Goal: Task Accomplishment & Management: Use online tool/utility

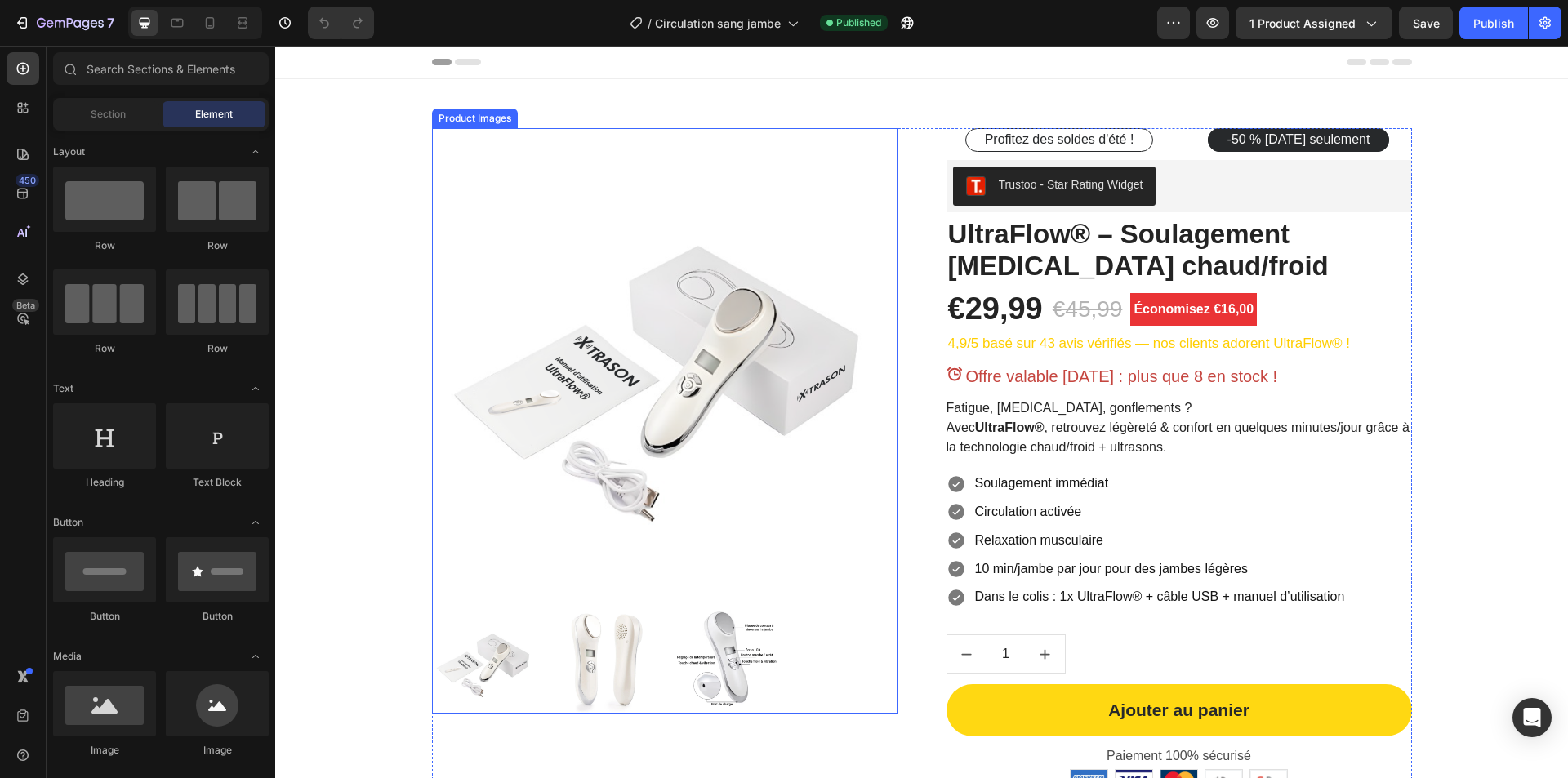
click at [744, 429] on img at bounding box center [665, 360] width 466 height 466
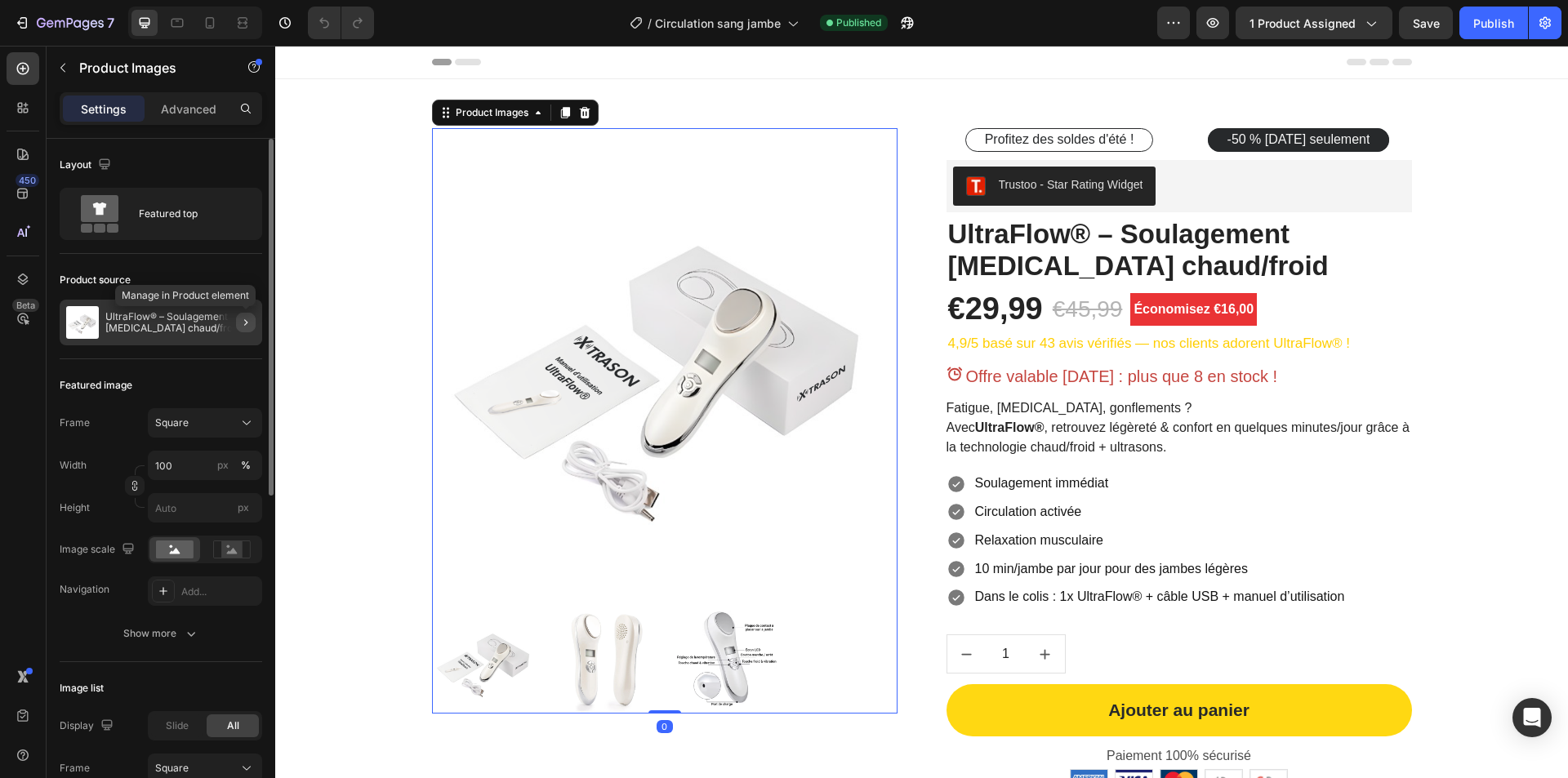
click at [242, 324] on icon "button" at bounding box center [246, 322] width 13 height 13
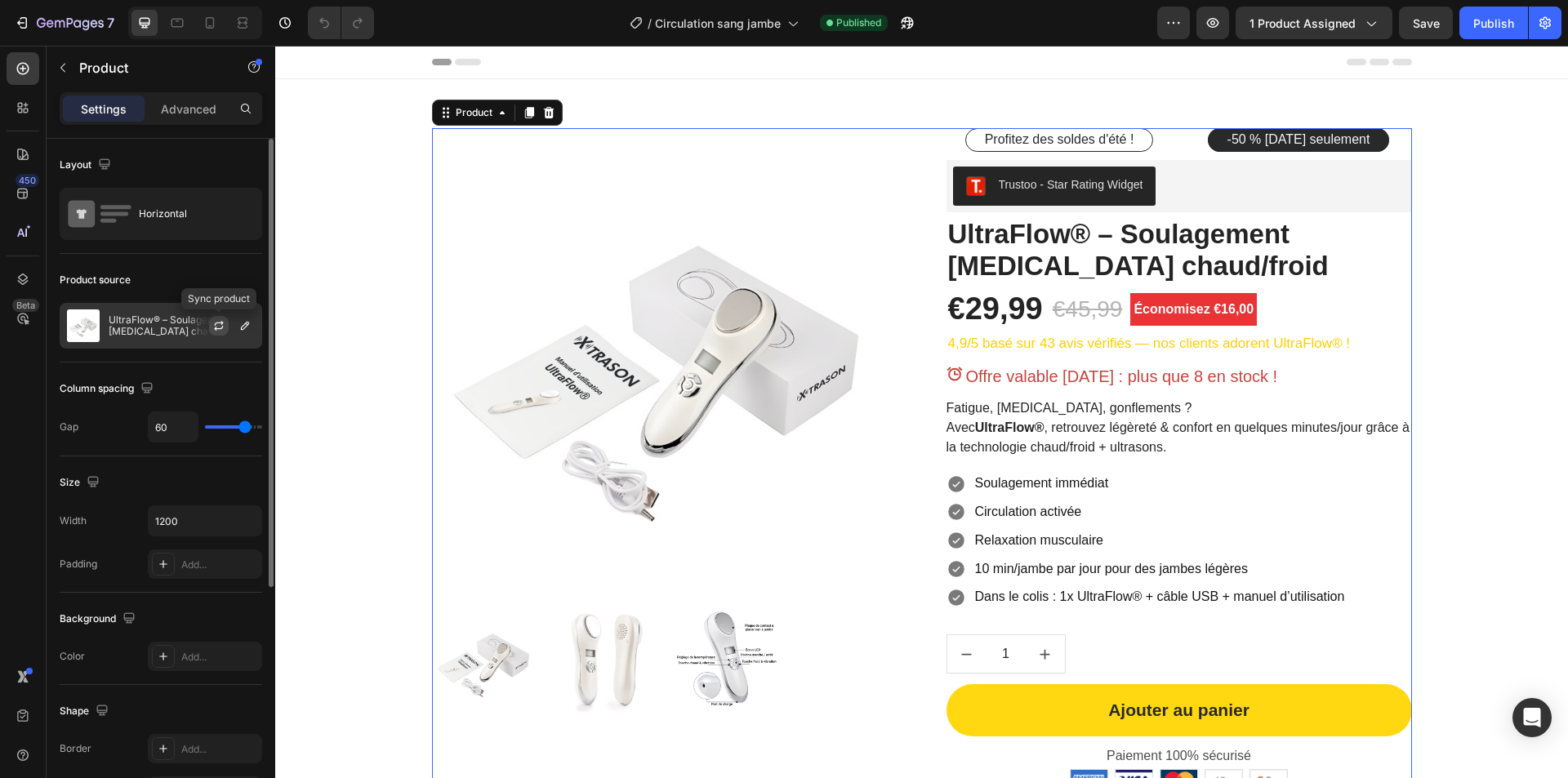
click at [217, 328] on icon "button" at bounding box center [218, 328] width 9 height 5
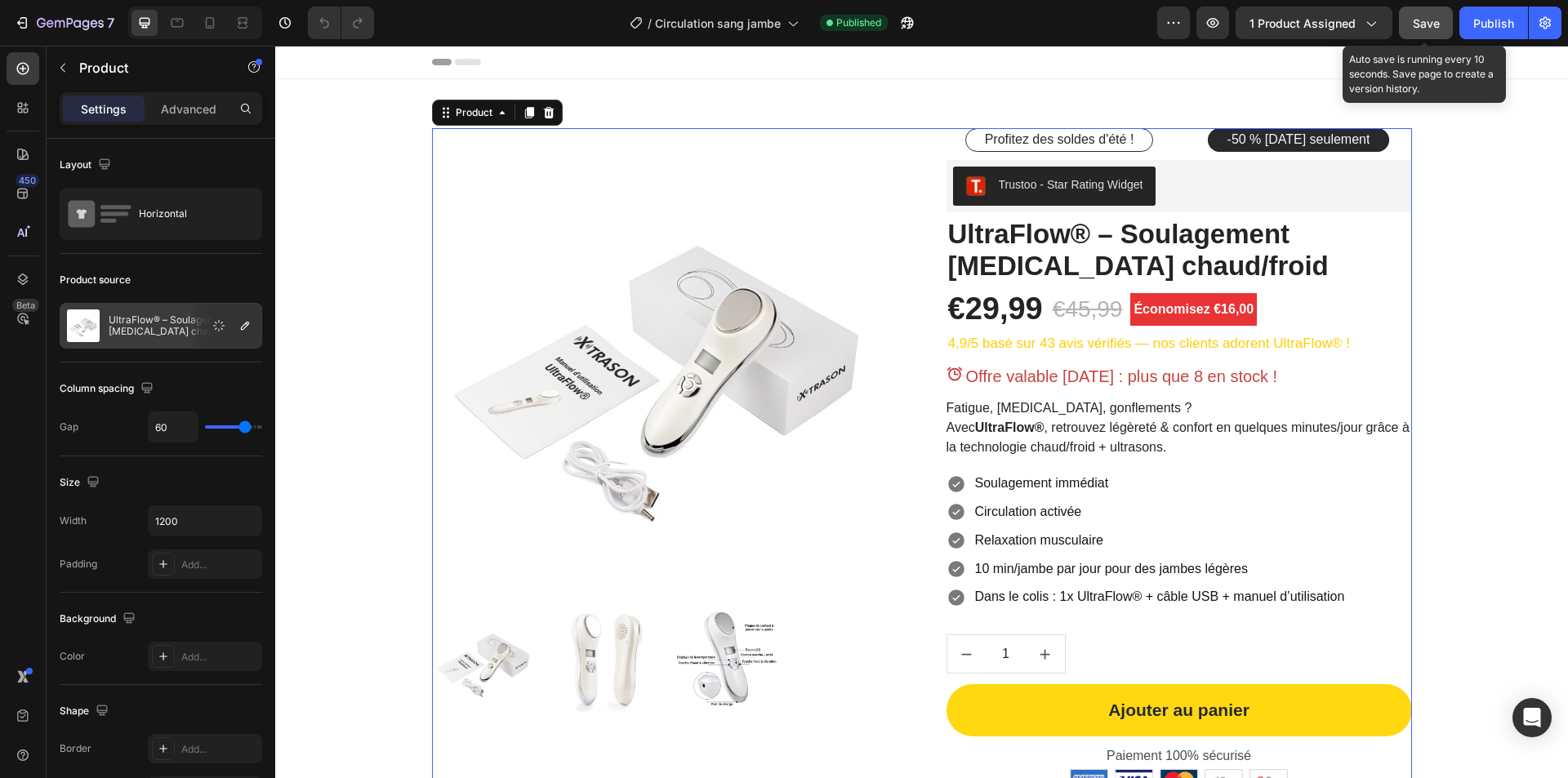
click at [1416, 26] on span "Save" at bounding box center [1426, 23] width 27 height 14
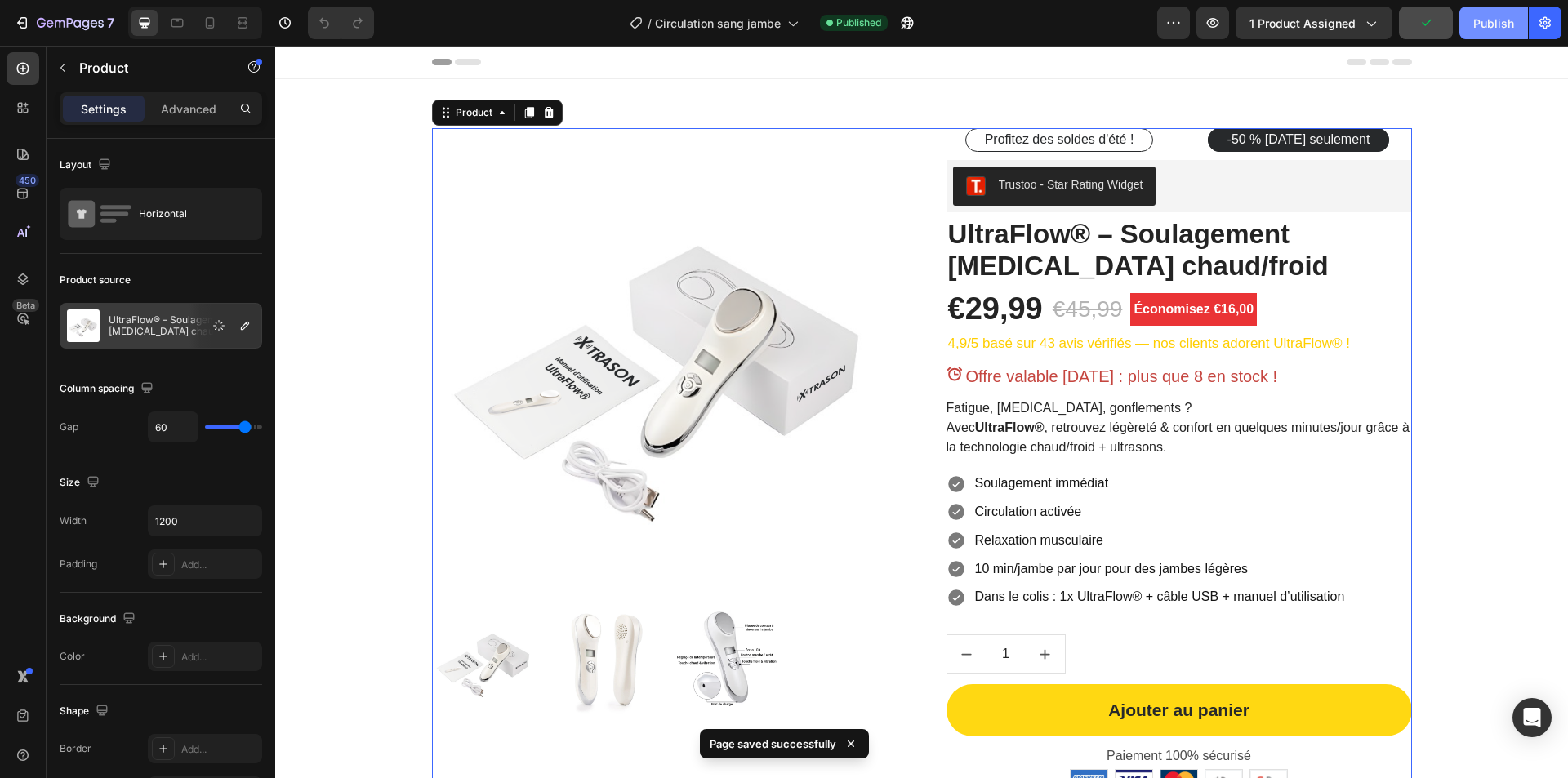
click at [1494, 25] on div "Publish" at bounding box center [1493, 23] width 41 height 17
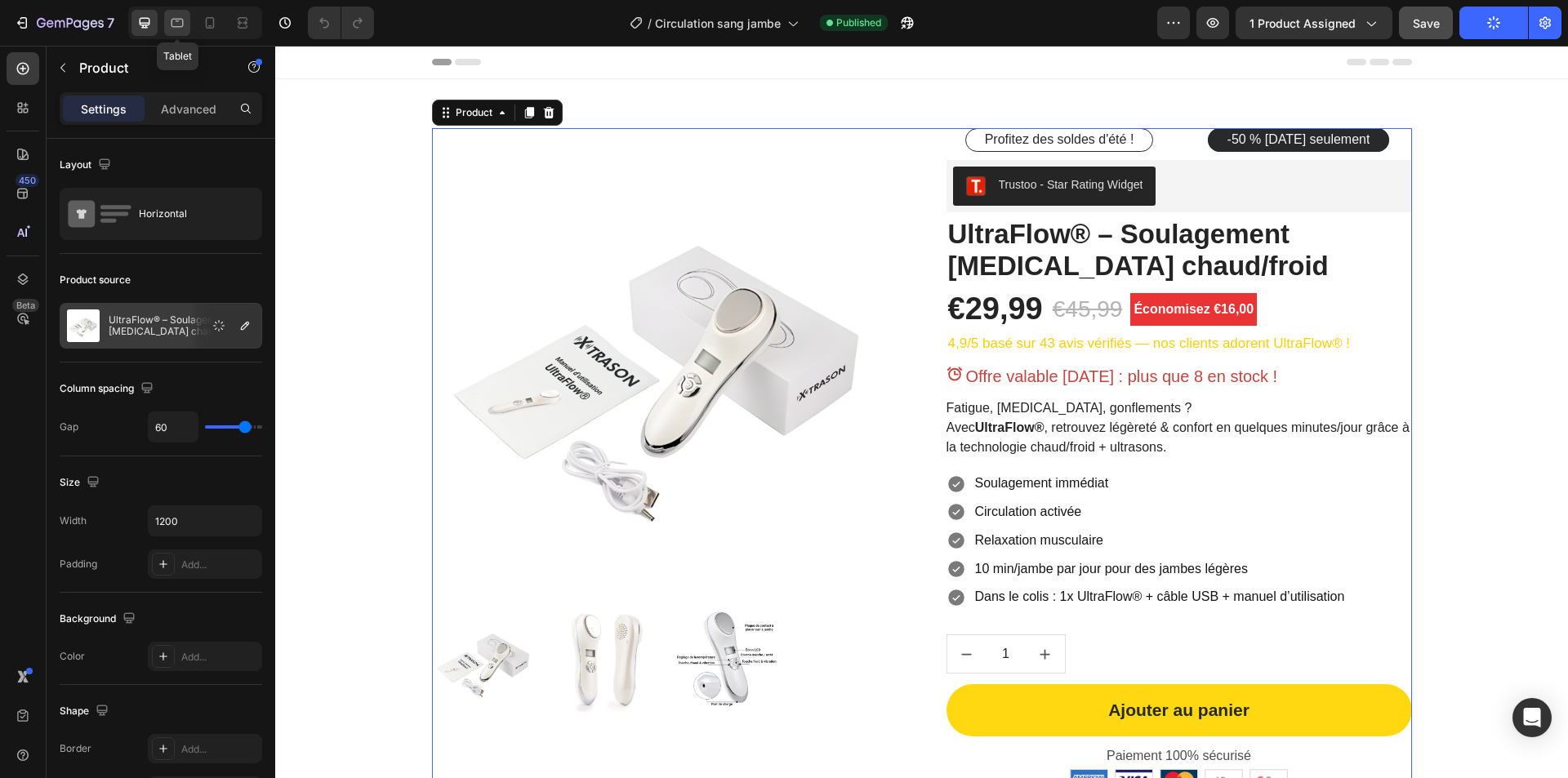
click at [183, 26] on icon at bounding box center [177, 23] width 12 height 9
type input "40"
type input "100%"
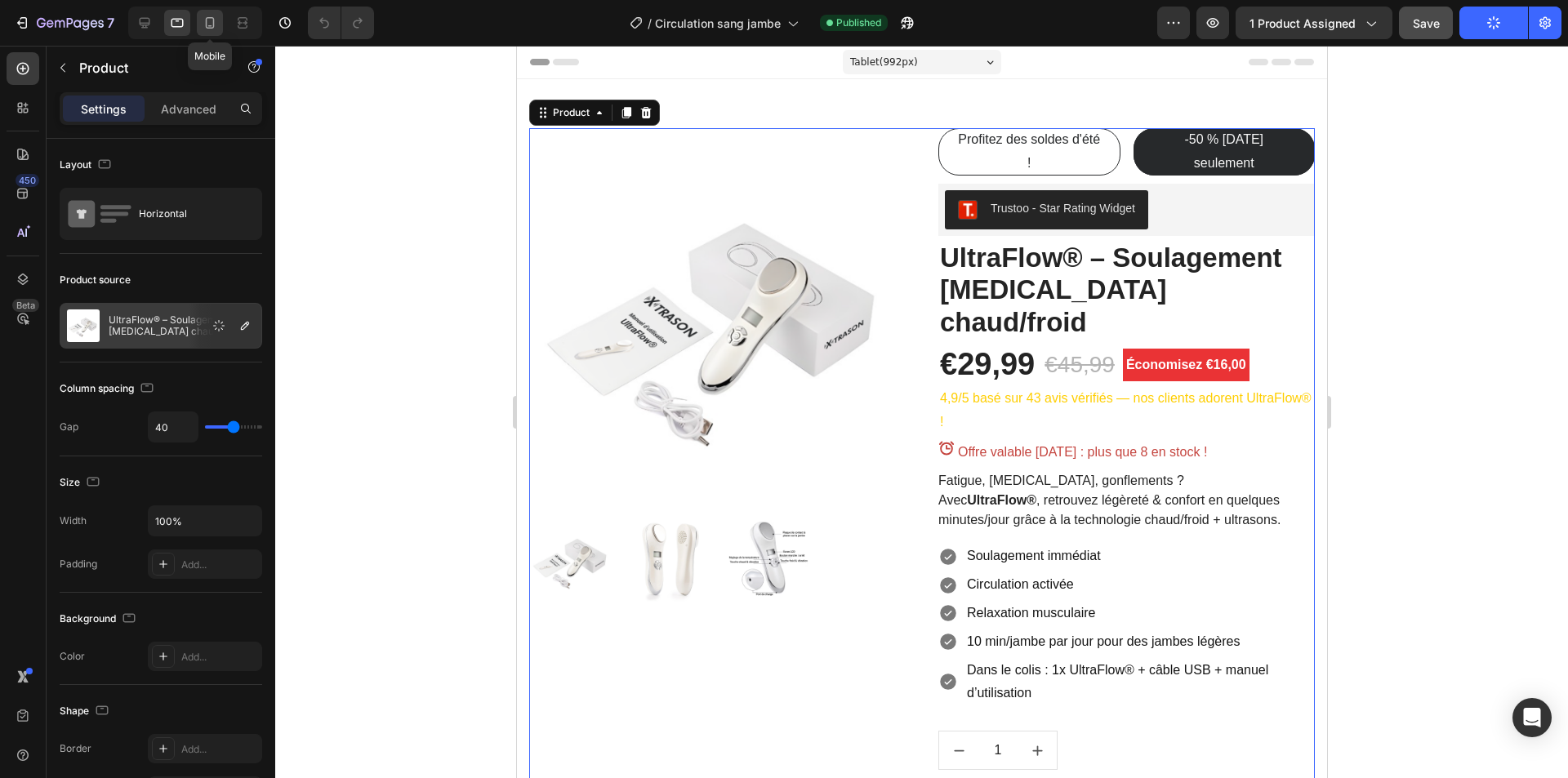
scroll to position [26, 0]
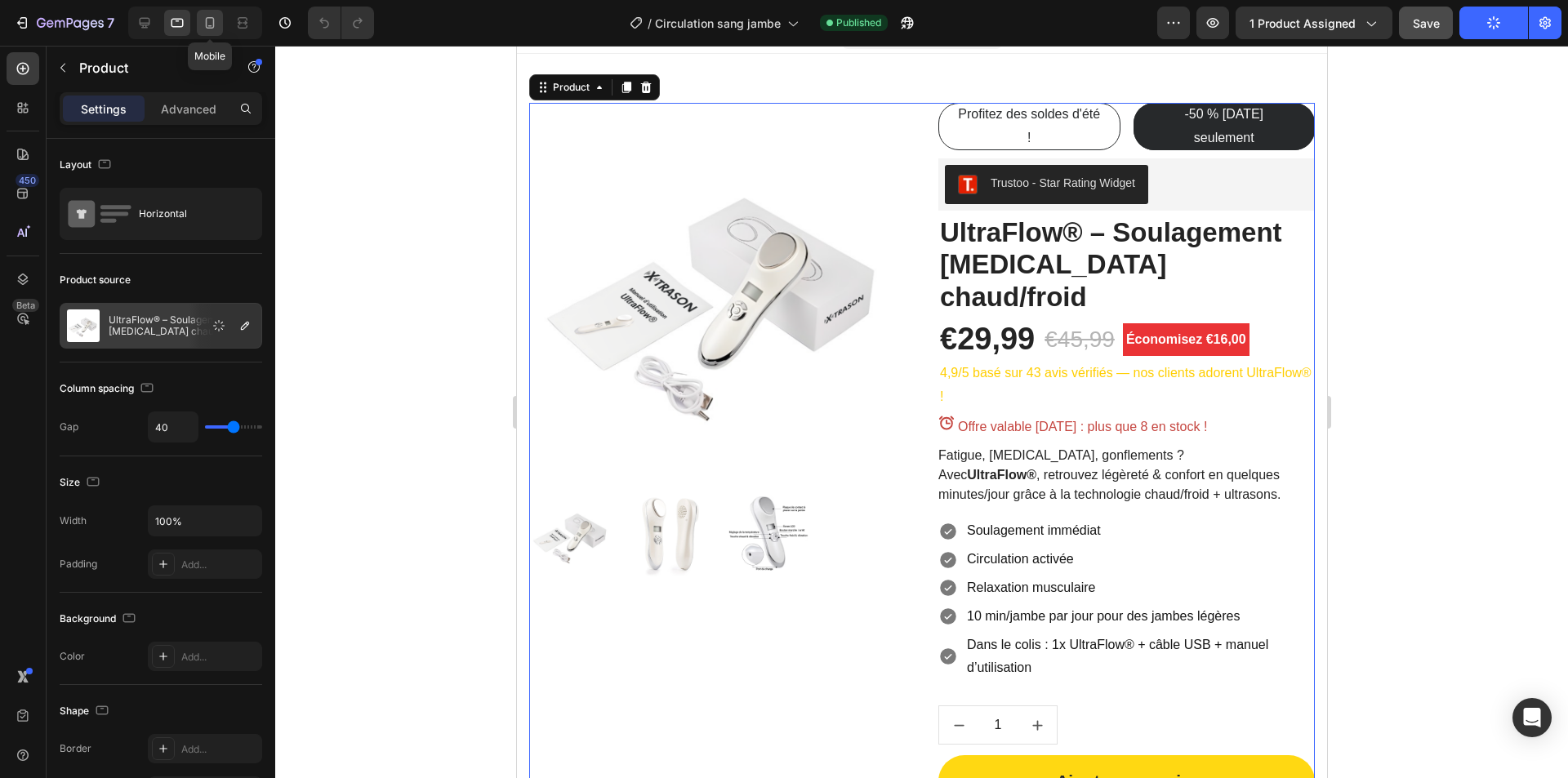
click at [206, 25] on icon at bounding box center [210, 22] width 9 height 12
type input "0"
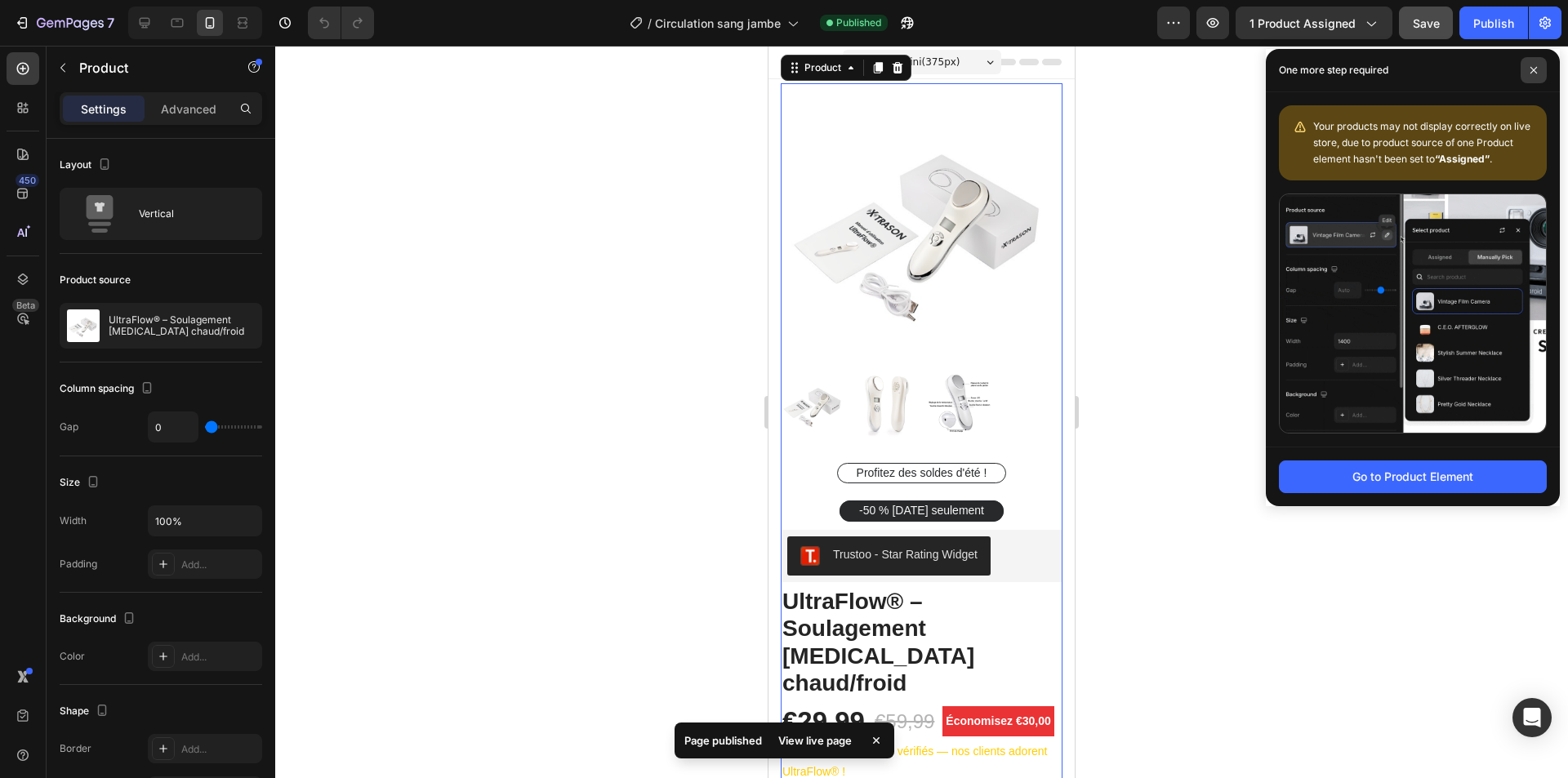
click at [1538, 73] on span at bounding box center [1533, 69] width 26 height 26
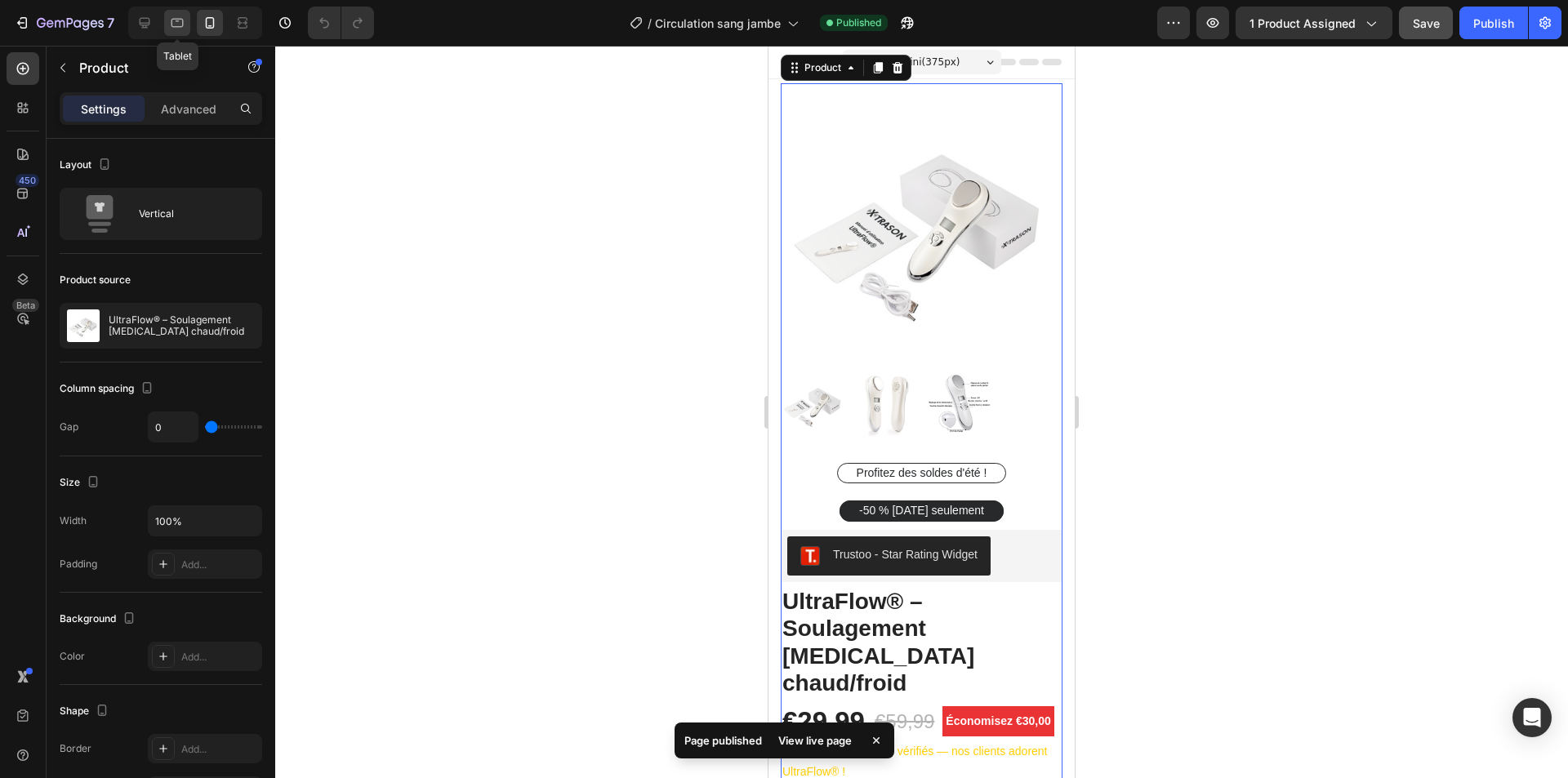
click at [188, 28] on div at bounding box center [177, 22] width 26 height 26
type input "40"
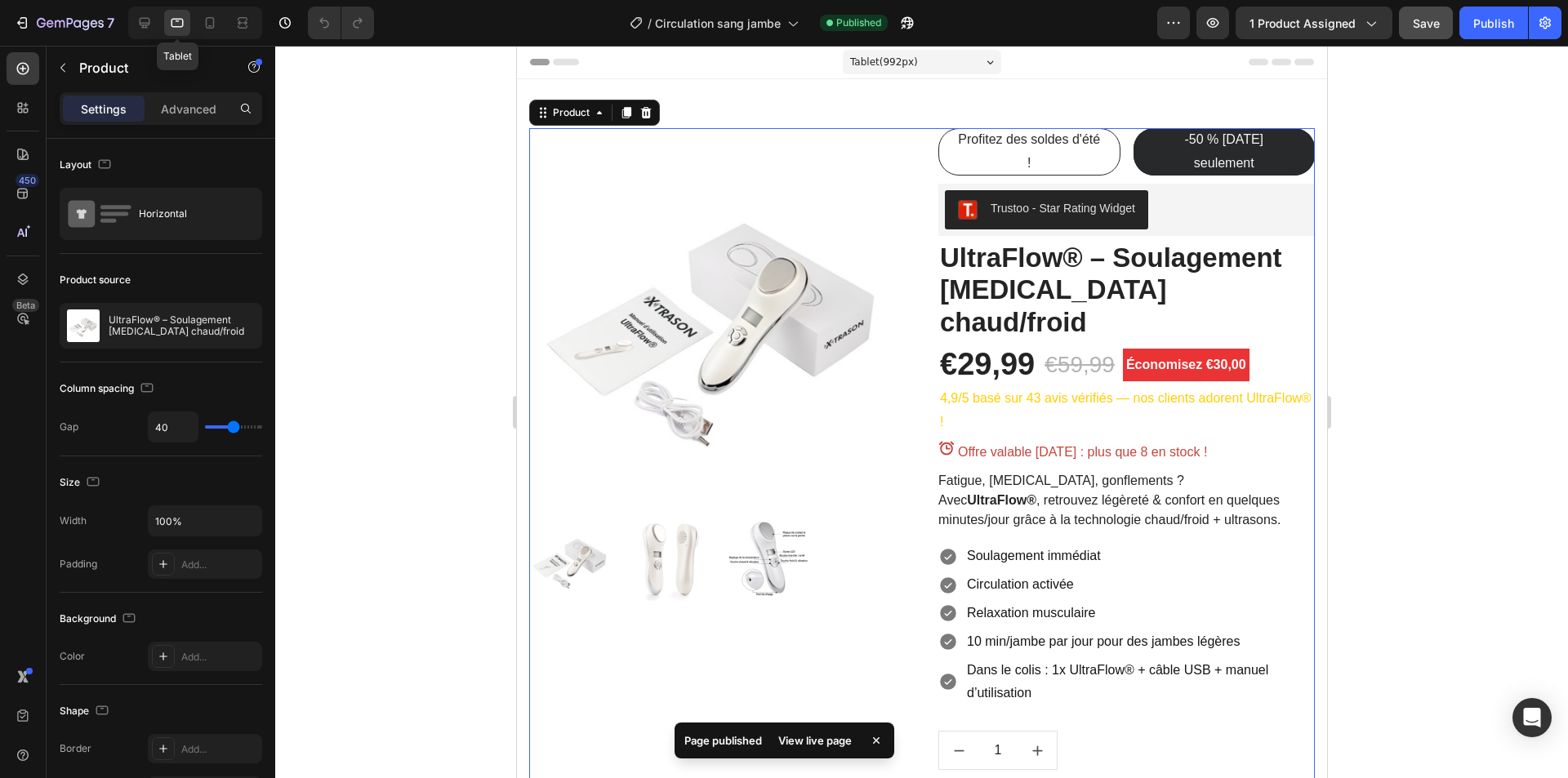
scroll to position [26, 0]
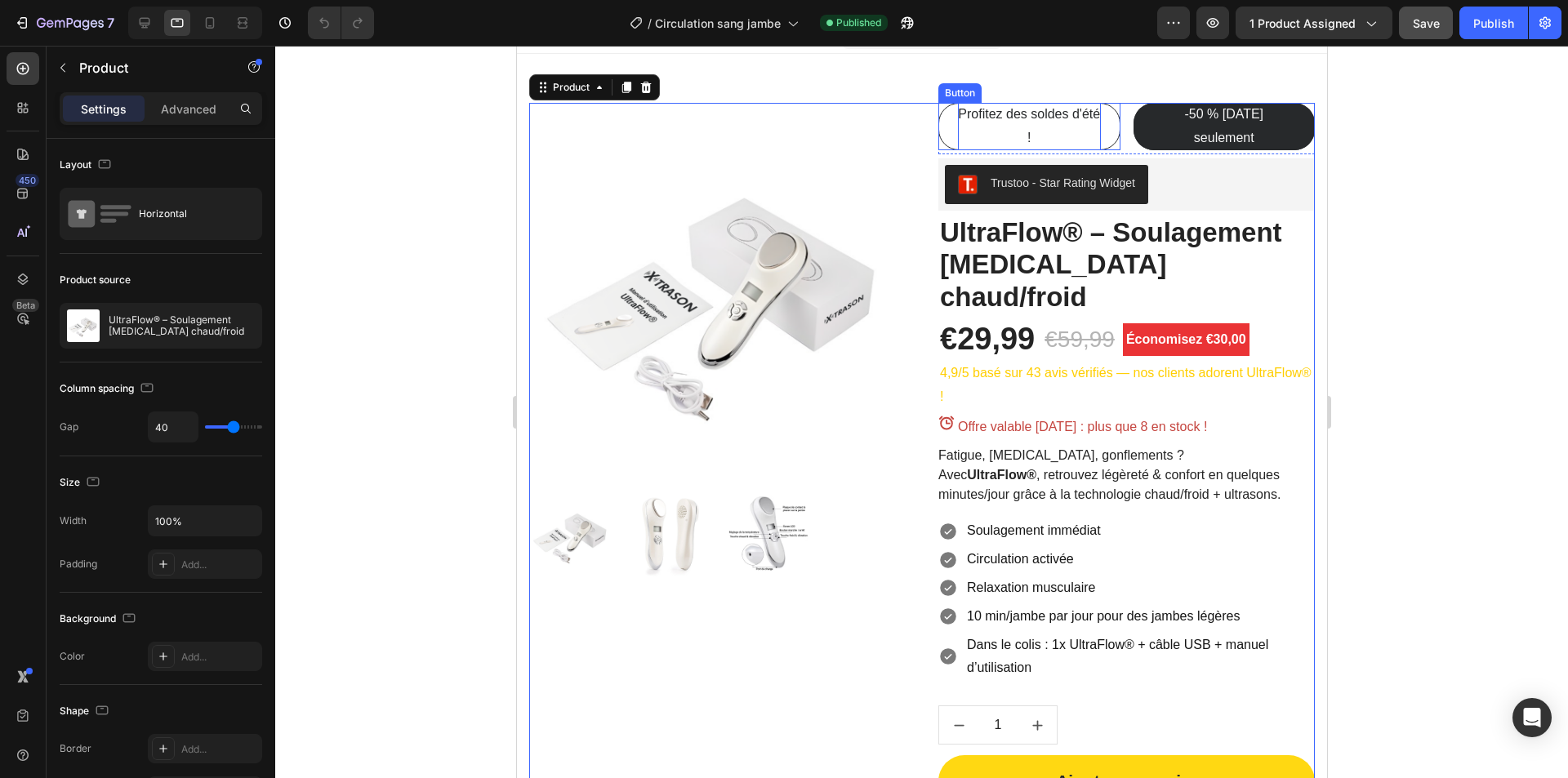
click at [989, 118] on span "Profitez des soldes d'été !" at bounding box center [1028, 126] width 142 height 37
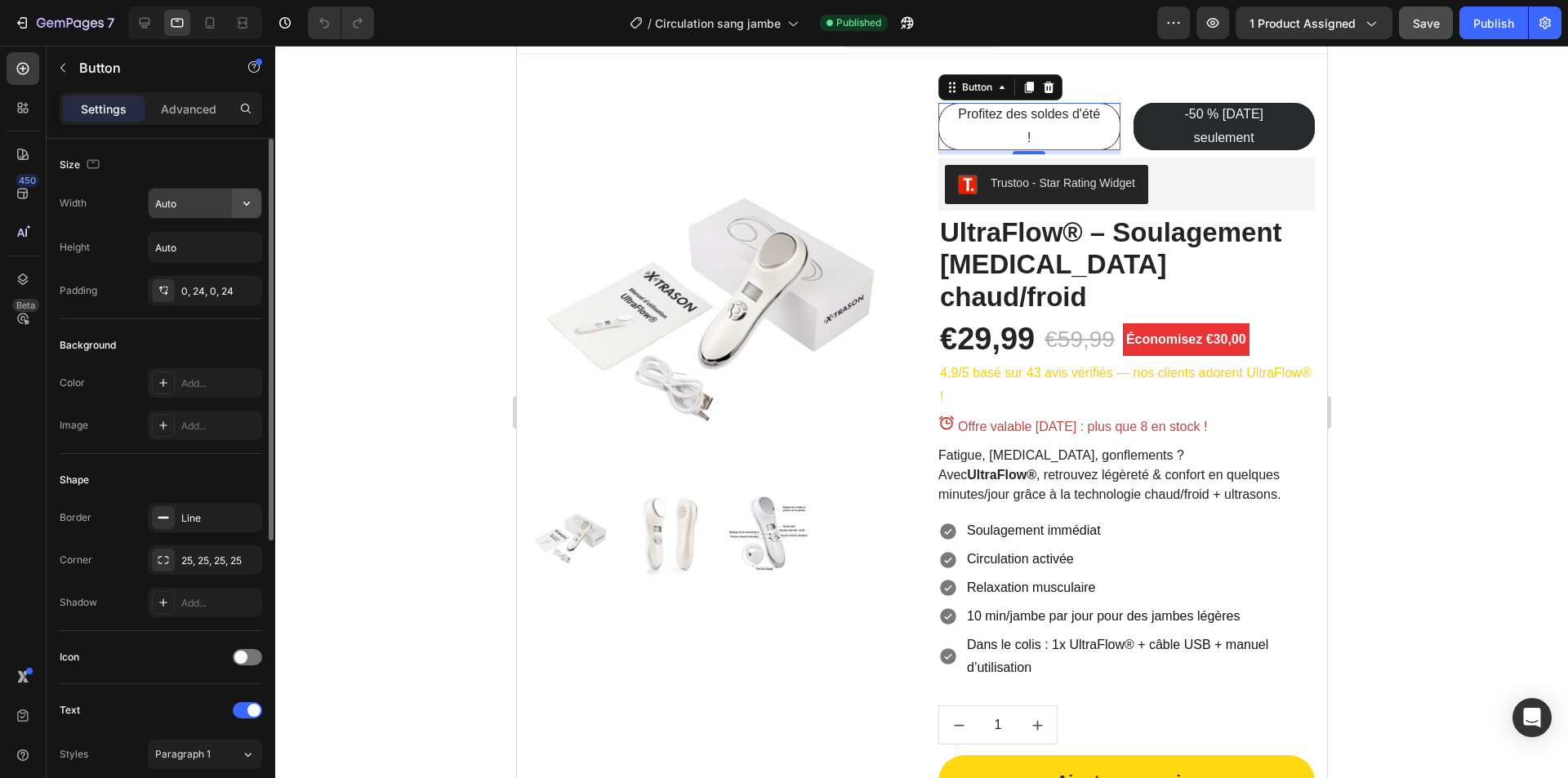
click at [255, 200] on button "button" at bounding box center [246, 203] width 29 height 29
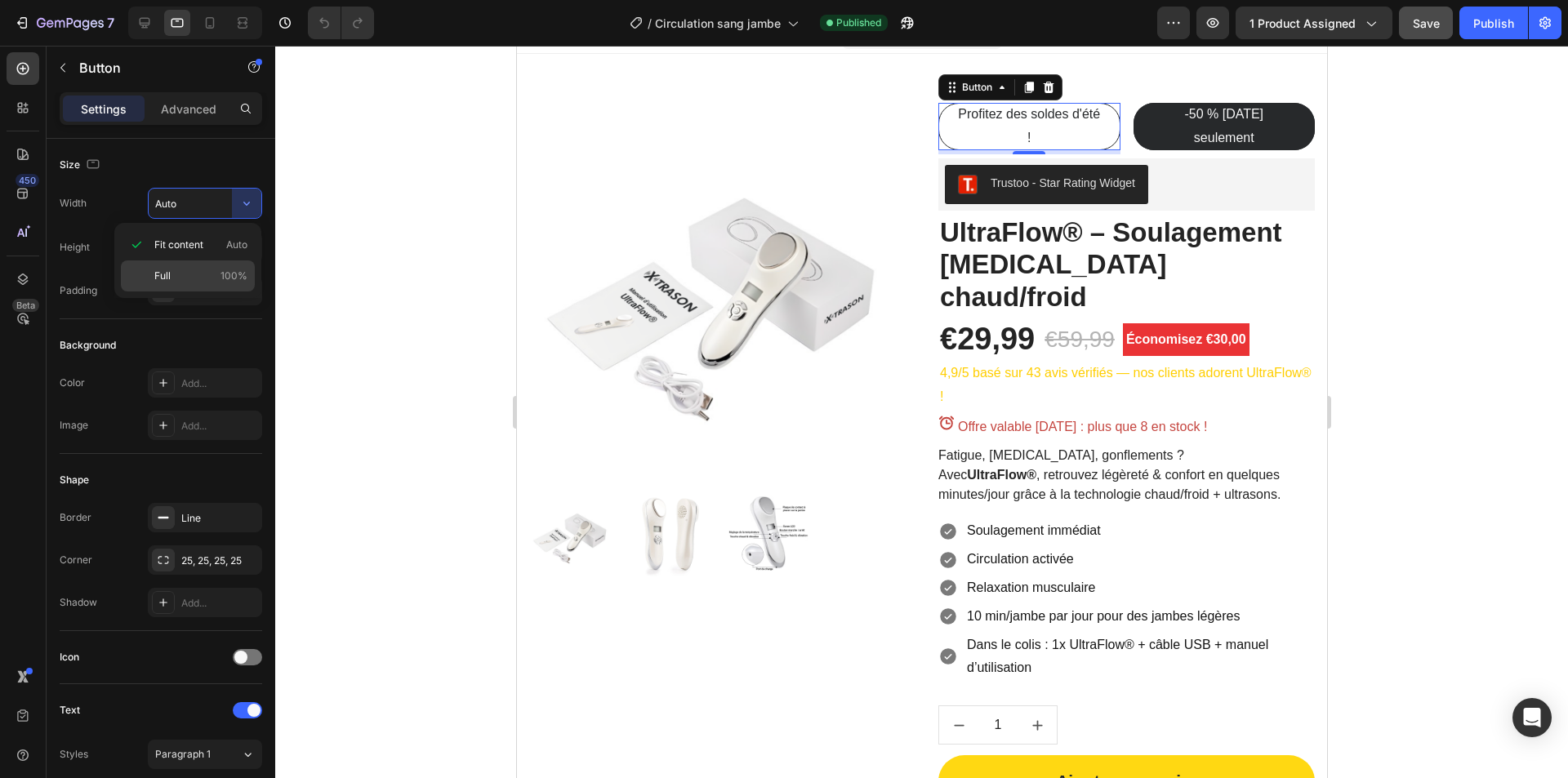
click at [217, 271] on p "Full 100%" at bounding box center [201, 276] width 93 height 15
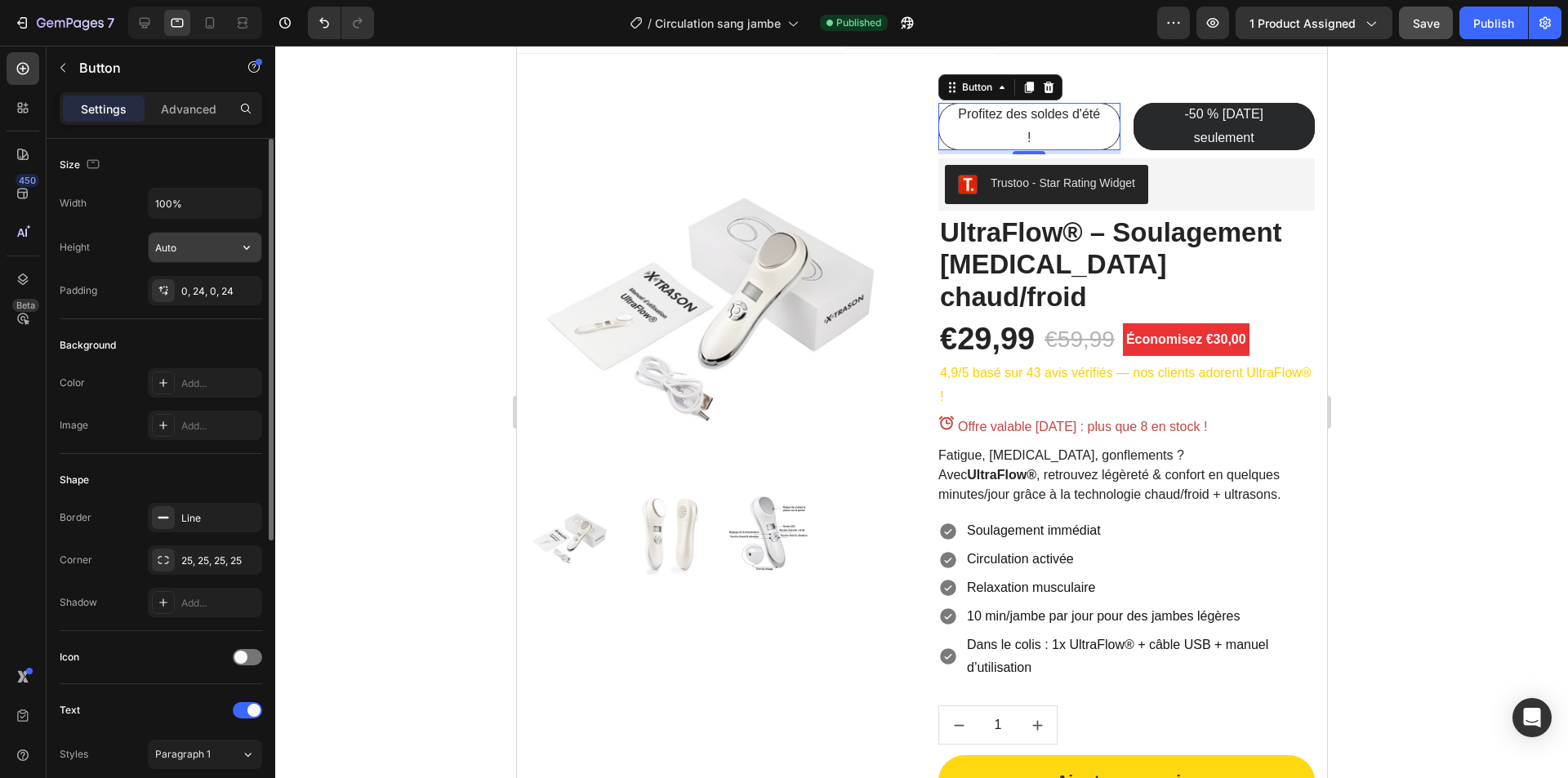
click at [226, 248] on input "Auto" at bounding box center [205, 247] width 113 height 29
click at [243, 251] on icon "button" at bounding box center [247, 248] width 16 height 16
click at [206, 282] on p "Fit content Auto" at bounding box center [201, 289] width 93 height 15
click at [326, 12] on button "Undo/Redo" at bounding box center [324, 22] width 33 height 33
type input "Auto"
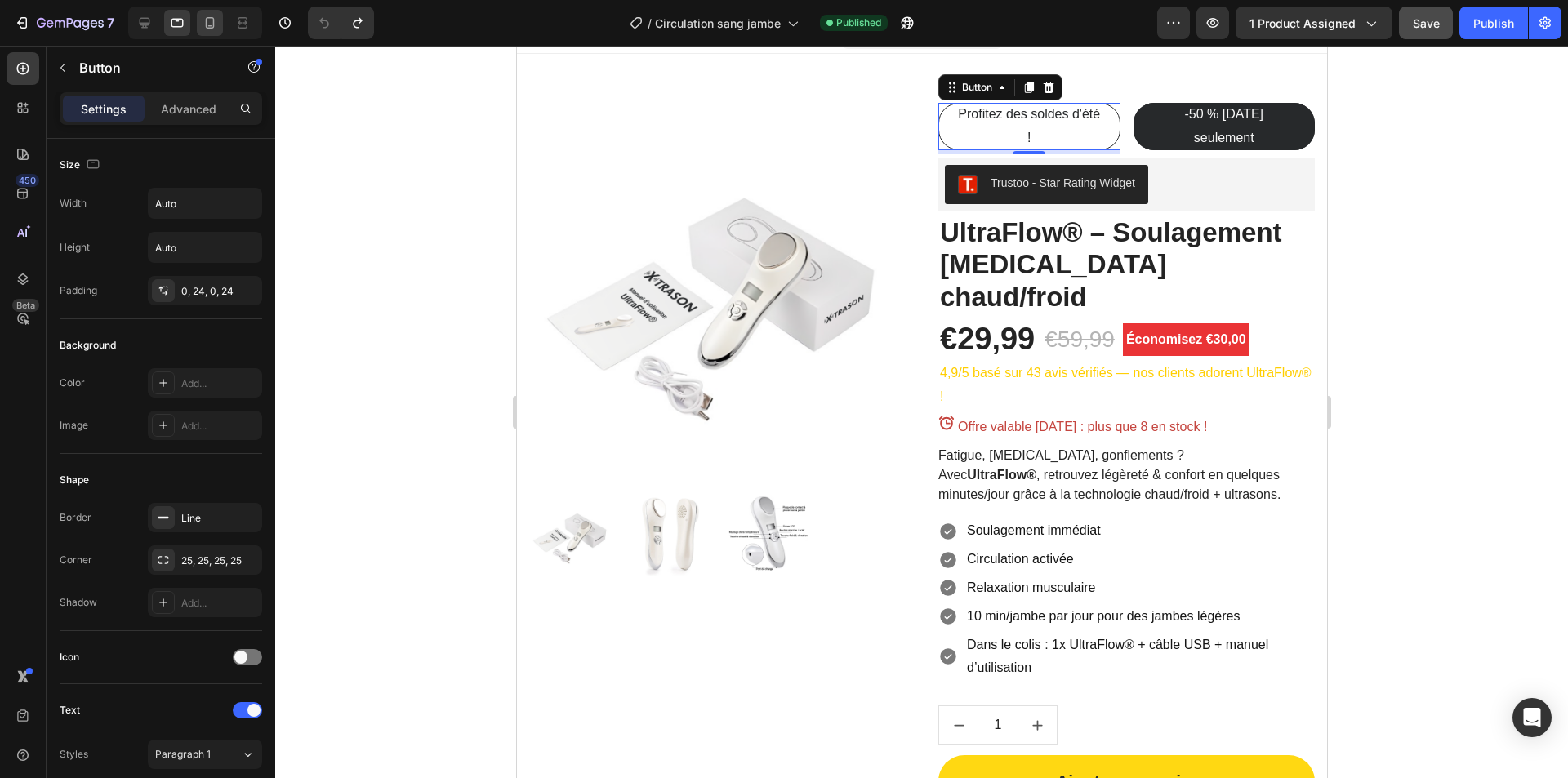
click at [215, 28] on icon at bounding box center [209, 23] width 16 height 16
type input "14"
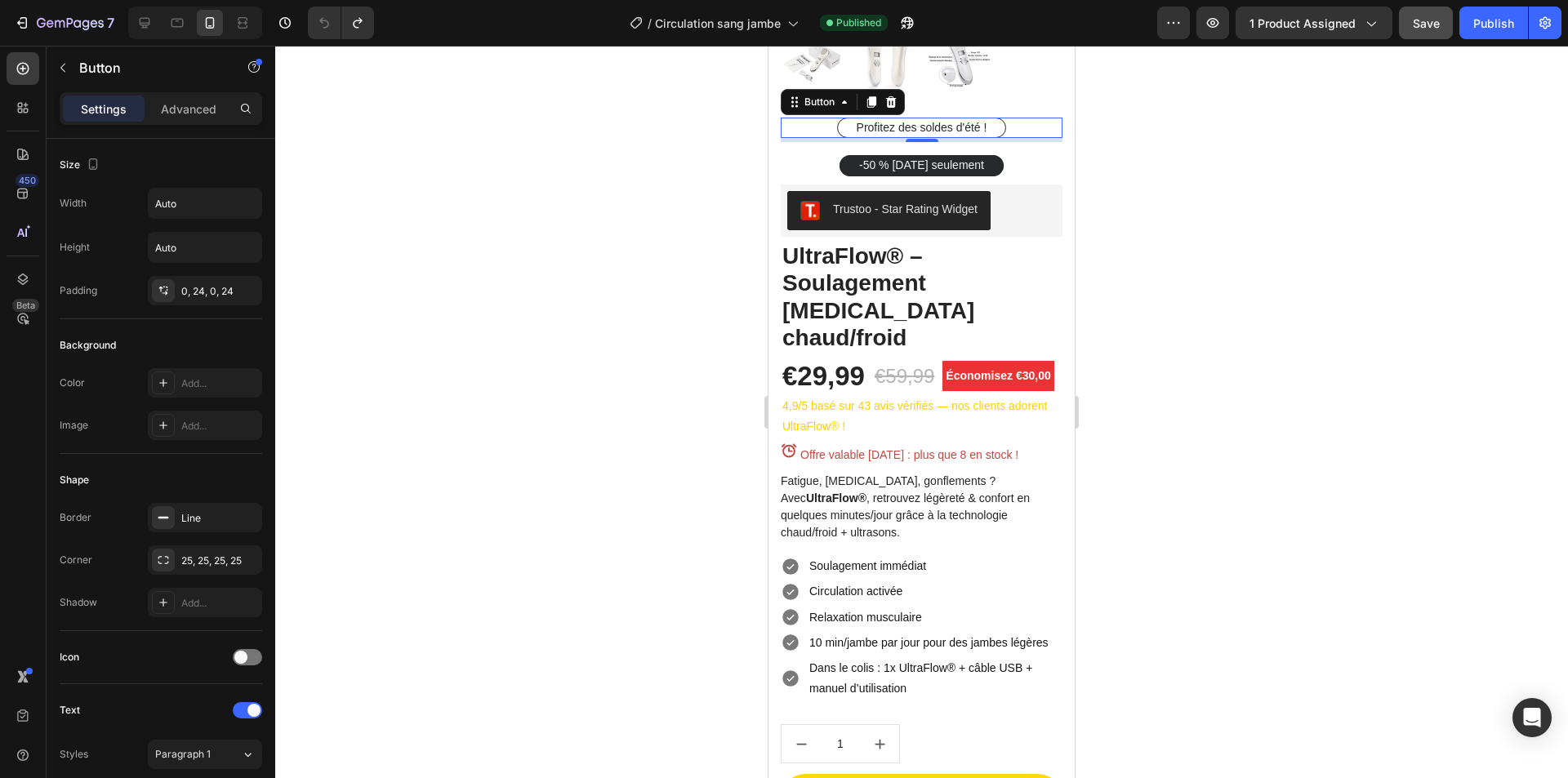
click at [1161, 483] on div at bounding box center [921, 413] width 1293 height 733
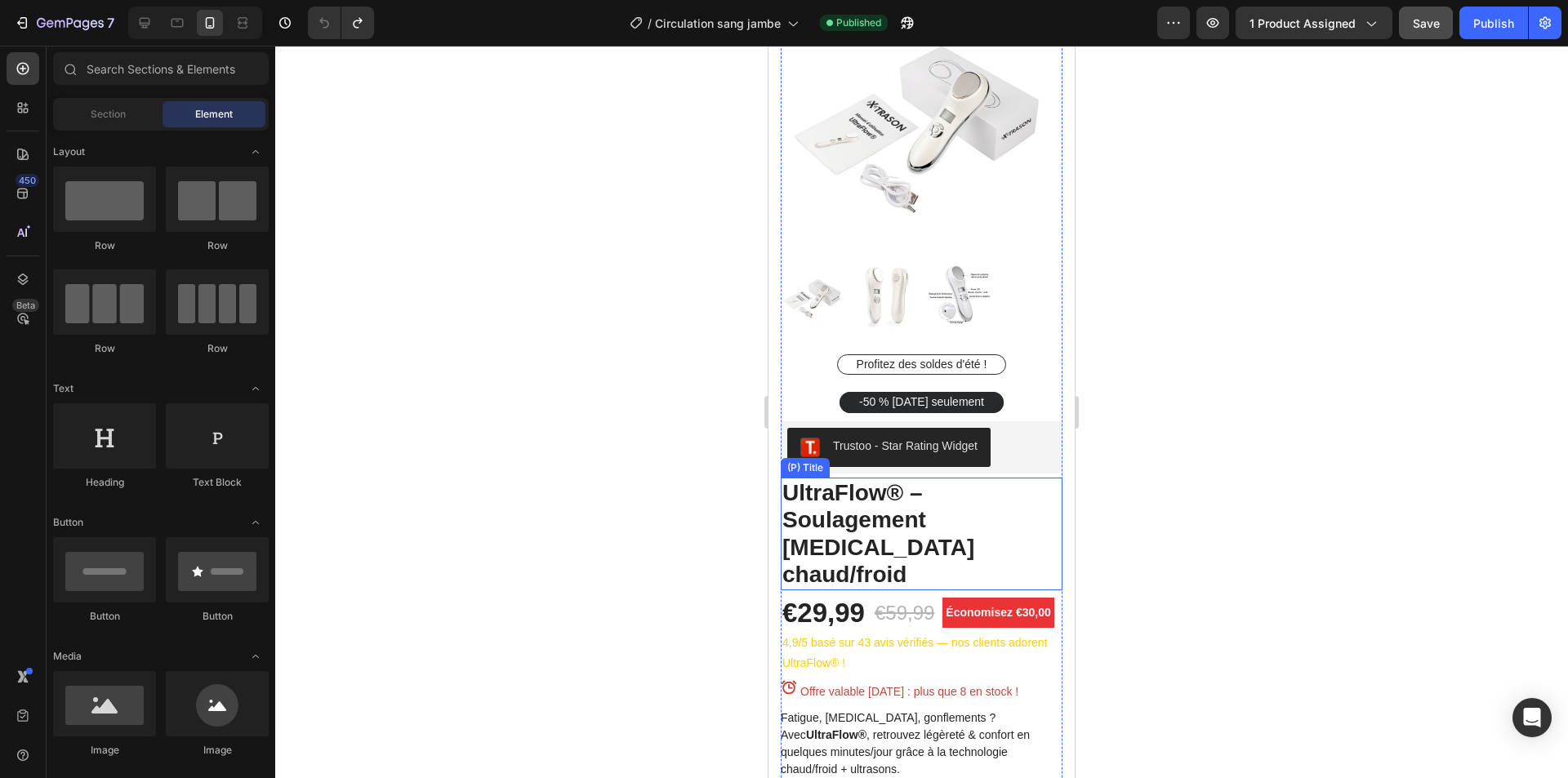
scroll to position [100, 0]
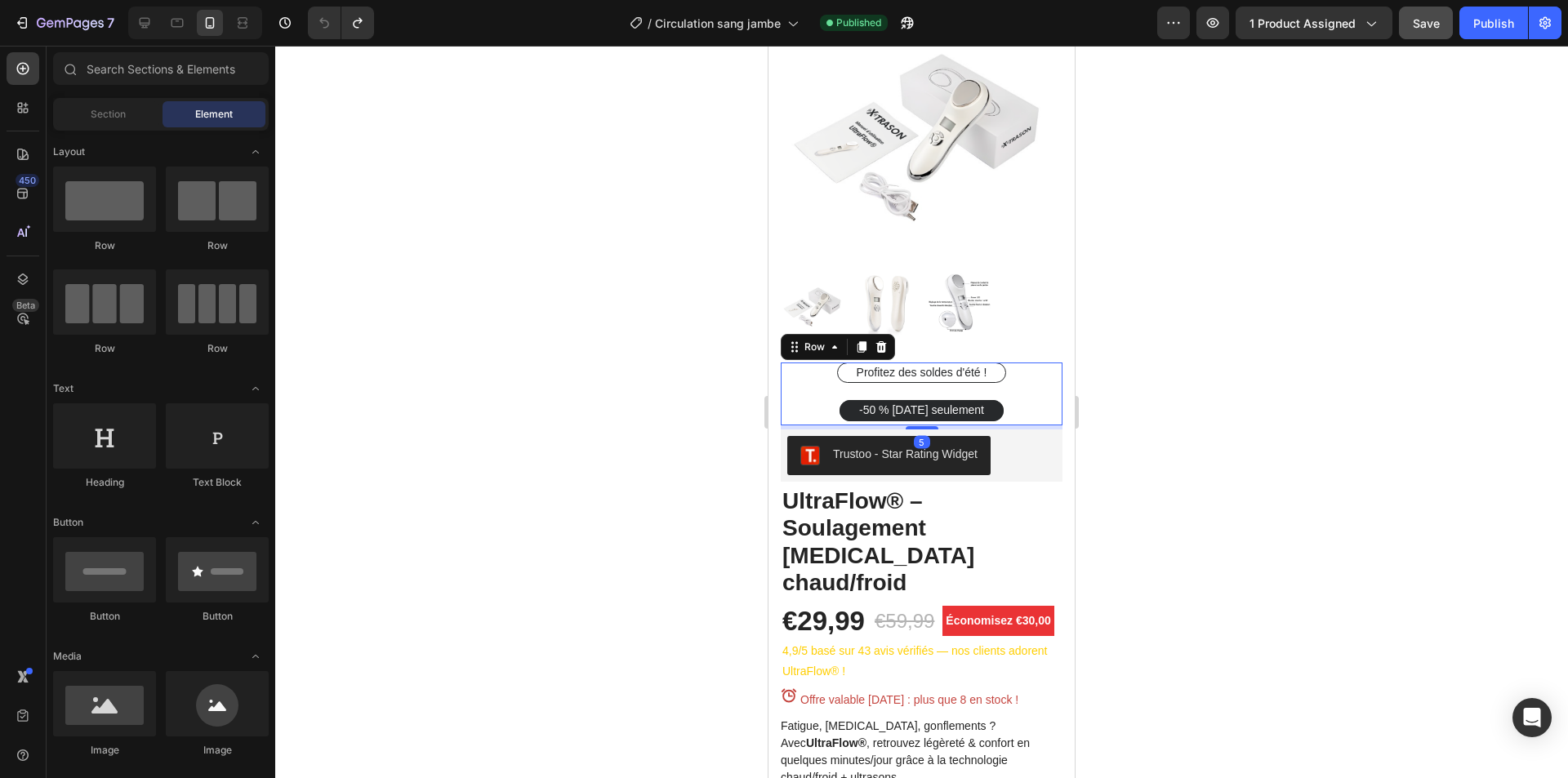
click at [815, 370] on div "Profitez des soldes d'été ! Button" at bounding box center [922, 375] width 282 height 25
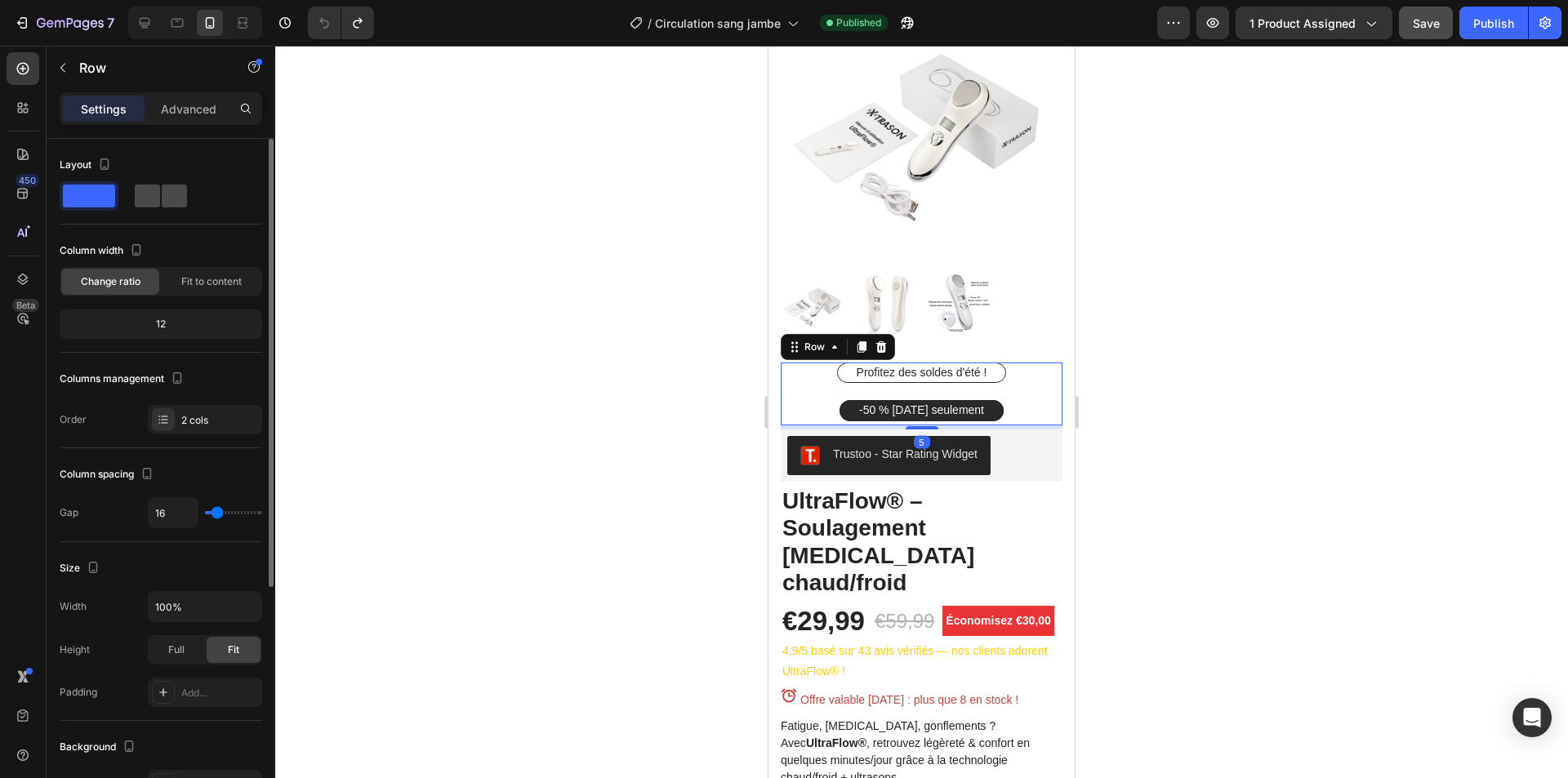
click at [171, 200] on span at bounding box center [174, 196] width 26 height 23
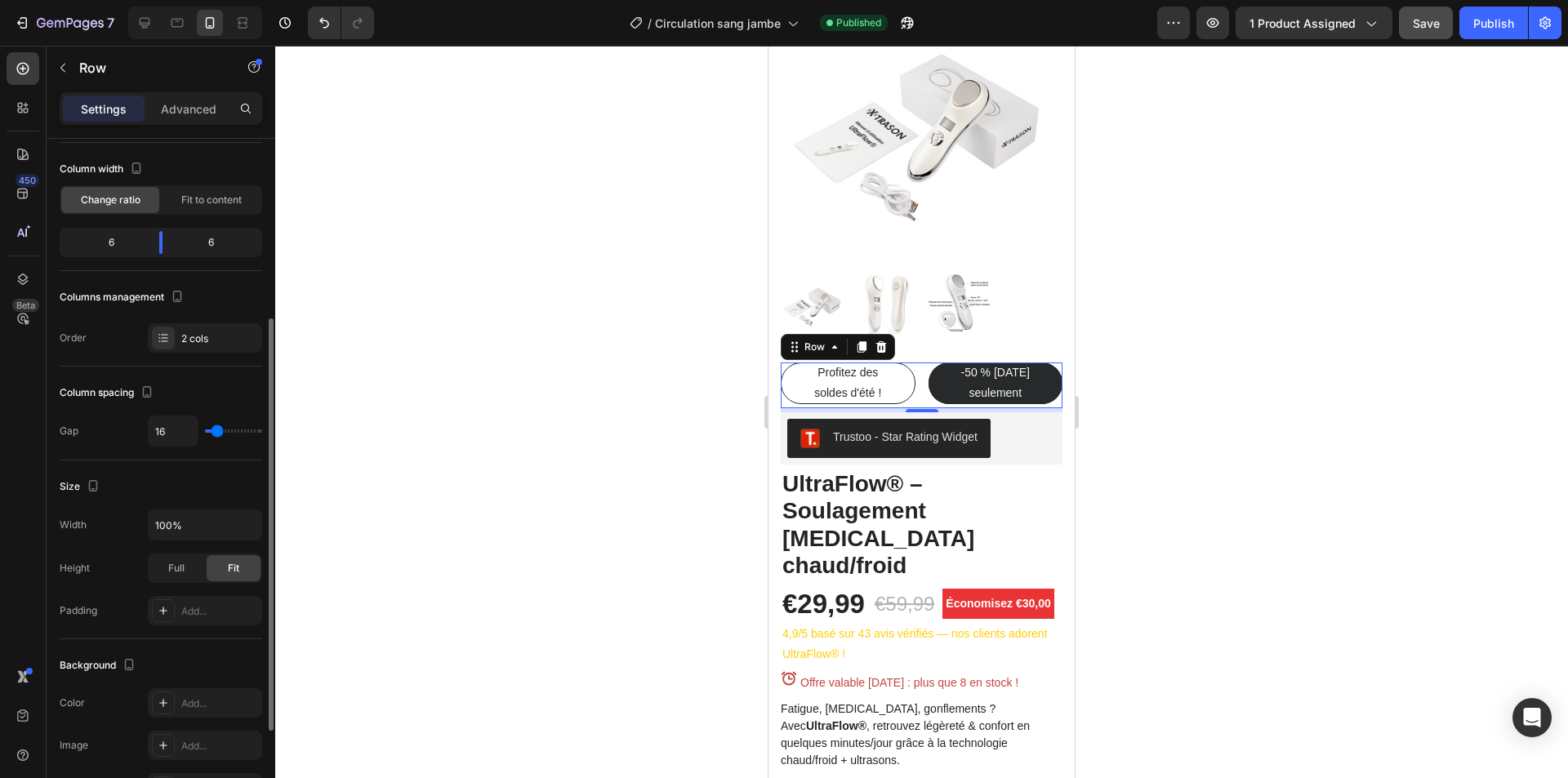
scroll to position [163, 0]
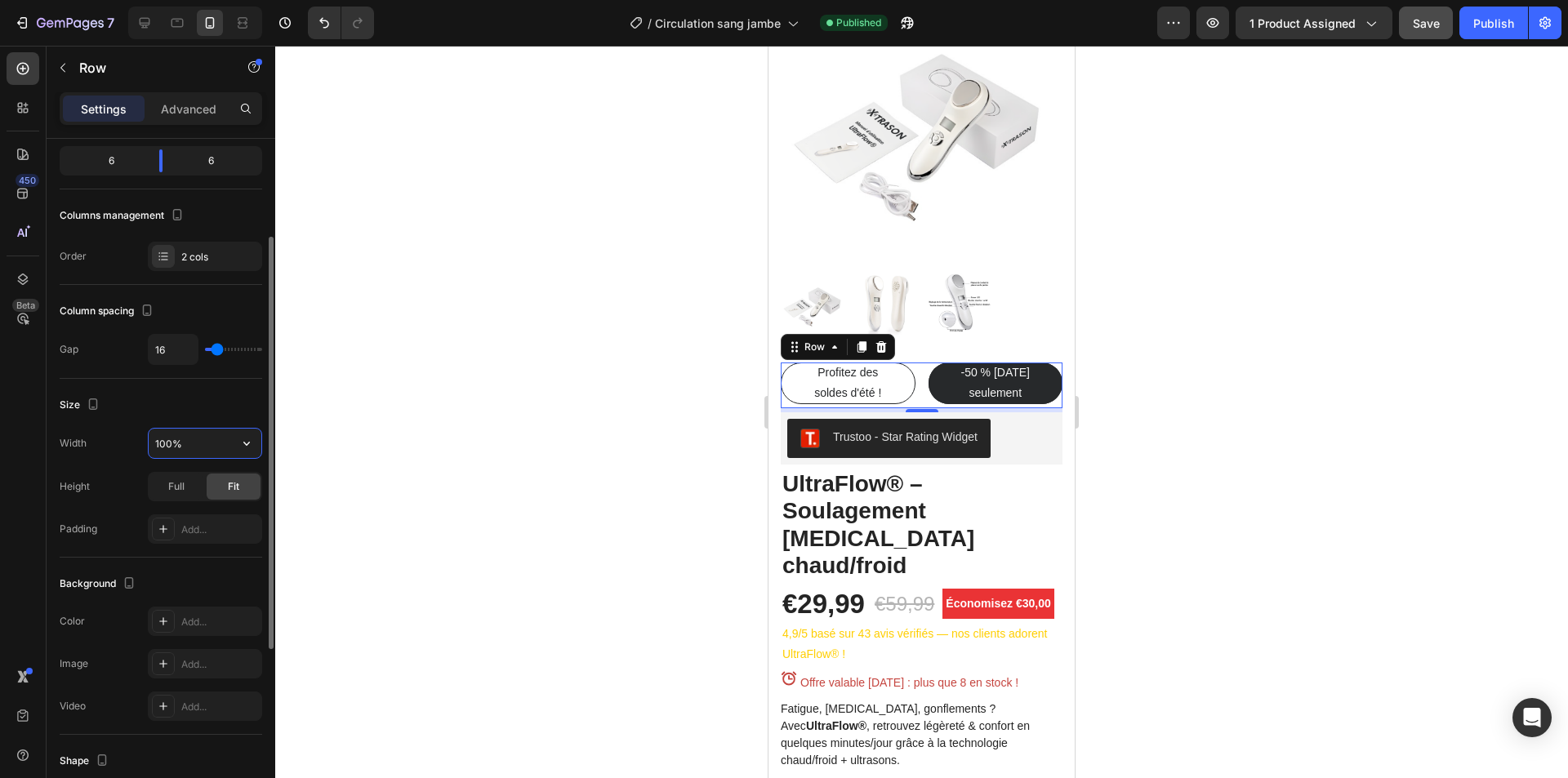
click at [214, 453] on input "100%" at bounding box center [205, 443] width 113 height 29
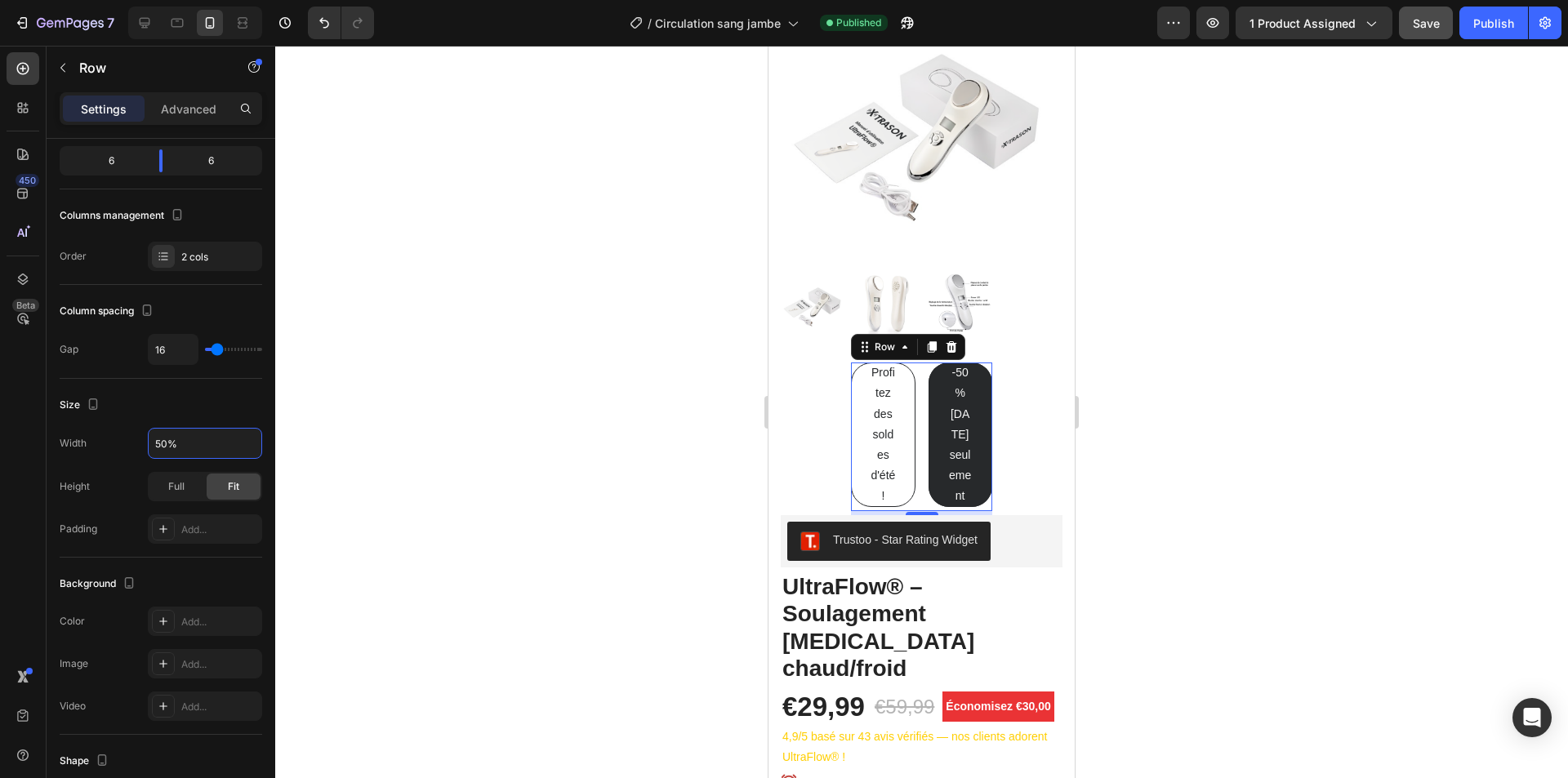
type input "50%"
click at [337, 471] on div at bounding box center [921, 413] width 1293 height 733
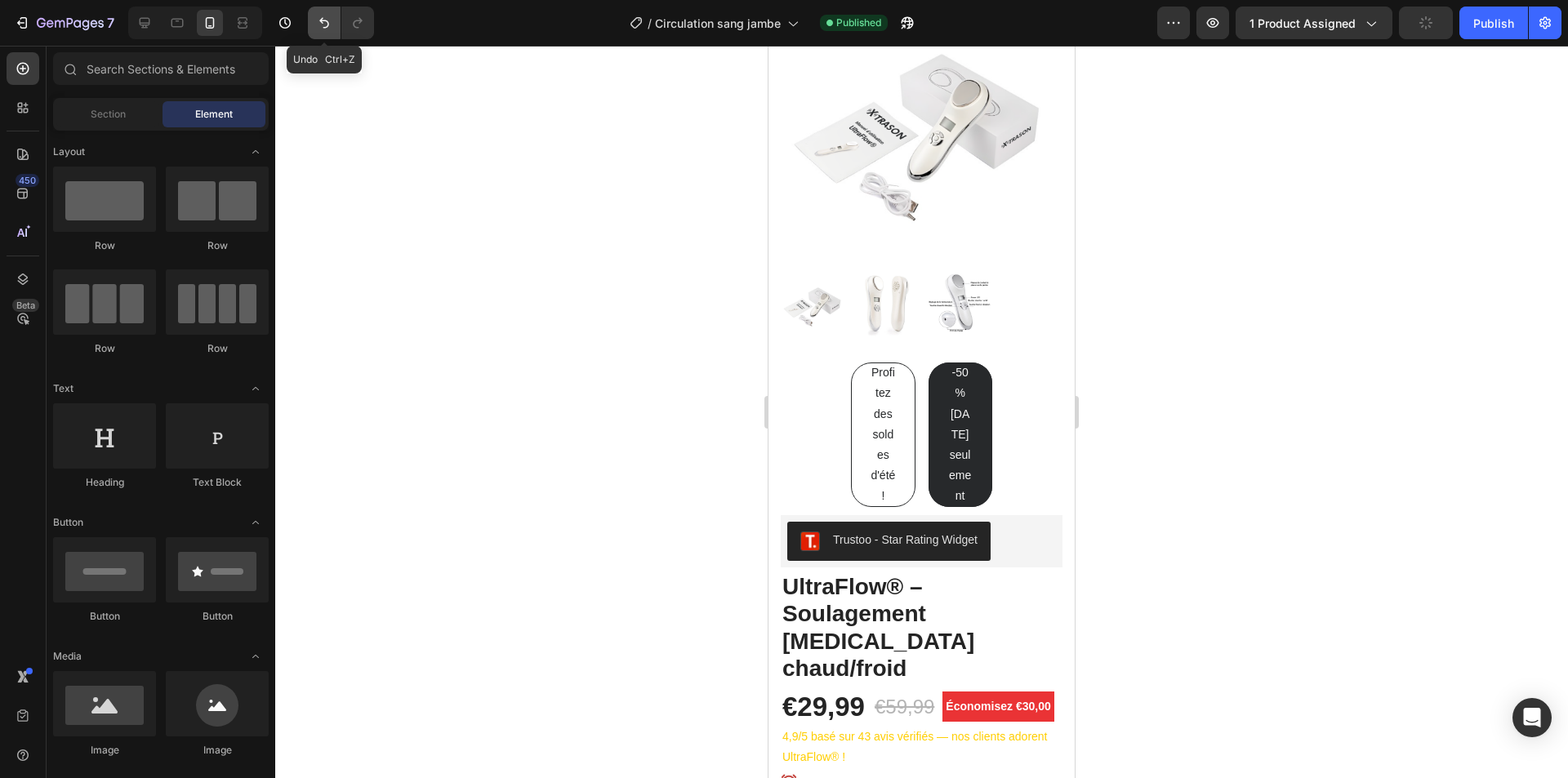
click at [320, 25] on icon "Undo/Redo" at bounding box center [324, 23] width 16 height 16
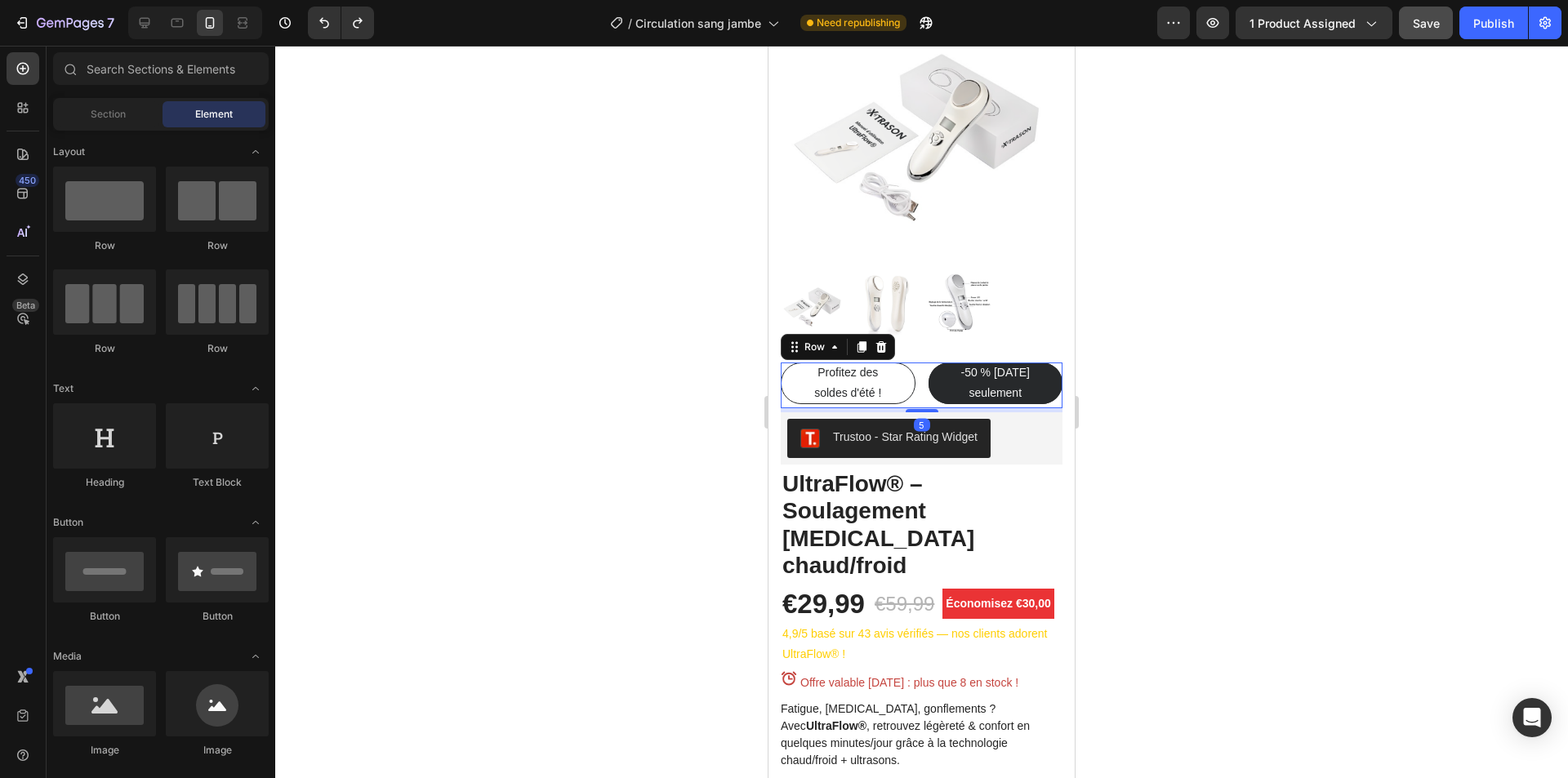
click at [911, 382] on div "Profitez des soldes d'été ! Button -50 % aujourd’hui seulement Button Row 5" at bounding box center [922, 385] width 282 height 45
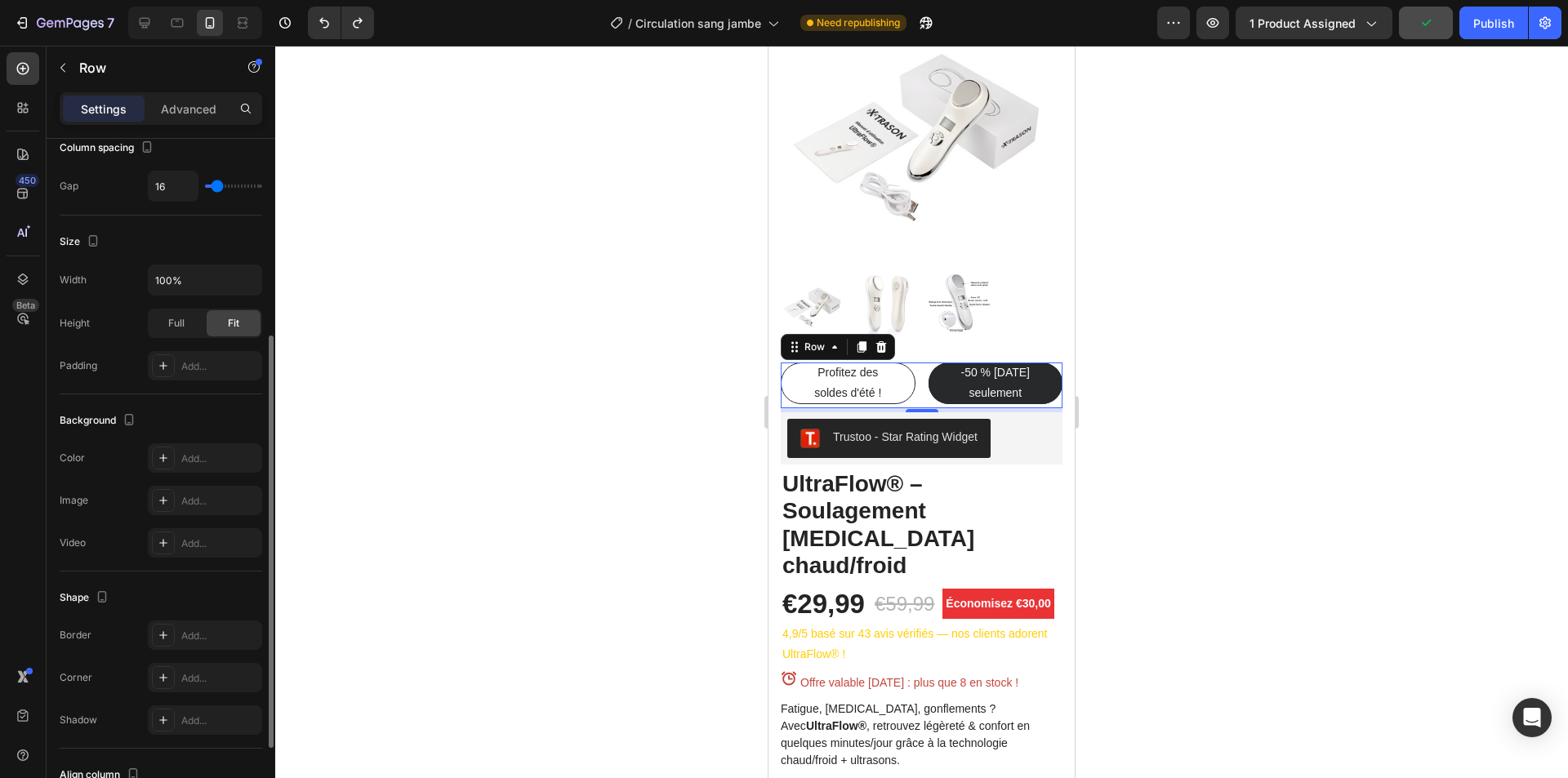
scroll to position [454, 0]
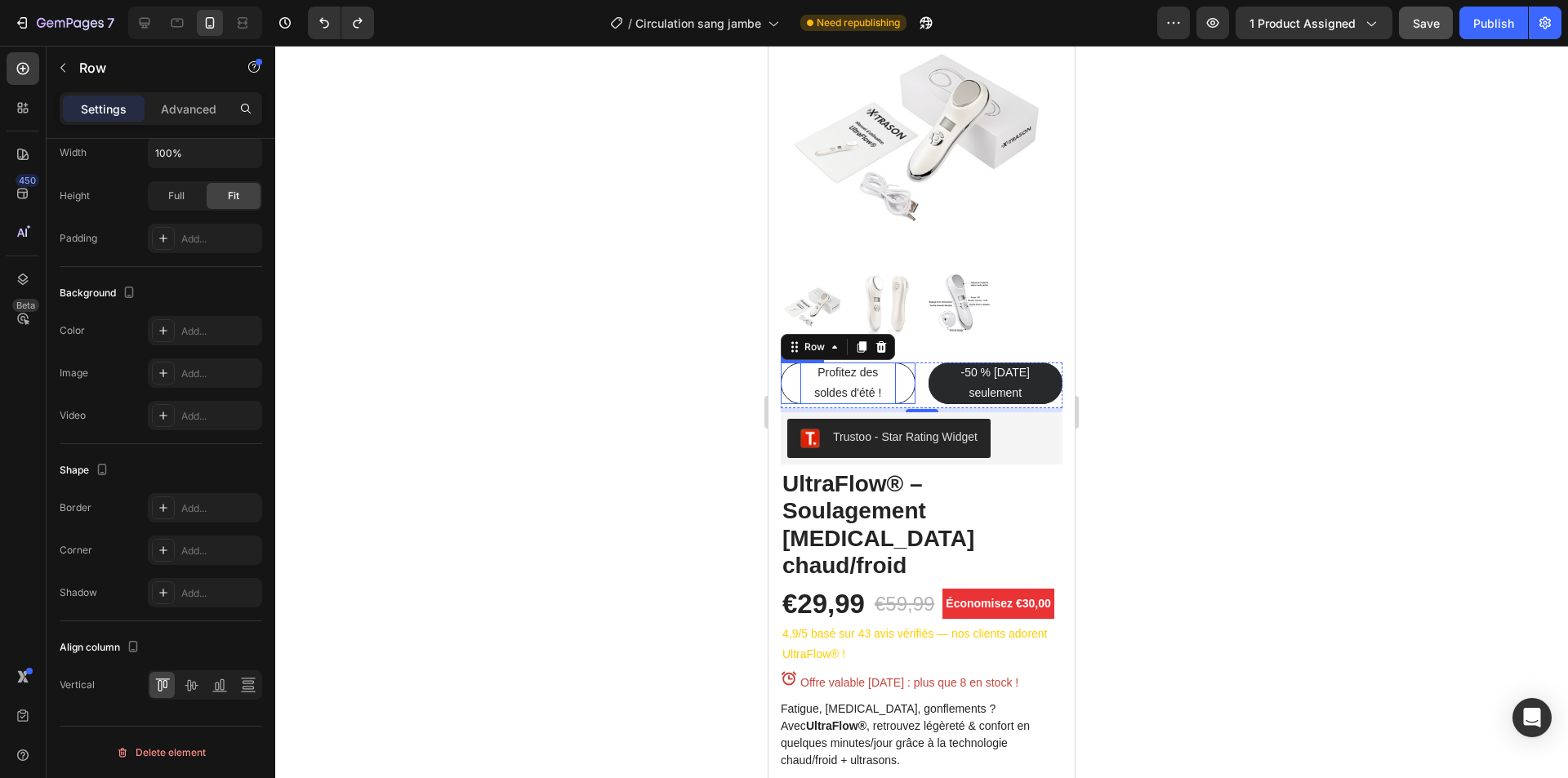
click at [852, 365] on span "Profitez des soldes d'été !" at bounding box center [847, 382] width 67 height 34
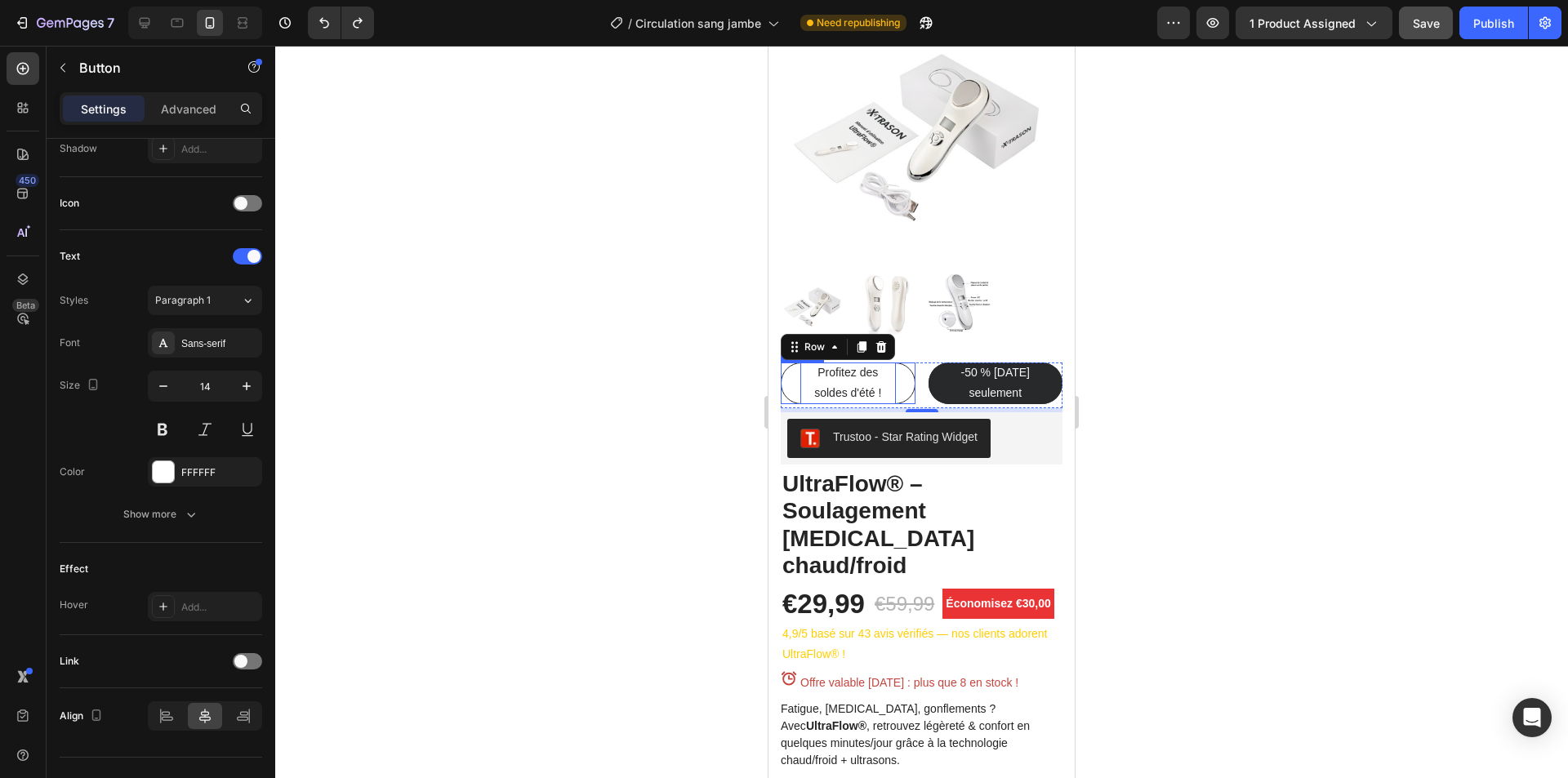
scroll to position [0, 0]
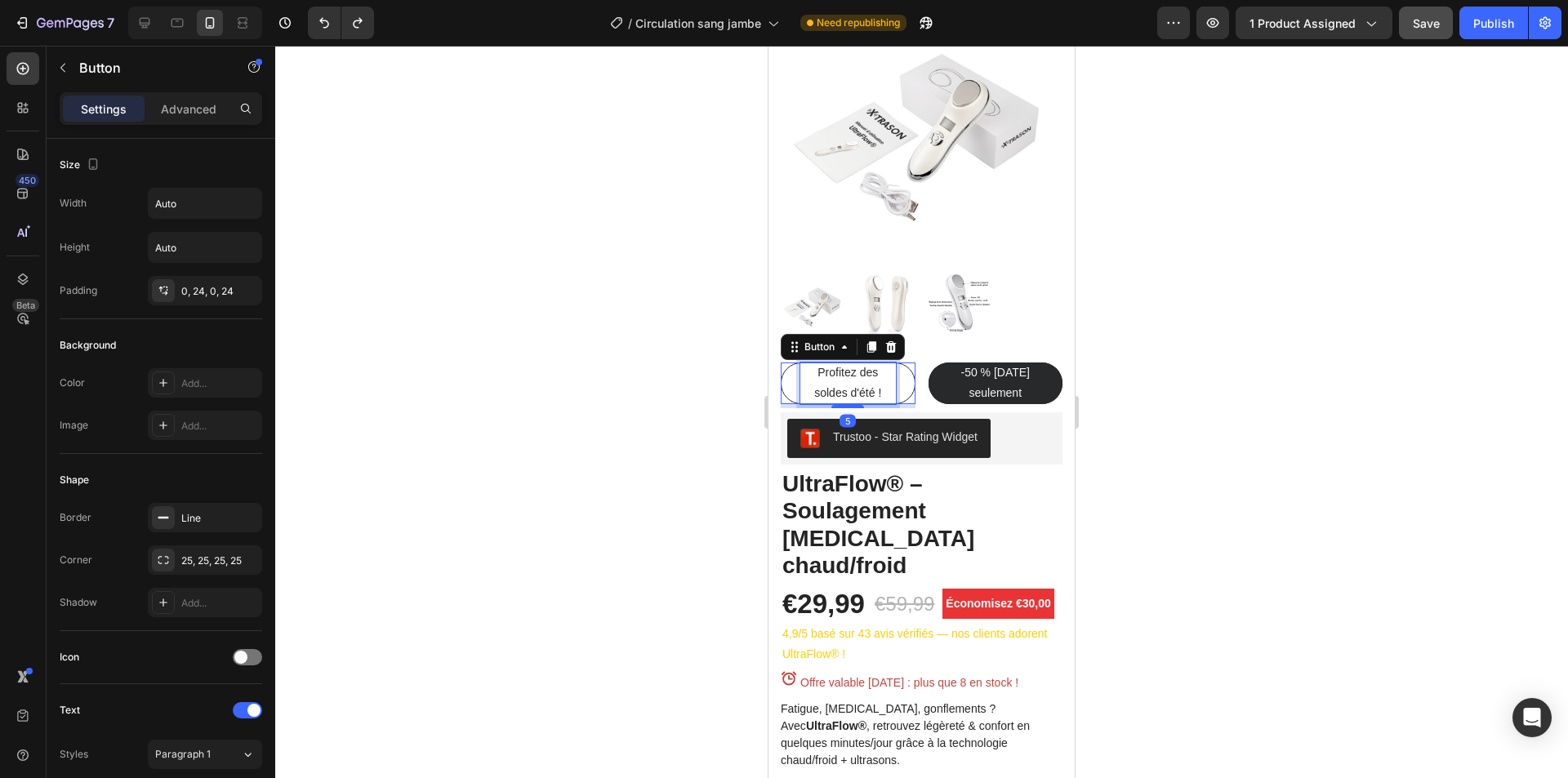
click at [844, 365] on span "Profitez des soldes d'été !" at bounding box center [847, 382] width 67 height 34
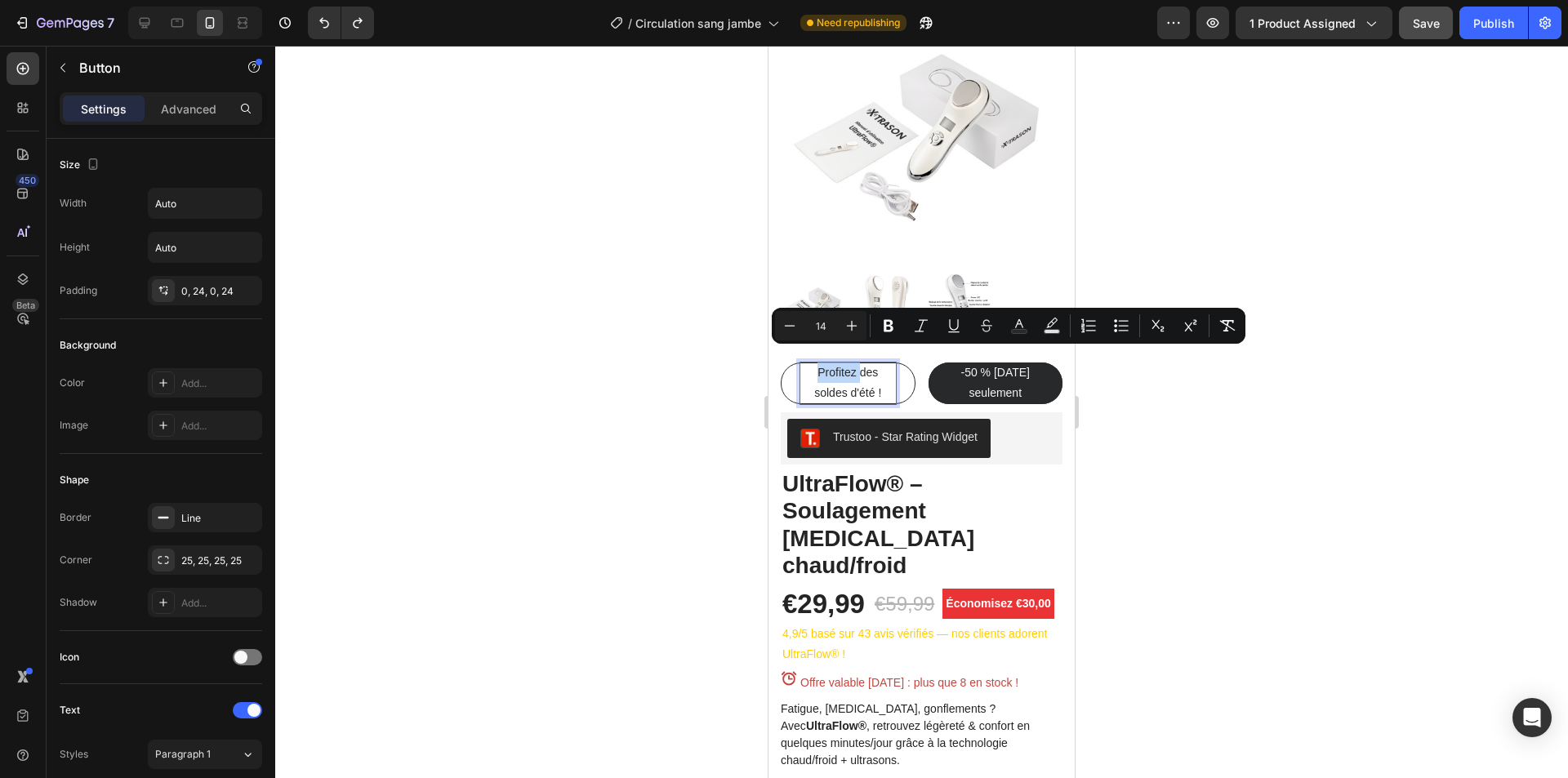
click at [843, 365] on span "Profitez des soldes d'été !" at bounding box center [847, 382] width 67 height 34
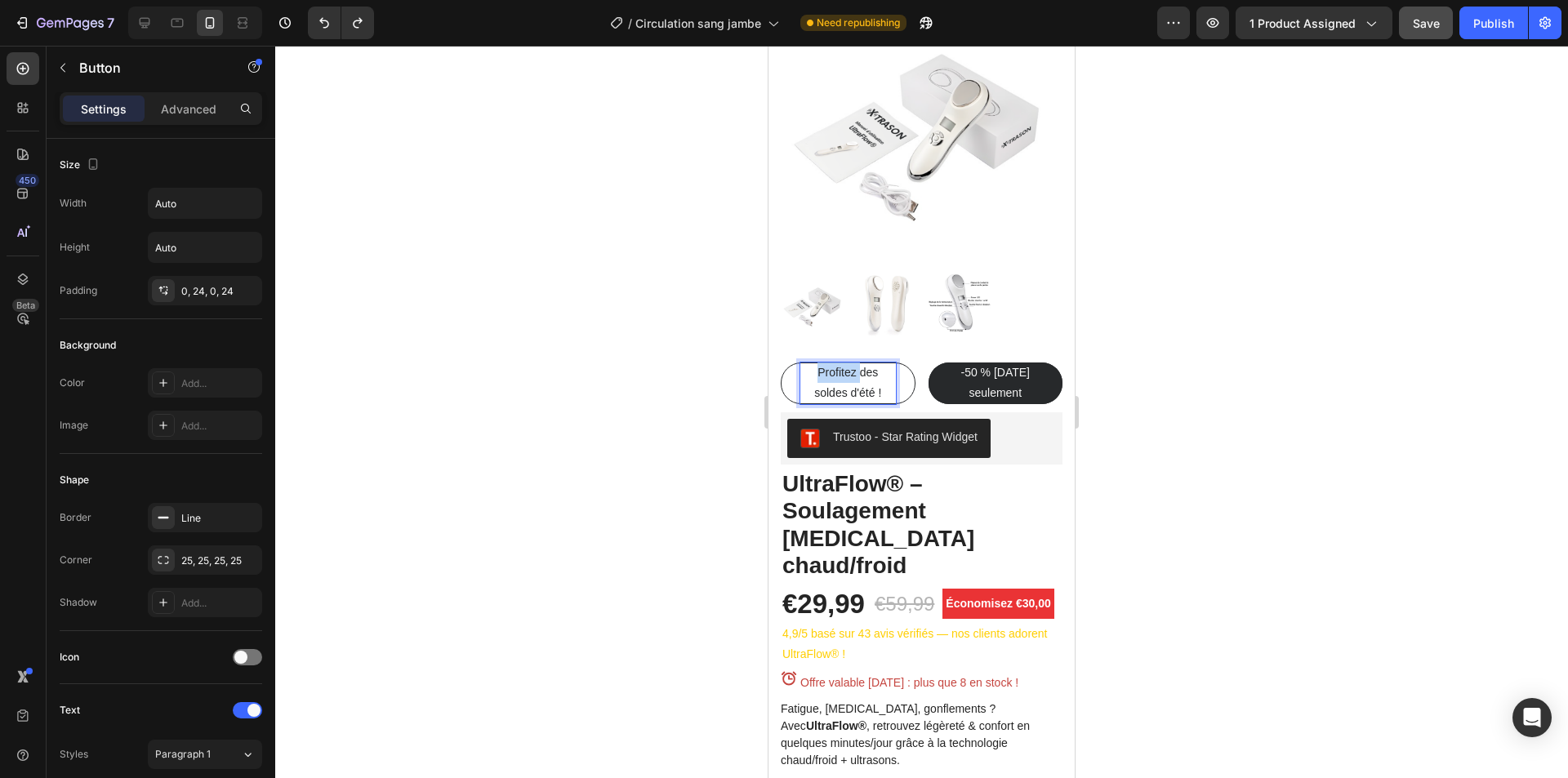
click at [843, 365] on span "Profitez des soldes d'été !" at bounding box center [847, 382] width 67 height 34
drag, startPoint x: 812, startPoint y: 357, endPoint x: 893, endPoint y: 357, distance: 81.0
click at [893, 363] on button "Profitez des soldes d'été !" at bounding box center [848, 383] width 135 height 41
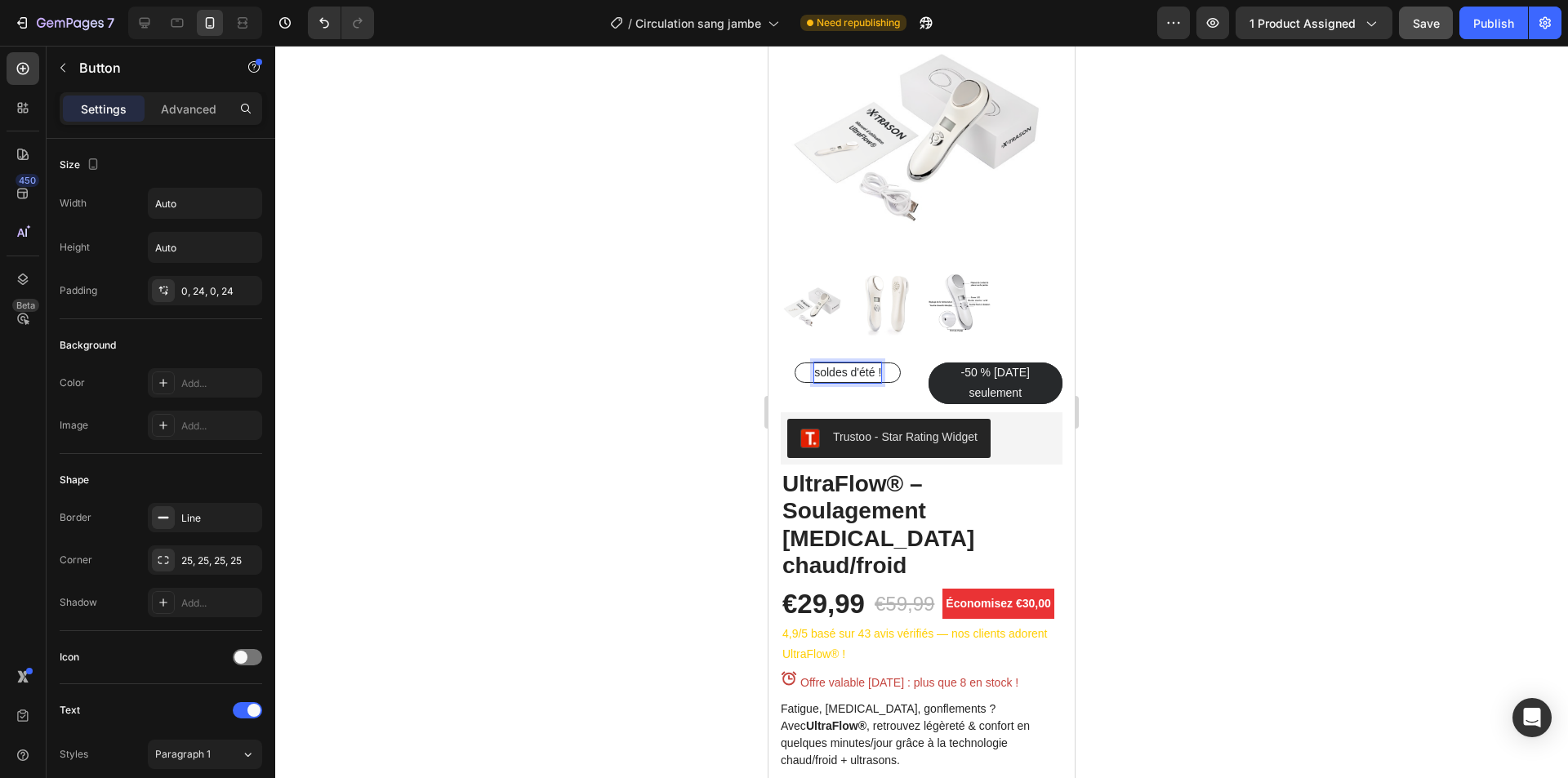
click at [818, 365] on span "soldes d'été !" at bounding box center [847, 372] width 67 height 13
click at [975, 378] on span "-50 % aujourd’hui seulement" at bounding box center [995, 382] width 69 height 34
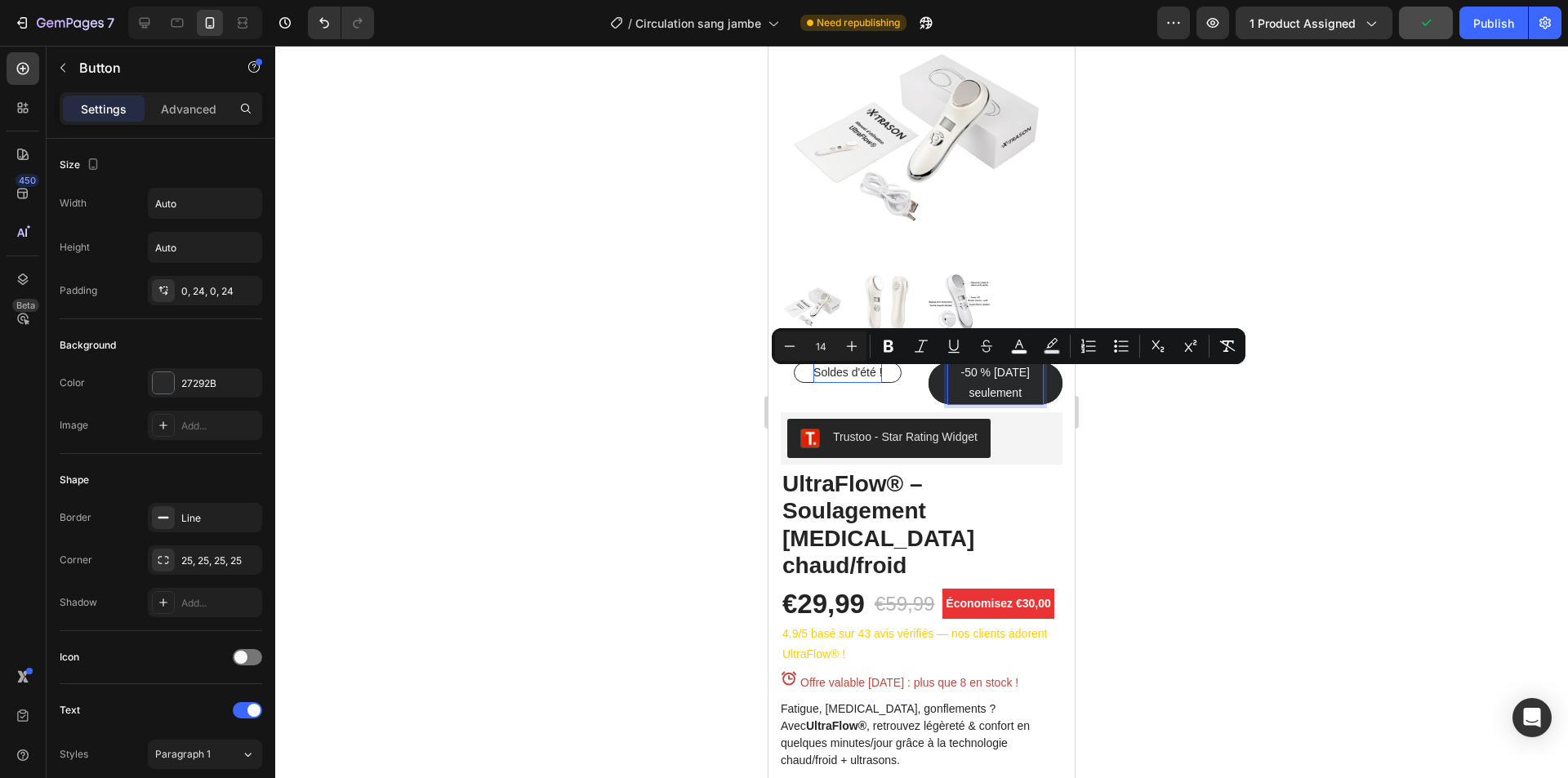
click at [966, 382] on span "-50 % aujourd’hui seulement" at bounding box center [995, 382] width 69 height 34
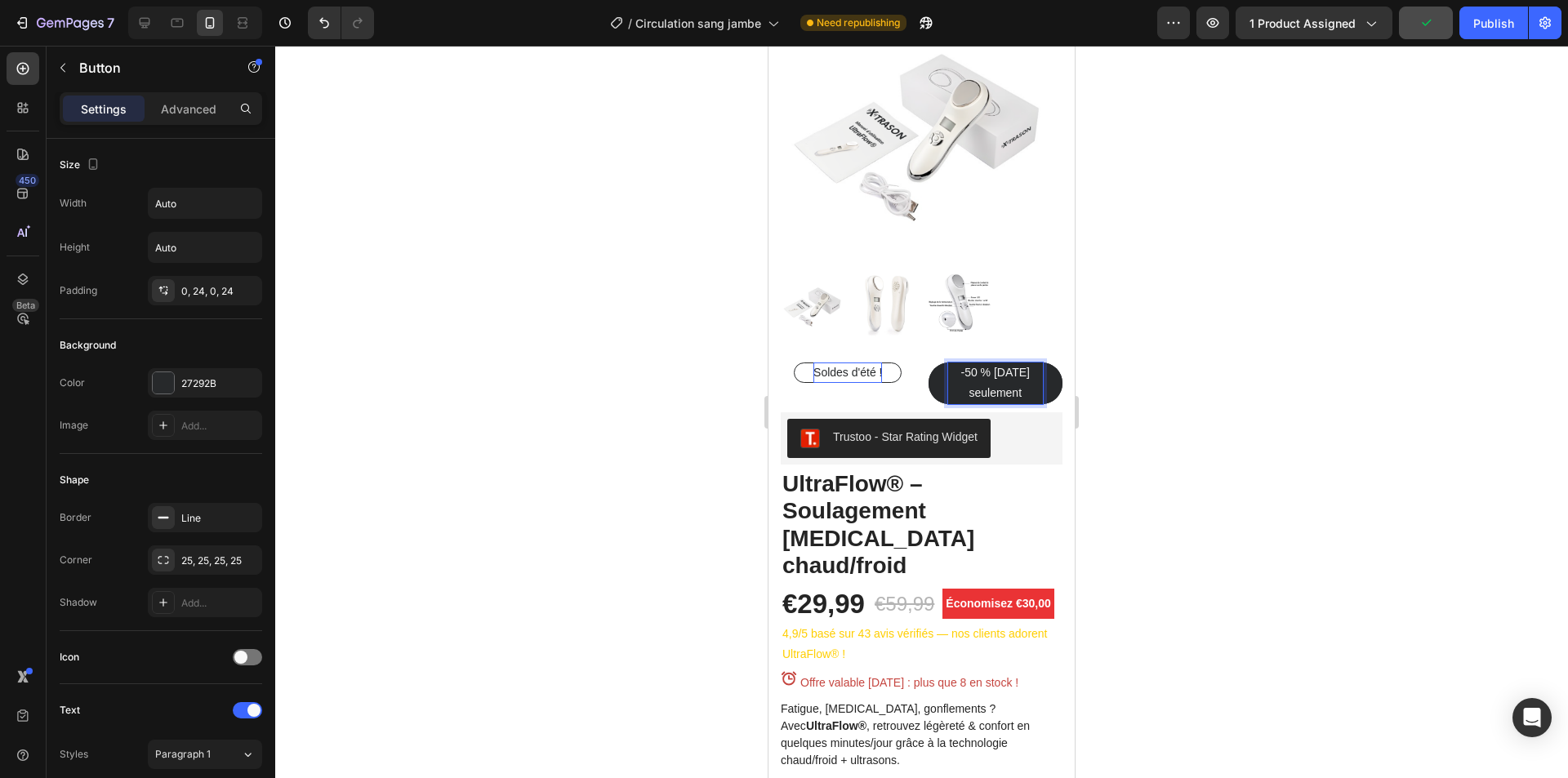
click at [966, 382] on span "-50 % aujourd’hui seulement" at bounding box center [995, 382] width 69 height 34
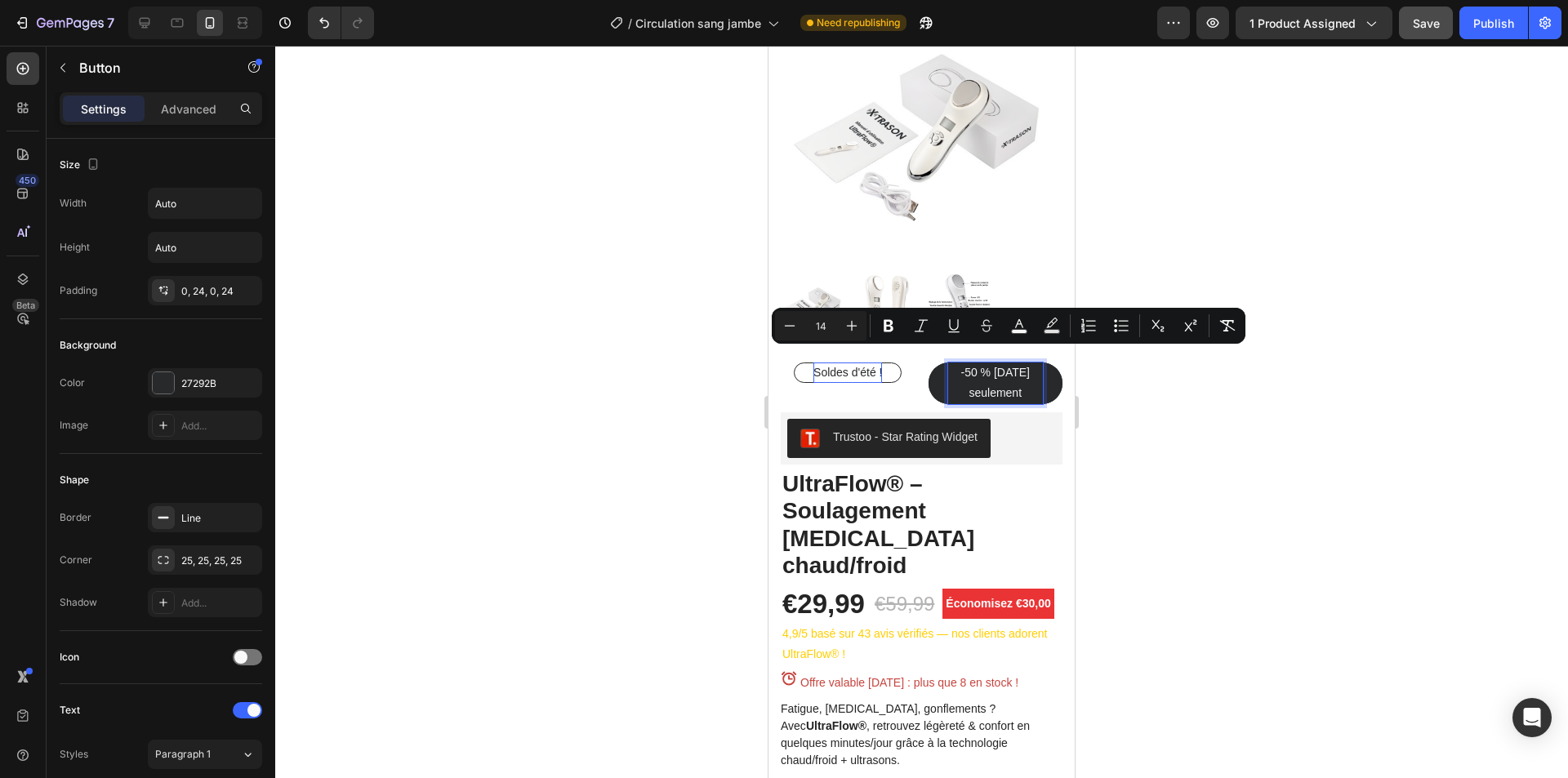
click at [978, 381] on span "-50 % aujourd’hui seulement" at bounding box center [995, 382] width 69 height 34
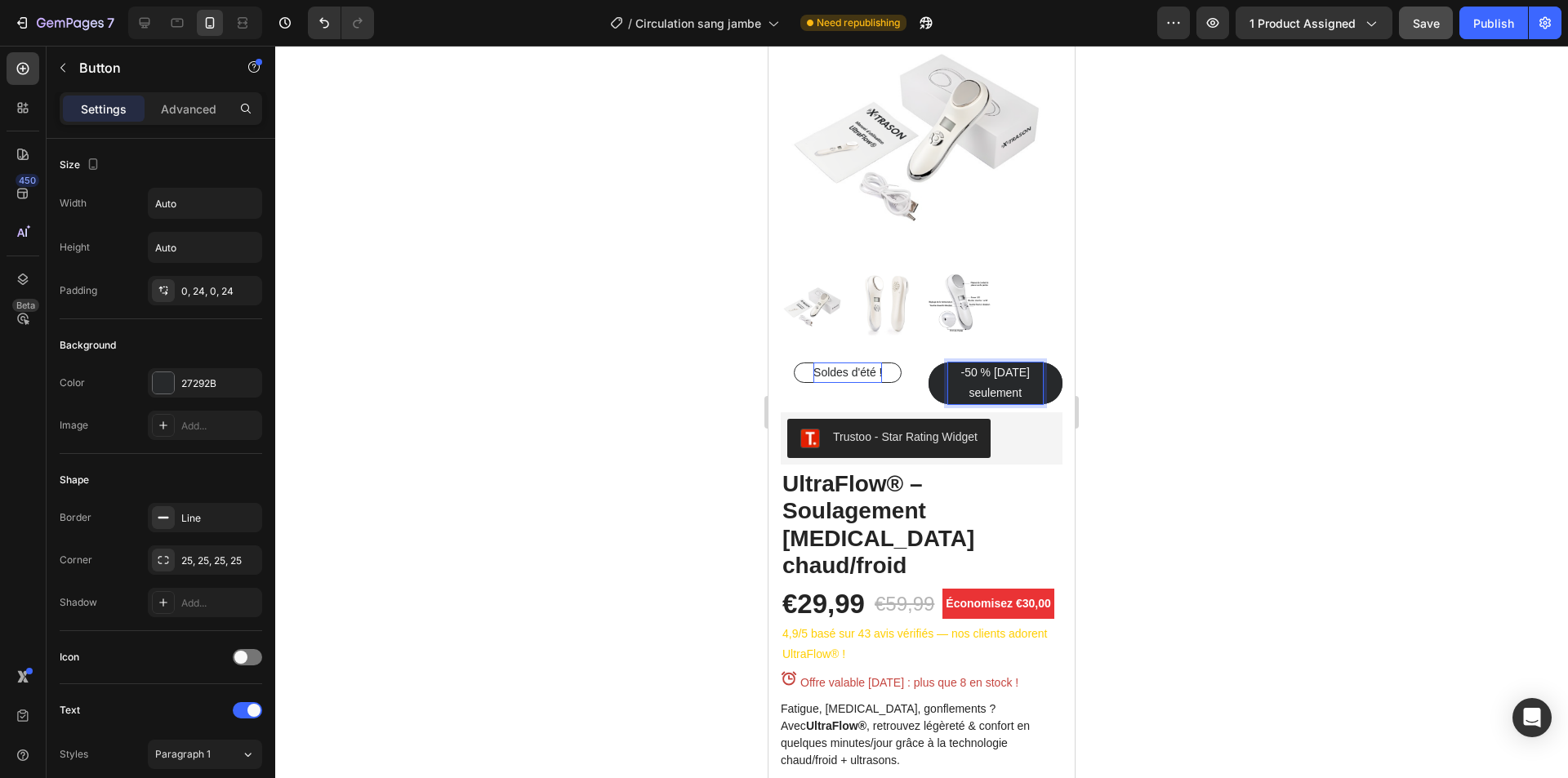
click at [978, 381] on span "-50 % aujourd’hui seulement" at bounding box center [995, 382] width 69 height 34
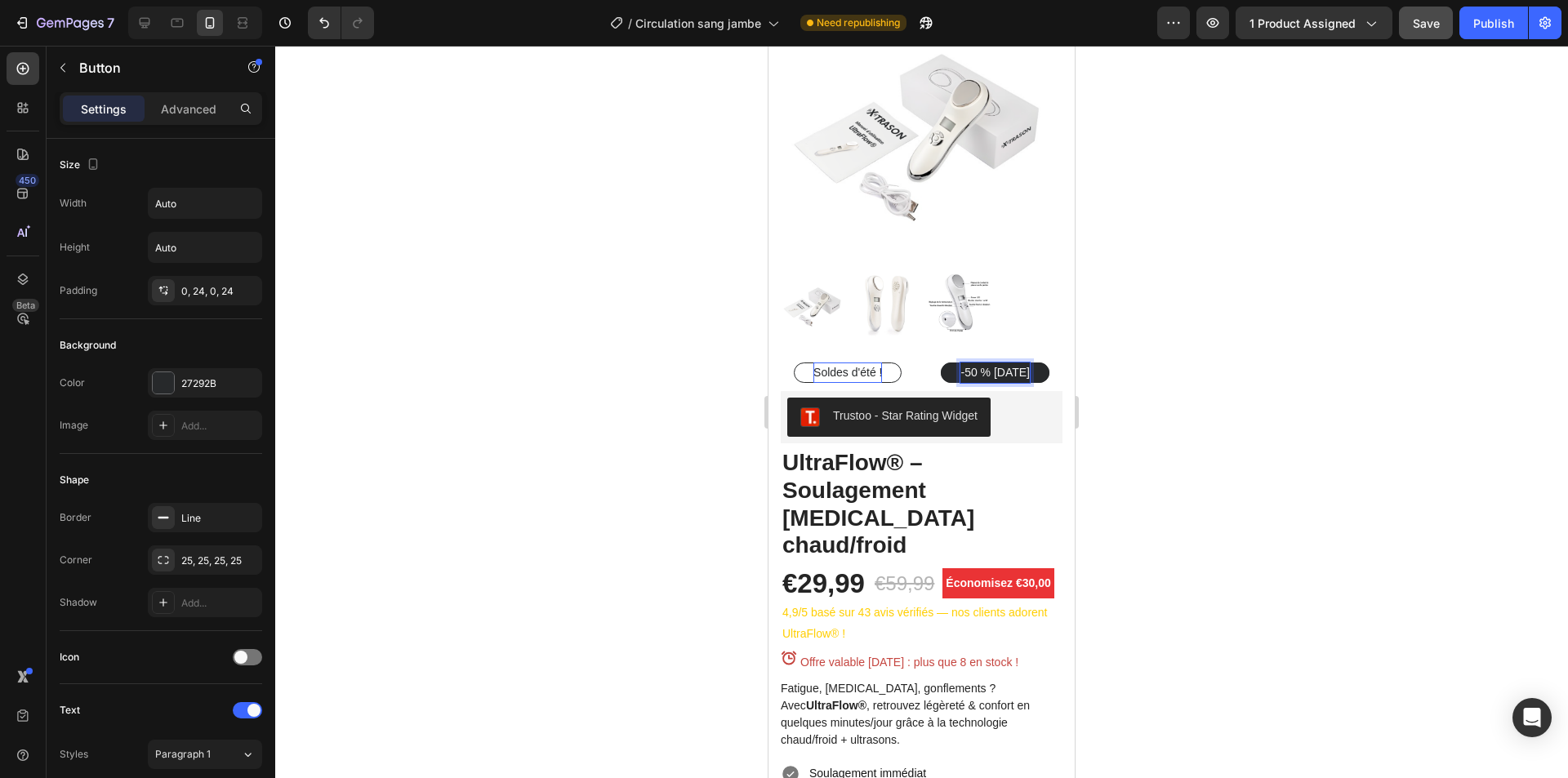
click at [563, 256] on div at bounding box center [921, 413] width 1293 height 733
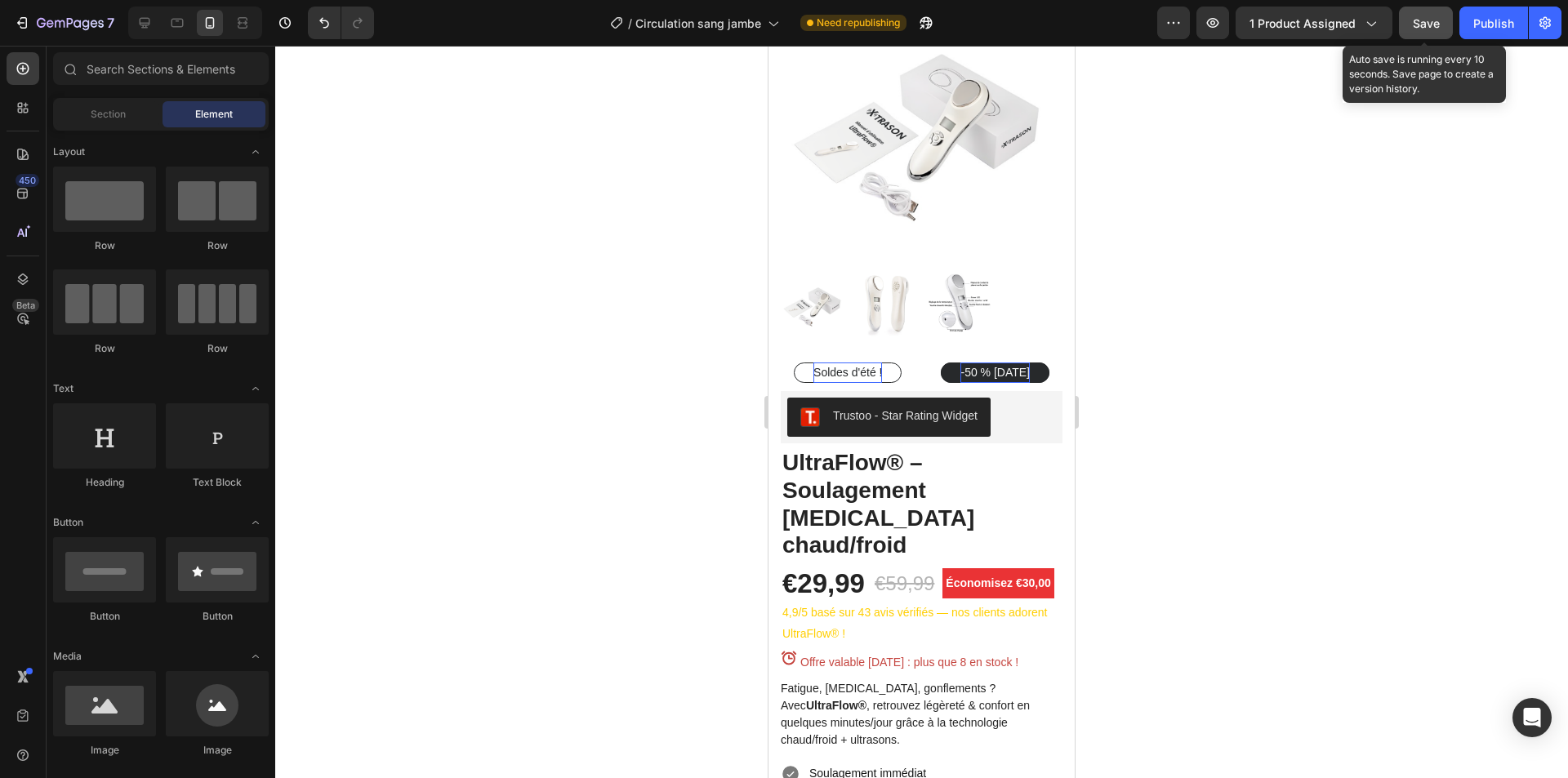
click at [1421, 28] on span "Save" at bounding box center [1426, 23] width 27 height 14
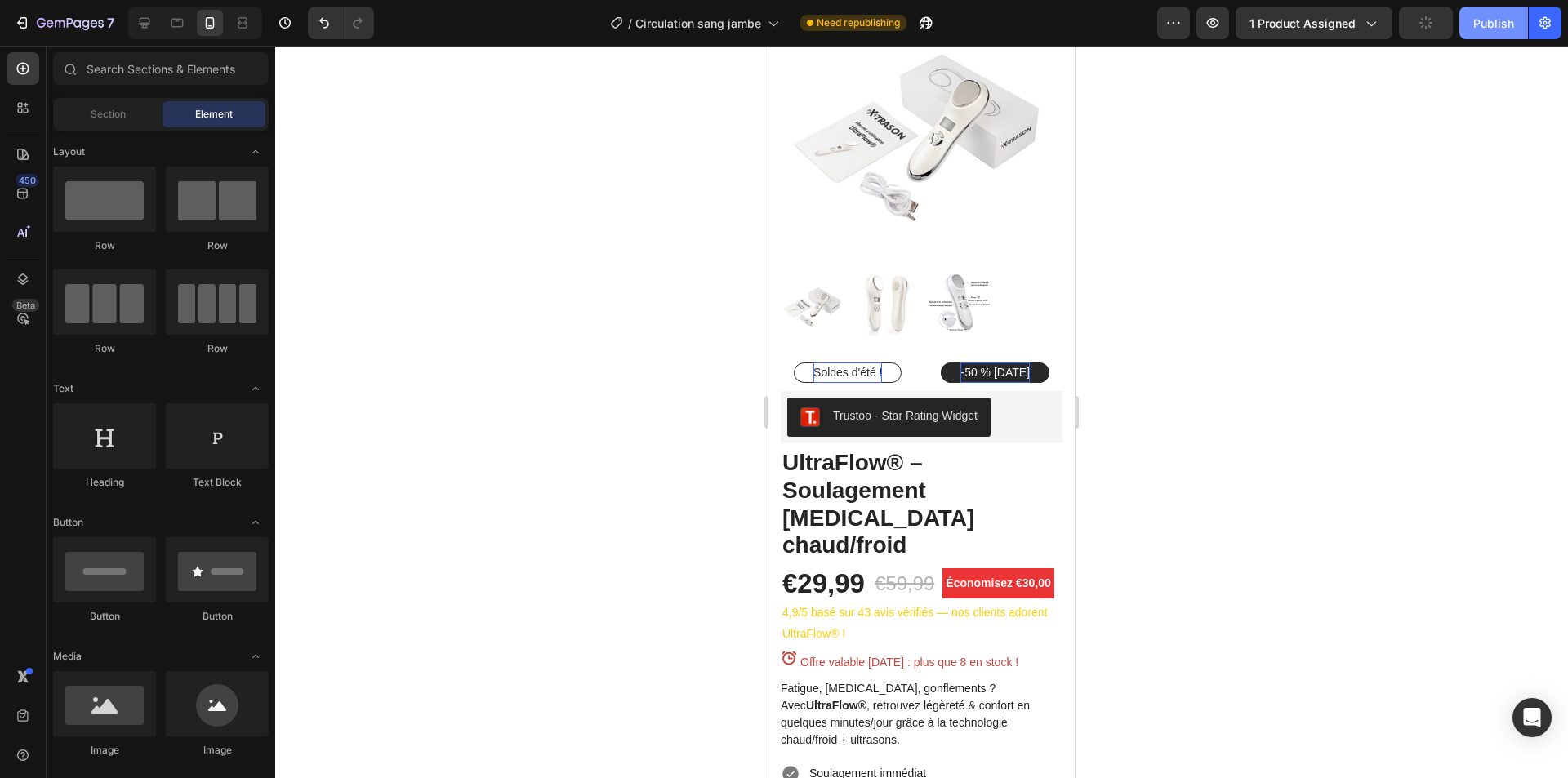
click at [1478, 28] on div "Publish" at bounding box center [1493, 23] width 41 height 17
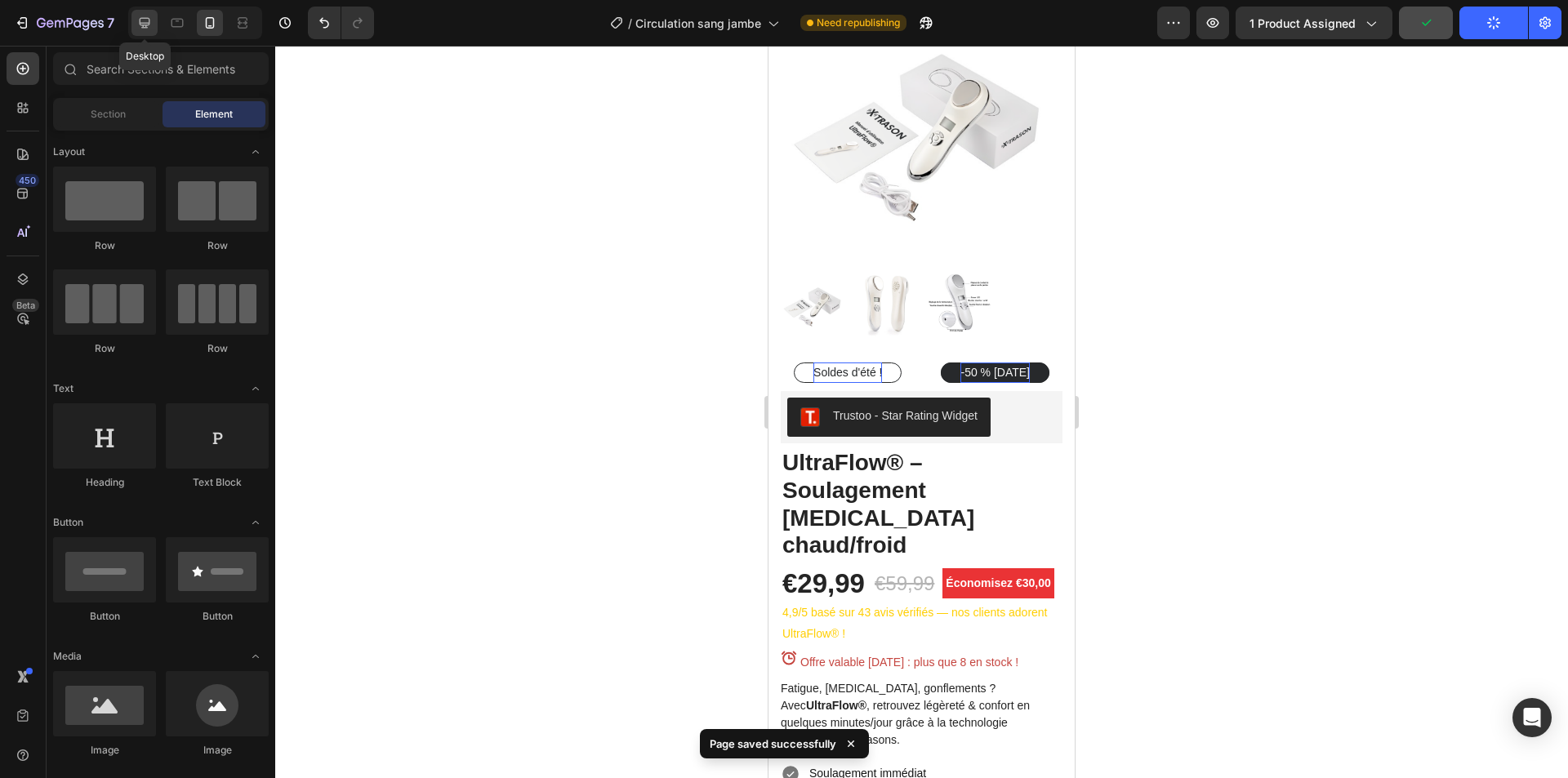
click at [151, 30] on icon at bounding box center [145, 23] width 16 height 16
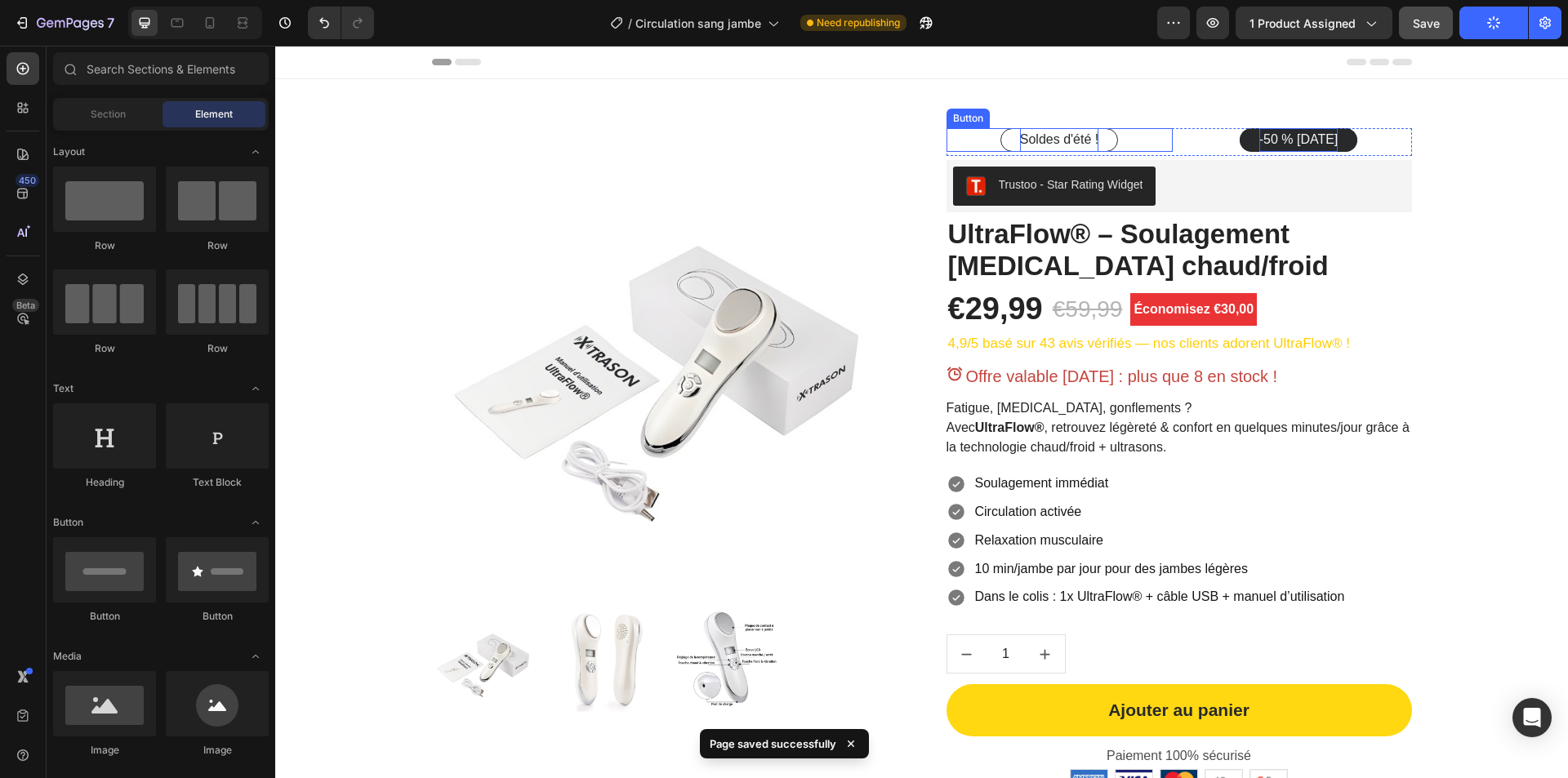
click at [1132, 138] on div "Soldes d'été ! Button" at bounding box center [1060, 139] width 226 height 24
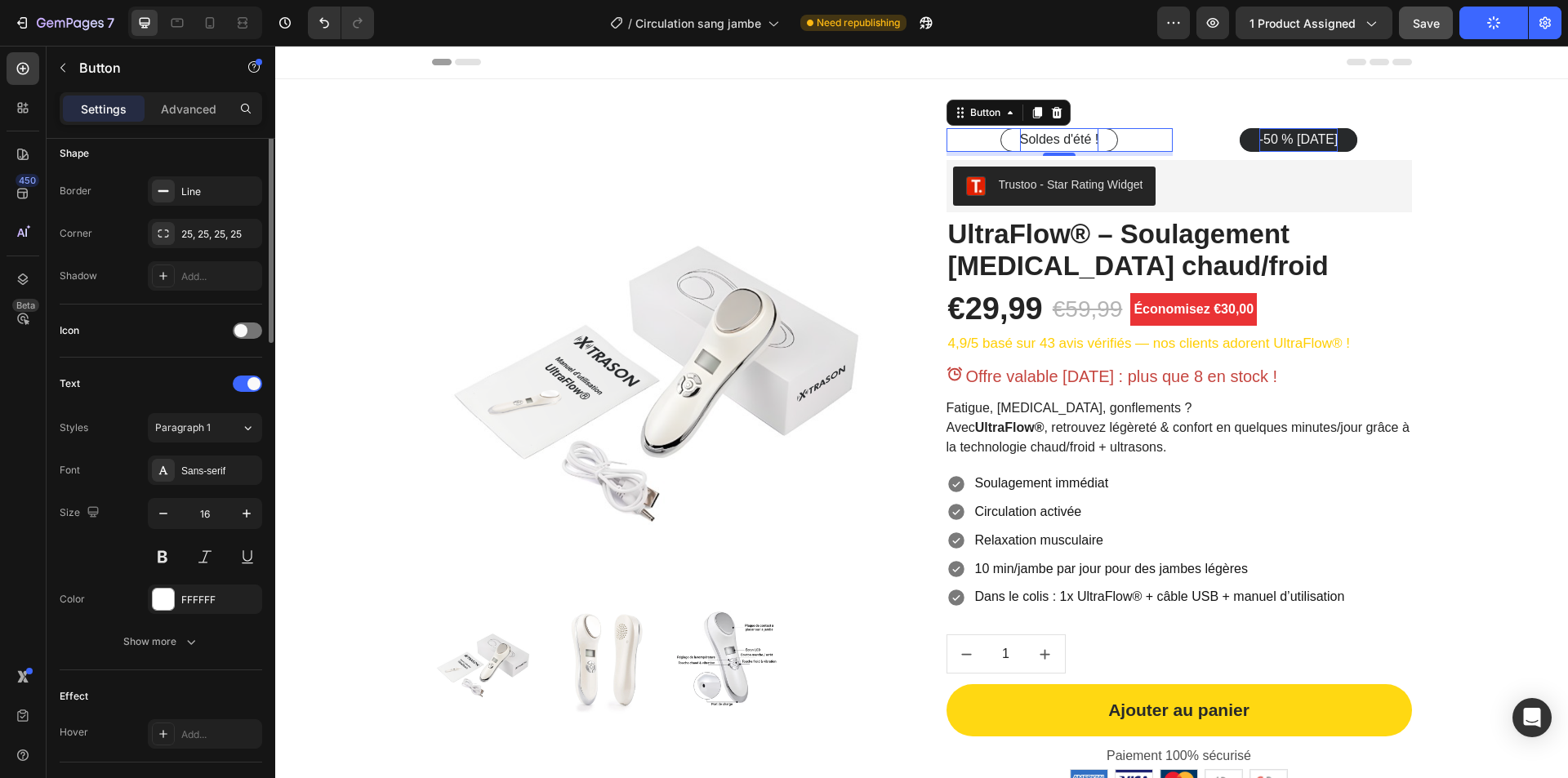
scroll to position [485, 0]
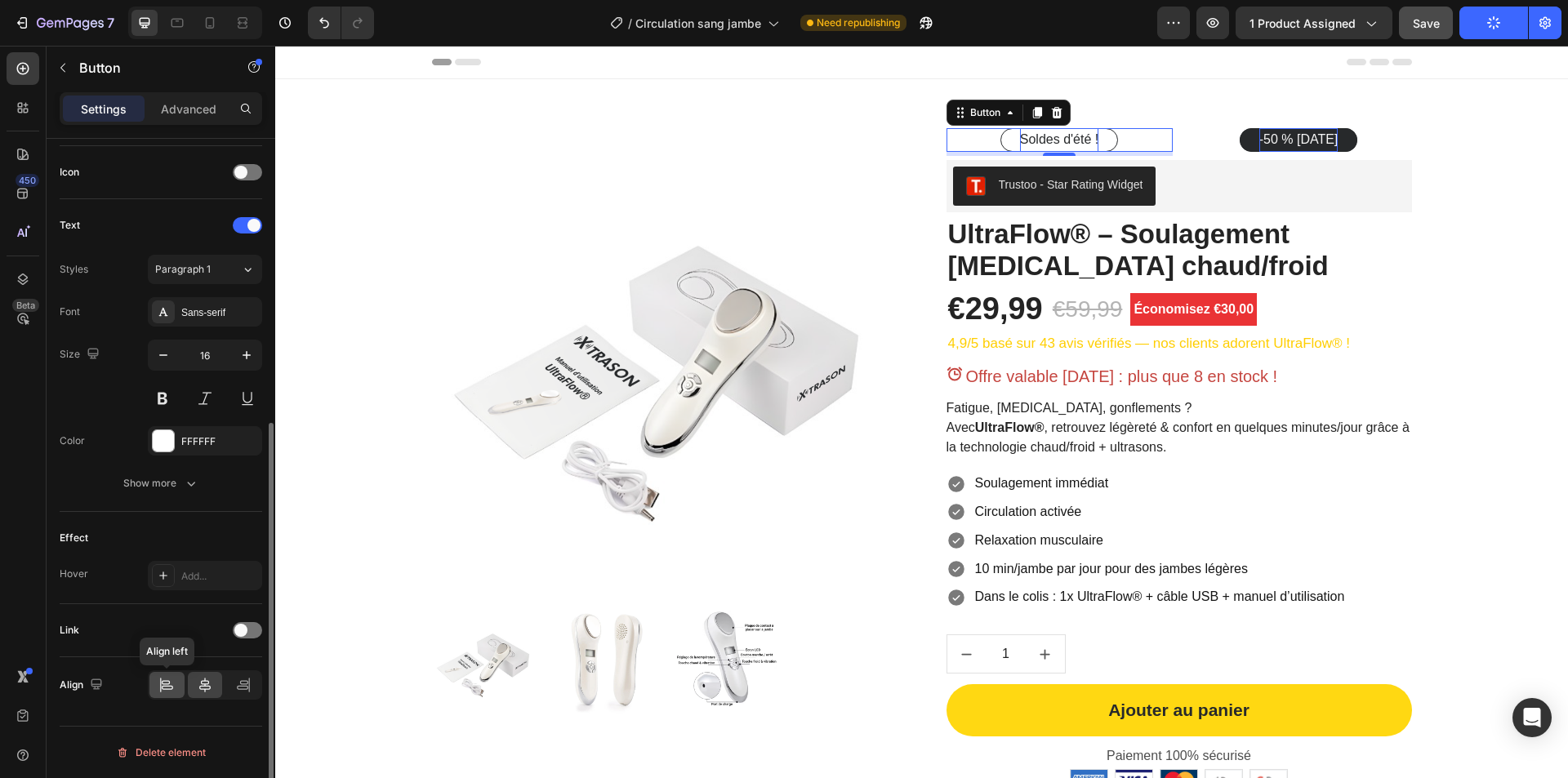
click at [169, 691] on icon at bounding box center [167, 685] width 16 height 16
click at [1194, 136] on div "-50 % [DATE] Button" at bounding box center [1298, 139] width 226 height 24
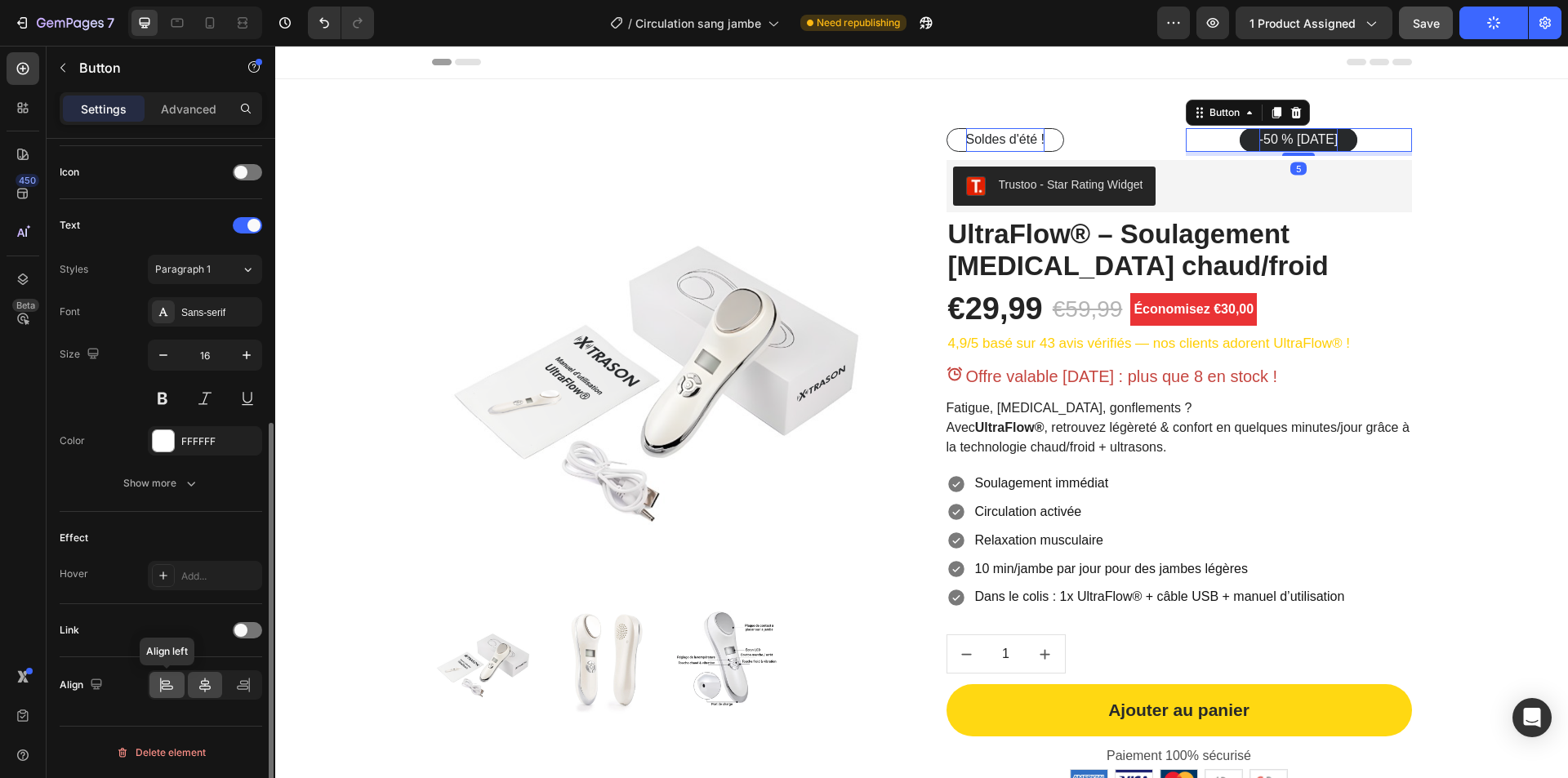
click at [171, 692] on icon at bounding box center [167, 685] width 16 height 16
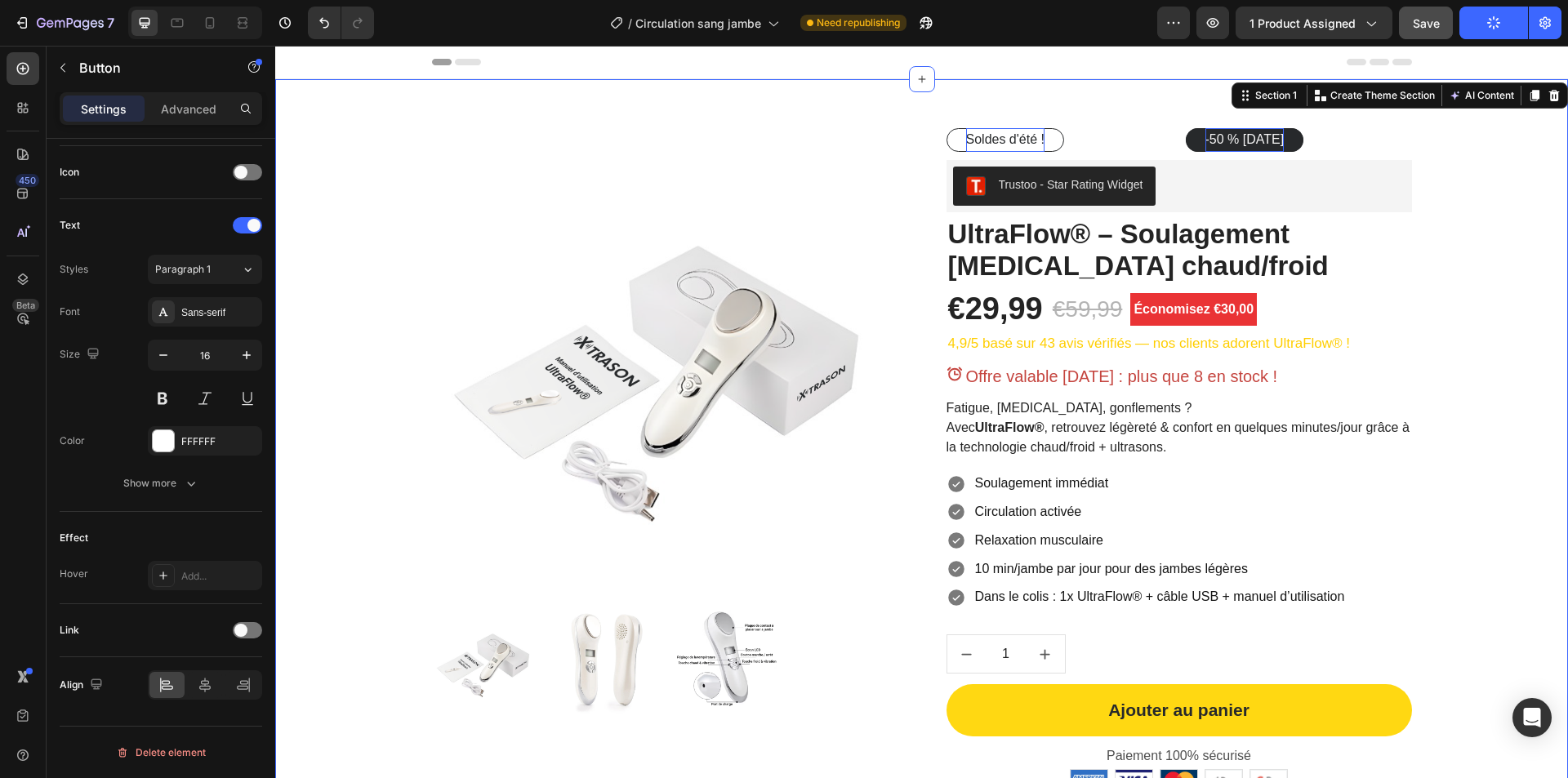
click at [1497, 233] on div "Product Images Soldes d'été ! Button -50 % aujourd’hui Button Row Trustoo - Sta…" at bounding box center [921, 513] width 1268 height 770
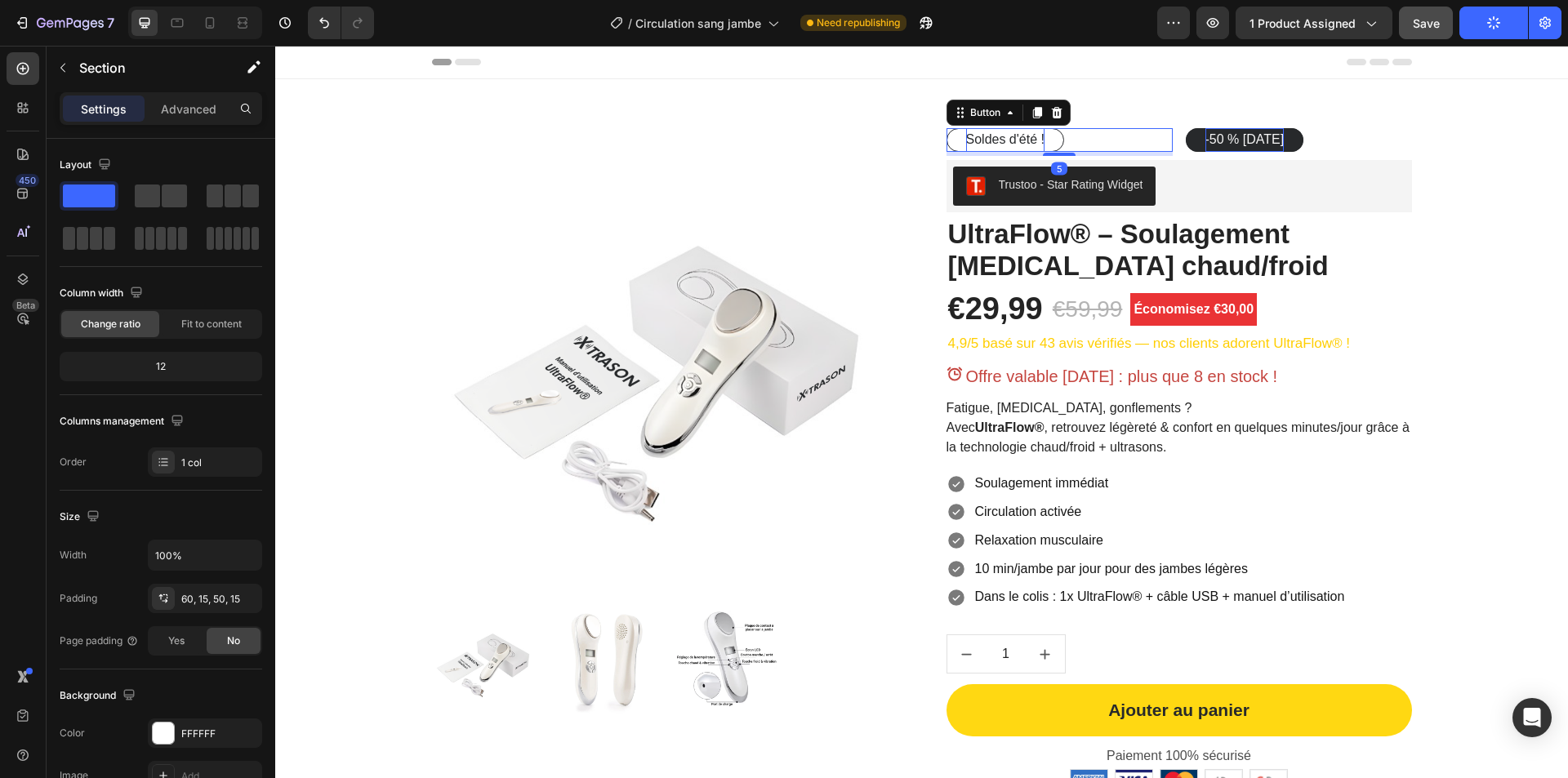
click at [1123, 139] on div "Soldes d'été ! Button 5" at bounding box center [1060, 139] width 226 height 24
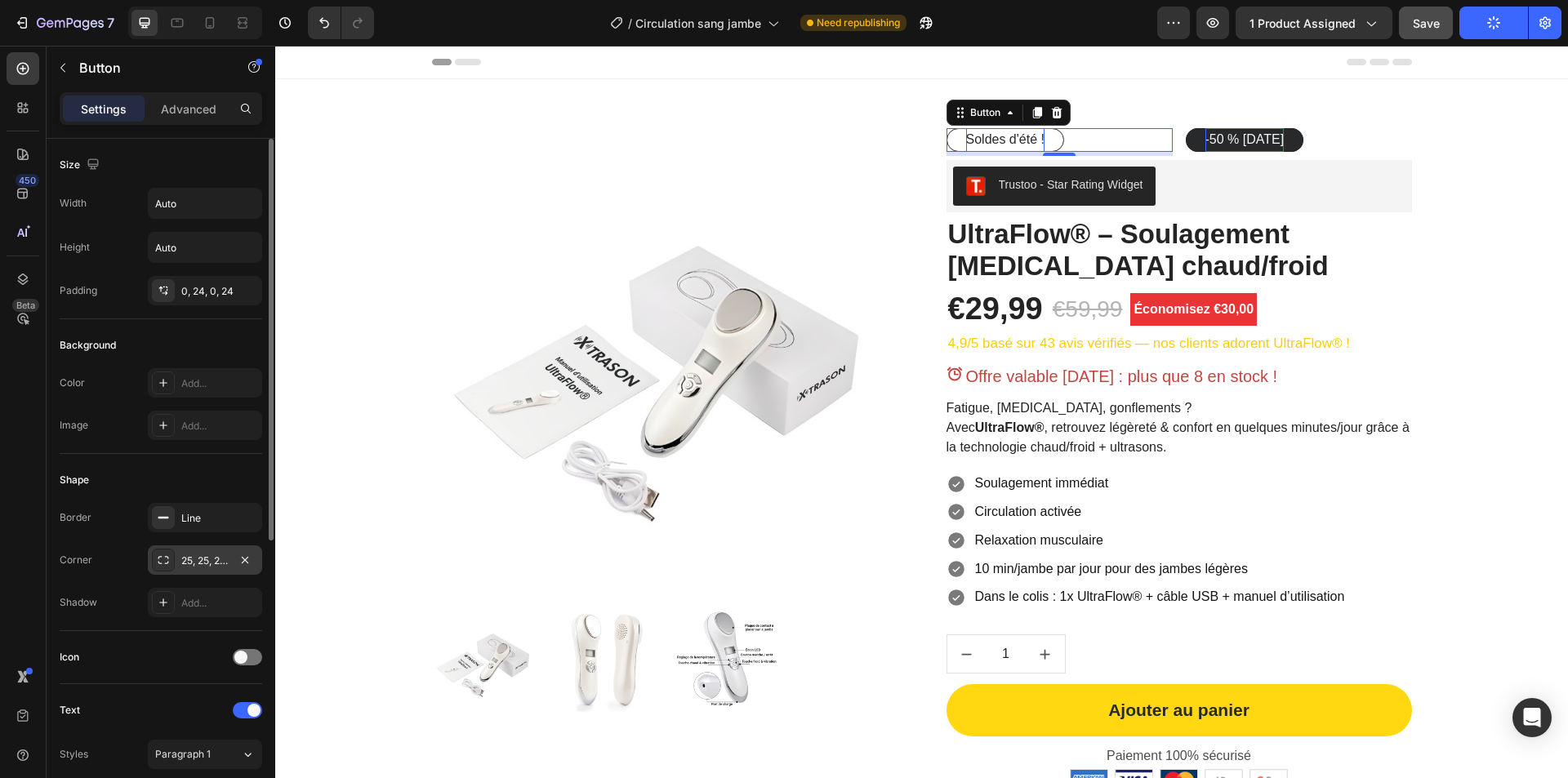
click at [198, 559] on div "25, 25, 25, 25" at bounding box center [204, 561] width 47 height 15
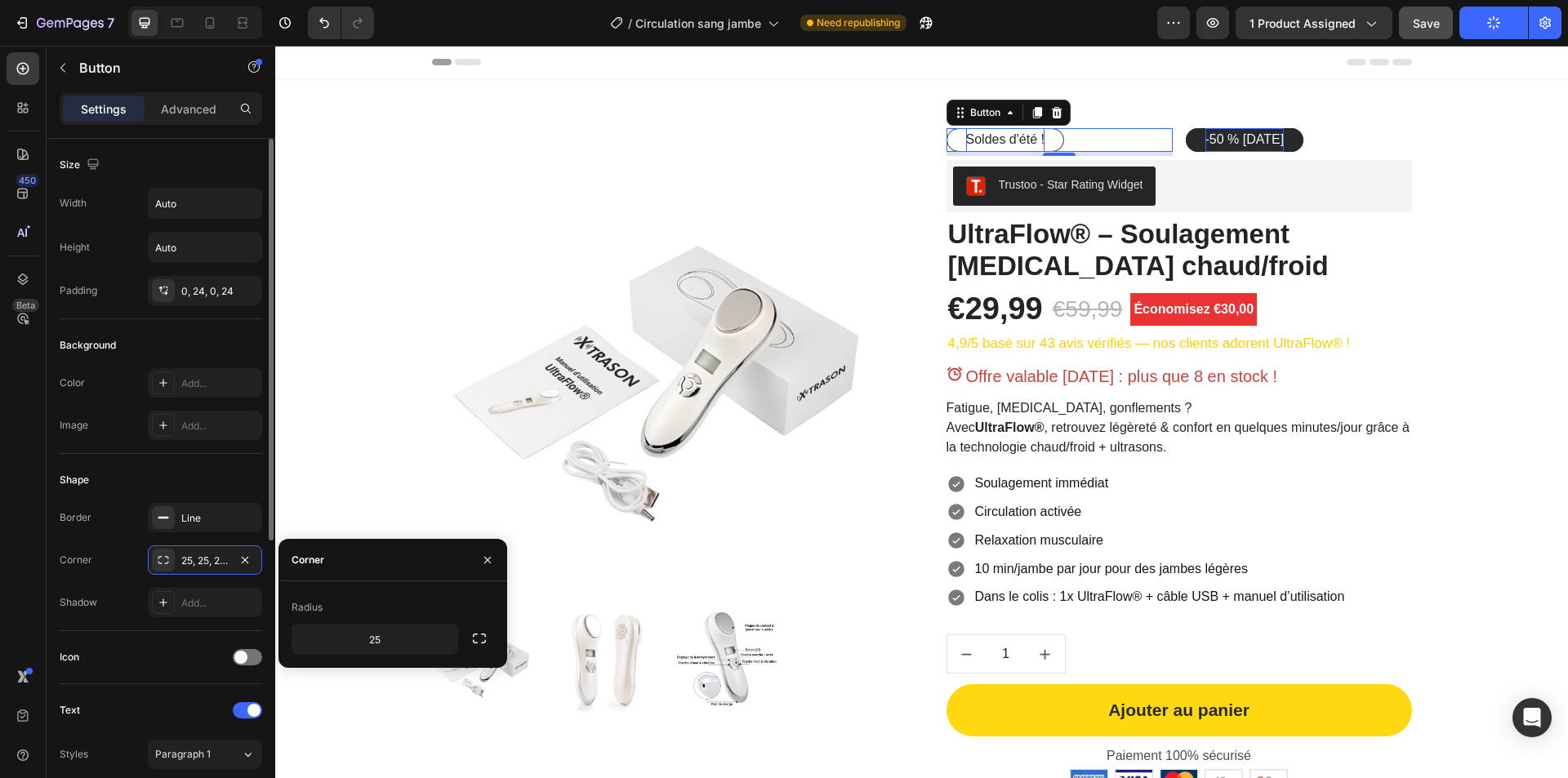
click at [91, 535] on div "Border Line Corner 25, 25, 25, 25 Shadow Add..." at bounding box center [161, 560] width 202 height 114
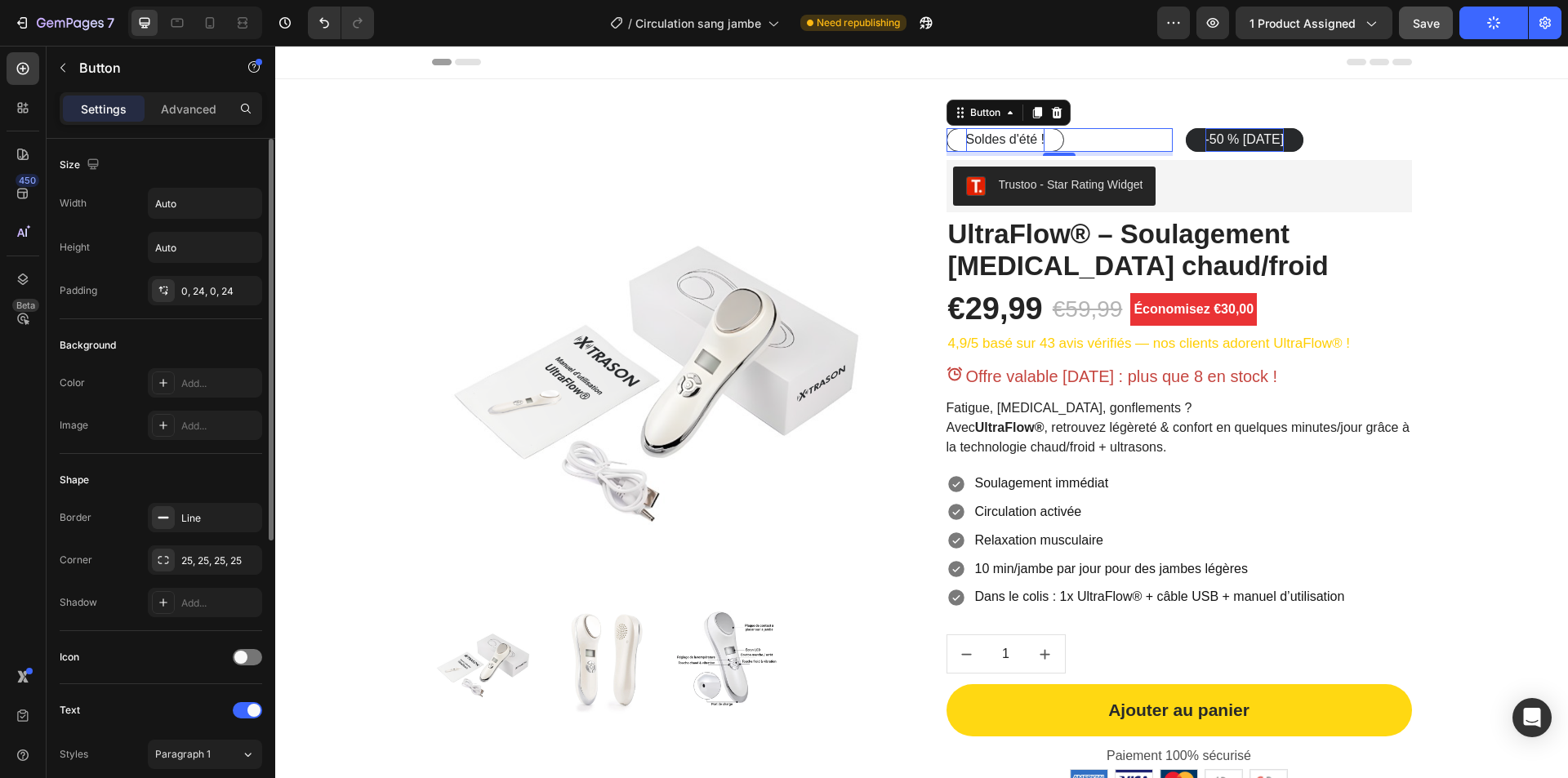
scroll to position [326, 0]
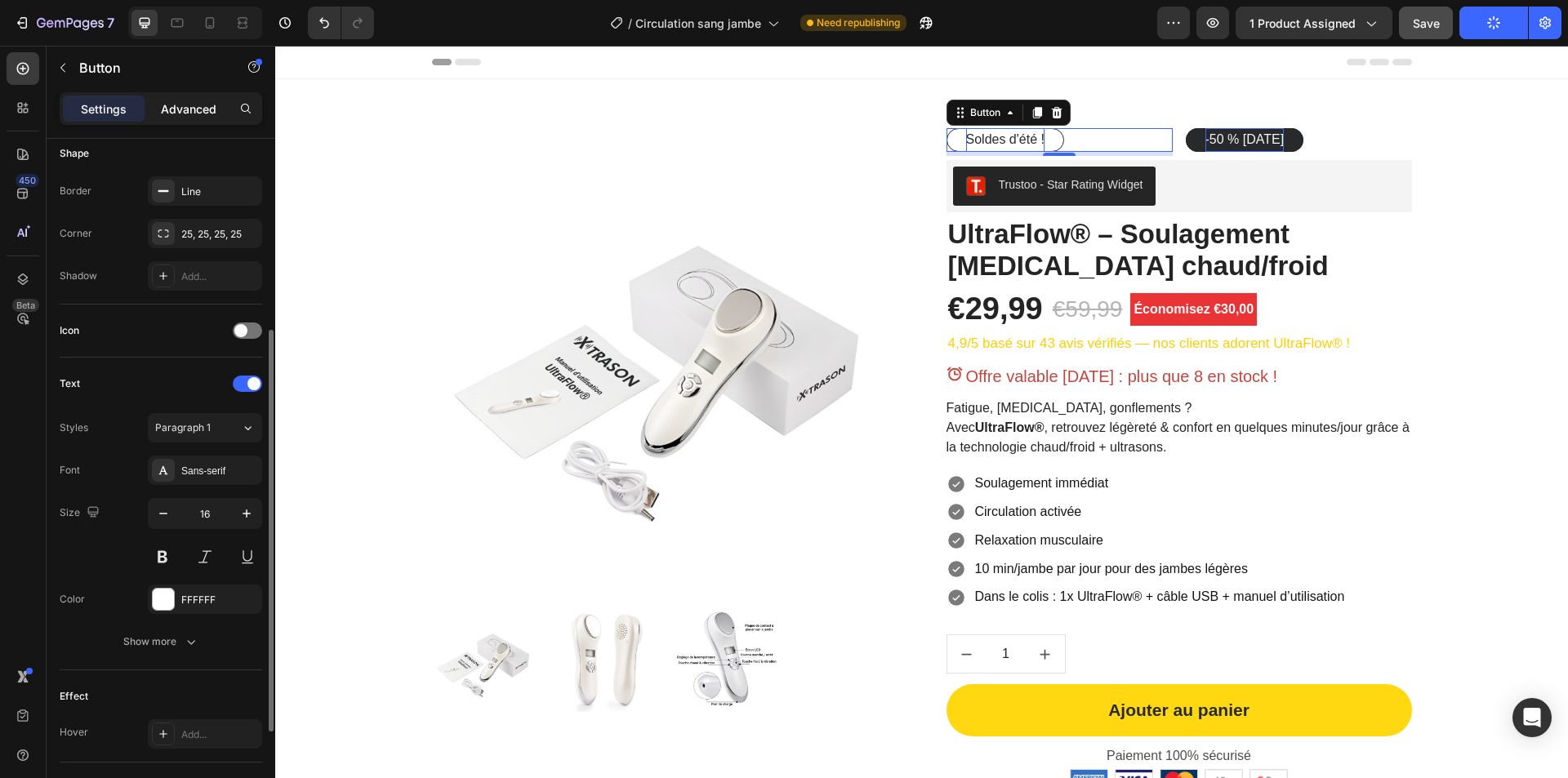
click at [195, 106] on p "Advanced" at bounding box center [188, 108] width 56 height 17
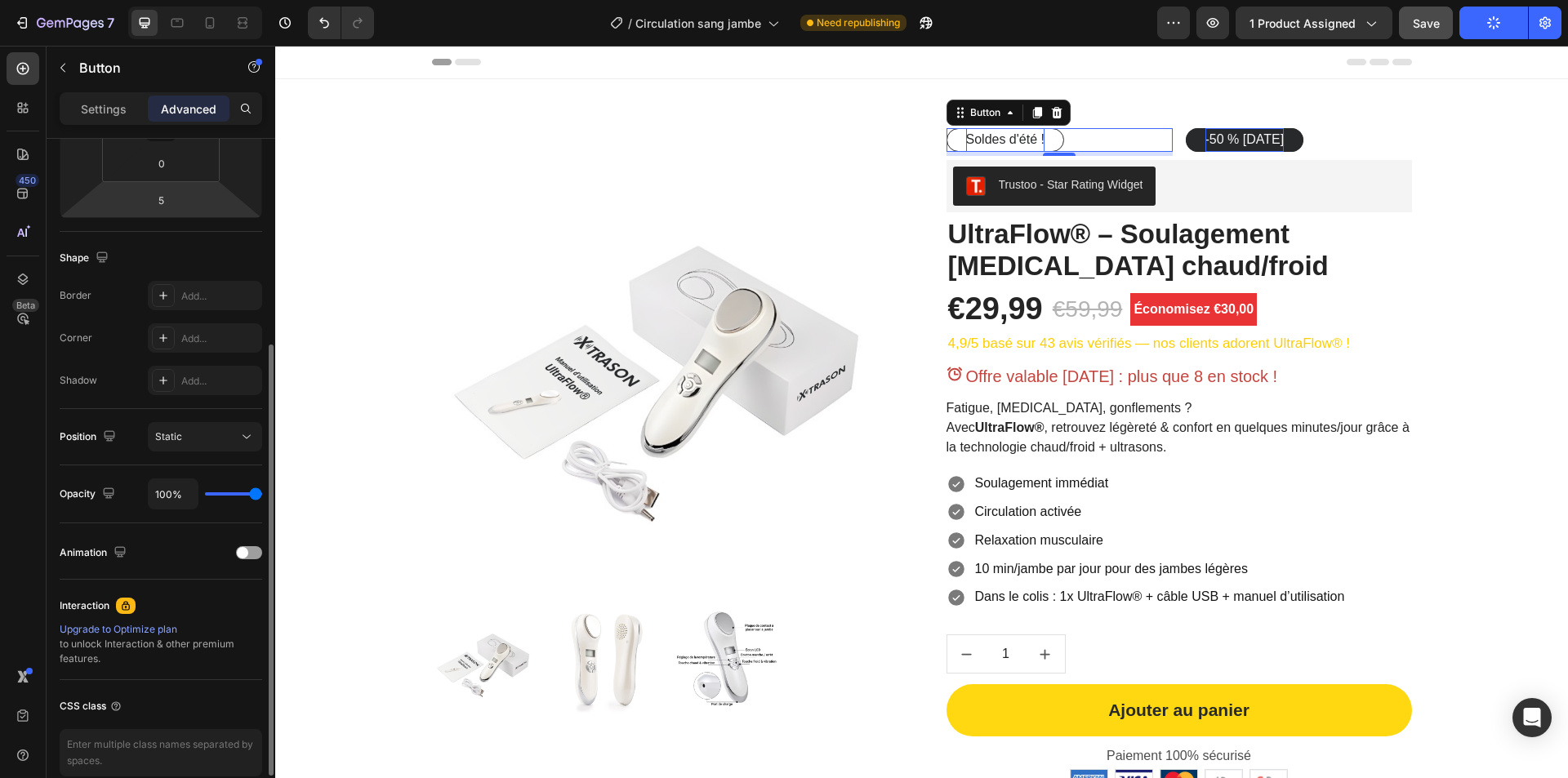
scroll to position [0, 0]
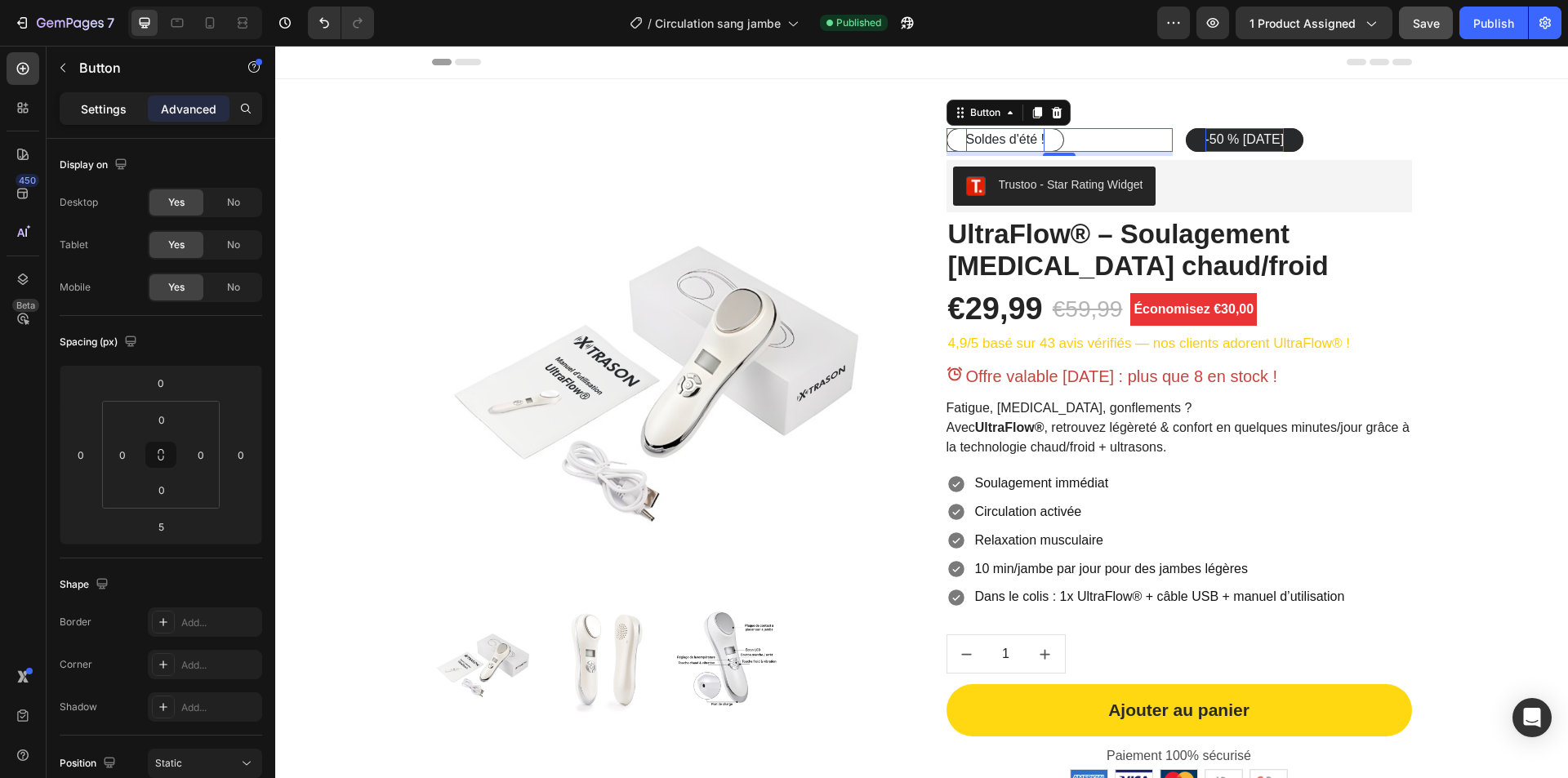
click at [86, 103] on p "Settings" at bounding box center [104, 108] width 46 height 17
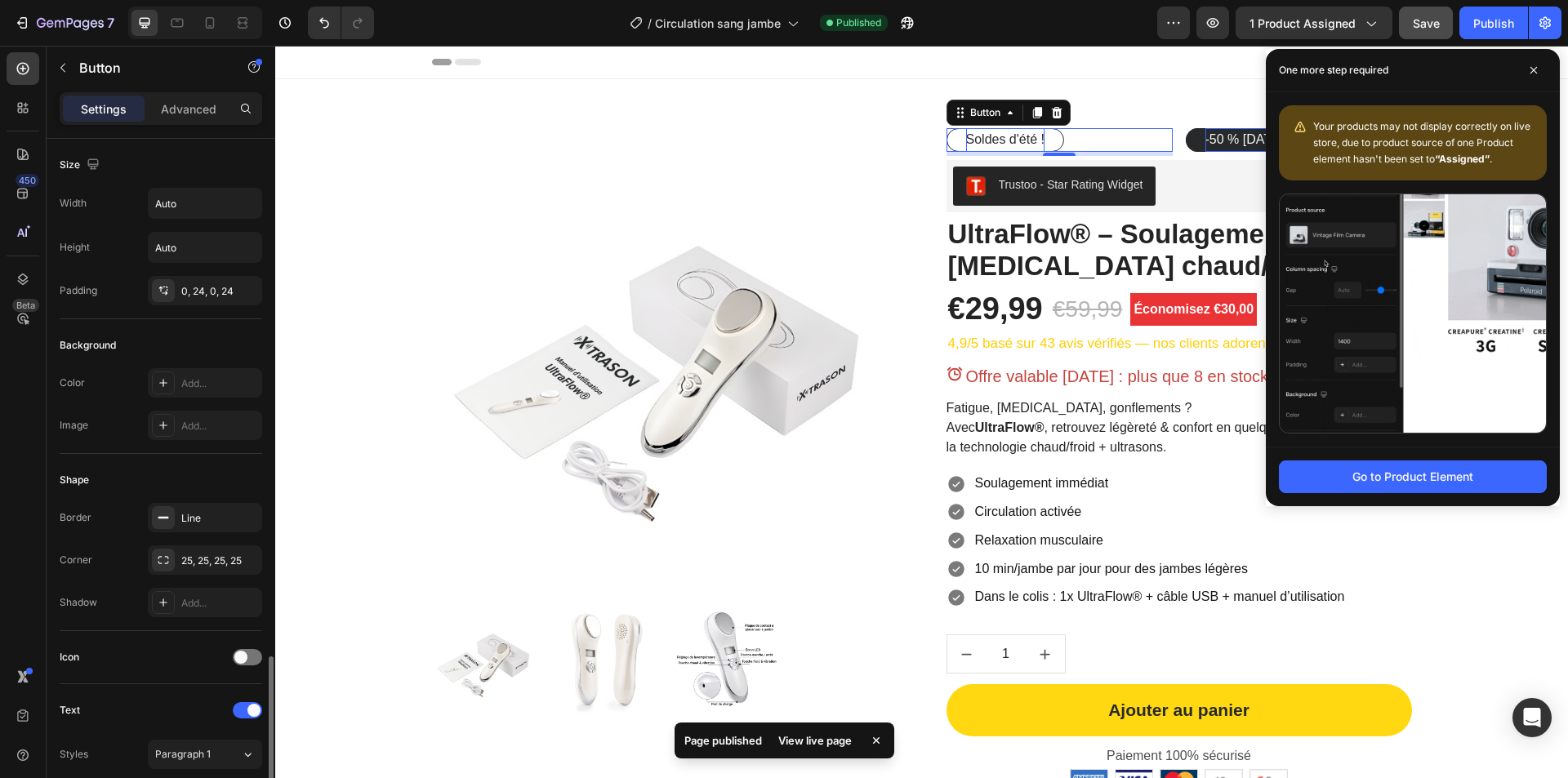
scroll to position [408, 0]
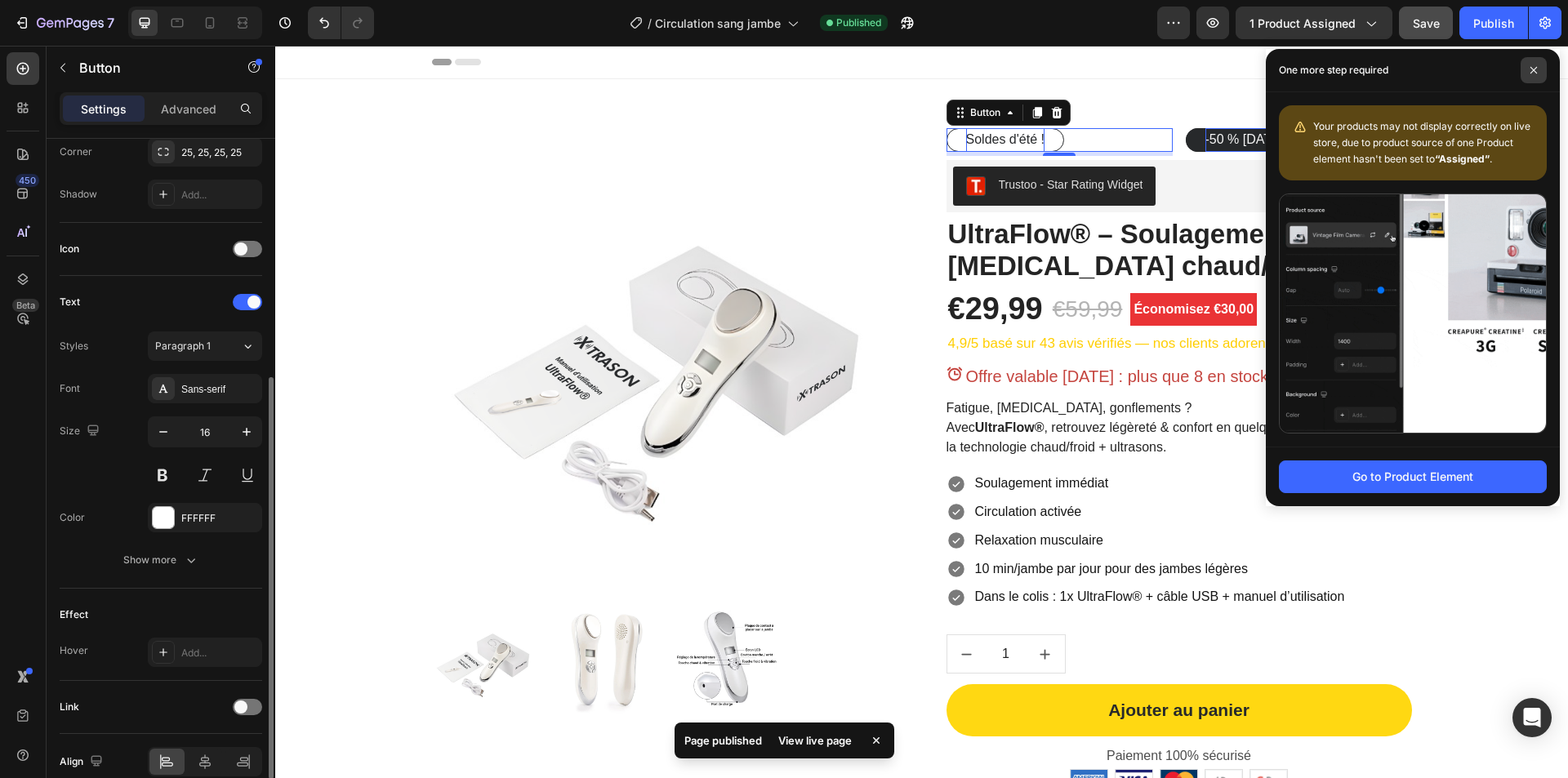
click at [1538, 67] on span at bounding box center [1533, 69] width 26 height 26
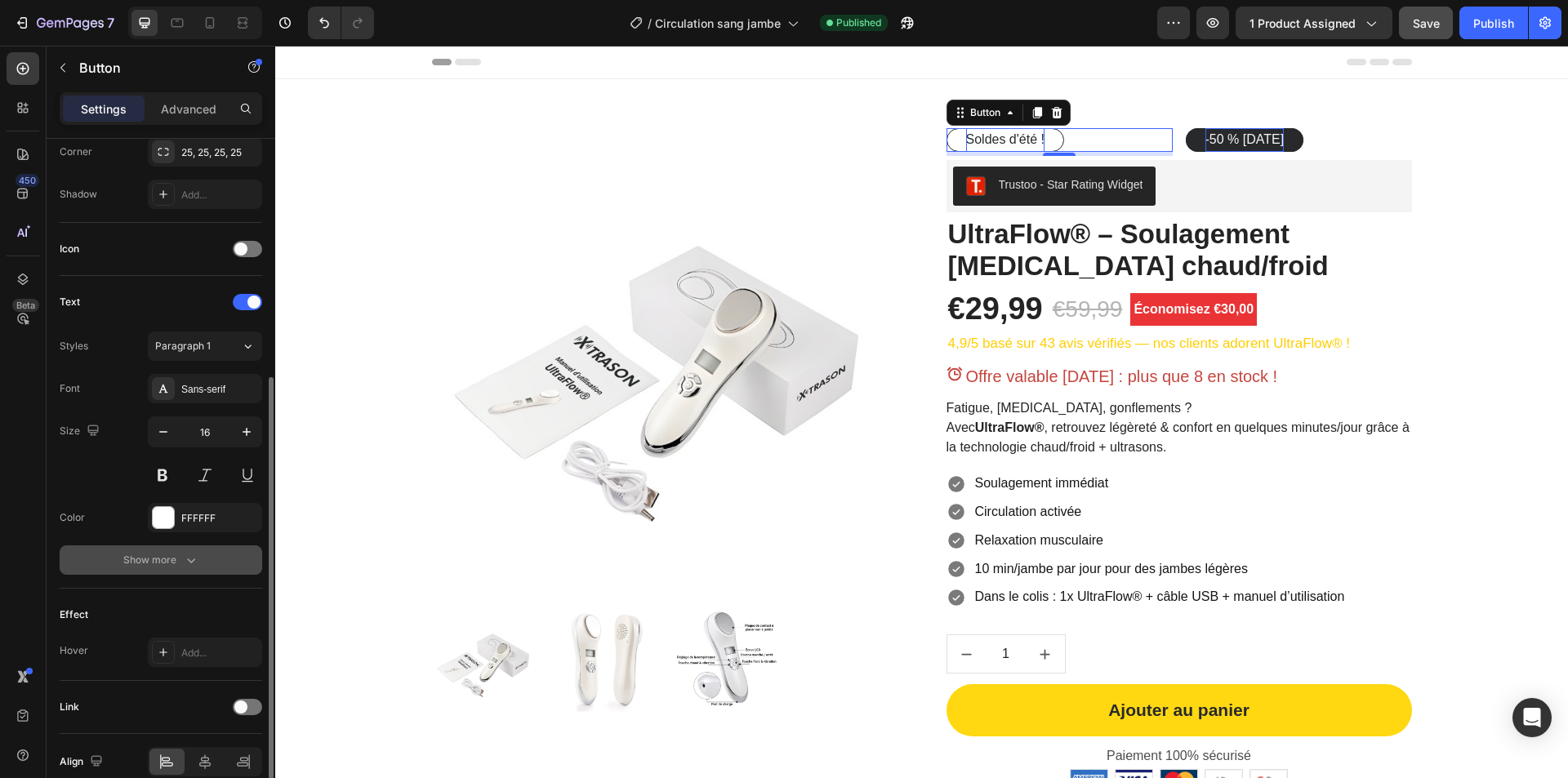
click at [140, 559] on div "Show more" at bounding box center [162, 560] width 76 height 16
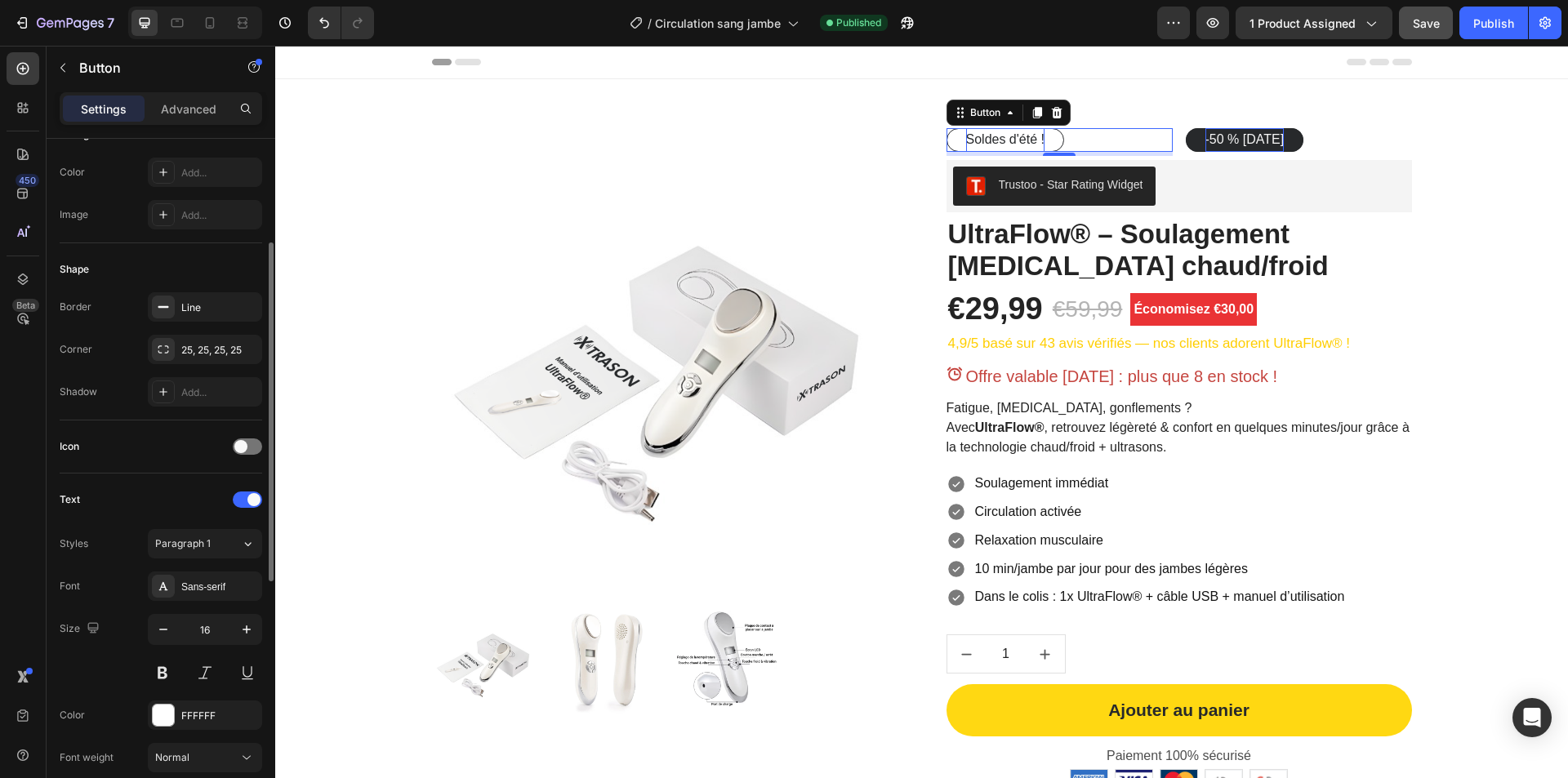
scroll to position [0, 0]
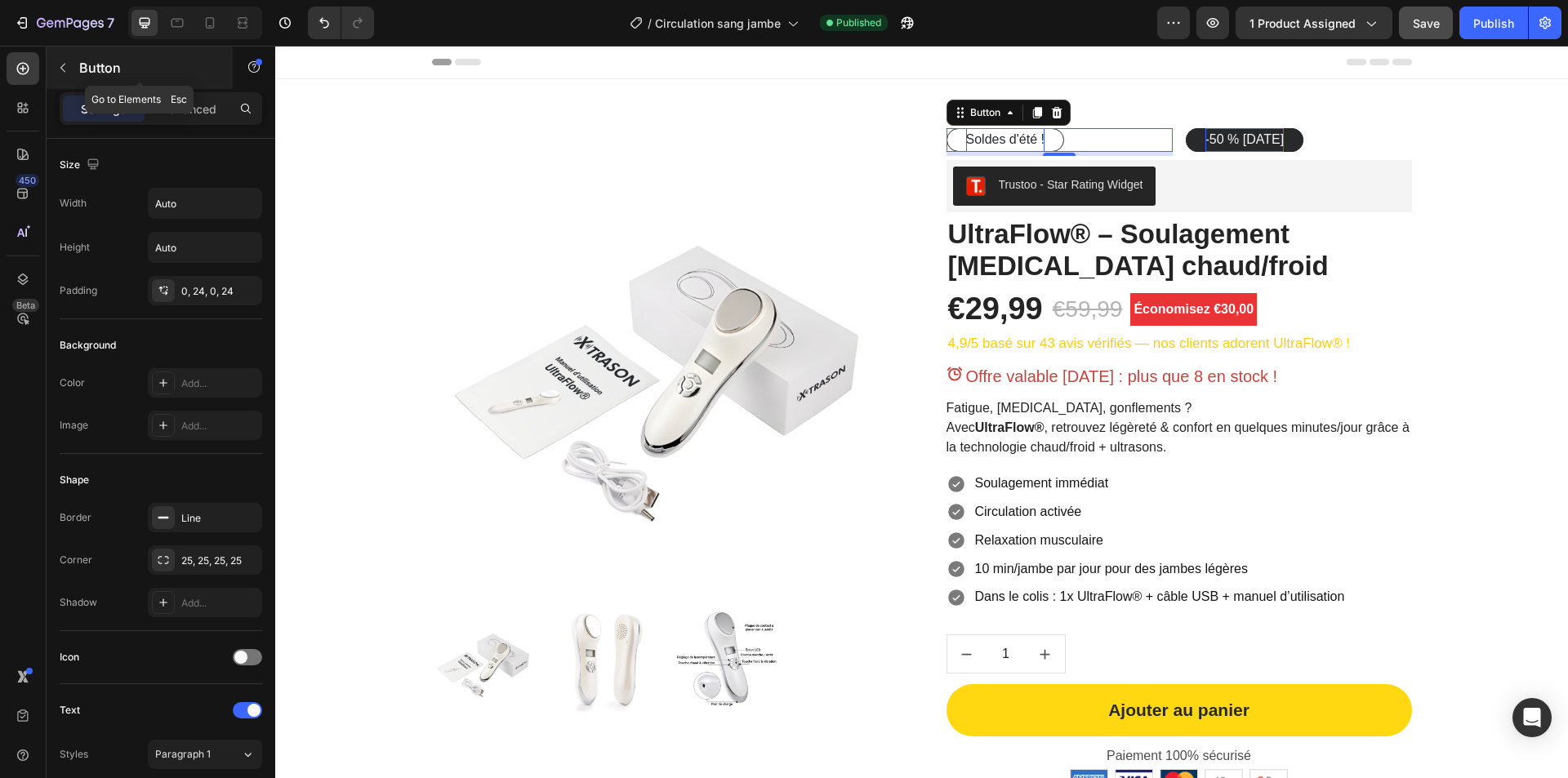
click at [89, 68] on p "Button" at bounding box center [148, 67] width 138 height 20
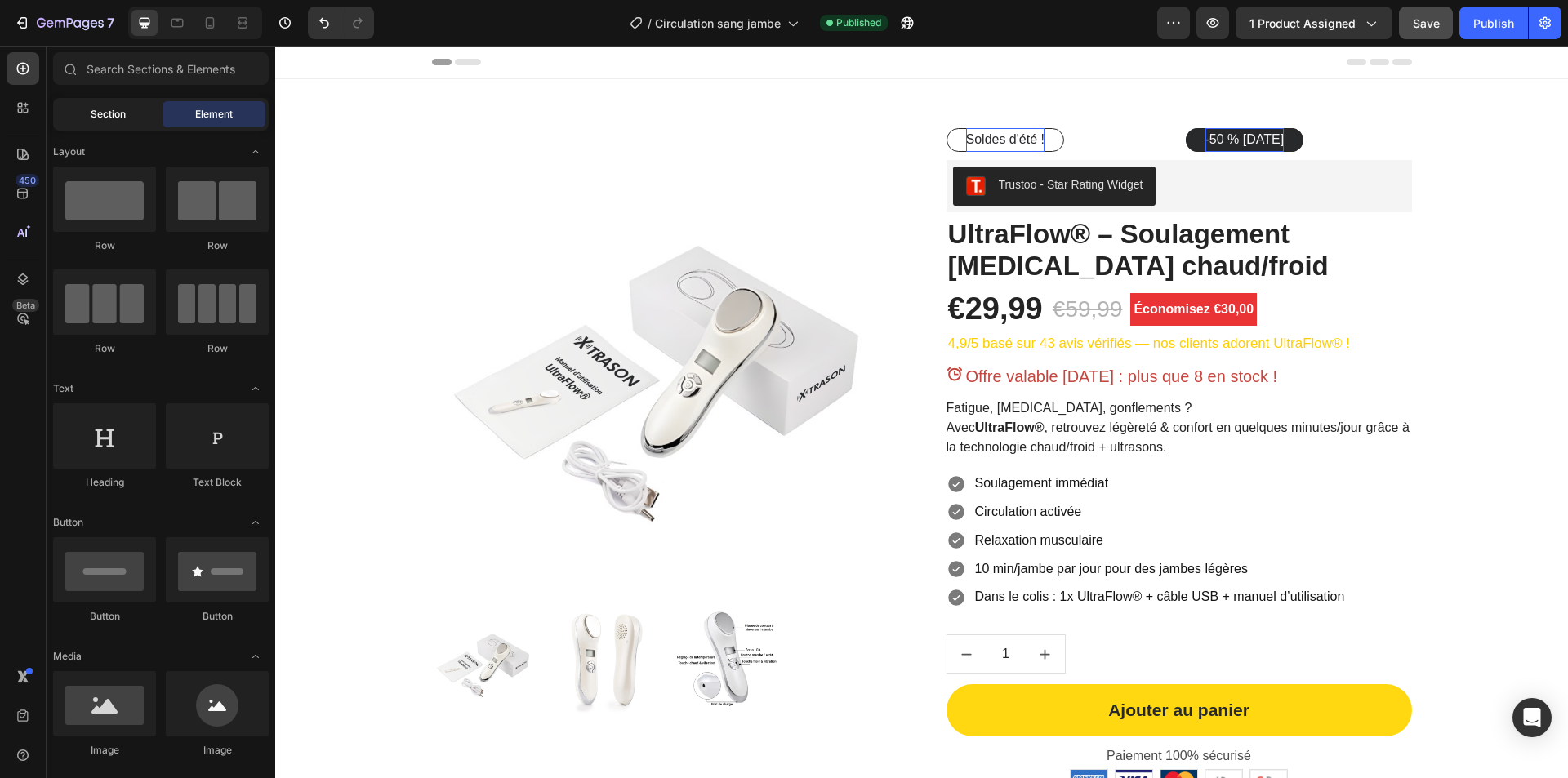
click at [132, 123] on div "Section" at bounding box center [108, 114] width 103 height 26
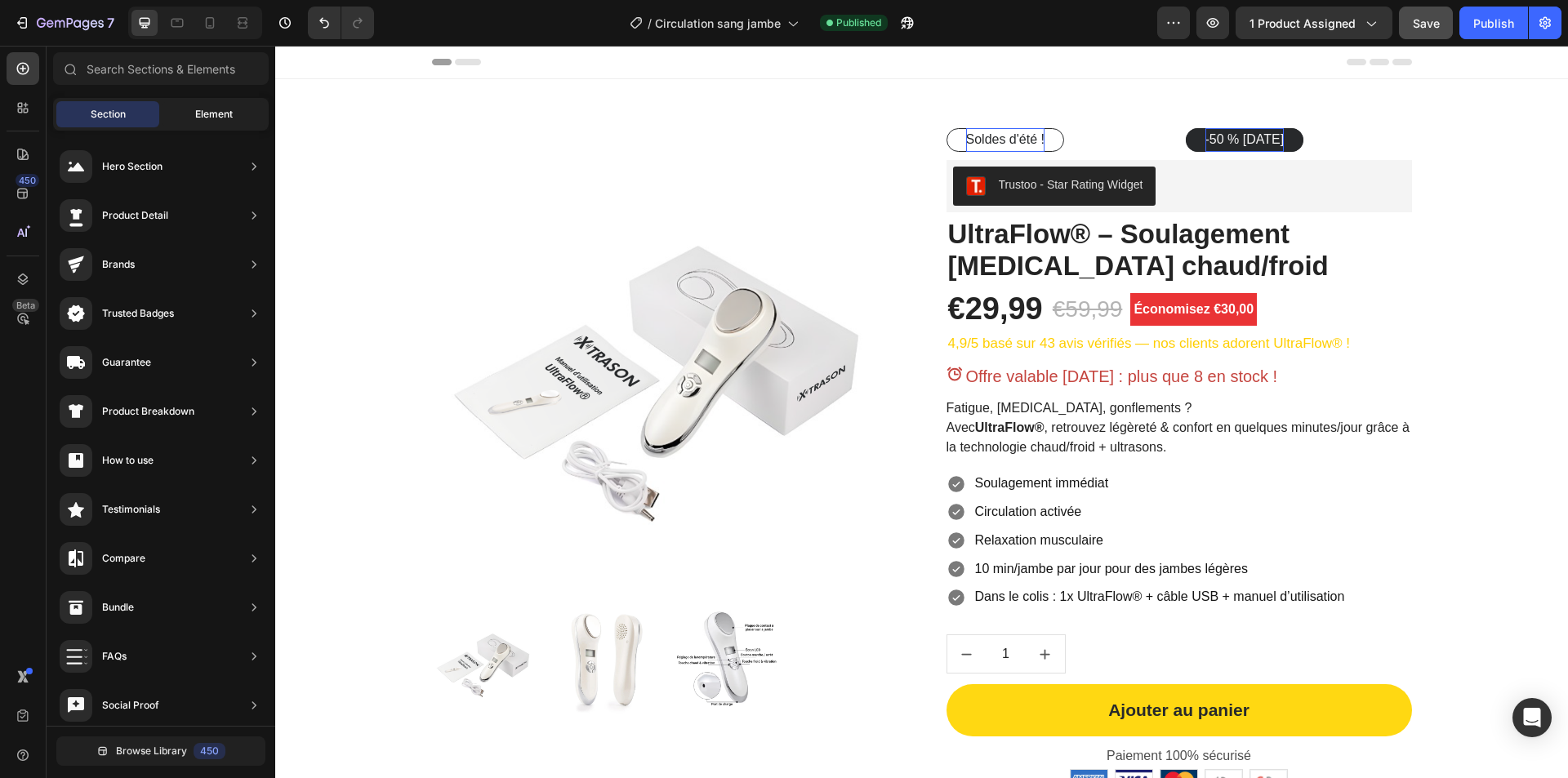
click at [232, 122] on div "Element" at bounding box center [214, 114] width 103 height 26
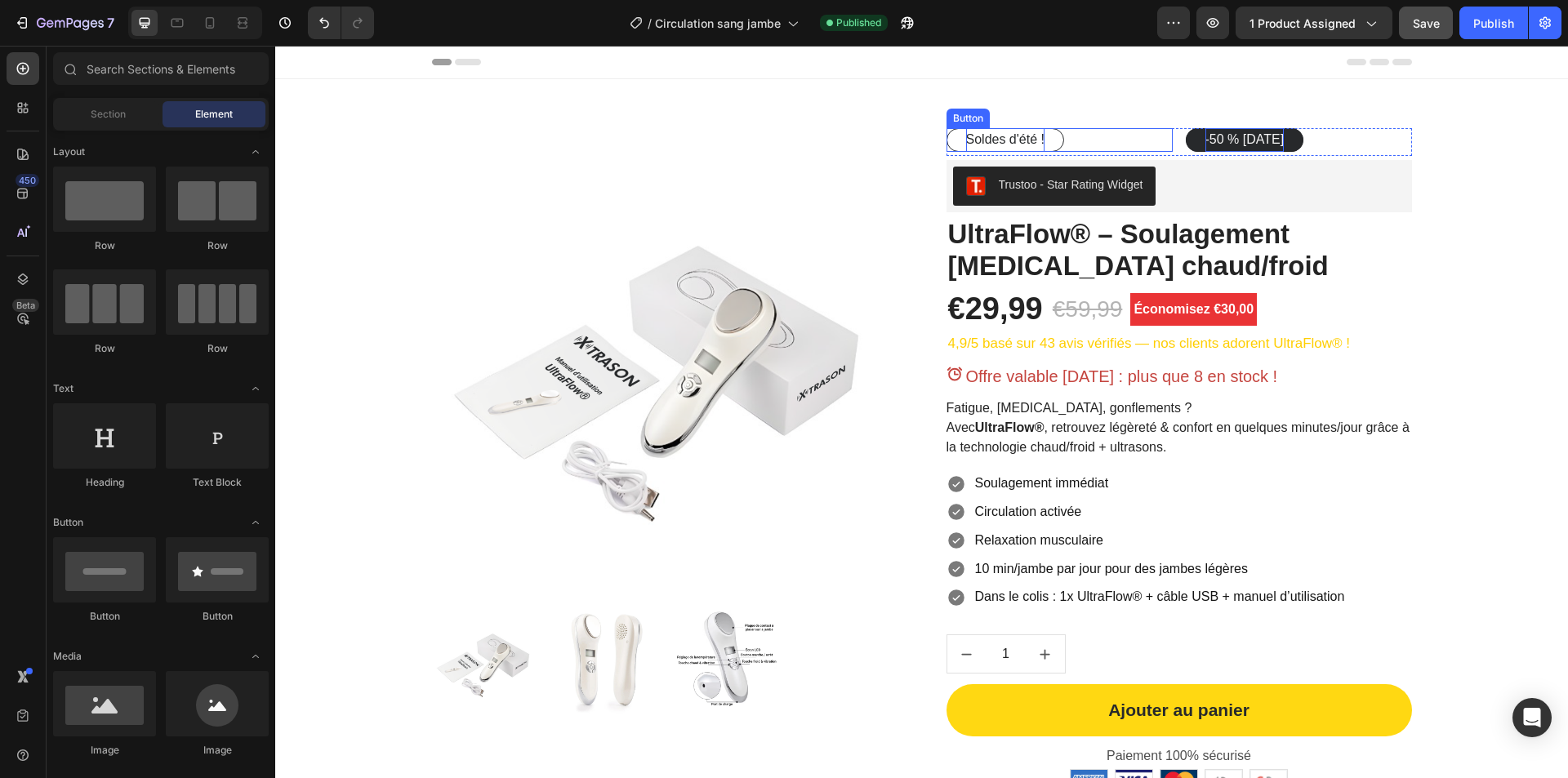
click at [1094, 138] on div "Soldes d'été ! Button" at bounding box center [1060, 139] width 226 height 24
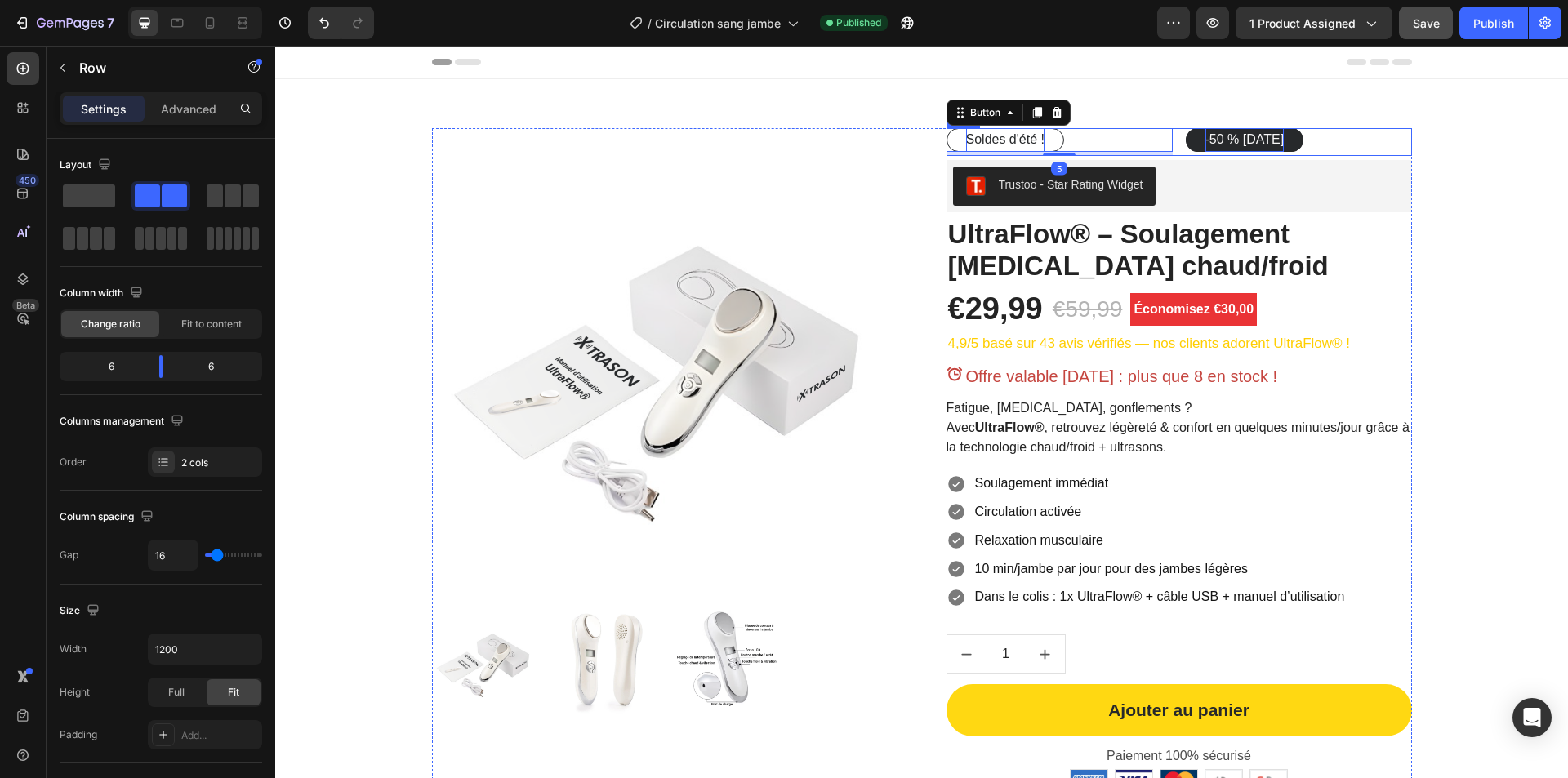
click at [1173, 155] on div "Soldes d'été ! Button 5 -50 % aujourd’hui Button Row" at bounding box center [1179, 141] width 466 height 28
click at [253, 201] on span at bounding box center [250, 196] width 16 height 23
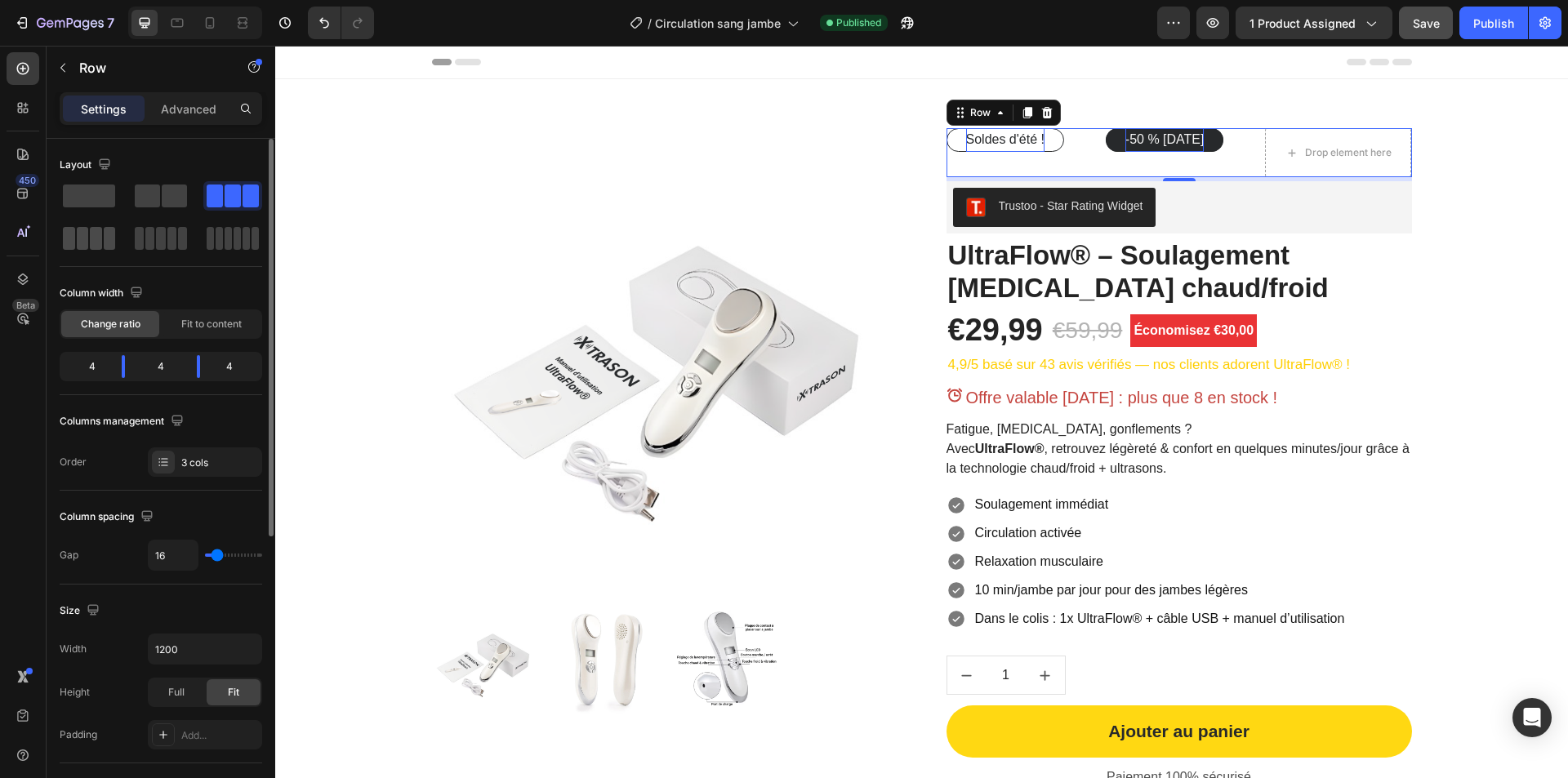
click at [77, 237] on span at bounding box center [83, 239] width 12 height 23
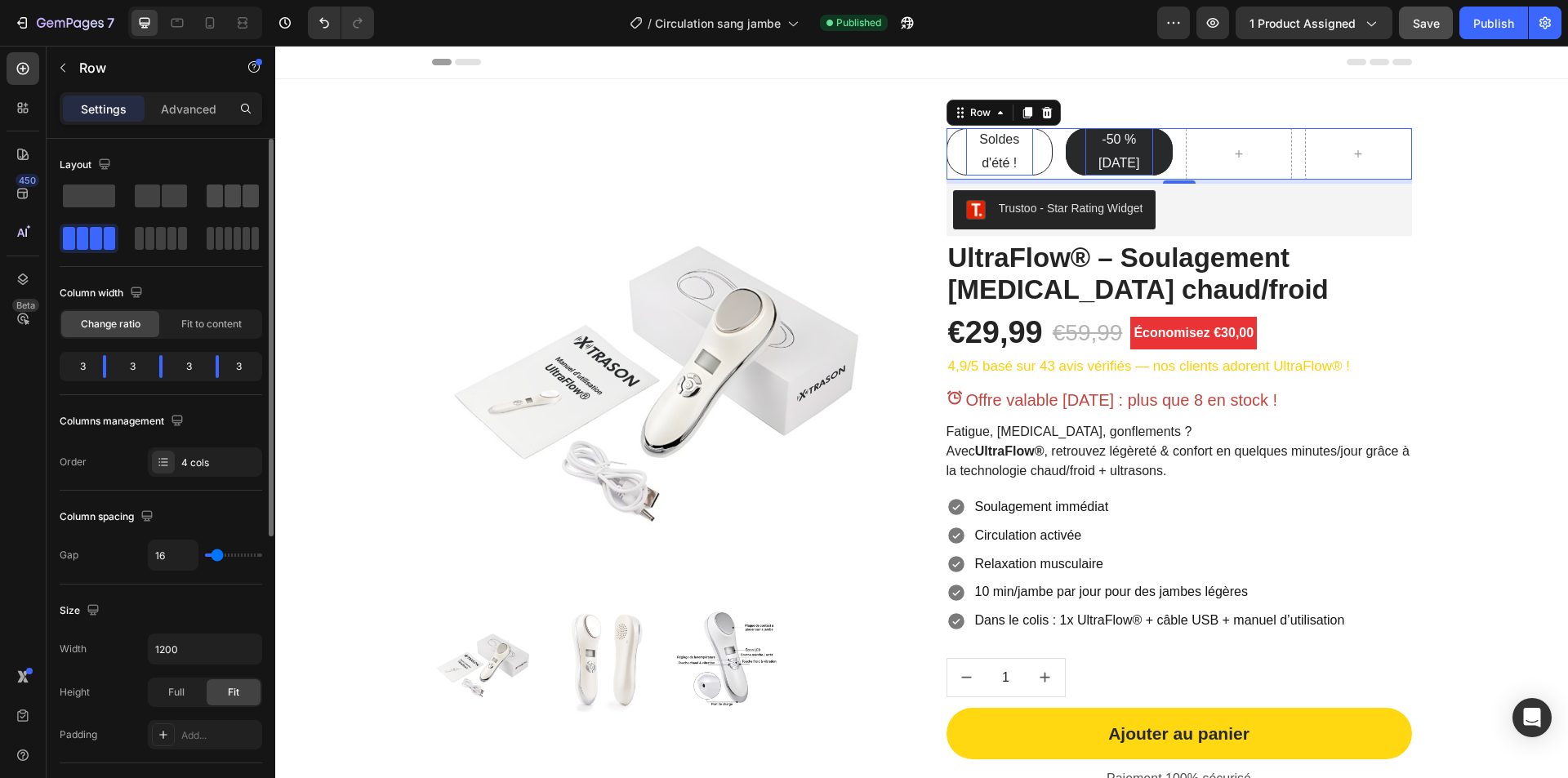
click at [118, 224] on div at bounding box center [89, 238] width 59 height 29
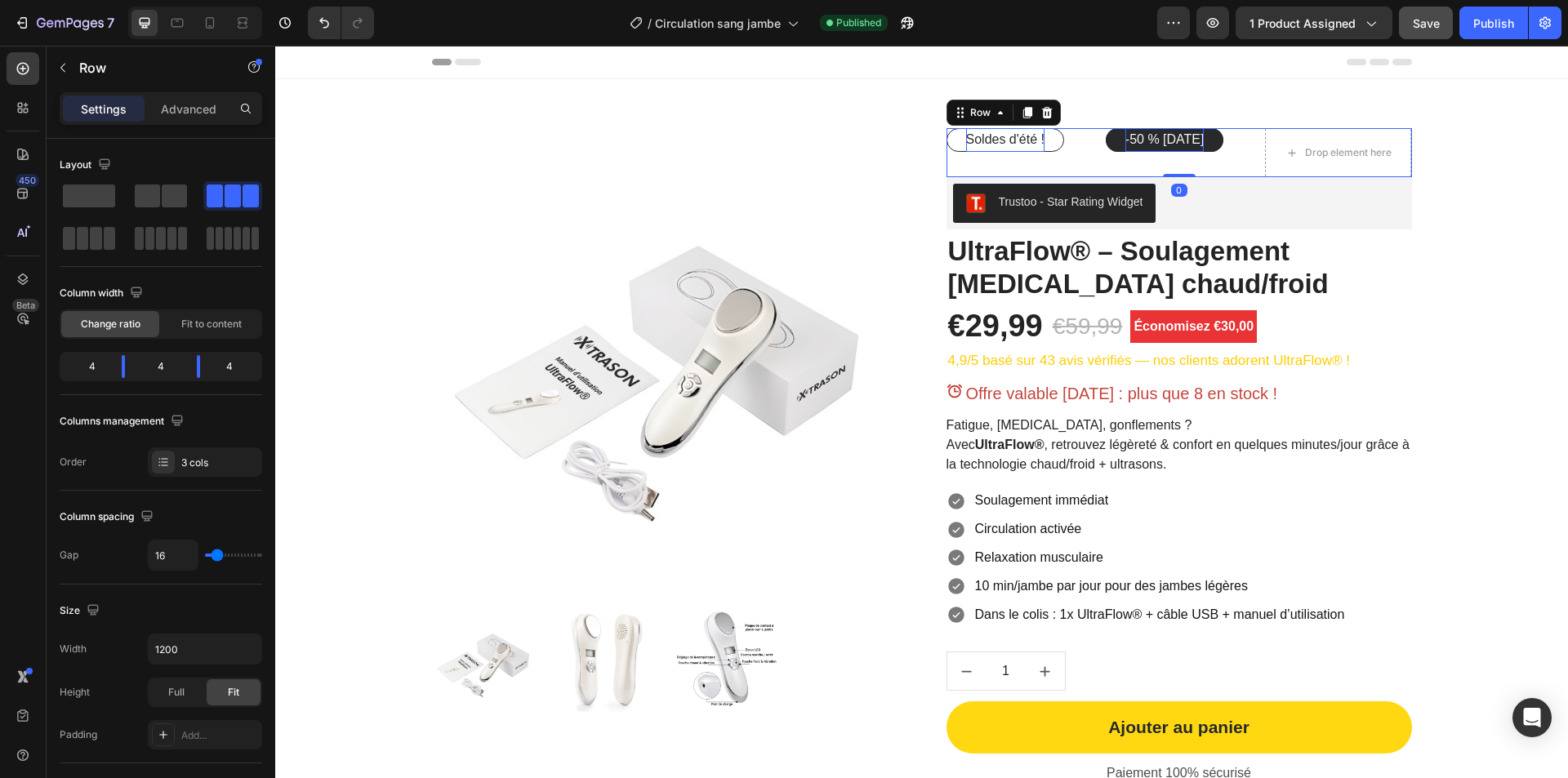
drag, startPoint x: 1178, startPoint y: 179, endPoint x: 1178, endPoint y: 169, distance: 10.0
click at [1178, 169] on div "Soldes d'été ! Button -50 % aujourd’hui Button Drop element here Row 0" at bounding box center [1179, 152] width 466 height 49
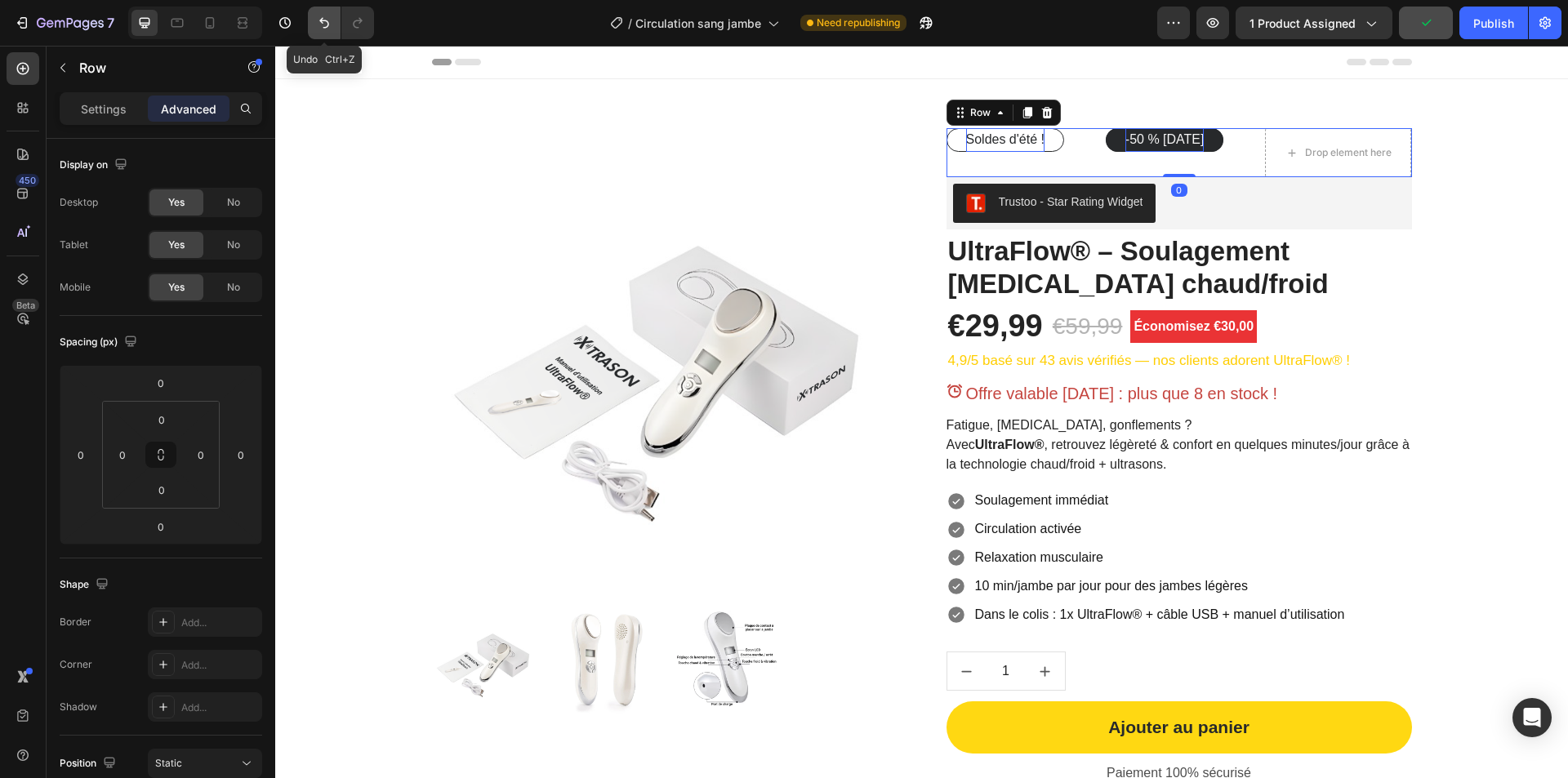
click at [326, 20] on icon "Undo/Redo" at bounding box center [324, 23] width 16 height 16
click at [325, 28] on icon "Undo/Redo" at bounding box center [324, 23] width 10 height 11
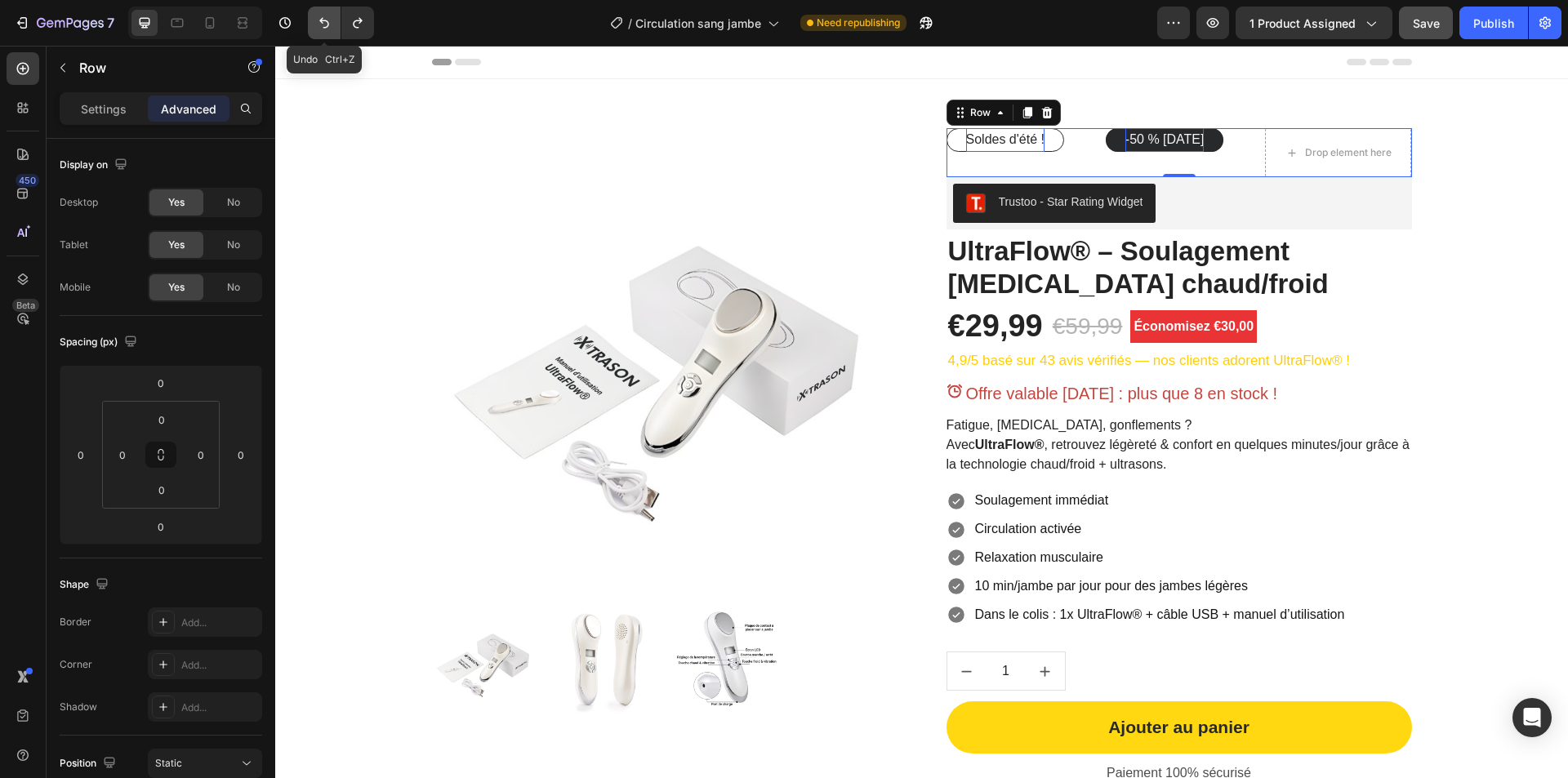
type input "5"
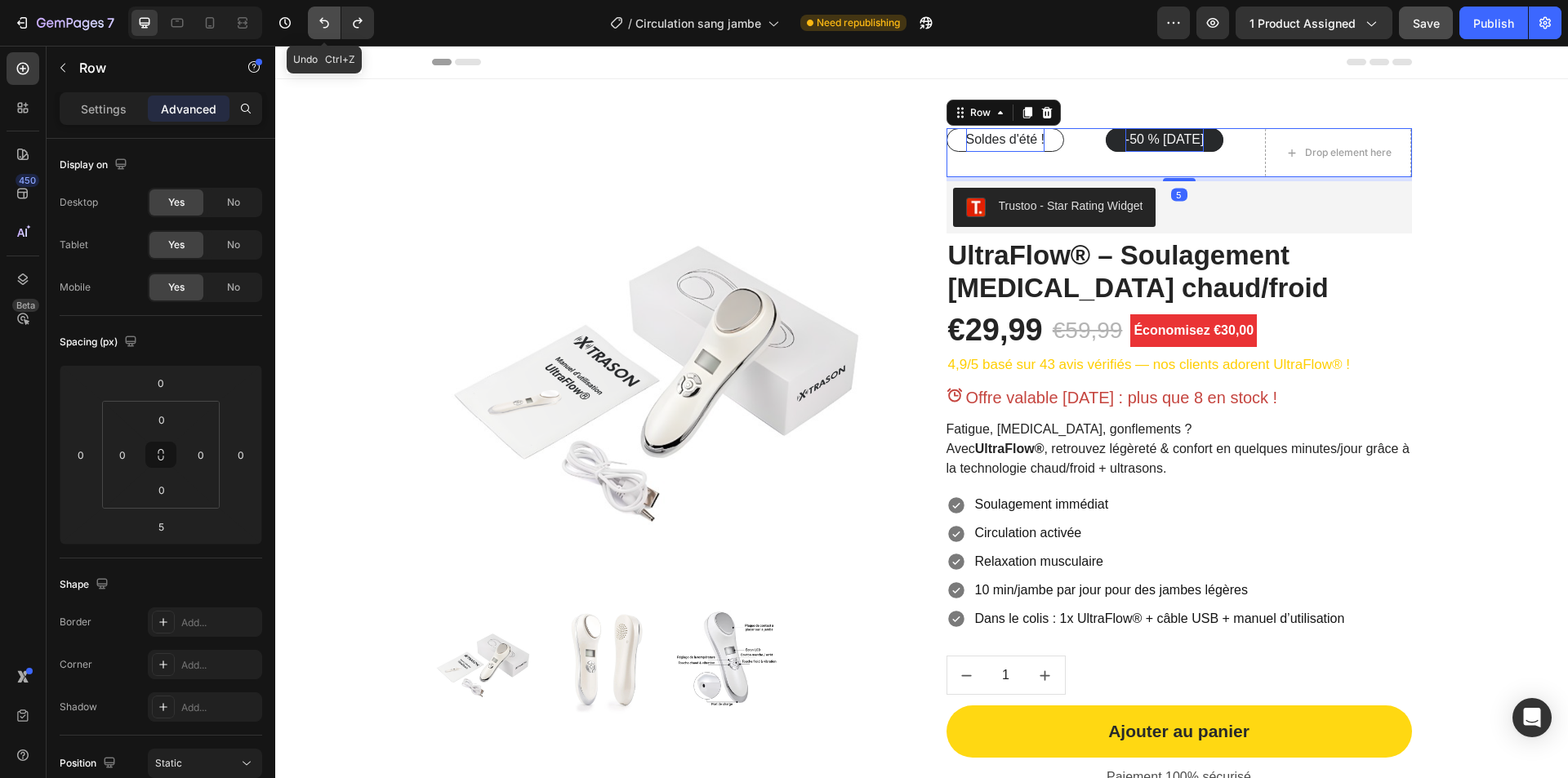
click at [325, 28] on icon "Undo/Redo" at bounding box center [324, 23] width 10 height 11
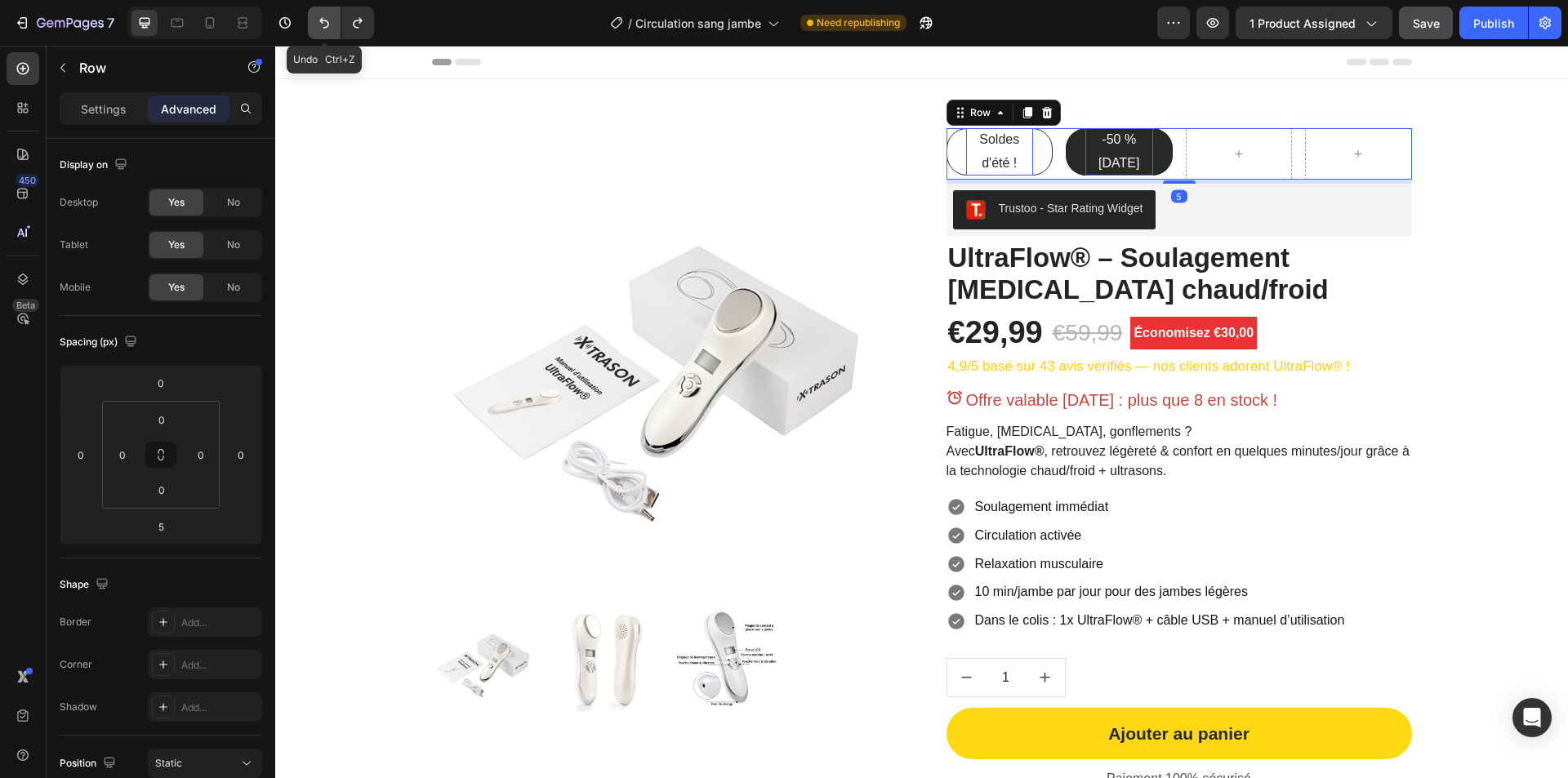
click at [325, 28] on icon "Undo/Redo" at bounding box center [324, 23] width 10 height 11
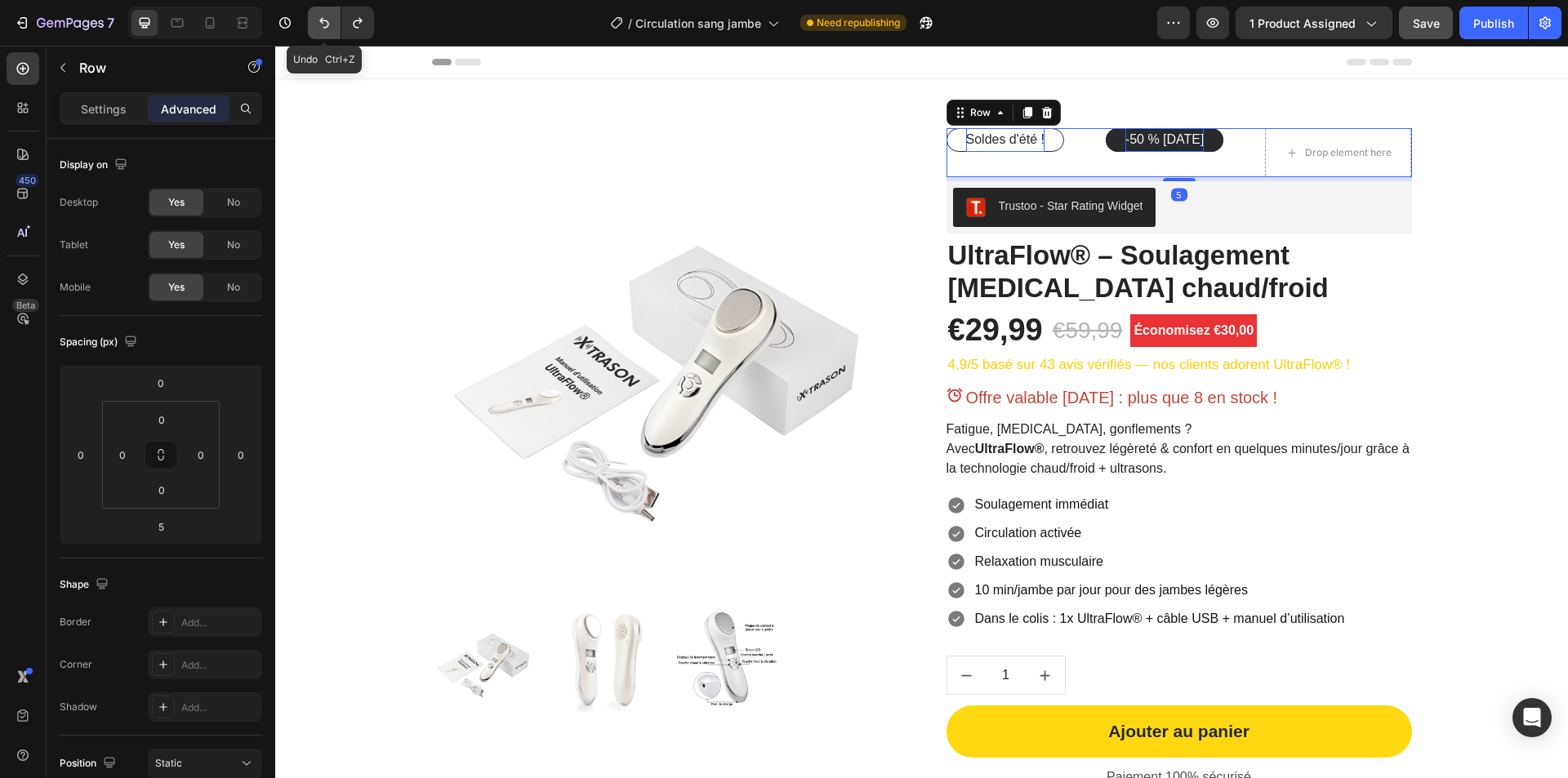
click at [325, 28] on icon "Undo/Redo" at bounding box center [324, 23] width 10 height 11
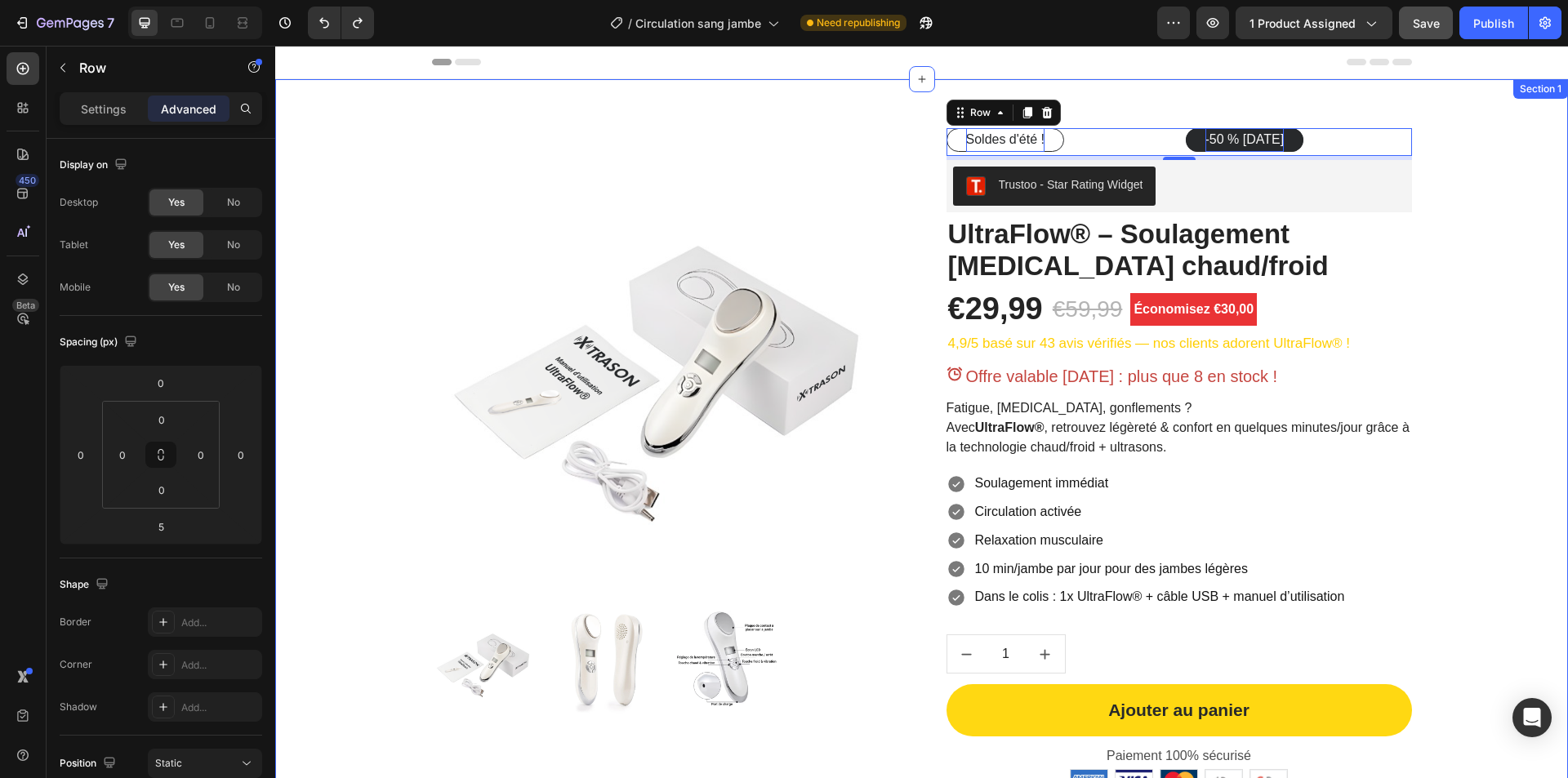
click at [1422, 139] on div "Product Images Soldes d'été ! Button -50 % aujourd’hui Button Row 5 Trustoo - S…" at bounding box center [921, 513] width 1268 height 770
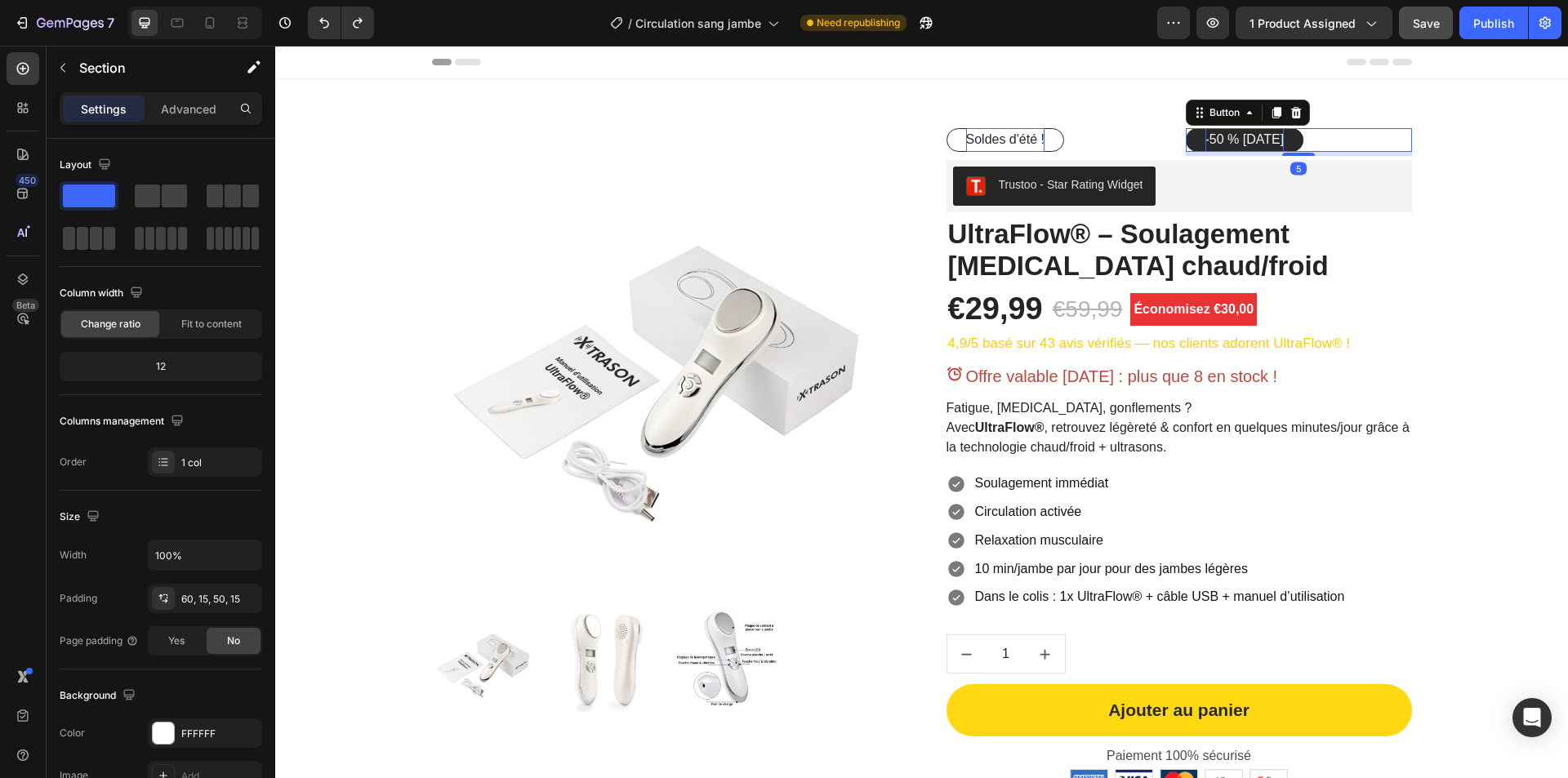
click at [1356, 145] on div "-50 % aujourd’hui Button 5" at bounding box center [1298, 139] width 226 height 24
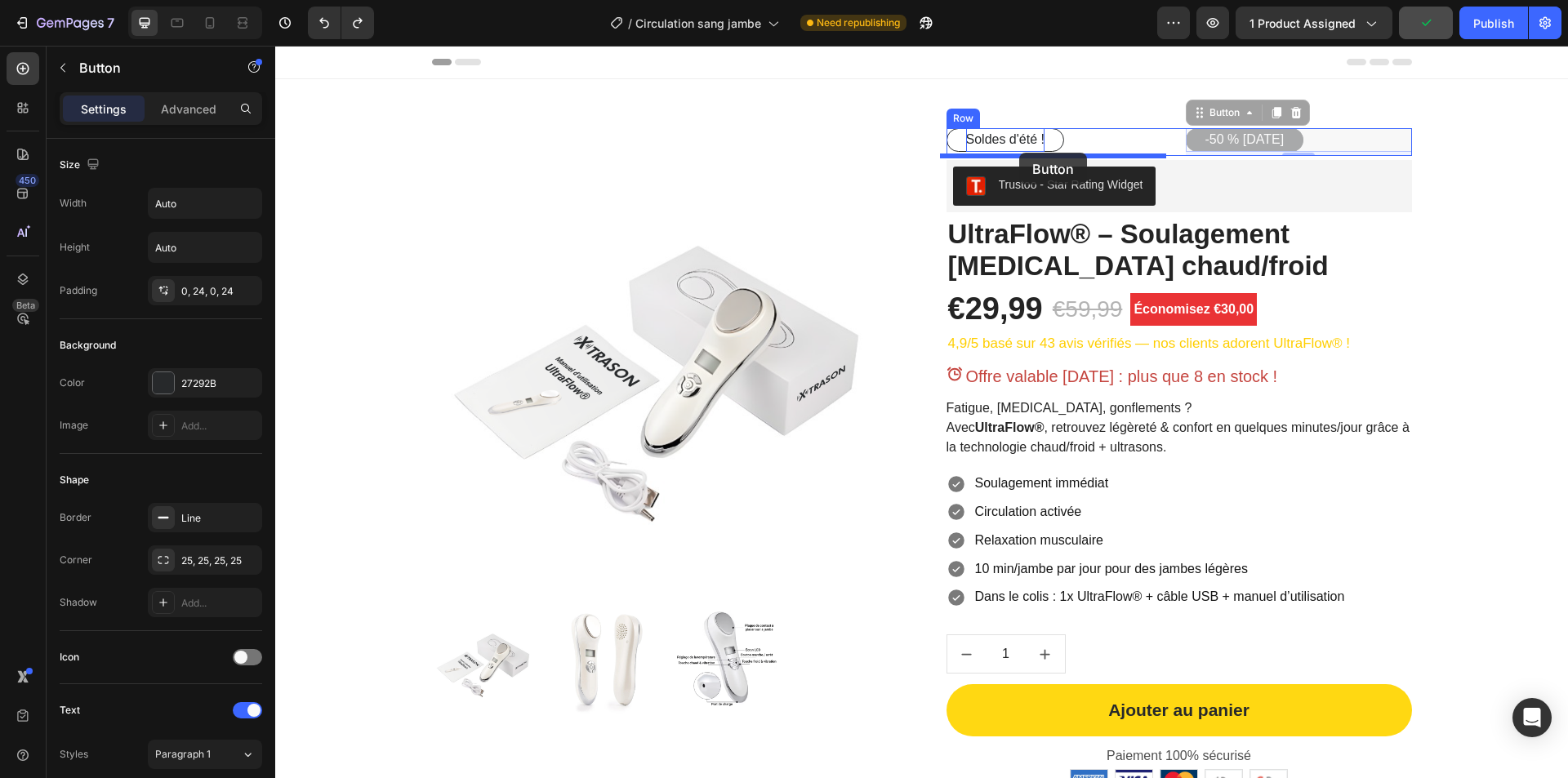
drag, startPoint x: 1351, startPoint y: 144, endPoint x: 1020, endPoint y: 153, distance: 331.1
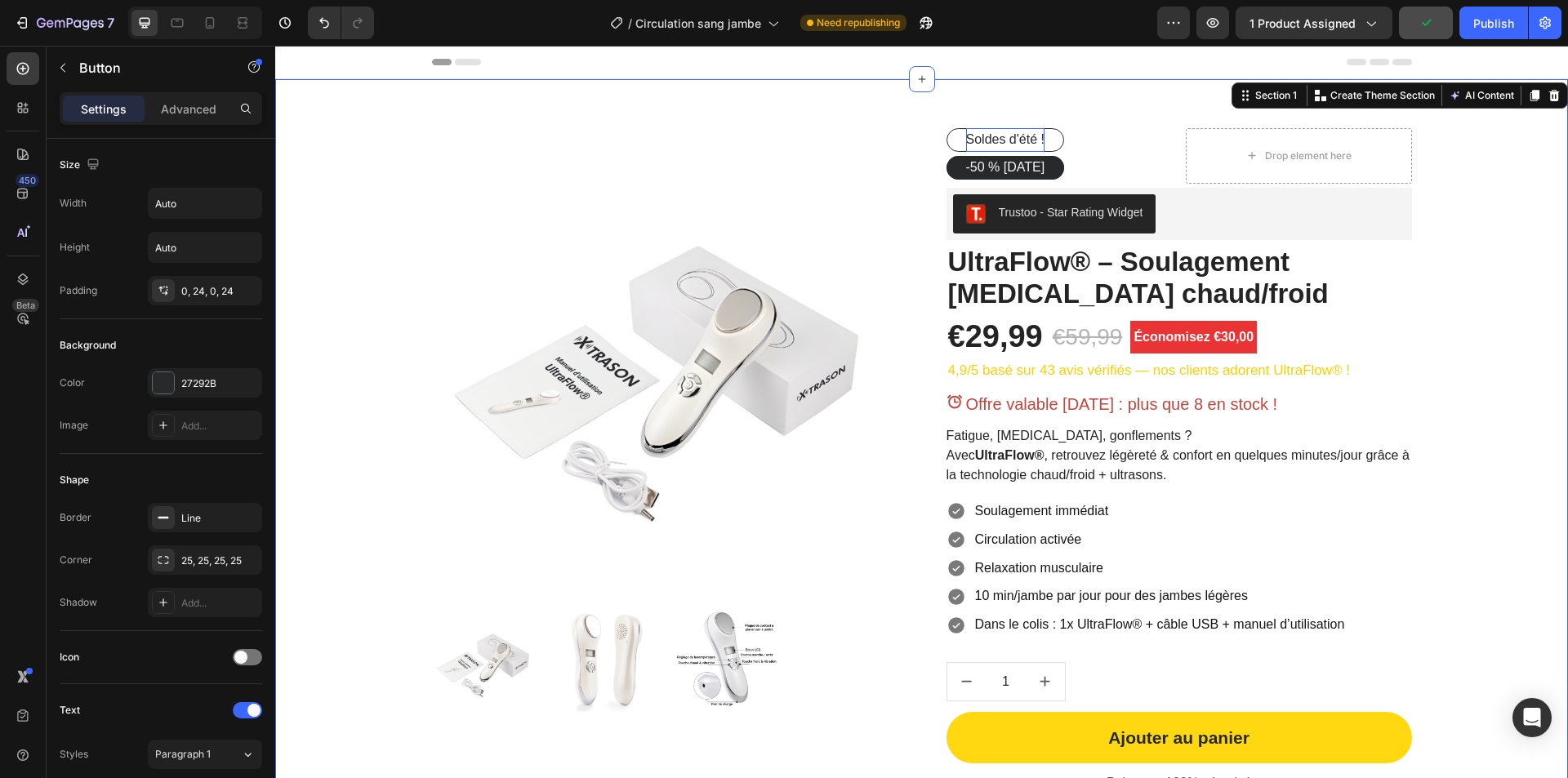
click at [1472, 188] on div "Product Images Soldes d'été ! Button -50 % aujourd’hui Button Drop element here…" at bounding box center [921, 526] width 1268 height 798
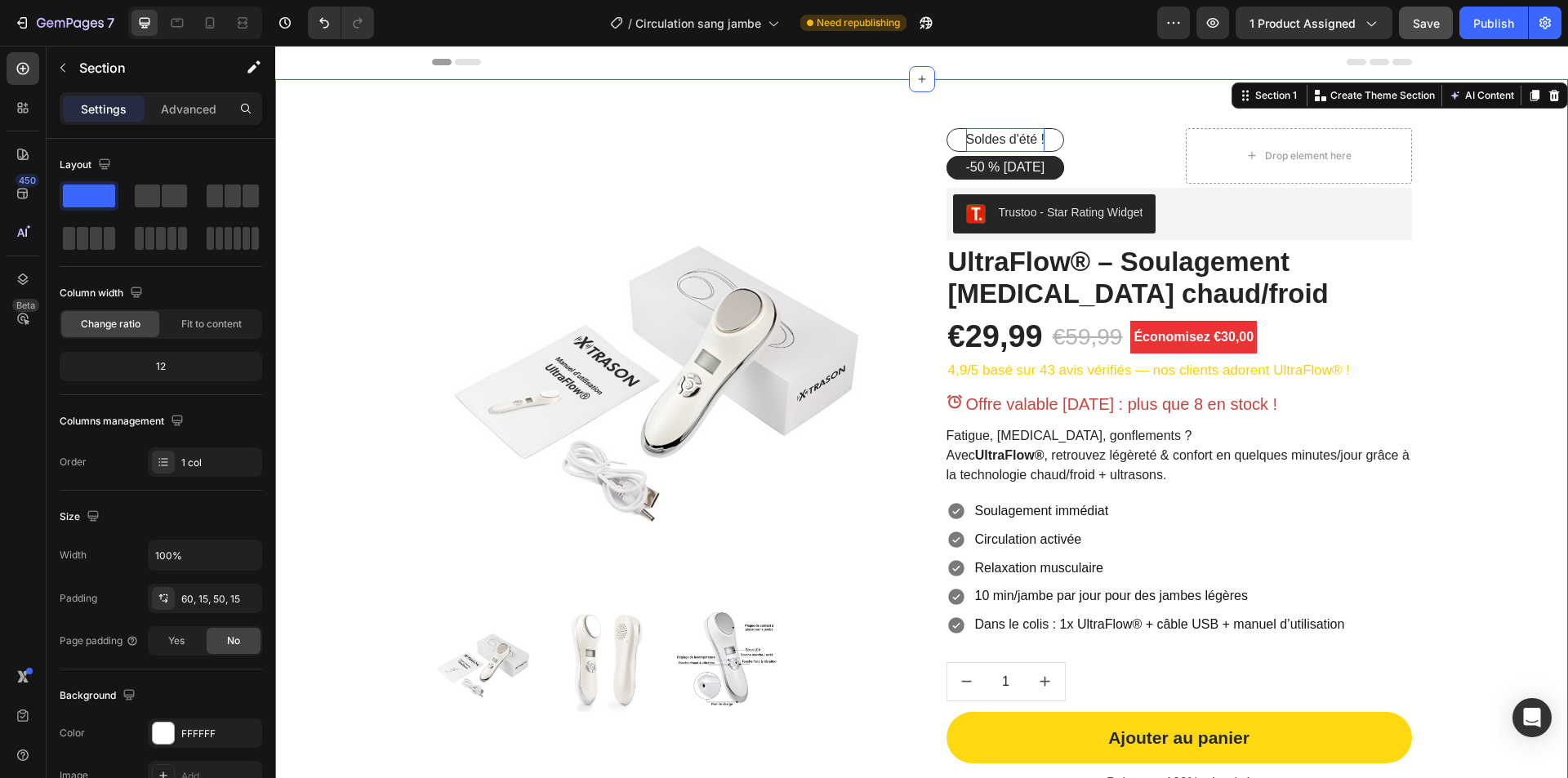
click at [1432, 20] on span "Save" at bounding box center [1426, 23] width 27 height 14
click at [1479, 21] on div "Publish" at bounding box center [1493, 23] width 41 height 17
click at [177, 22] on icon at bounding box center [177, 23] width 16 height 16
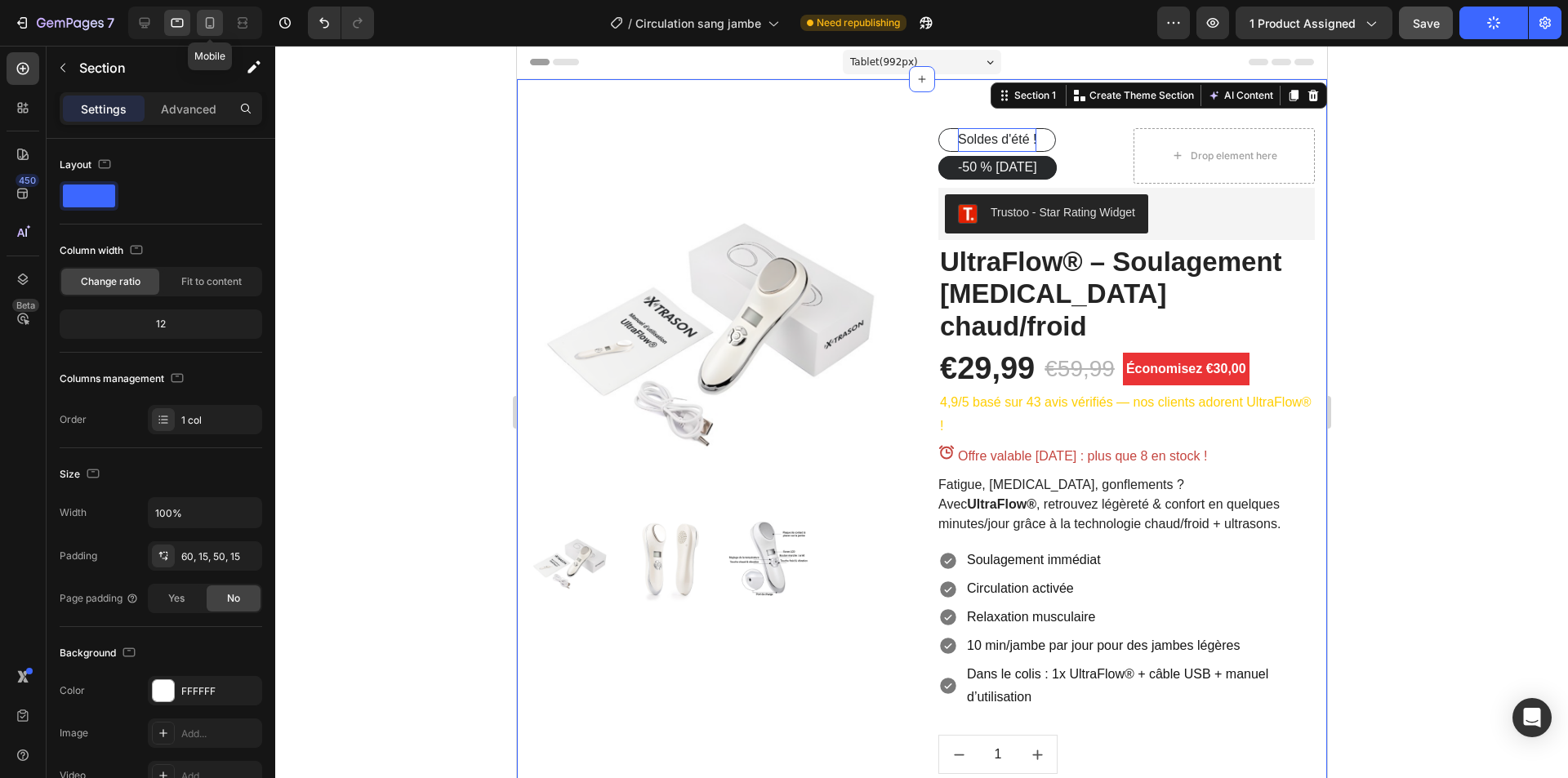
click at [210, 25] on icon at bounding box center [209, 23] width 16 height 16
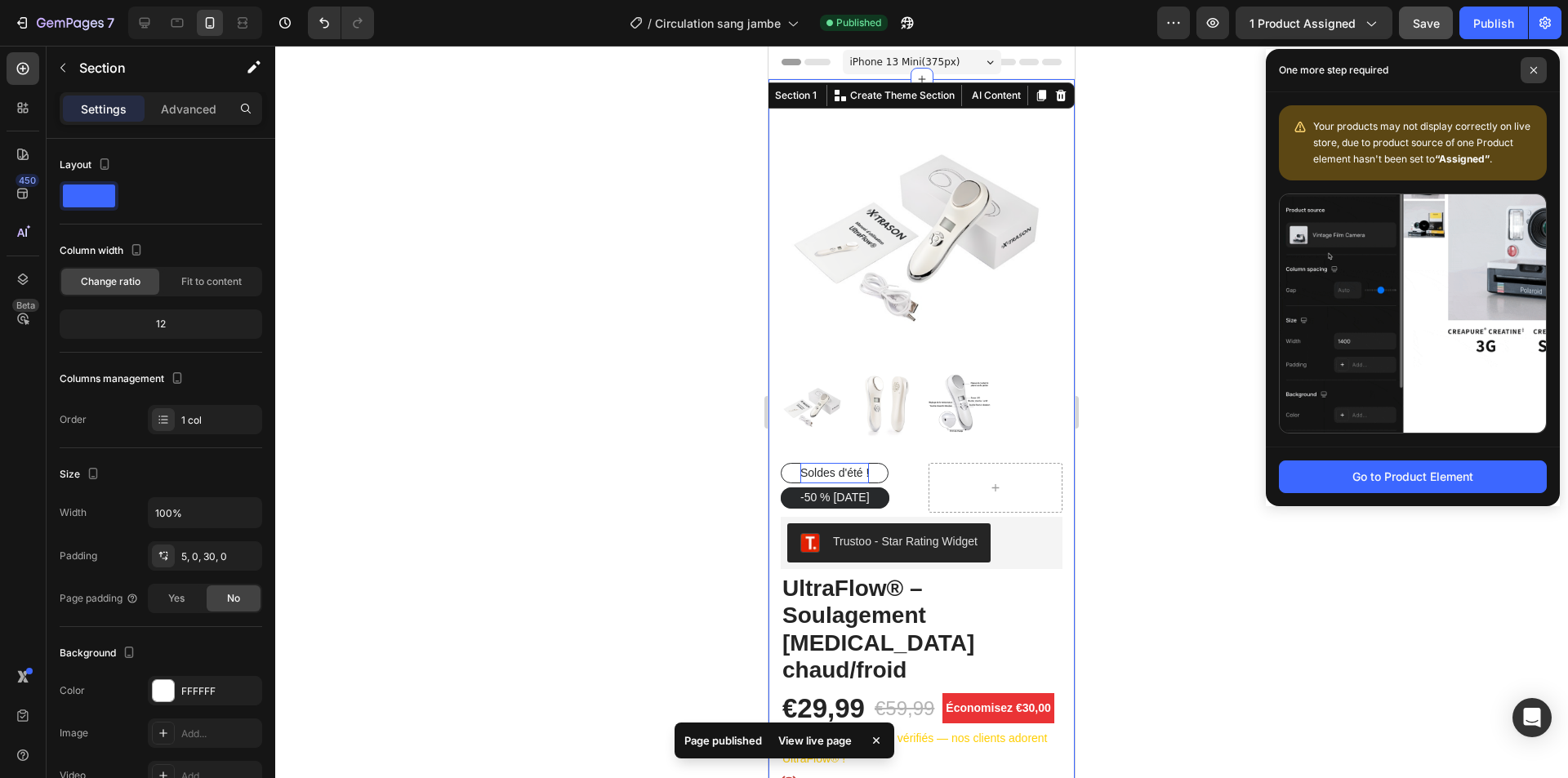
click at [1531, 69] on icon at bounding box center [1533, 70] width 8 height 8
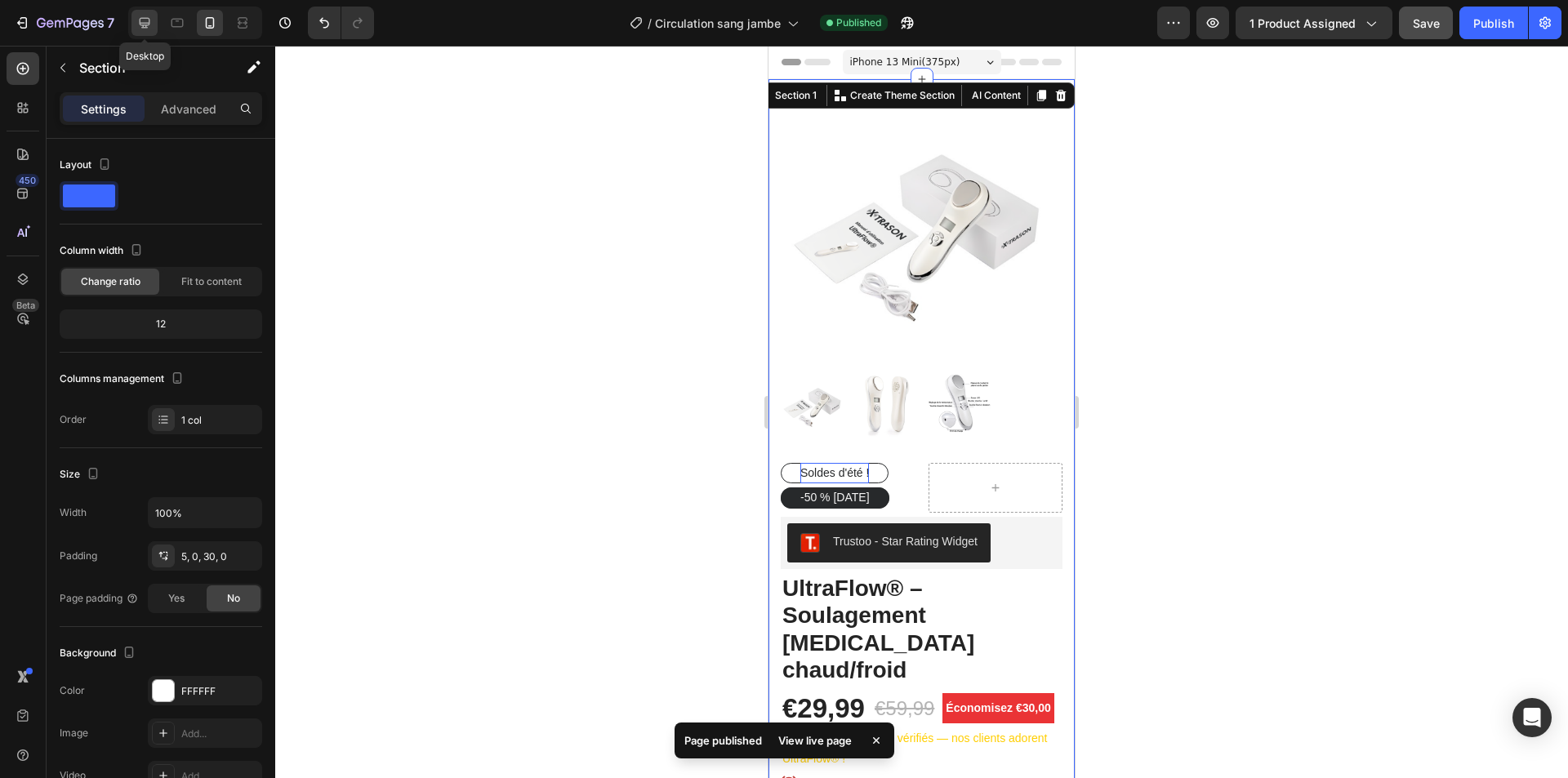
click at [146, 25] on icon at bounding box center [145, 23] width 11 height 11
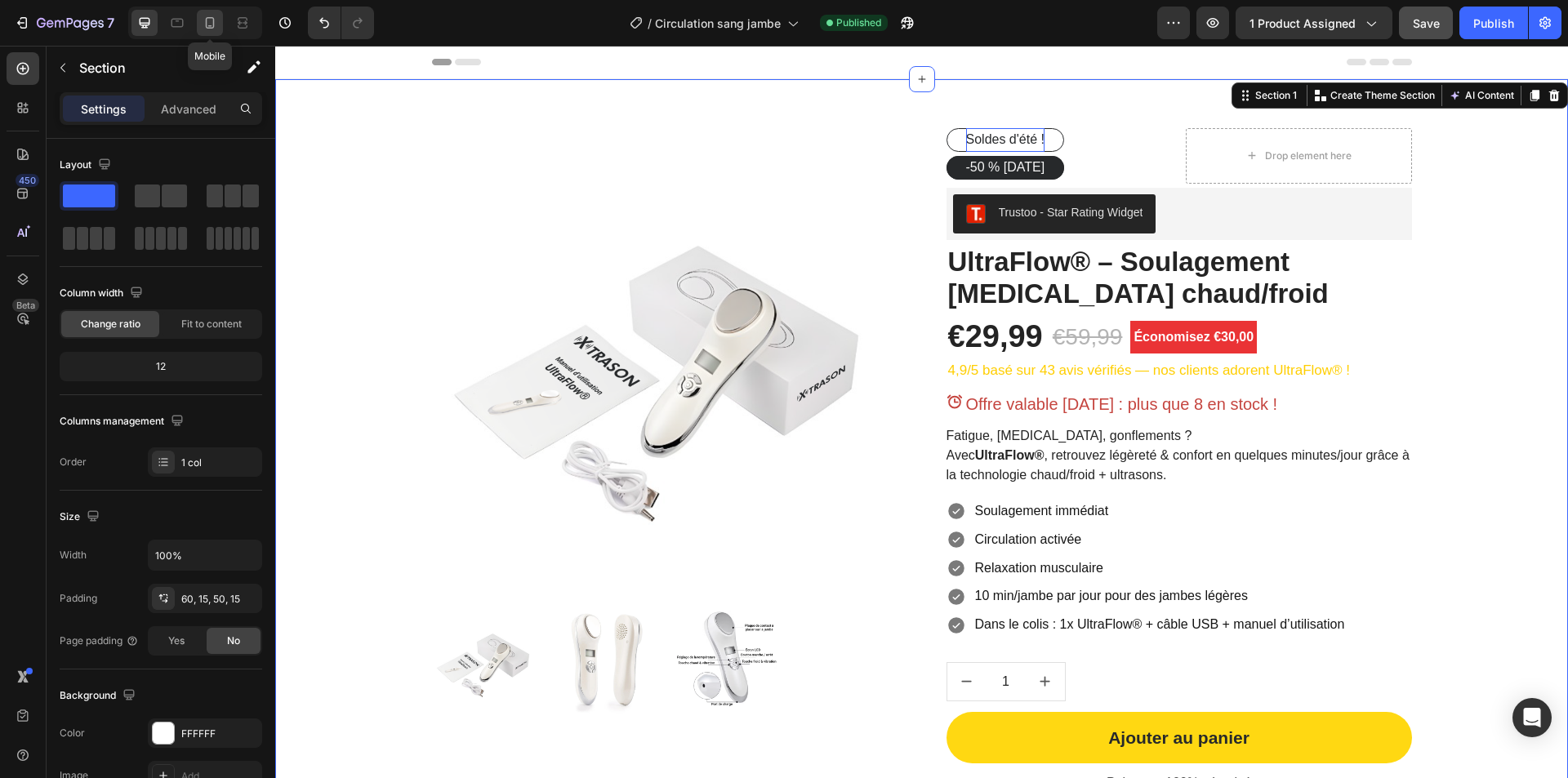
click at [201, 26] on icon at bounding box center [209, 23] width 16 height 16
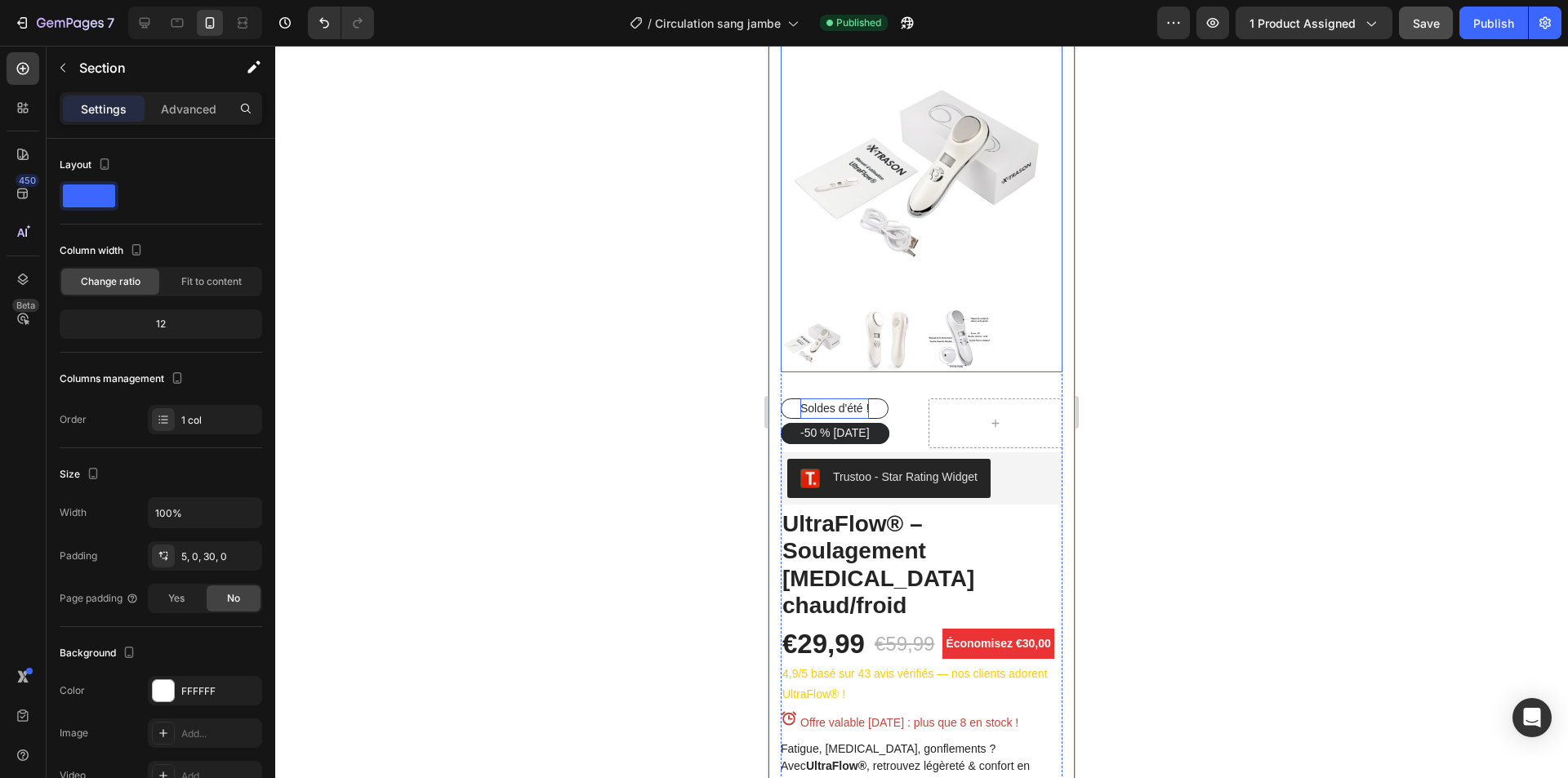
scroll to position [163, 0]
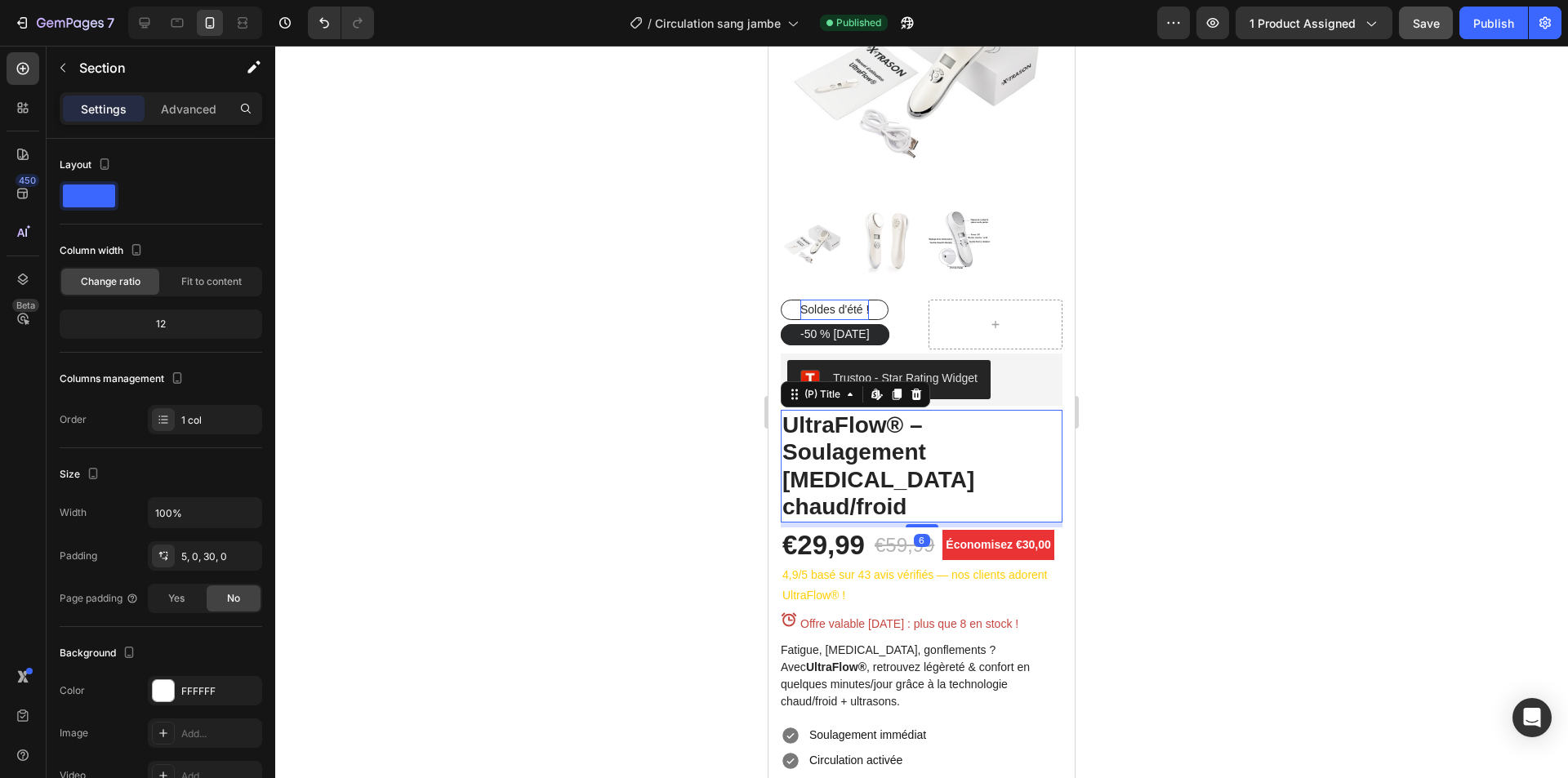
click at [863, 443] on h2 "UltraFlow® – Soulagement jambes lourdes chaud/froid" at bounding box center [922, 466] width 282 height 113
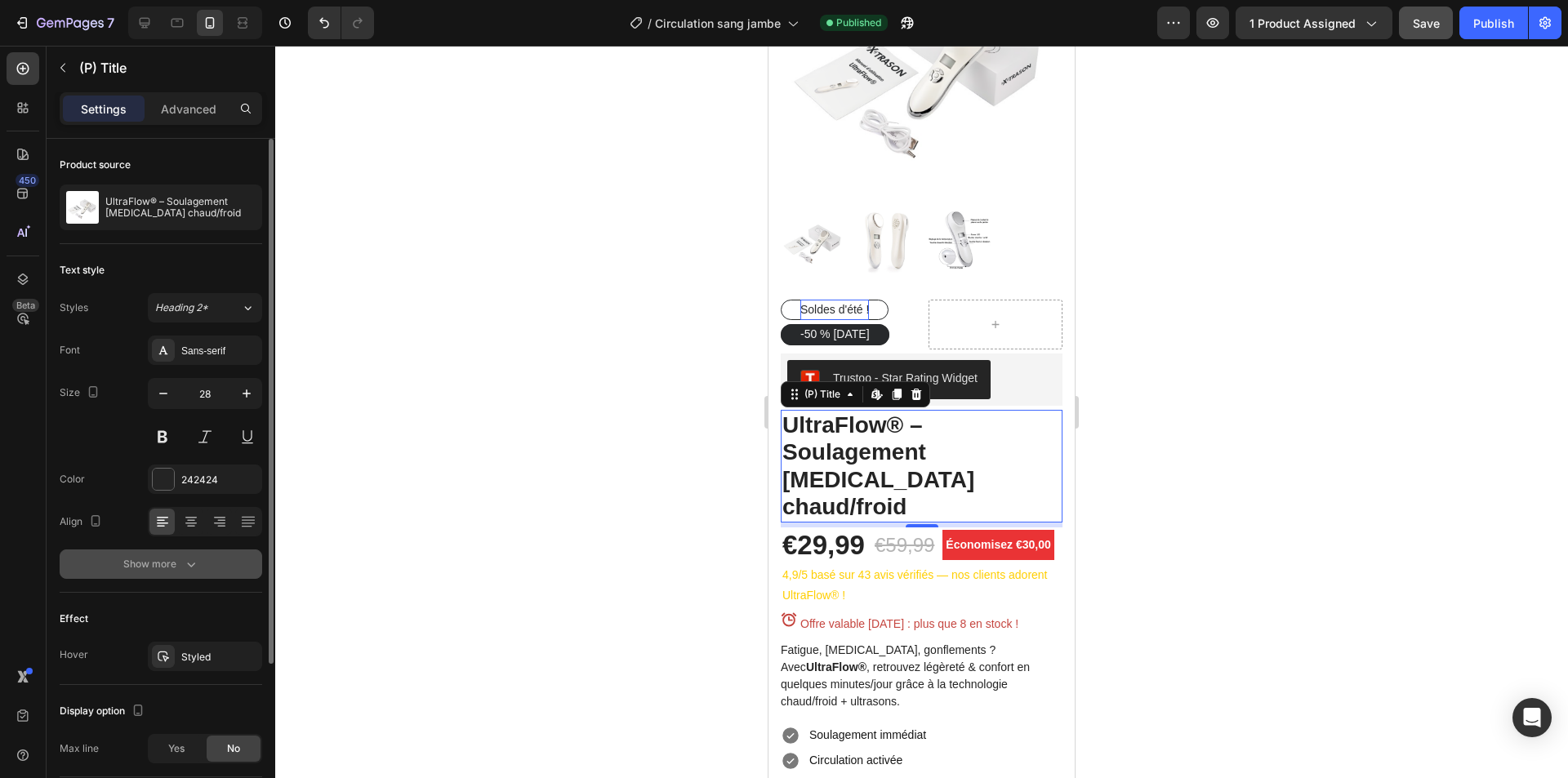
click at [163, 573] on button "Show more" at bounding box center [161, 563] width 202 height 29
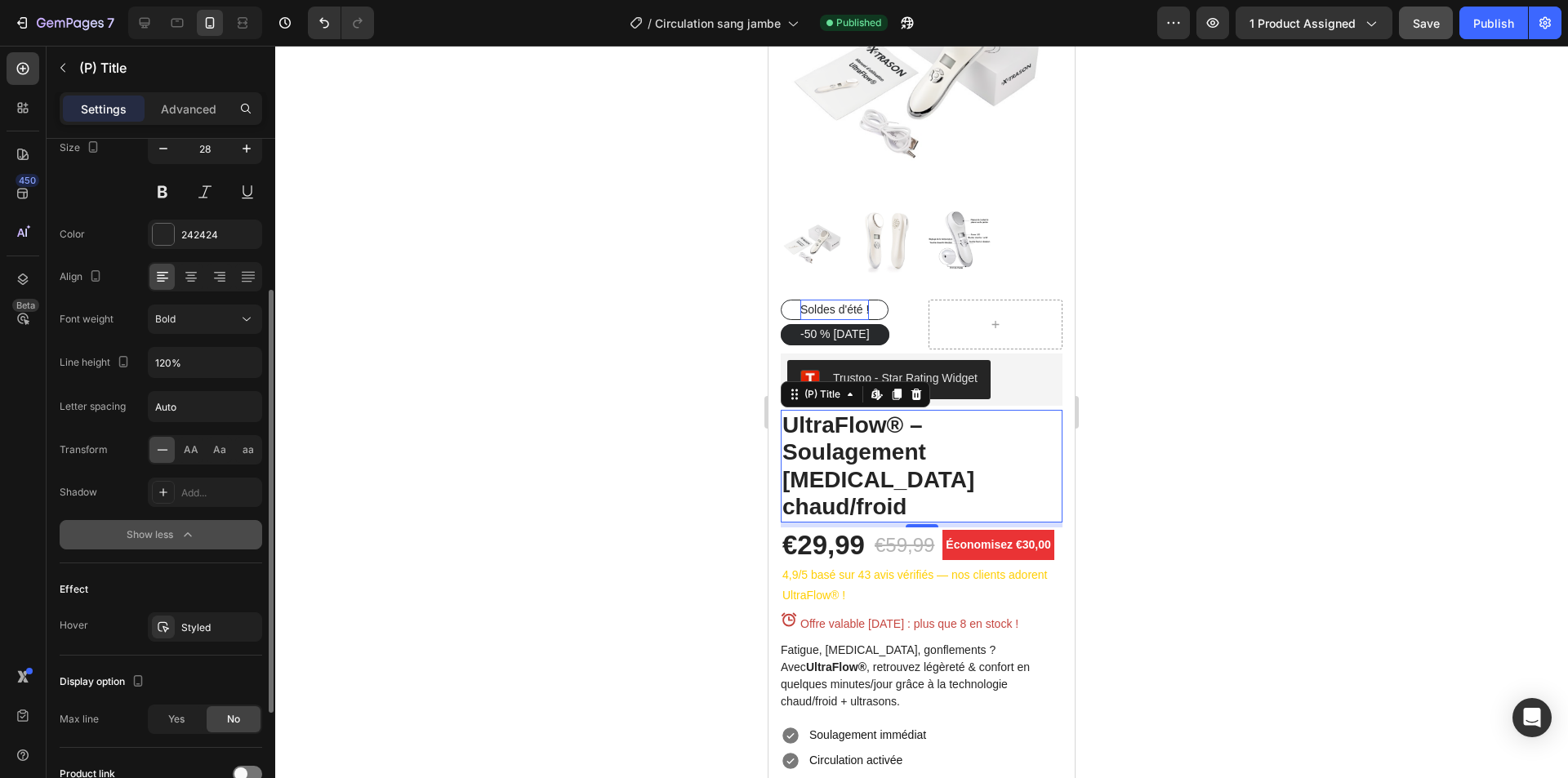
scroll to position [0, 0]
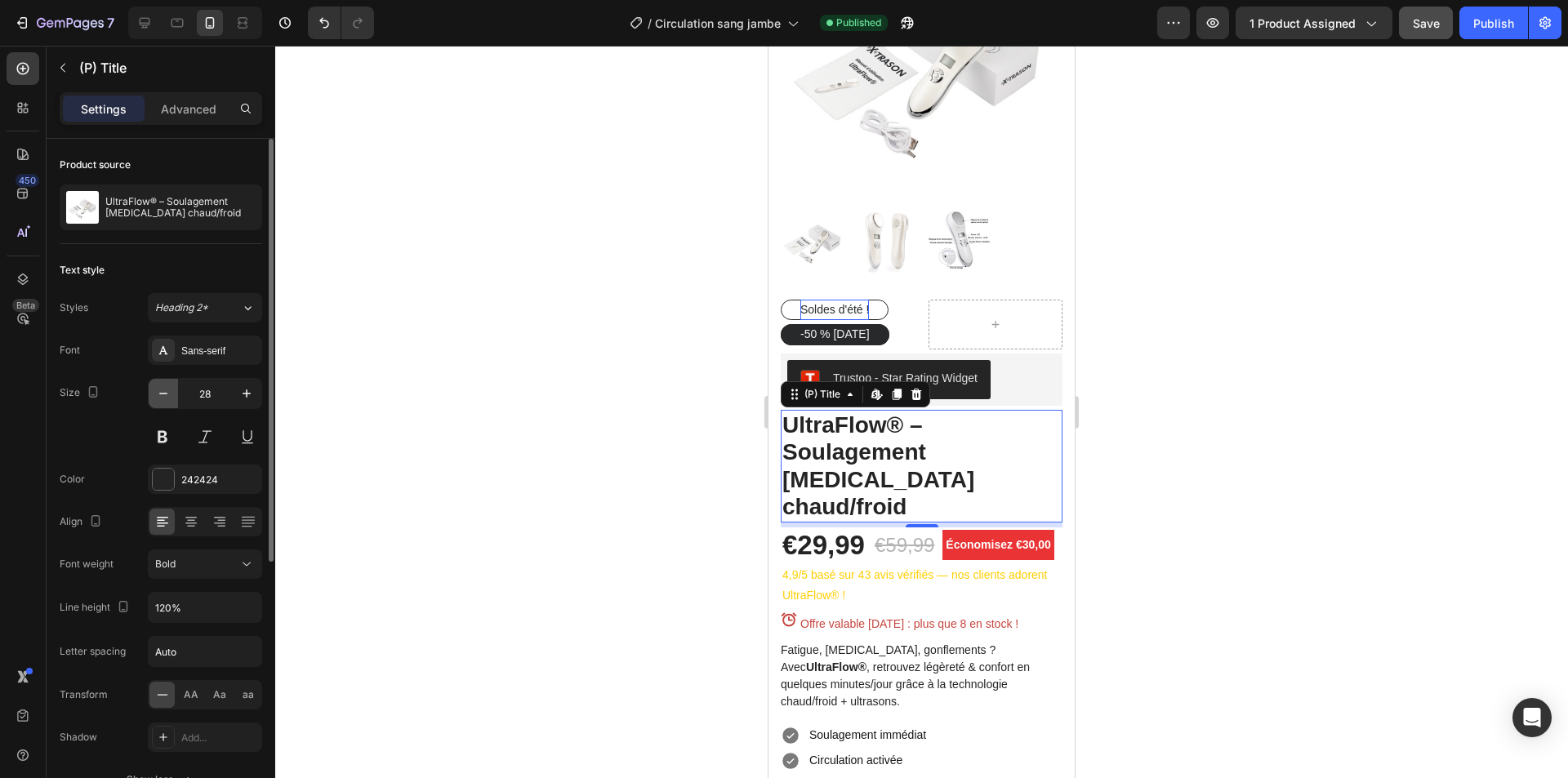
click at [162, 397] on icon "button" at bounding box center [163, 393] width 16 height 16
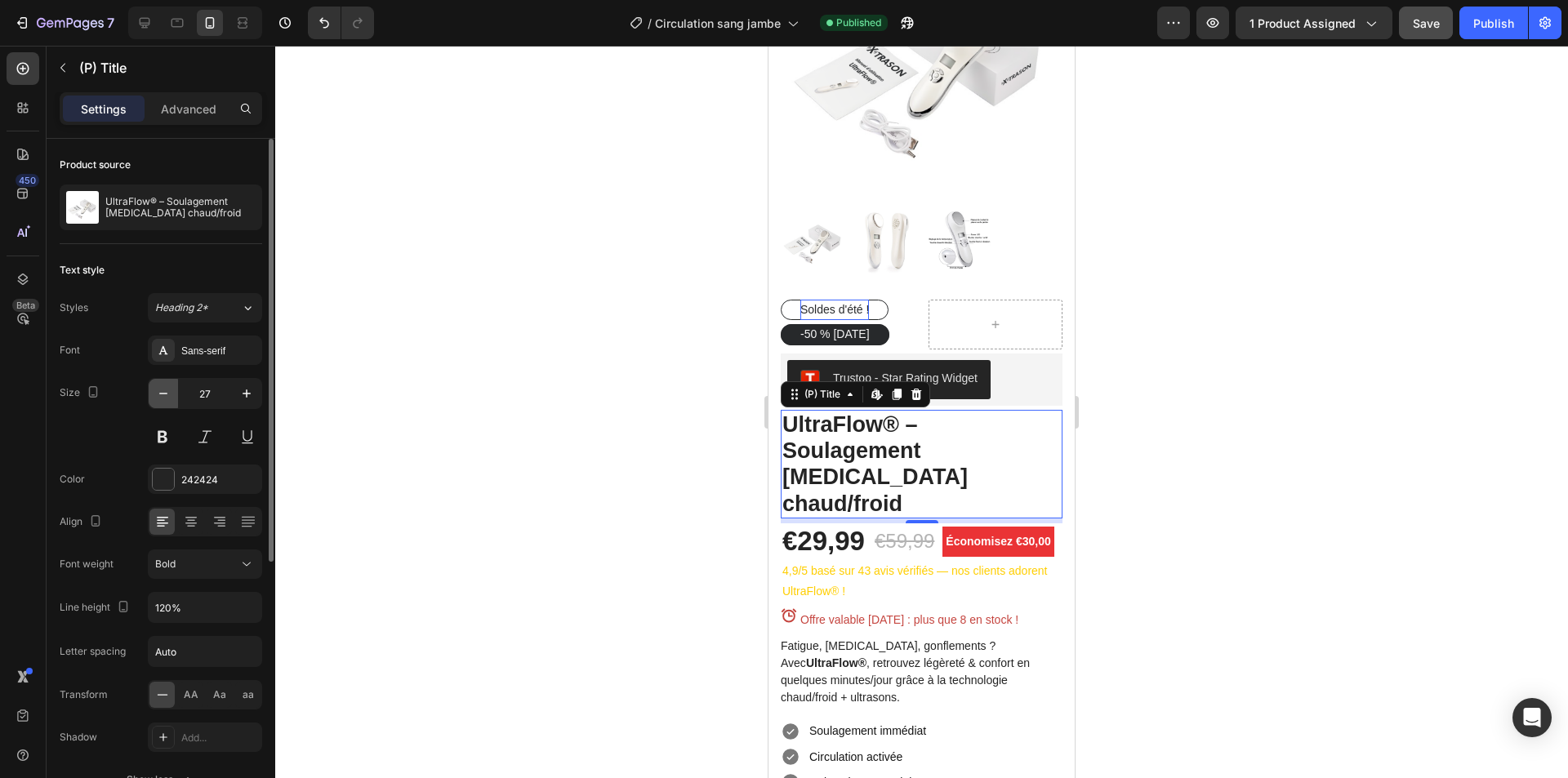
click at [162, 397] on icon "button" at bounding box center [163, 393] width 16 height 16
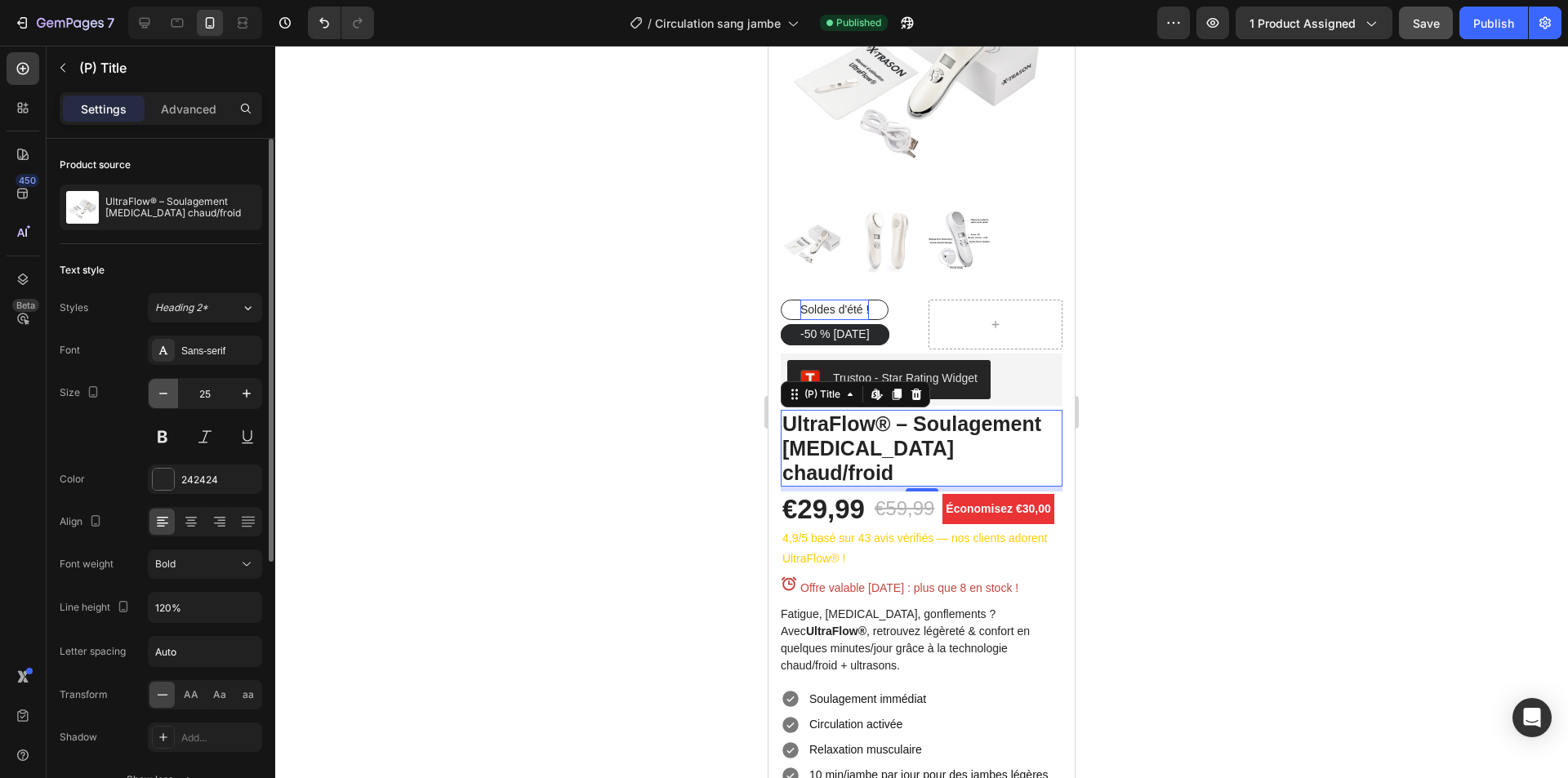
click at [162, 397] on icon "button" at bounding box center [163, 393] width 16 height 16
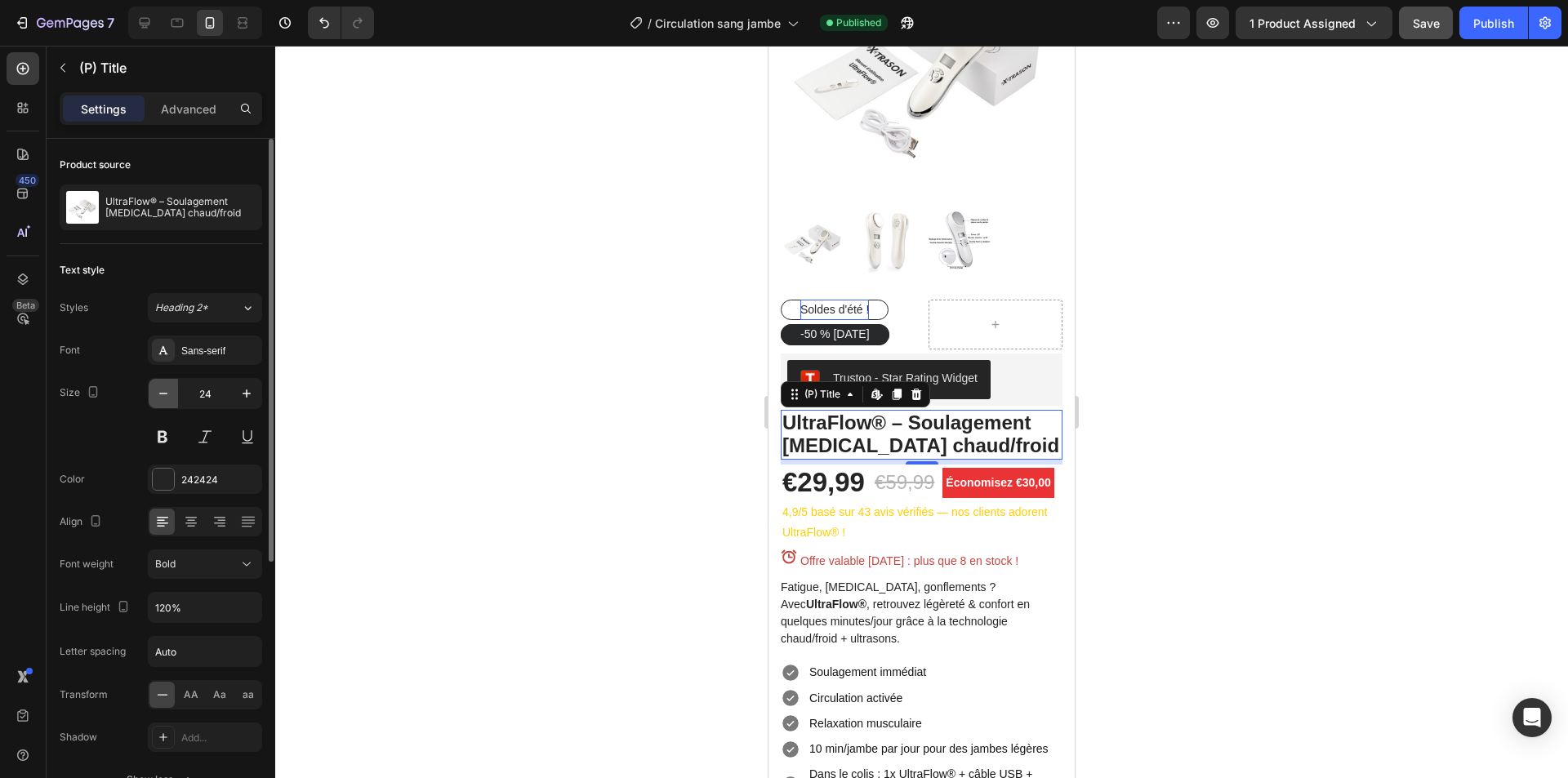
click at [162, 397] on icon "button" at bounding box center [163, 393] width 16 height 16
type input "22"
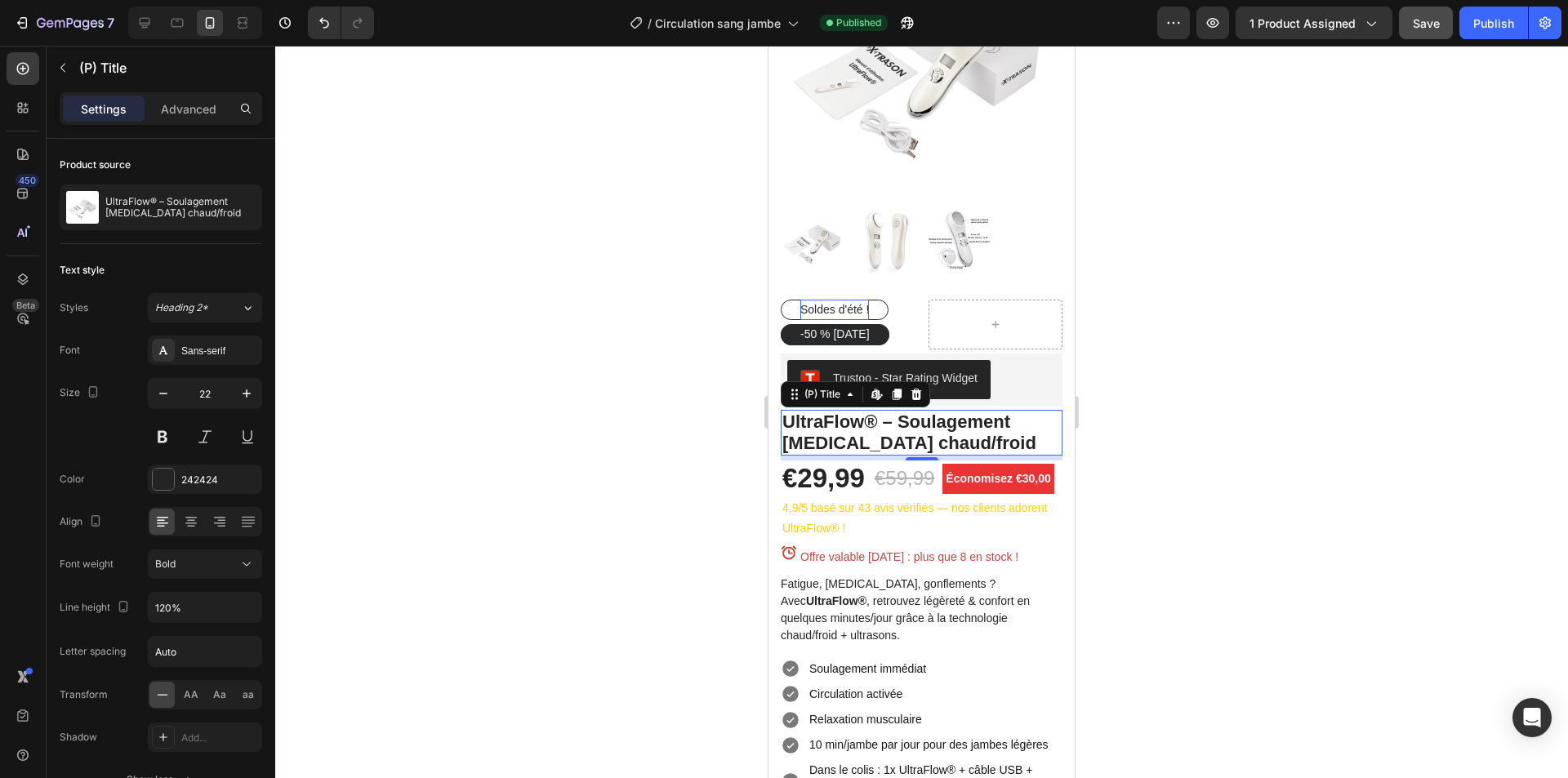
click at [641, 535] on div at bounding box center [921, 413] width 1293 height 733
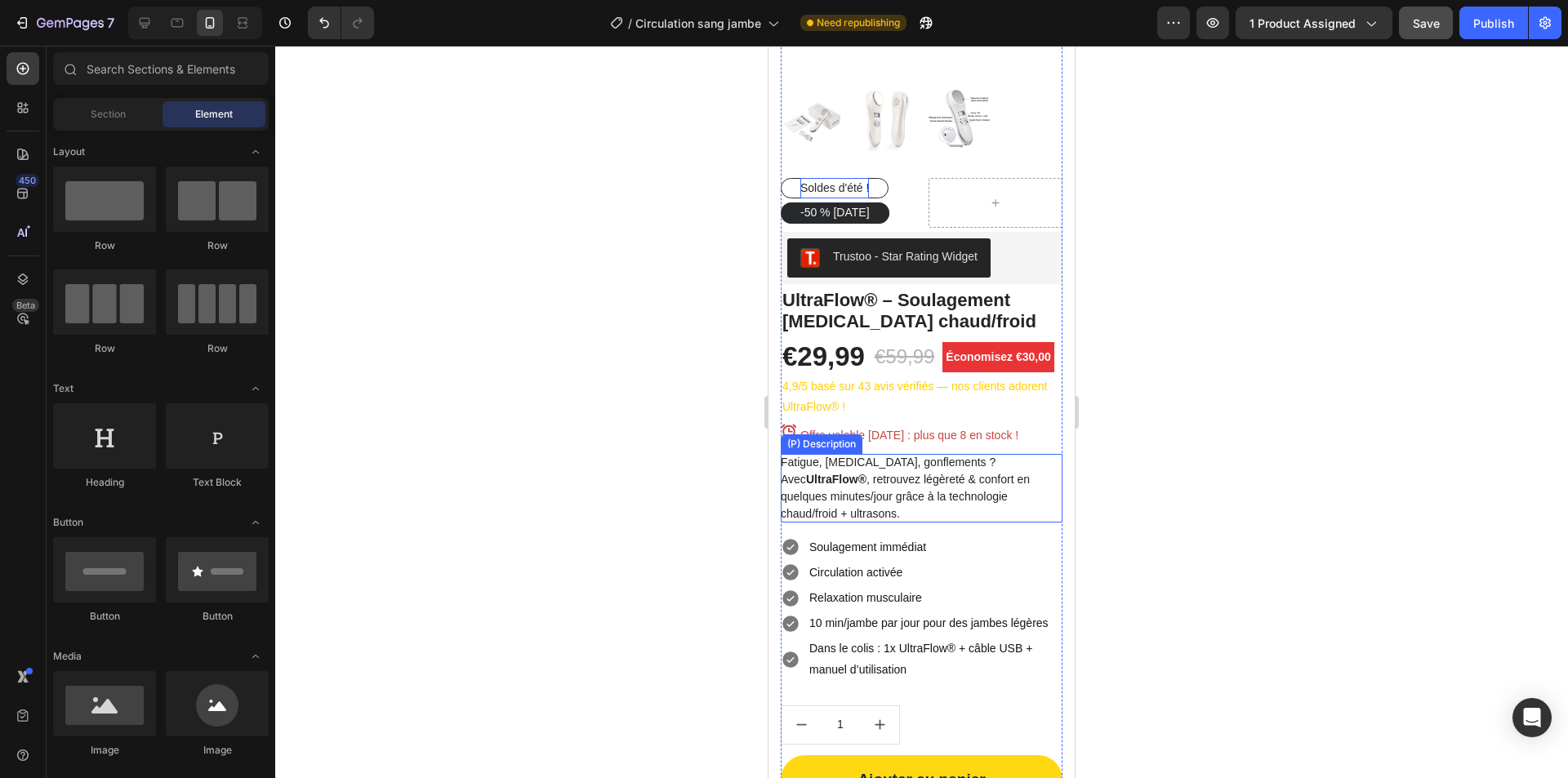
scroll to position [163, 0]
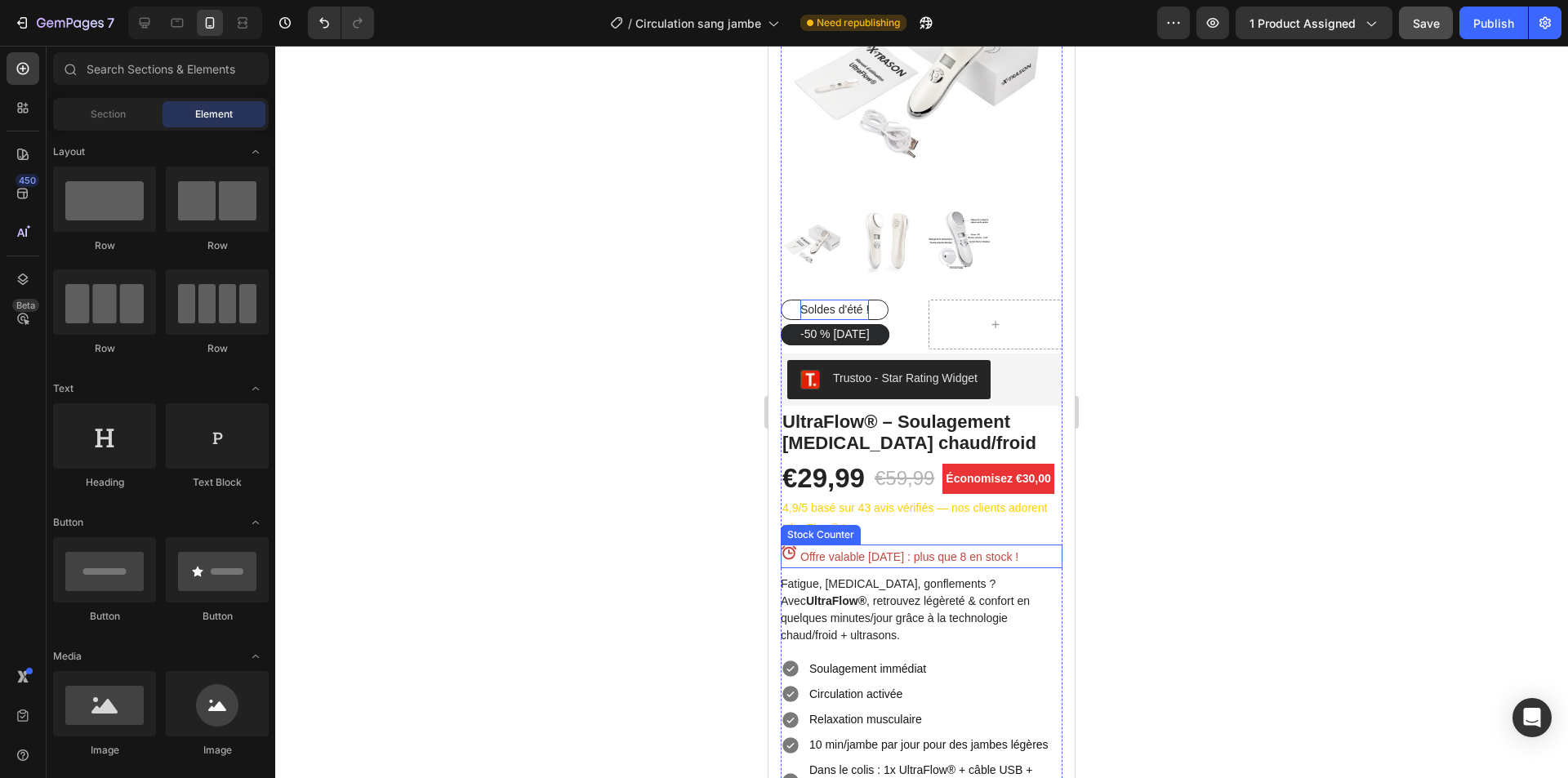
click at [906, 554] on p "Offre valable aujourd’hui : plus que 8 en stock !" at bounding box center [910, 557] width 218 height 20
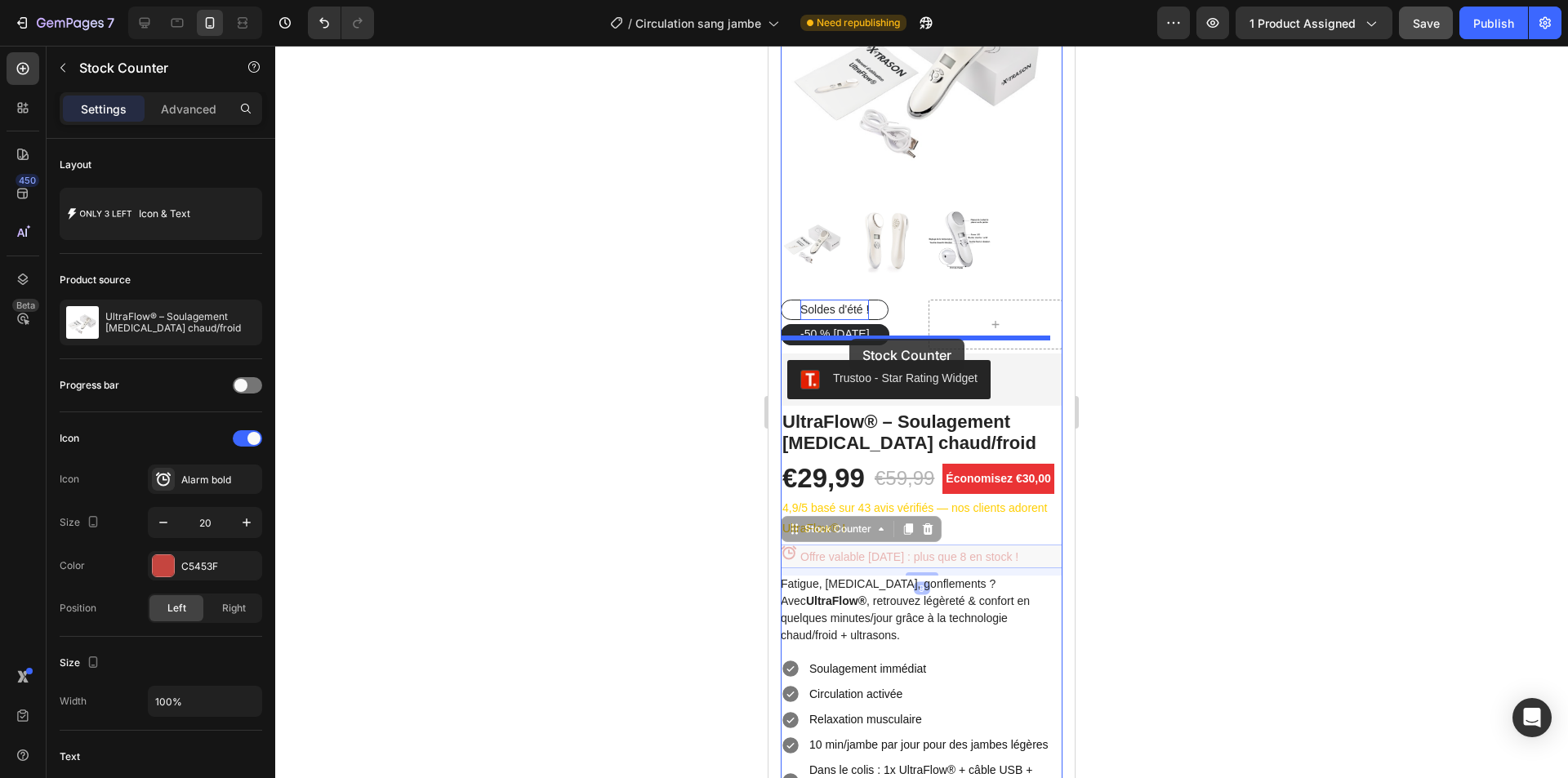
drag, startPoint x: 870, startPoint y: 552, endPoint x: 849, endPoint y: 339, distance: 214.0
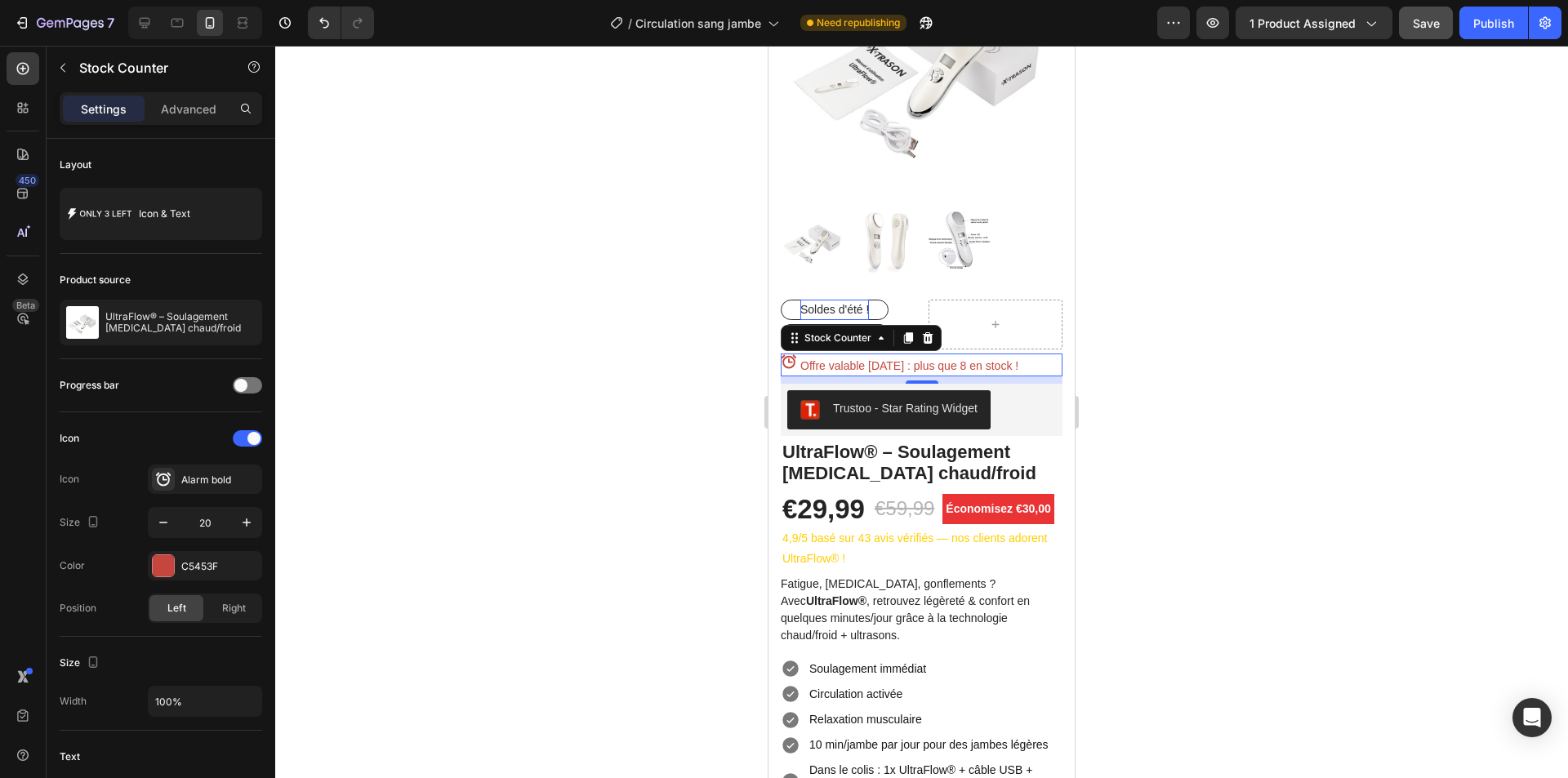
click at [638, 341] on div at bounding box center [921, 413] width 1293 height 733
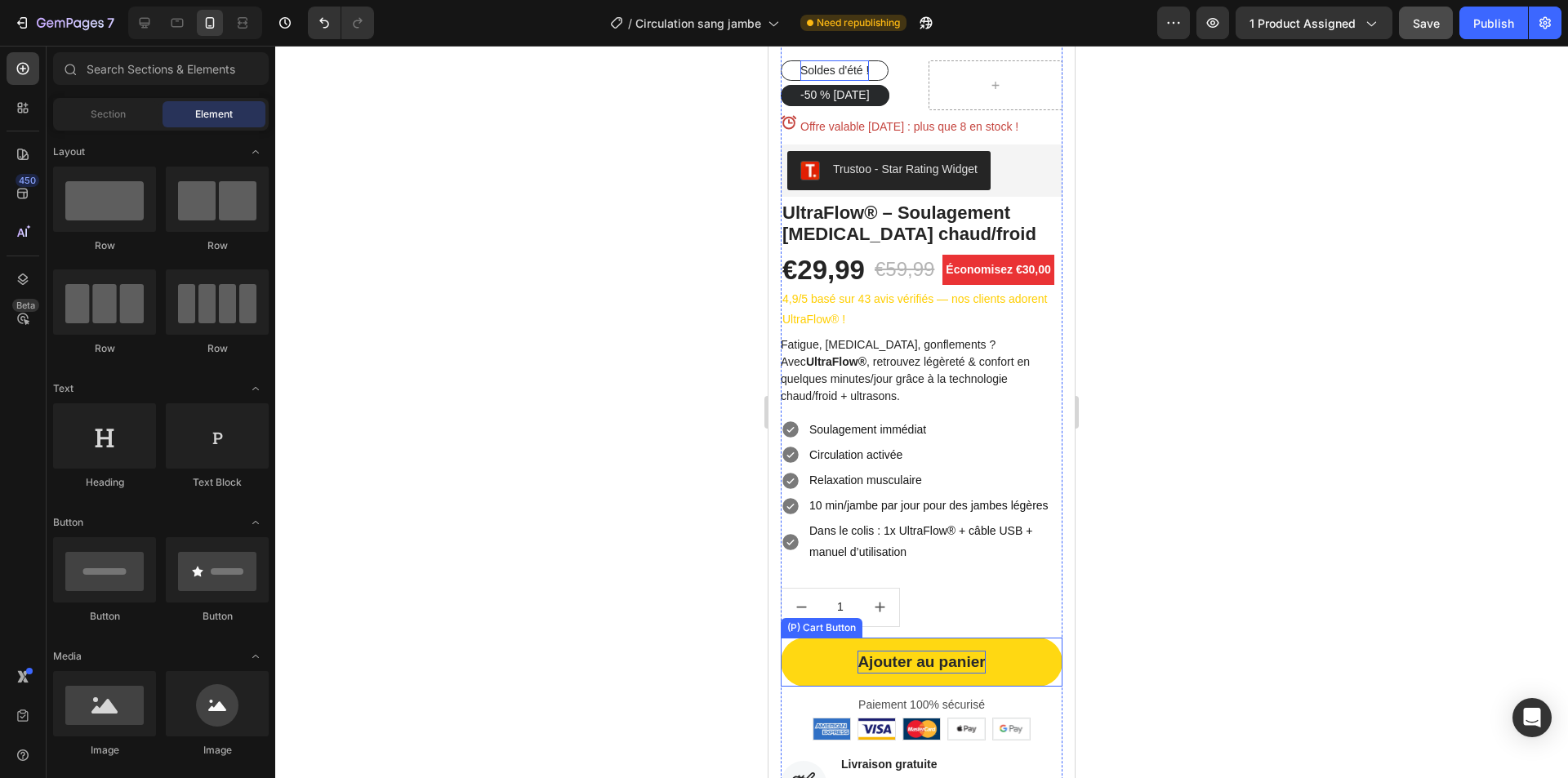
scroll to position [408, 0]
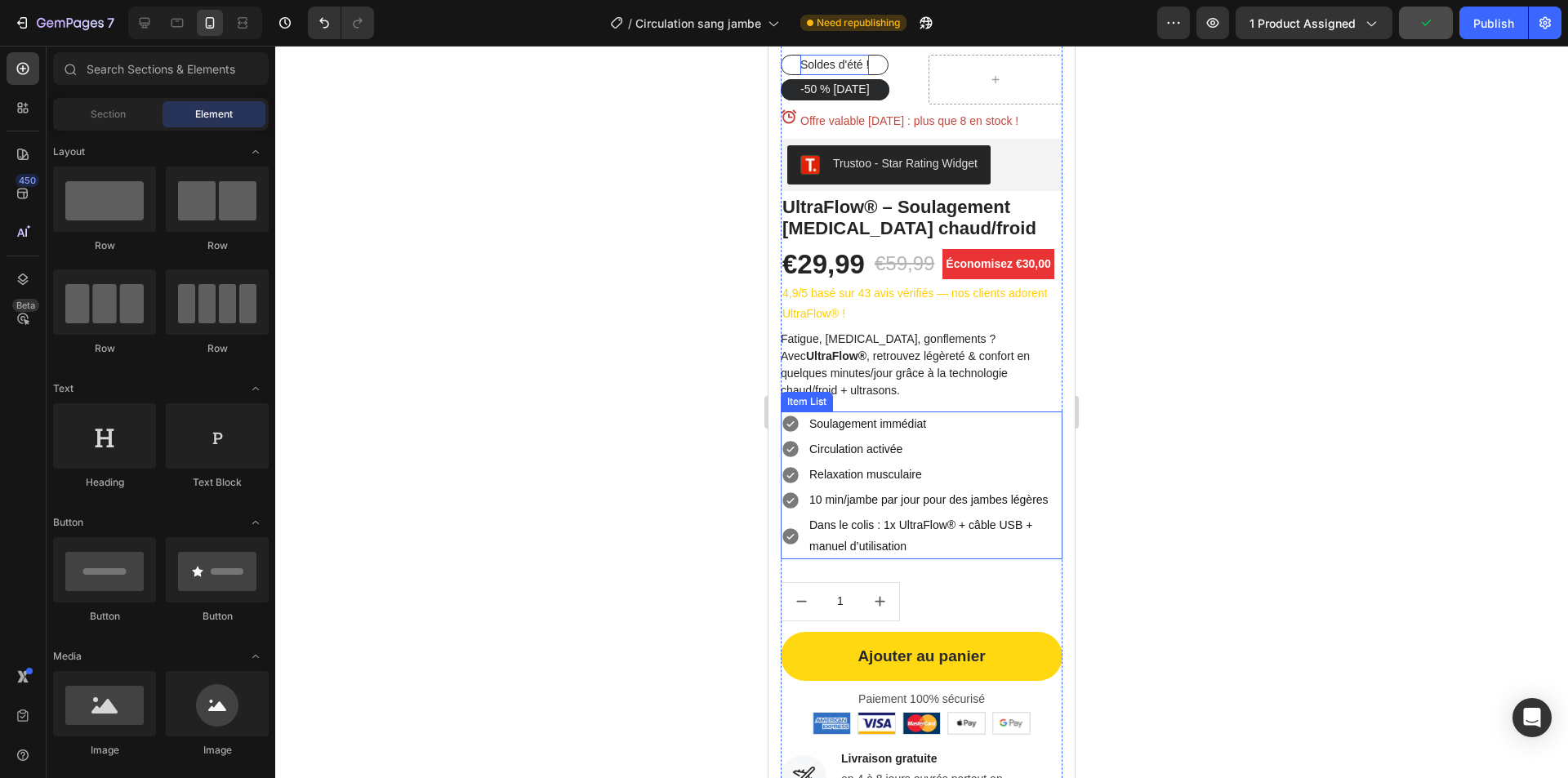
click at [898, 554] on p "Dans le colis : 1x UltraFlow® + câble USB + manuel d’utilisation" at bounding box center [934, 536] width 251 height 41
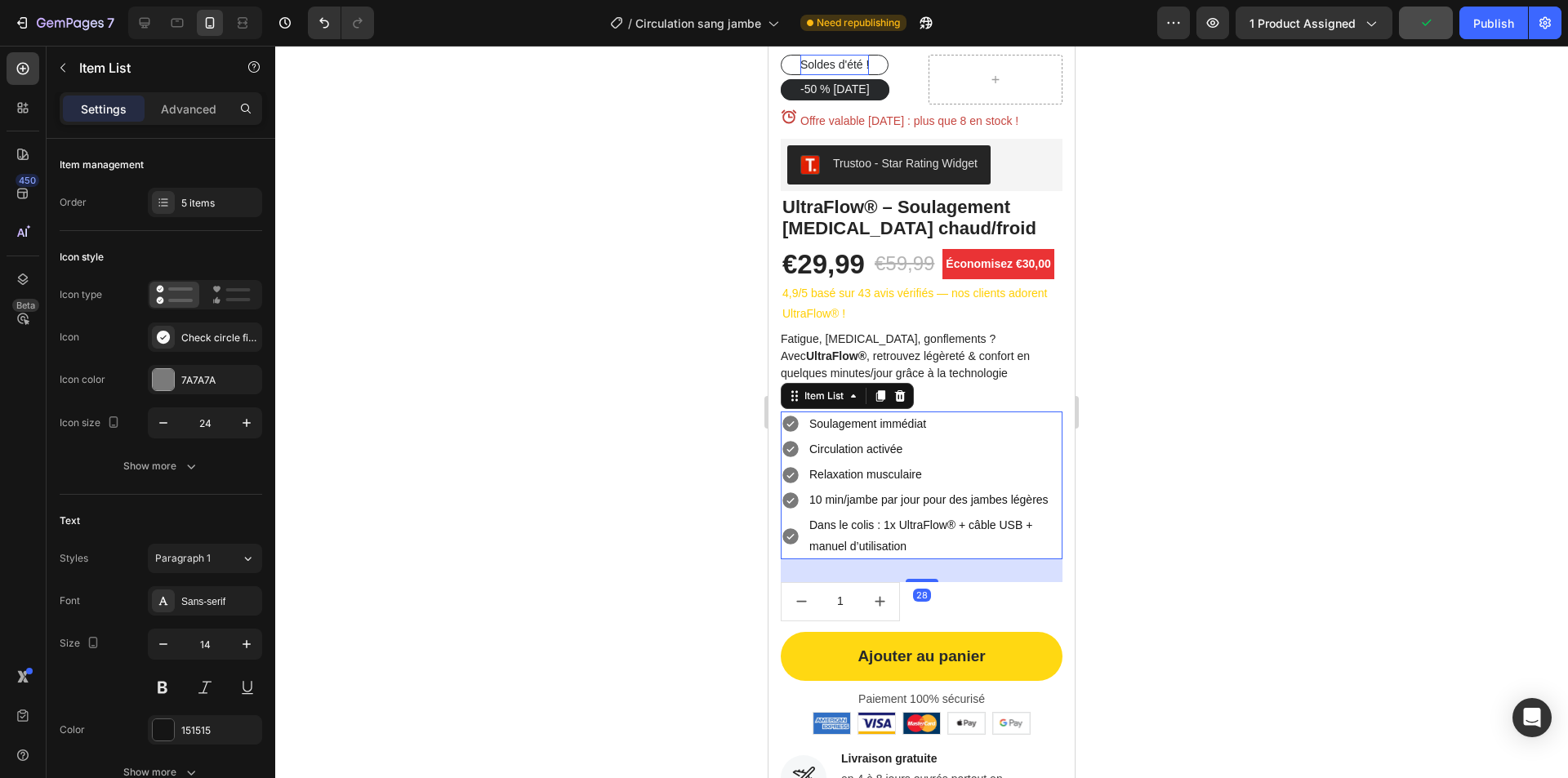
click at [654, 511] on div at bounding box center [921, 413] width 1293 height 733
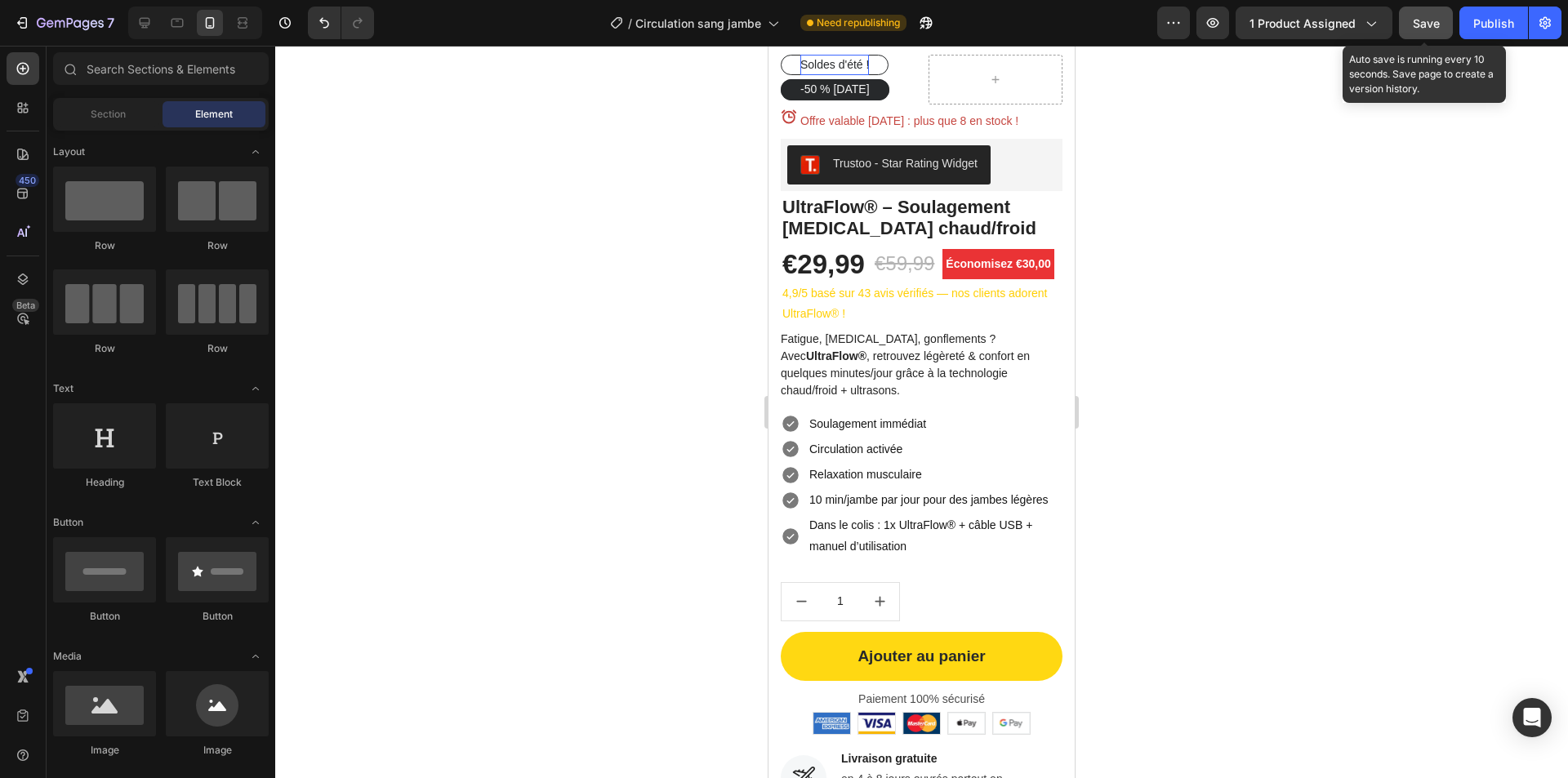
click at [1436, 24] on span "Save" at bounding box center [1426, 23] width 27 height 14
click at [1493, 23] on div "Publish" at bounding box center [1493, 23] width 41 height 17
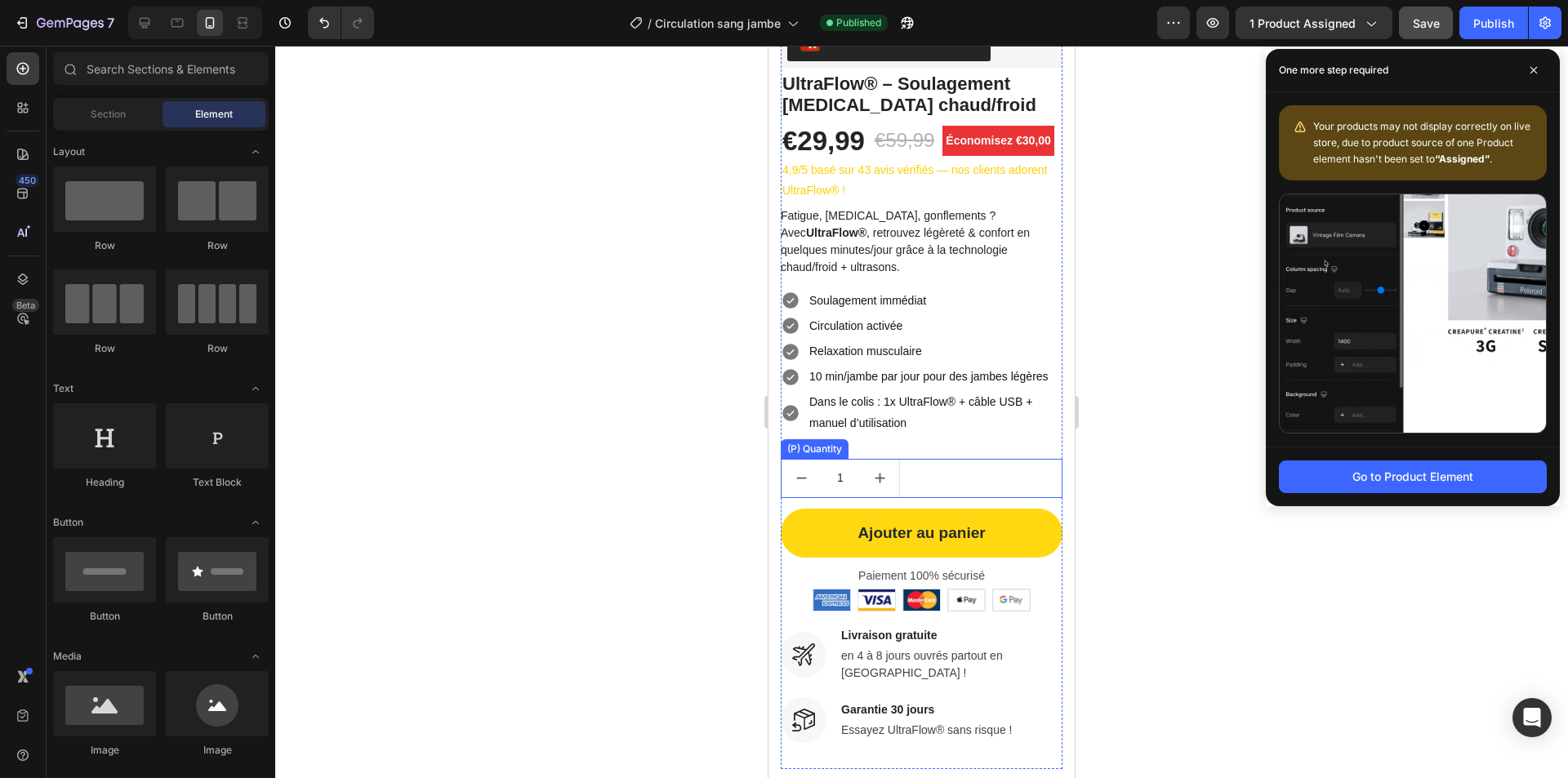
scroll to position [653, 0]
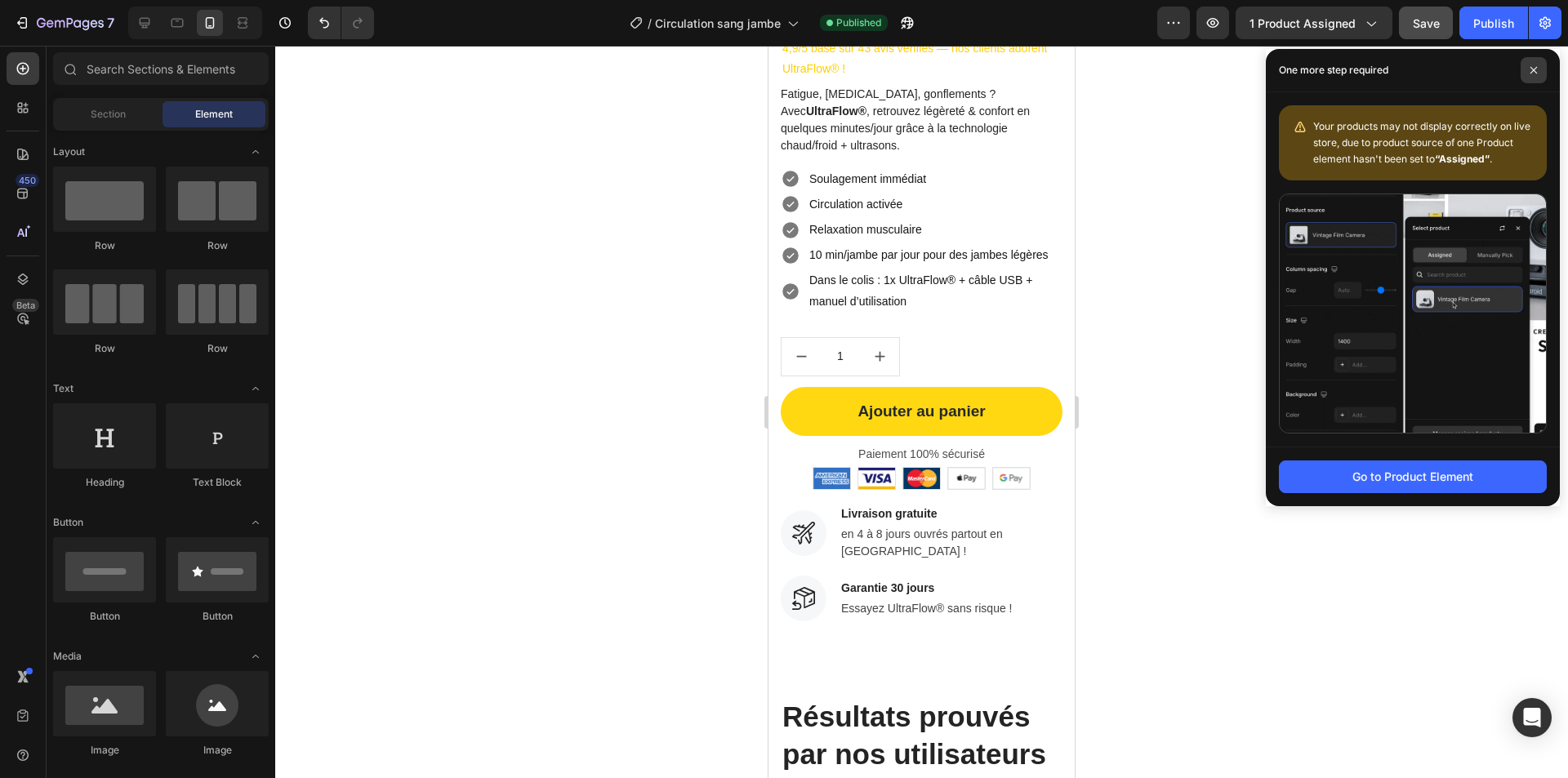
click at [1534, 73] on icon at bounding box center [1533, 70] width 8 height 8
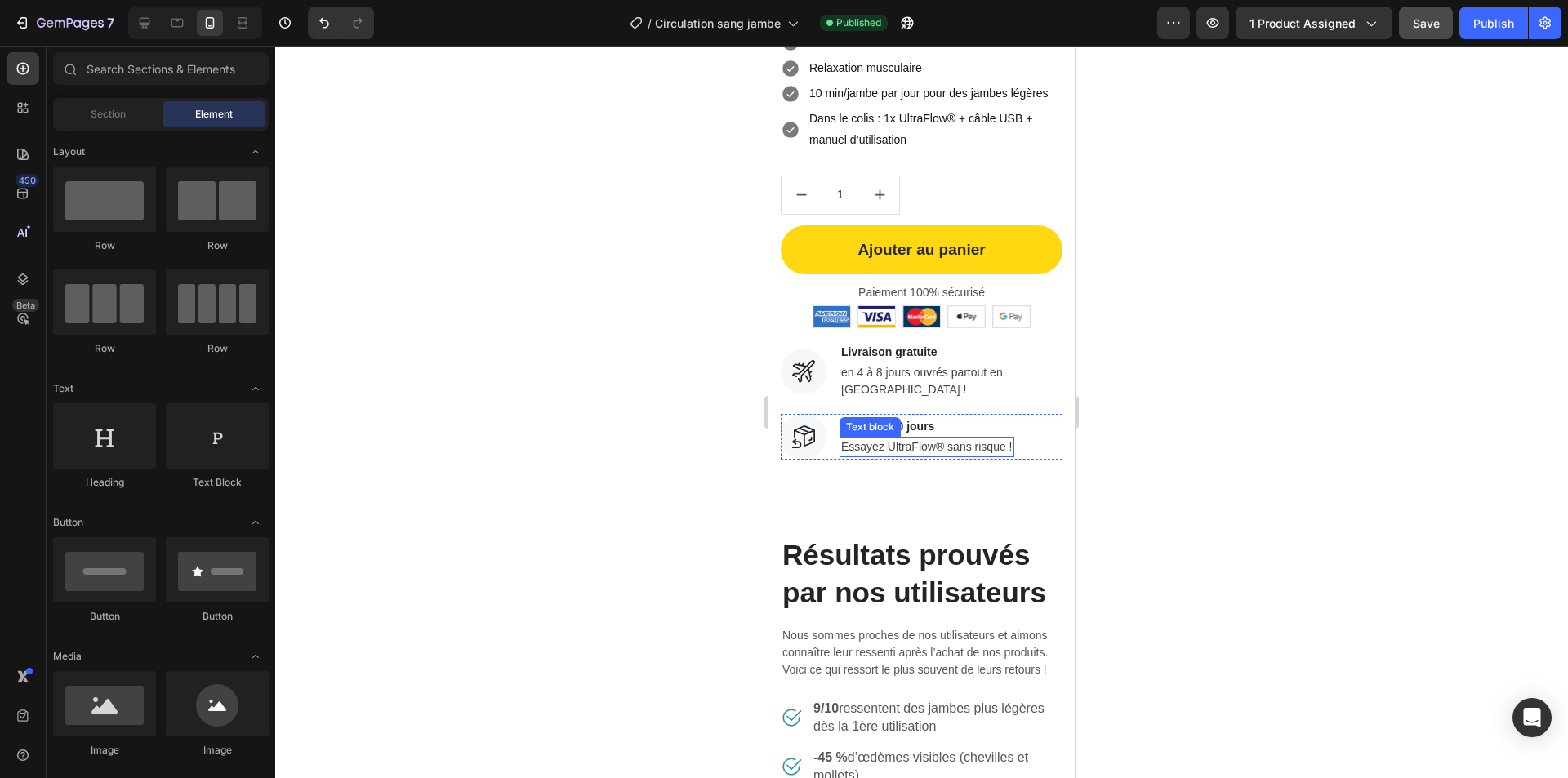
scroll to position [816, 0]
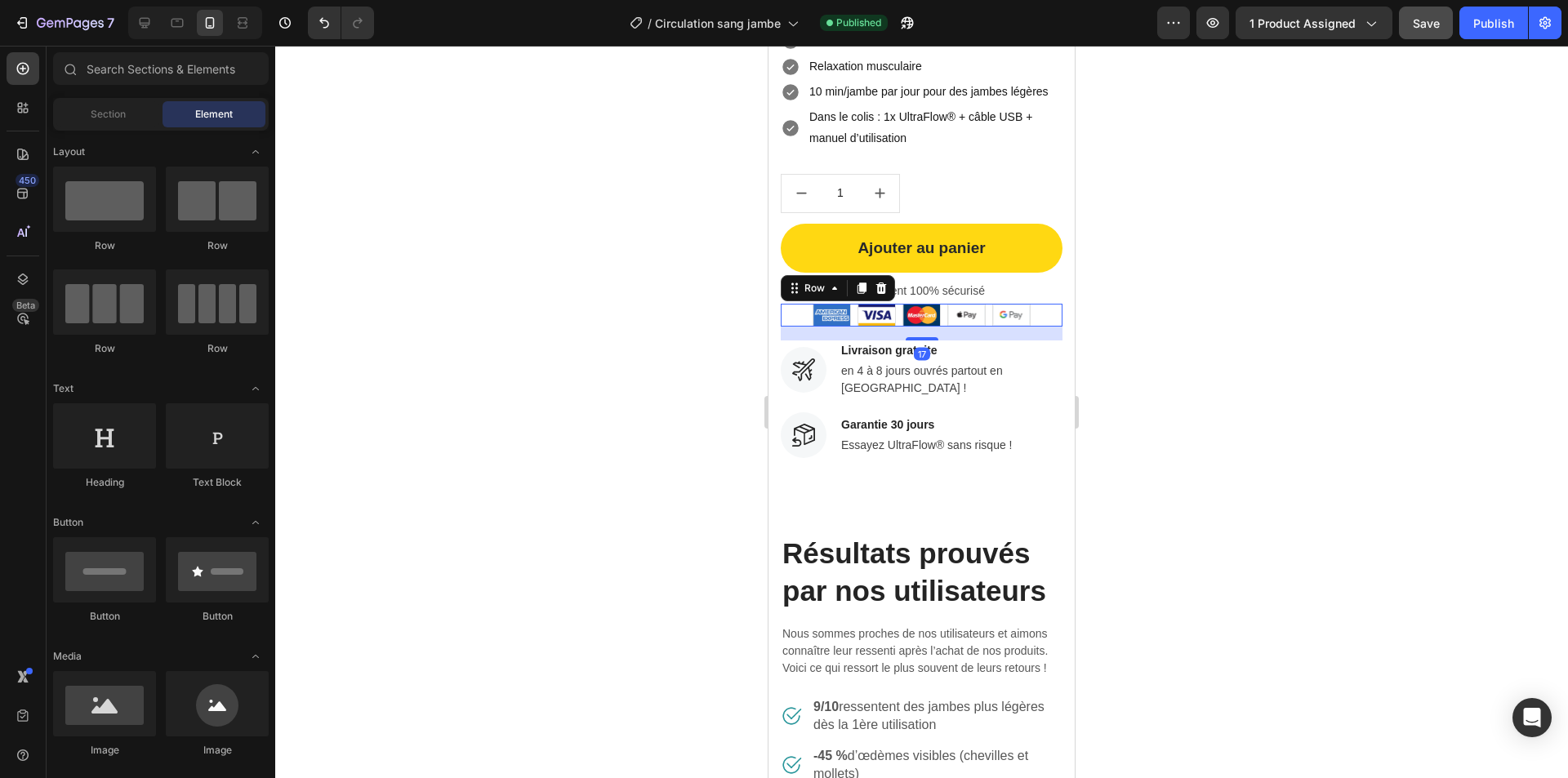
click at [1036, 326] on div "Image Image Image Image Image Row 17" at bounding box center [922, 315] width 282 height 23
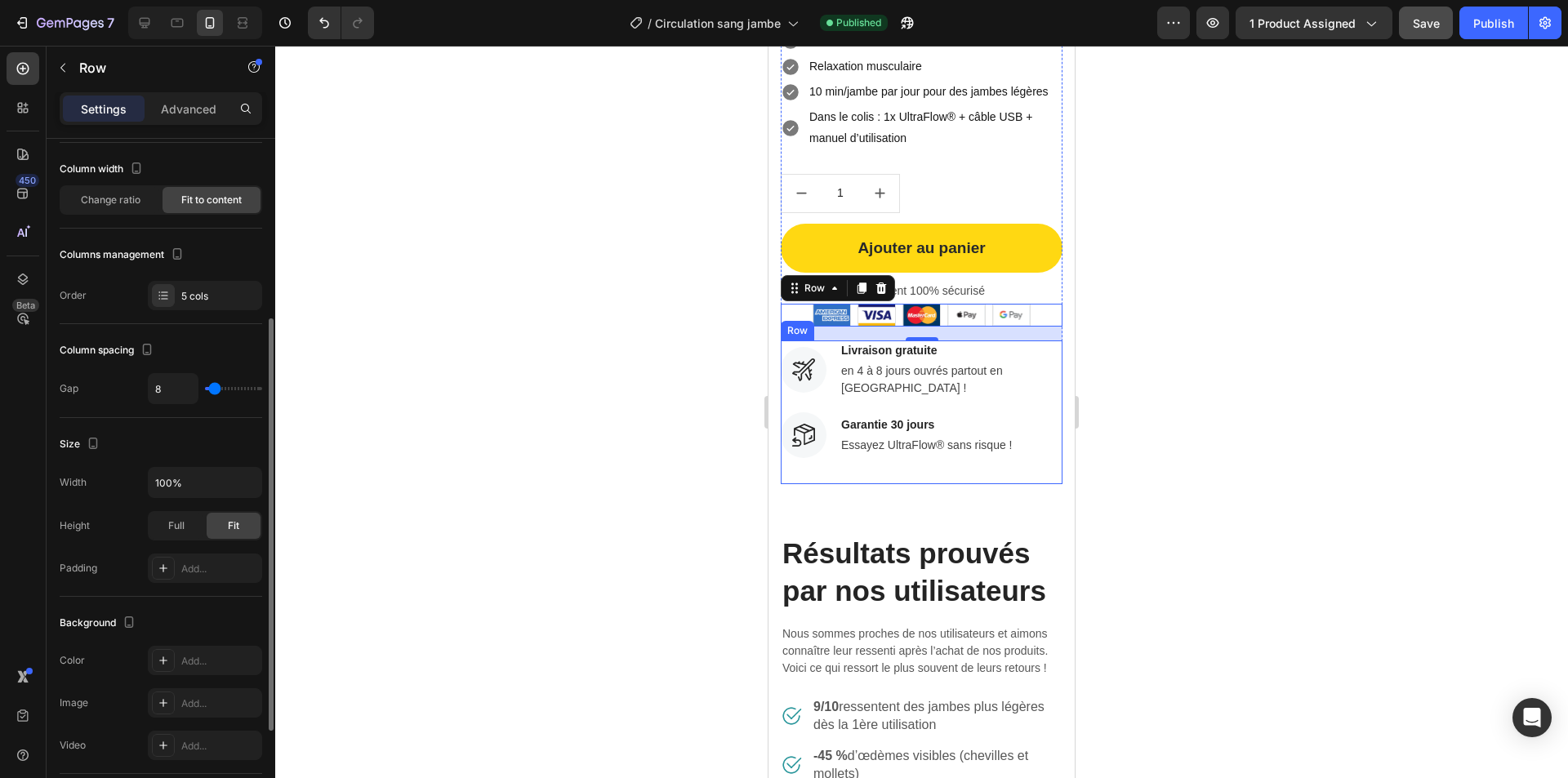
scroll to position [163, 0]
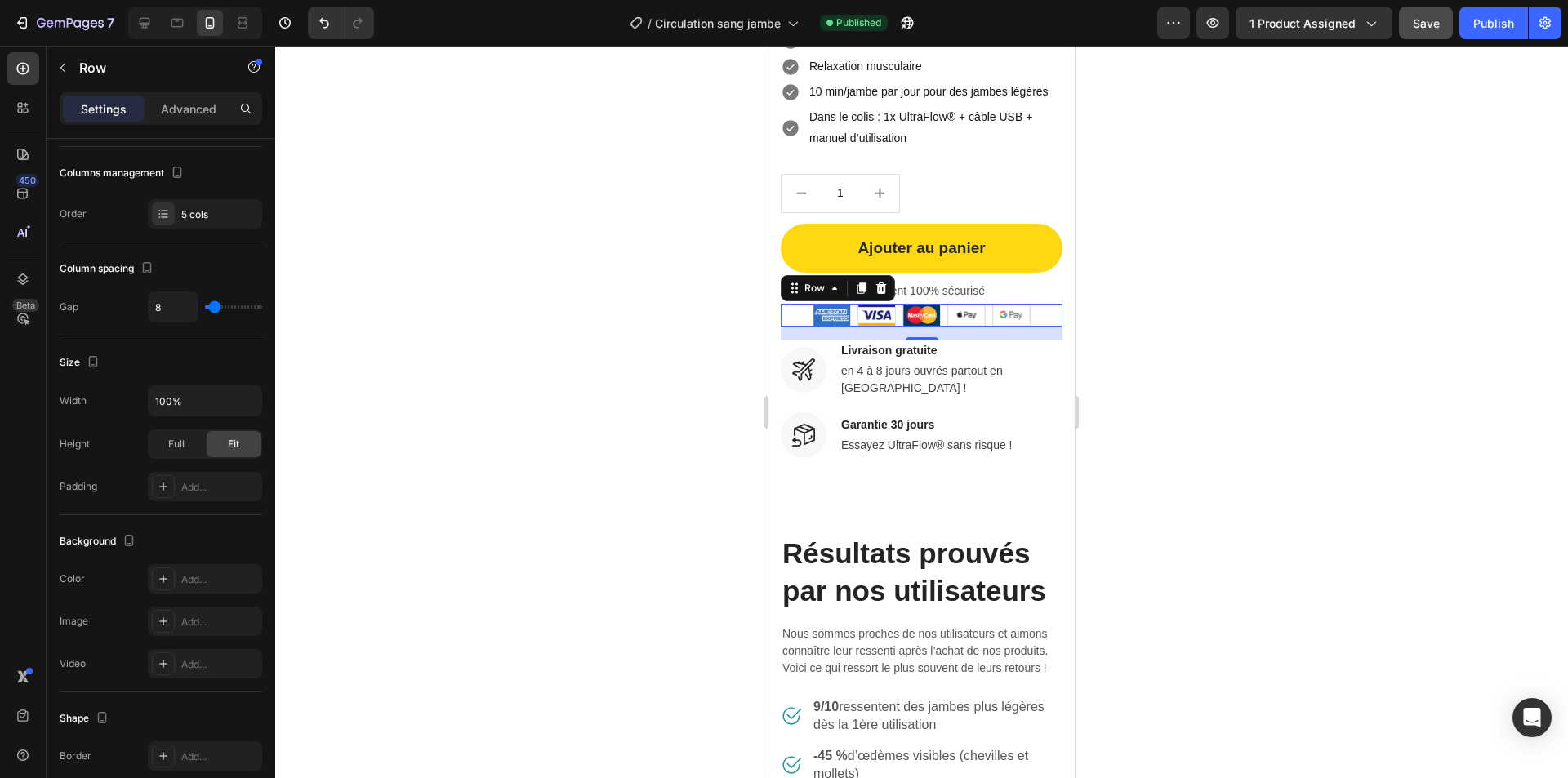
click at [1036, 326] on div "Image Image Image Image Image Row 17" at bounding box center [922, 315] width 282 height 23
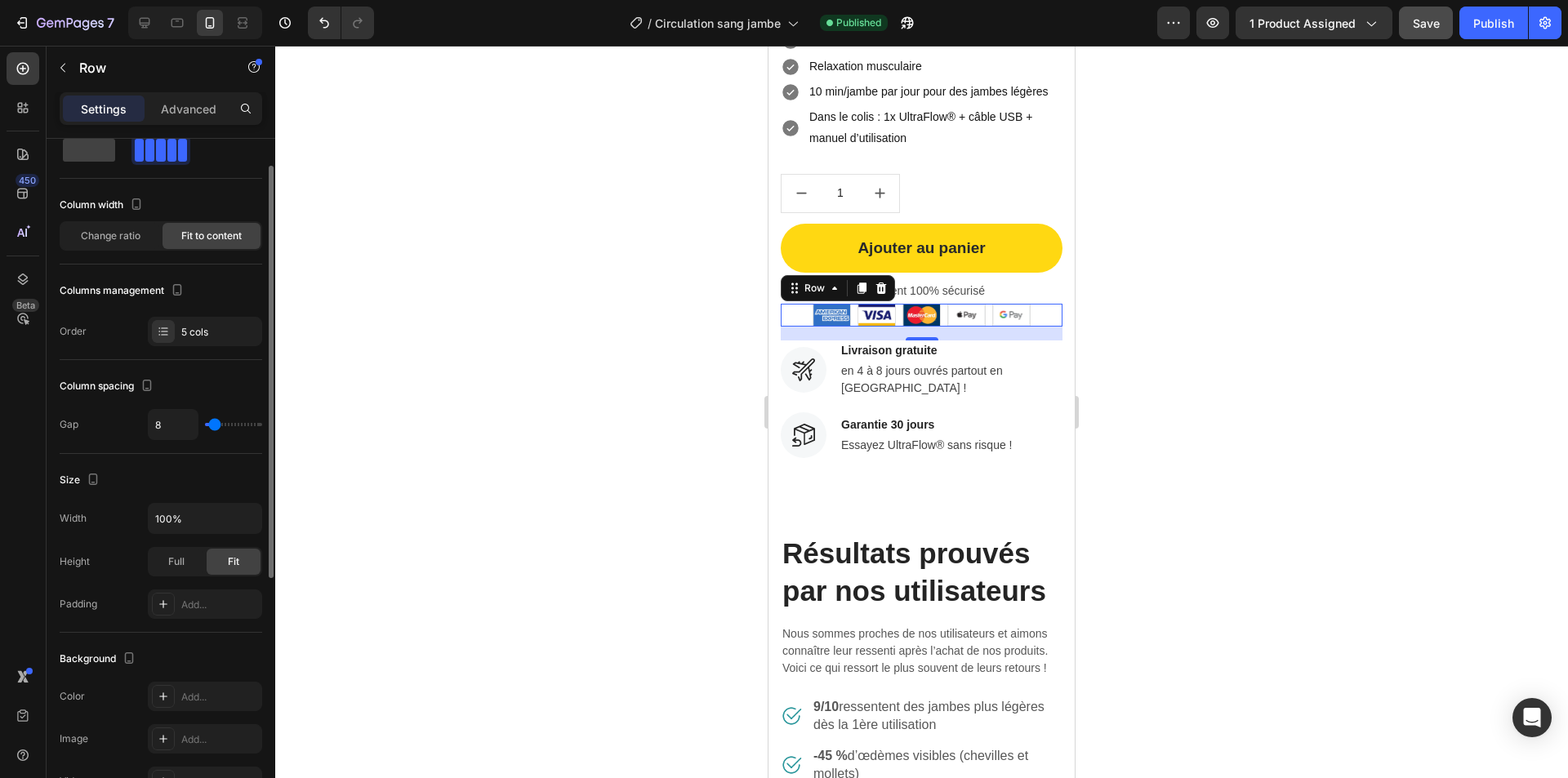
scroll to position [0, 0]
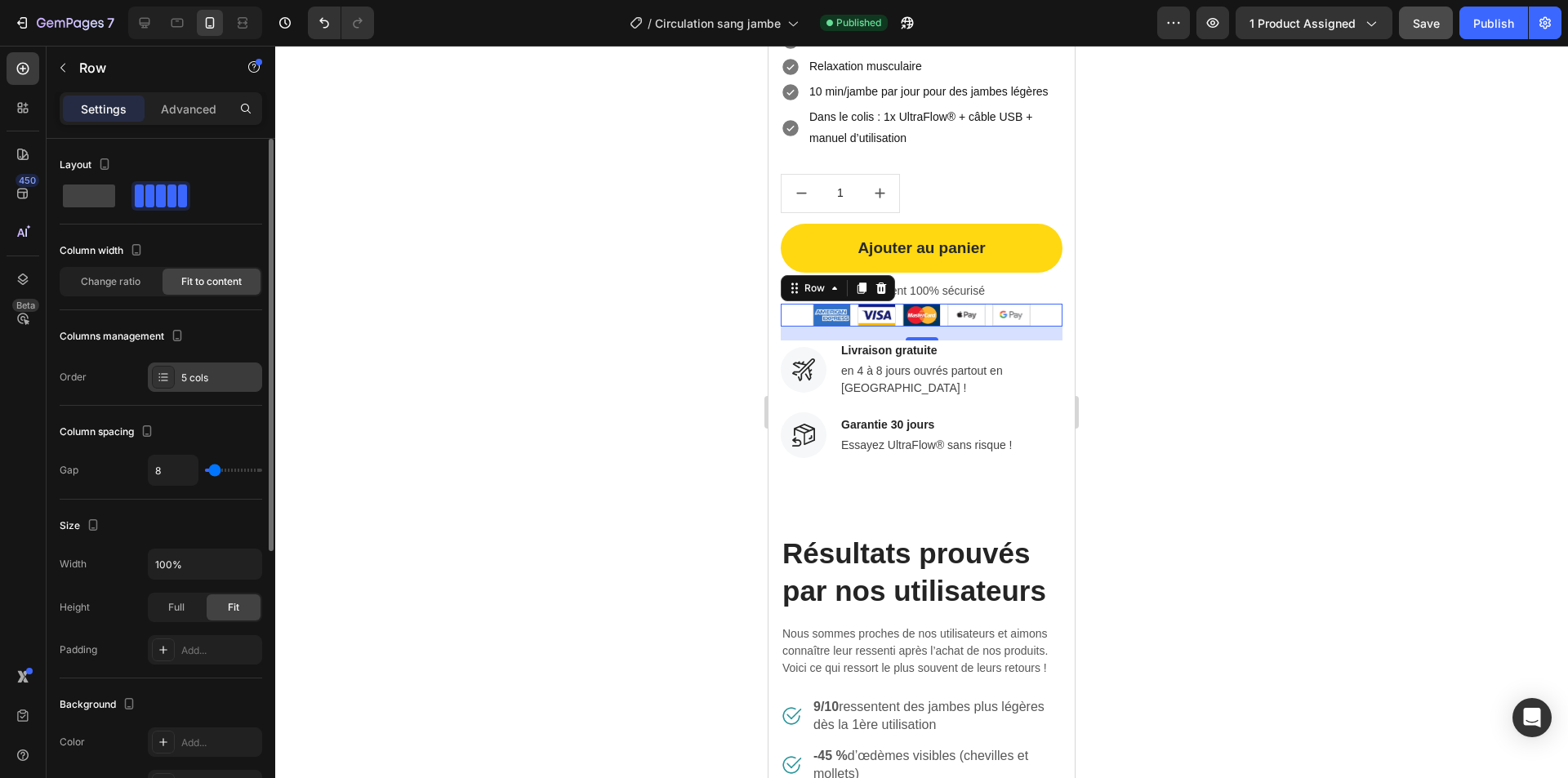
click at [221, 381] on div "5 cols" at bounding box center [219, 378] width 77 height 15
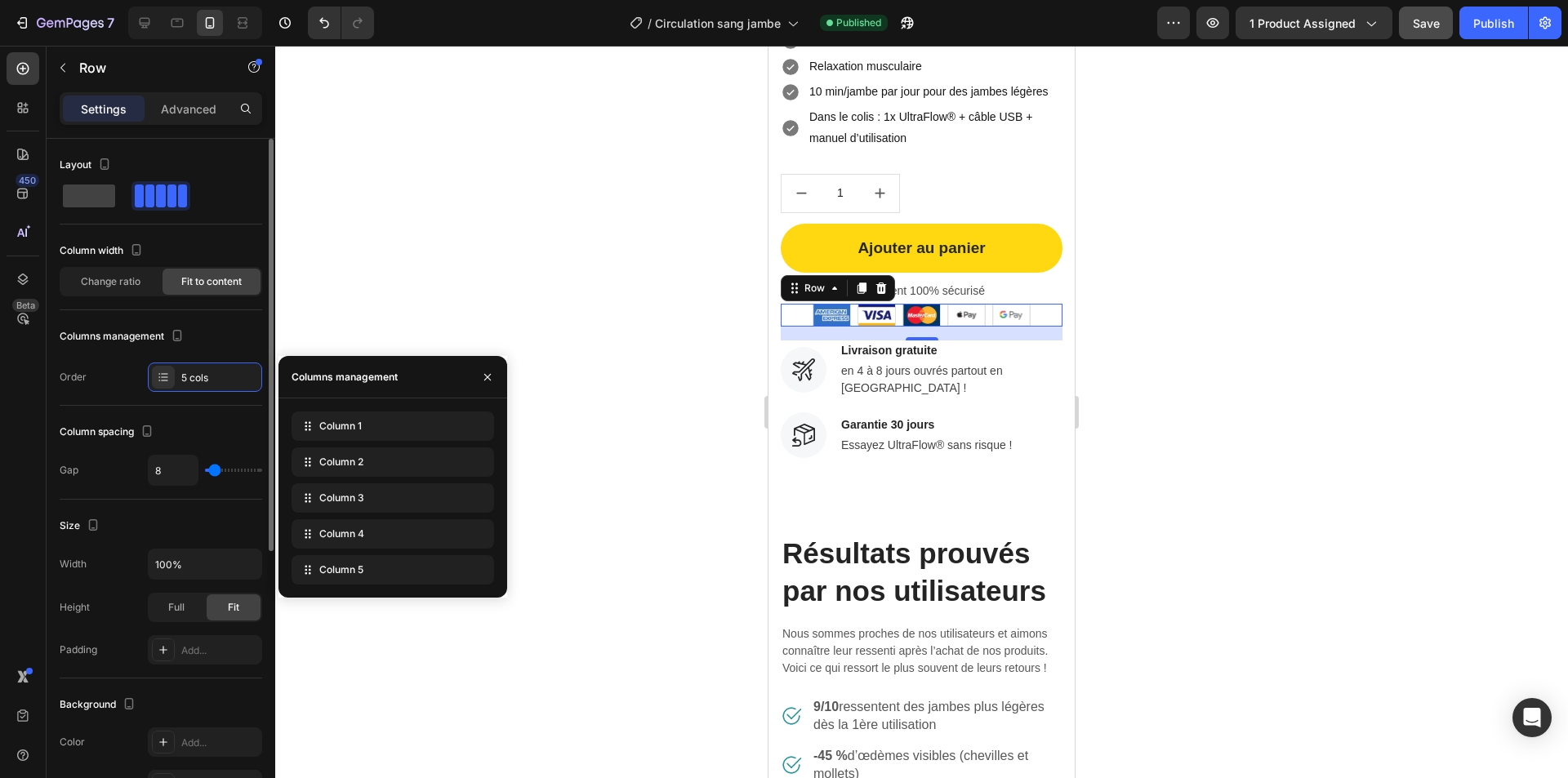
click at [113, 370] on div "Order 5 cols" at bounding box center [161, 377] width 202 height 29
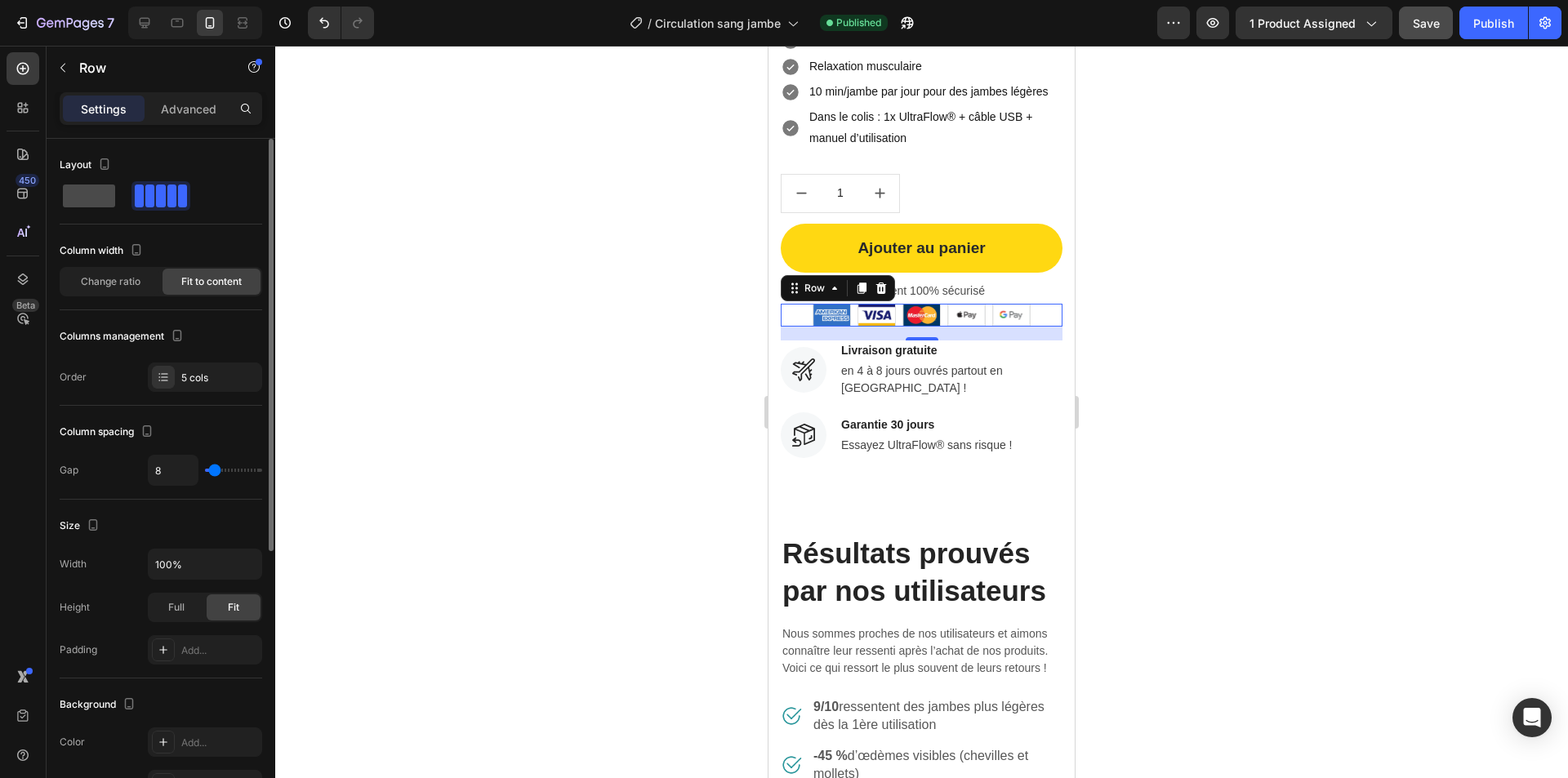
click at [85, 200] on span at bounding box center [89, 196] width 52 height 23
type input "0"
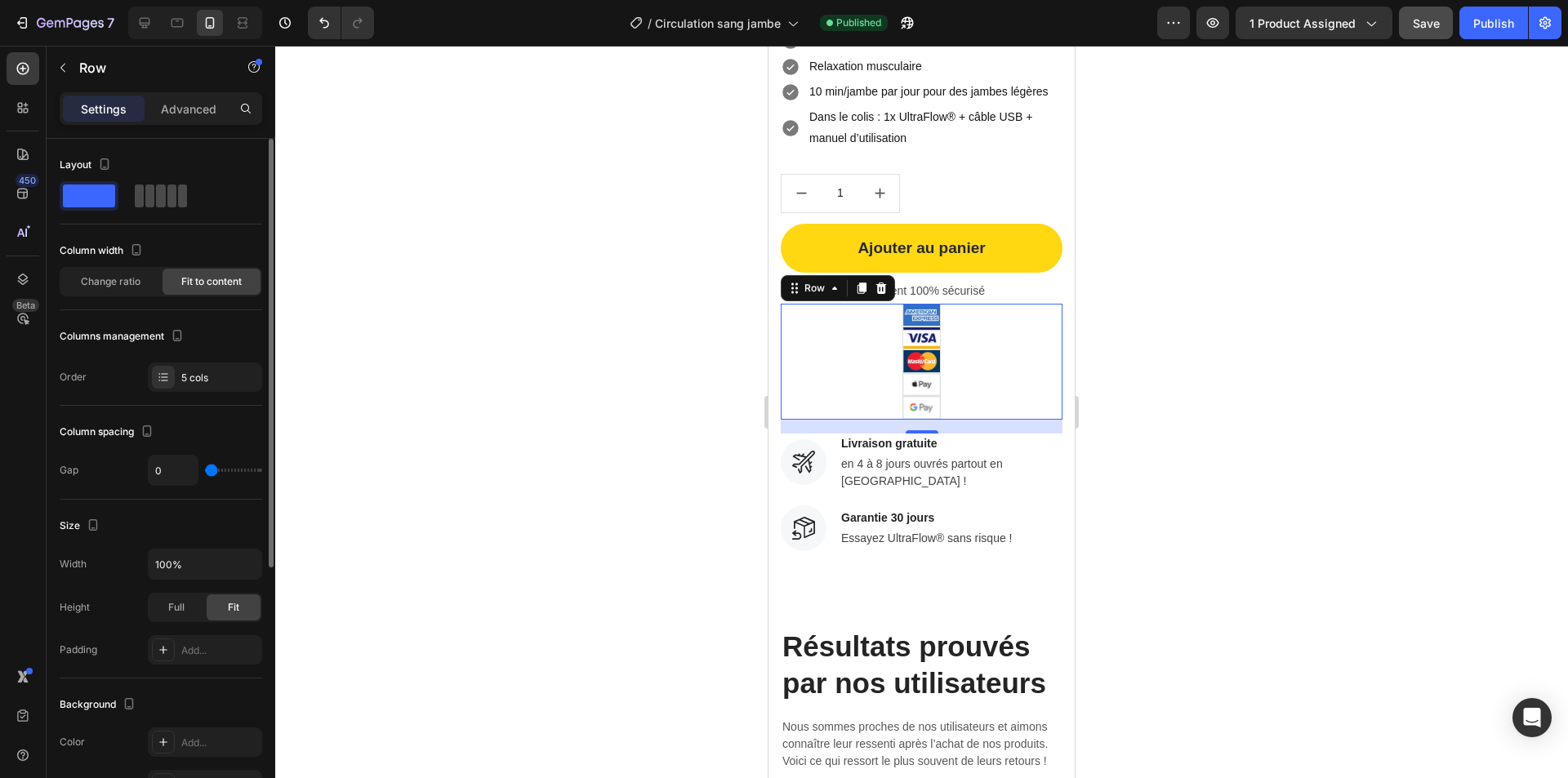
click at [178, 199] on span at bounding box center [183, 196] width 9 height 23
type input "8"
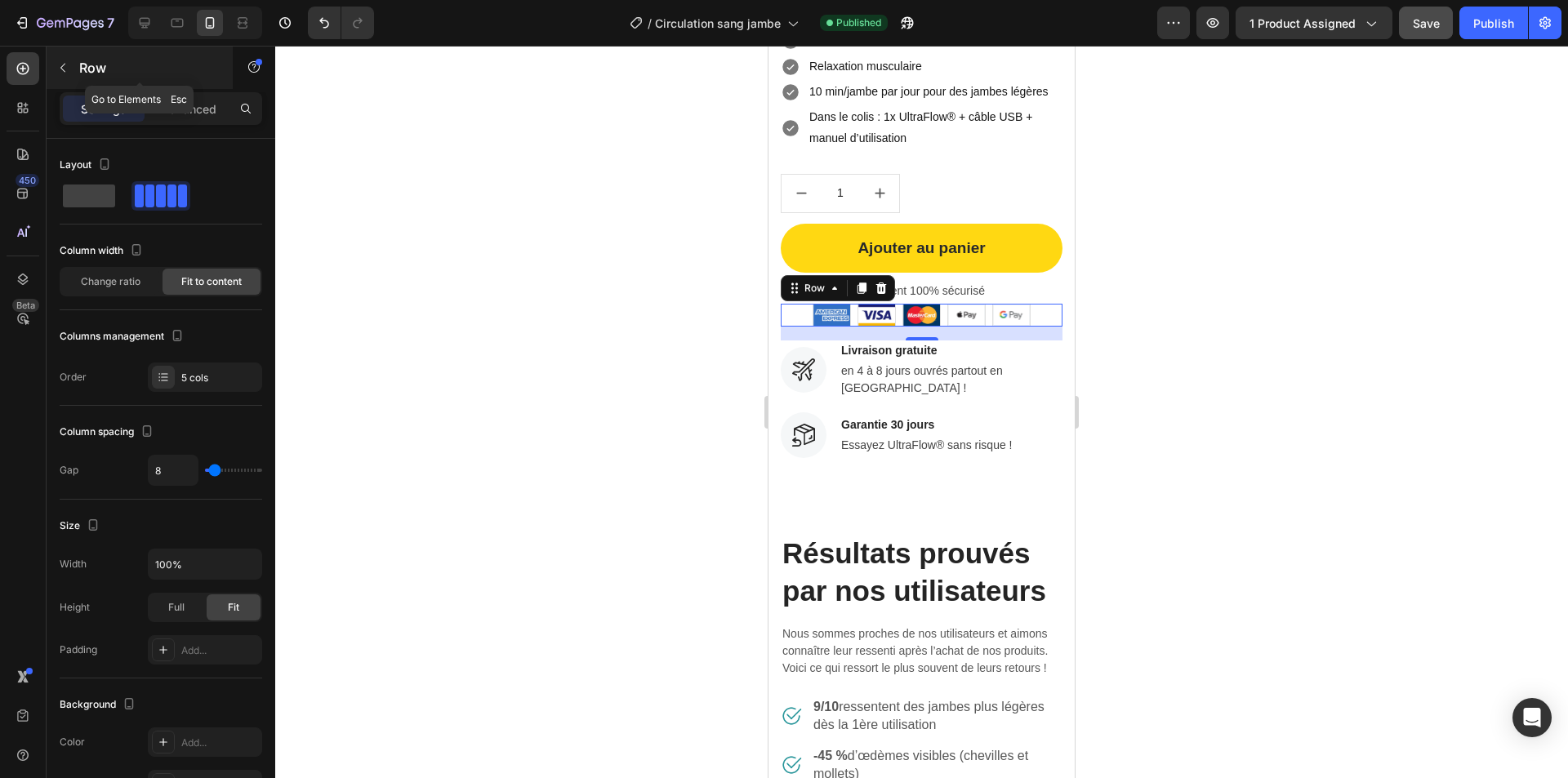
click at [88, 65] on p "Row" at bounding box center [148, 67] width 138 height 20
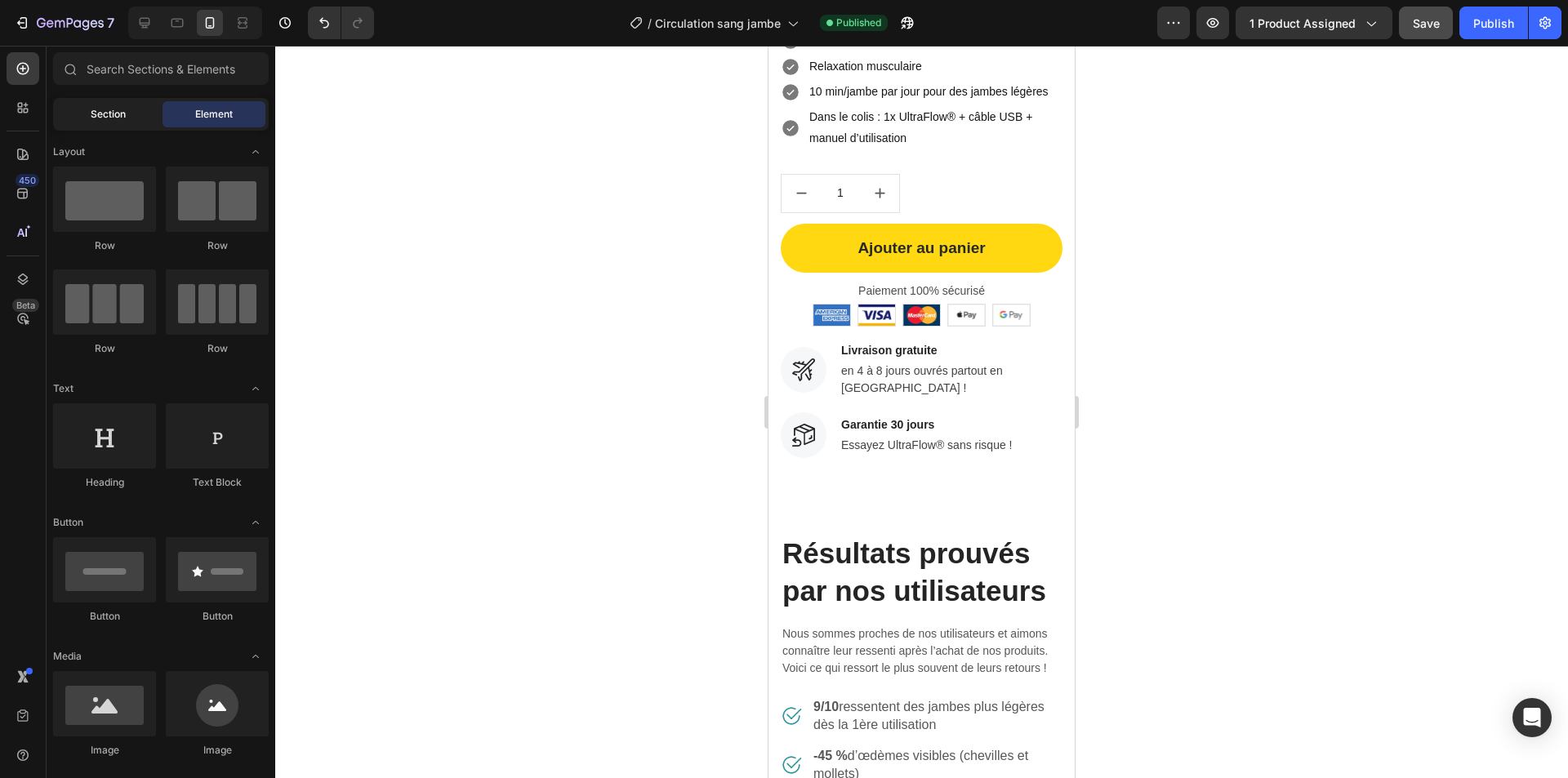
click at [130, 119] on div "Section" at bounding box center [108, 114] width 103 height 26
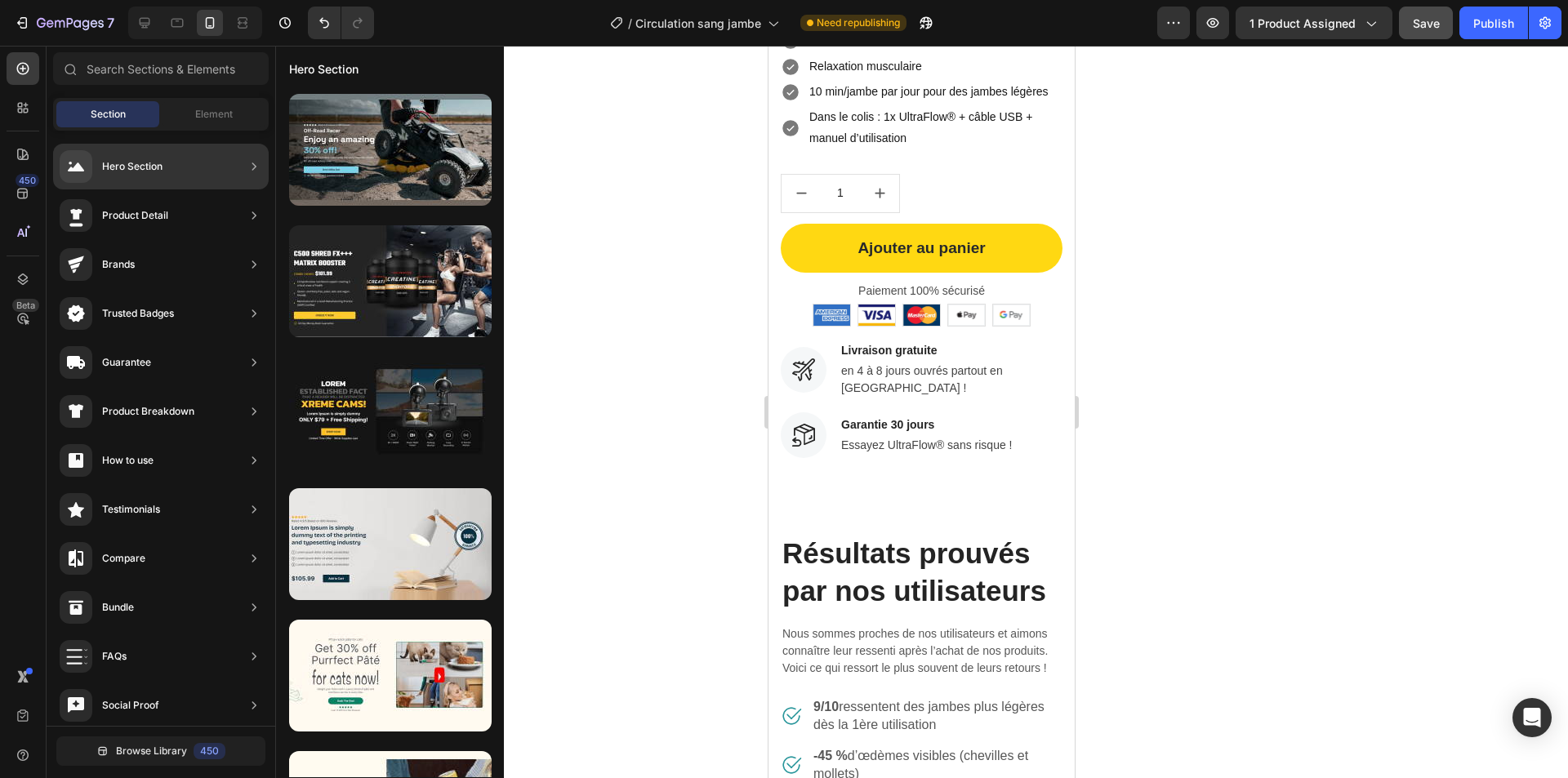
click at [201, 130] on div "Hero Section Product Detail Brands Trusted Badges Guarantee Product Breakdown H…" at bounding box center [161, 604] width 229 height 947
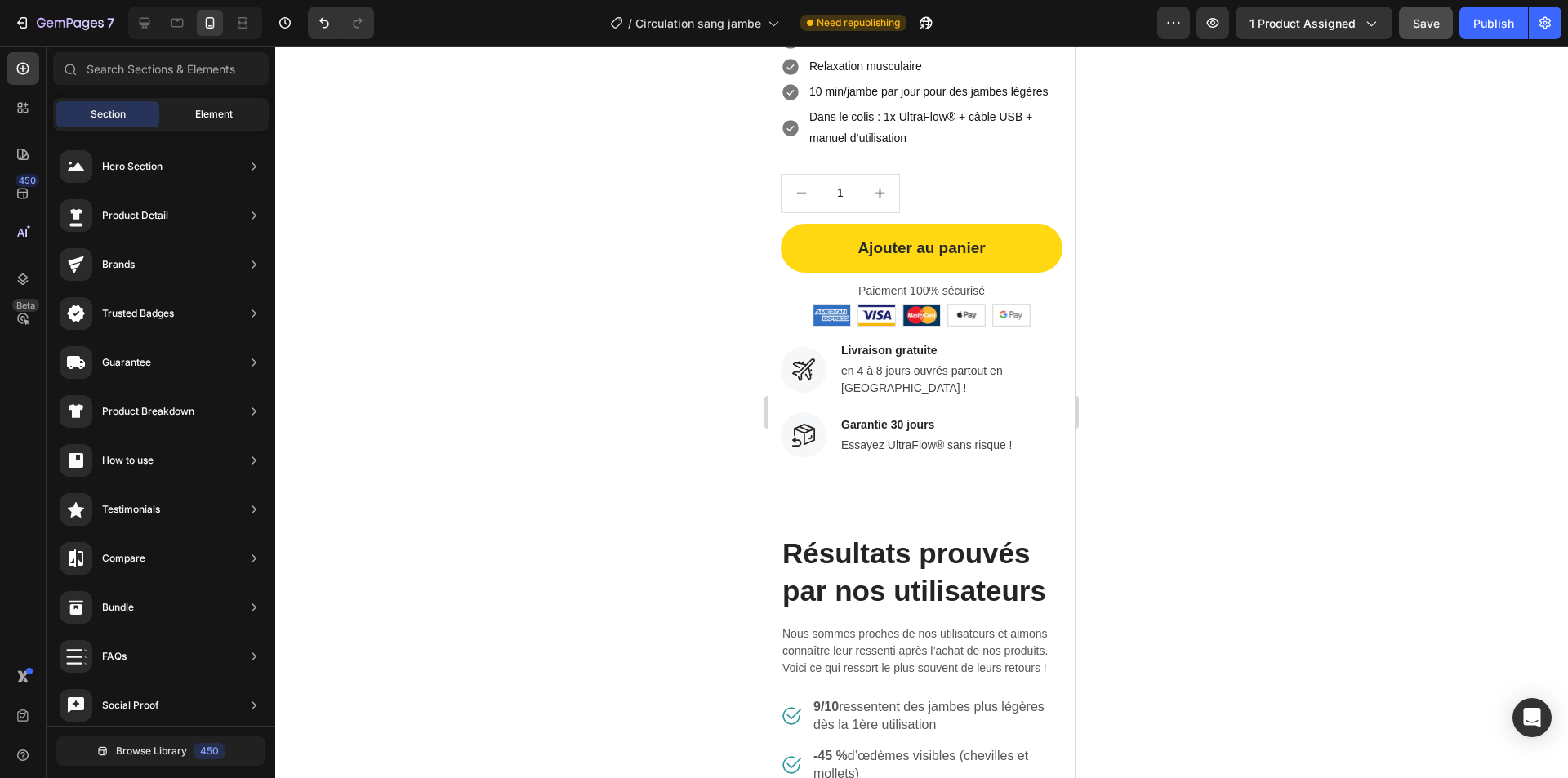
click at [208, 121] on span "Element" at bounding box center [214, 114] width 37 height 15
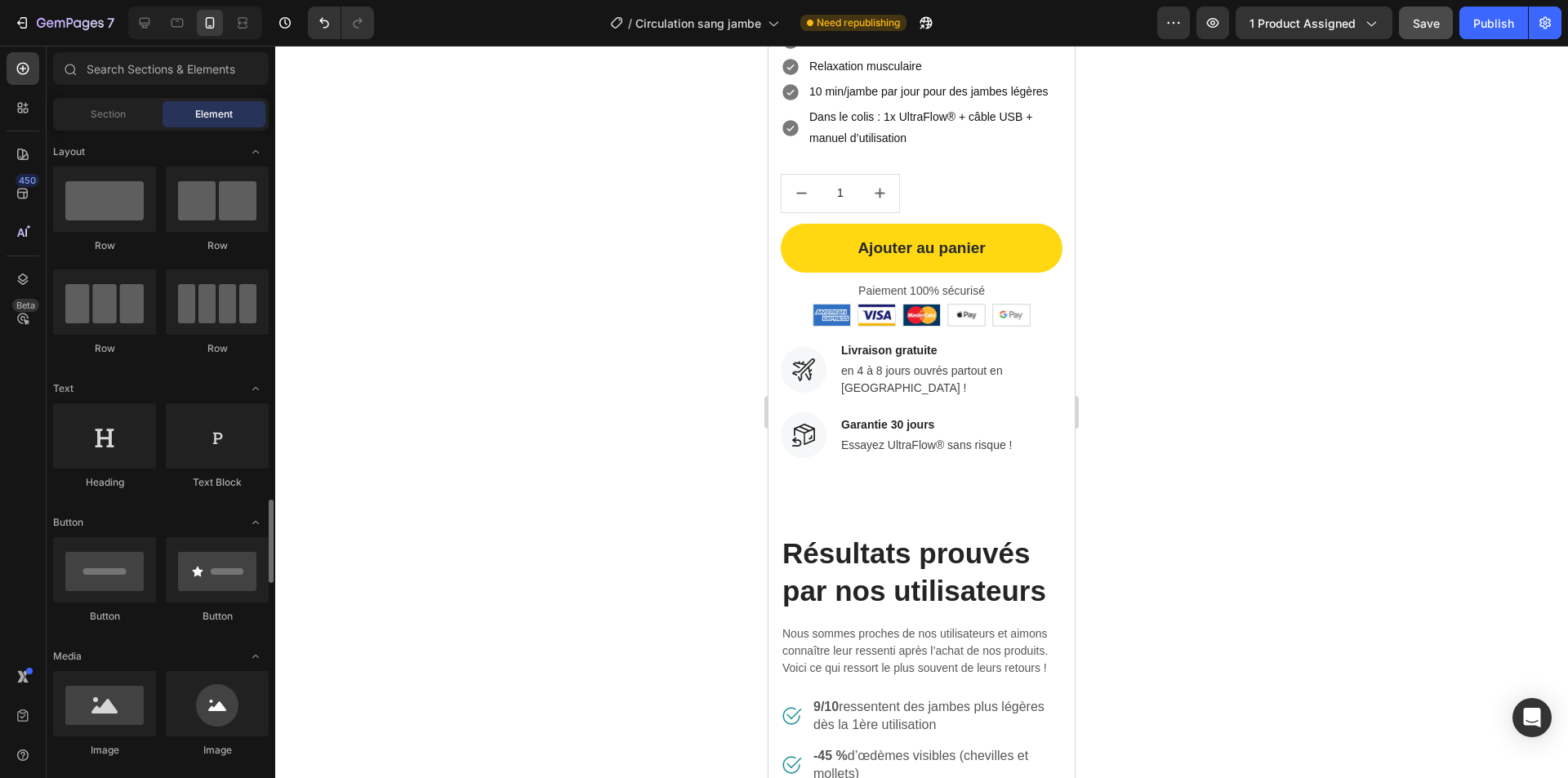
scroll to position [326, 0]
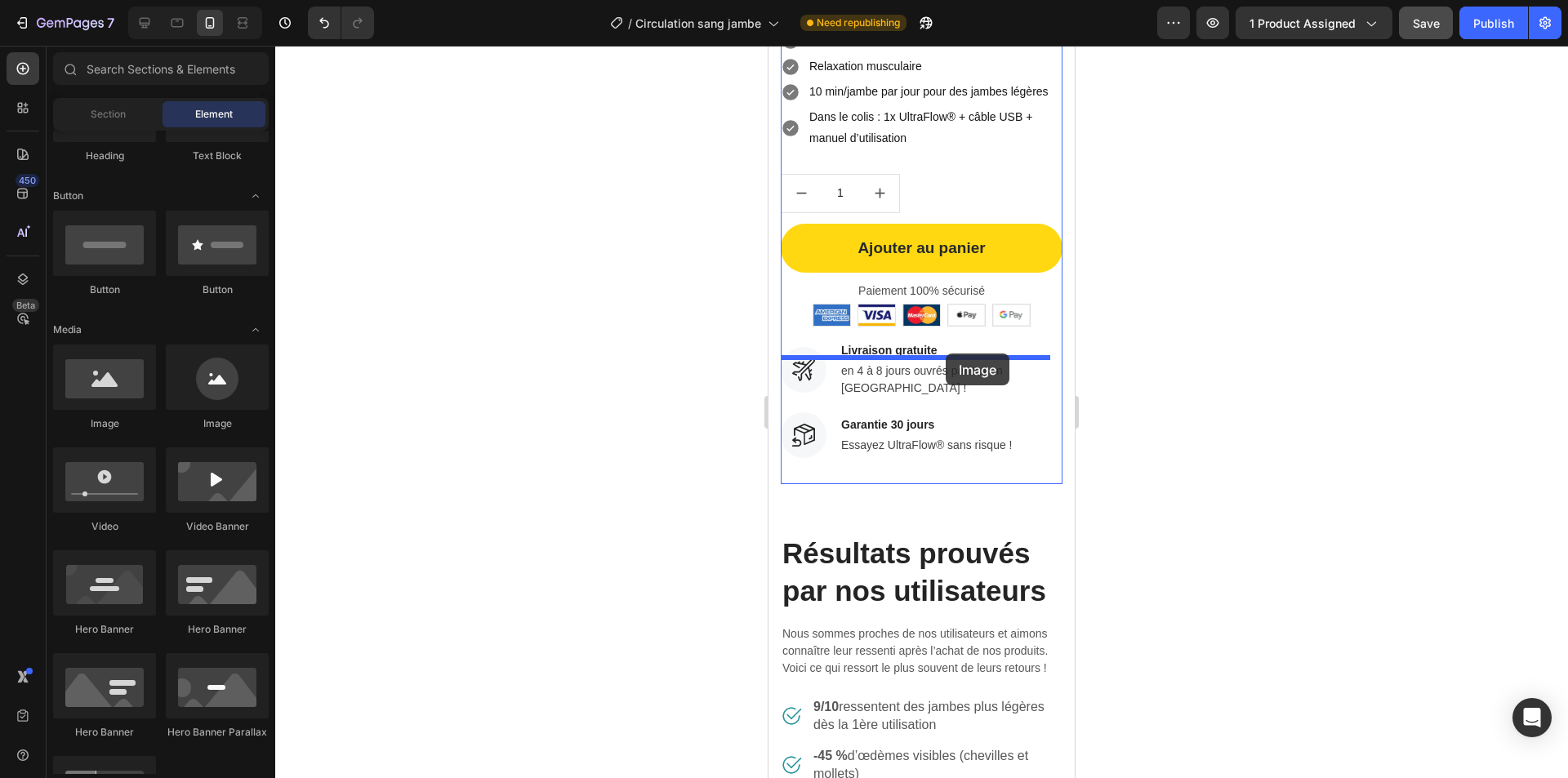
drag, startPoint x: 1013, startPoint y: 440, endPoint x: 946, endPoint y: 354, distance: 109.0
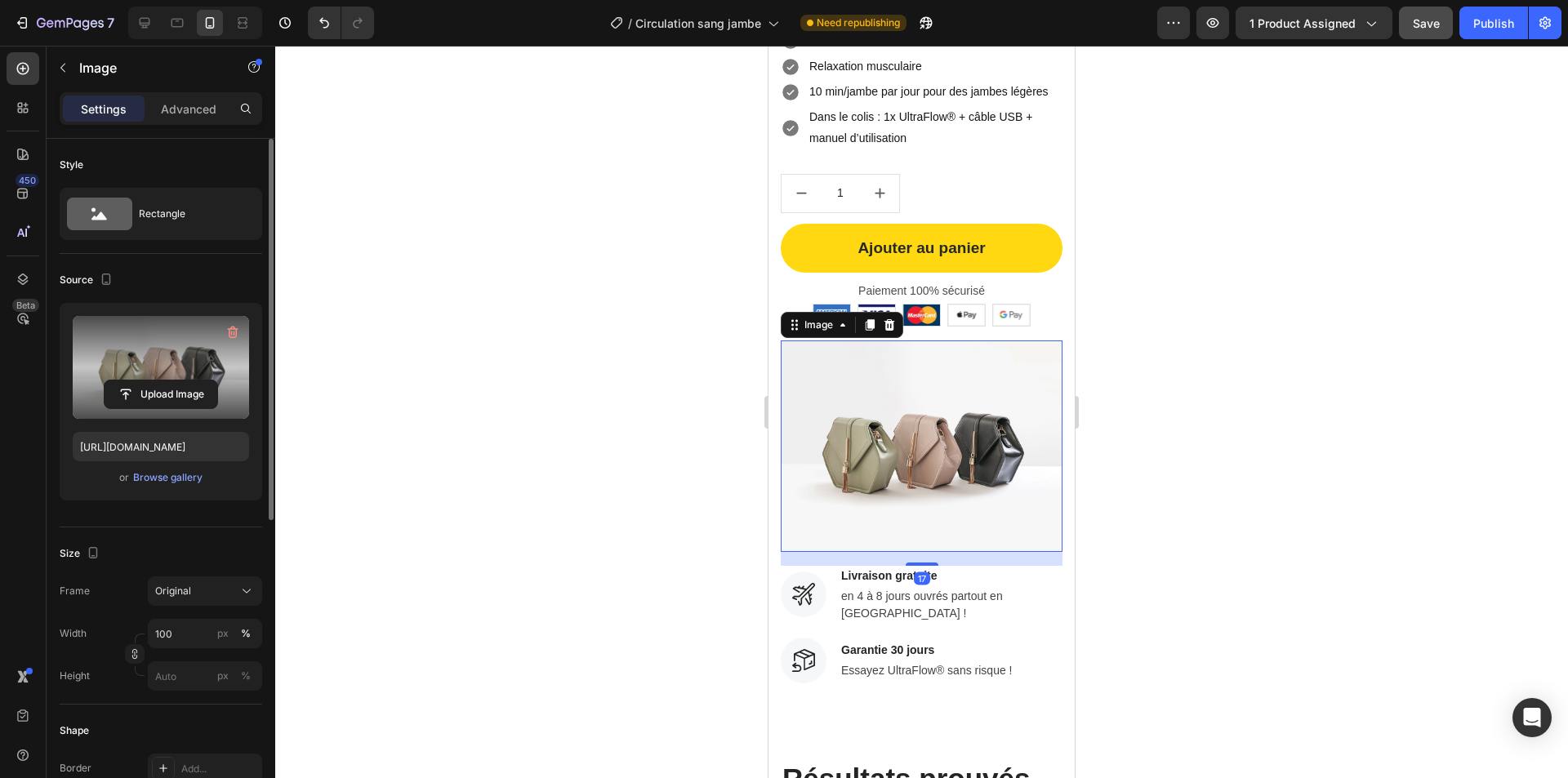
click at [156, 377] on label at bounding box center [161, 367] width 177 height 103
click at [156, 381] on input "file" at bounding box center [161, 394] width 113 height 28
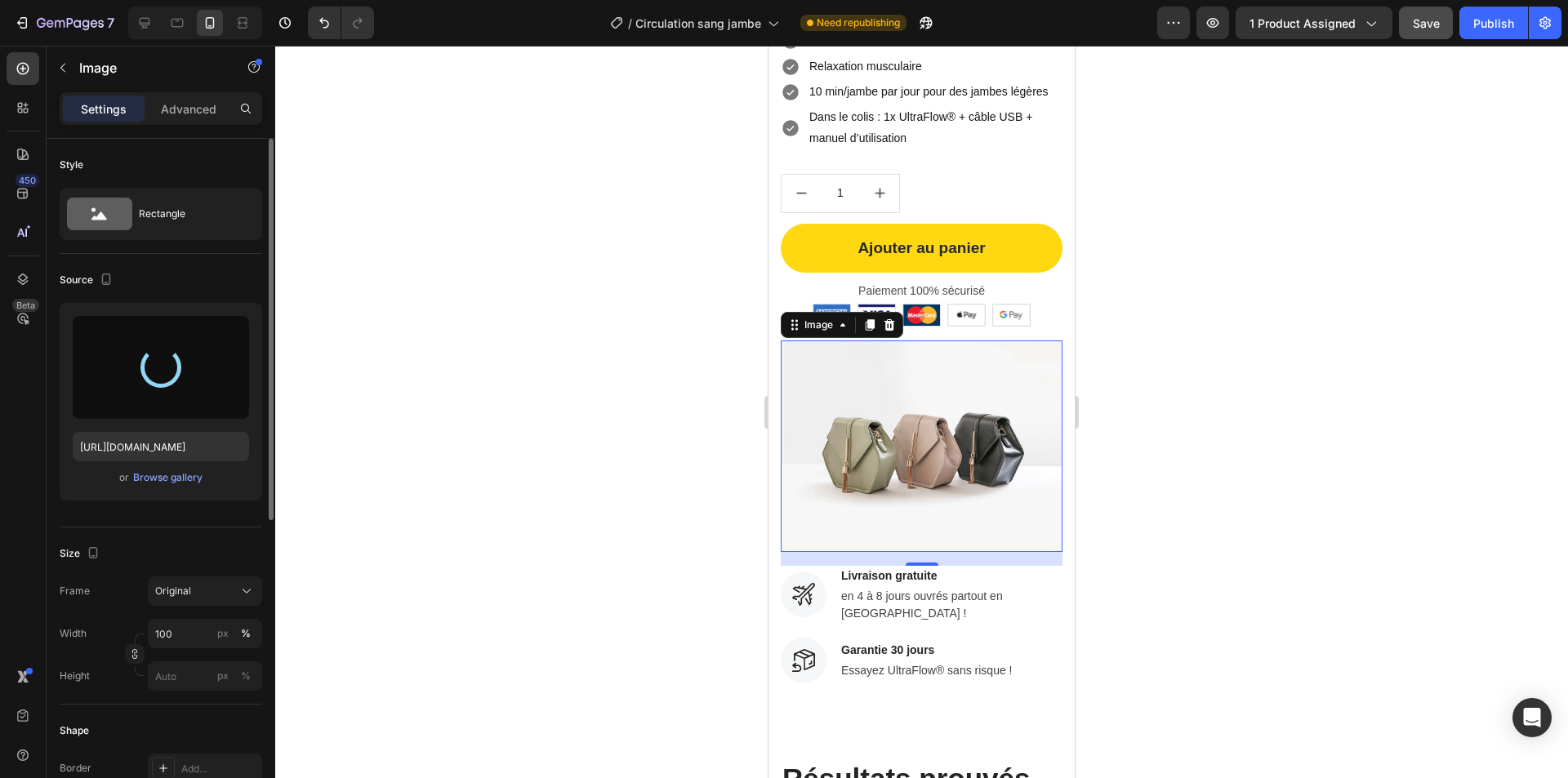
type input "https://cdn.shopify.com/s/files/1/0975/8493/9272/files/gempages_578477947246084…"
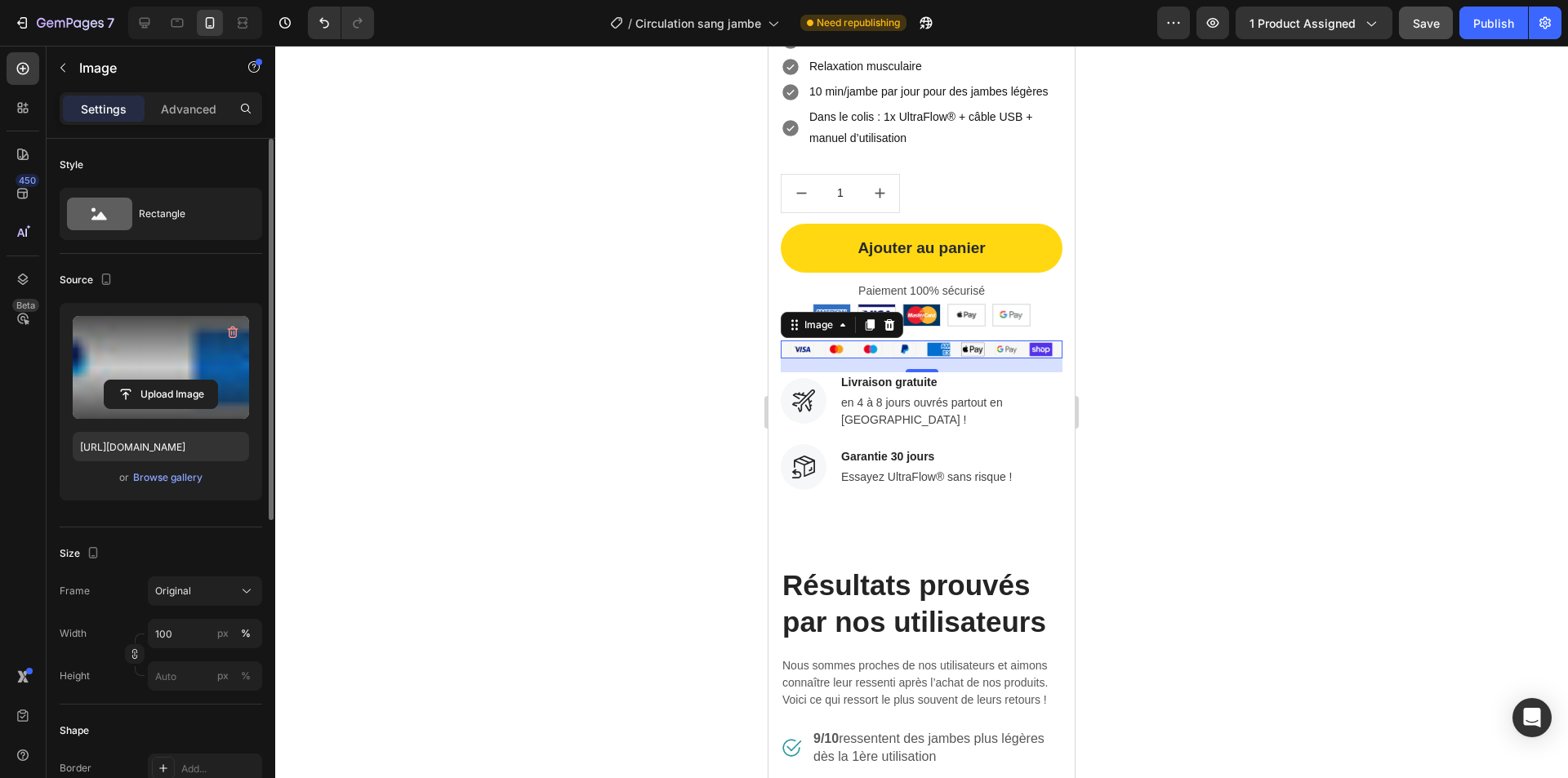
click at [740, 418] on div at bounding box center [921, 413] width 1293 height 733
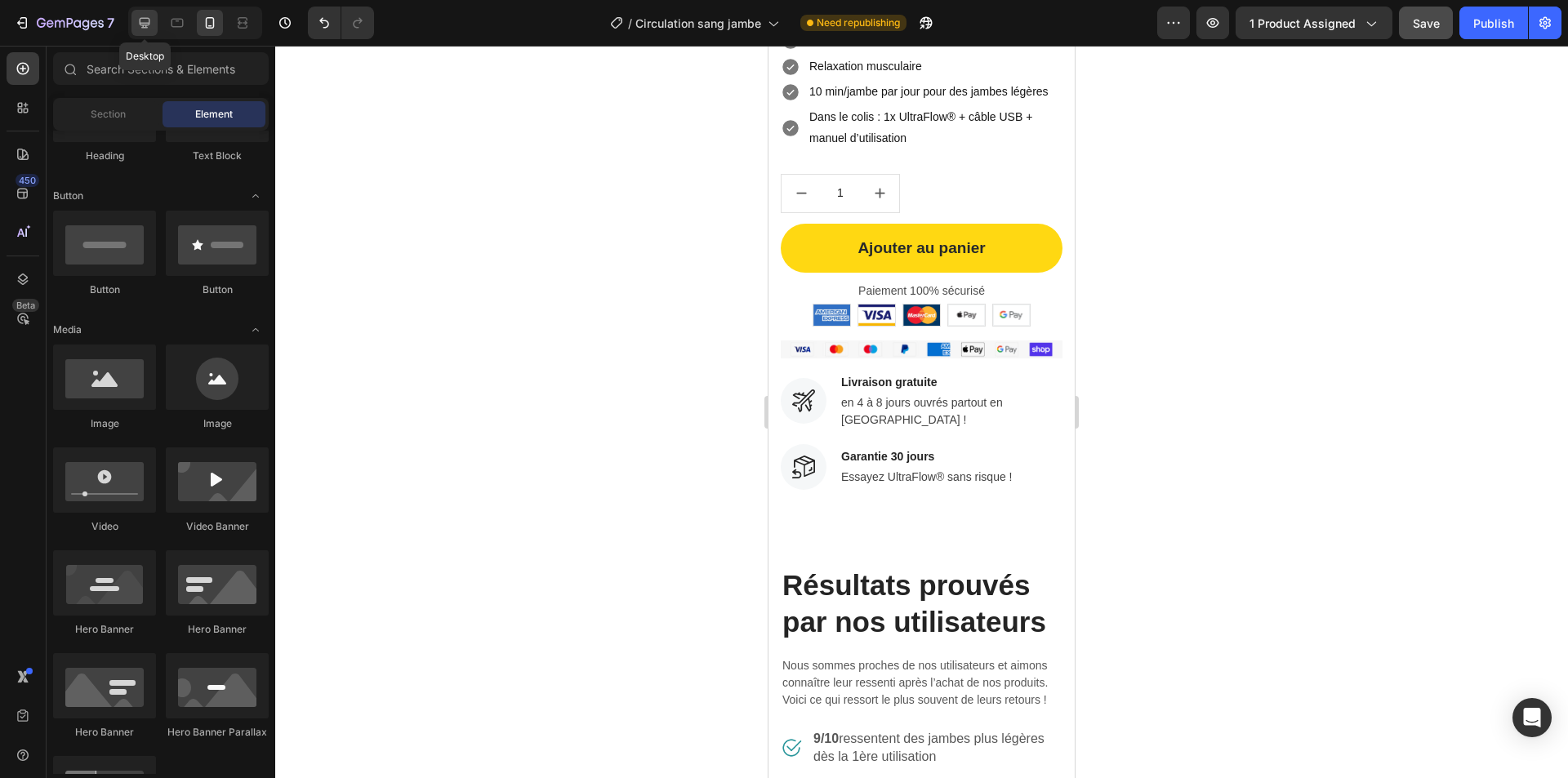
click at [131, 28] on div at bounding box center [144, 22] width 26 height 26
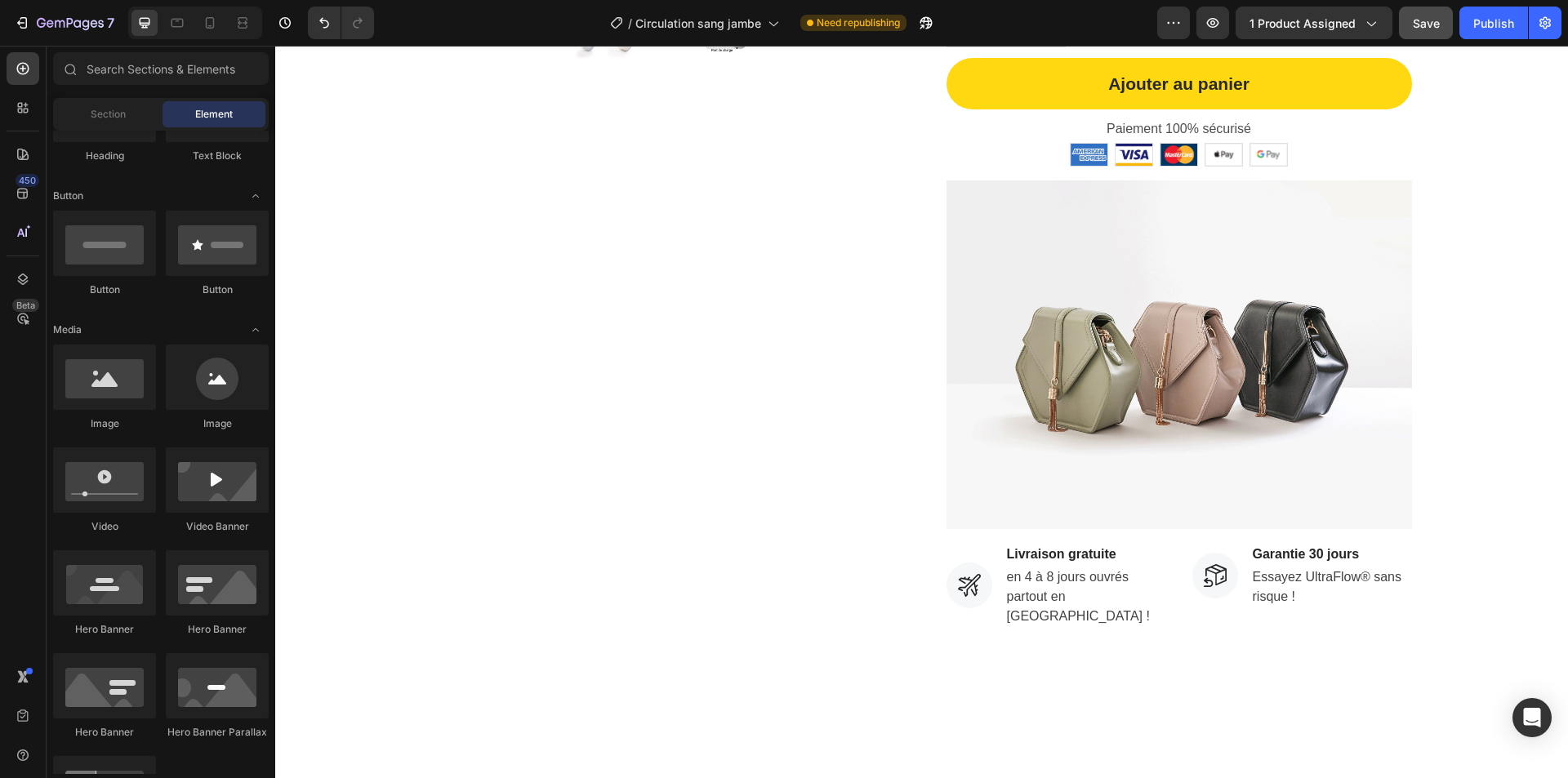
scroll to position [528, 0]
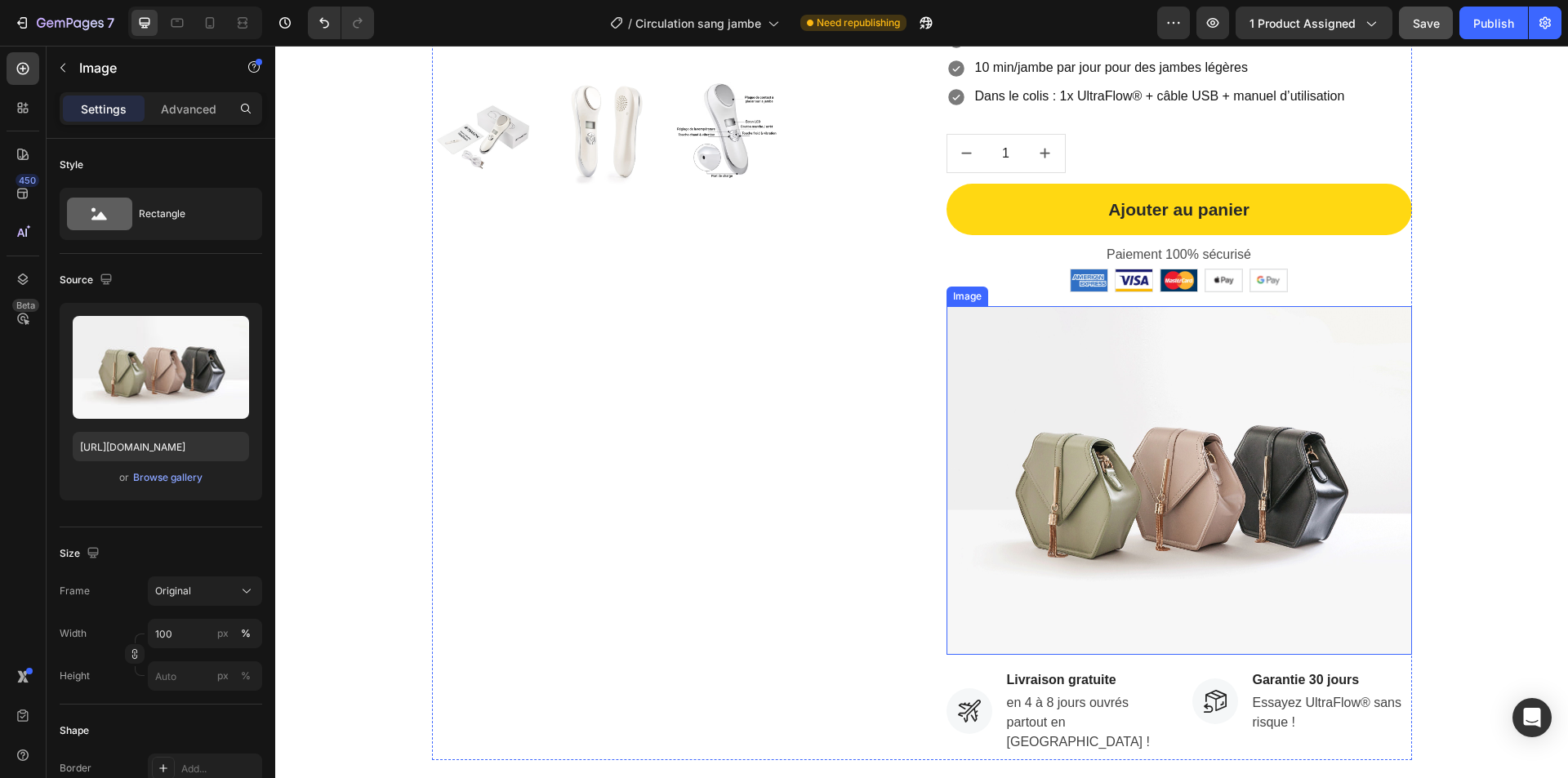
click at [1099, 483] on img at bounding box center [1179, 481] width 466 height 350
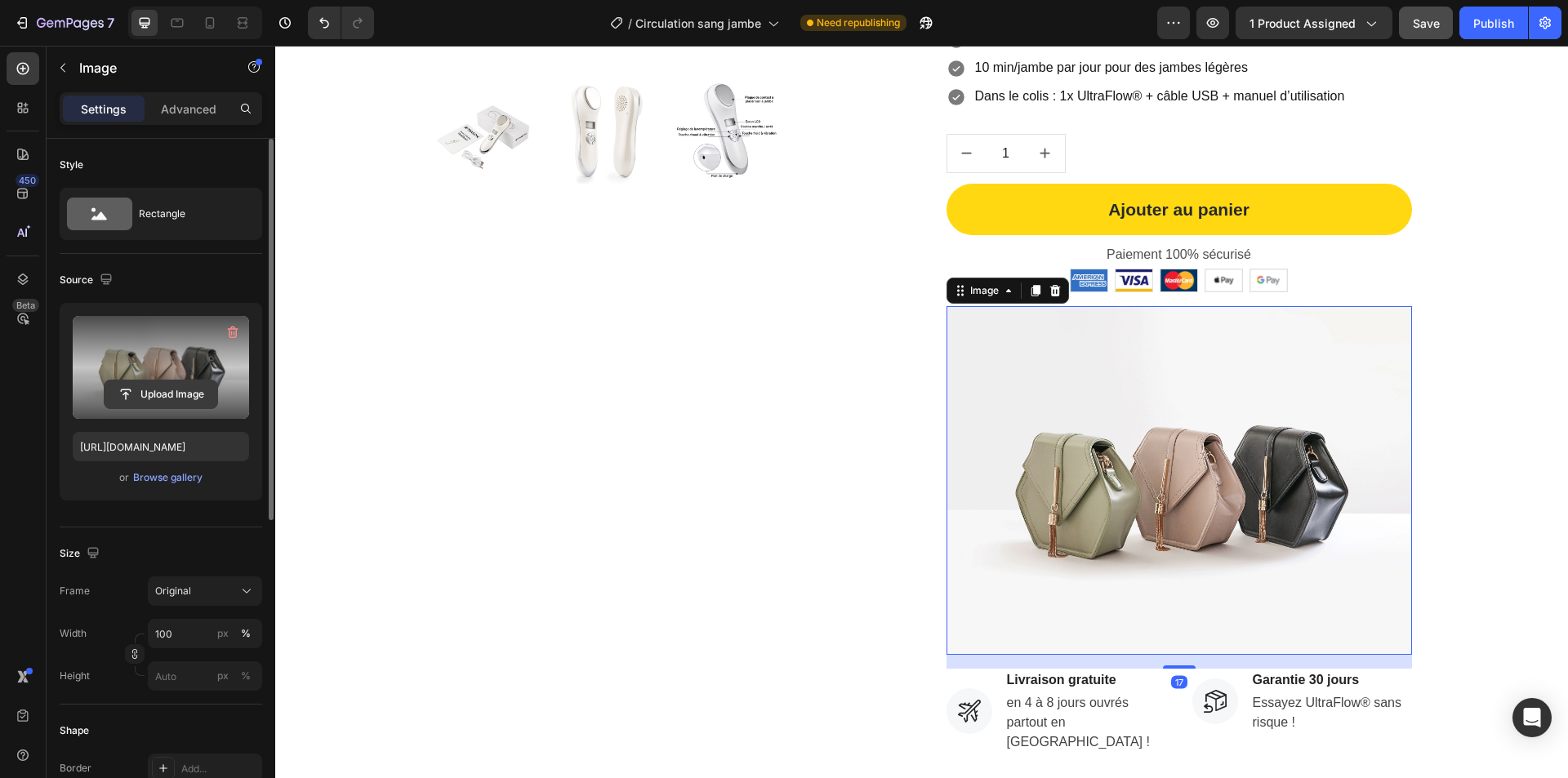
click at [162, 392] on input "file" at bounding box center [161, 394] width 113 height 28
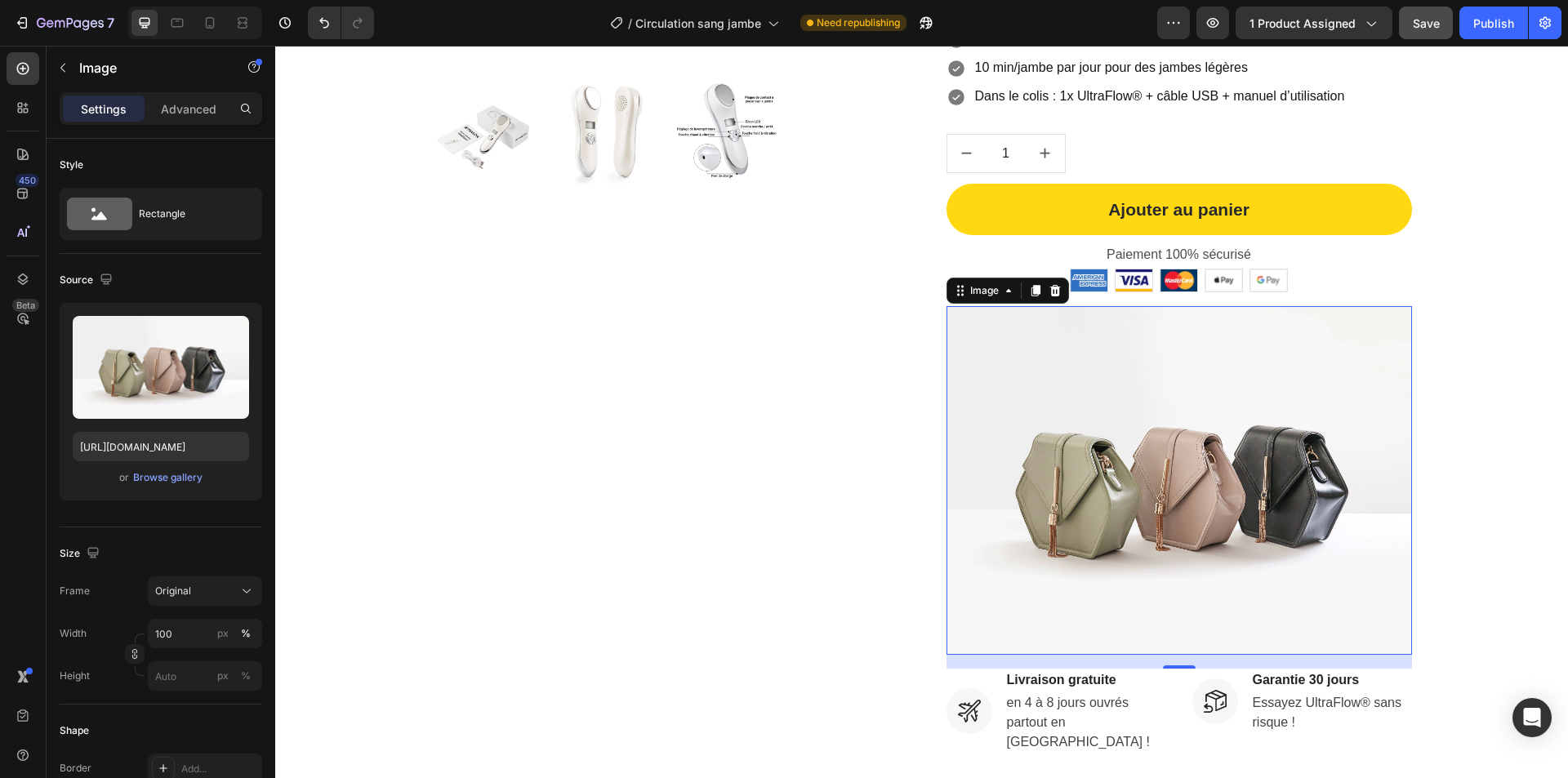
type input "https://cdn.shopify.com/s/files/1/0975/8493/9272/files/gempages_578477947246084…"
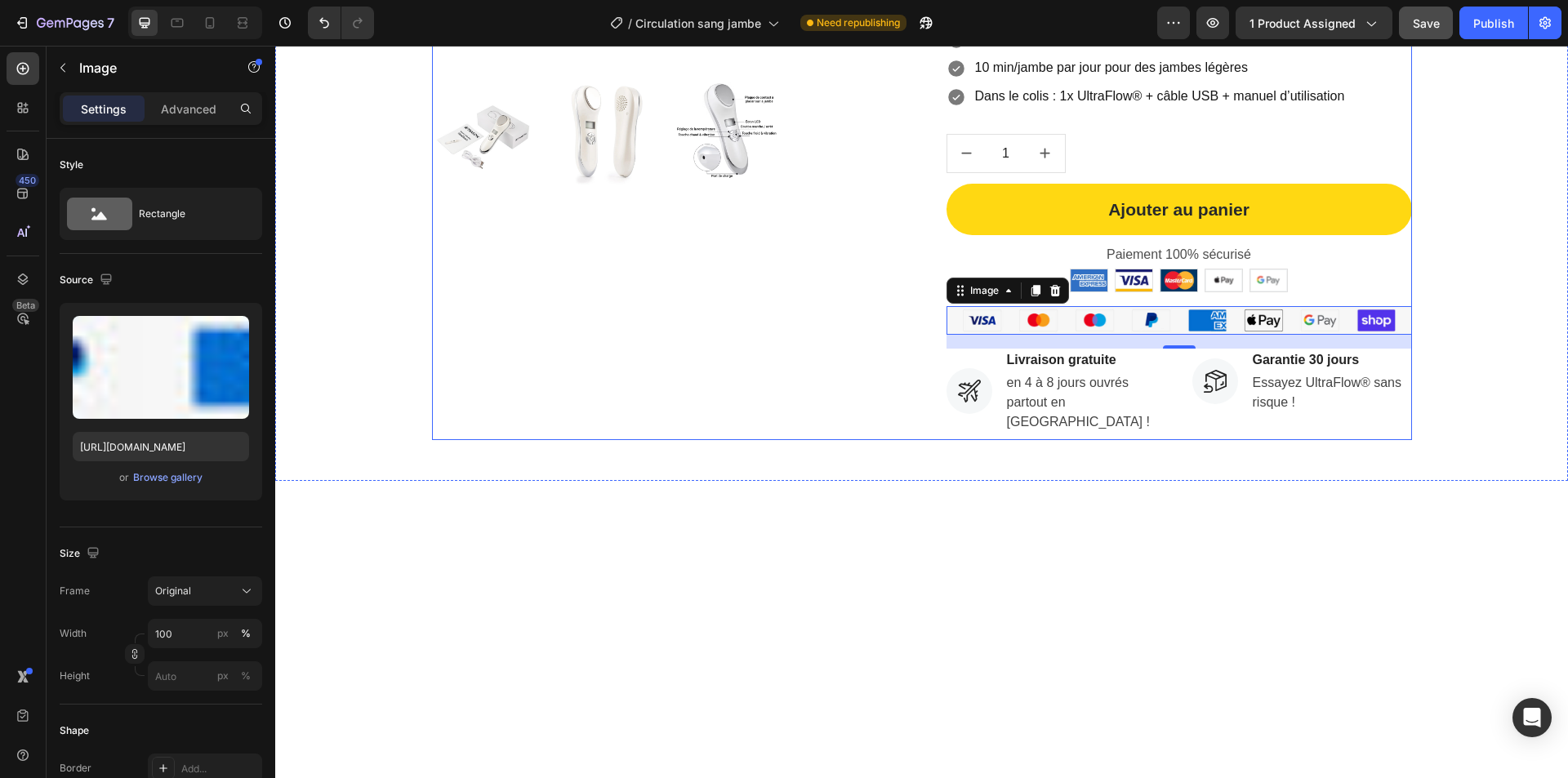
click at [839, 507] on div at bounding box center [921, 728] width 1293 height 495
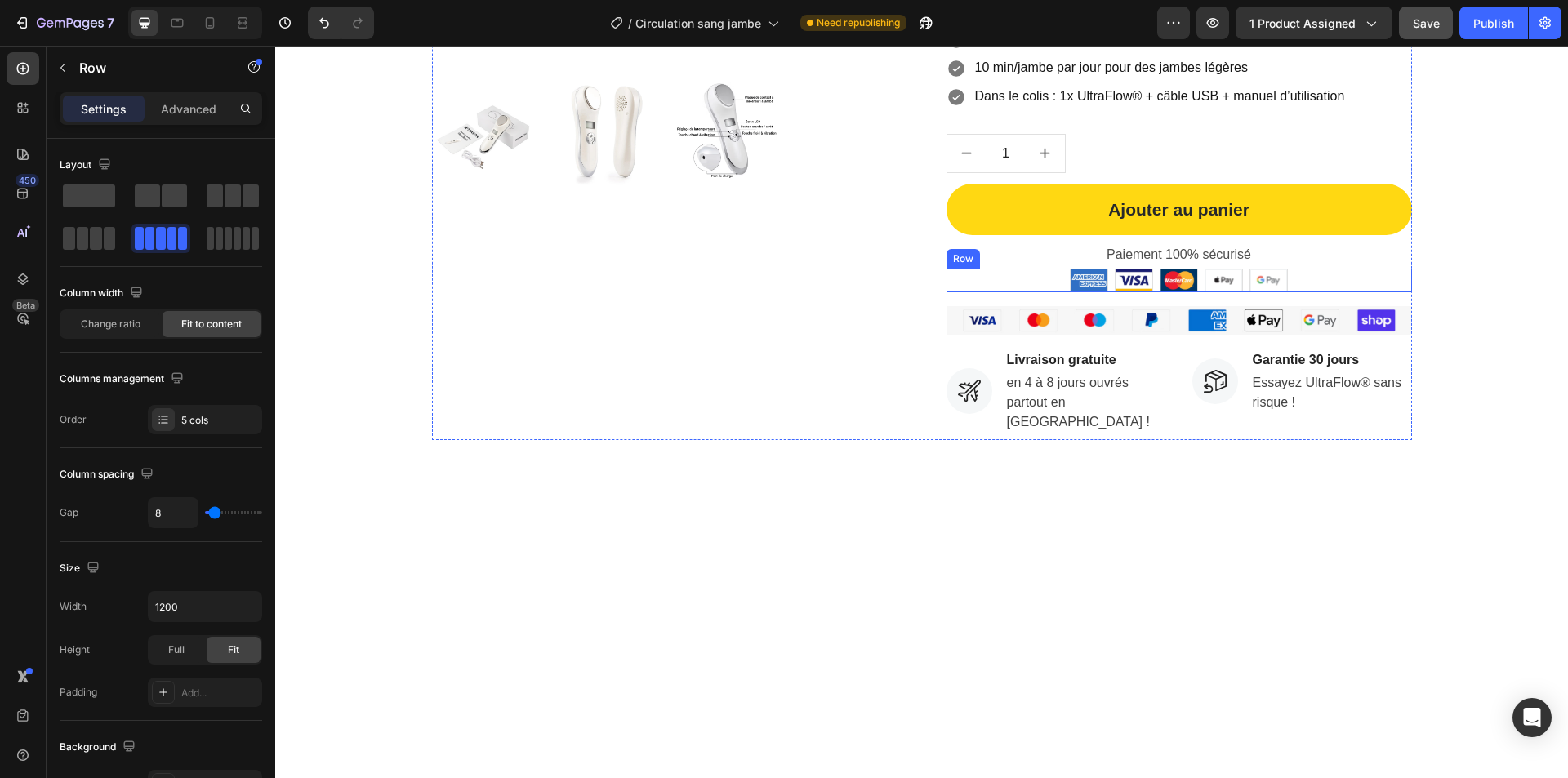
click at [982, 287] on div "Image Image Image Image Image Row" at bounding box center [1179, 280] width 466 height 23
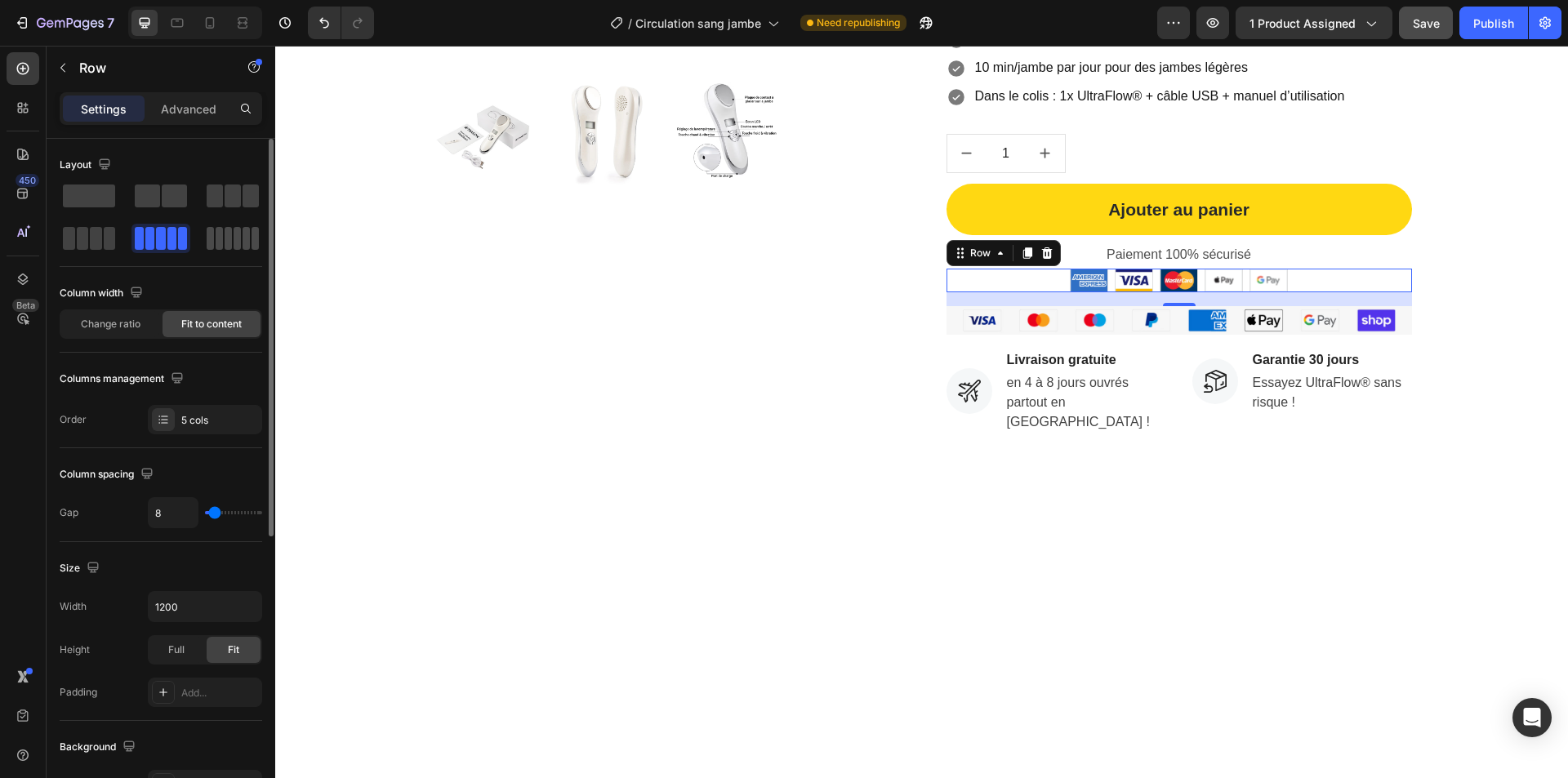
click at [242, 241] on span at bounding box center [246, 239] width 7 height 23
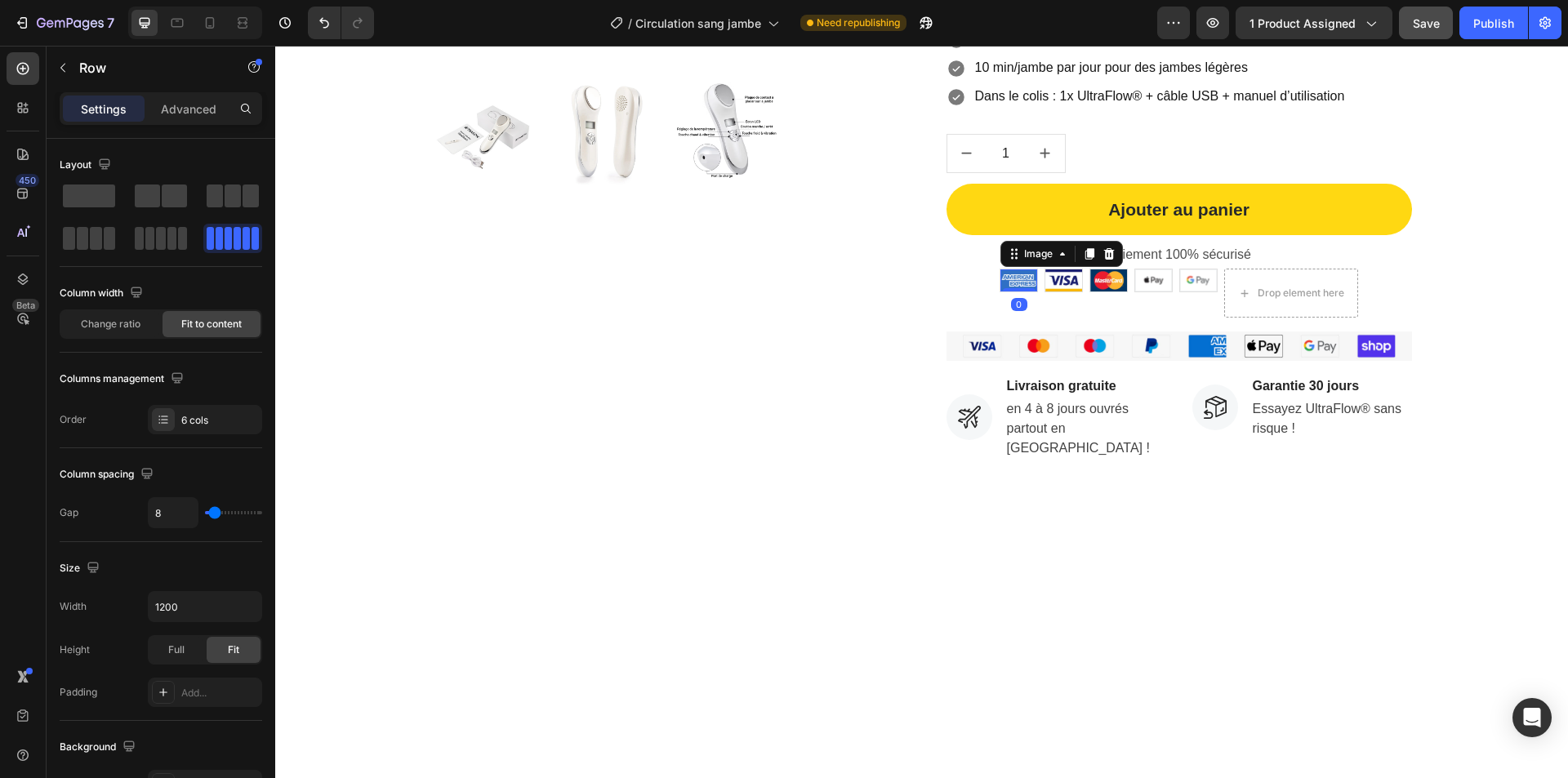
click at [1010, 283] on img at bounding box center [1018, 280] width 36 height 21
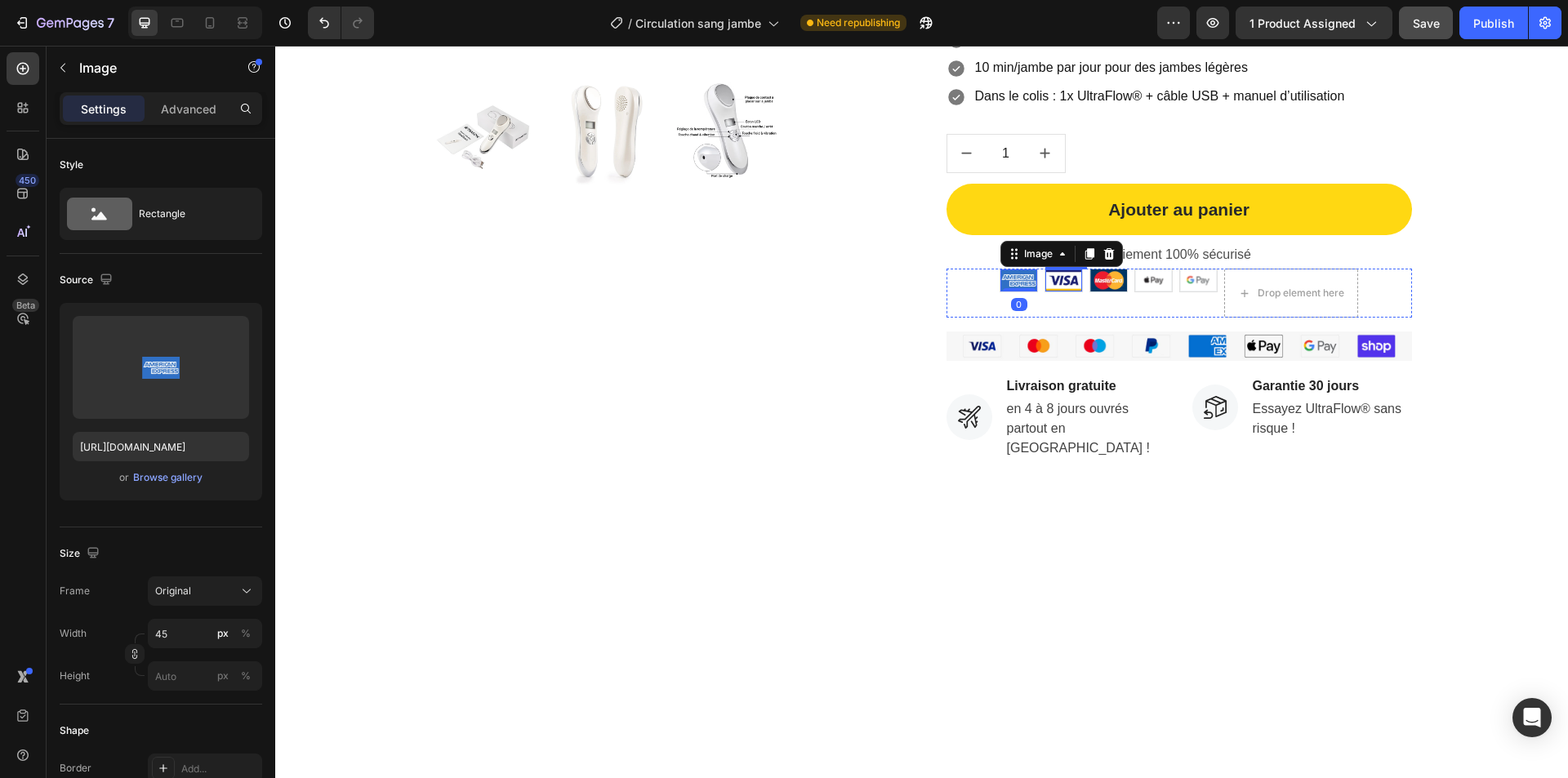
click at [1069, 286] on img at bounding box center [1063, 280] width 36 height 21
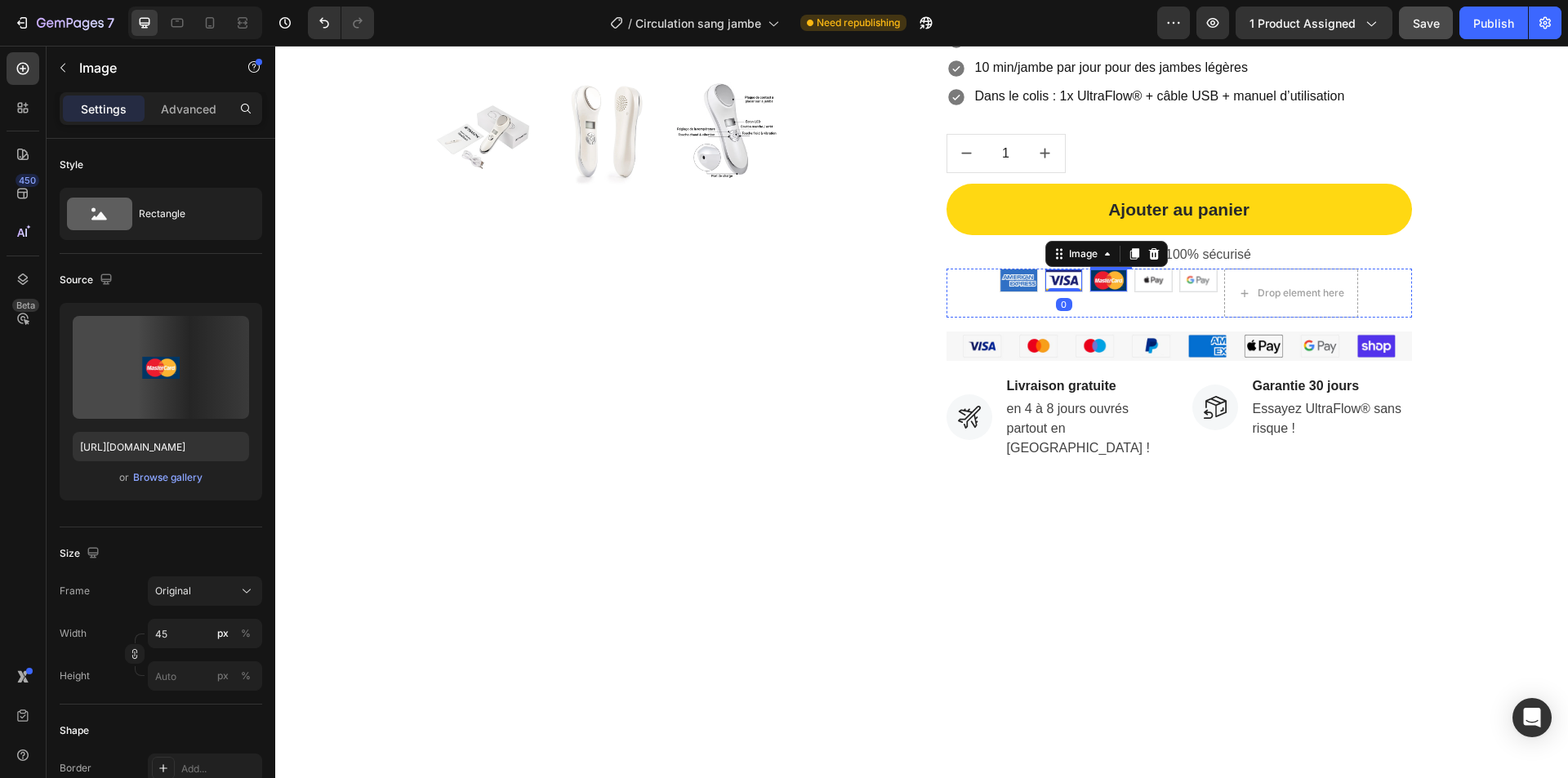
click at [1122, 284] on div "Image" at bounding box center [1108, 280] width 38 height 23
click at [1157, 283] on img at bounding box center [1153, 280] width 36 height 21
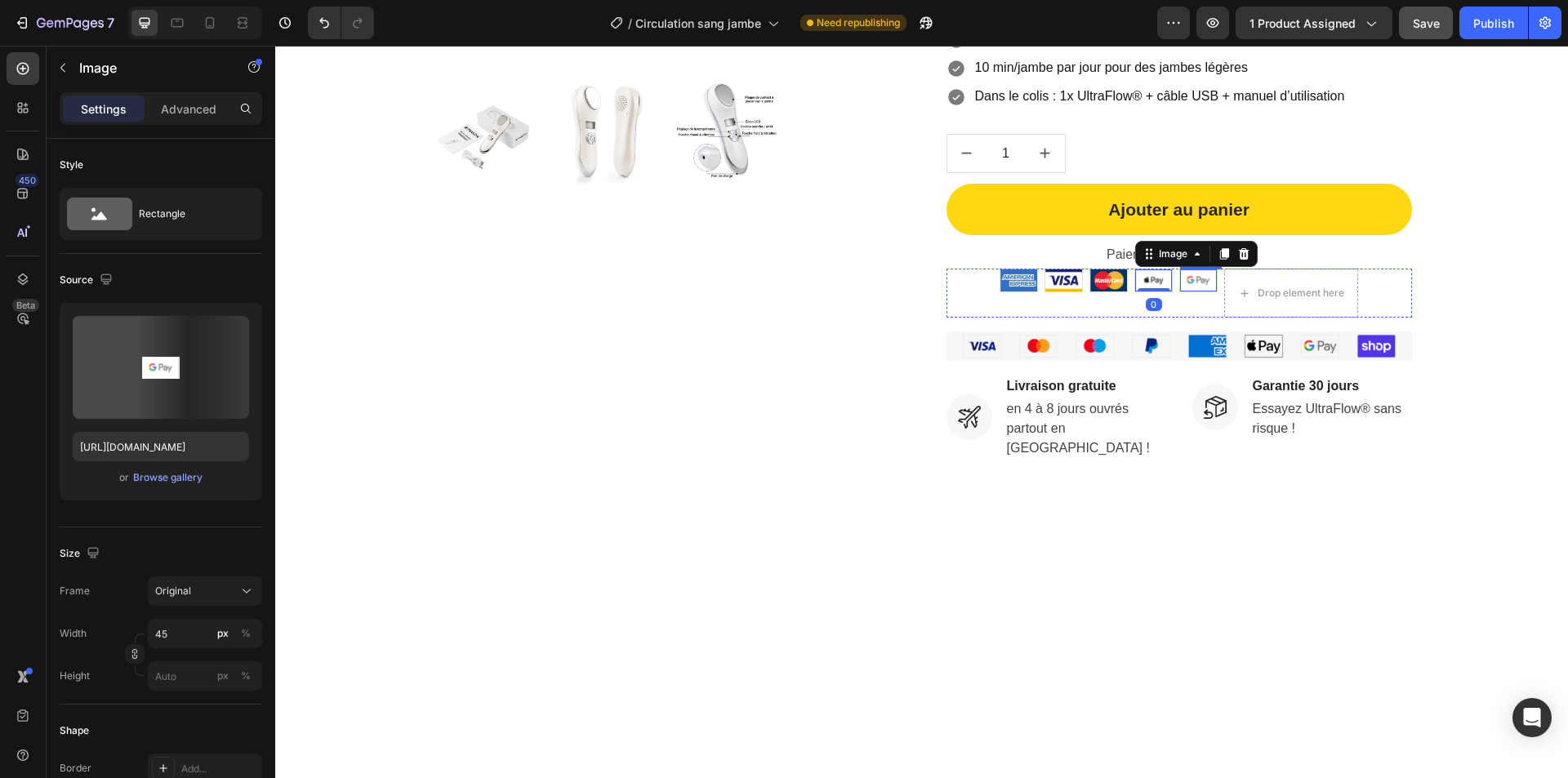
click at [1186, 283] on img at bounding box center [1198, 280] width 36 height 21
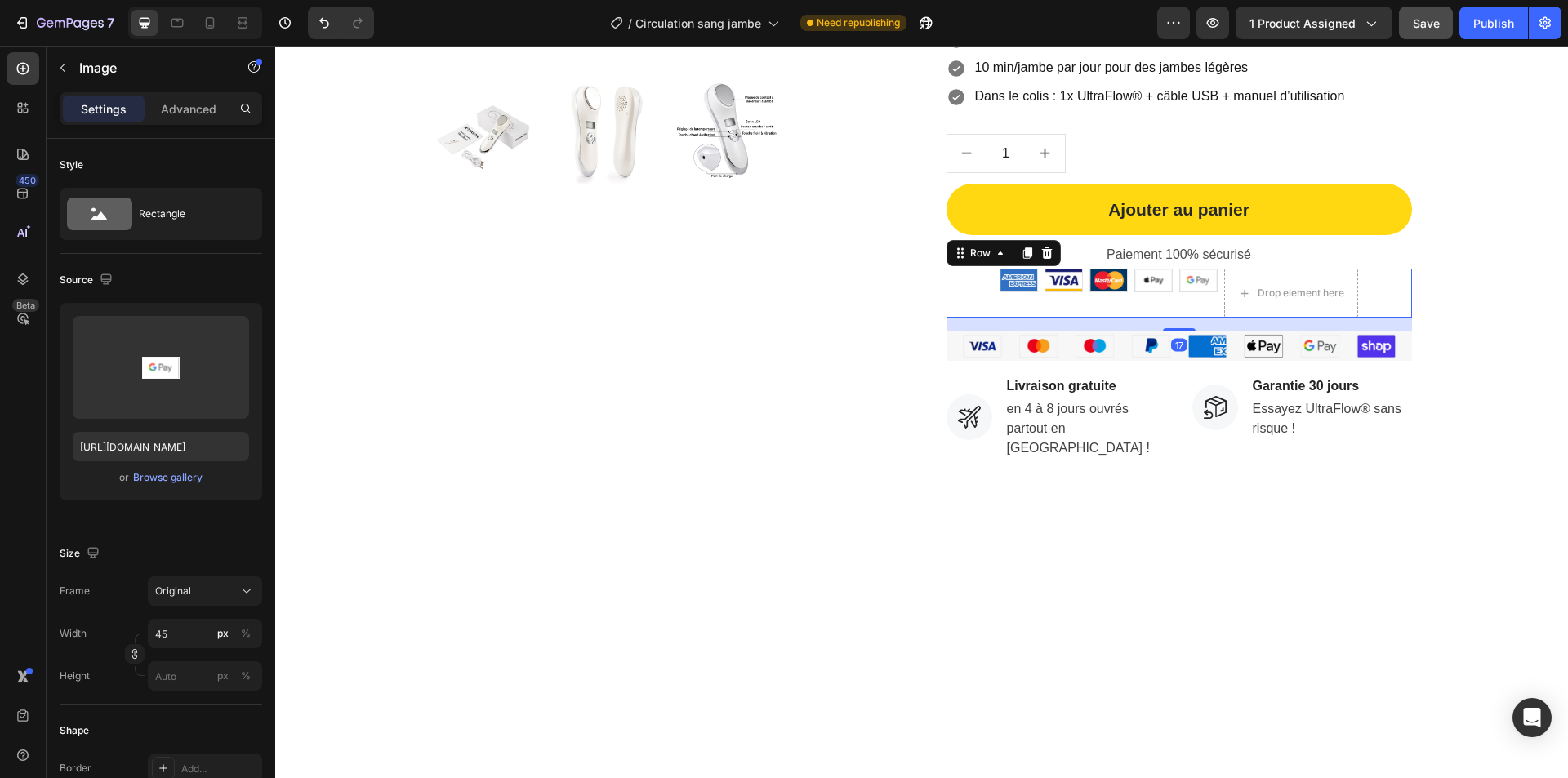
click at [1165, 309] on div "Image" at bounding box center [1153, 293] width 38 height 49
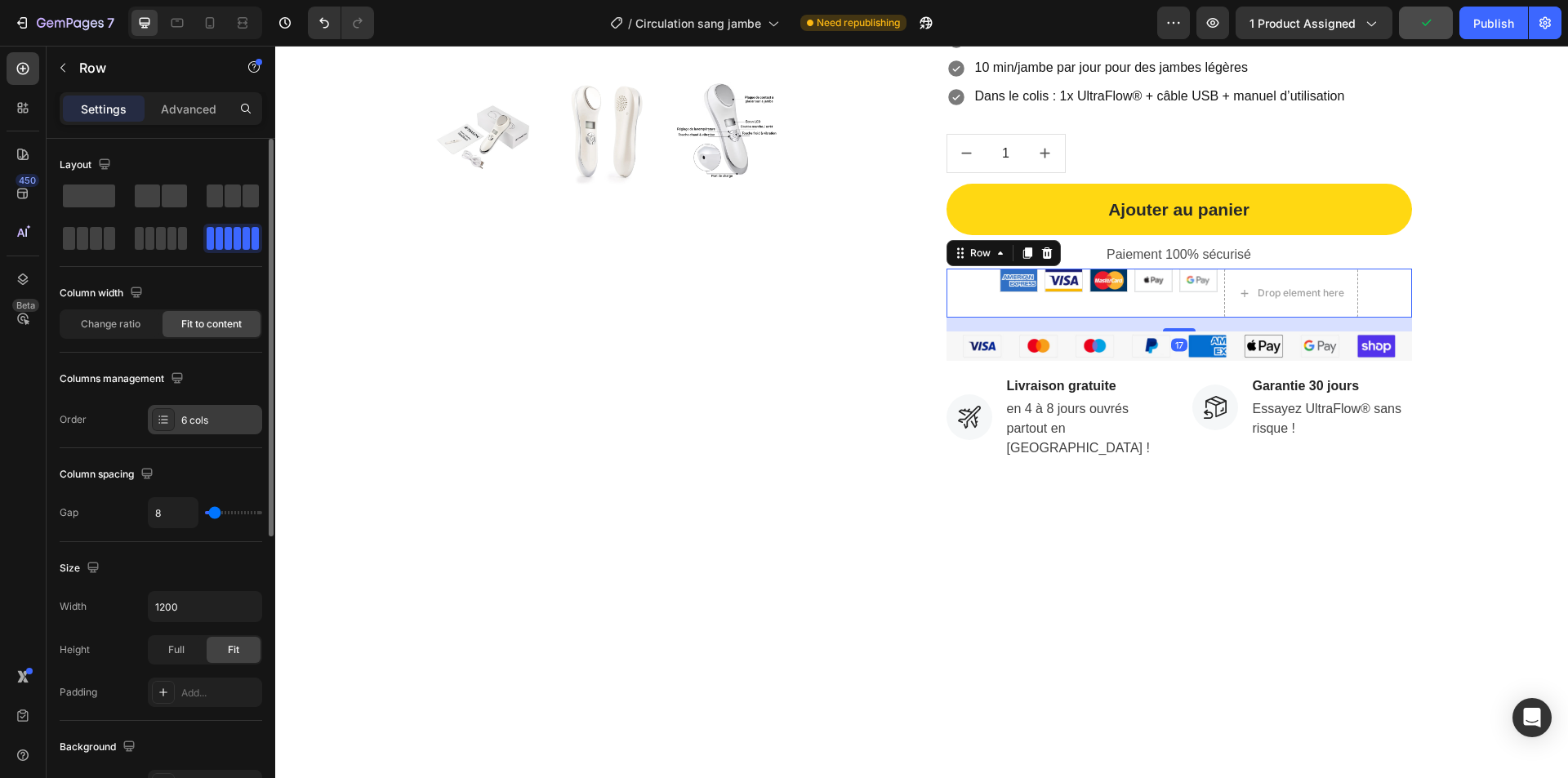
click at [190, 419] on div "6 cols" at bounding box center [219, 420] width 77 height 15
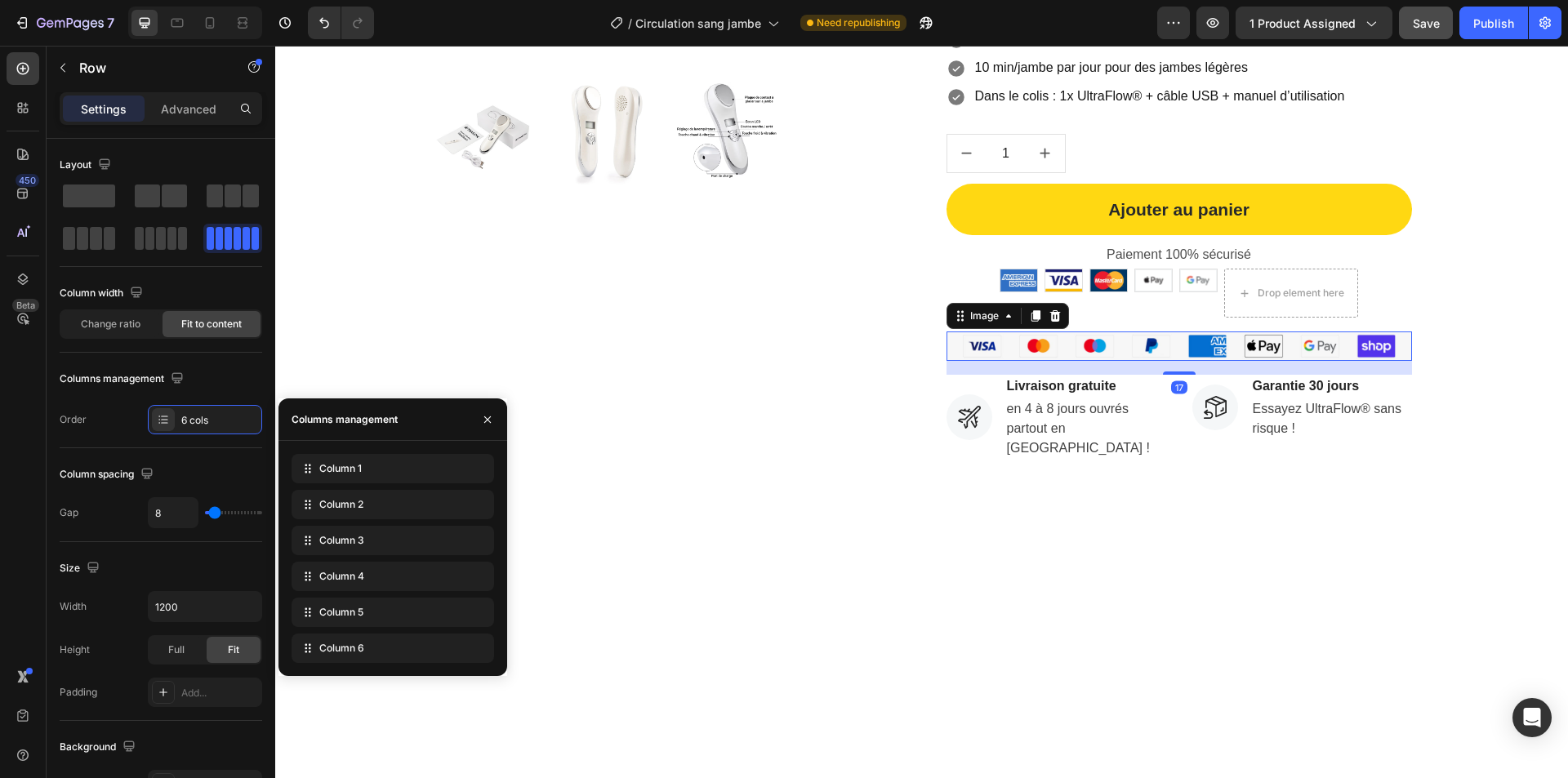
click at [1003, 350] on img at bounding box center [1179, 346] width 466 height 29
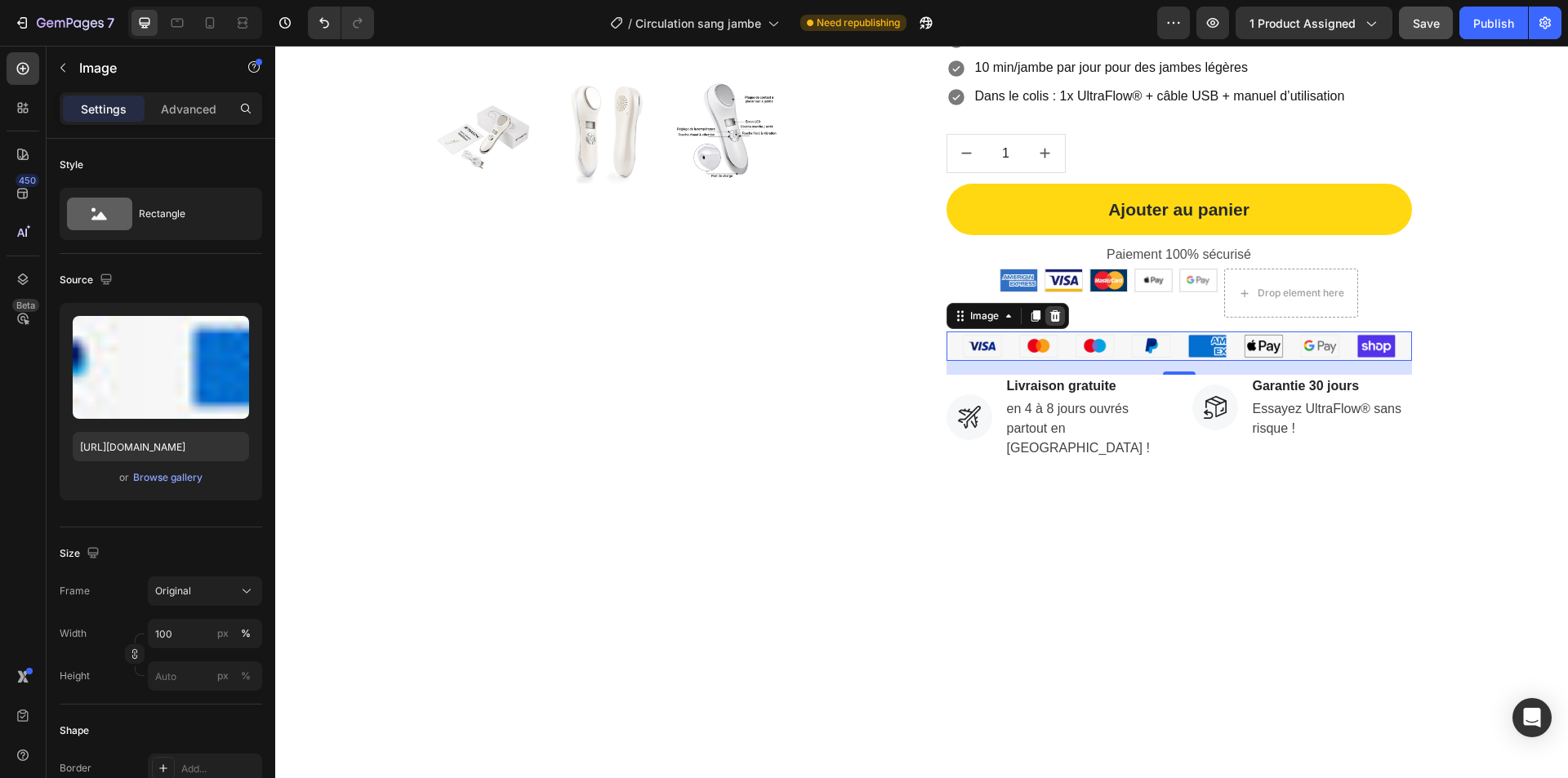
click at [1059, 317] on div at bounding box center [1055, 316] width 20 height 20
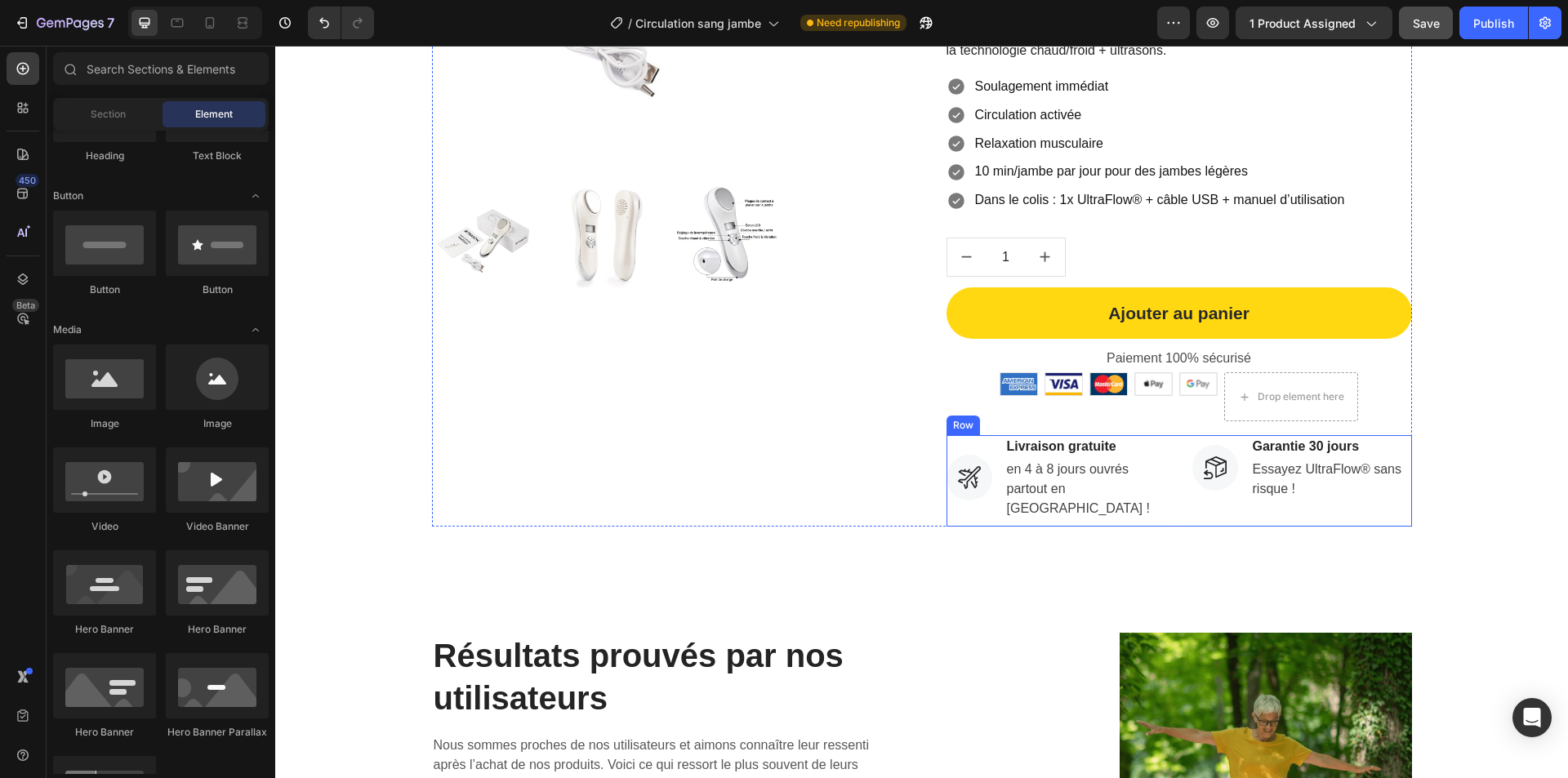
scroll to position [283, 0]
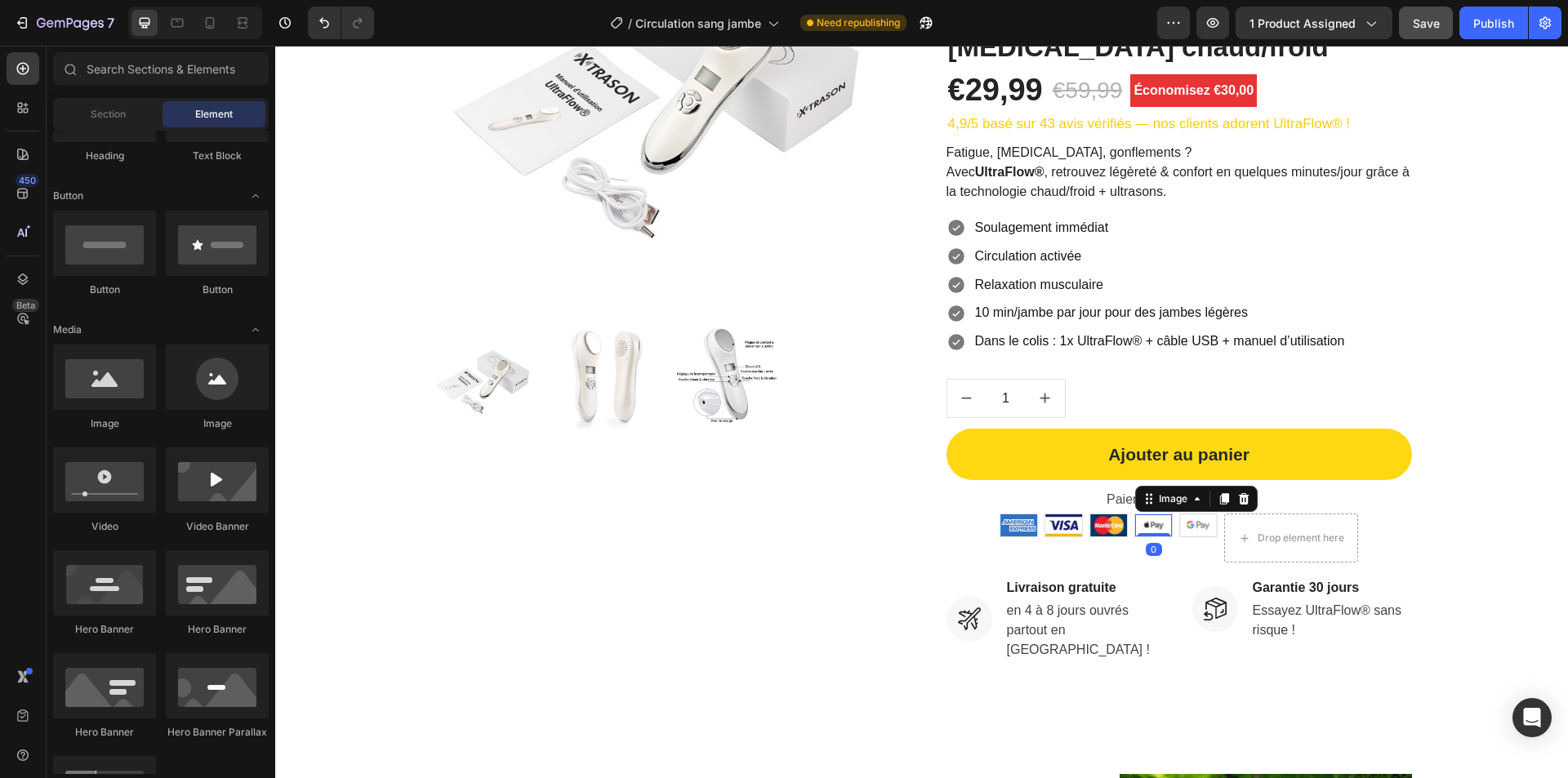
click at [1151, 526] on img at bounding box center [1153, 525] width 36 height 21
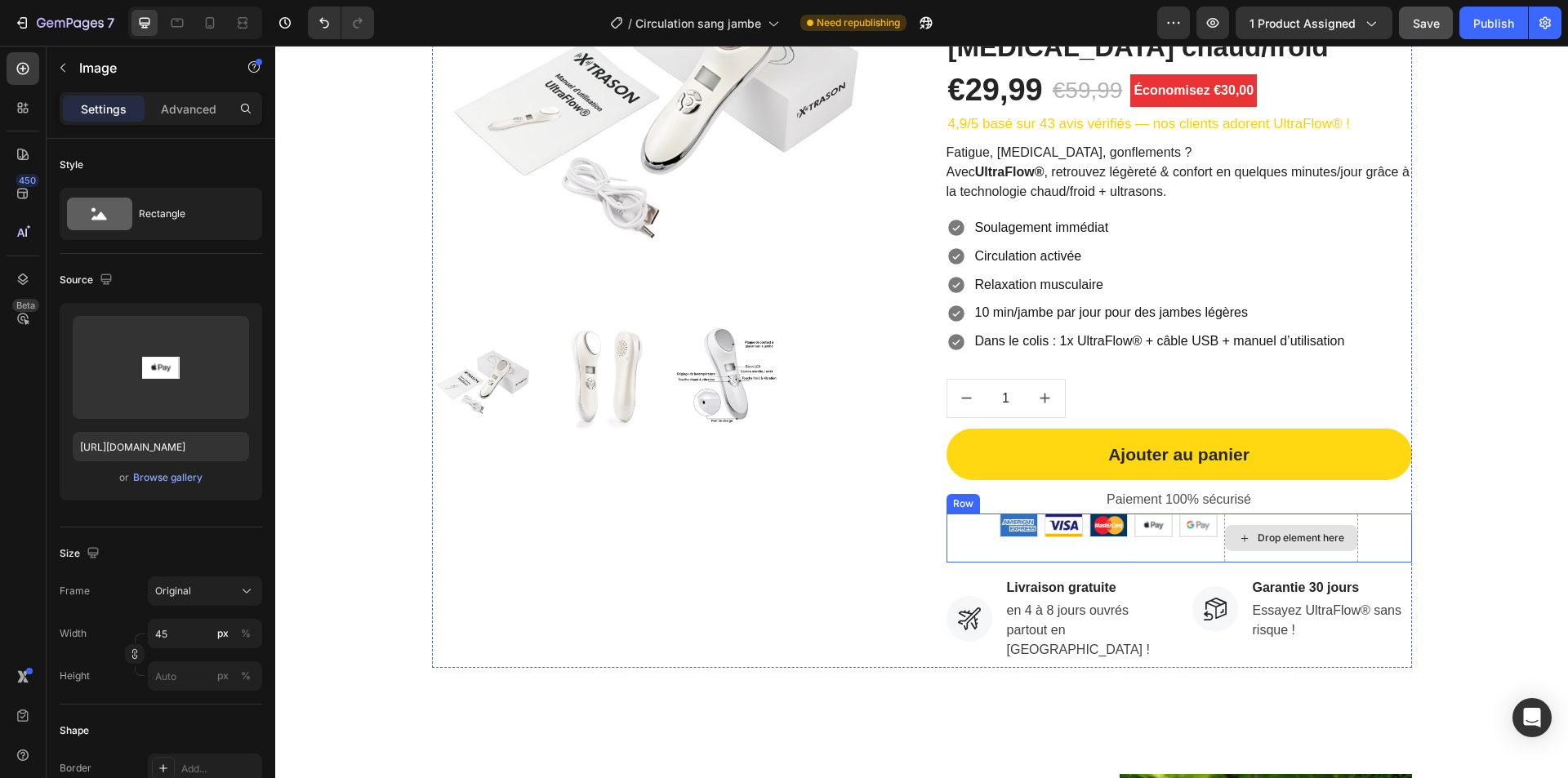
click at [1280, 535] on div "Drop element here" at bounding box center [1301, 538] width 87 height 13
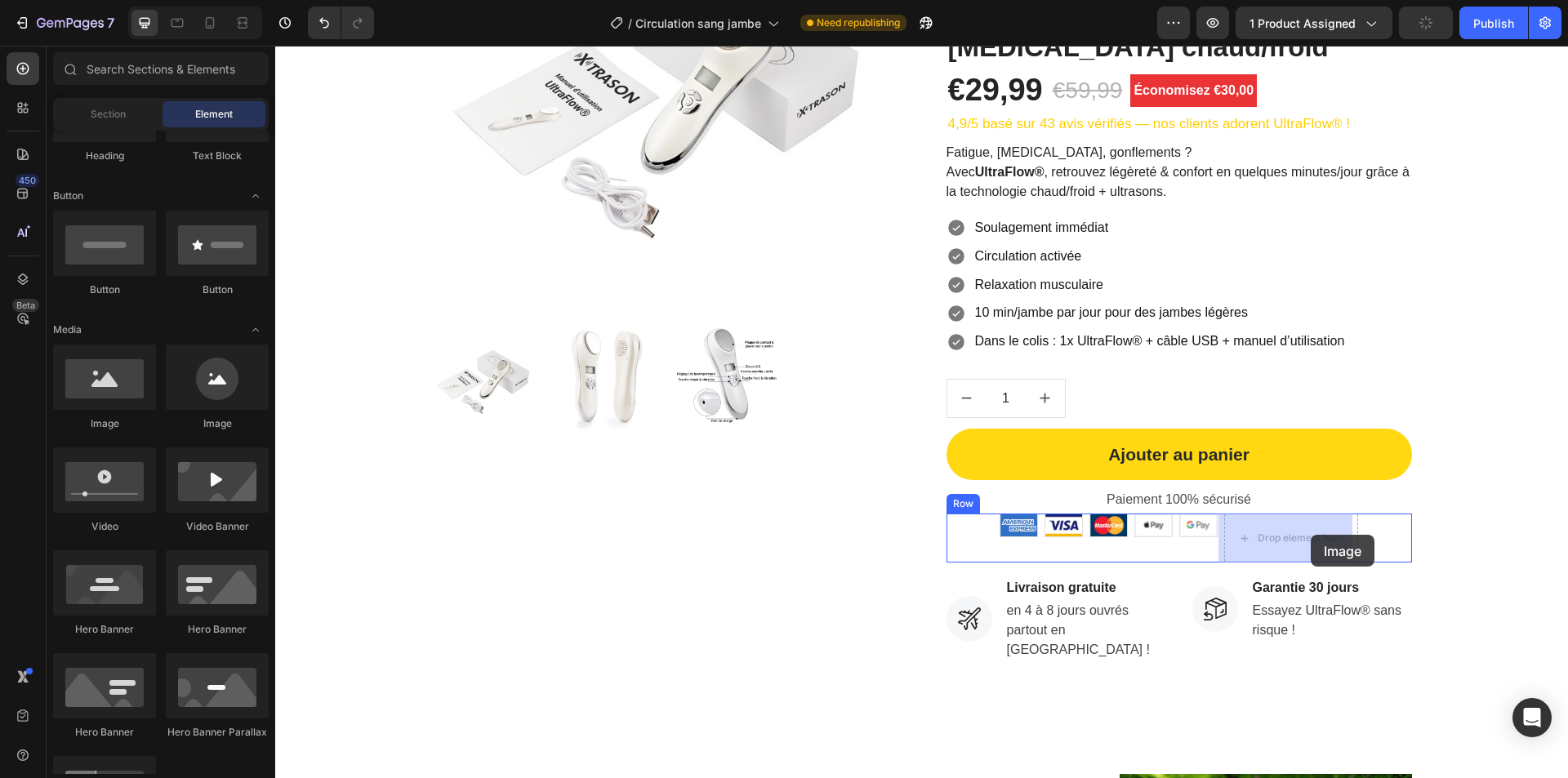
drag, startPoint x: 374, startPoint y: 428, endPoint x: 1293, endPoint y: 530, distance: 924.6
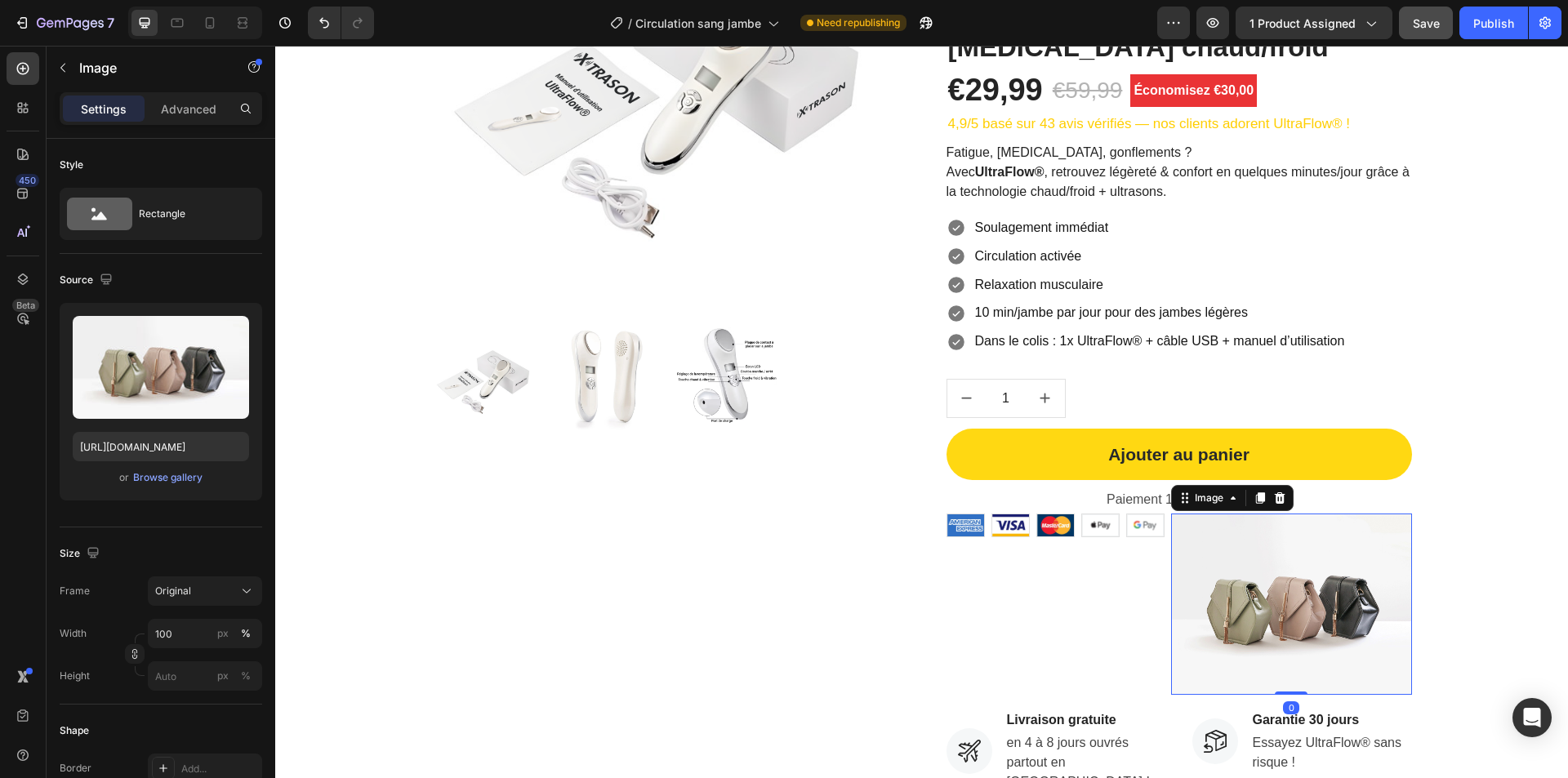
scroll to position [365, 0]
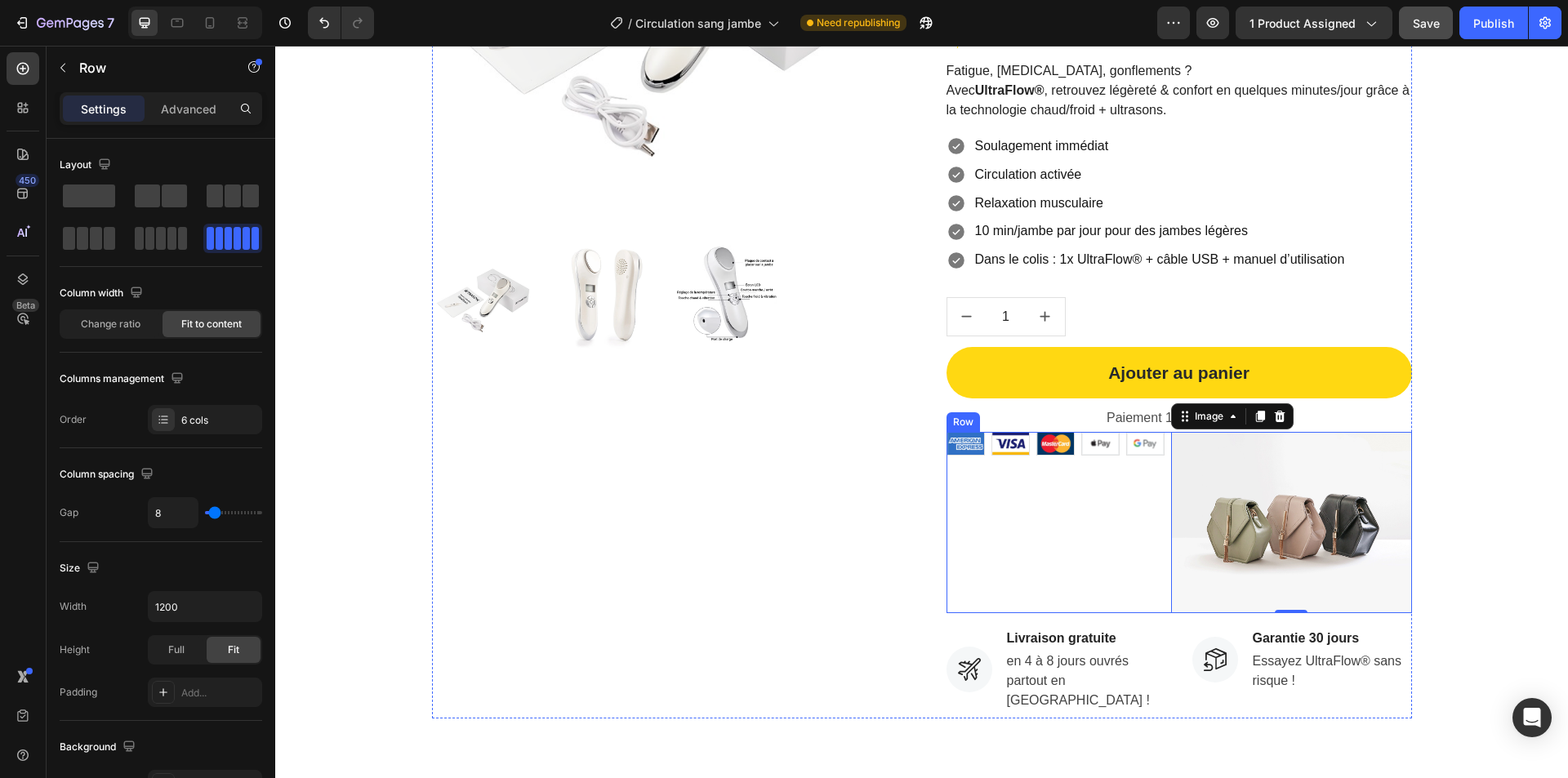
click at [1115, 544] on div "Image Image Image Image Image Image 0 Row" at bounding box center [1179, 522] width 466 height 180
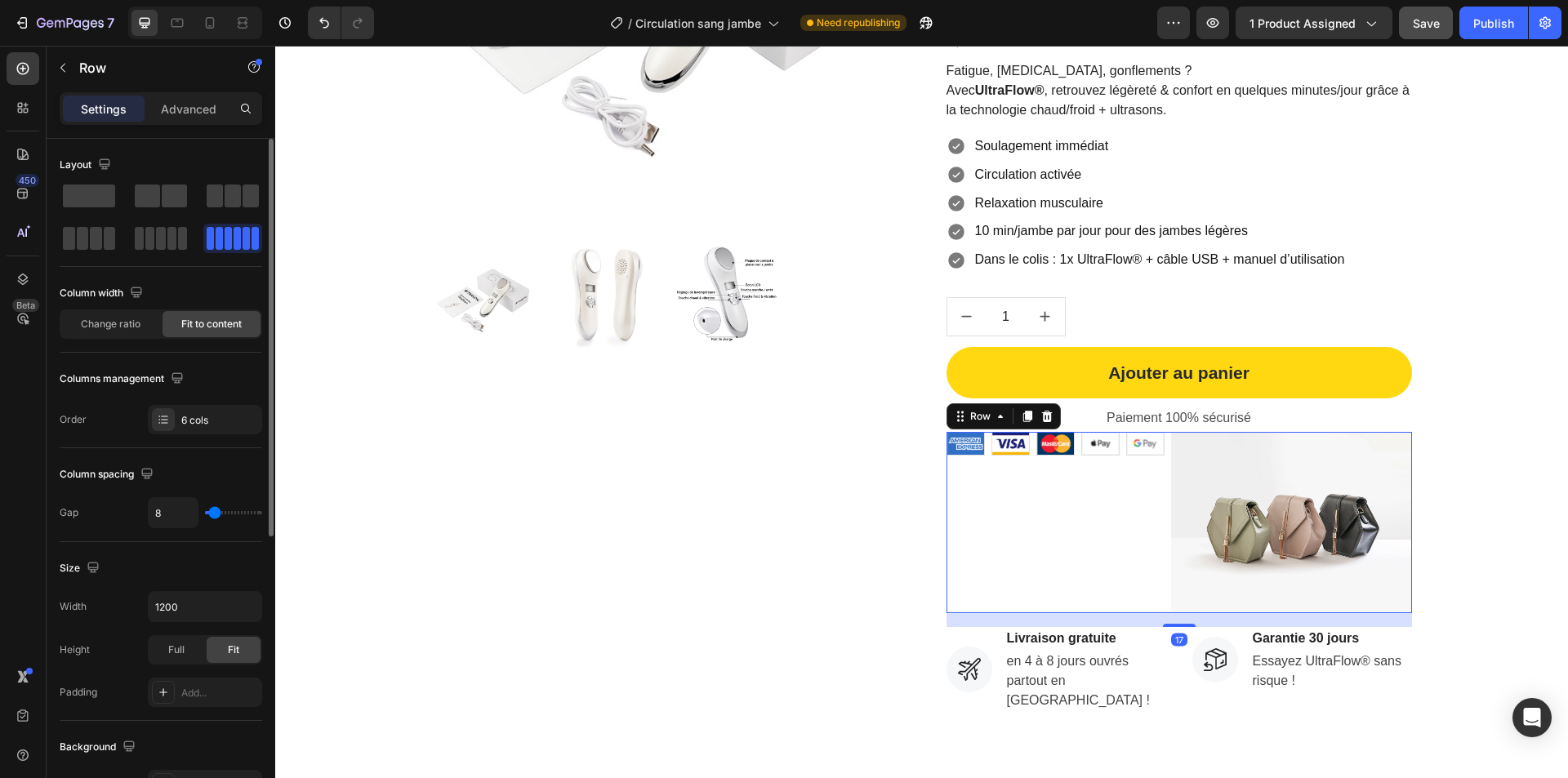
drag, startPoint x: 181, startPoint y: 235, endPoint x: 56, endPoint y: 235, distance: 125.0
click at [56, 235] on div "Layout Column width Change ratio Fit to content Columns management Order 6 cols…" at bounding box center [161, 729] width 229 height 1183
click at [961, 446] on img at bounding box center [965, 444] width 36 height 21
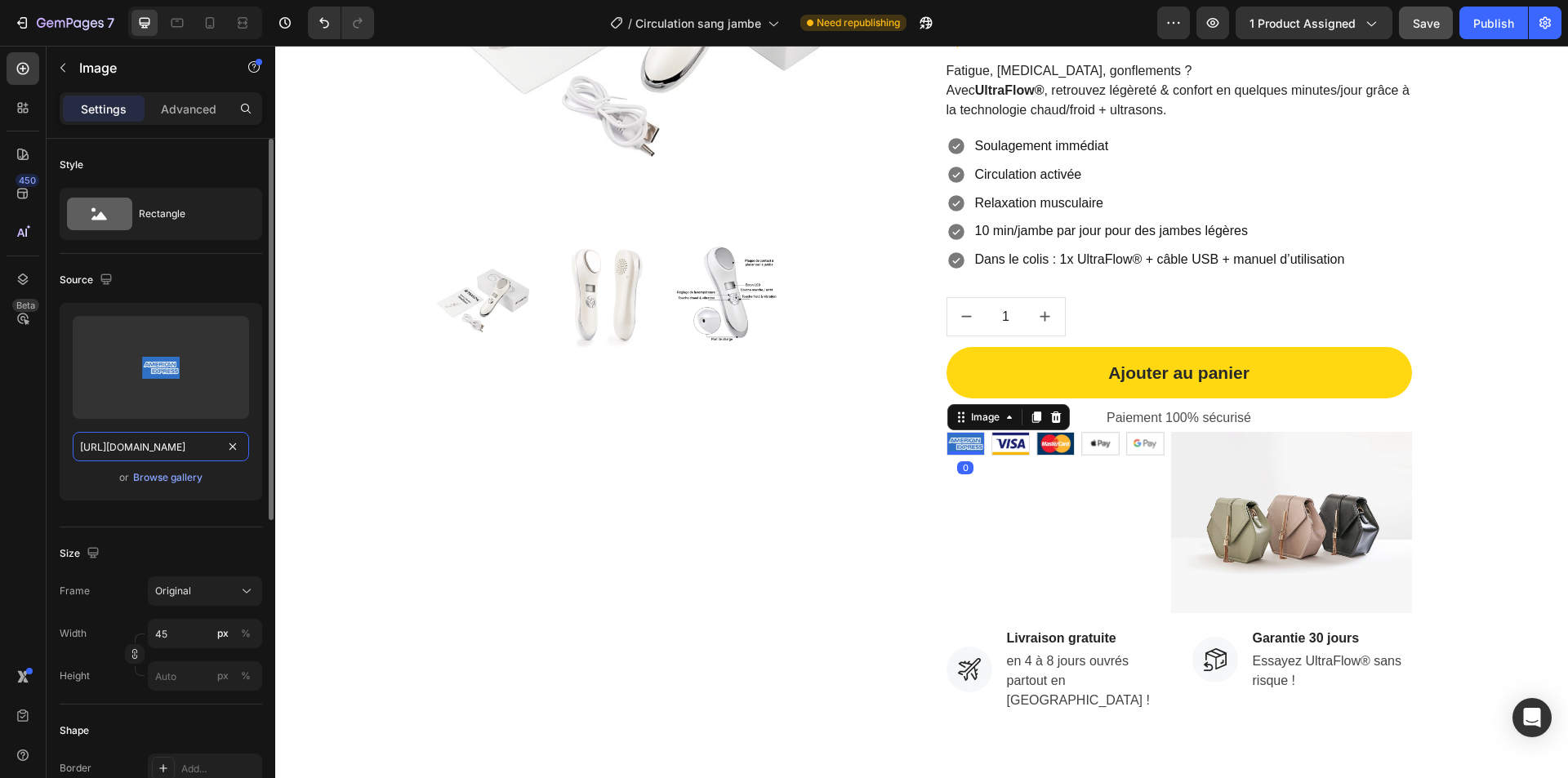
click at [182, 446] on input "https://cdn.shopify.com/s/files/1/0975/8493/9272/files/gempages_578477947246084…" at bounding box center [161, 446] width 177 height 29
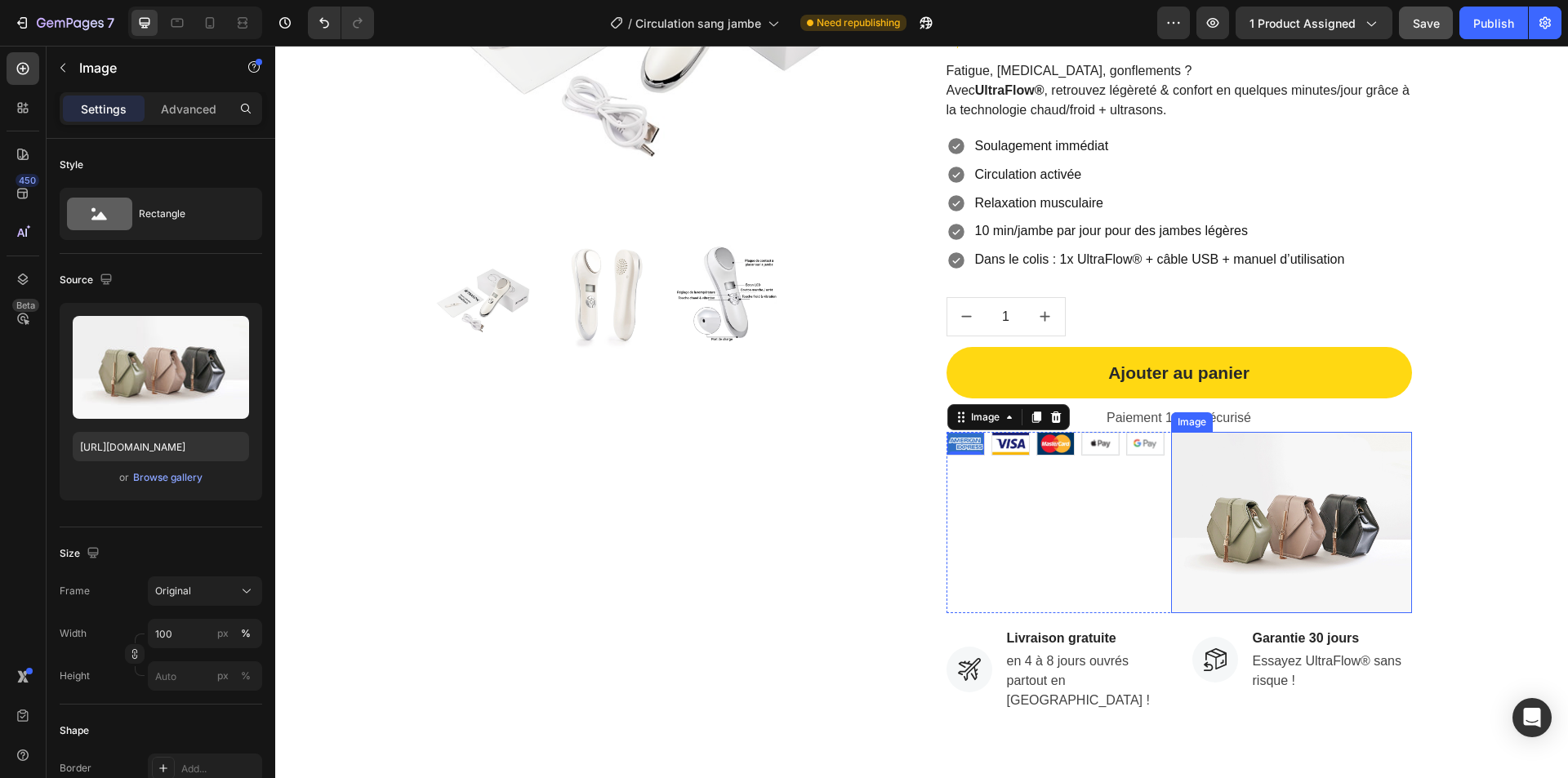
click at [1234, 498] on img at bounding box center [1292, 522] width 241 height 180
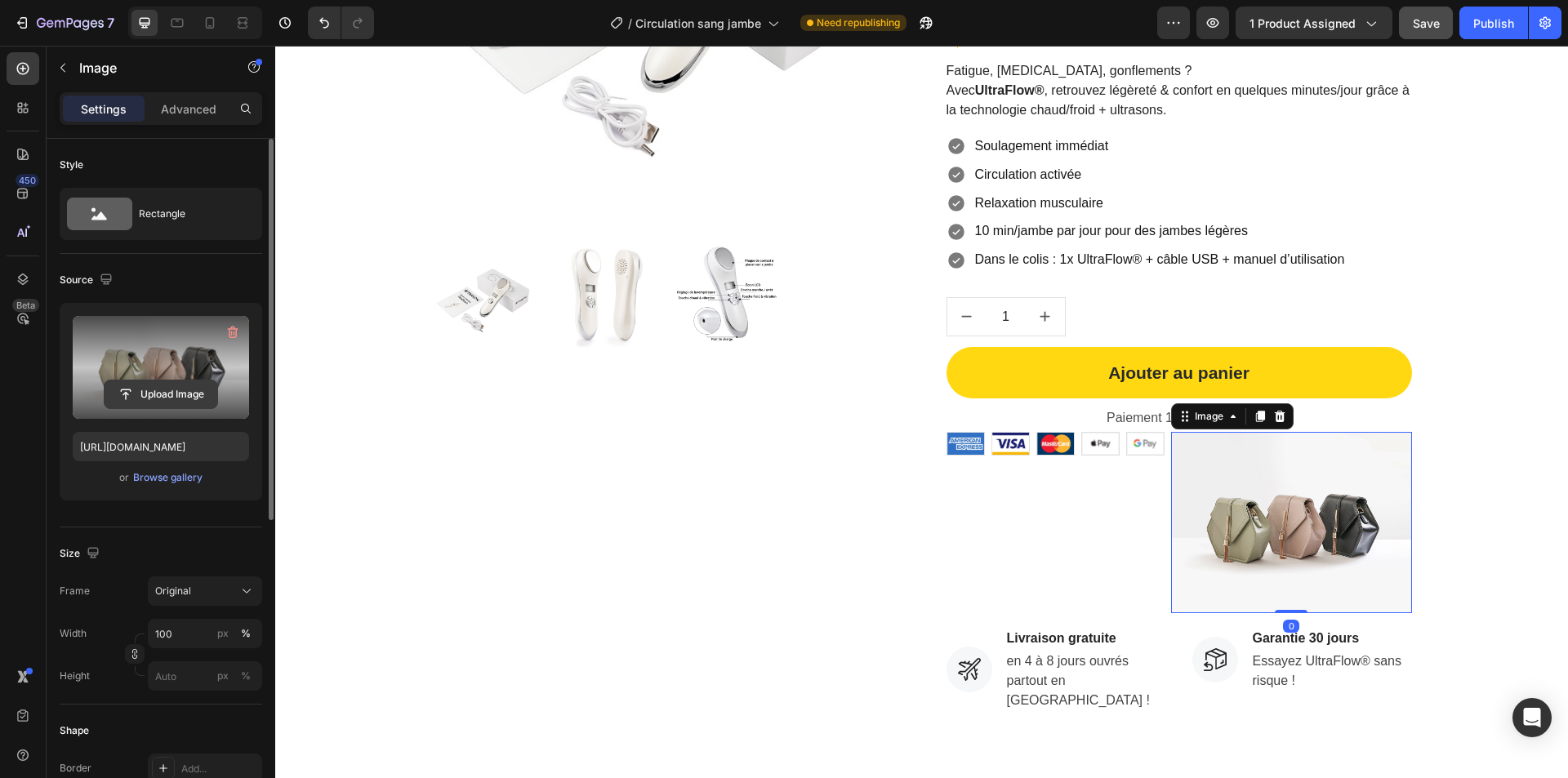
click at [160, 388] on input "file" at bounding box center [161, 394] width 113 height 28
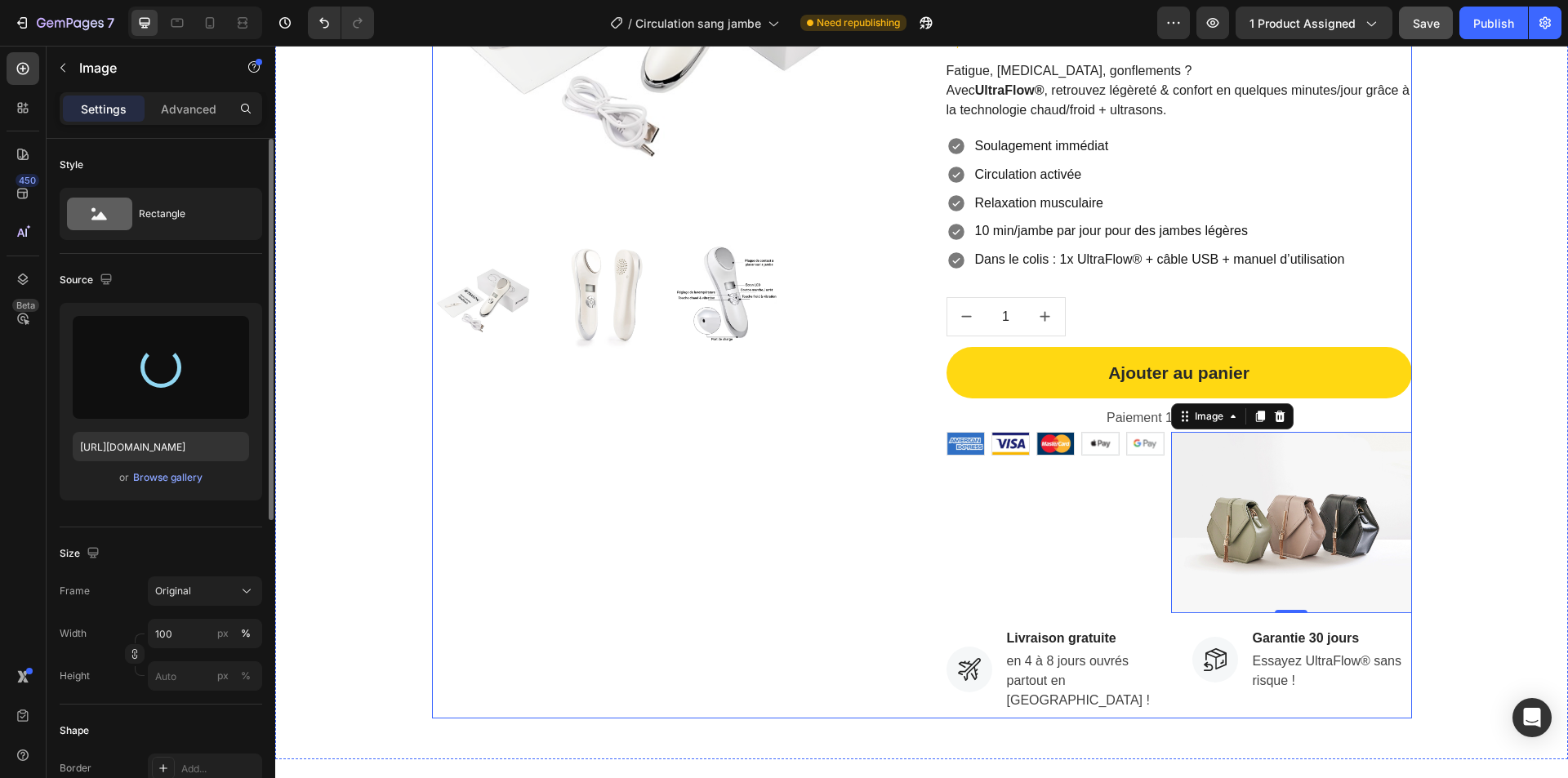
type input "https://cdn.shopify.com/s/files/1/0975/8493/9272/files/gempages_578477947246084…"
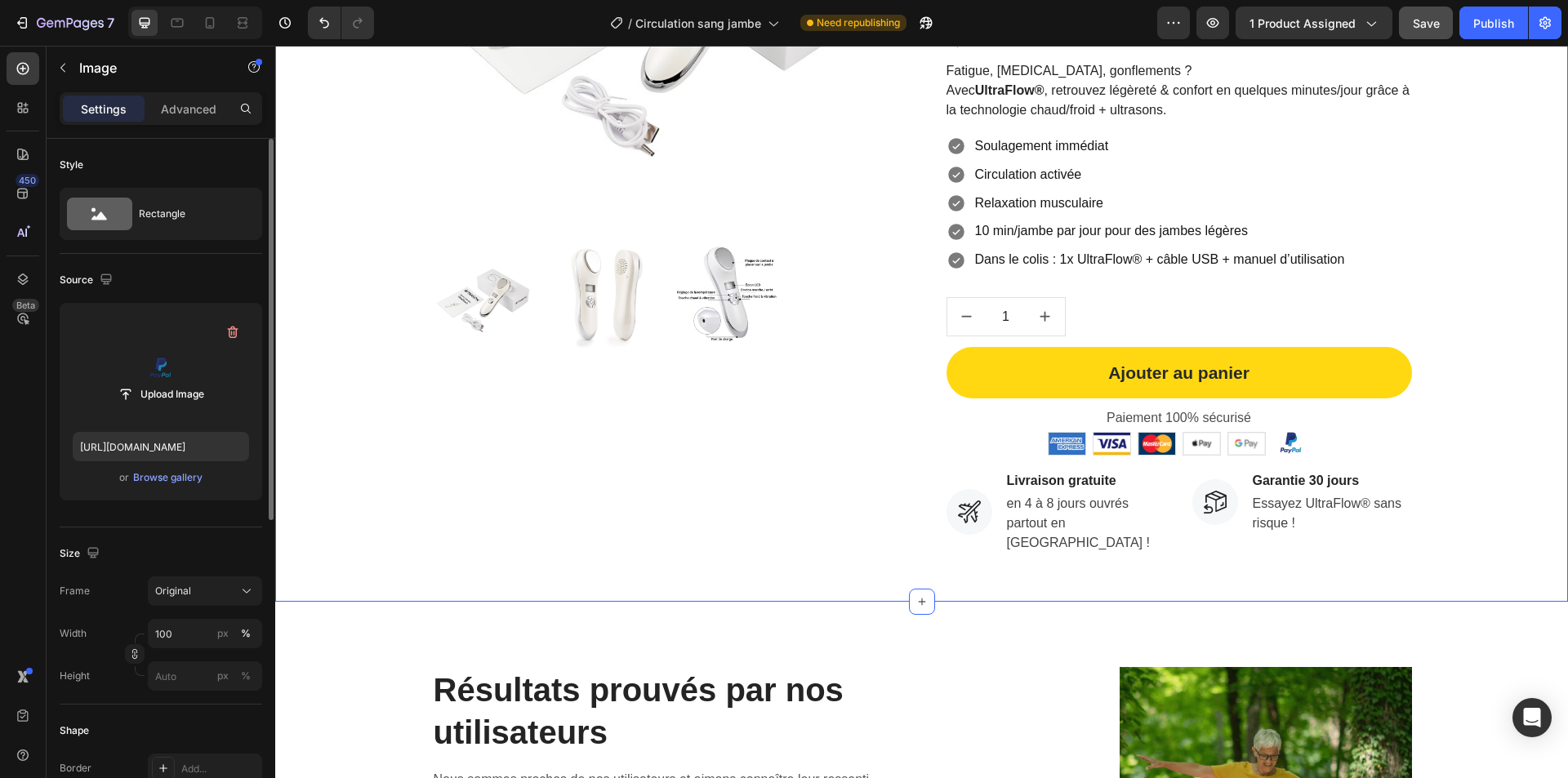
click at [1476, 448] on div "Product Images Soldes d'été ! Button -50 % aujourd’hui Button Drop element here…" at bounding box center [921, 161] width 1268 height 798
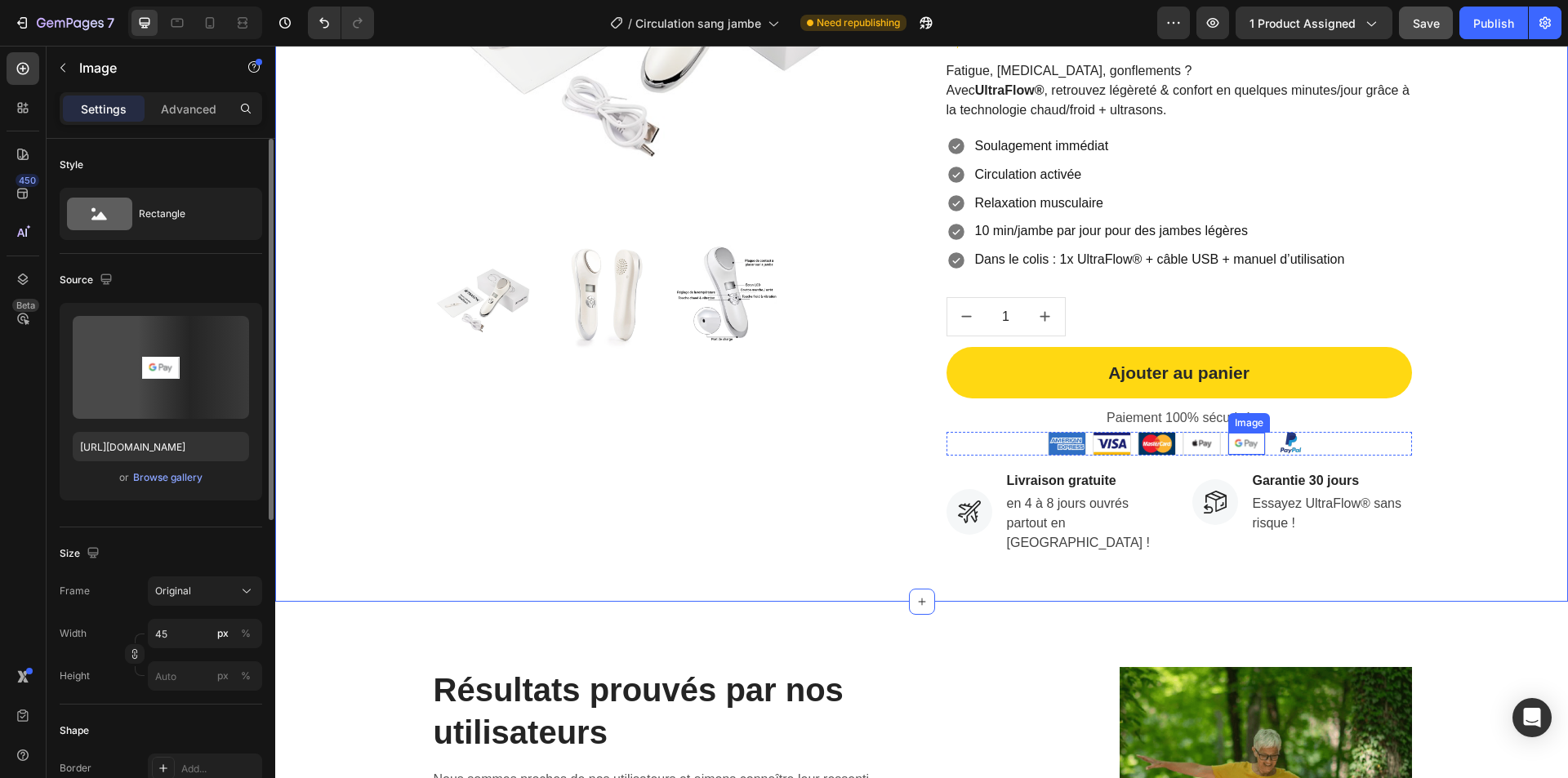
click at [1241, 442] on img at bounding box center [1246, 444] width 36 height 21
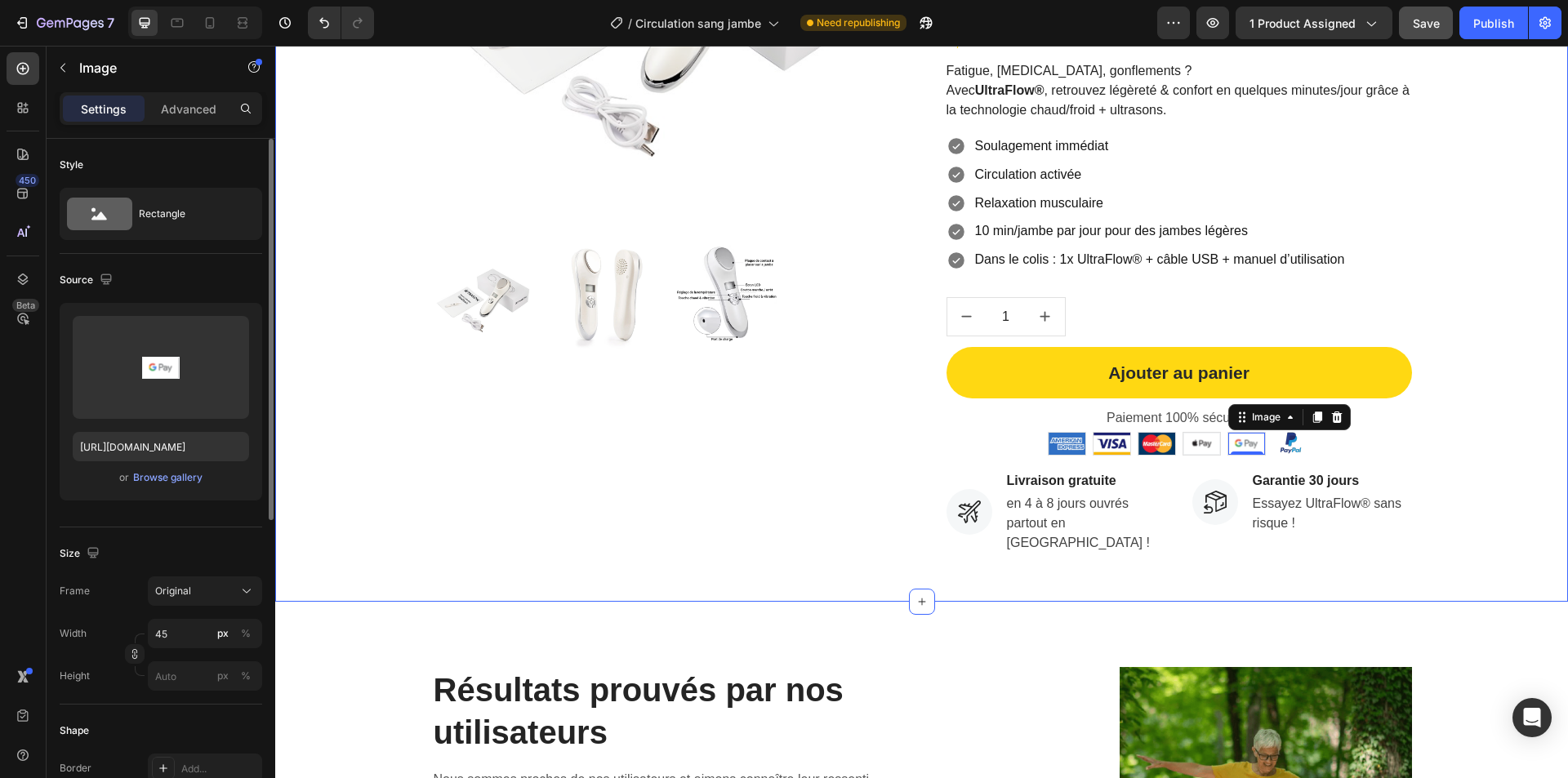
click at [1485, 449] on div "Product Images Soldes d'été ! Button -50 % aujourd’hui Button Drop element here…" at bounding box center [921, 161] width 1268 height 798
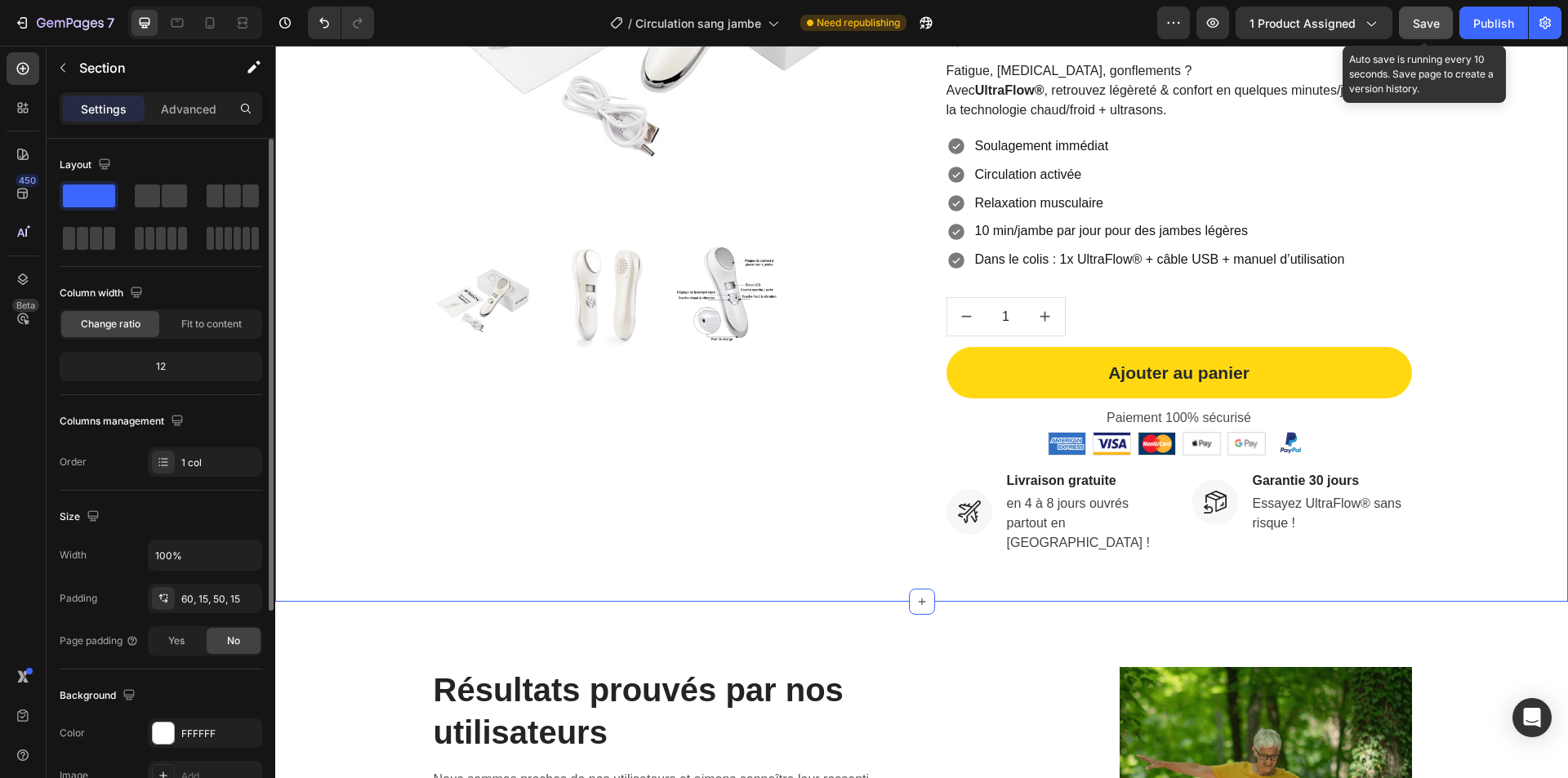
click at [1409, 28] on button "Save" at bounding box center [1426, 22] width 54 height 33
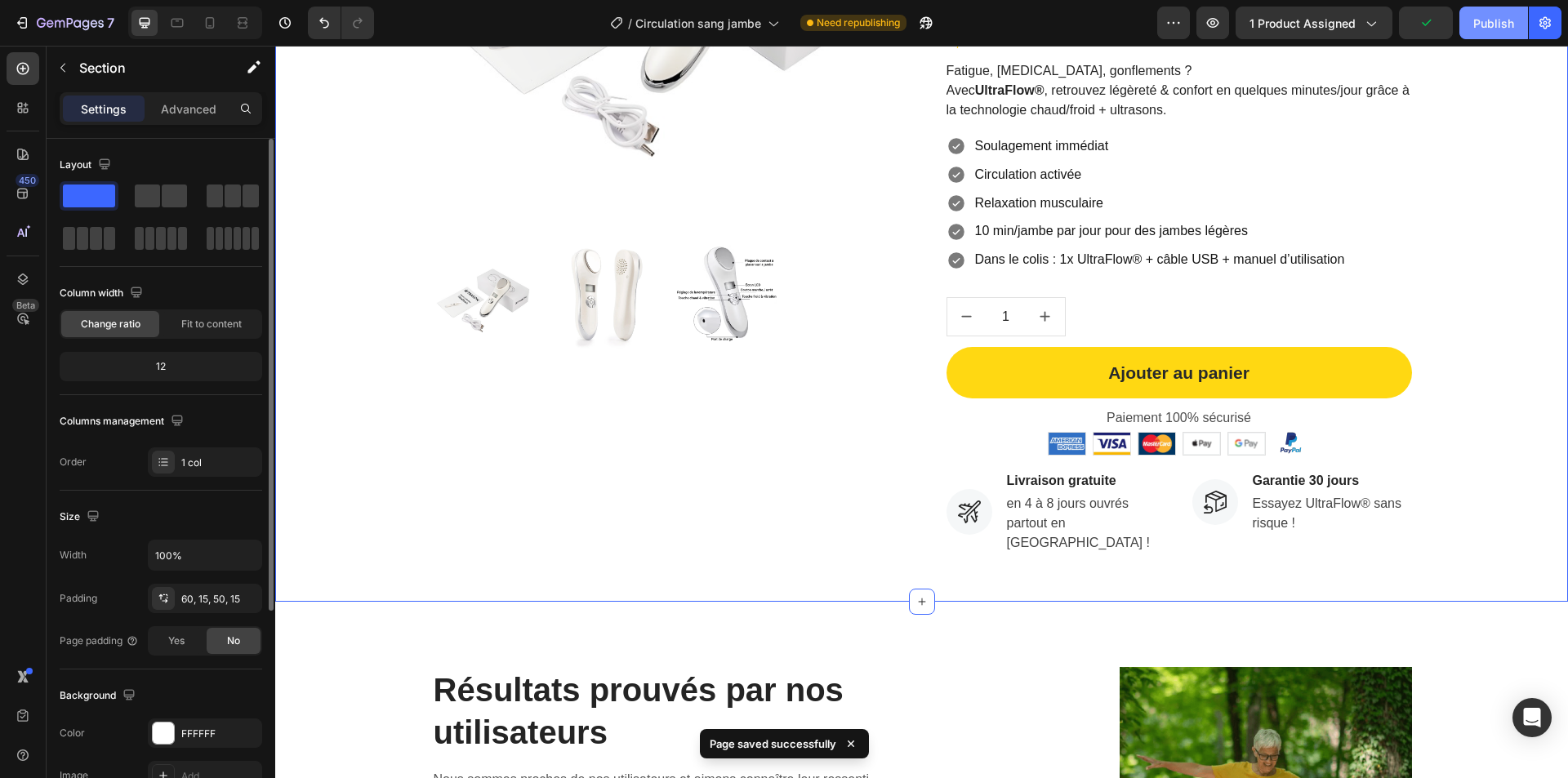
click at [1481, 26] on div "Publish" at bounding box center [1493, 23] width 41 height 17
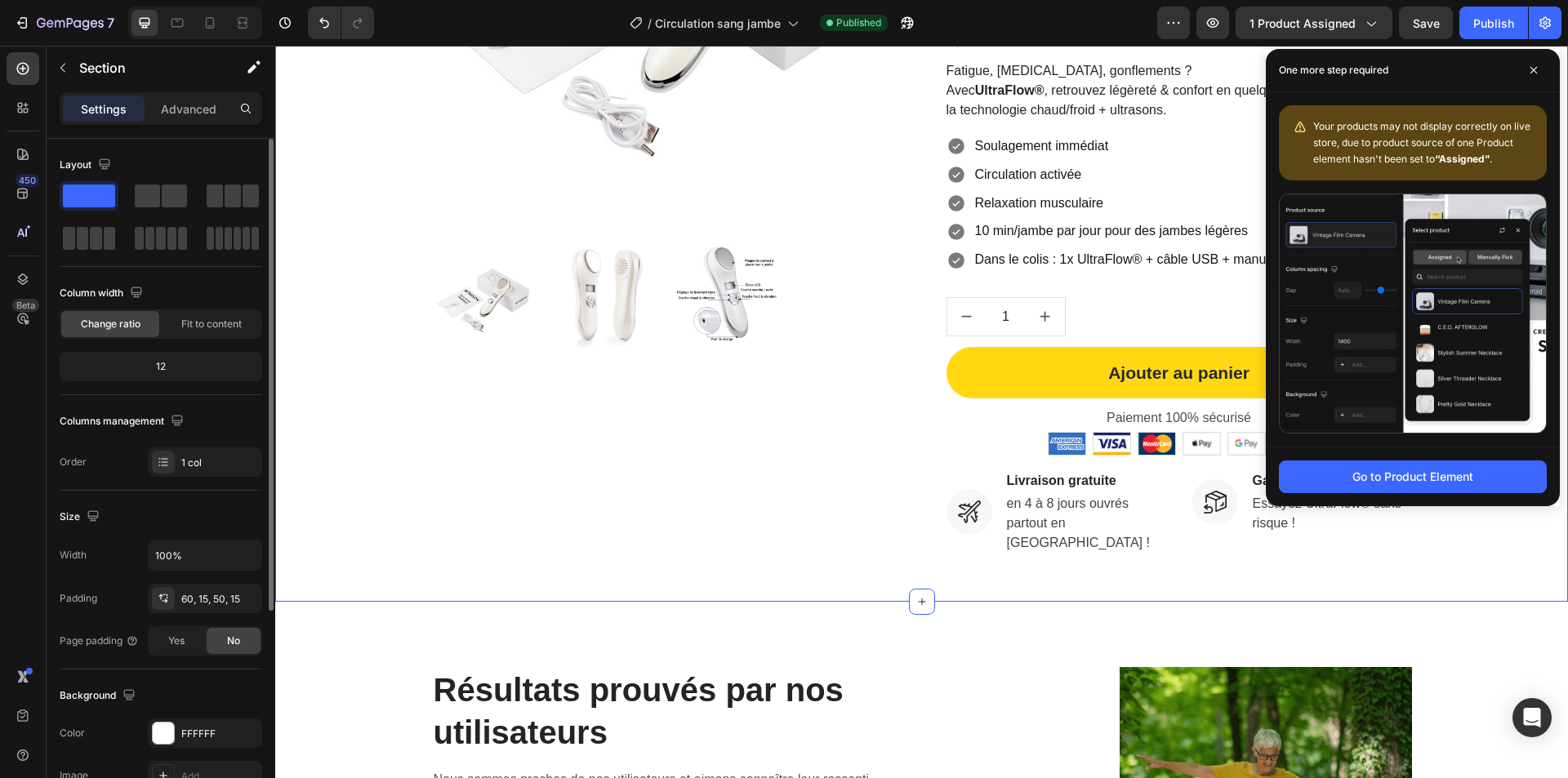
click at [1028, 573] on div "Product Images Soldes d'été ! Button -50 % aujourd’hui Button Drop element here…" at bounding box center [921, 158] width 1293 height 887
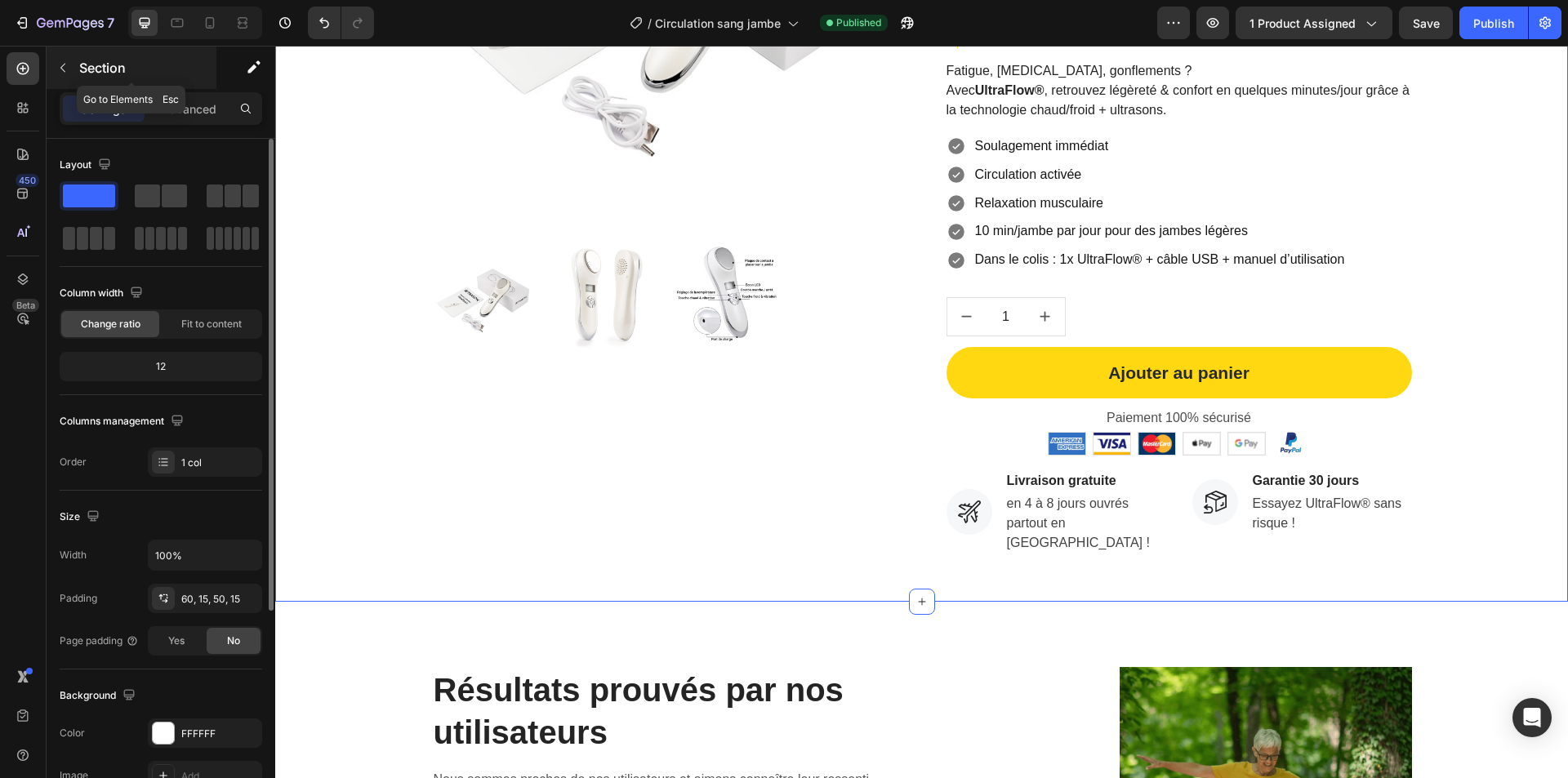
click at [104, 59] on p "Section" at bounding box center [146, 67] width 134 height 20
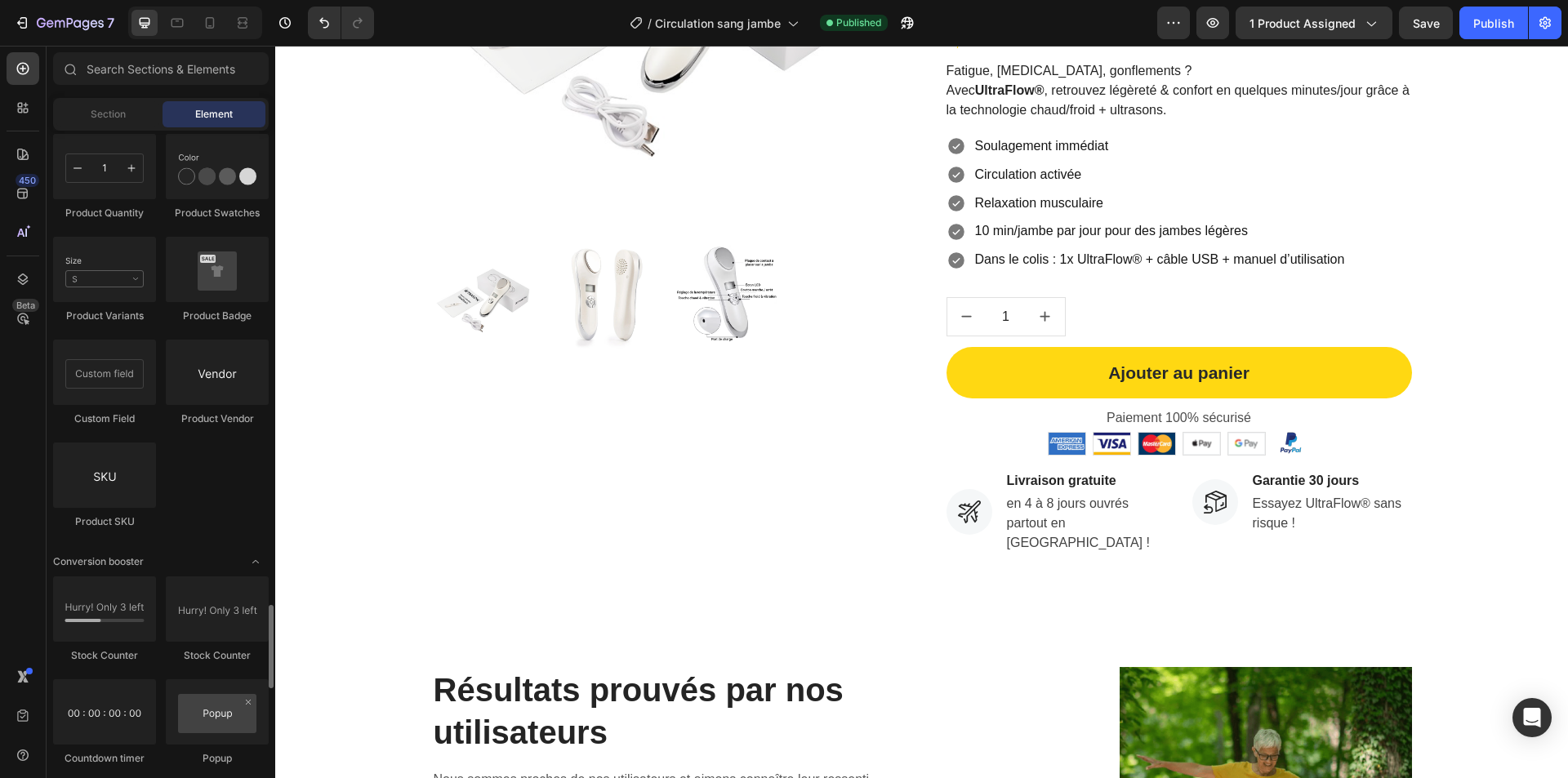
scroll to position [3102, 0]
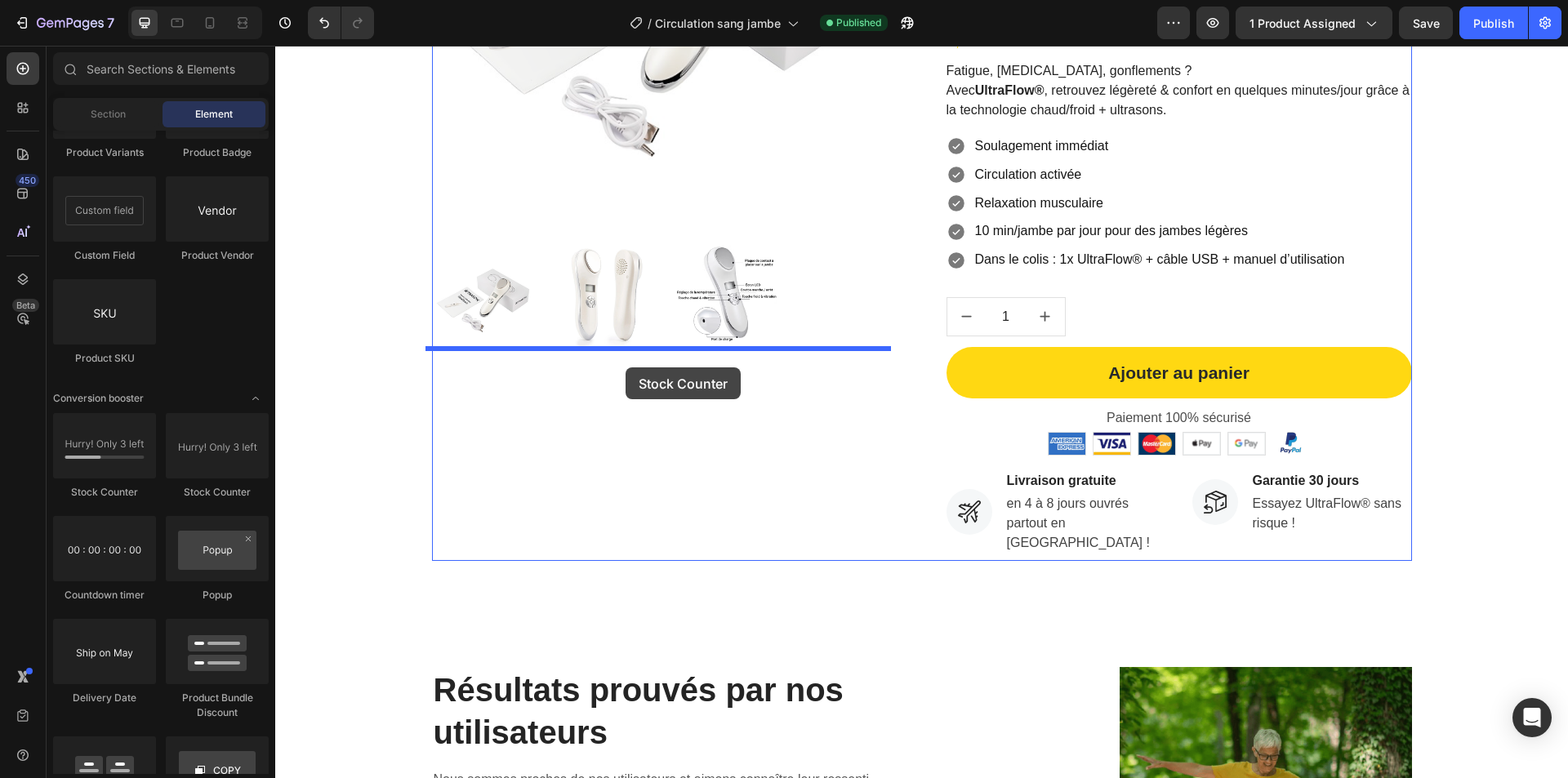
drag, startPoint x: 398, startPoint y: 487, endPoint x: 626, endPoint y: 367, distance: 257.7
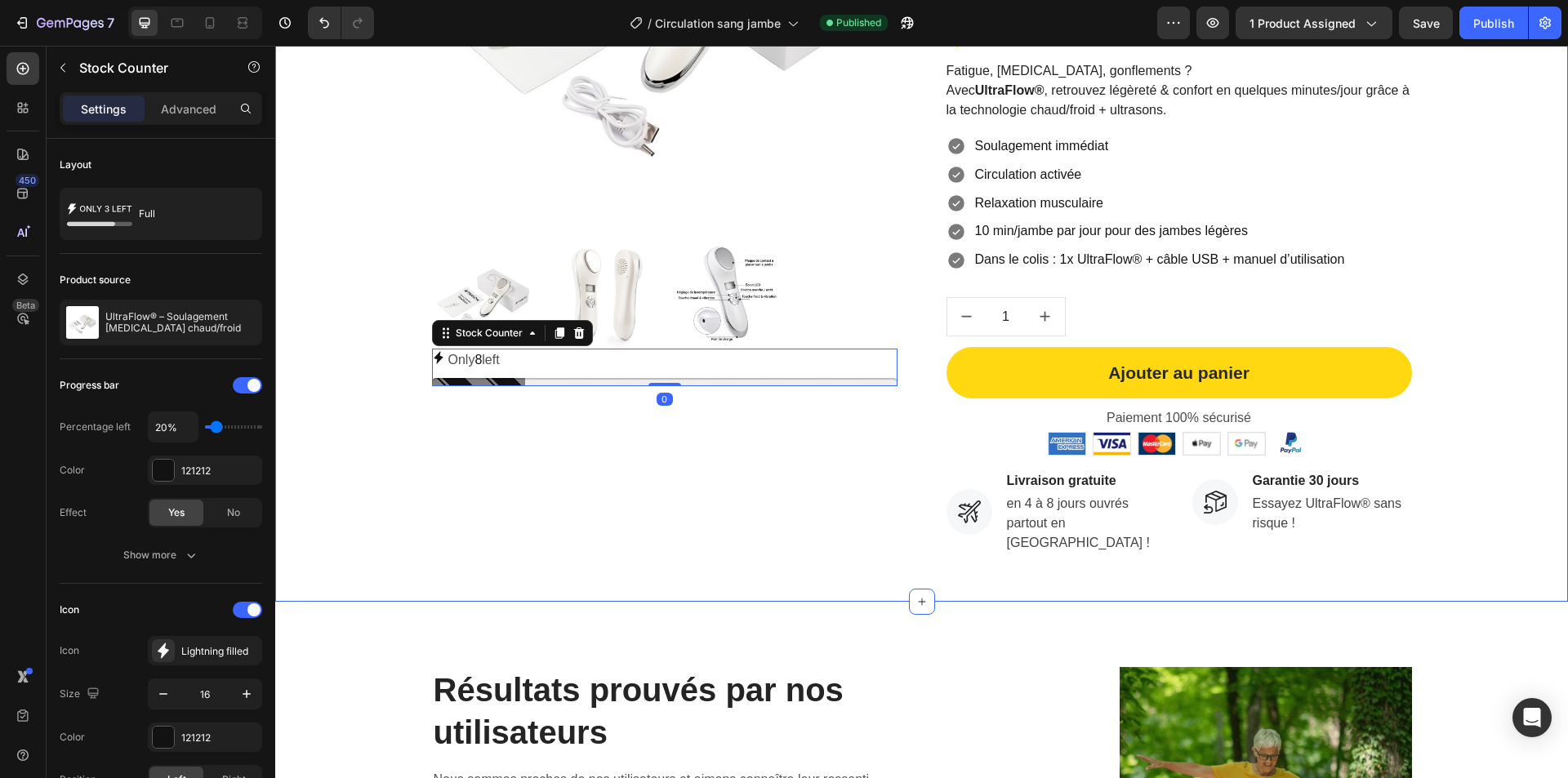
click at [343, 417] on div "Product Images Only 8 left Stock Counter 0 Soldes d'été ! Button -50 % aujourd’…" at bounding box center [921, 161] width 1268 height 798
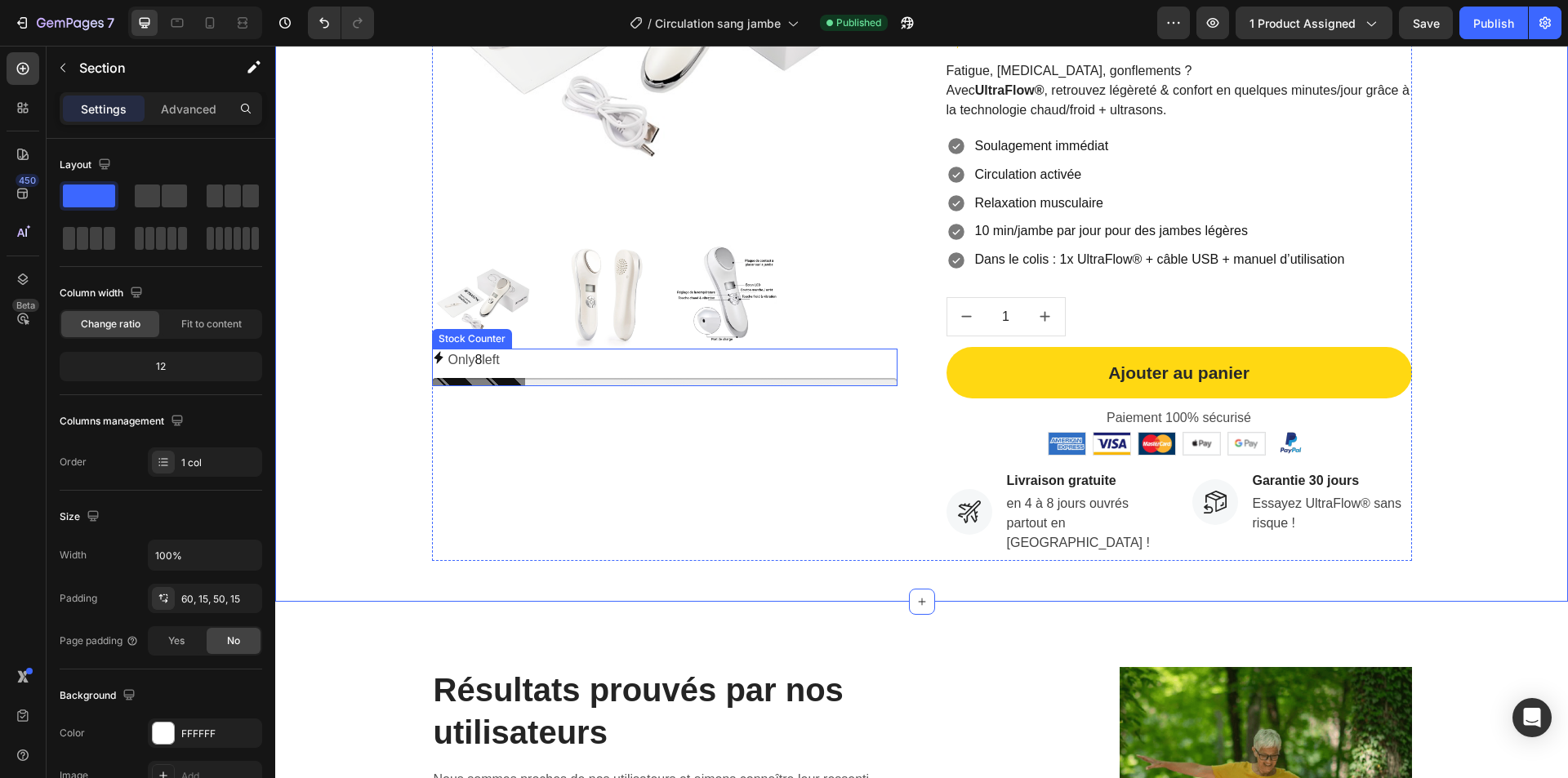
click at [463, 354] on p "Only 8 left" at bounding box center [474, 360] width 51 height 24
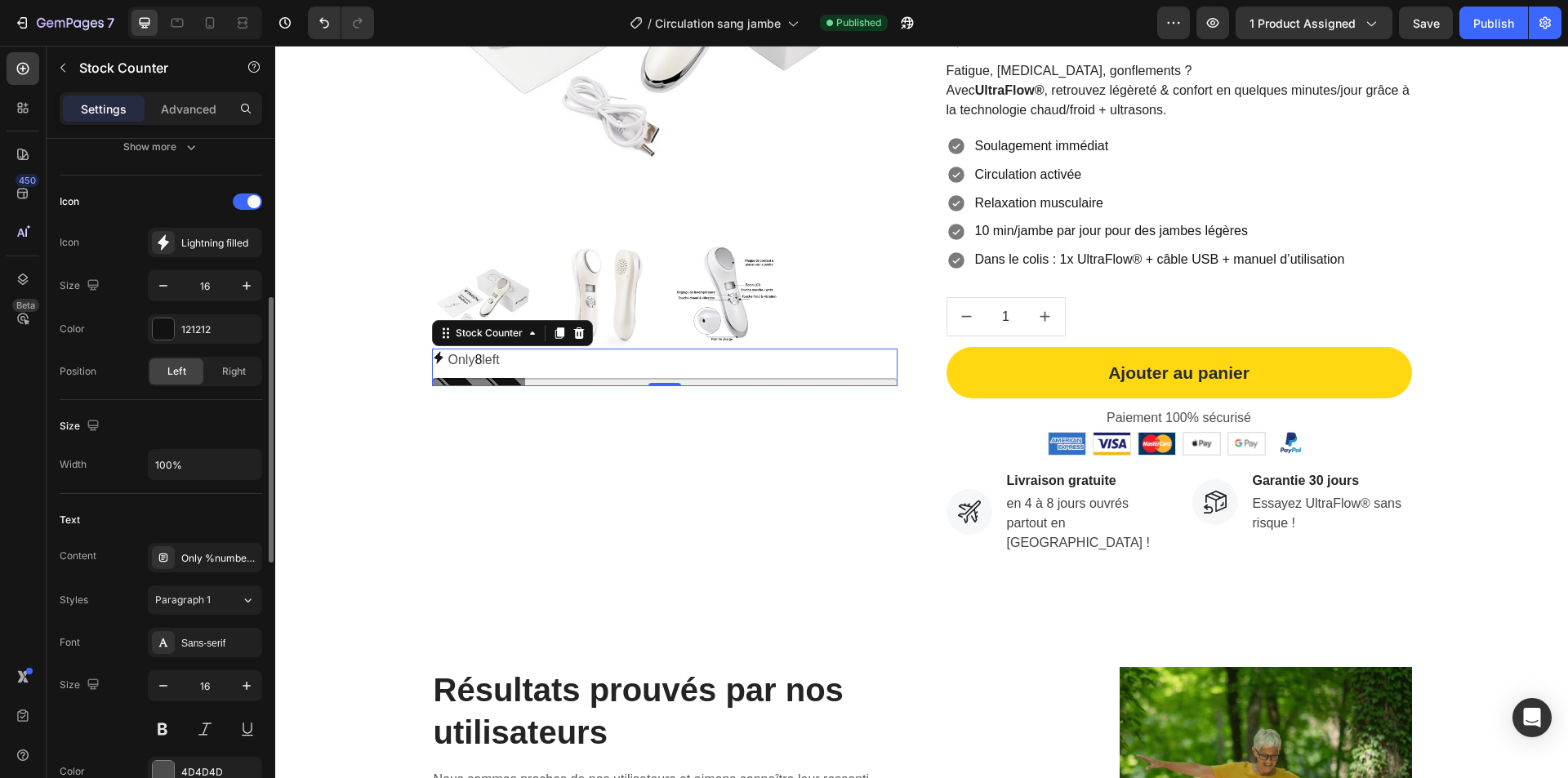
scroll to position [245, 0]
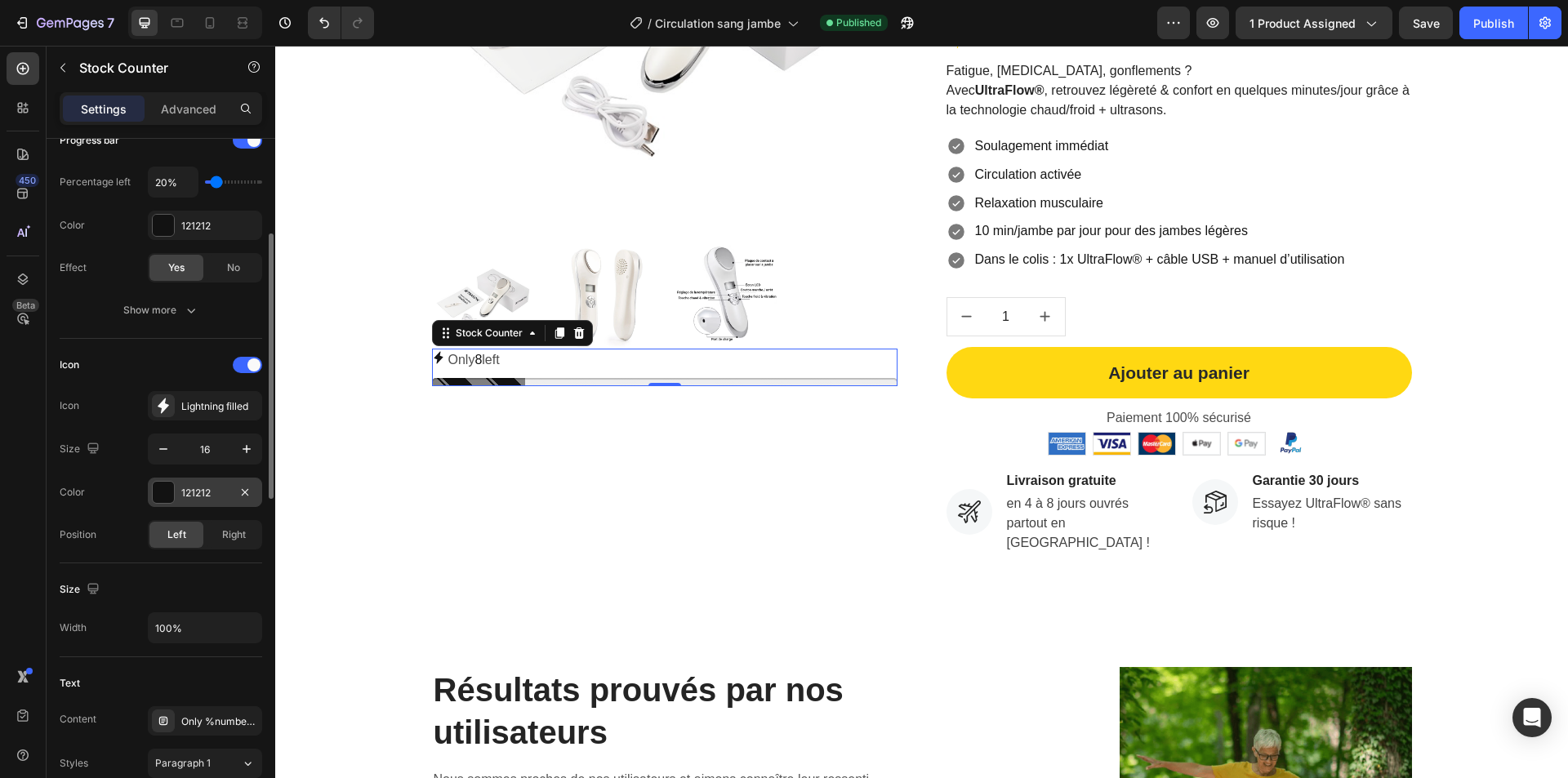
click at [196, 496] on div "121212" at bounding box center [204, 493] width 47 height 15
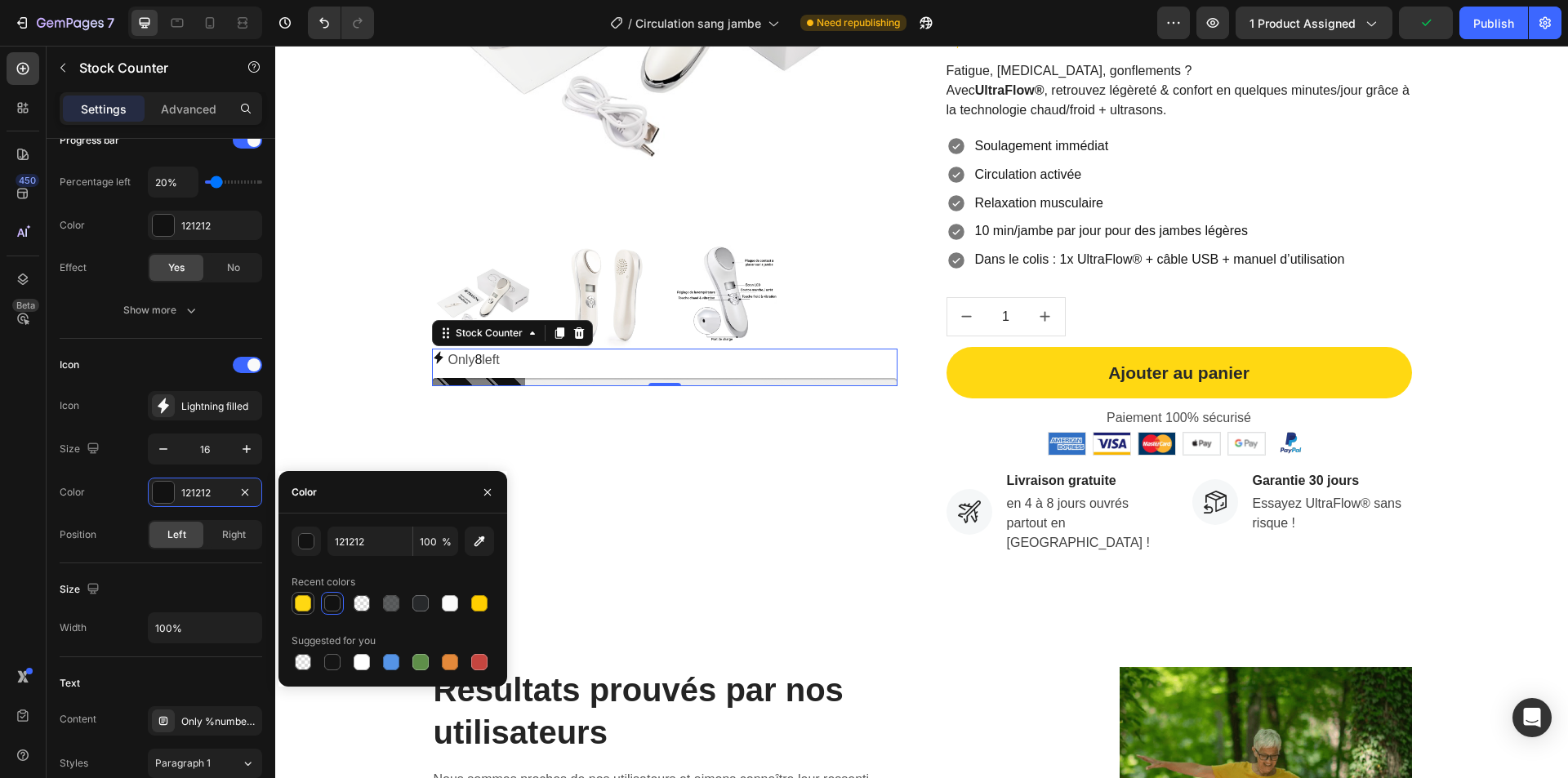
click at [303, 597] on div at bounding box center [303, 603] width 16 height 16
type input "FFD812"
click at [193, 222] on div "121212" at bounding box center [204, 226] width 47 height 15
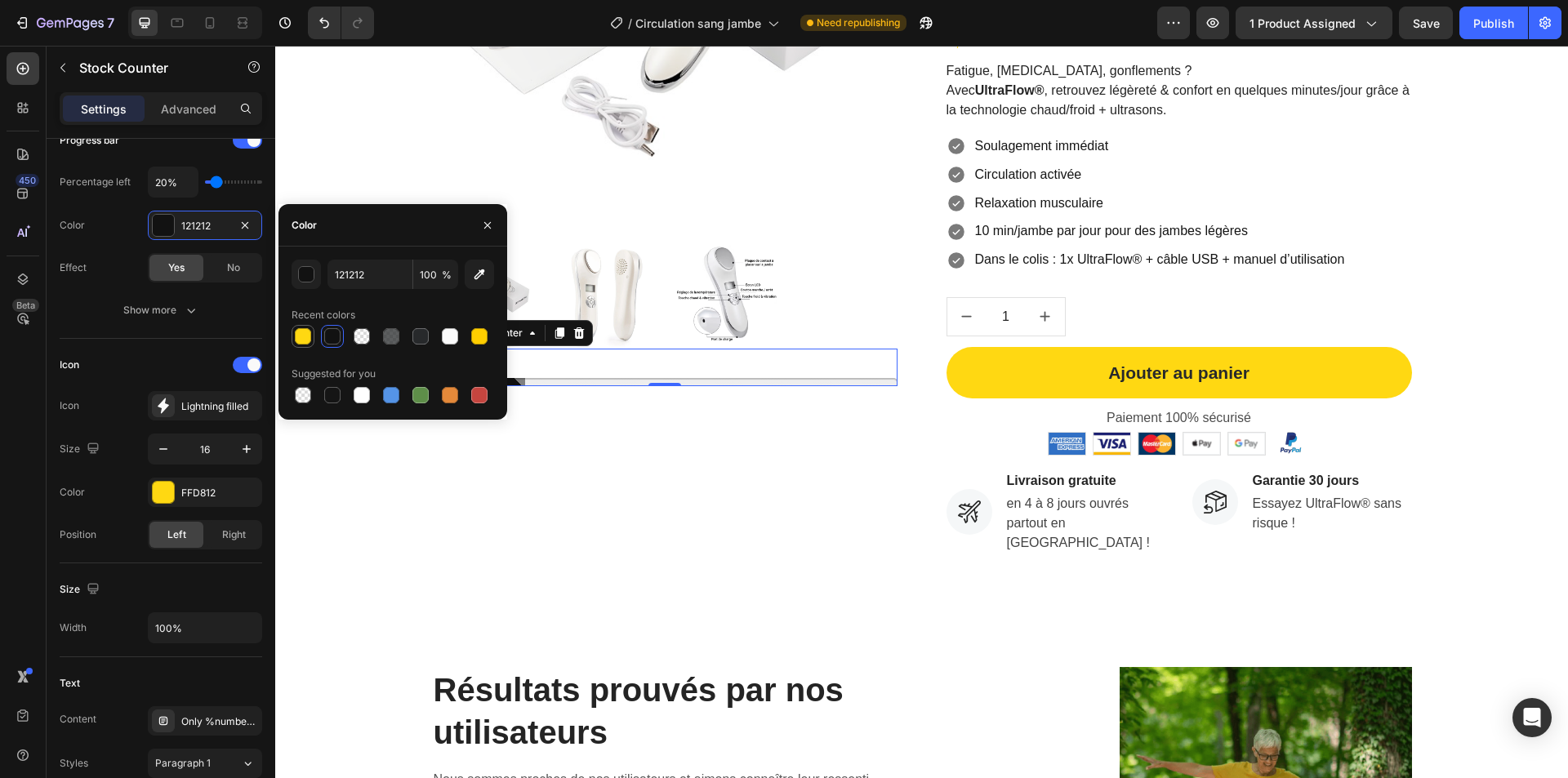
click at [303, 336] on div at bounding box center [303, 336] width 16 height 16
type input "FFD812"
click at [343, 483] on div "Product Images Only 8 left Stock Counter 0 Soldes d'été ! Button -50 % aujourd’…" at bounding box center [921, 161] width 1268 height 798
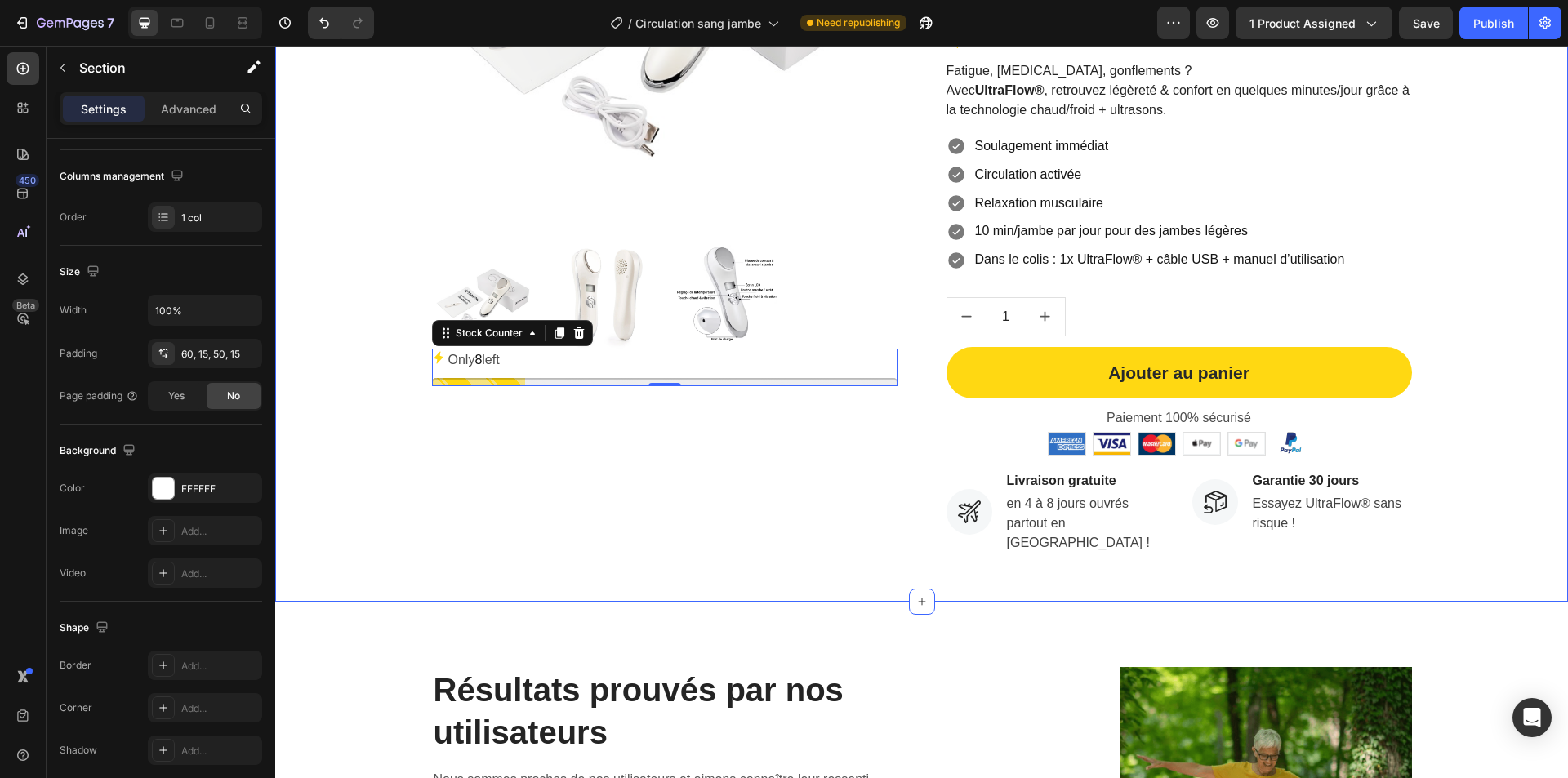
scroll to position [0, 0]
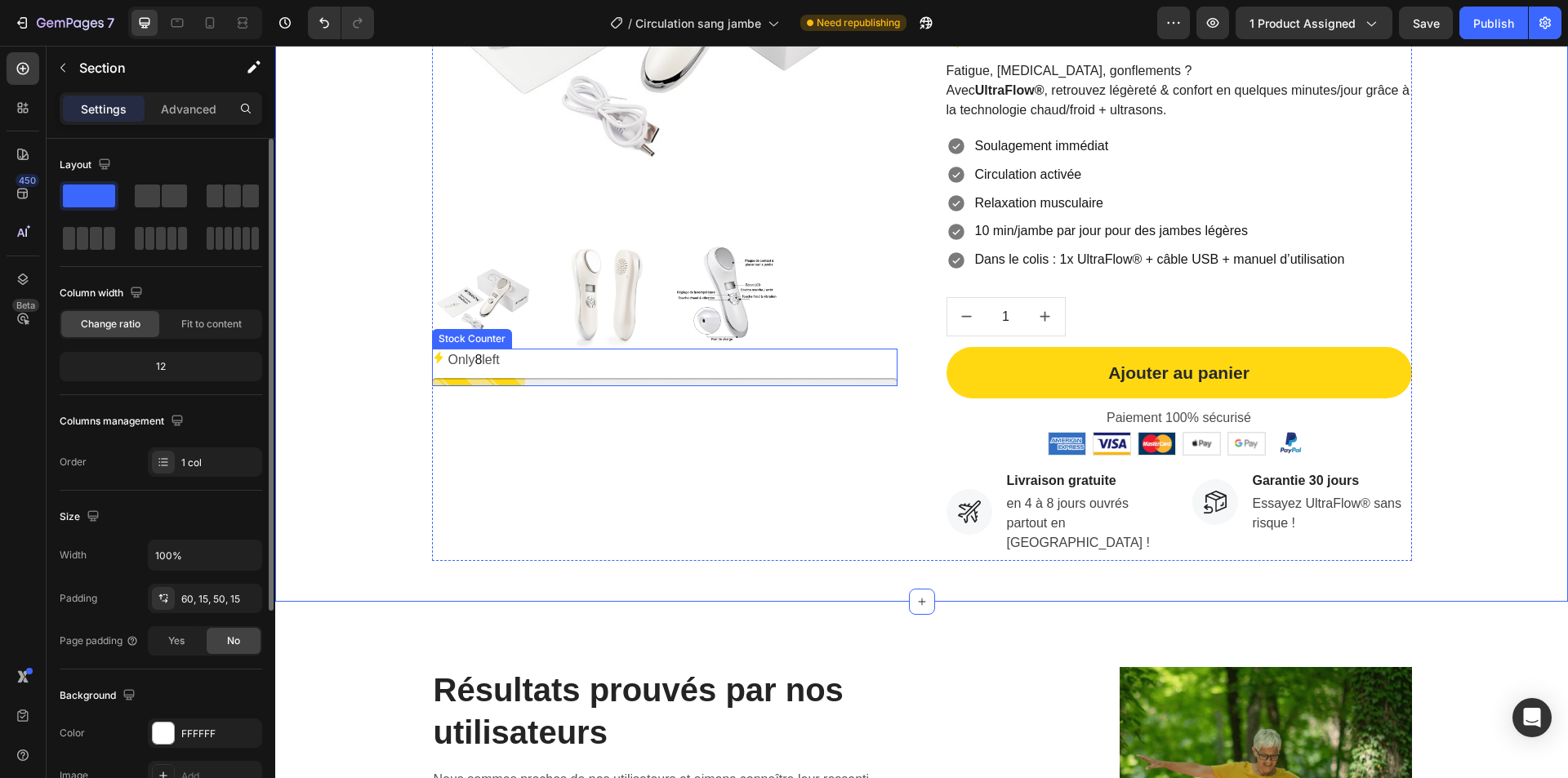
click at [540, 354] on div "Only 8 left" at bounding box center [665, 360] width 466 height 24
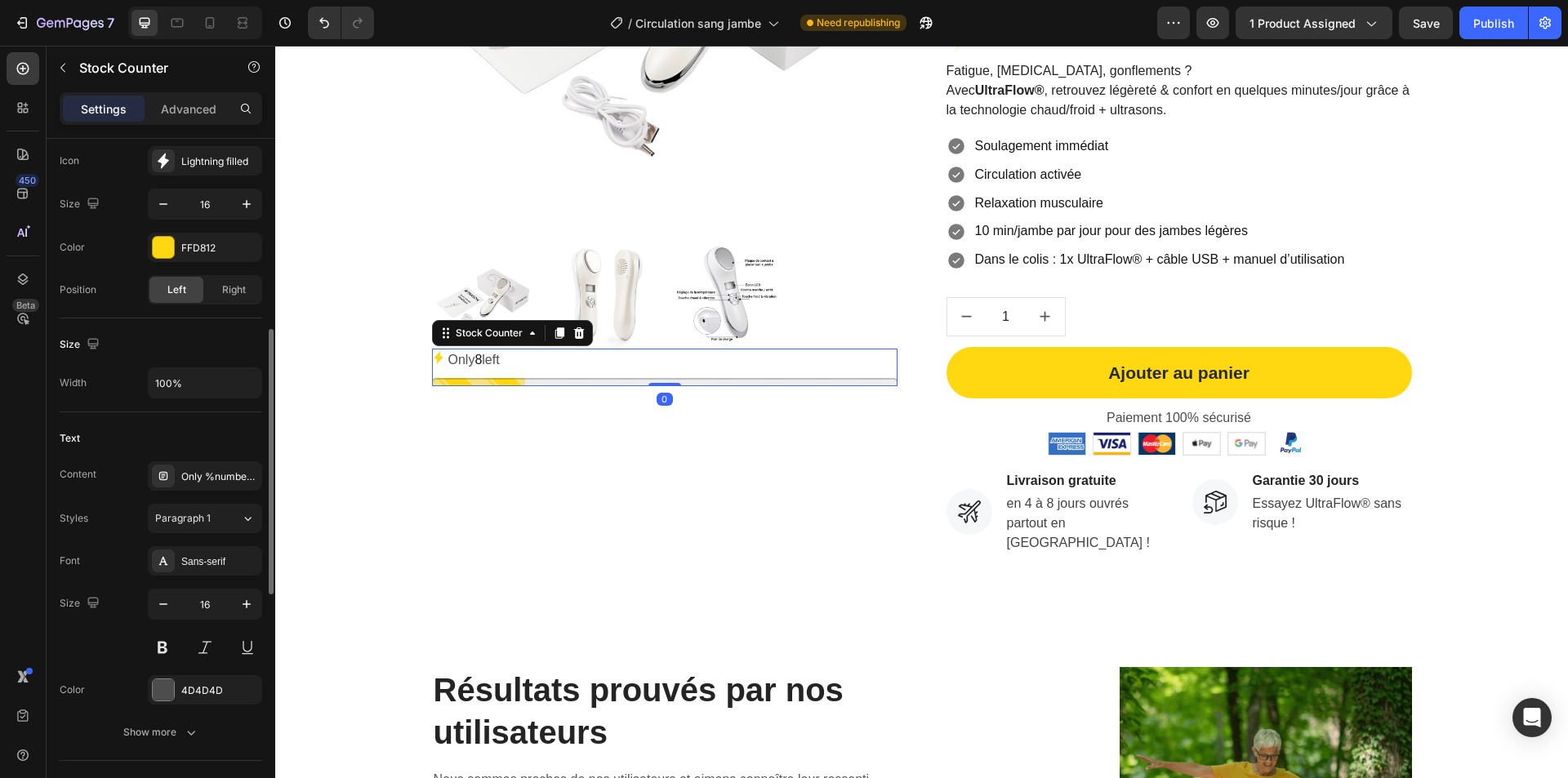
scroll to position [326, 0]
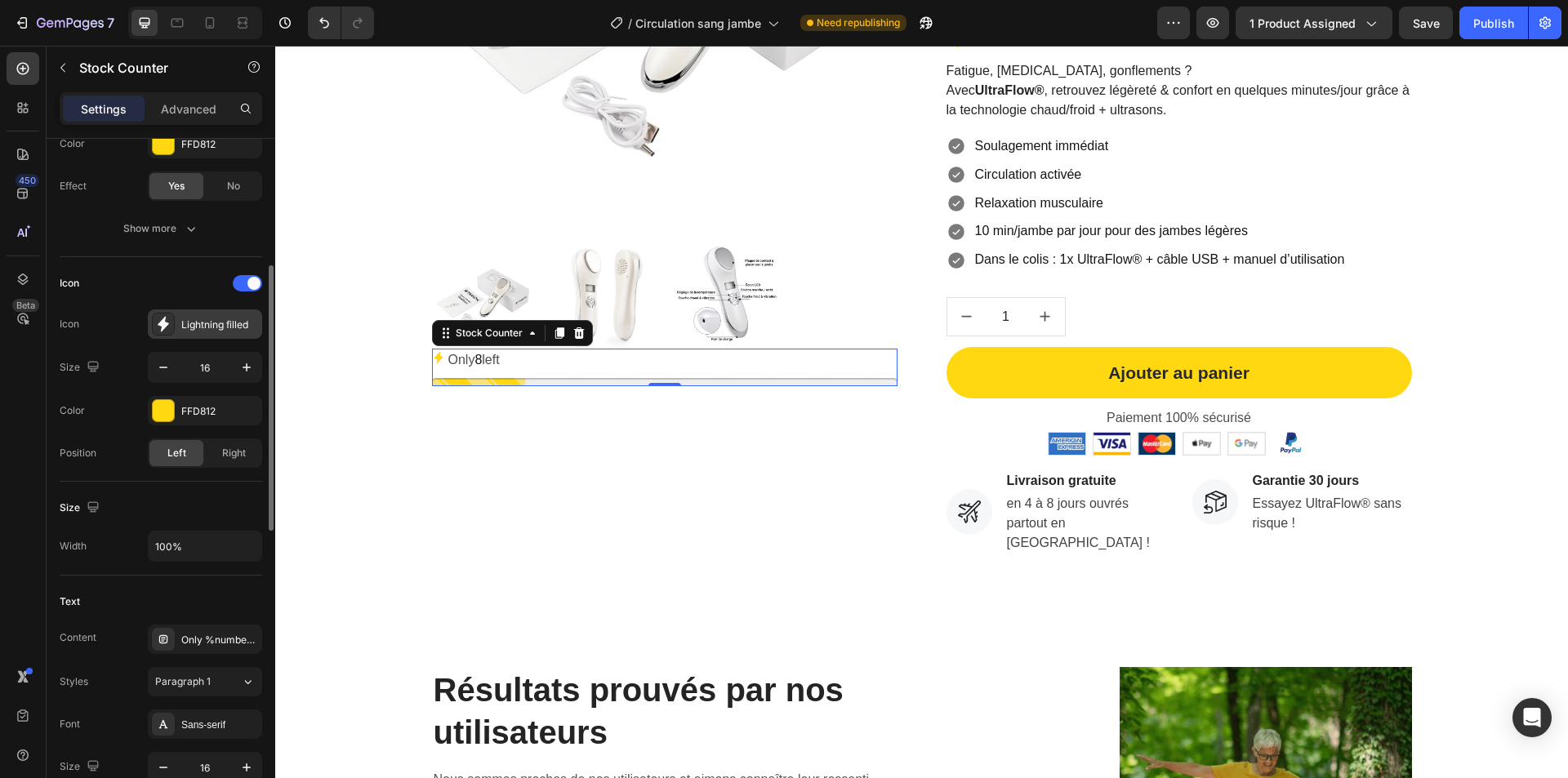
click at [210, 323] on div "Lightning filled" at bounding box center [219, 325] width 77 height 15
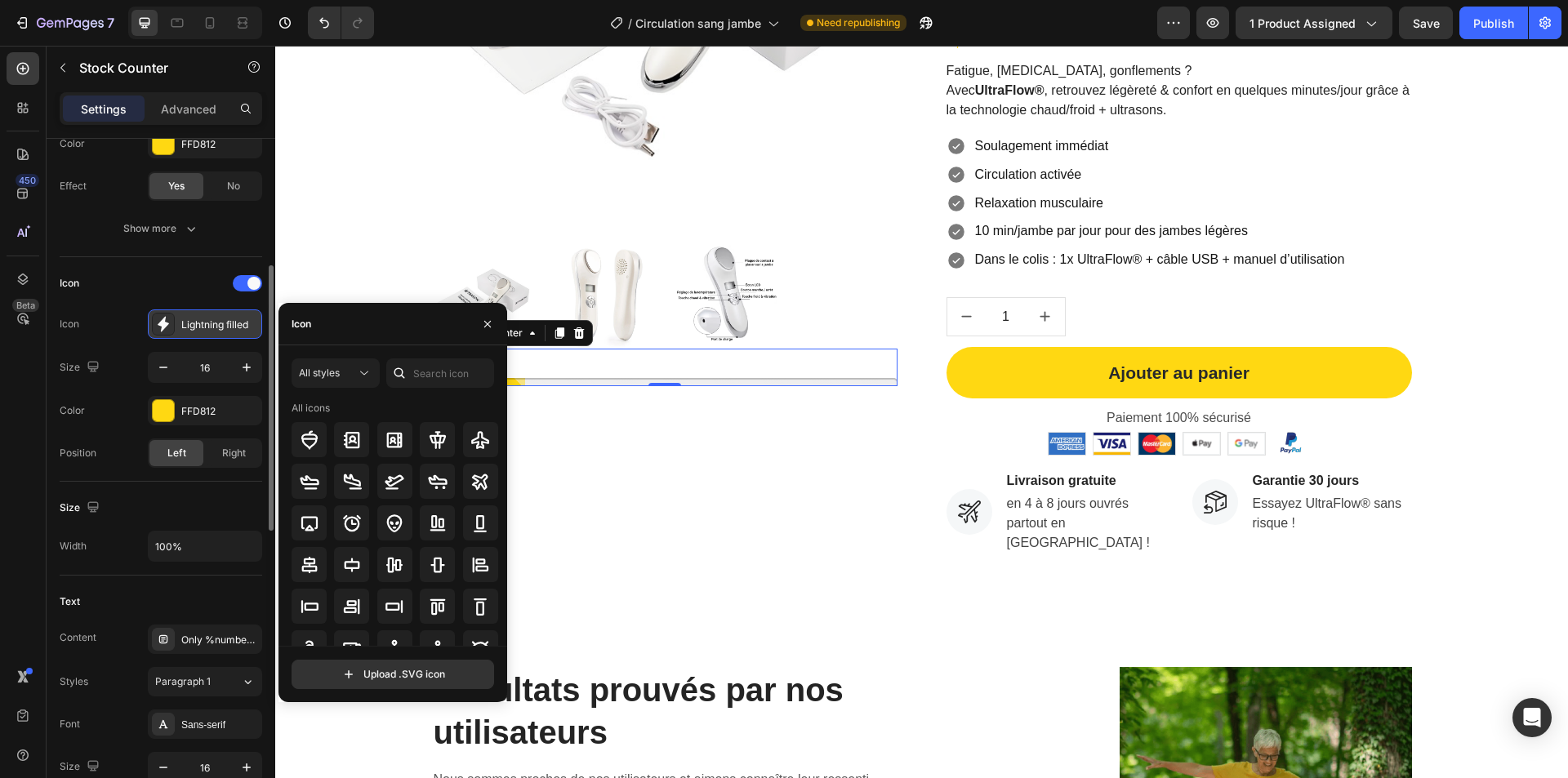
click at [210, 323] on div "Lightning filled" at bounding box center [219, 325] width 77 height 15
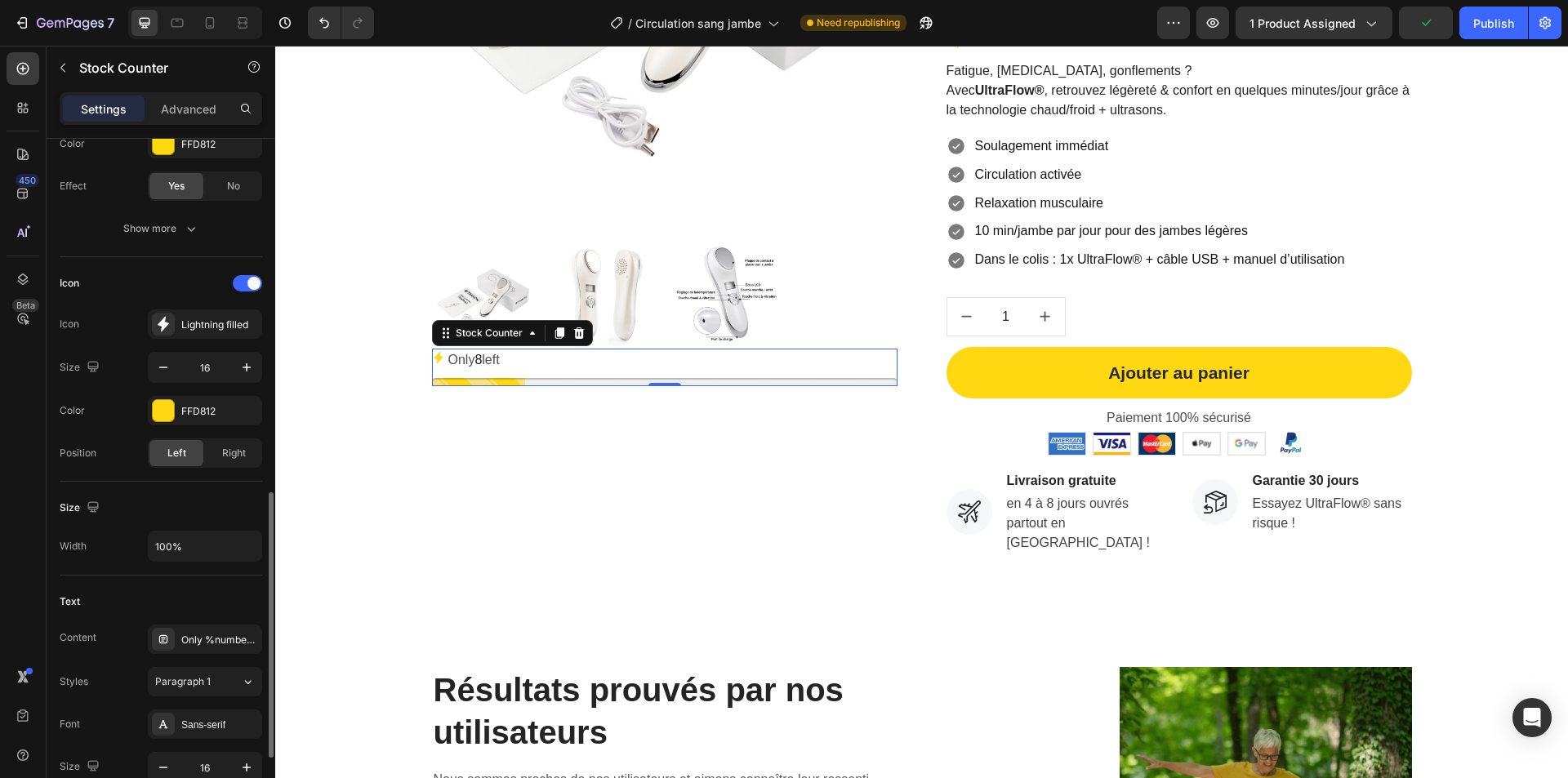
scroll to position [490, 0]
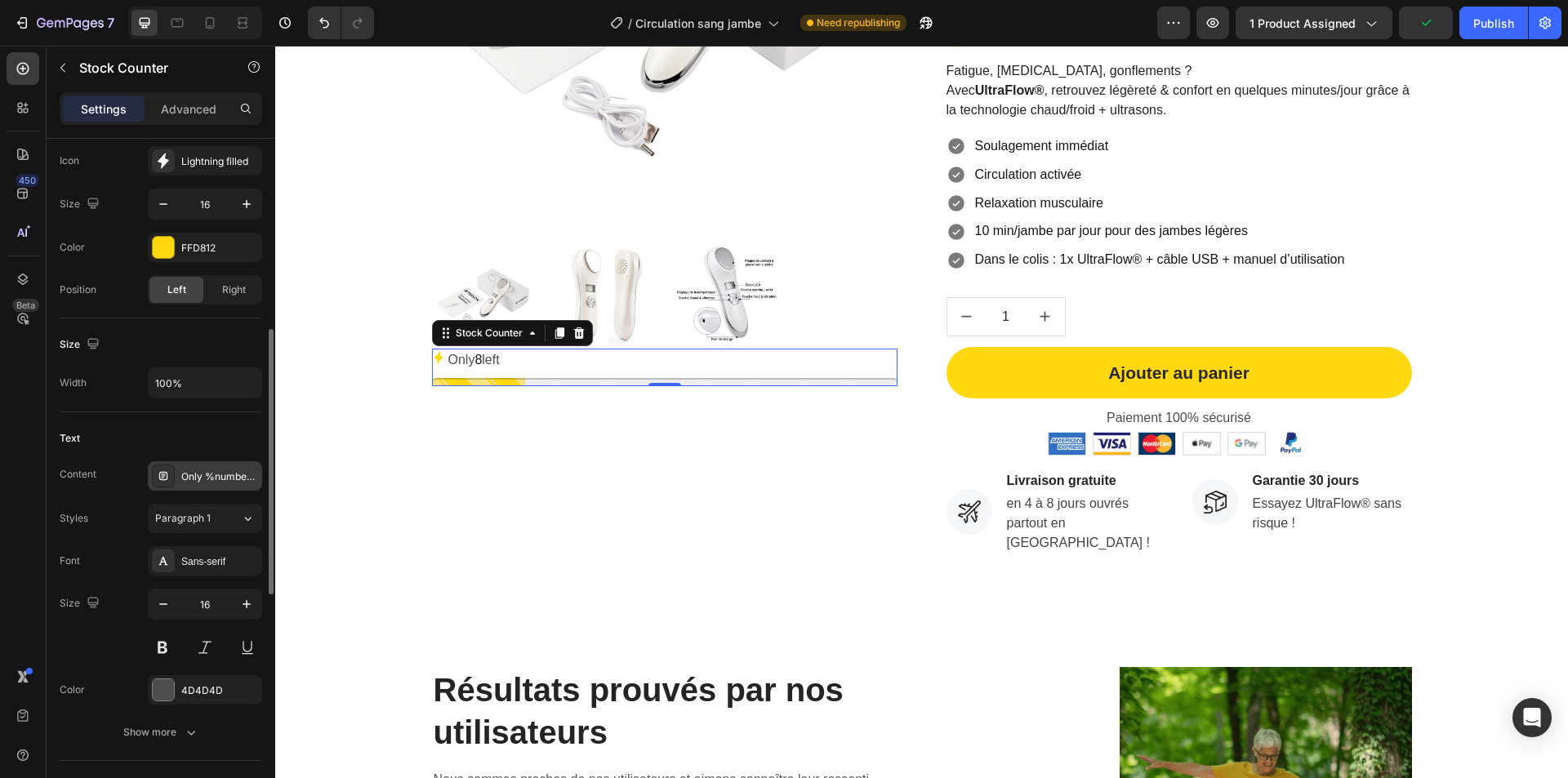
click at [206, 471] on div "Only %number% left" at bounding box center [219, 476] width 77 height 15
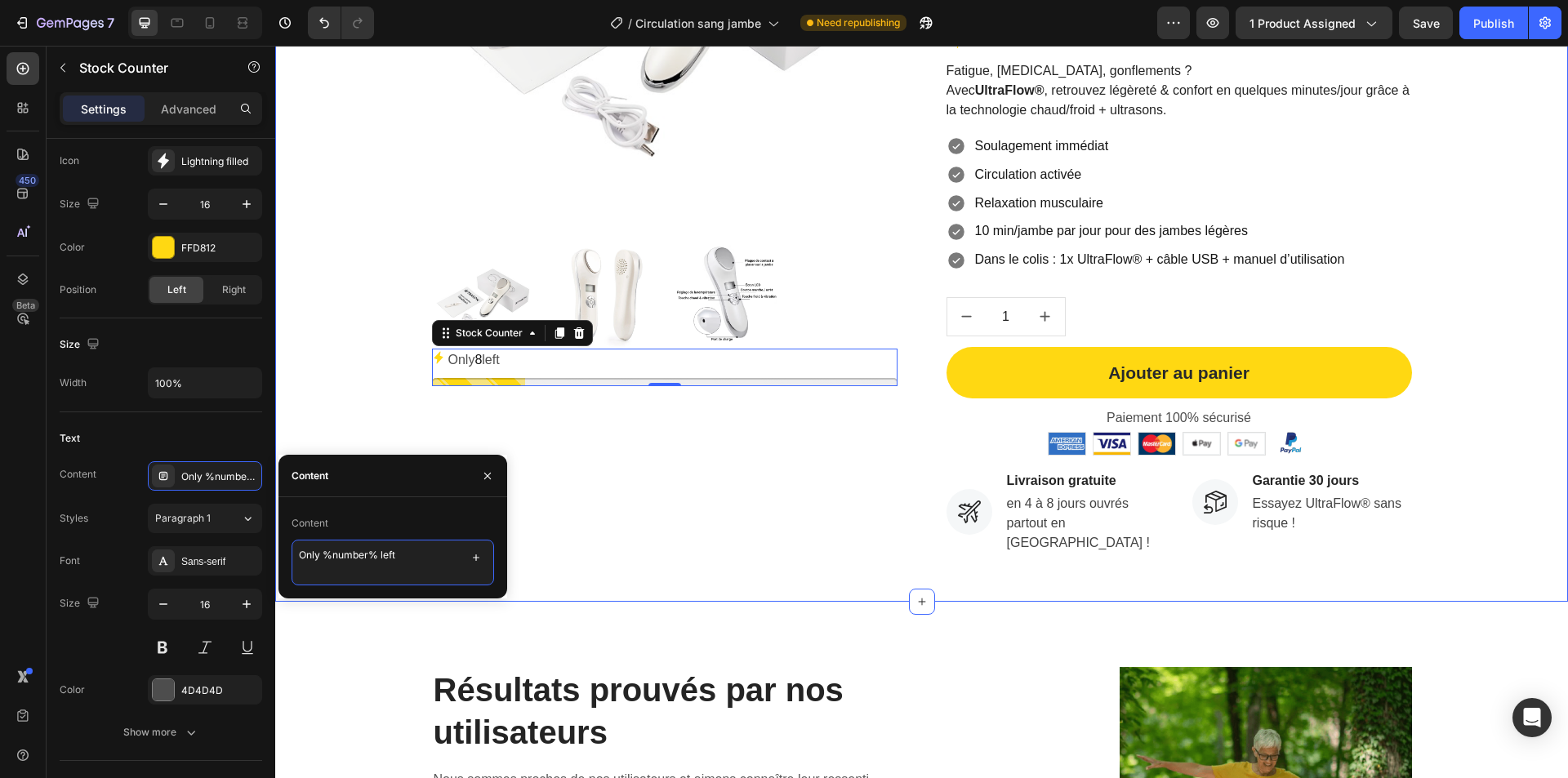
drag, startPoint x: 682, startPoint y: 603, endPoint x: 275, endPoint y: 552, distance: 410.2
click at [414, 559] on textarea "Il reste 15% du stock" at bounding box center [393, 562] width 202 height 46
type textarea "Il reste 15% du stock !"
click at [646, 478] on div "Product Images Il reste 15% du stock ! Stock Counter 0" at bounding box center [665, 161] width 466 height 798
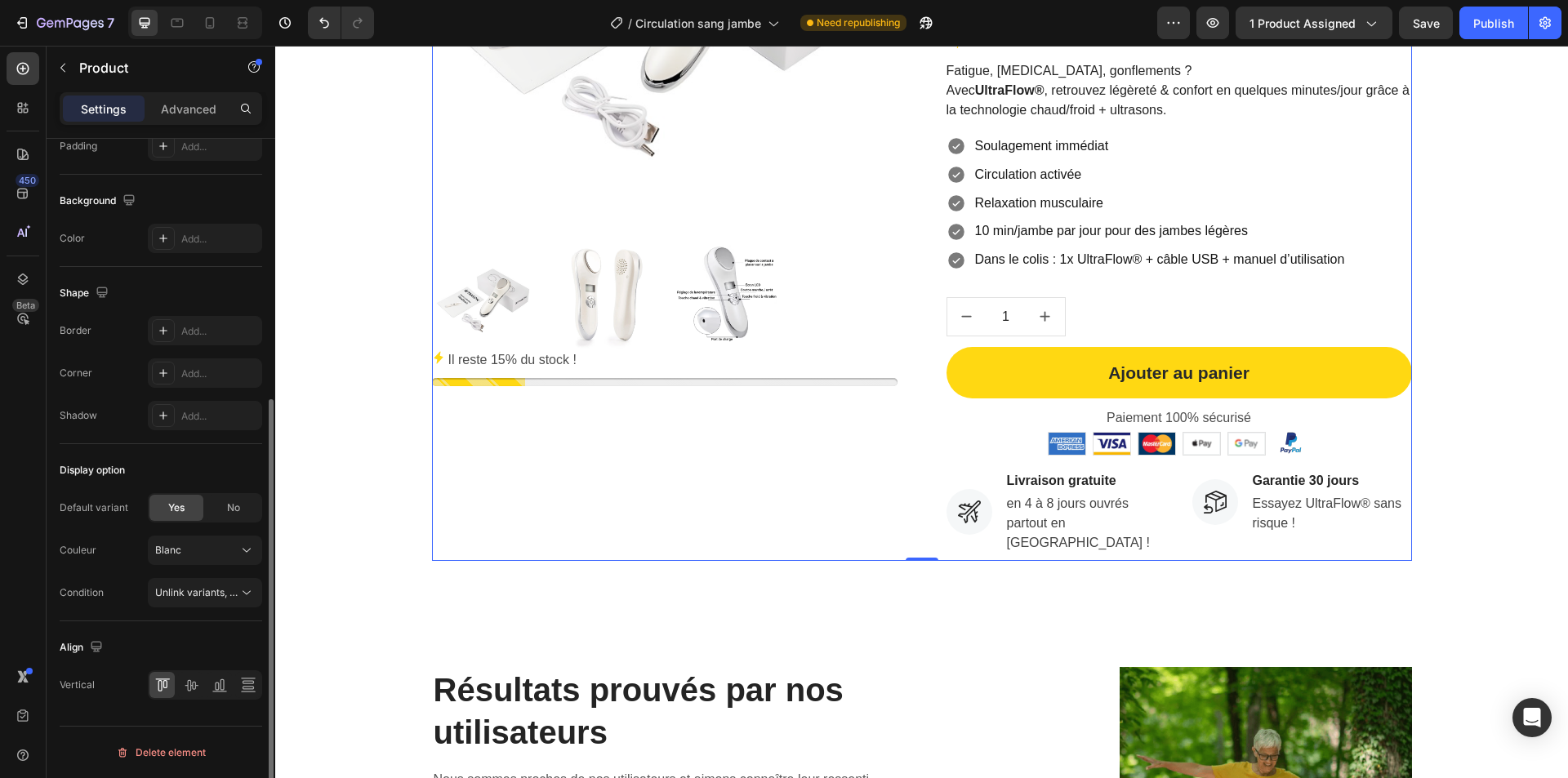
scroll to position [0, 0]
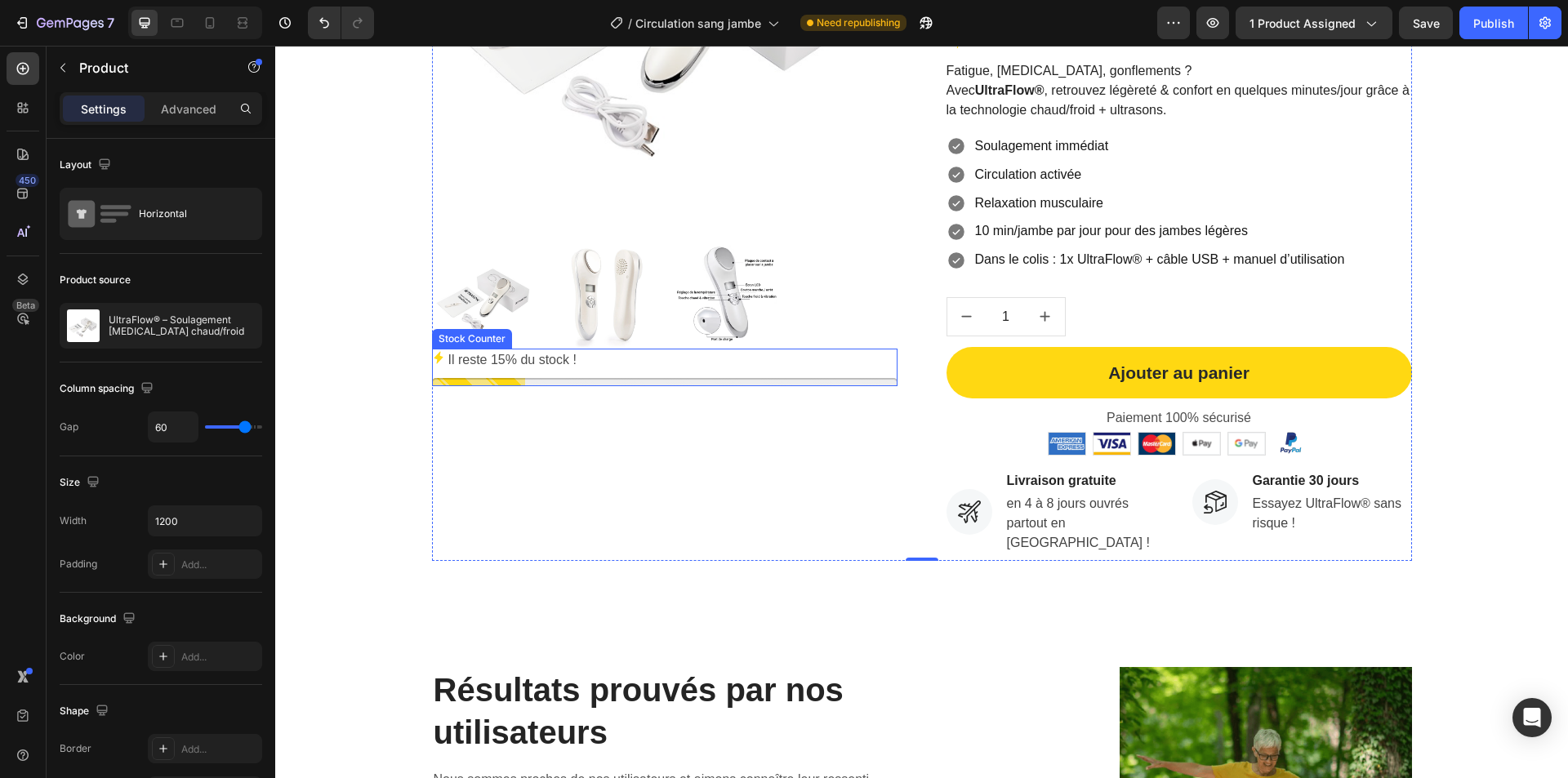
click at [498, 355] on p "Il reste 15% du stock !" at bounding box center [512, 360] width 128 height 24
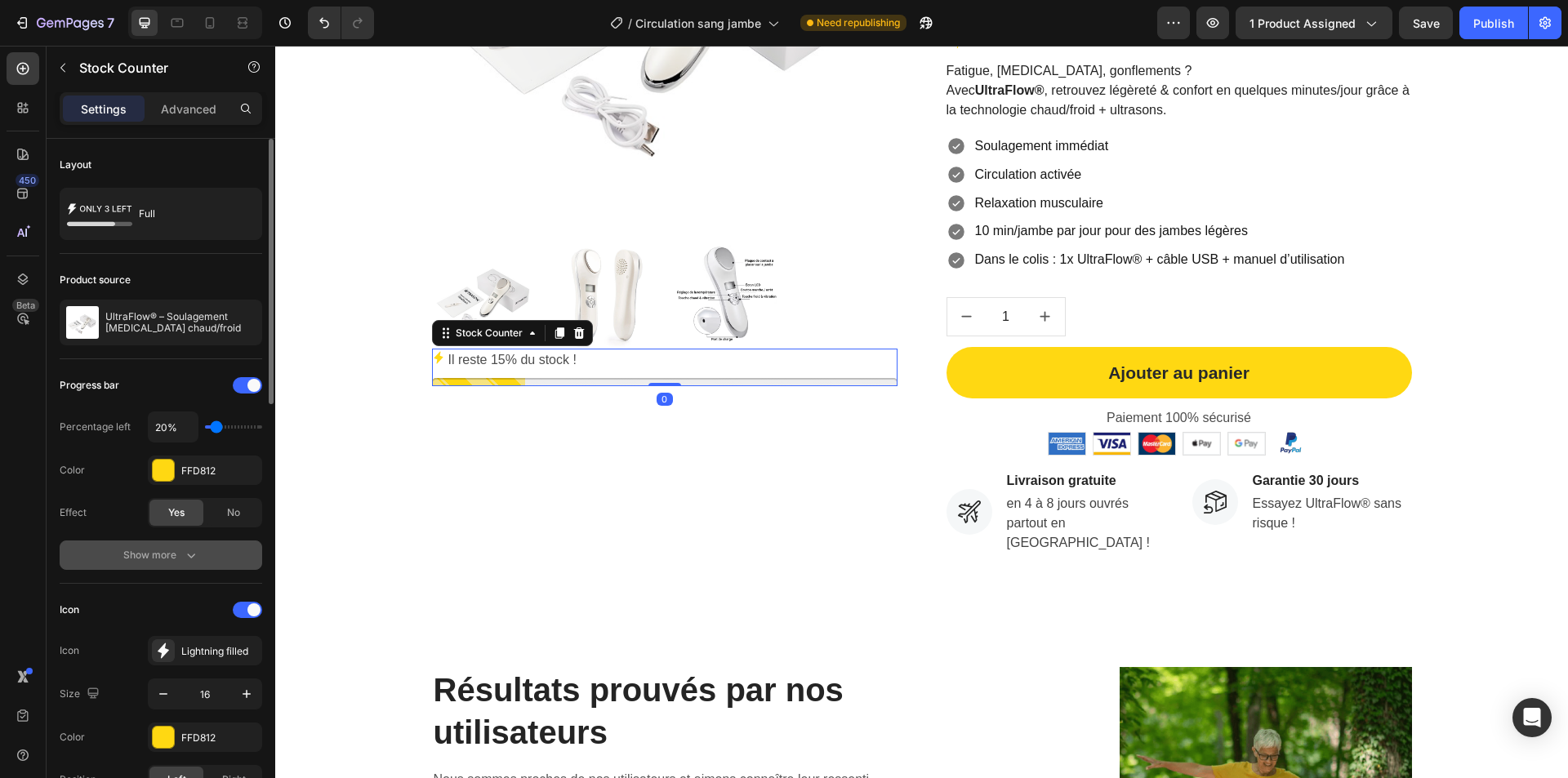
scroll to position [245, 0]
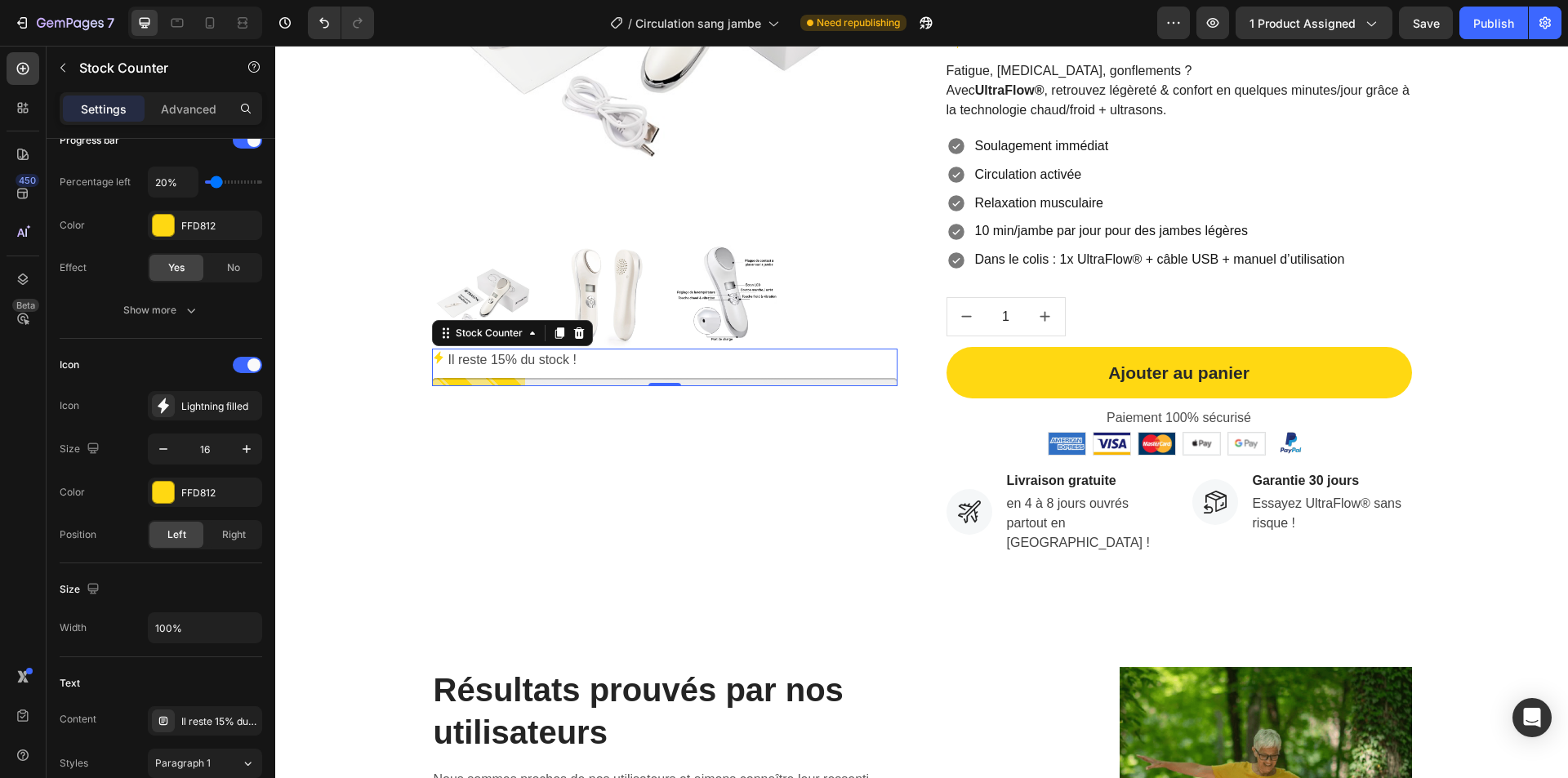
click at [516, 360] on p "Il reste 15% du stock !" at bounding box center [512, 360] width 128 height 24
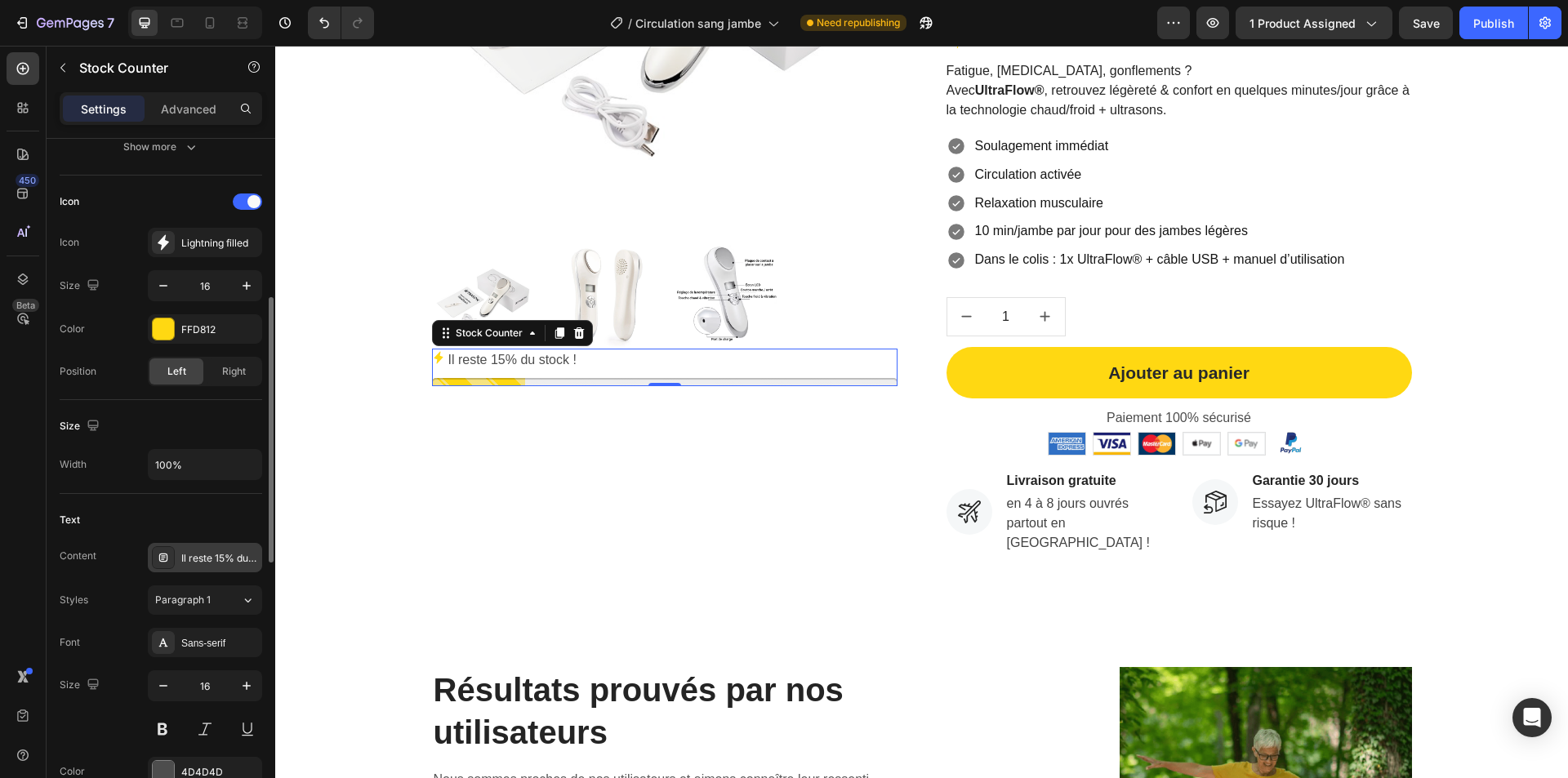
click at [202, 564] on div "Il reste 15% du stock !" at bounding box center [219, 558] width 77 height 15
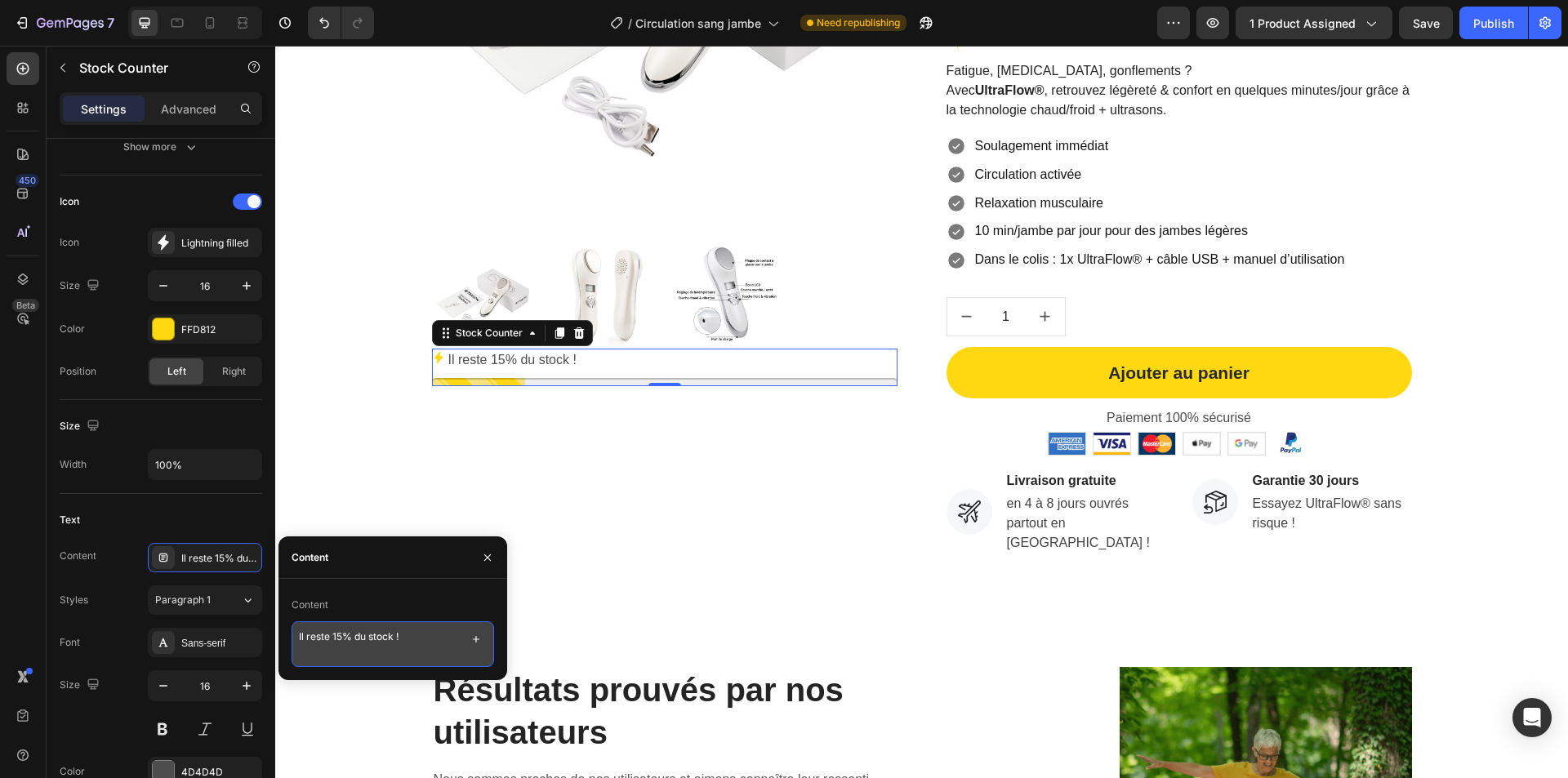
click at [415, 636] on textarea "Il reste 15% du stock !" at bounding box center [393, 644] width 202 height 46
click at [518, 359] on p "Il reste 15% du stock !" at bounding box center [512, 360] width 128 height 24
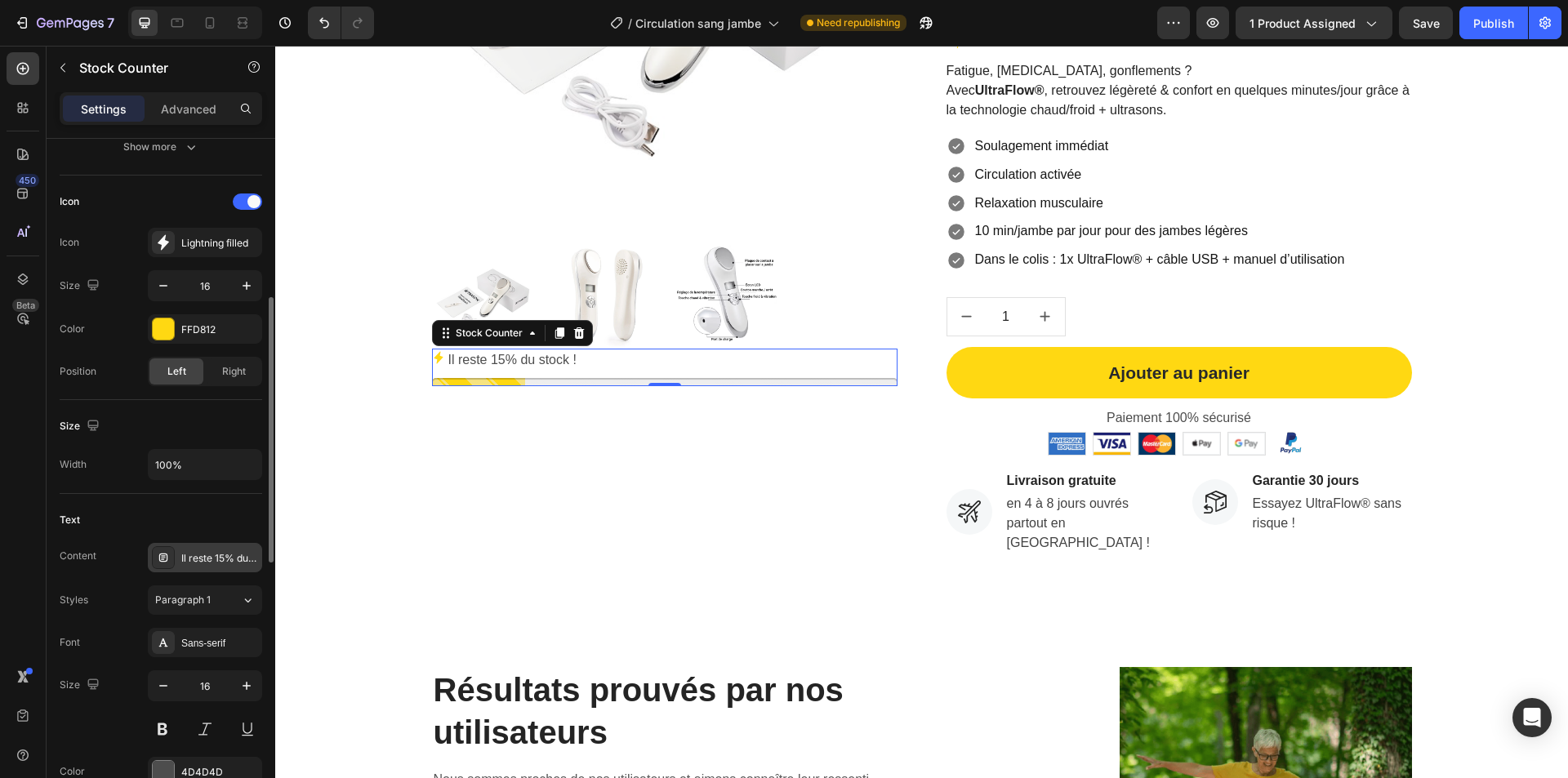
click at [197, 556] on div "Il reste 15% du stock !" at bounding box center [219, 558] width 77 height 15
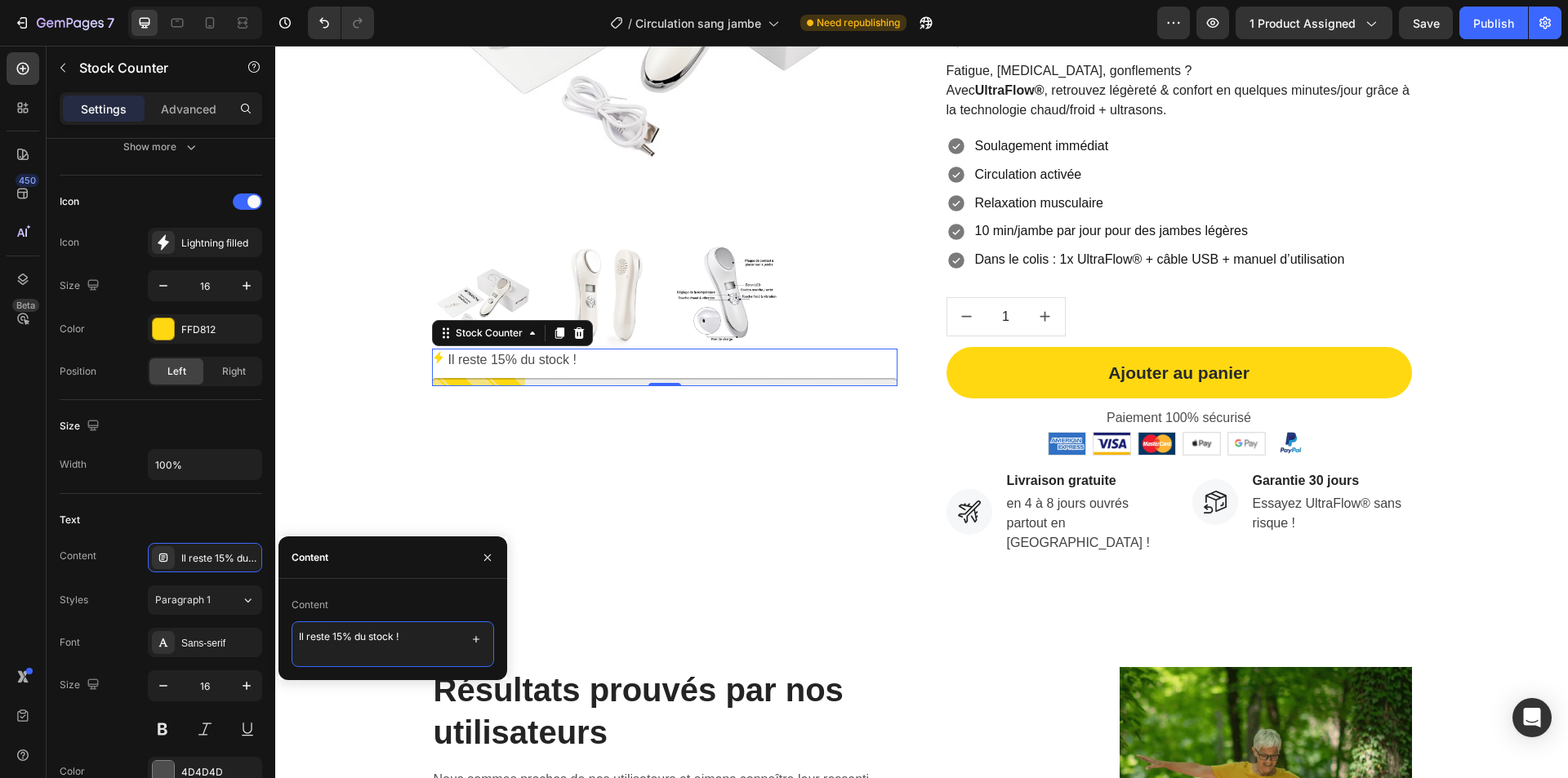
click at [388, 639] on textarea "Il reste 15% du stock !" at bounding box center [393, 644] width 202 height 46
paste textarea "Dépêchez-vous, 15 % du stock disponible seulement"
type textarea "Dépêchez-vous, 15 % du stock disponible seulement !"
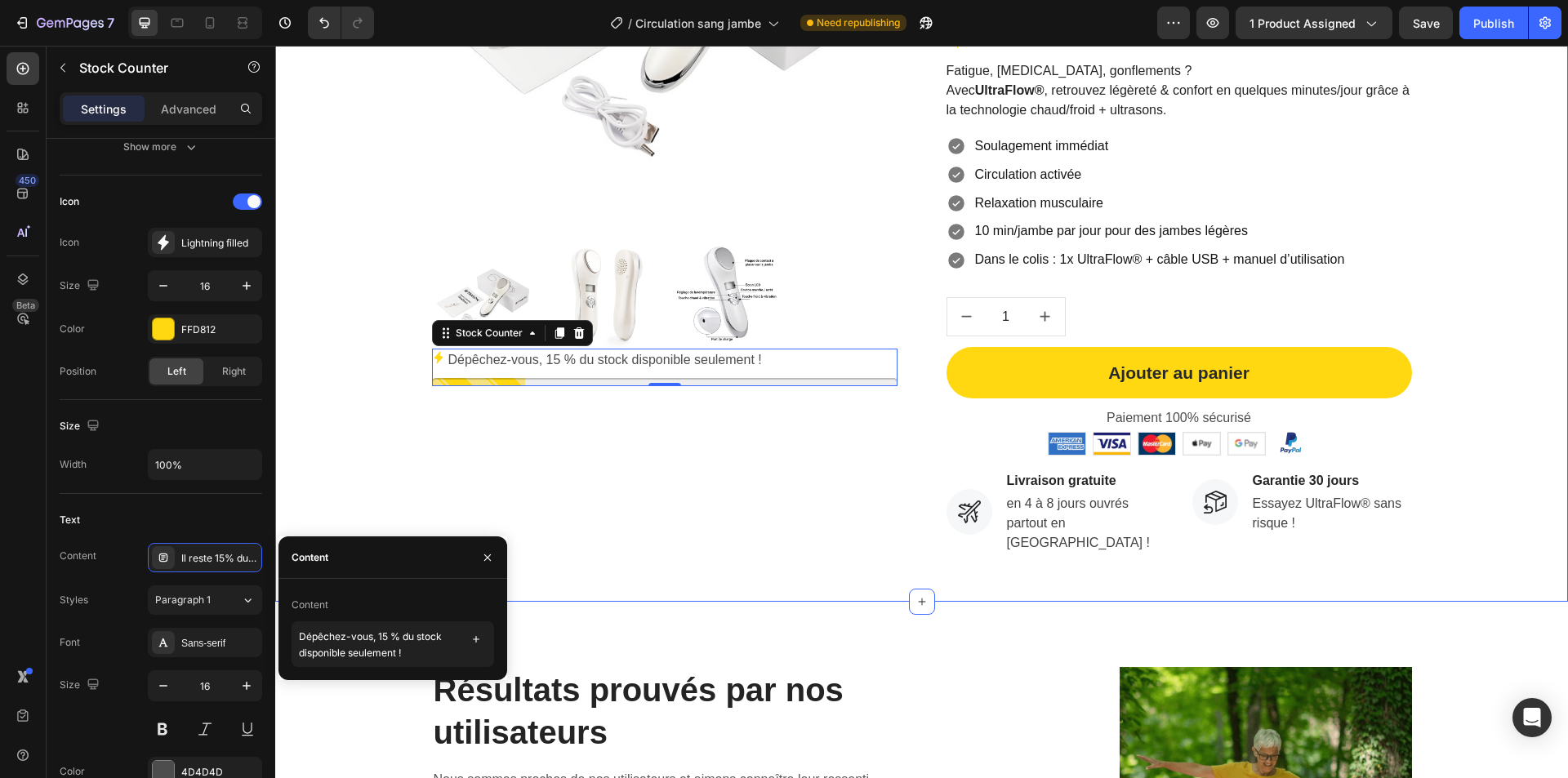
click at [728, 588] on div "Product Images Dépêchez-vous, 15 % du stock disponible seulement ! Stock Counte…" at bounding box center [921, 158] width 1293 height 887
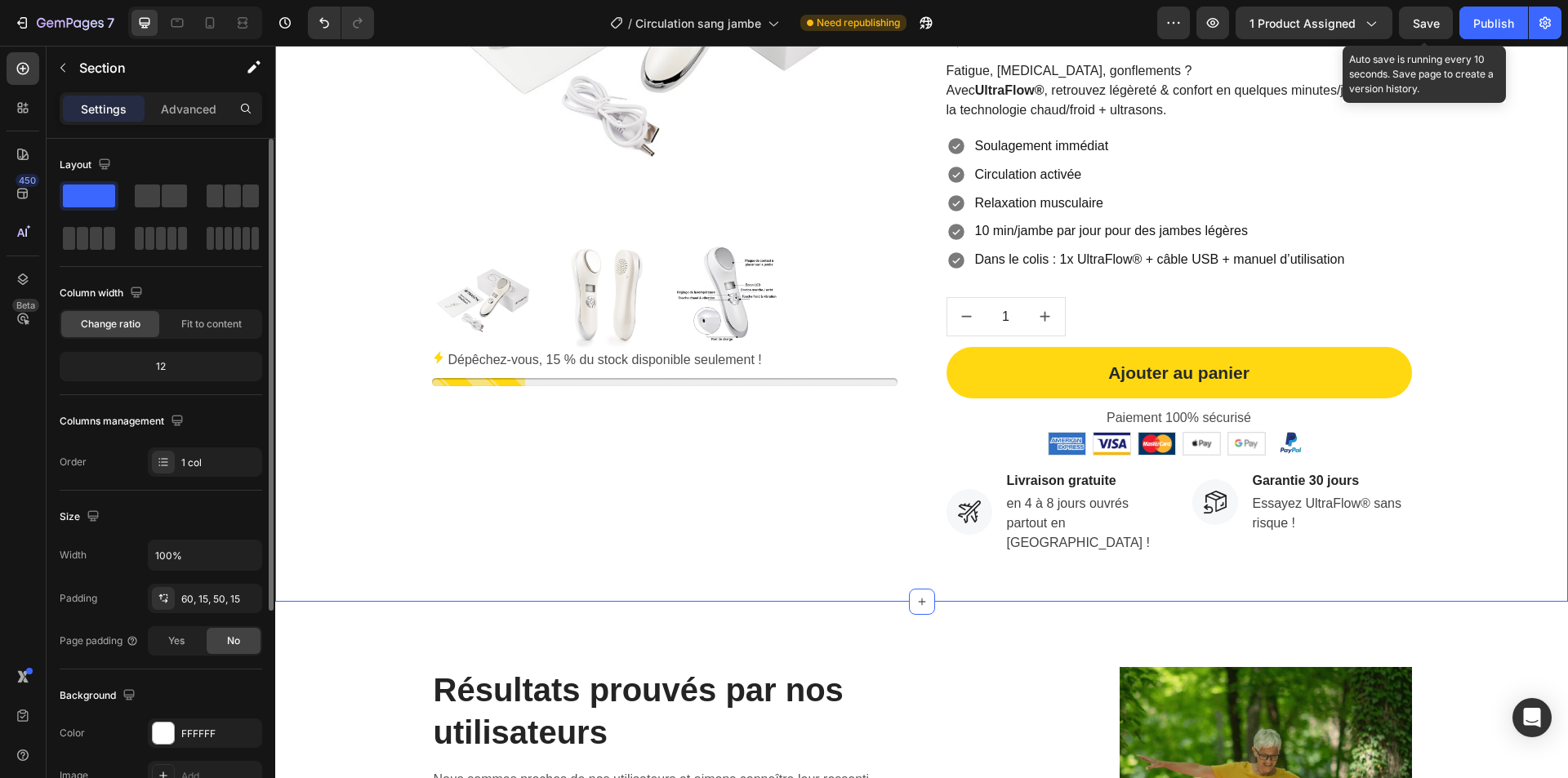
click at [1429, 21] on span "Save" at bounding box center [1426, 23] width 27 height 14
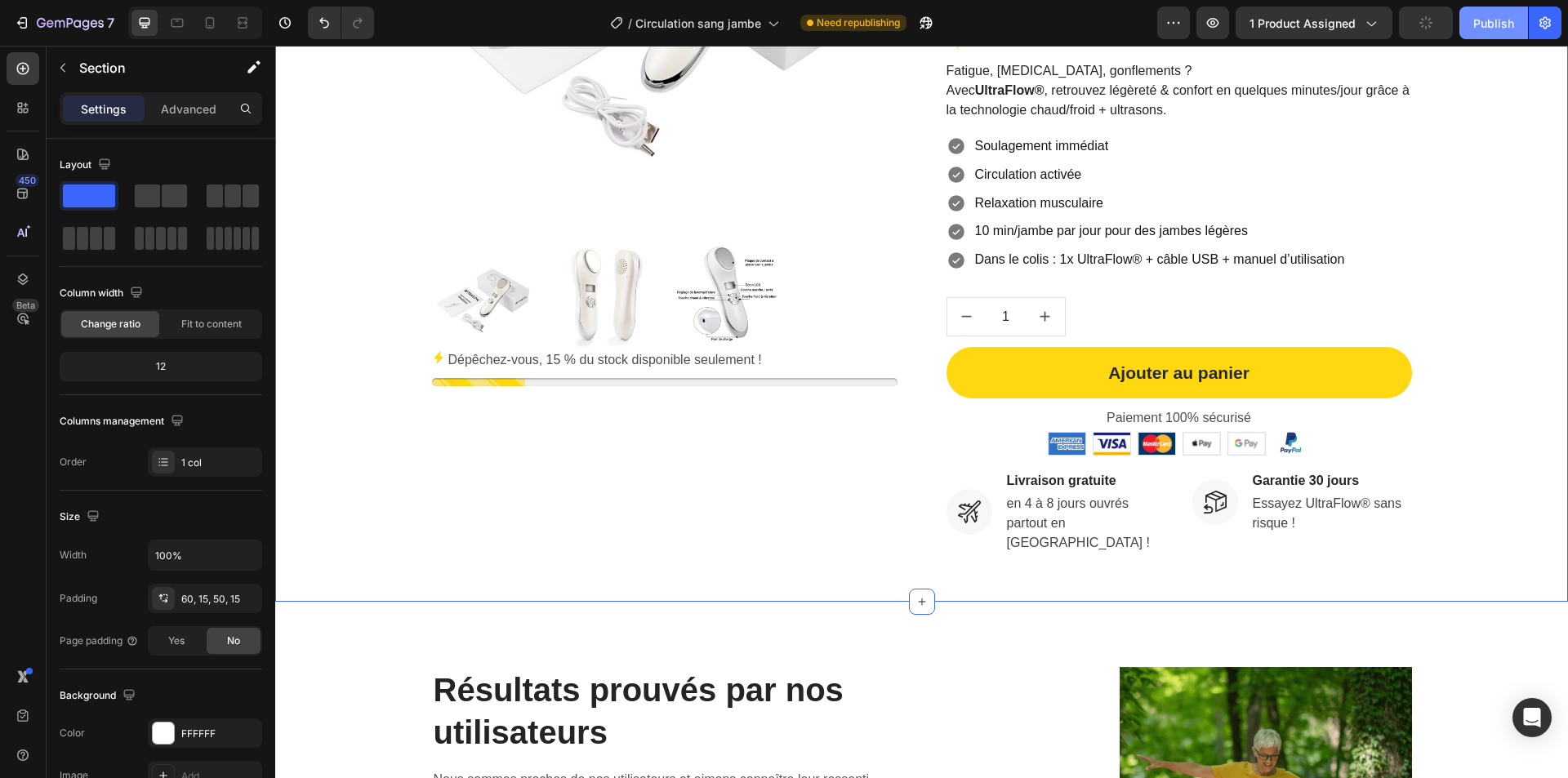
drag, startPoint x: 1485, startPoint y: 21, endPoint x: 1183, endPoint y: 7, distance: 302.3
click at [1485, 21] on div "Publish" at bounding box center [1493, 23] width 41 height 17
click at [213, 29] on icon at bounding box center [209, 23] width 16 height 16
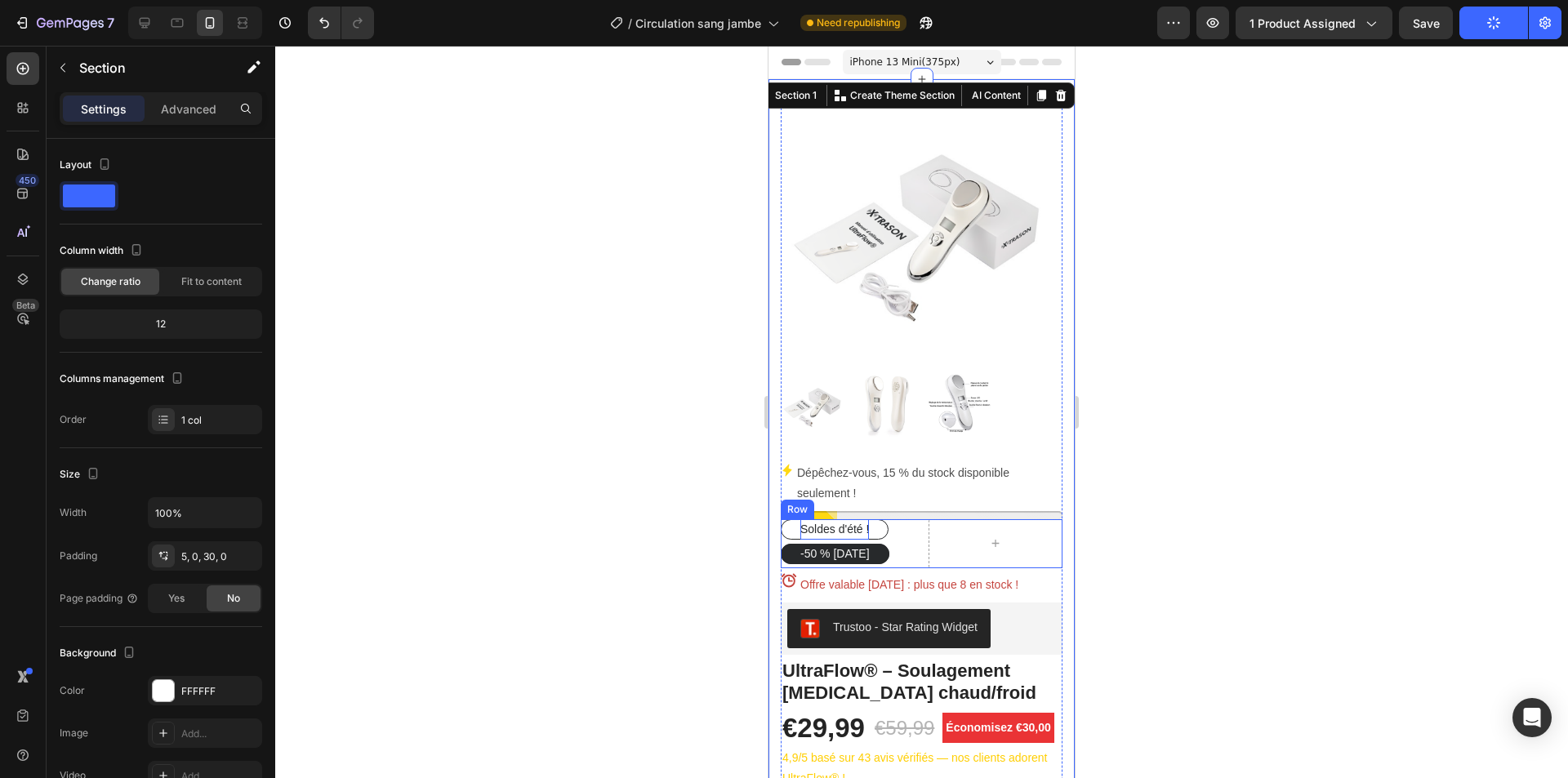
click at [916, 535] on div "Soldes d'été ! Button -50 % aujourd’hui Button Row" at bounding box center [922, 543] width 282 height 49
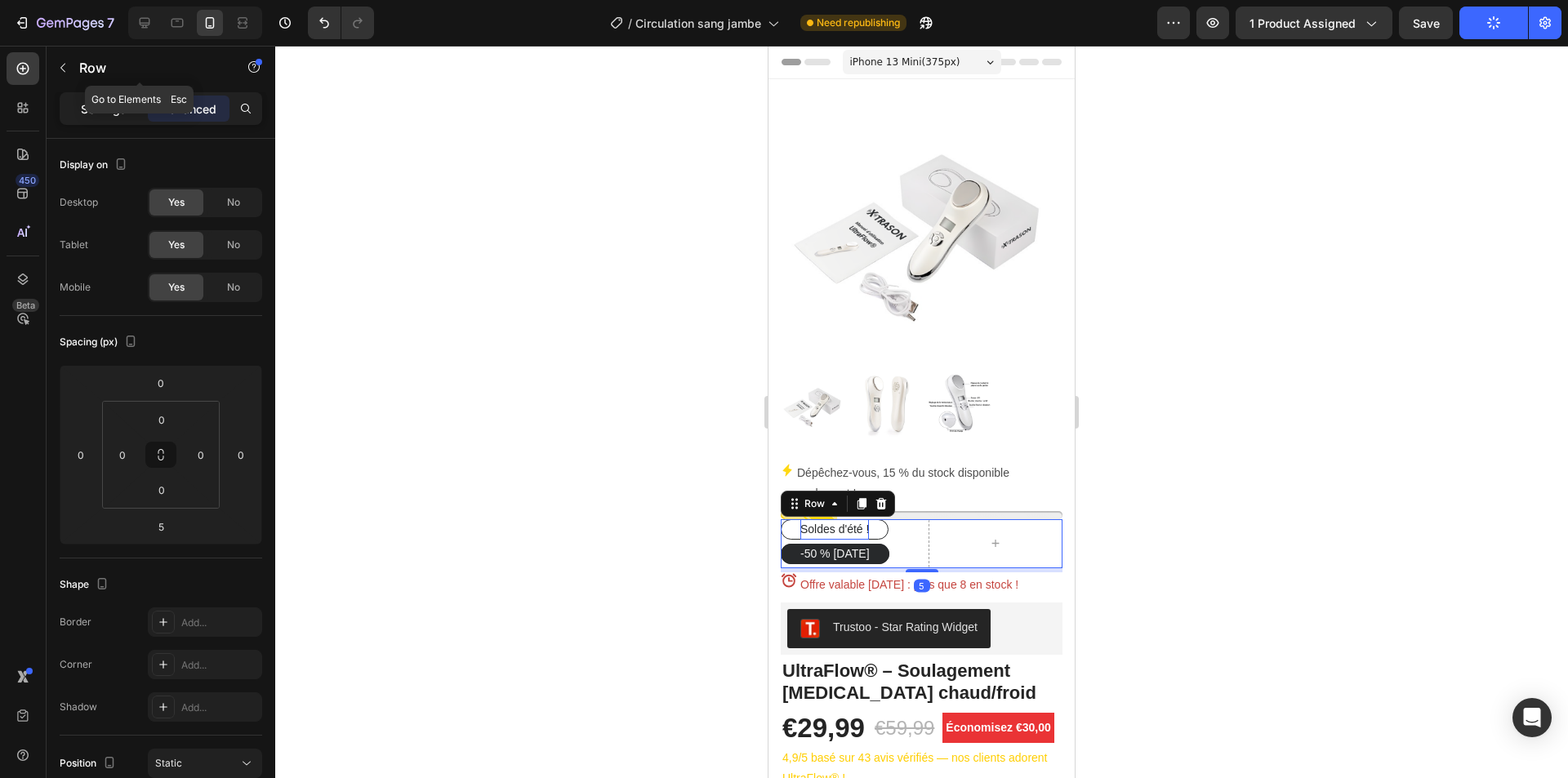
click at [98, 110] on p "Settings" at bounding box center [104, 108] width 46 height 17
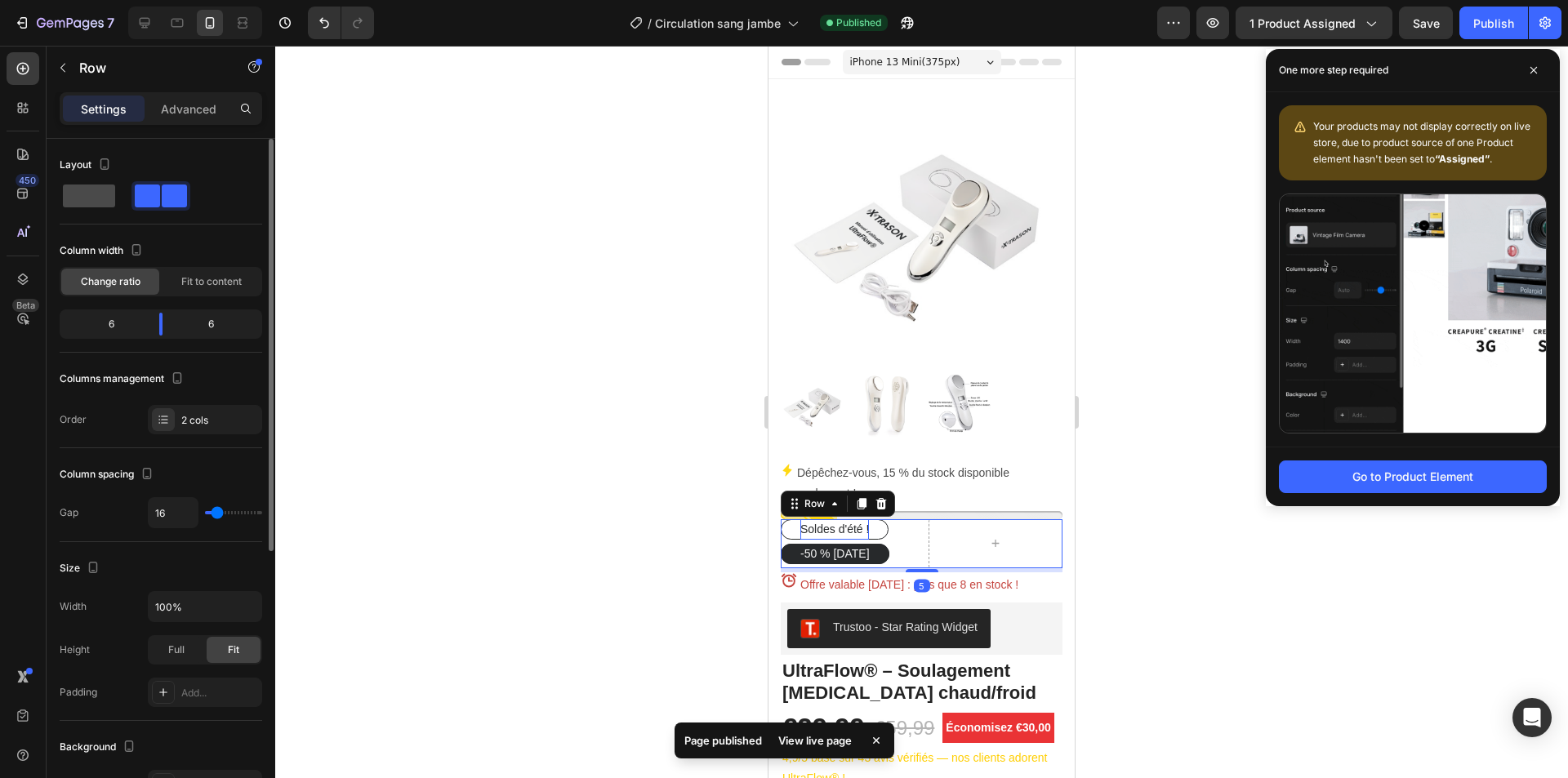
click at [102, 195] on span at bounding box center [89, 196] width 52 height 23
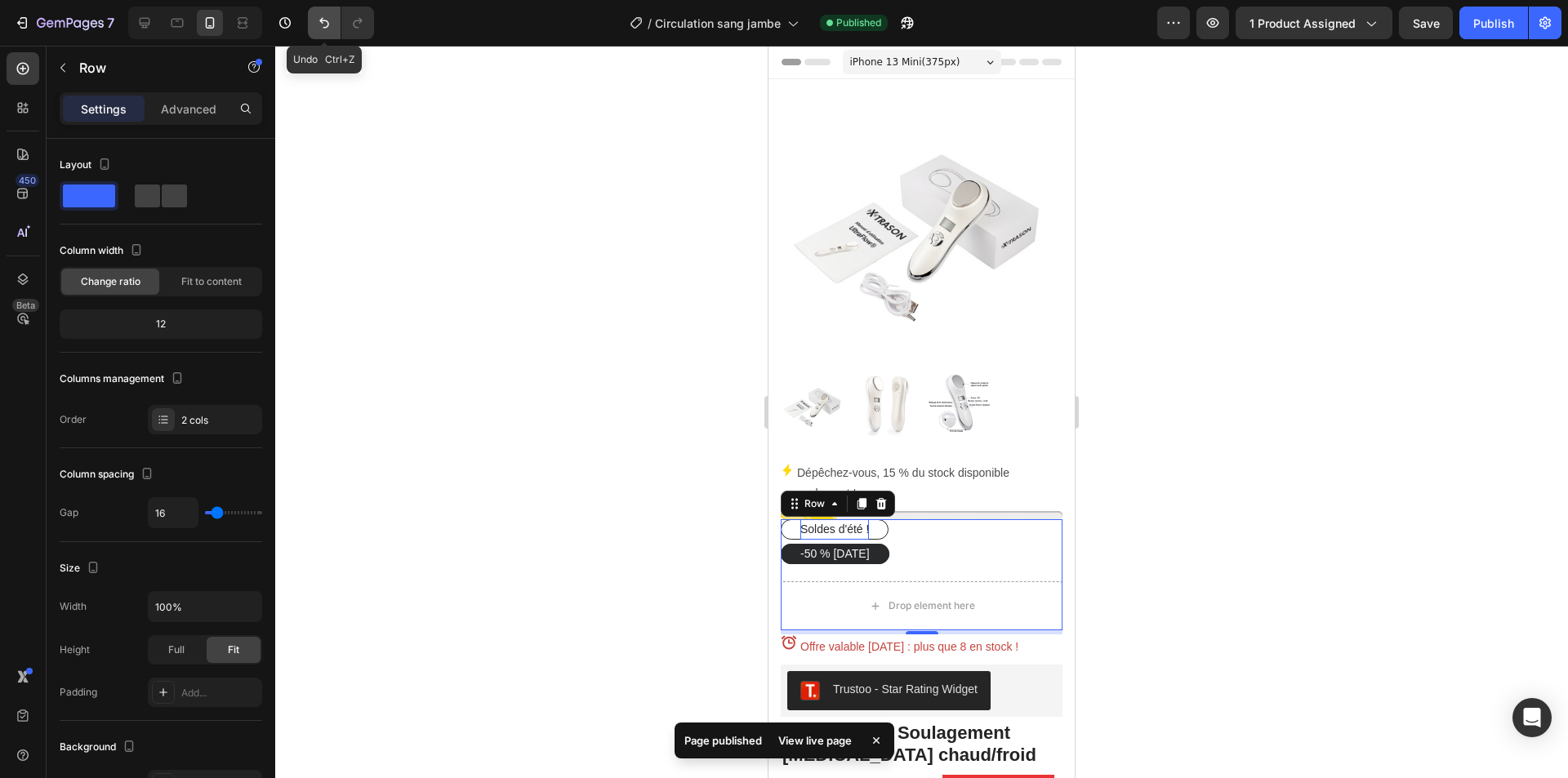
click at [324, 28] on icon "Undo/Redo" at bounding box center [324, 23] width 10 height 11
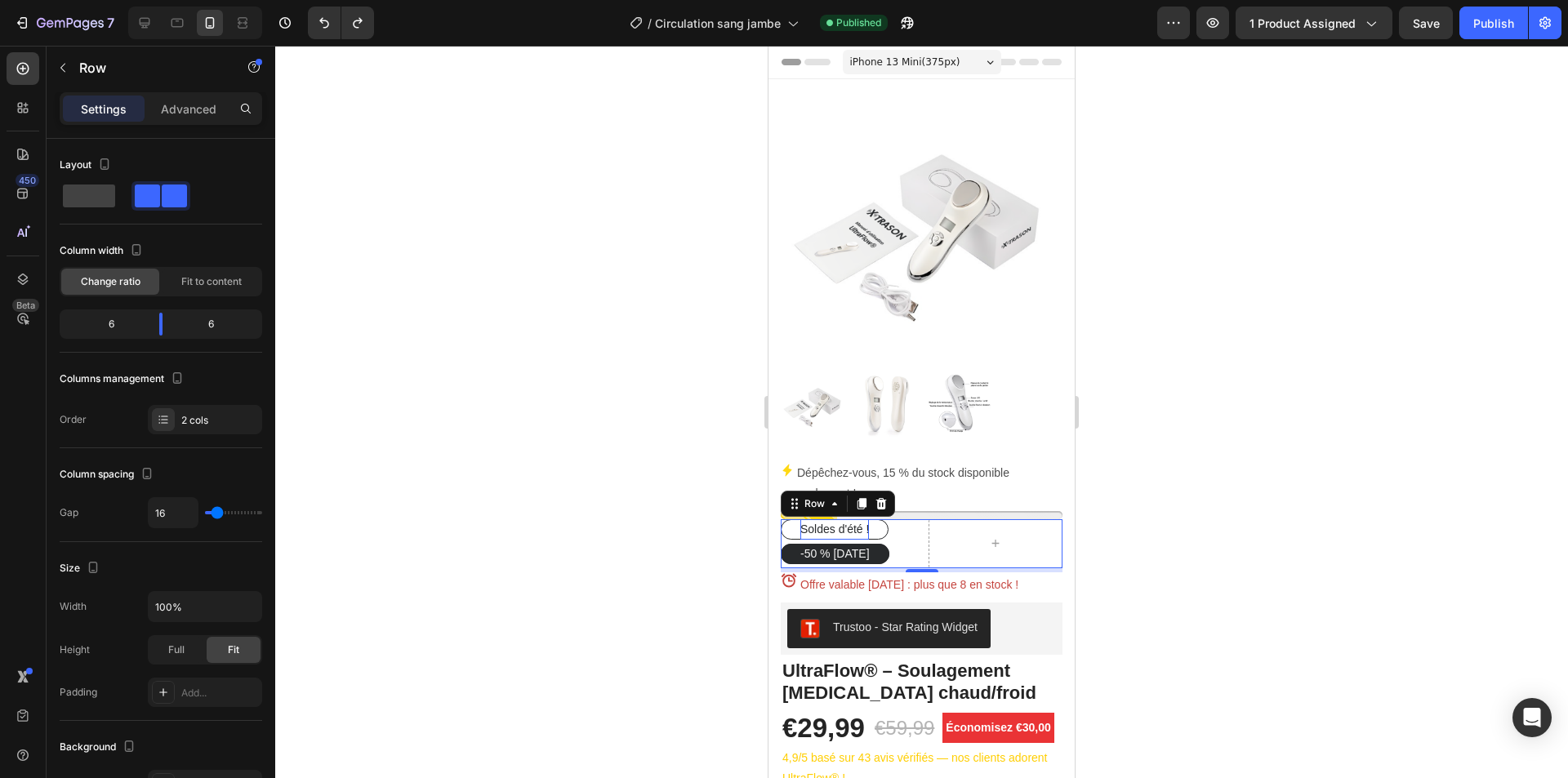
click at [917, 525] on div "Soldes d'été ! Button -50 % aujourd’hui Button Row 5" at bounding box center [922, 543] width 282 height 49
click at [1138, 558] on div at bounding box center [921, 413] width 1293 height 733
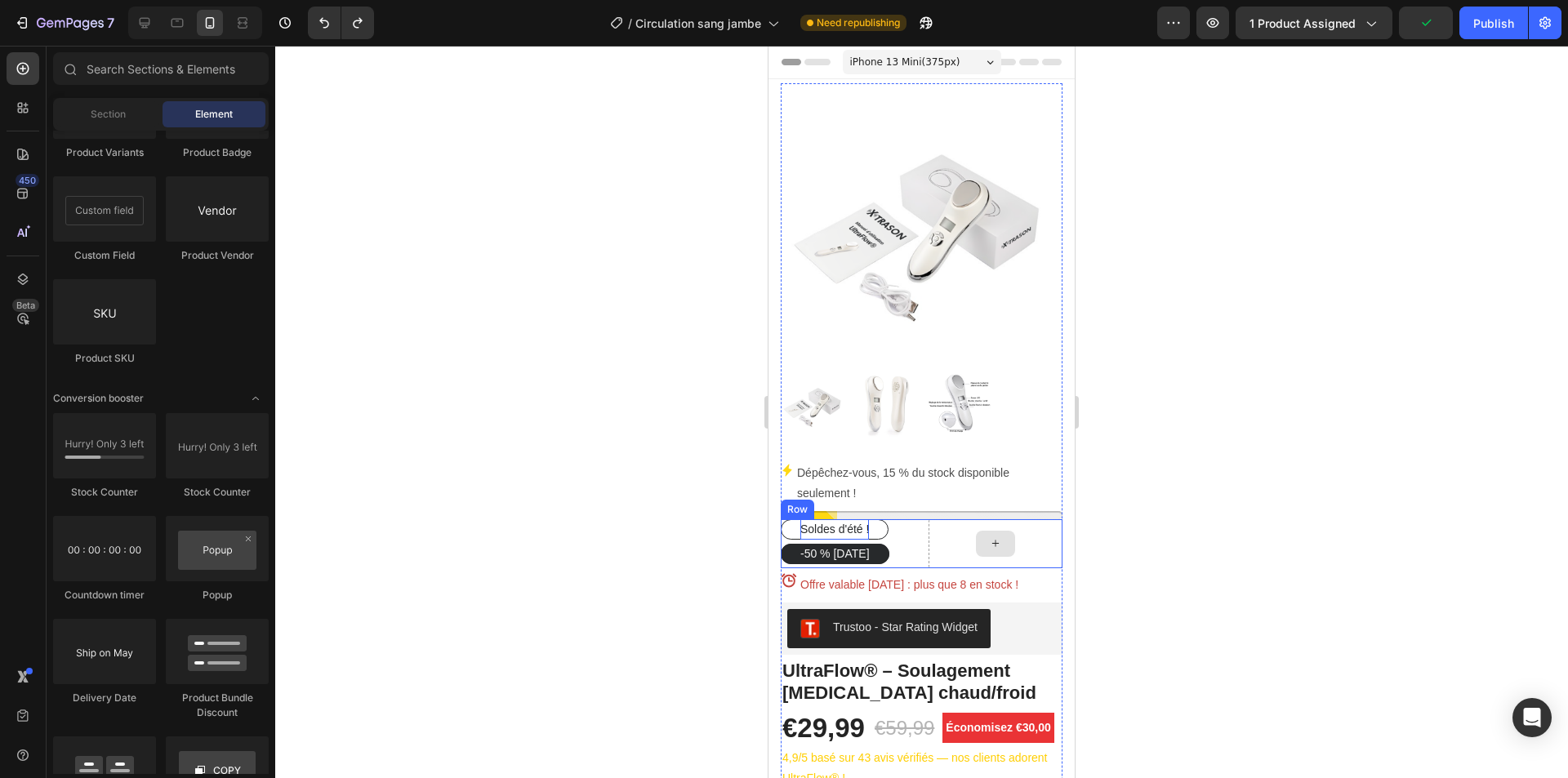
click at [974, 548] on div at bounding box center [996, 543] width 135 height 49
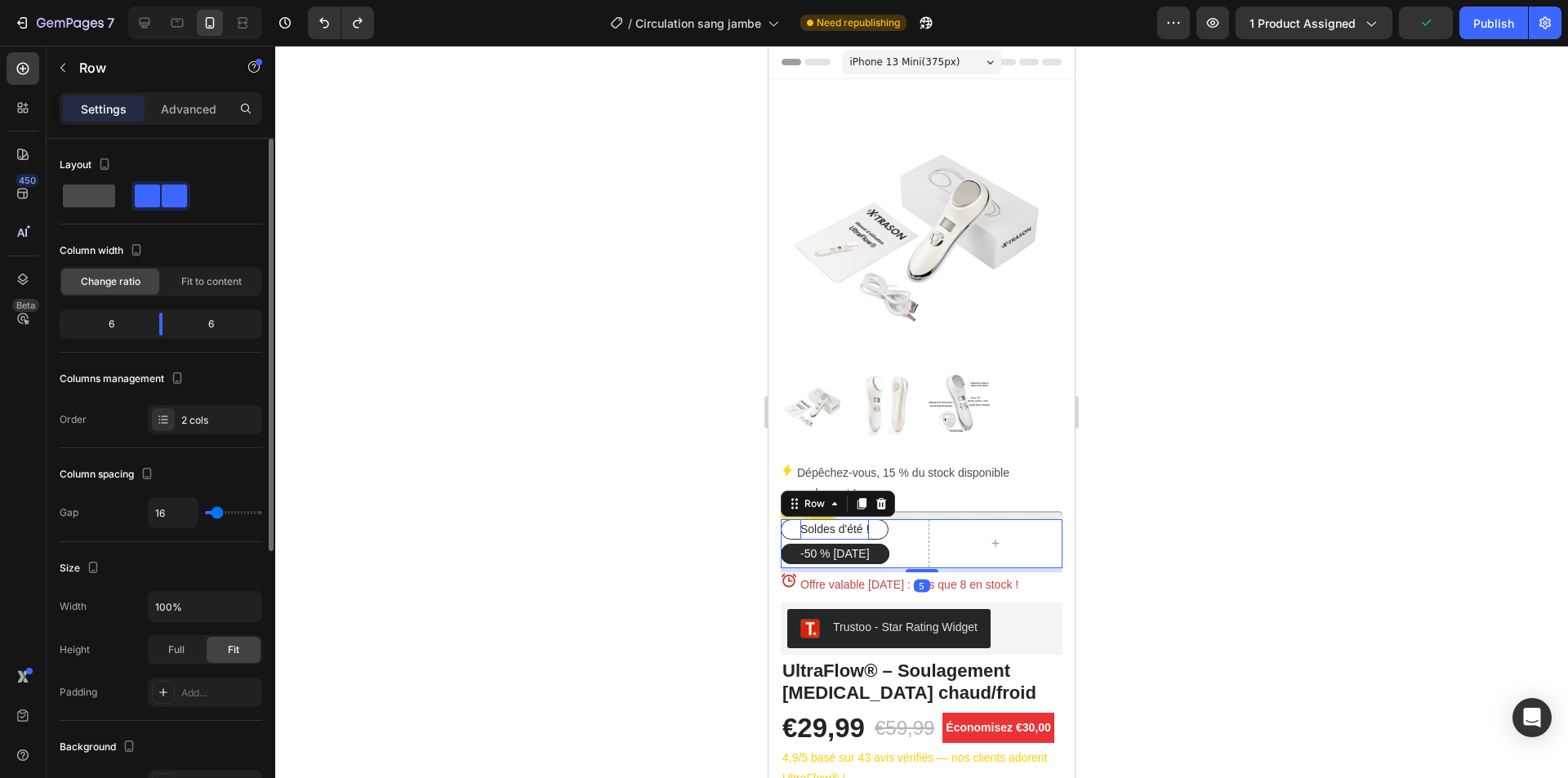
click at [80, 197] on span at bounding box center [89, 196] width 52 height 23
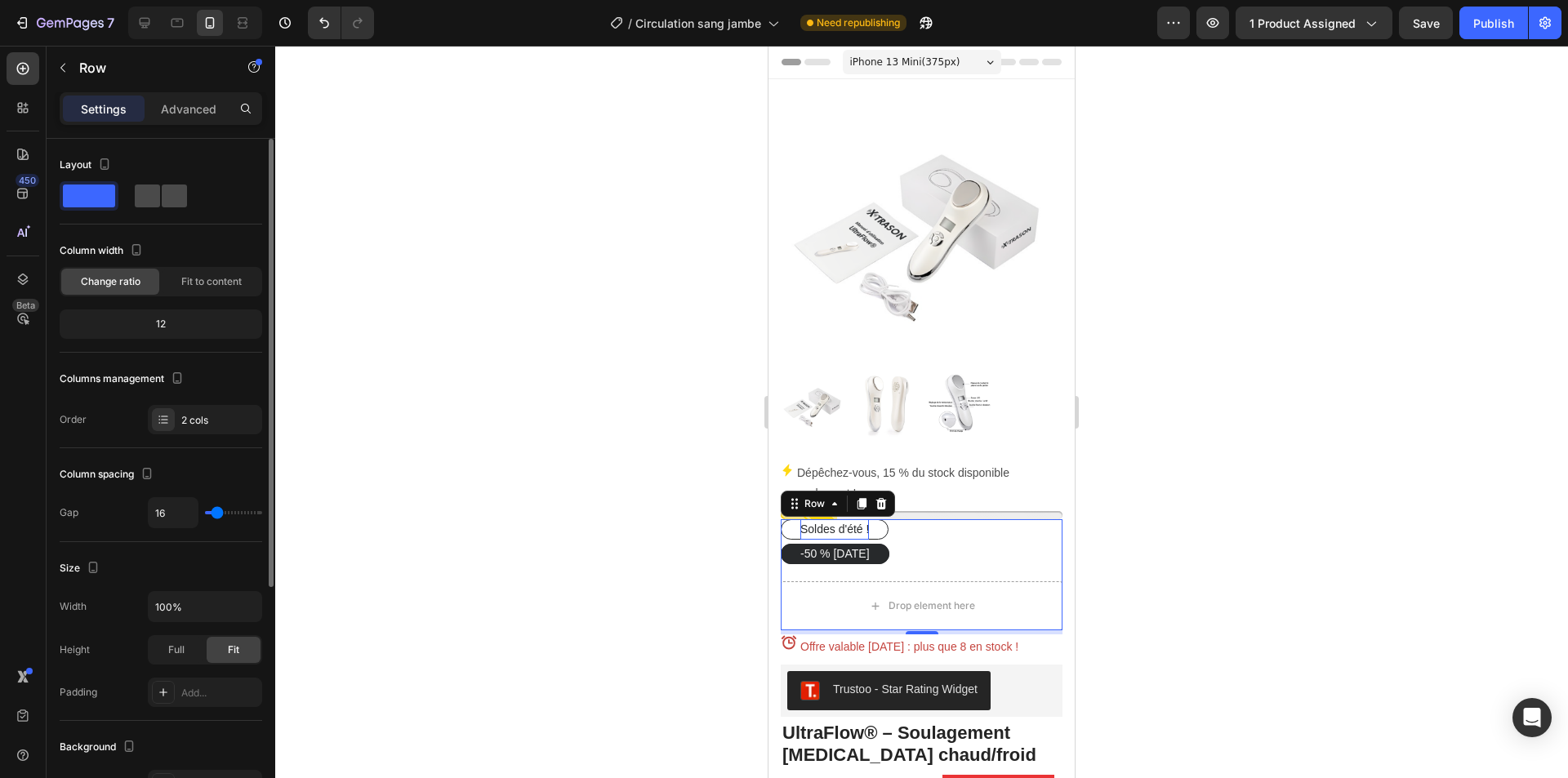
click at [162, 197] on span at bounding box center [174, 196] width 26 height 23
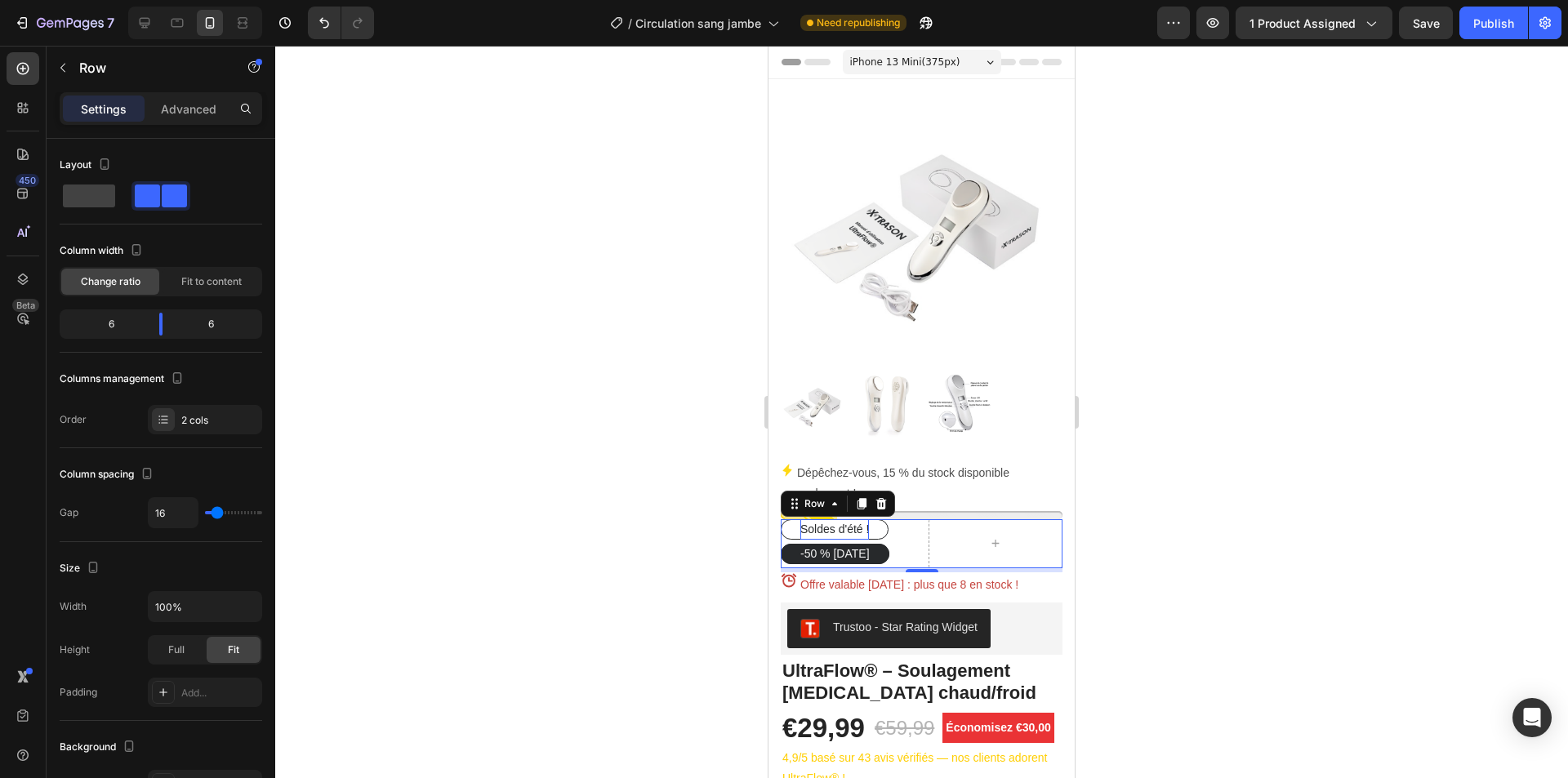
click at [651, 429] on div at bounding box center [921, 413] width 1293 height 733
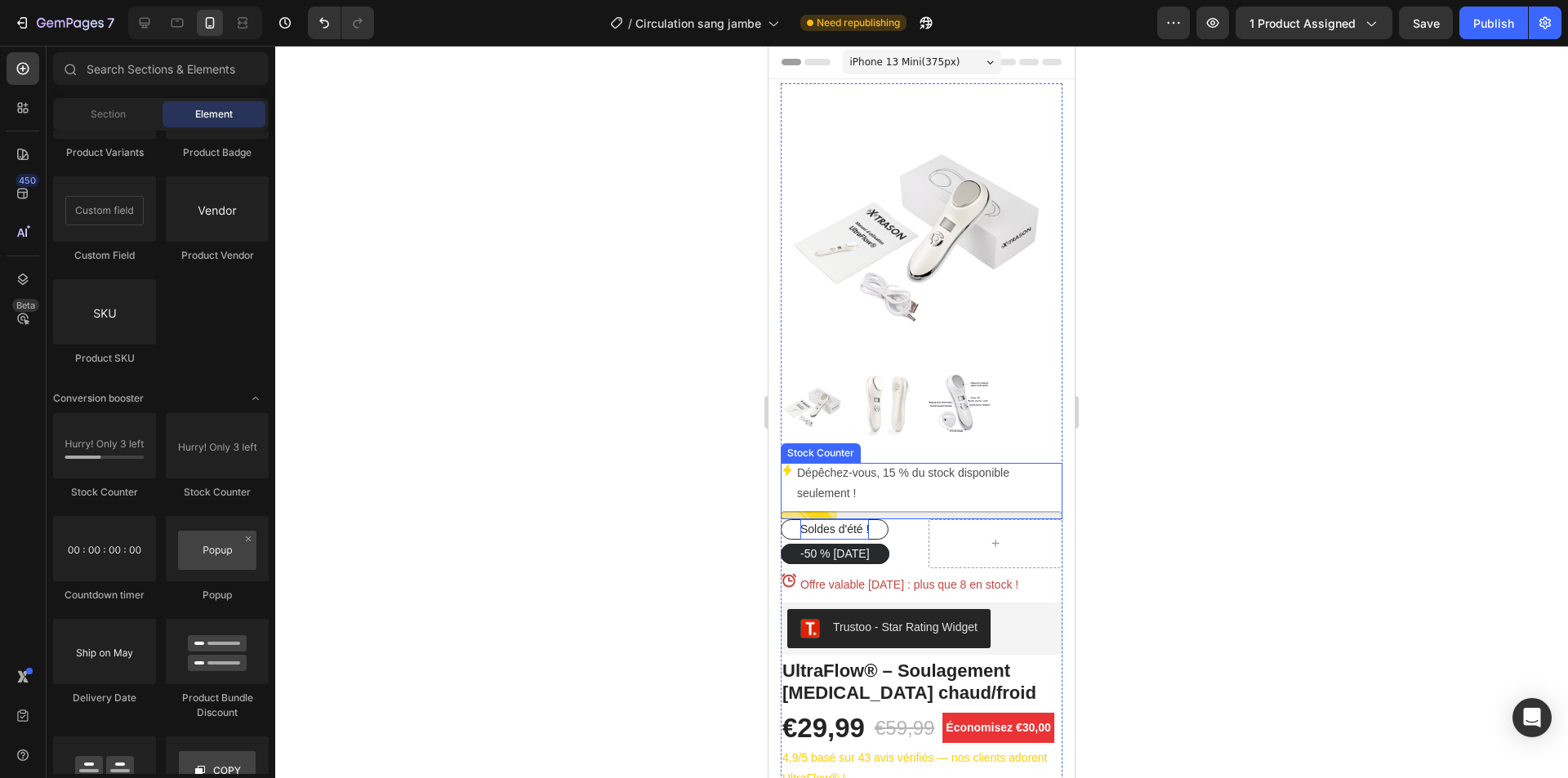
click at [864, 472] on p "Dépêchez-vous, 15 % du stock disponible seulement !" at bounding box center [929, 483] width 265 height 41
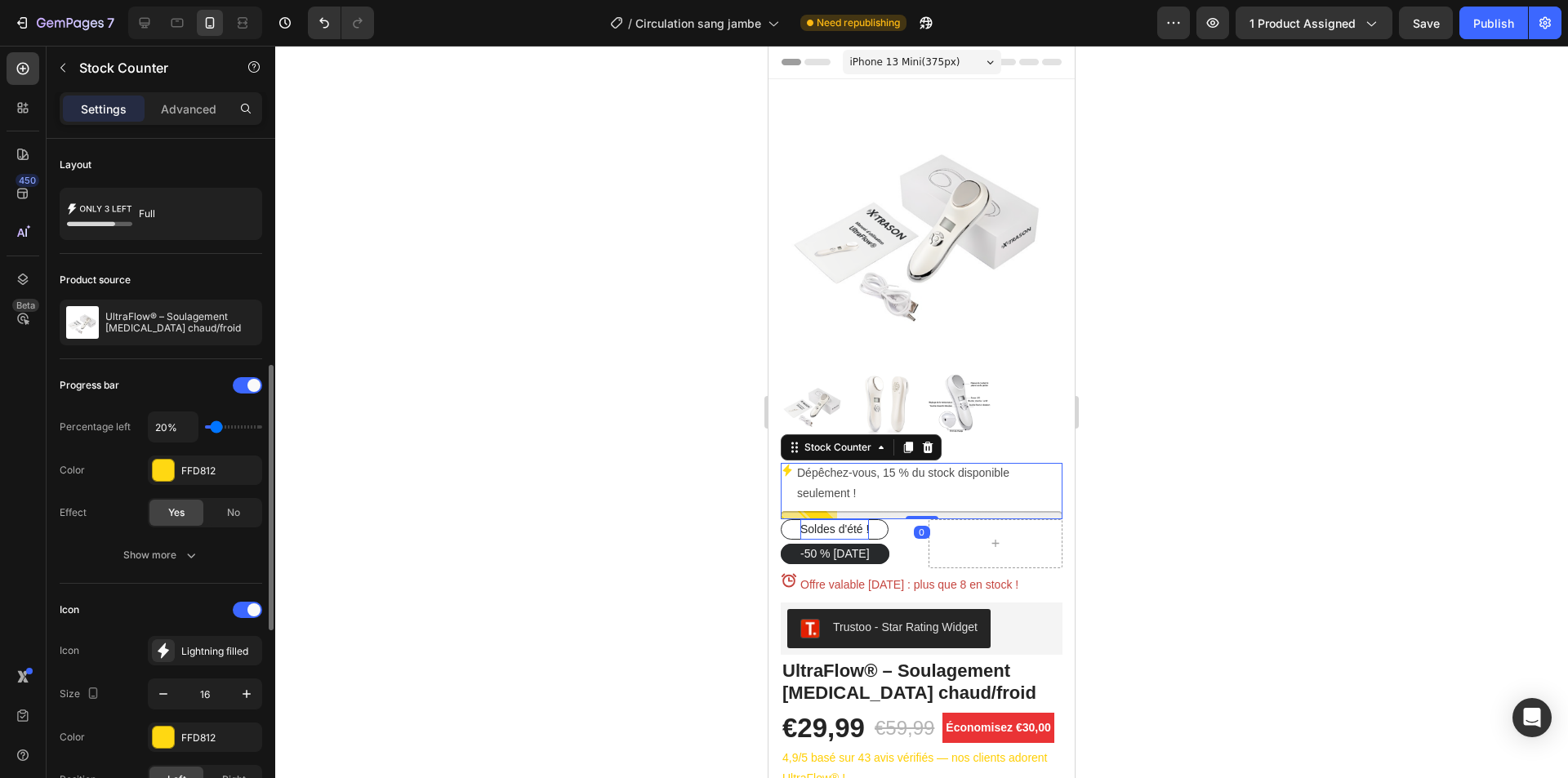
scroll to position [245, 0]
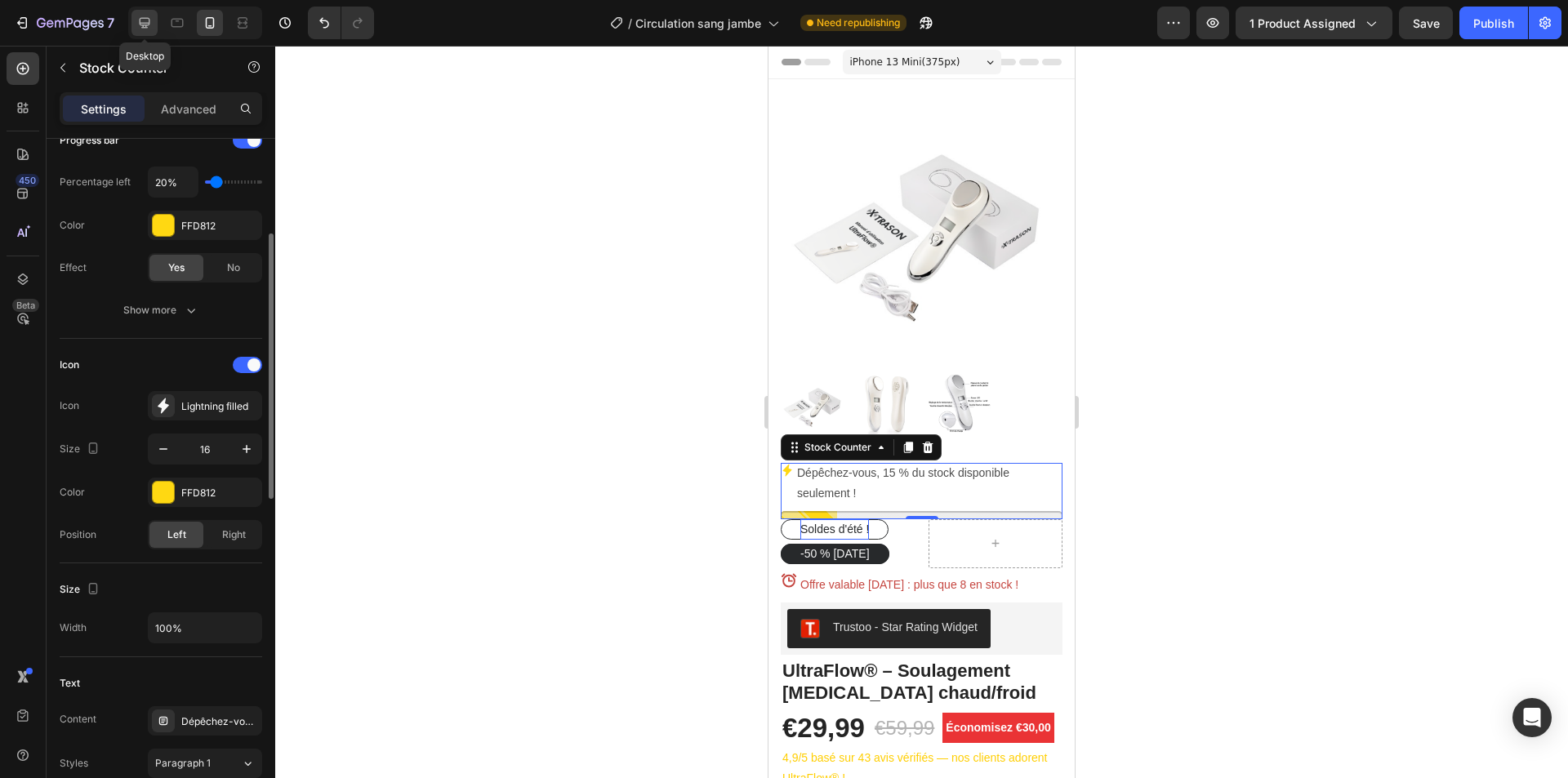
click at [154, 27] on div at bounding box center [144, 22] width 26 height 26
type input "16"
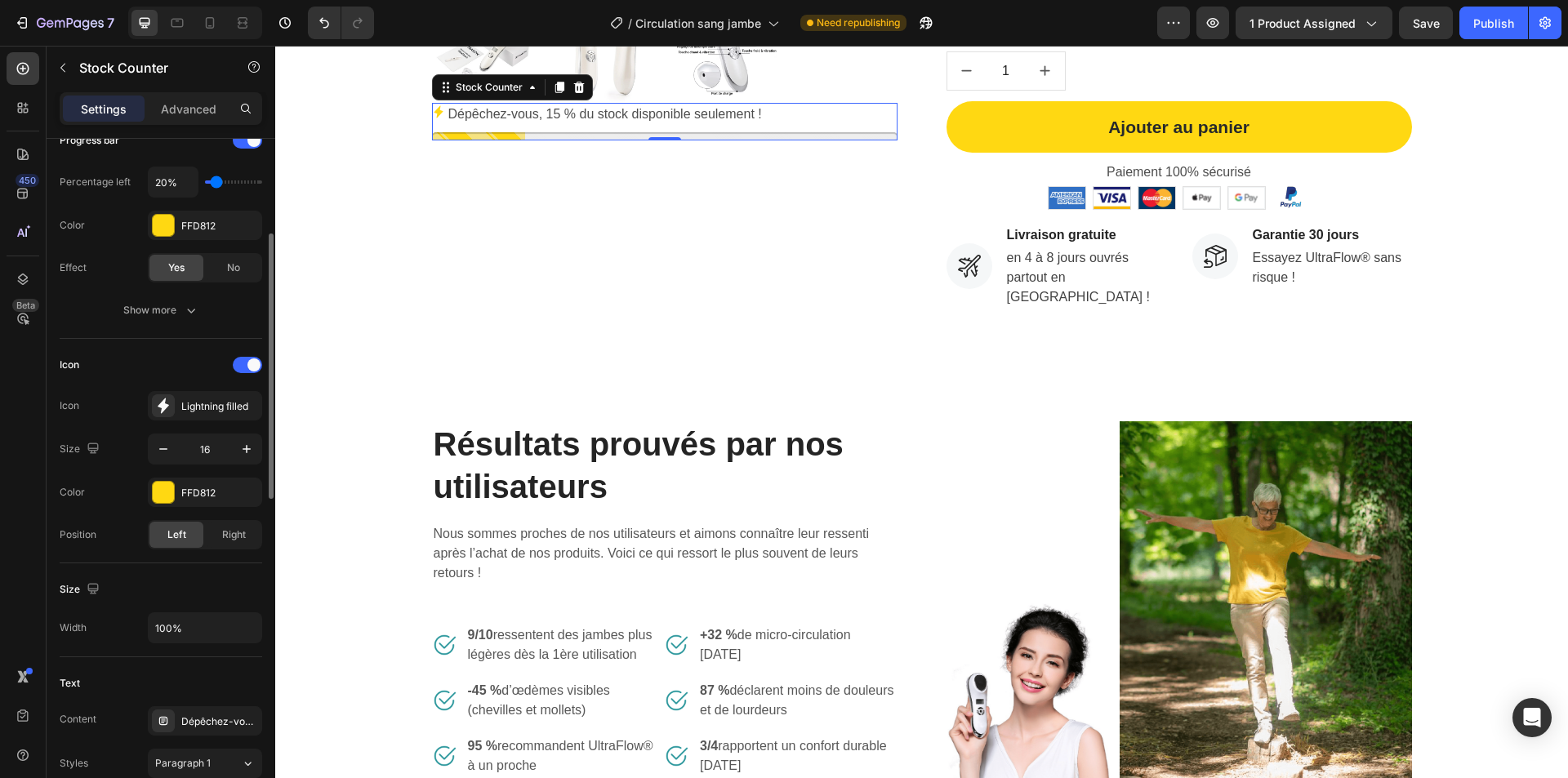
scroll to position [571, 0]
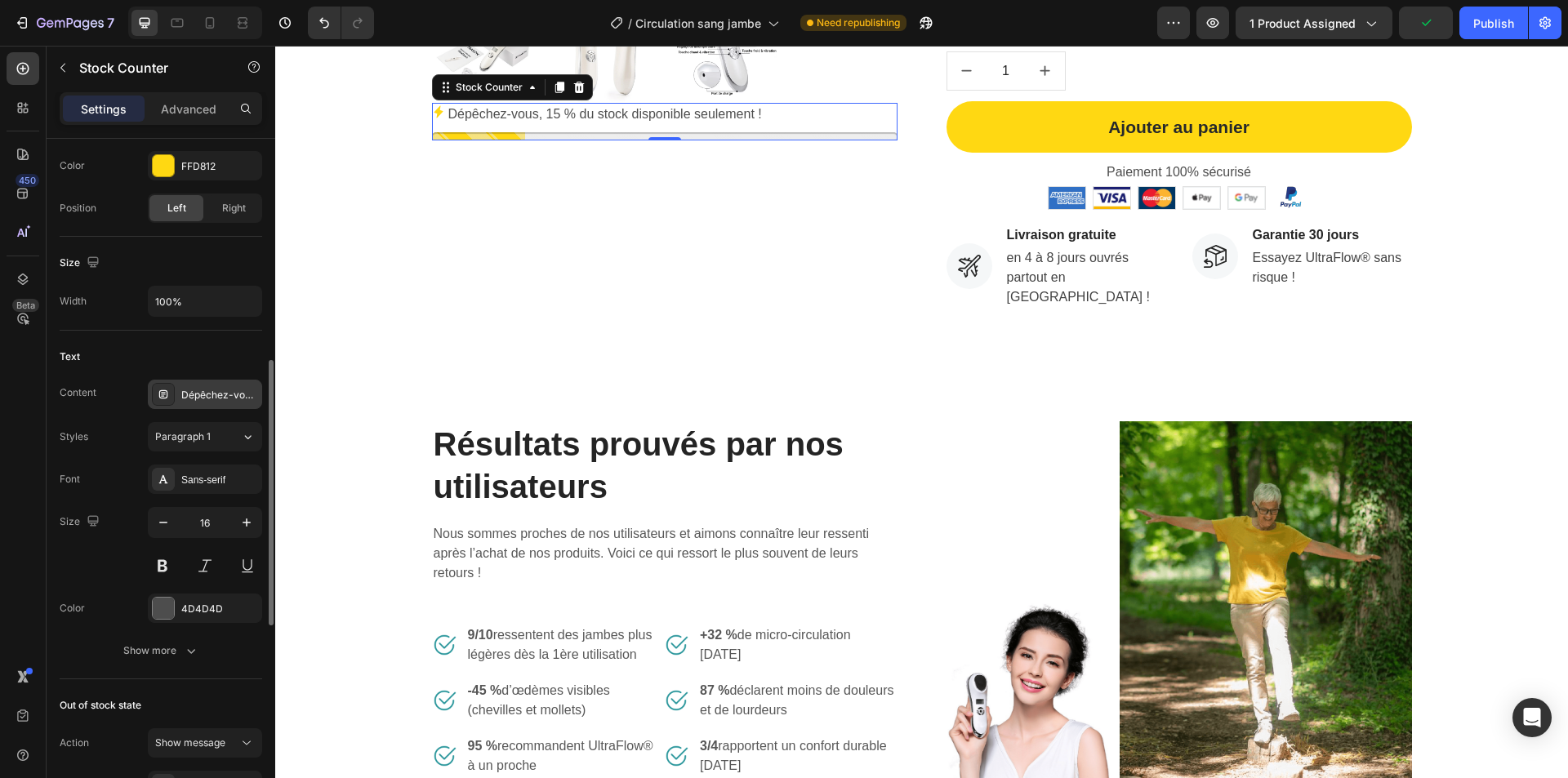
click at [193, 392] on div "Dépêchez-vous, 15 % du stock disponible seulement !" at bounding box center [219, 395] width 77 height 15
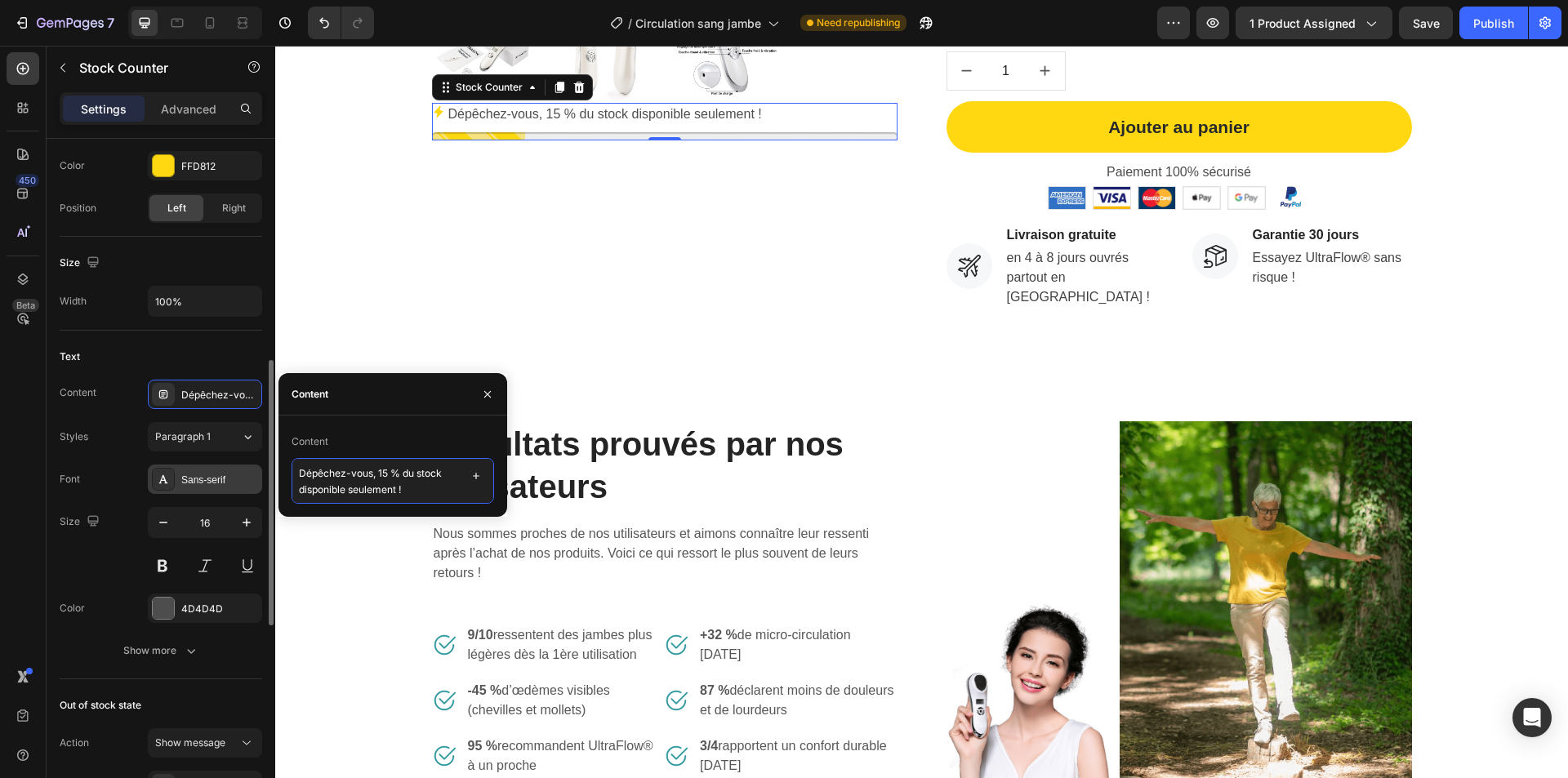
drag, startPoint x: 377, startPoint y: 474, endPoint x: 259, endPoint y: 473, distance: 118.0
click at [259, 473] on div "450 Beta Sections(18) Elements(84) Section Element Hero Section Product Detail …" at bounding box center [138, 413] width 275 height 733
type textarea "15 % du stock disponible seulement !"
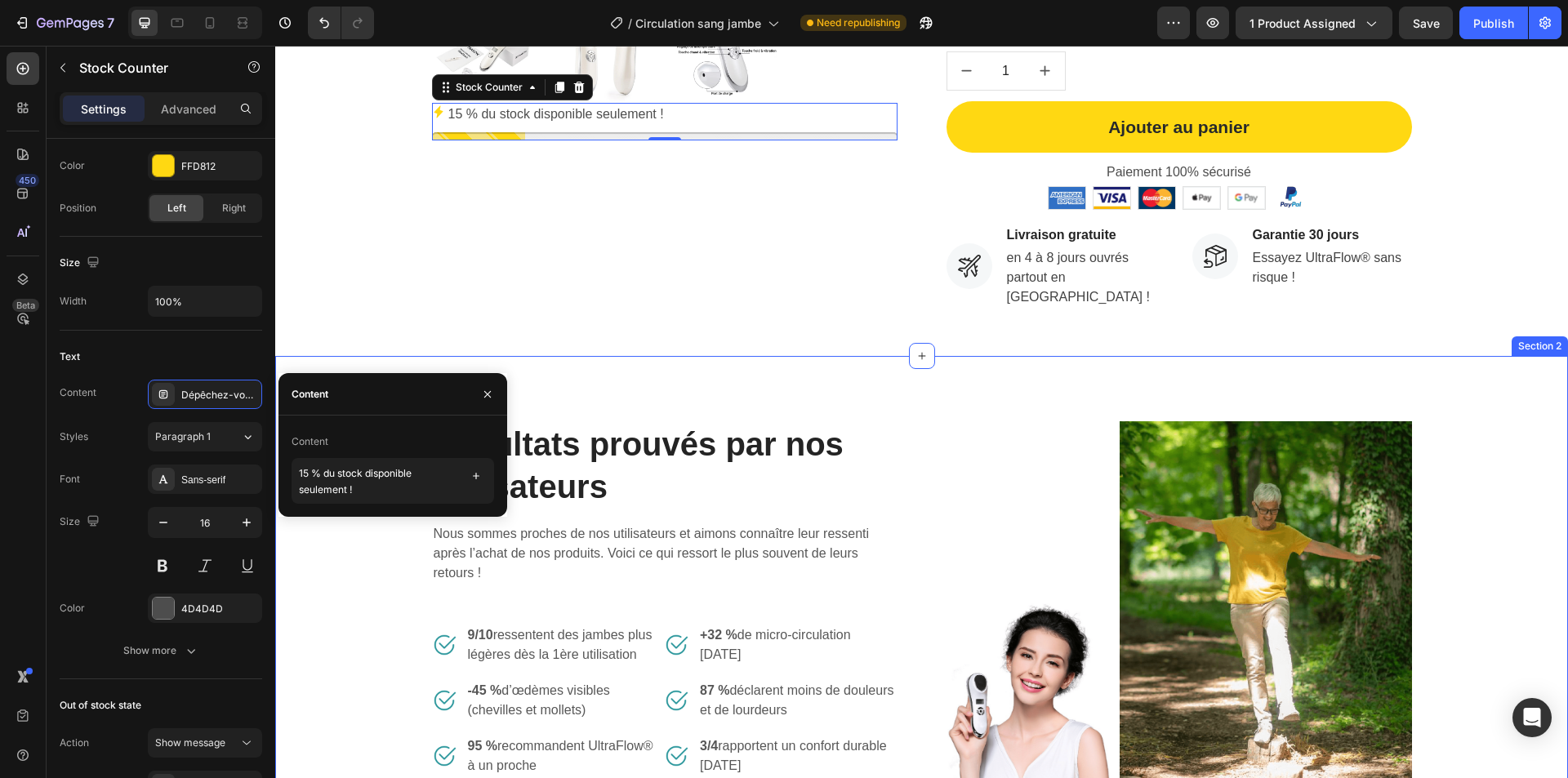
click at [603, 381] on div "Résultats prouvés par nos utilisateurs Heading Nous sommes proches de nos utili…" at bounding box center [921, 603] width 1293 height 495
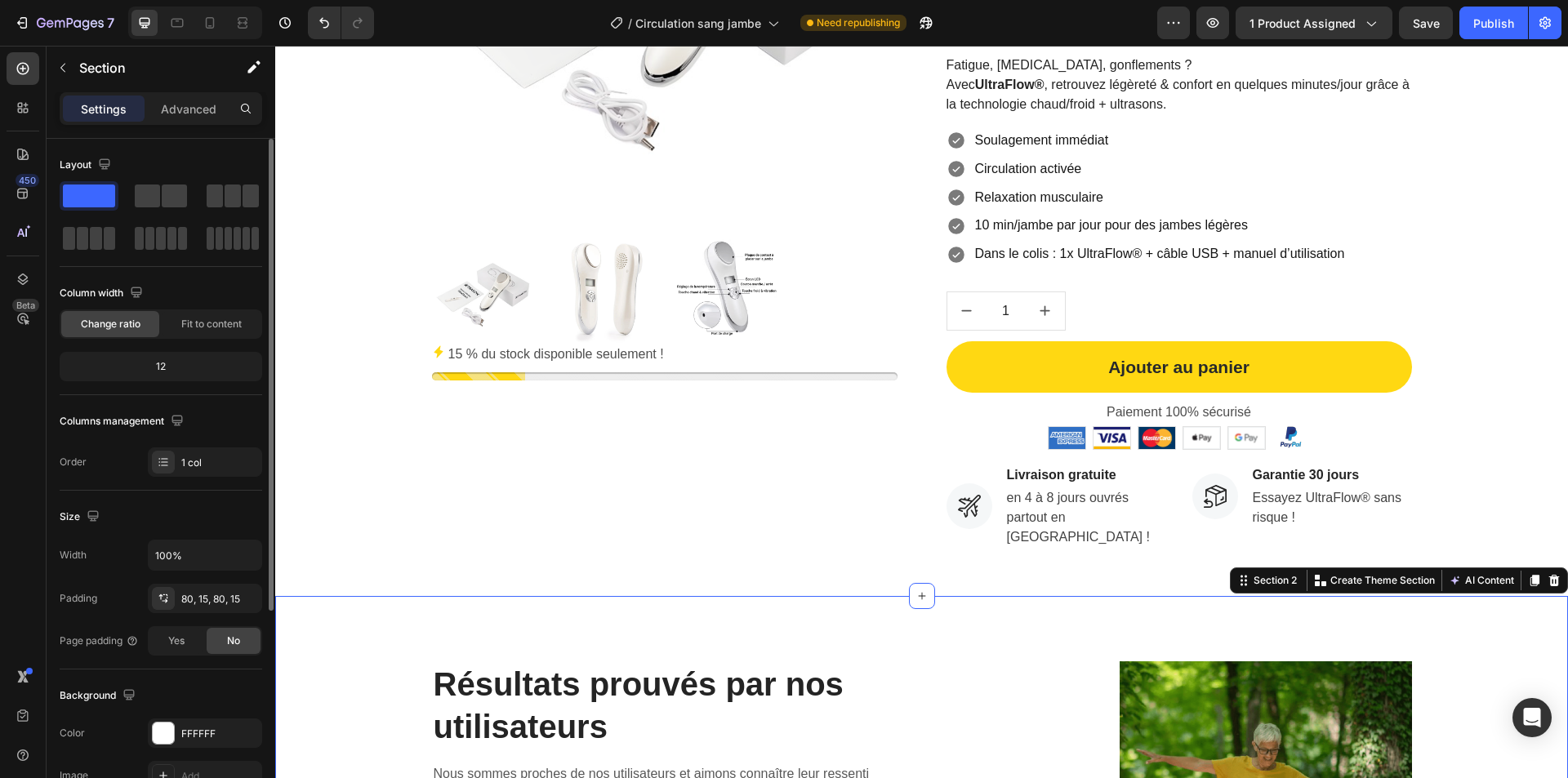
scroll to position [365, 0]
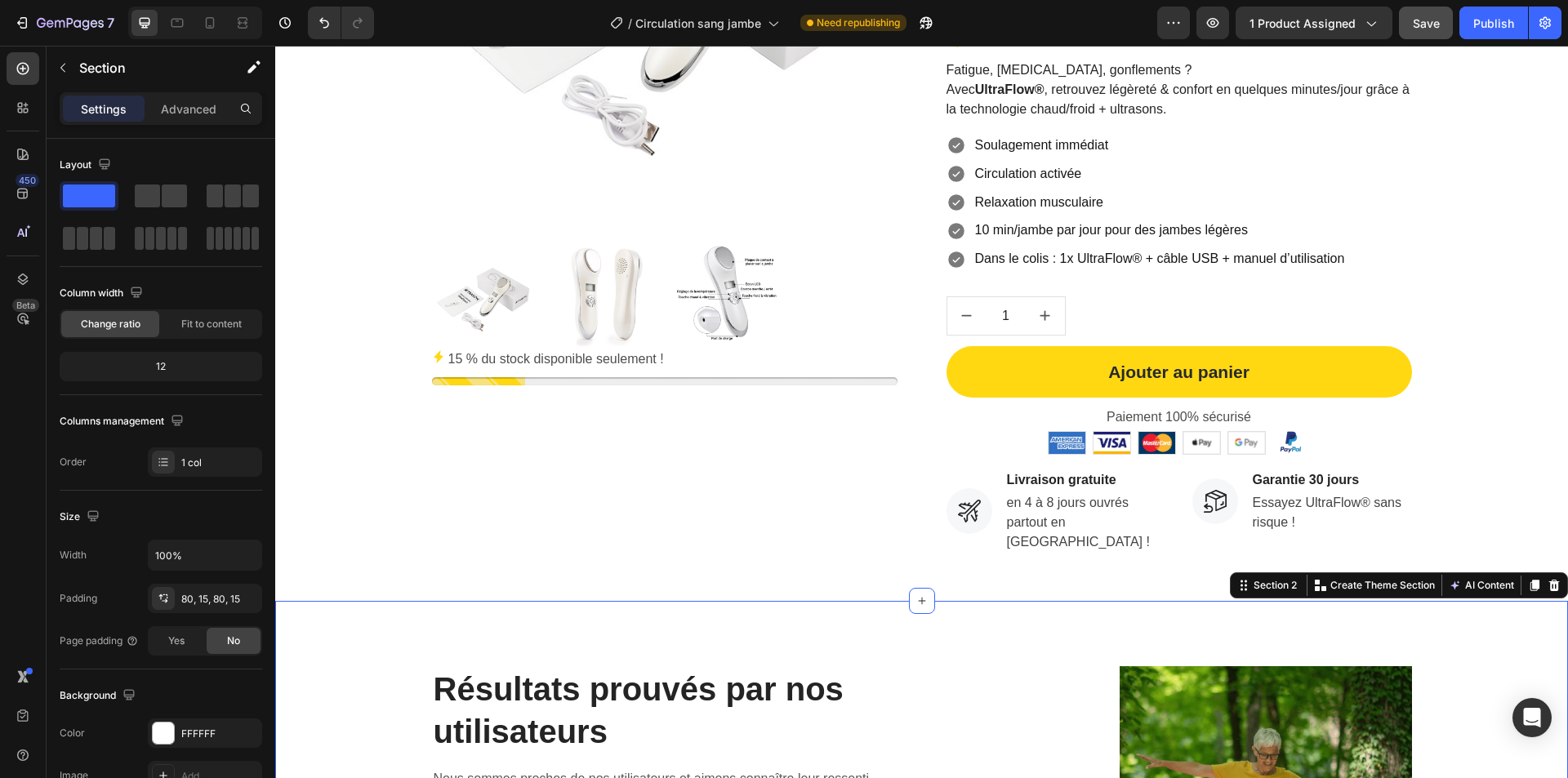
click at [1426, 35] on button "Save" at bounding box center [1426, 22] width 54 height 33
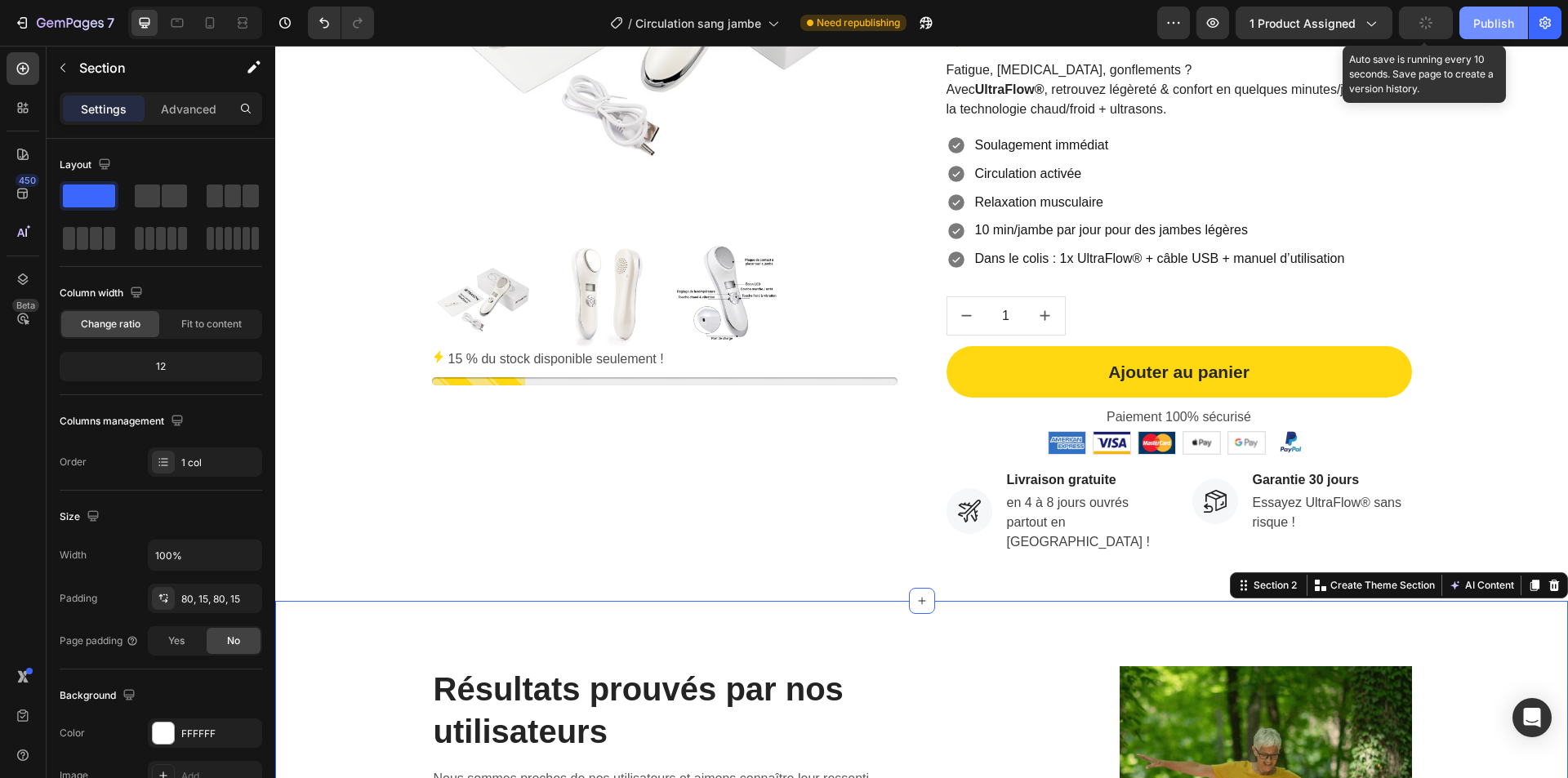
click at [1487, 19] on div "Publish" at bounding box center [1493, 23] width 41 height 17
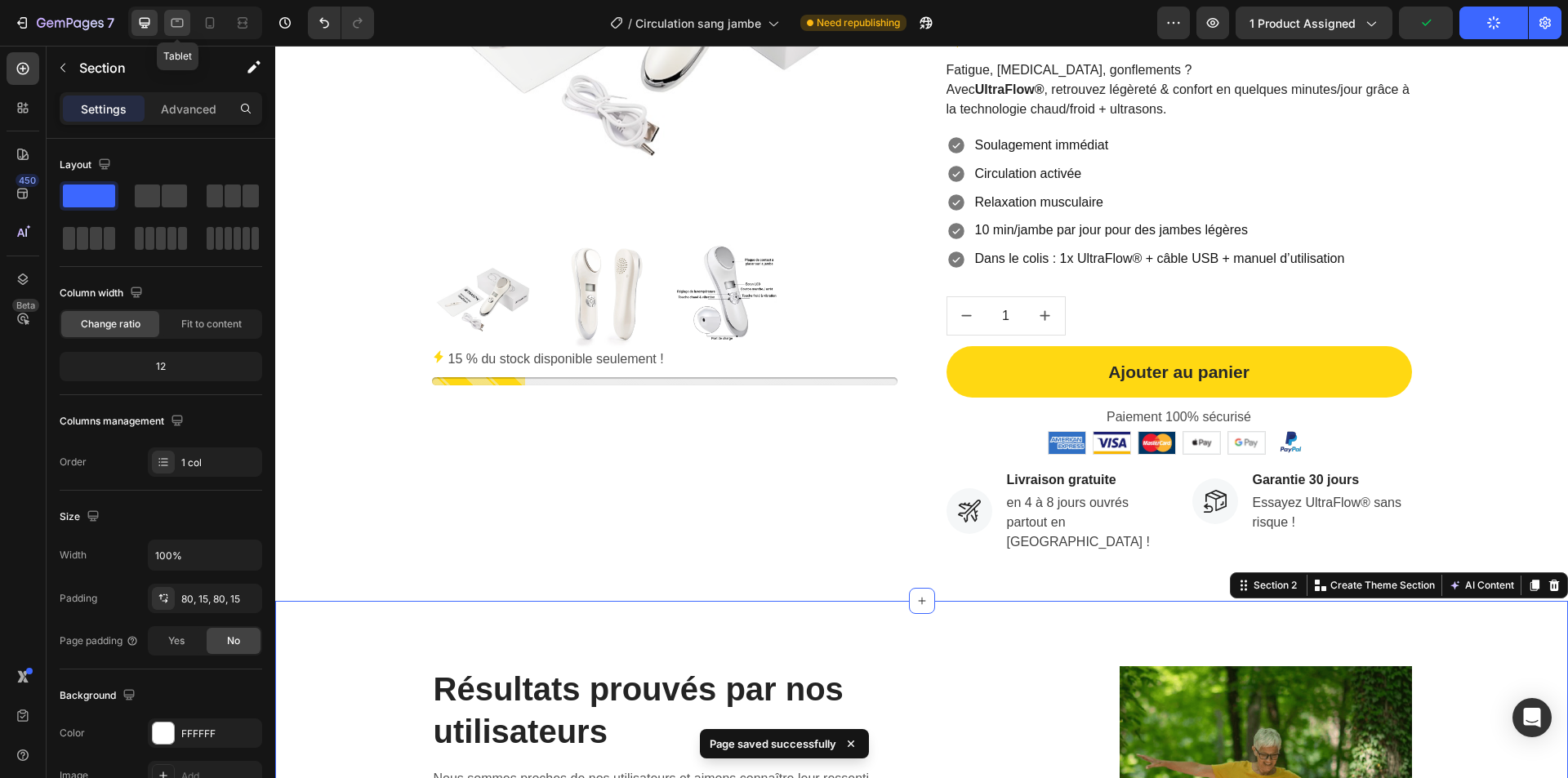
click at [170, 18] on icon at bounding box center [177, 23] width 16 height 16
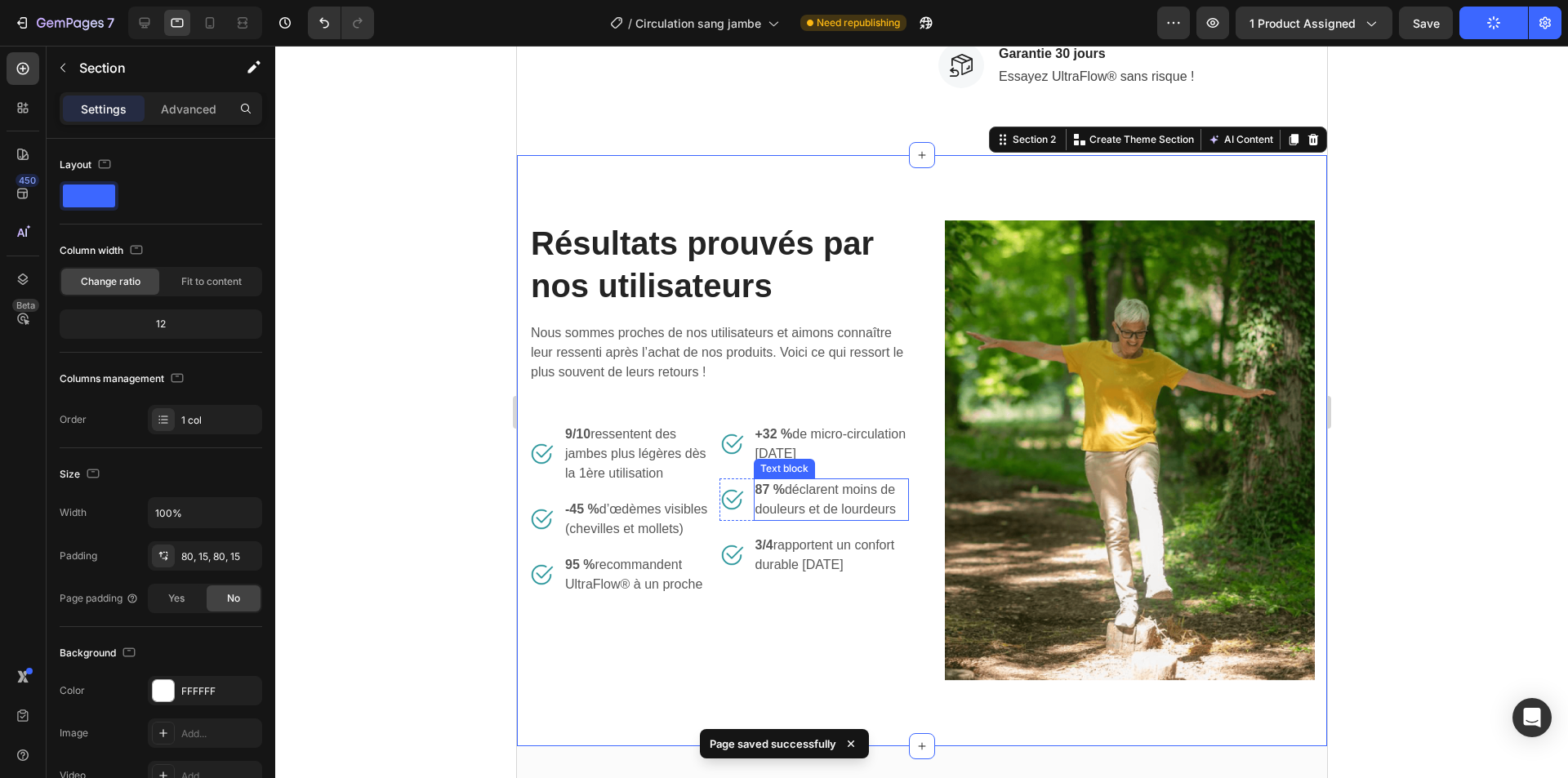
scroll to position [440, 0]
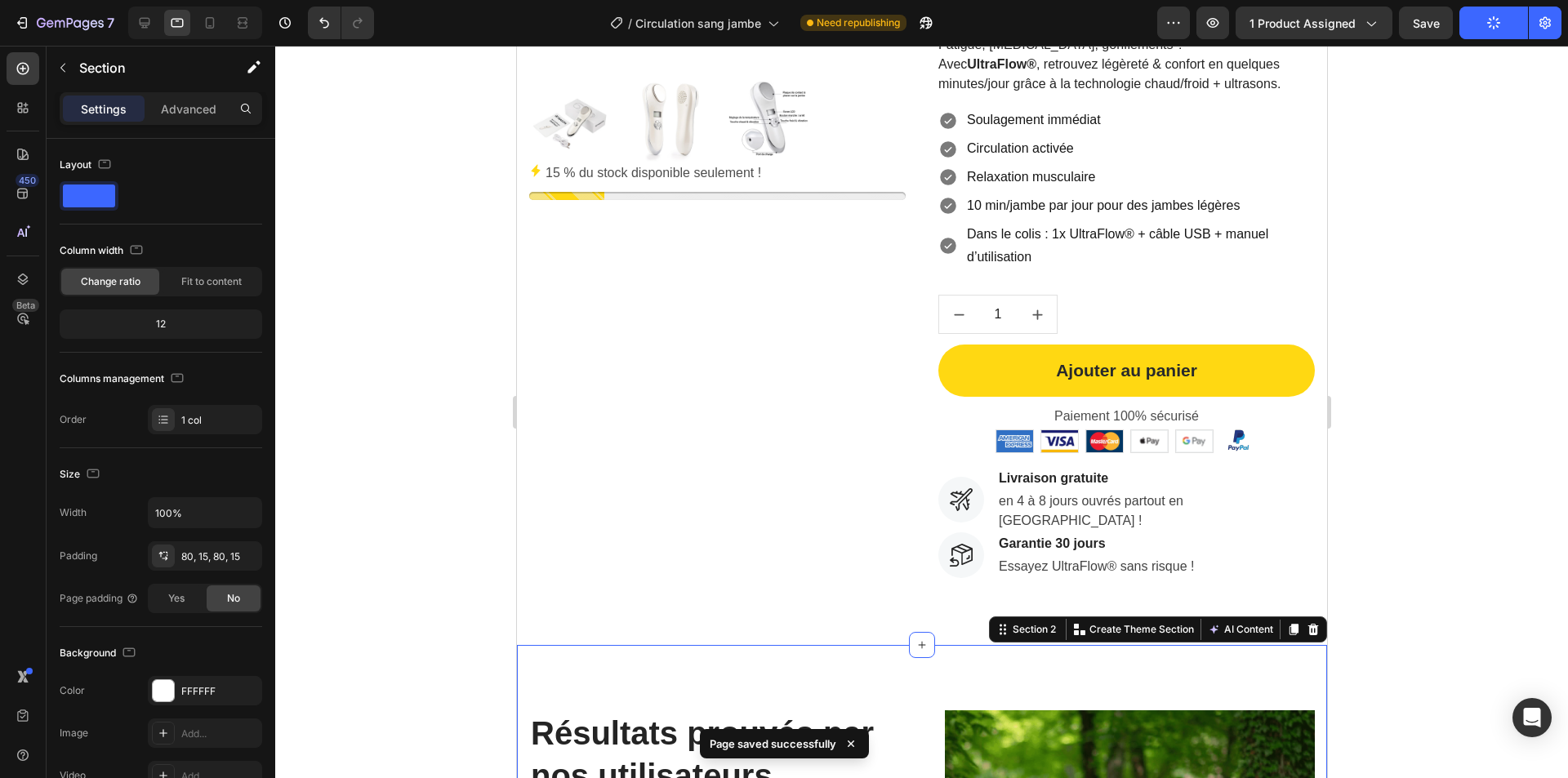
click at [381, 455] on div at bounding box center [921, 413] width 1293 height 733
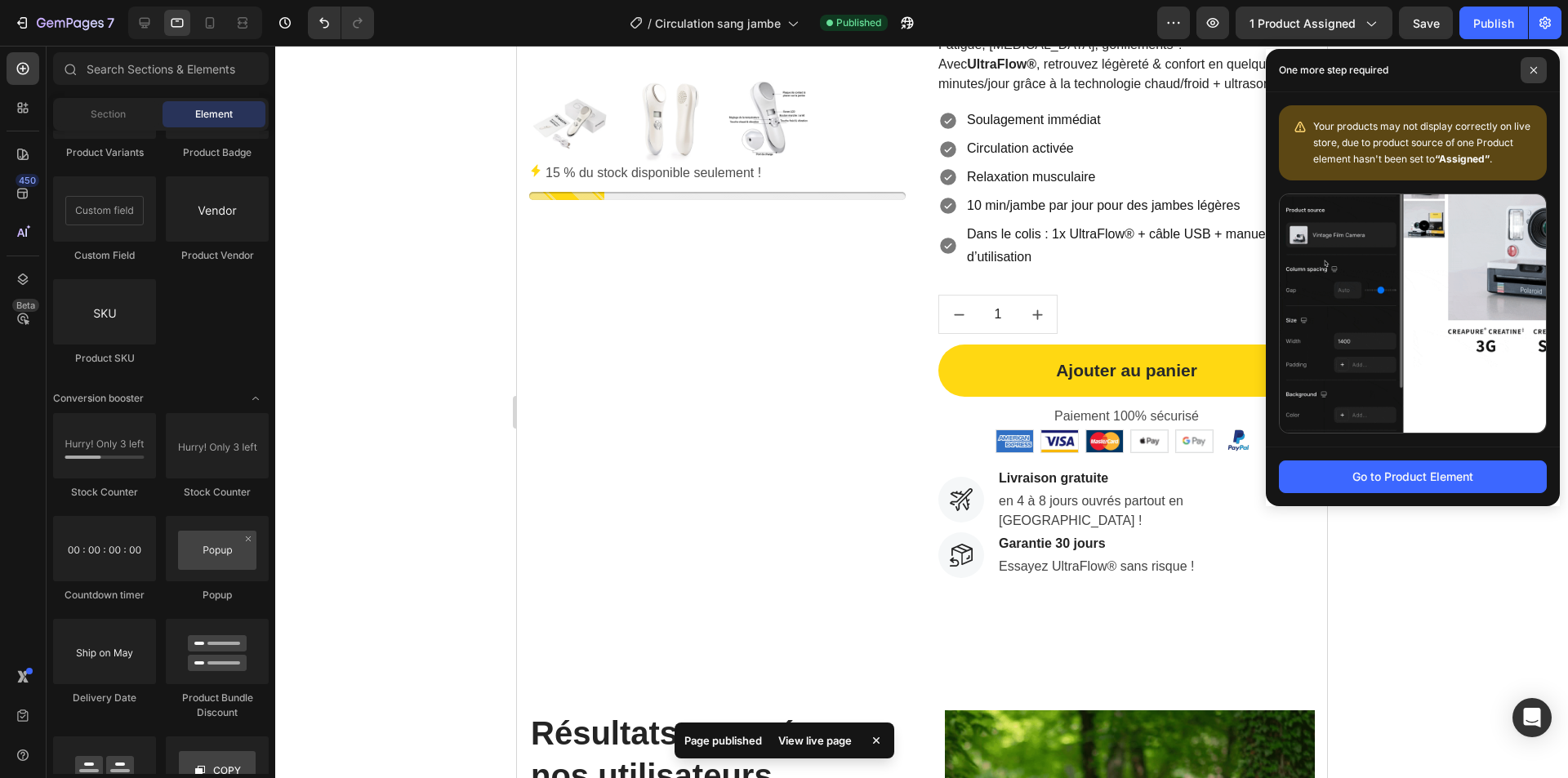
click at [1534, 74] on icon at bounding box center [1533, 70] width 8 height 8
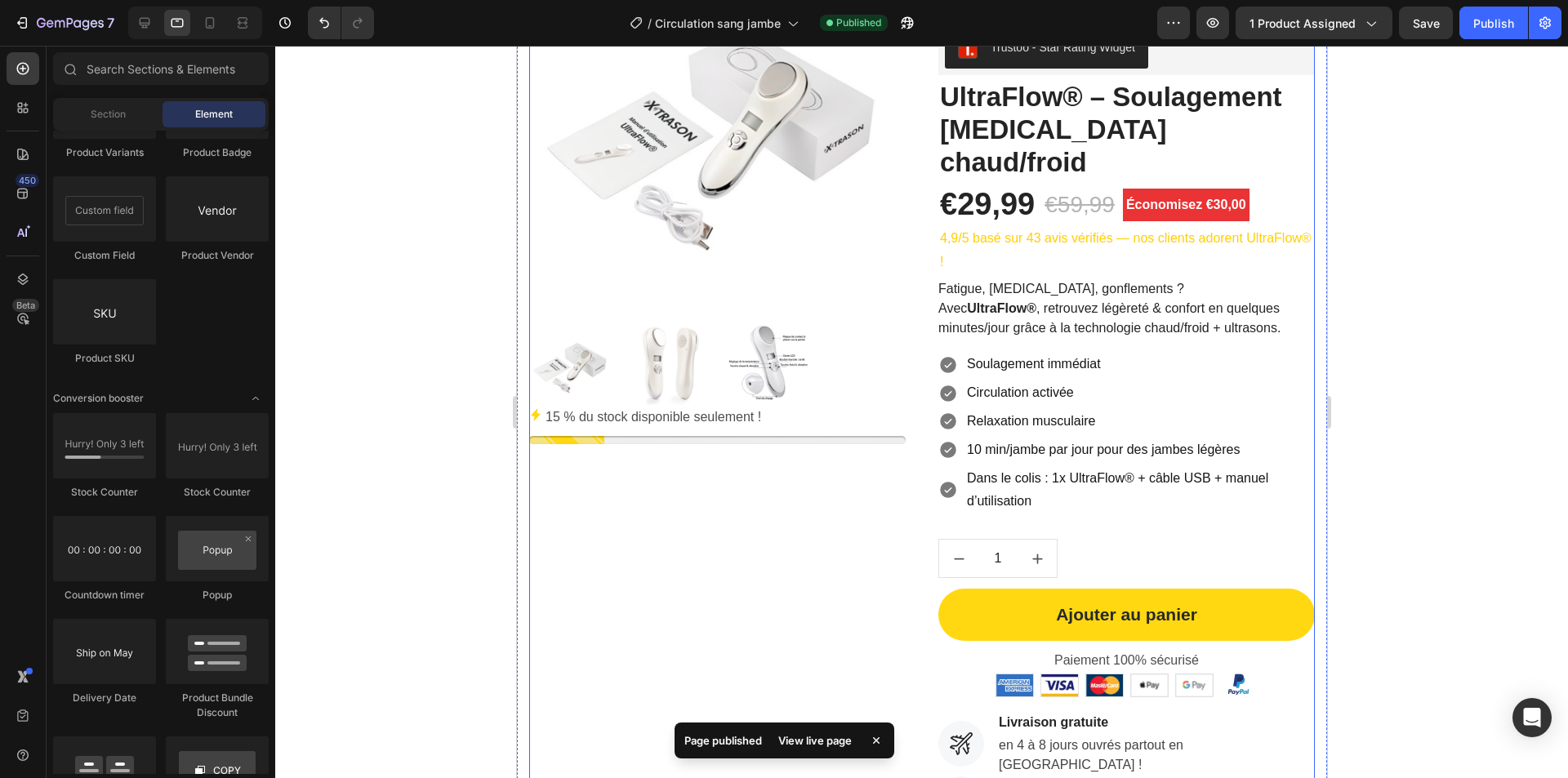
scroll to position [195, 0]
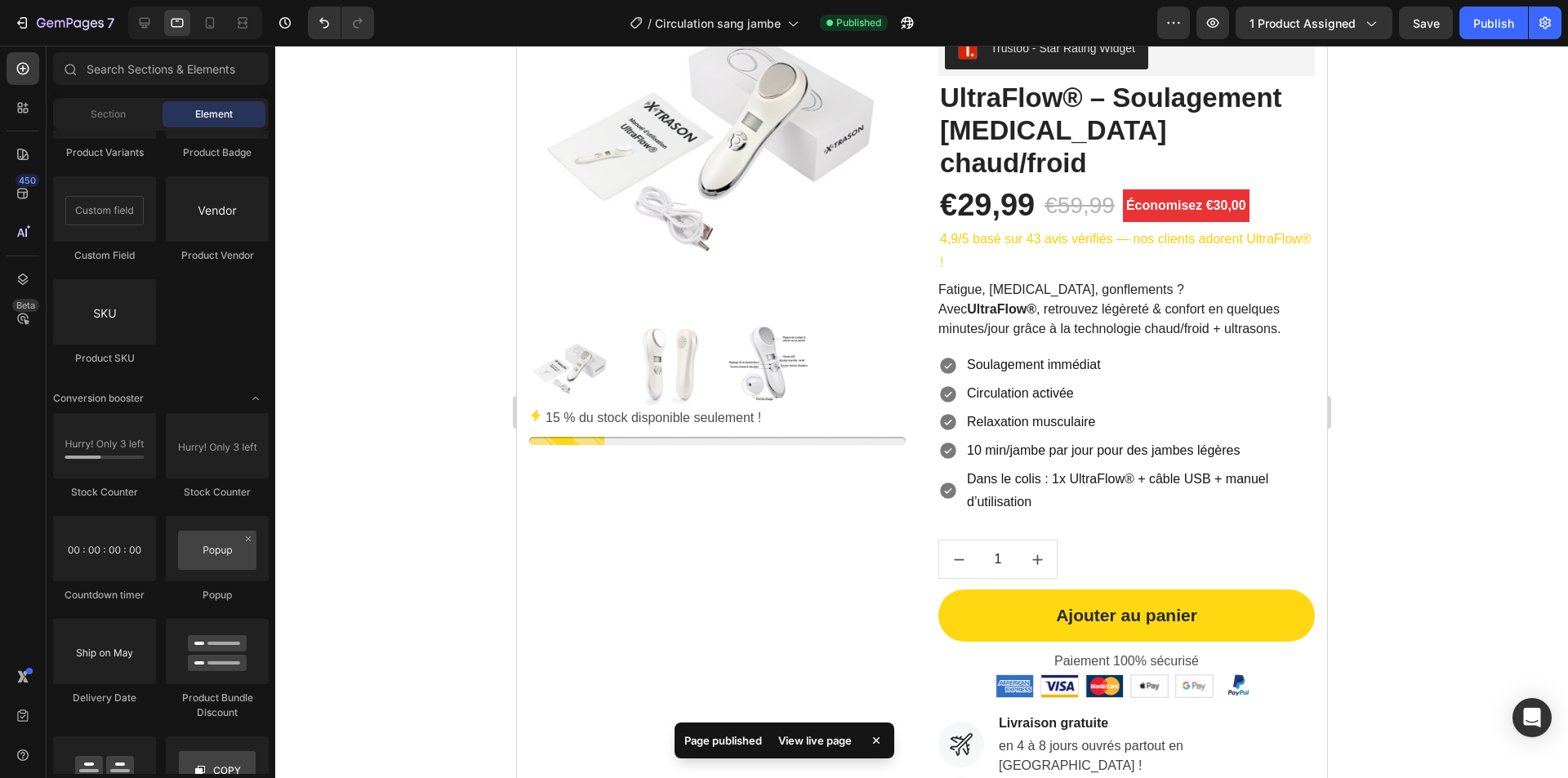
click at [194, 23] on div at bounding box center [194, 22] width 134 height 33
click at [204, 23] on icon at bounding box center [209, 23] width 16 height 16
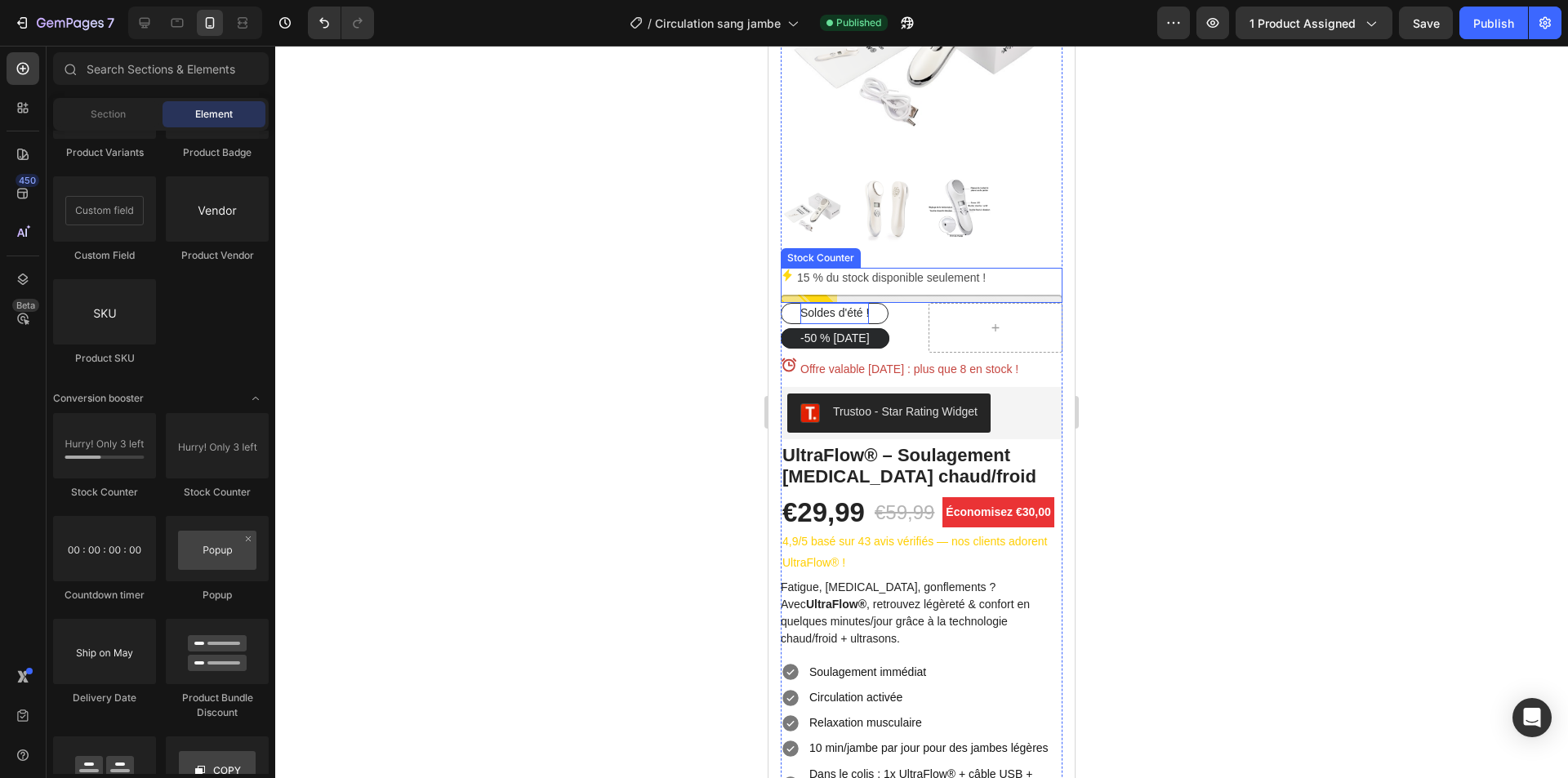
click at [1025, 268] on div "15 % du stock disponible seulement !" at bounding box center [922, 278] width 282 height 20
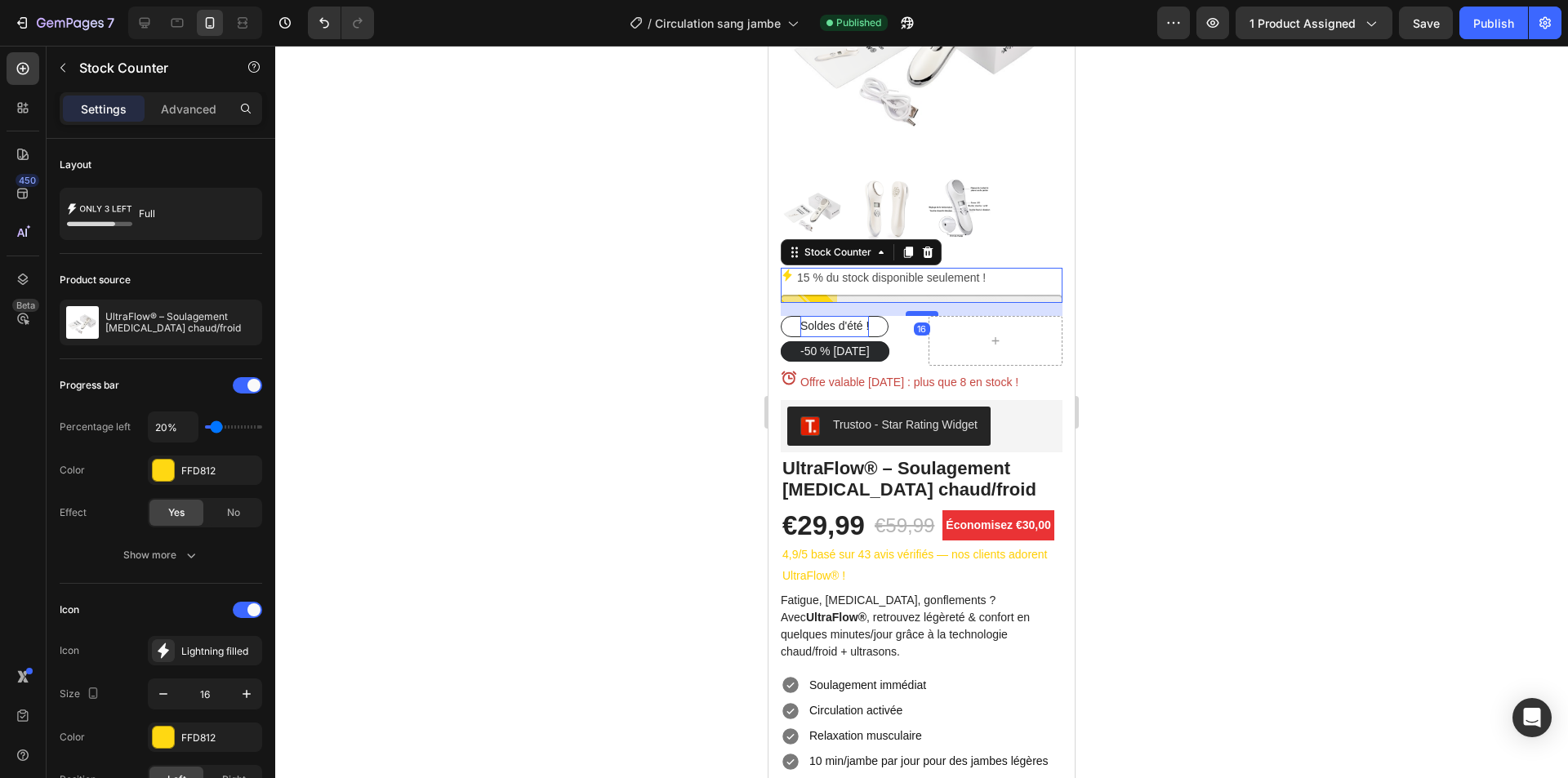
drag, startPoint x: 914, startPoint y: 286, endPoint x: 1430, endPoint y: 345, distance: 519.4
click at [913, 311] on div at bounding box center [922, 314] width 33 height 5
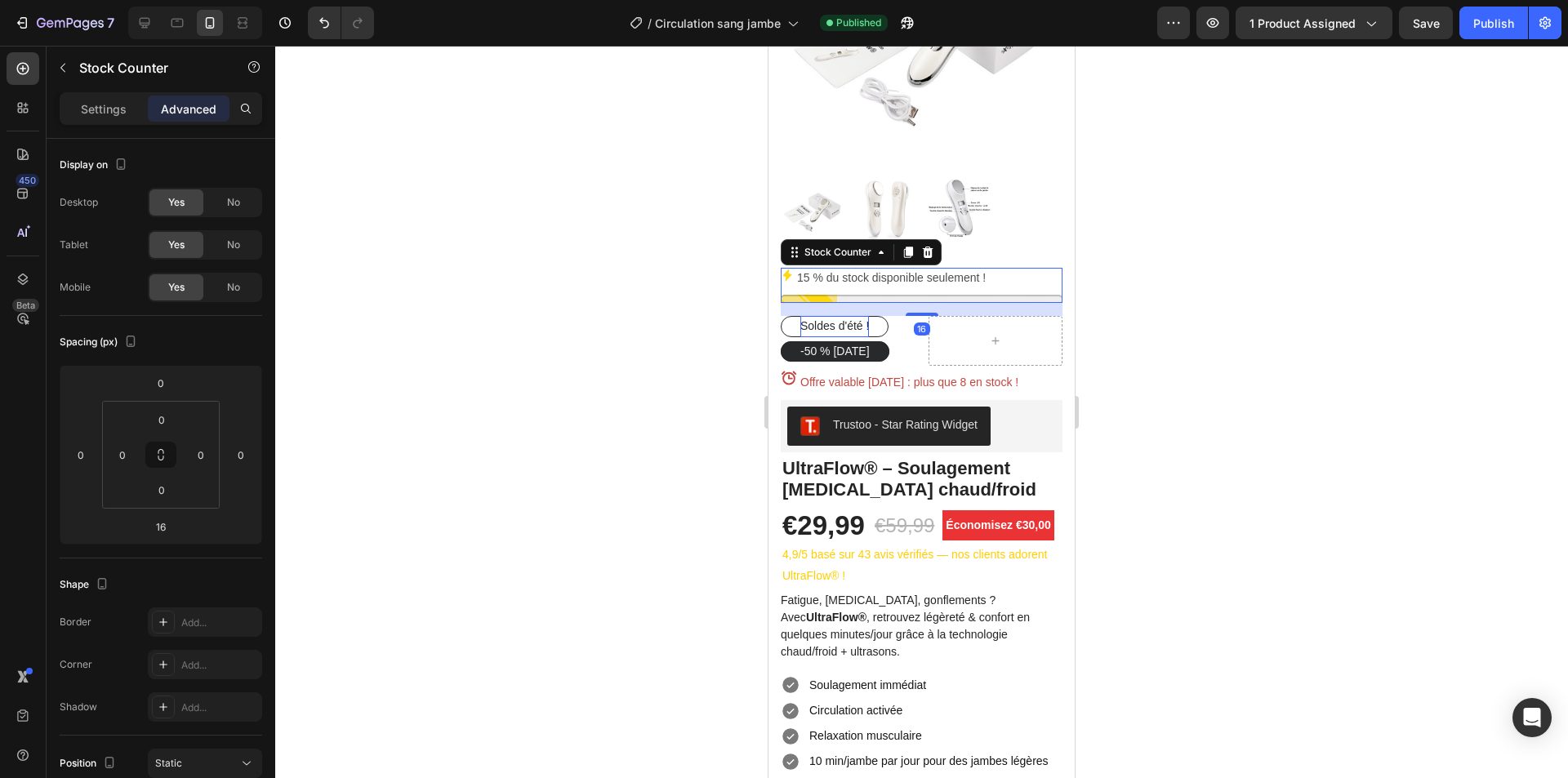
click at [654, 297] on div at bounding box center [921, 413] width 1293 height 733
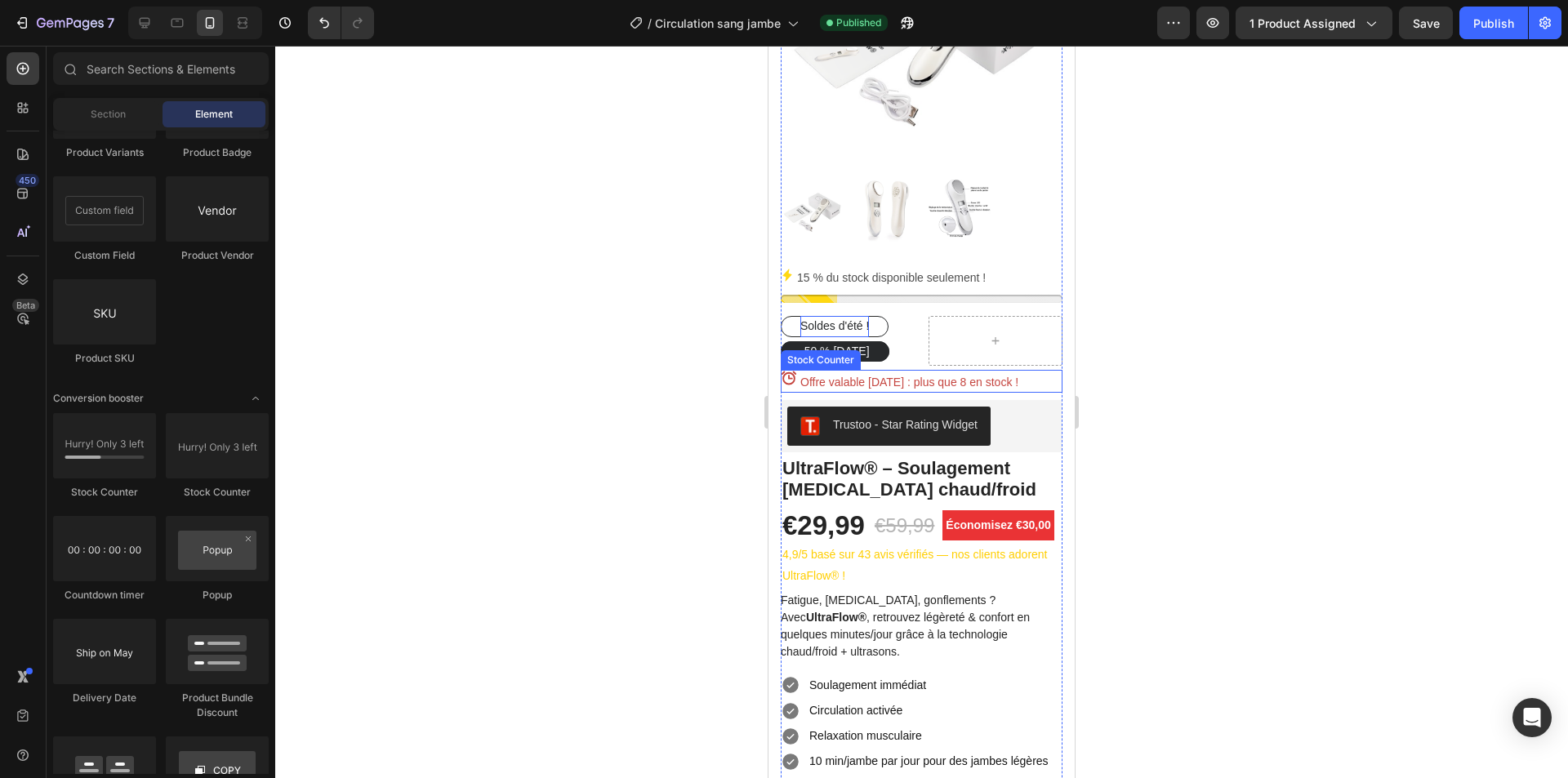
click at [829, 370] on div "Offre valable aujourd’hui : plus que 8 en stock !" at bounding box center [922, 381] width 282 height 23
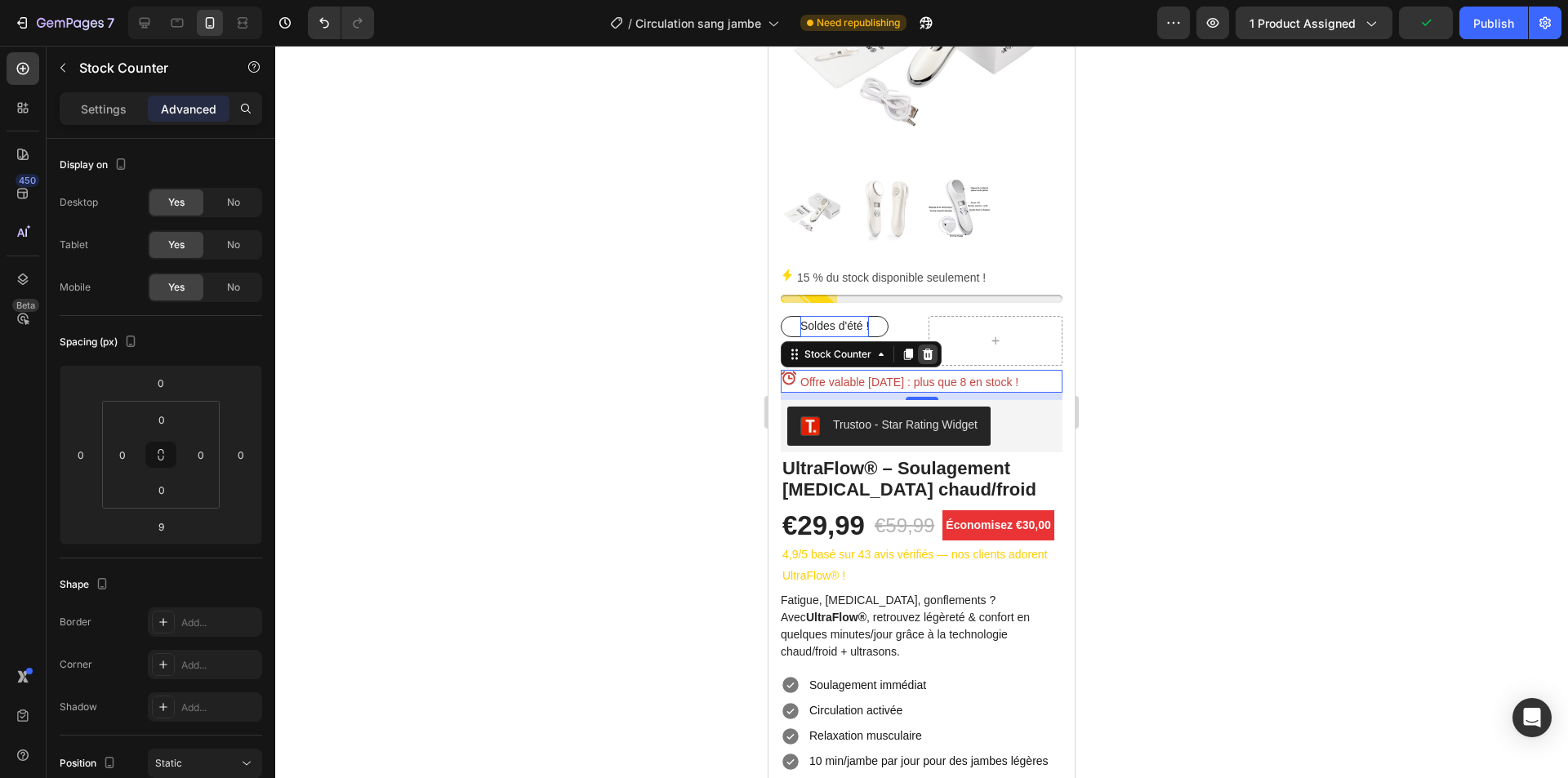
click at [928, 349] on icon at bounding box center [928, 354] width 11 height 12
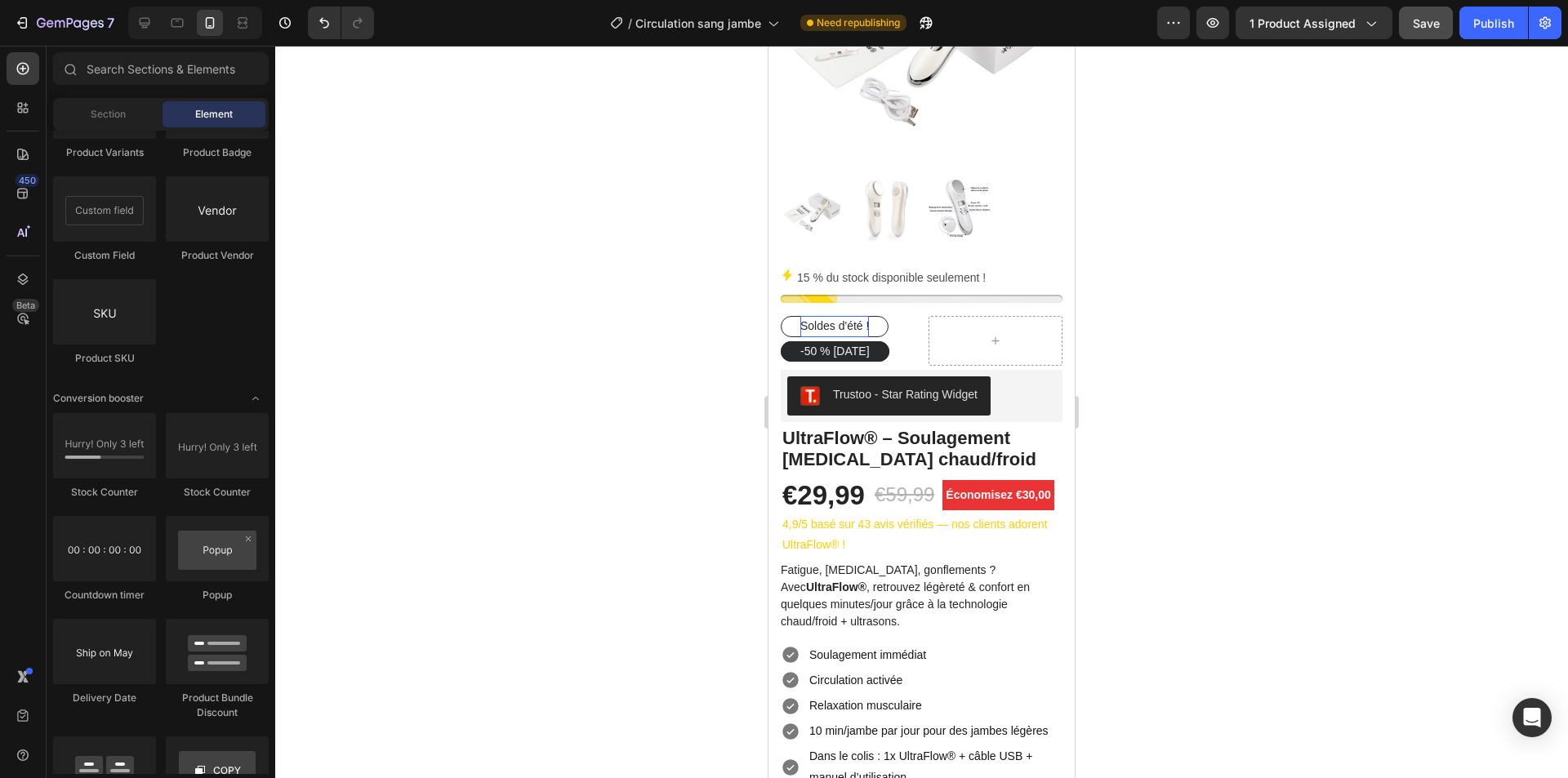
click at [1423, 34] on button "Save" at bounding box center [1426, 22] width 54 height 33
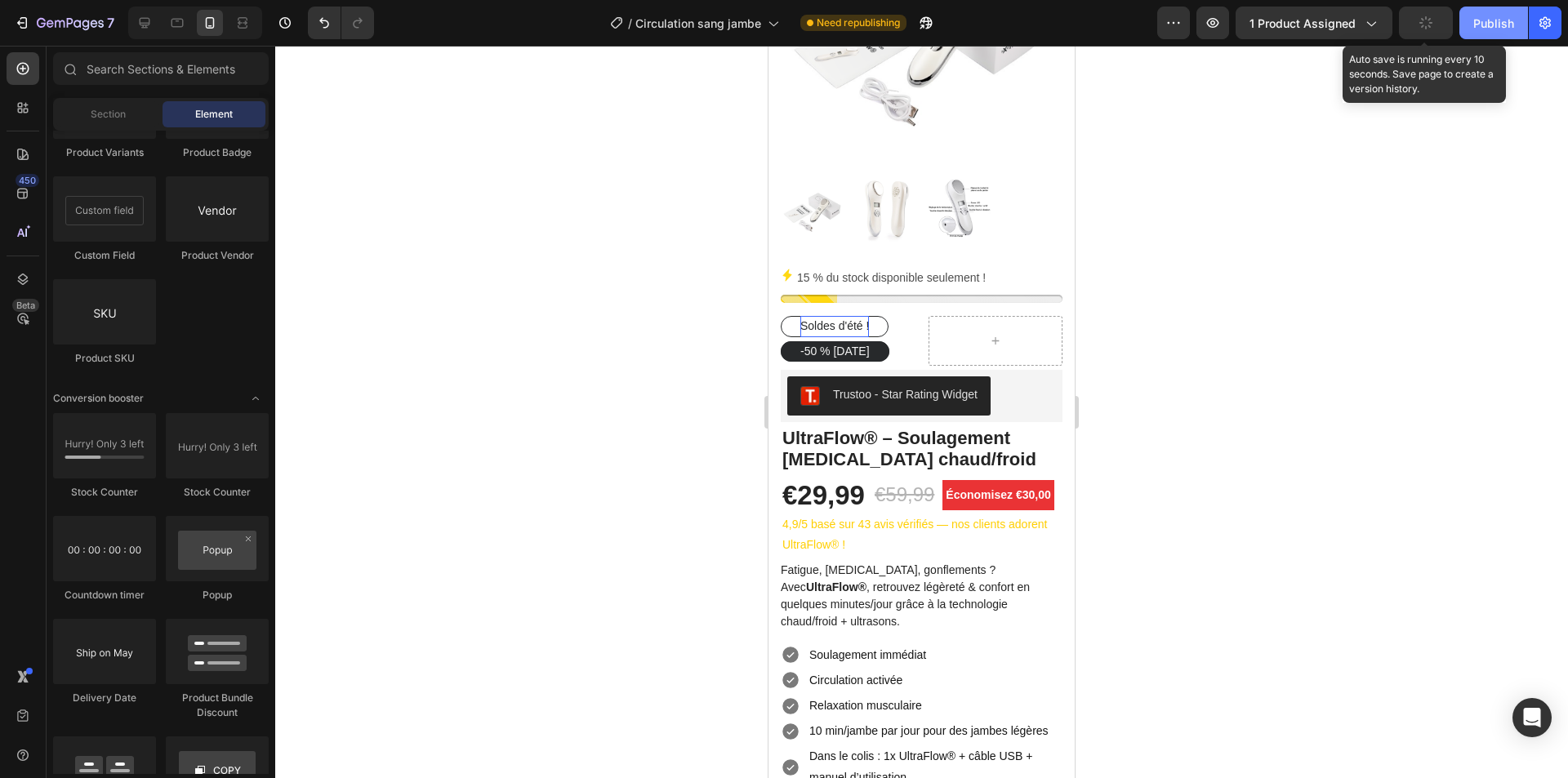
click at [1502, 26] on div "Publish" at bounding box center [1493, 23] width 41 height 17
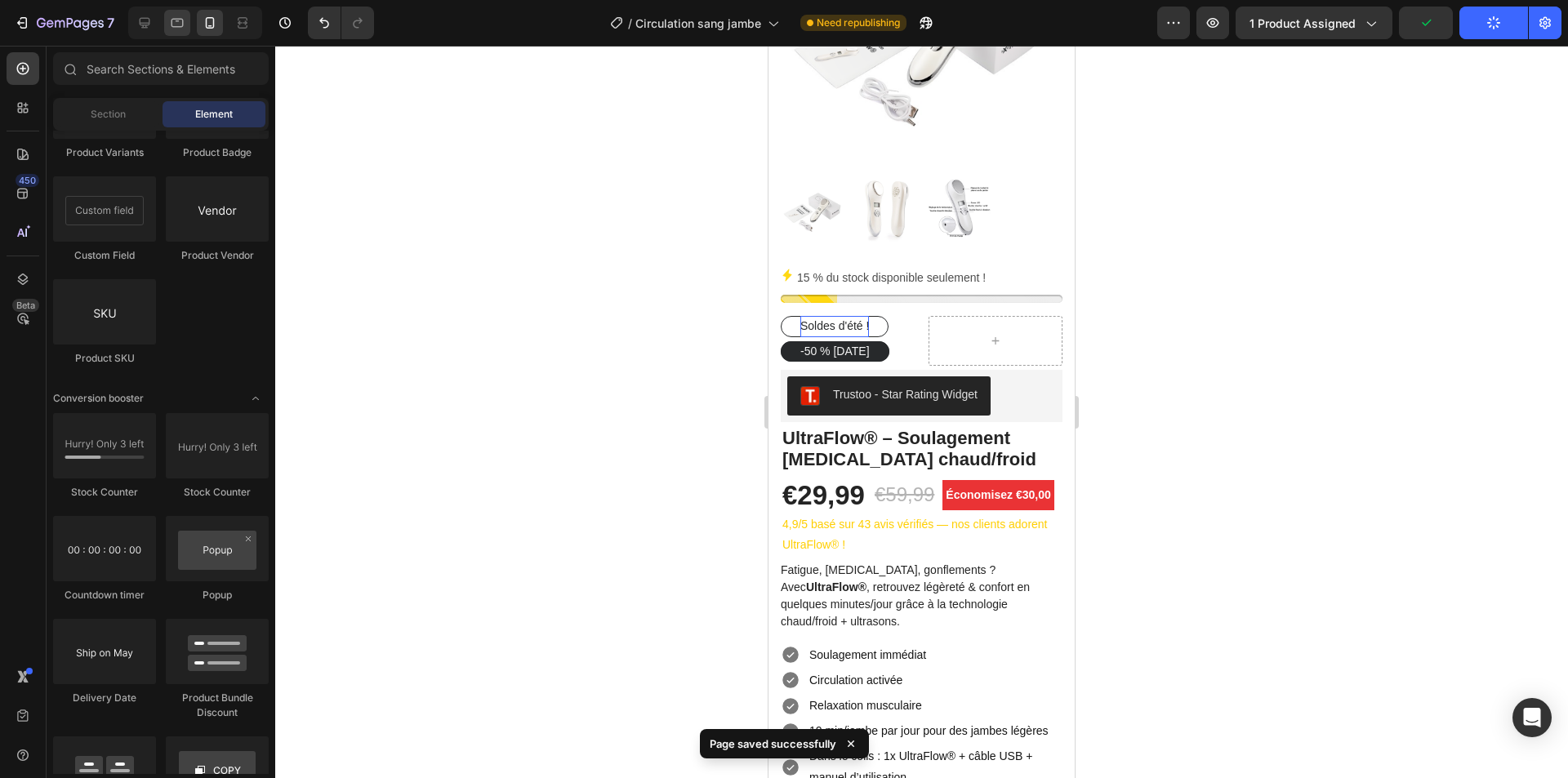
click at [179, 21] on icon at bounding box center [177, 23] width 16 height 16
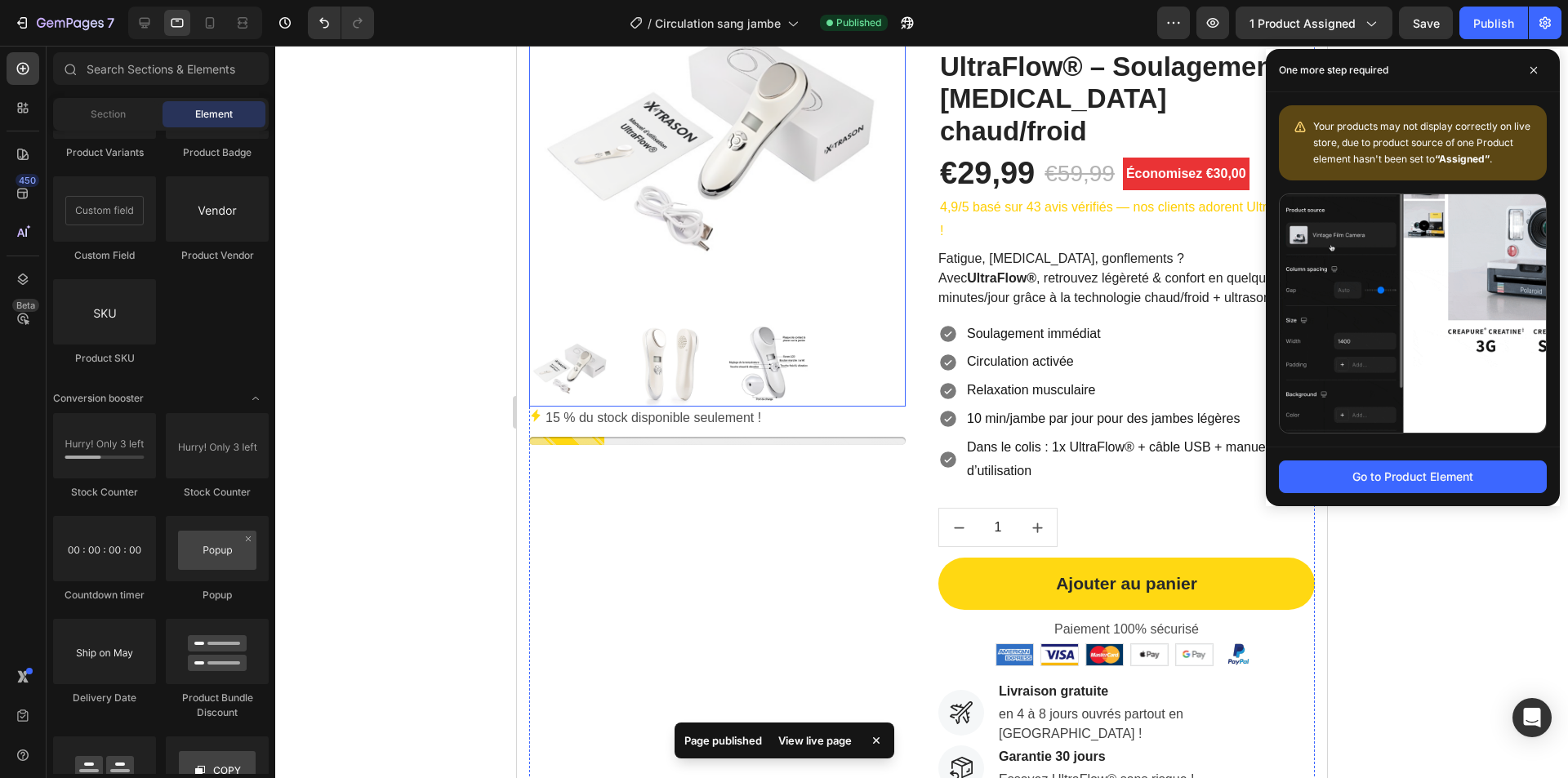
click at [808, 323] on div at bounding box center [716, 365] width 376 height 84
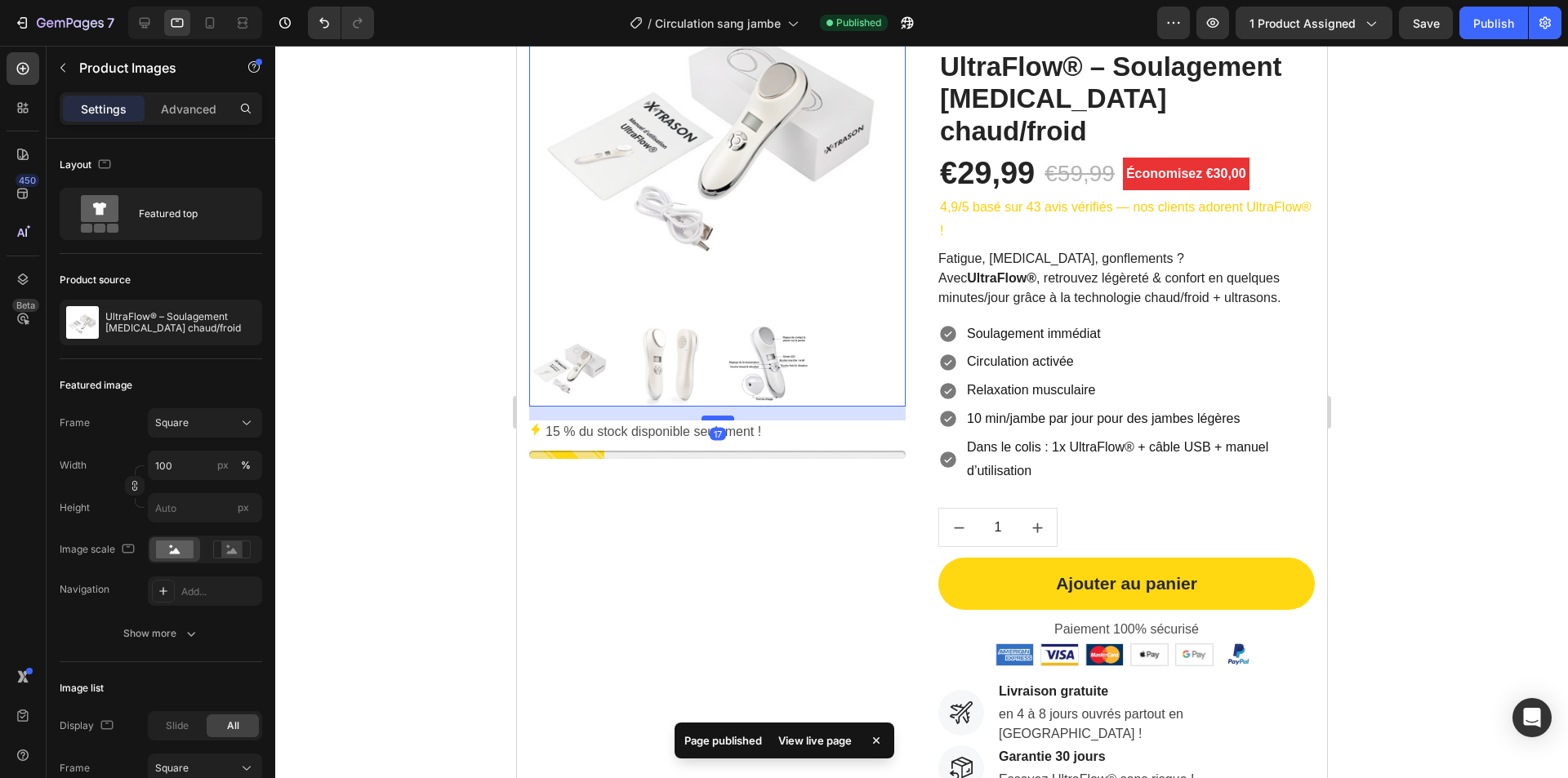
drag, startPoint x: 713, startPoint y: 396, endPoint x: 713, endPoint y: 410, distance: 14.0
click at [713, 415] on div at bounding box center [717, 418] width 33 height 5
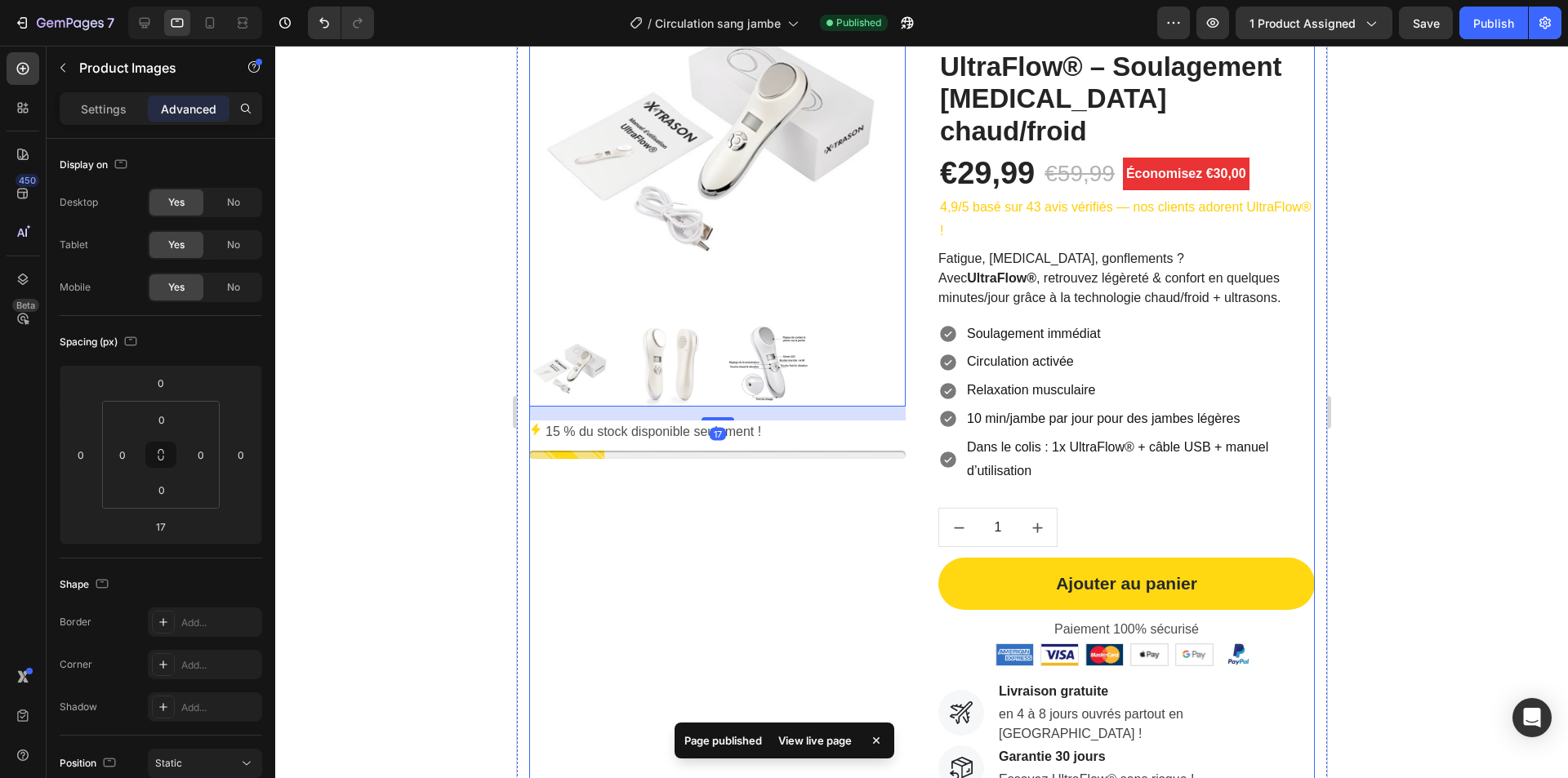
click at [755, 536] on div "Product Images 17 15 % du stock disponible seulement ! Stock Counter" at bounding box center [716, 375] width 376 height 884
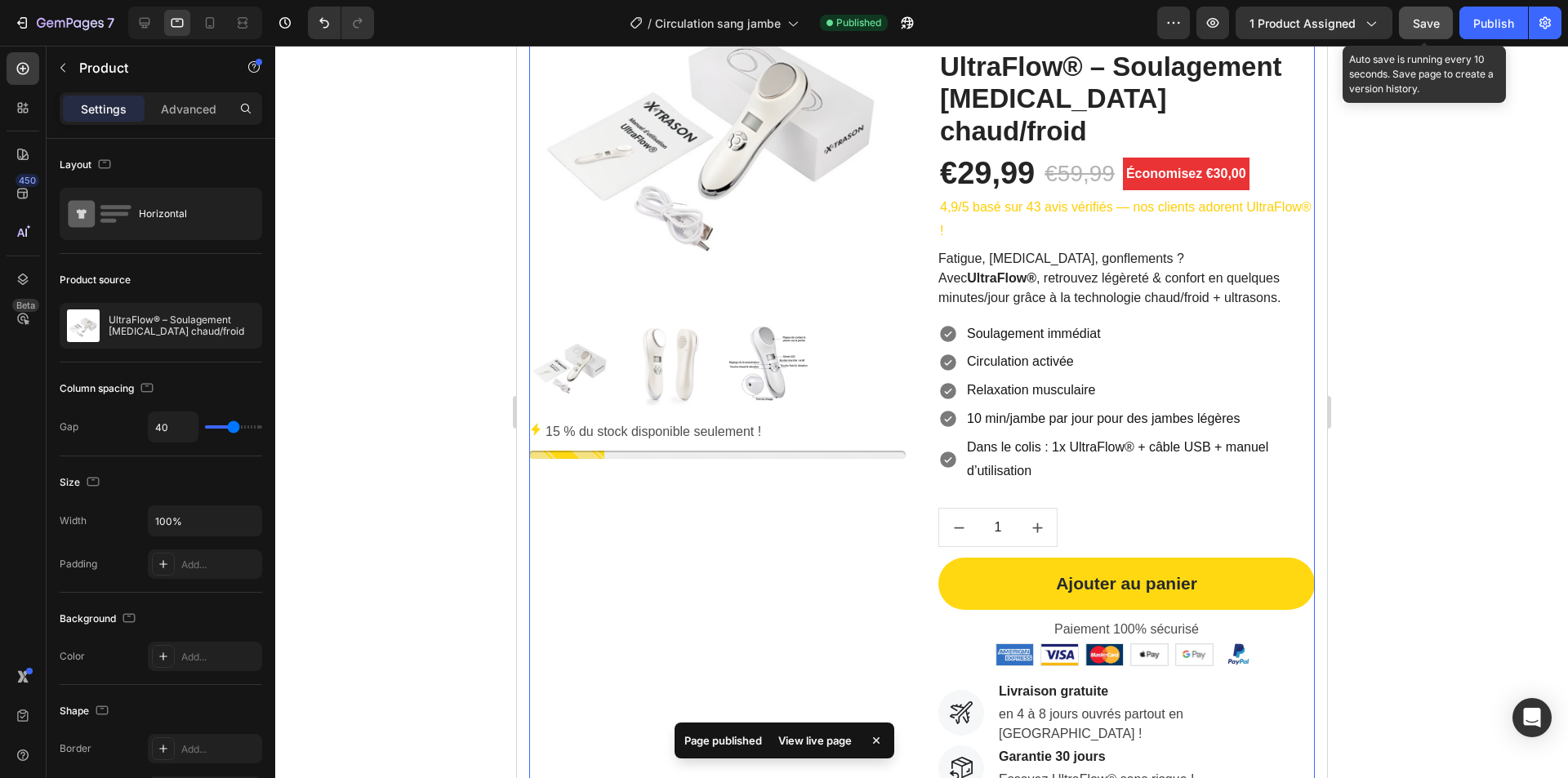
click at [1431, 20] on span "Save" at bounding box center [1426, 23] width 27 height 14
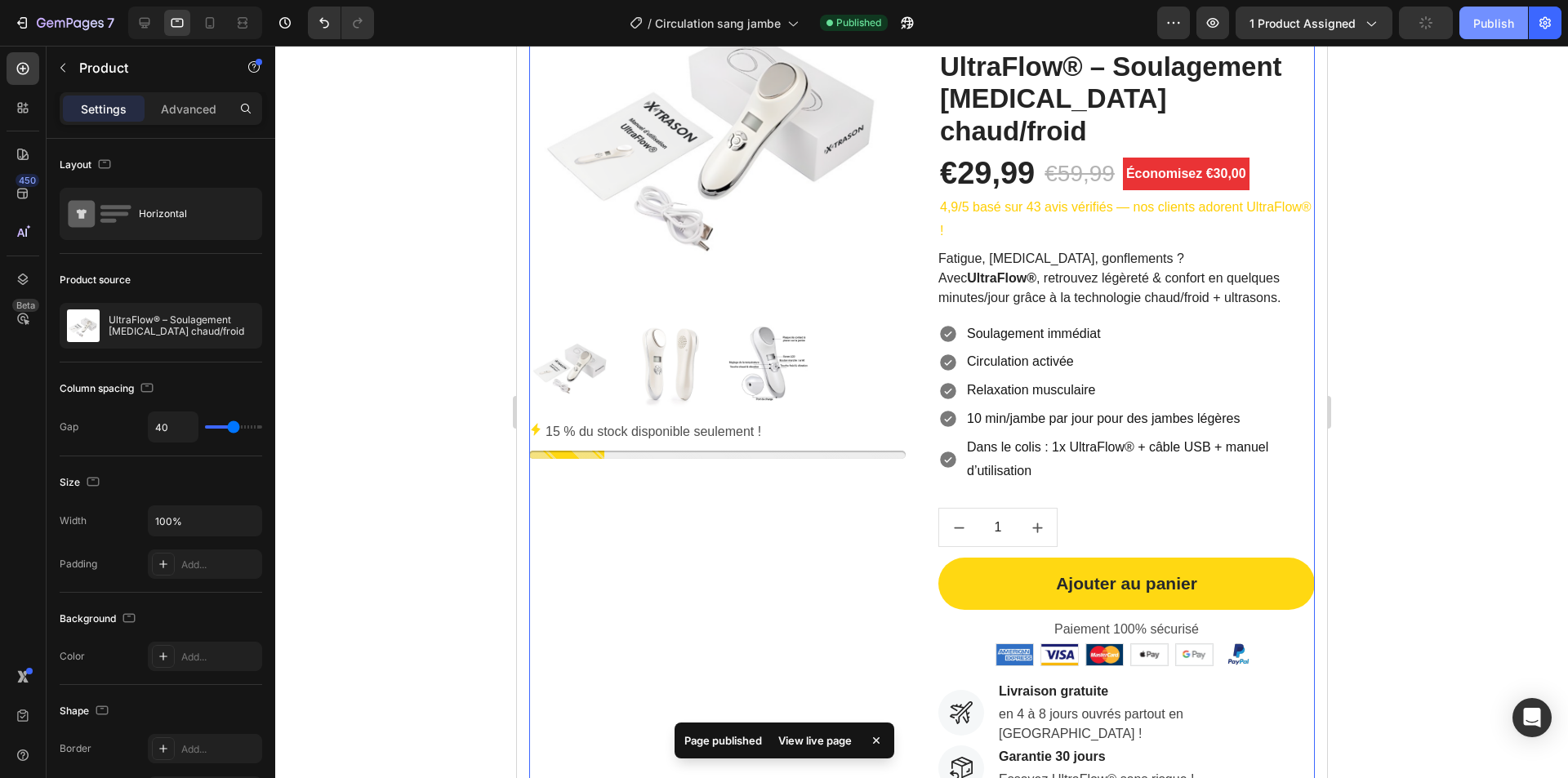
click at [1493, 20] on div "Publish" at bounding box center [1493, 23] width 41 height 17
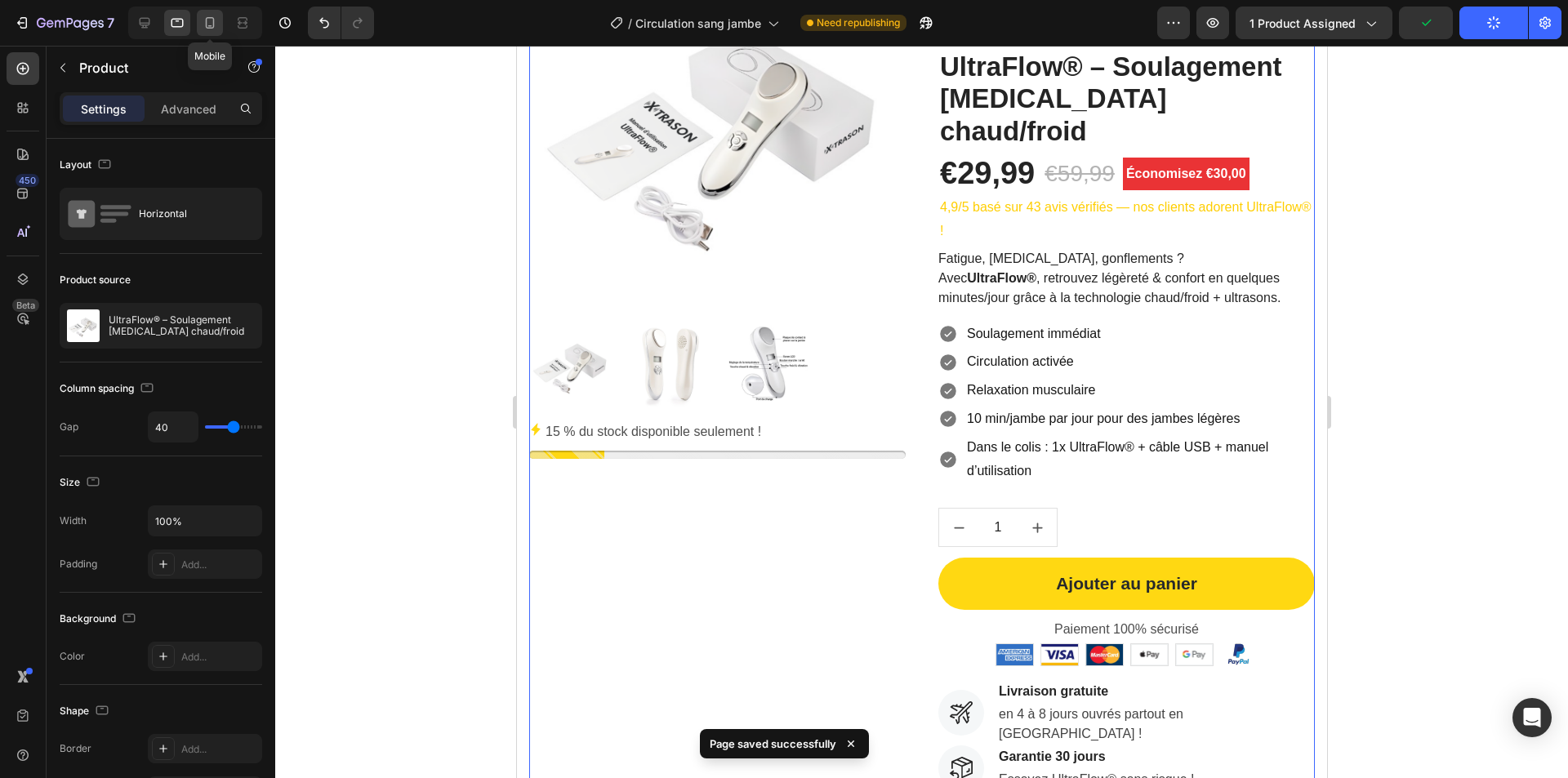
click at [214, 12] on div at bounding box center [209, 22] width 26 height 26
type input "0"
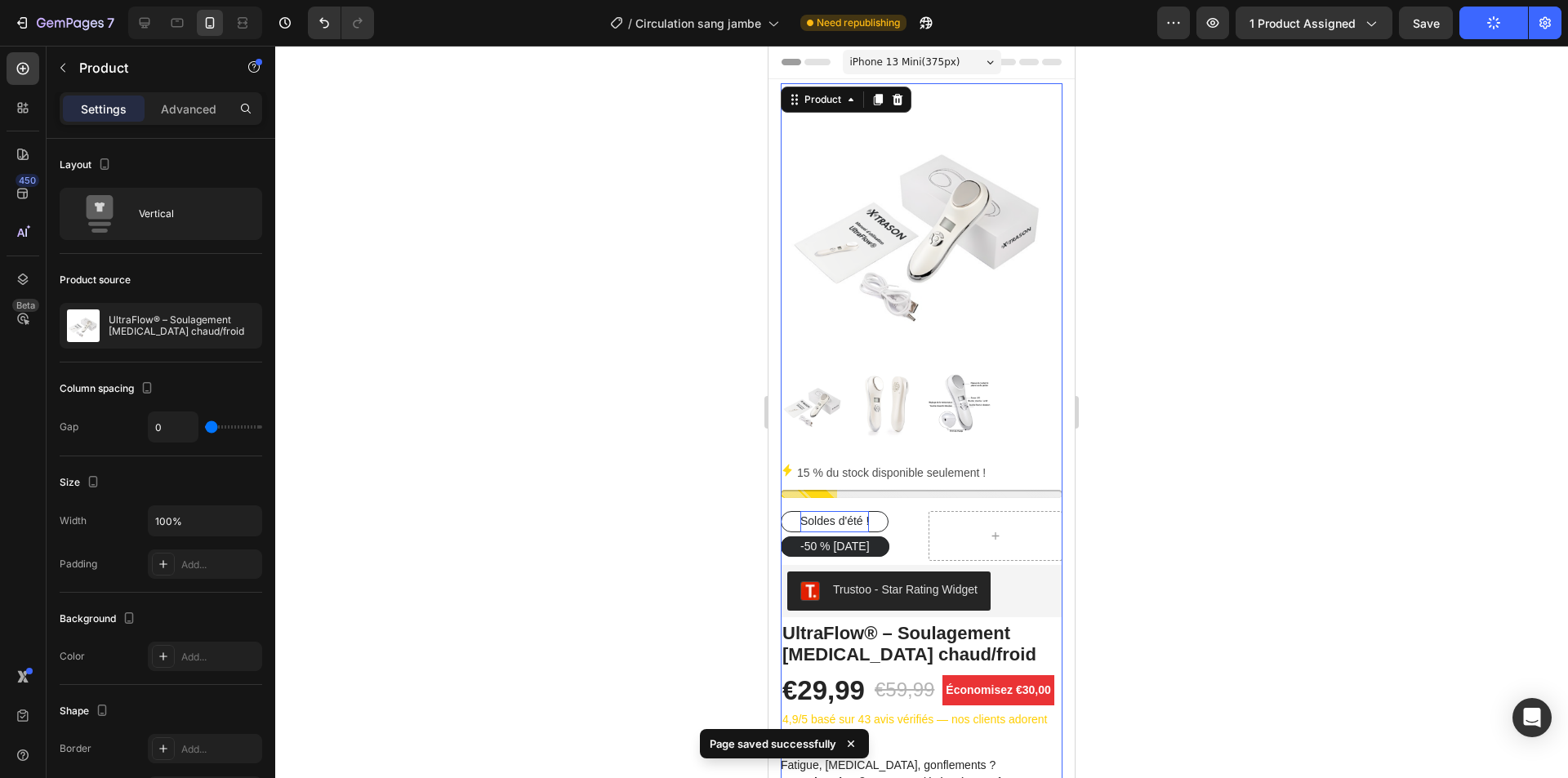
click at [744, 523] on div at bounding box center [921, 413] width 1293 height 733
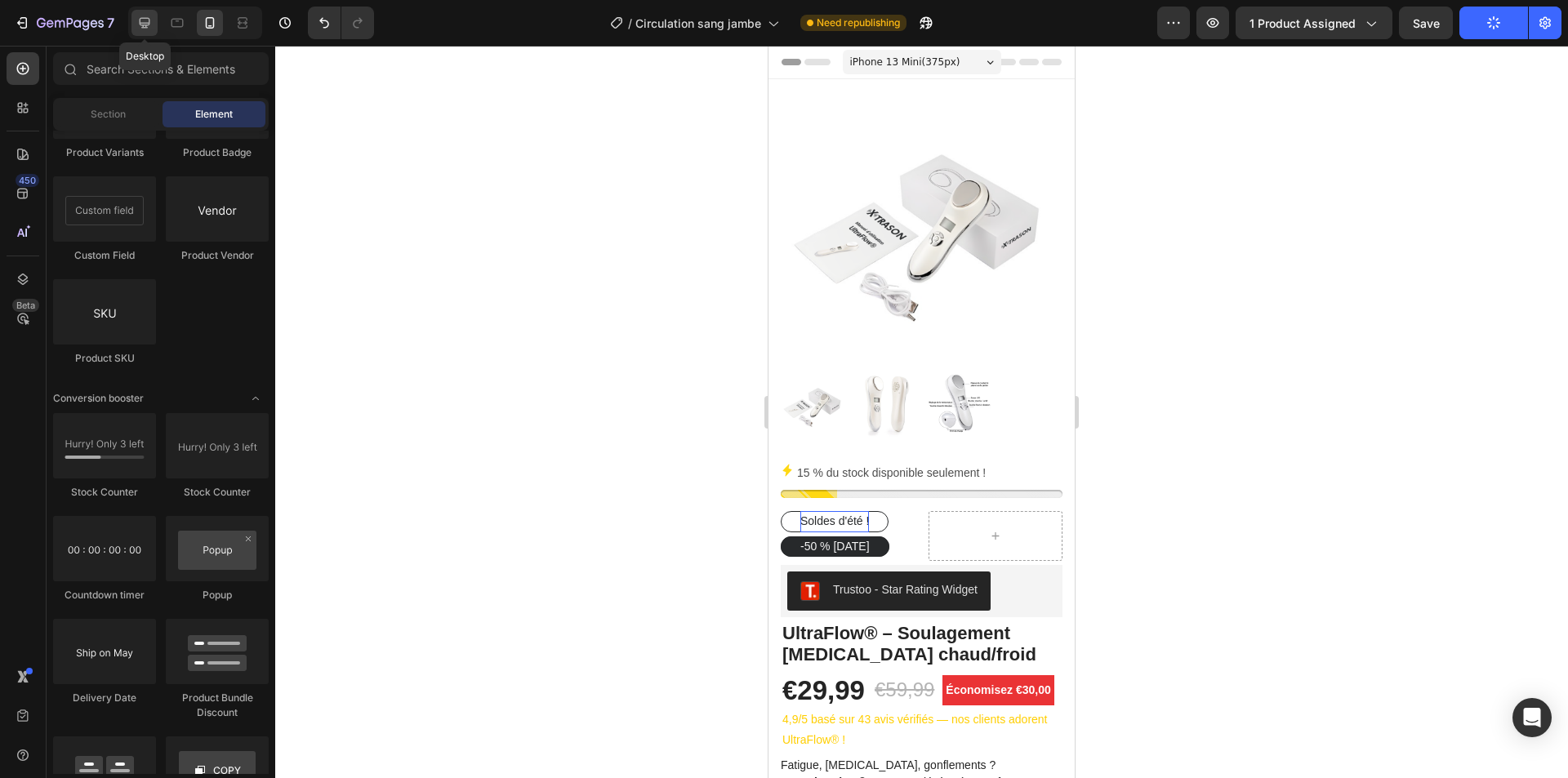
click at [146, 35] on div at bounding box center [144, 22] width 26 height 26
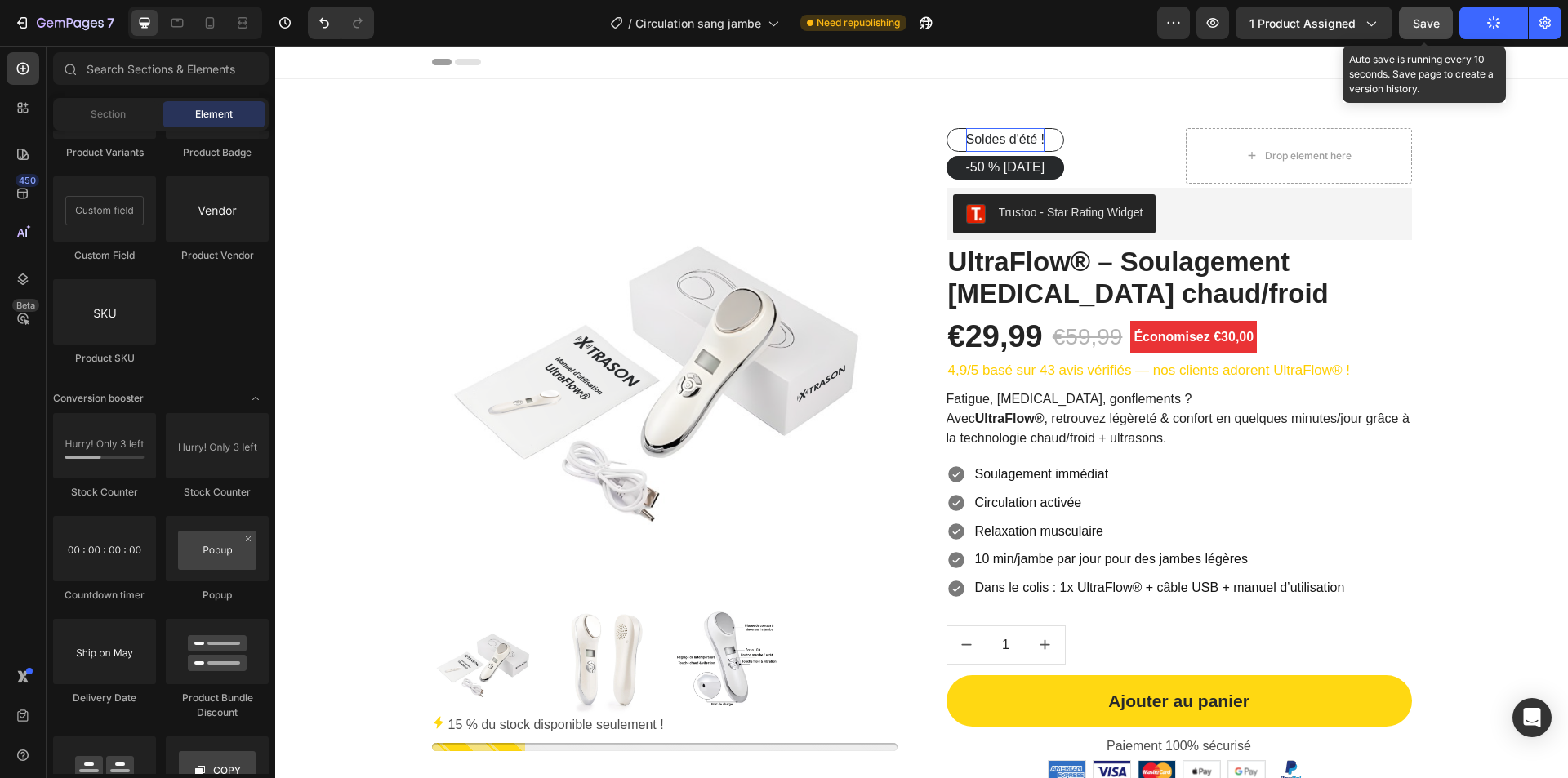
click at [1426, 30] on div "Save" at bounding box center [1426, 23] width 27 height 17
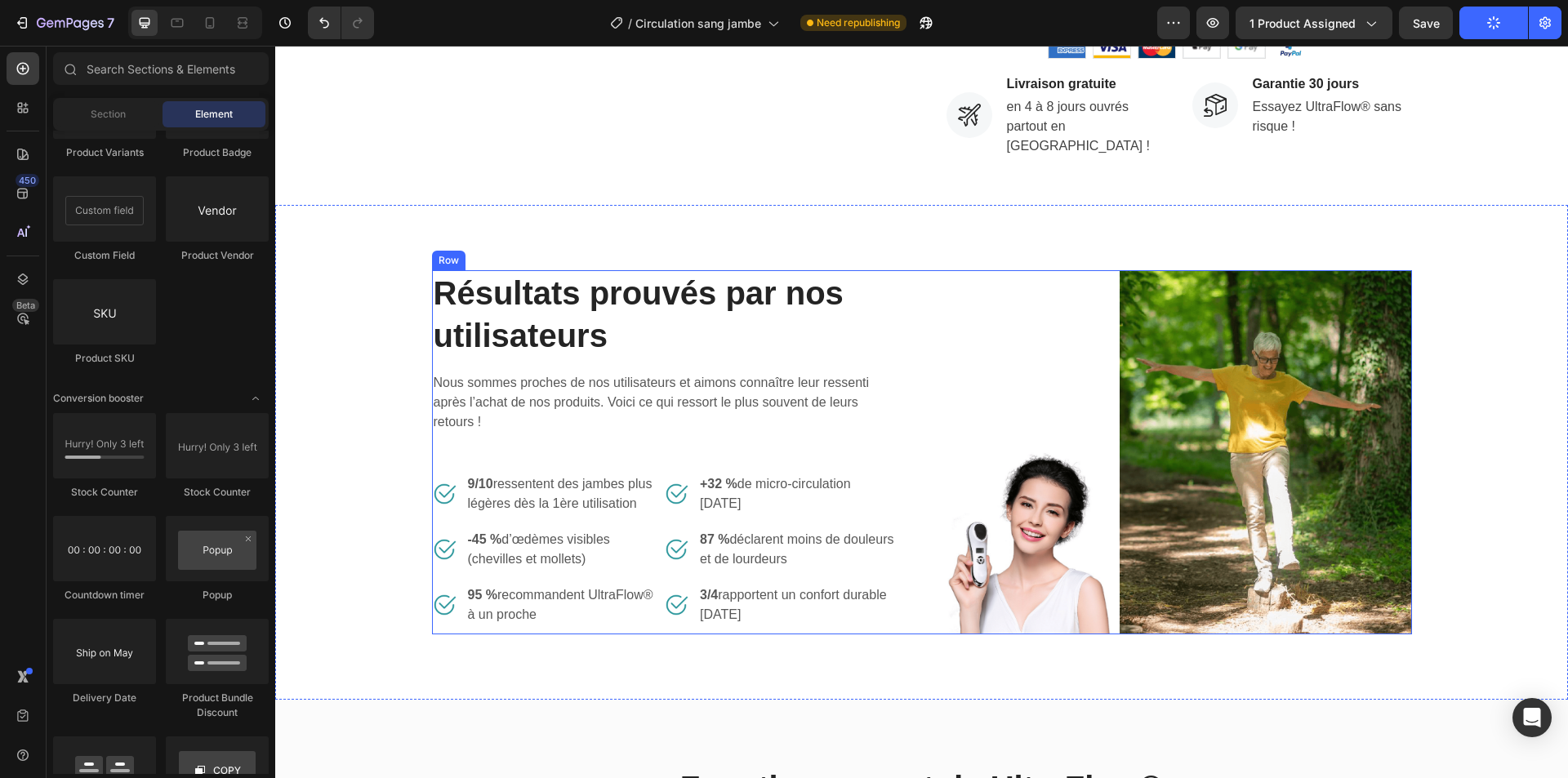
scroll to position [816, 0]
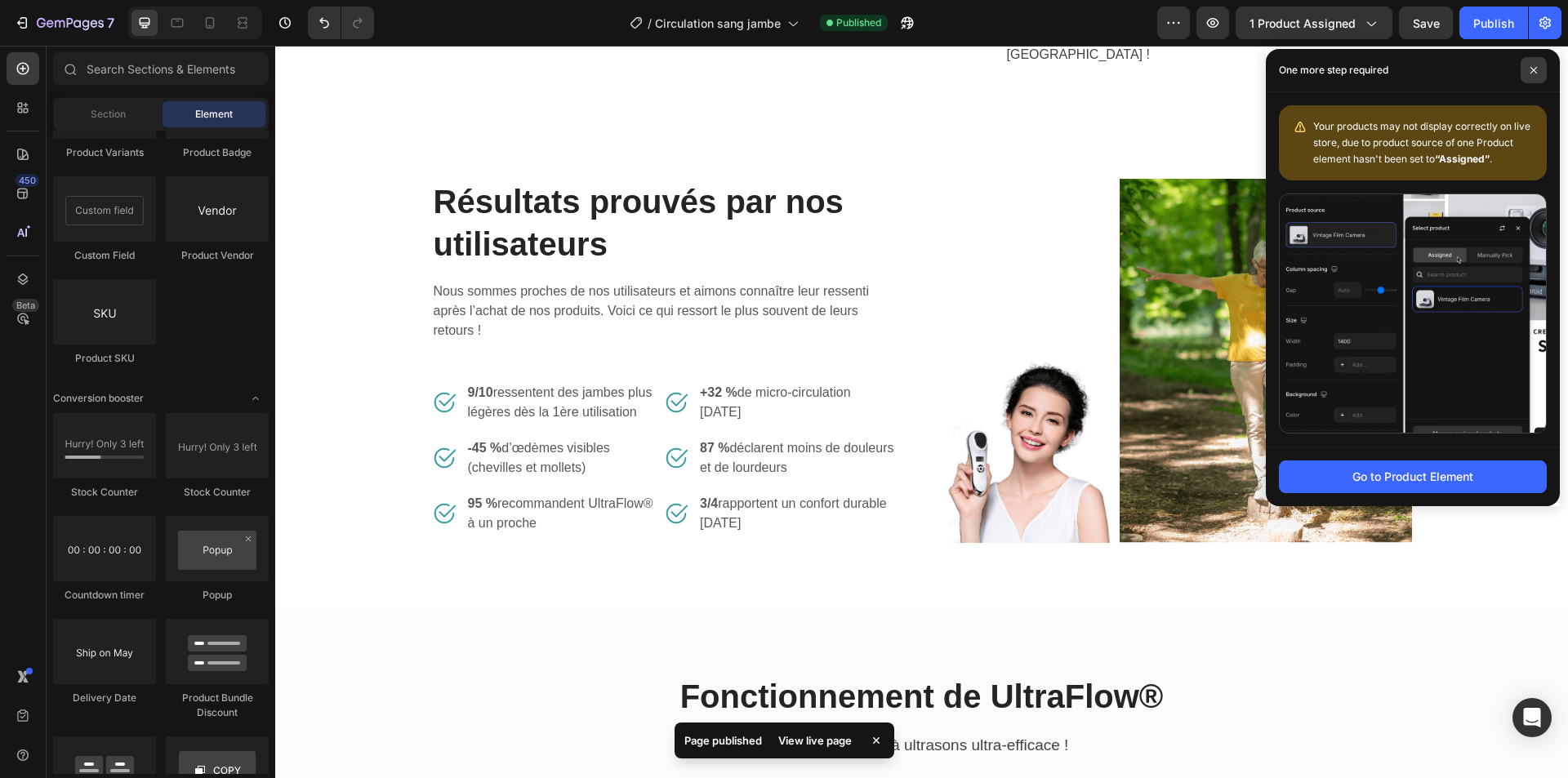
click at [1533, 67] on icon at bounding box center [1533, 70] width 8 height 8
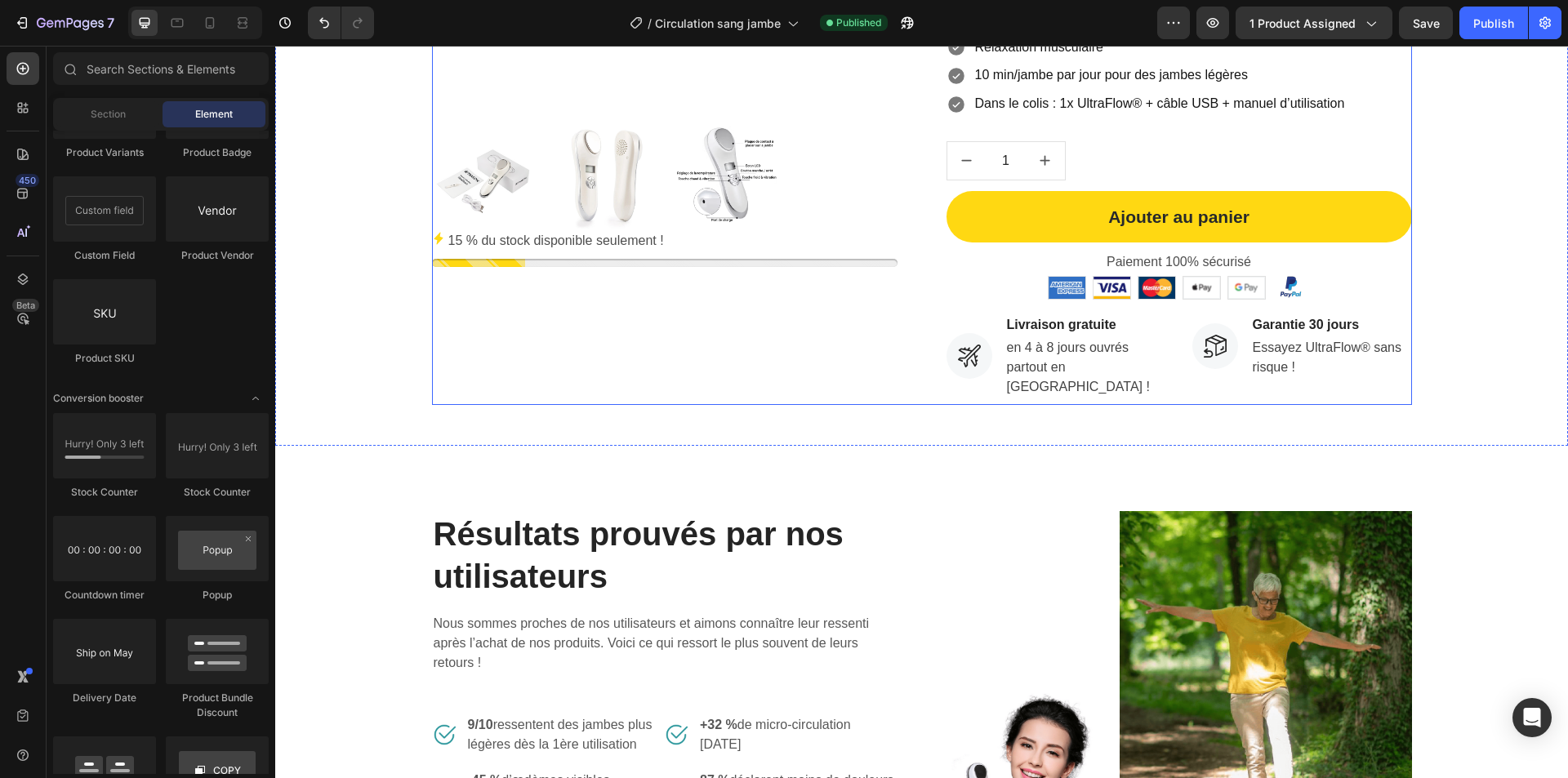
scroll to position [408, 0]
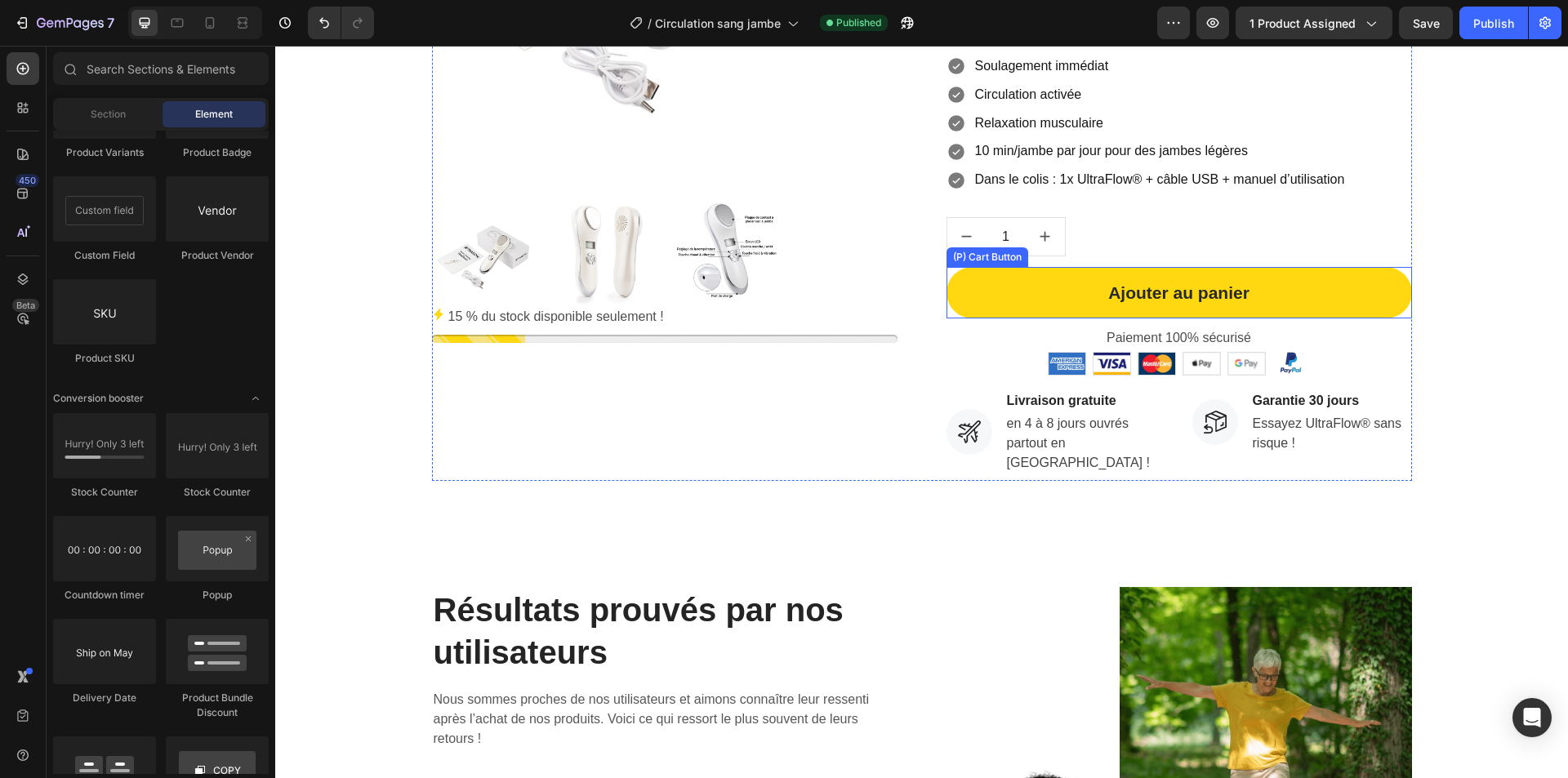
click at [984, 312] on button "Ajouter au panier" at bounding box center [1179, 293] width 466 height 52
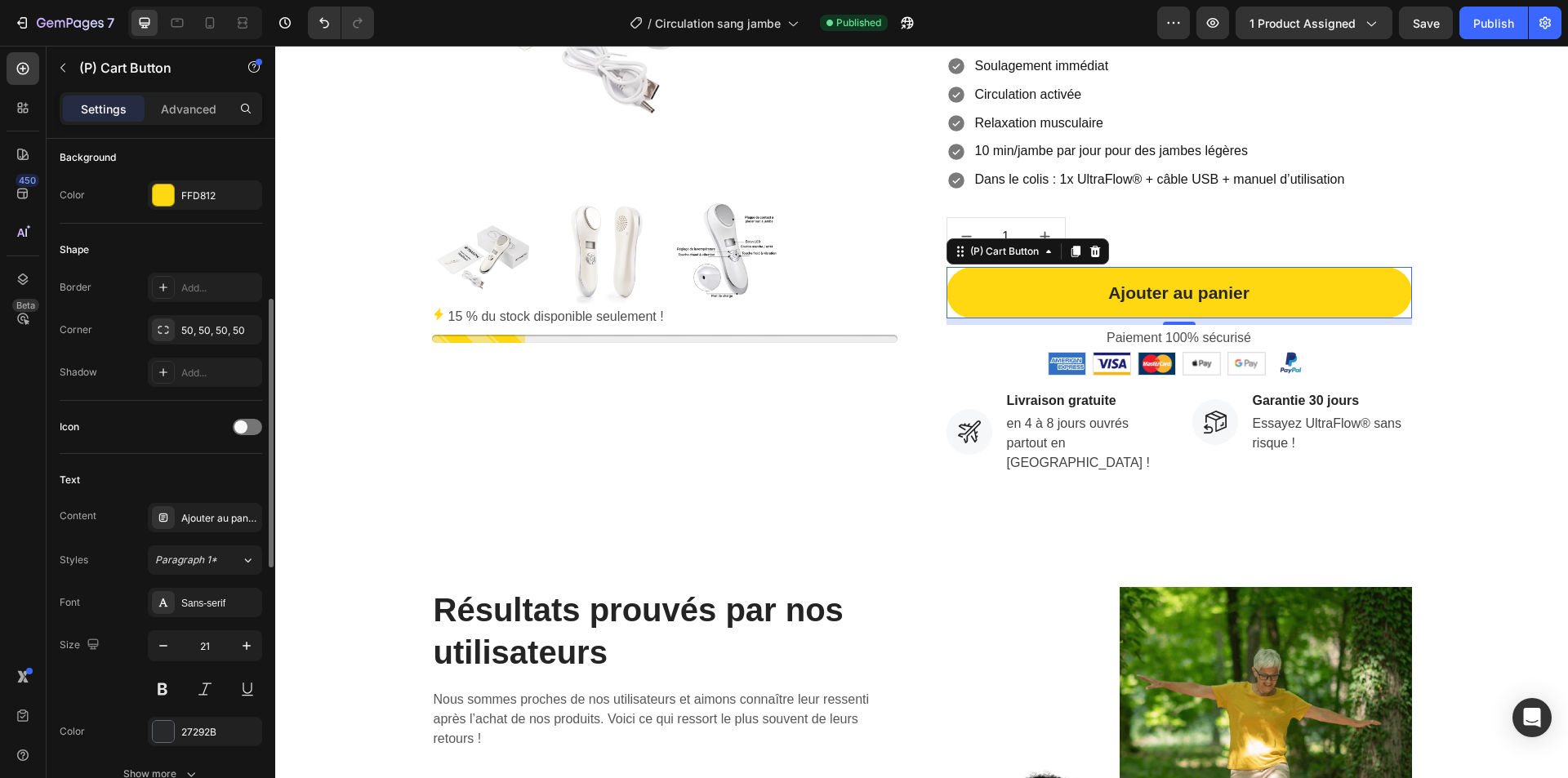
scroll to position [490, 0]
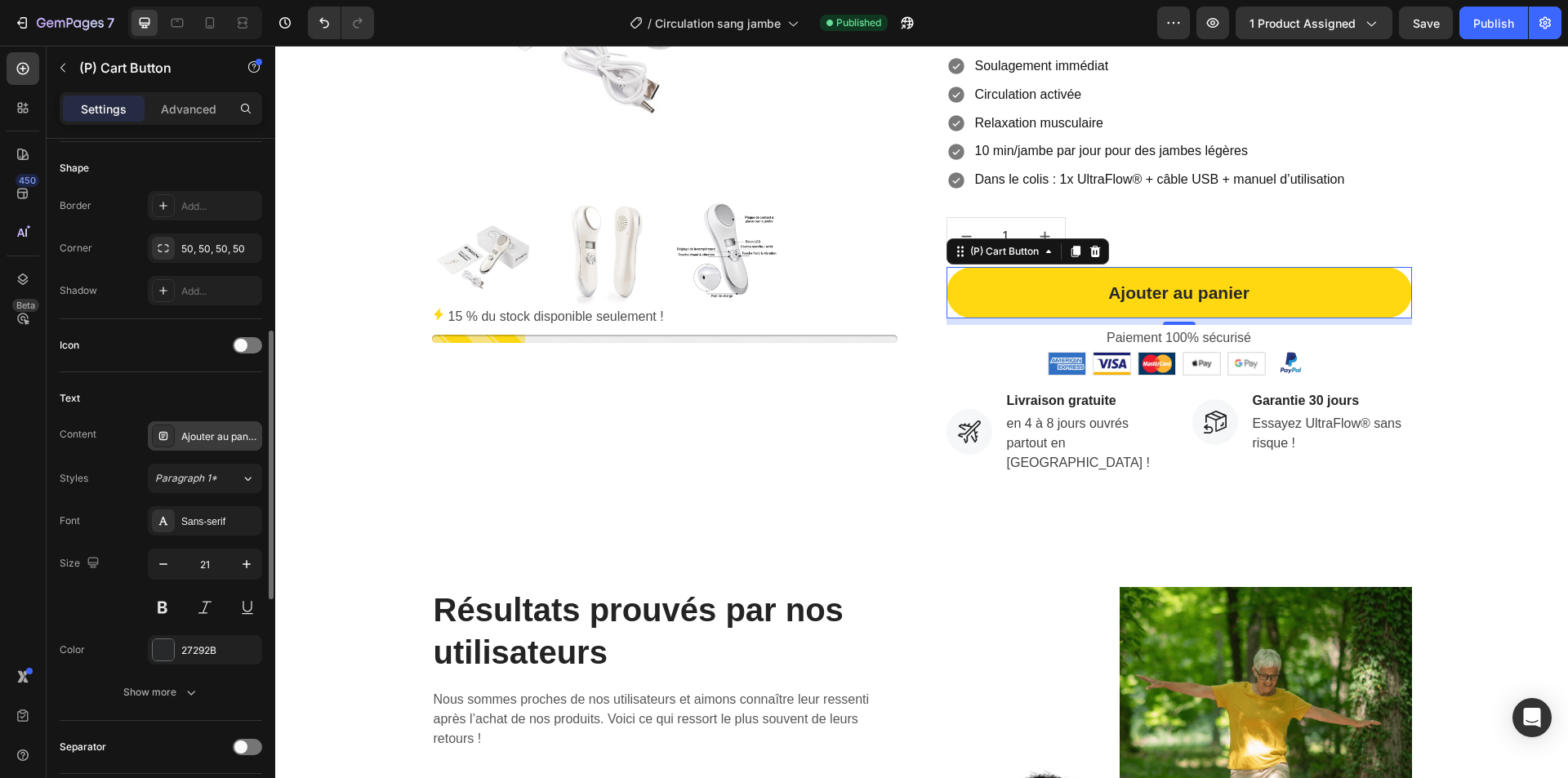
click at [210, 444] on div "Ajouter au panier" at bounding box center [219, 436] width 77 height 15
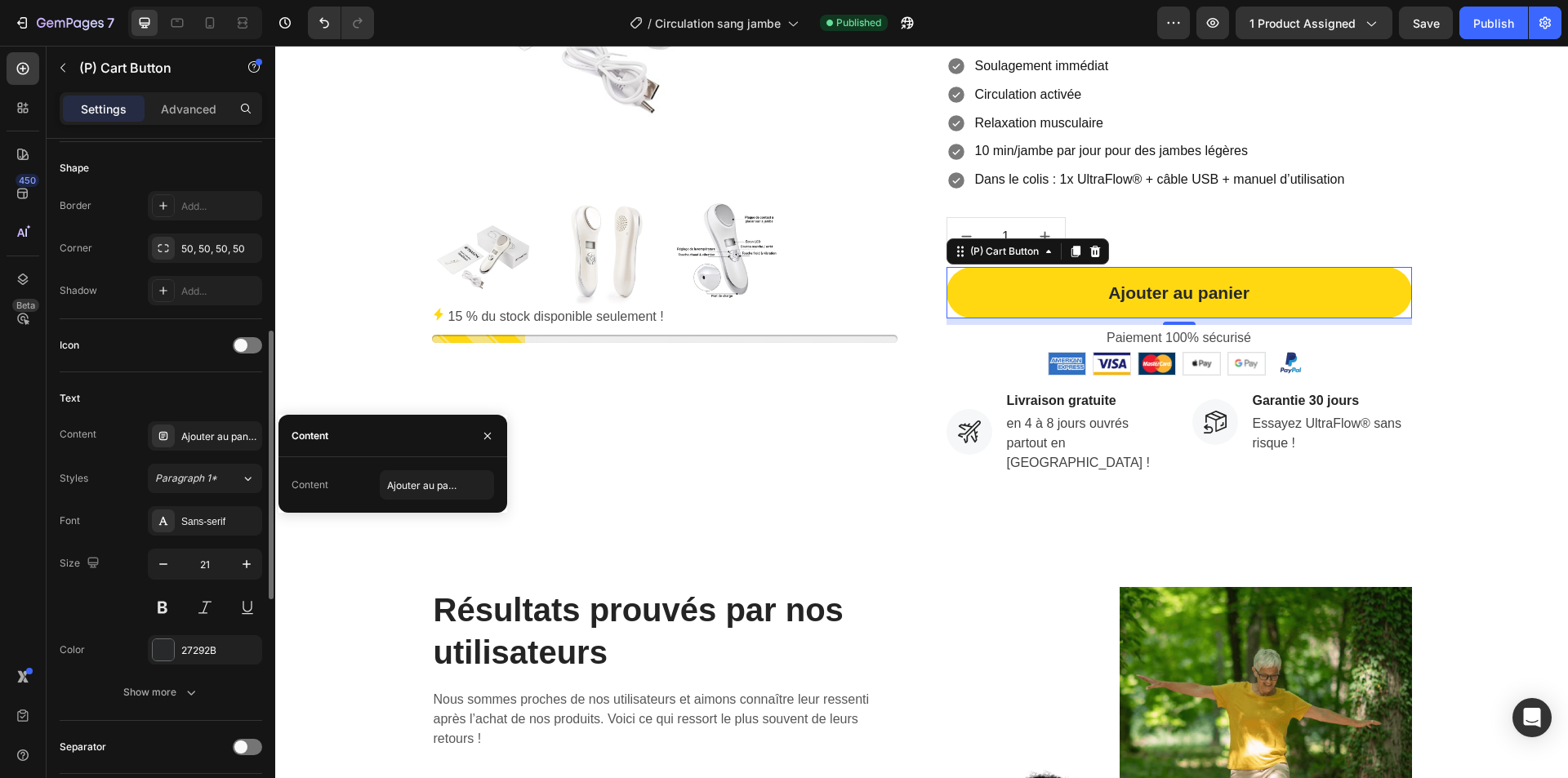
click at [98, 476] on div "Styles Paragraph 1*" at bounding box center [161, 478] width 202 height 29
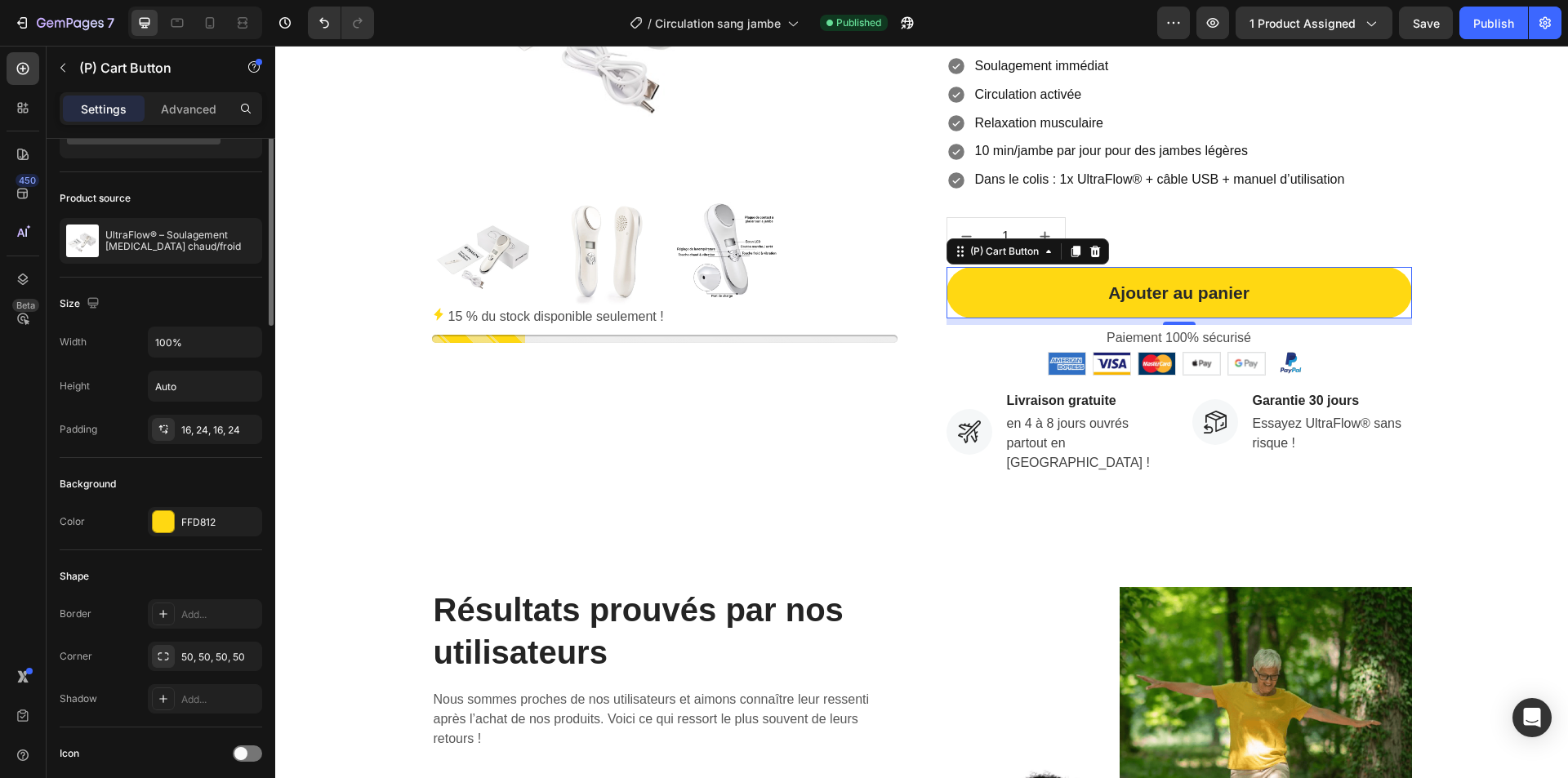
scroll to position [0, 0]
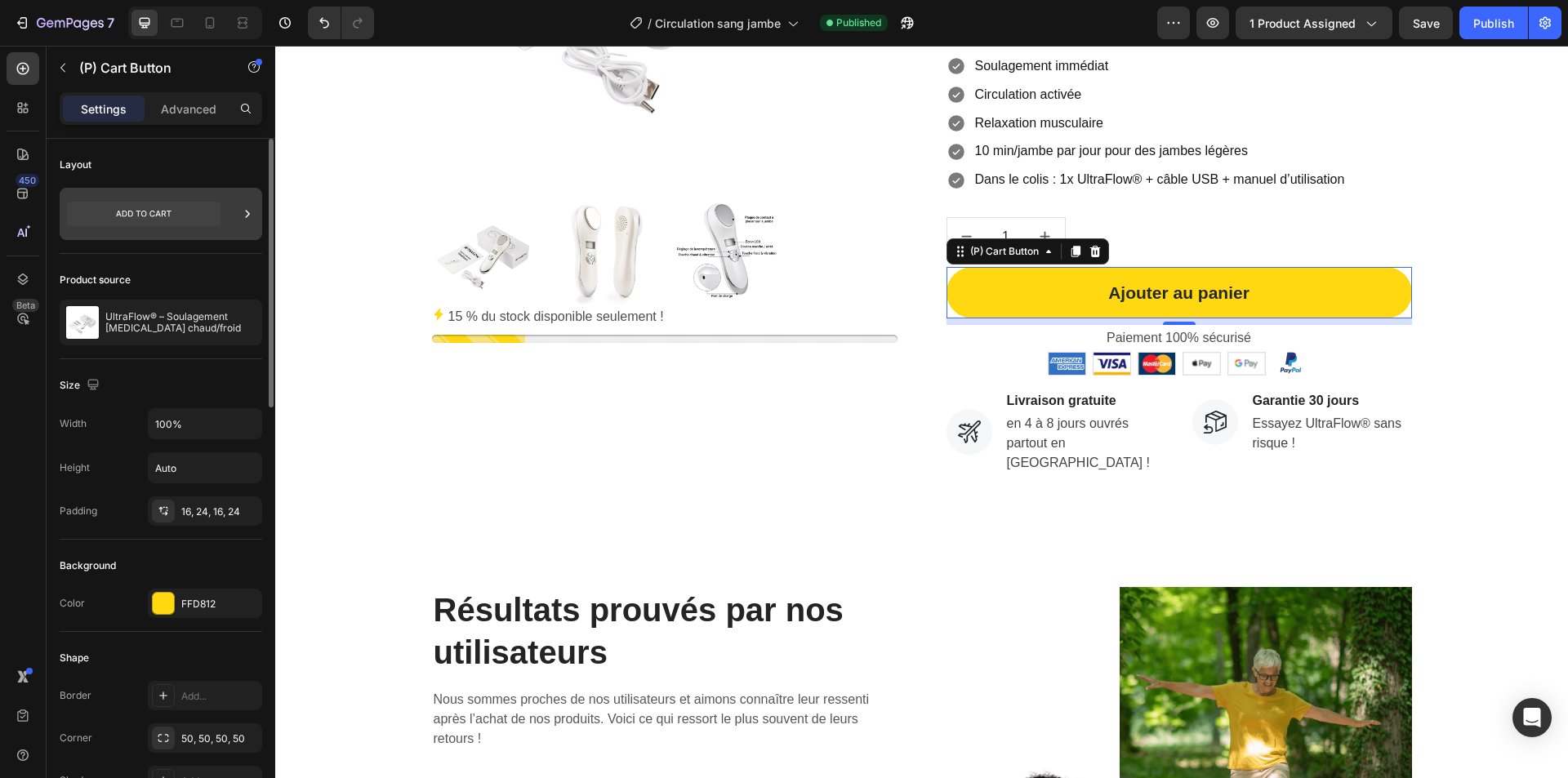
click at [225, 203] on div at bounding box center [161, 214] width 202 height 52
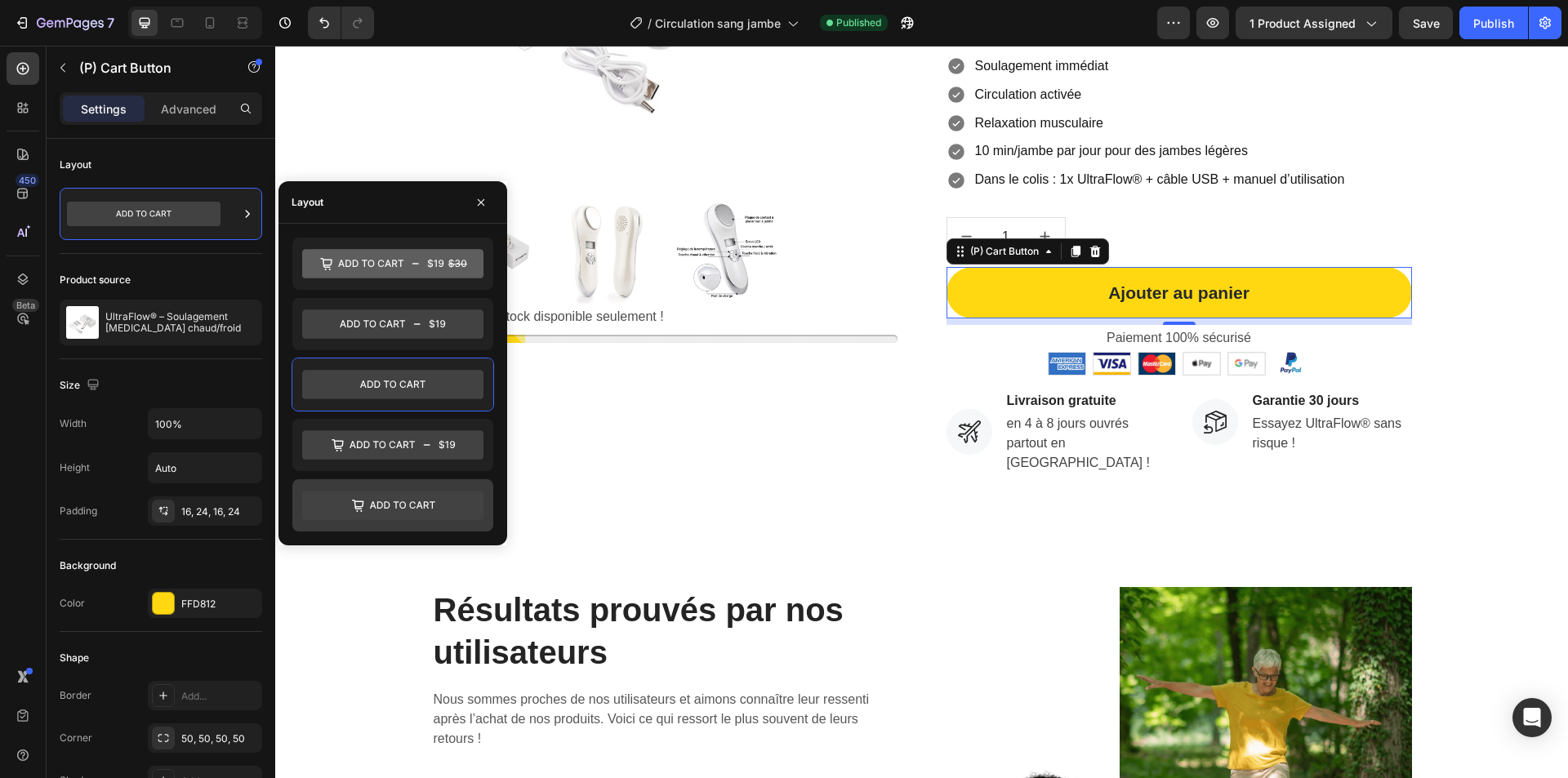
click at [382, 505] on icon at bounding box center [393, 505] width 181 height 29
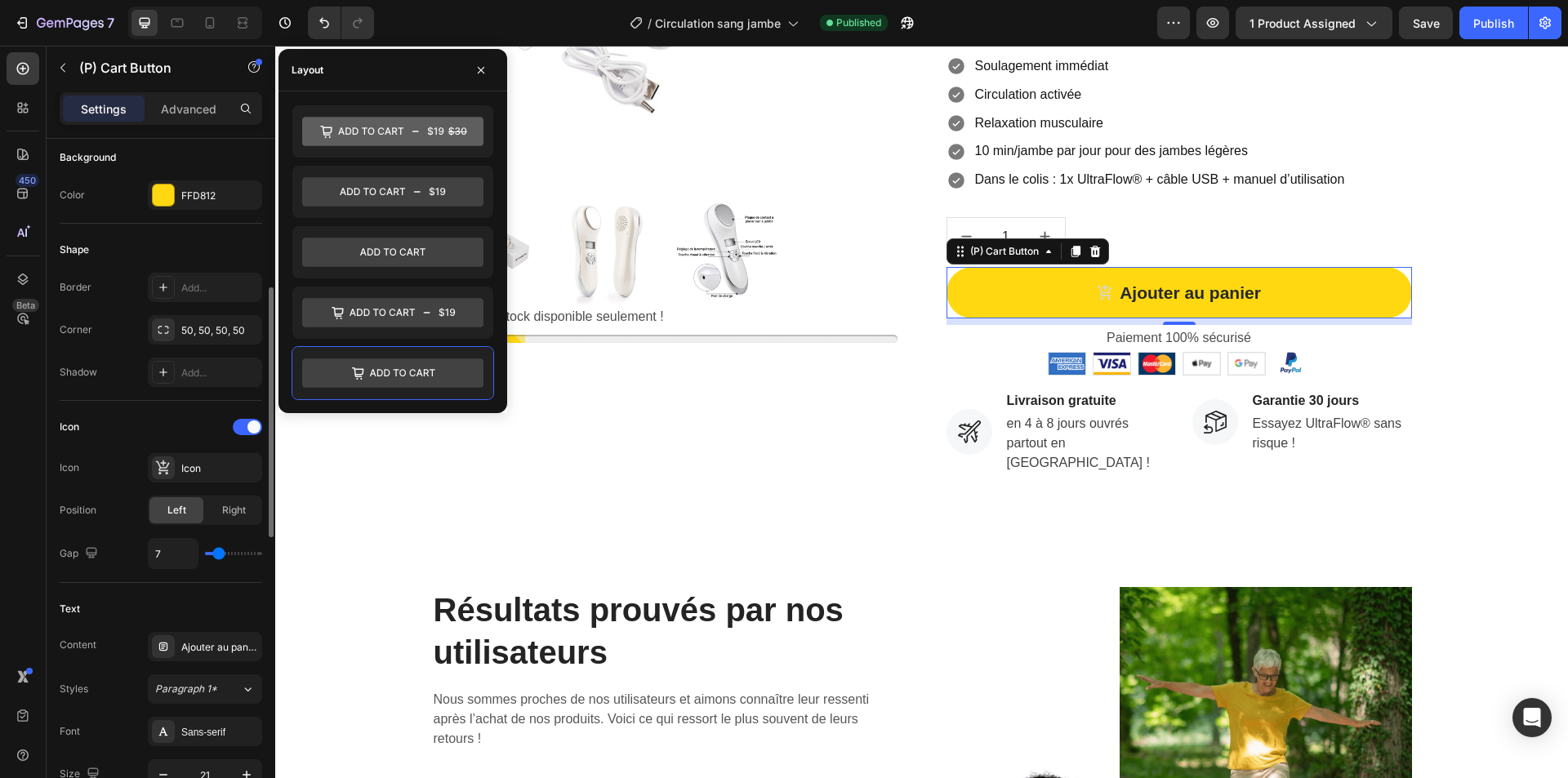
click at [77, 435] on div "Icon" at bounding box center [69, 427] width 20 height 26
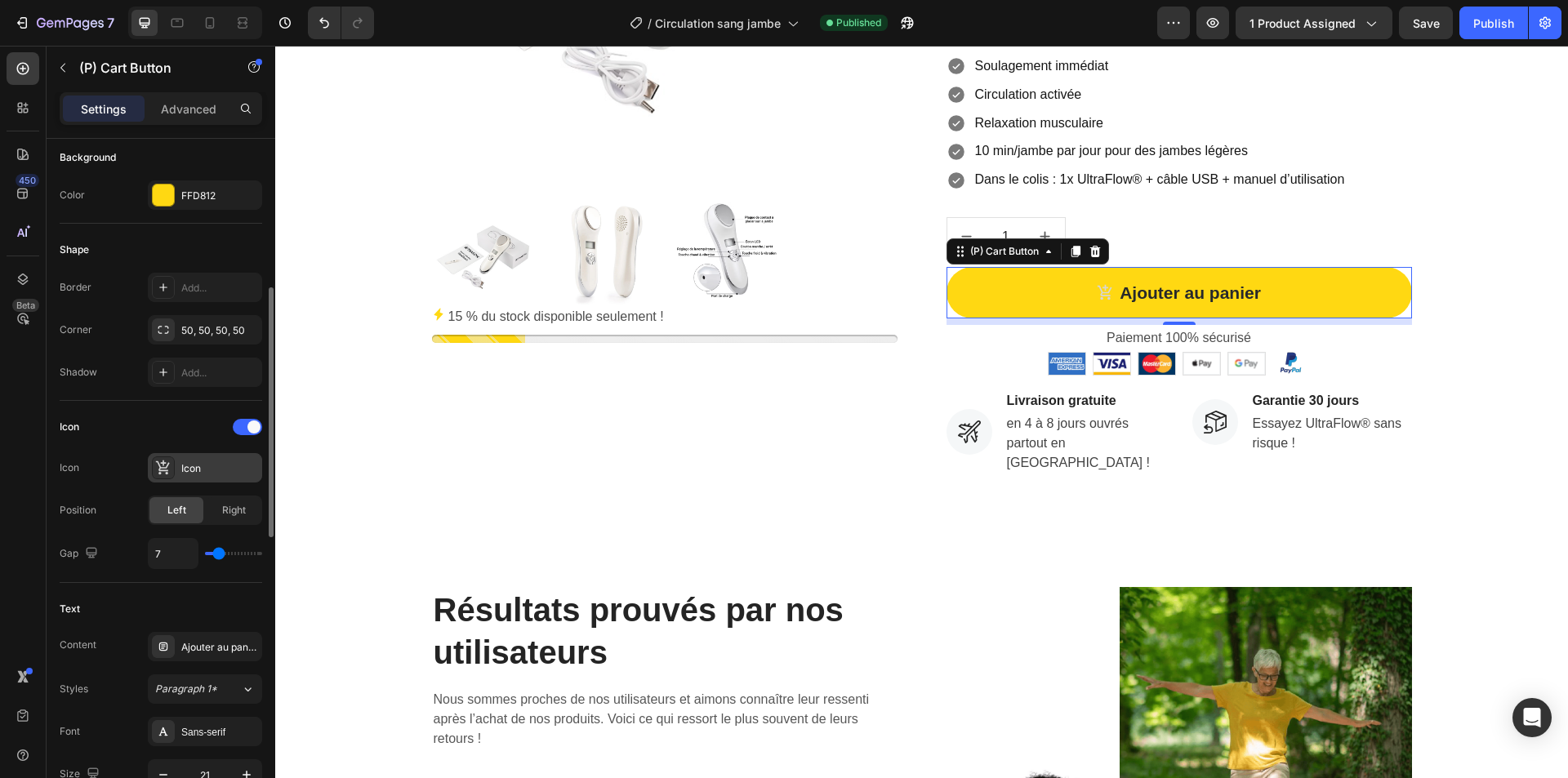
click at [199, 473] on div "Icon" at bounding box center [219, 468] width 77 height 15
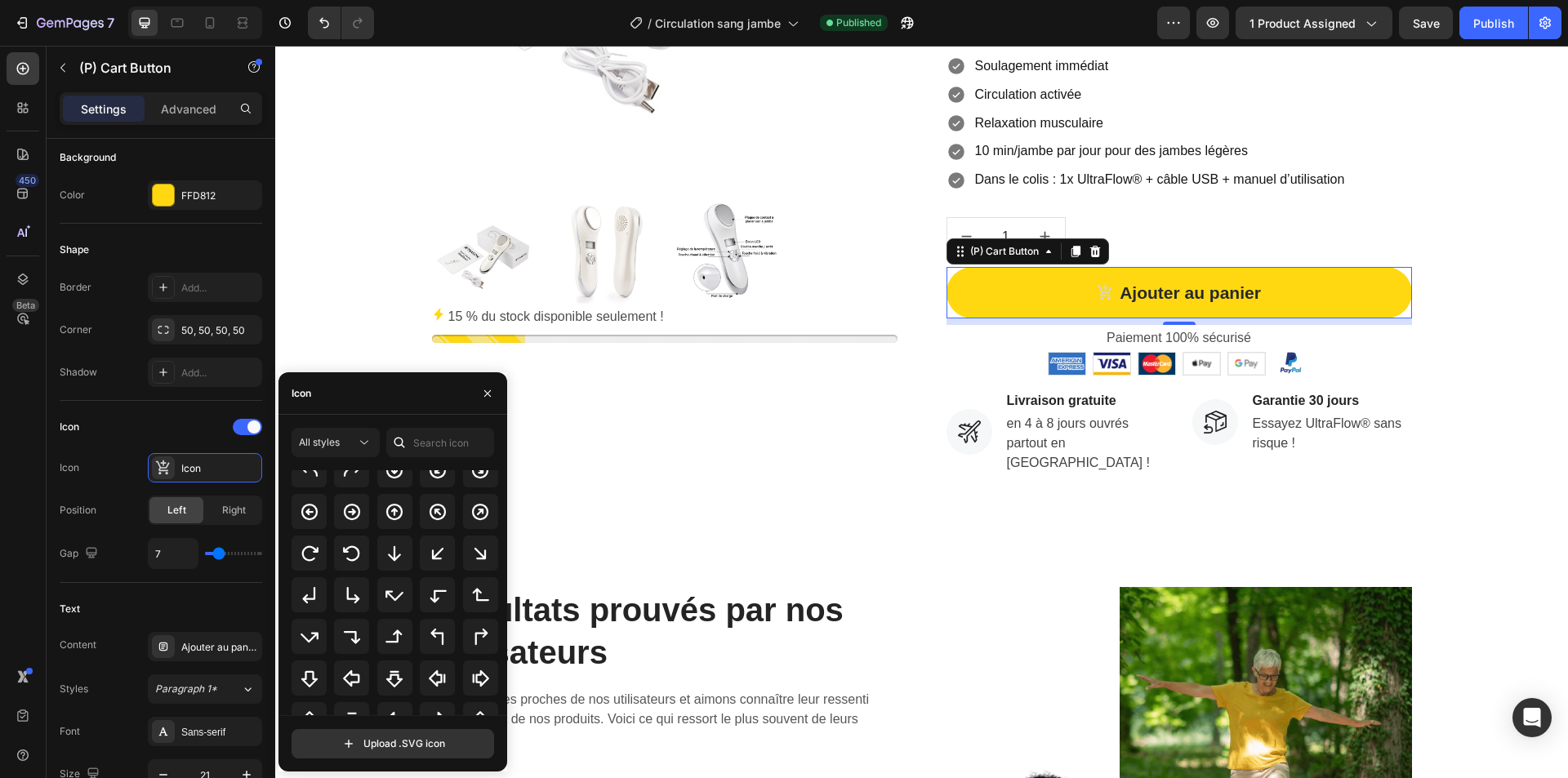
scroll to position [425, 0]
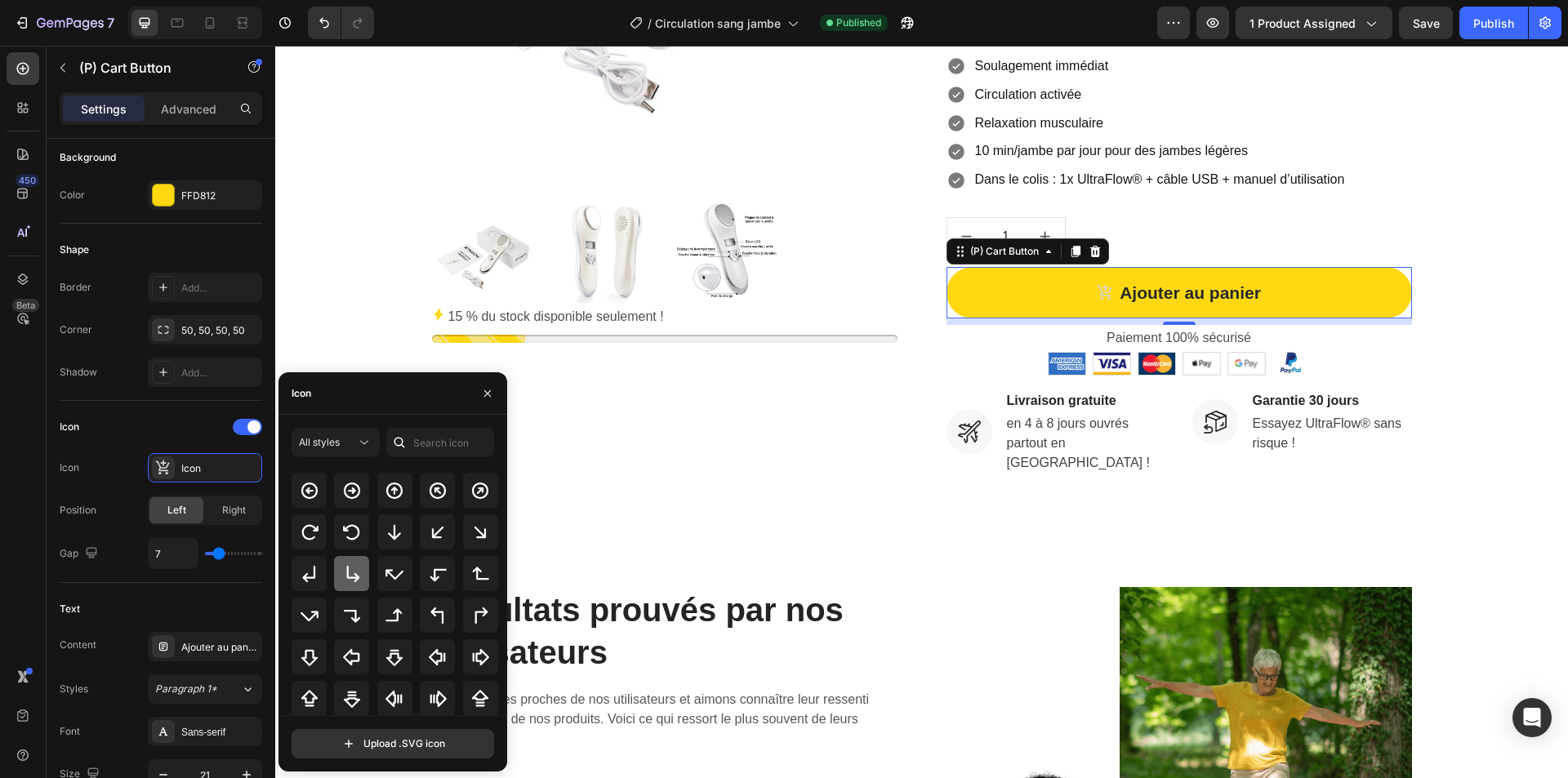
click at [349, 572] on icon at bounding box center [352, 574] width 20 height 20
click at [474, 661] on icon at bounding box center [481, 656] width 16 height 16
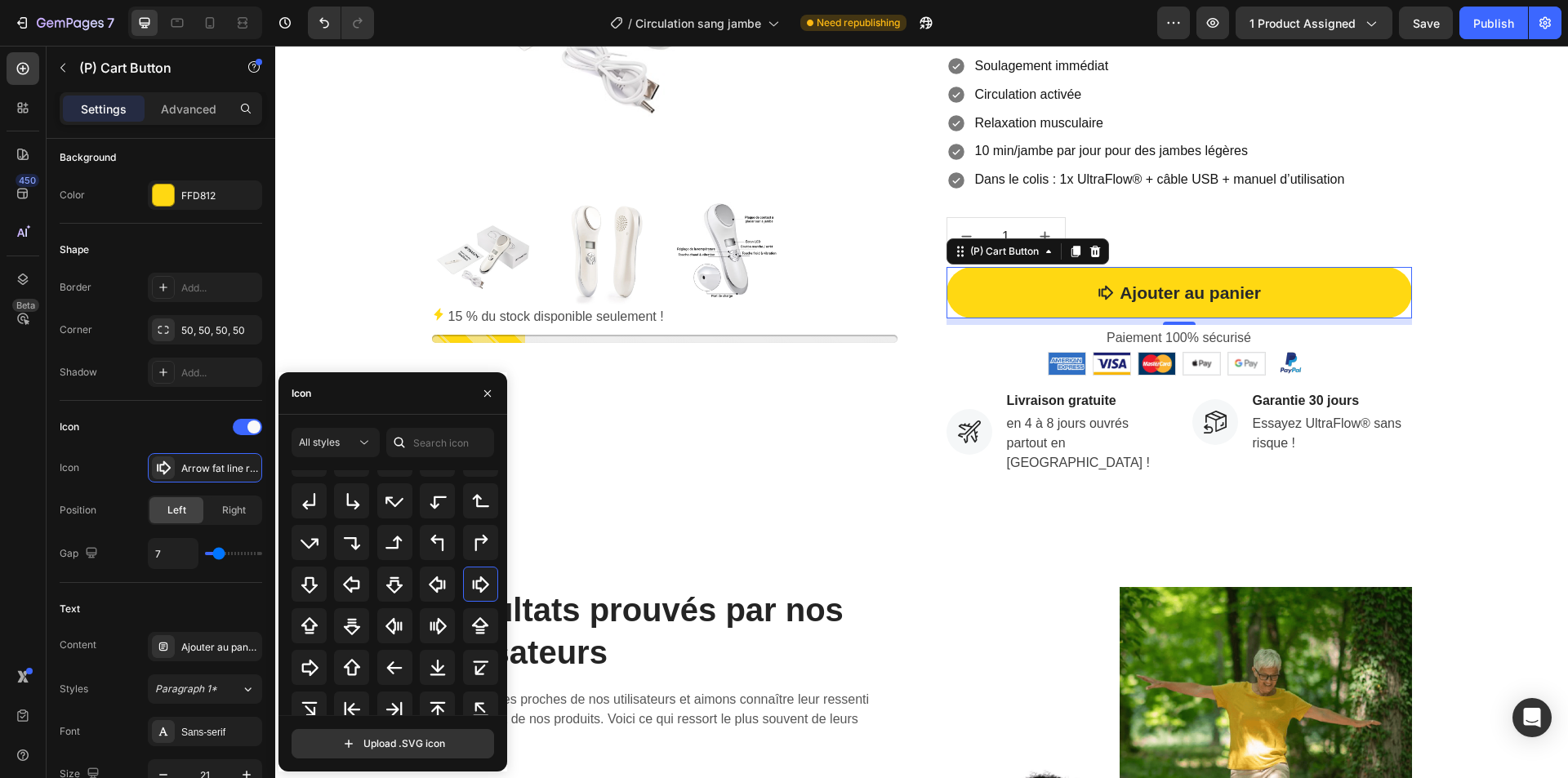
scroll to position [530, 0]
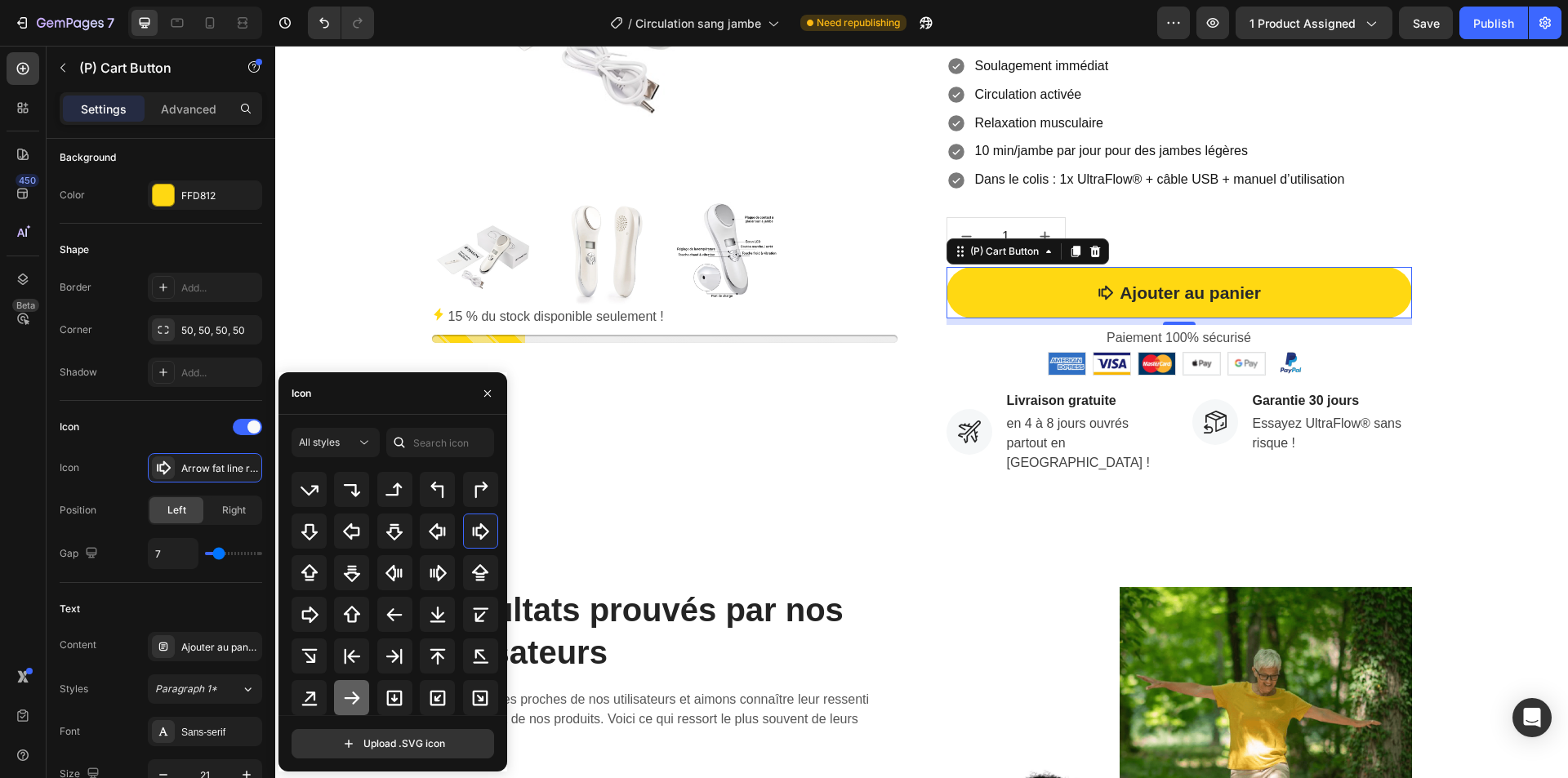
click at [358, 702] on icon at bounding box center [352, 698] width 20 height 20
click at [1482, 211] on div "Product Images 15 % du stock disponible seulement ! Stock Counter Soldes d'été …" at bounding box center [921, 100] width 1268 height 761
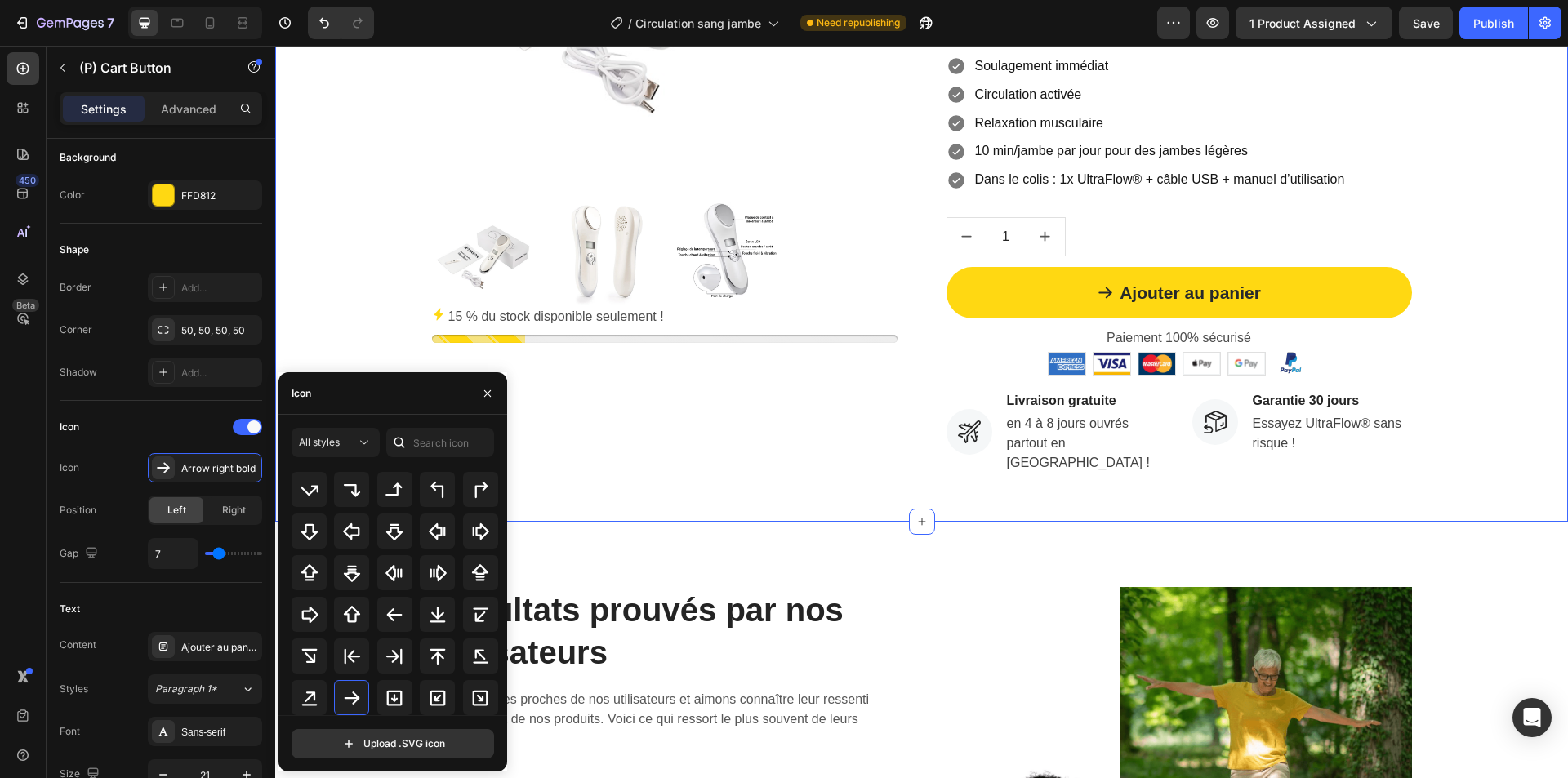
scroll to position [0, 0]
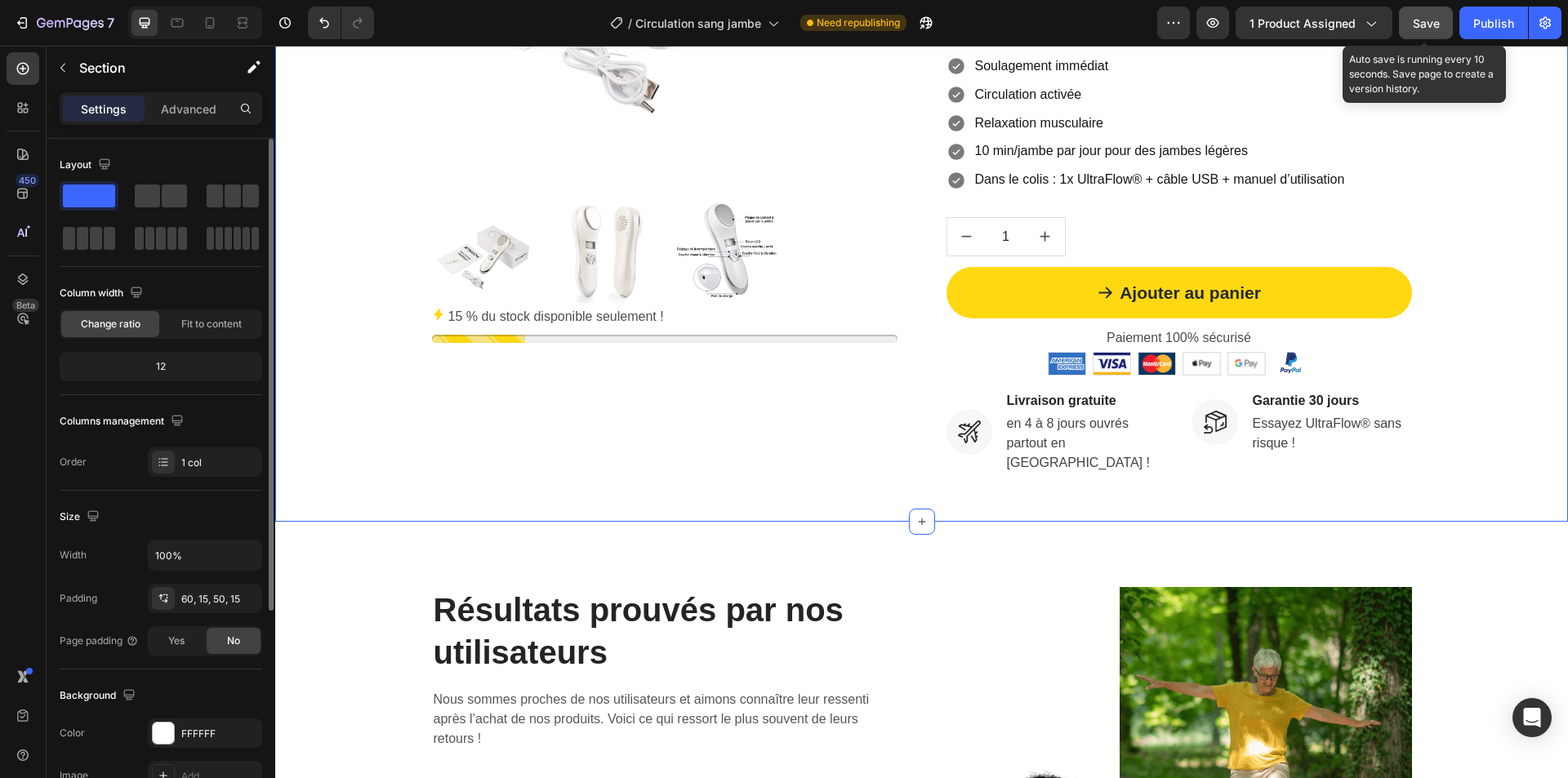
click at [1430, 22] on span "Save" at bounding box center [1426, 23] width 27 height 14
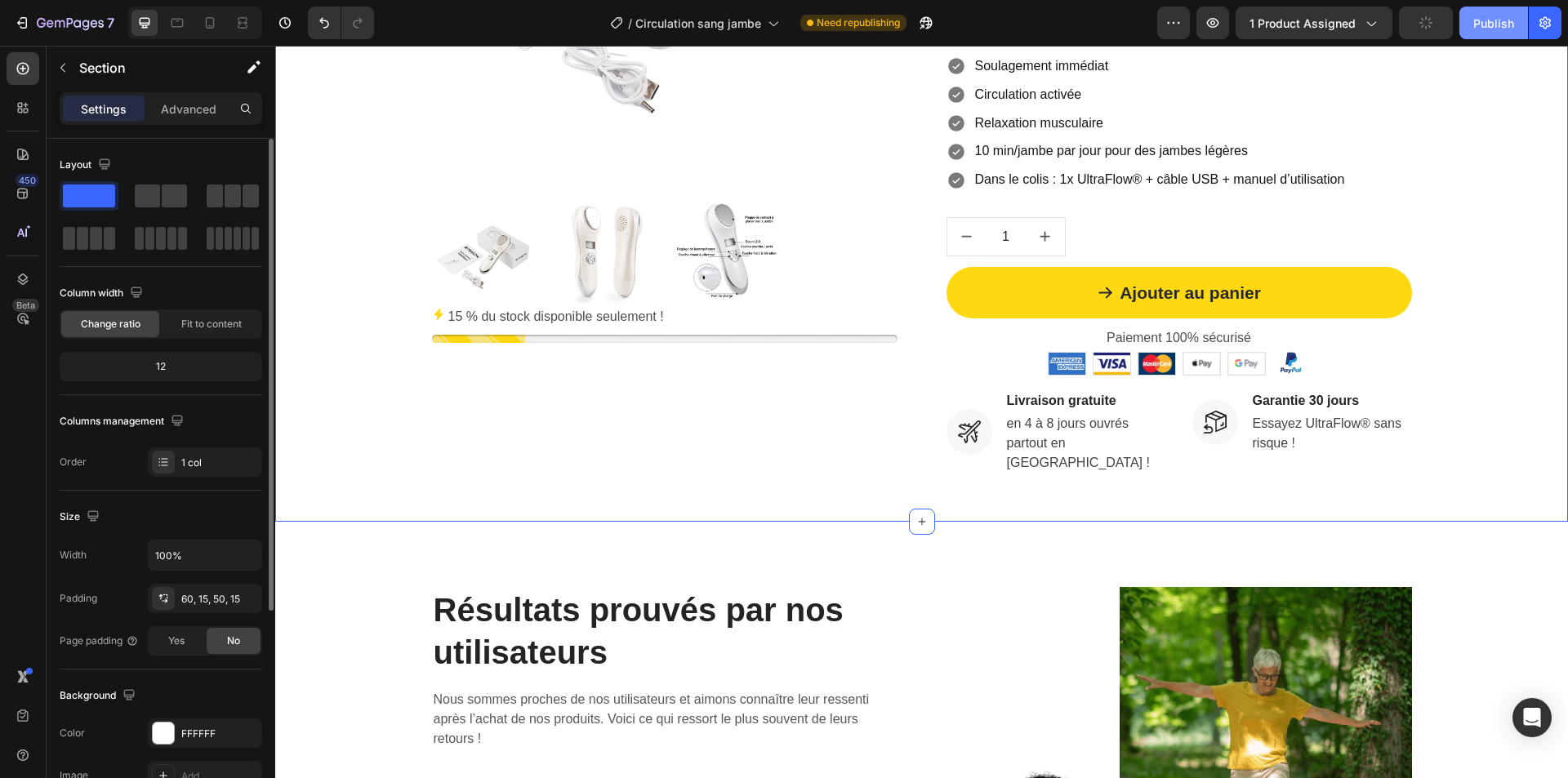
click at [1491, 20] on div "Publish" at bounding box center [1493, 23] width 41 height 17
click at [661, 228] on div at bounding box center [665, 252] width 466 height 107
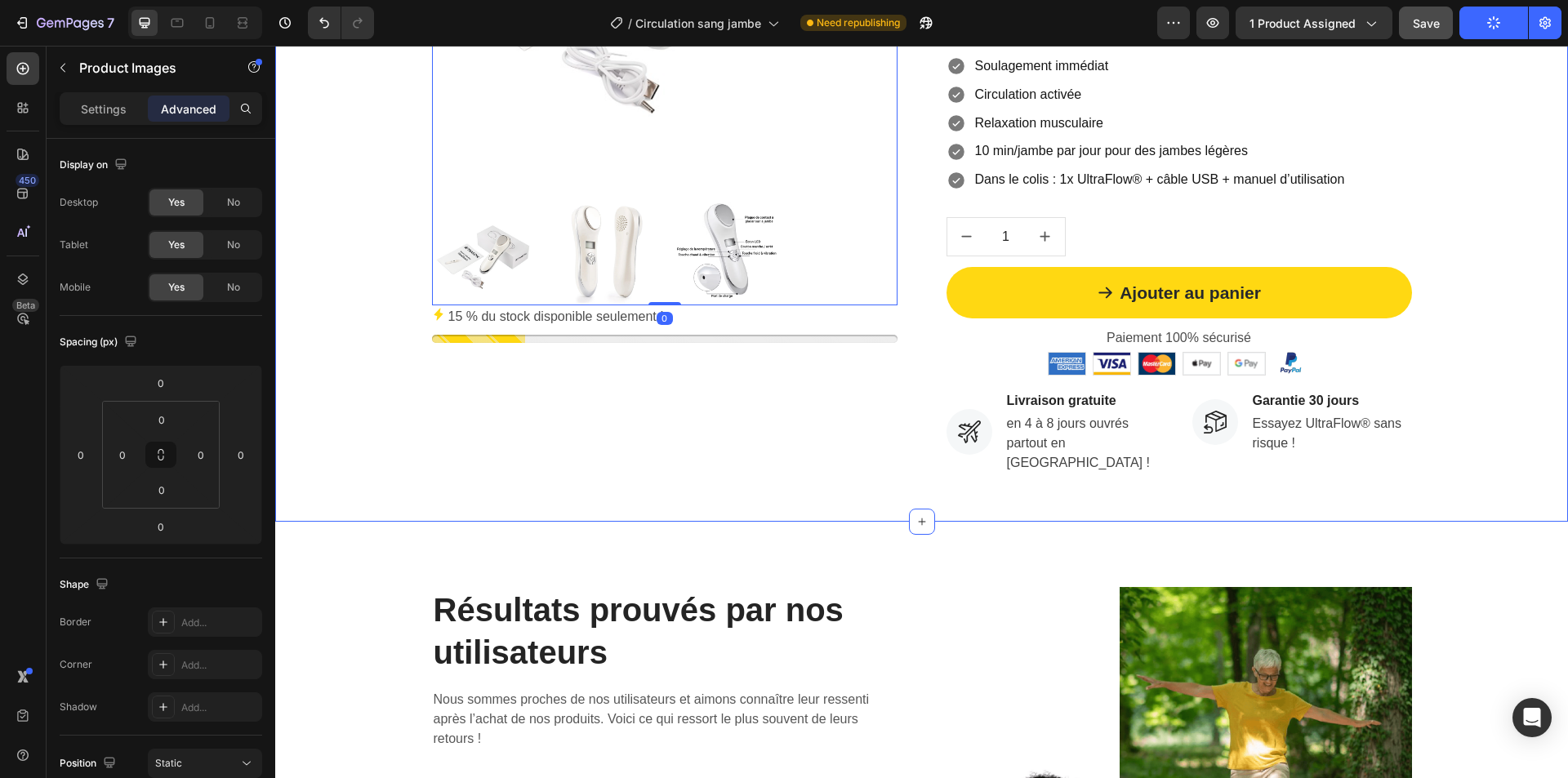
click at [383, 358] on div "Product Images 0 15 % du stock disponible seulement ! Stock Counter Soldes d'ét…" at bounding box center [921, 100] width 1268 height 761
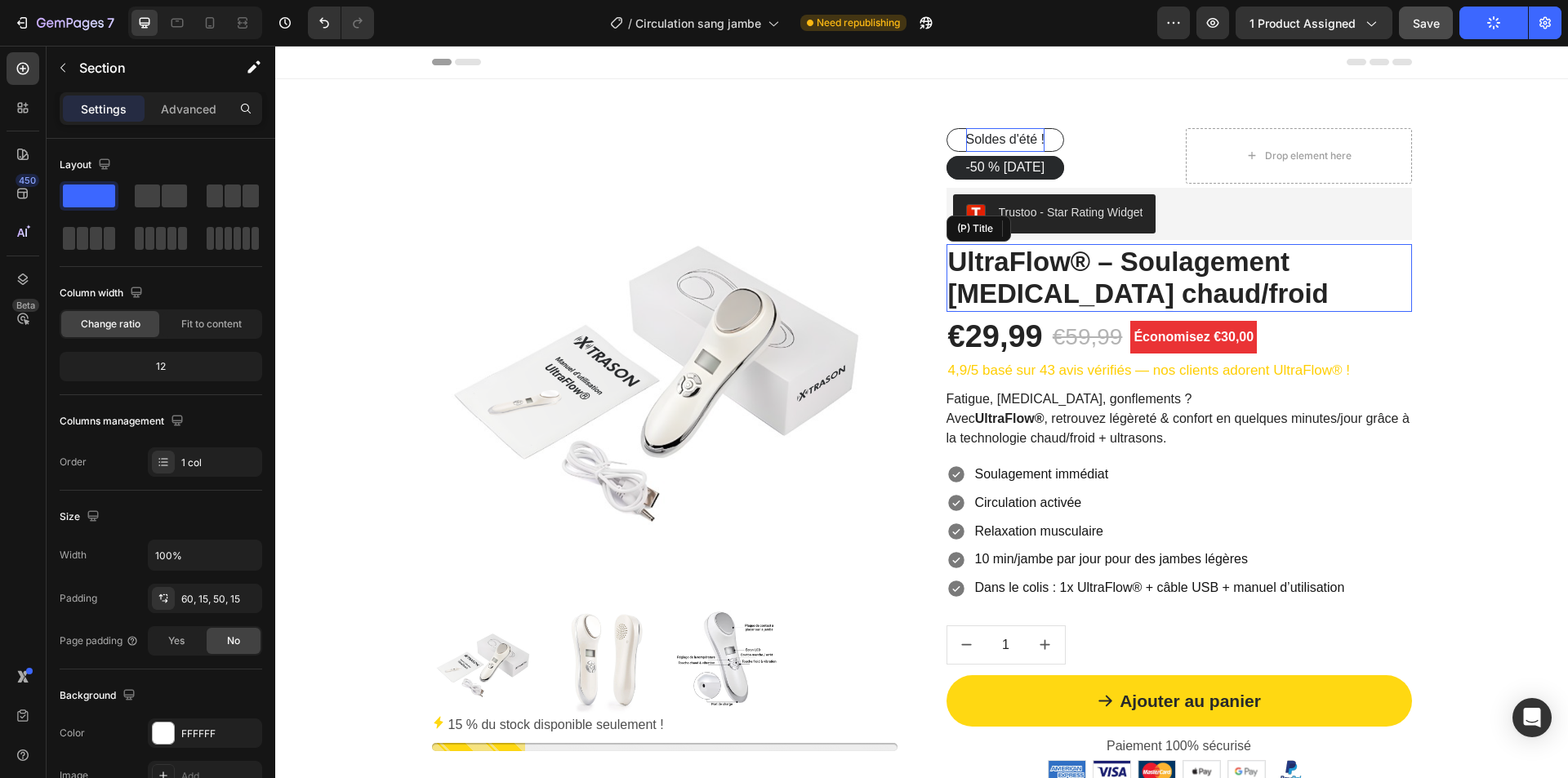
click at [1093, 289] on h2 "UltraFlow® – Soulagement jambes lourdes chaud/froid" at bounding box center [1179, 278] width 466 height 67
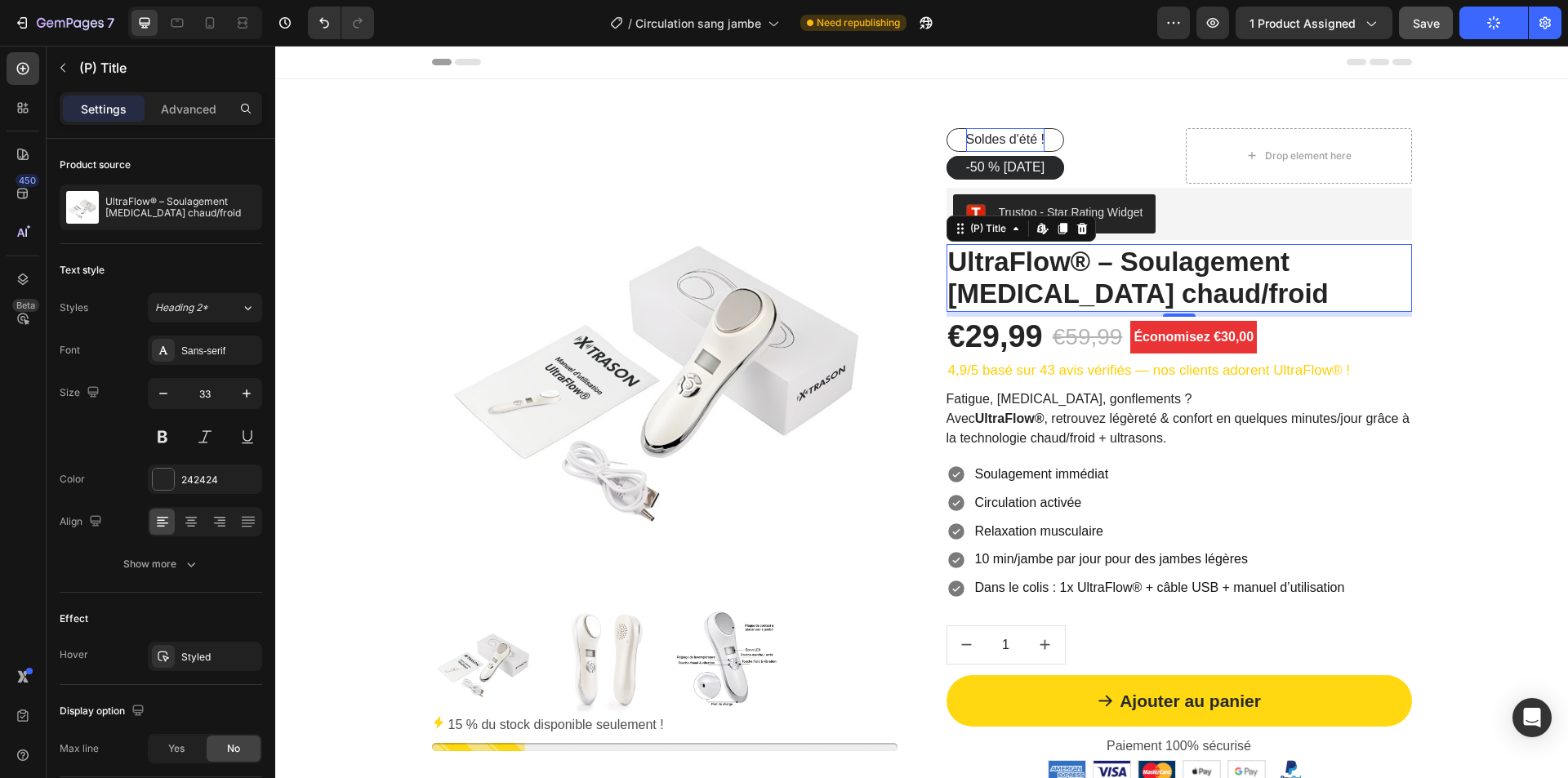
click at [1090, 299] on h2 "UltraFlow® – Soulagement jambes lourdes chaud/froid" at bounding box center [1179, 278] width 466 height 67
click at [1419, 35] on button "Save" at bounding box center [1426, 22] width 54 height 33
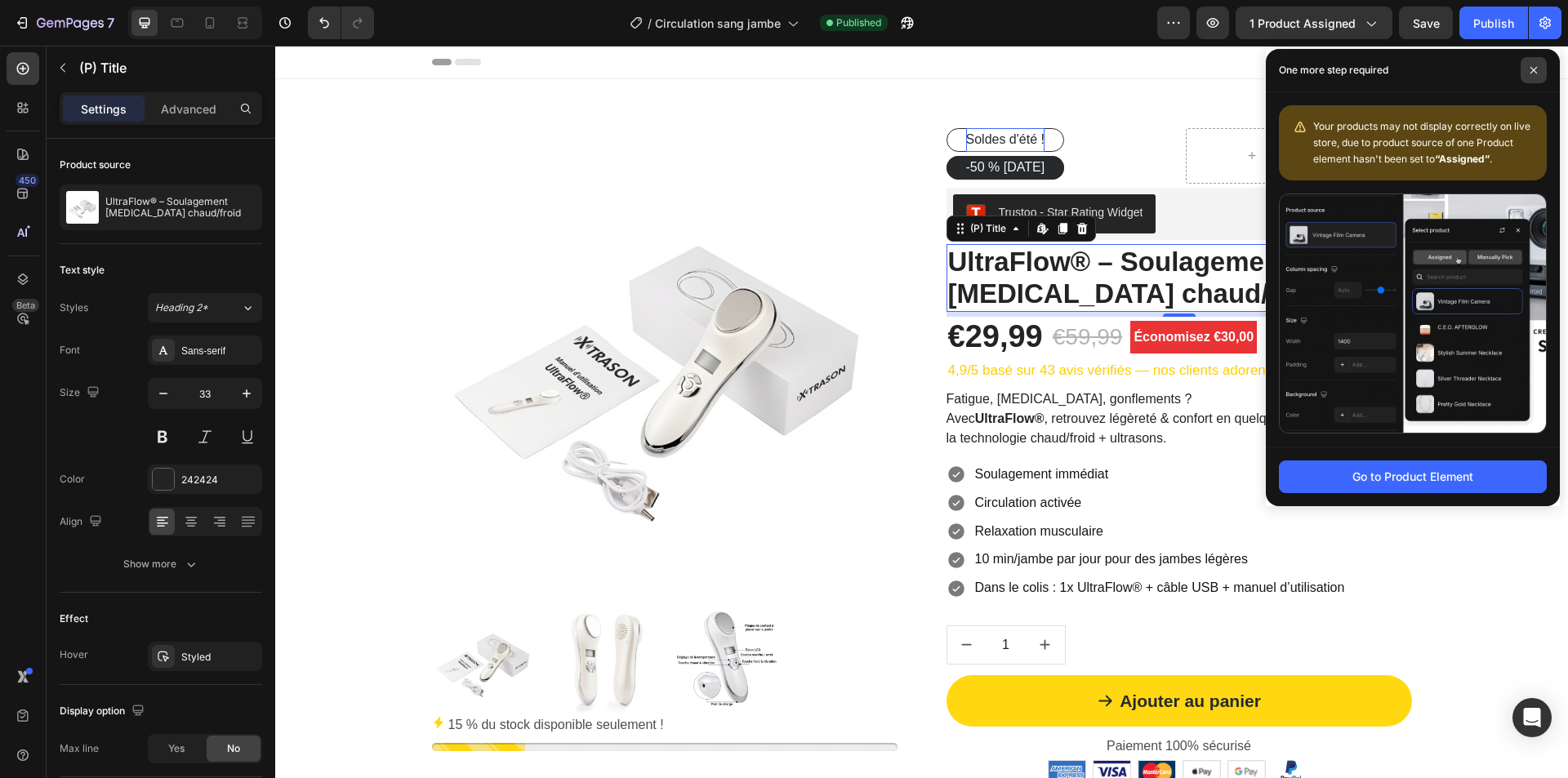
click at [1533, 67] on icon at bounding box center [1533, 70] width 8 height 8
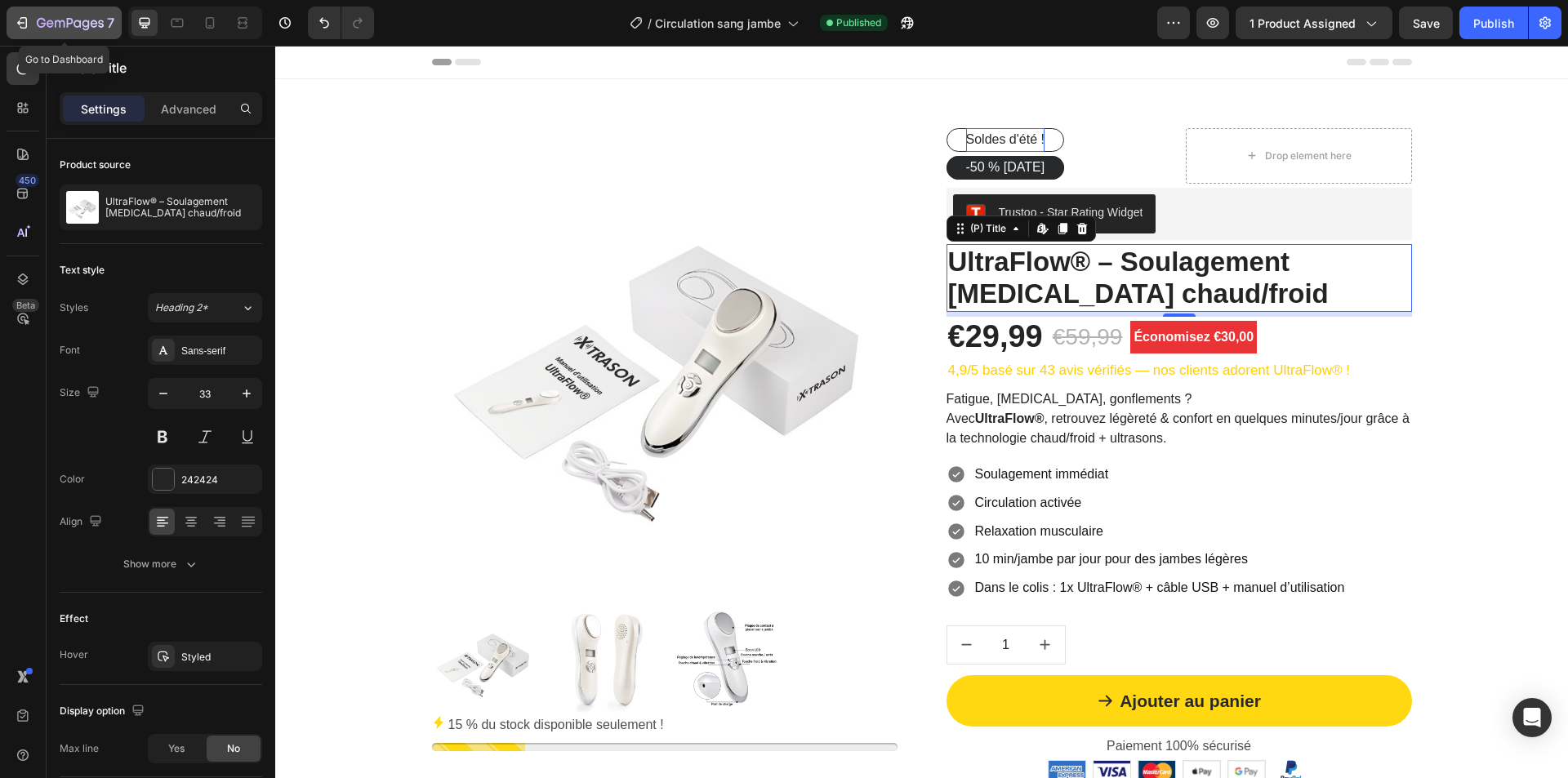
click at [96, 17] on icon "button" at bounding box center [69, 24] width 67 height 14
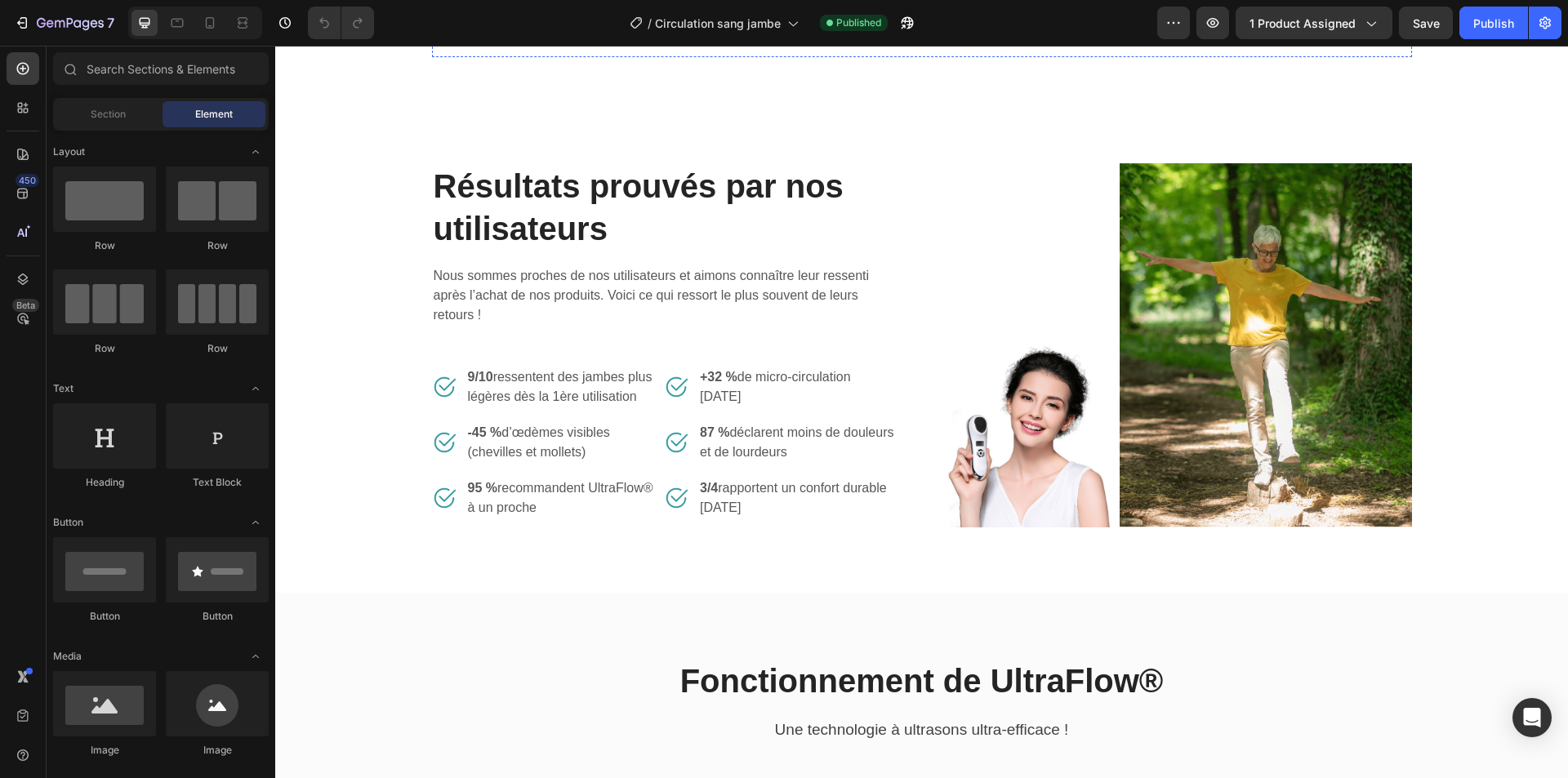
scroll to position [816, 0]
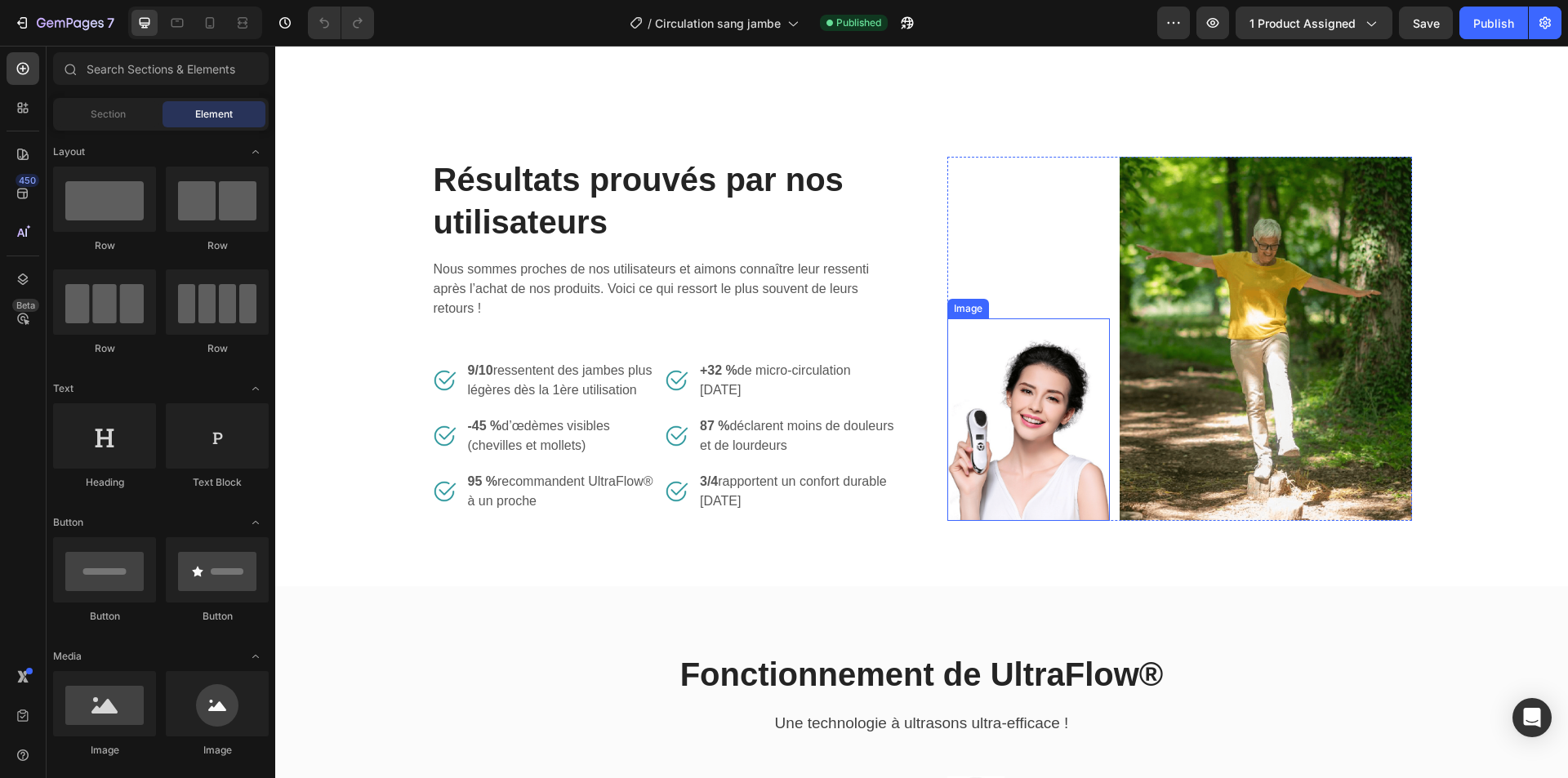
click at [1058, 472] on img at bounding box center [1028, 420] width 162 height 202
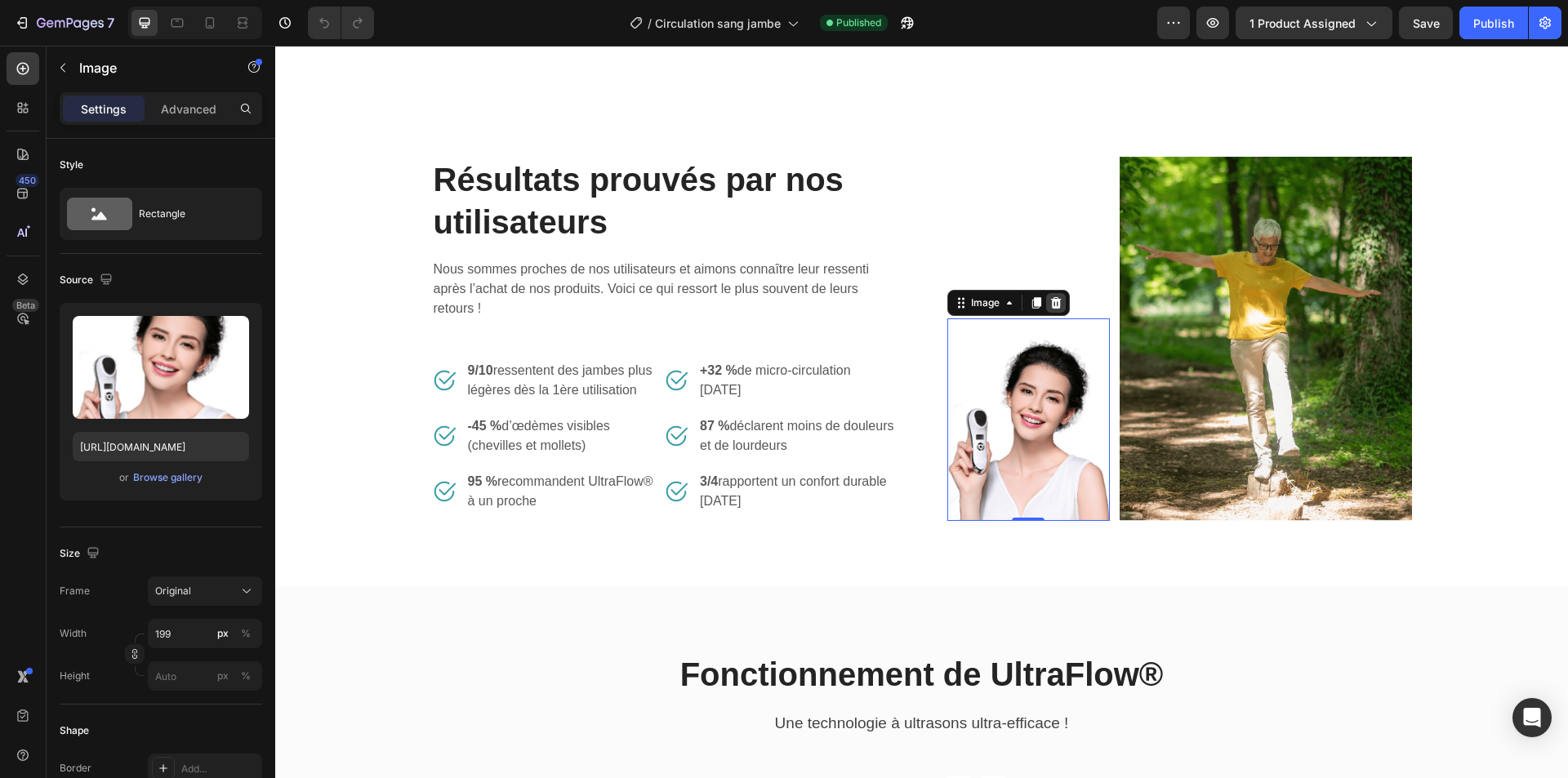
click at [1051, 309] on icon at bounding box center [1056, 303] width 11 height 12
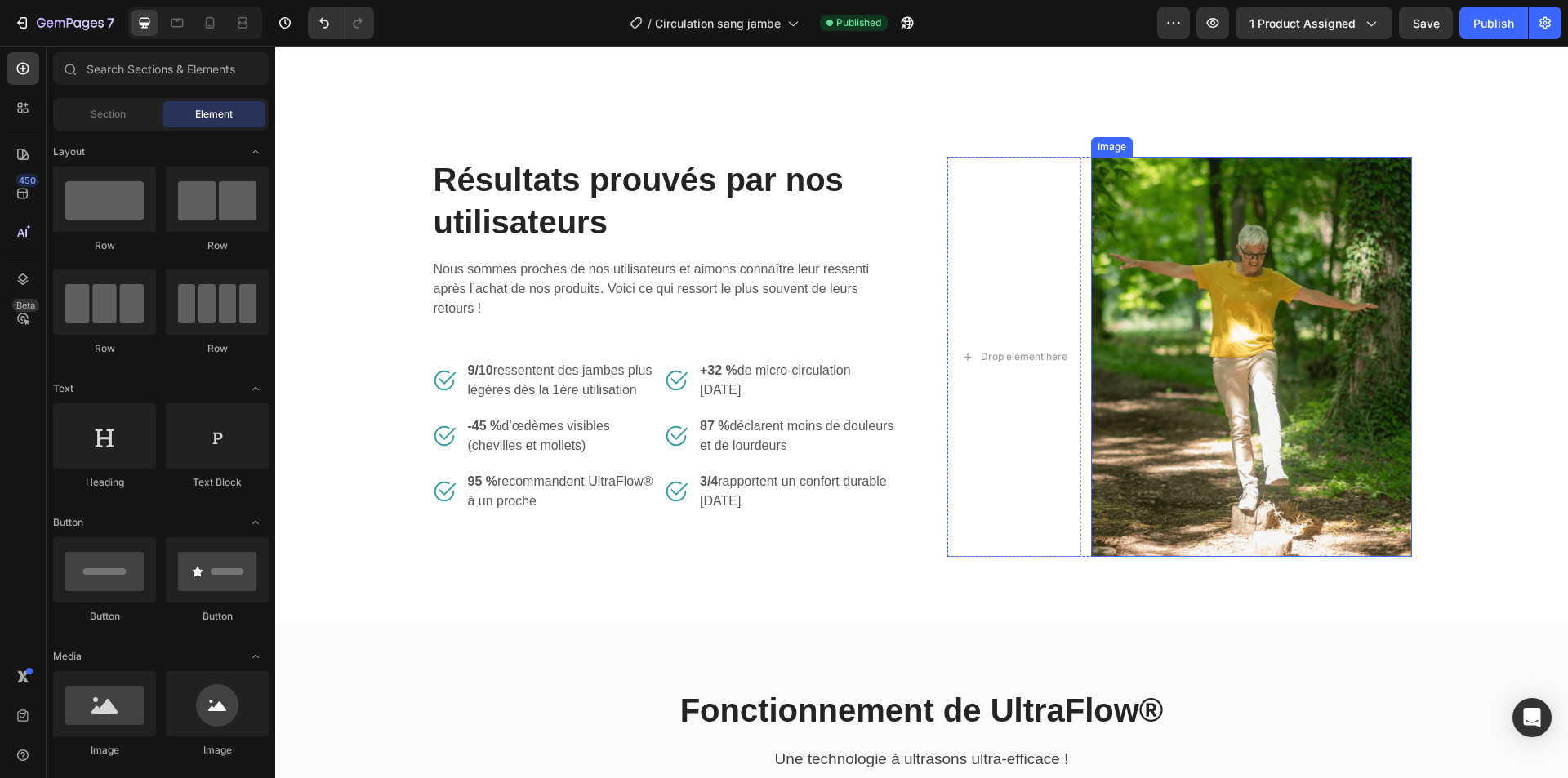
click at [1176, 346] on img at bounding box center [1252, 357] width 321 height 400
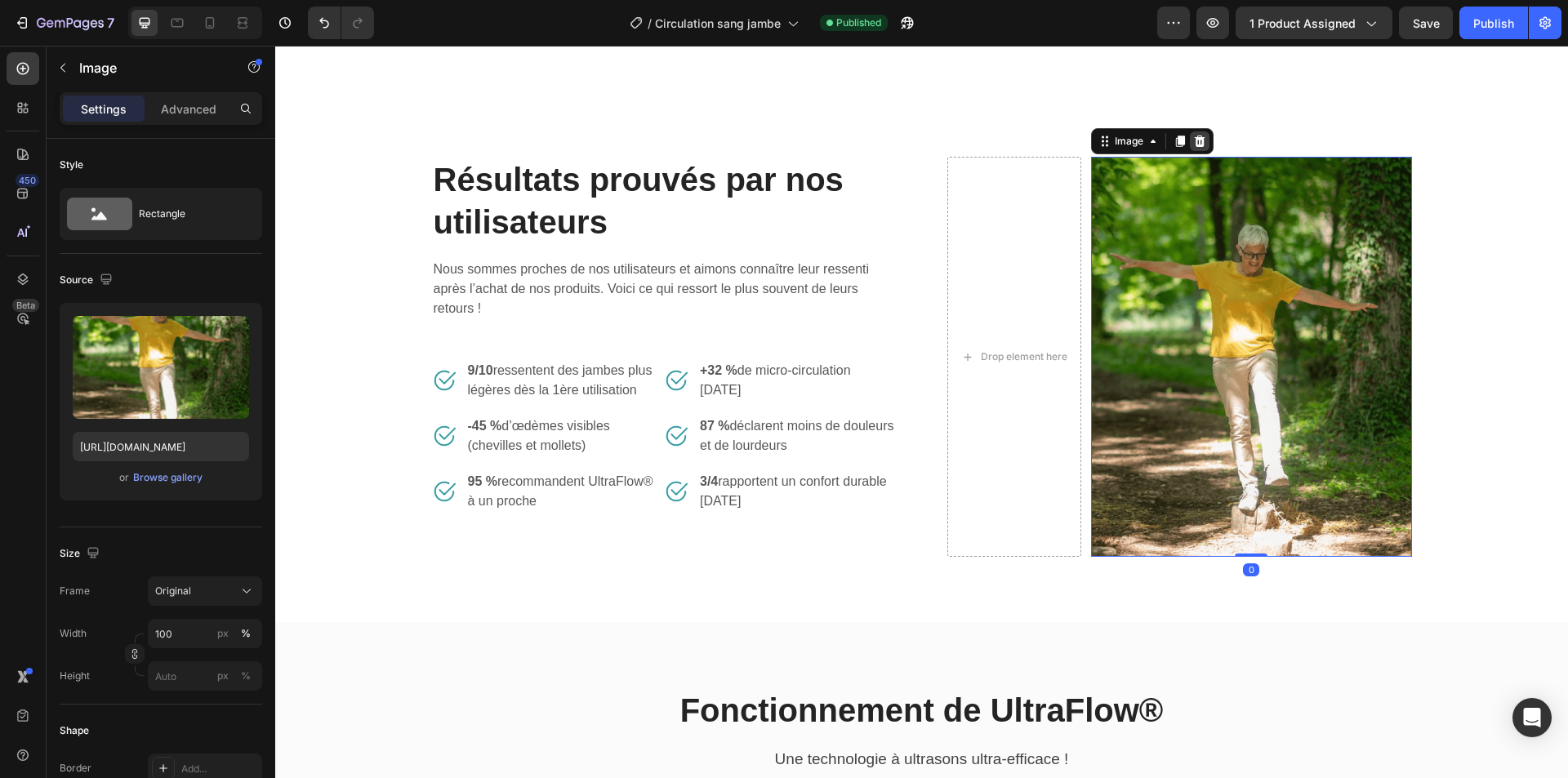
click at [1194, 148] on icon at bounding box center [1200, 141] width 13 height 13
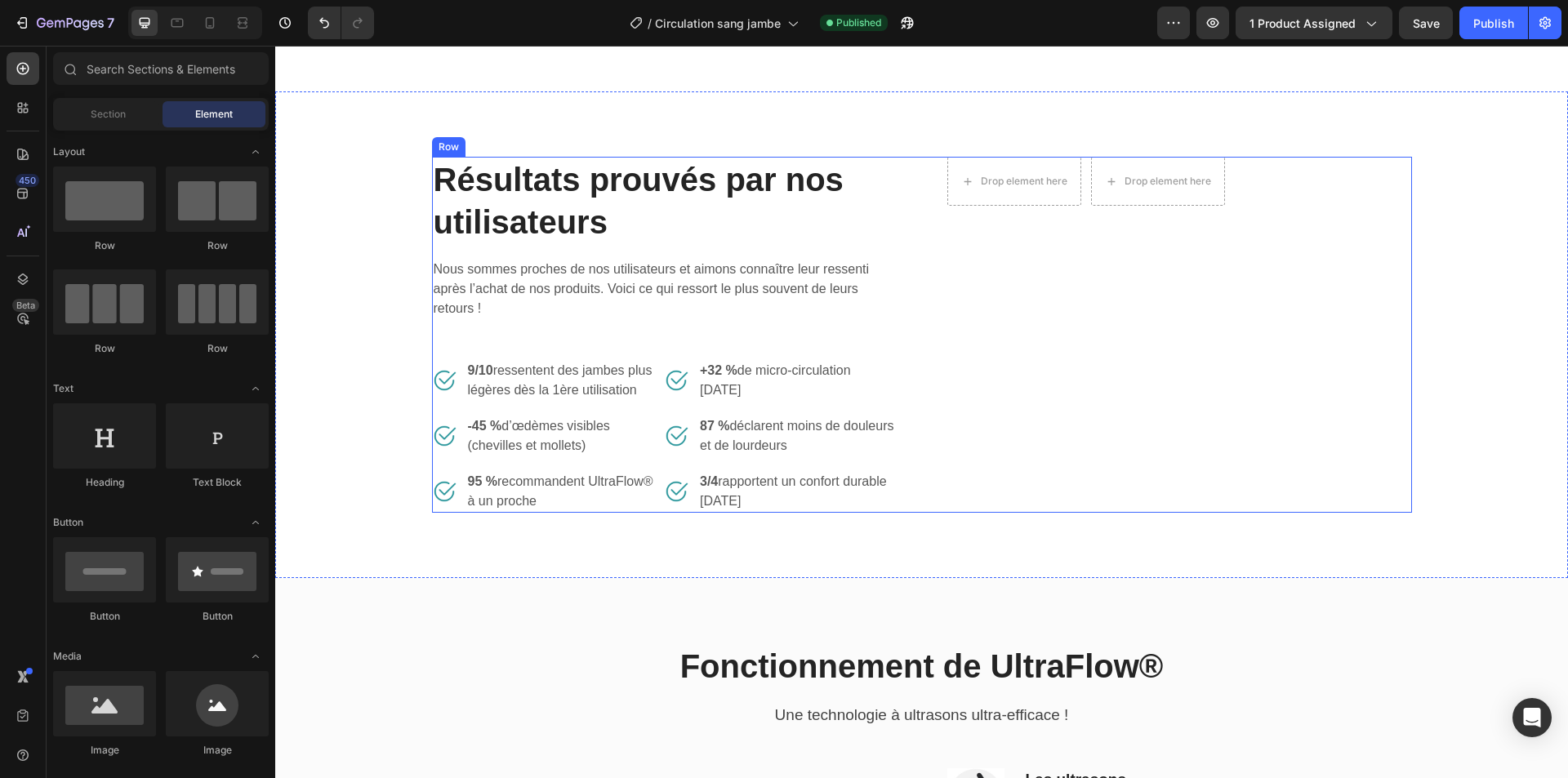
click at [1127, 356] on div "Drop element here Drop element here Row" at bounding box center [1180, 334] width 465 height 356
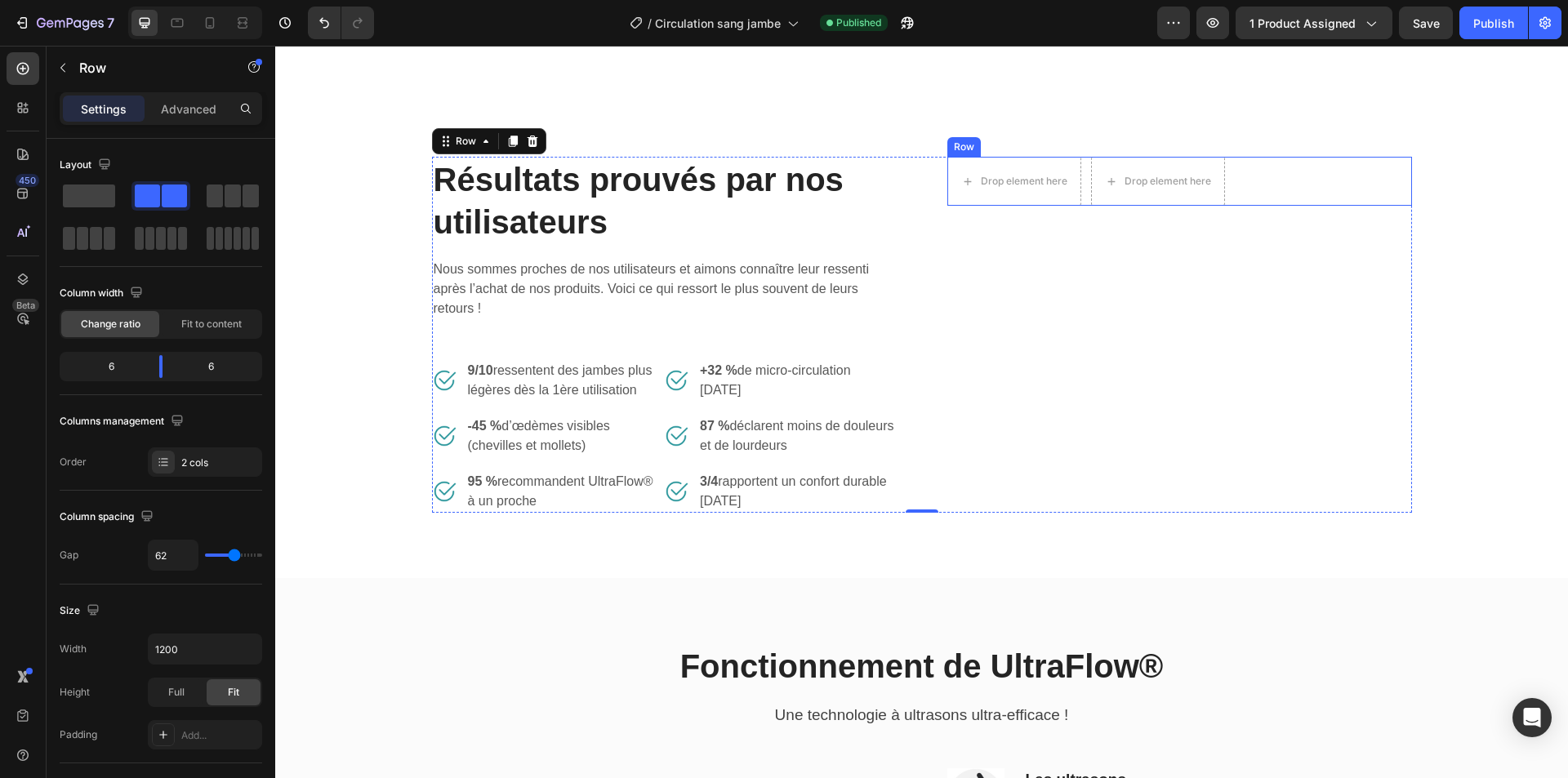
click at [1303, 206] on div "Drop element here Drop element here Row" at bounding box center [1180, 181] width 465 height 49
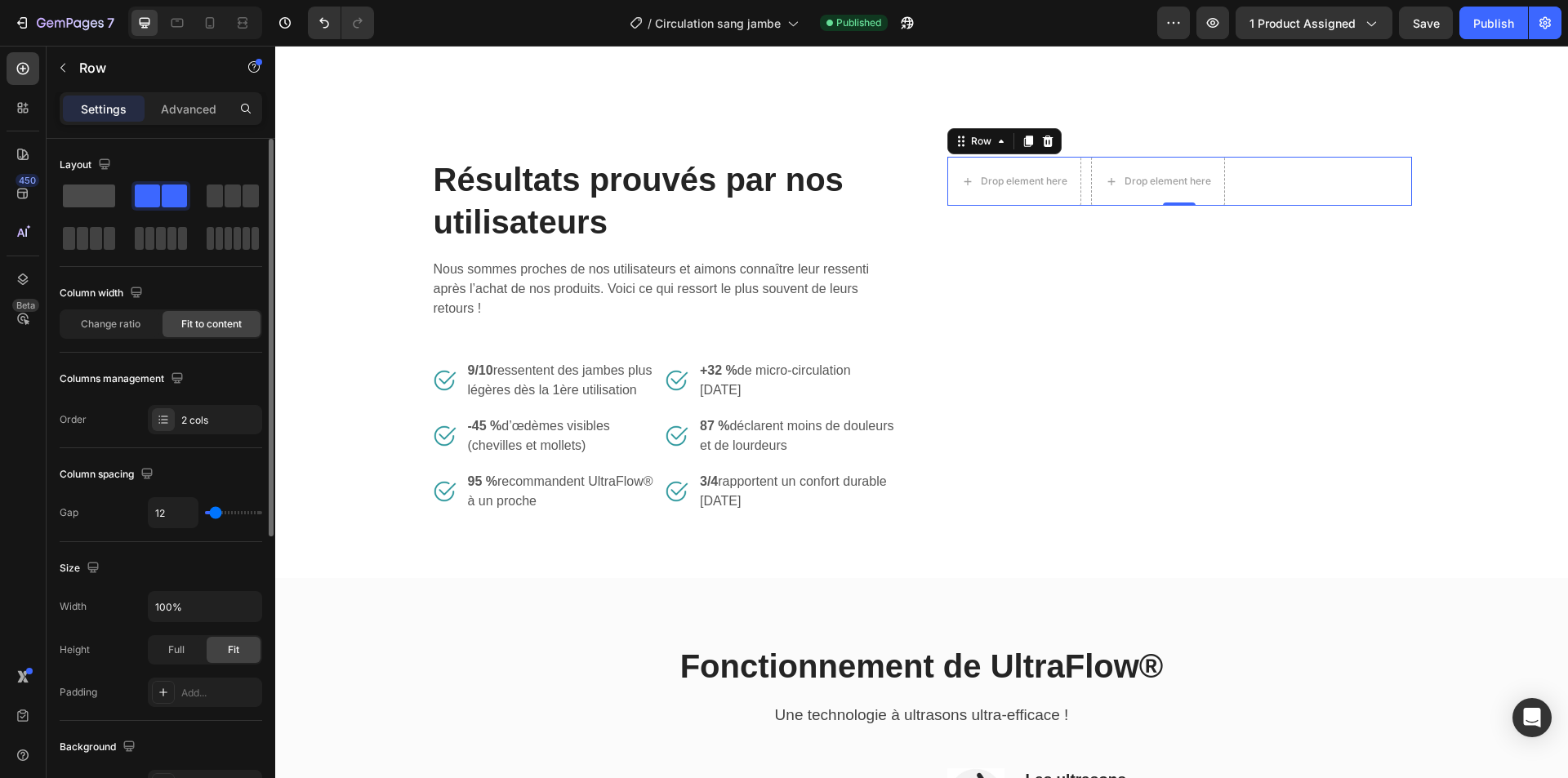
click at [99, 197] on span at bounding box center [89, 196] width 52 height 23
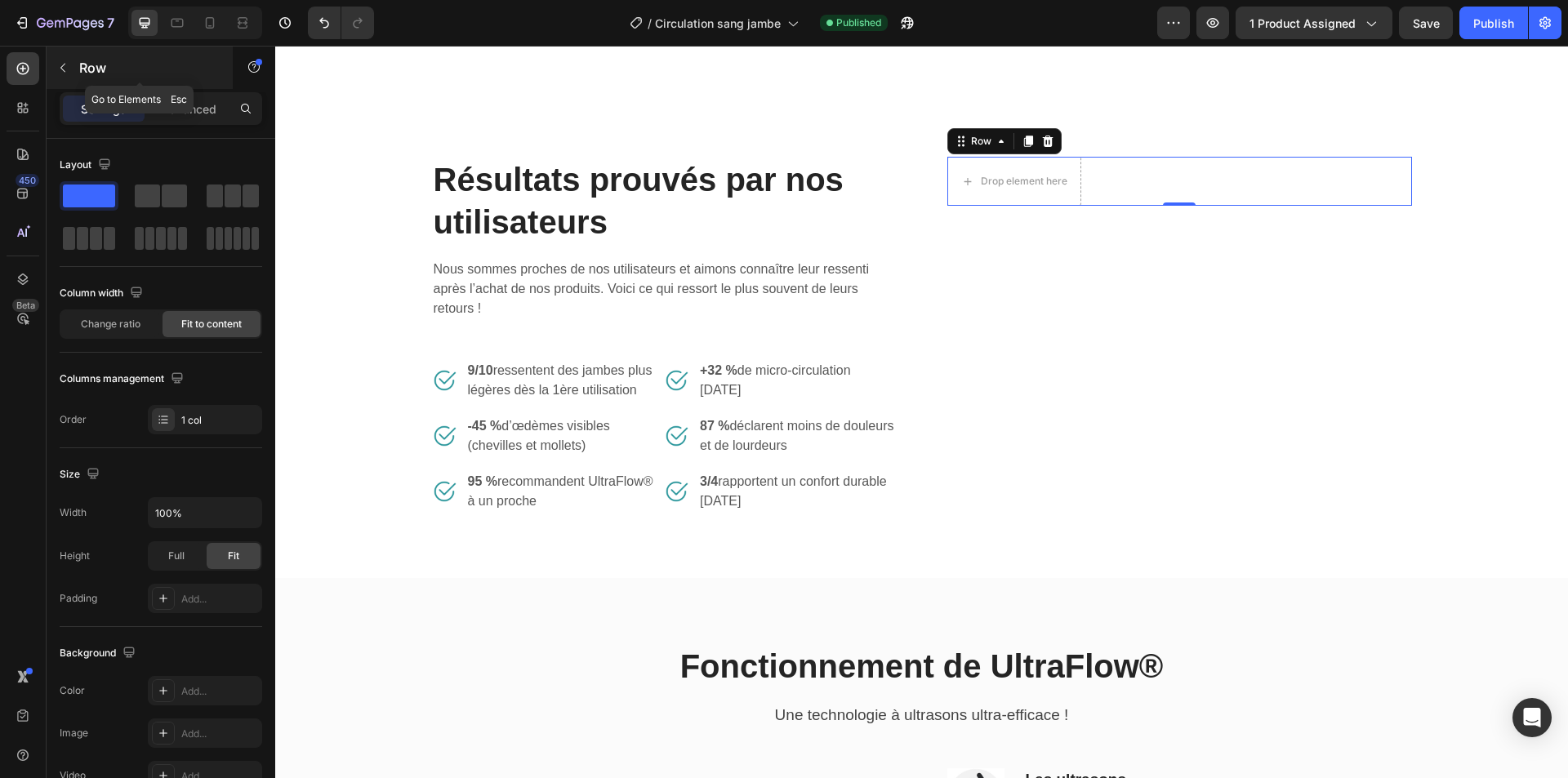
click at [107, 71] on p "Row" at bounding box center [148, 67] width 138 height 20
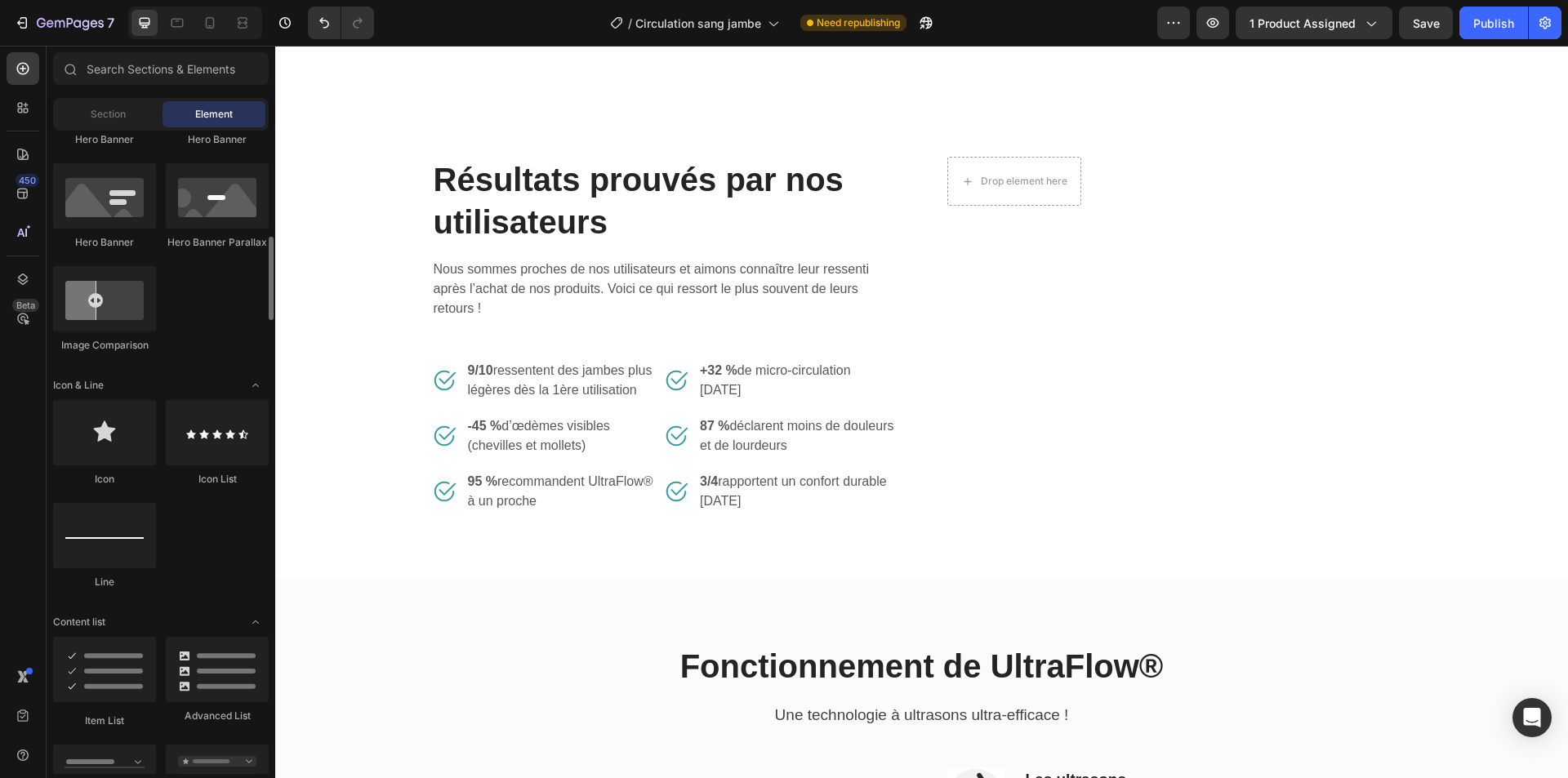
scroll to position [653, 0]
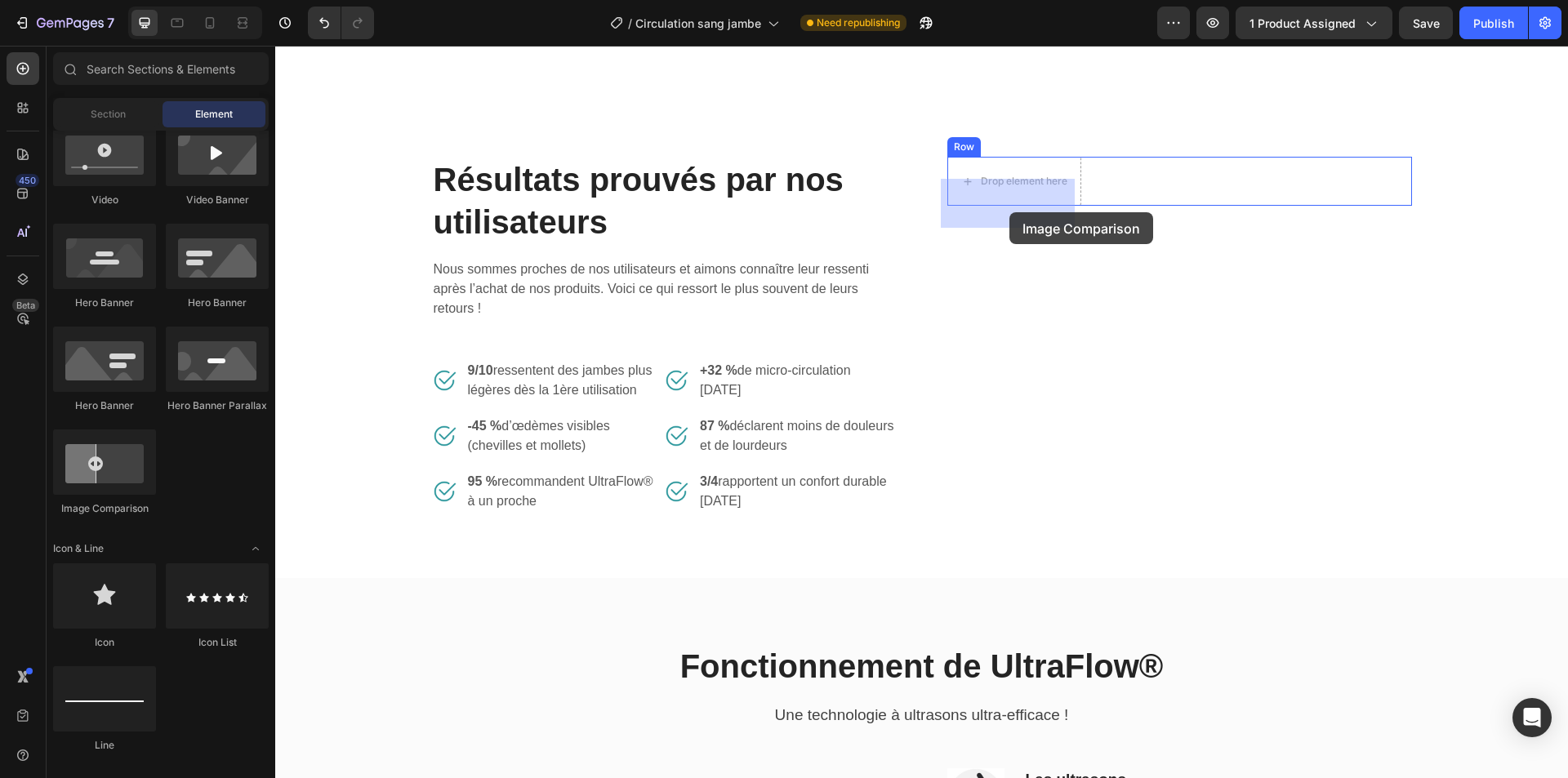
drag, startPoint x: 385, startPoint y: 523, endPoint x: 1010, endPoint y: 212, distance: 698.1
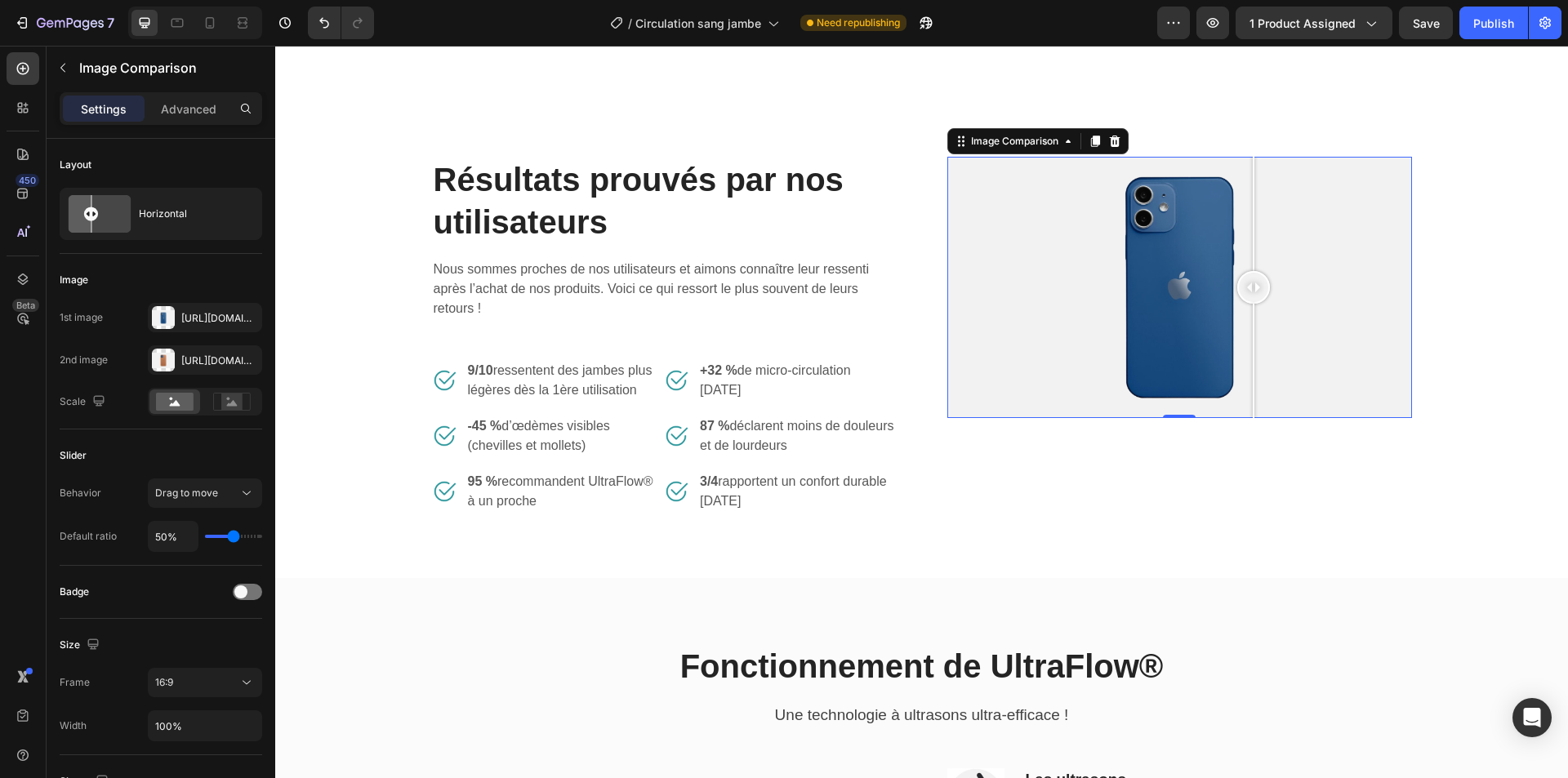
drag, startPoint x: 1166, startPoint y: 309, endPoint x: 1247, endPoint y: 312, distance: 81.1
click at [1247, 303] on div at bounding box center [1253, 287] width 33 height 33
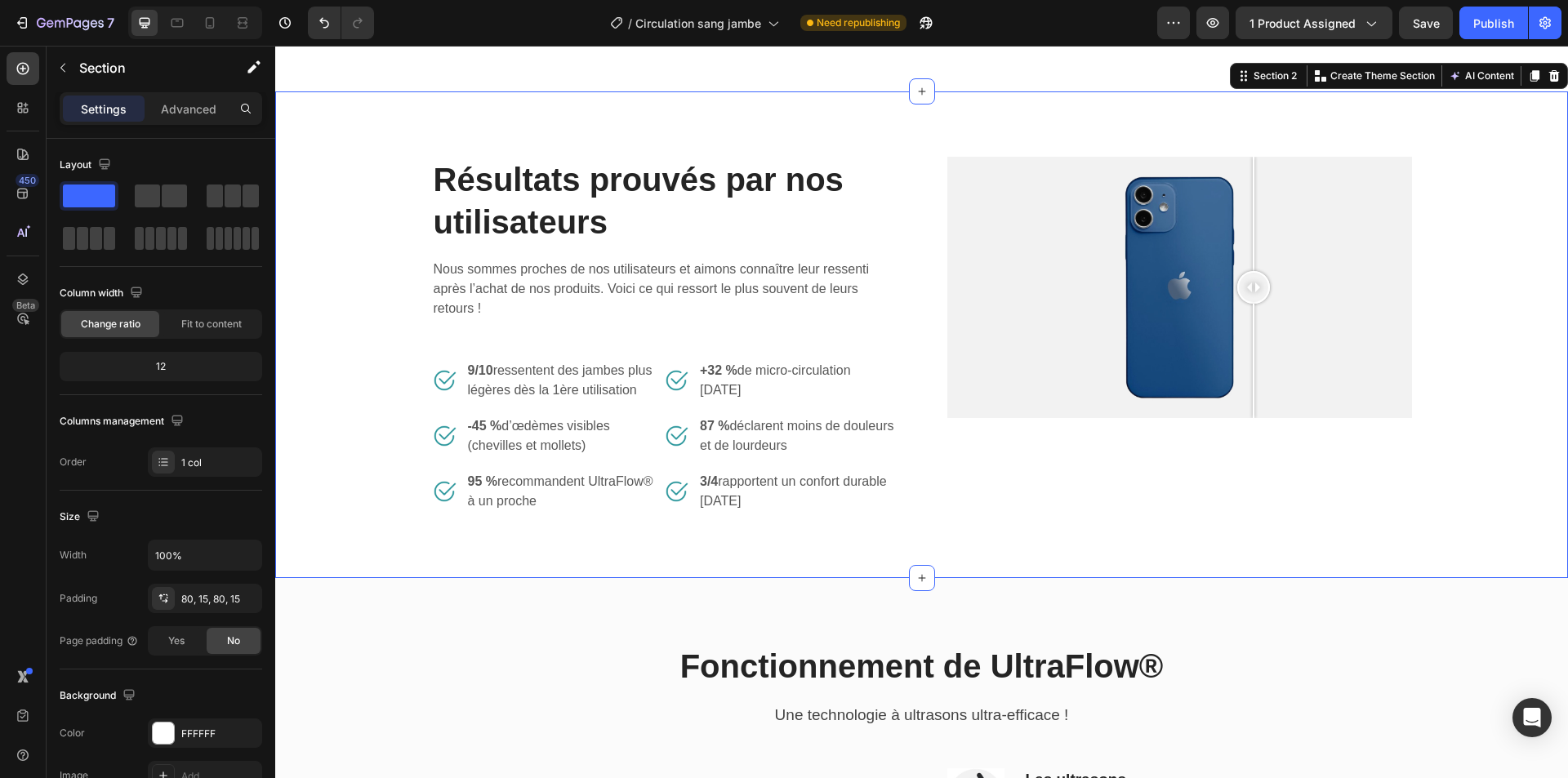
click at [1499, 511] on div "Résultats prouvés par nos utilisateurs Heading Nous sommes proches de nos utili…" at bounding box center [921, 334] width 1268 height 356
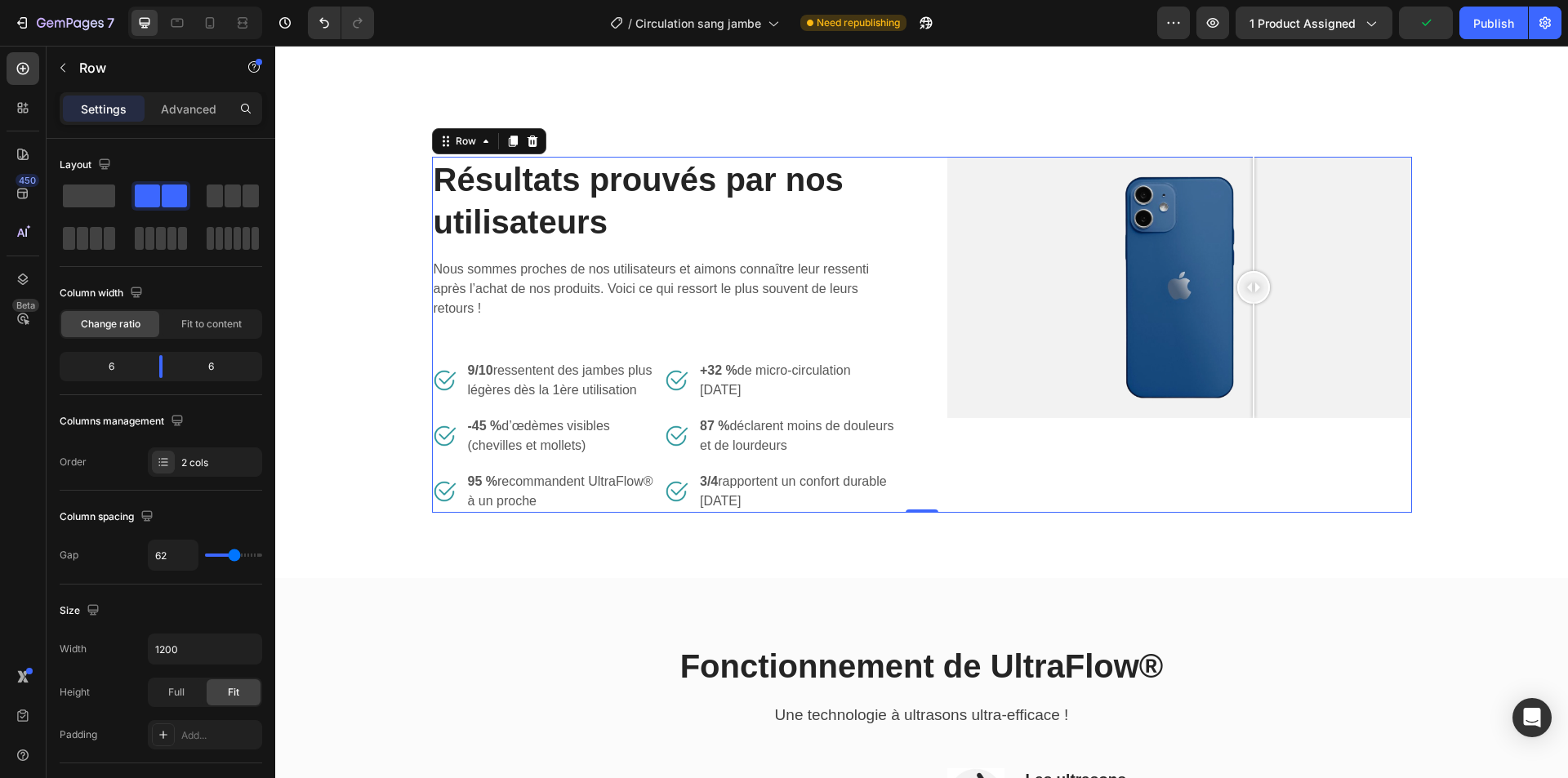
click at [1182, 497] on div "Image Comparison Row" at bounding box center [1180, 334] width 465 height 356
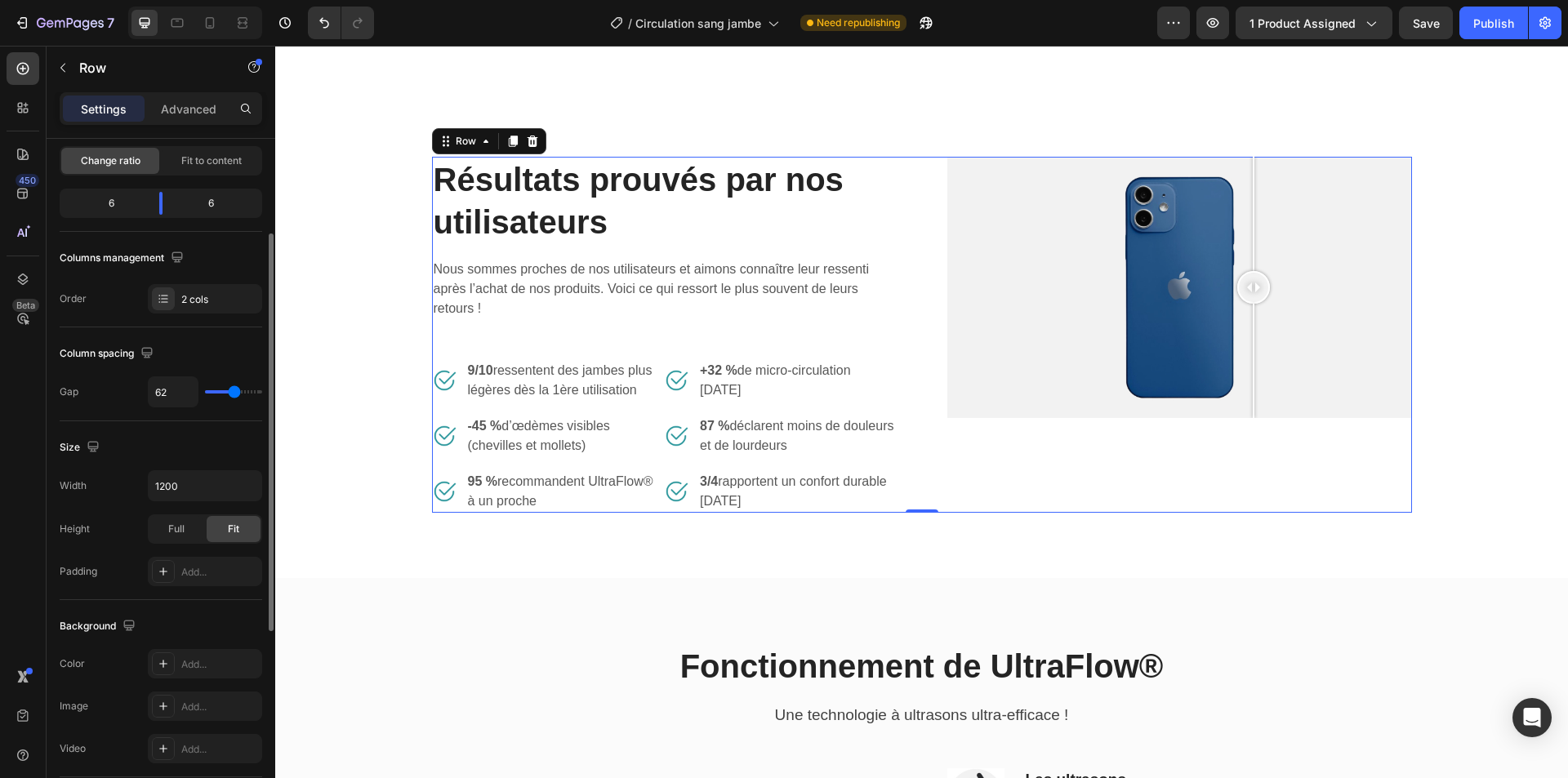
type input "58"
type input "56"
type input "49"
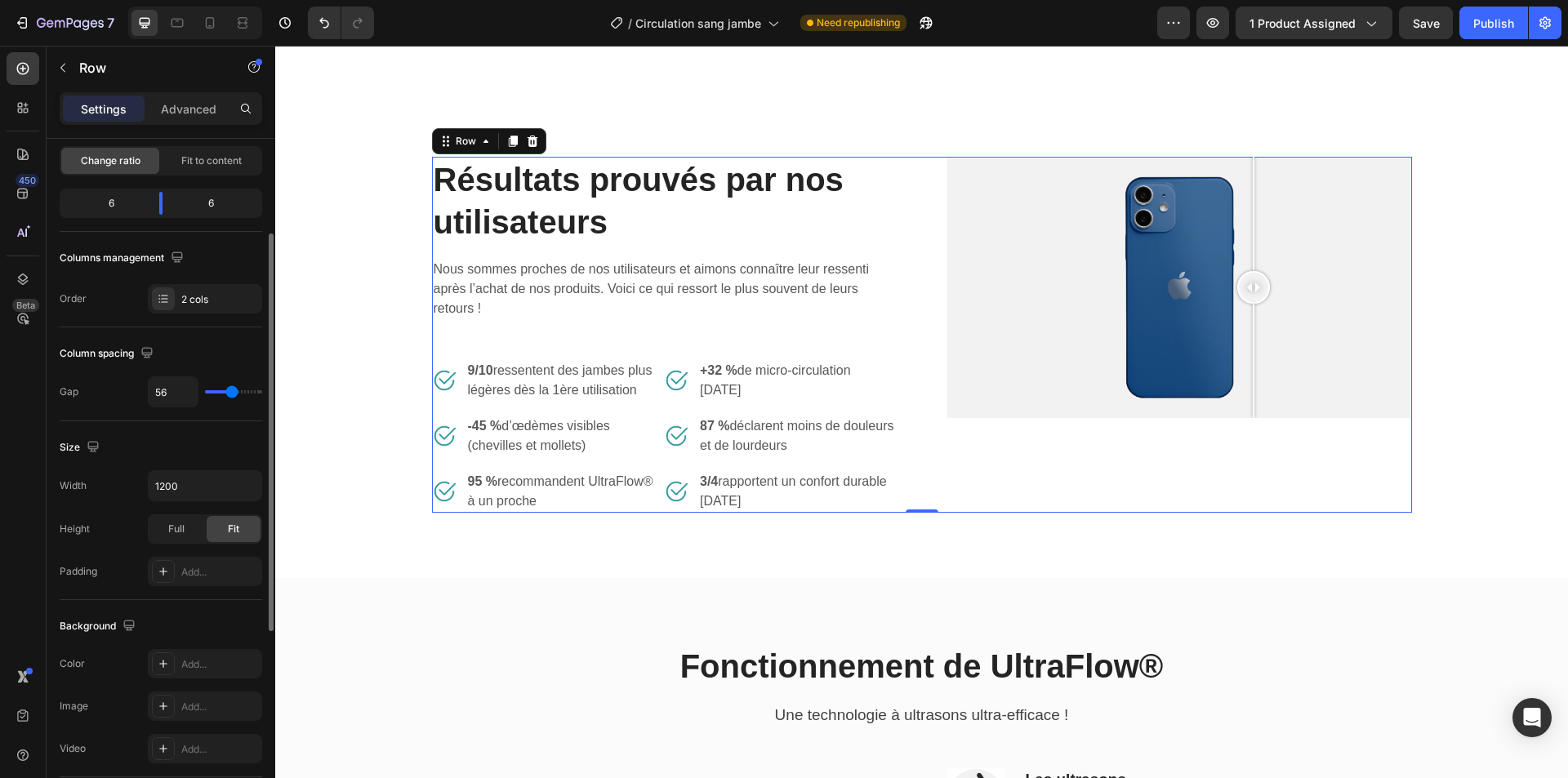
type input "49"
type input "42"
type input "38"
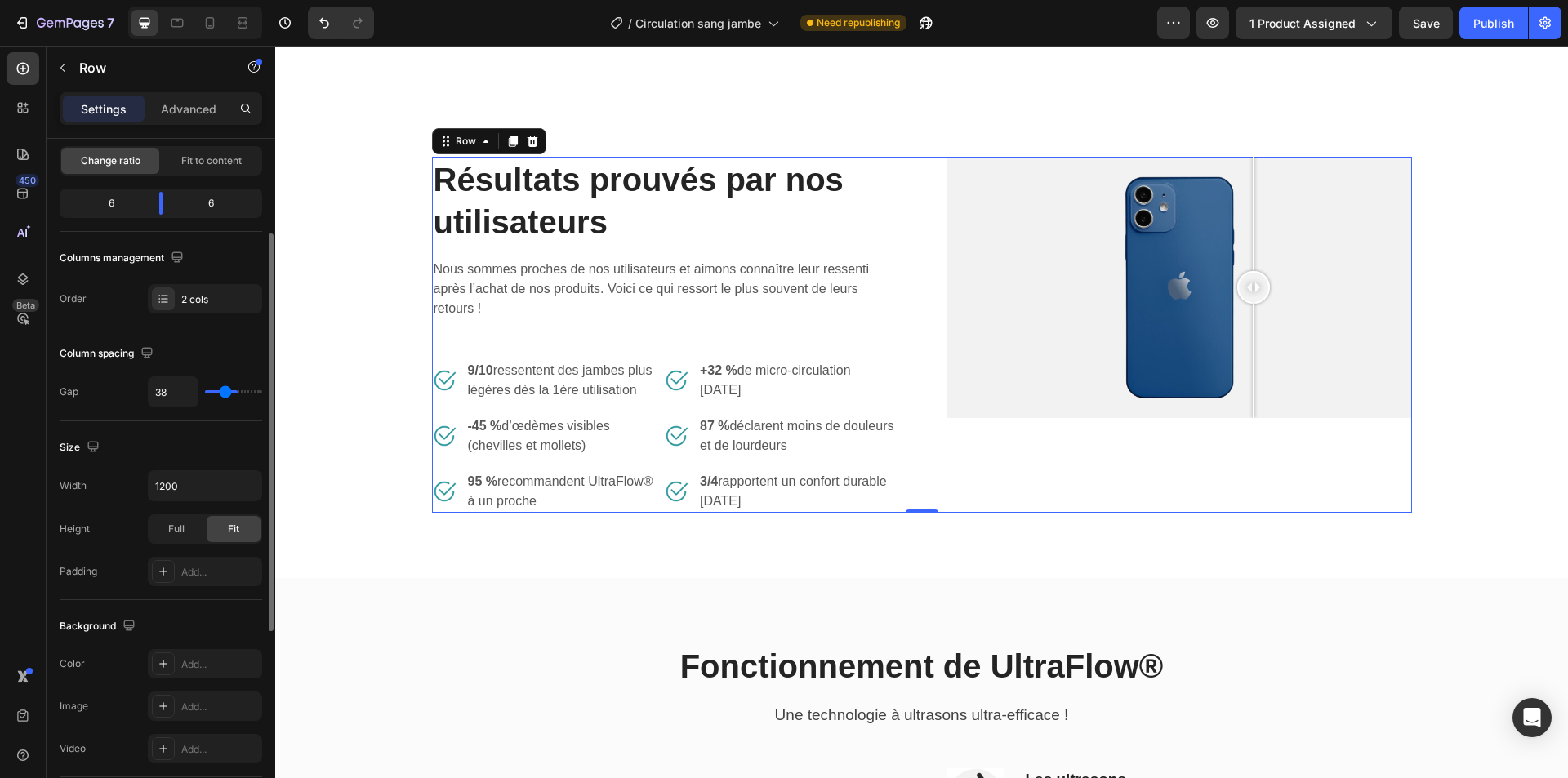
type input "33"
type input "31"
type input "29"
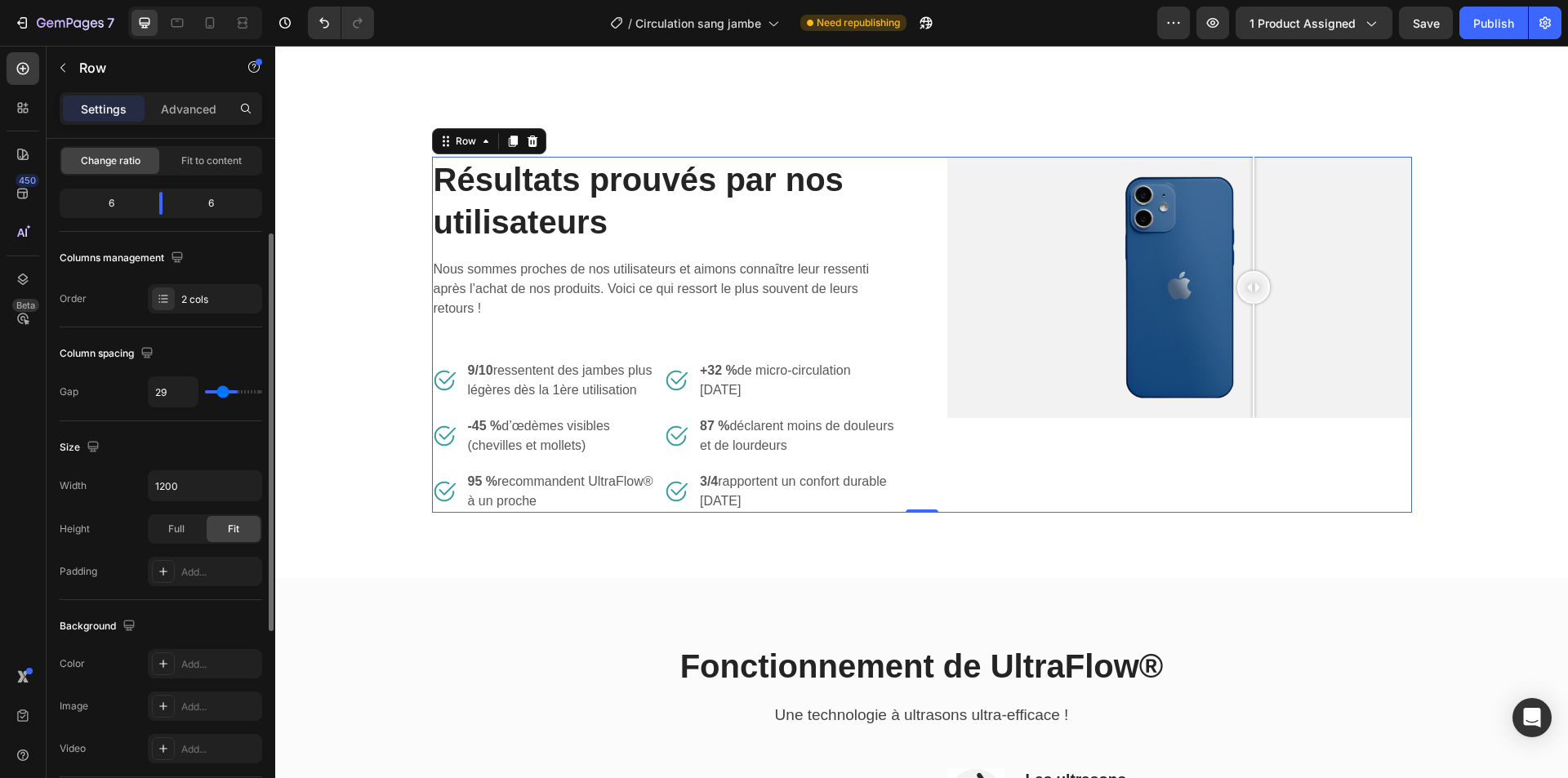
type input "29"
type input "24"
type input "22"
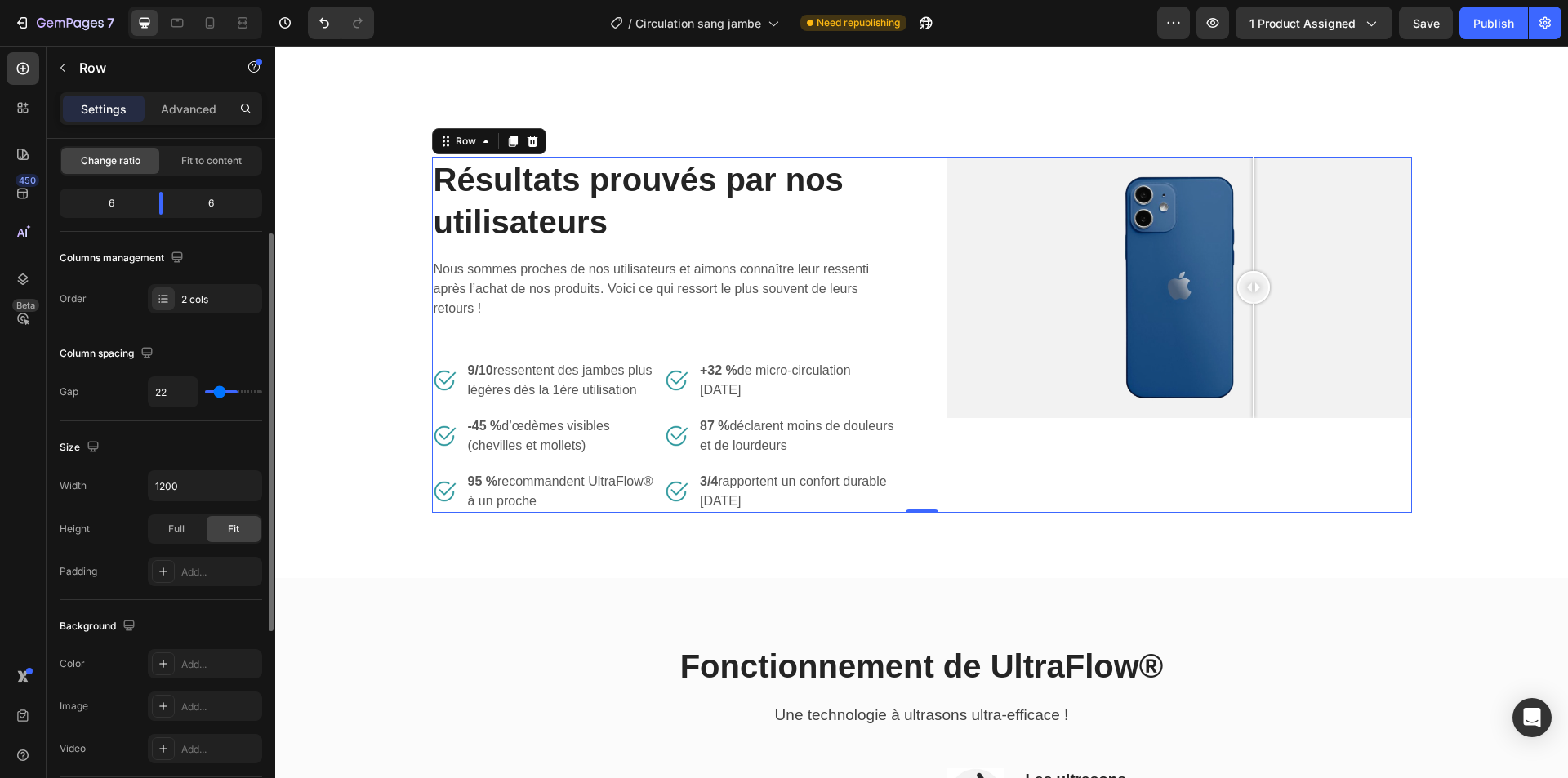
type input "20"
type input "16"
type input "13"
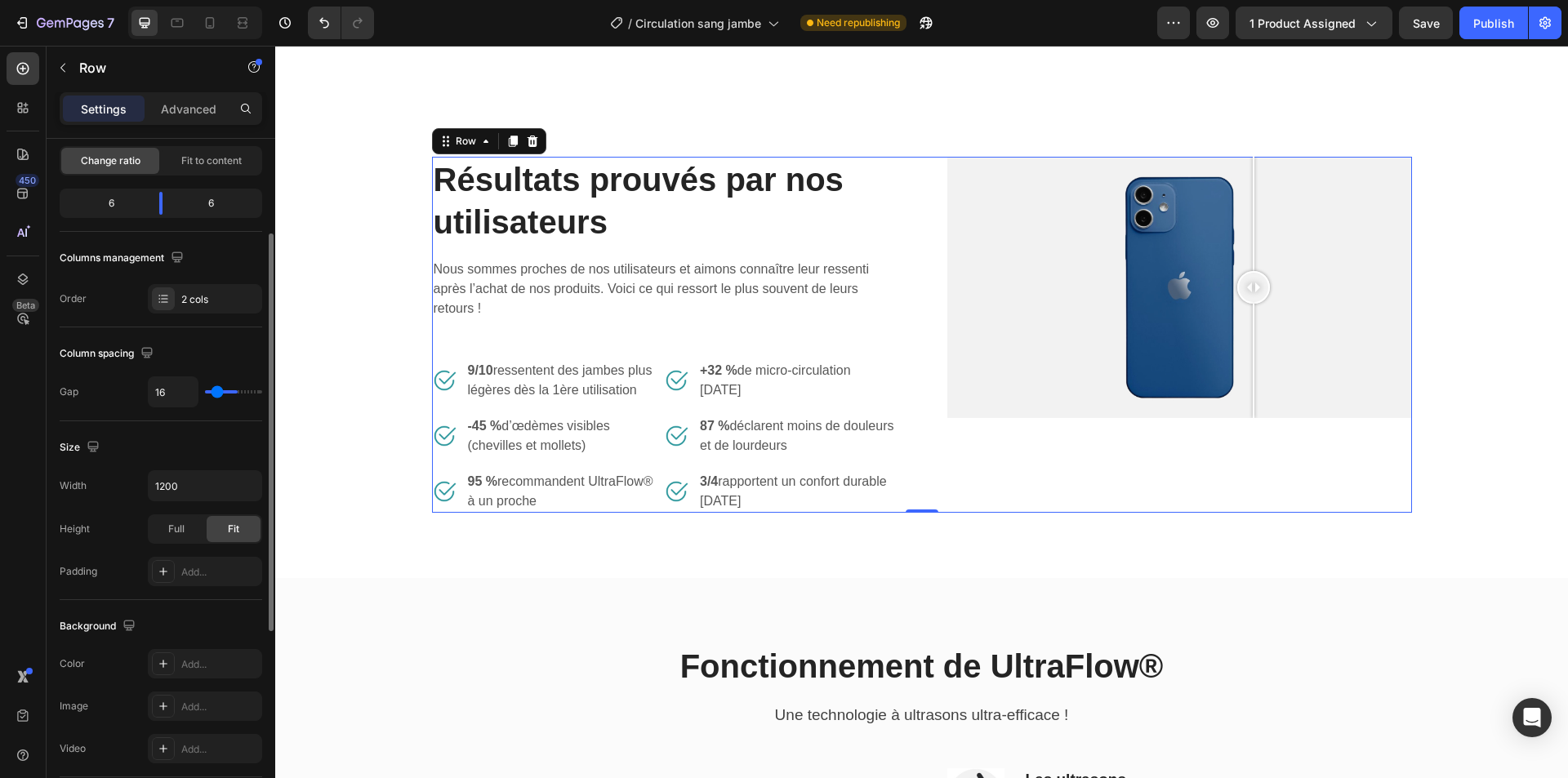
type input "13"
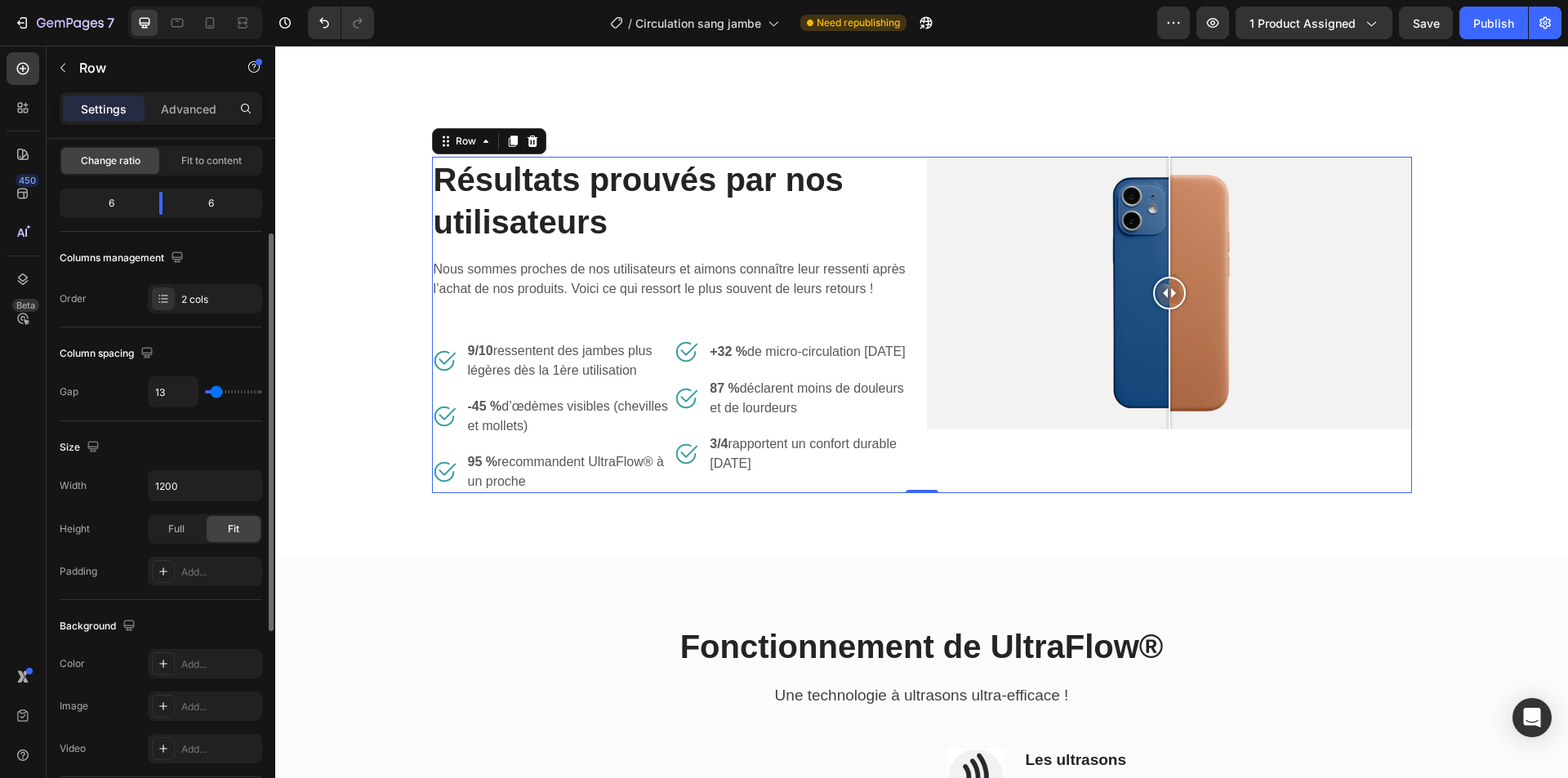
type input "11"
type input "9"
type input "7"
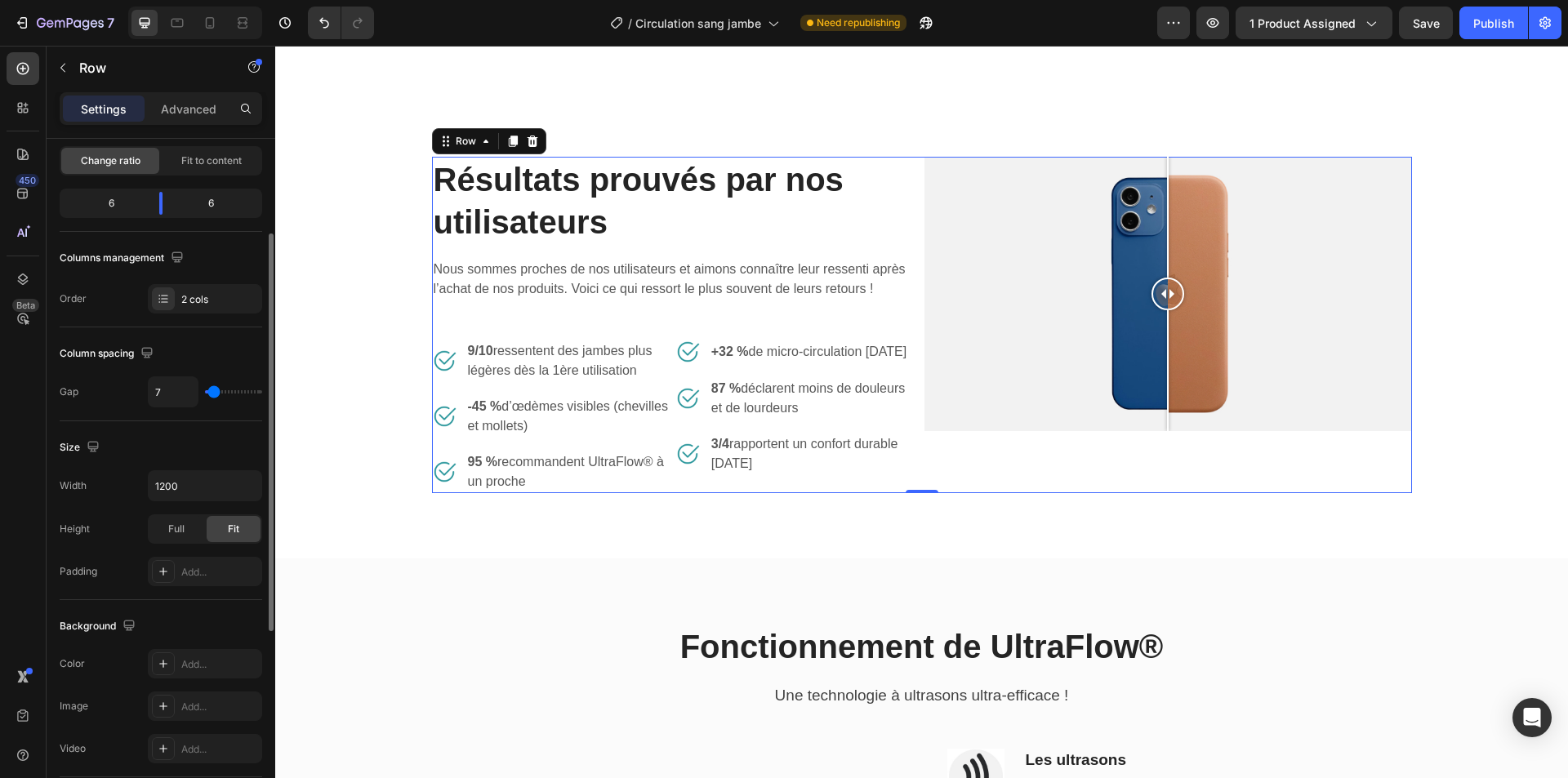
drag, startPoint x: 235, startPoint y: 393, endPoint x: 214, endPoint y: 395, distance: 21.1
type input "7"
click at [214, 394] on input "range" at bounding box center [233, 392] width 57 height 4
click at [325, 18] on icon "Undo/Redo" at bounding box center [324, 23] width 16 height 16
type input "62"
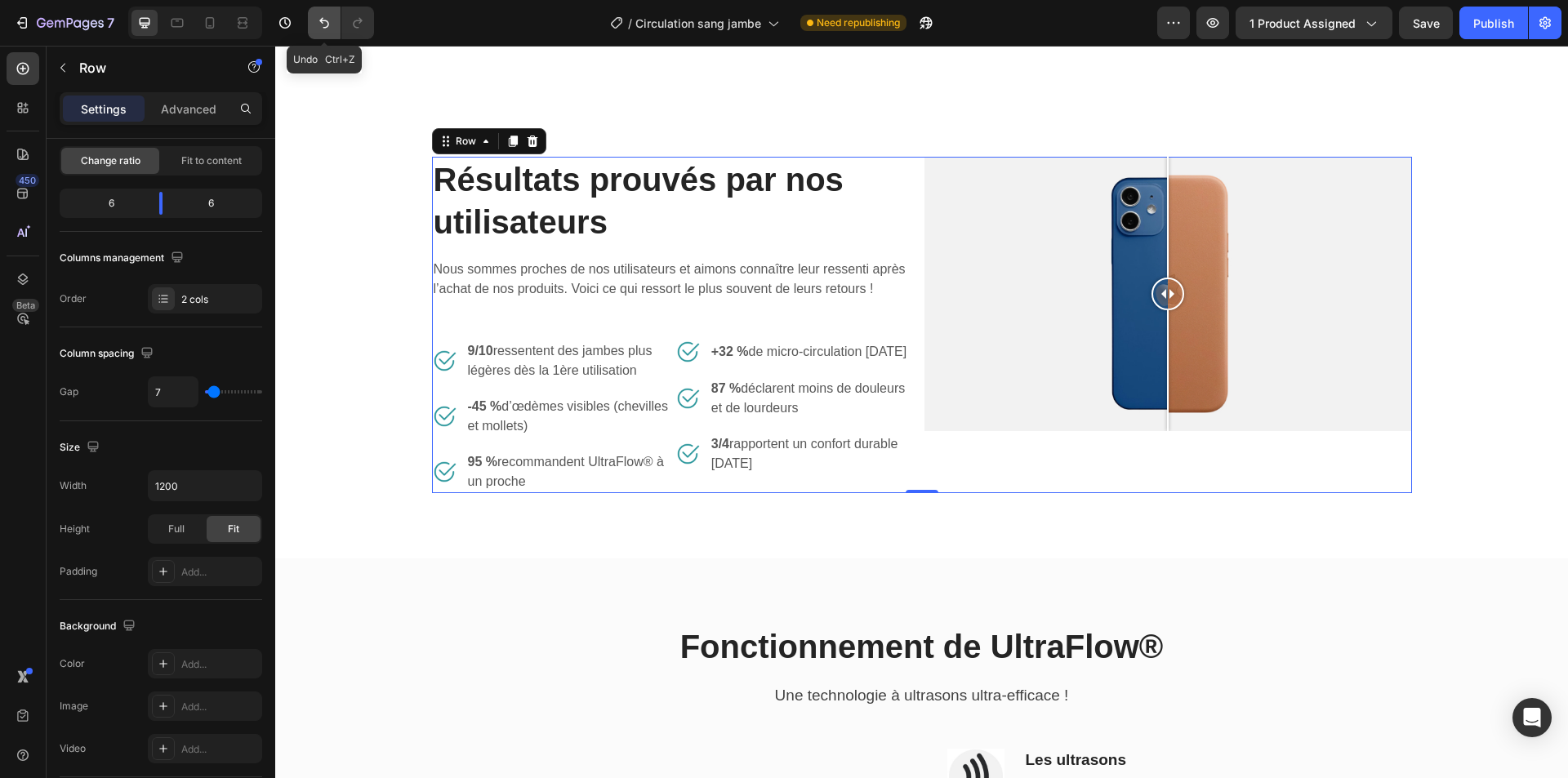
type input "62"
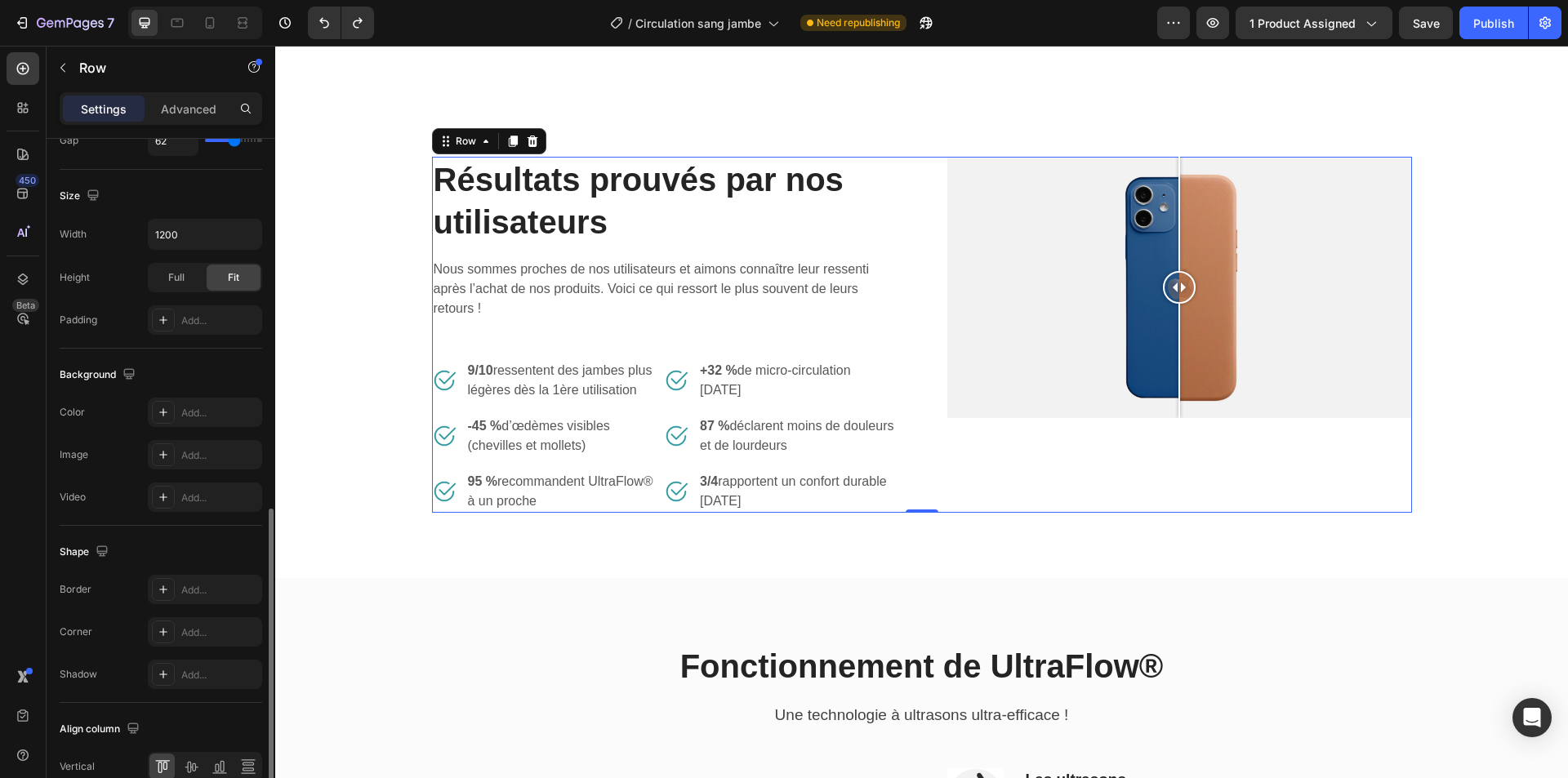
scroll to position [497, 0]
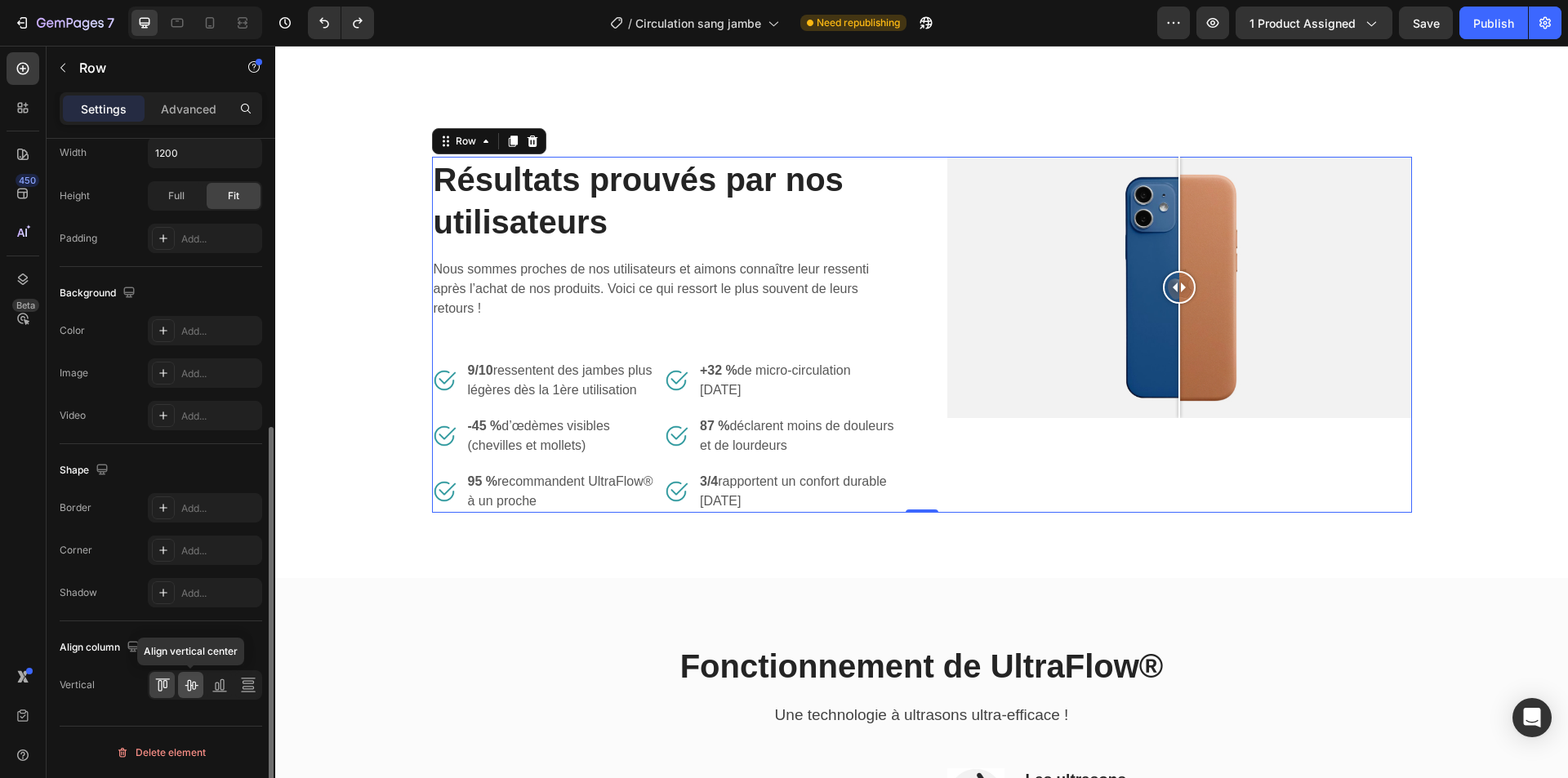
click at [195, 684] on icon at bounding box center [191, 686] width 13 height 12
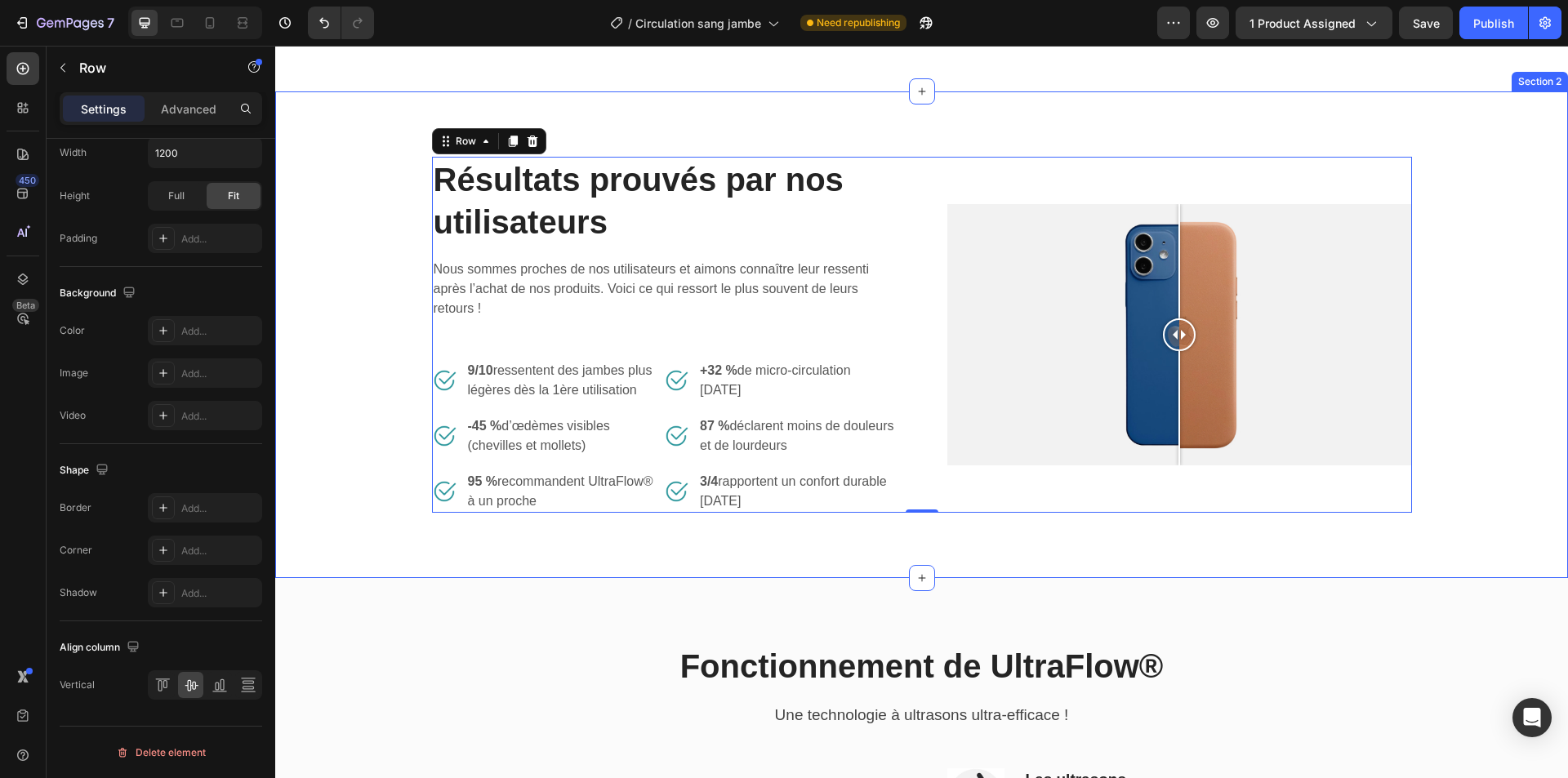
click at [1478, 260] on div "Résultats prouvés par nos utilisateurs Heading Nous sommes proches de nos utili…" at bounding box center [921, 334] width 1268 height 356
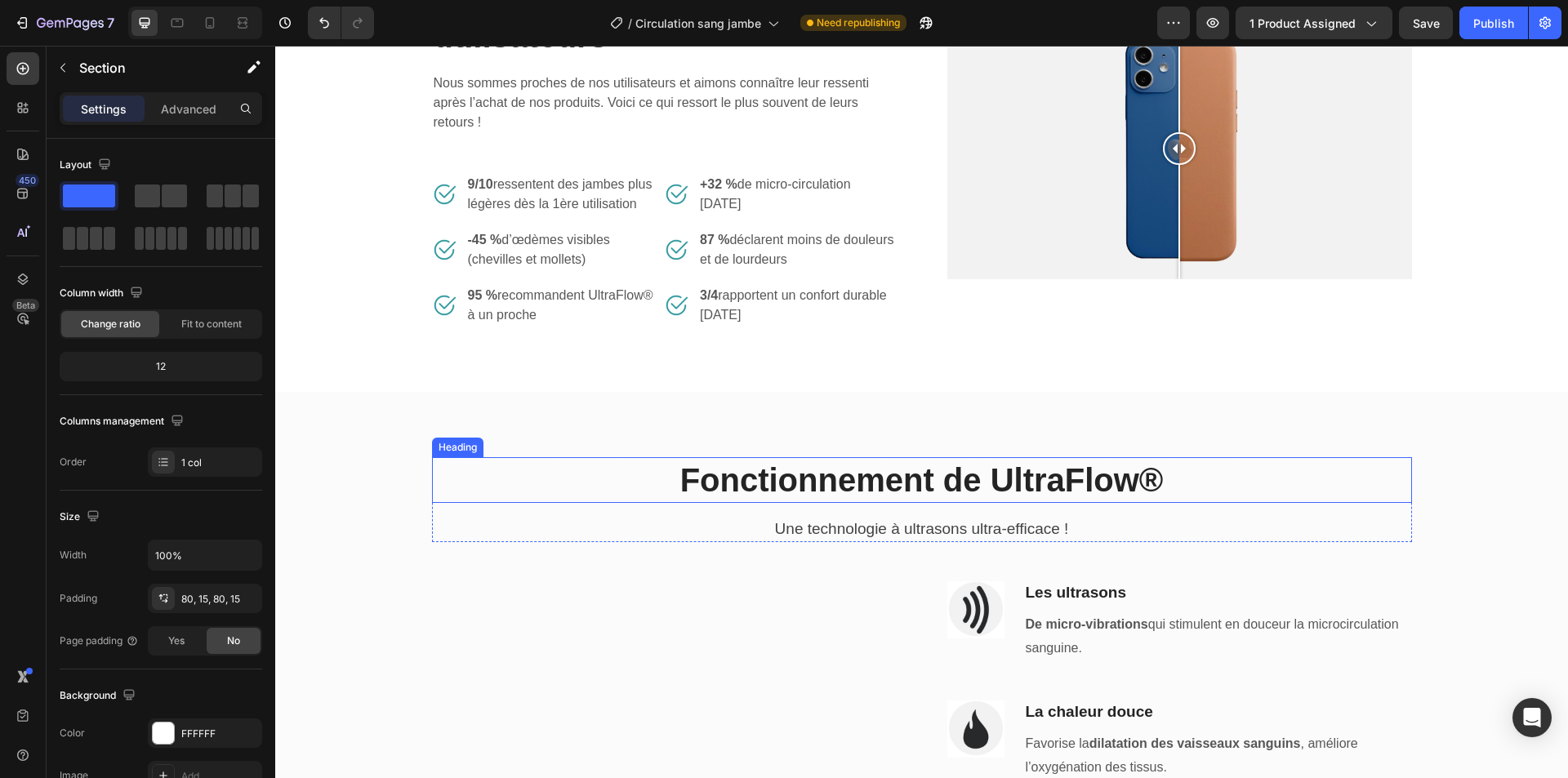
scroll to position [653, 0]
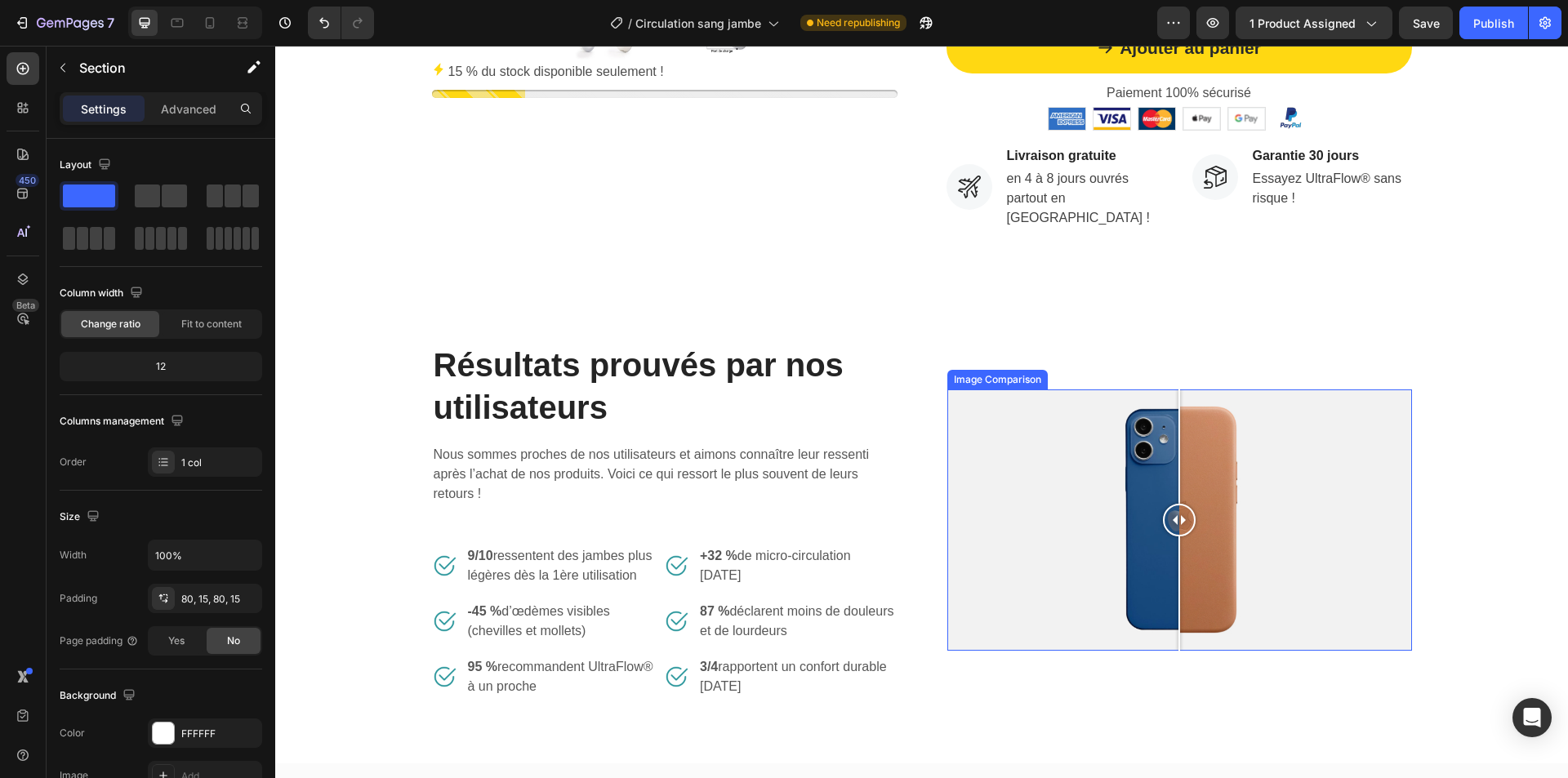
click at [1130, 438] on div at bounding box center [1180, 520] width 465 height 262
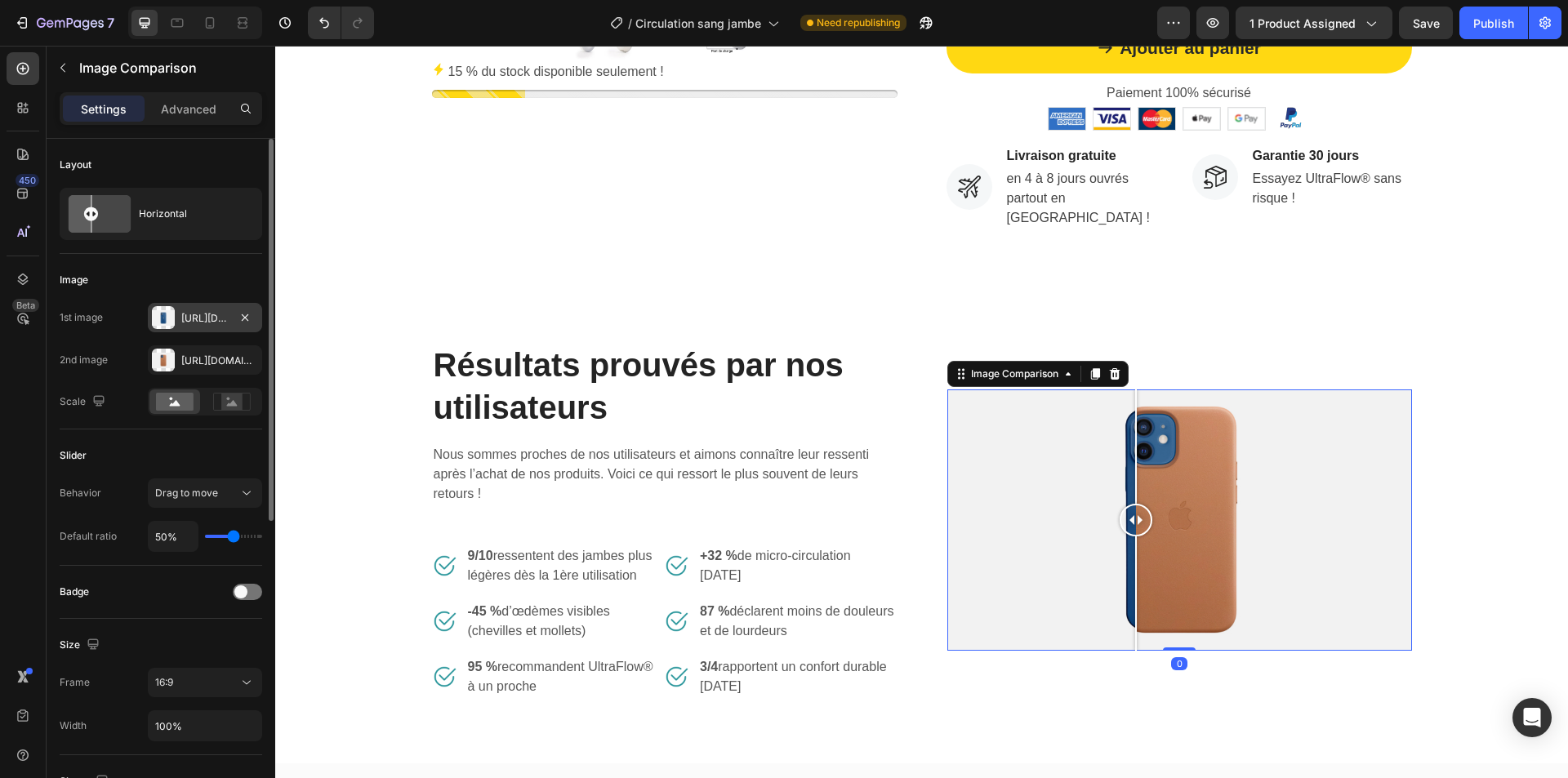
click at [201, 323] on div "Https://cdn.Shopify.Com/s/files/1/2005/9307/files/image_compare_before.Png" at bounding box center [204, 318] width 47 height 15
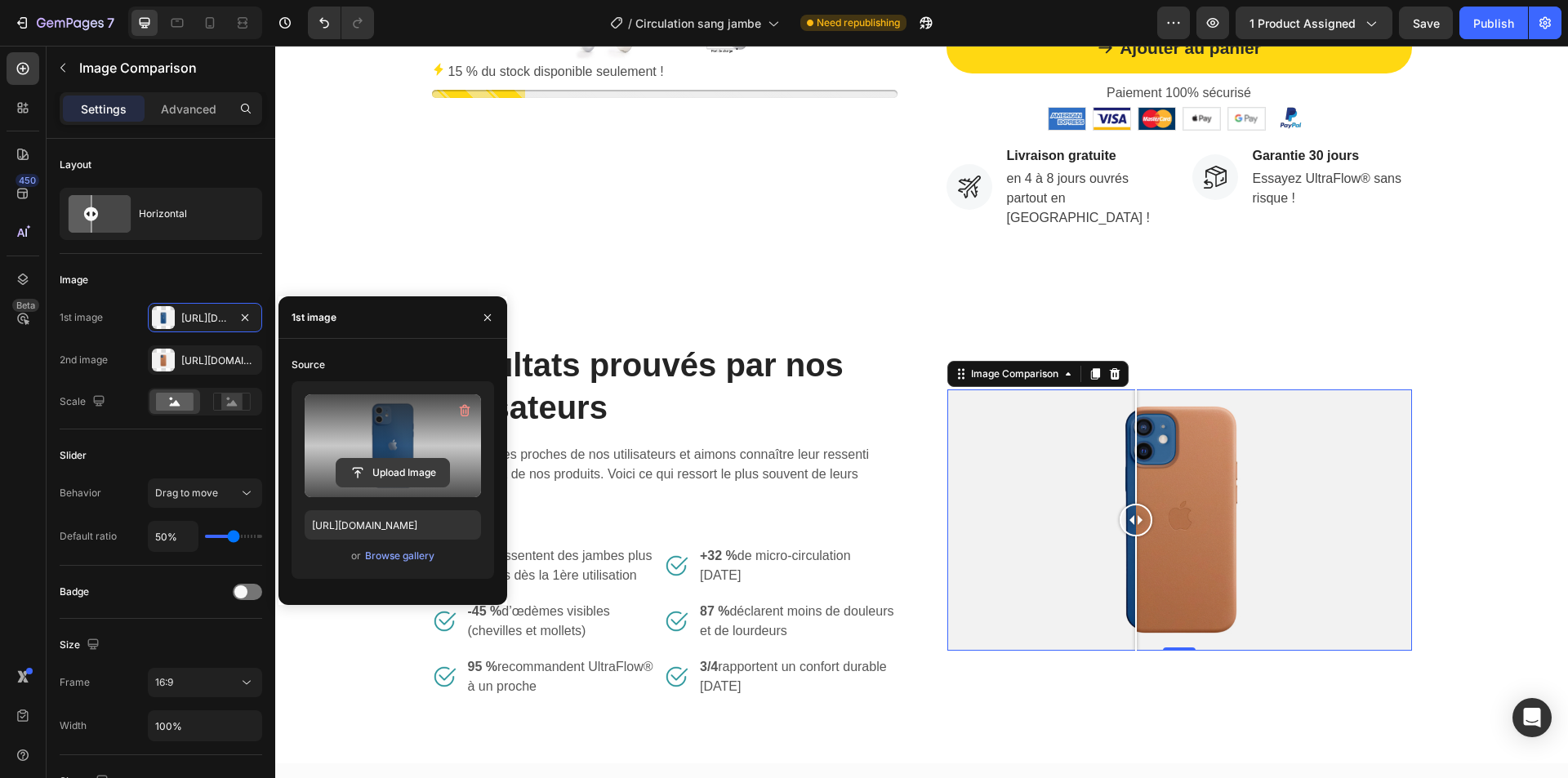
click at [387, 467] on input "file" at bounding box center [392, 472] width 113 height 28
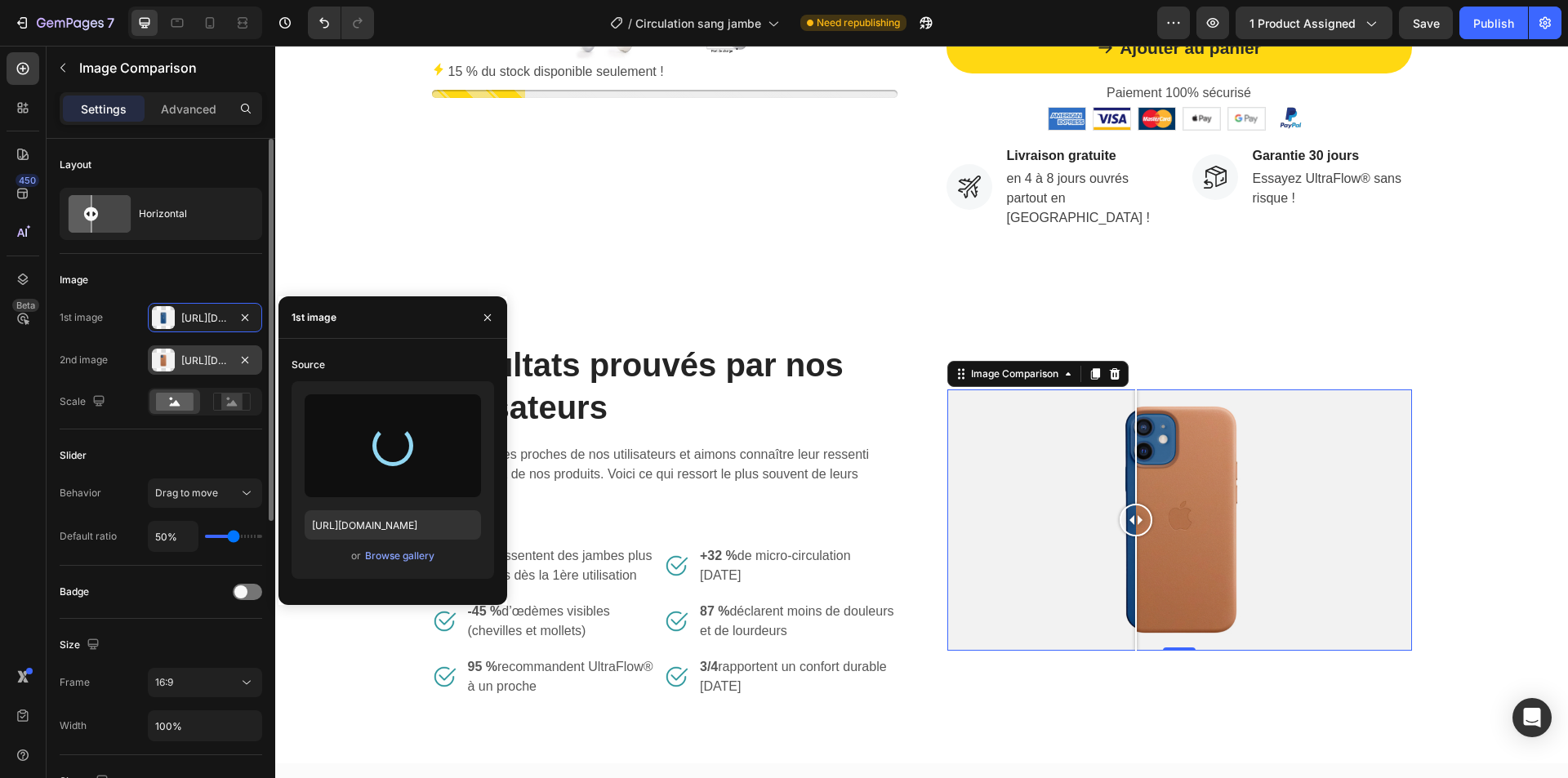
type input "https://cdn.shopify.com/s/files/1/0975/8493/9272/files/gempages_578477947246084…"
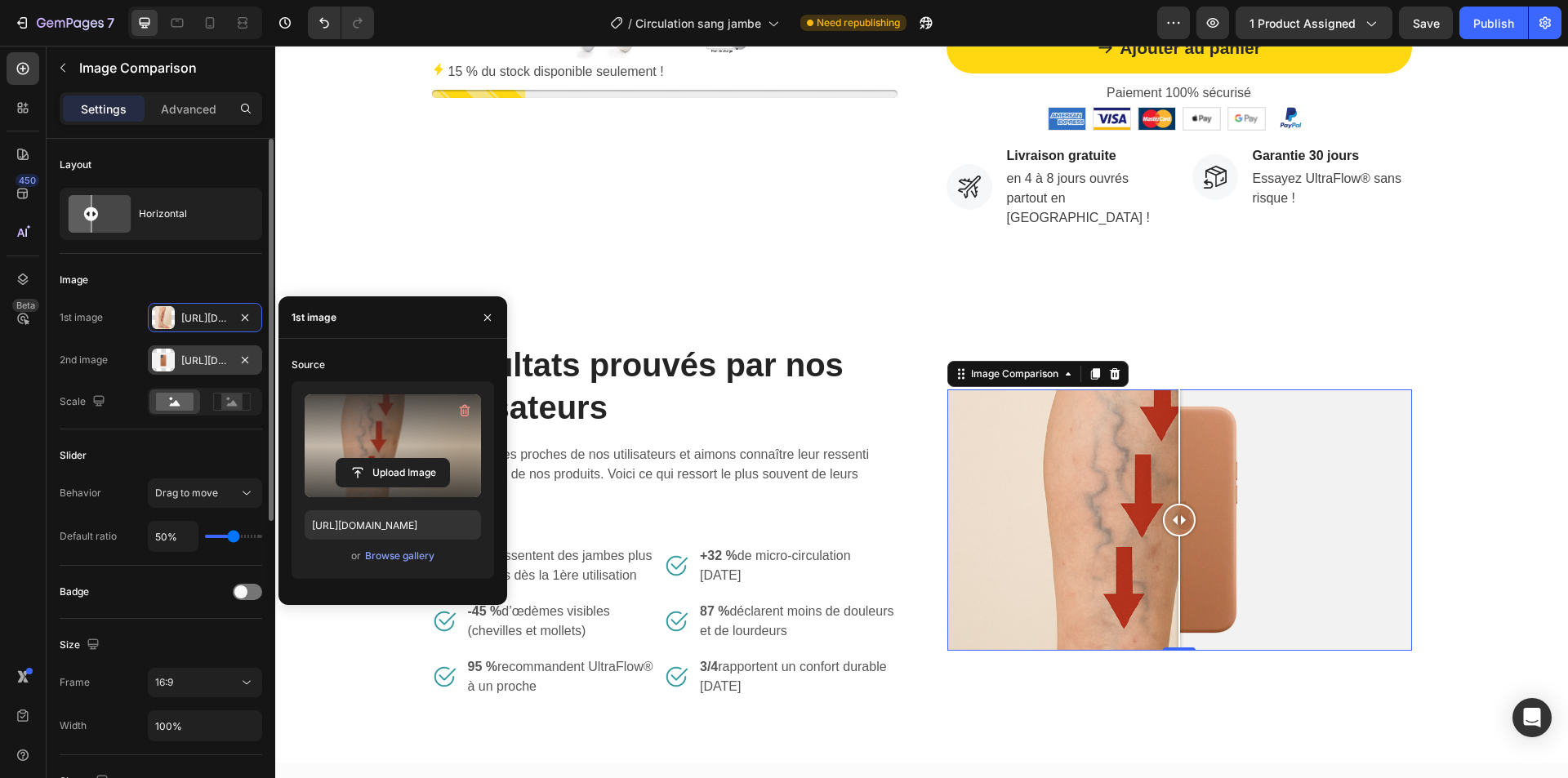
click at [195, 360] on div "Https://cdn.Shopify.Com/s/files/1/2005/9307/files/image_compare_after.Png" at bounding box center [204, 361] width 47 height 15
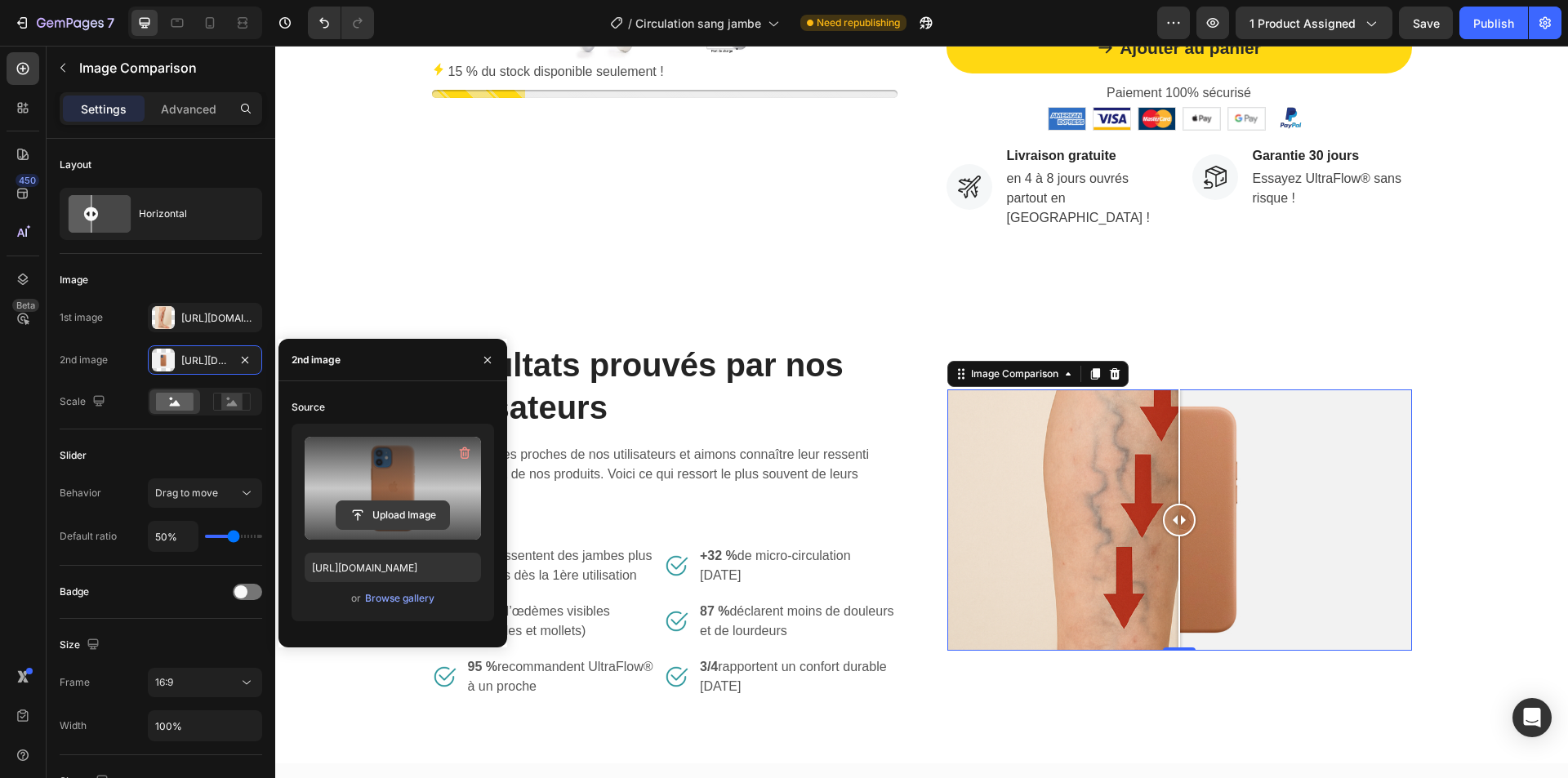
click at [386, 508] on input "file" at bounding box center [392, 515] width 113 height 28
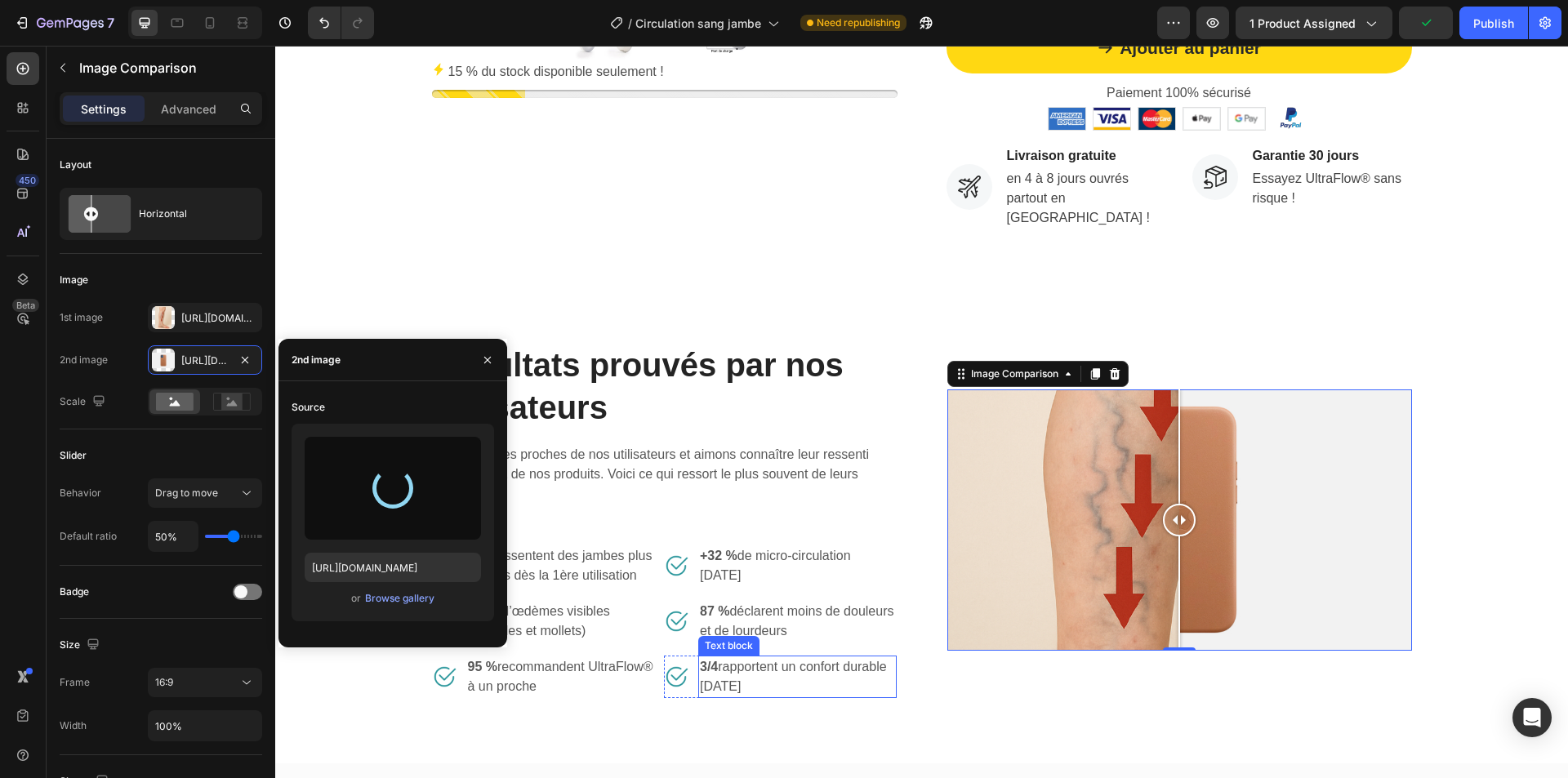
type input "https://cdn.shopify.com/s/files/1/0975/8493/9272/files/gempages_578477947246084…"
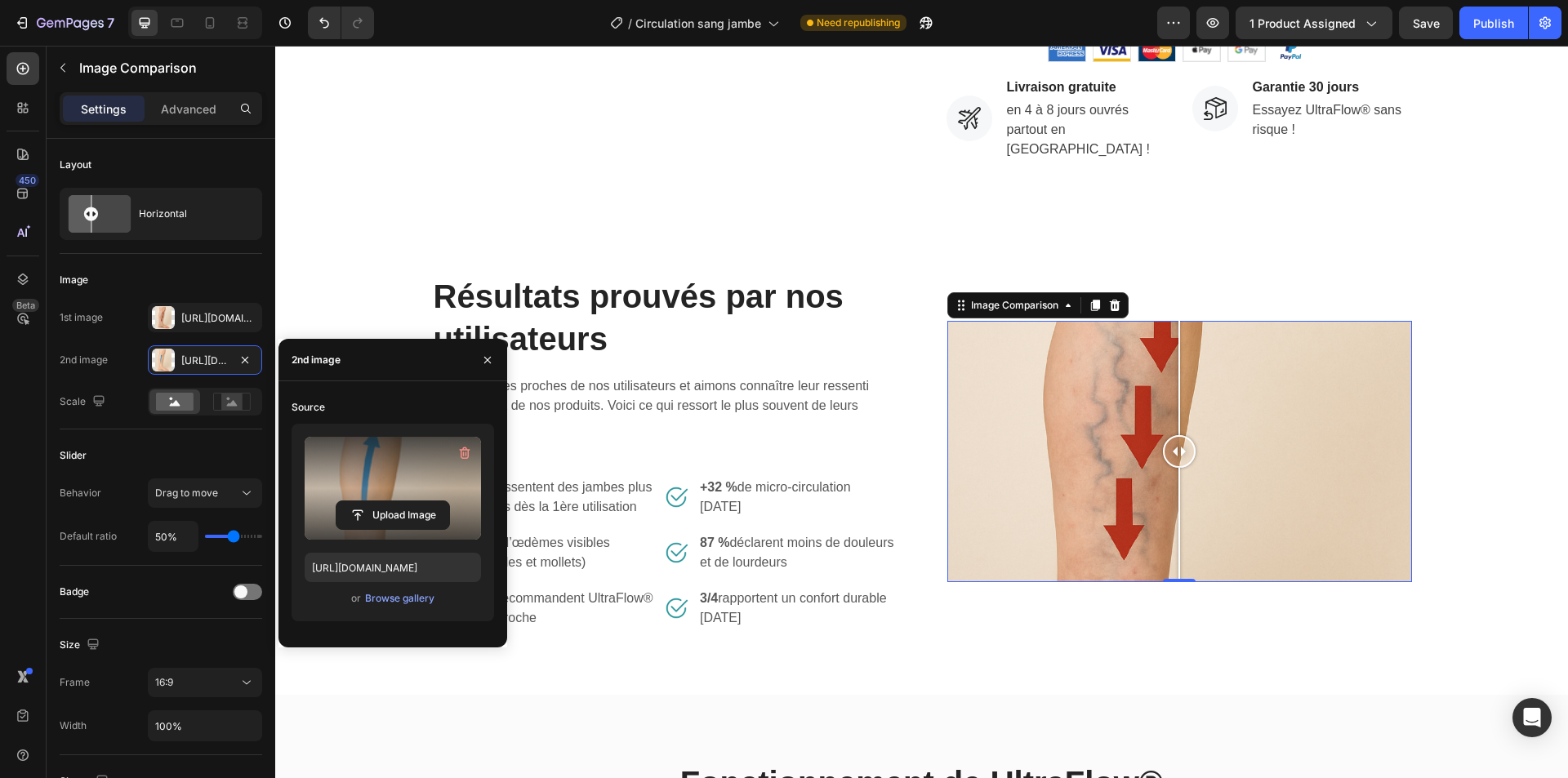
scroll to position [816, 0]
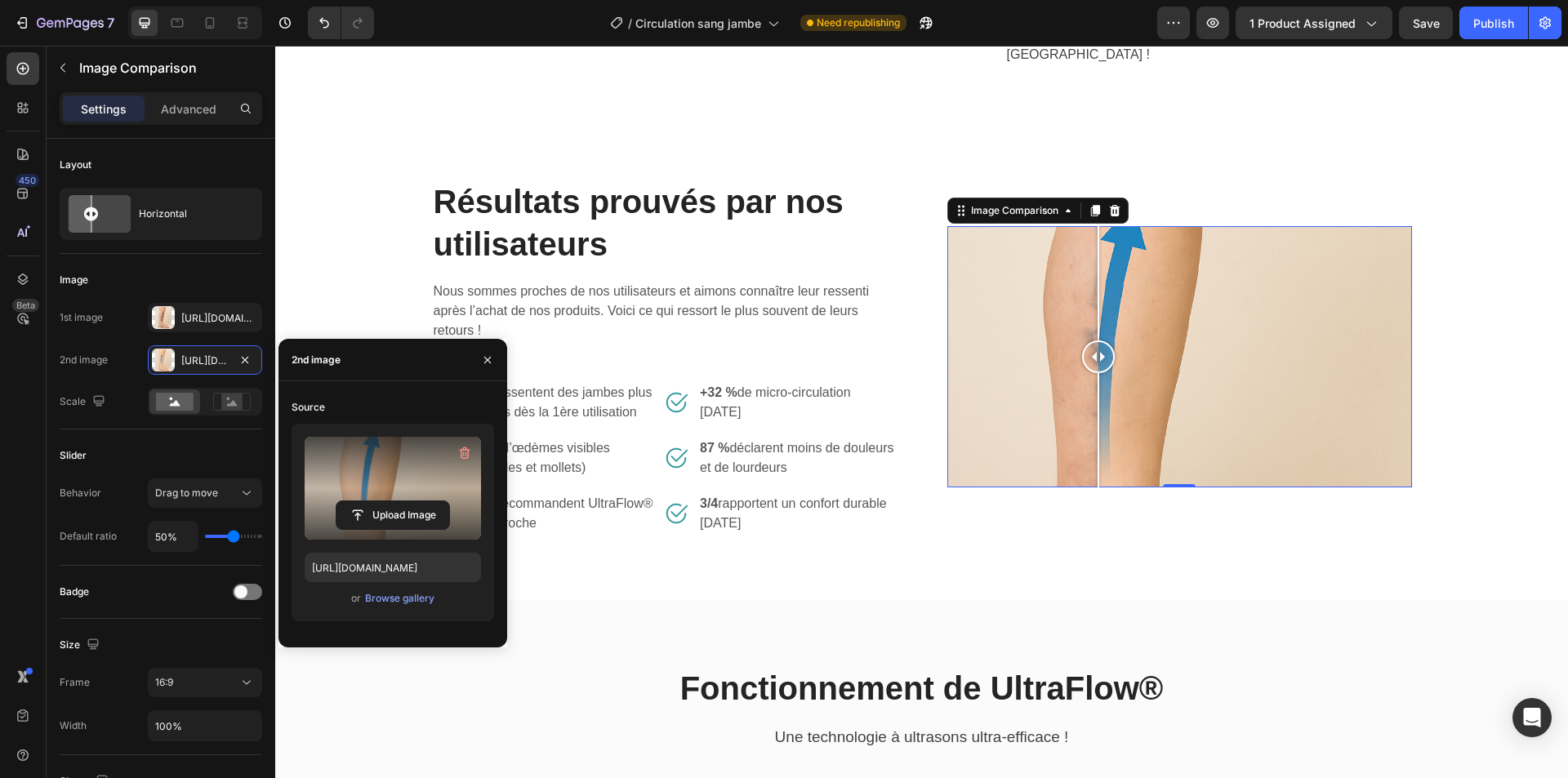
drag, startPoint x: 1108, startPoint y: 361, endPoint x: 1092, endPoint y: 369, distance: 17.9
click at [1092, 369] on div at bounding box center [1098, 357] width 33 height 33
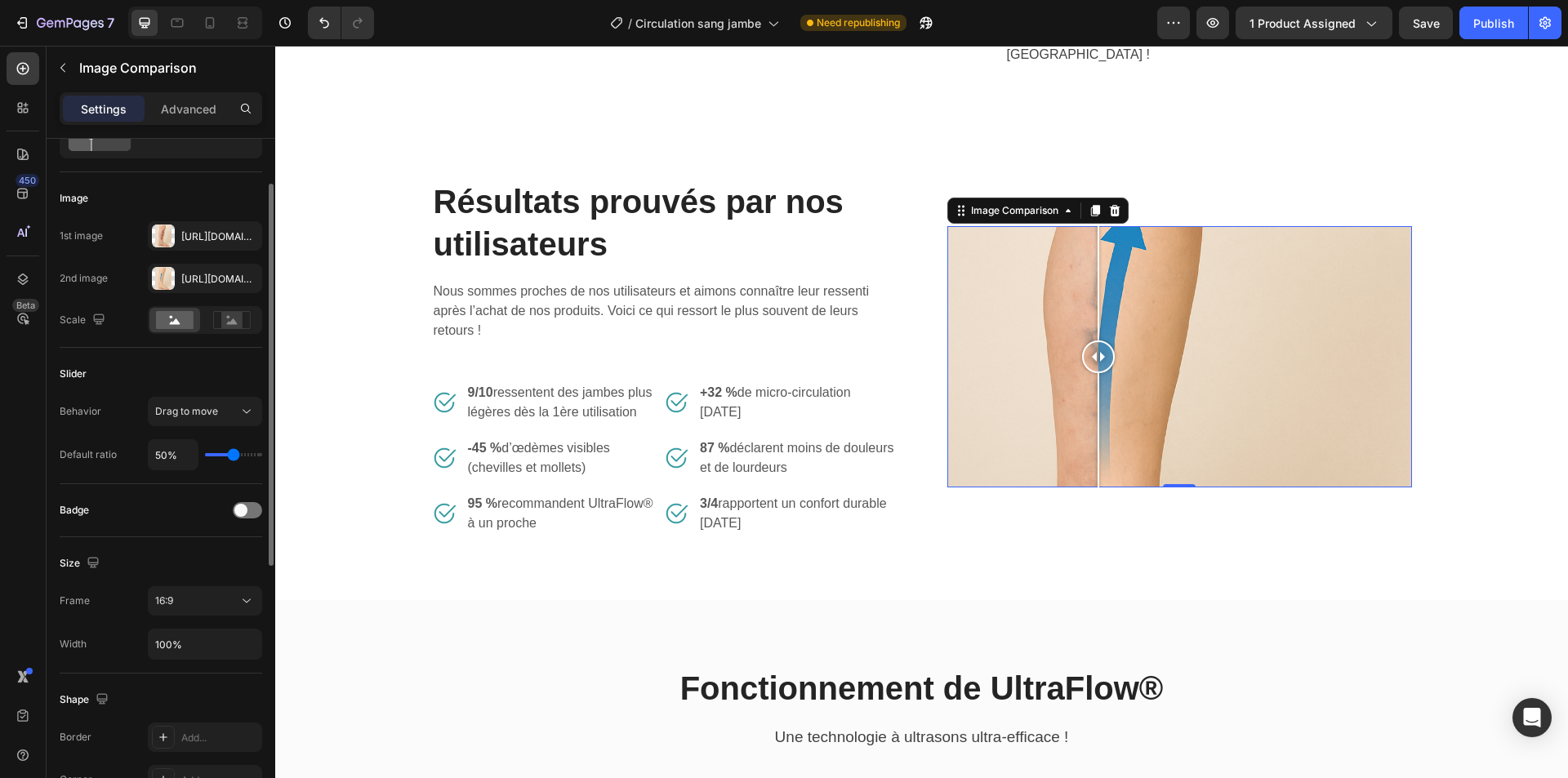
click at [232, 464] on div "50%" at bounding box center [205, 454] width 114 height 31
type input "45%"
type input "45"
type input "47%"
type input "47"
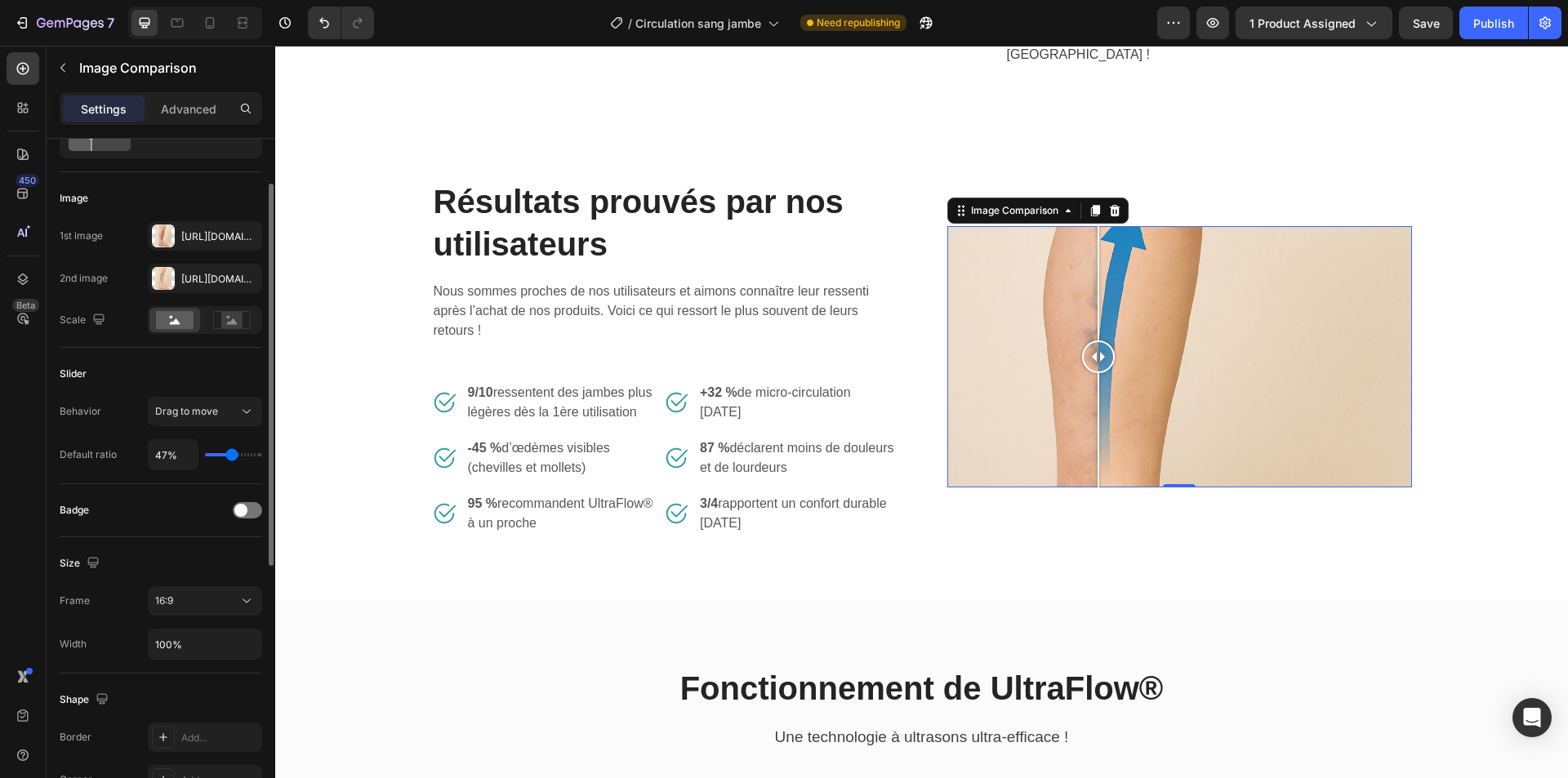
type input "51%"
type input "51"
type input "54%"
type input "54"
type input "62%"
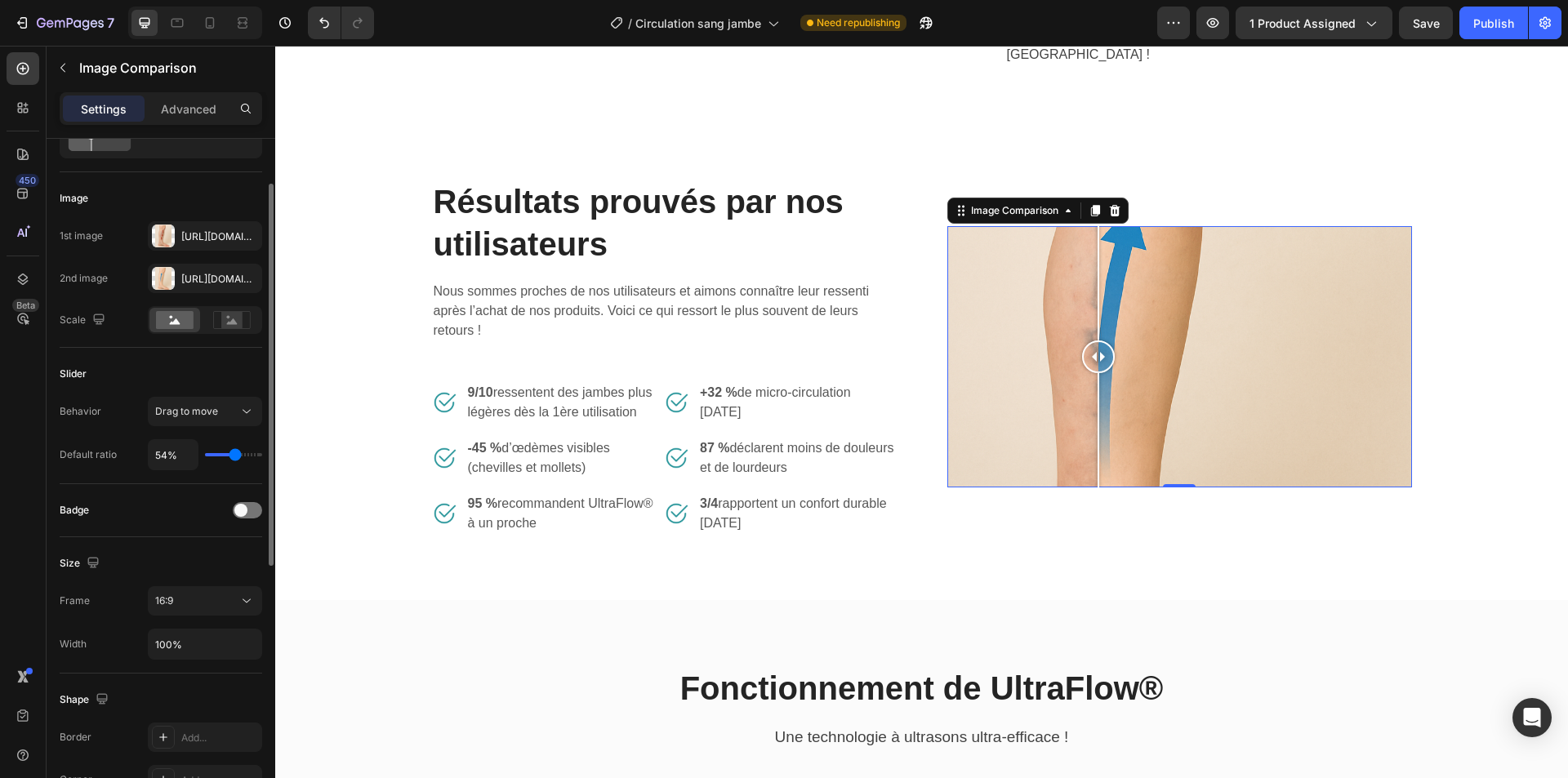
type input "62"
type input "65%"
type input "65"
type input "69%"
type input "69"
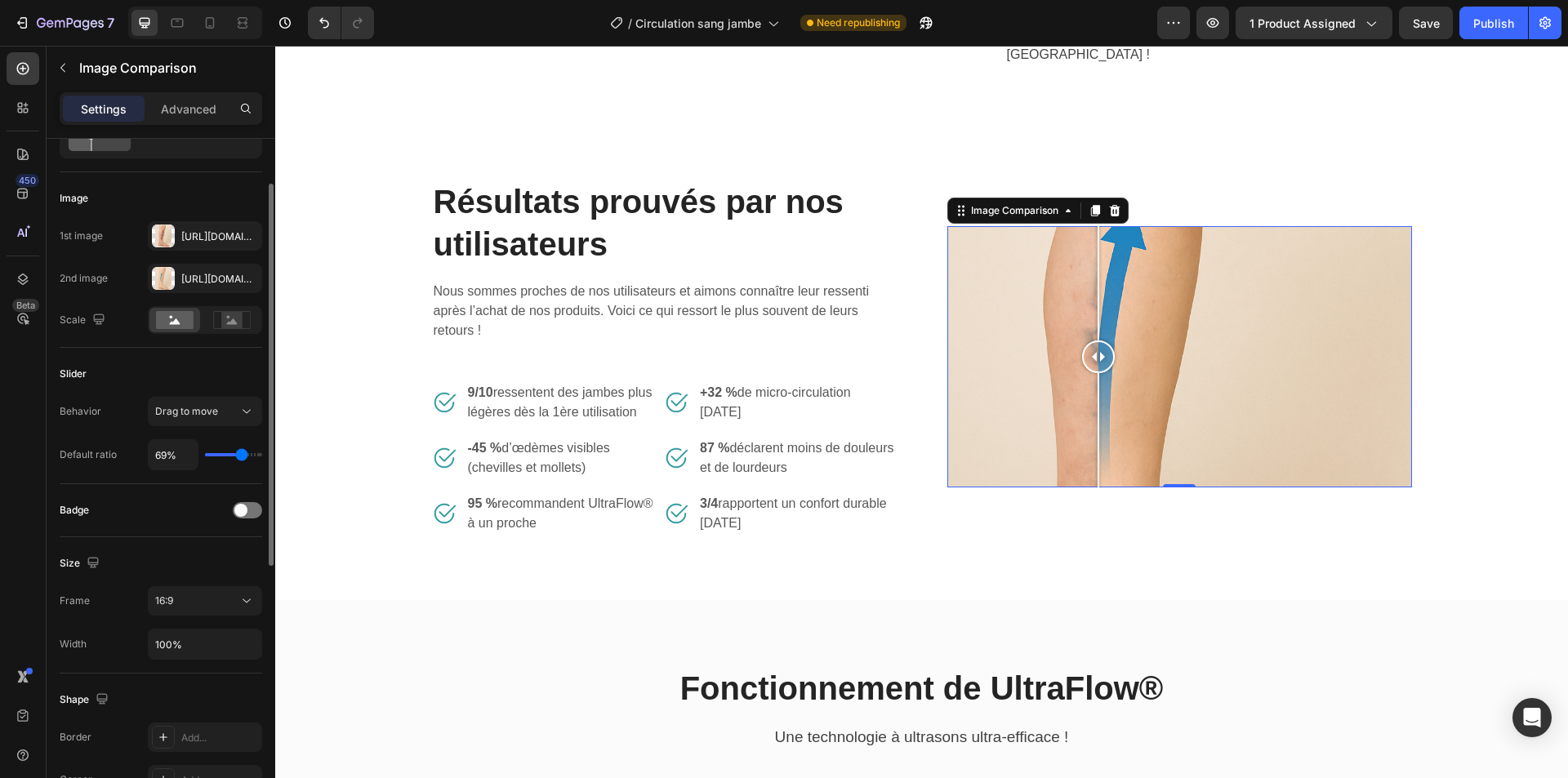
type input "71%"
type input "71"
type input "72%"
type input "72"
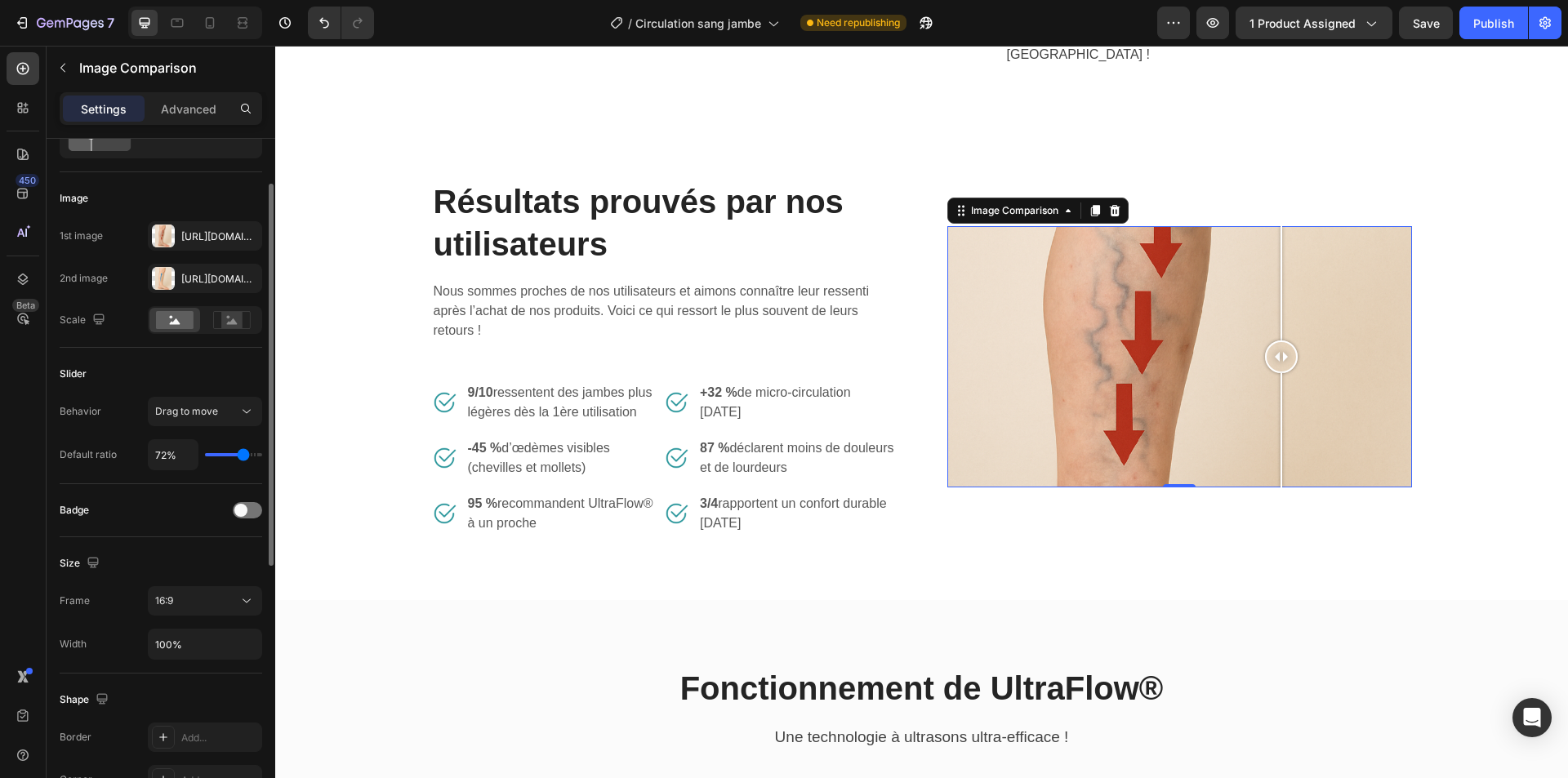
type input "76%"
type input "76"
type input "72%"
type input "72"
type input "69%"
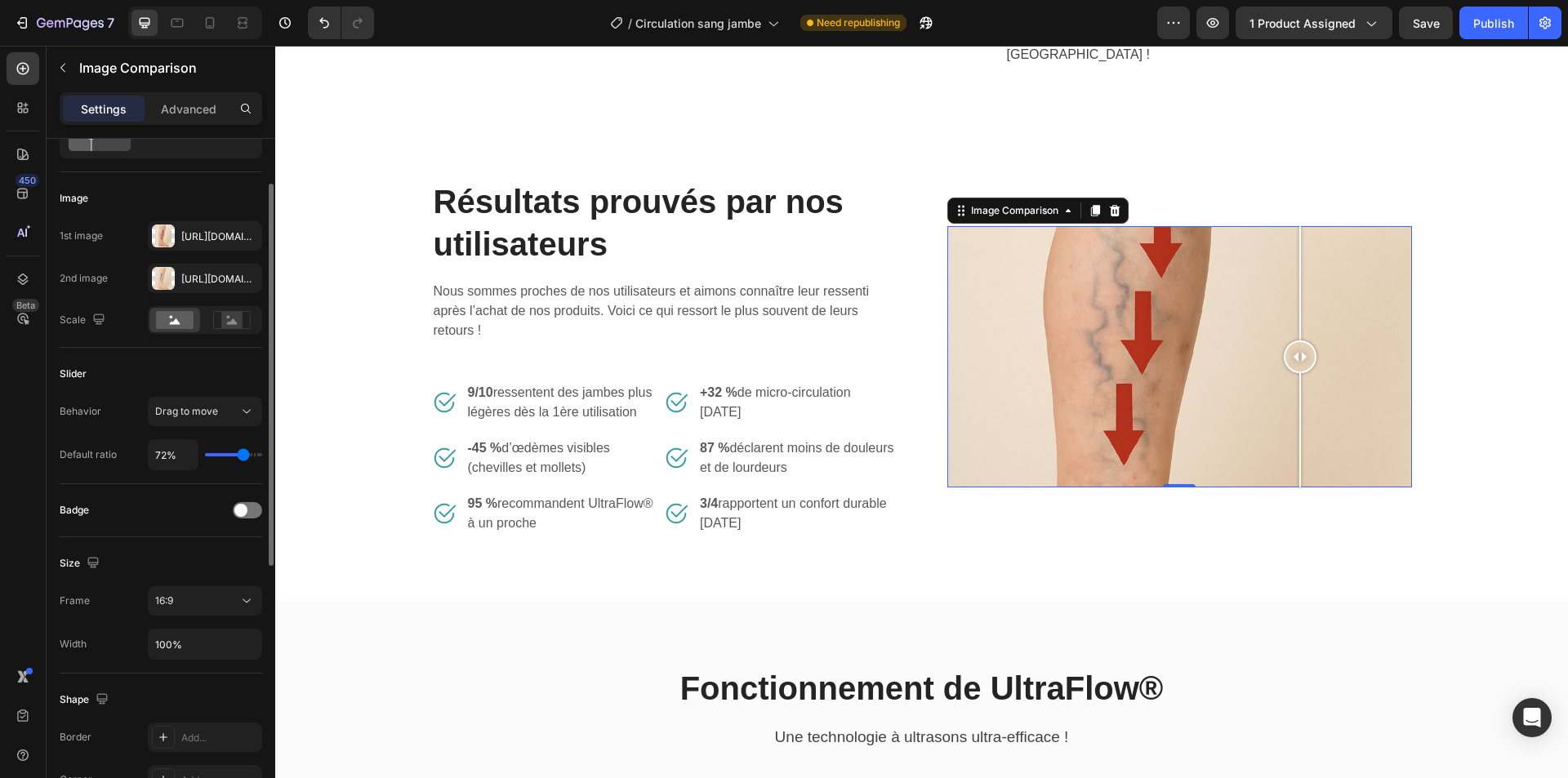
type input "69"
type input "65%"
type input "65"
type input "62%"
type input "62"
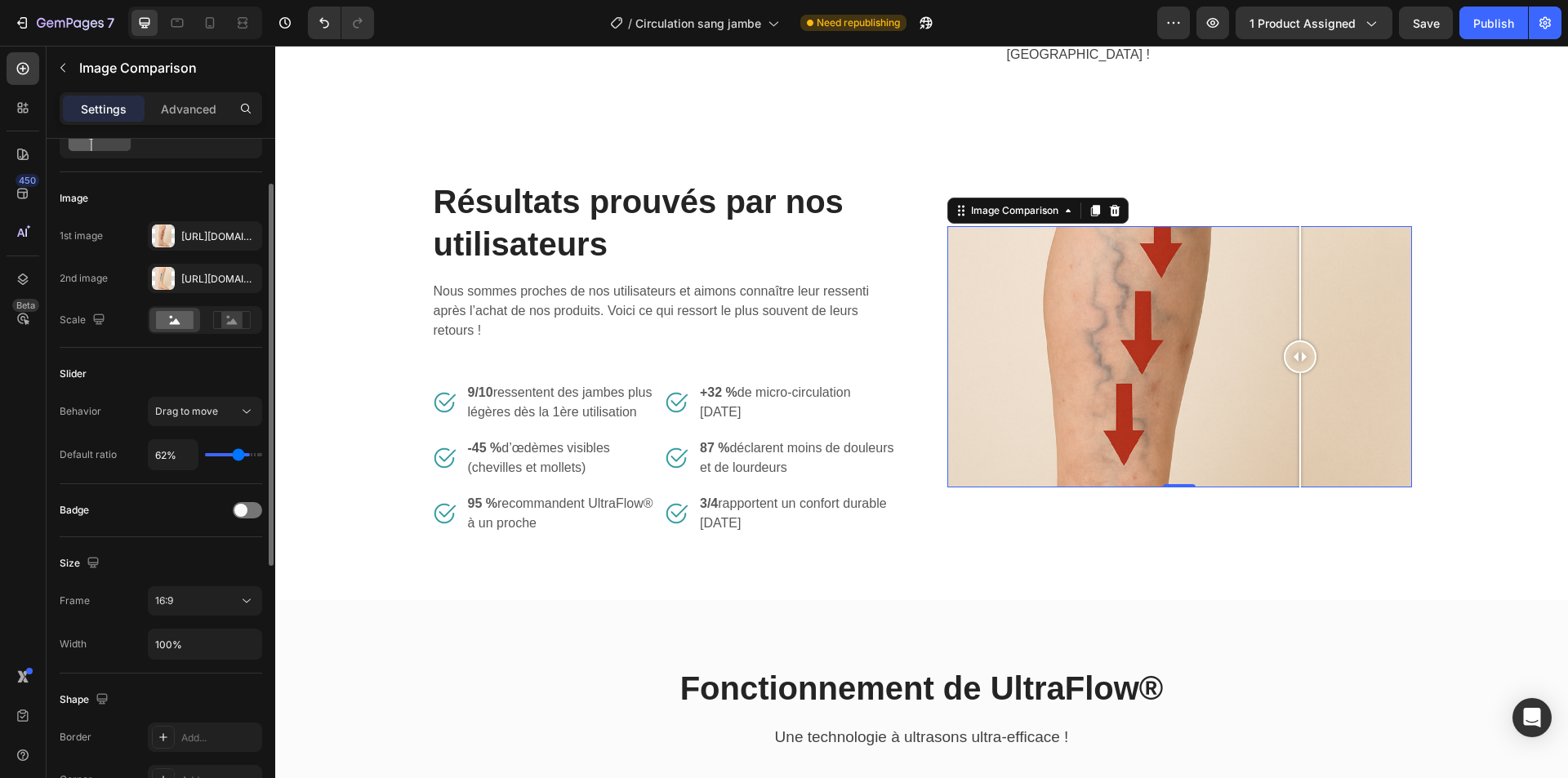
type input "60%"
type input "60"
type input "58%"
type input "58"
type input "54%"
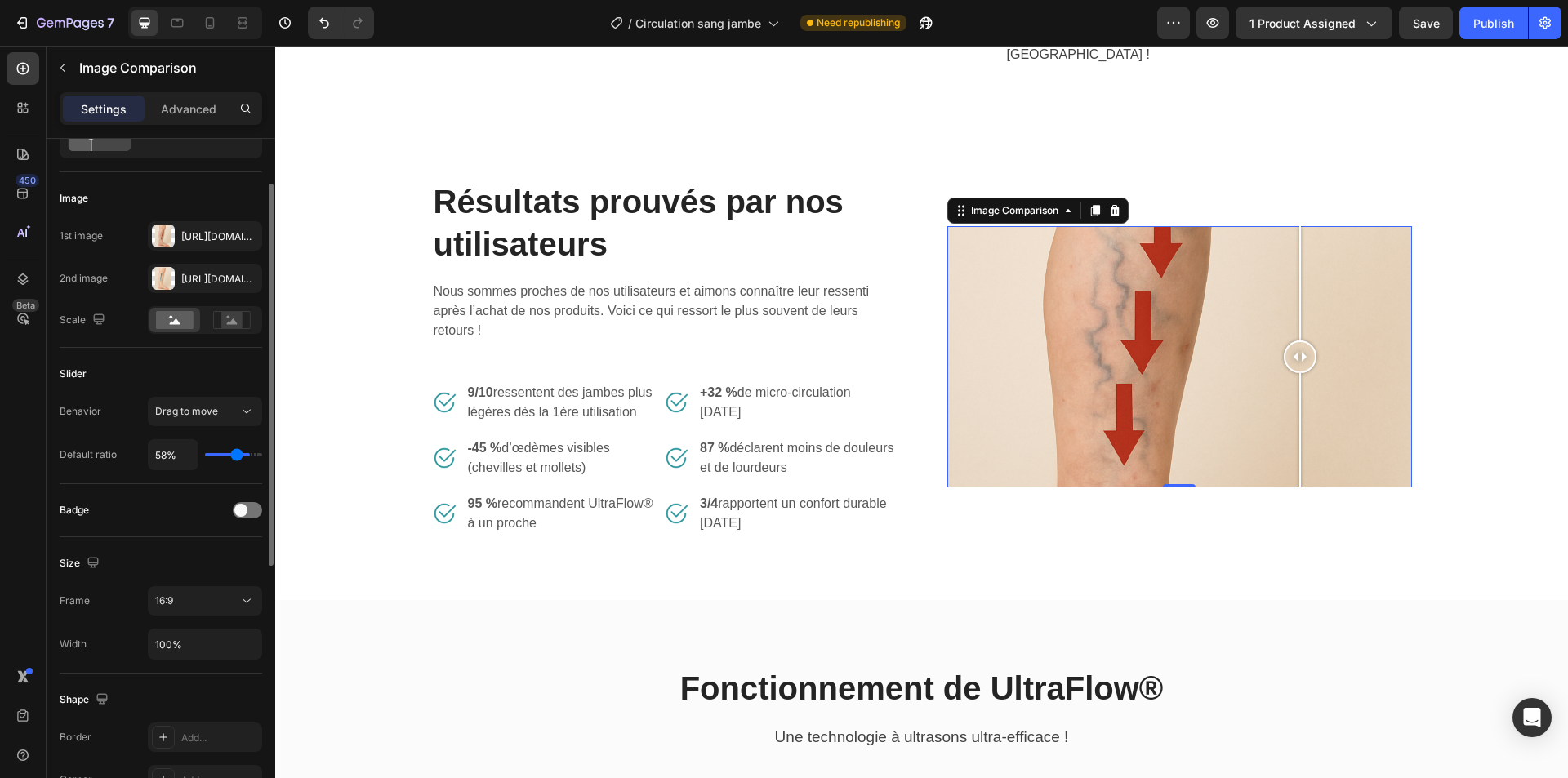
type input "54"
type input "52%"
type input "52"
type input "51%"
type input "51"
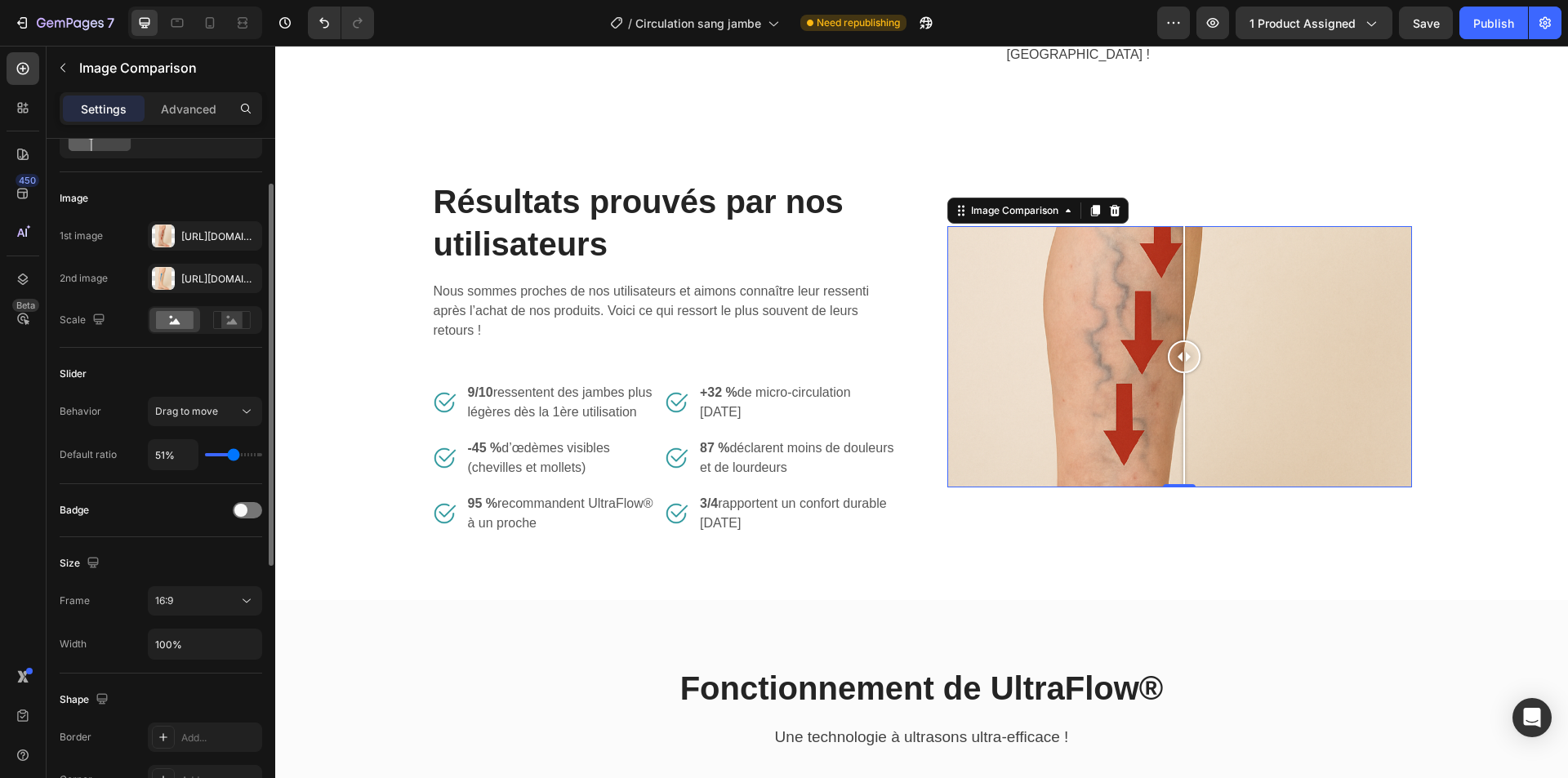
type input "49%"
type input "49"
type input "47%"
type input "47"
type input "43%"
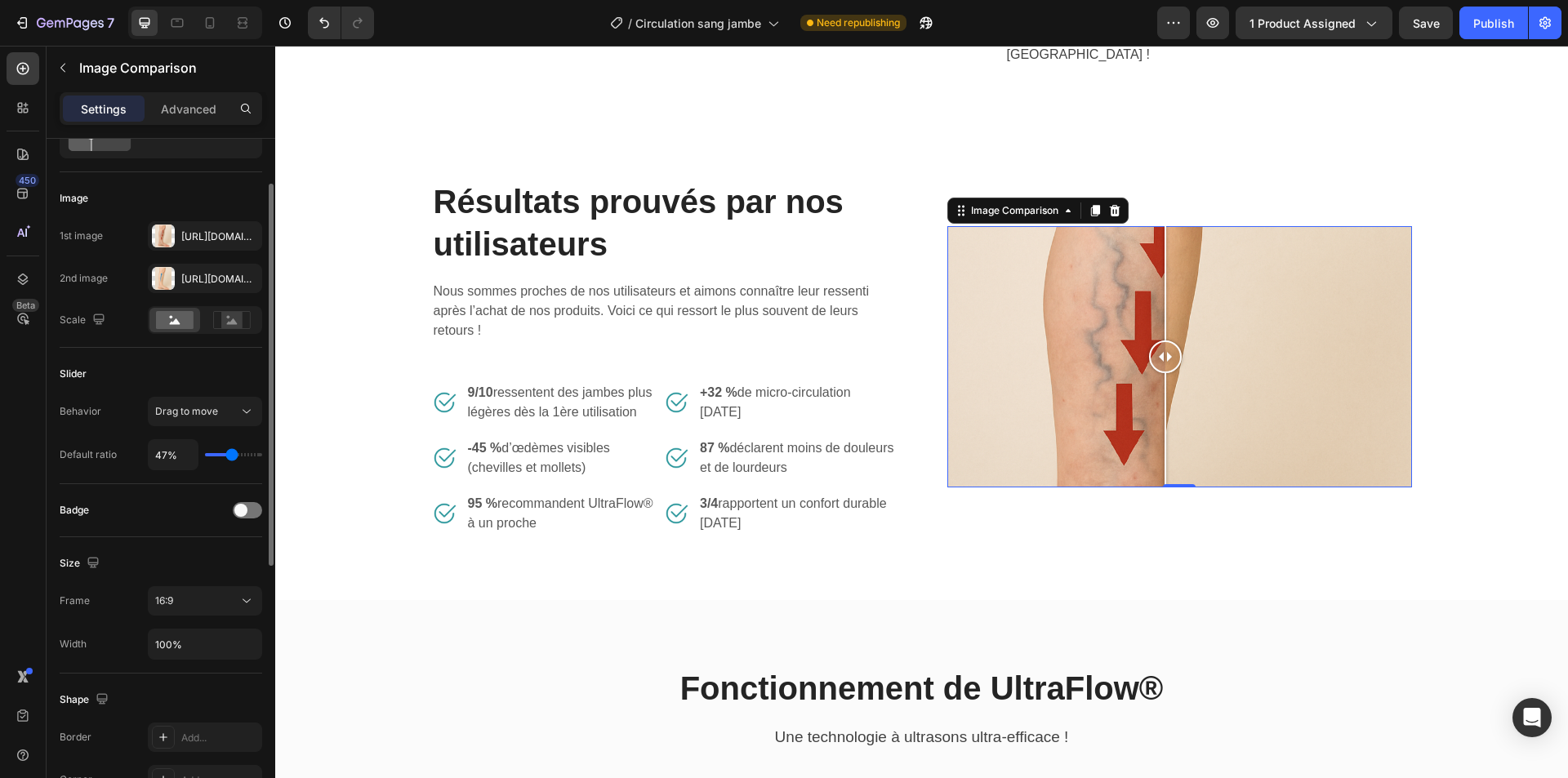
type input "43"
type input "41%"
type input "41"
type input "40%"
type input "40"
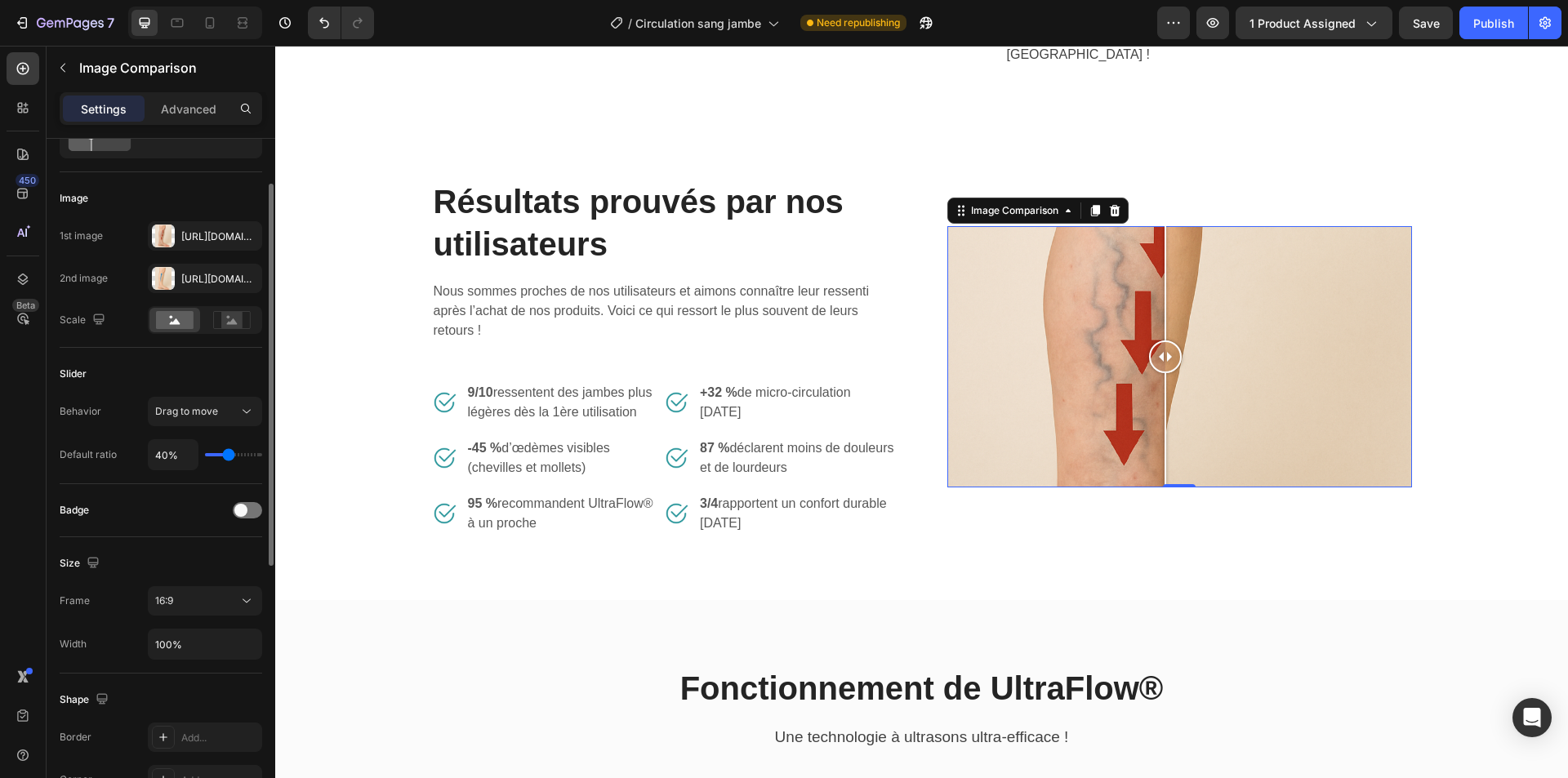
type input "38%"
type input "38"
type input "36%"
type input "36"
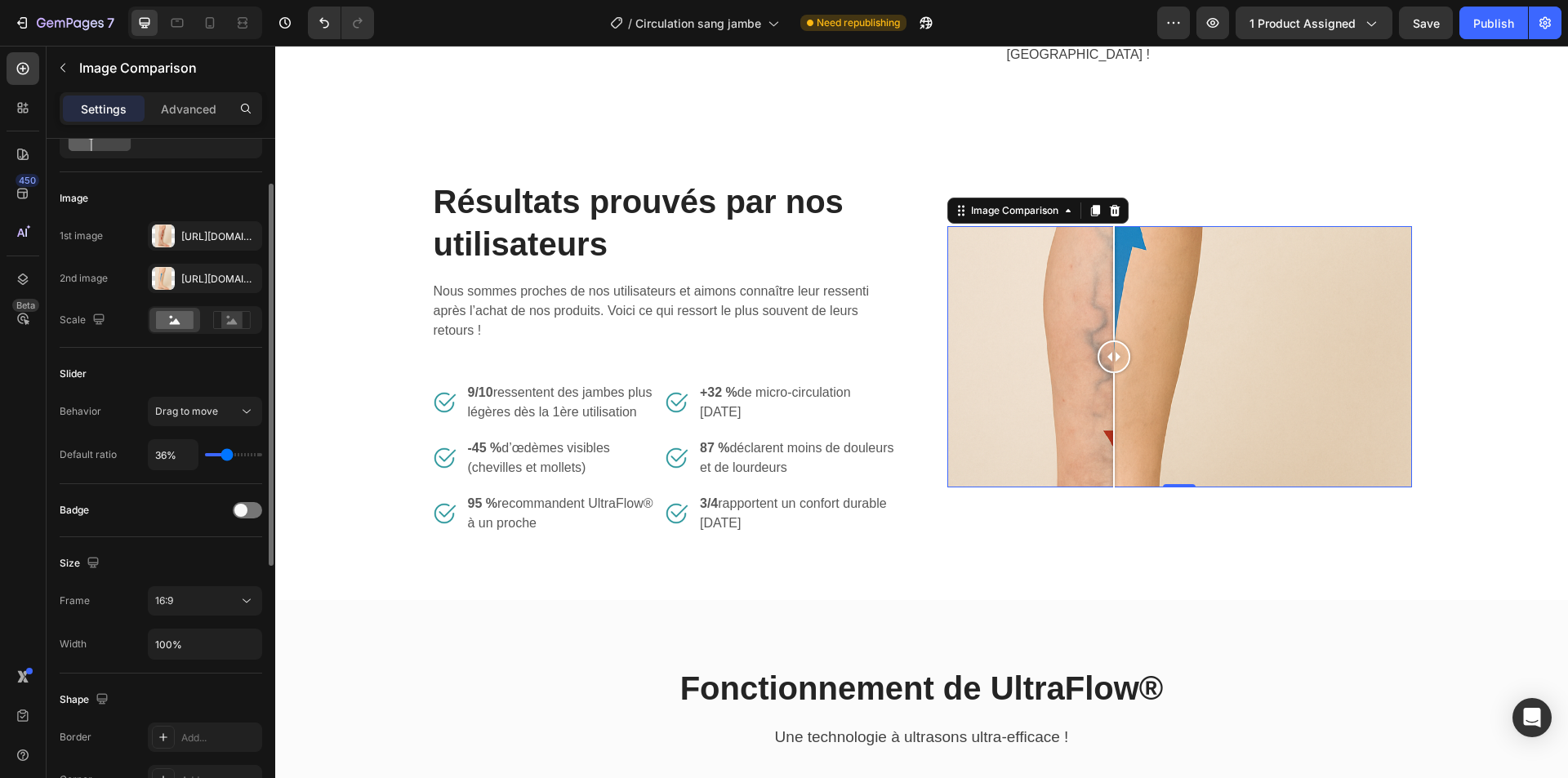
type input "38%"
type input "38"
type input "40%"
type input "40"
click at [229, 455] on input "range" at bounding box center [233, 455] width 57 height 4
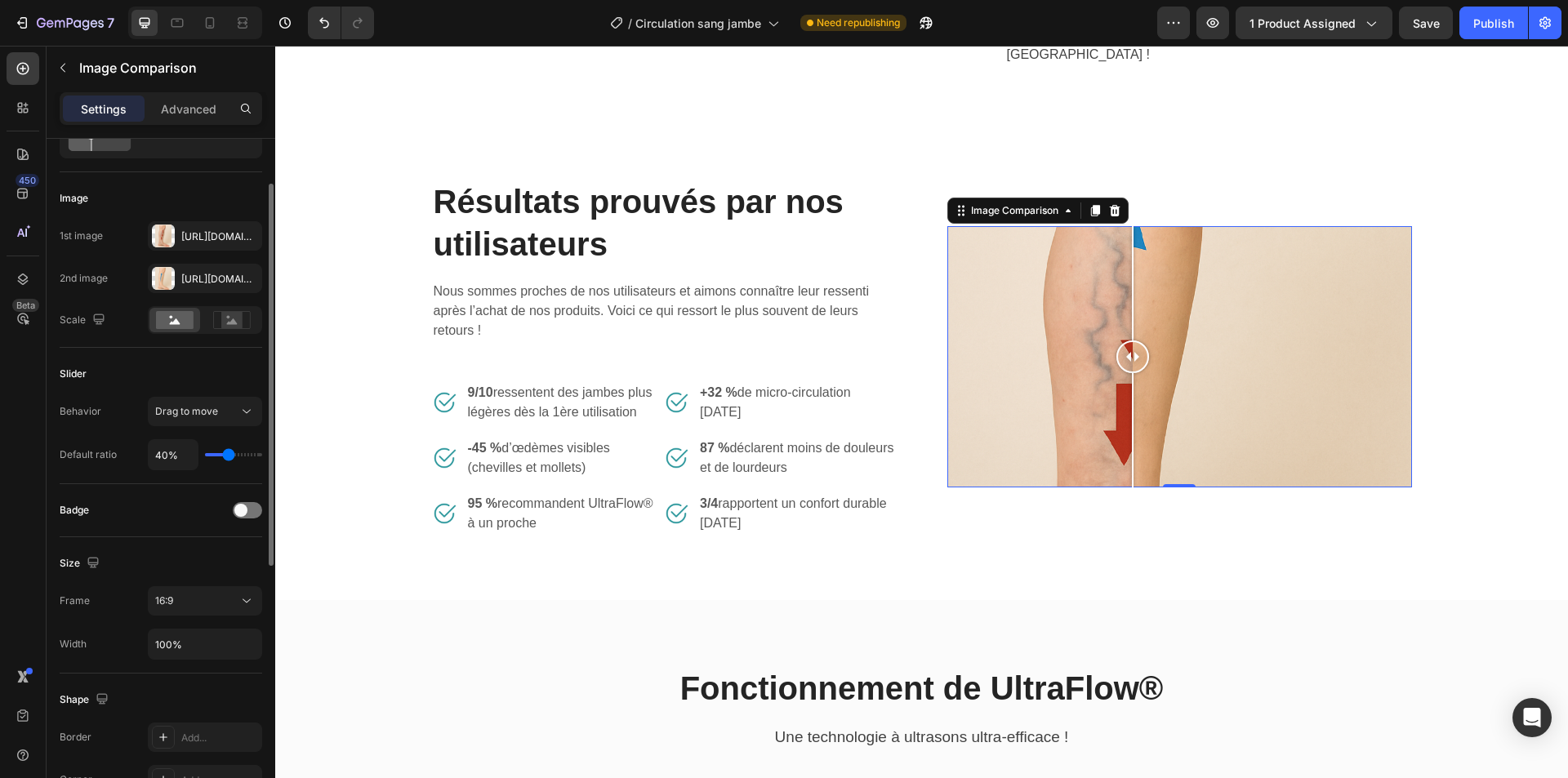
scroll to position [163, 0]
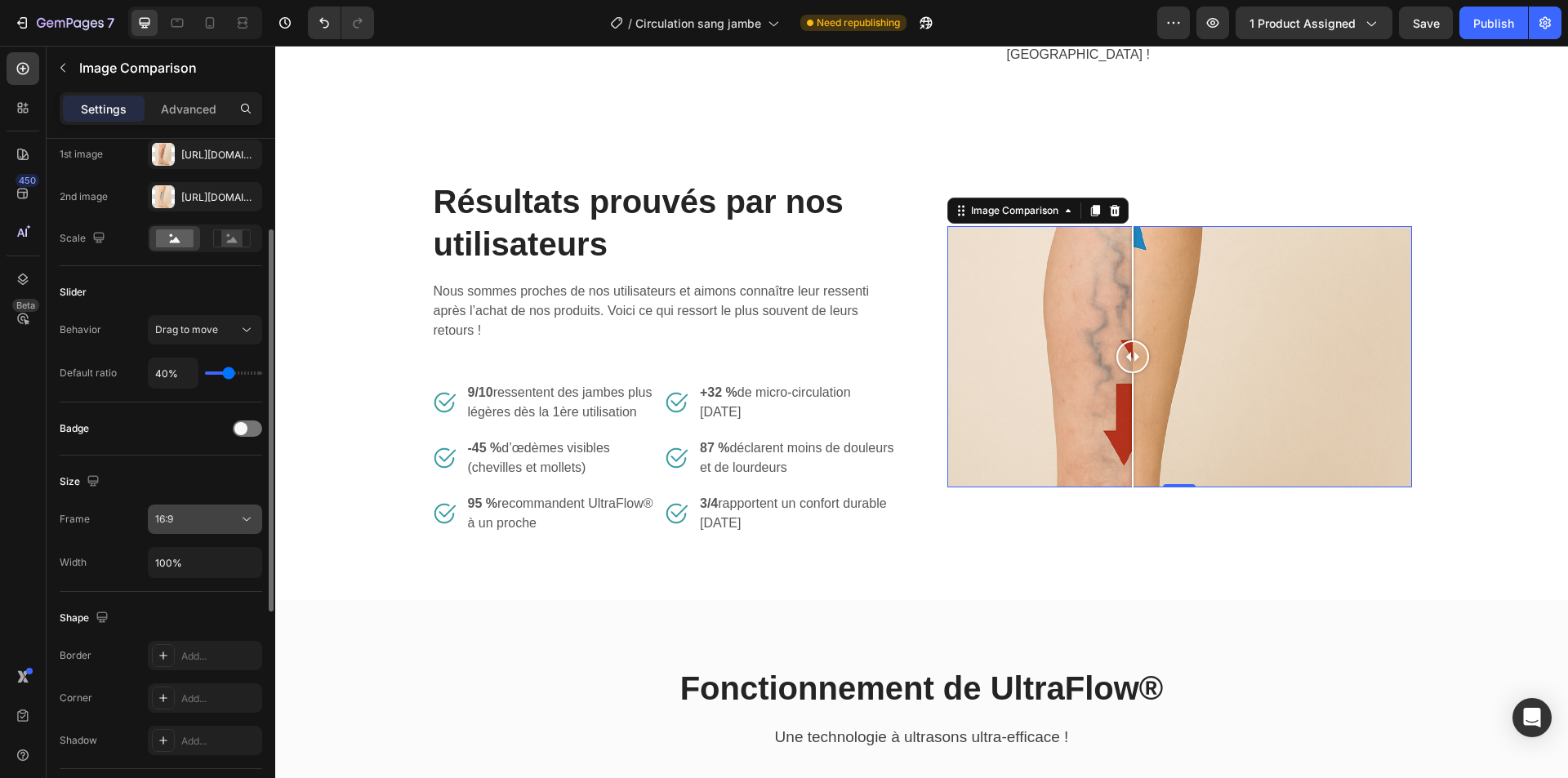
click at [190, 523] on div "16:9" at bounding box center [197, 519] width 83 height 15
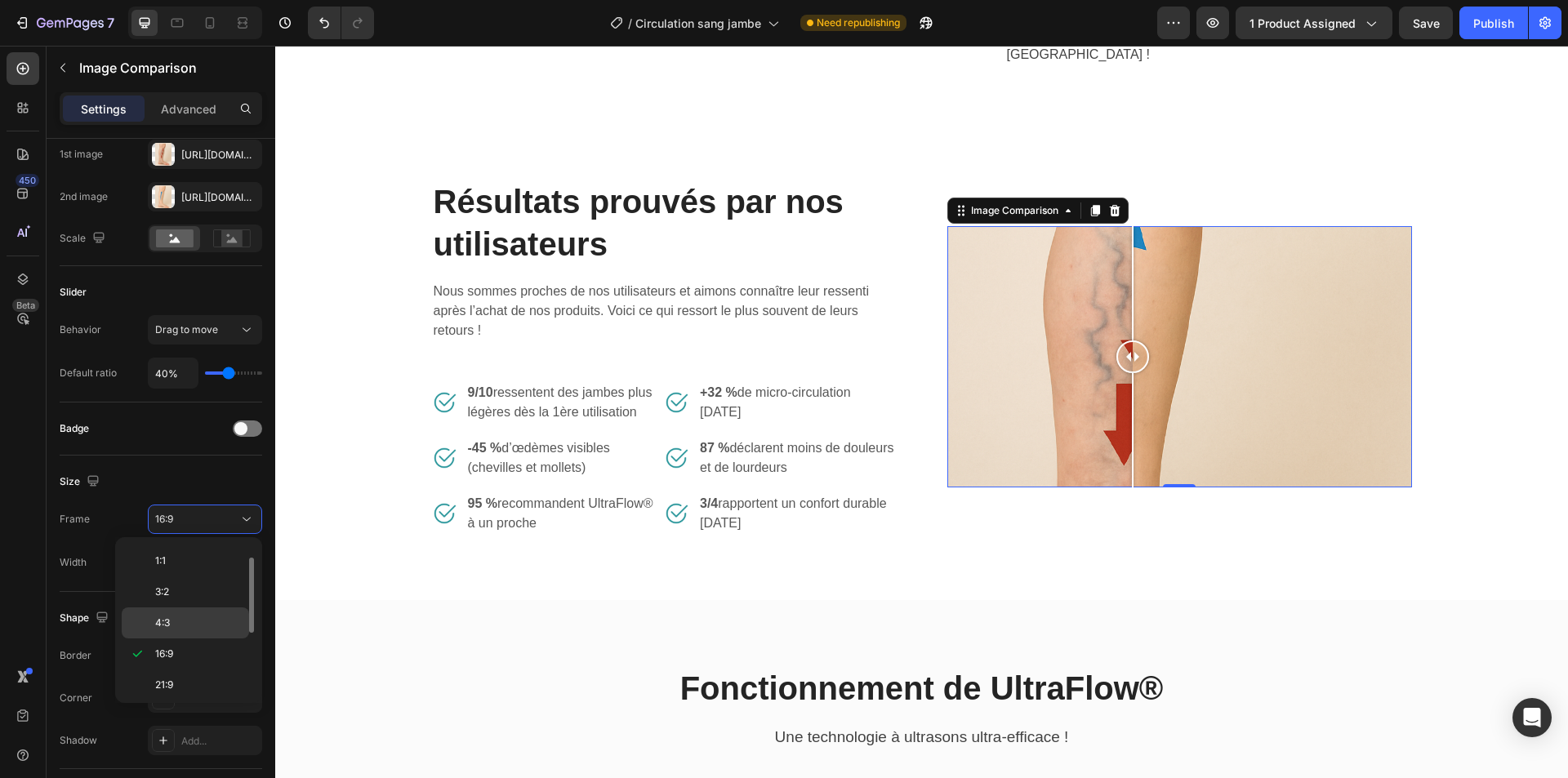
click at [166, 624] on span "4:3" at bounding box center [162, 623] width 15 height 15
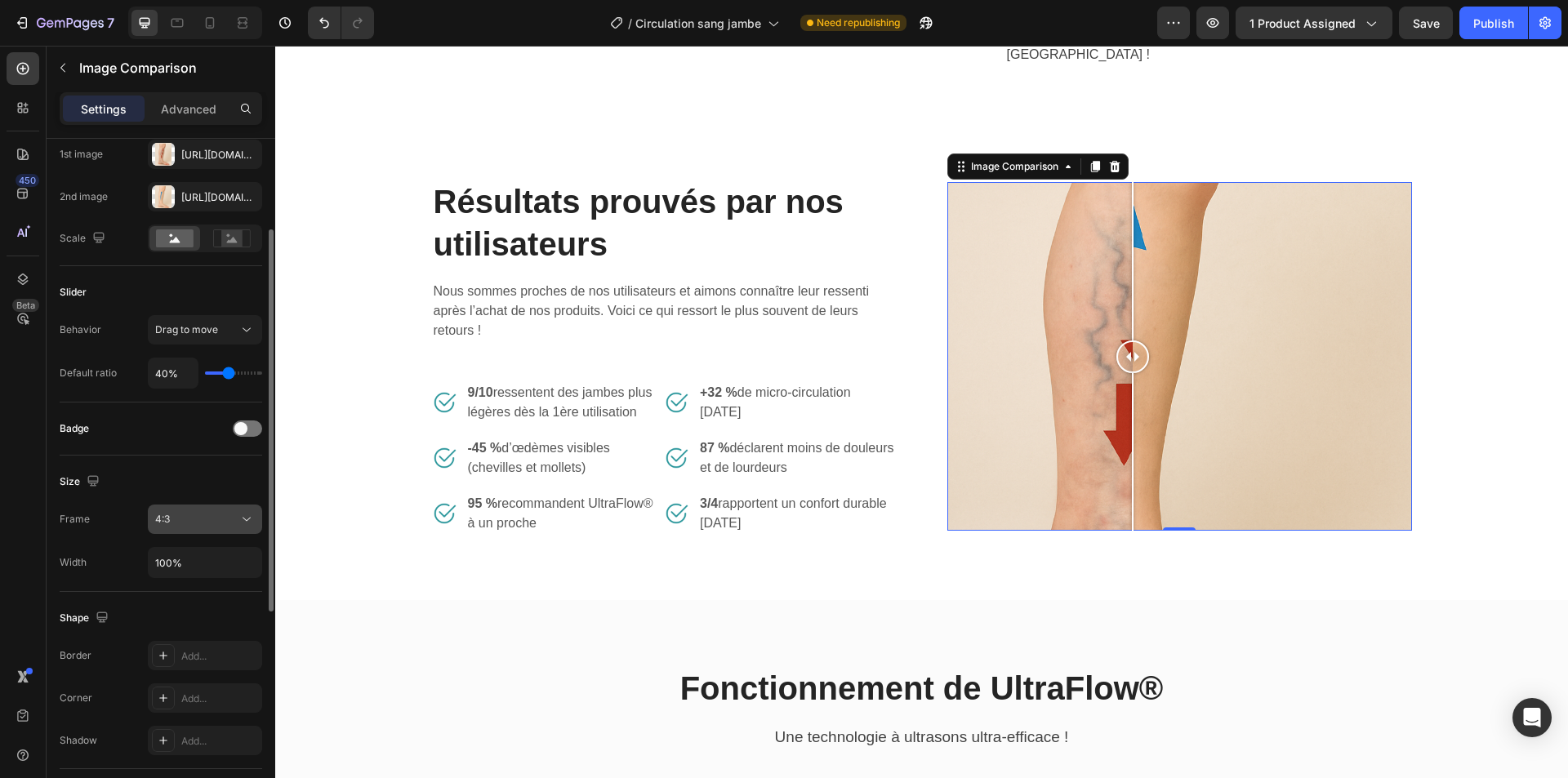
click at [209, 522] on div "4:3" at bounding box center [197, 519] width 83 height 15
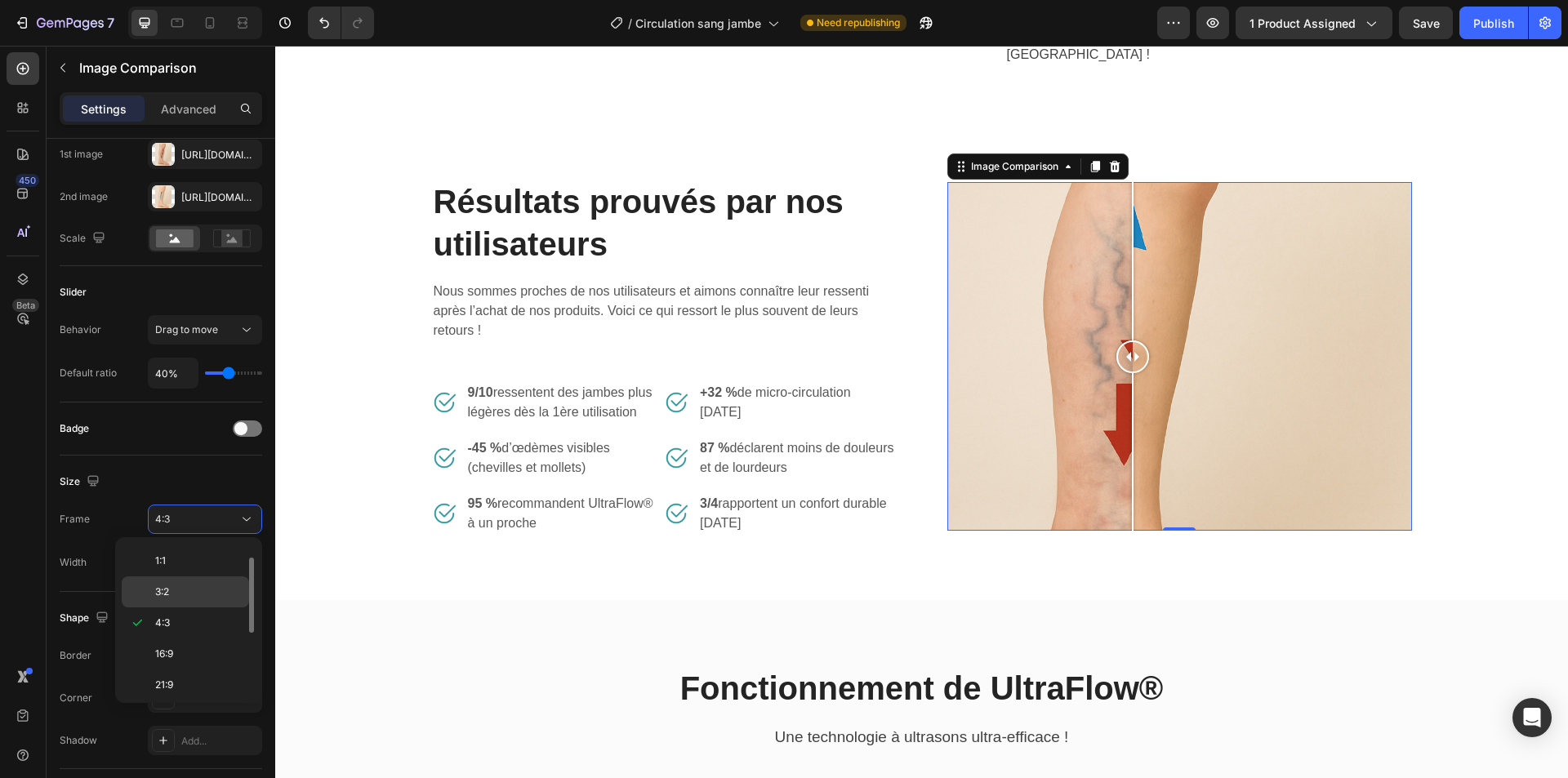
click at [192, 586] on p "3:2" at bounding box center [199, 592] width 87 height 15
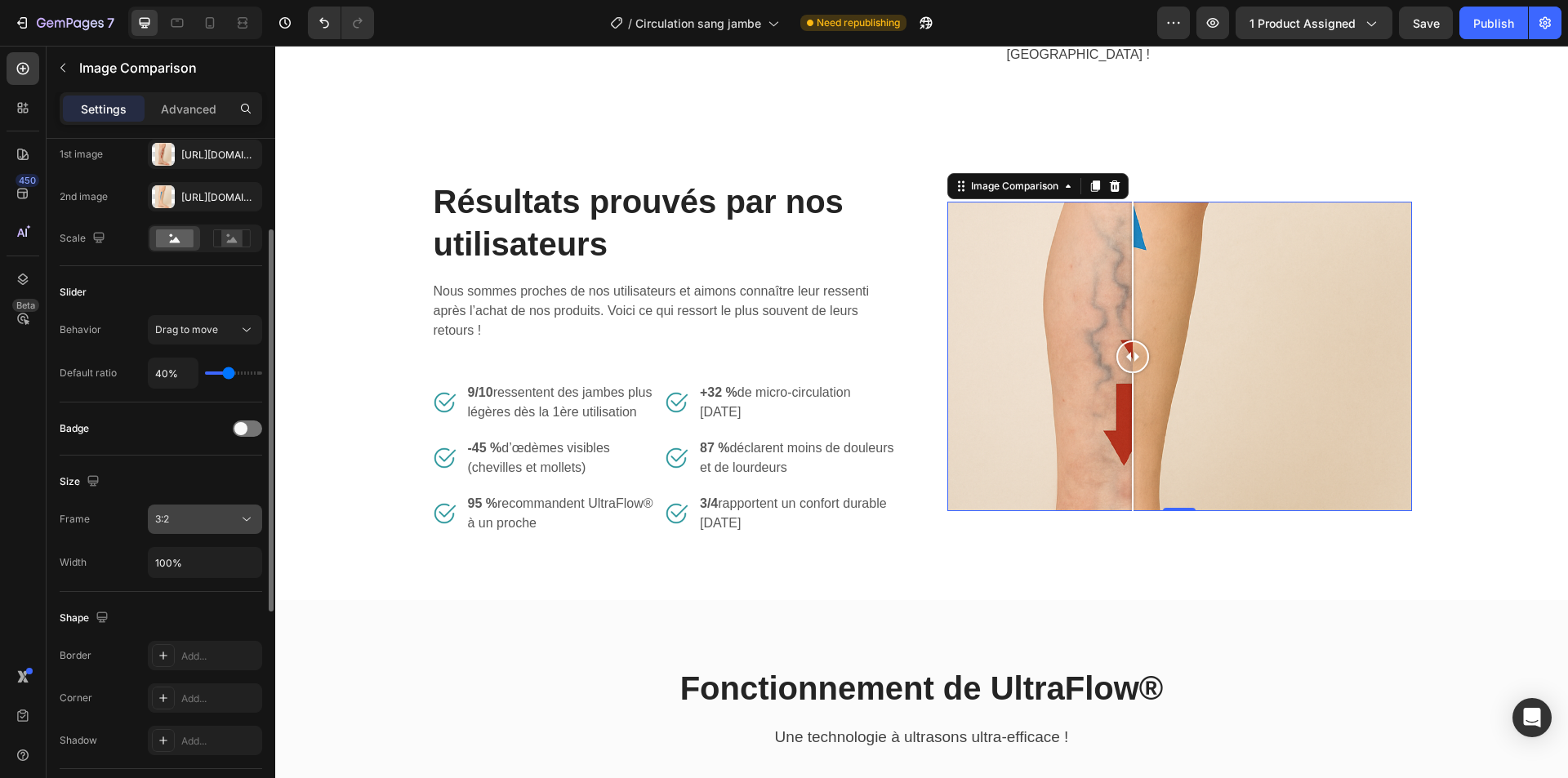
click at [191, 522] on div "3:2" at bounding box center [197, 519] width 83 height 15
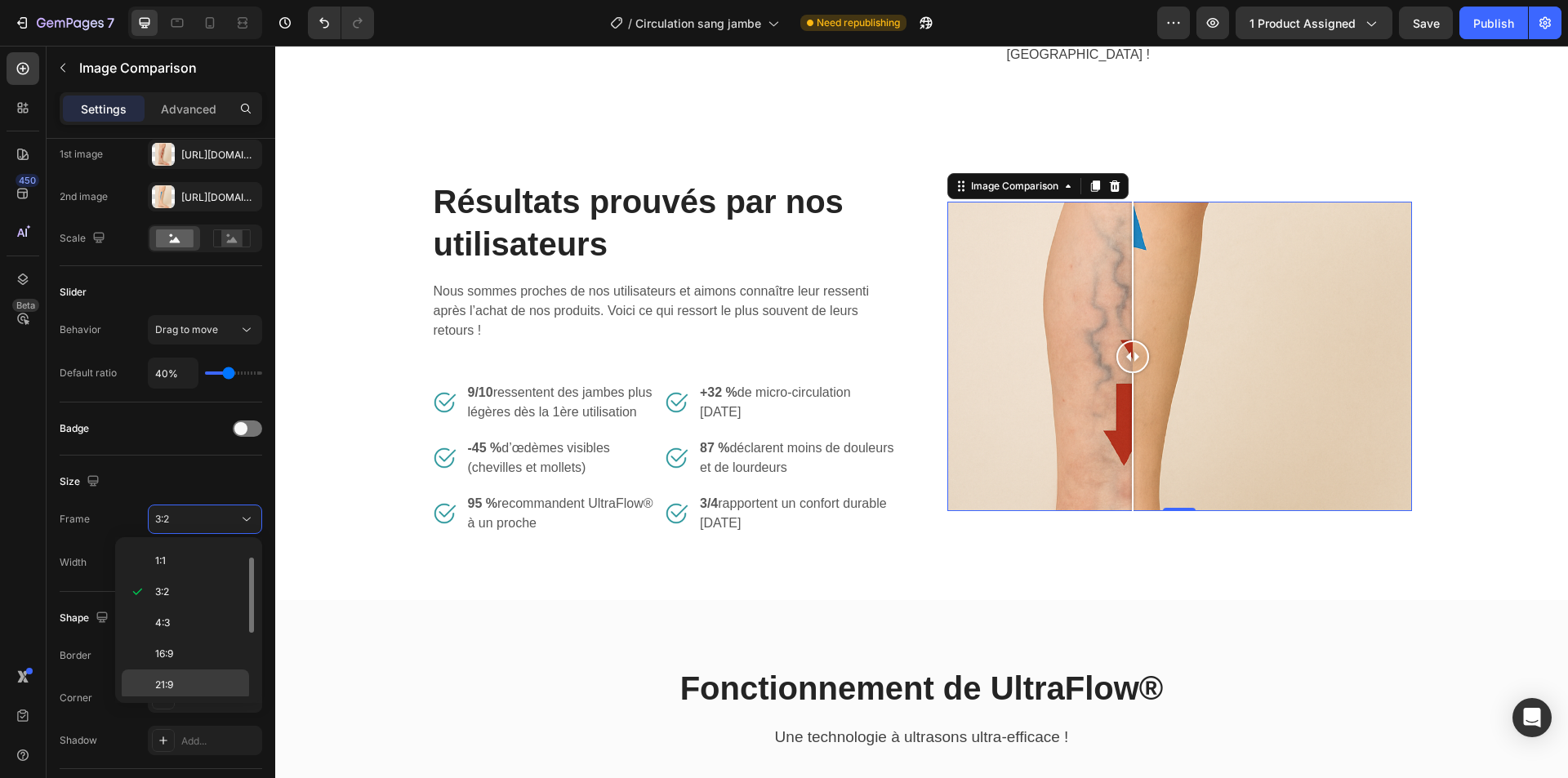
click at [180, 701] on div "21:9" at bounding box center [185, 716] width 128 height 31
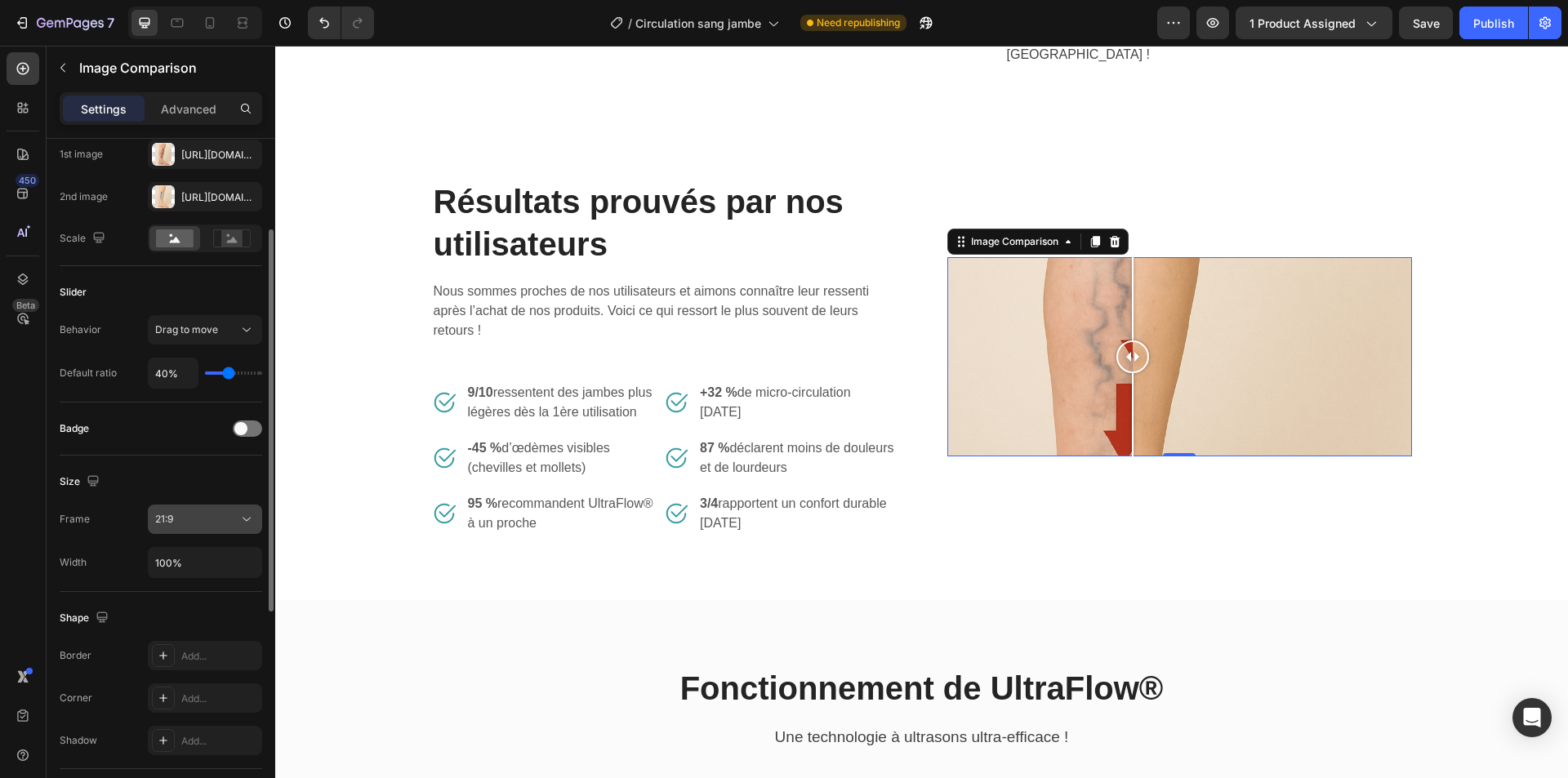
click at [185, 515] on div "21:9" at bounding box center [197, 519] width 83 height 15
click at [98, 499] on div "Size Frame 21:9 Width 100%" at bounding box center [161, 524] width 202 height 137
click at [217, 526] on div "21:9" at bounding box center [197, 519] width 83 height 15
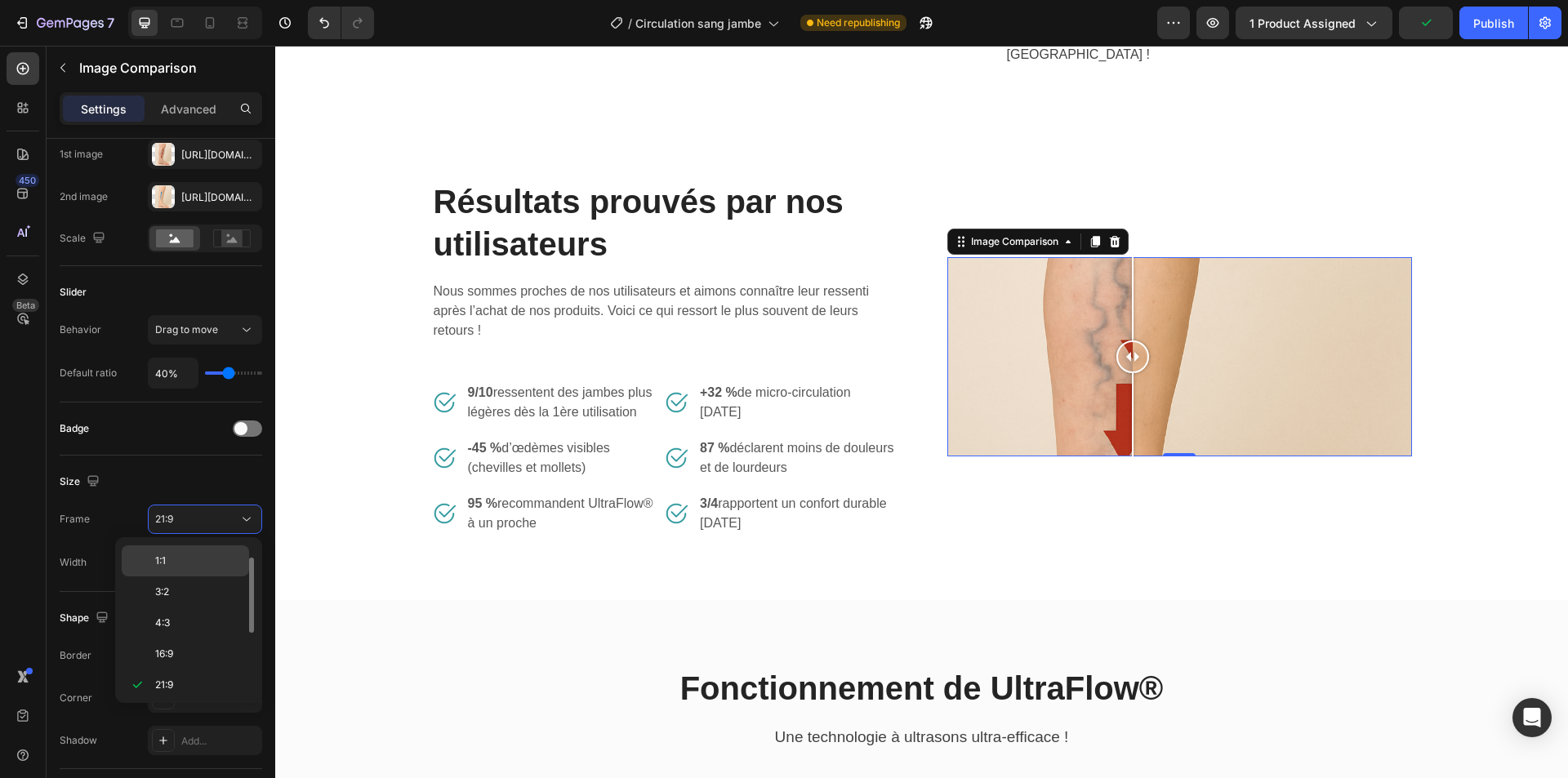
click at [201, 577] on div "1:1" at bounding box center [185, 592] width 128 height 31
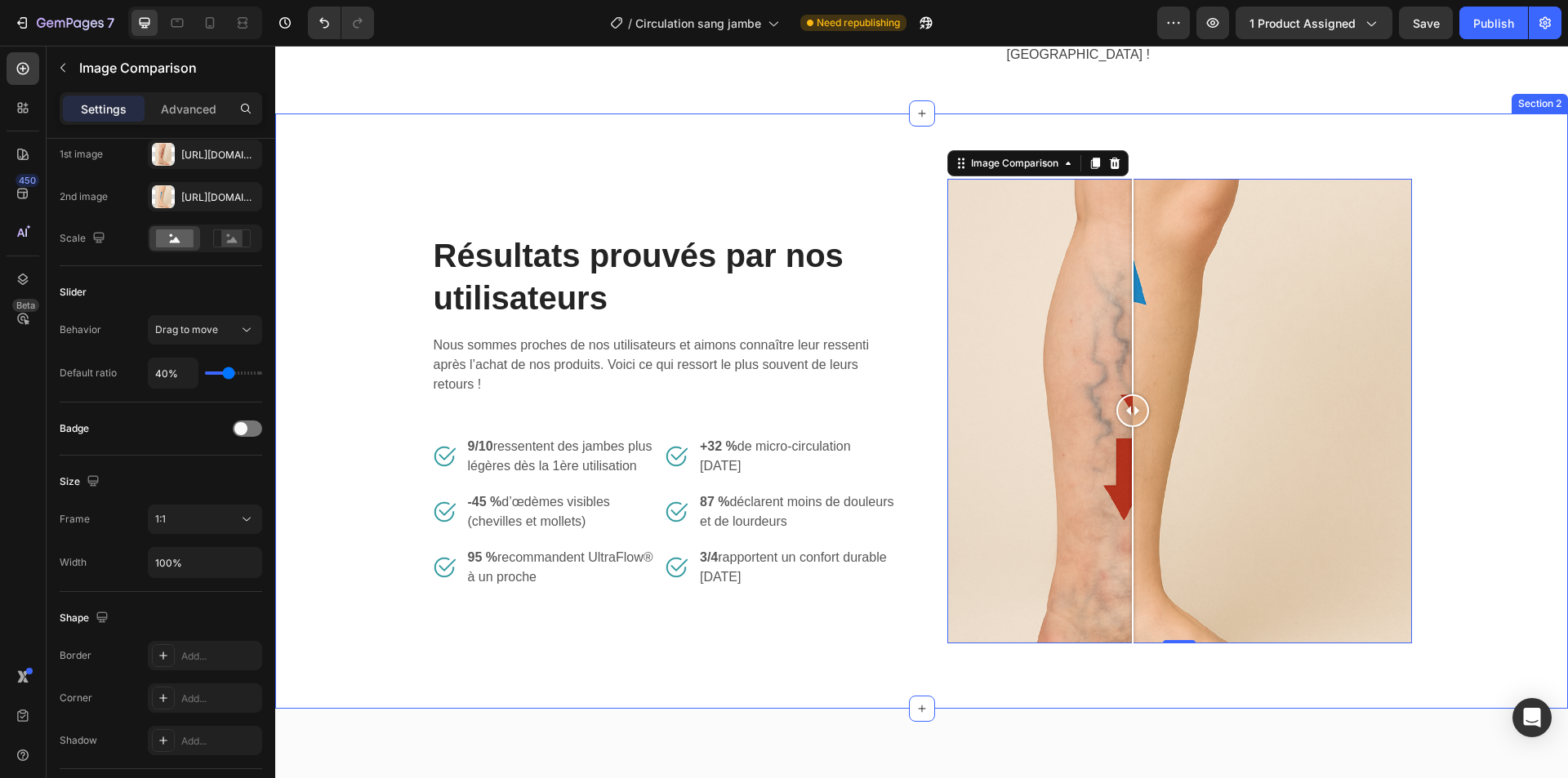
click at [1509, 406] on div "Résultats prouvés par nos utilisateurs Heading Nous sommes proches de nos utili…" at bounding box center [921, 412] width 1268 height 465
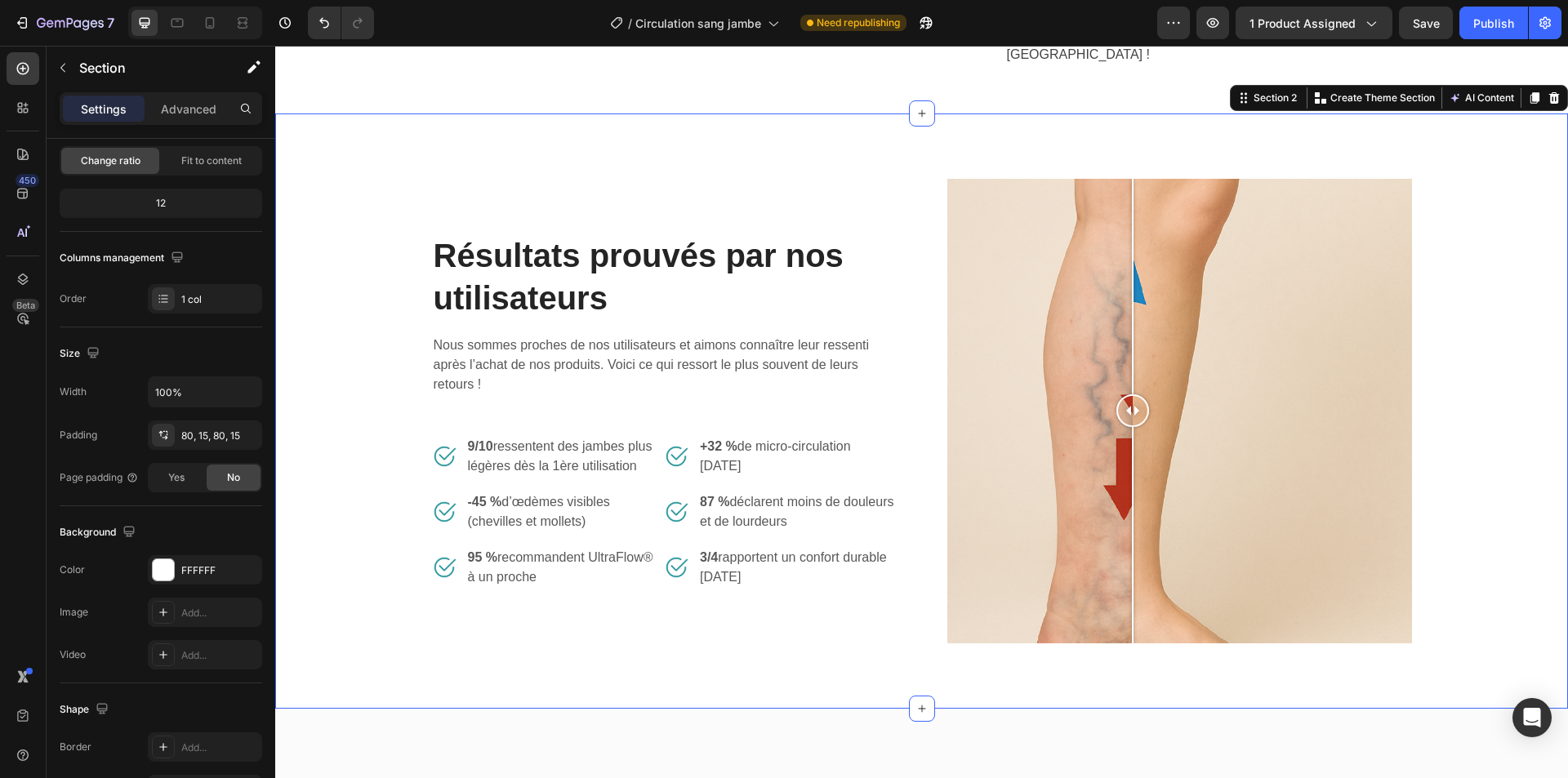
scroll to position [0, 0]
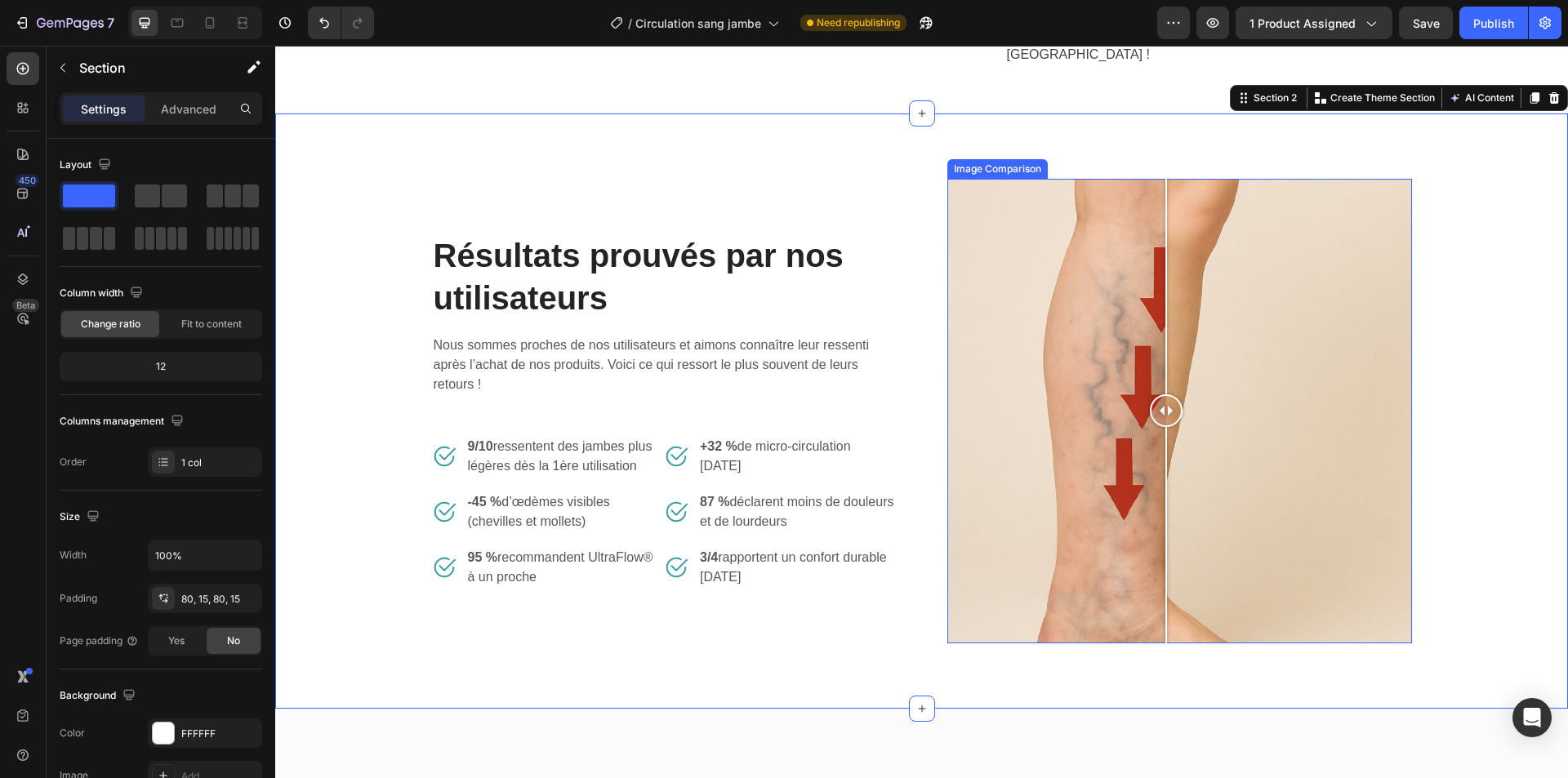
drag, startPoint x: 1123, startPoint y: 415, endPoint x: 1160, endPoint y: 419, distance: 37.2
click at [1160, 419] on div at bounding box center [1166, 411] width 33 height 33
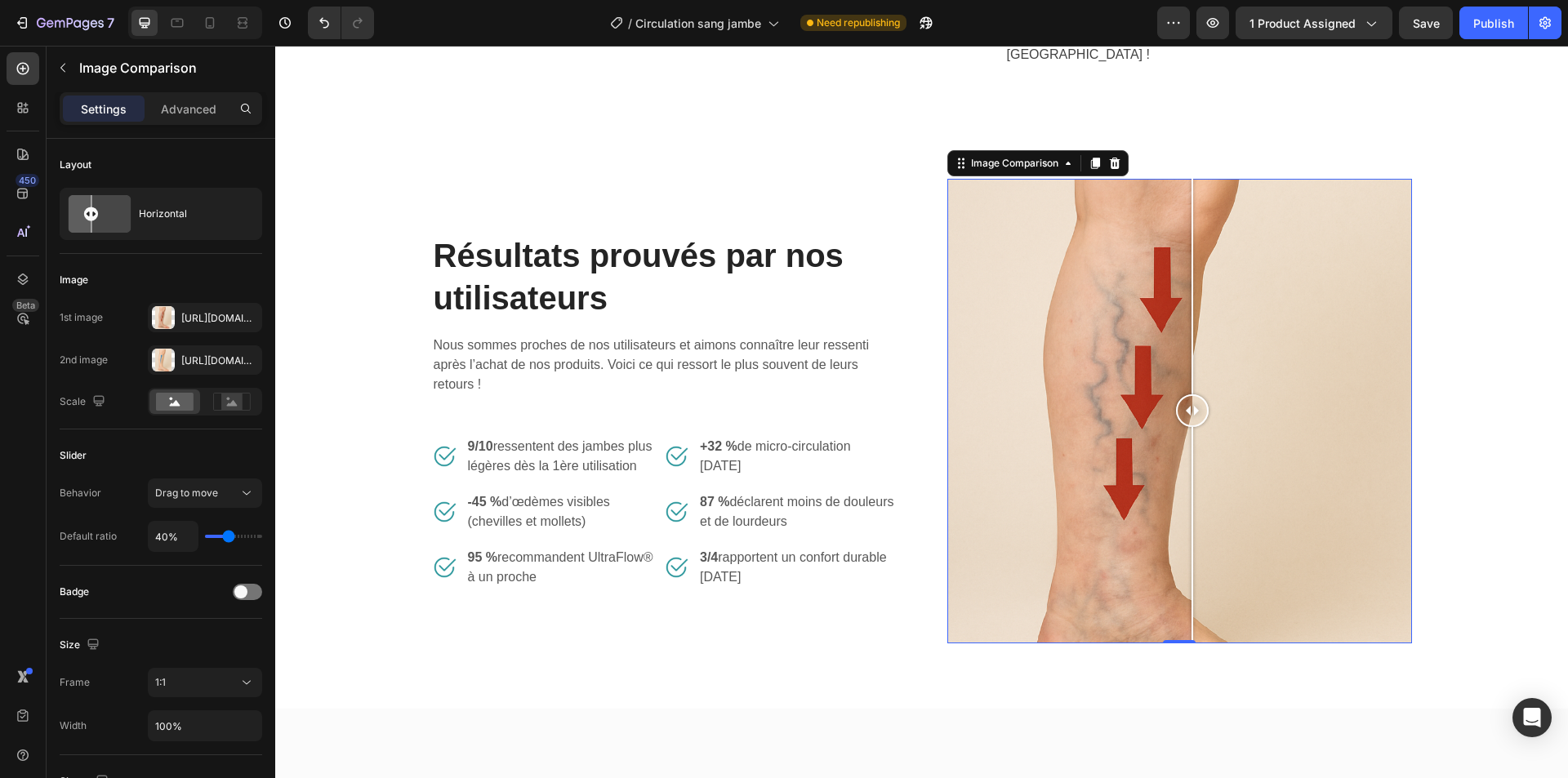
drag, startPoint x: 1164, startPoint y: 406, endPoint x: 1186, endPoint y: 406, distance: 22.0
click at [1186, 406] on div at bounding box center [1192, 411] width 33 height 33
click at [170, 528] on input "40%" at bounding box center [173, 536] width 49 height 29
type input "5%"
type input "5"
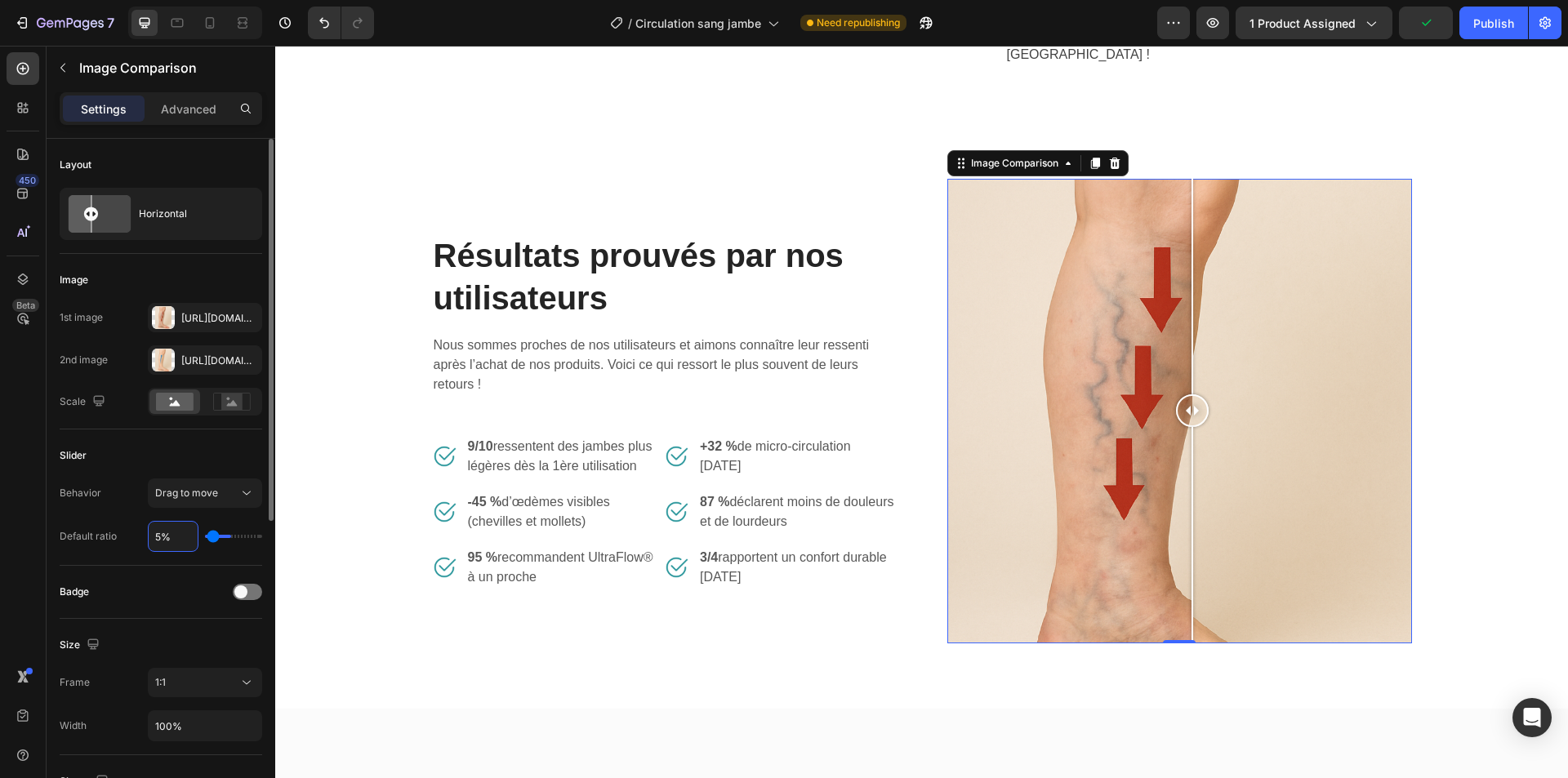
type input "50%"
type input "50"
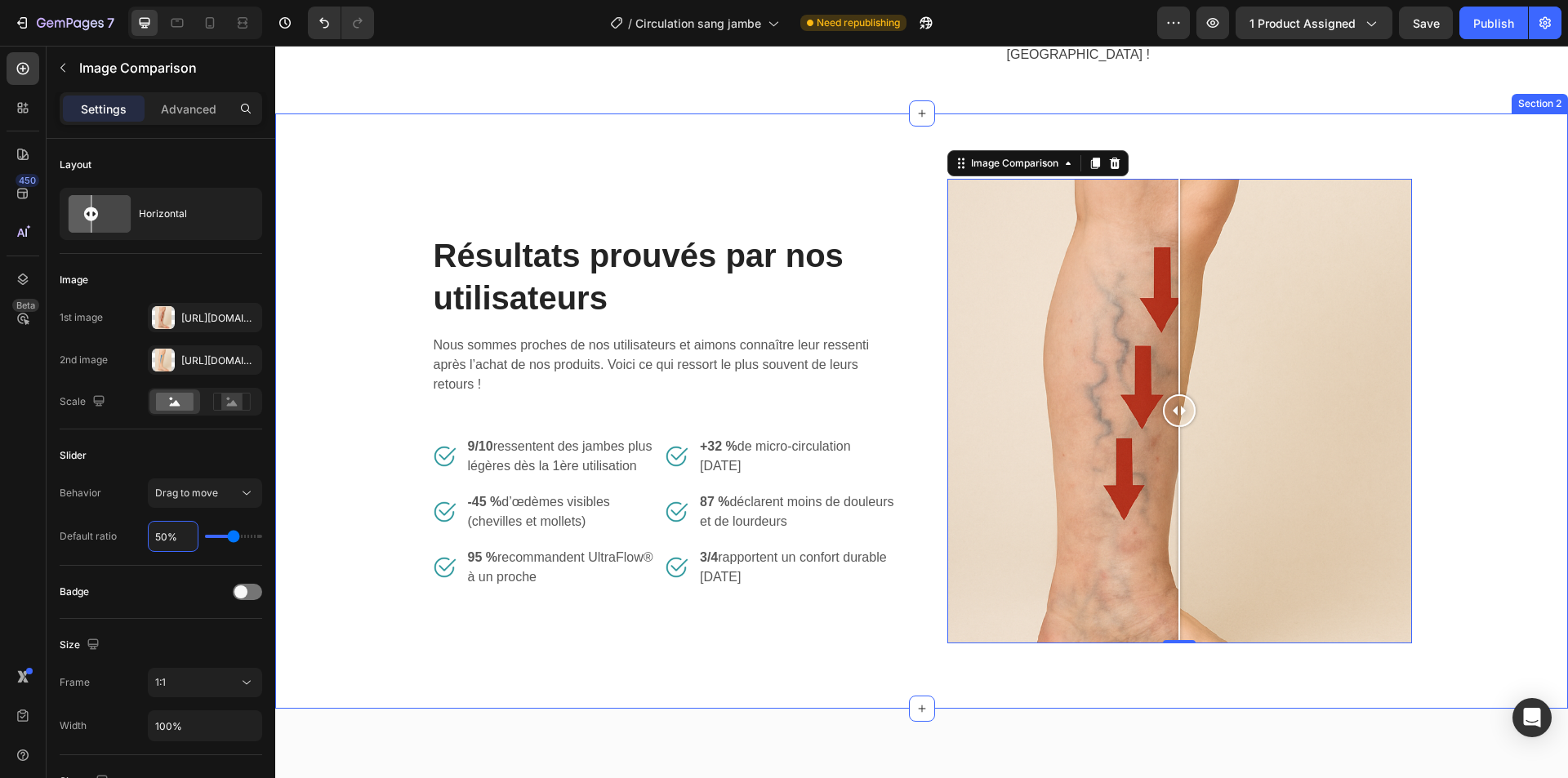
click at [1470, 323] on div "Résultats prouvés par nos utilisateurs Heading Nous sommes proches de nos utili…" at bounding box center [921, 412] width 1268 height 465
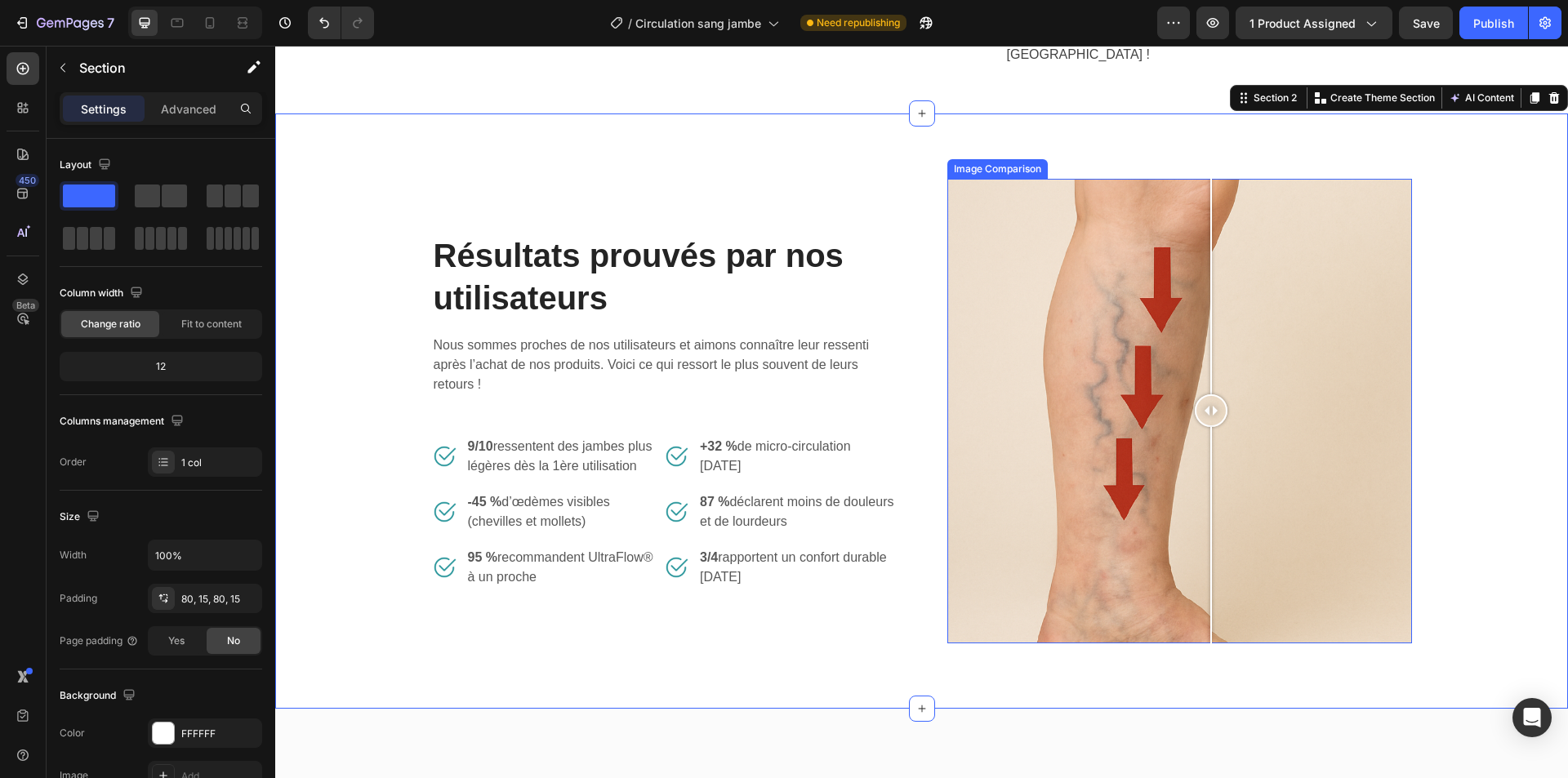
drag, startPoint x: 1180, startPoint y: 415, endPoint x: 1205, endPoint y: 418, distance: 25.2
click at [1205, 418] on div at bounding box center [1210, 411] width 33 height 33
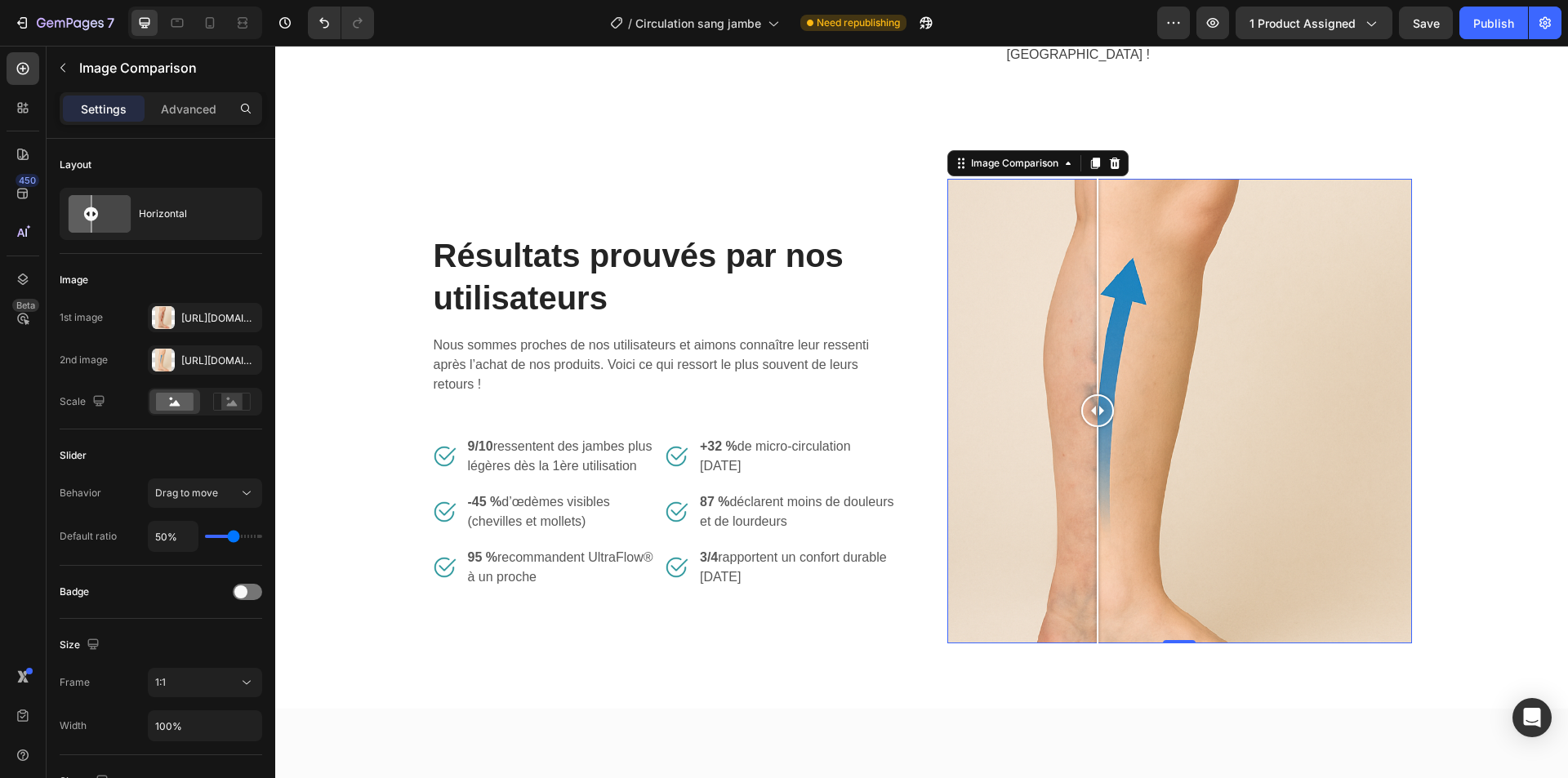
drag, startPoint x: 1203, startPoint y: 407, endPoint x: 1091, endPoint y: 410, distance: 112.0
click at [1091, 410] on div at bounding box center [1098, 411] width 33 height 33
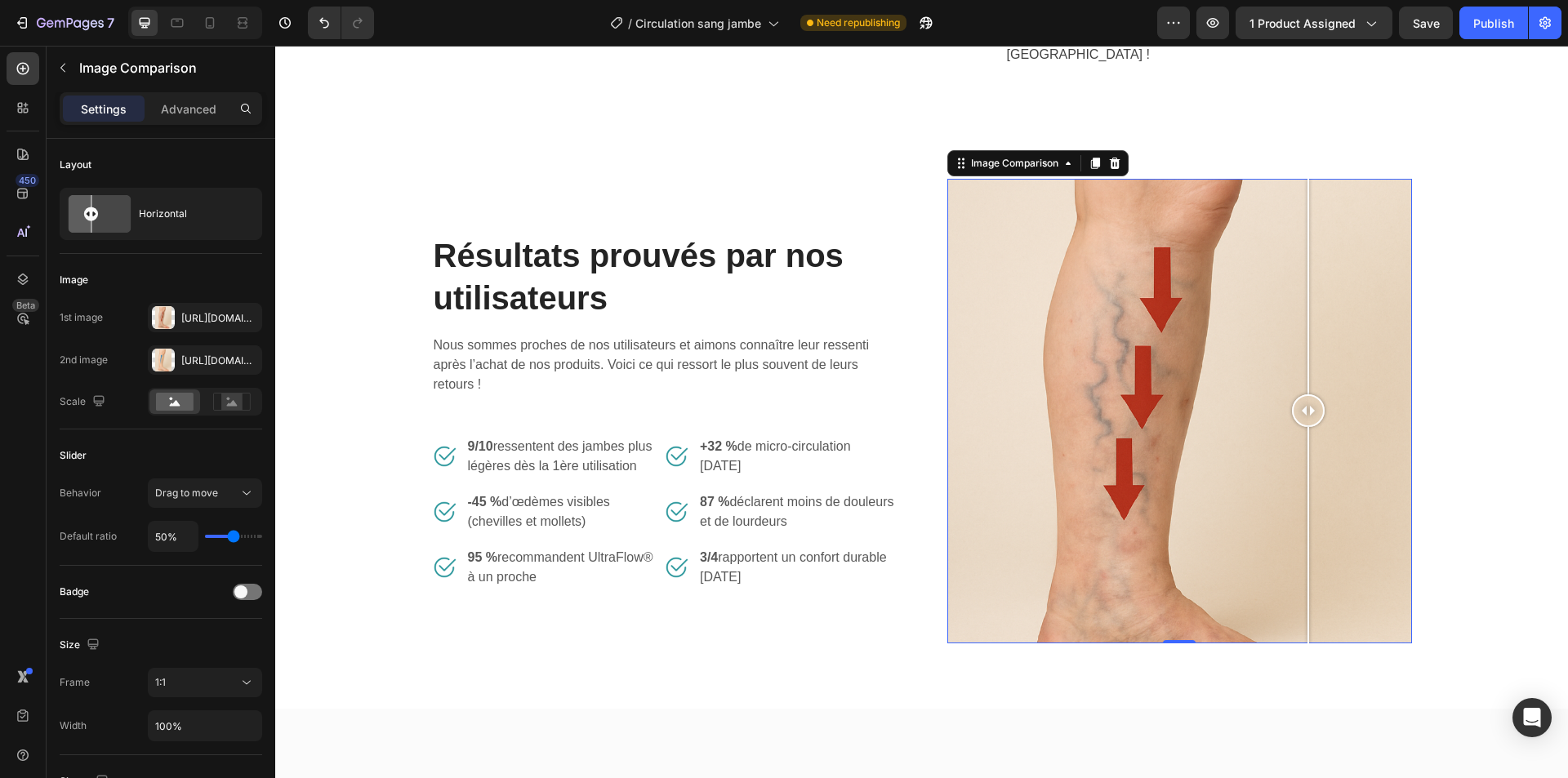
drag, startPoint x: 1083, startPoint y: 447, endPoint x: 1305, endPoint y: 441, distance: 222.1
click at [1305, 441] on div at bounding box center [1308, 412] width 33 height 465
click at [1421, 35] on button "Save" at bounding box center [1426, 22] width 54 height 33
click at [1509, 29] on div "Publish" at bounding box center [1493, 23] width 41 height 17
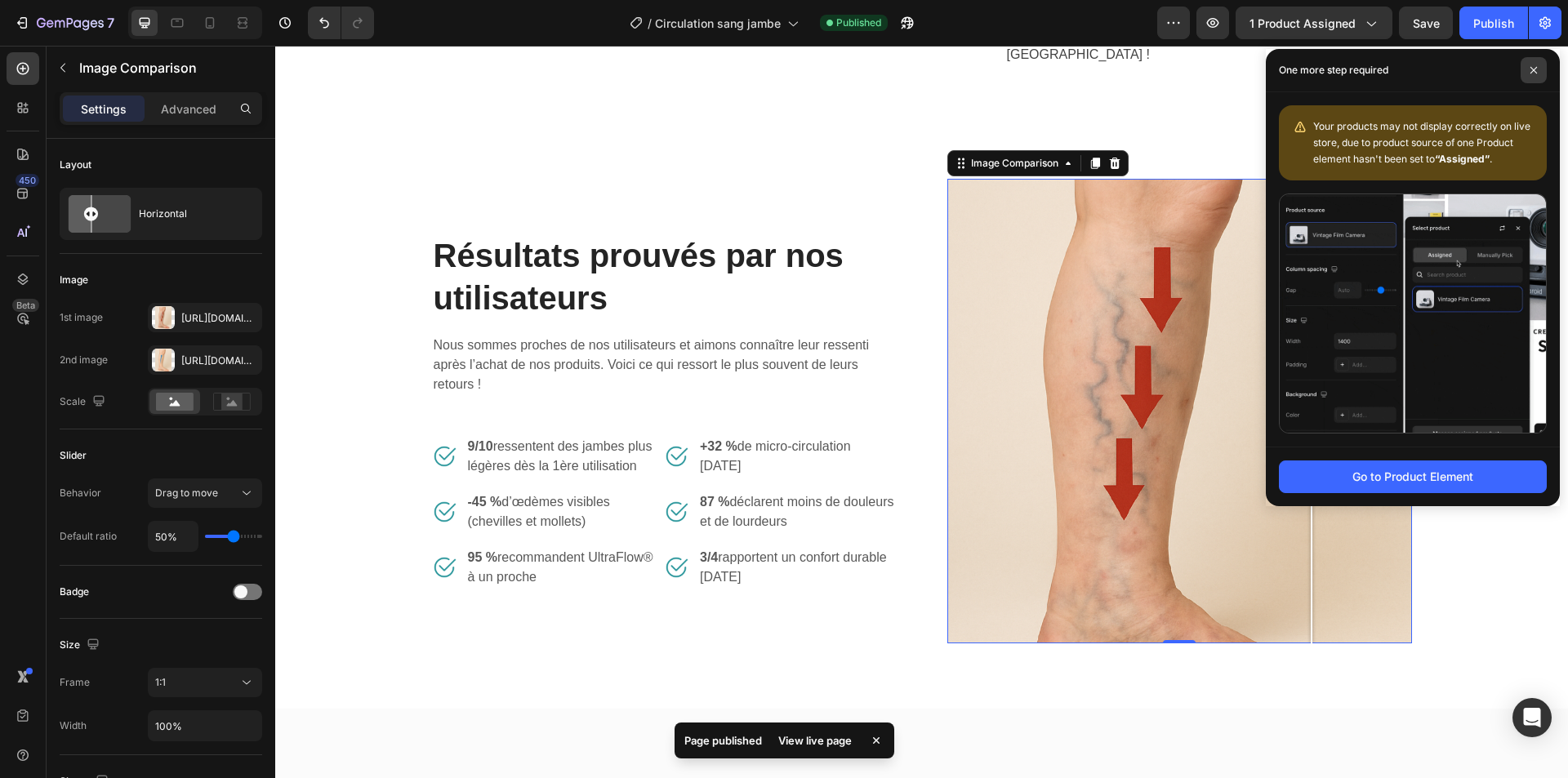
click at [1531, 77] on span at bounding box center [1533, 69] width 26 height 26
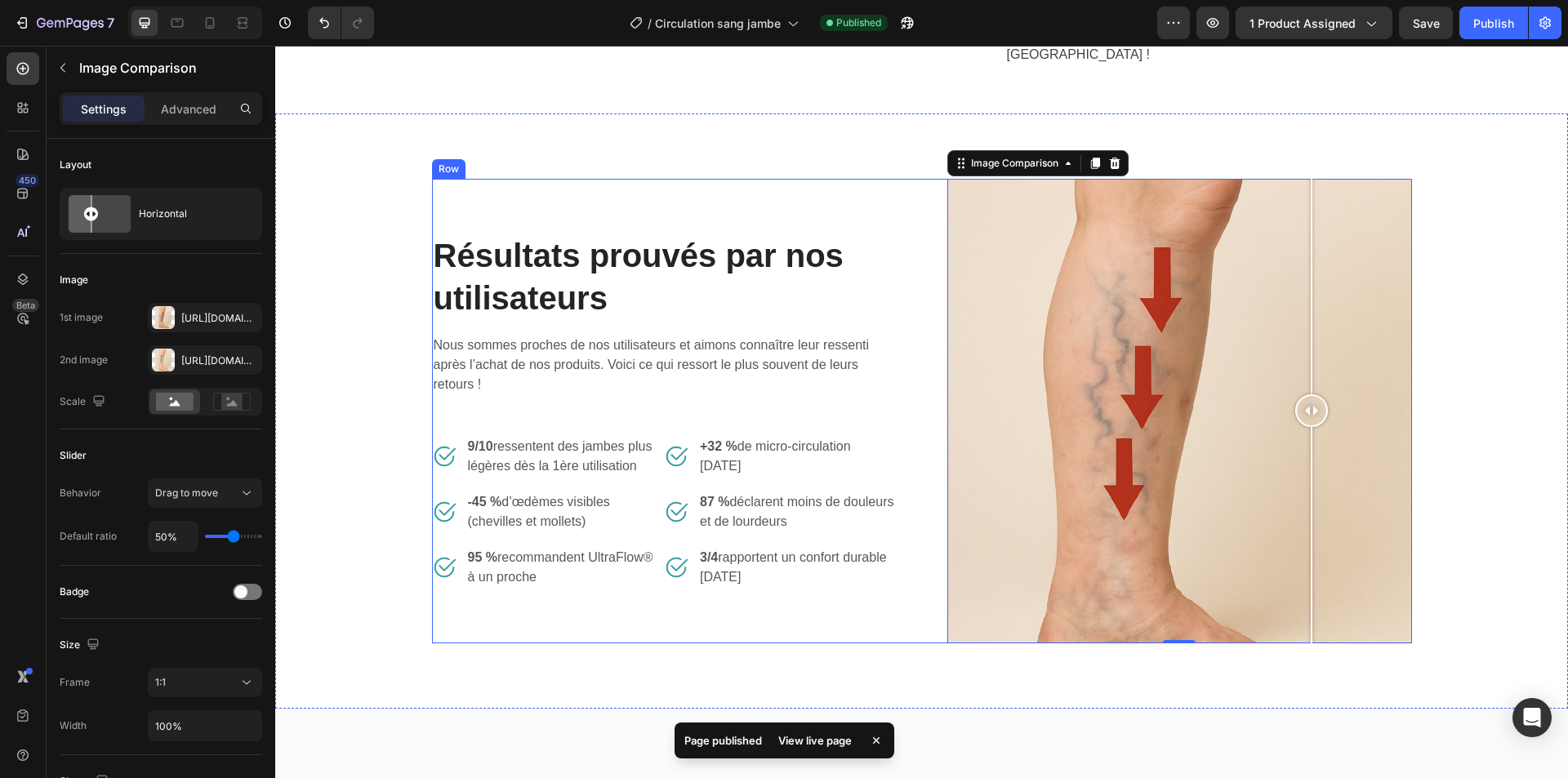
click at [655, 213] on div "Résultats prouvés par nos utilisateurs Heading Nous sommes proches de nos utili…" at bounding box center [665, 412] width 465 height 465
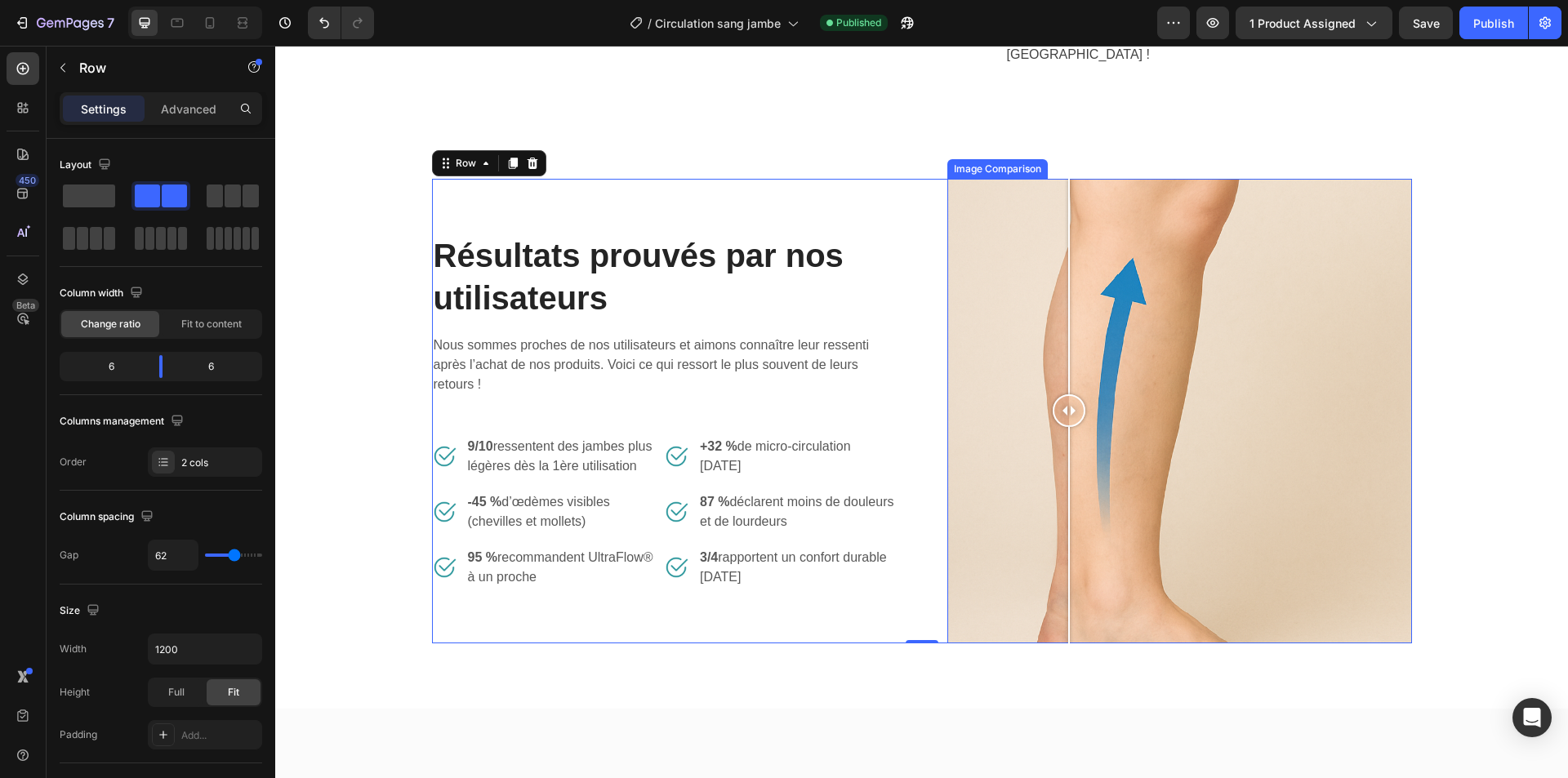
click at [1062, 320] on div at bounding box center [1180, 412] width 465 height 465
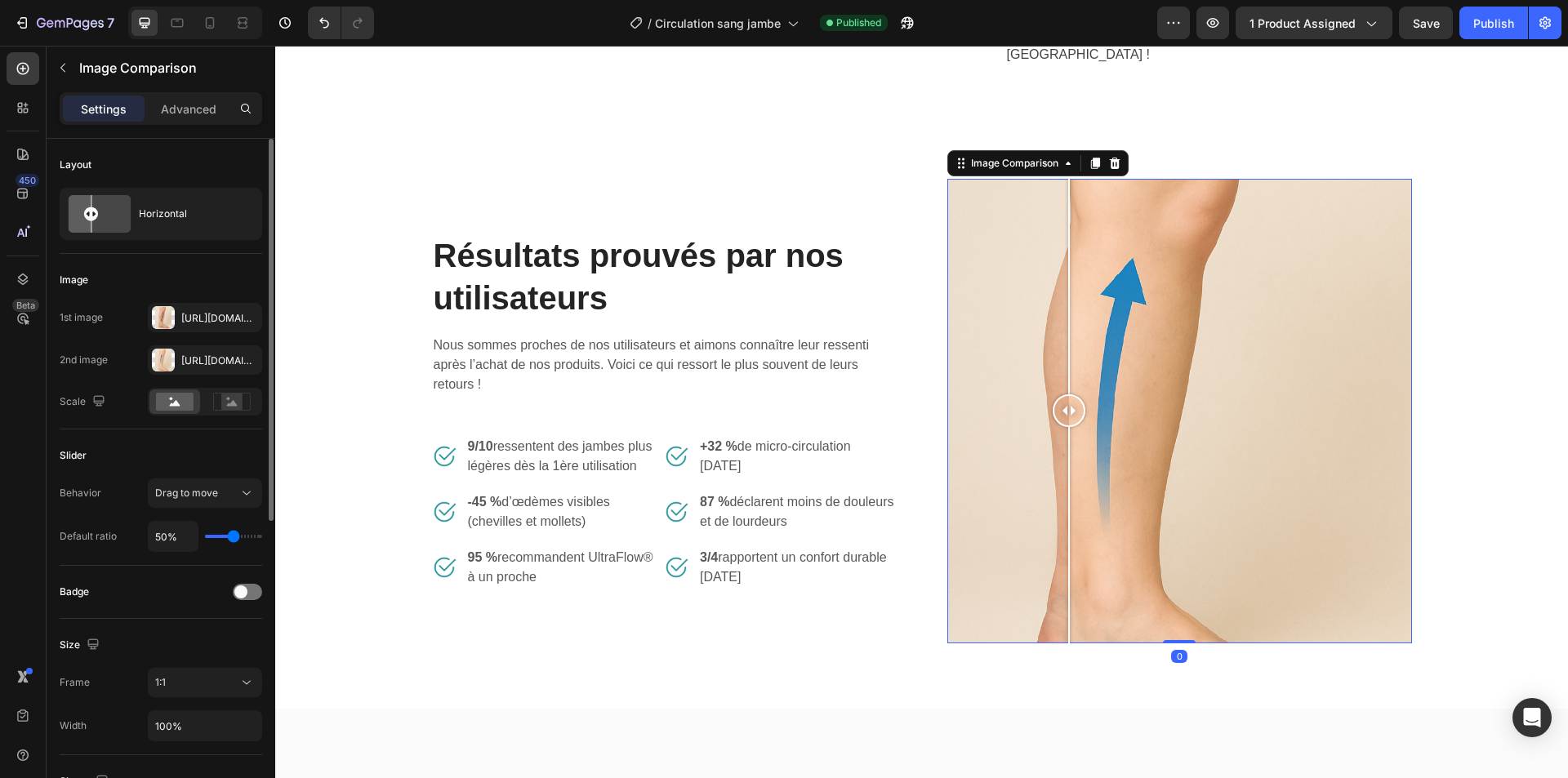
scroll to position [163, 0]
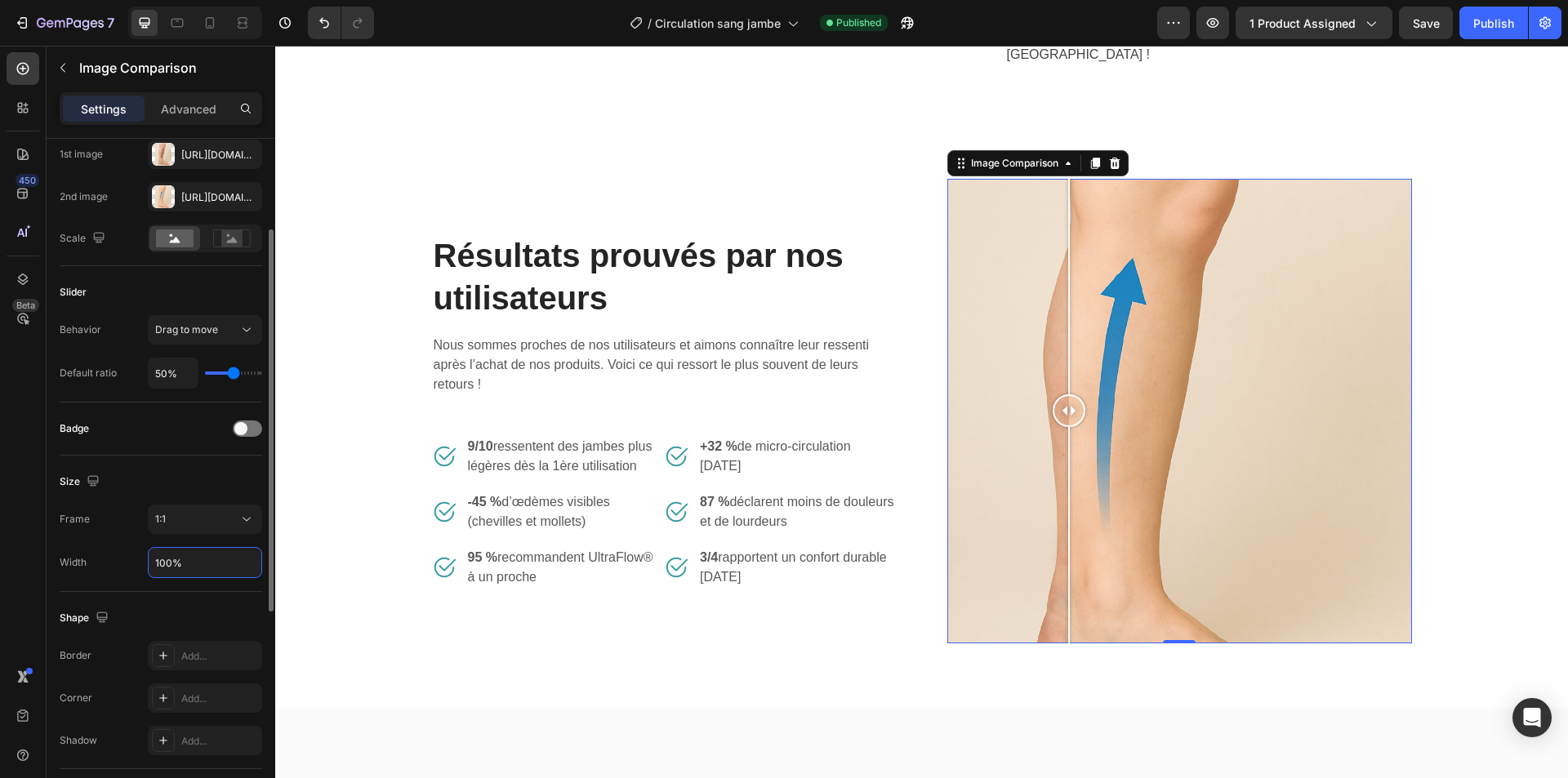
click at [201, 566] on input "100%" at bounding box center [205, 562] width 113 height 29
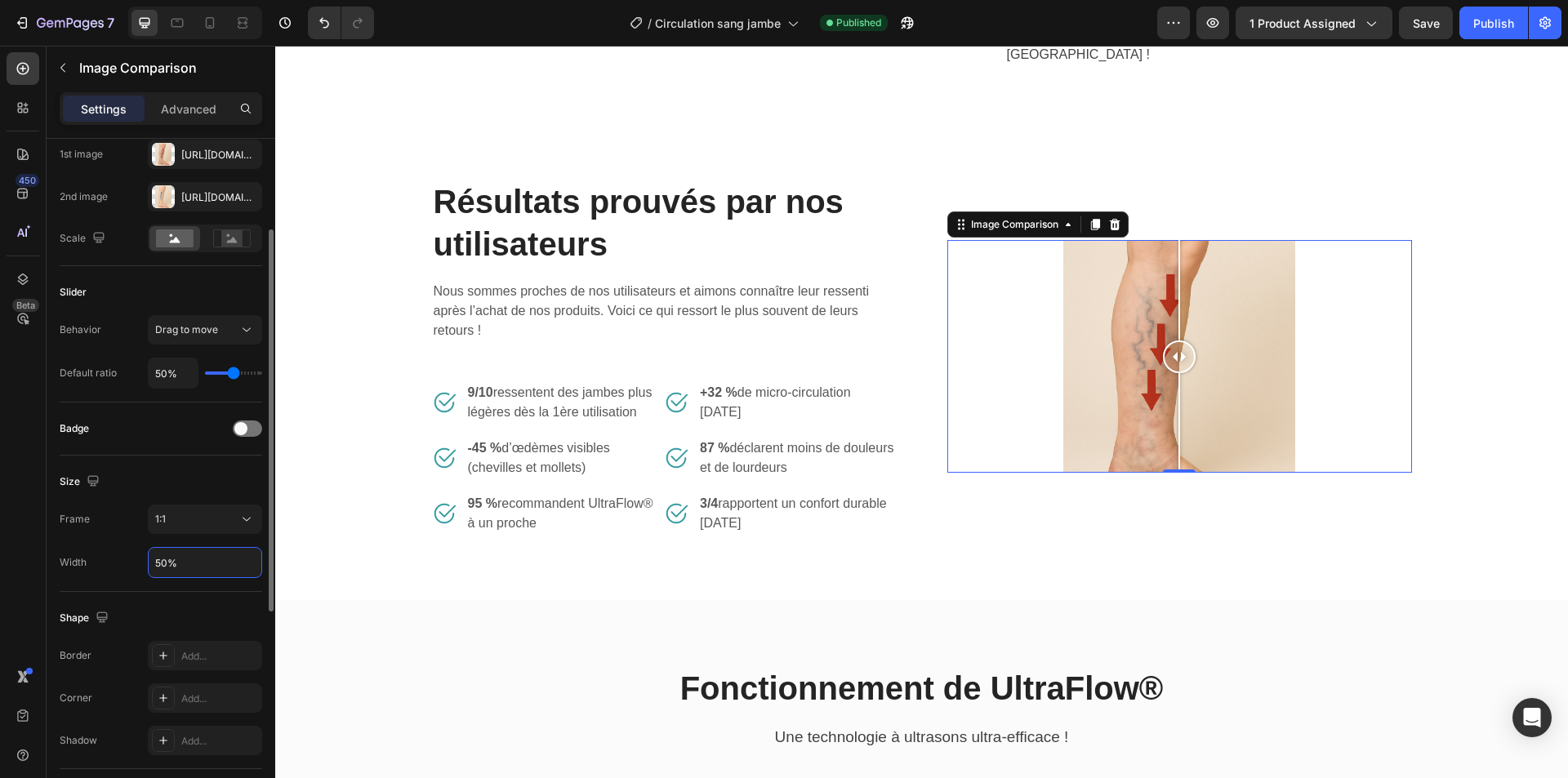
click at [201, 566] on input "50%" at bounding box center [205, 562] width 113 height 29
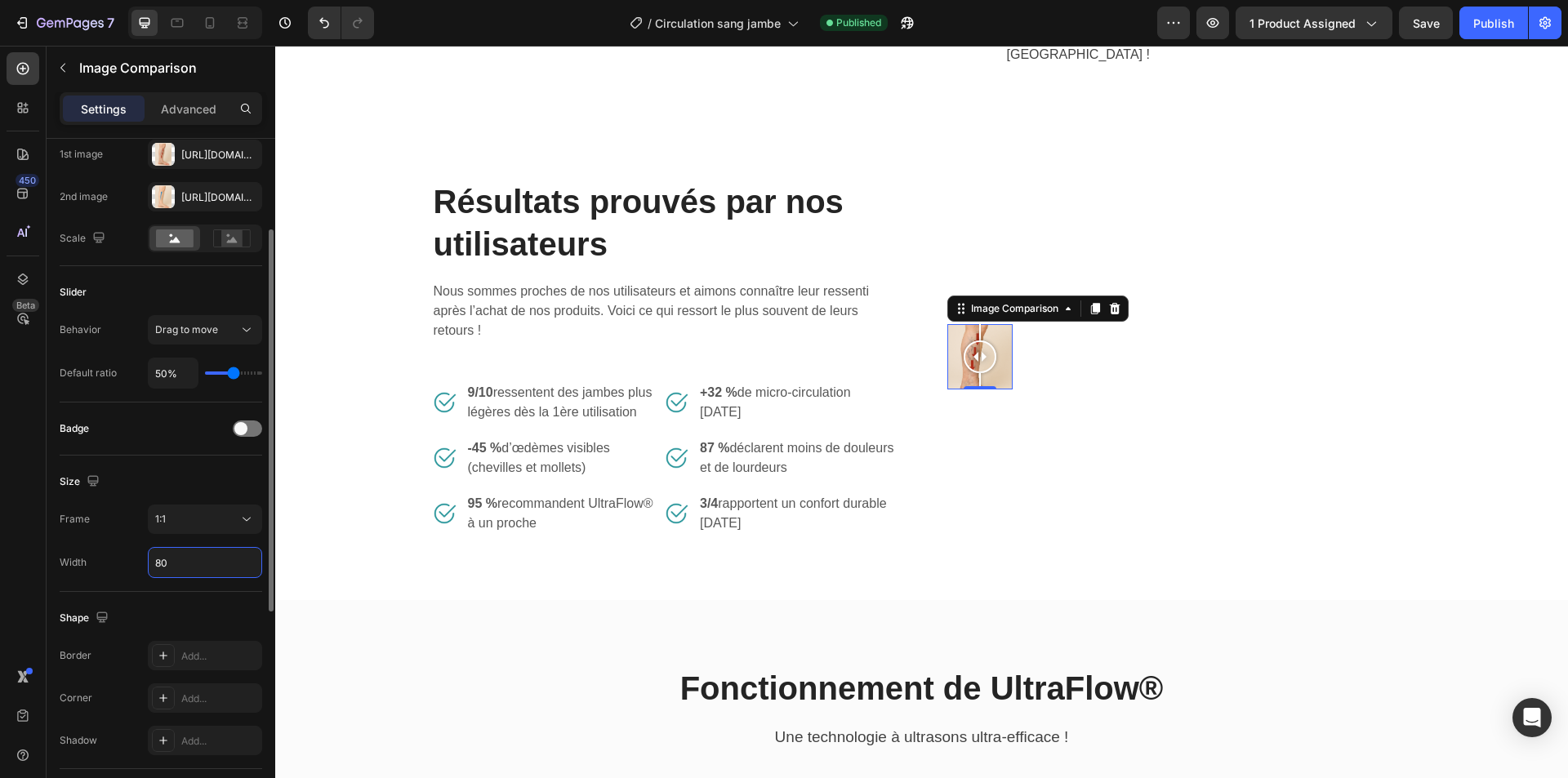
click at [201, 566] on input "80" at bounding box center [205, 562] width 113 height 29
type input "80%"
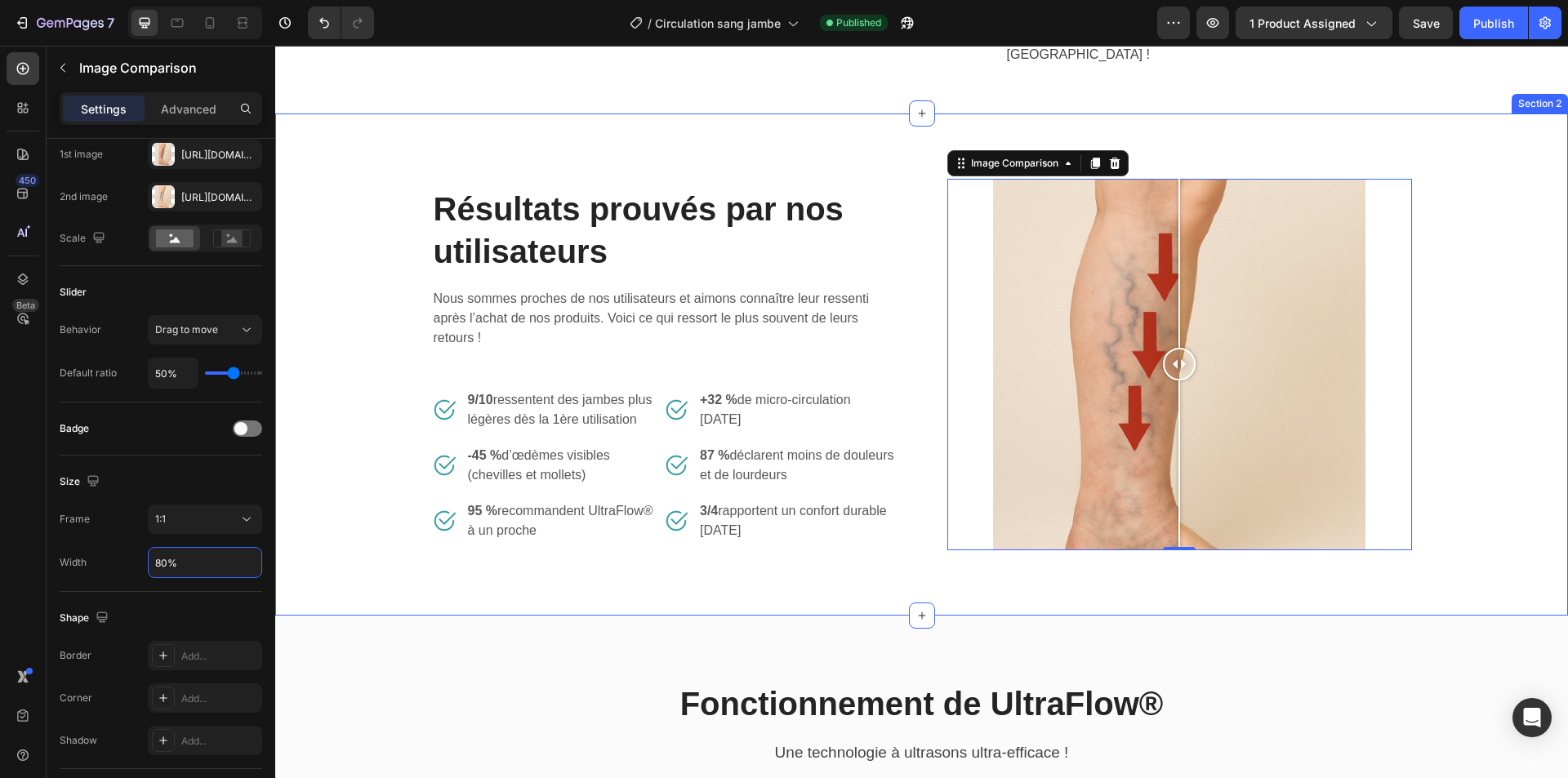
click at [856, 570] on div "Résultats prouvés par nos utilisateurs Heading Nous sommes proches de nos utili…" at bounding box center [921, 365] width 1293 height 502
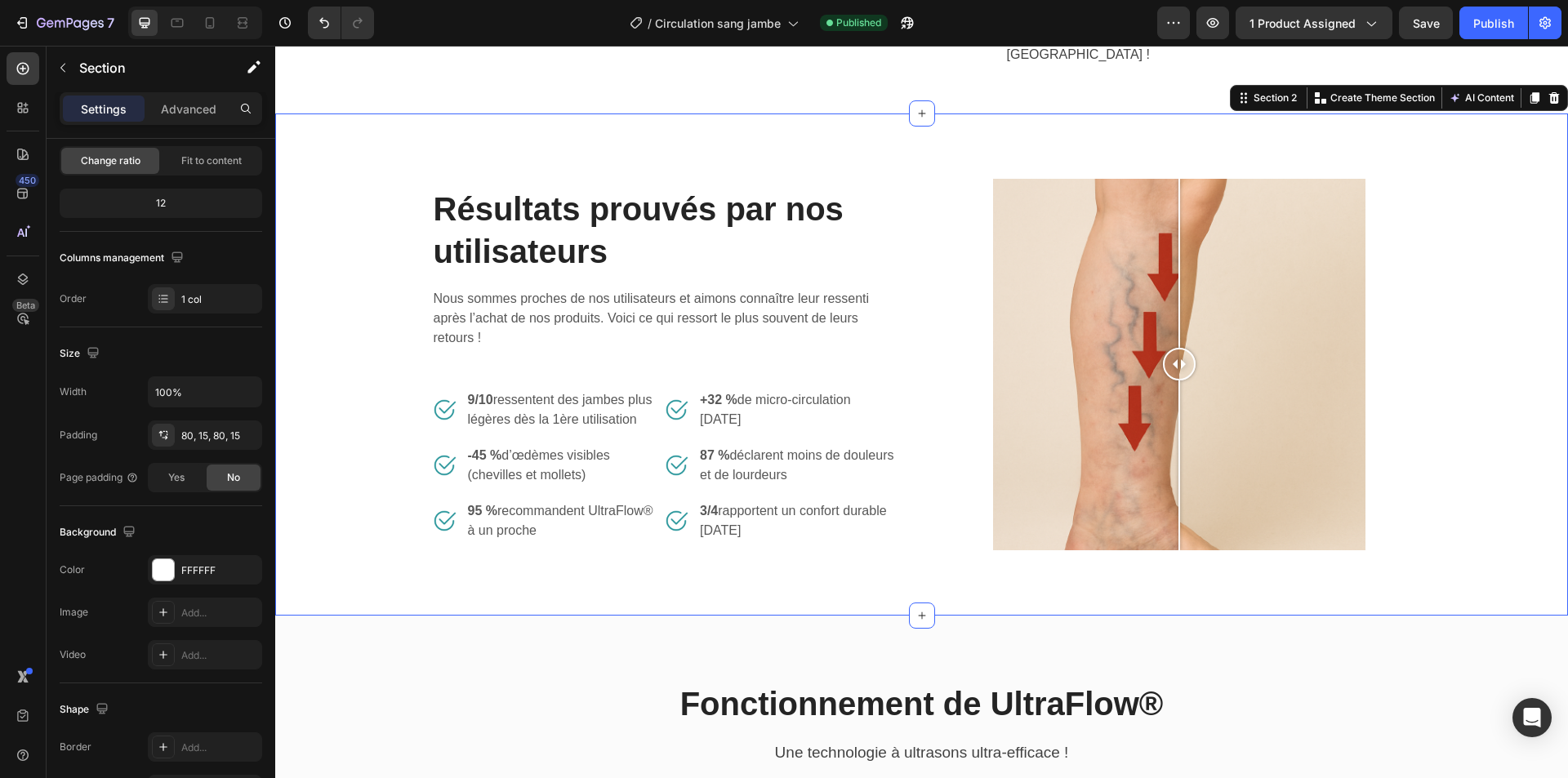
scroll to position [0, 0]
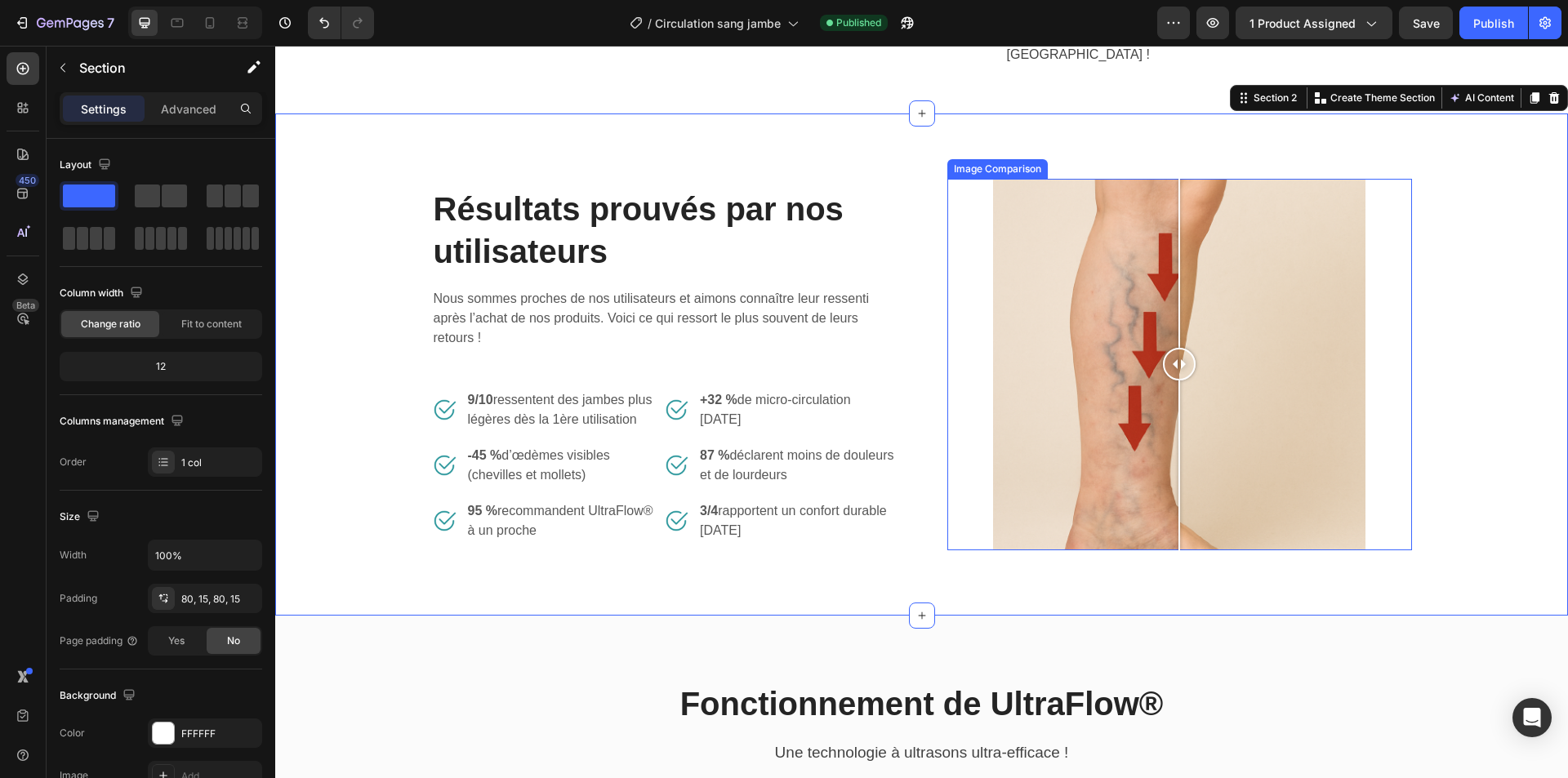
click at [1375, 408] on div at bounding box center [1180, 365] width 465 height 372
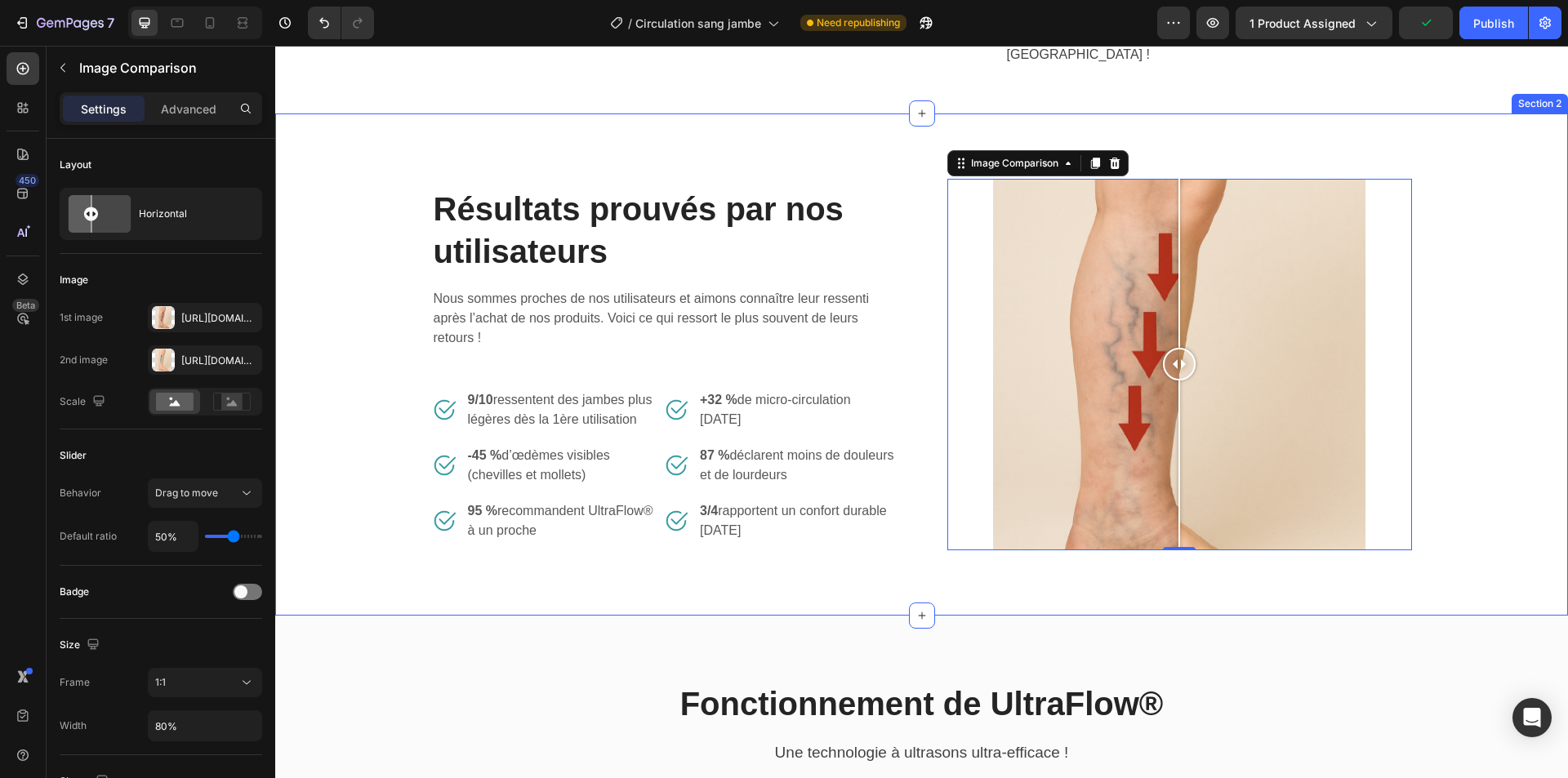
click at [1095, 601] on div "Résultats prouvés par nos utilisateurs Heading Nous sommes proches de nos utili…" at bounding box center [921, 365] width 1293 height 502
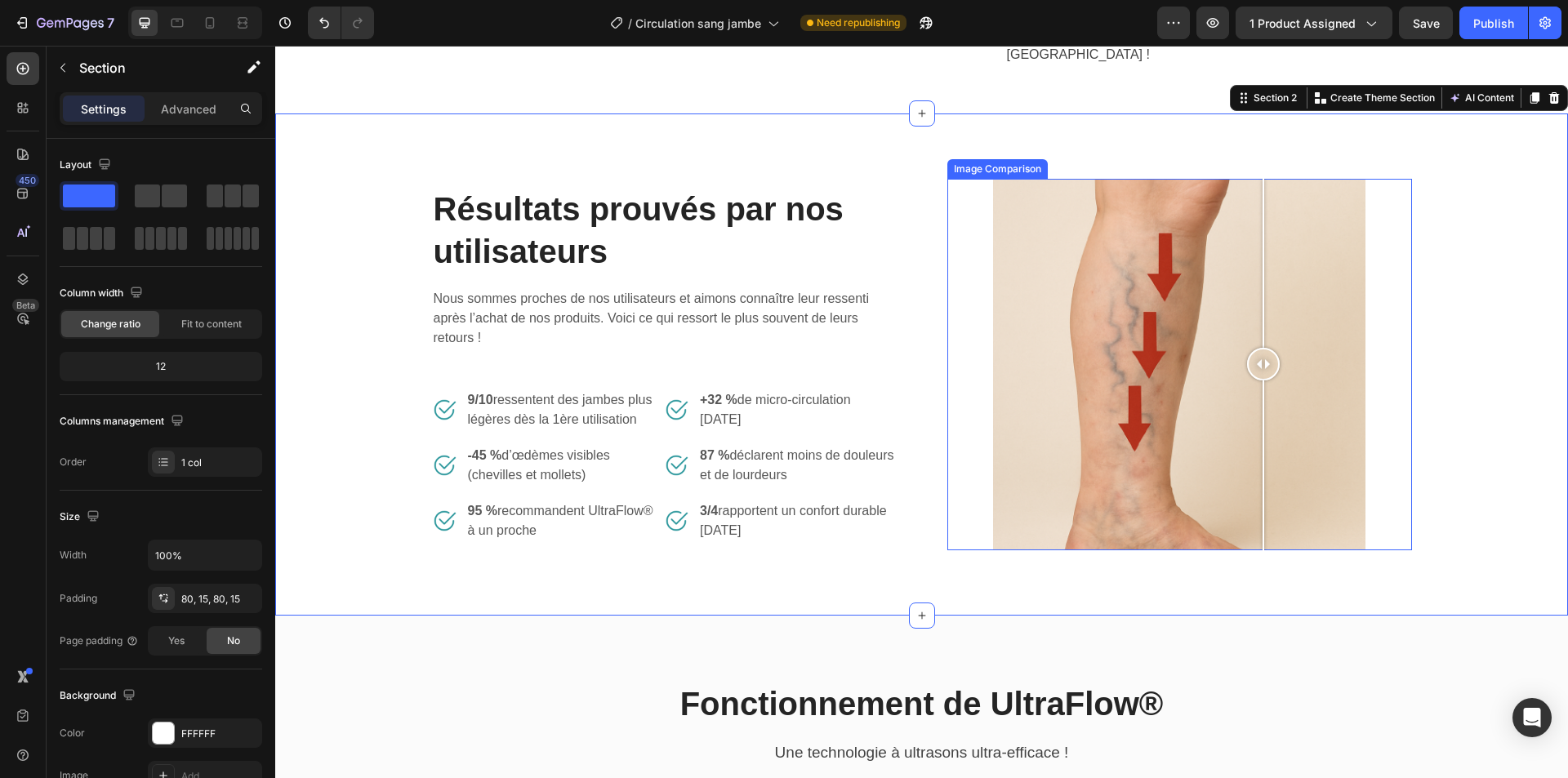
drag, startPoint x: 1165, startPoint y: 491, endPoint x: 1257, endPoint y: 496, distance: 92.1
click at [1257, 496] on div at bounding box center [1263, 365] width 33 height 372
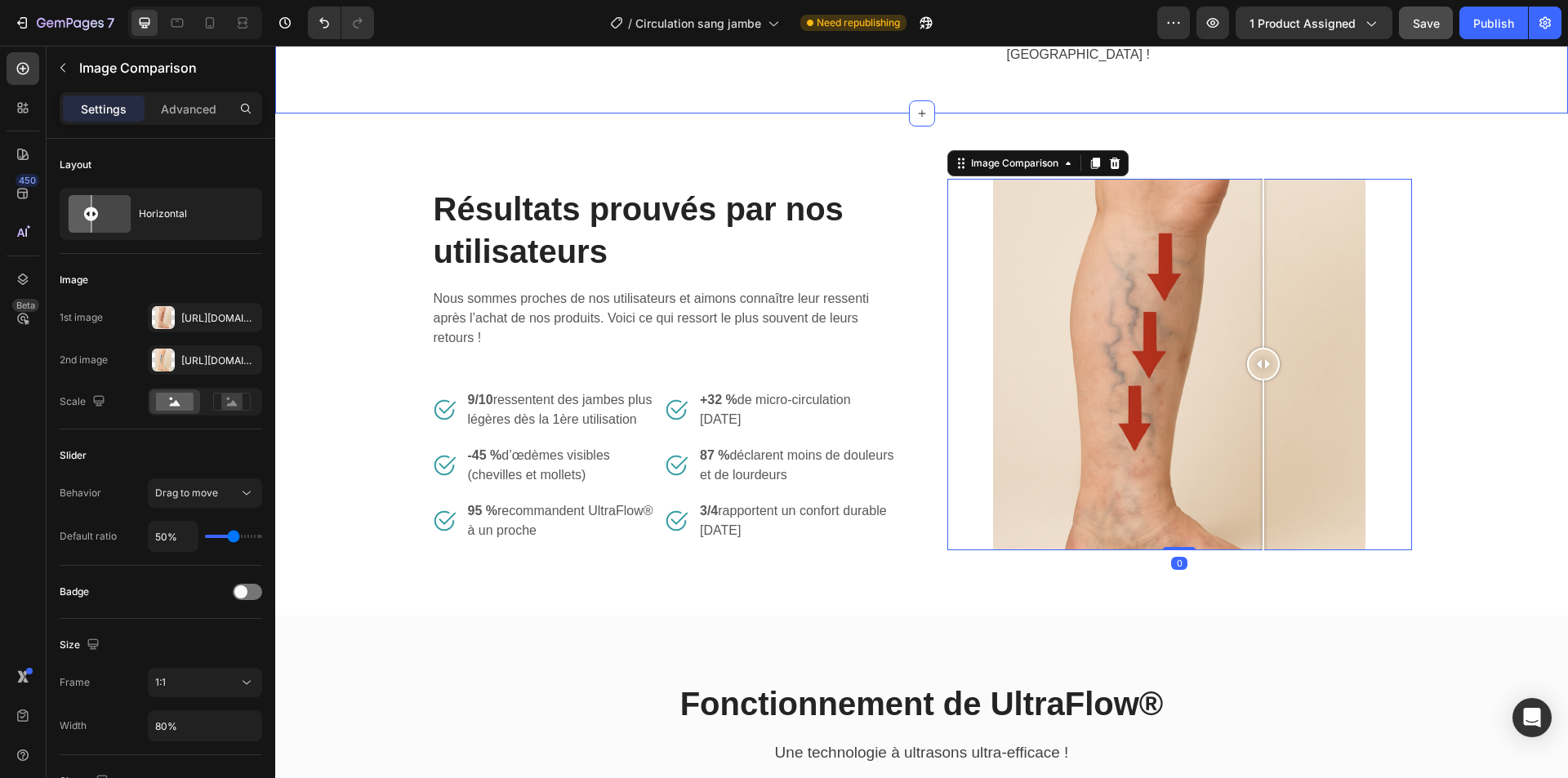
click at [1421, 28] on span "Save" at bounding box center [1426, 23] width 27 height 14
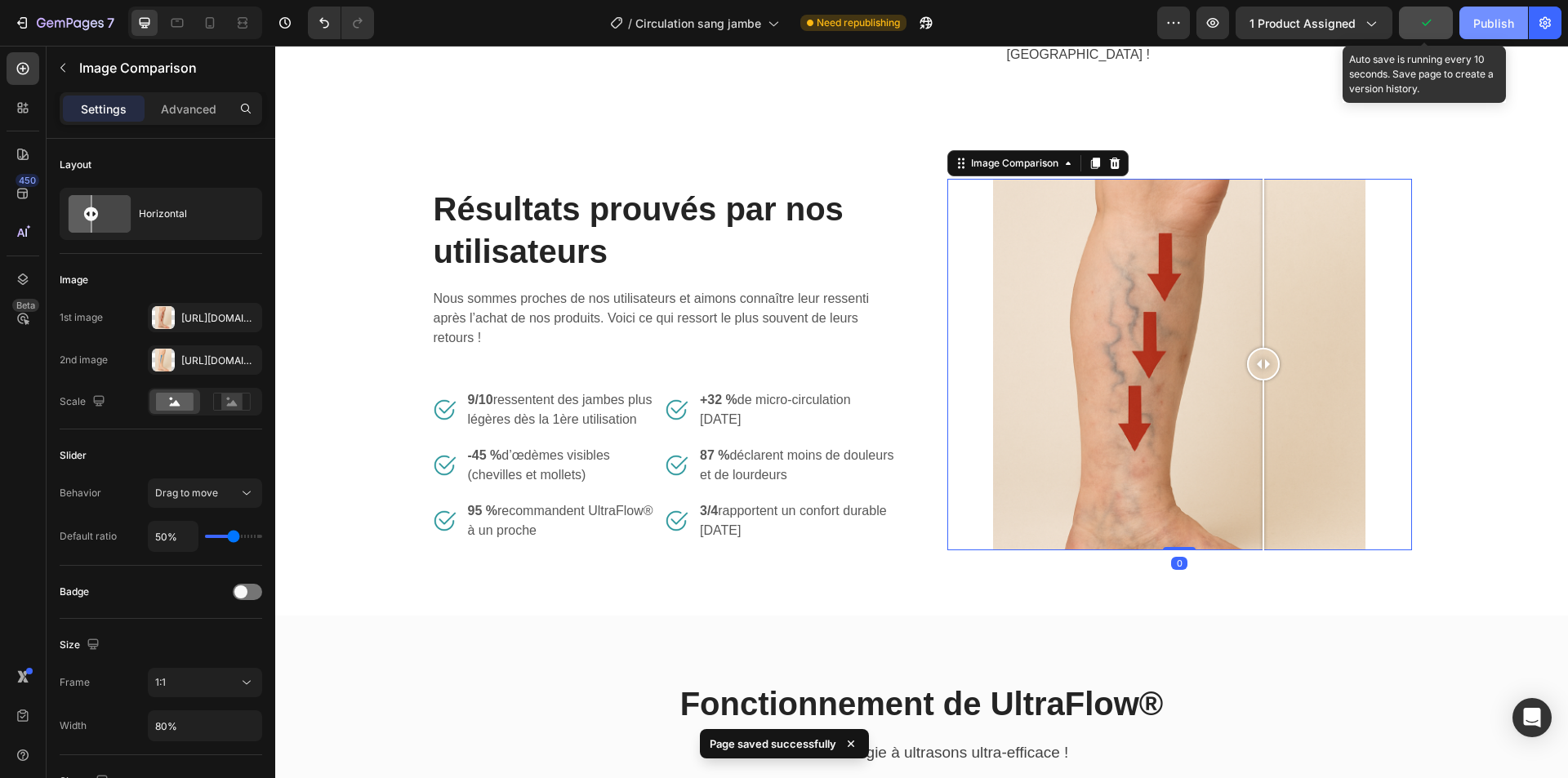
click at [1506, 22] on div "Publish" at bounding box center [1493, 23] width 41 height 17
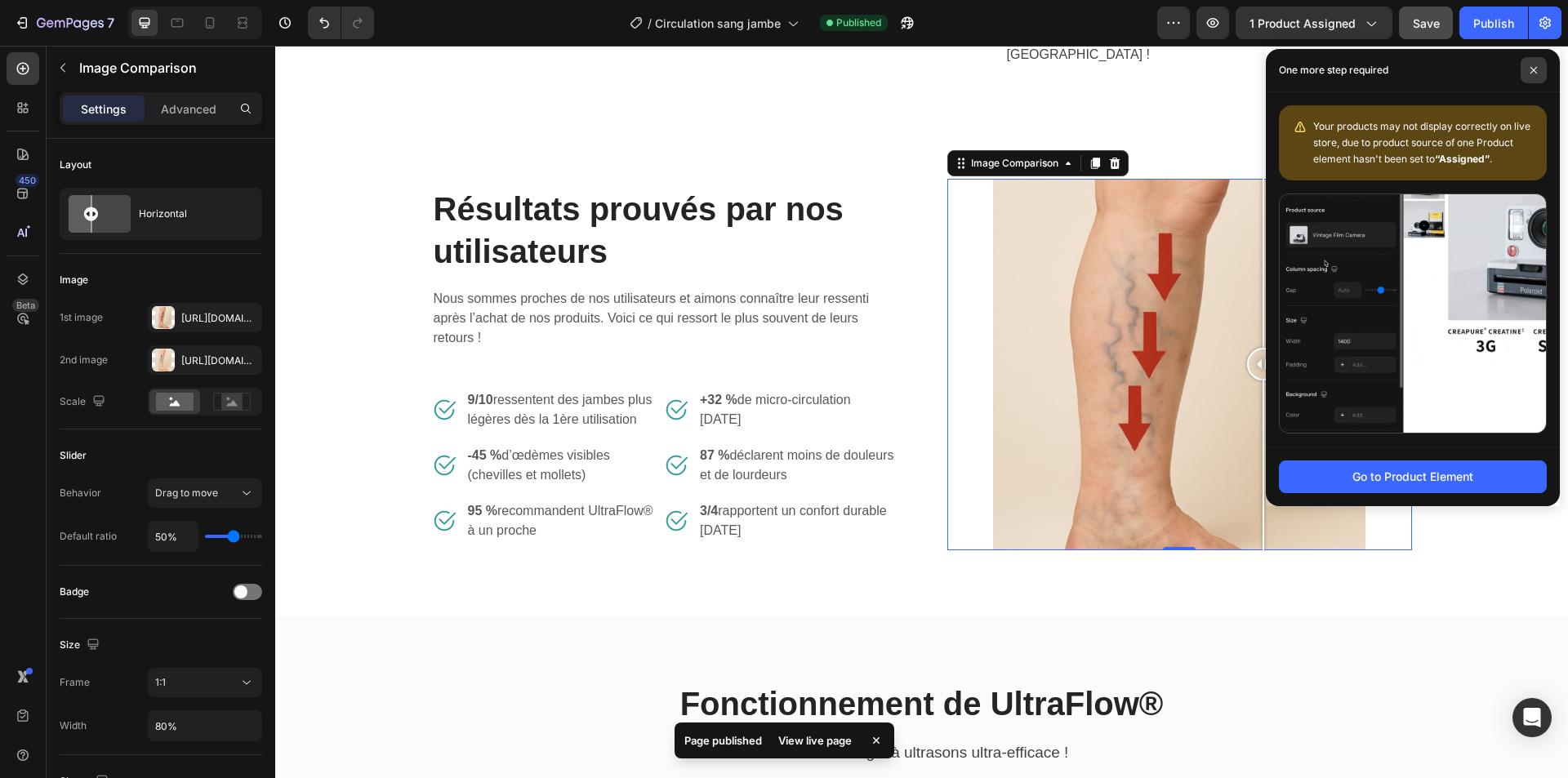
click at [1528, 71] on span at bounding box center [1533, 69] width 26 height 26
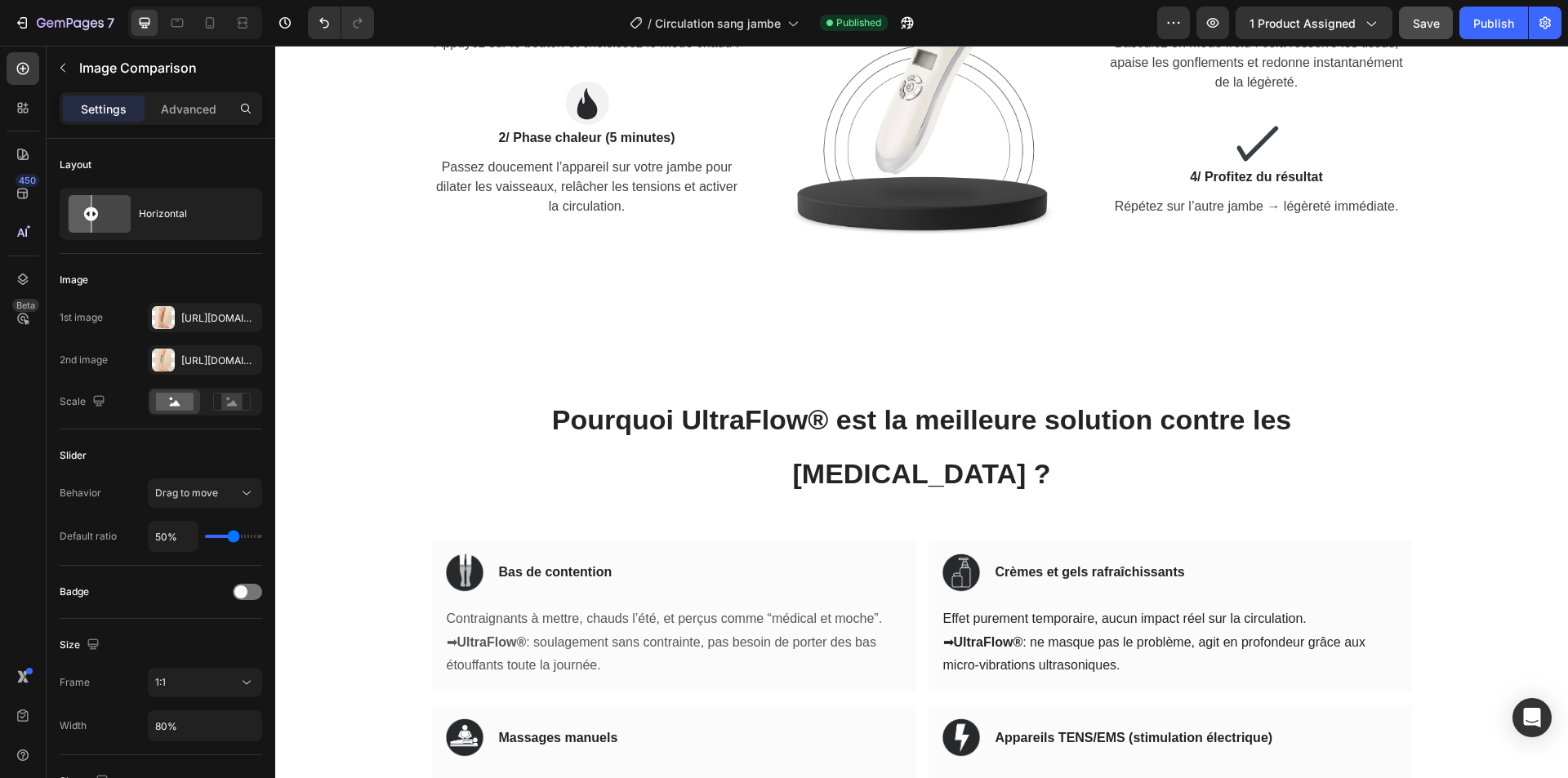
scroll to position [2589, 0]
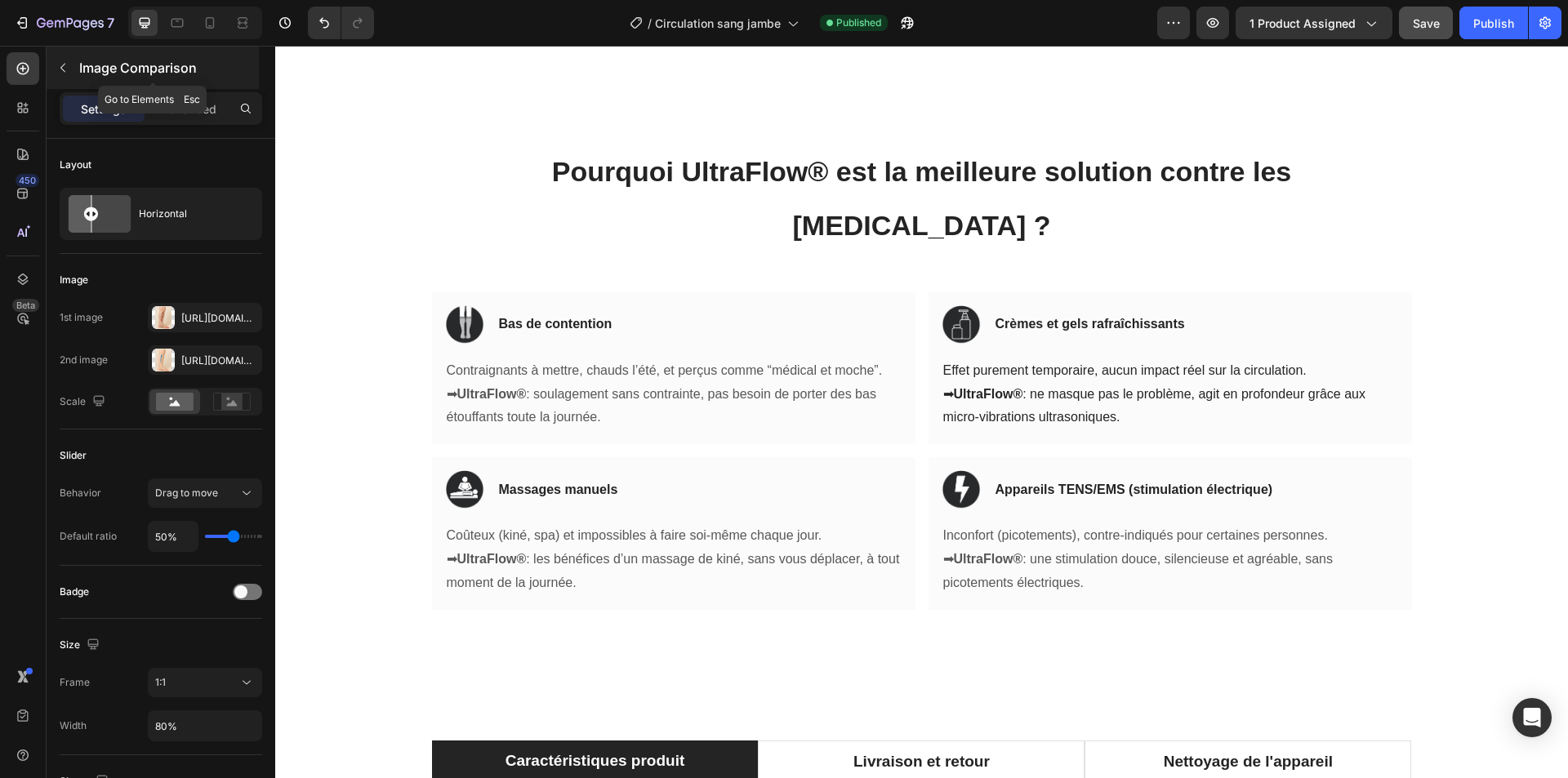
click at [81, 64] on p "Image Comparison" at bounding box center [167, 67] width 177 height 20
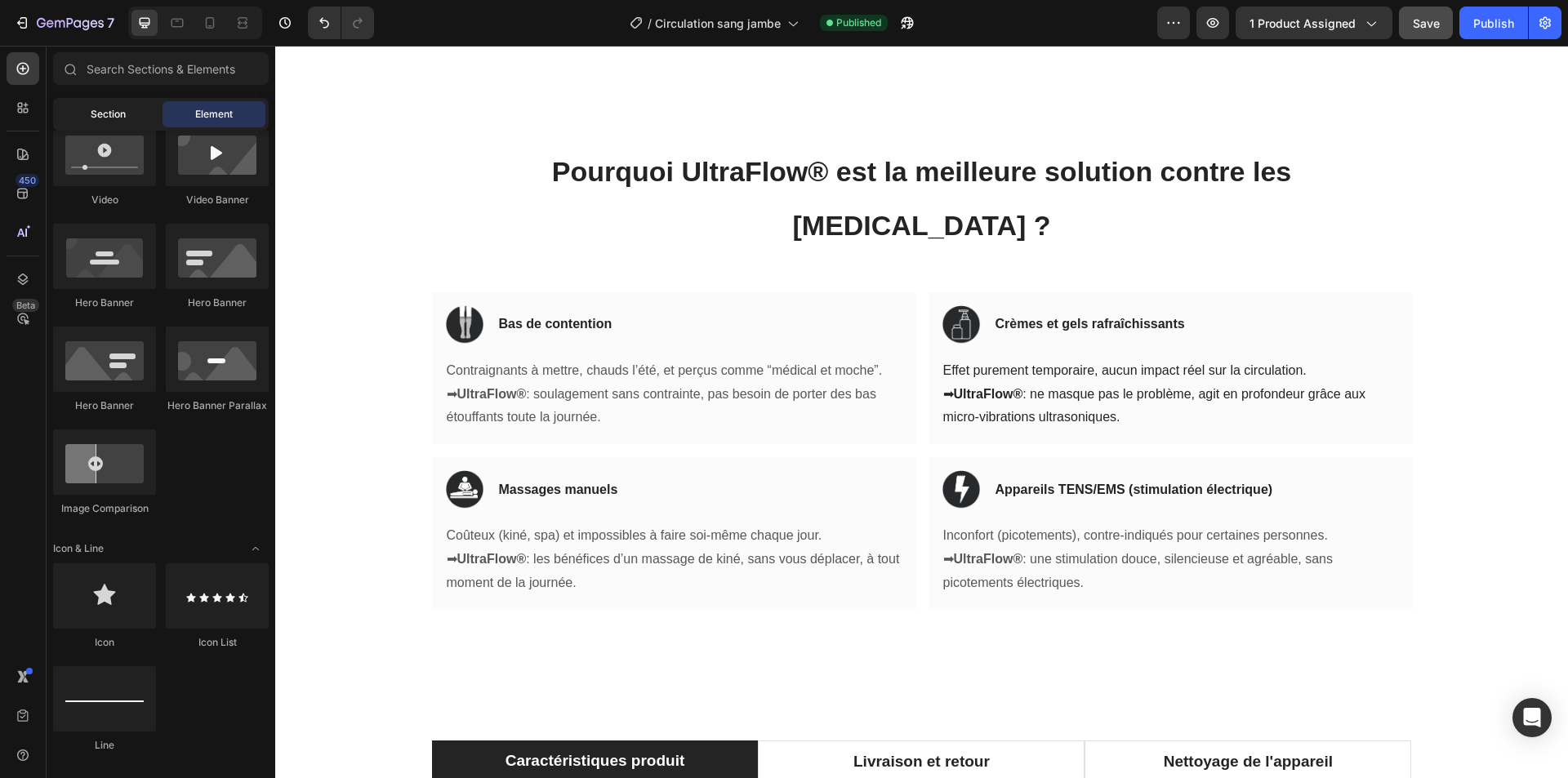
click at [86, 104] on div "Section" at bounding box center [108, 114] width 103 height 26
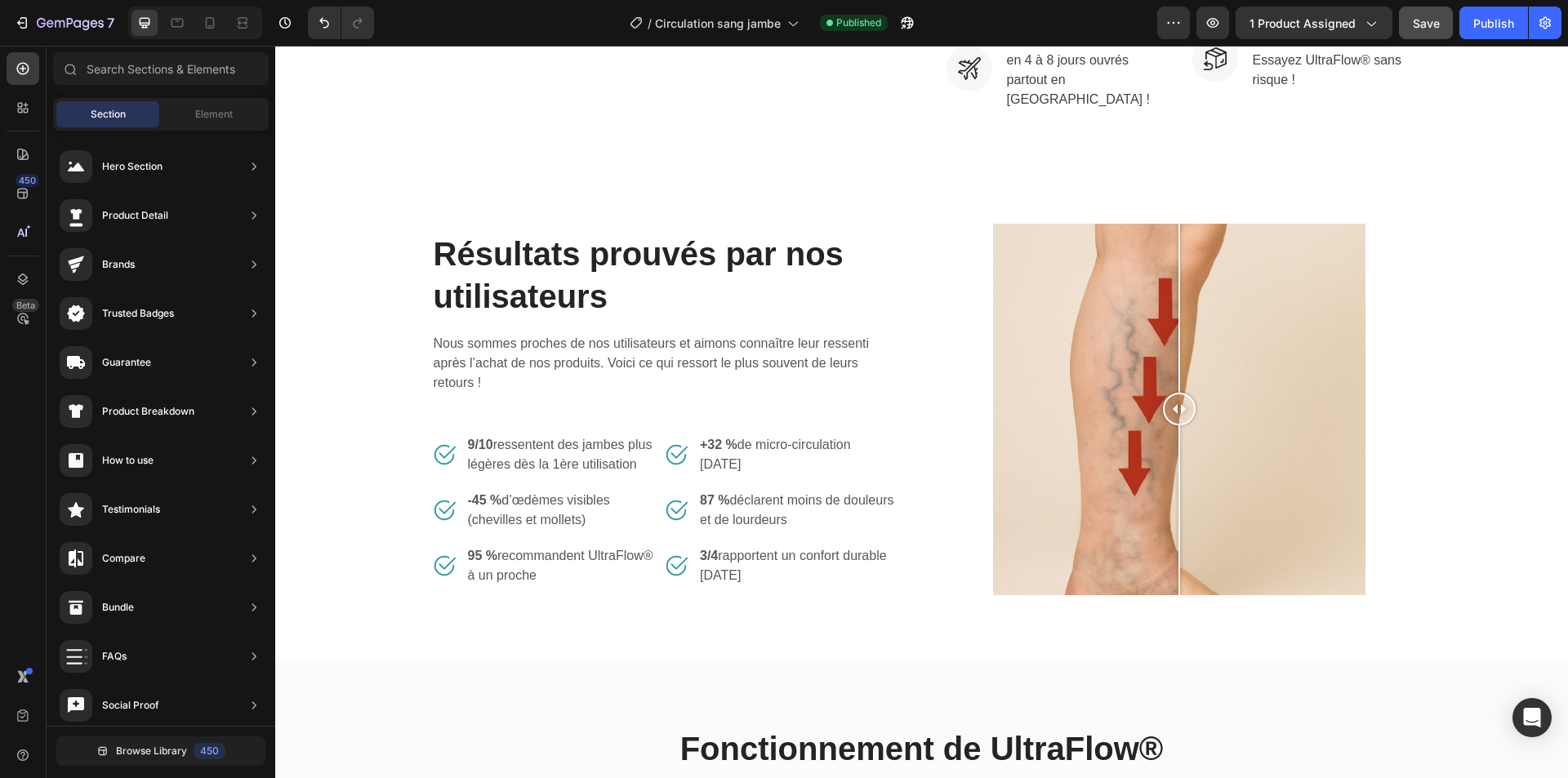
scroll to position [801, 0]
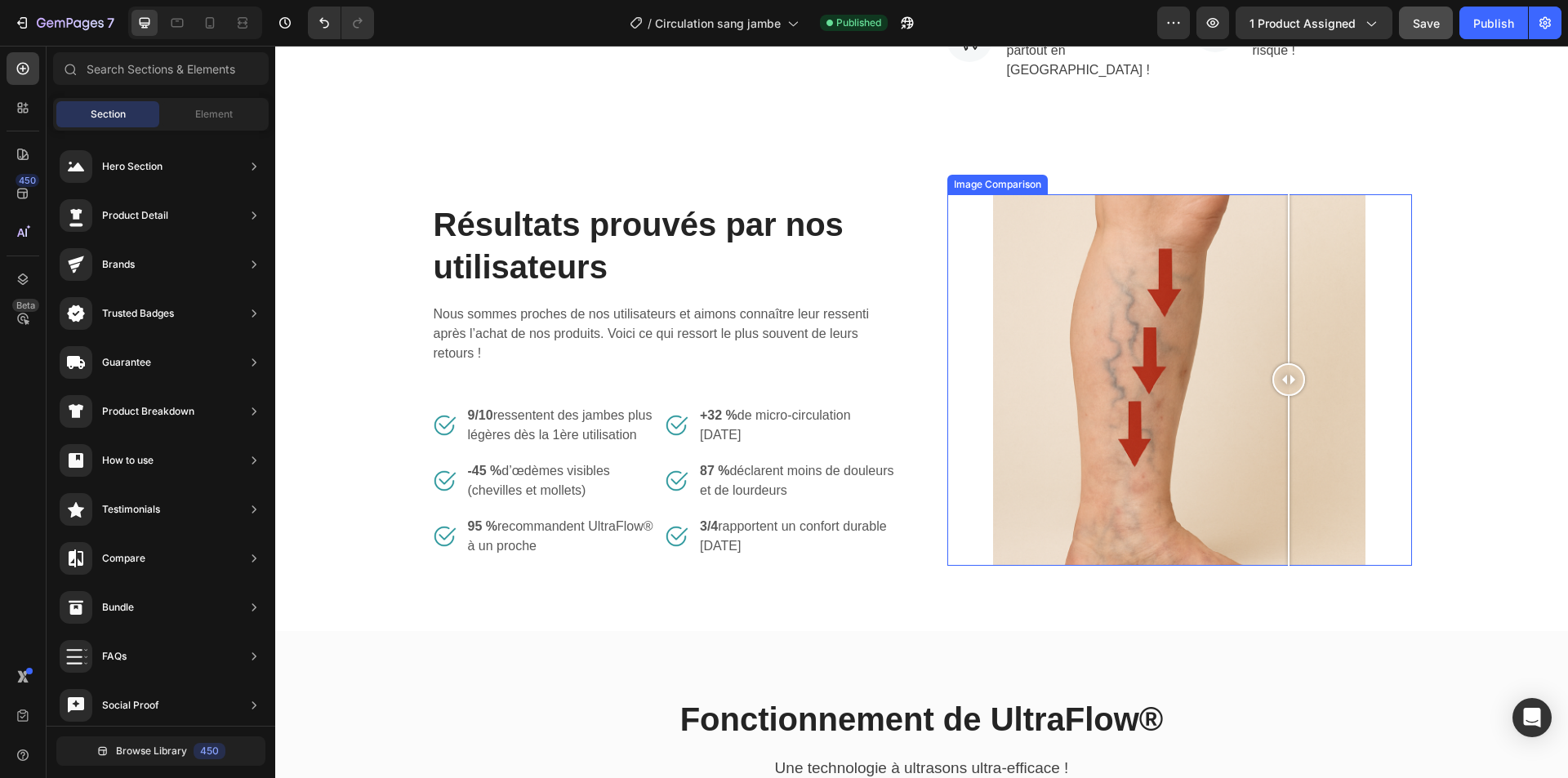
drag, startPoint x: 1173, startPoint y: 378, endPoint x: 1282, endPoint y: 387, distance: 109.4
click at [1282, 387] on div at bounding box center [1288, 380] width 33 height 33
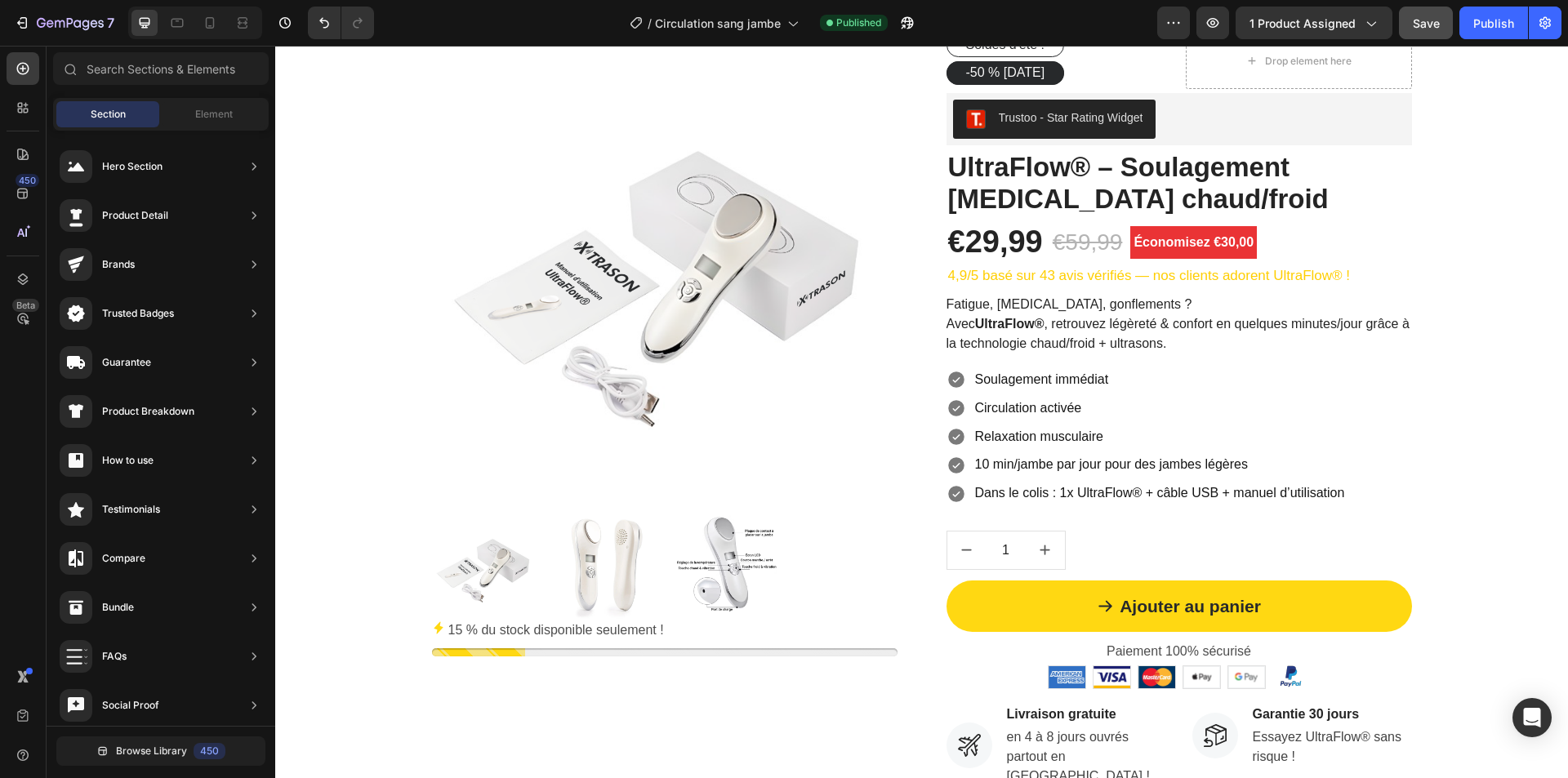
scroll to position [326, 0]
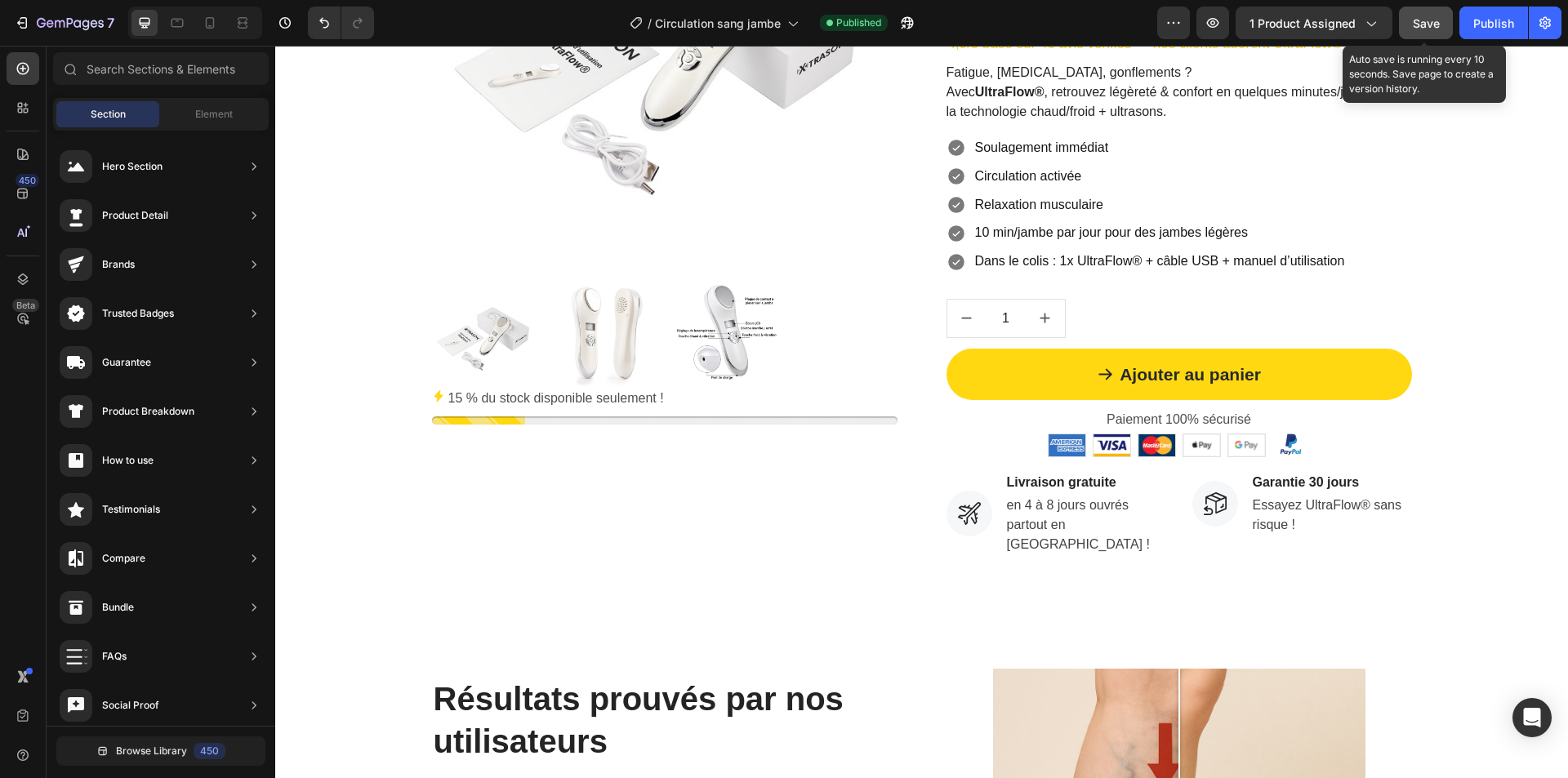
click at [1410, 27] on button "Save" at bounding box center [1426, 22] width 54 height 33
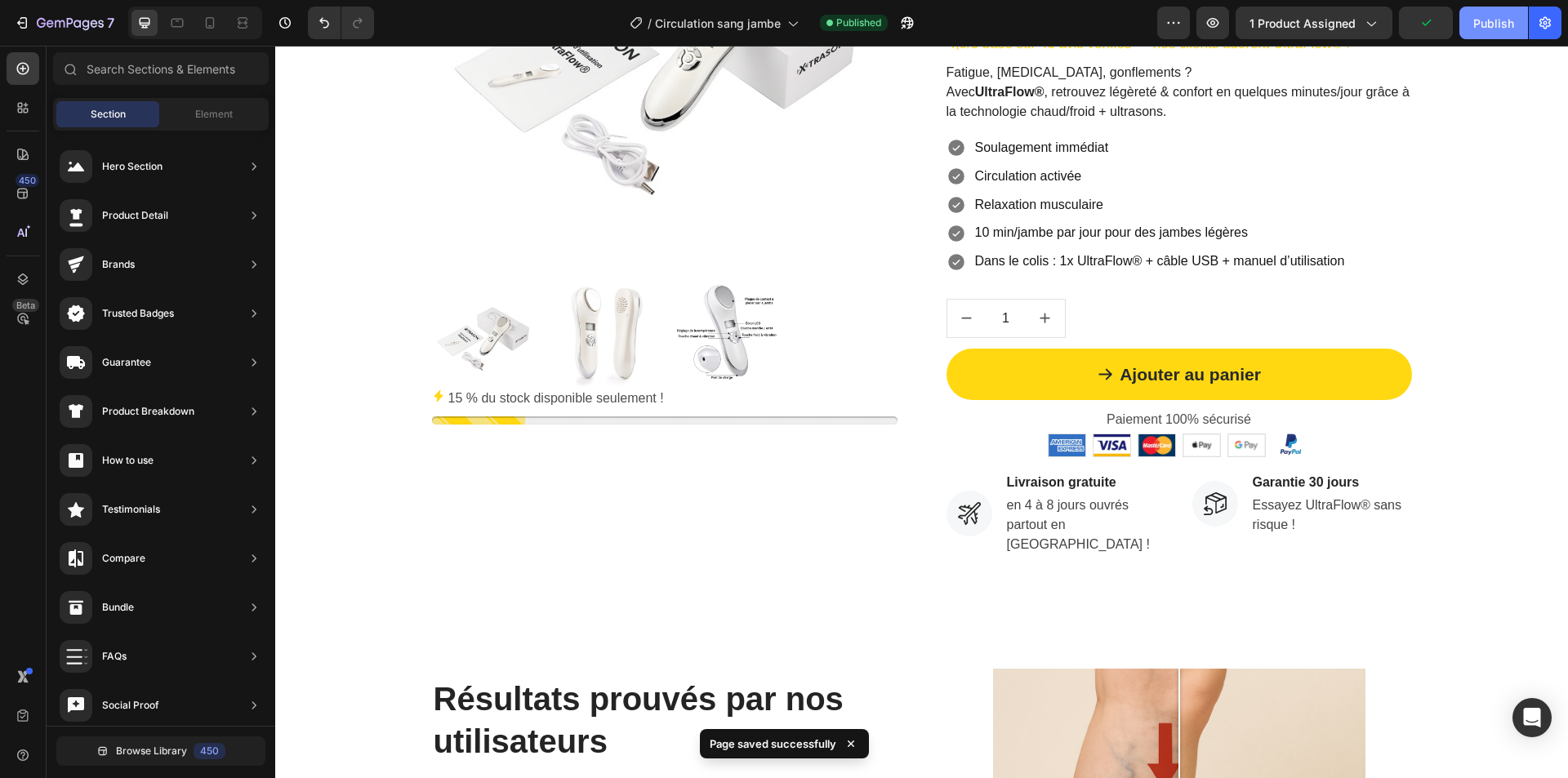
click at [1487, 27] on div "Publish" at bounding box center [1493, 23] width 41 height 17
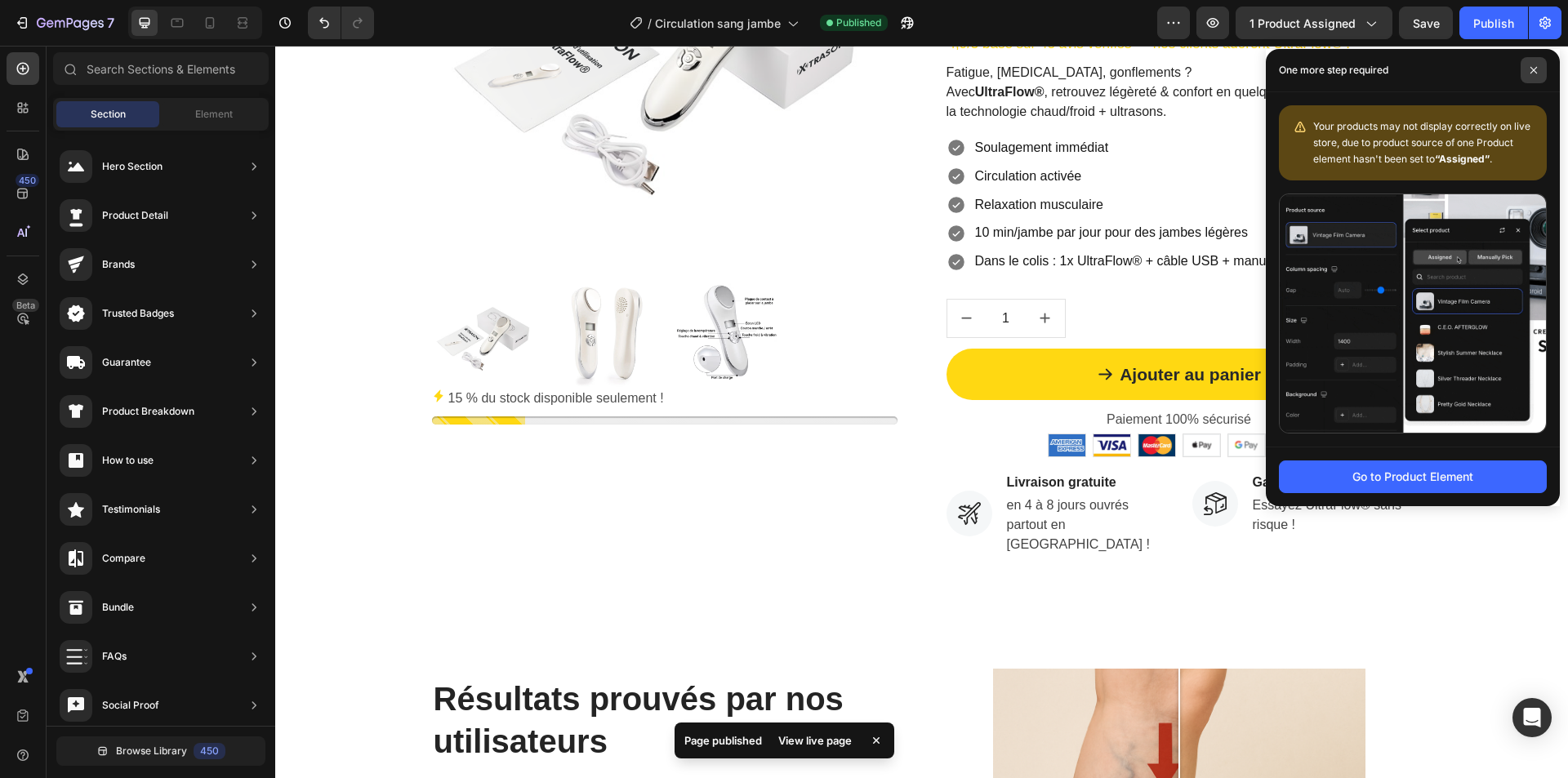
click at [1533, 67] on icon at bounding box center [1533, 70] width 8 height 8
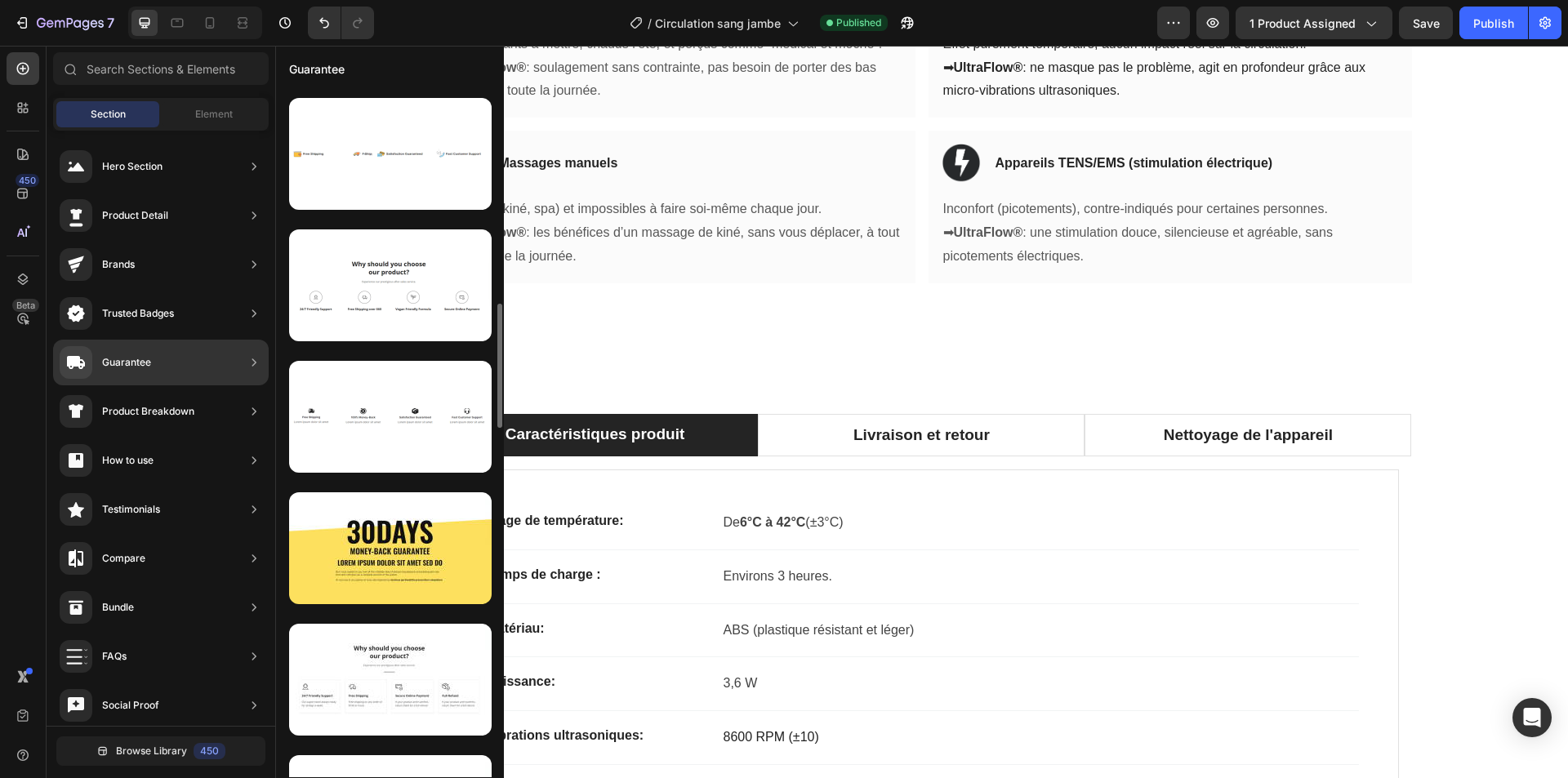
scroll to position [735, 0]
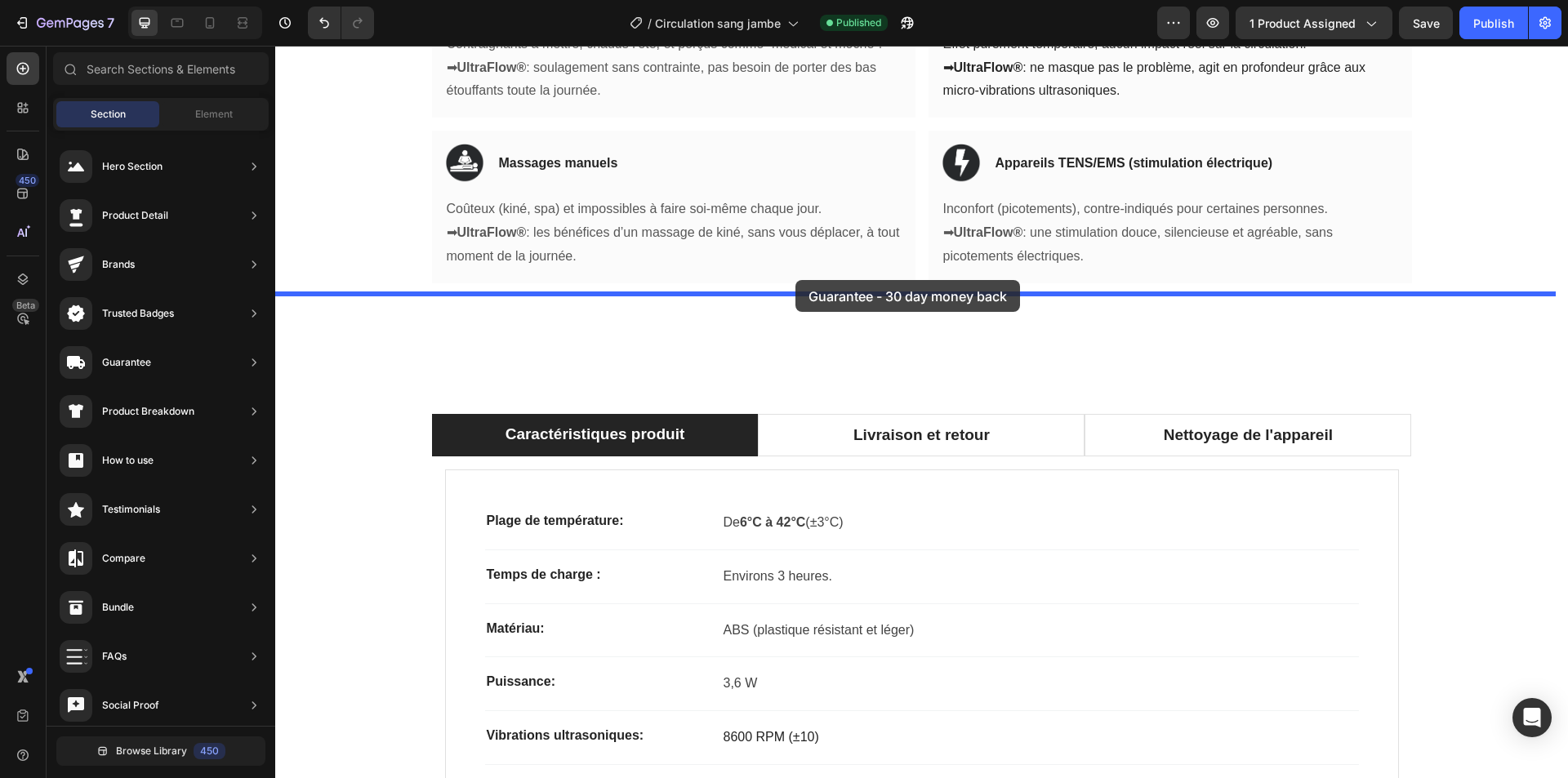
drag, startPoint x: 647, startPoint y: 540, endPoint x: 795, endPoint y: 280, distance: 299.2
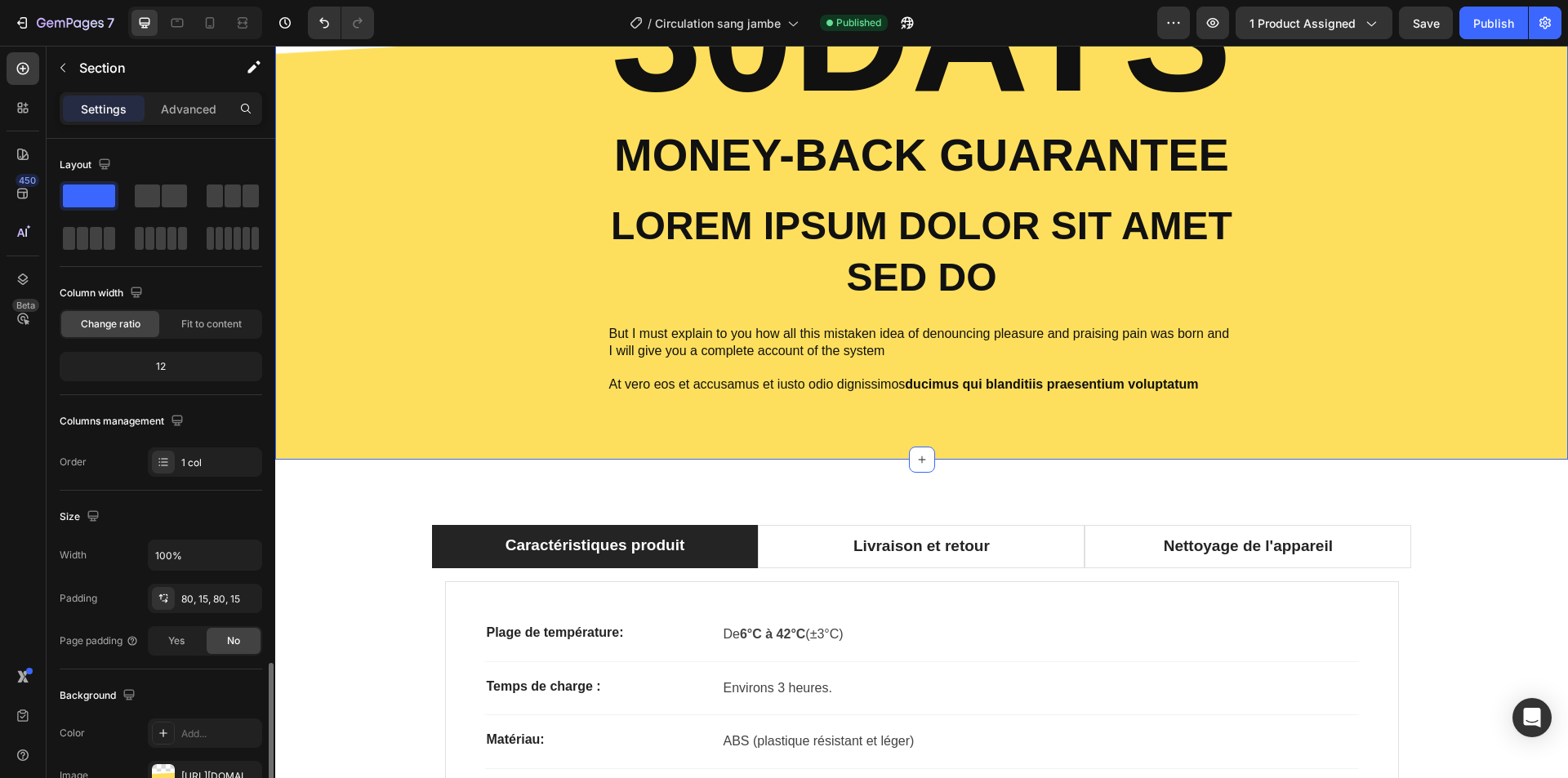
scroll to position [310, 0]
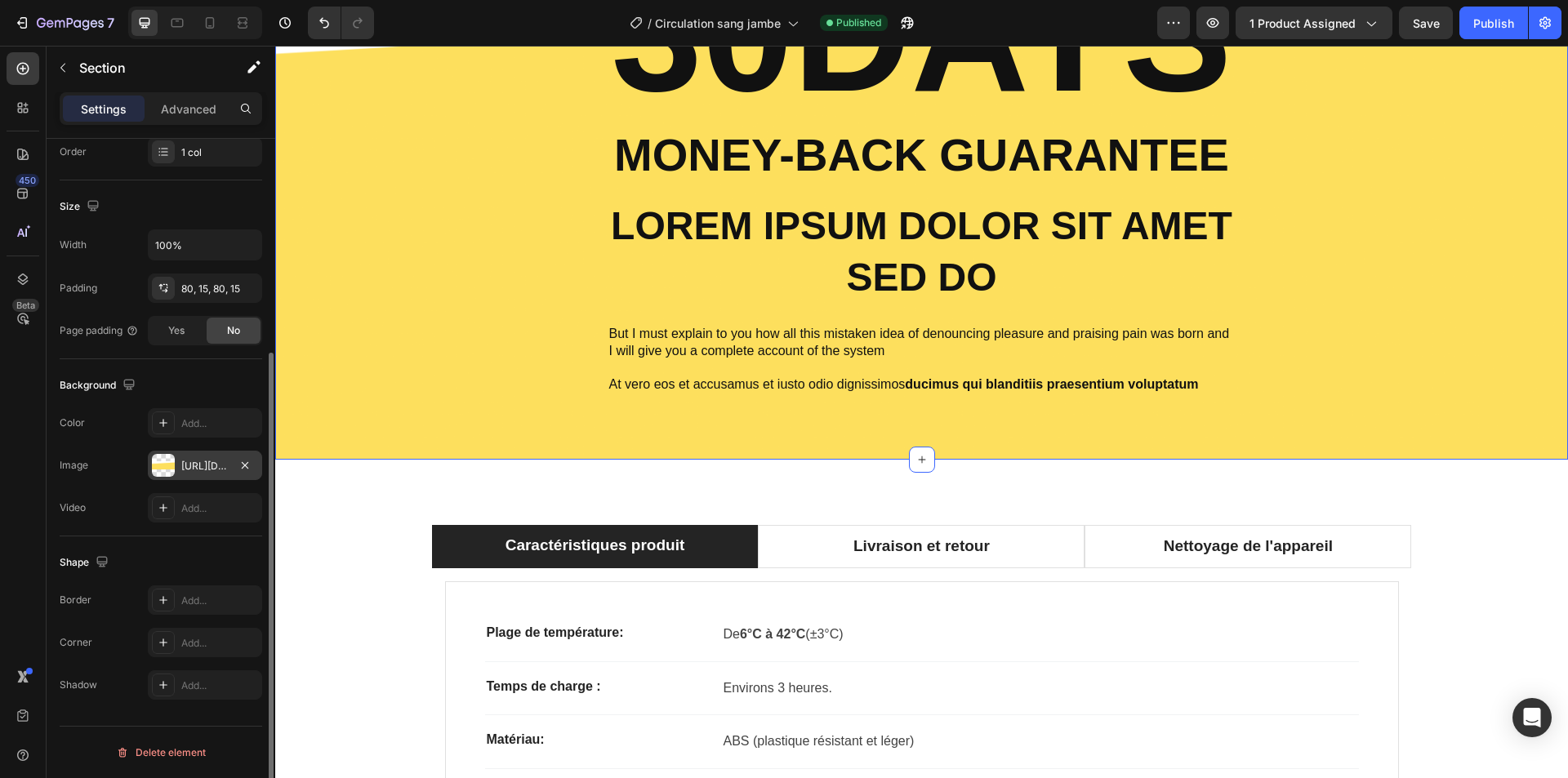
click at [193, 464] on div "https://cdn.shopify.com/s/files/1/2005/9307/files/432750572815254551-e277847b-c…" at bounding box center [204, 466] width 47 height 15
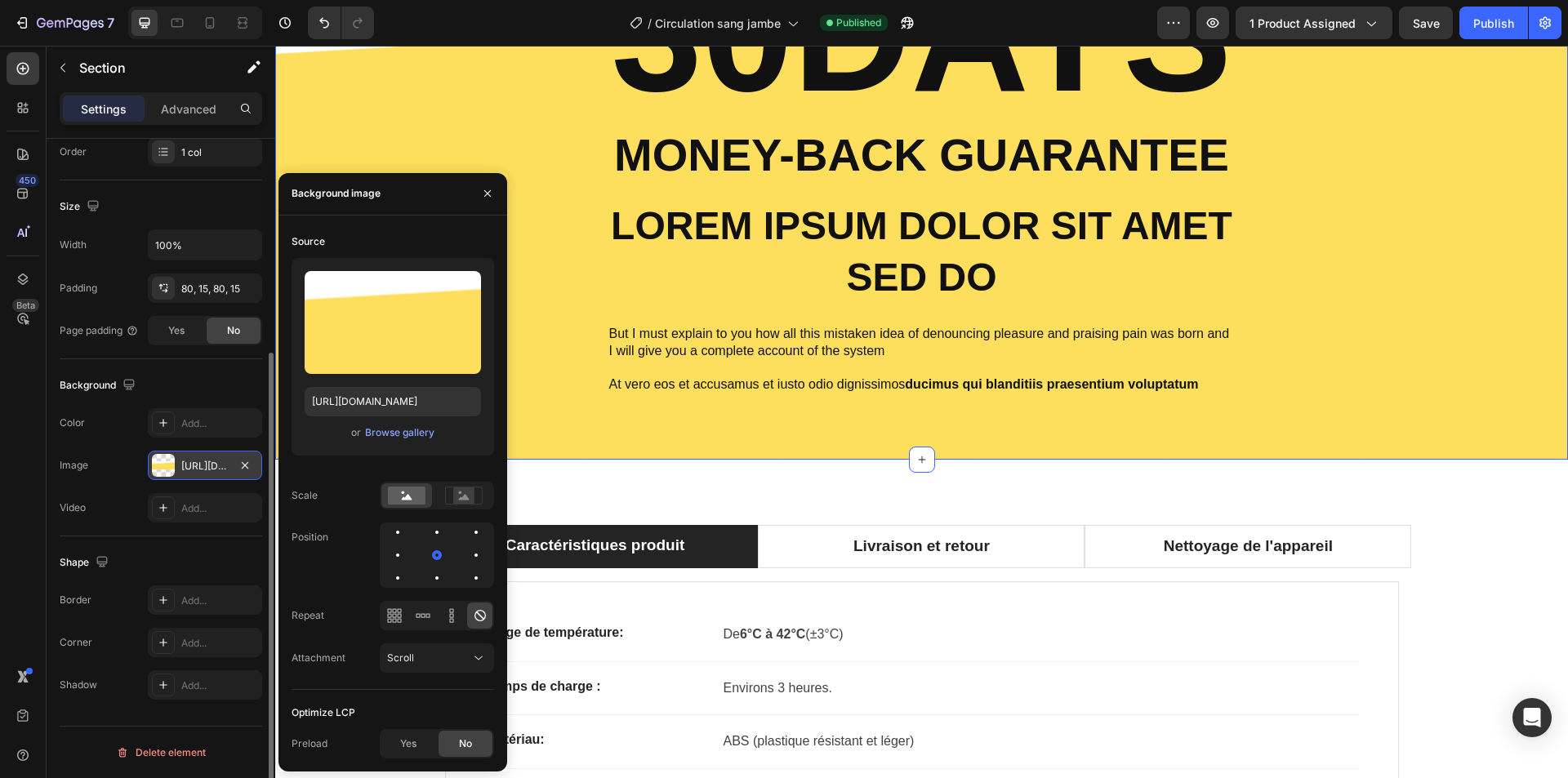
click at [193, 464] on div "https://cdn.shopify.com/s/files/1/2005/9307/files/432750572815254551-e277847b-c…" at bounding box center [204, 466] width 47 height 15
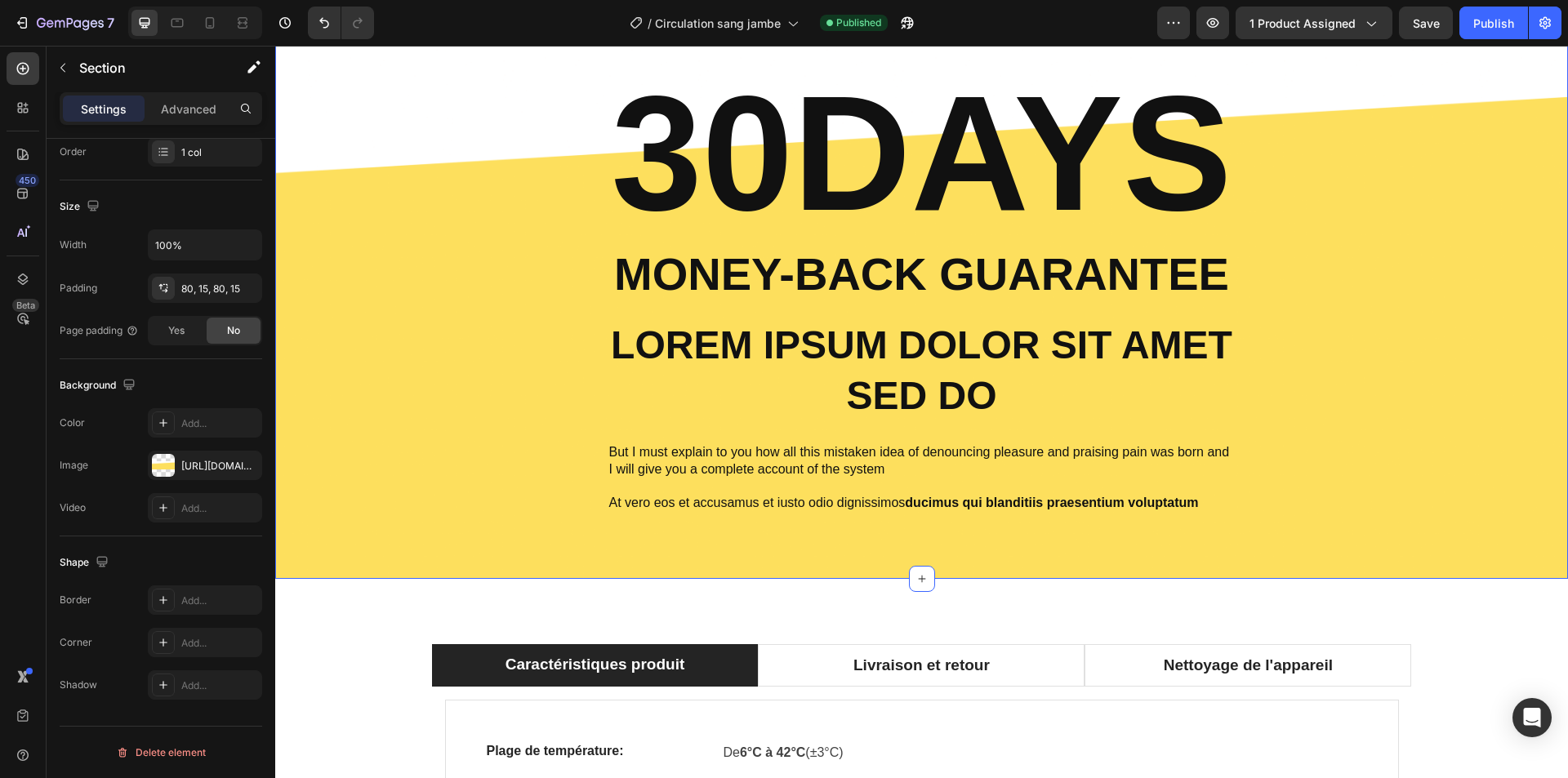
scroll to position [3080, 0]
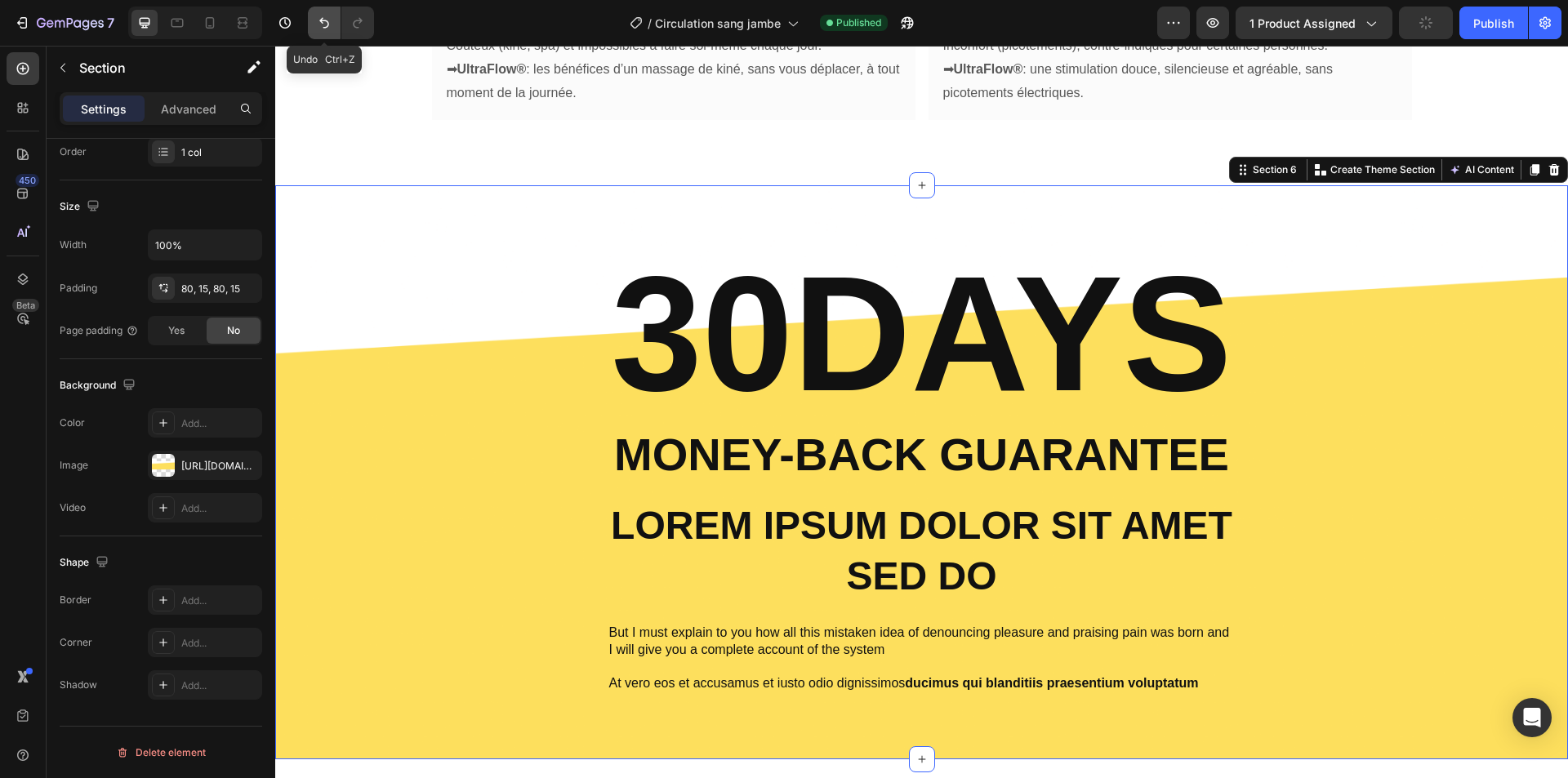
click at [319, 15] on icon "Undo/Redo" at bounding box center [324, 23] width 16 height 16
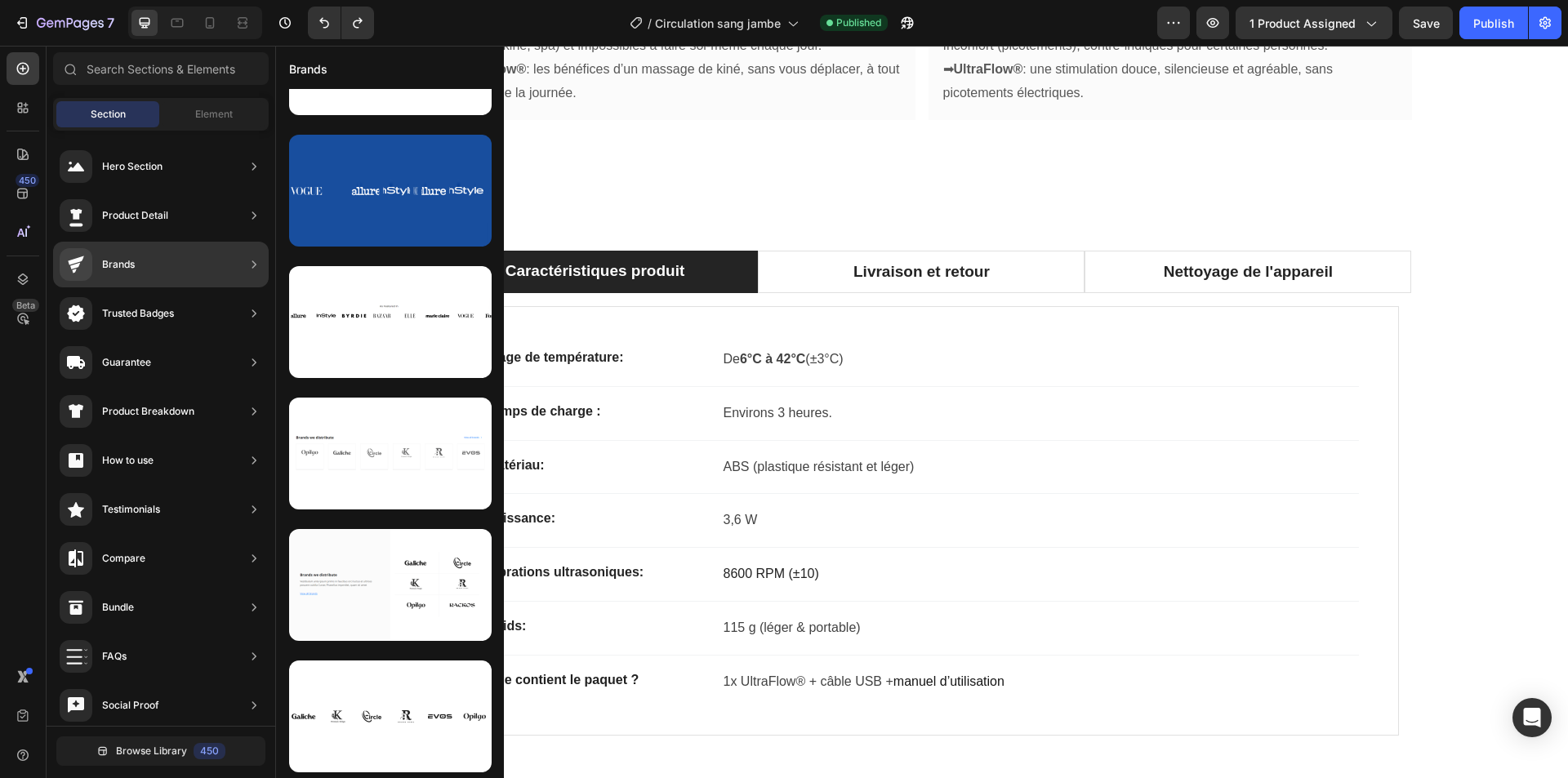
scroll to position [90, 0]
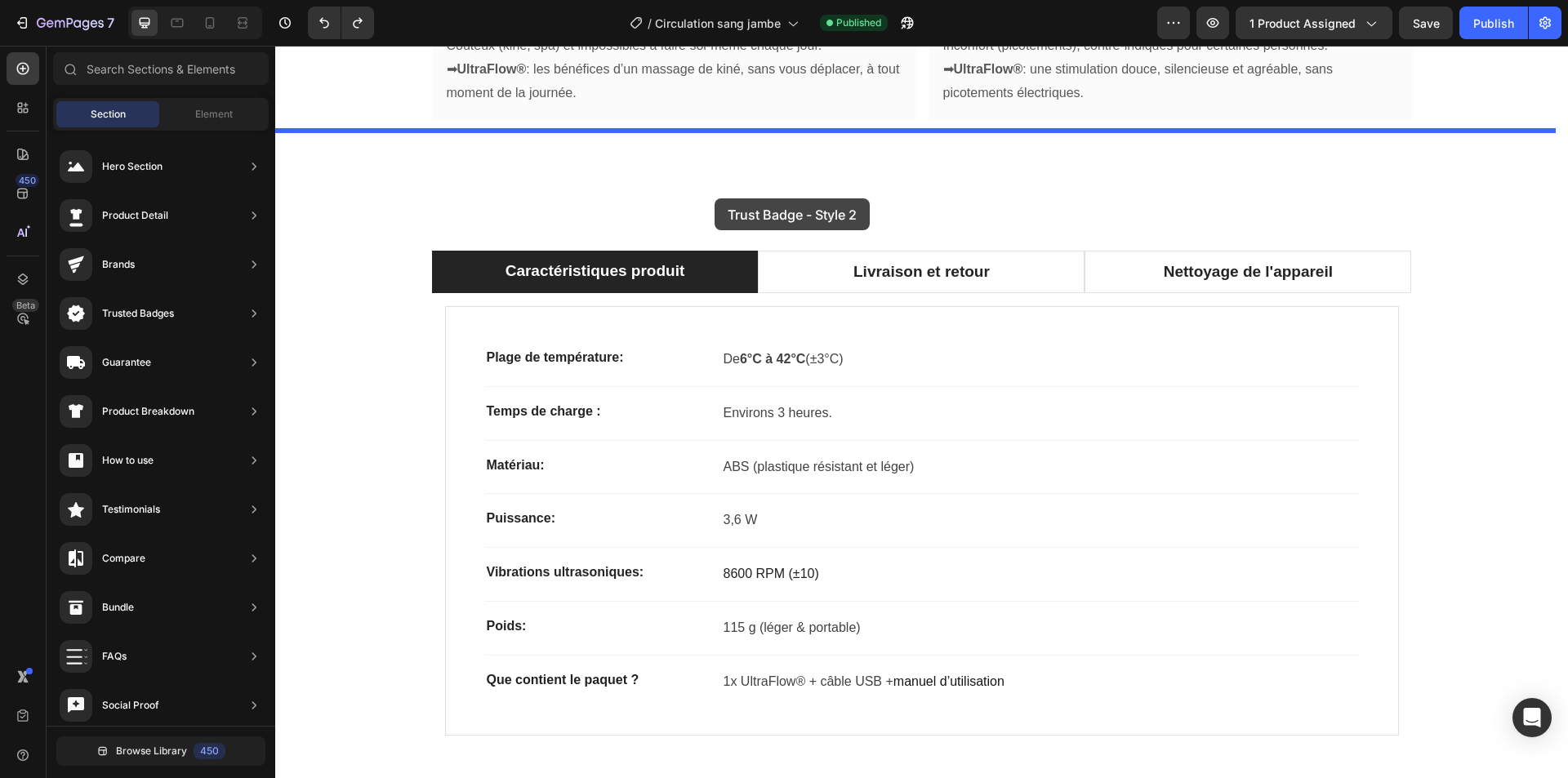
drag, startPoint x: 641, startPoint y: 502, endPoint x: 714, endPoint y: 199, distance: 311.7
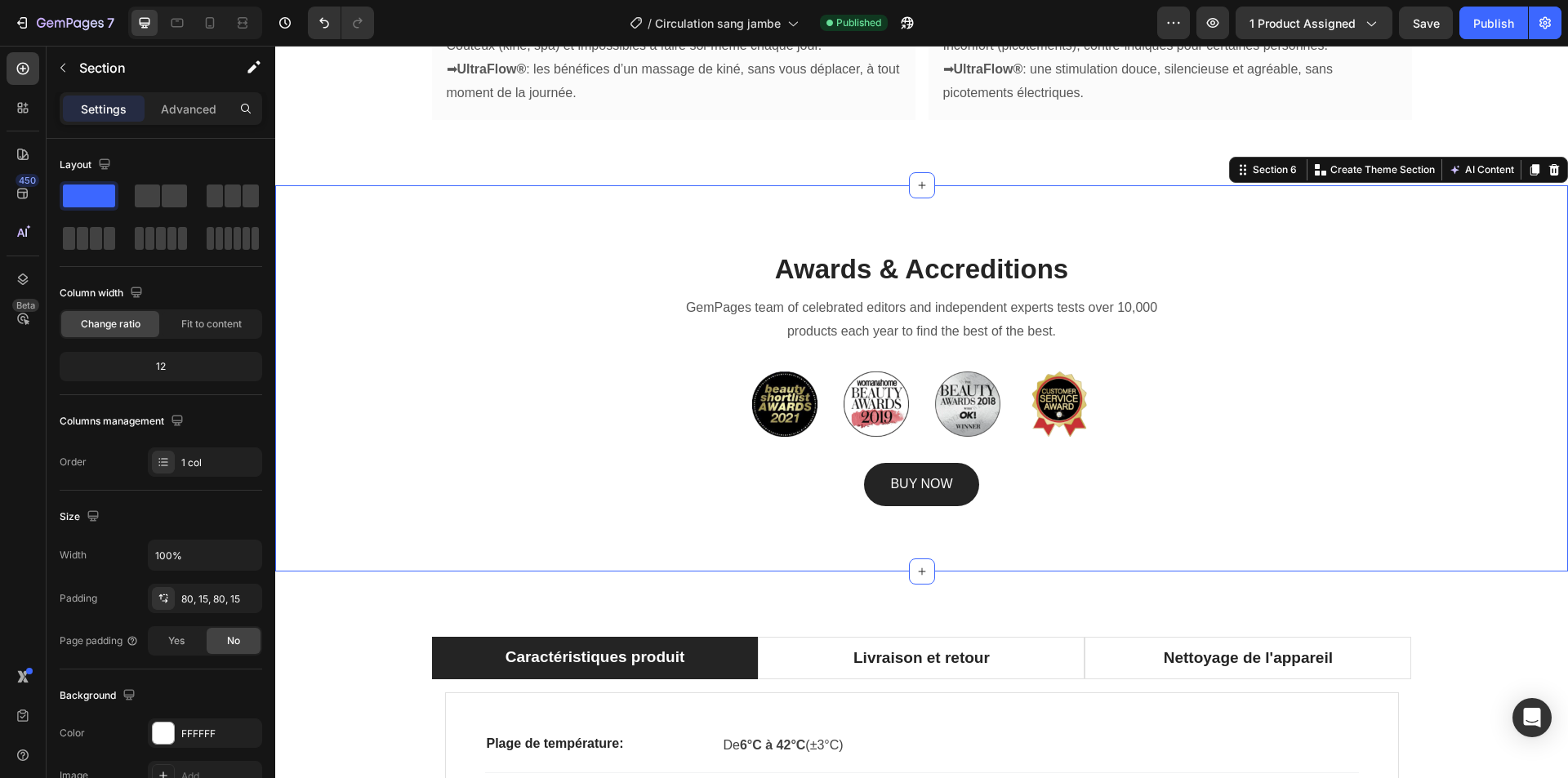
click at [336, 304] on div "Awards & Accreditions Heading GemPages team of celebrated editors and independe…" at bounding box center [921, 379] width 1268 height 255
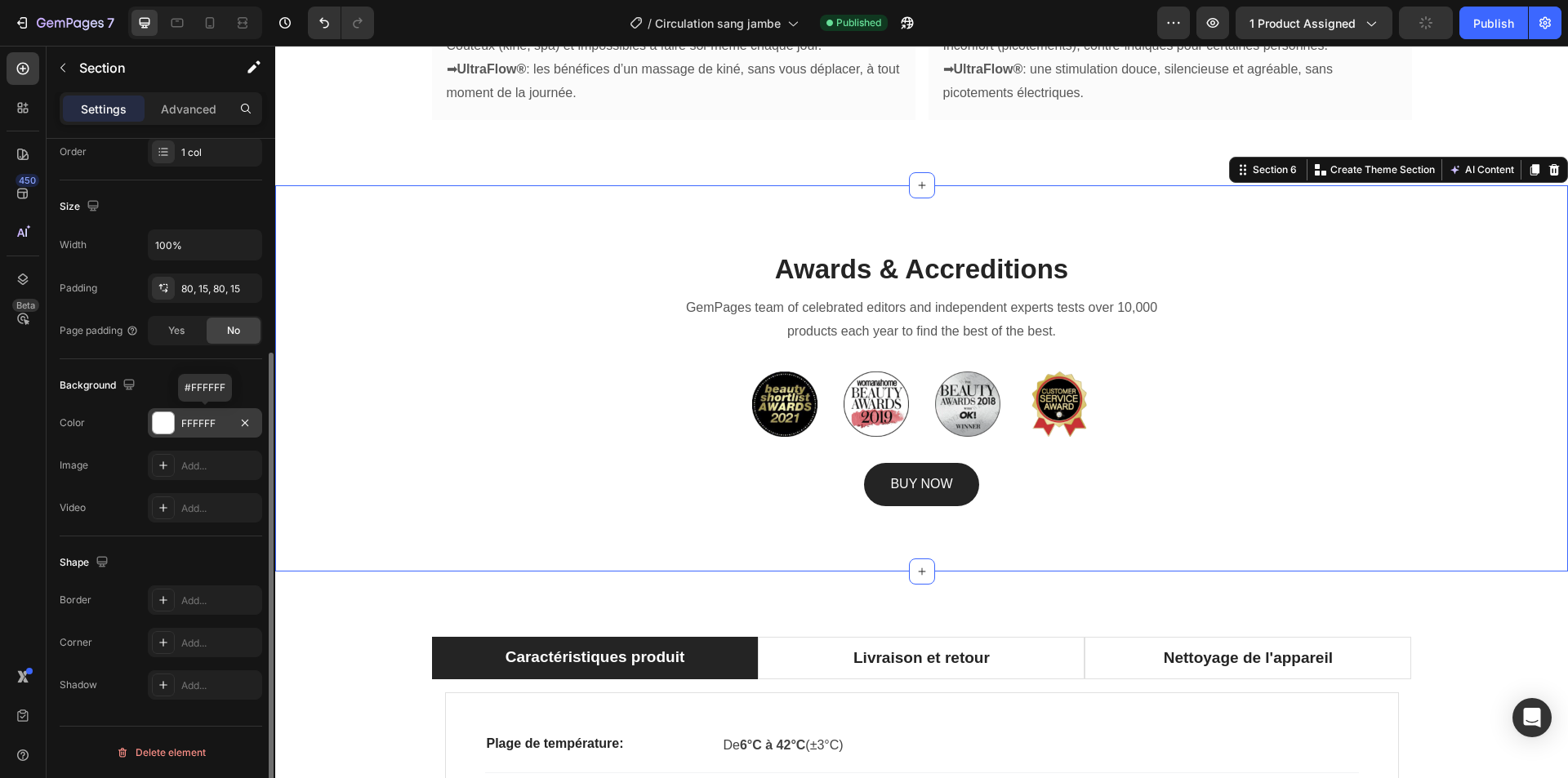
click at [195, 432] on div "FFFFFF" at bounding box center [205, 422] width 114 height 29
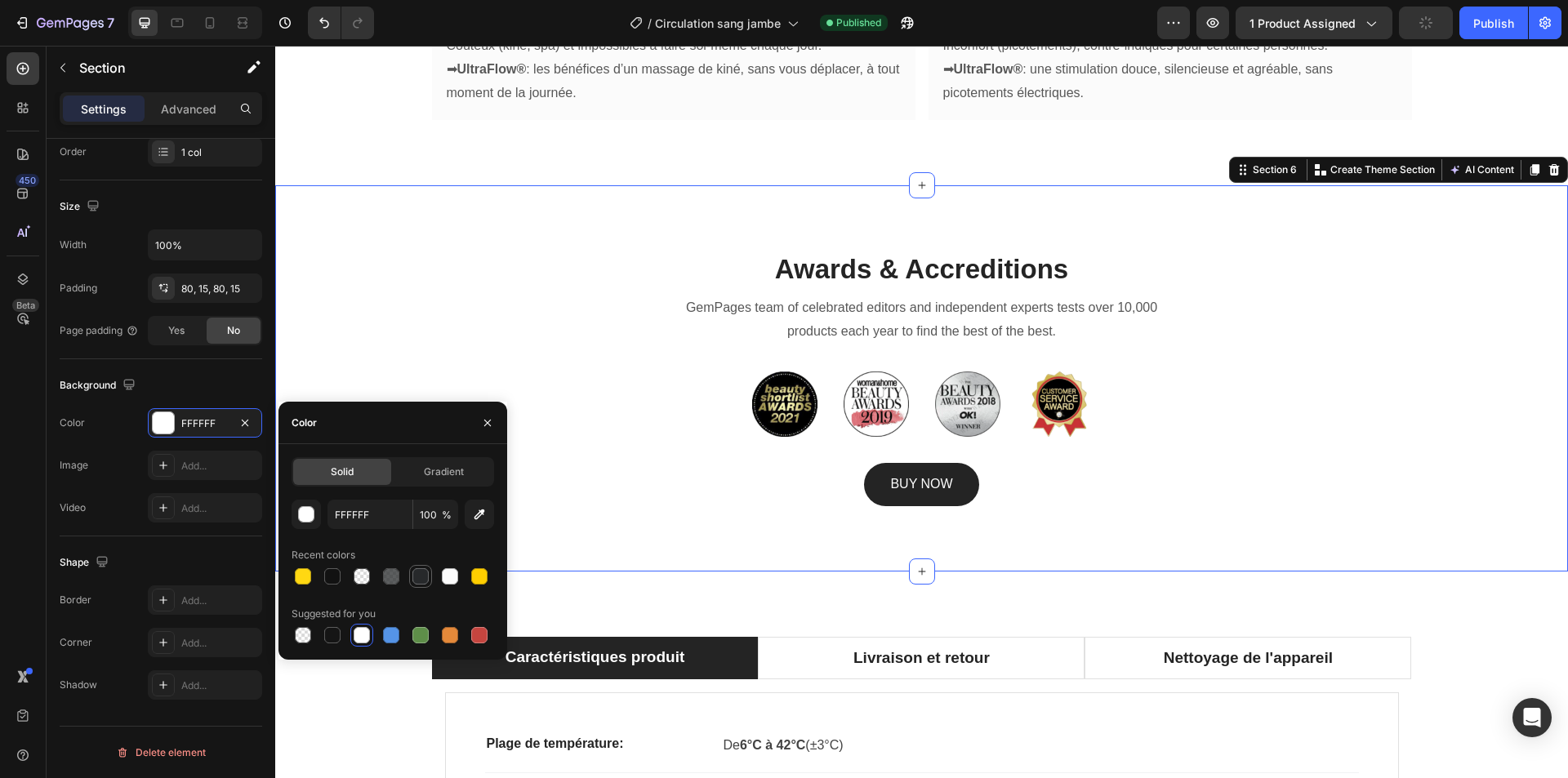
click at [417, 578] on div at bounding box center [421, 577] width 16 height 16
type input "27292B"
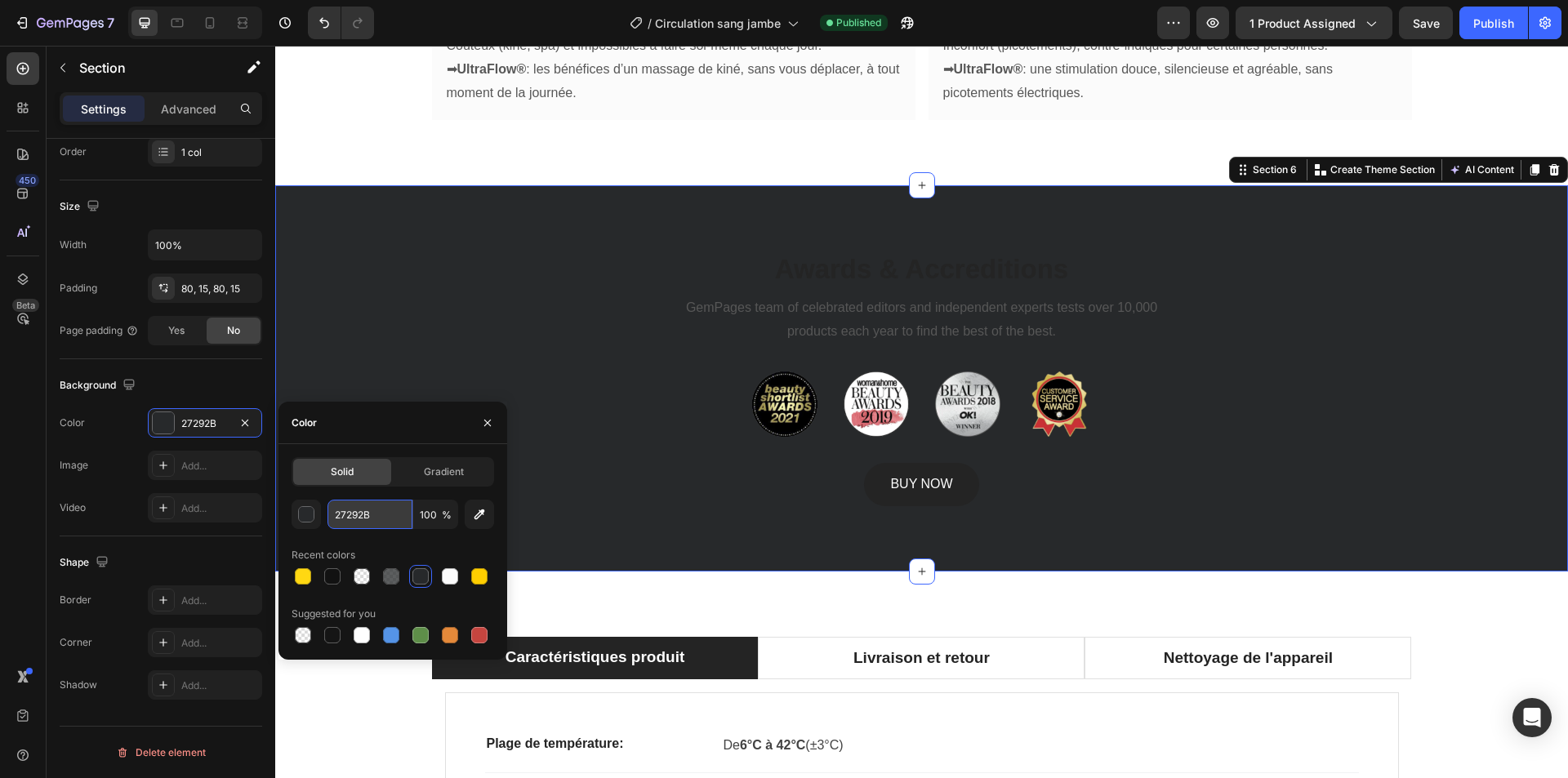
click at [382, 512] on input "27292B" at bounding box center [370, 514] width 85 height 29
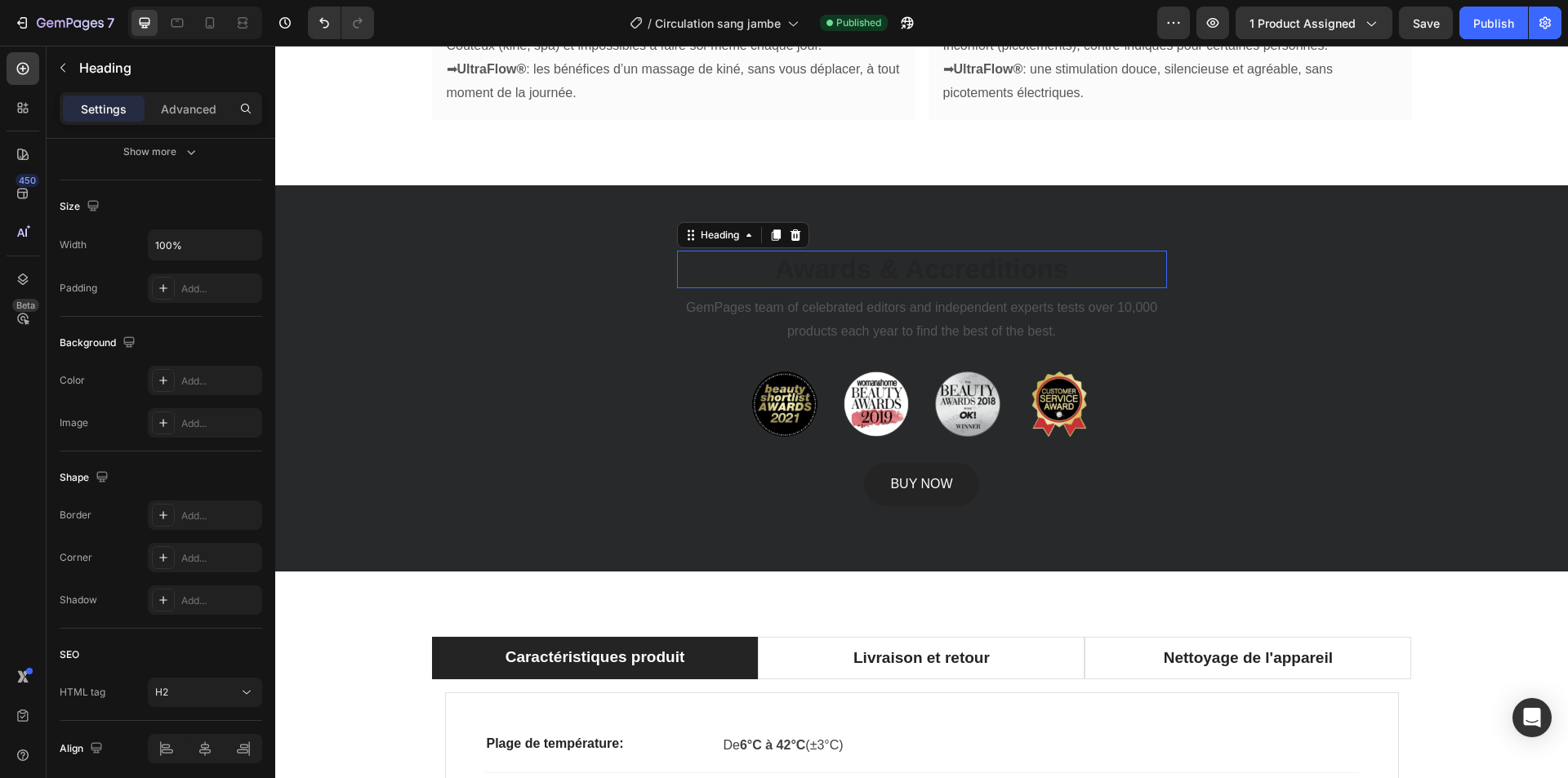
click at [806, 252] on p "Awards & Accreditions" at bounding box center [922, 270] width 487 height 35
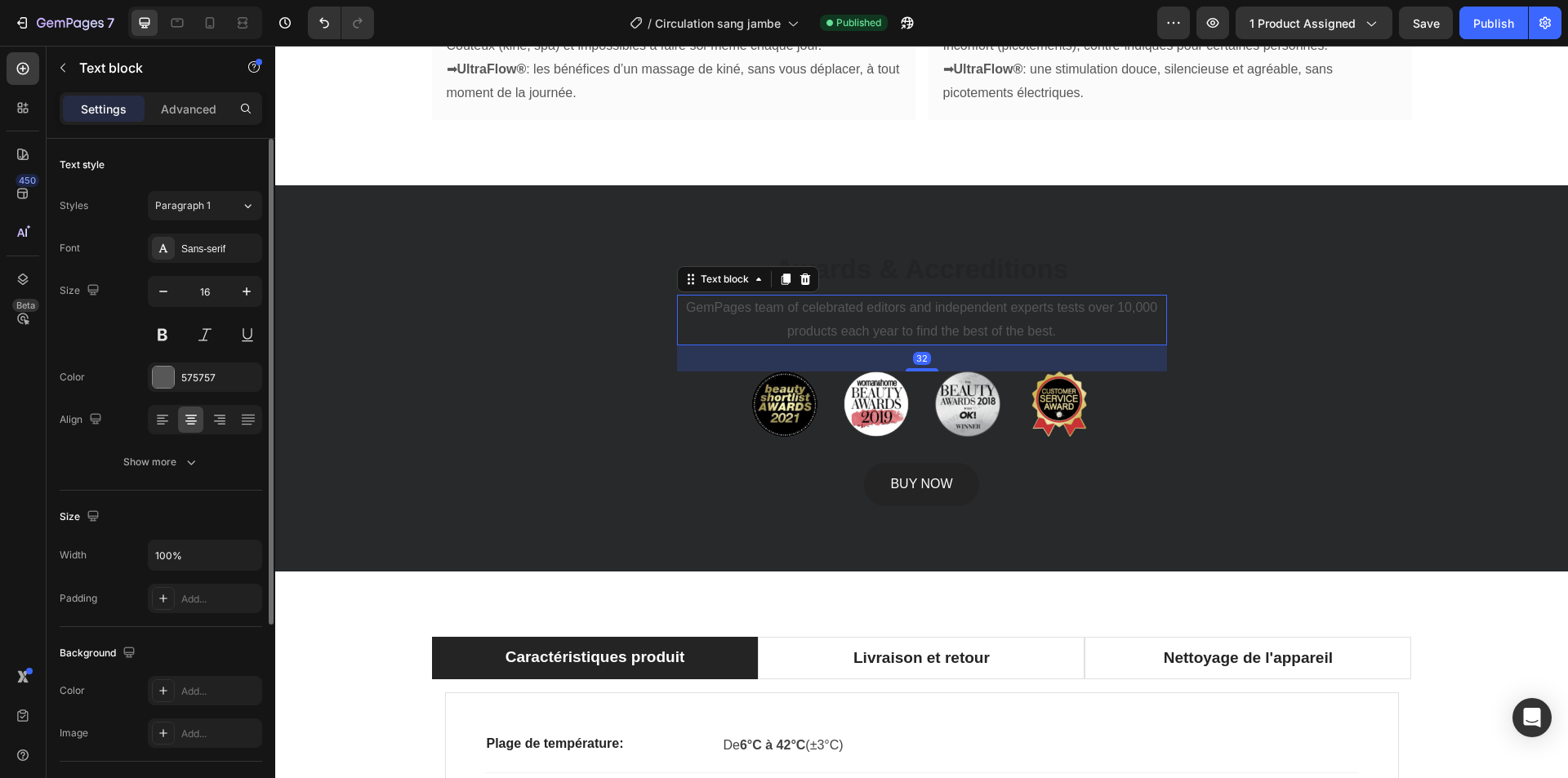
click at [808, 296] on p "GemPages team of celebrated editors and independent experts tests over 10,000 p…" at bounding box center [922, 319] width 487 height 47
click at [201, 380] on div "575757" at bounding box center [204, 378] width 47 height 15
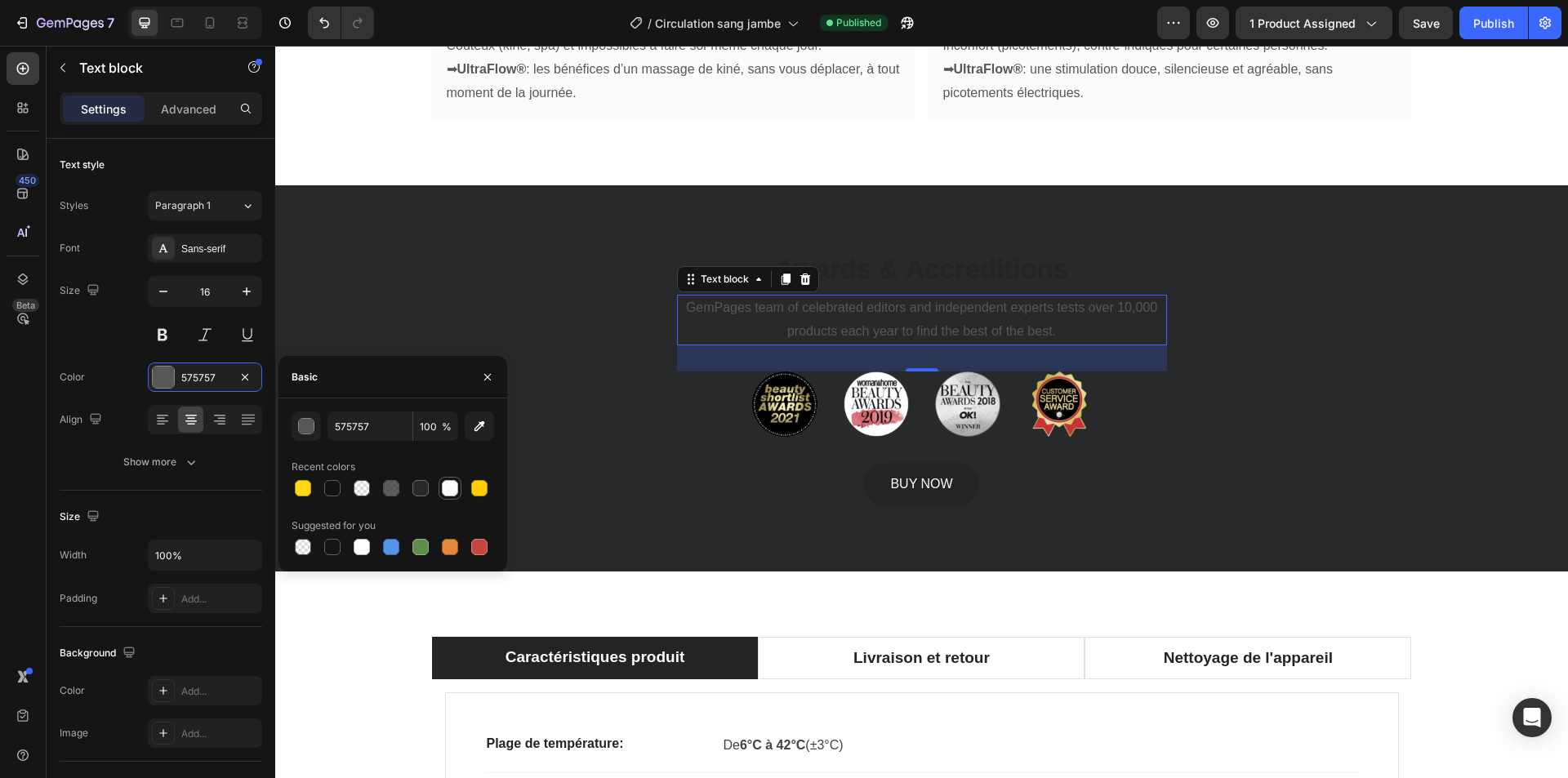
click at [453, 489] on div at bounding box center [450, 488] width 16 height 16
type input "FBFBFB"
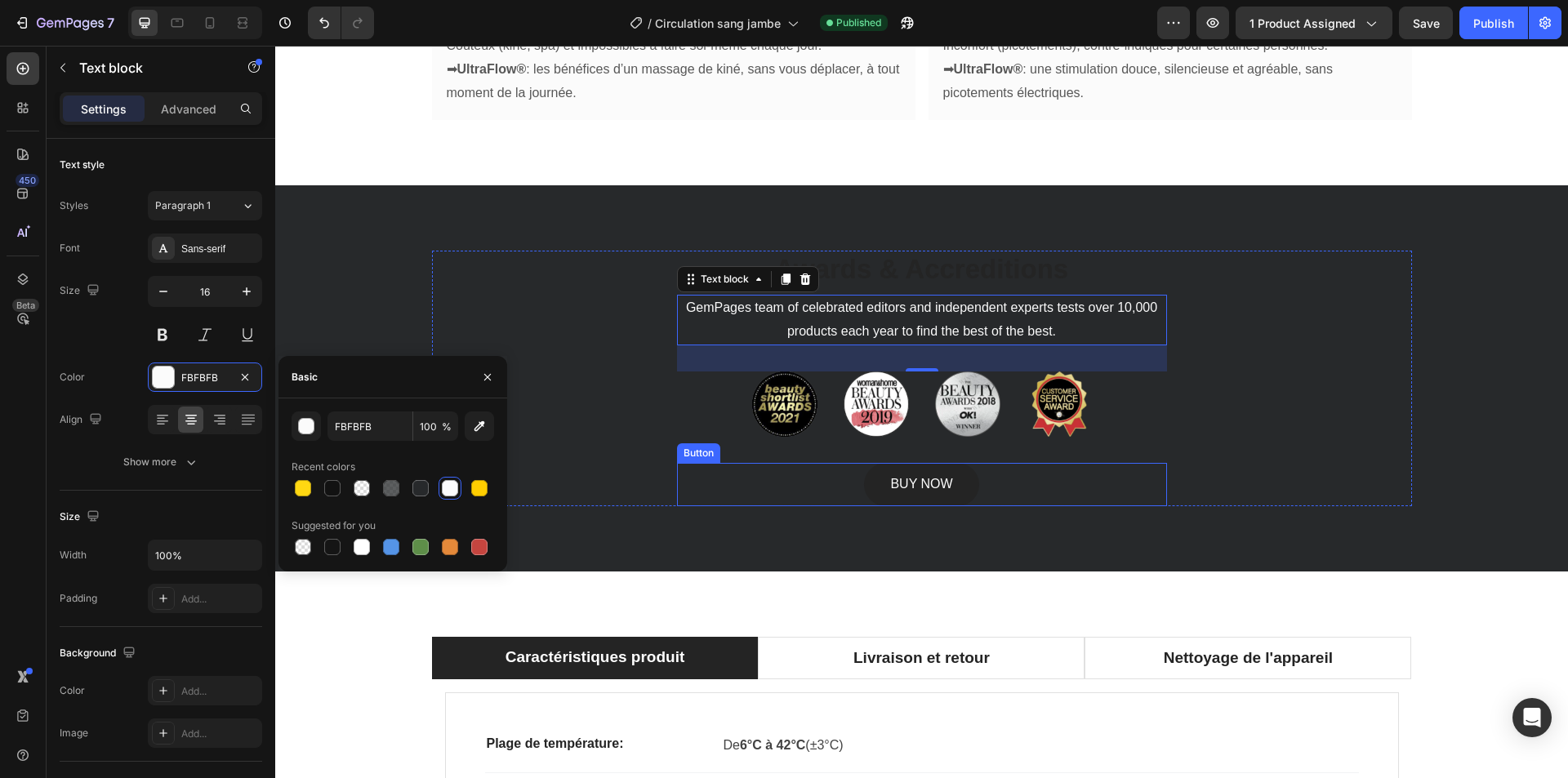
click at [833, 463] on div "BUY NOW Button" at bounding box center [922, 484] width 490 height 43
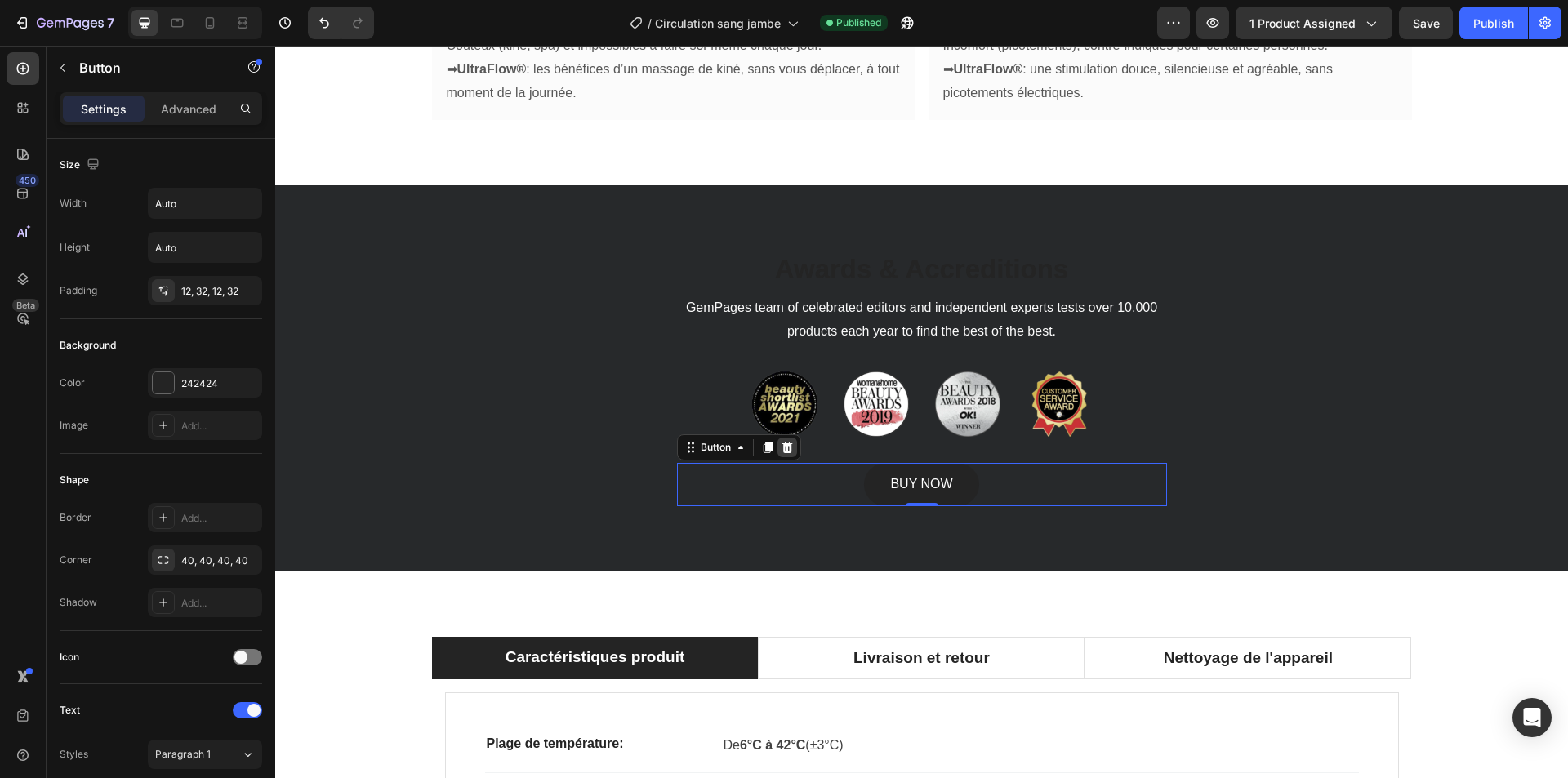
click at [782, 442] on icon at bounding box center [787, 447] width 11 height 12
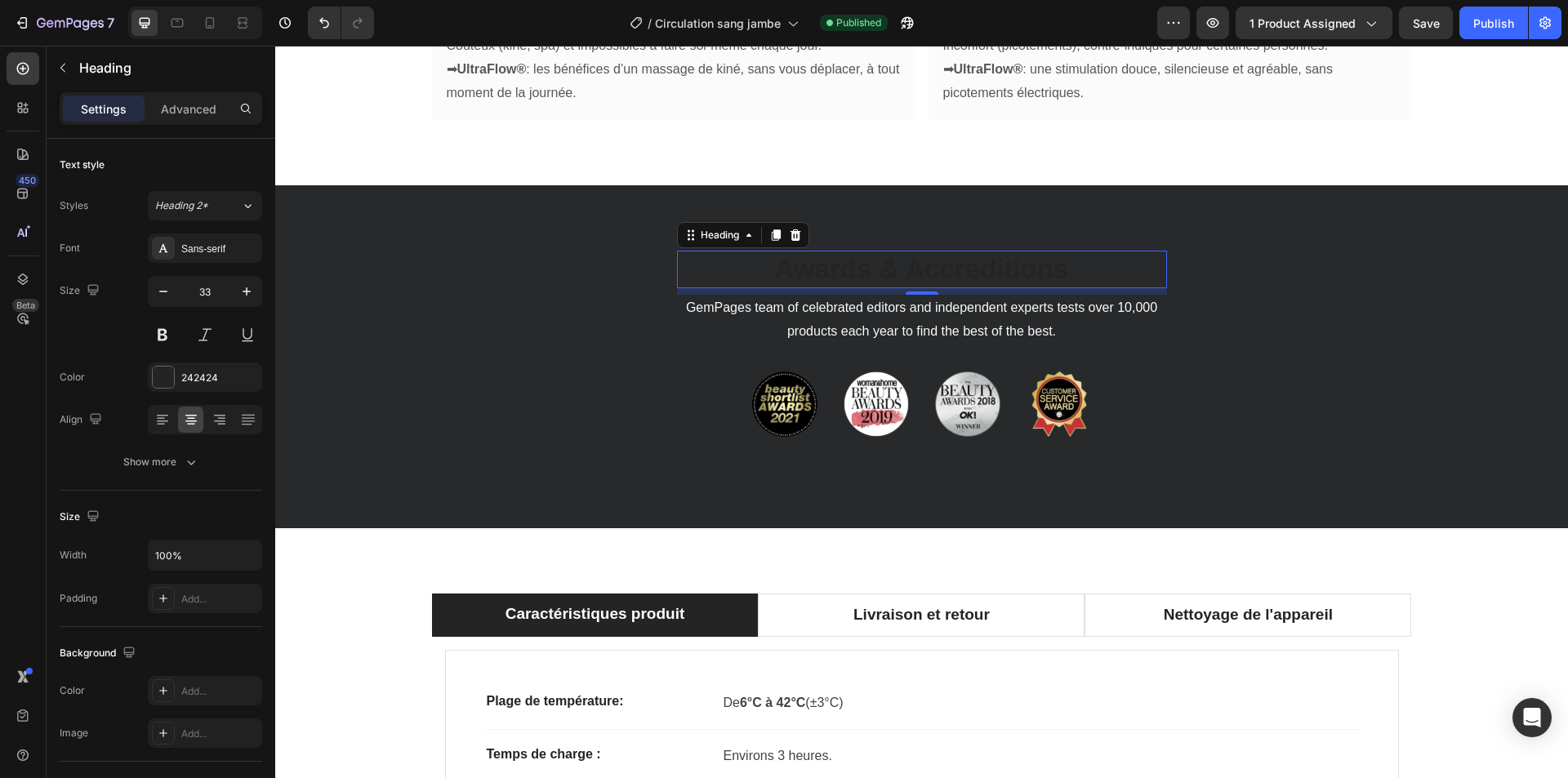
click at [860, 252] on p "Awards & Accreditions" at bounding box center [922, 270] width 487 height 35
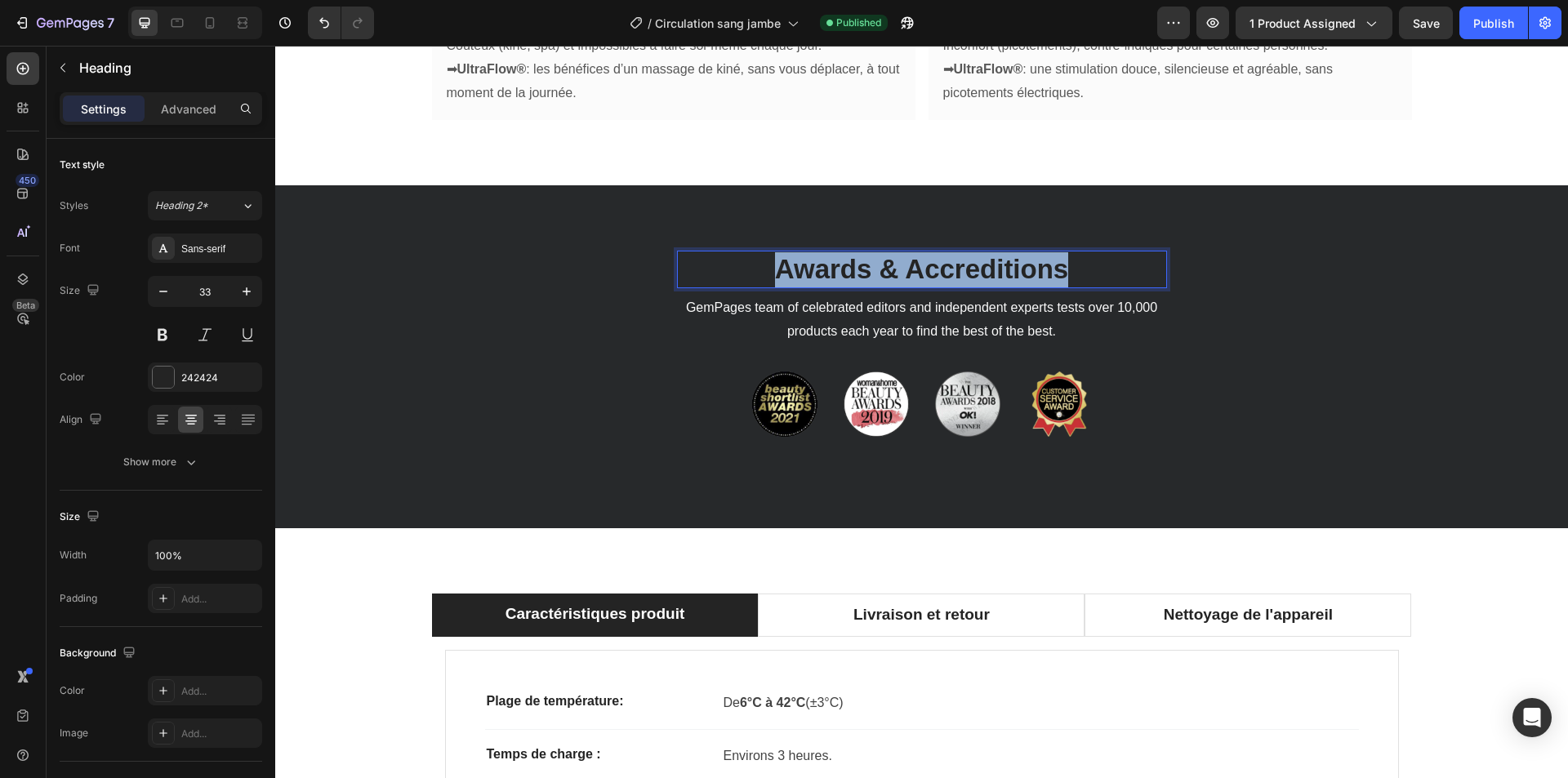
click at [860, 252] on p "Awards & Accreditions" at bounding box center [922, 270] width 487 height 35
click at [860, 252] on p "résultats garantie" at bounding box center [922, 270] width 487 height 35
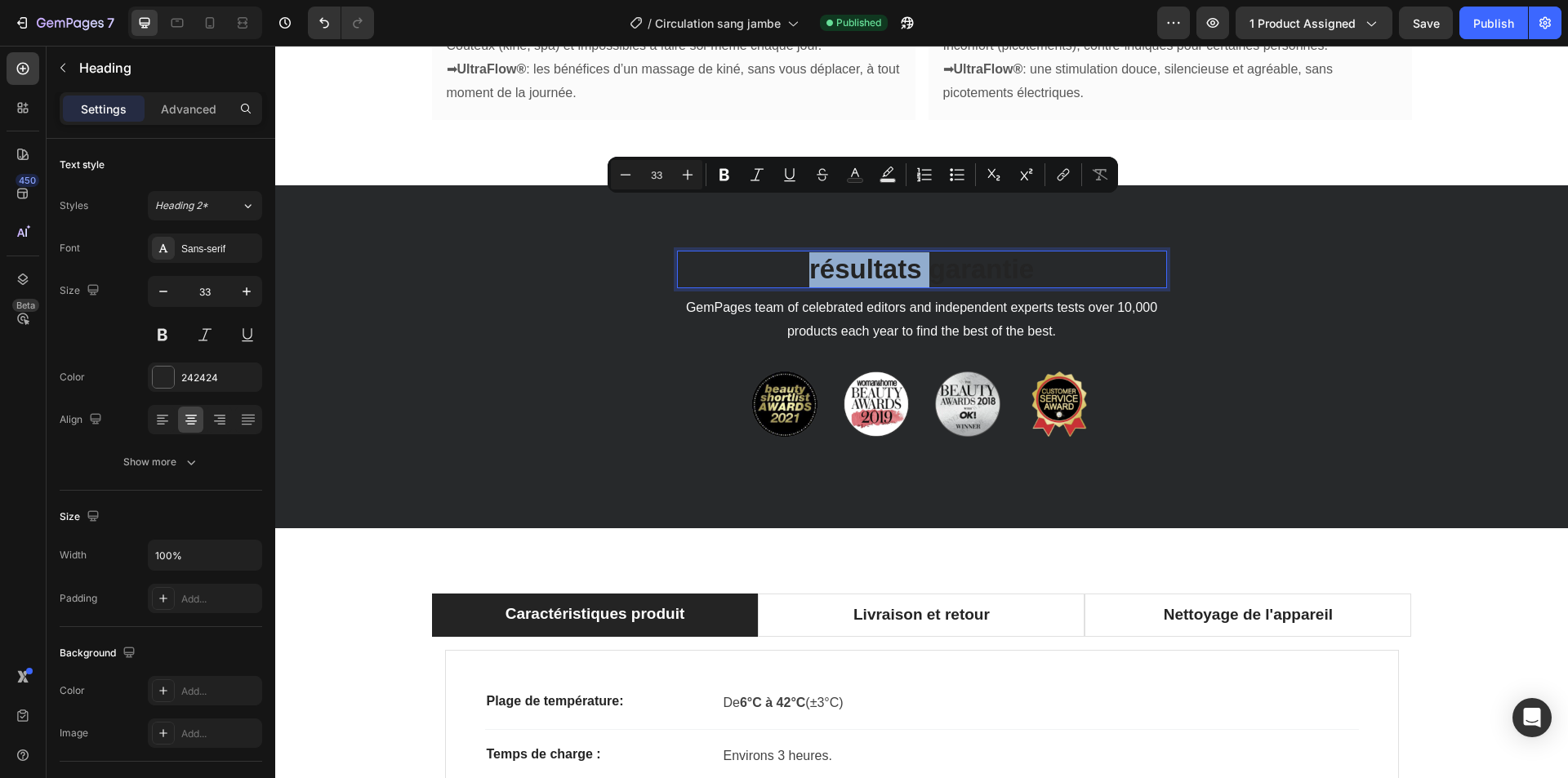
click at [860, 252] on p "résultats garantie" at bounding box center [922, 270] width 487 height 35
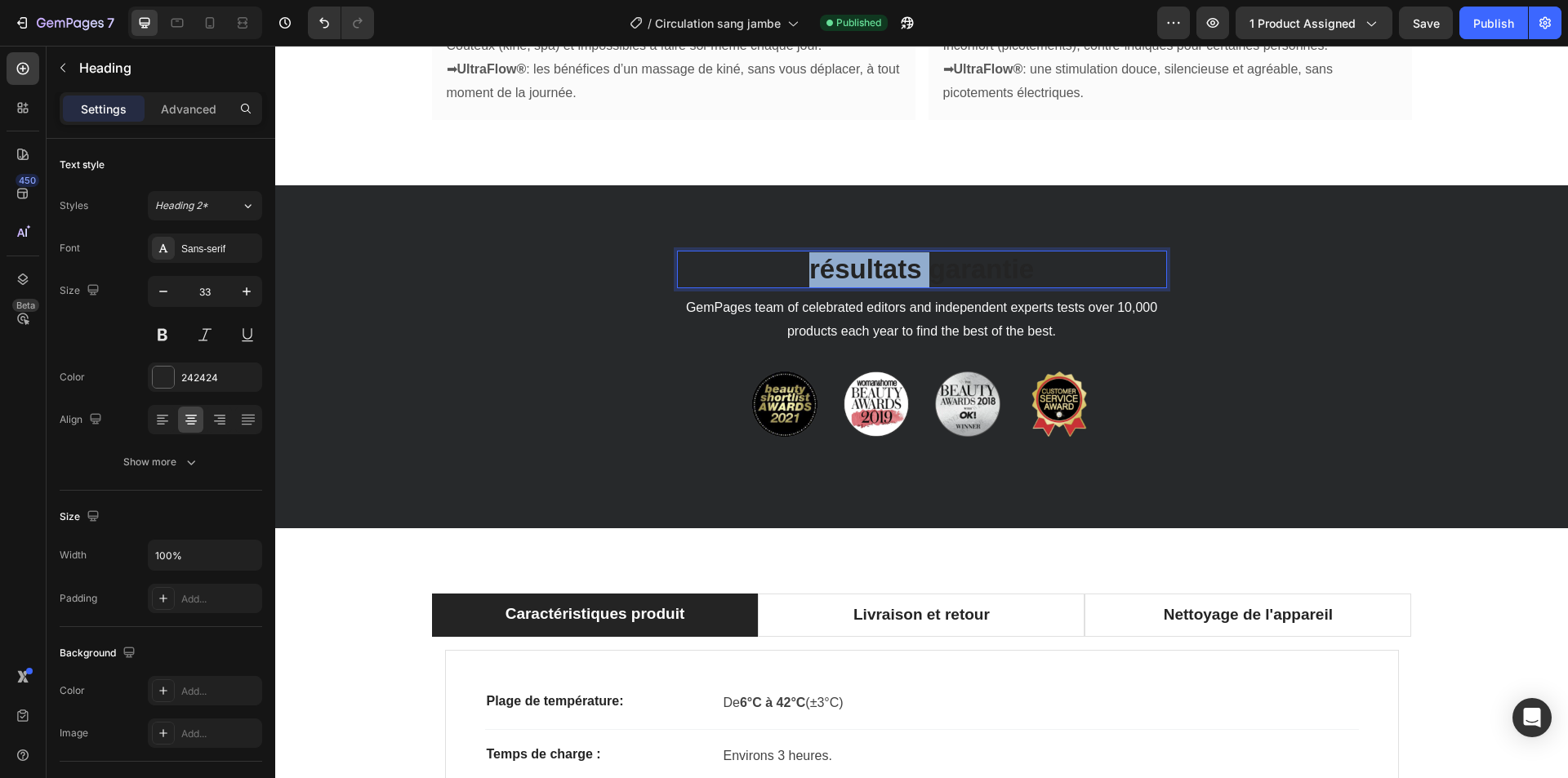
click at [860, 252] on p "résultats garantie" at bounding box center [922, 270] width 487 height 35
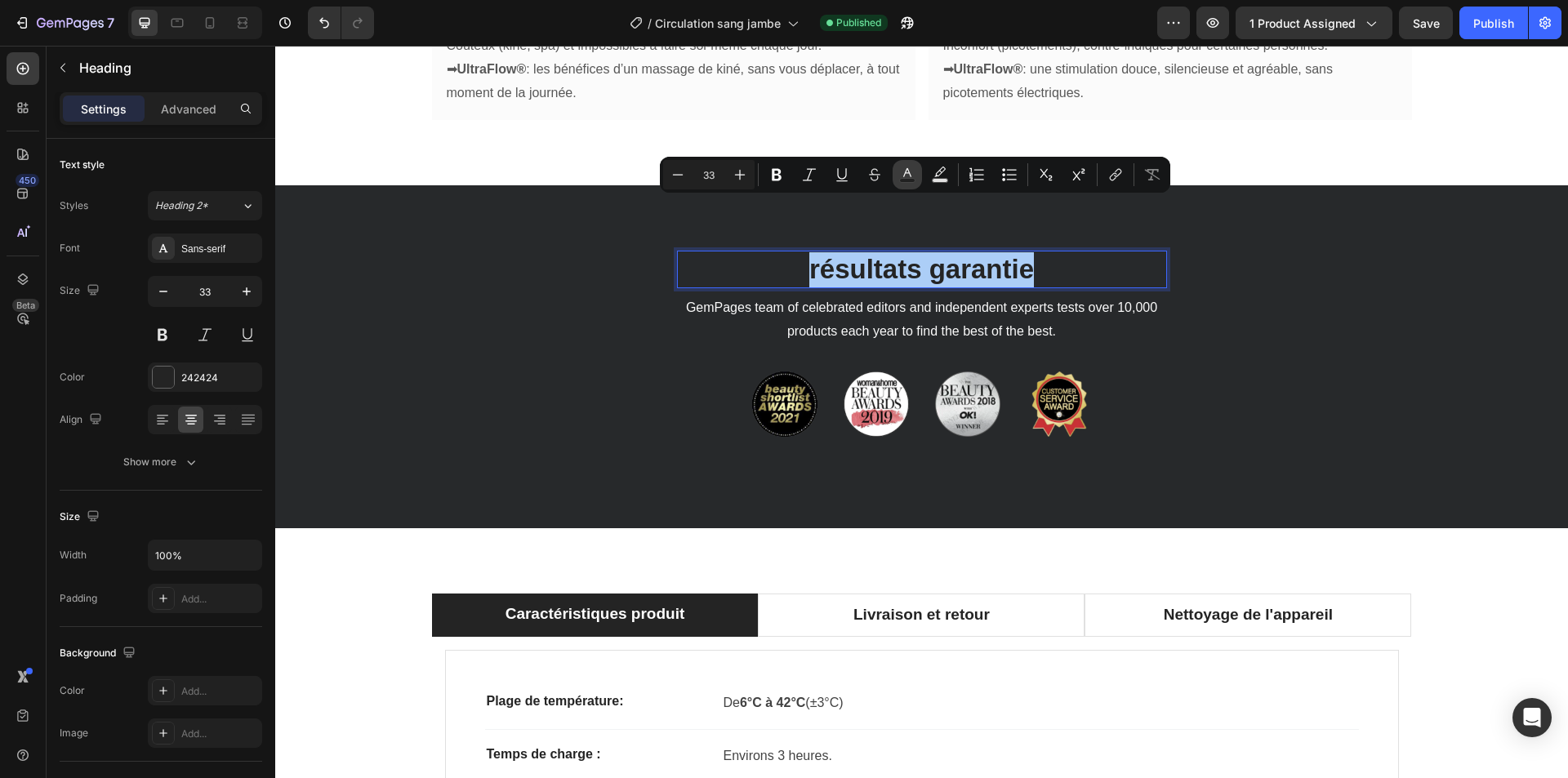
click at [904, 180] on rect "Editor contextual toolbar" at bounding box center [907, 181] width 15 height 4
type input "242424"
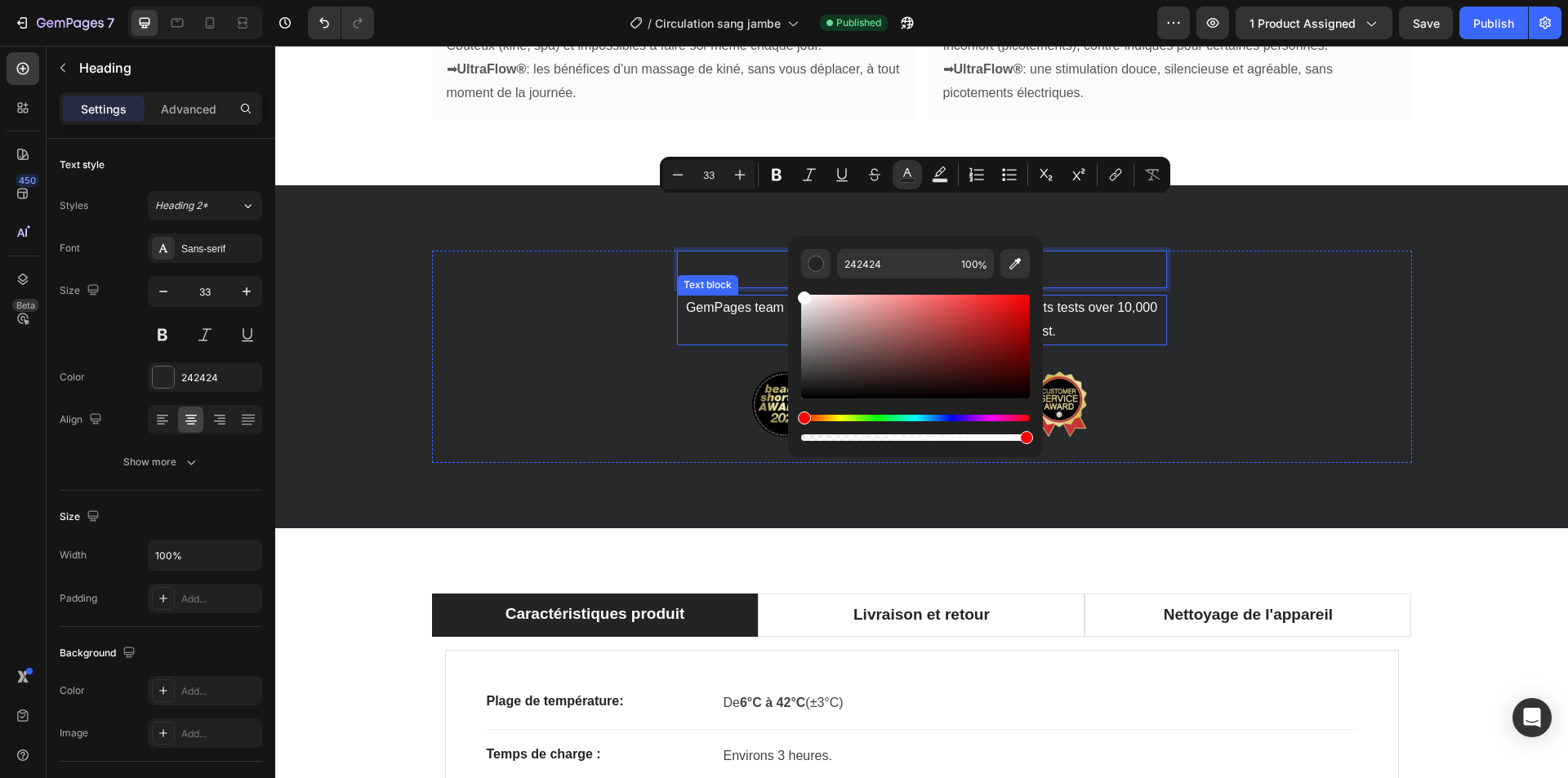
type input "FFFFFF"
drag, startPoint x: 1102, startPoint y: 381, endPoint x: 764, endPoint y: 250, distance: 362.5
click at [816, 254] on span "résultats garantie" at bounding box center [921, 269] width 225 height 30
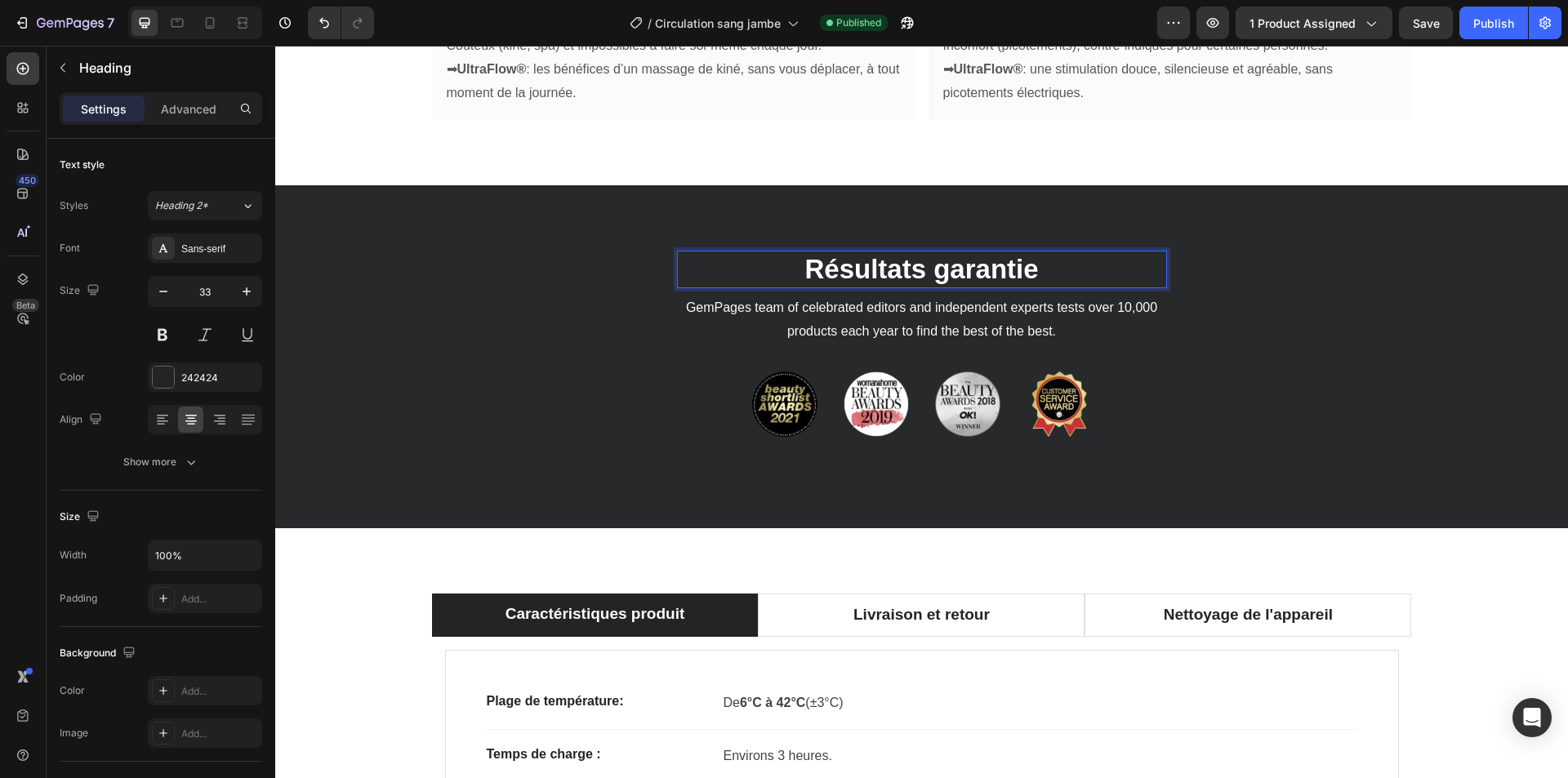
click at [1040, 252] on p "Résultats garantie" at bounding box center [922, 270] width 487 height 35
click at [995, 296] on p "GemPages team of celebrated editors and independent experts tests over 10,000 p…" at bounding box center [922, 319] width 487 height 47
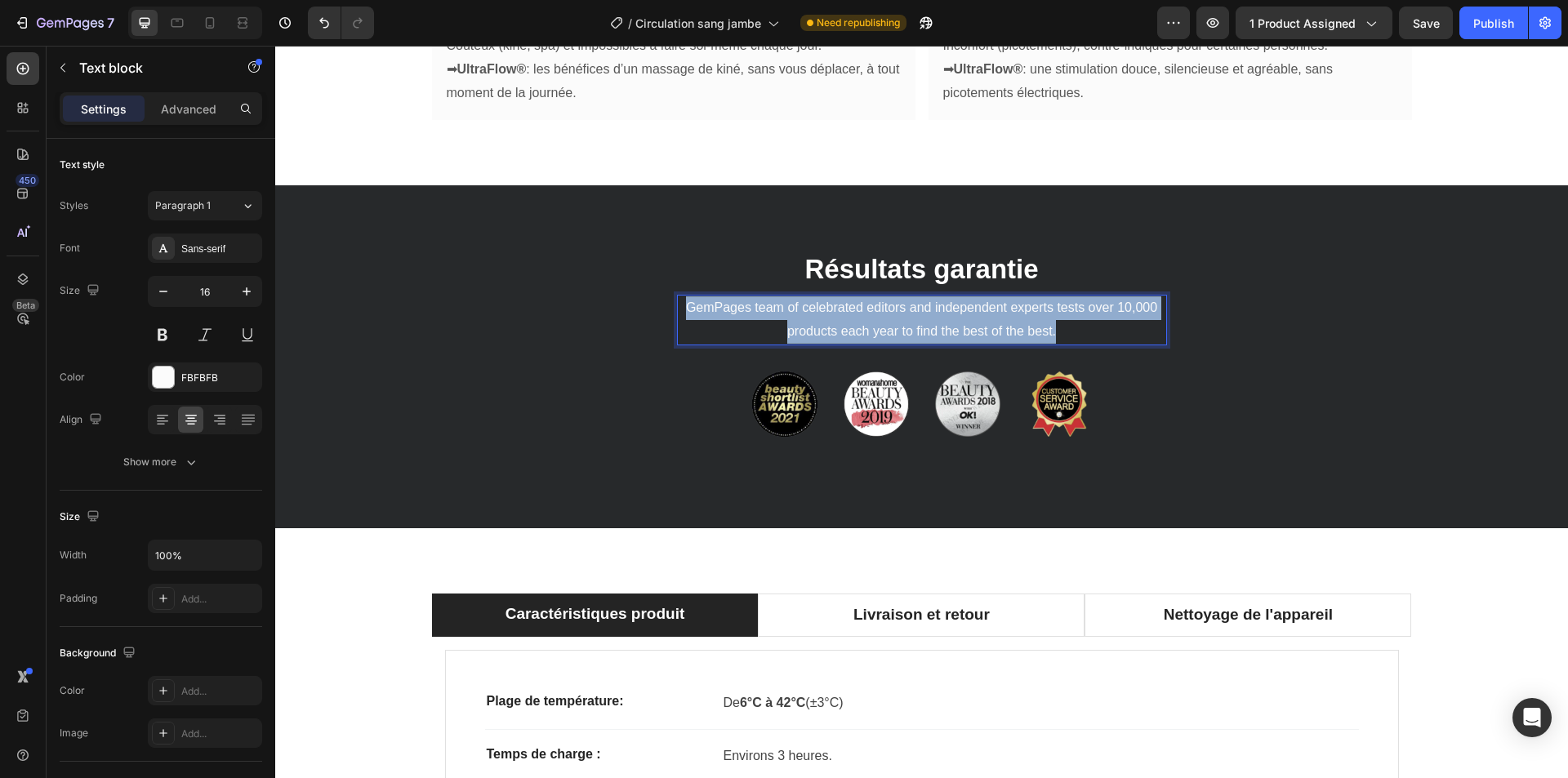
click at [995, 296] on p "GemPages team of celebrated editors and independent experts tests over 10,000 p…" at bounding box center [922, 319] width 487 height 47
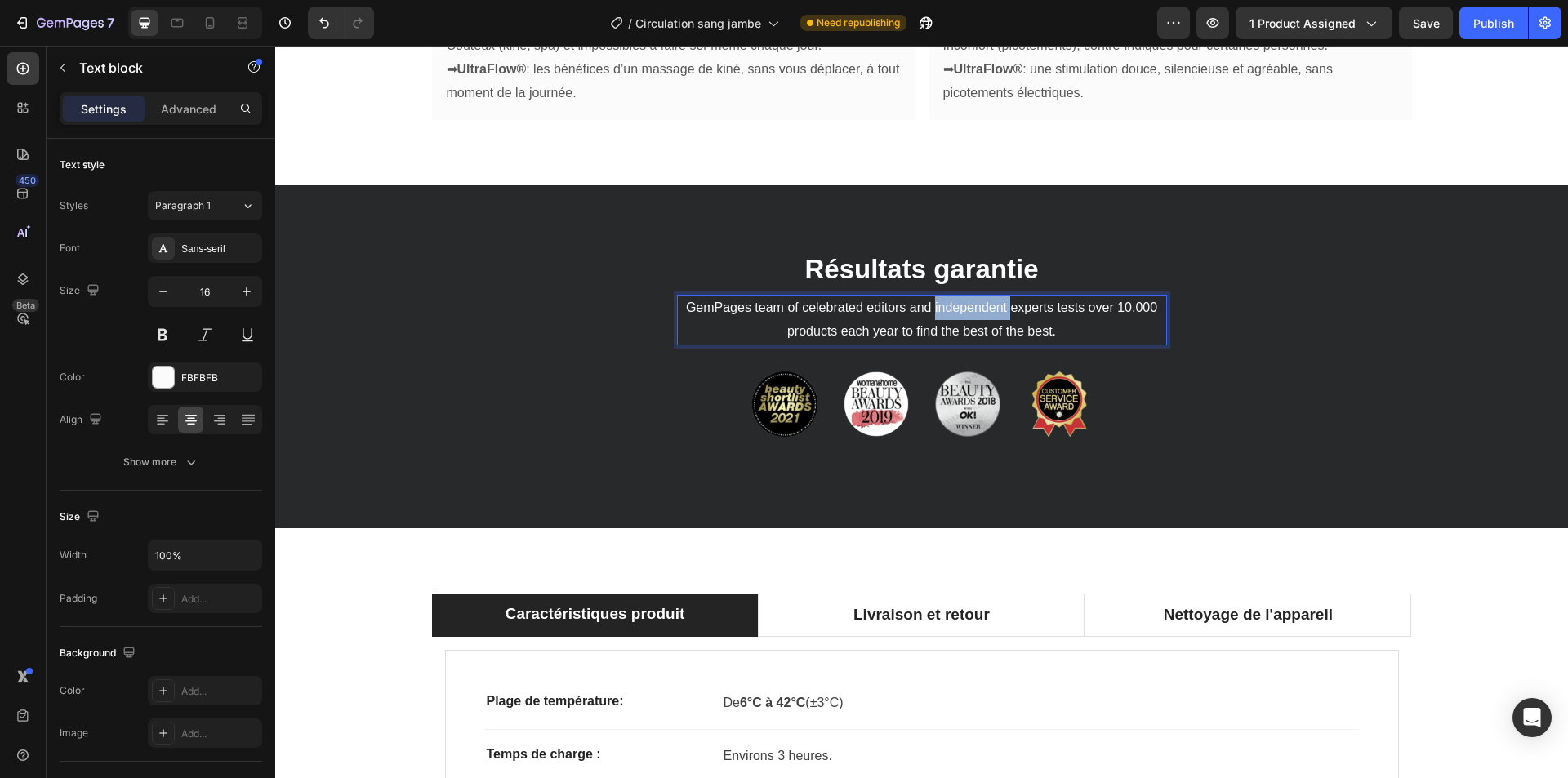
click at [995, 296] on p "GemPages team of celebrated editors and independent experts tests over 10,000 p…" at bounding box center [922, 319] width 487 height 47
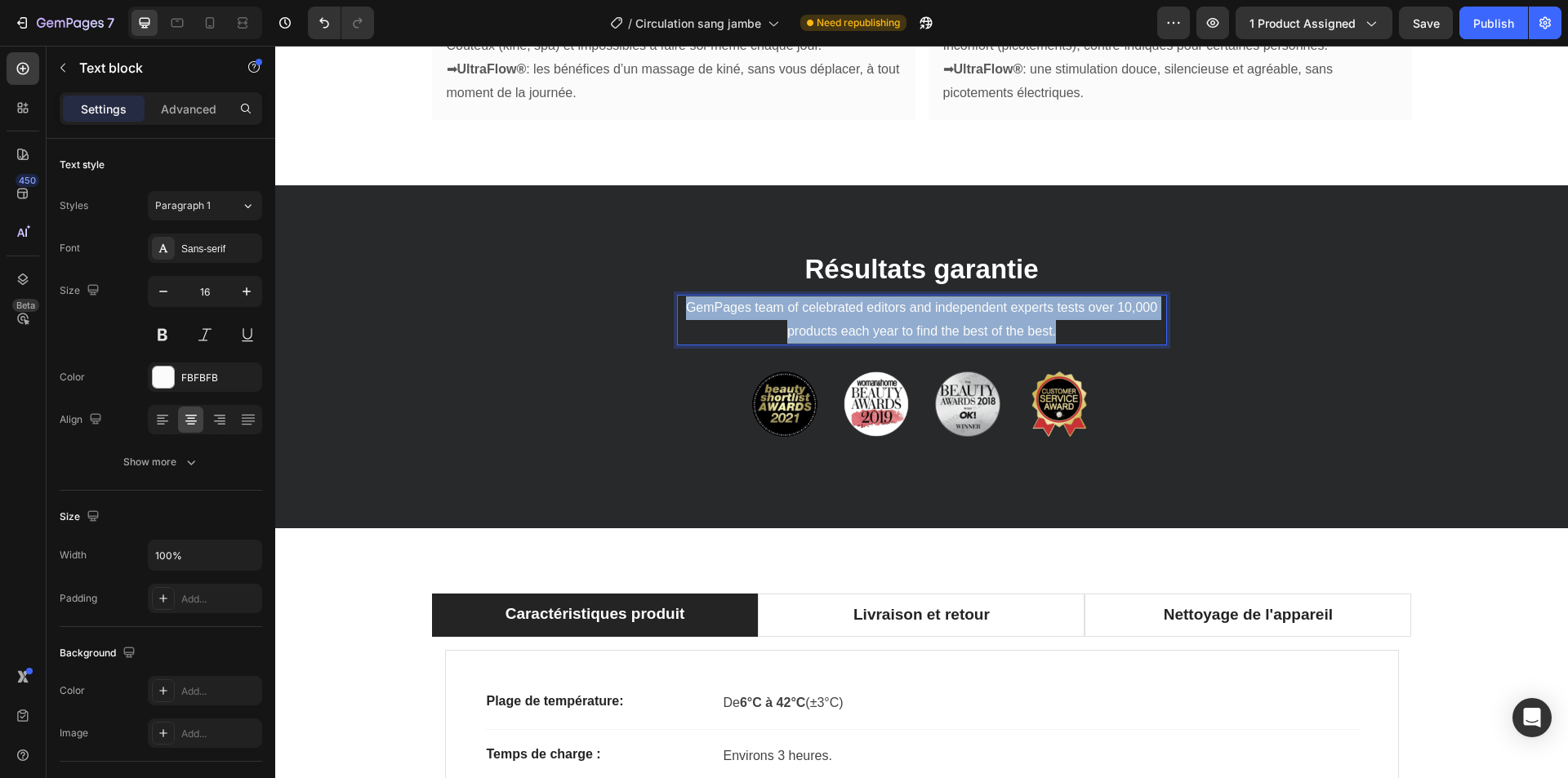
click at [995, 296] on p "GemPages team of celebrated editors and independent experts tests over 10,000 p…" at bounding box center [922, 319] width 487 height 47
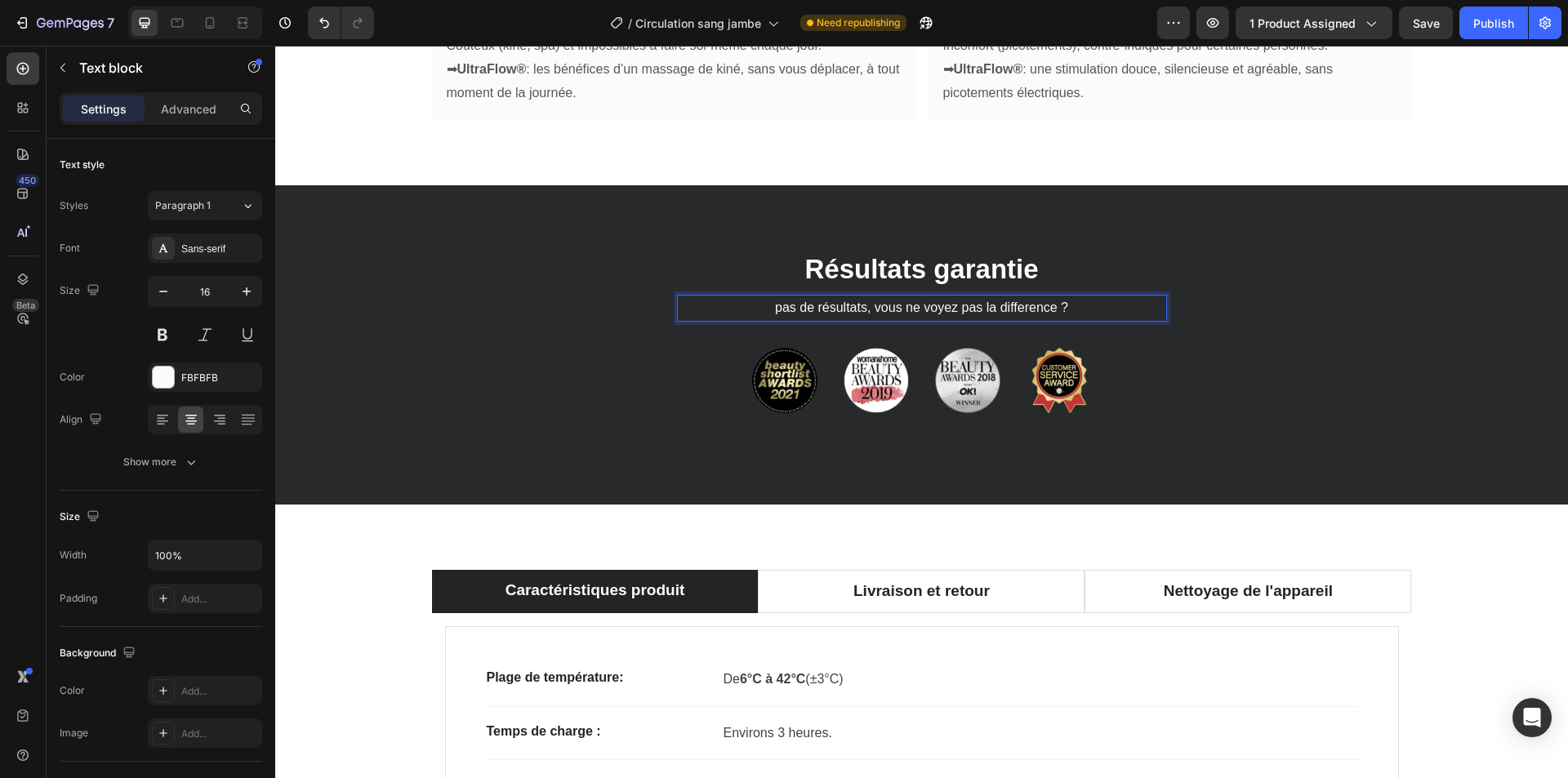
click at [867, 296] on p "pas de résultats, vous ne voyez pas la difference ?" at bounding box center [922, 308] width 487 height 24
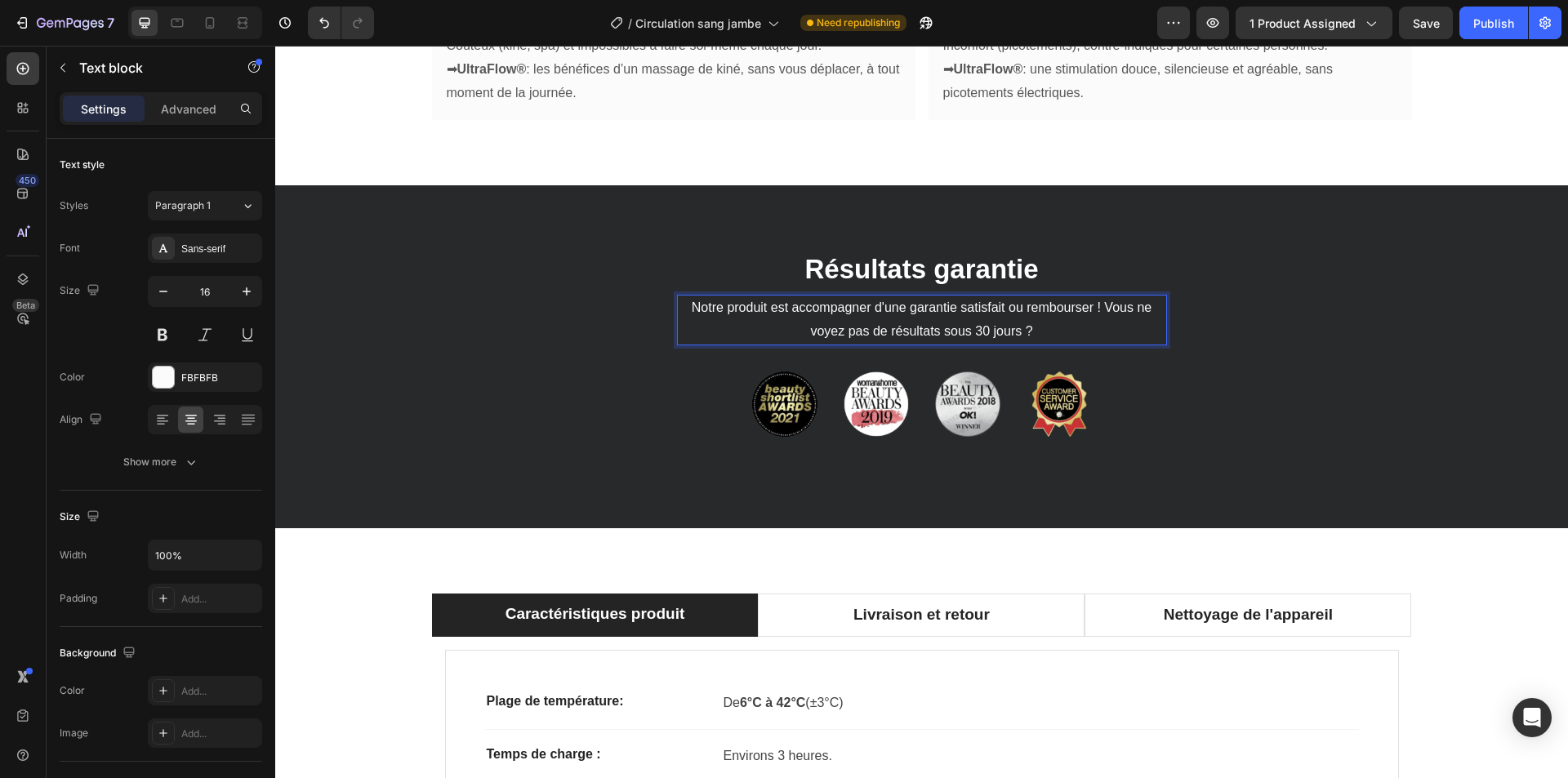
click at [1089, 296] on p "Notre produit est accompagner d'une garantie satisfait ou rembourser ! Vous ne …" at bounding box center [922, 319] width 487 height 47
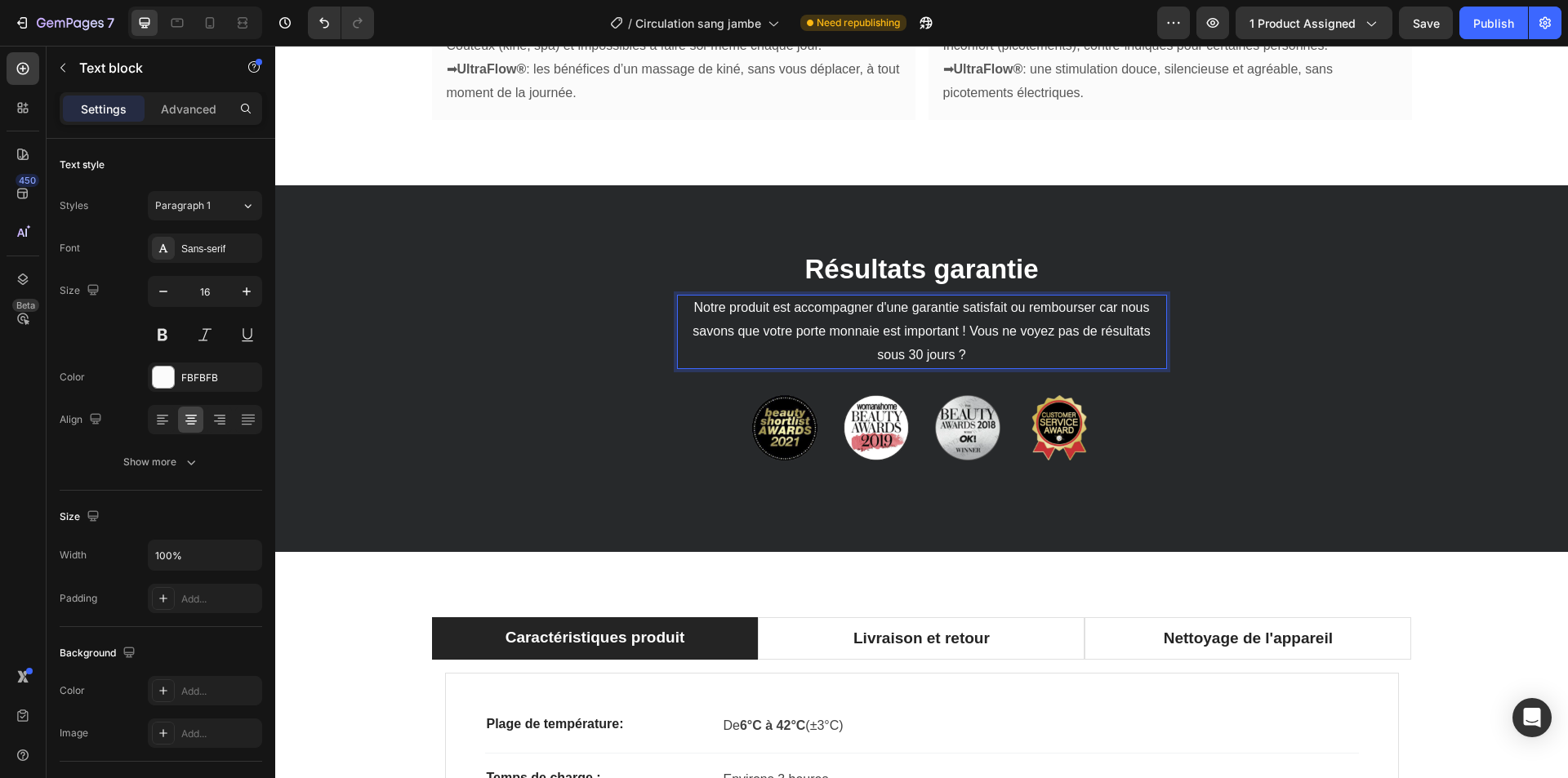
click at [1024, 303] on p "Notre produit est accompagner d'une garantie satisfait ou rembourser car nous s…" at bounding box center [922, 331] width 487 height 70
click at [114, 76] on p "Text block" at bounding box center [148, 67] width 138 height 20
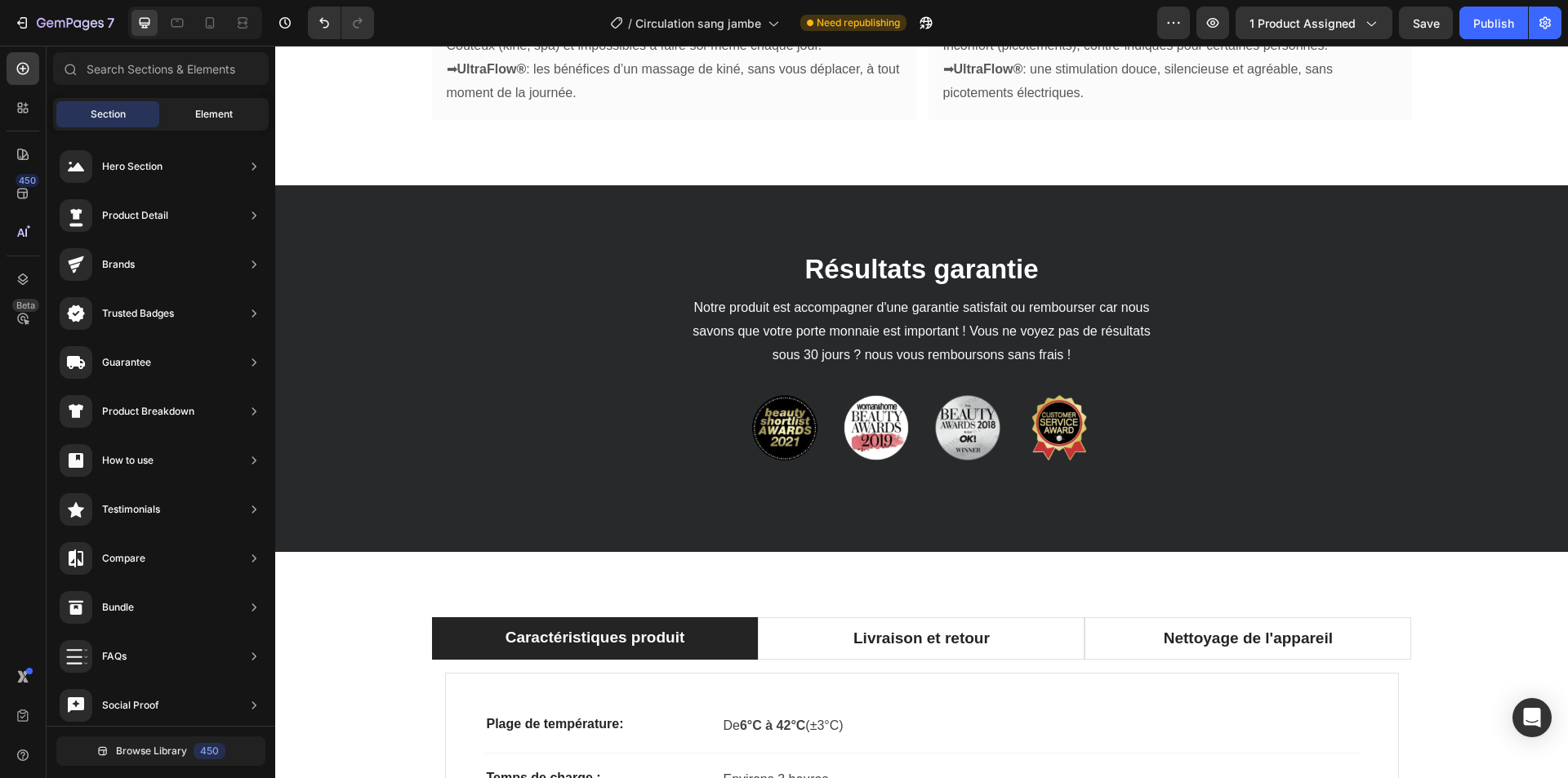
click at [218, 119] on span "Element" at bounding box center [214, 114] width 37 height 15
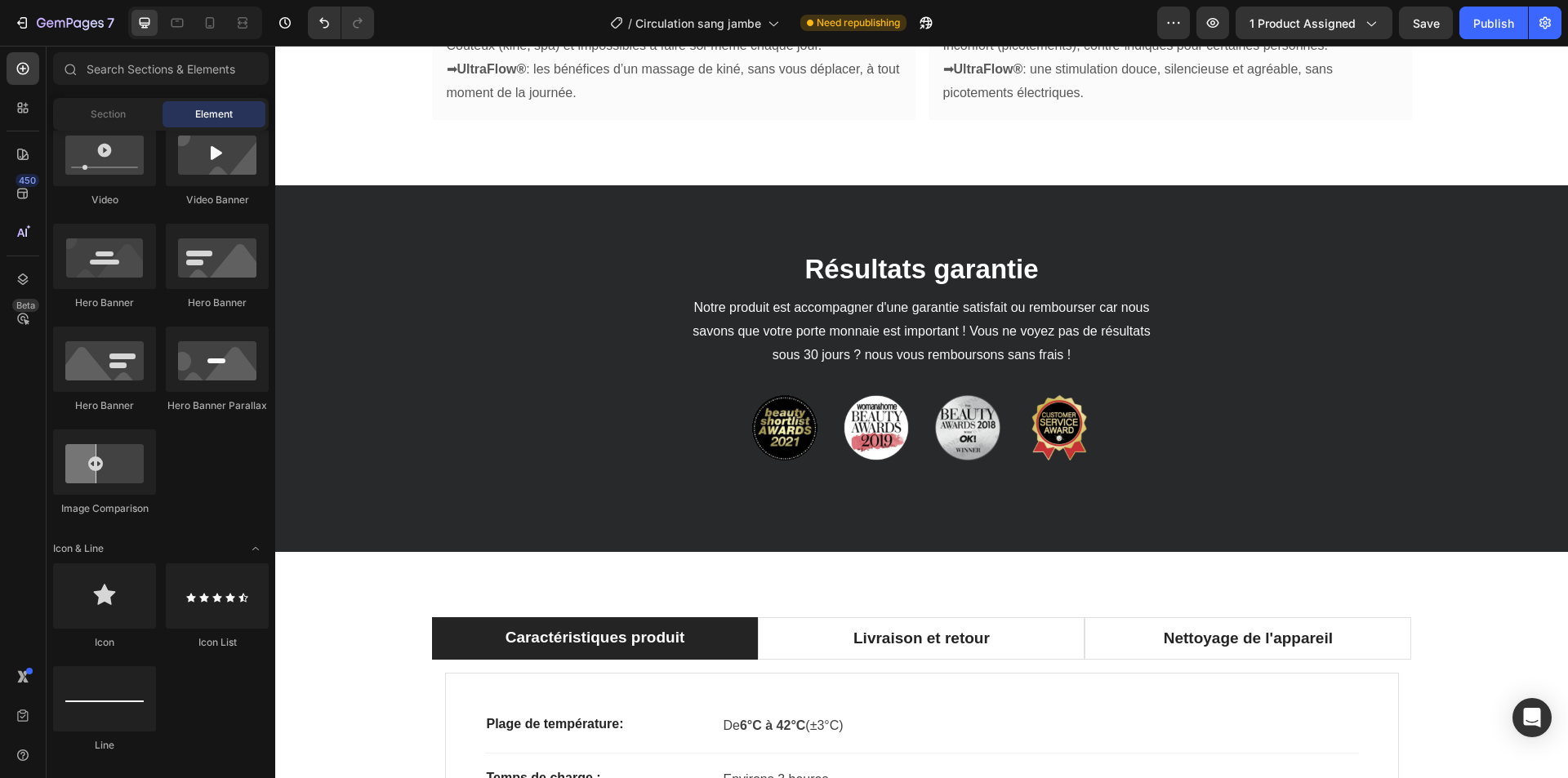
scroll to position [408, 0]
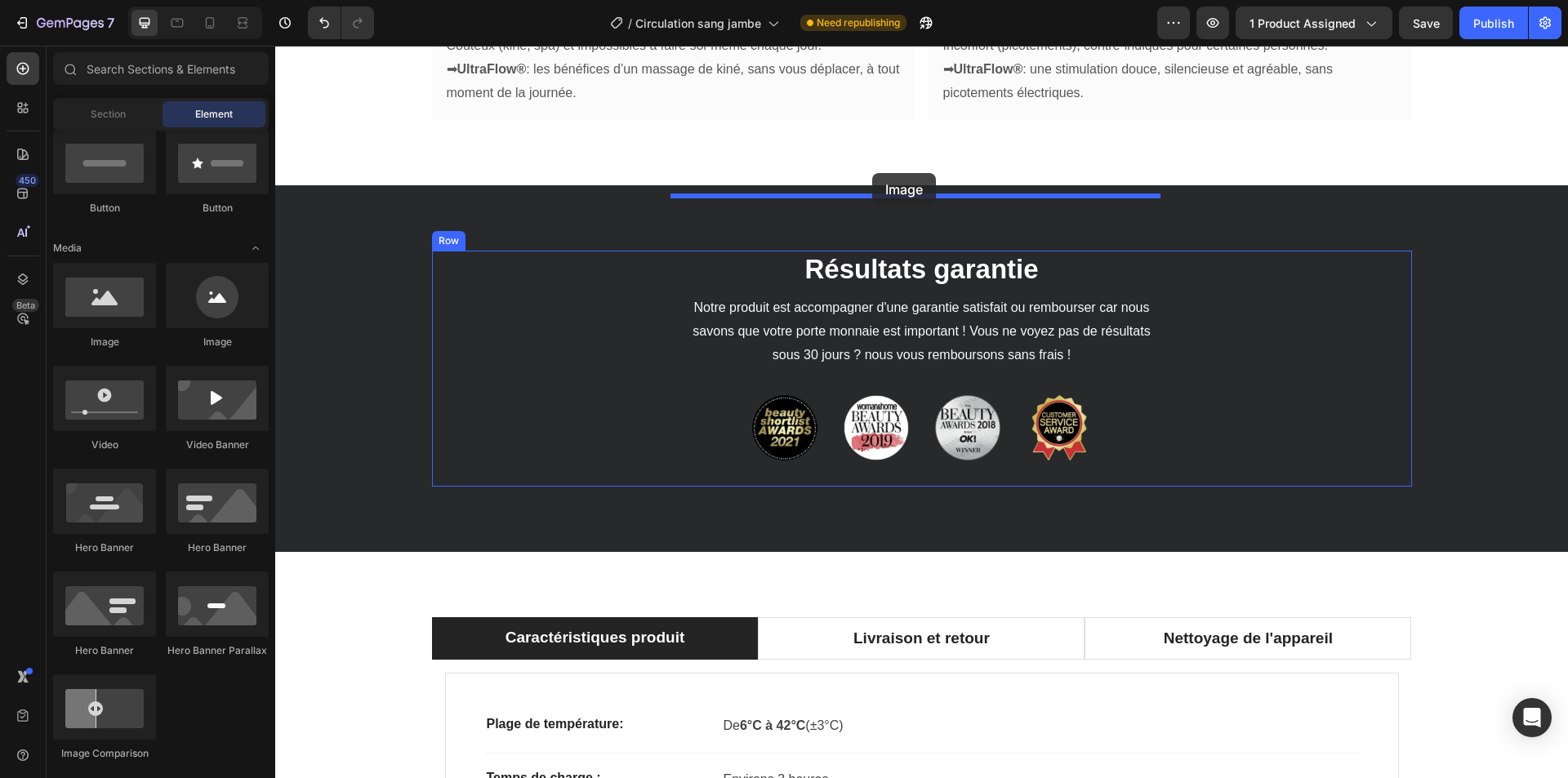
drag, startPoint x: 371, startPoint y: 363, endPoint x: 872, endPoint y: 173, distance: 535.8
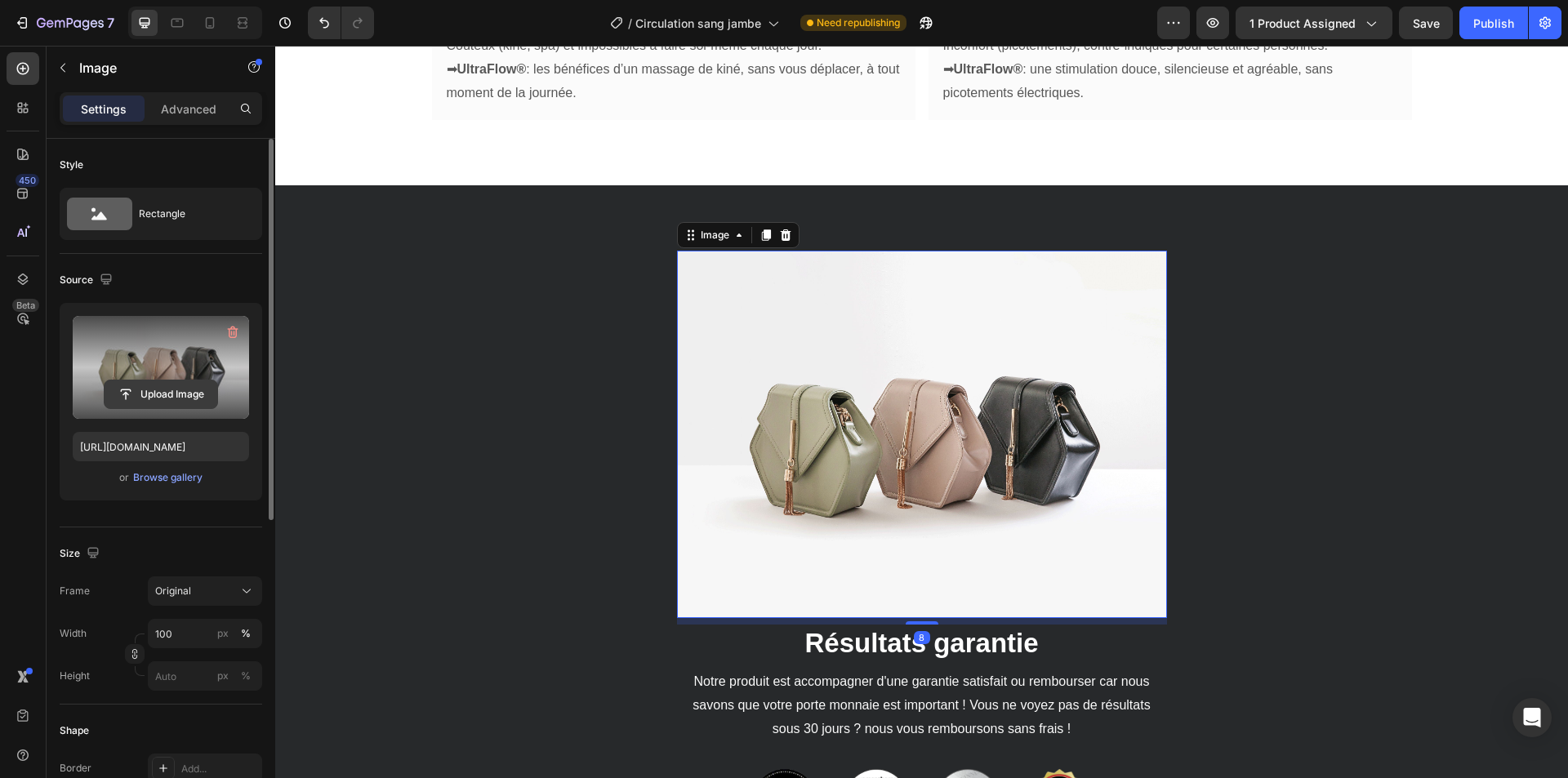
click at [161, 394] on input "file" at bounding box center [161, 394] width 113 height 28
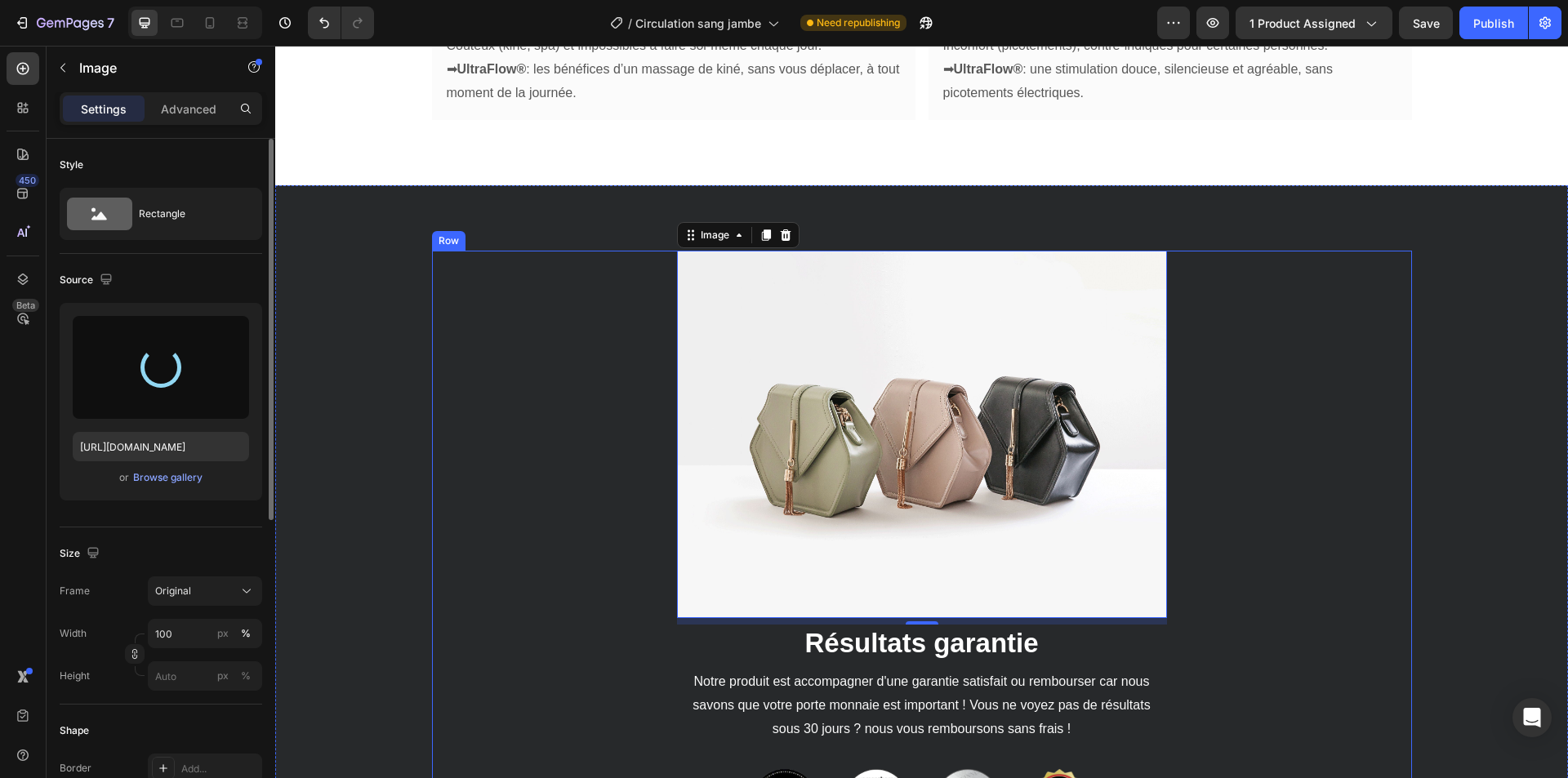
type input "https://cdn.shopify.com/s/files/1/0975/8493/9272/files/gempages_578477947246084…"
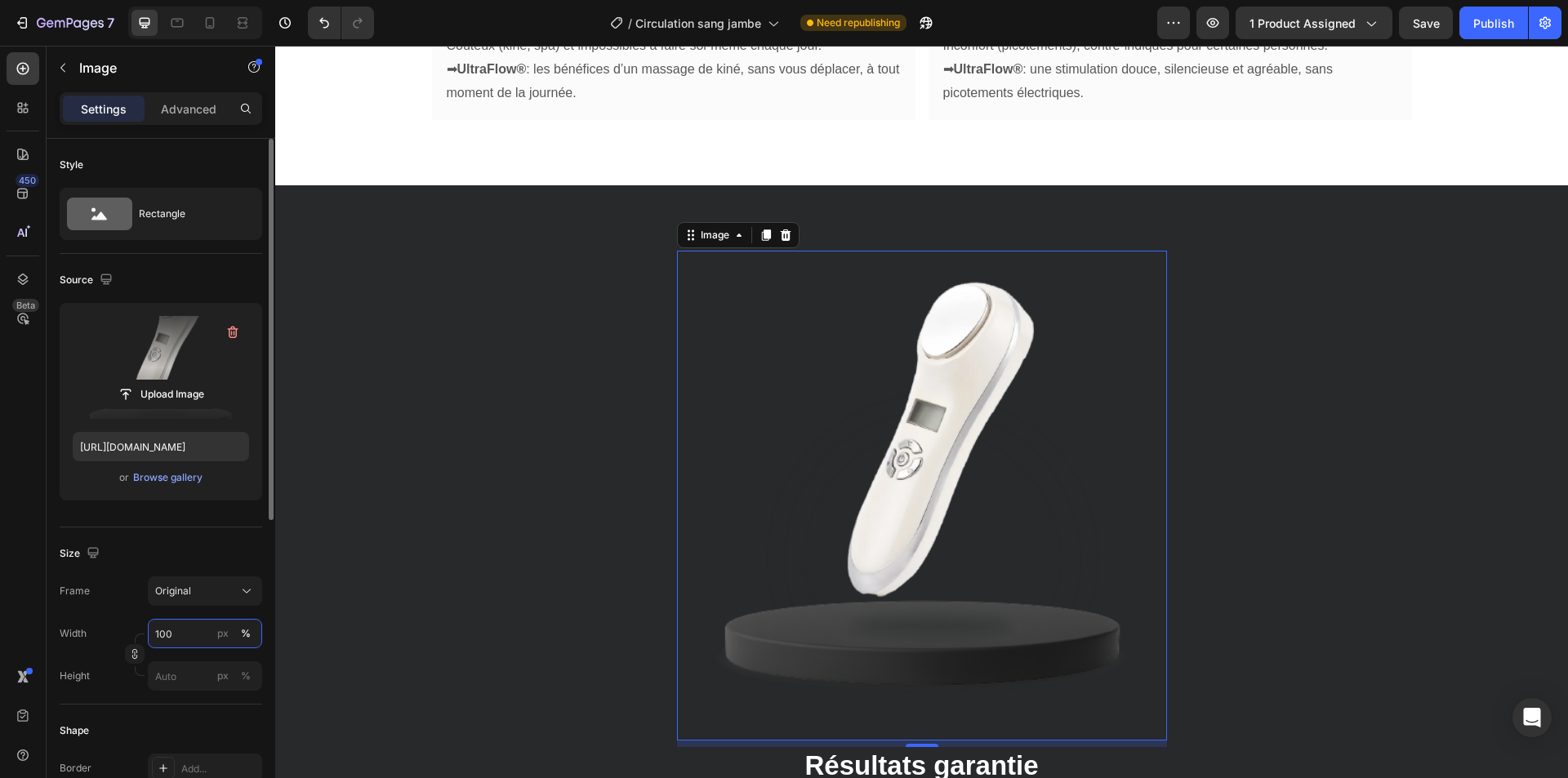
click at [185, 635] on input "100" at bounding box center [205, 633] width 114 height 29
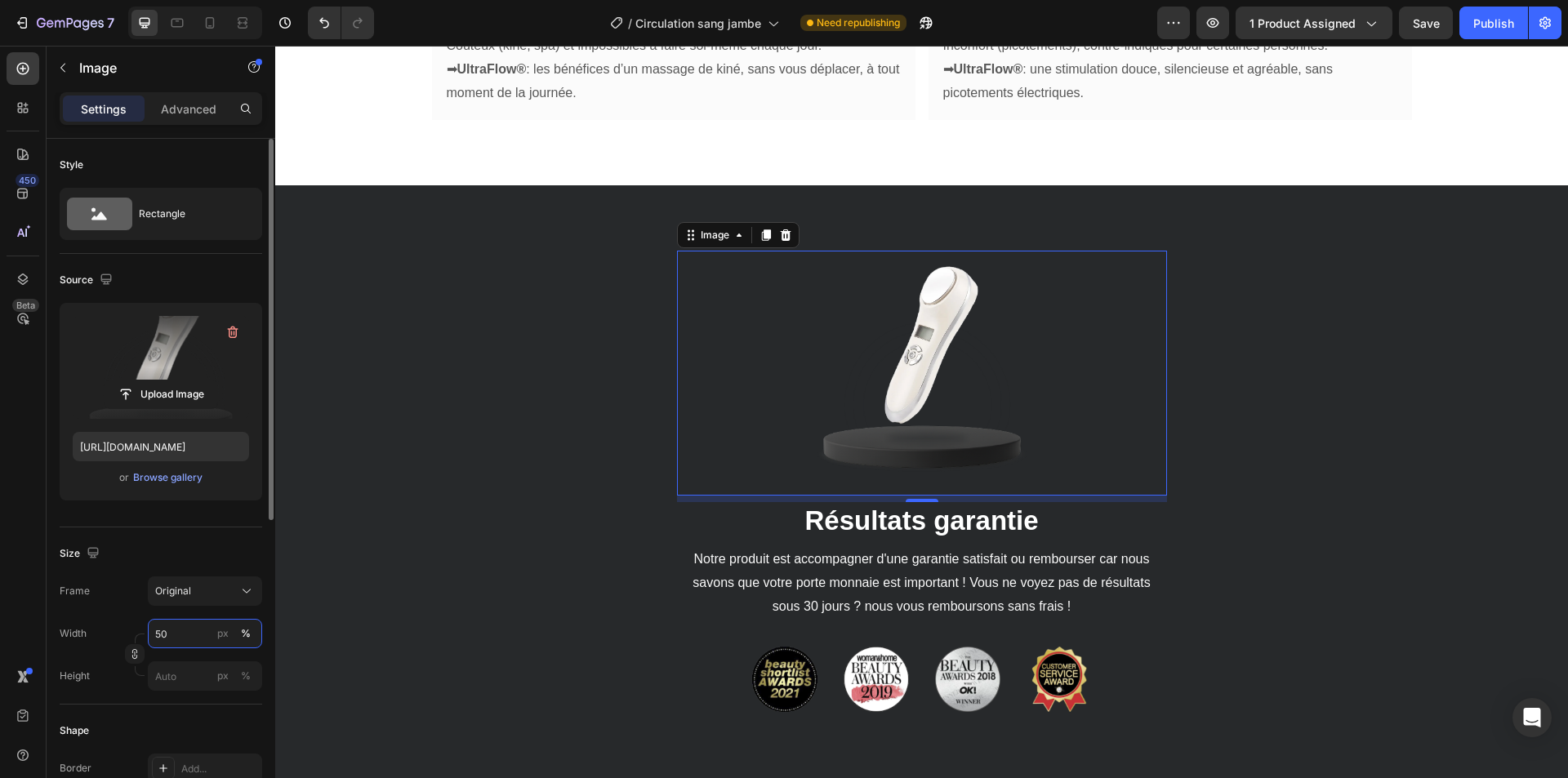
click at [185, 635] on input "50" at bounding box center [205, 633] width 114 height 29
type input "20"
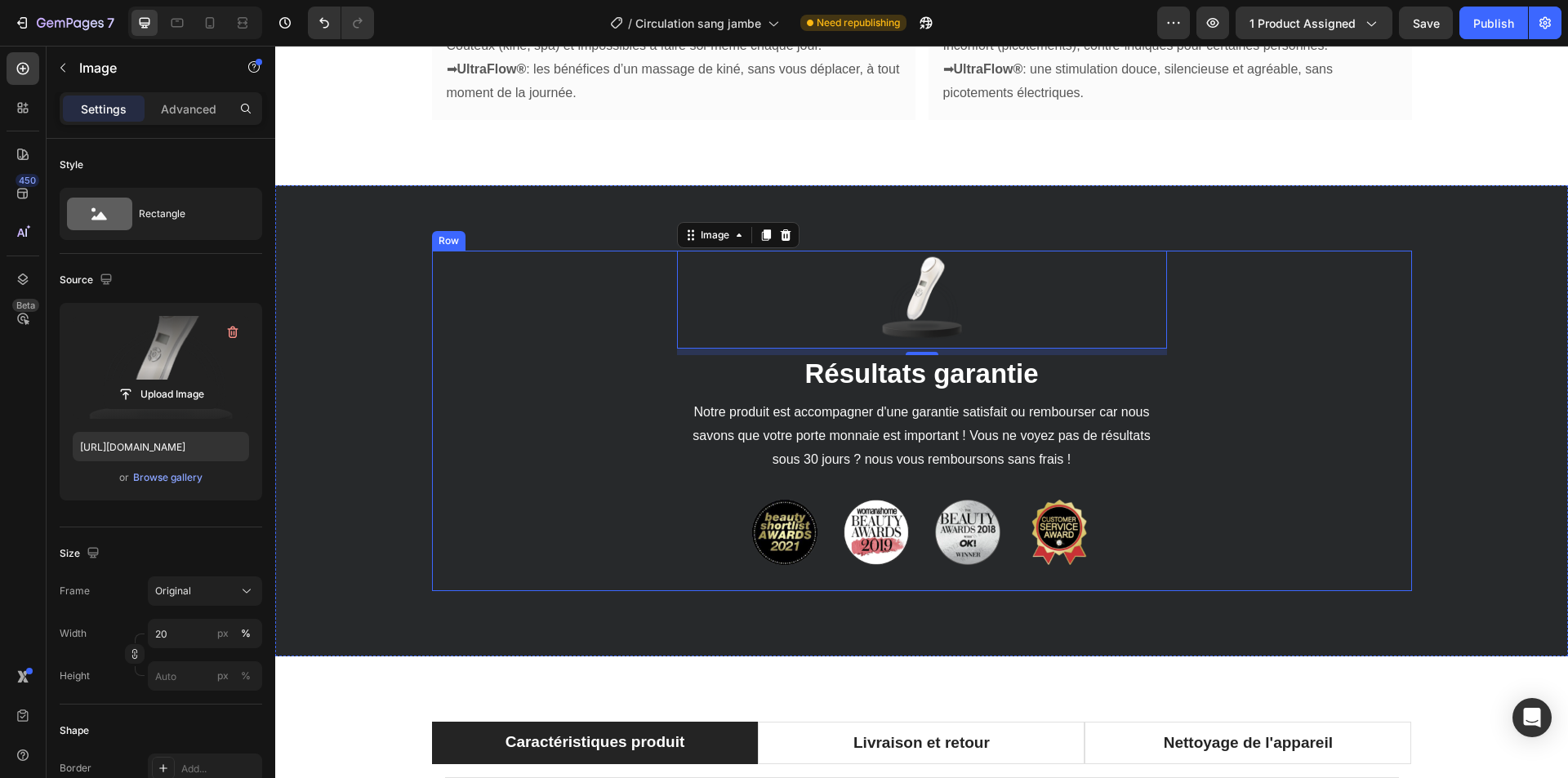
click at [595, 343] on div "Image 8 ⁠⁠⁠⁠⁠⁠⁠ Résultats garantie Heading Notre produit est accompagner d'une …" at bounding box center [922, 421] width 980 height 341
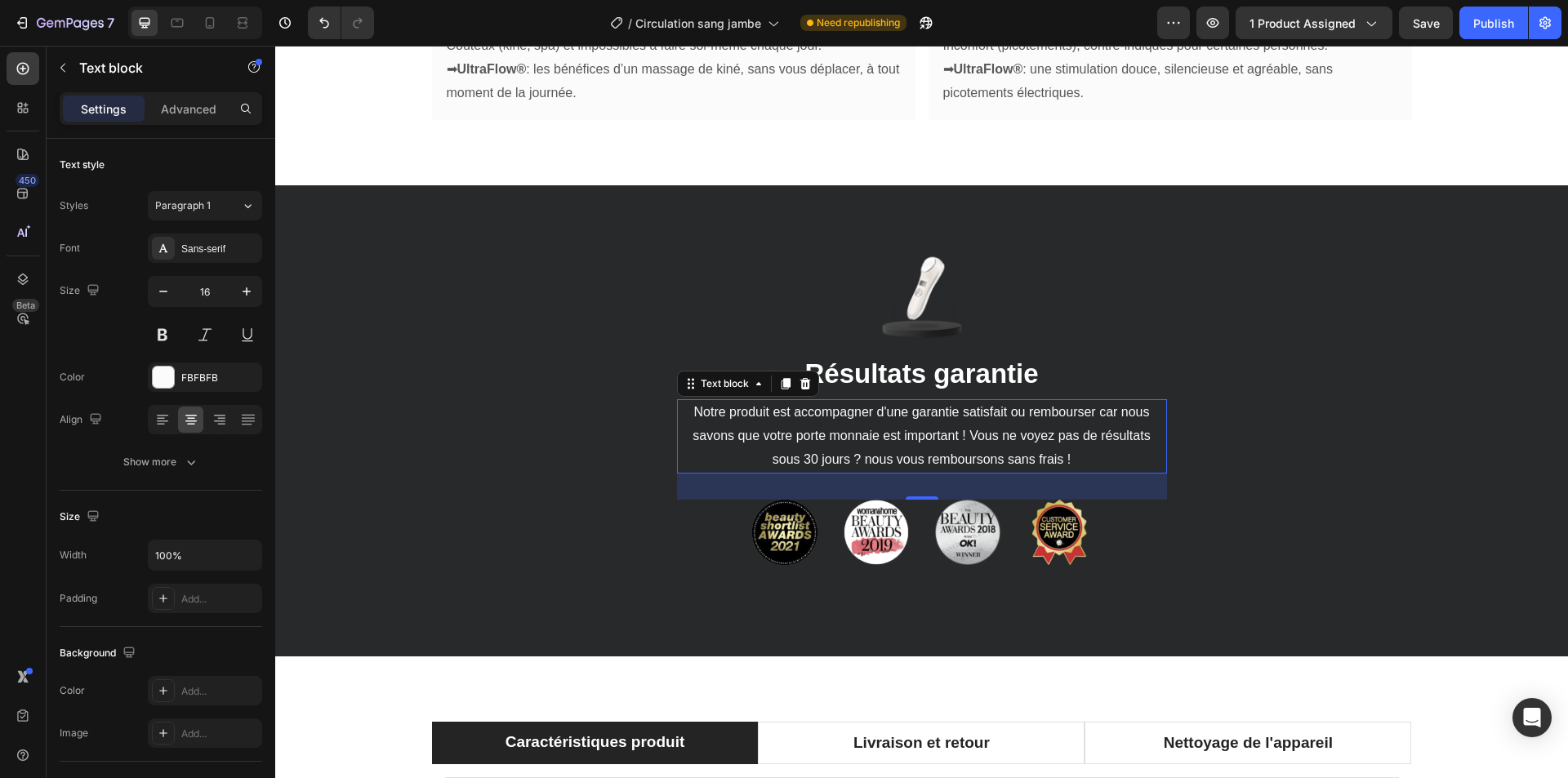
click at [819, 401] on p "Notre produit est accompagner d'une garantie satisfait ou rembourser car nous s…" at bounding box center [922, 436] width 487 height 70
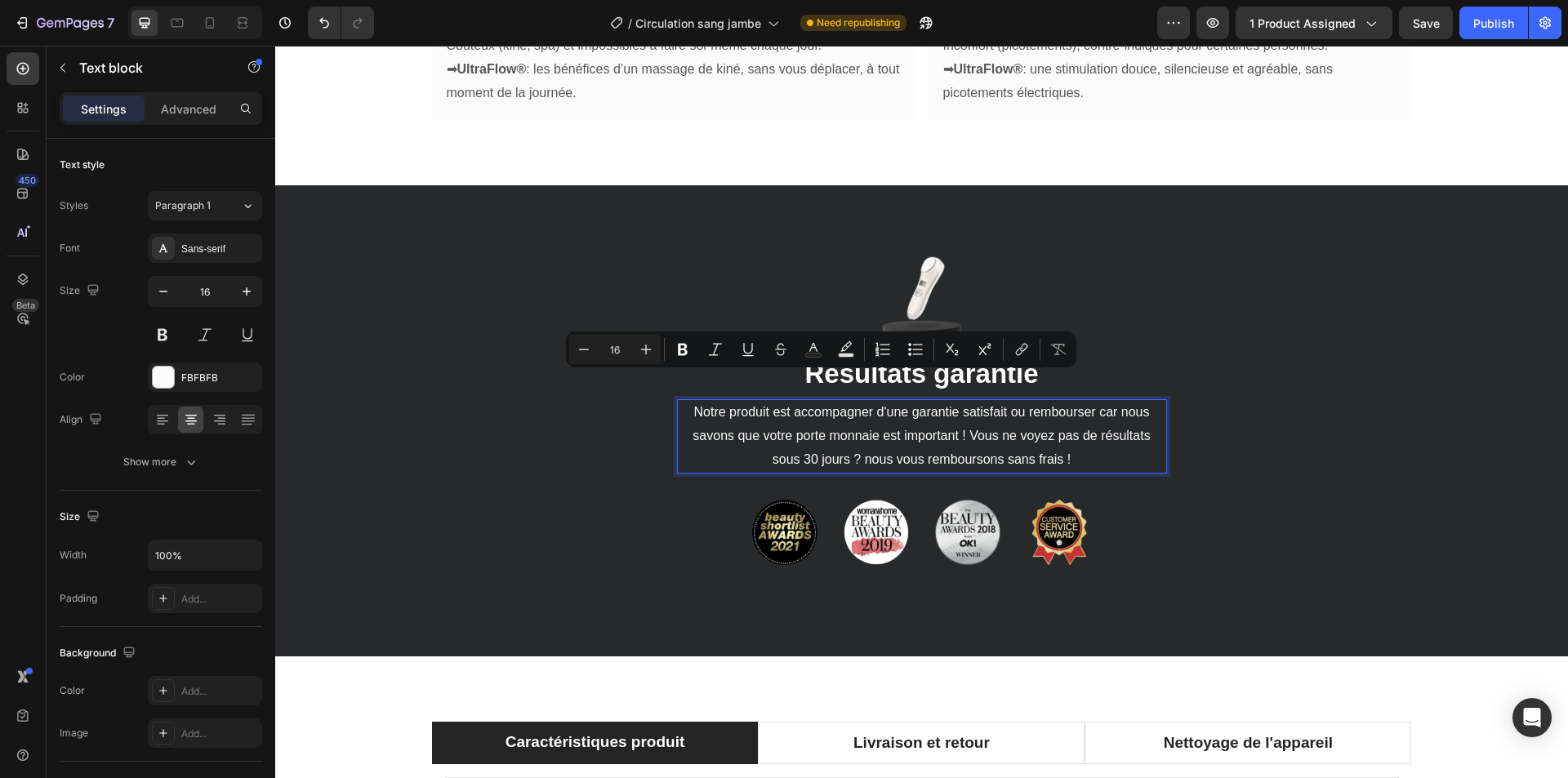
click at [952, 401] on p "Notre produit est accompagner d'une garantie satisfait ou rembourser car nous s…" at bounding box center [922, 436] width 487 height 70
click at [217, 30] on icon at bounding box center [209, 23] width 16 height 16
type input "14"
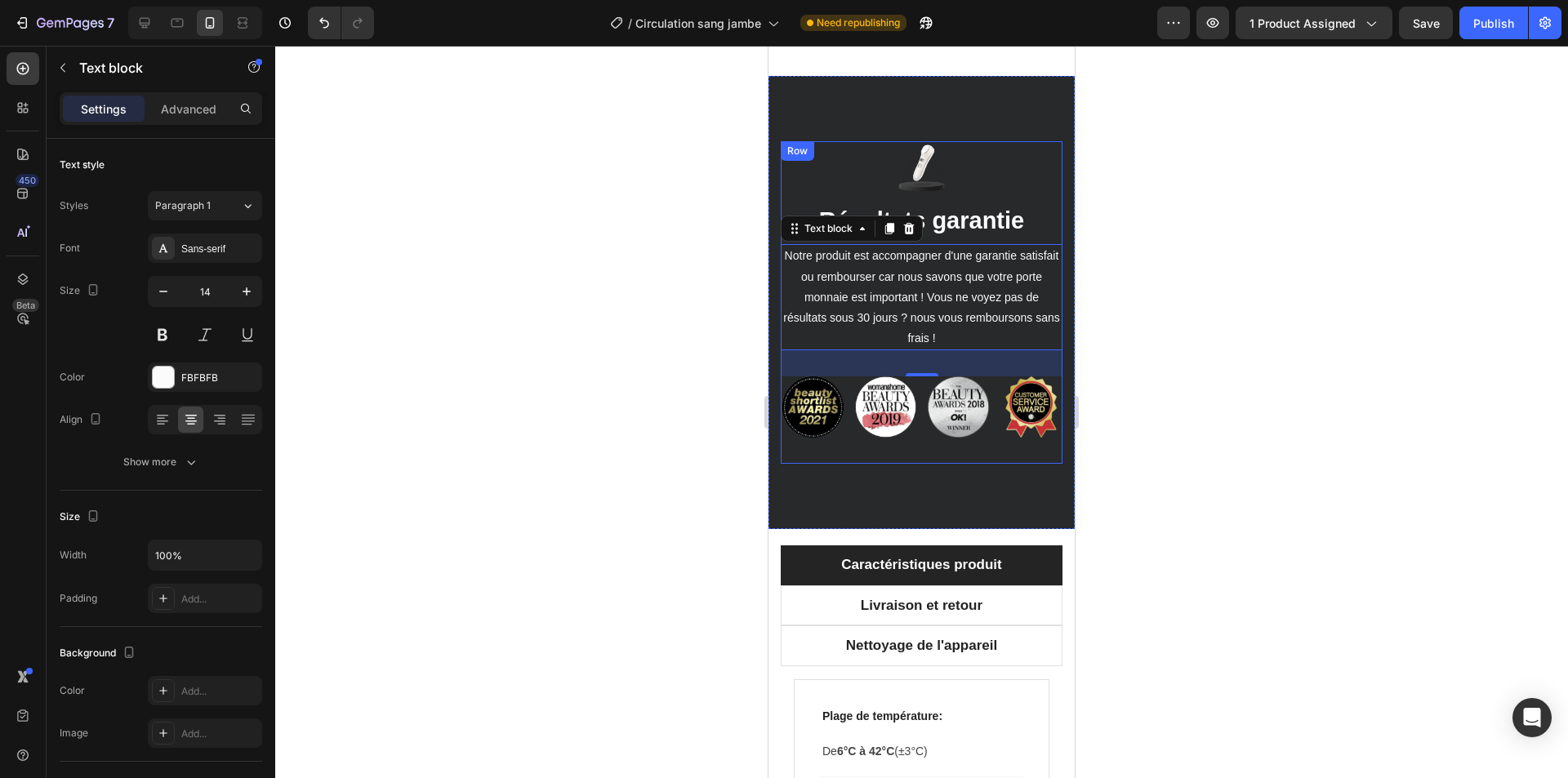
scroll to position [2974, 0]
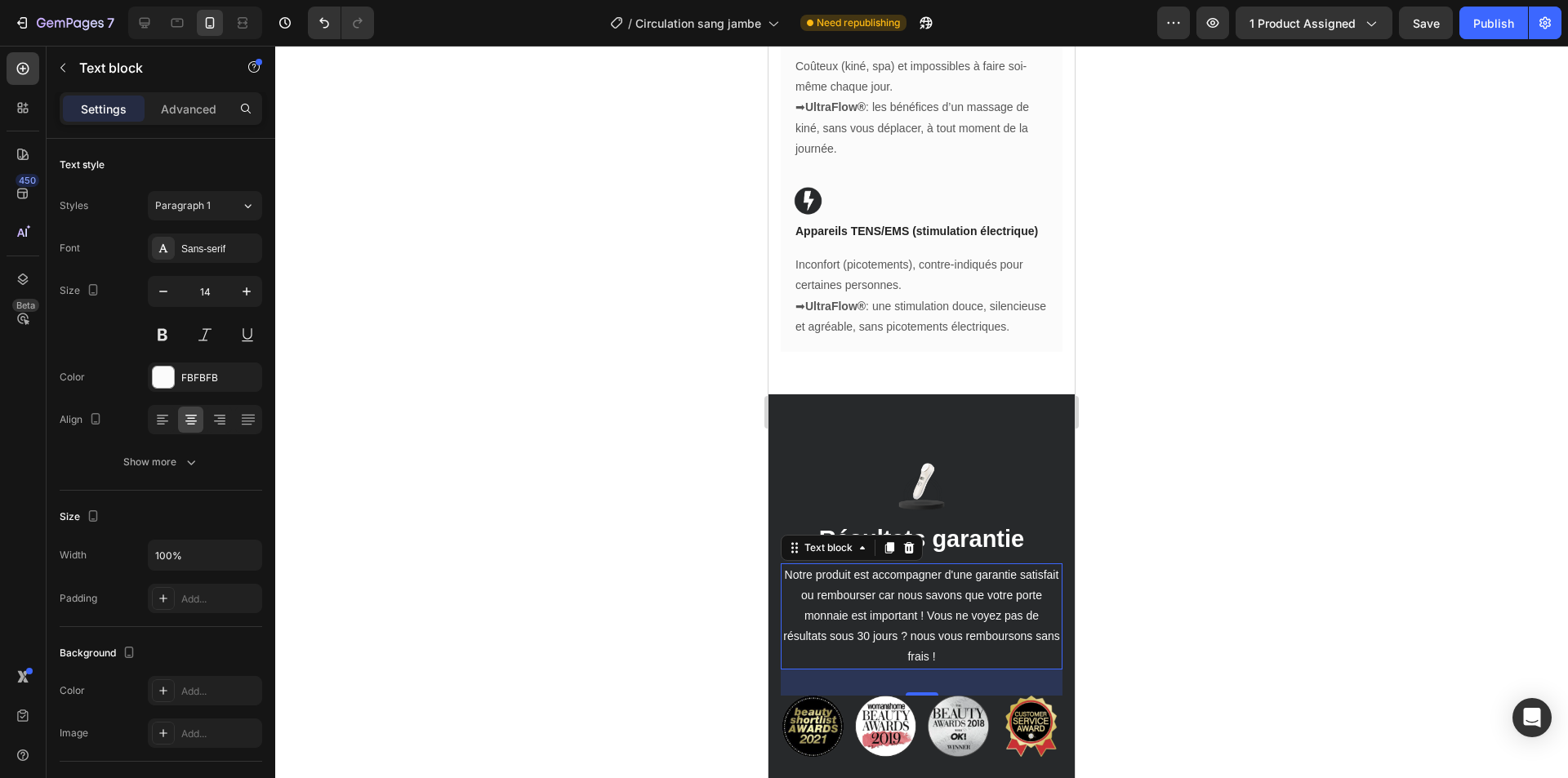
click at [1178, 386] on div at bounding box center [921, 413] width 1293 height 733
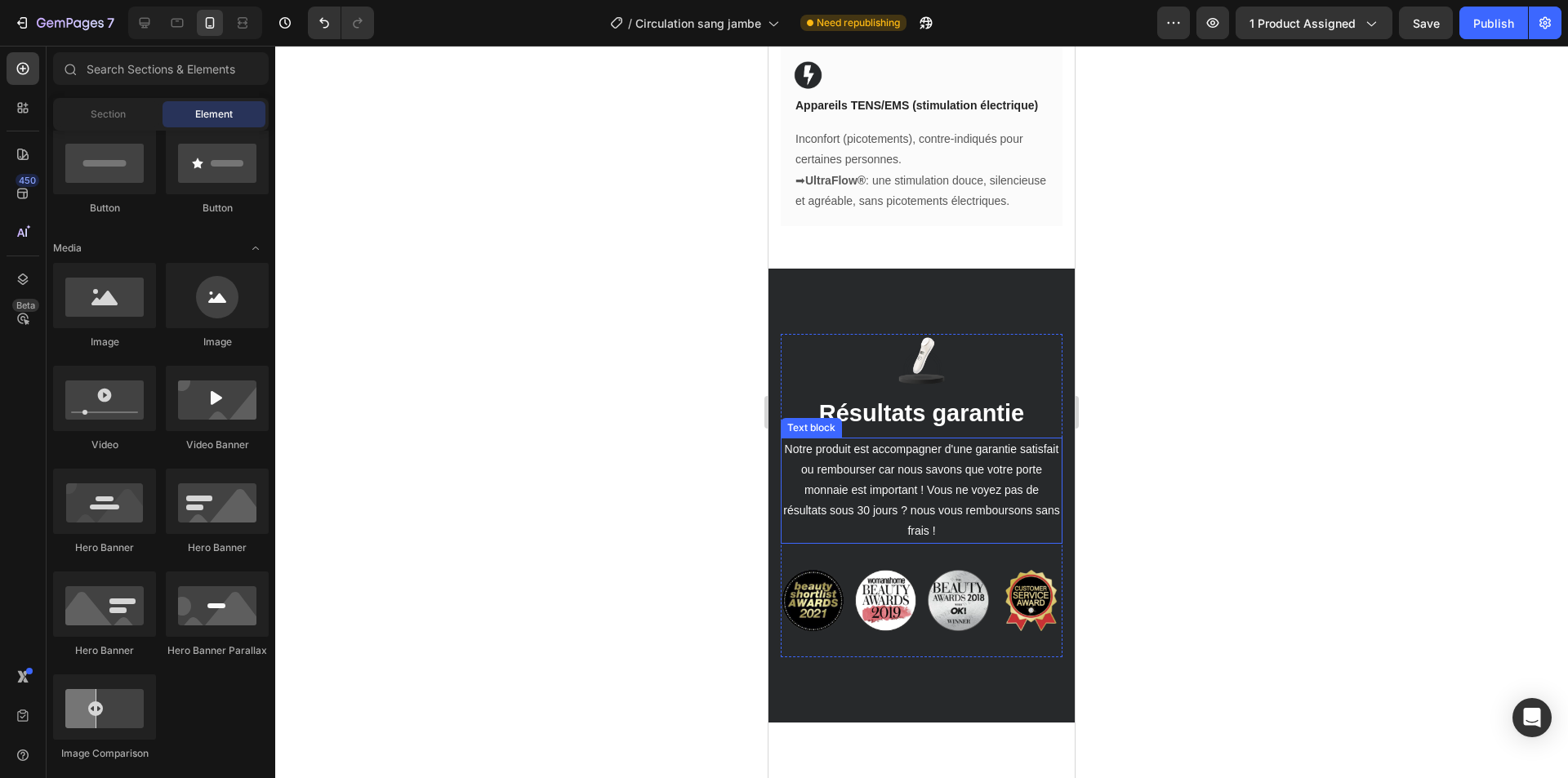
scroll to position [3300, 0]
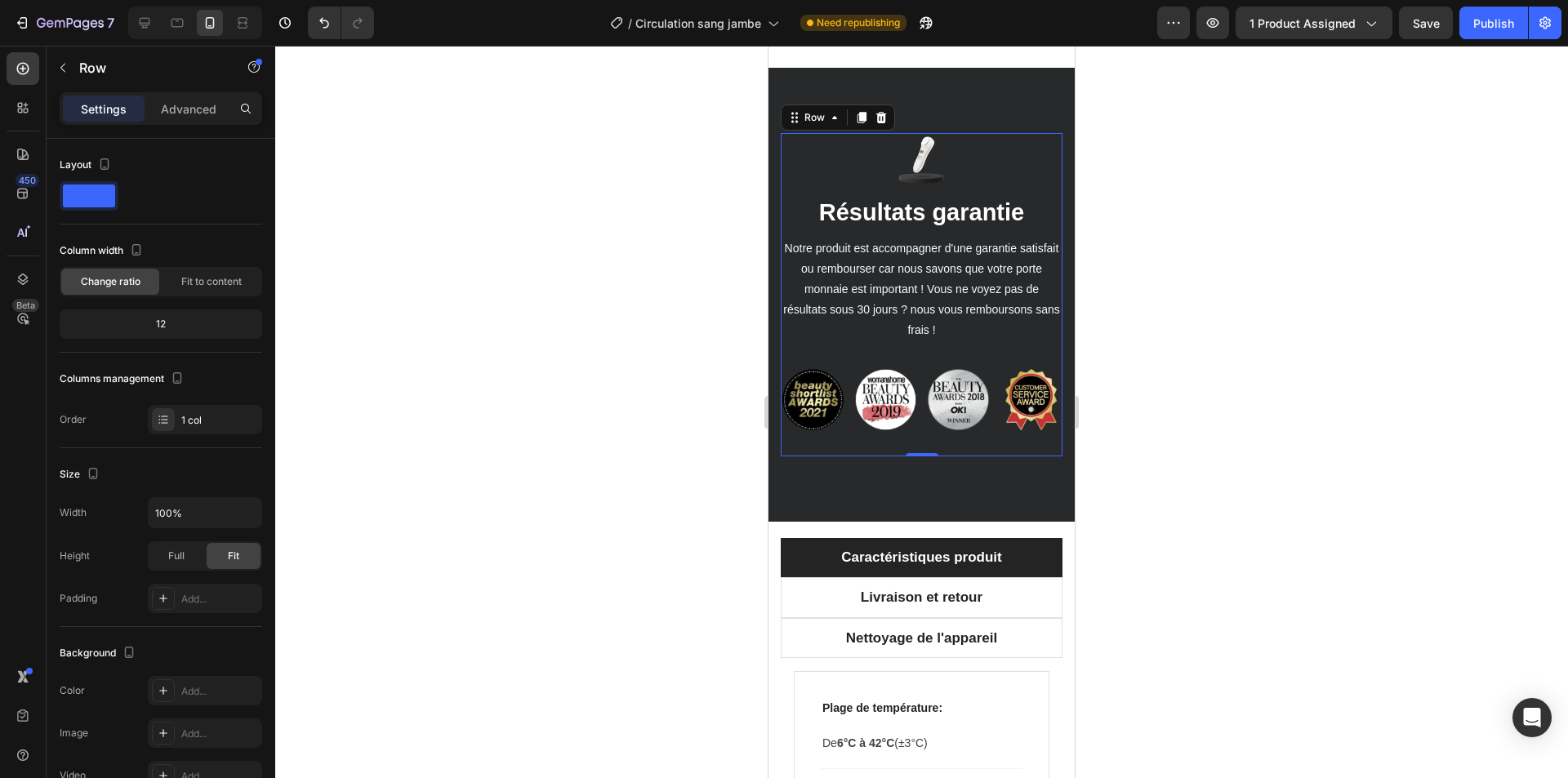
click at [979, 456] on div "Image ⁠⁠⁠⁠⁠⁠⁠ Résultats garantie Heading Notre produit est accompagner d'une ga…" at bounding box center [922, 295] width 282 height 323
click at [966, 430] on img at bounding box center [958, 399] width 61 height 61
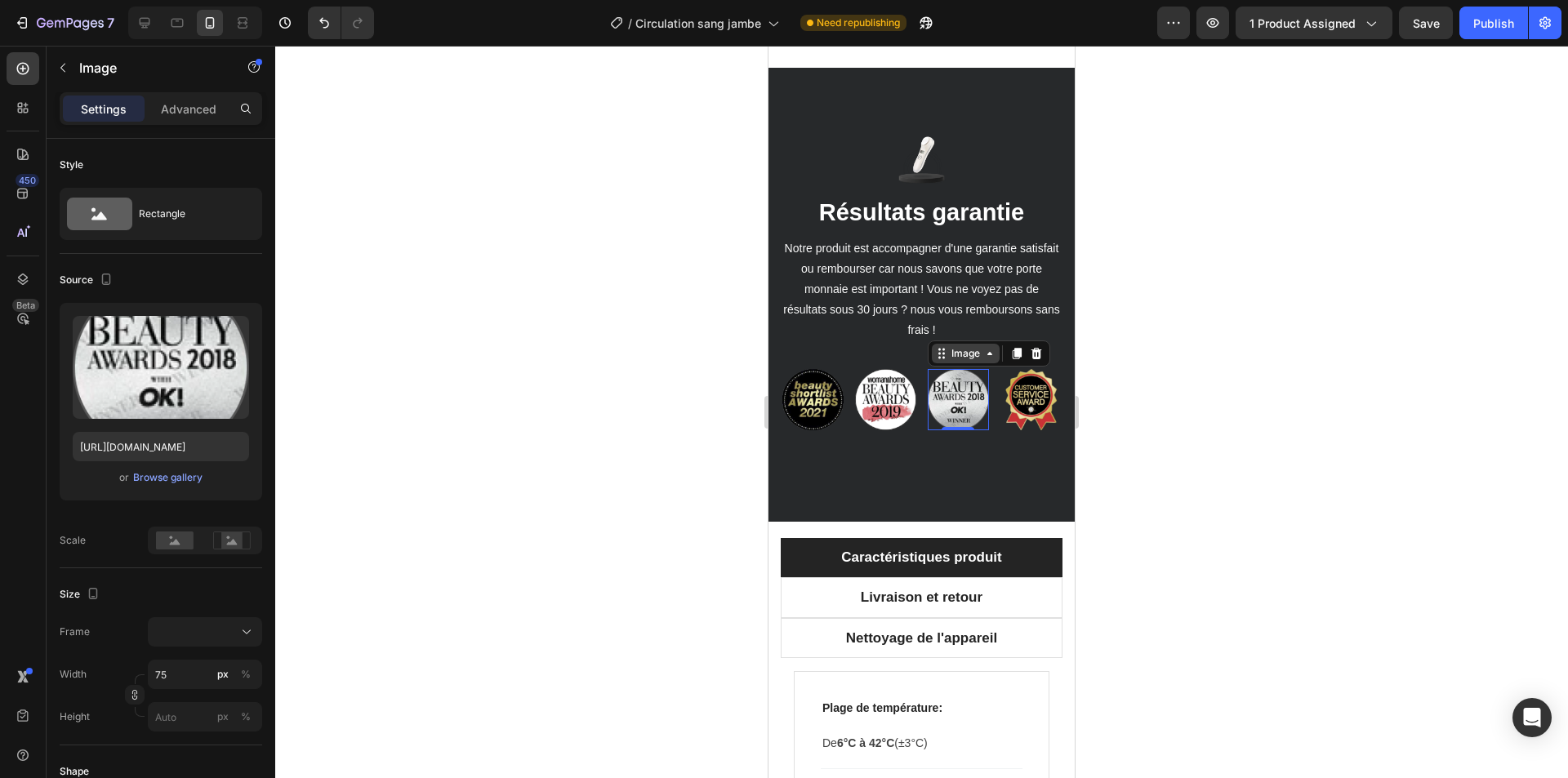
click at [963, 361] on div "Image" at bounding box center [966, 353] width 35 height 15
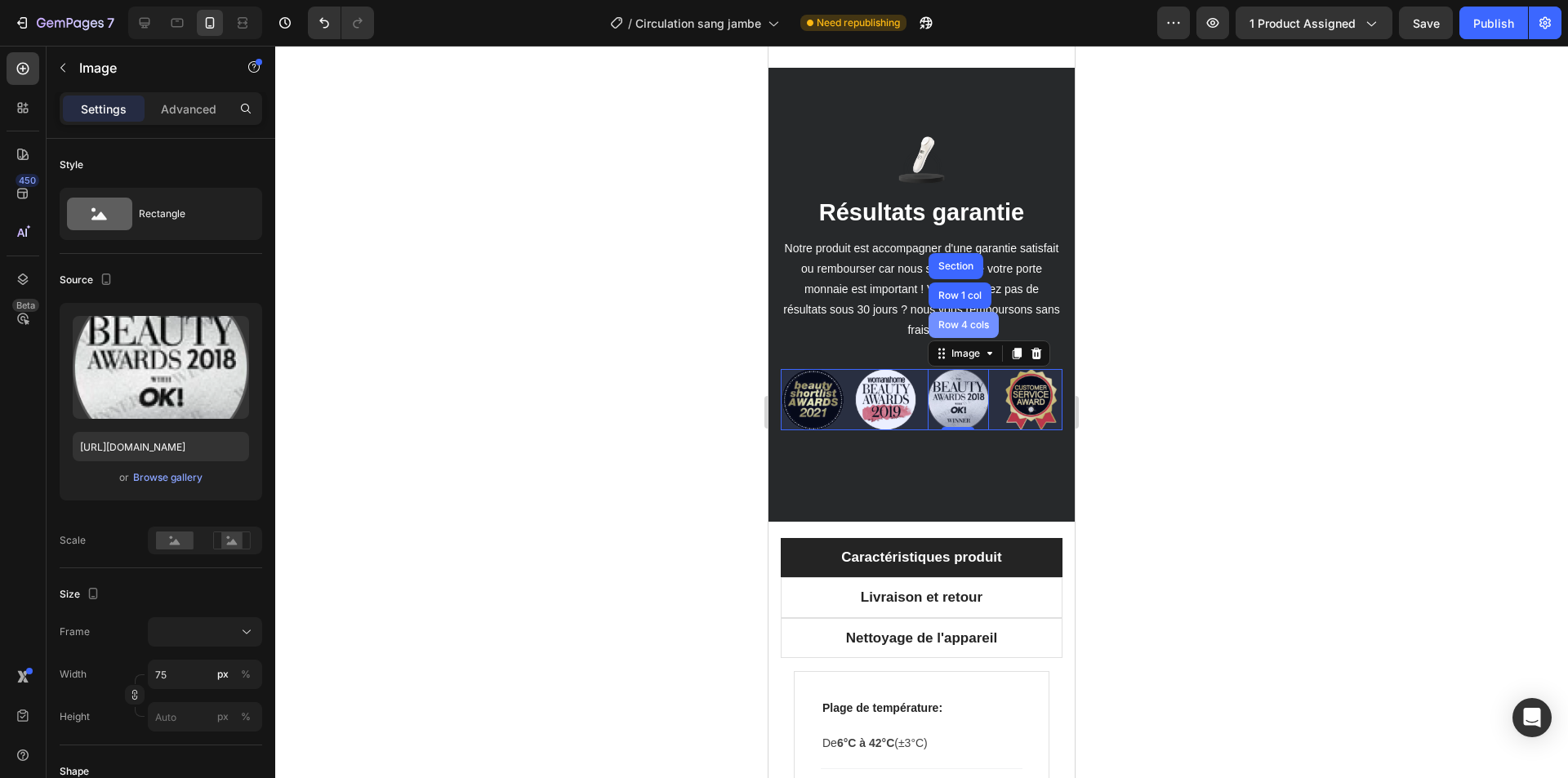
click at [961, 338] on div "Row 4 cols" at bounding box center [963, 325] width 70 height 26
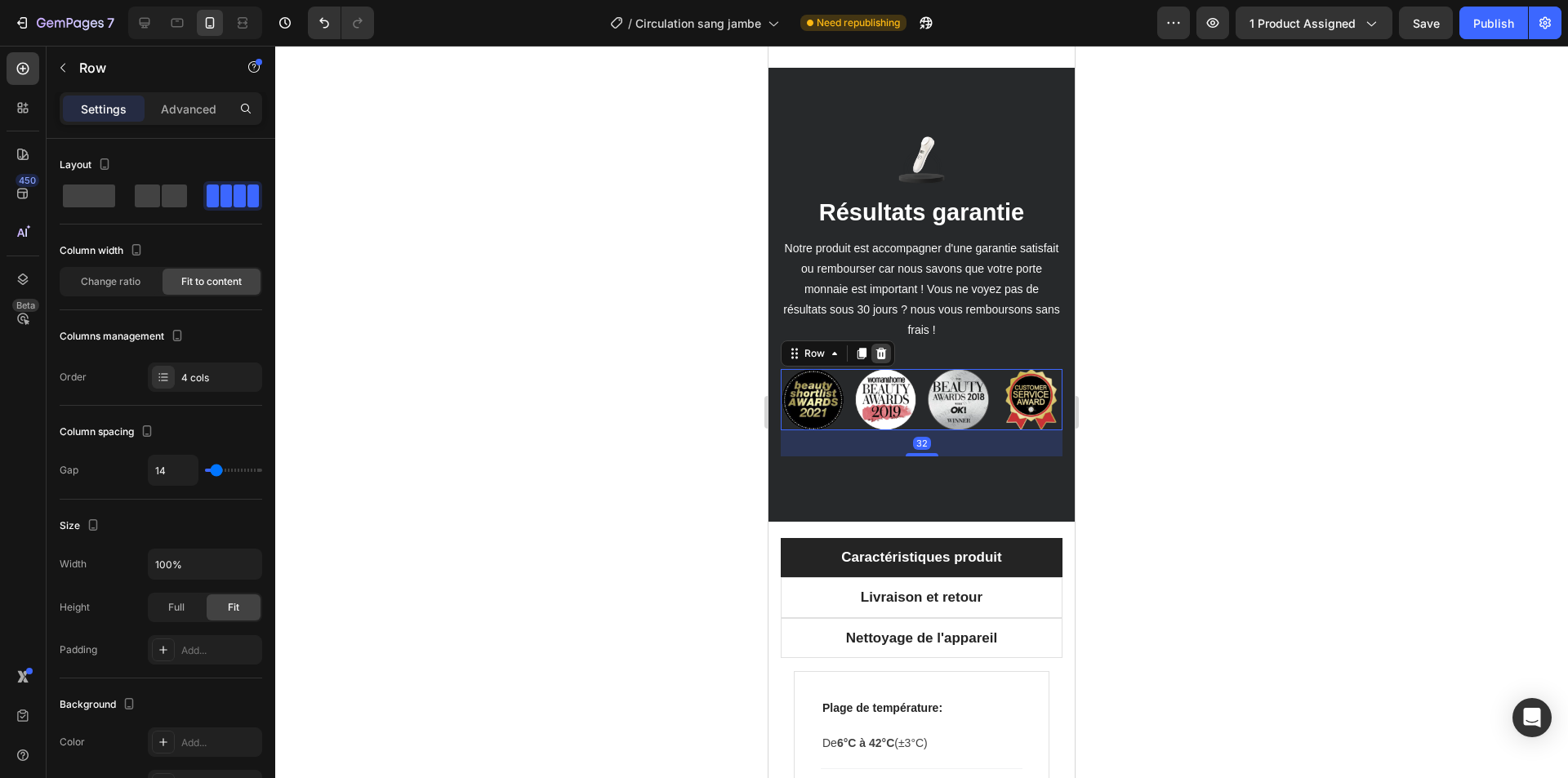
click at [880, 364] on div at bounding box center [881, 353] width 20 height 20
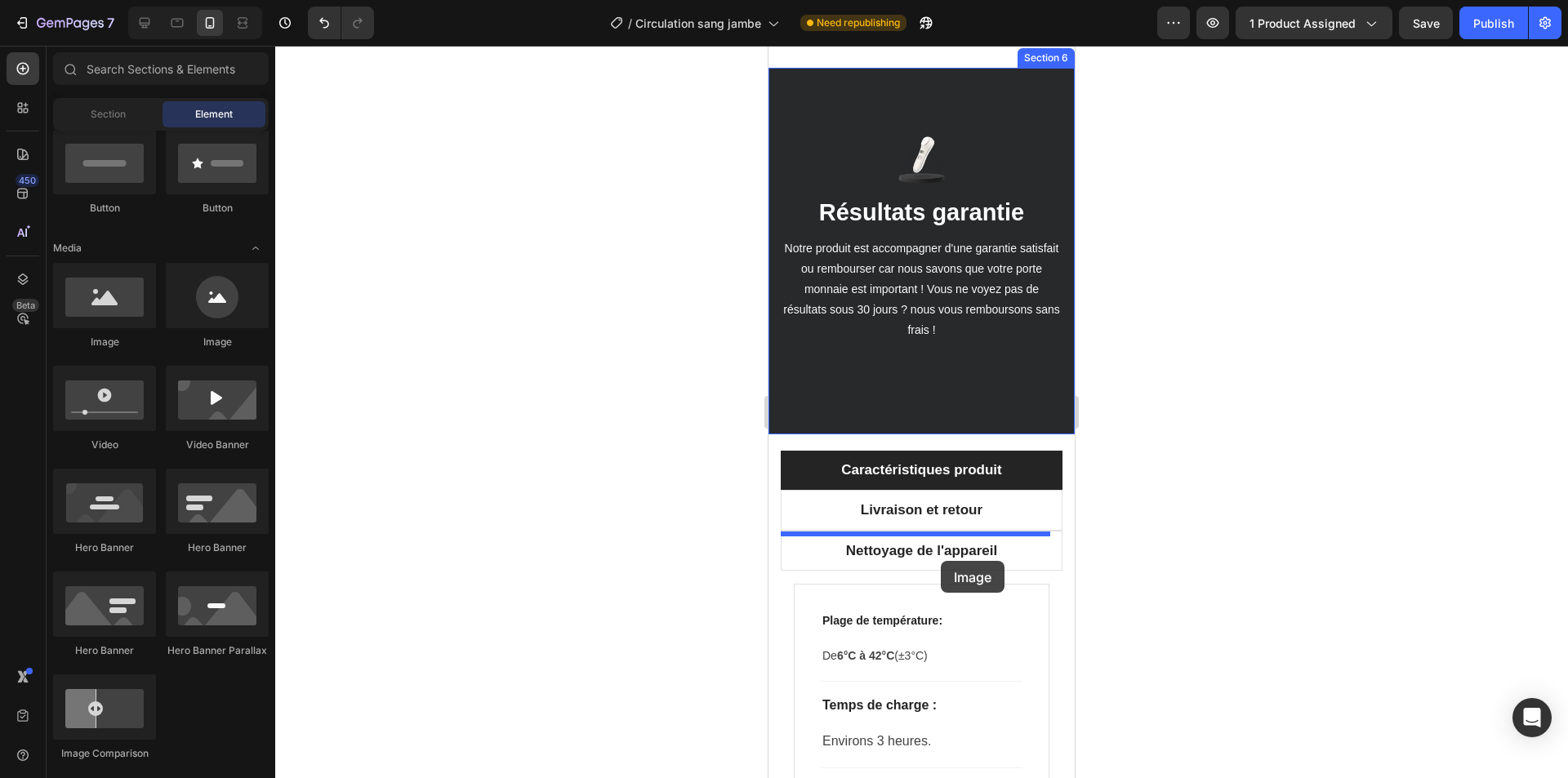
drag, startPoint x: 891, startPoint y: 347, endPoint x: 941, endPoint y: 561, distance: 219.8
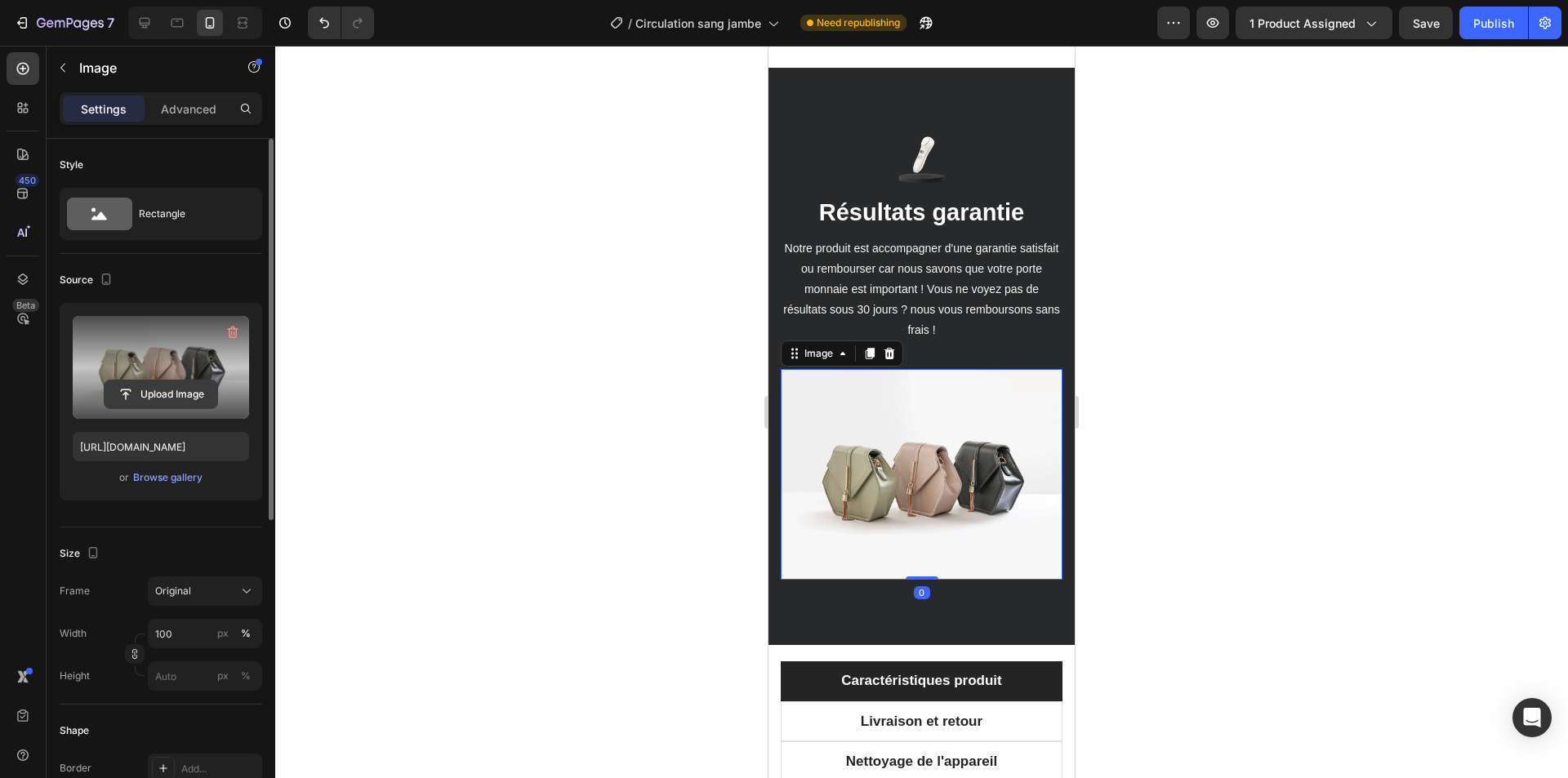
click at [177, 386] on input "file" at bounding box center [161, 394] width 113 height 28
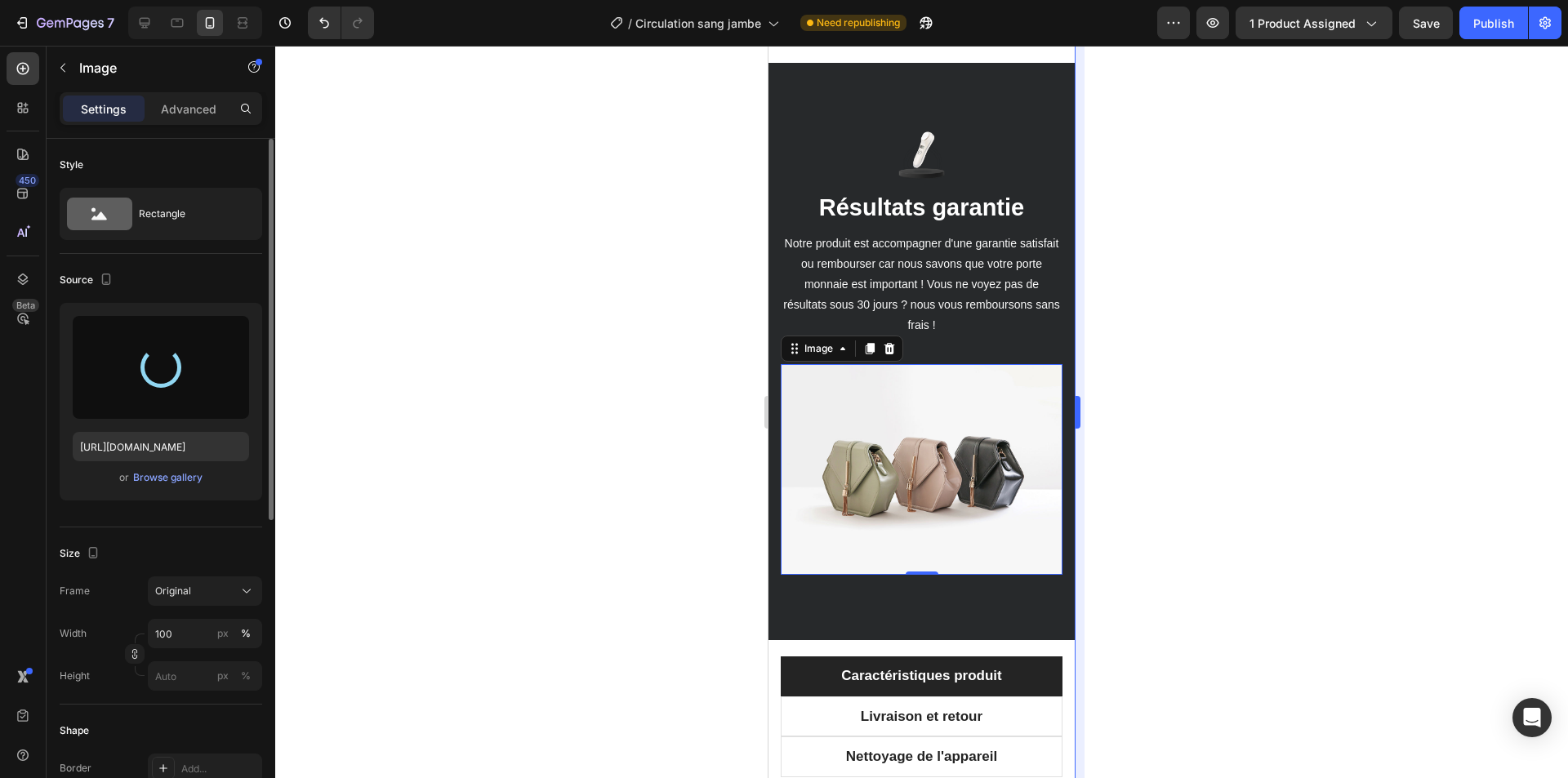
scroll to position [3545, 0]
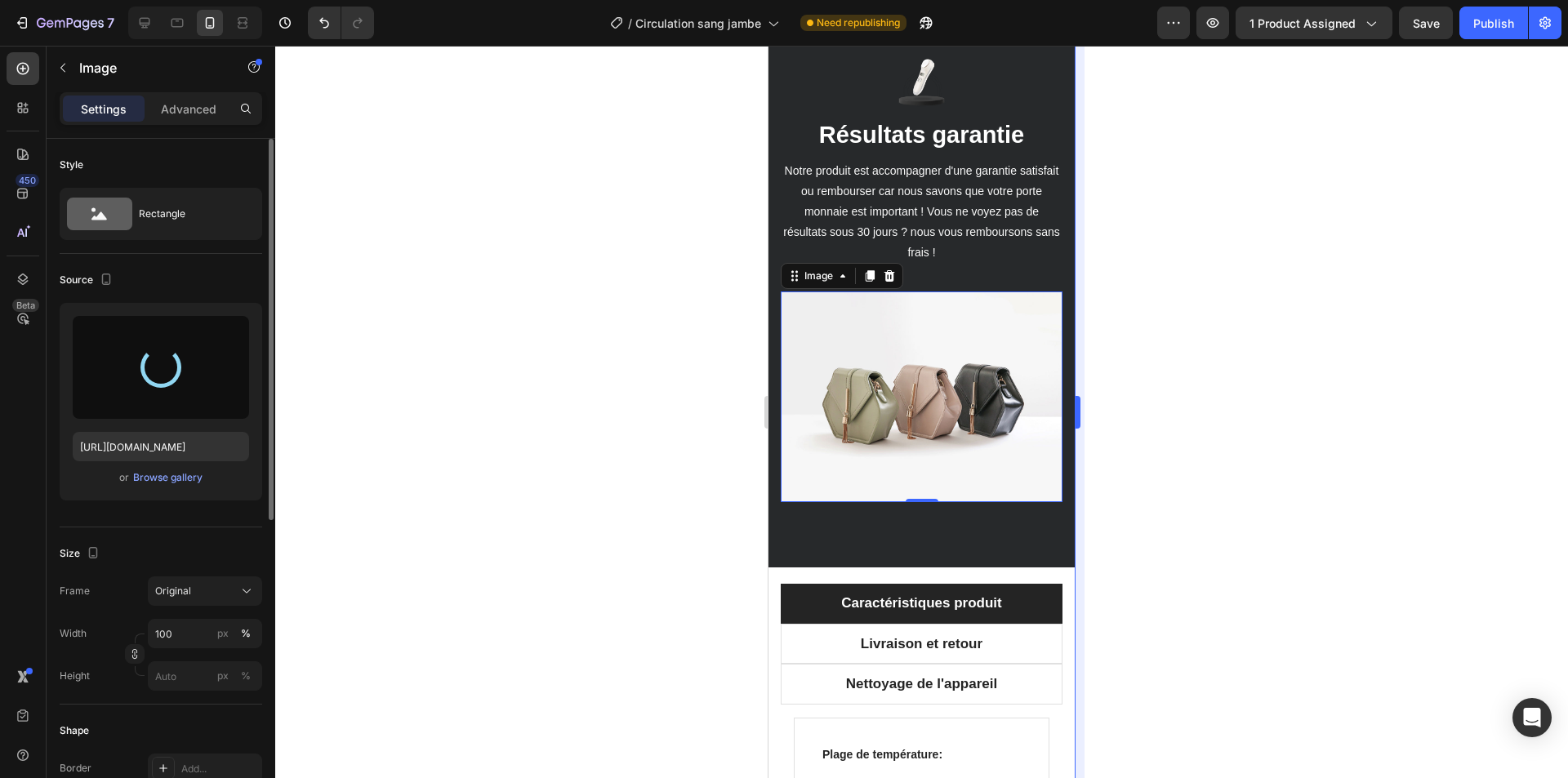
type input "https://cdn.shopify.com/s/files/1/0975/8493/9272/files/gempages_578477947246084…"
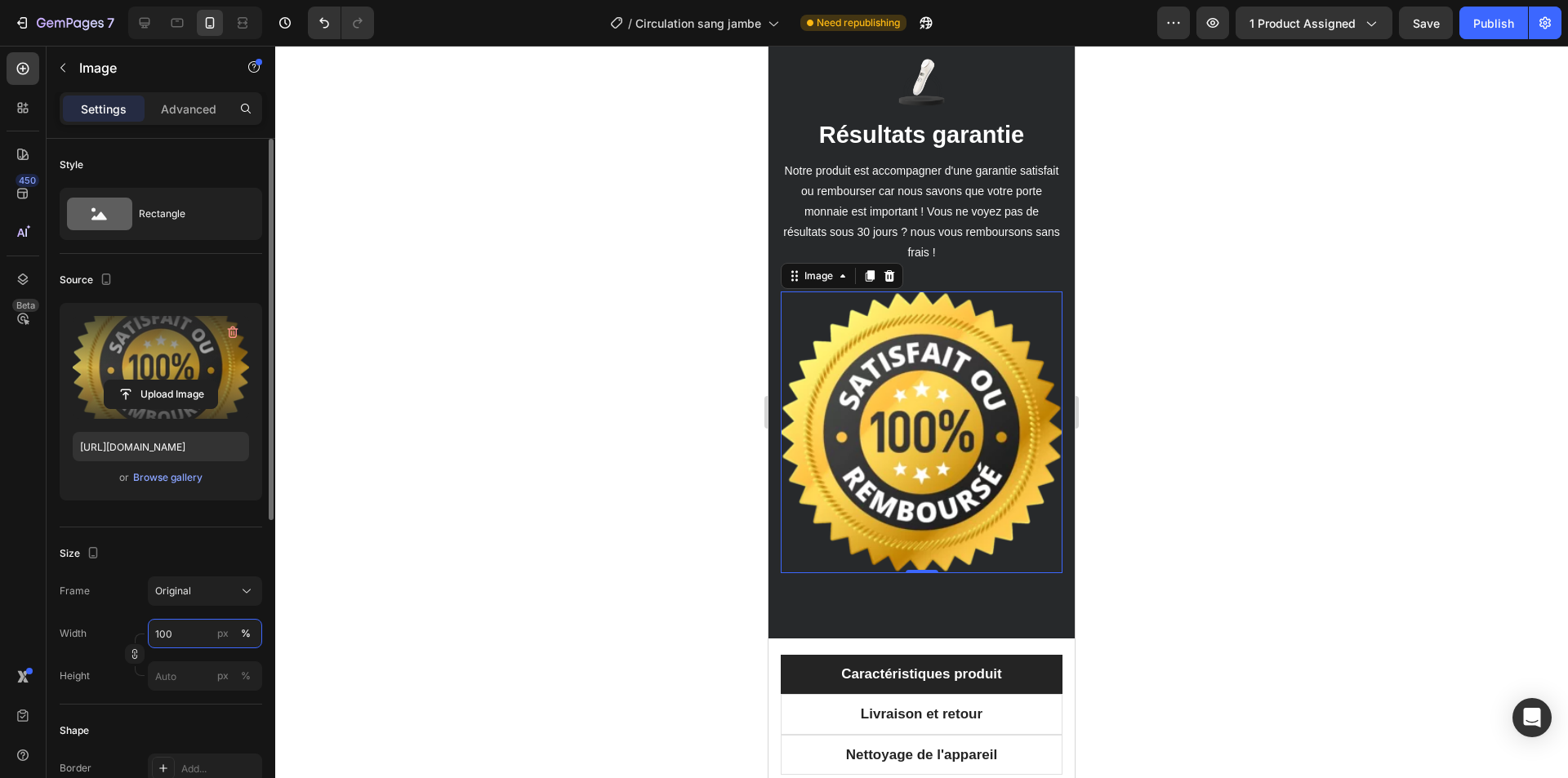
click at [187, 630] on input "100" at bounding box center [205, 633] width 114 height 29
type input "50"
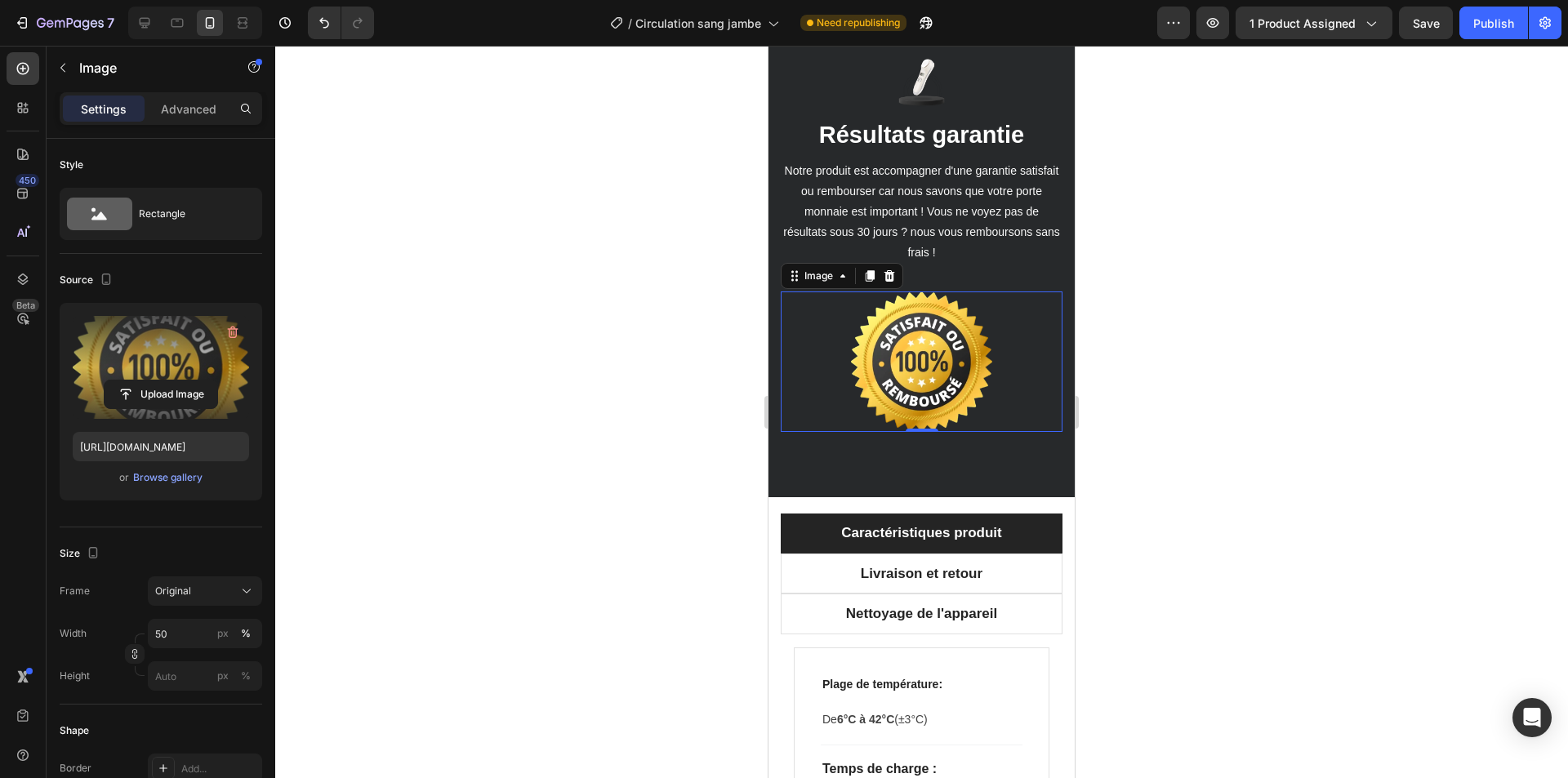
click at [641, 447] on div at bounding box center [921, 413] width 1293 height 733
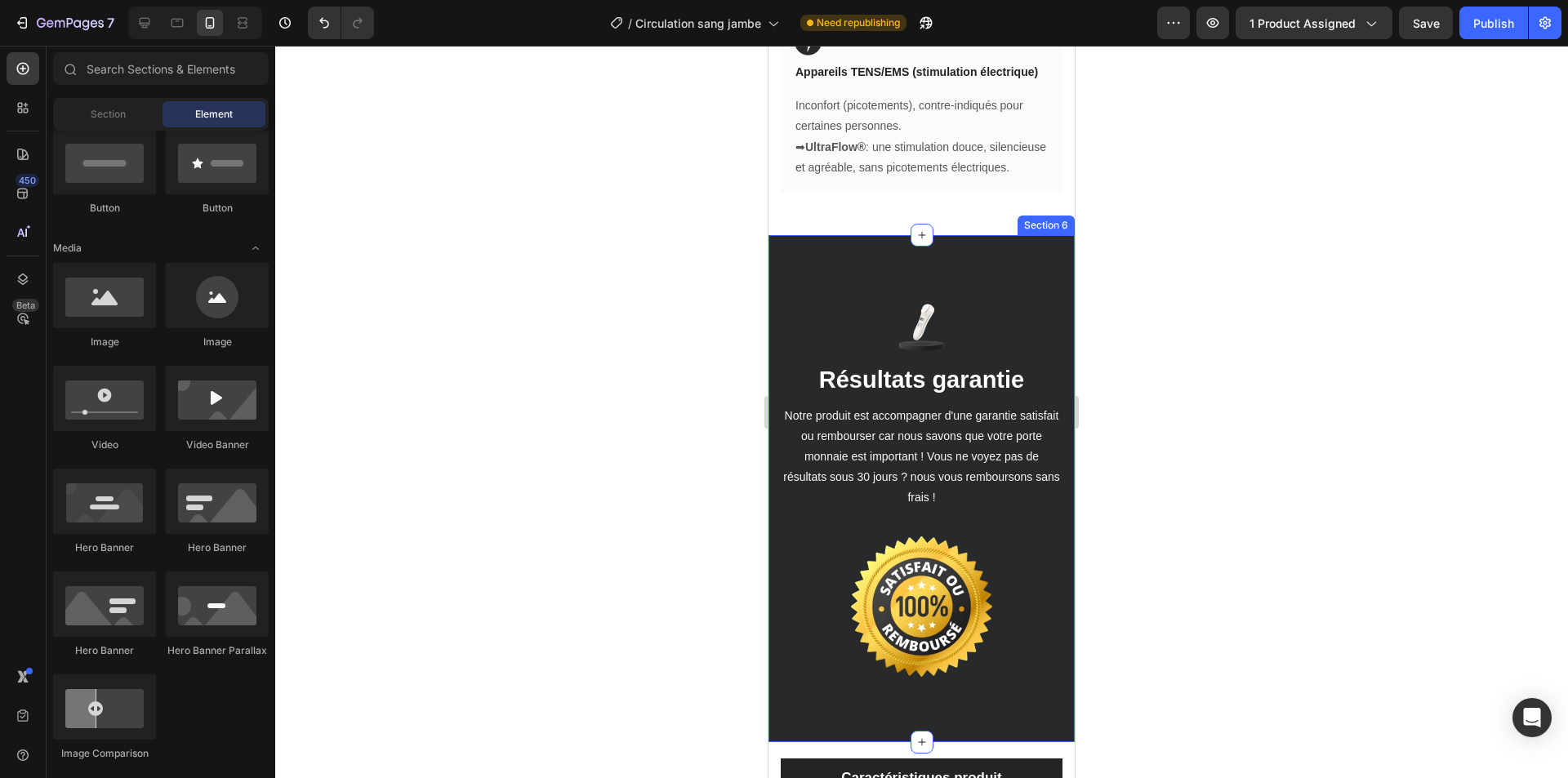
scroll to position [3382, 0]
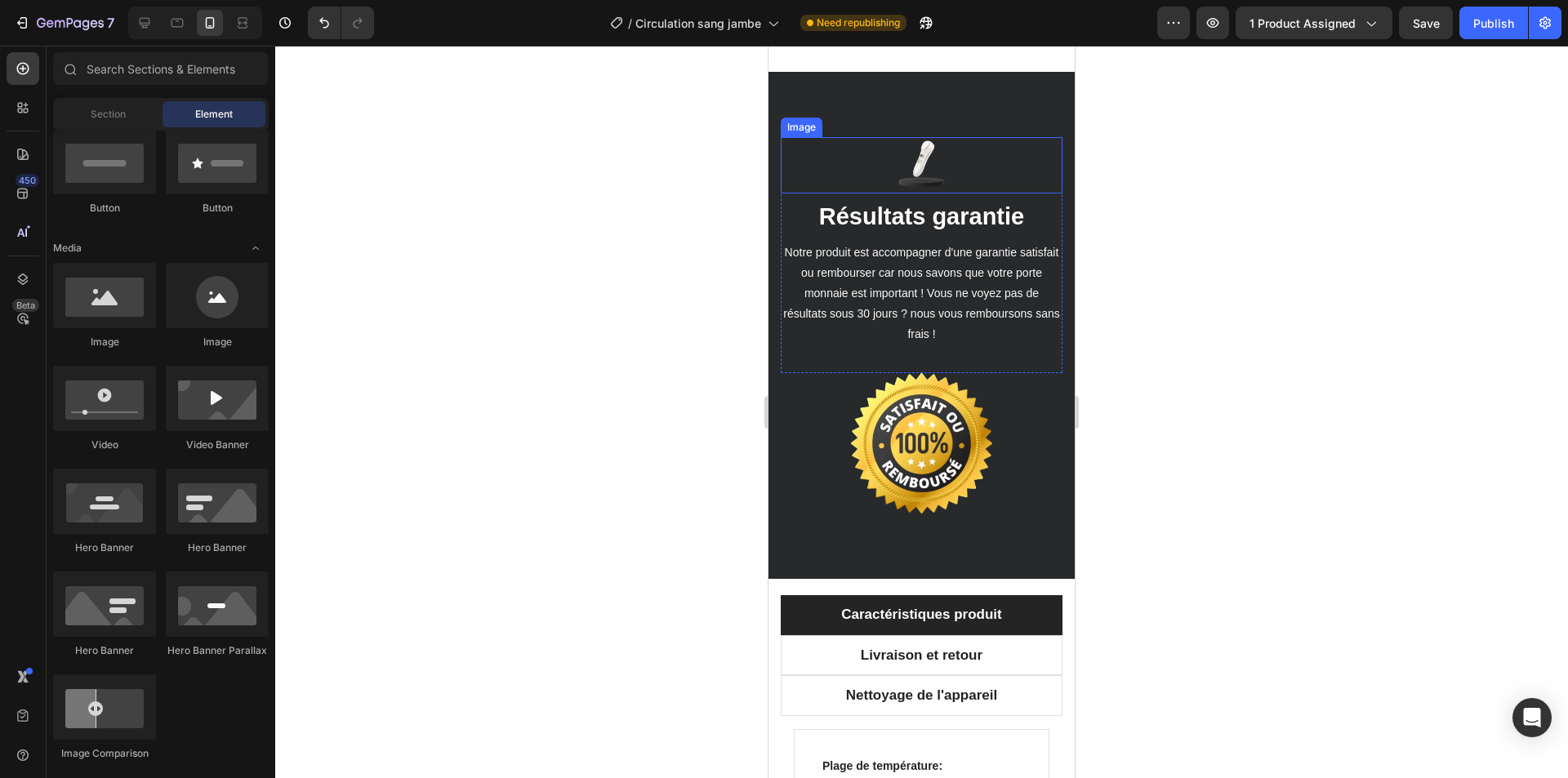
click at [914, 193] on img at bounding box center [922, 166] width 57 height 57
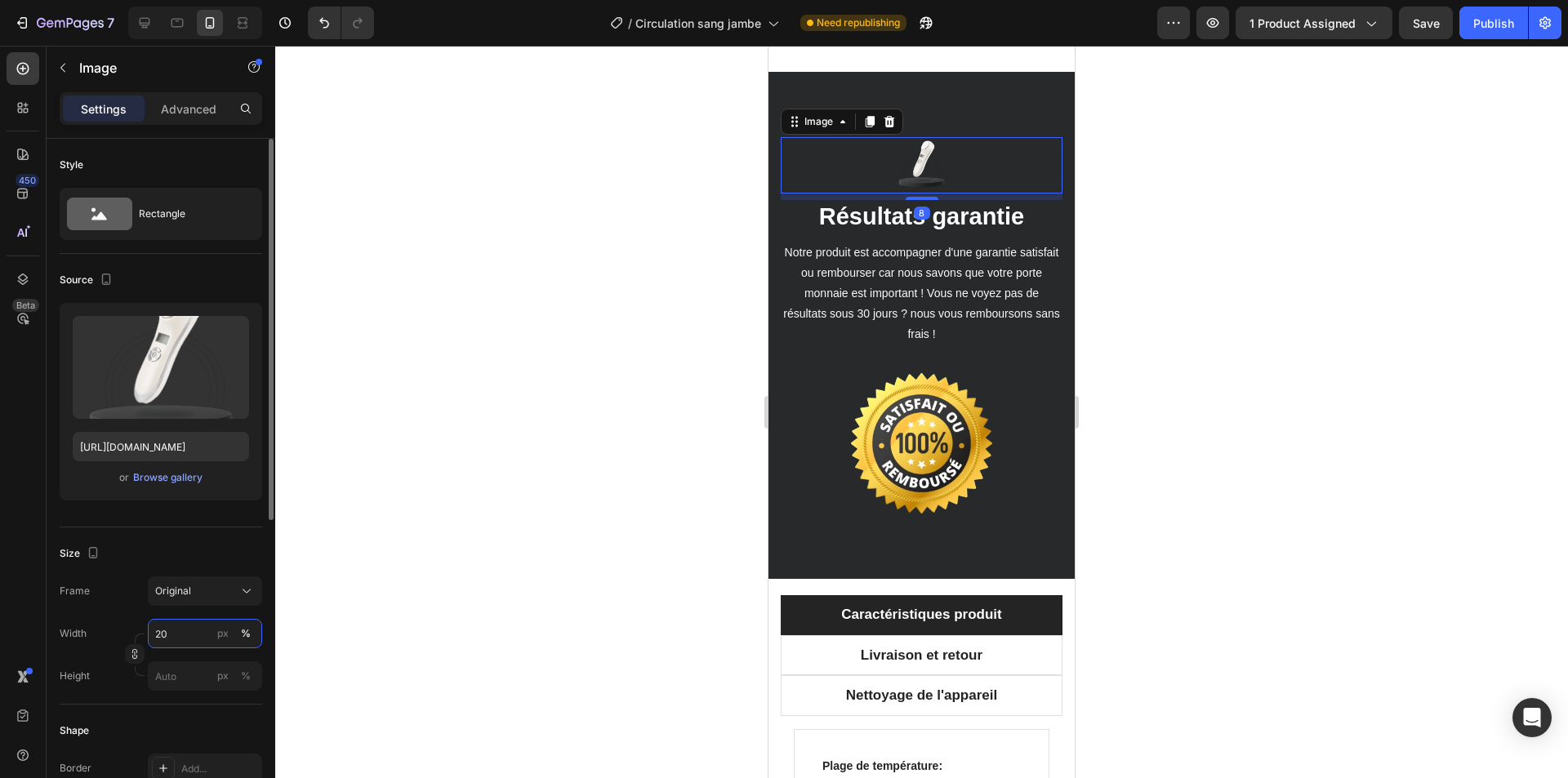
click at [183, 630] on input "20" at bounding box center [205, 633] width 114 height 29
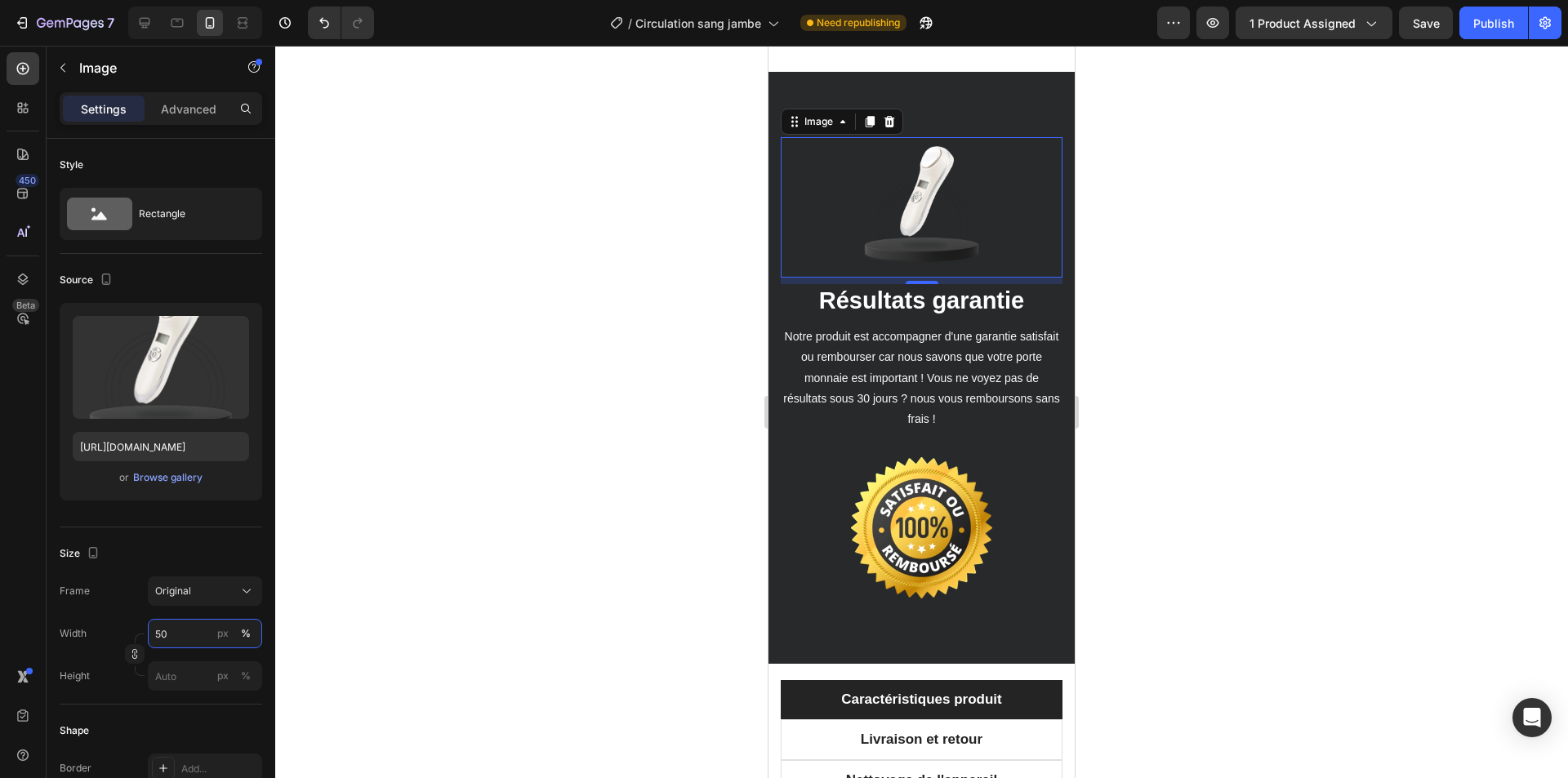
type input "50"
click at [608, 551] on div at bounding box center [921, 413] width 1293 height 733
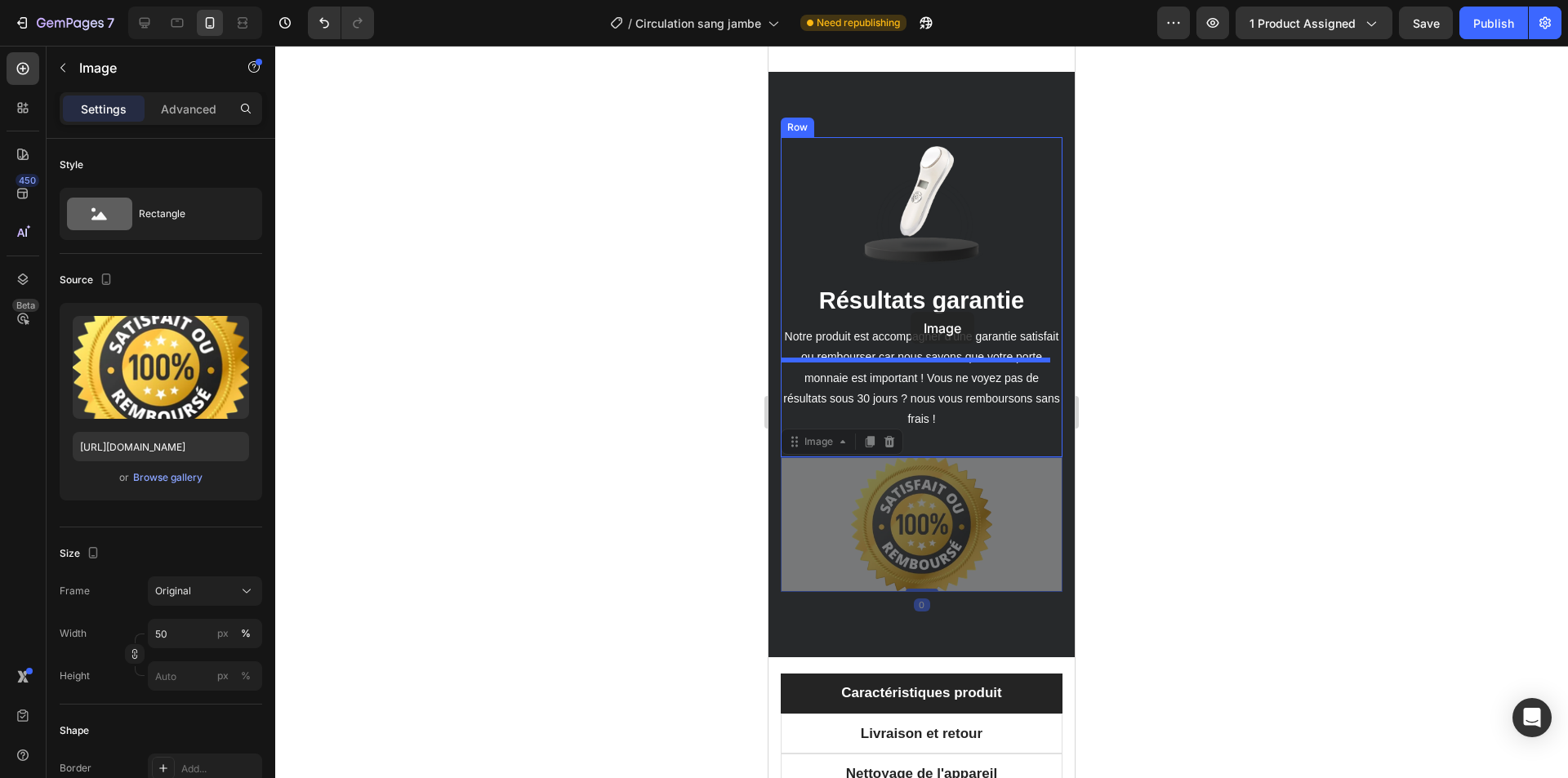
drag, startPoint x: 918, startPoint y: 603, endPoint x: 910, endPoint y: 312, distance: 291.1
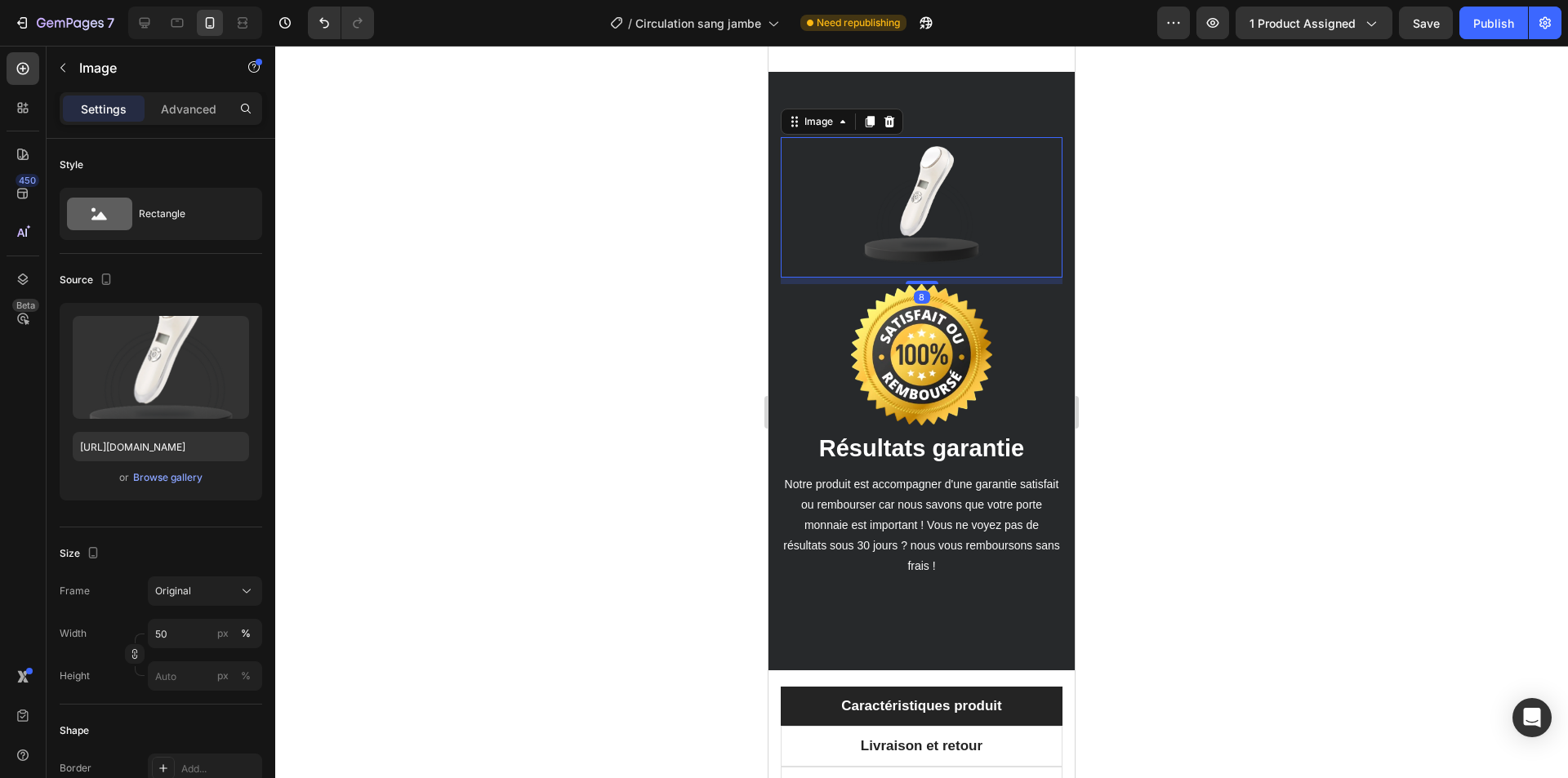
click at [921, 279] on img at bounding box center [921, 208] width 141 height 141
click at [891, 128] on icon at bounding box center [889, 122] width 13 height 13
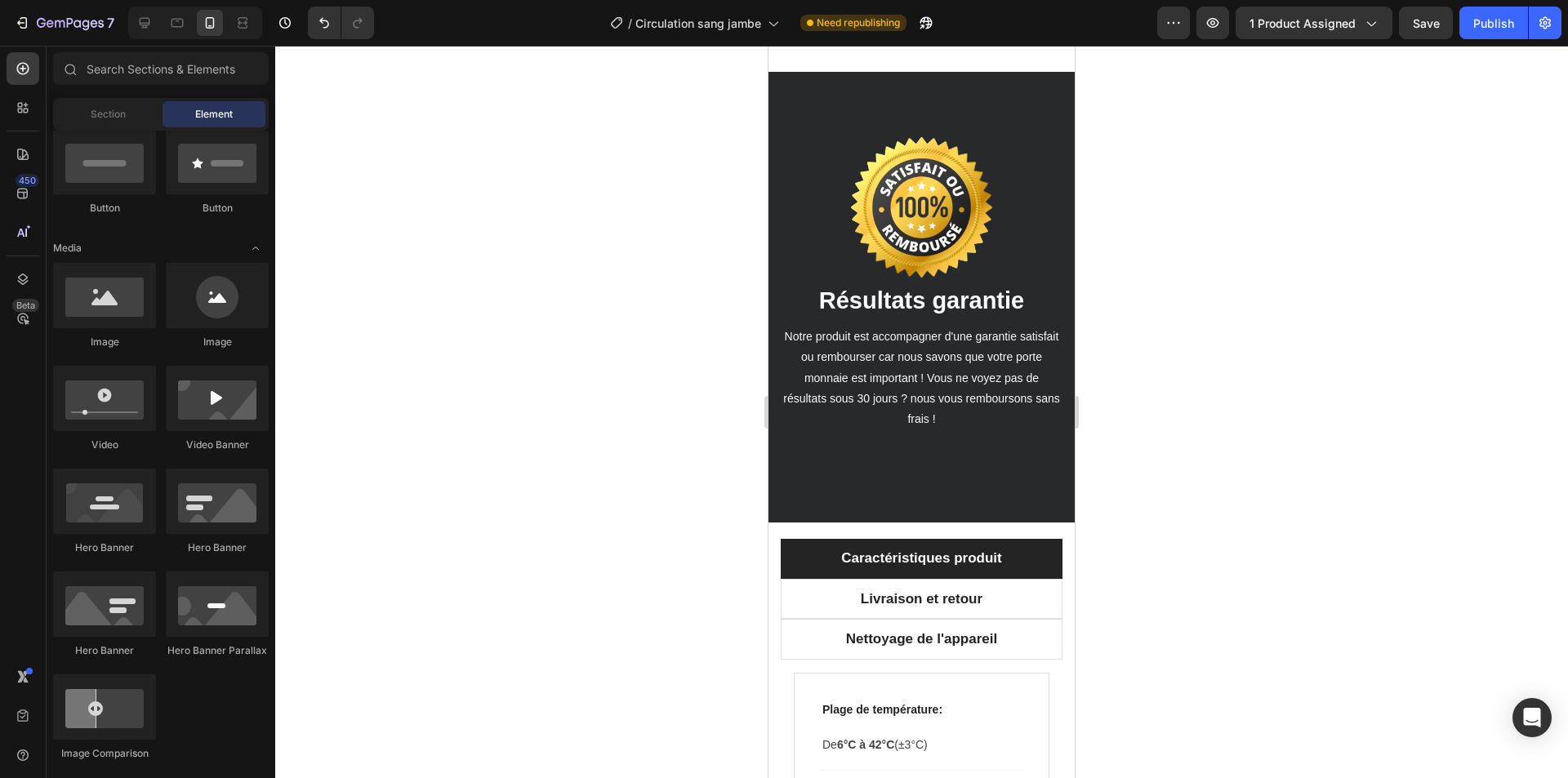
click at [1183, 311] on div at bounding box center [921, 413] width 1293 height 733
click at [1420, 22] on span "Save" at bounding box center [1426, 23] width 27 height 14
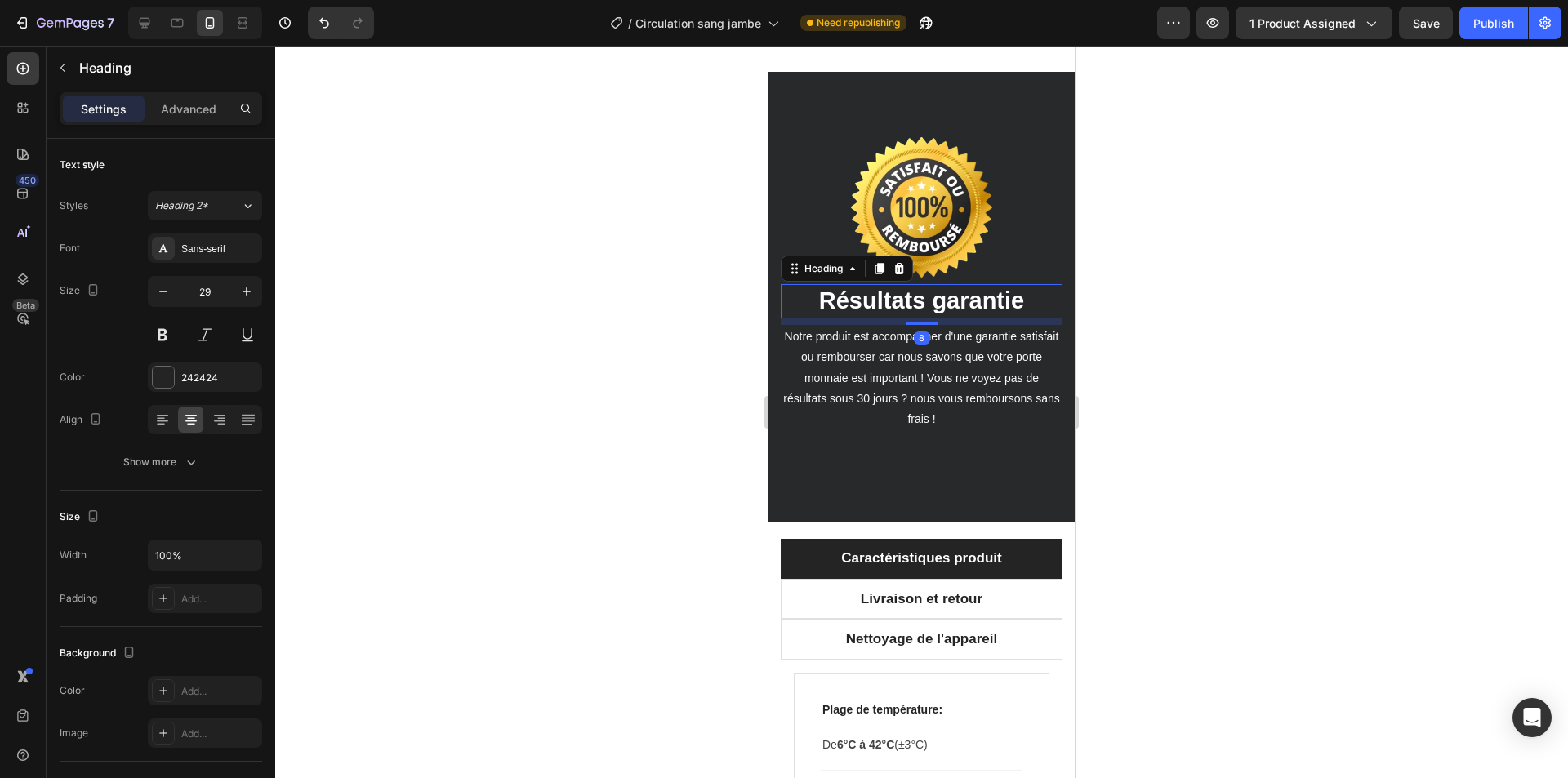
click at [877, 313] on span "Résultats garantie" at bounding box center [921, 300] width 205 height 26
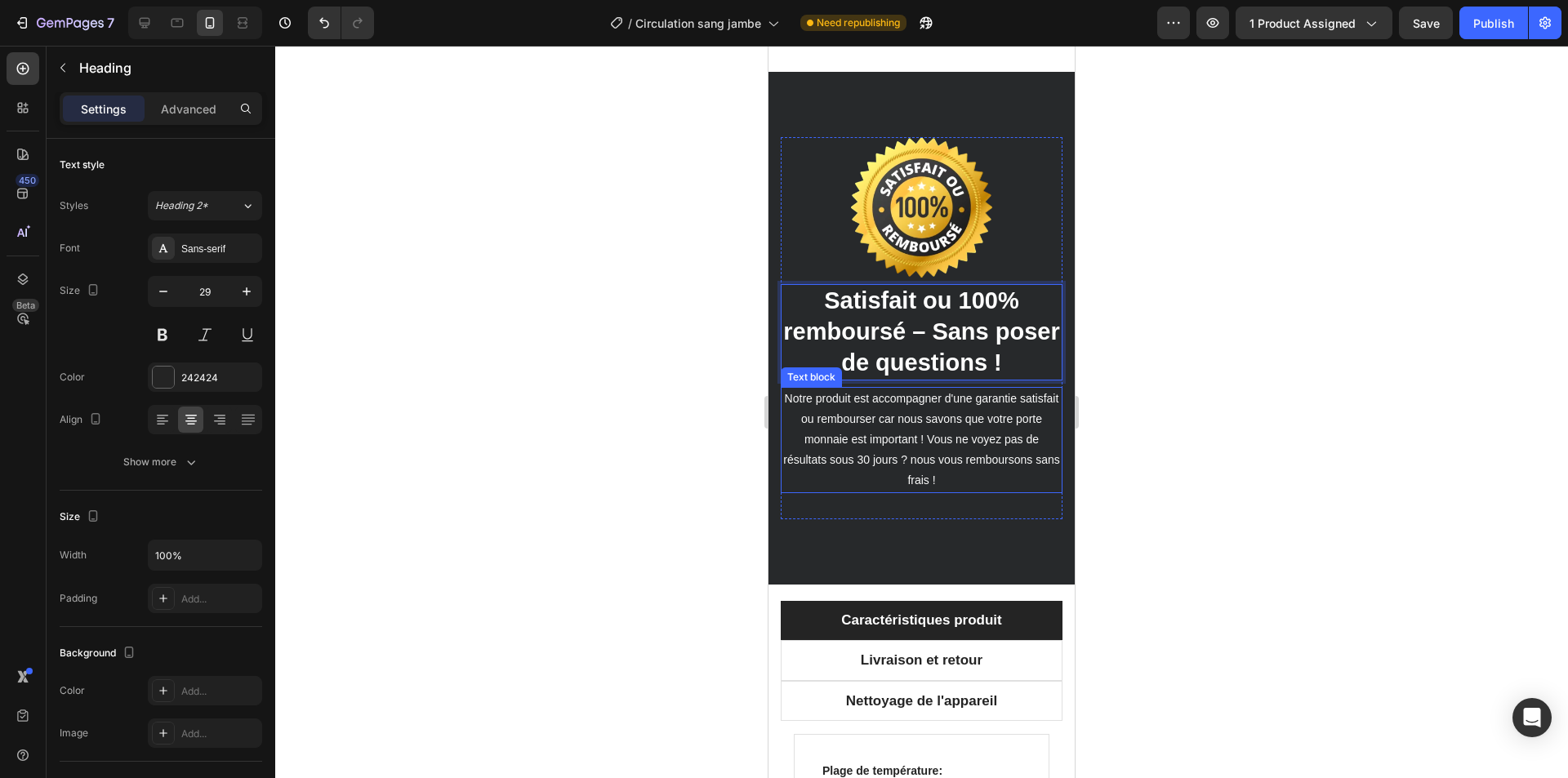
click at [908, 491] on p "Notre produit est accompagner d'une garantie satisfait ou rembourser car nous s…" at bounding box center [922, 440] width 279 height 103
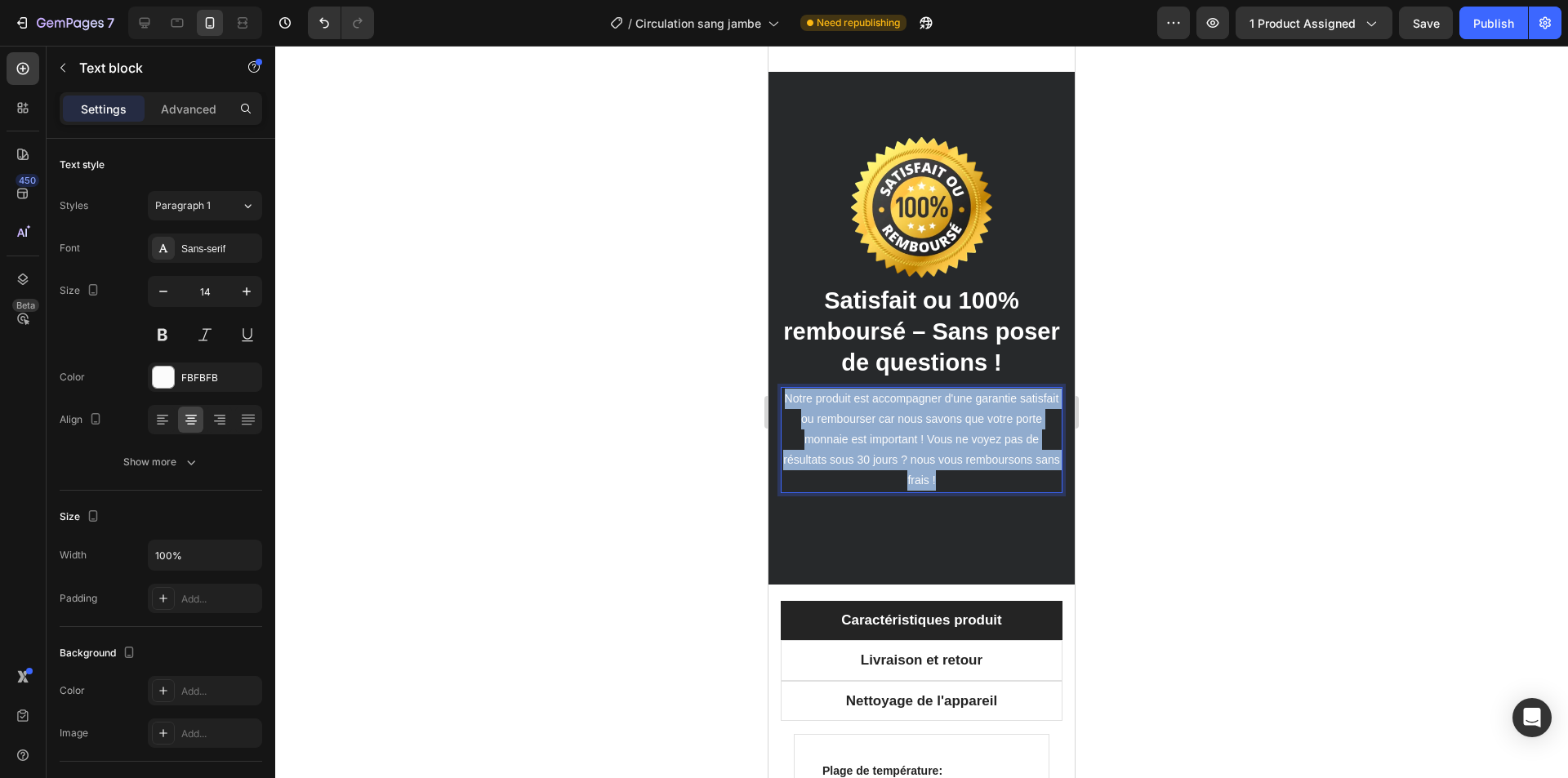
click at [908, 491] on p "Notre produit est accompagner d'une garantie satisfait ou rembourser car nous s…" at bounding box center [922, 440] width 279 height 103
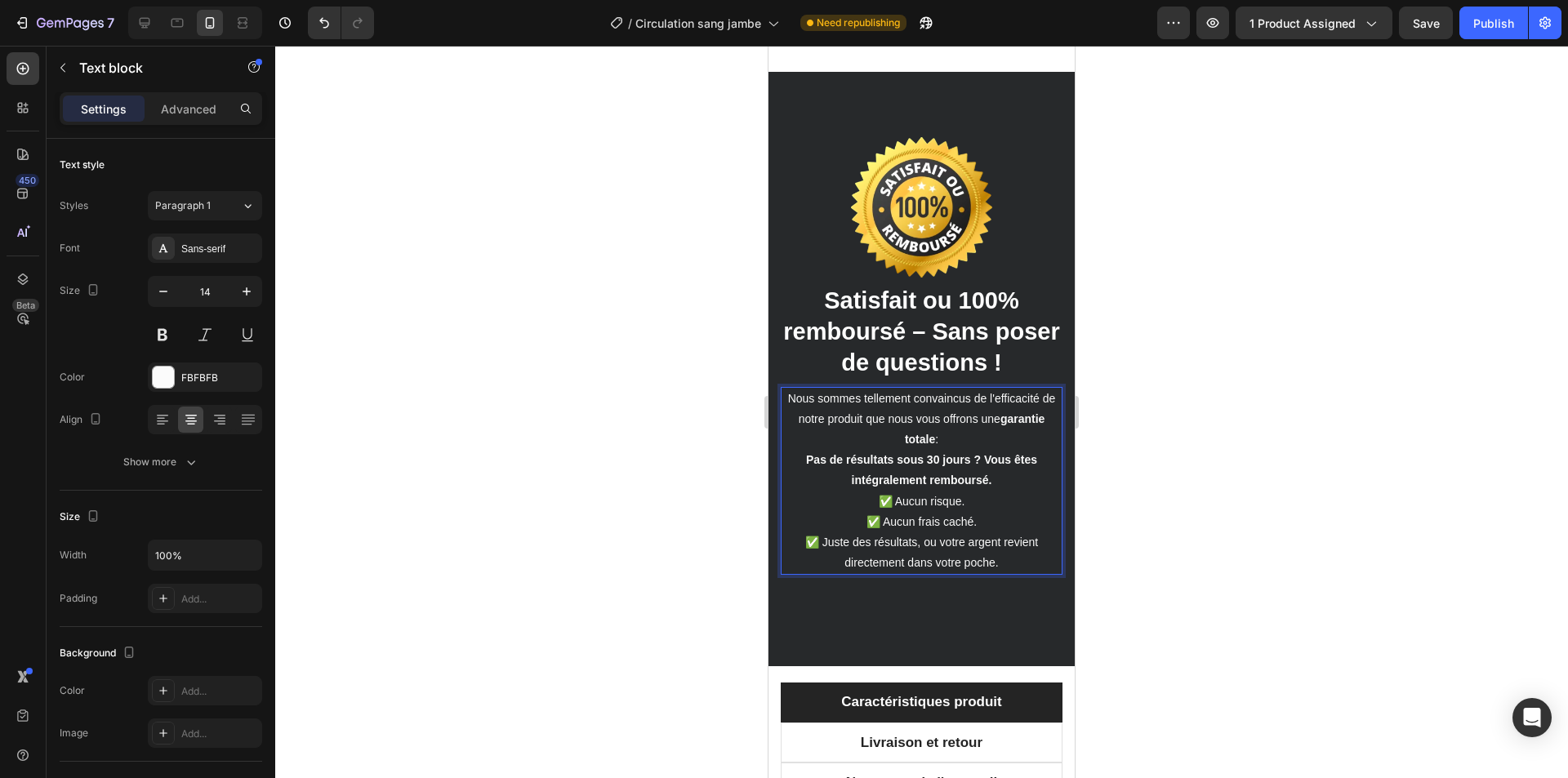
click at [949, 574] on p "Nous sommes tellement convaincus de l'efficacité de notre produit que nous vous…" at bounding box center [922, 481] width 279 height 185
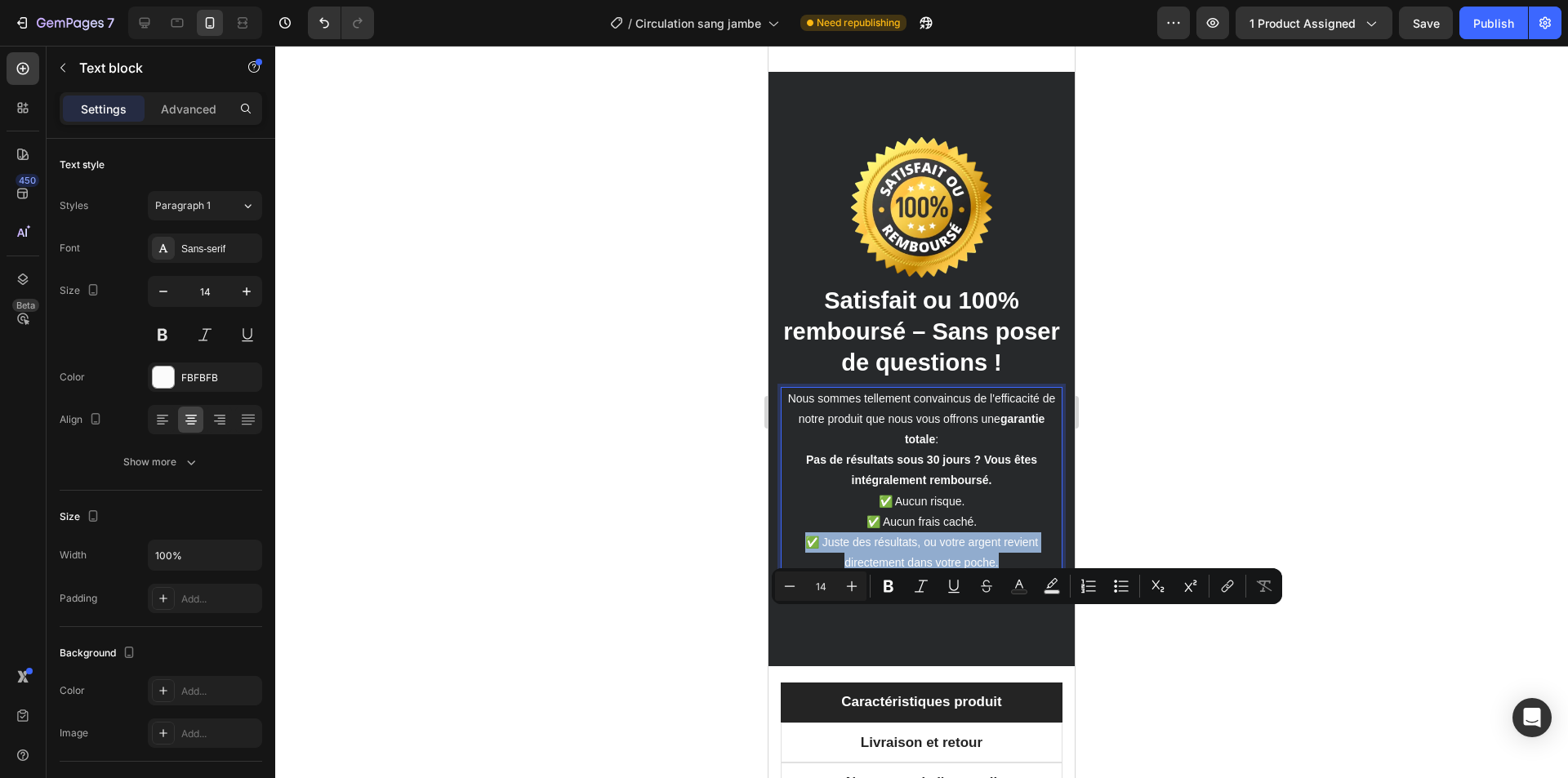
click at [983, 574] on p "Nous sommes tellement convaincus de l'efficacité de notre produit que nous vous…" at bounding box center [922, 481] width 279 height 185
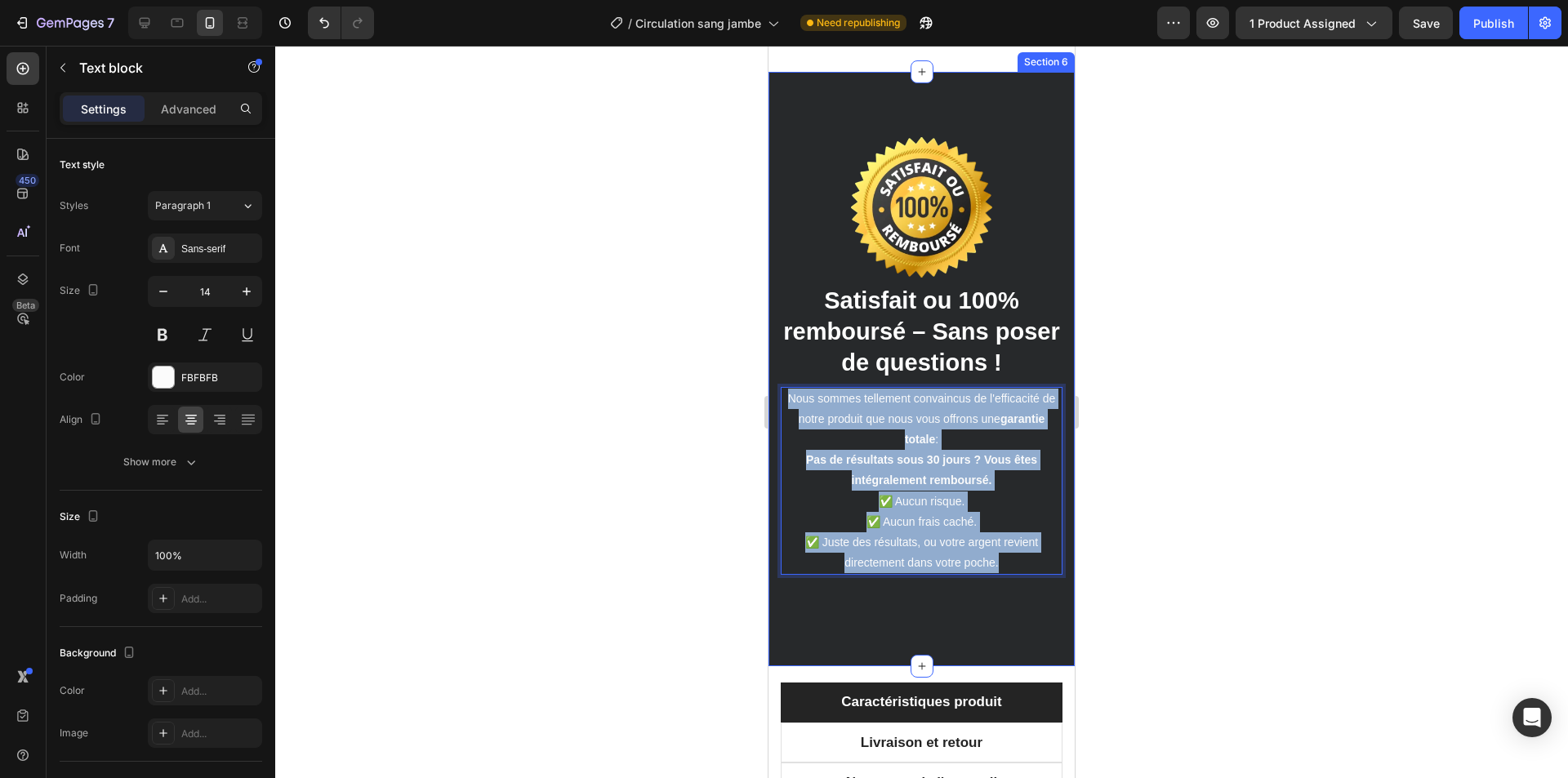
drag, startPoint x: 958, startPoint y: 608, endPoint x: 768, endPoint y: 455, distance: 243.9
click at [768, 455] on div "Image ⁠⁠⁠⁠⁠⁠⁠ Satisfait ou 100% remboursé – Sans poser de questions ! Heading N…" at bounding box center [921, 369] width 306 height 594
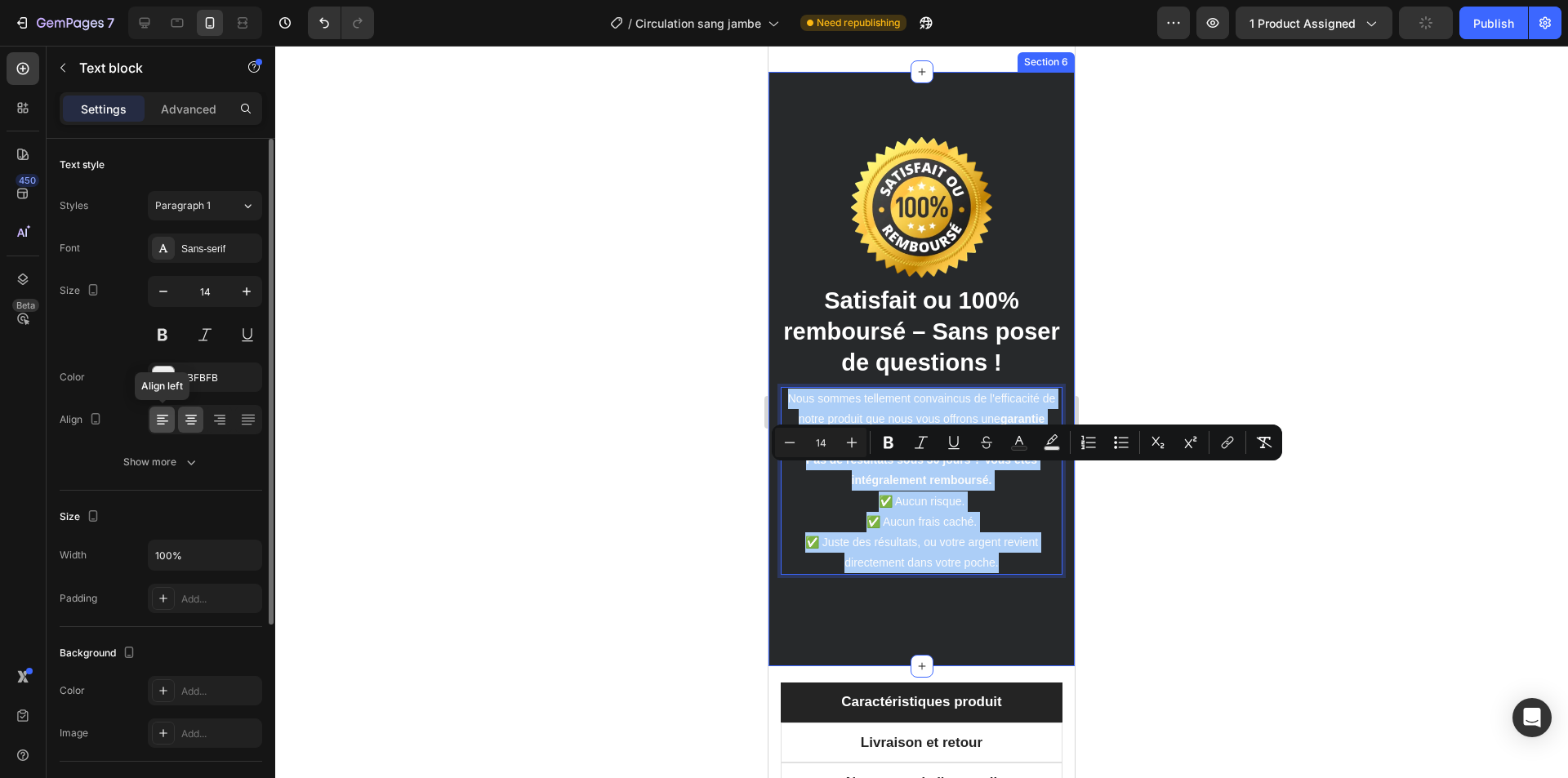
click at [158, 419] on icon at bounding box center [161, 419] width 8 height 2
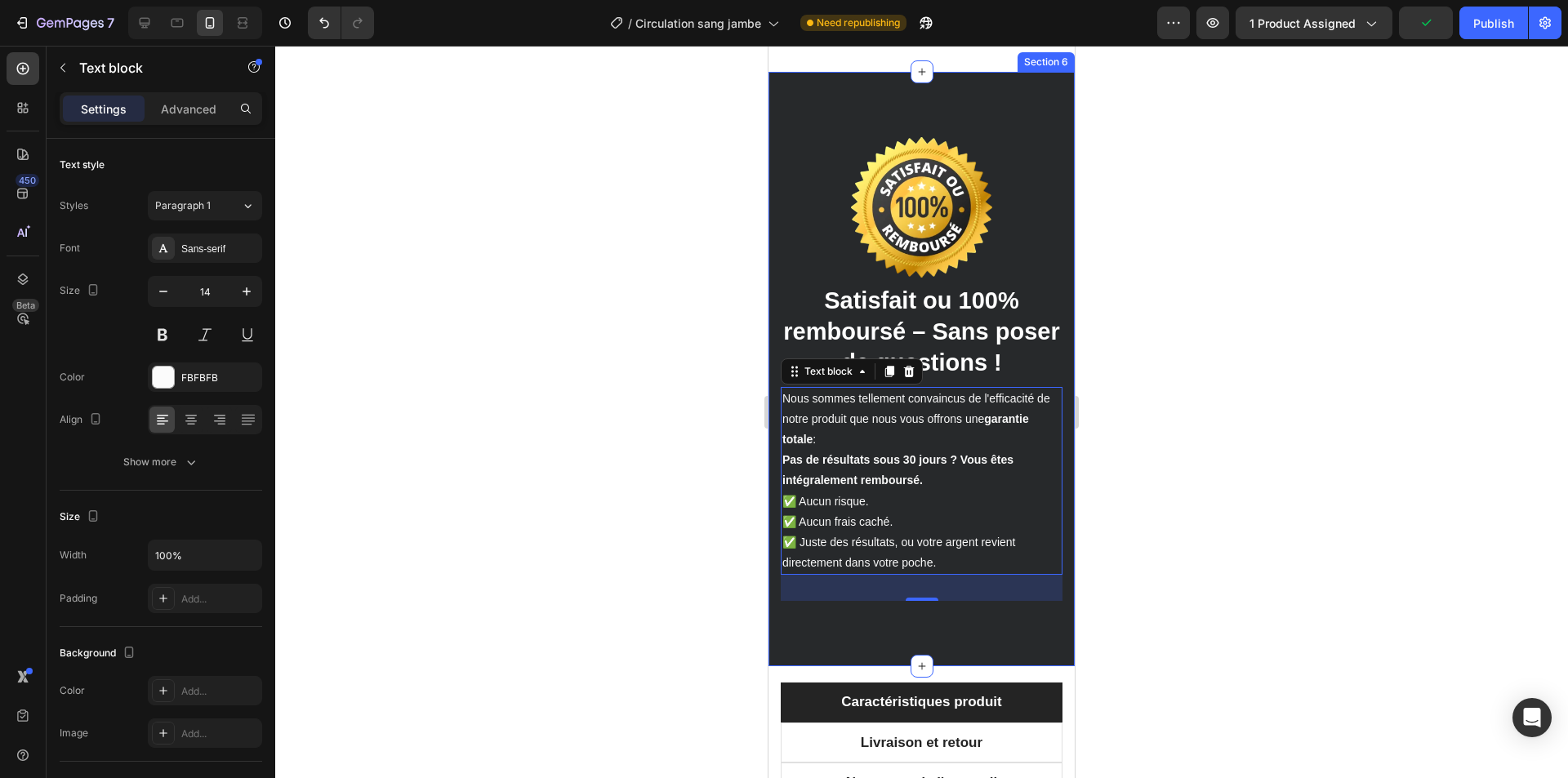
click at [694, 501] on div at bounding box center [921, 413] width 1293 height 733
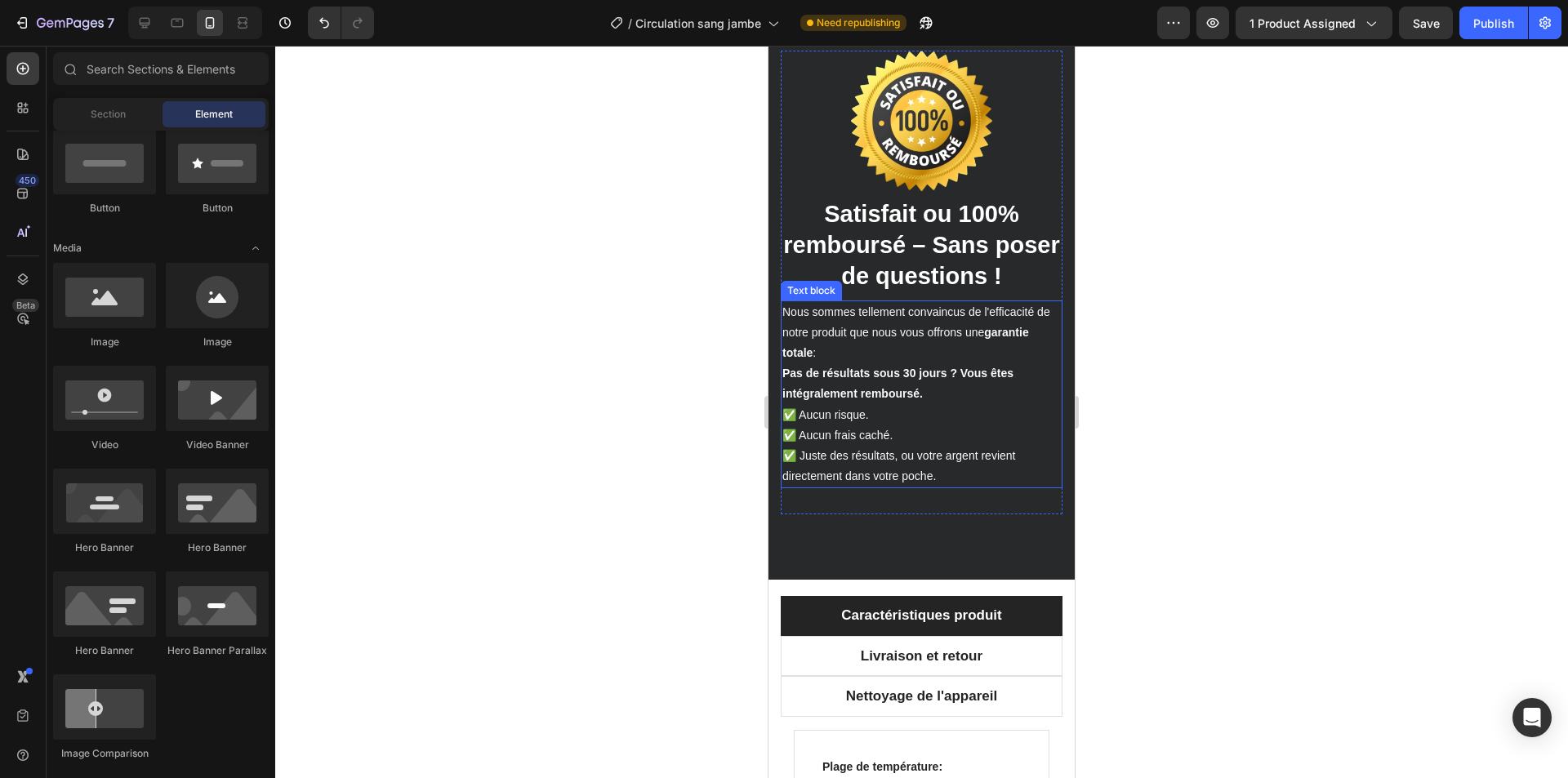
scroll to position [3627, 0]
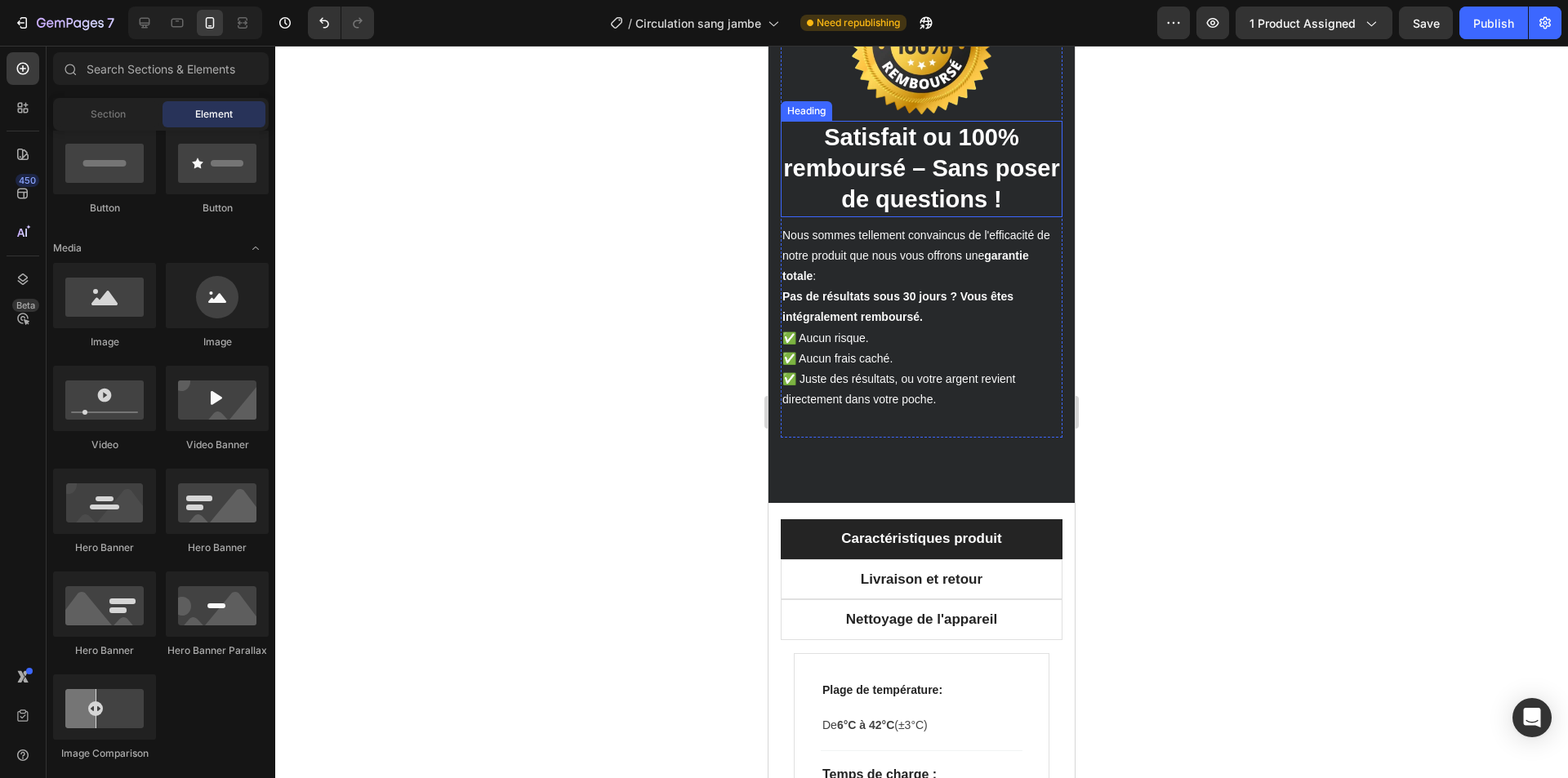
click at [878, 187] on span "Satisfait ou 100% remboursé – Sans poser de questions !" at bounding box center [921, 168] width 276 height 87
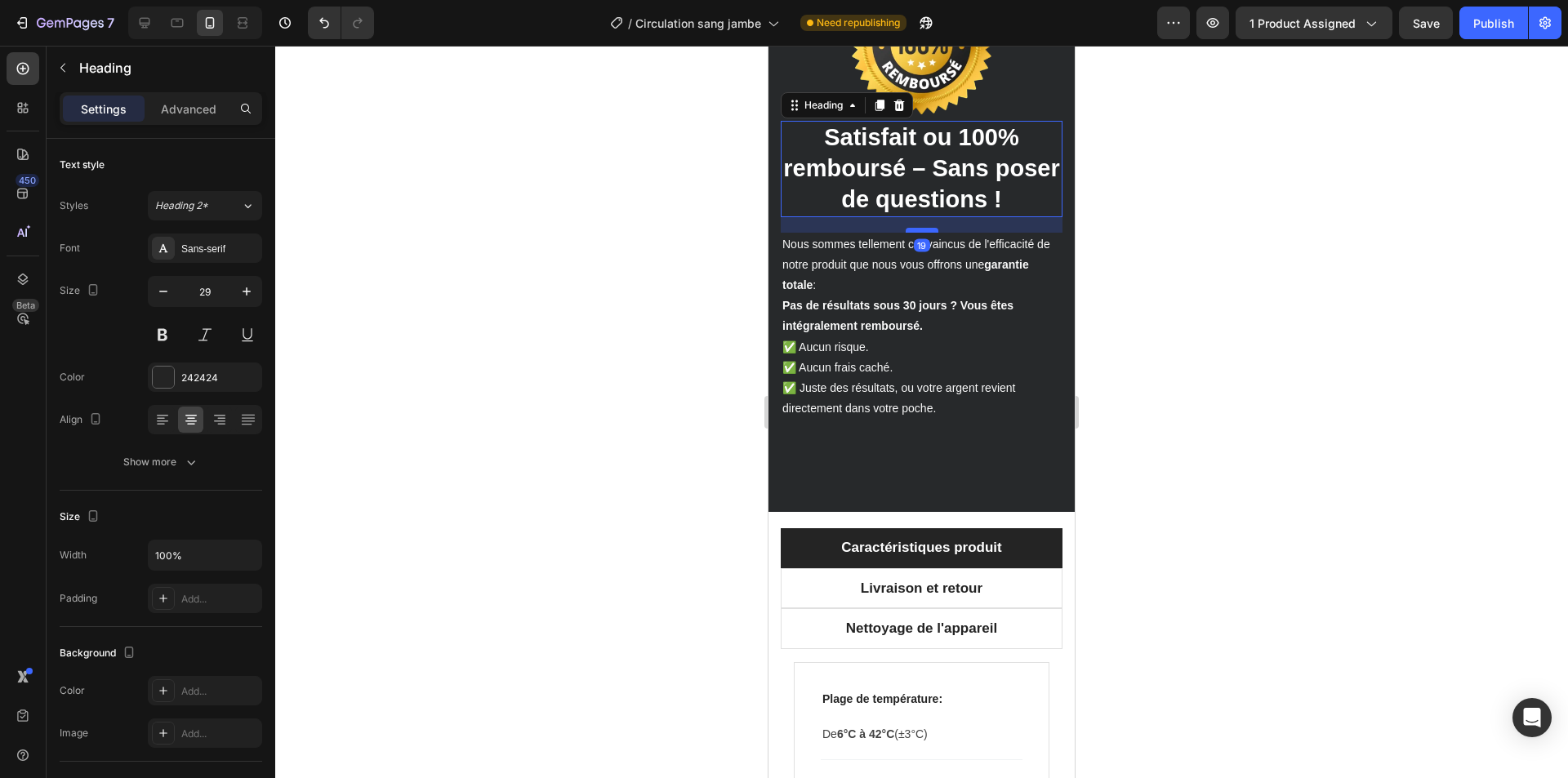
drag, startPoint x: 916, startPoint y: 215, endPoint x: 915, endPoint y: 224, distance: 9.1
click at [915, 228] on div at bounding box center [922, 231] width 33 height 5
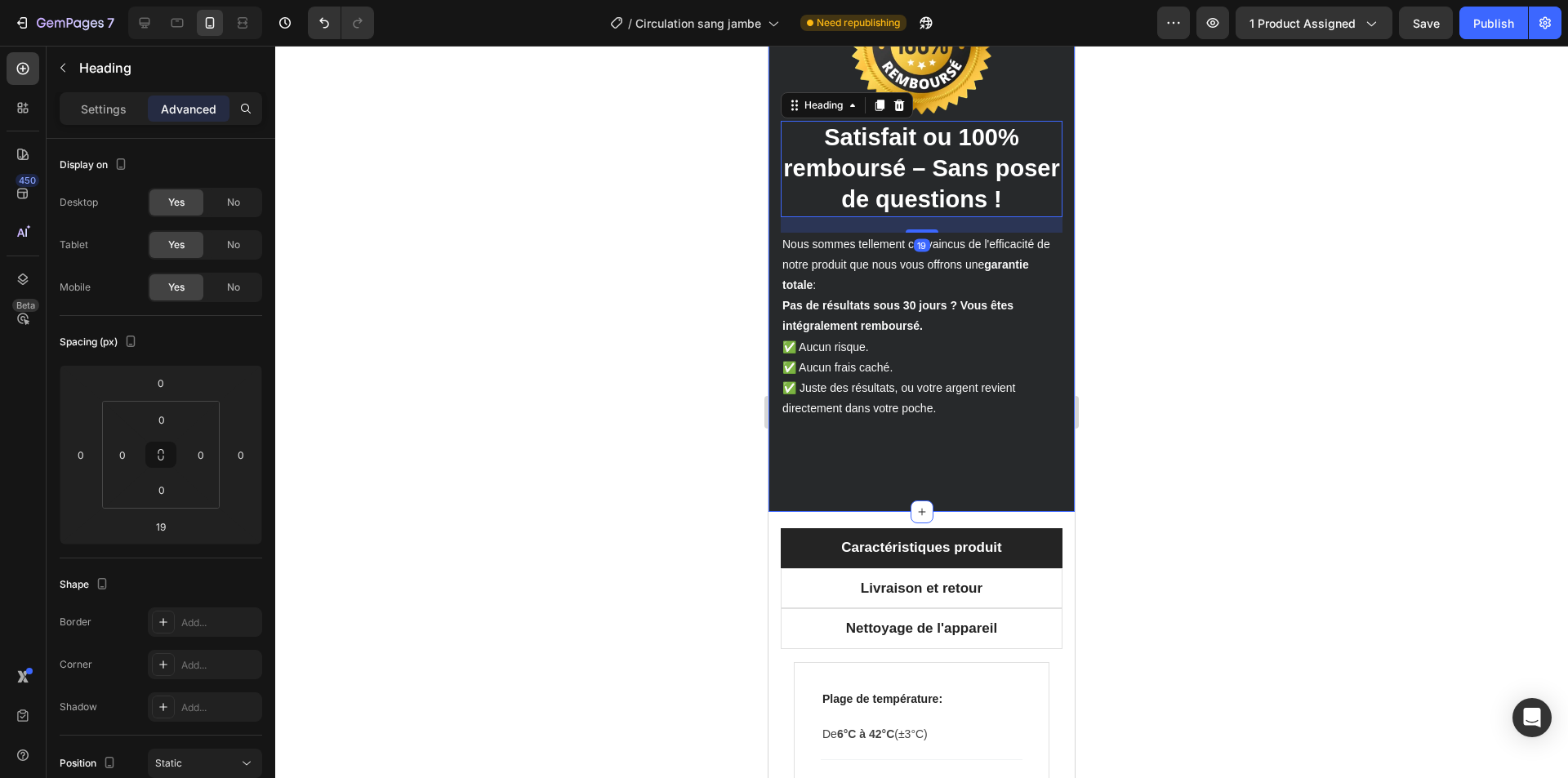
click at [879, 459] on div "Image ⁠⁠⁠⁠⁠⁠⁠ Satisfait ou 100% remboursé – Sans poser de questions ! Heading 1…" at bounding box center [921, 210] width 306 height 603
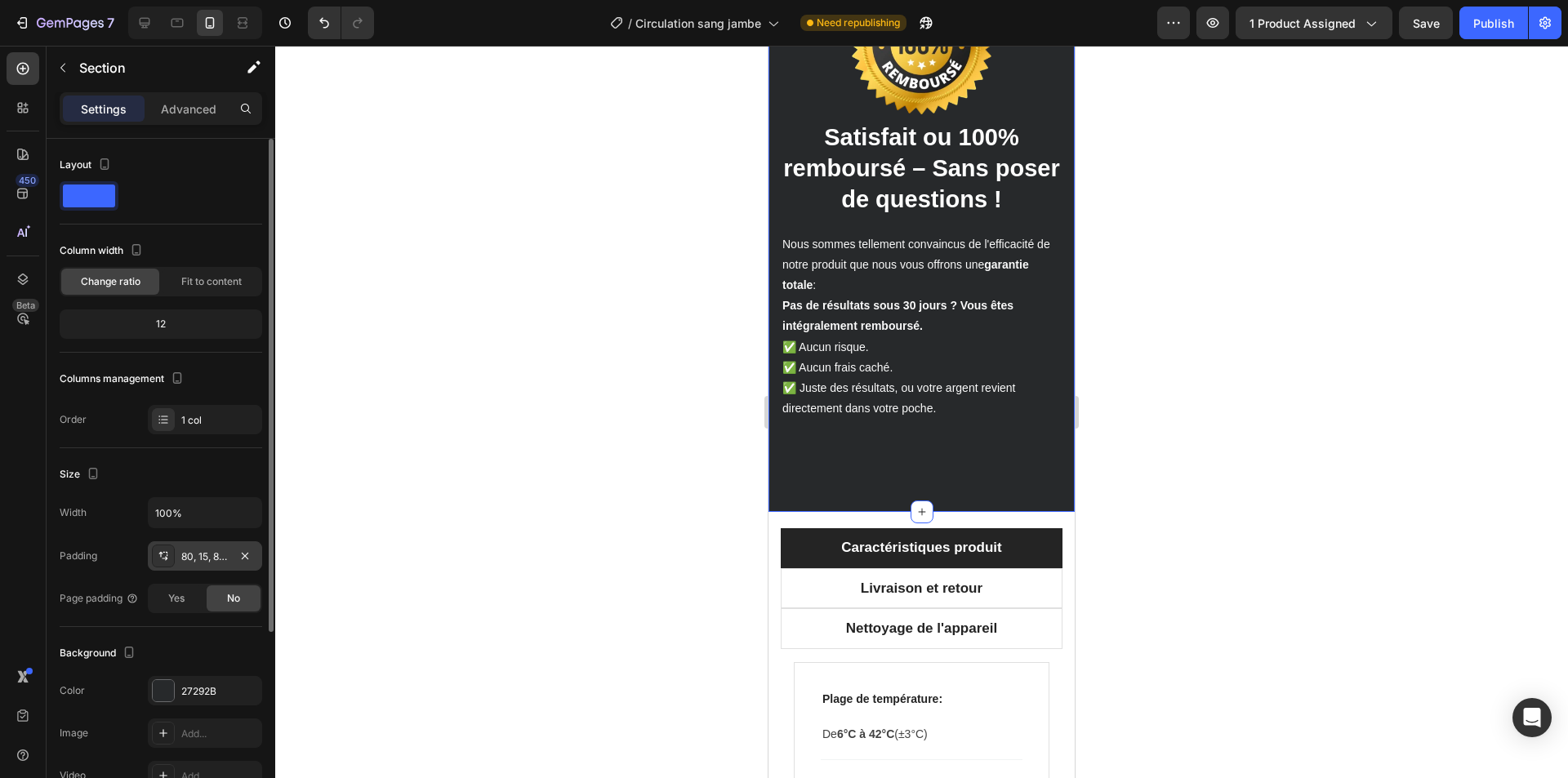
click at [191, 558] on div "80, 15, 80, 15" at bounding box center [204, 556] width 47 height 15
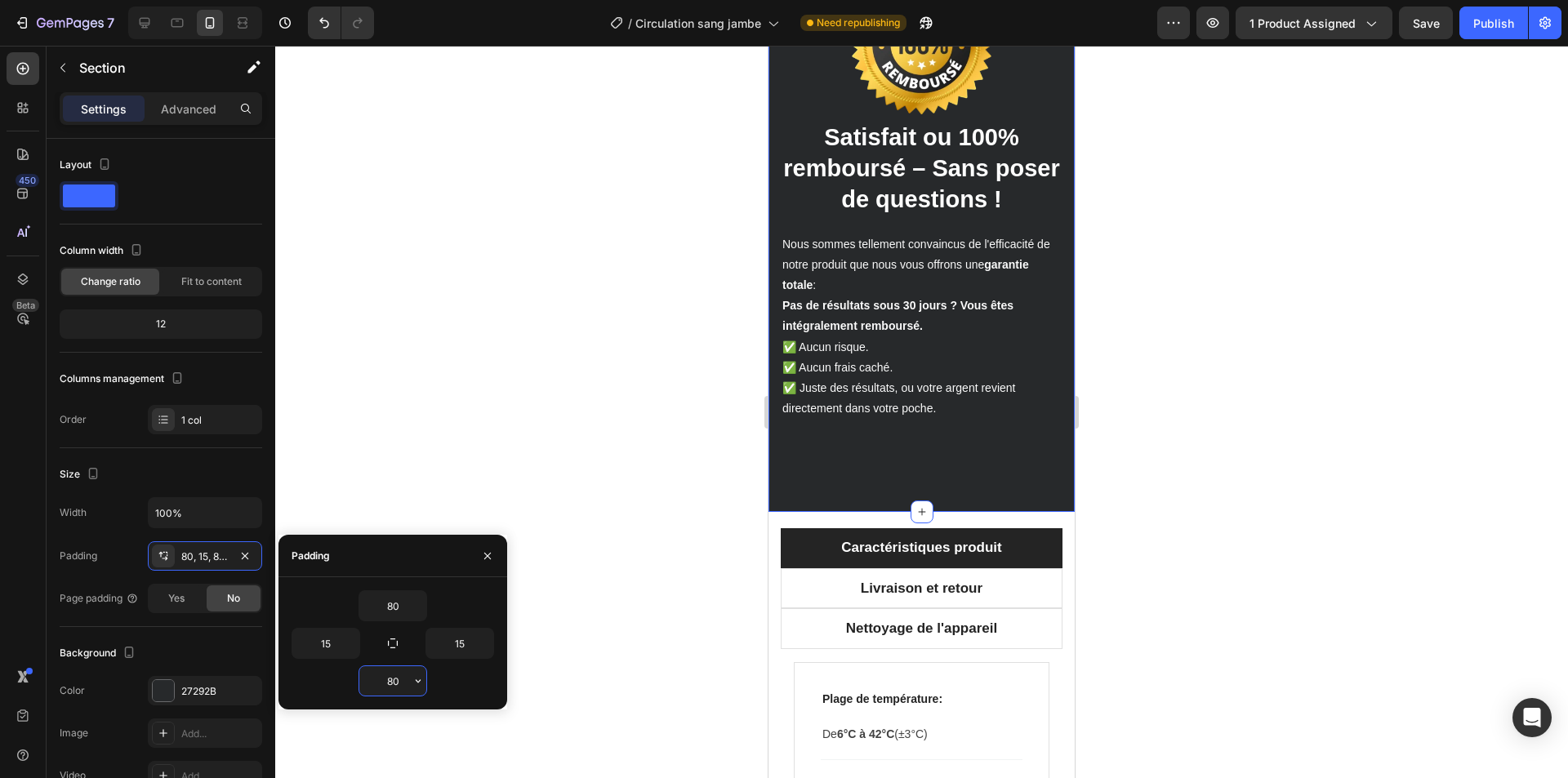
click at [400, 691] on input "80" at bounding box center [392, 680] width 67 height 29
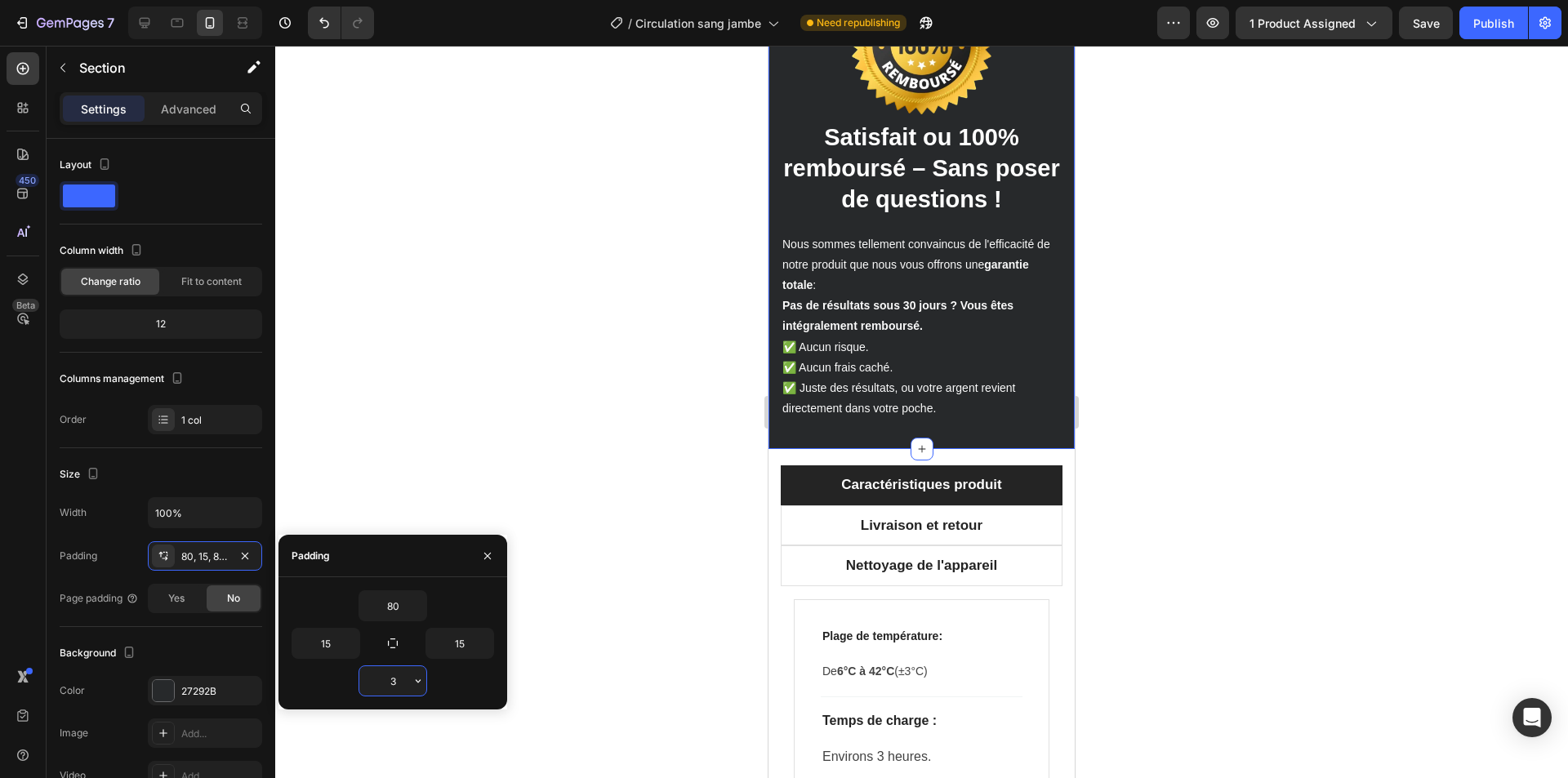
type input "30"
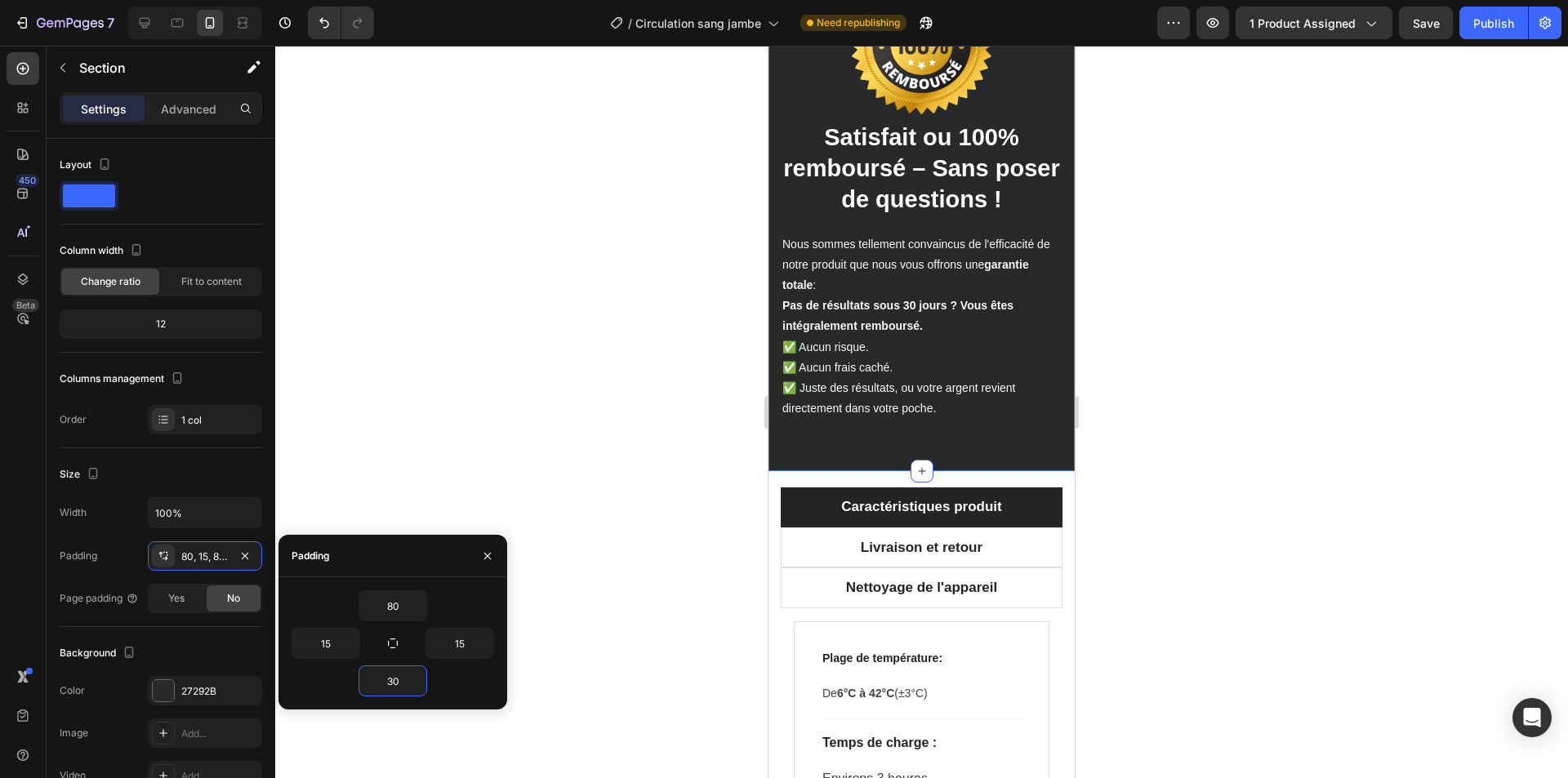
click at [657, 476] on div at bounding box center [921, 413] width 1293 height 733
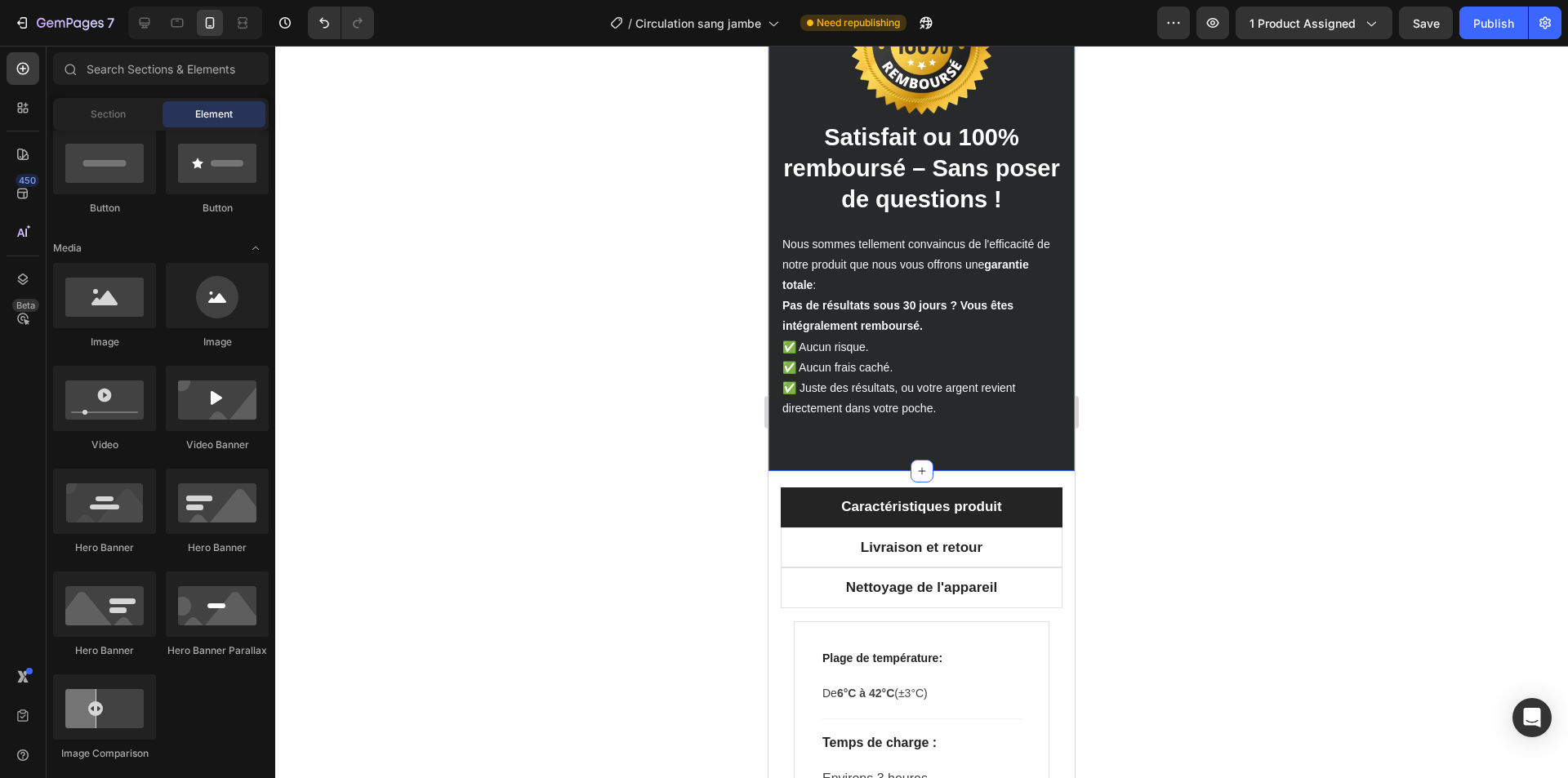
click at [820, 441] on div "Image ⁠⁠⁠⁠⁠⁠⁠ Satisfait ou 100% remboursé – Sans poser de questions ! Heading N…" at bounding box center [921, 190] width 306 height 562
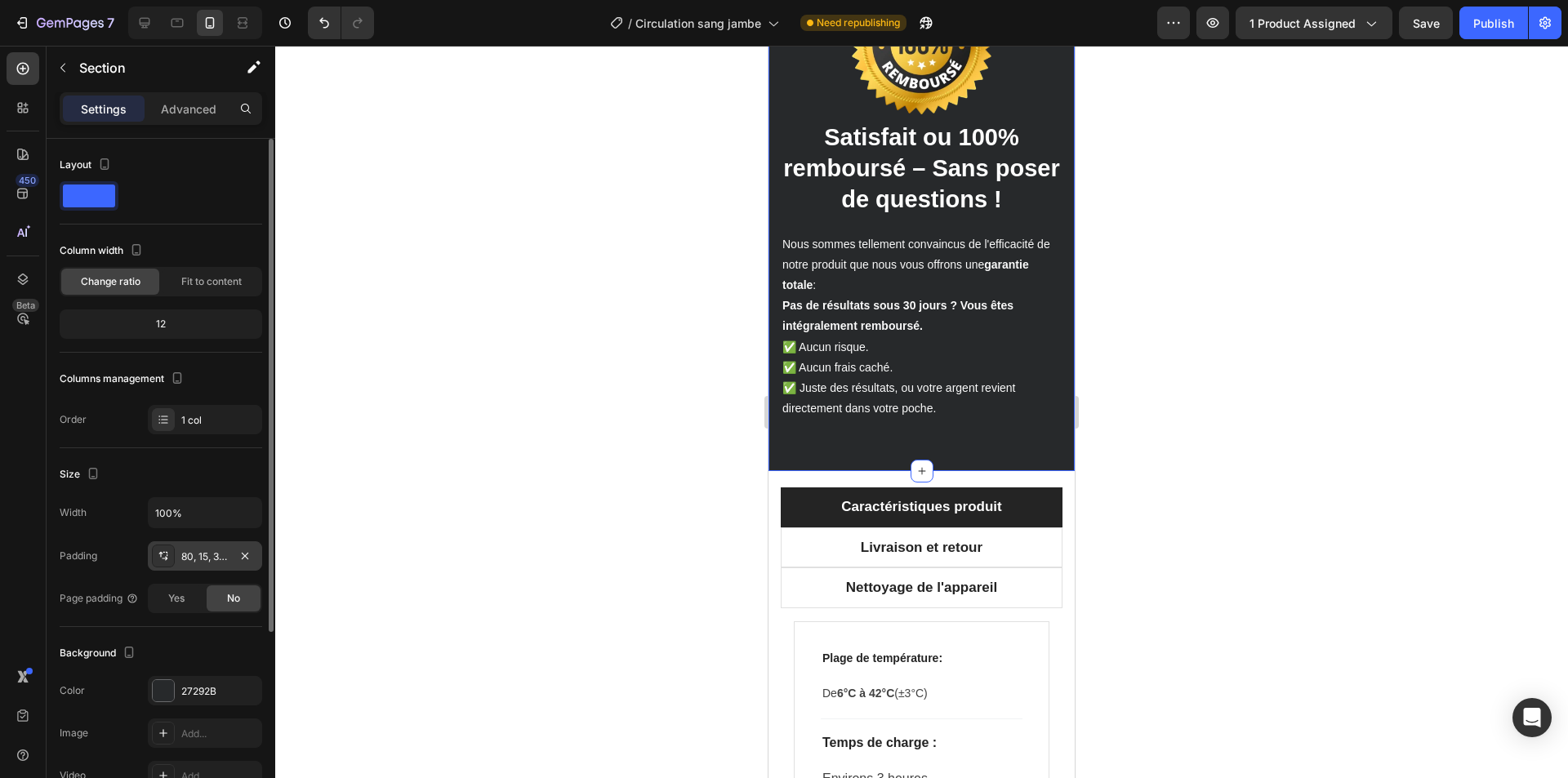
click at [203, 559] on div "80, 15, 30, 15" at bounding box center [204, 556] width 47 height 15
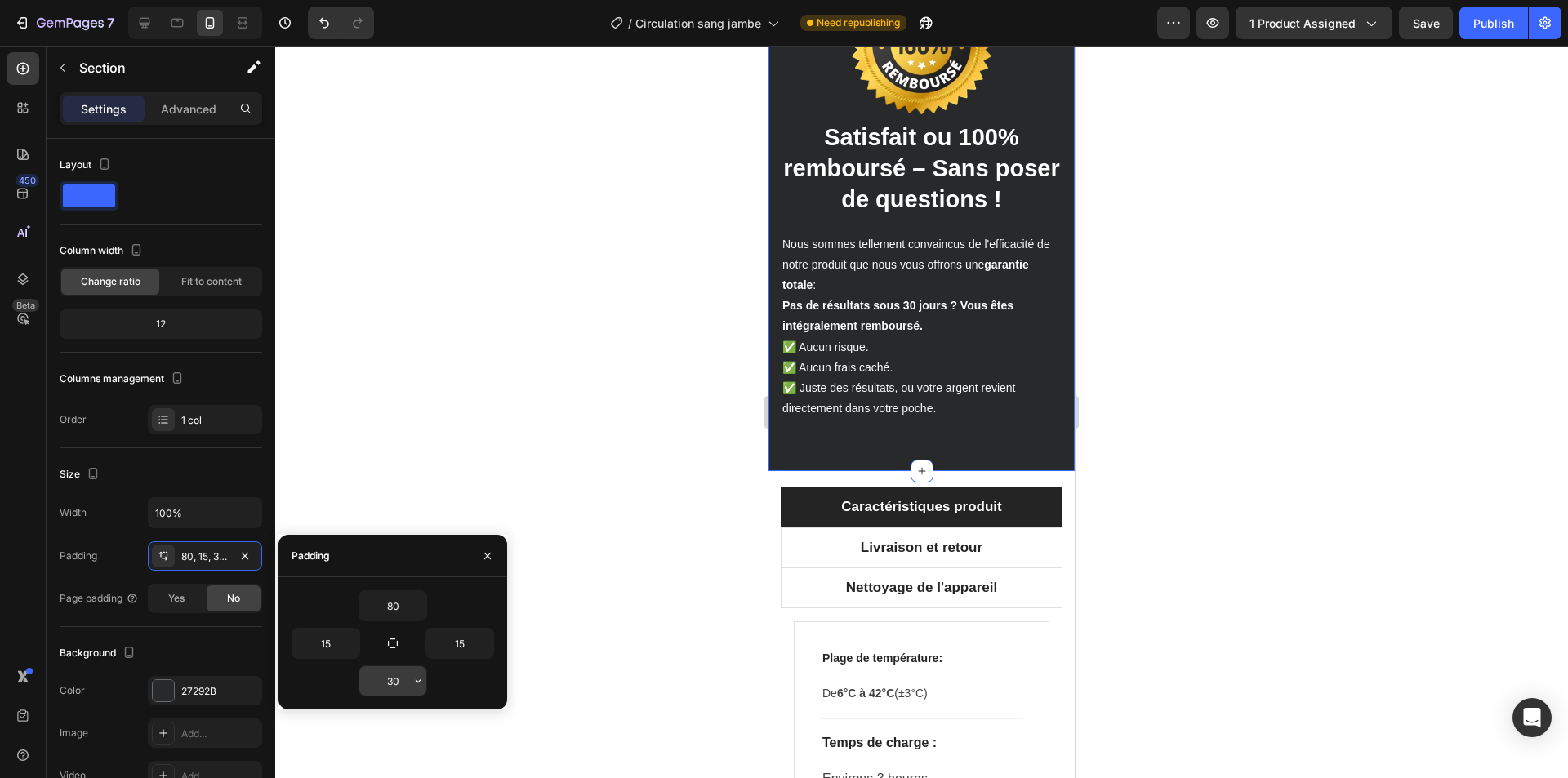
click at [397, 687] on input "30" at bounding box center [392, 680] width 67 height 29
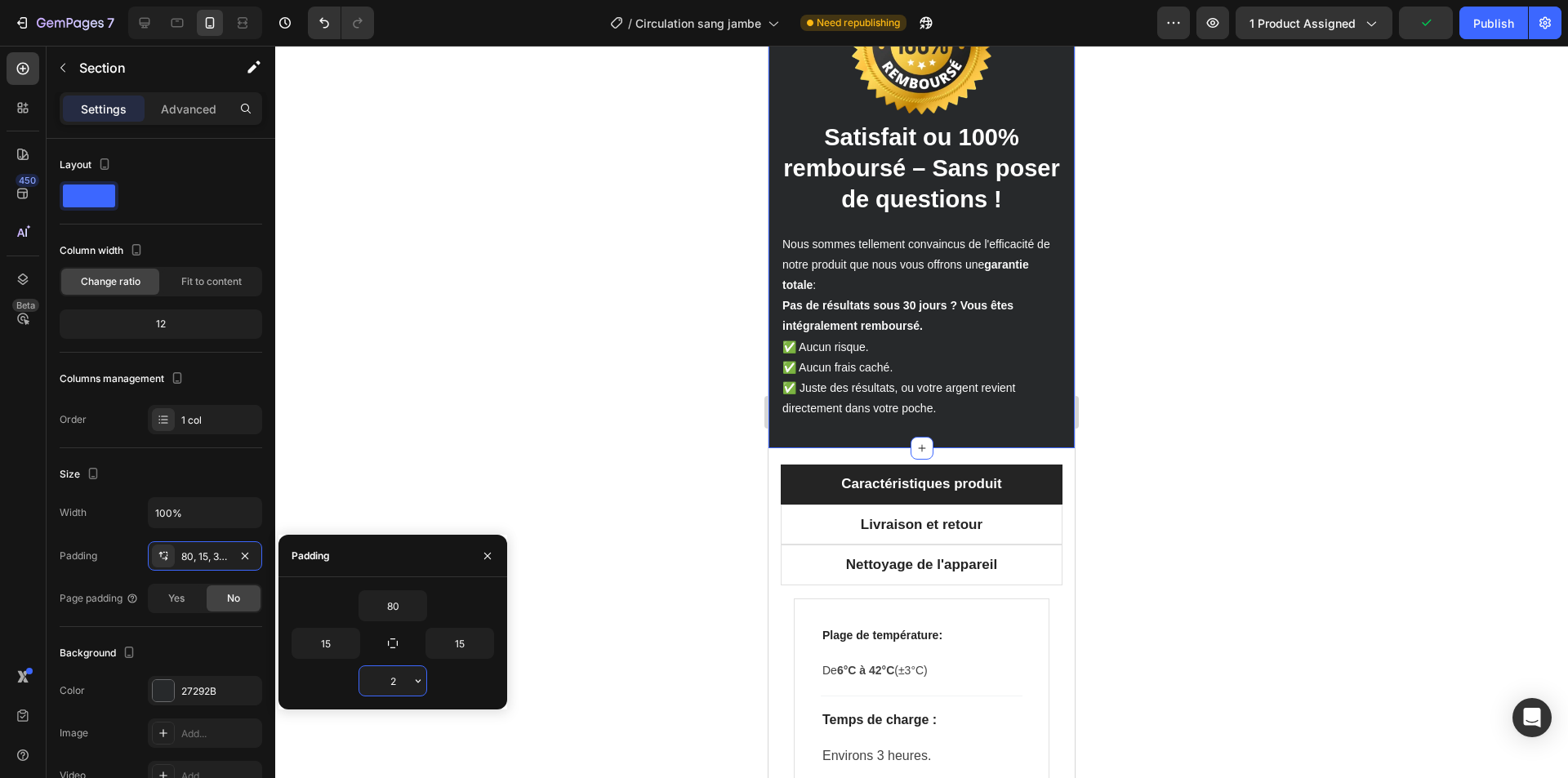
type input "20"
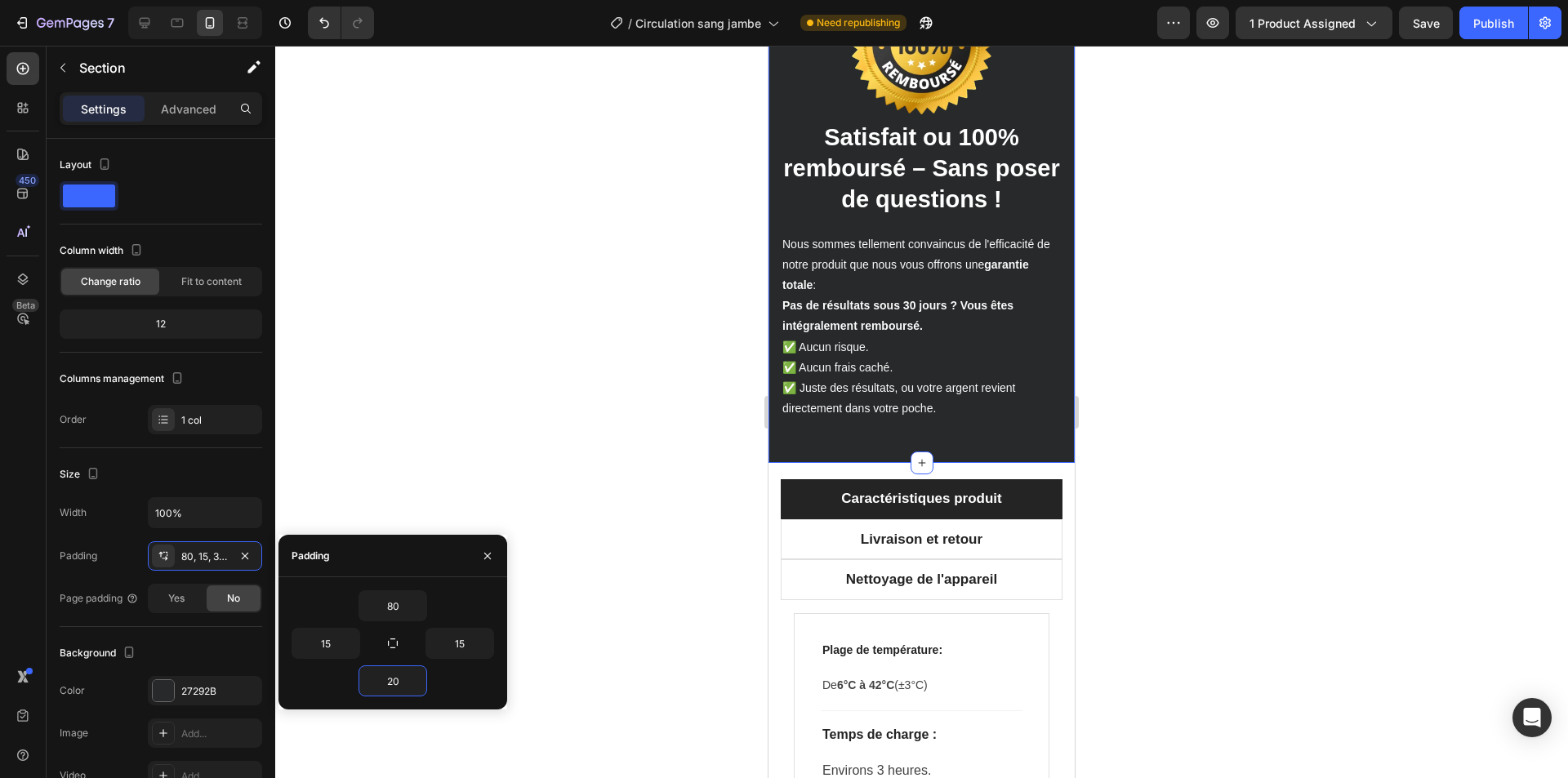
click at [674, 419] on div at bounding box center [921, 413] width 1293 height 733
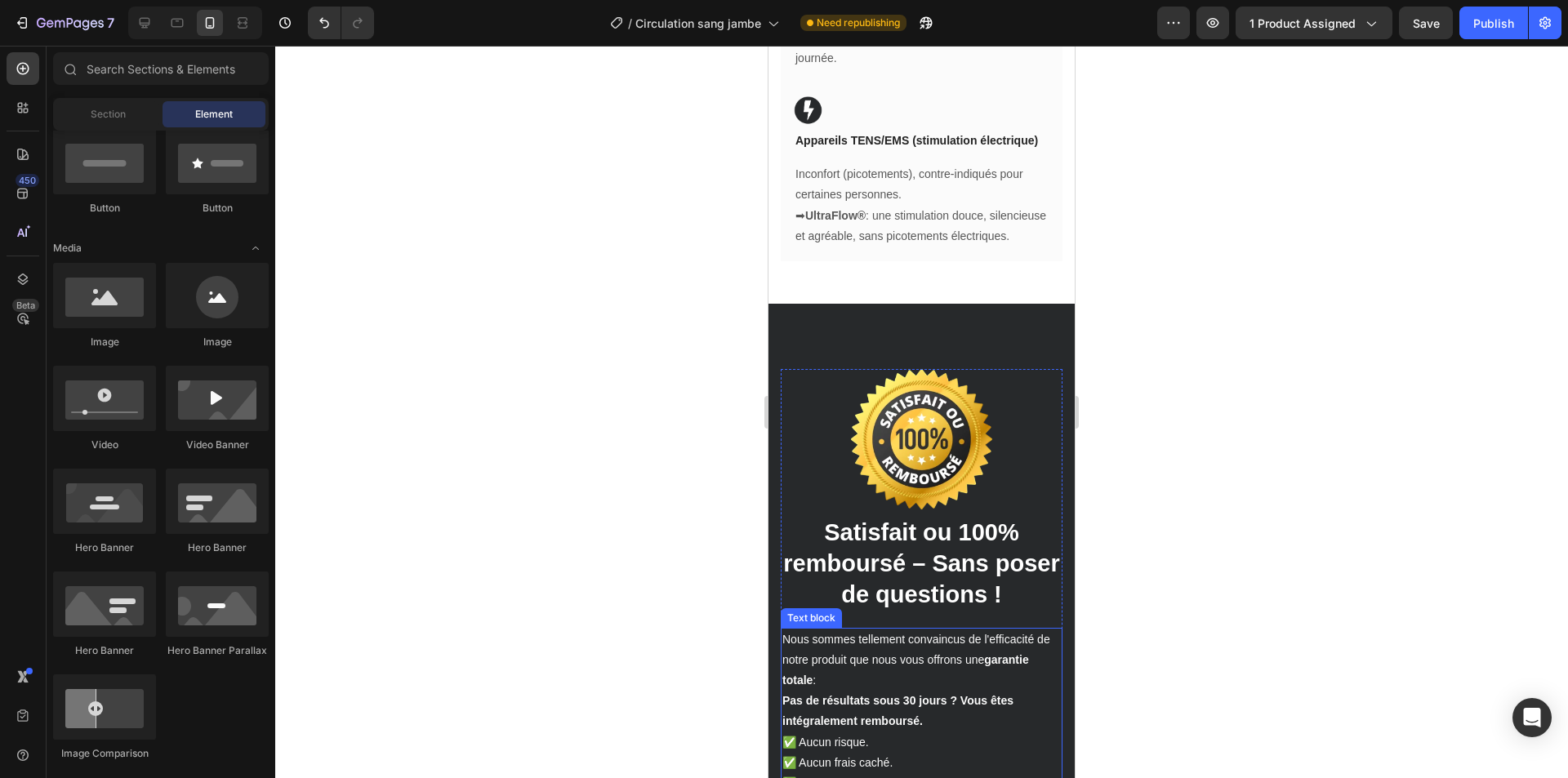
scroll to position [3137, 0]
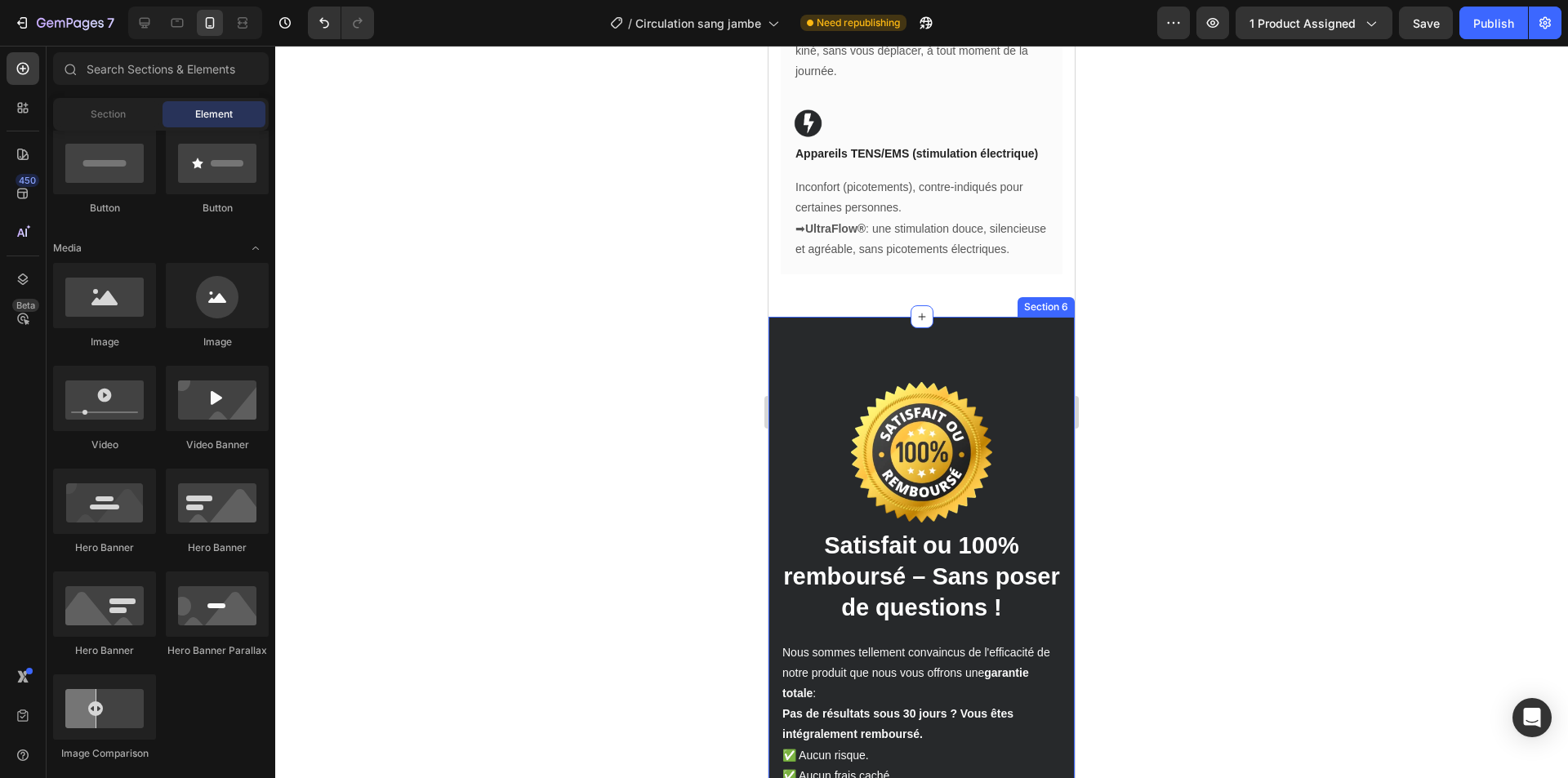
click at [975, 431] on div "Image ⁠⁠⁠⁠⁠⁠⁠ Satisfait ou 100% remboursé – Sans poser de questions ! Heading N…" at bounding box center [921, 593] width 306 height 554
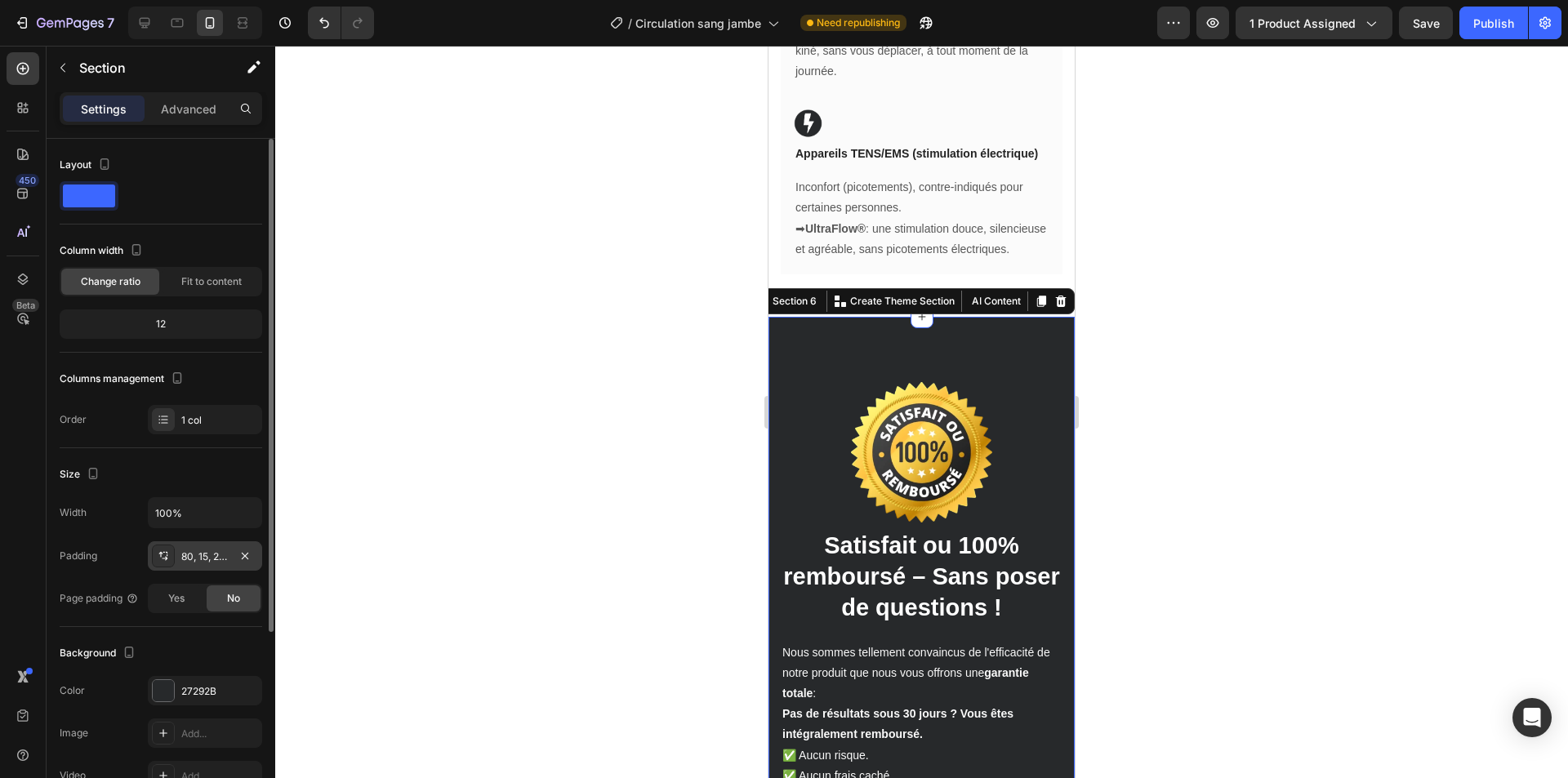
click at [211, 563] on div "80, 15, 20, 15" at bounding box center [204, 556] width 47 height 15
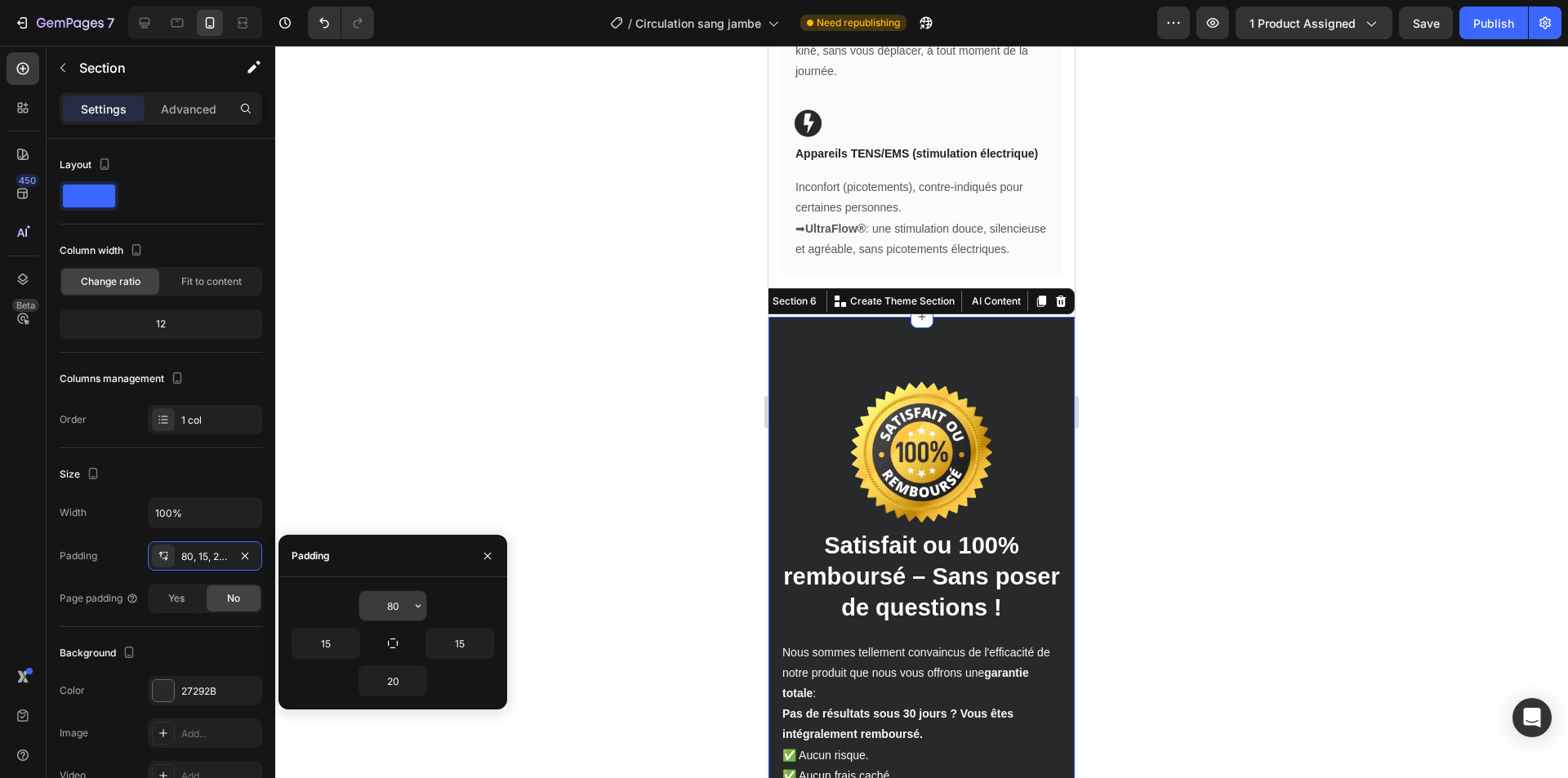
click at [396, 600] on input "80" at bounding box center [392, 605] width 67 height 29
type input "30"
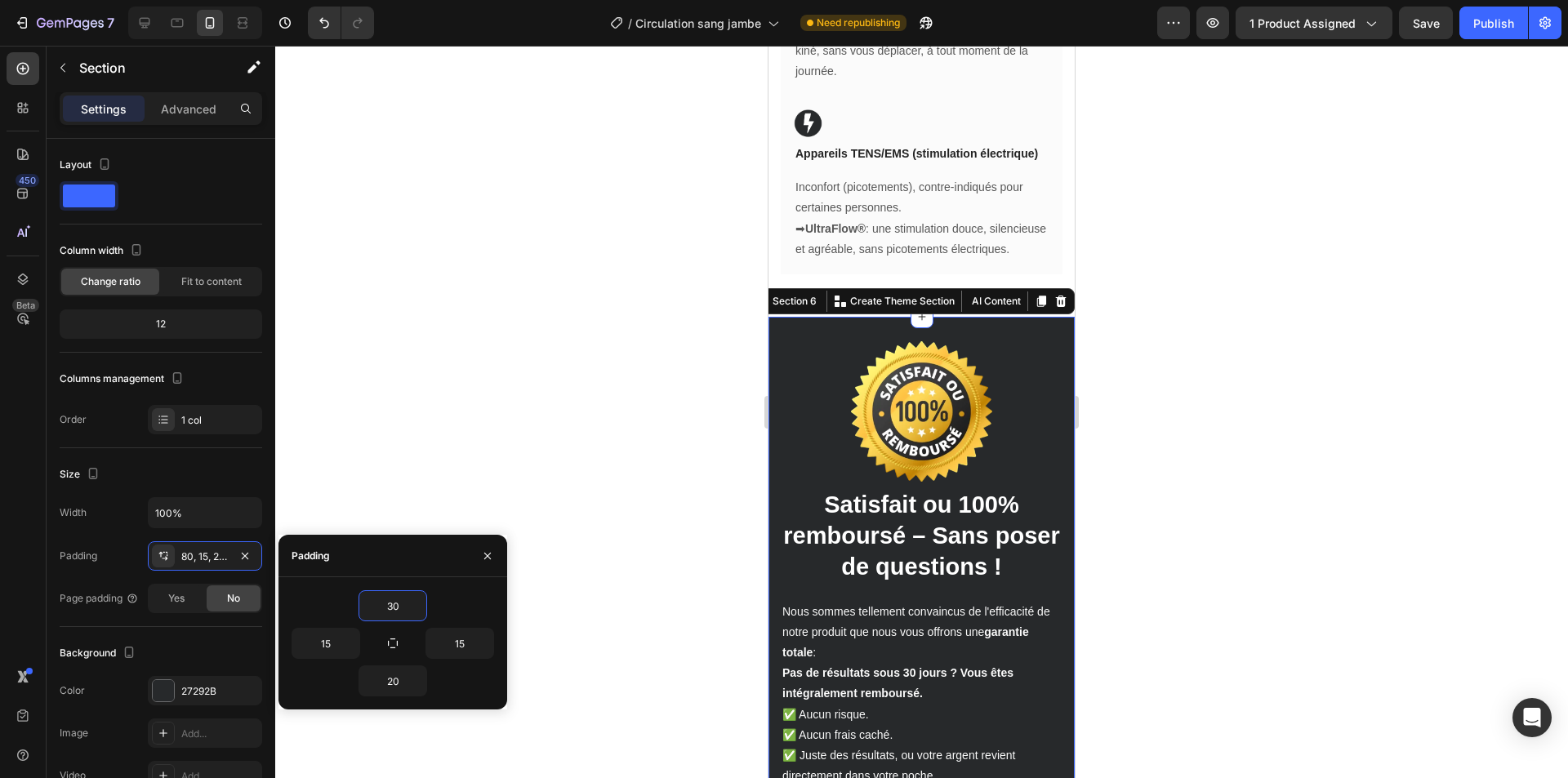
click at [579, 372] on div at bounding box center [921, 413] width 1293 height 733
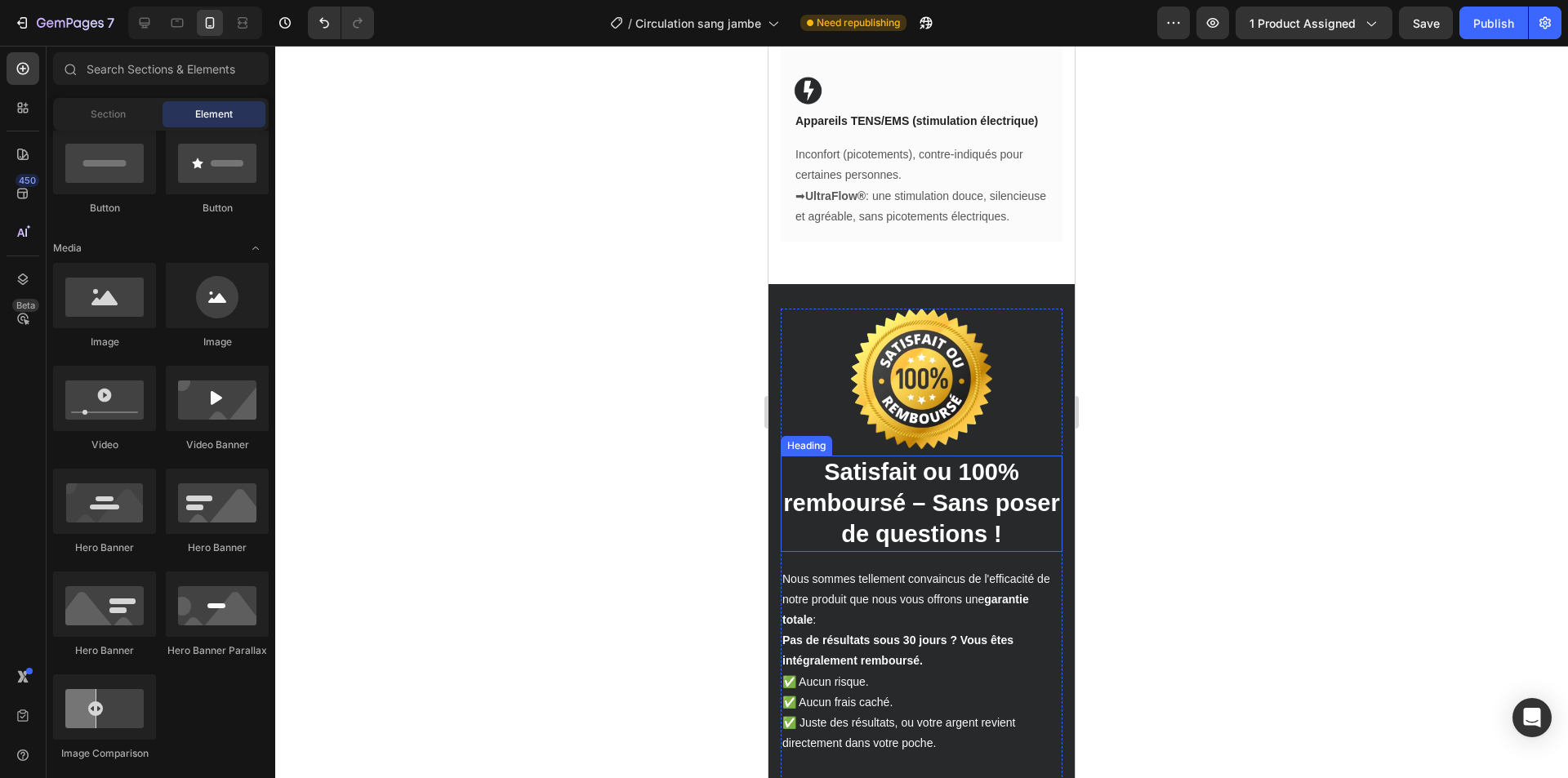
scroll to position [3382, 0]
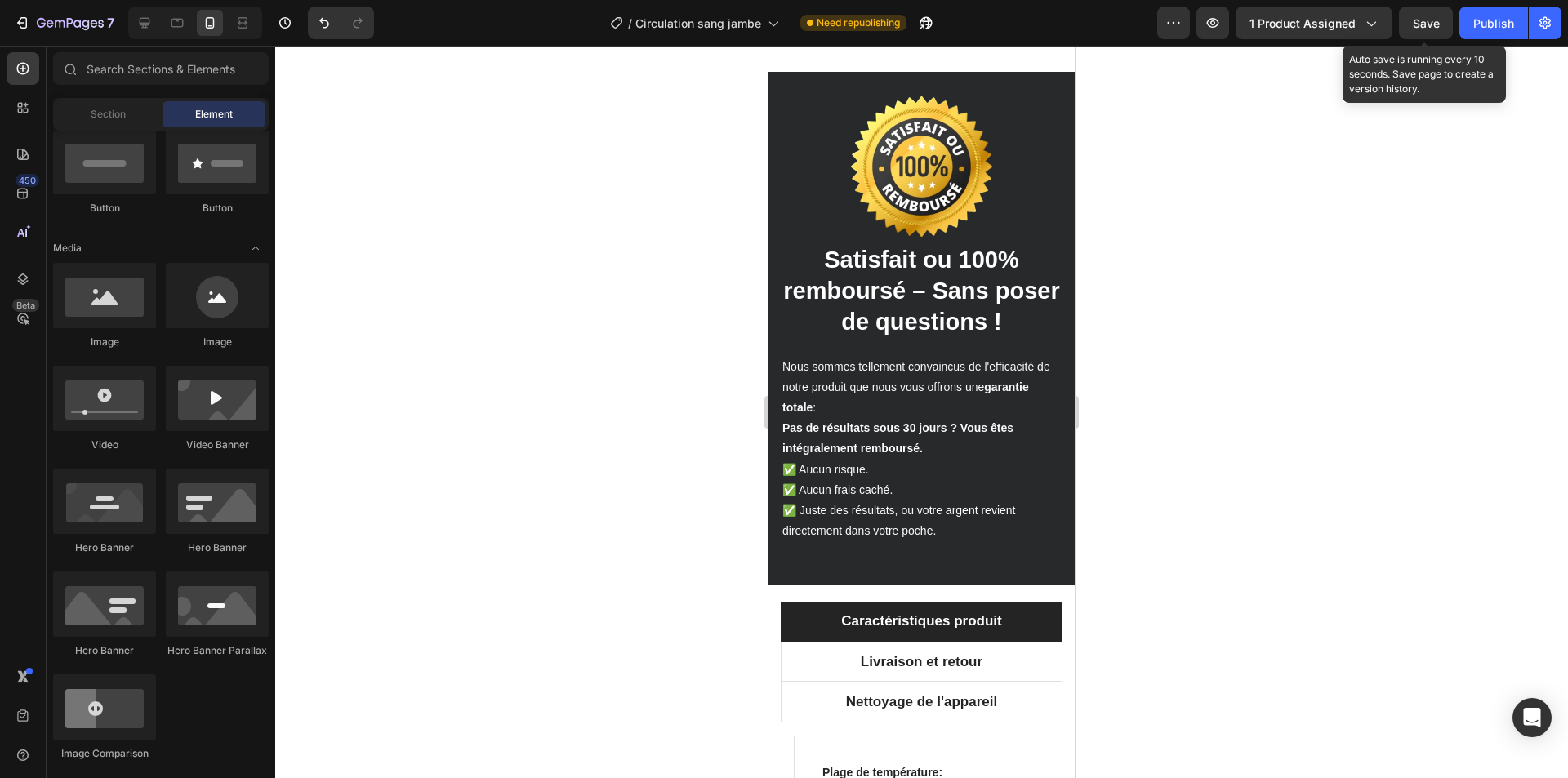
click at [1430, 22] on span "Save" at bounding box center [1426, 23] width 27 height 14
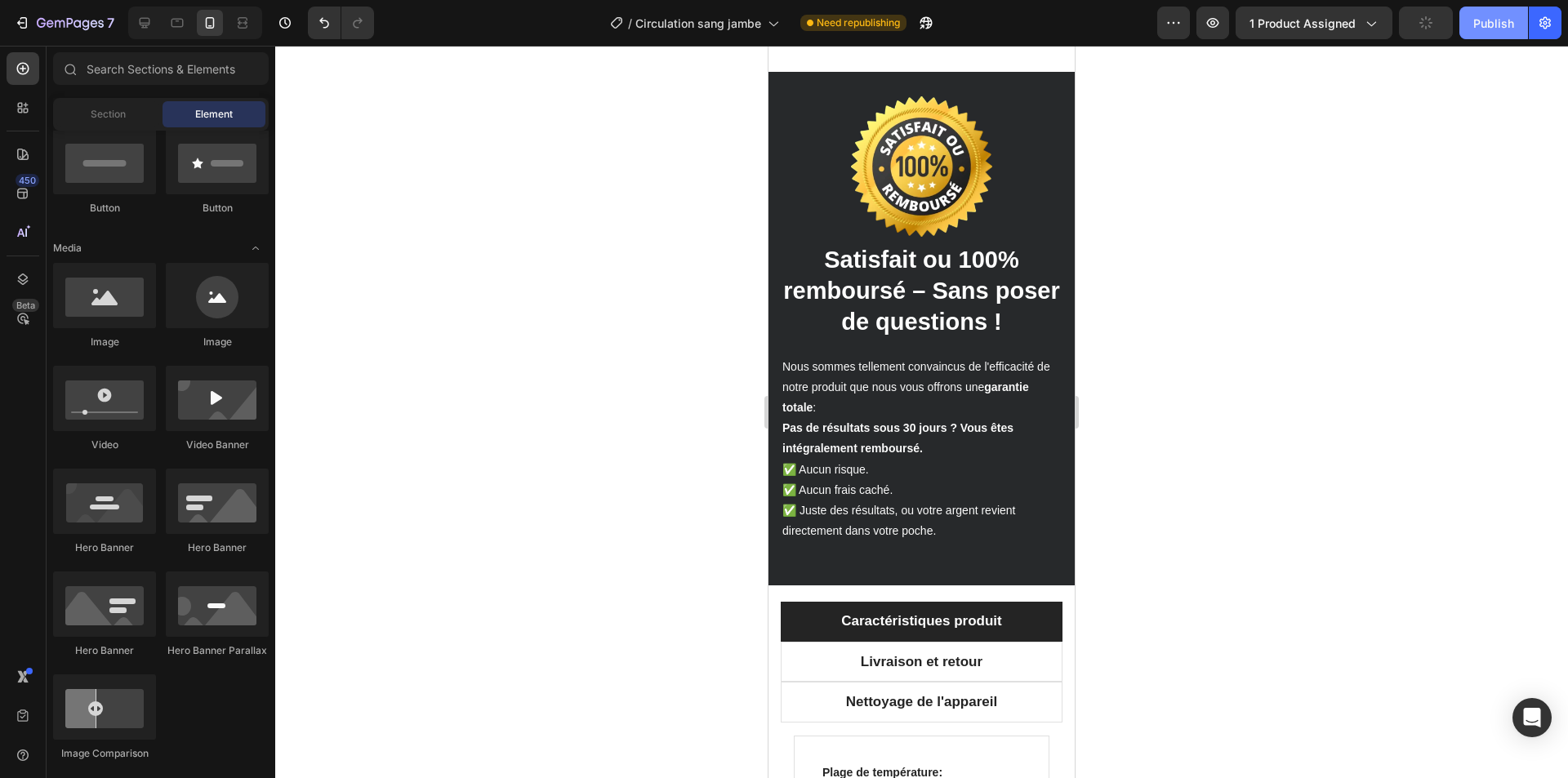
click at [1502, 21] on div "Publish" at bounding box center [1493, 23] width 41 height 17
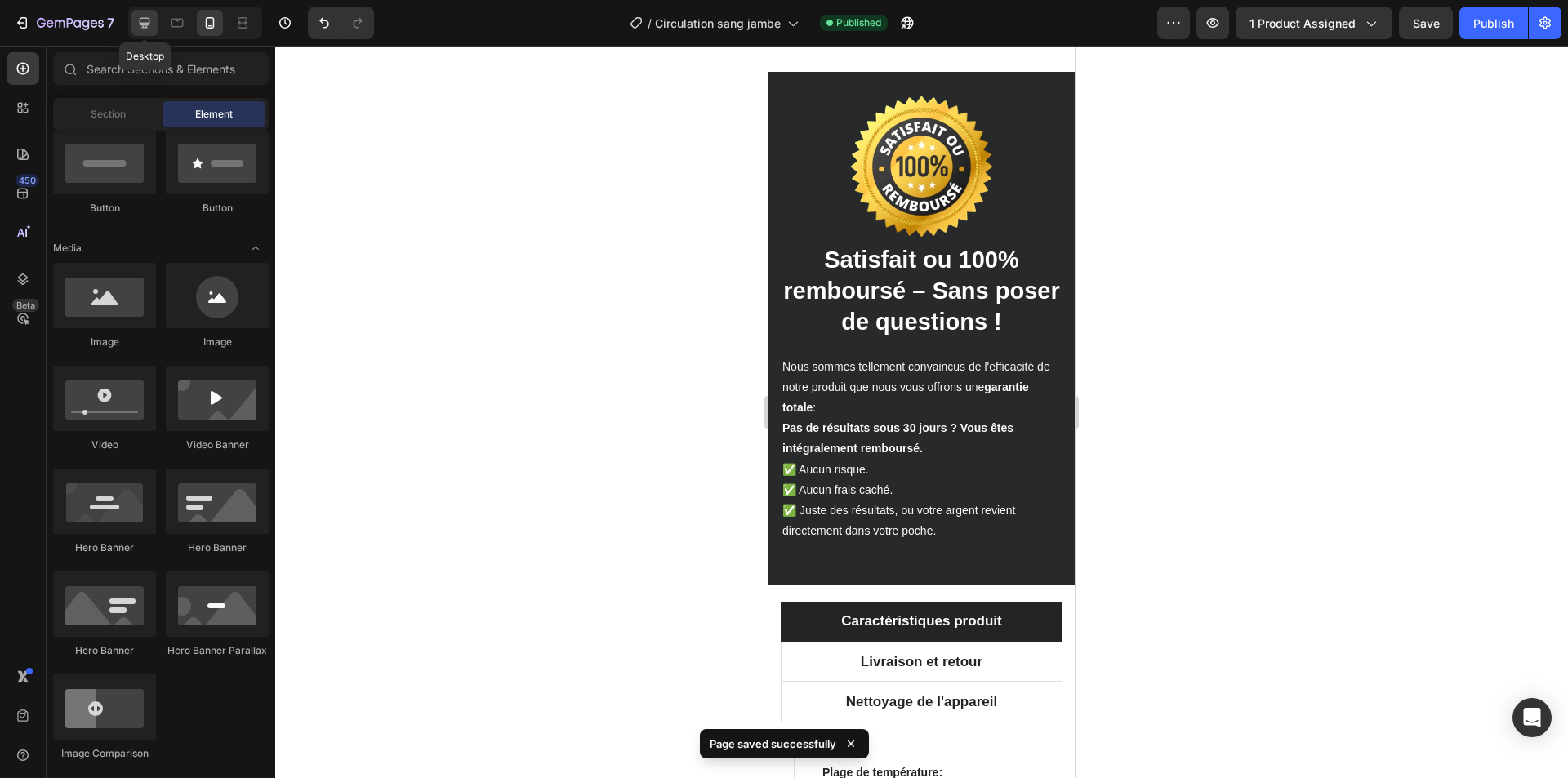
click at [151, 14] on div at bounding box center [144, 22] width 26 height 26
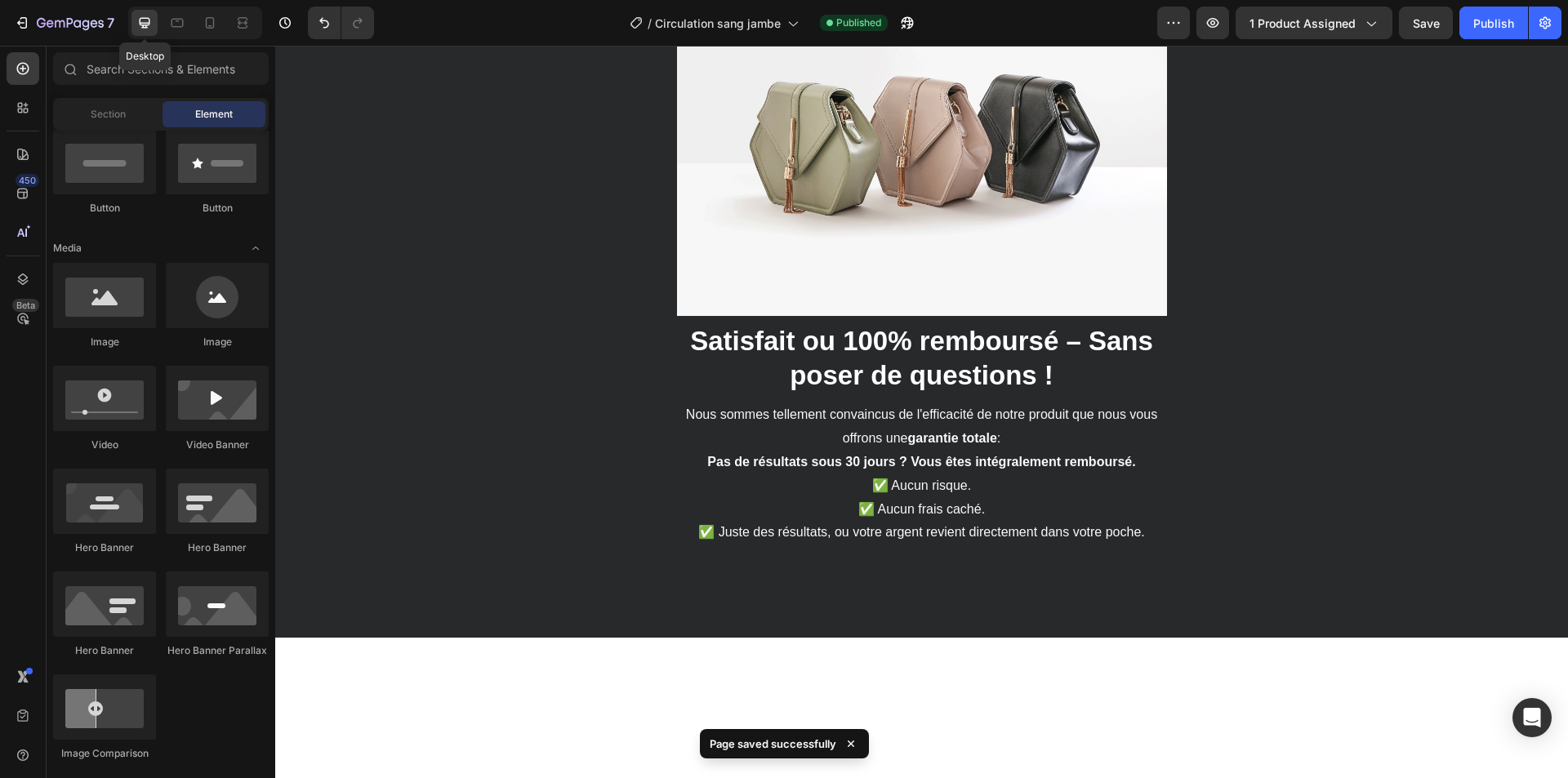
scroll to position [3259, 0]
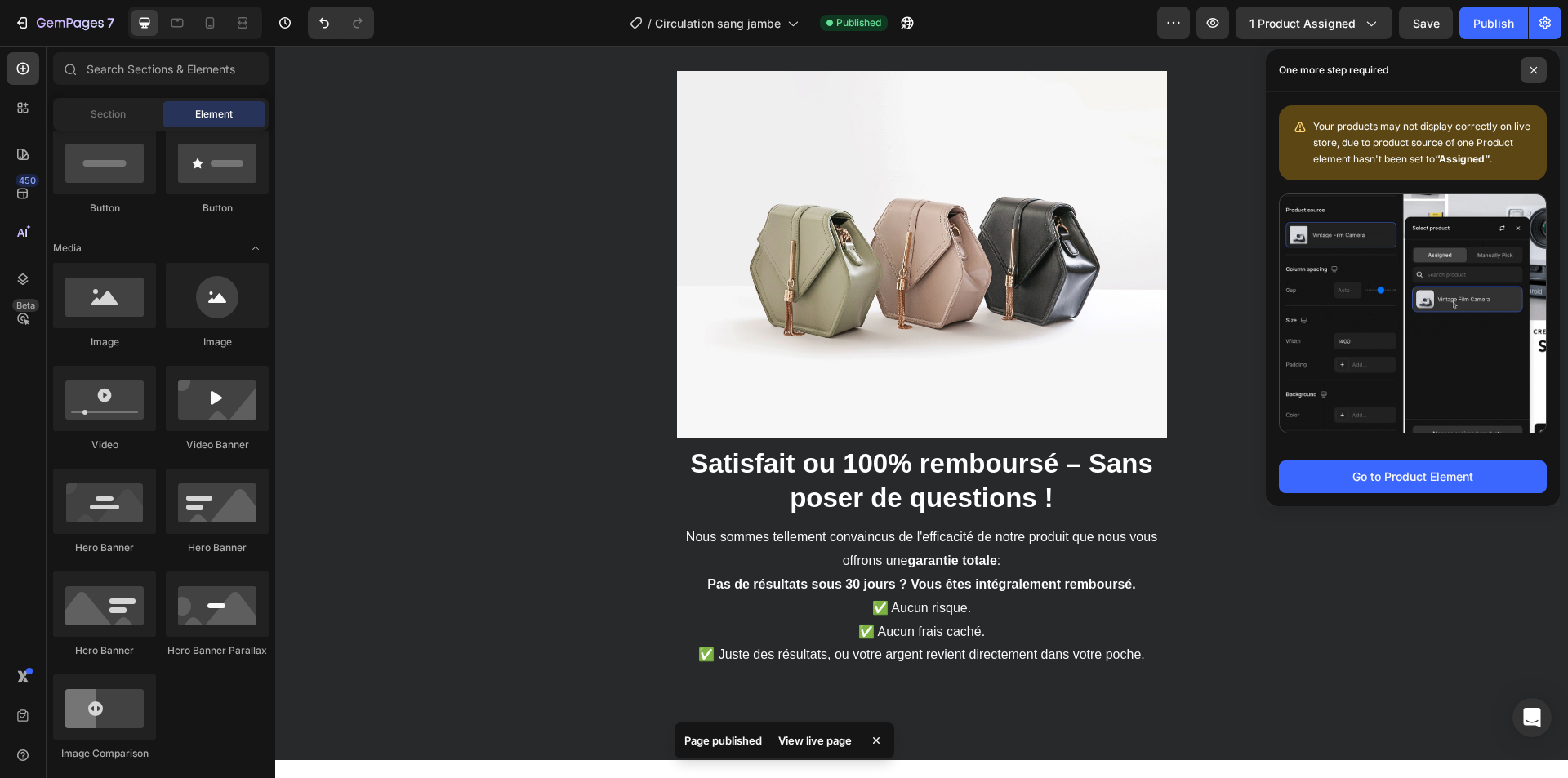
click at [1540, 67] on span at bounding box center [1533, 69] width 26 height 26
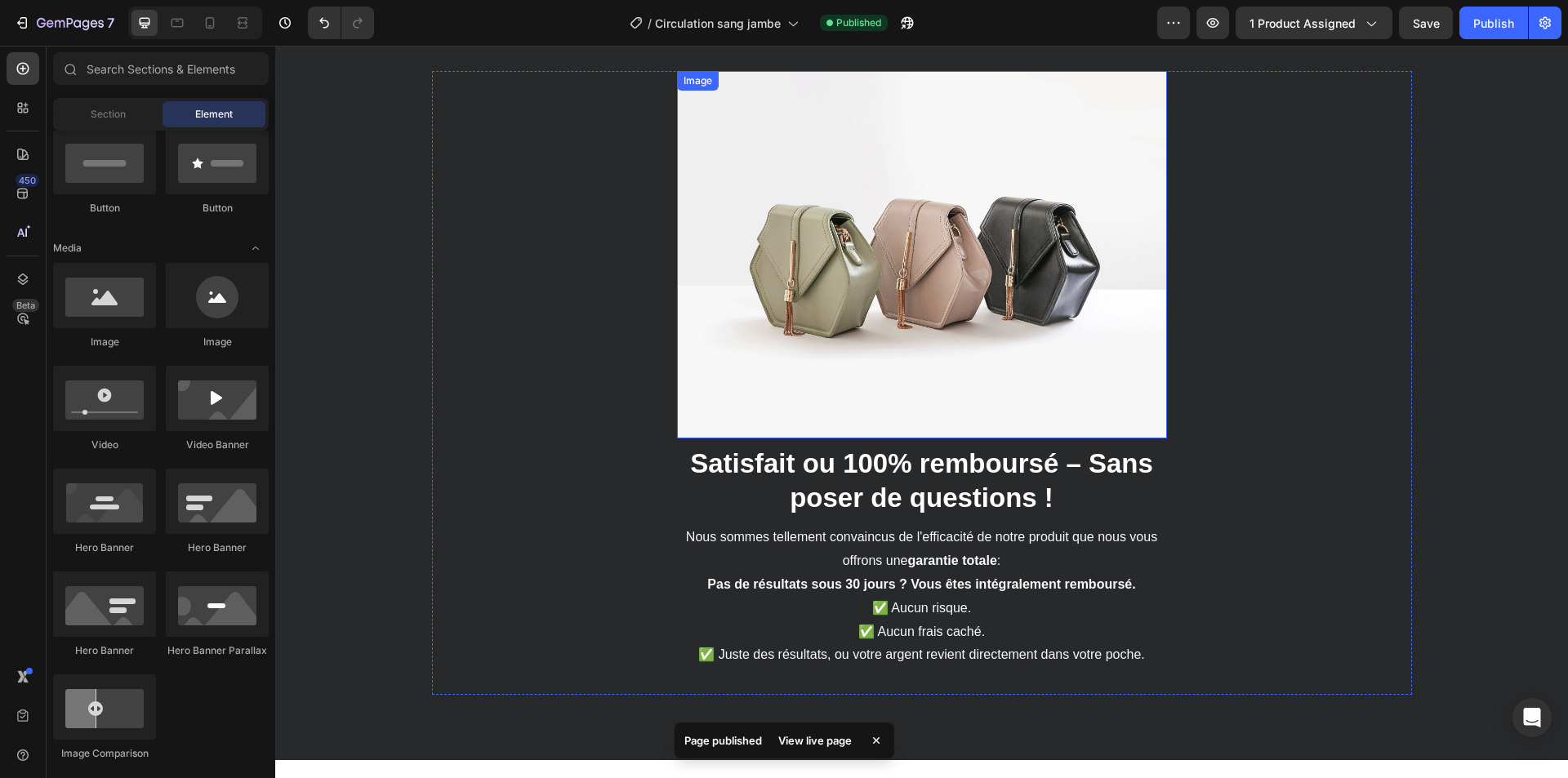
click at [925, 268] on img at bounding box center [922, 255] width 490 height 367
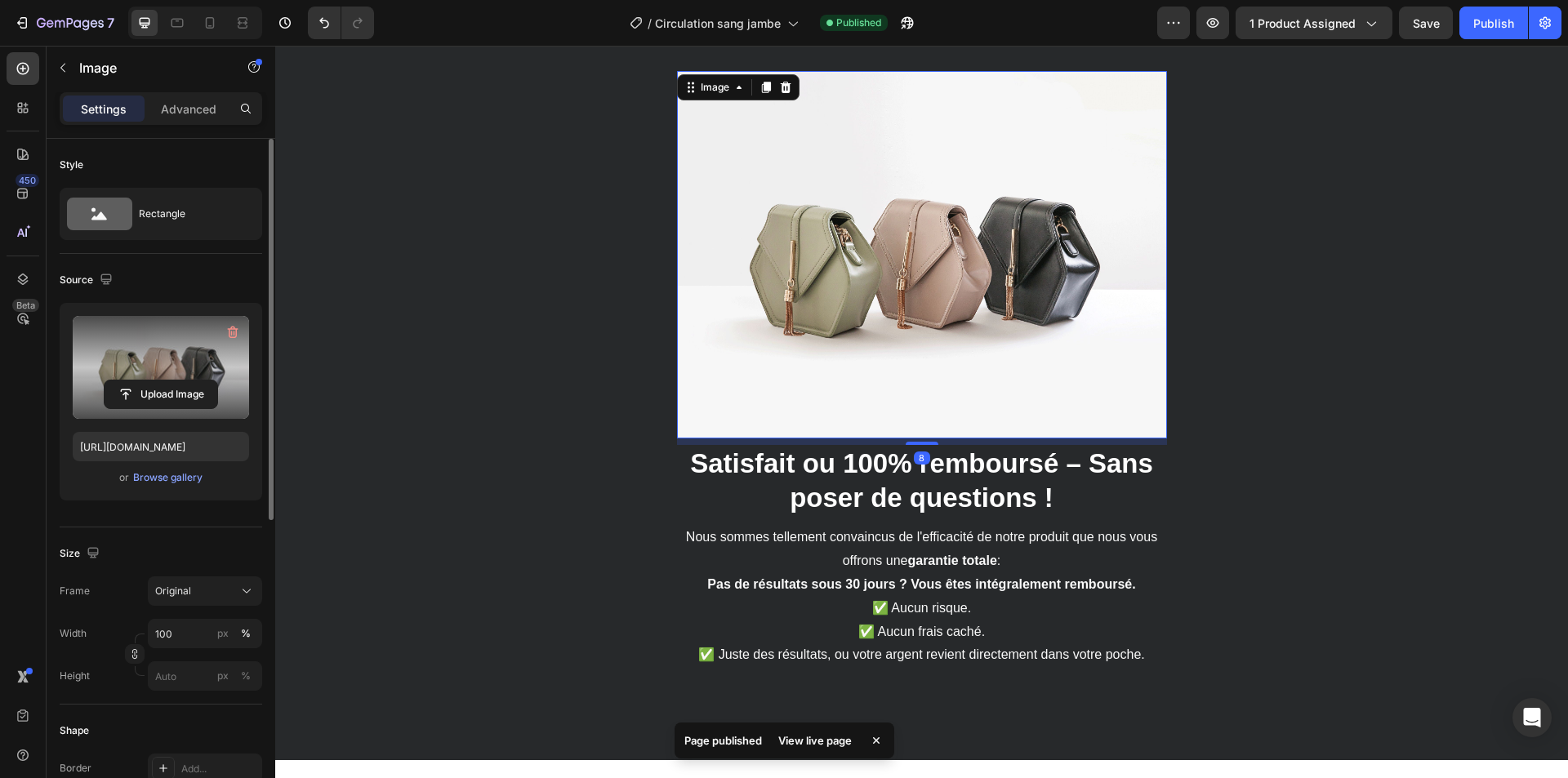
click at [199, 355] on label at bounding box center [161, 367] width 177 height 103
click at [199, 381] on input "file" at bounding box center [161, 394] width 113 height 28
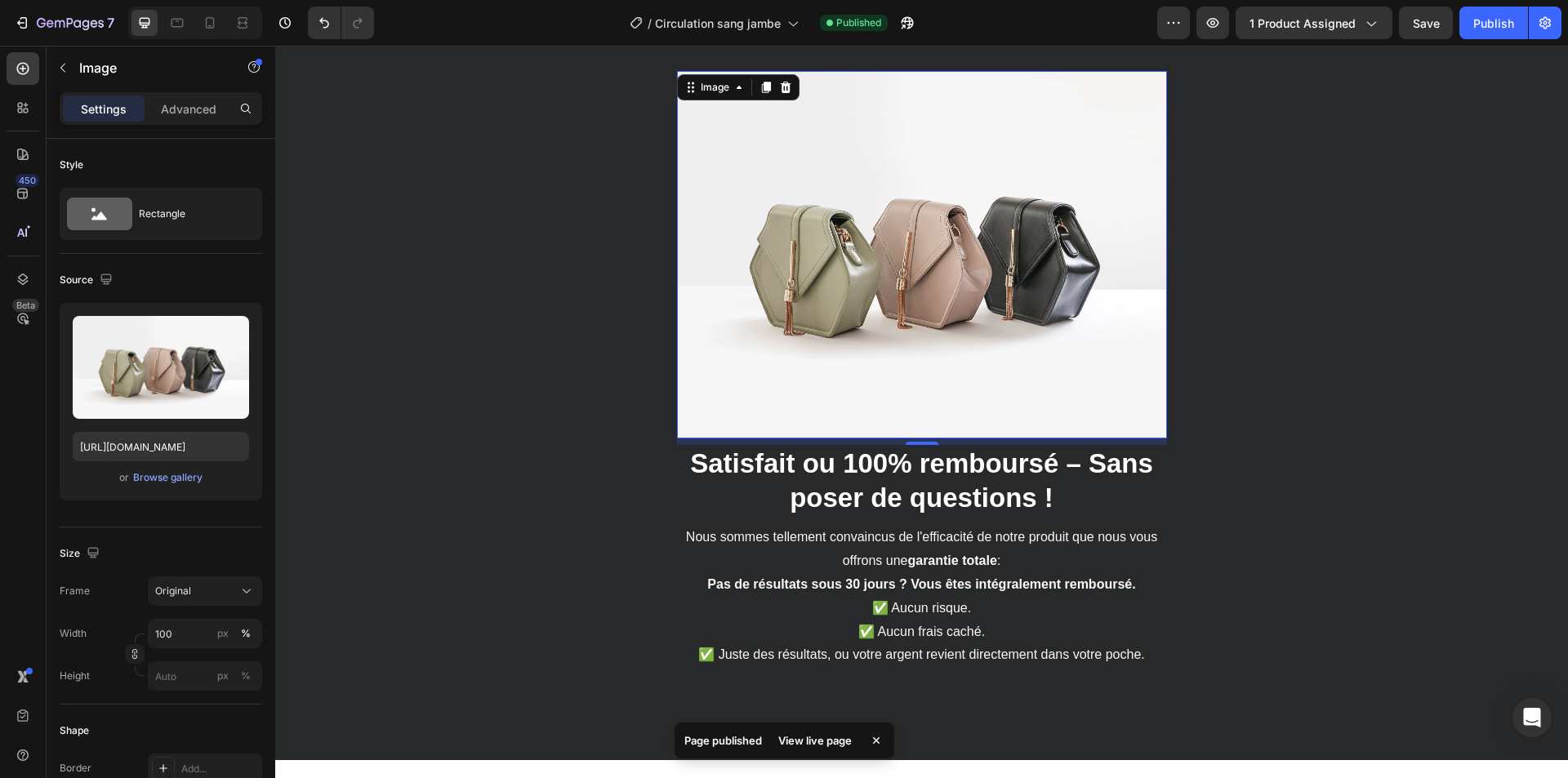
type input "https://cdn.shopify.com/s/files/1/0975/8493/9272/files/gempages_578477947246084…"
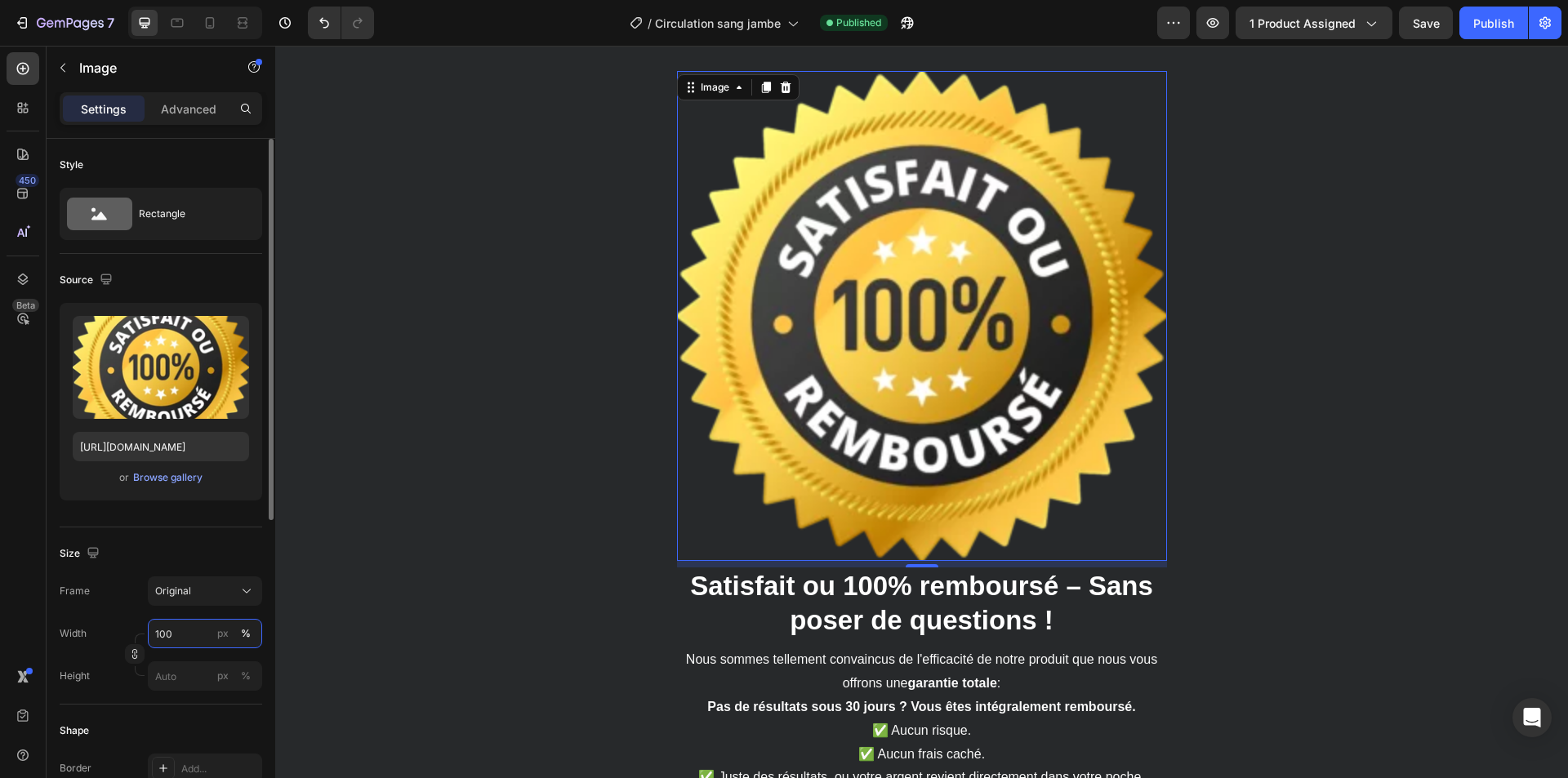
click at [179, 626] on input "100" at bounding box center [205, 633] width 114 height 29
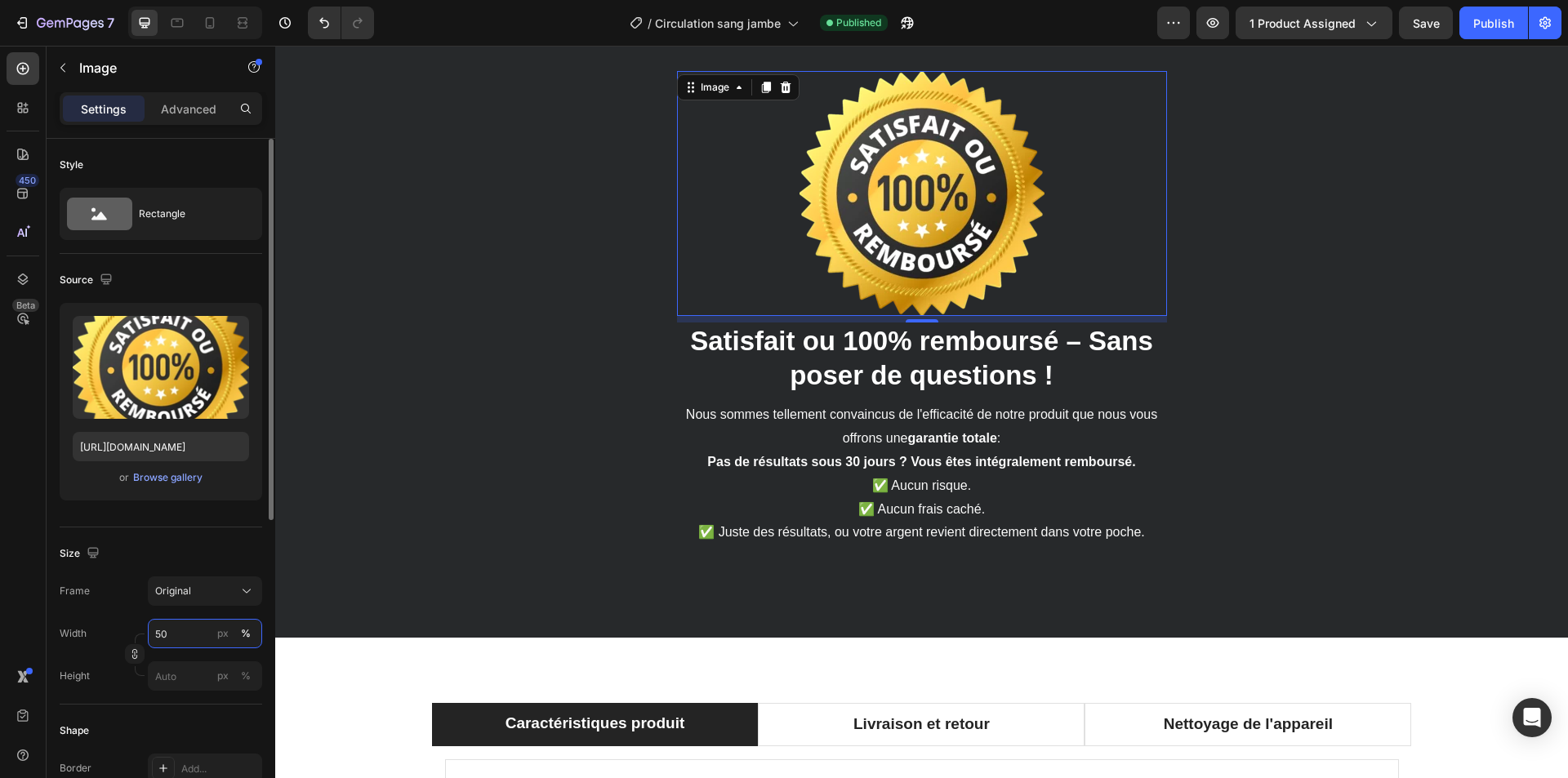
click at [179, 626] on input "50" at bounding box center [205, 633] width 114 height 29
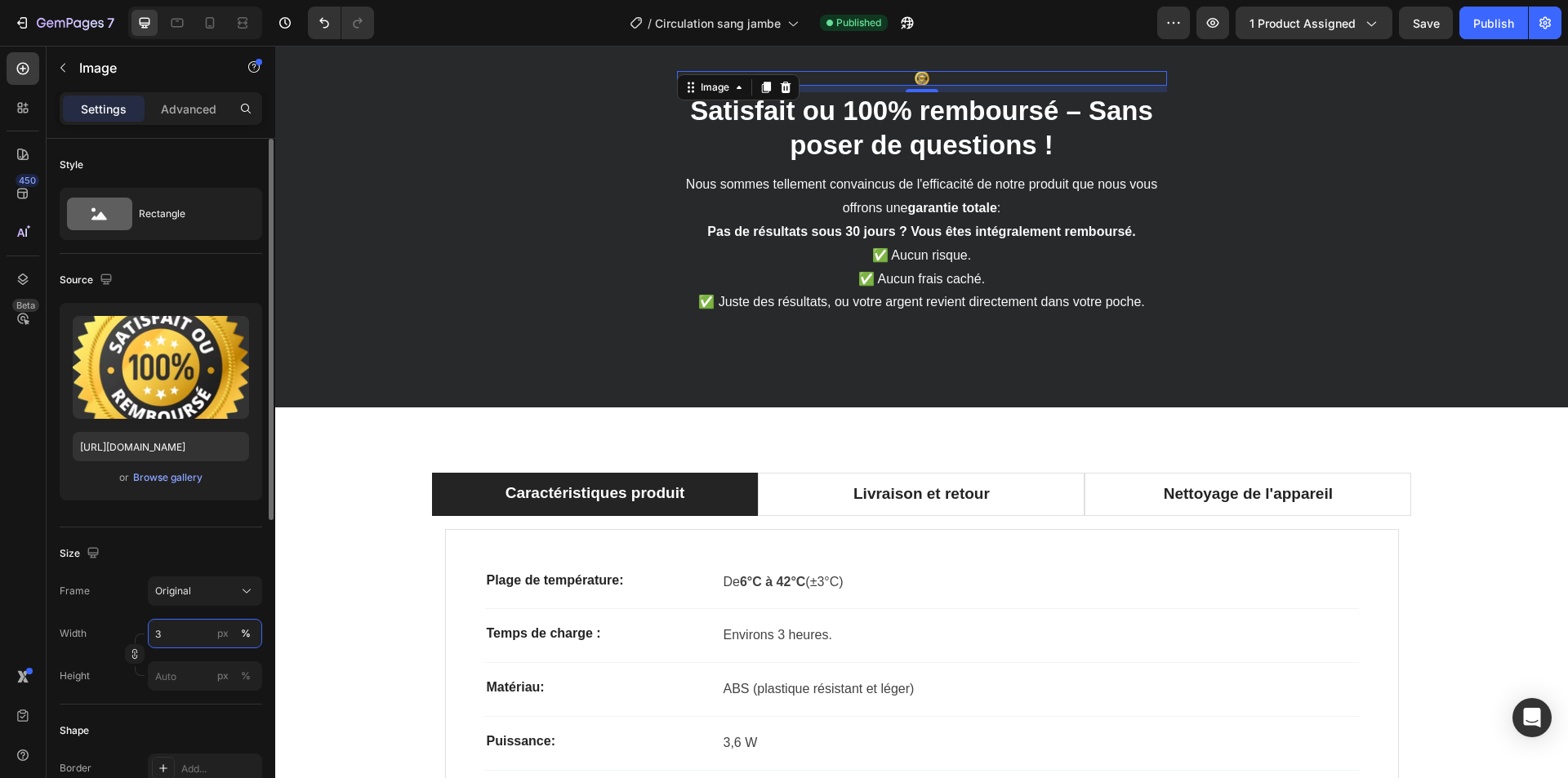
type input "30"
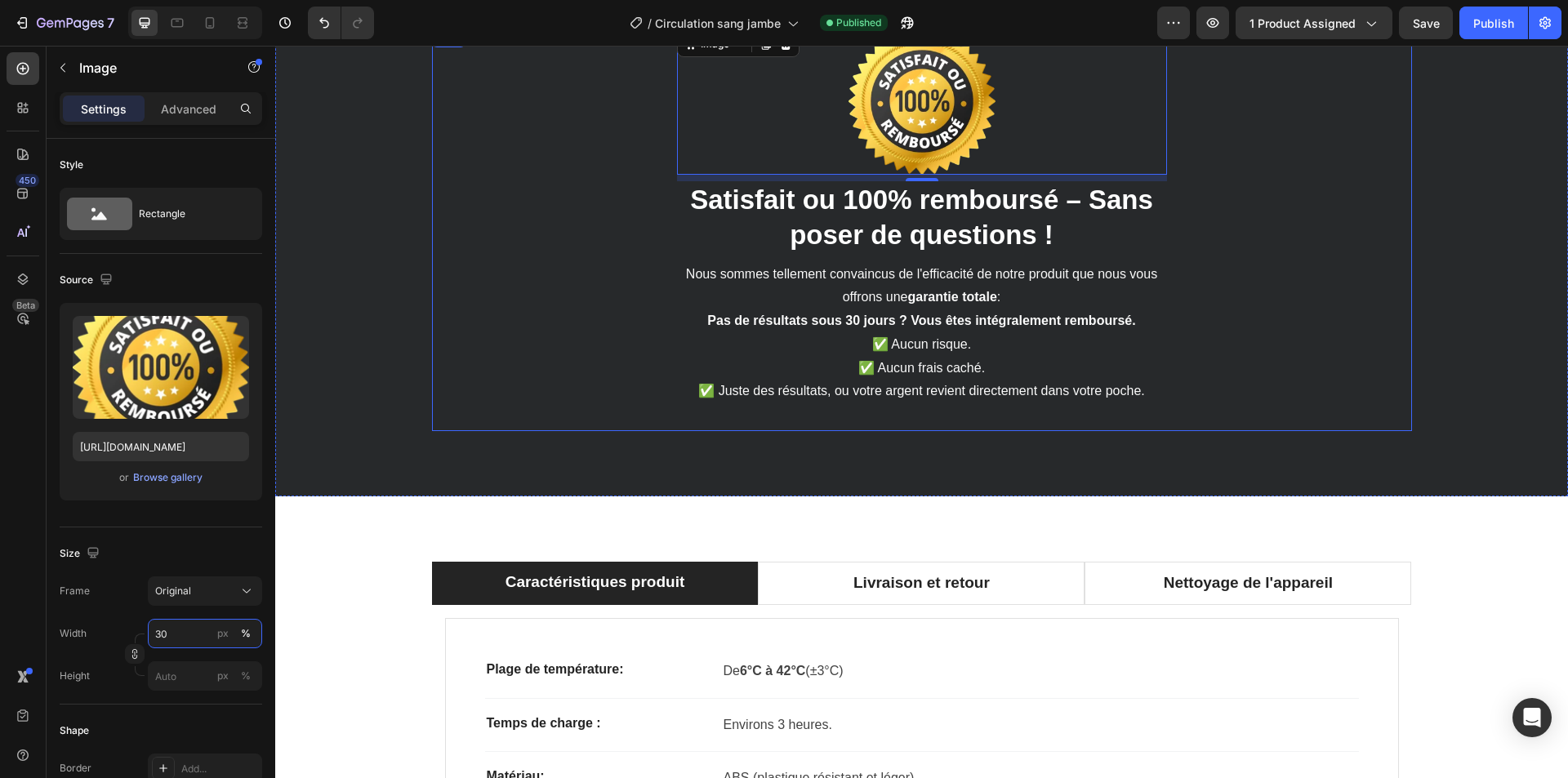
scroll to position [3096, 0]
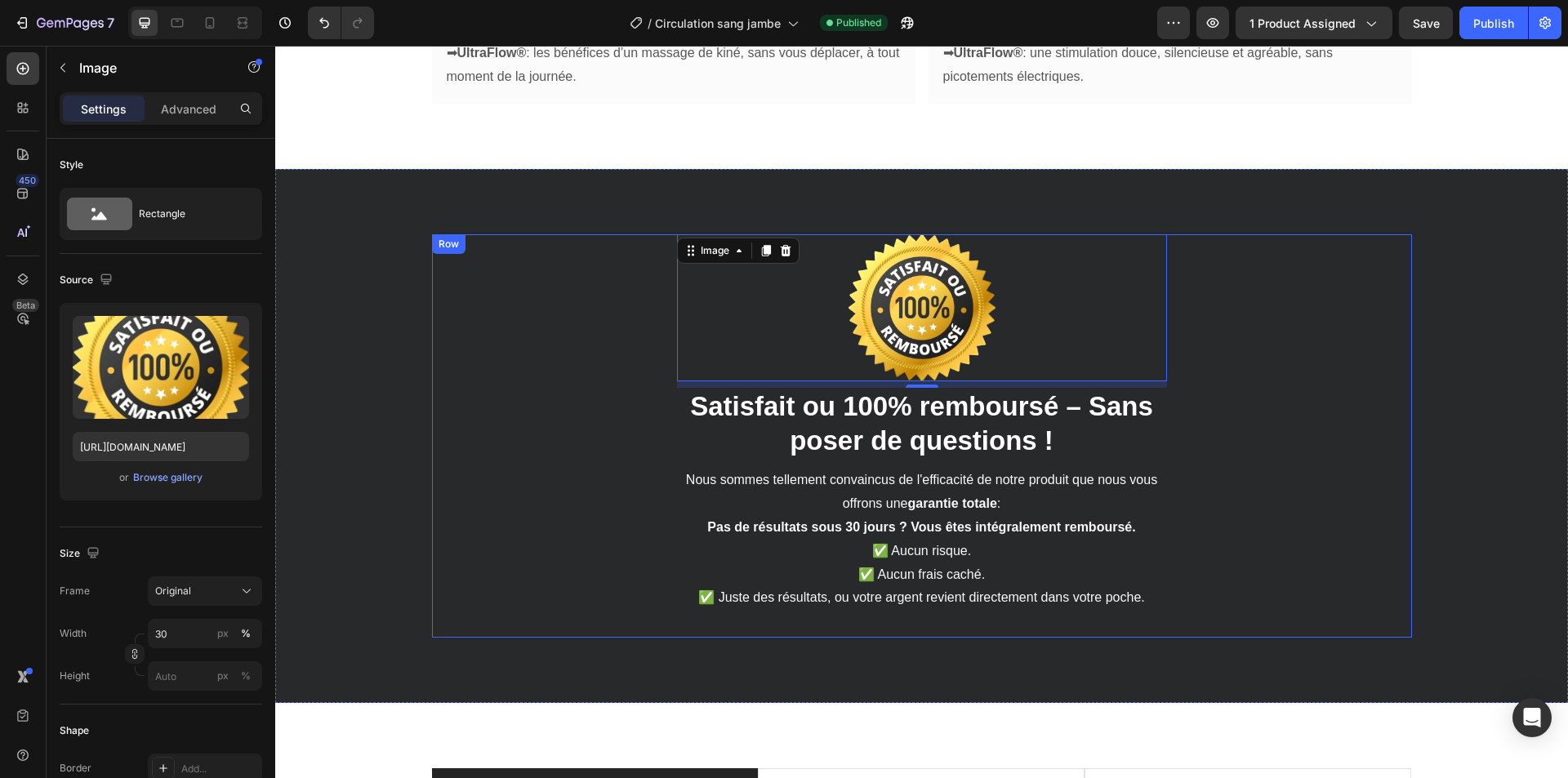
click at [558, 377] on div "Image 8 ⁠⁠⁠⁠⁠⁠⁠ Satisfait ou 100% remboursé – Sans poser de questions ! Heading…" at bounding box center [922, 436] width 980 height 405
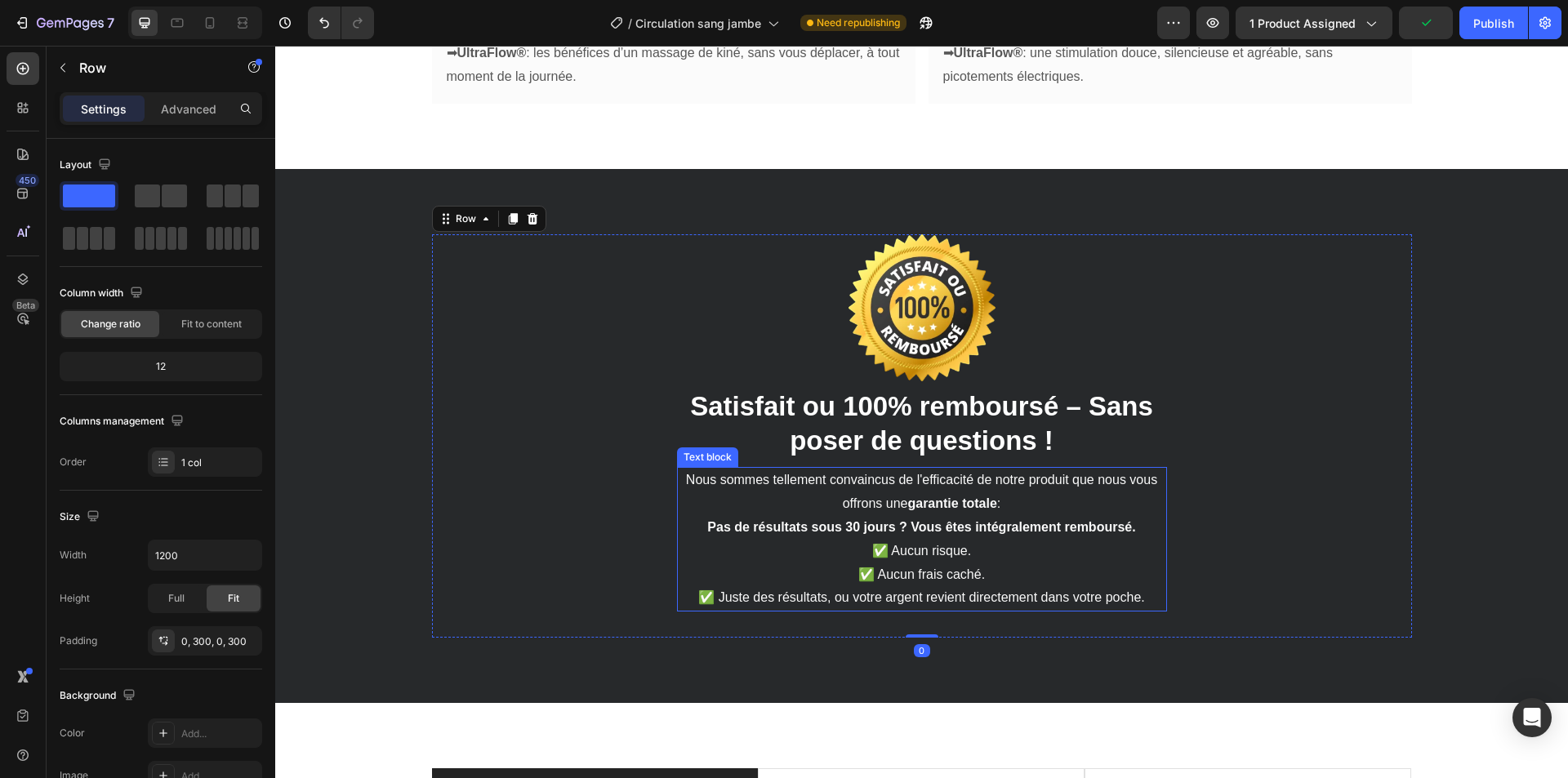
click at [847, 520] on strong "Pas de résultats sous 30 jours ? Vous êtes intégralement remboursé." at bounding box center [921, 527] width 428 height 14
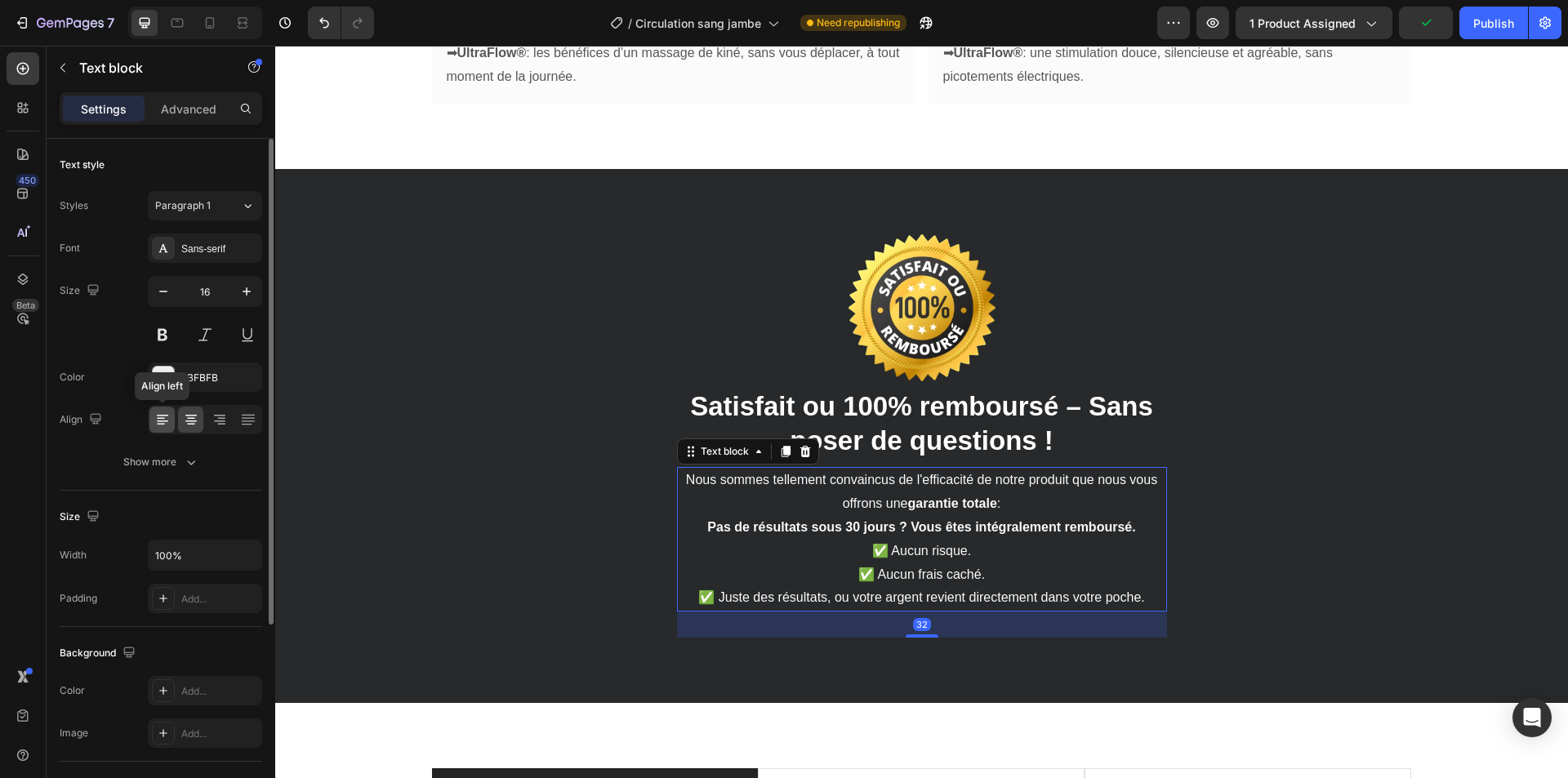
click at [160, 421] on icon at bounding box center [162, 421] width 12 height 2
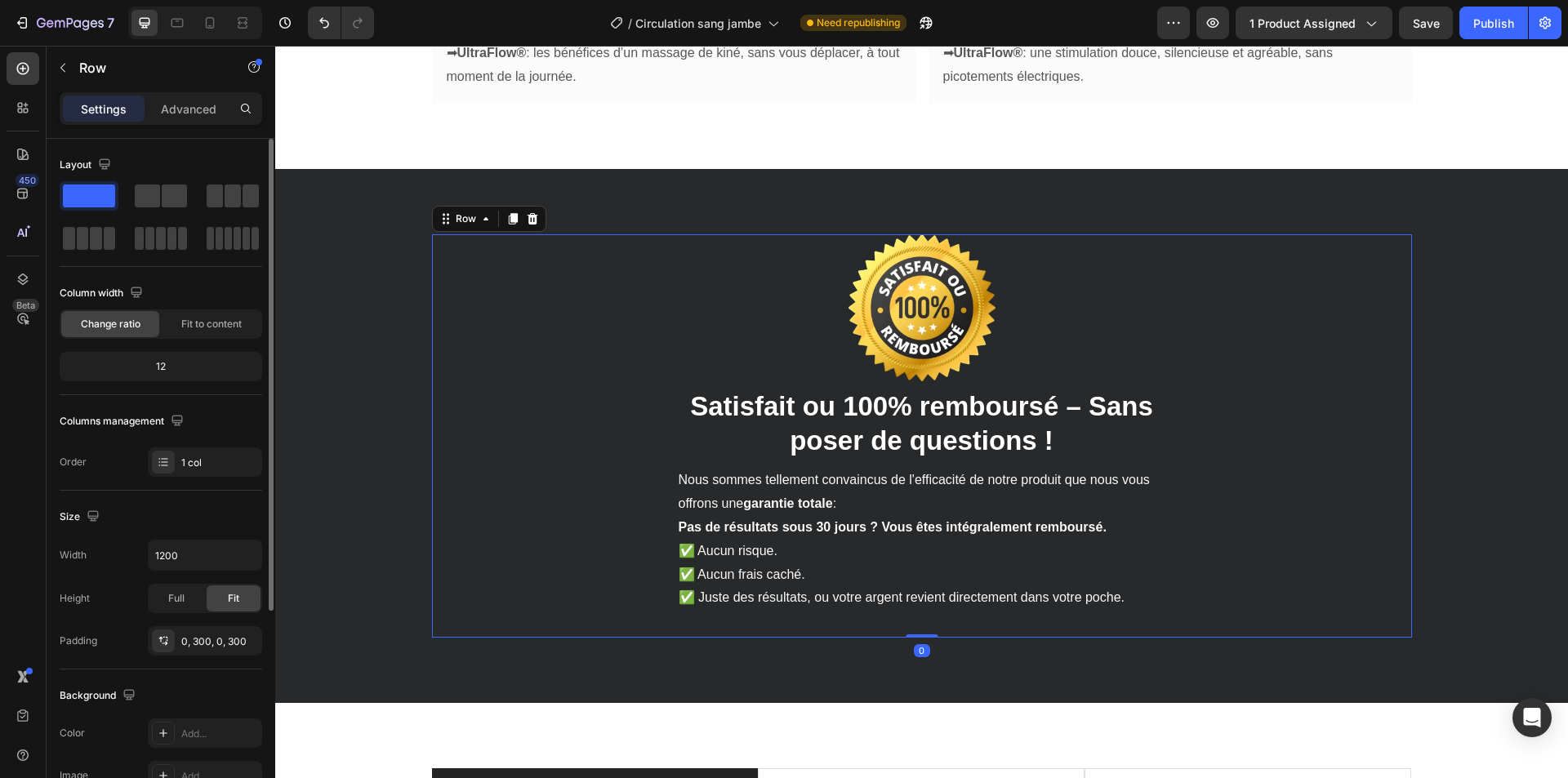
click at [511, 436] on div "Image ⁠⁠⁠⁠⁠⁠⁠ Satisfait ou 100% remboursé – Sans poser de questions ! Heading N…" at bounding box center [922, 436] width 980 height 405
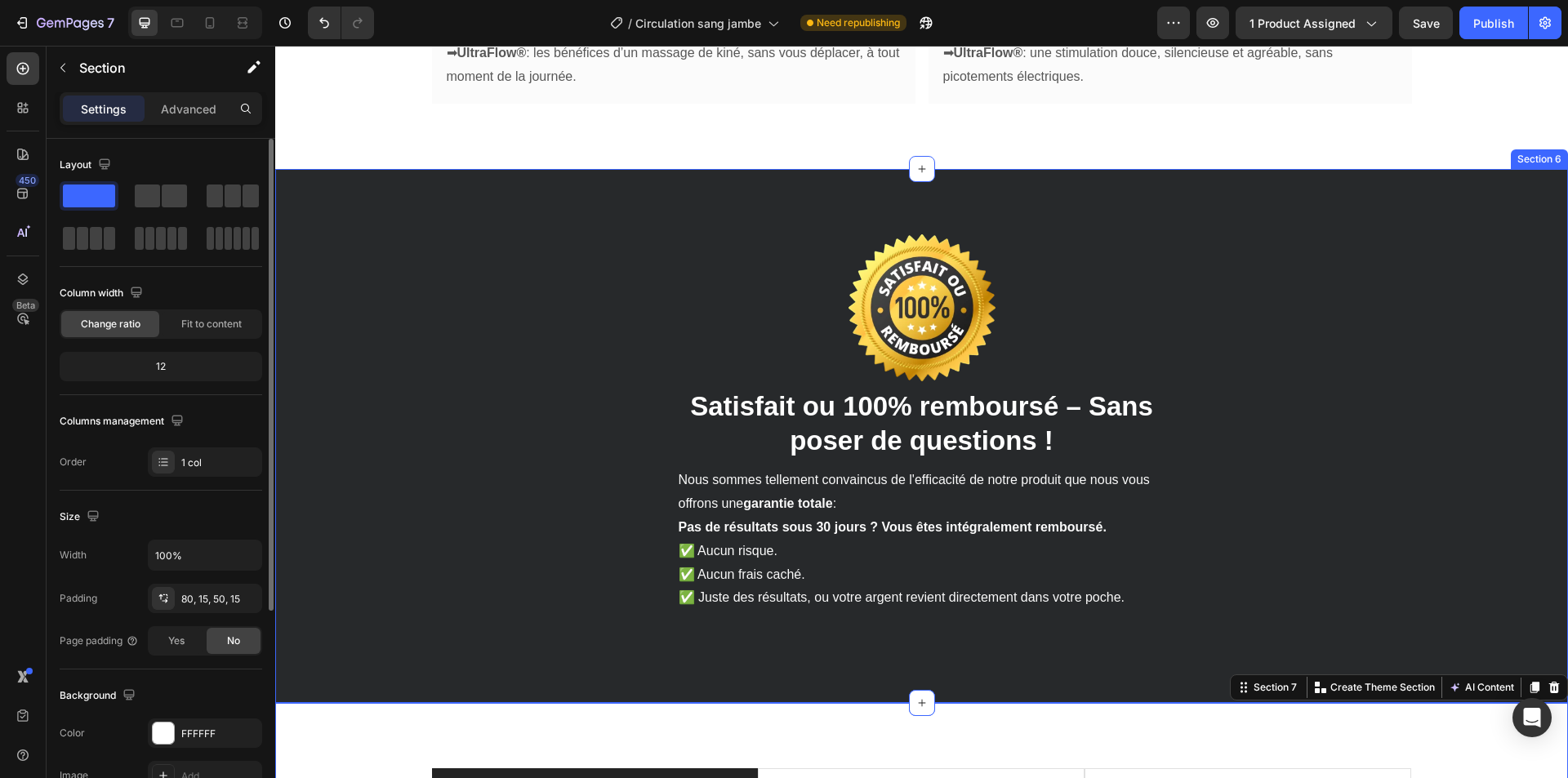
click at [578, 601] on div "Image ⁠⁠⁠⁠⁠⁠⁠ Satisfait ou 100% remboursé – Sans poser de questions ! Heading N…" at bounding box center [921, 436] width 1293 height 535
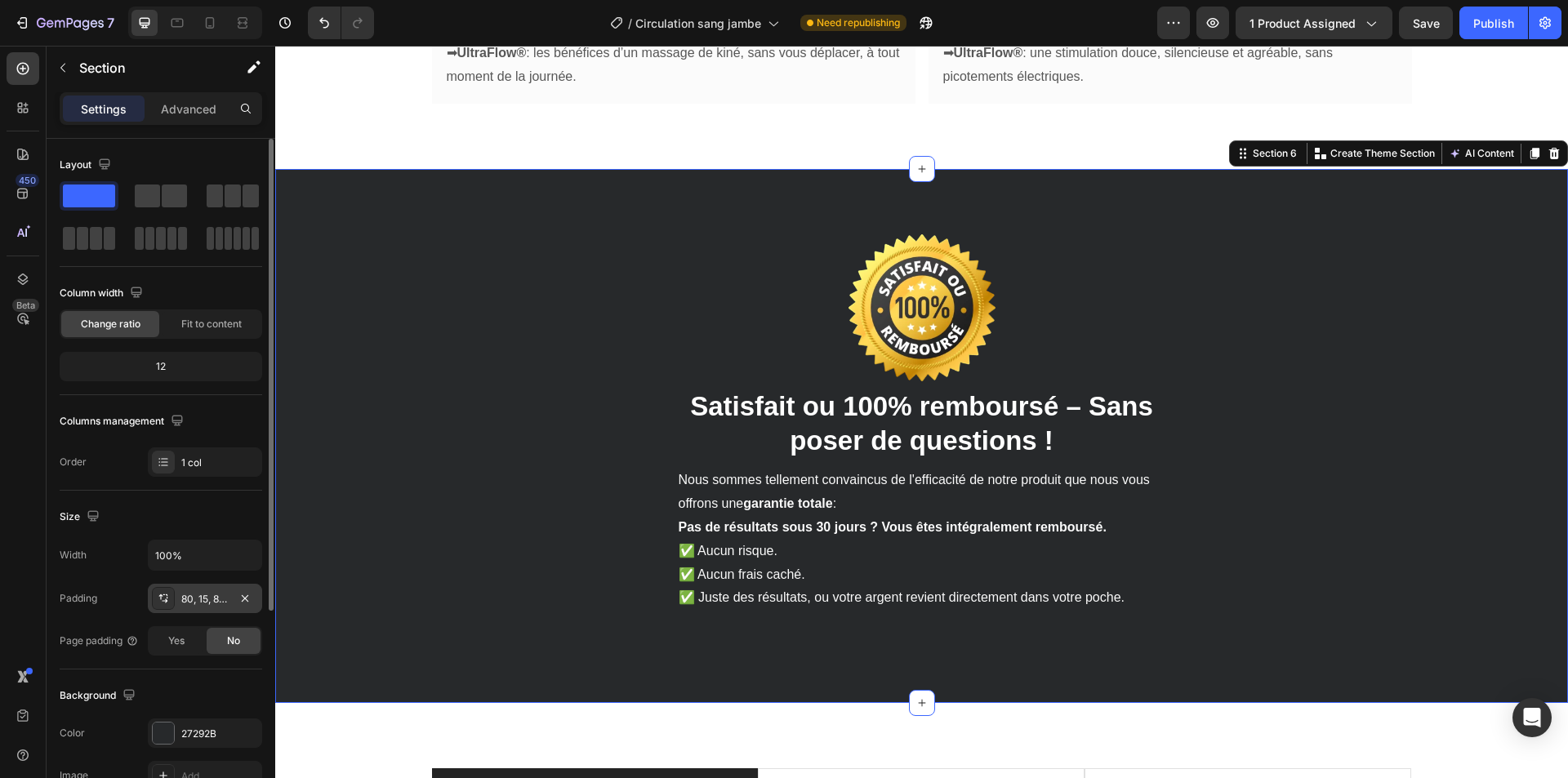
click at [194, 602] on div "80, 15, 80, 15" at bounding box center [204, 599] width 47 height 15
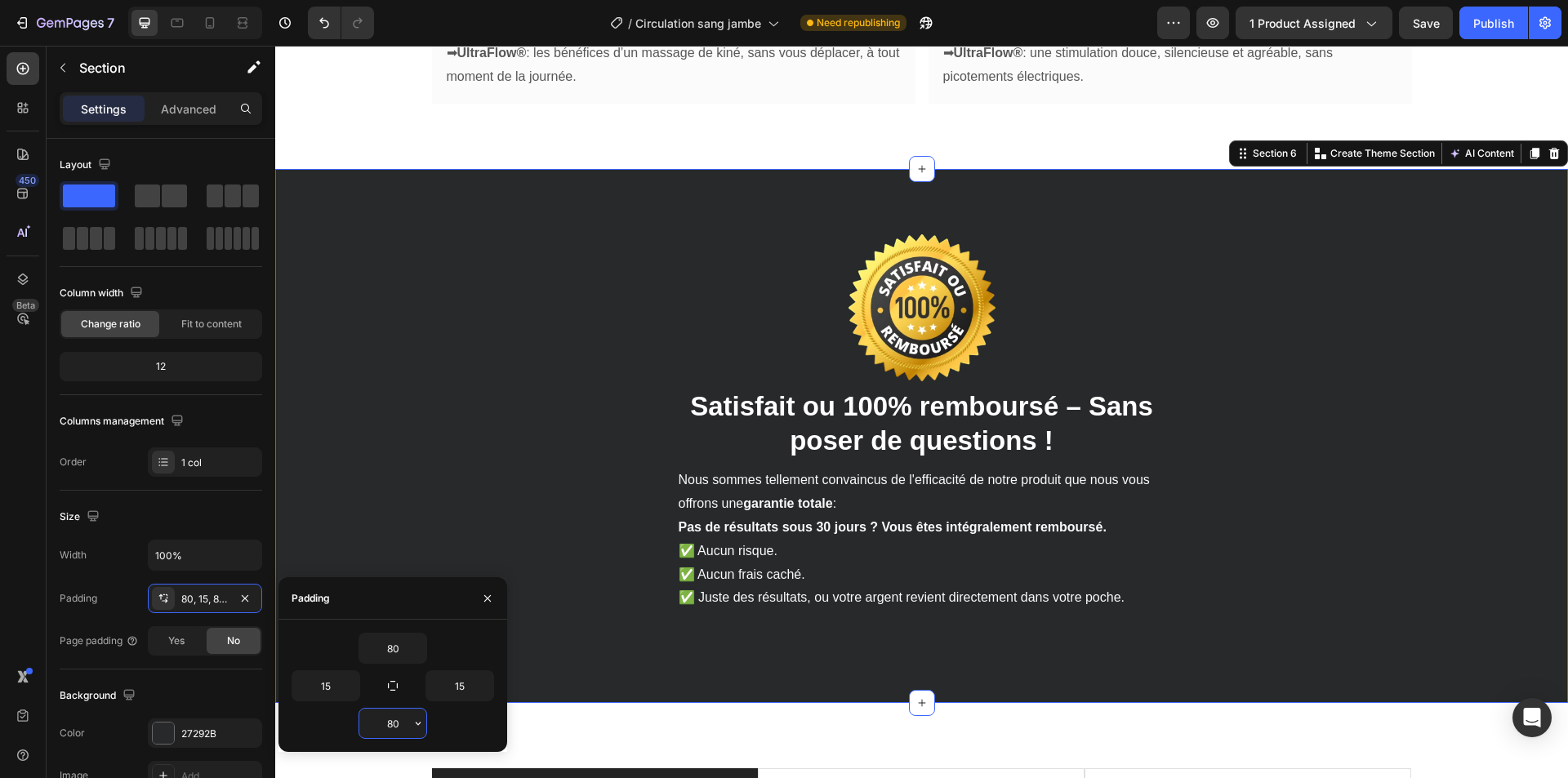
click at [392, 727] on input "80" at bounding box center [392, 723] width 67 height 29
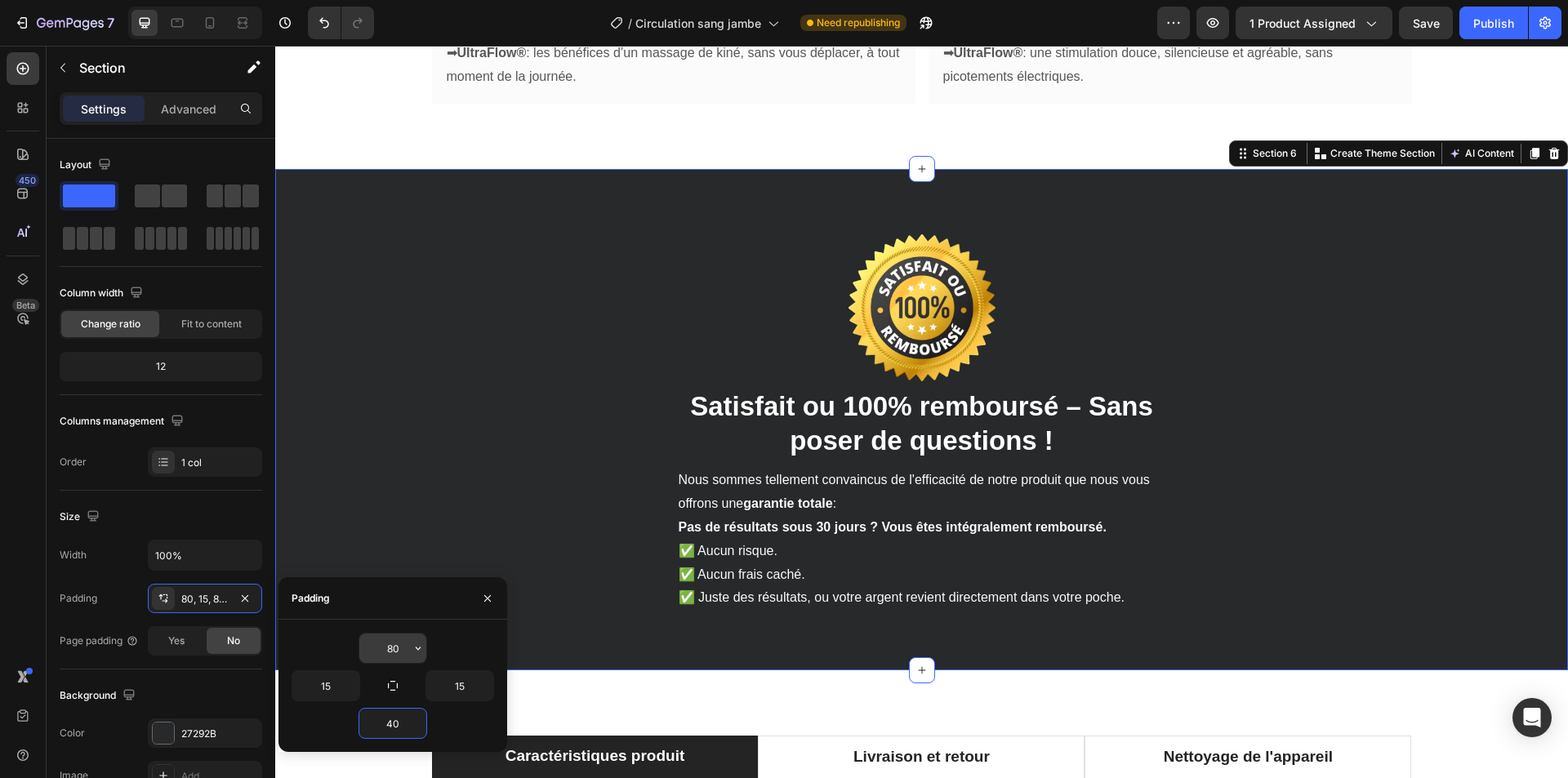
type input "40"
click at [397, 650] on input "80" at bounding box center [392, 648] width 67 height 29
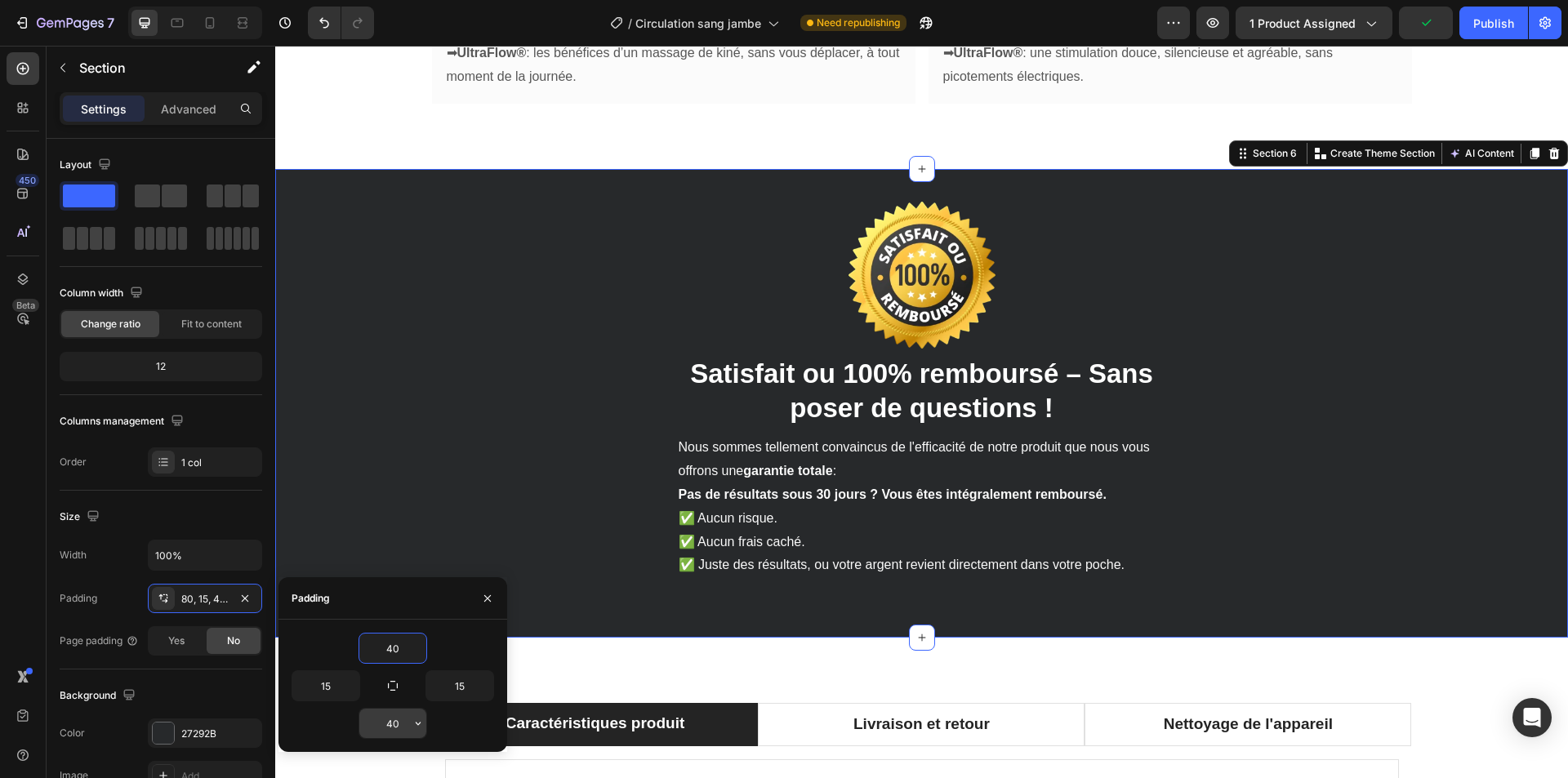
type input "40"
click at [392, 728] on input "40" at bounding box center [392, 723] width 67 height 29
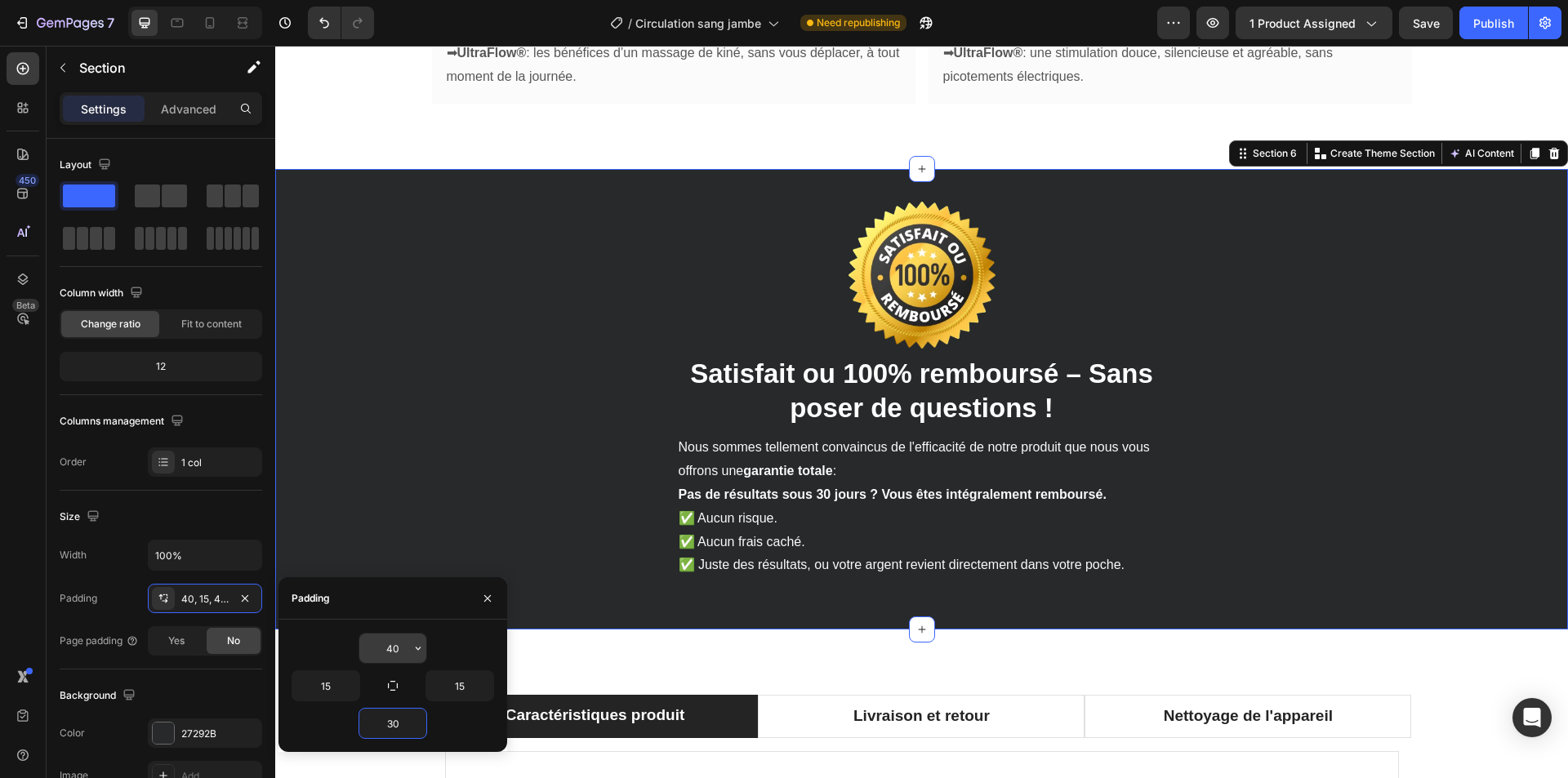
type input "30"
click at [391, 633] on input "40" at bounding box center [392, 648] width 67 height 29
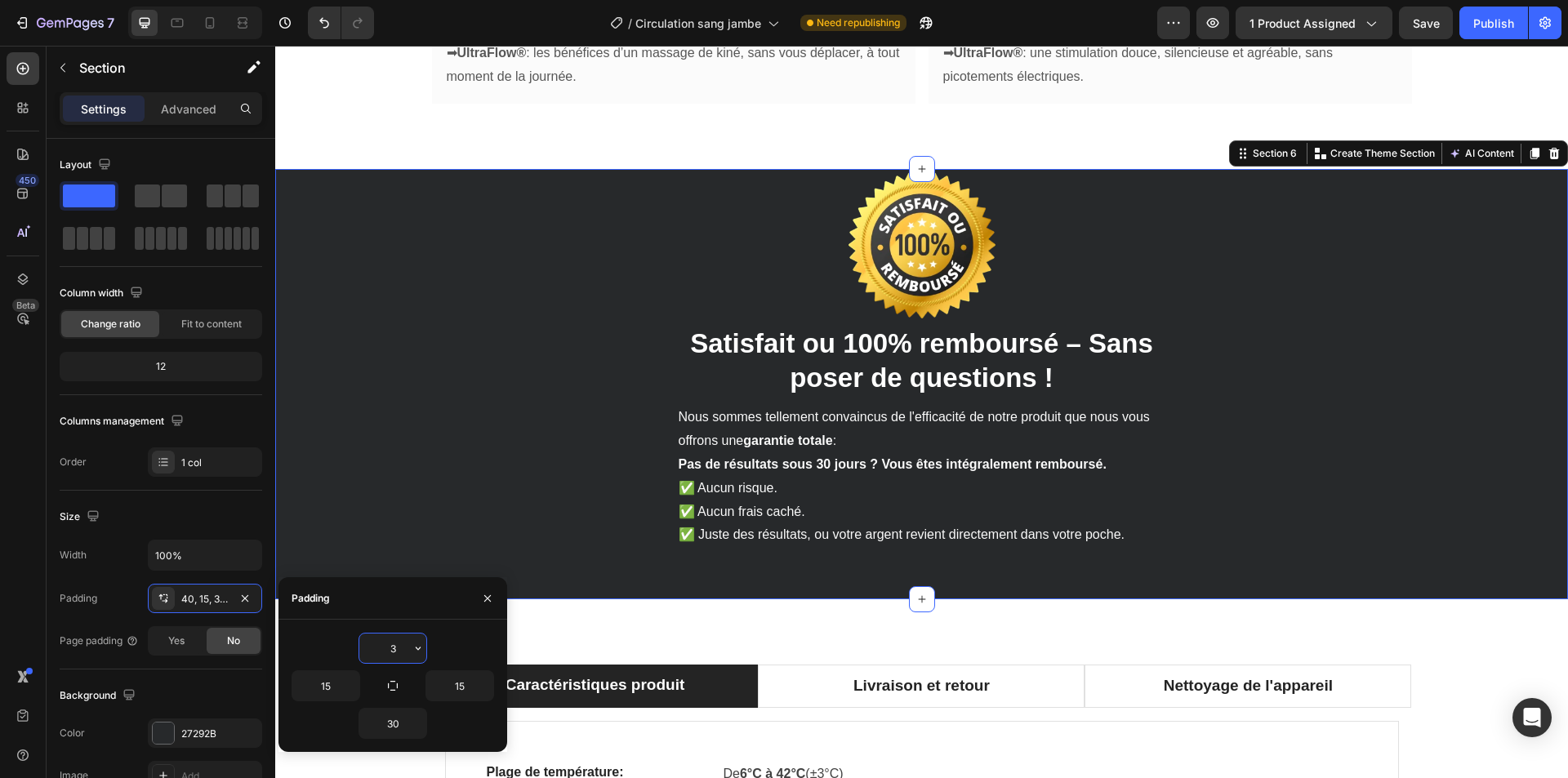
type input "30"
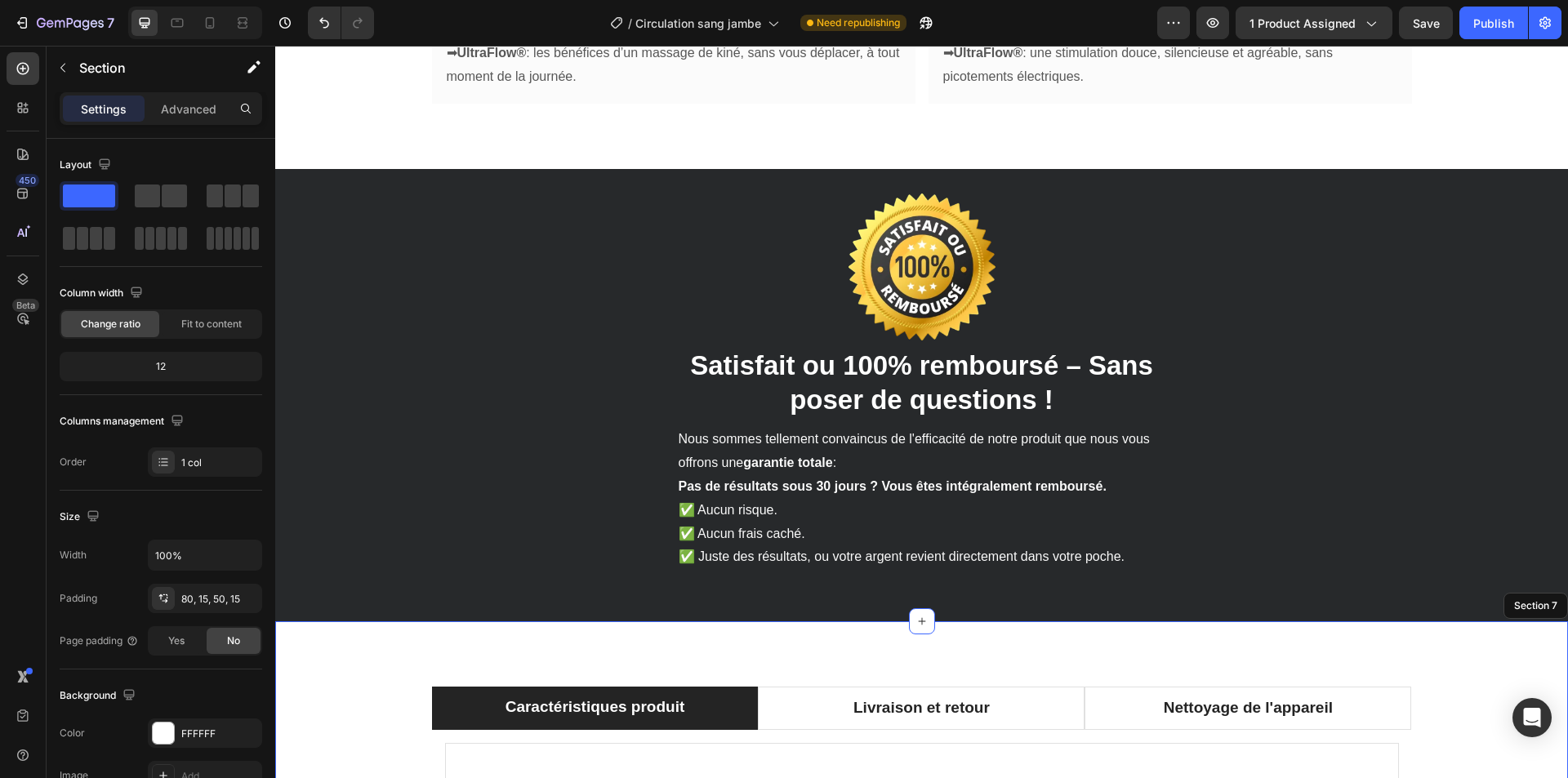
drag, startPoint x: 1489, startPoint y: 15, endPoint x: 1174, endPoint y: 51, distance: 317.1
click at [1489, 15] on div "Publish" at bounding box center [1493, 23] width 41 height 17
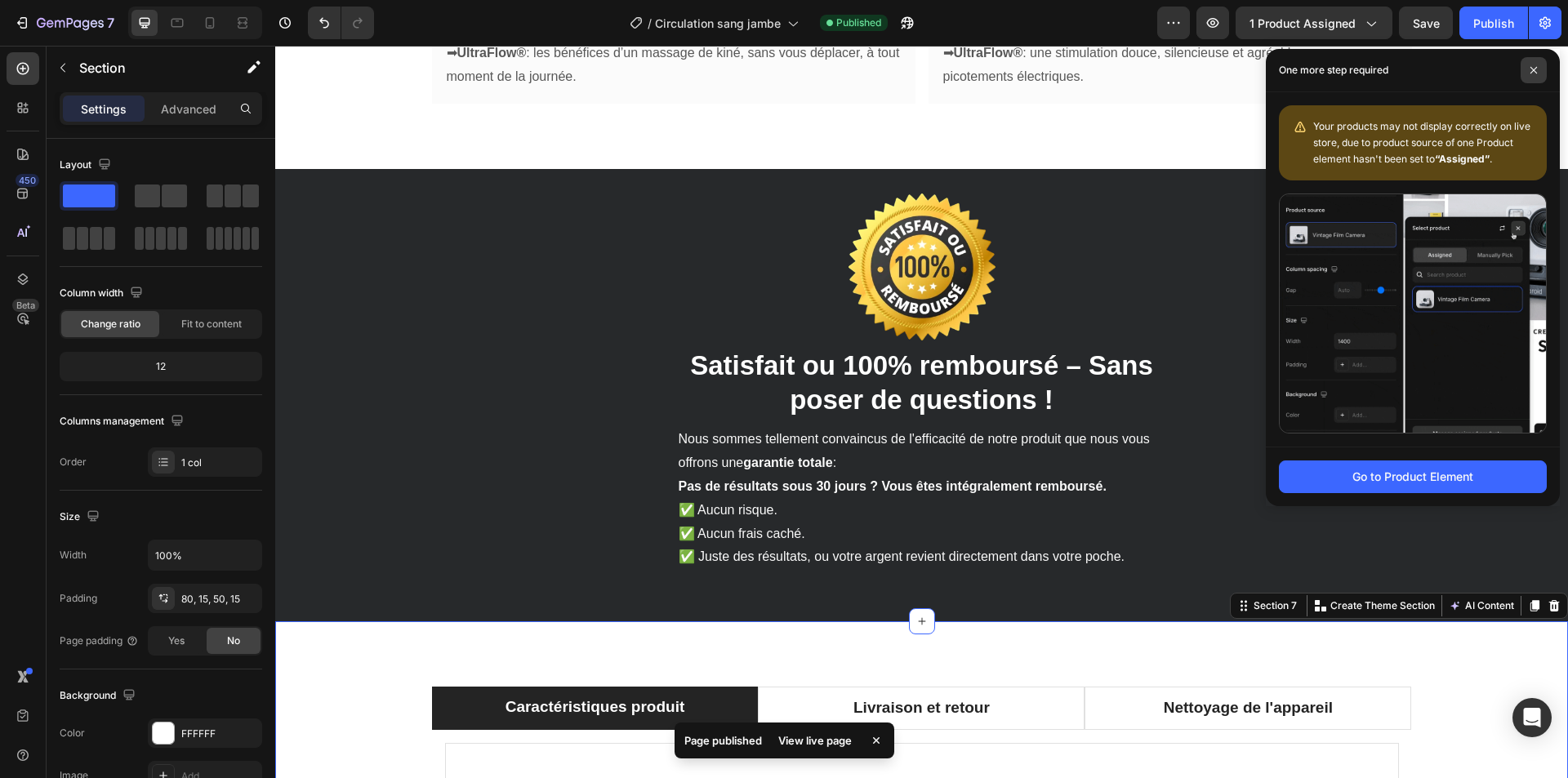
click at [1534, 67] on icon at bounding box center [1533, 70] width 8 height 8
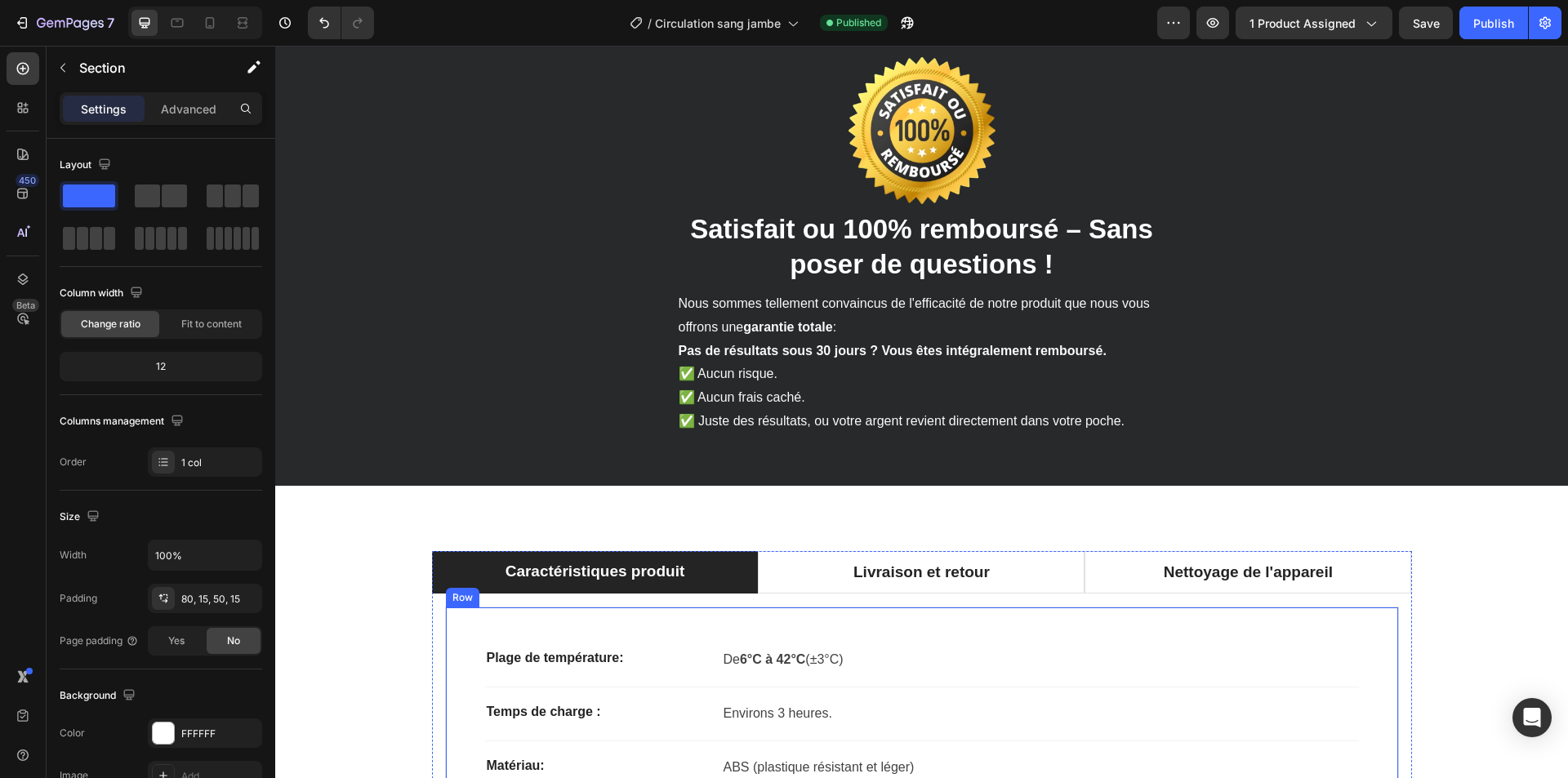
scroll to position [3014, 0]
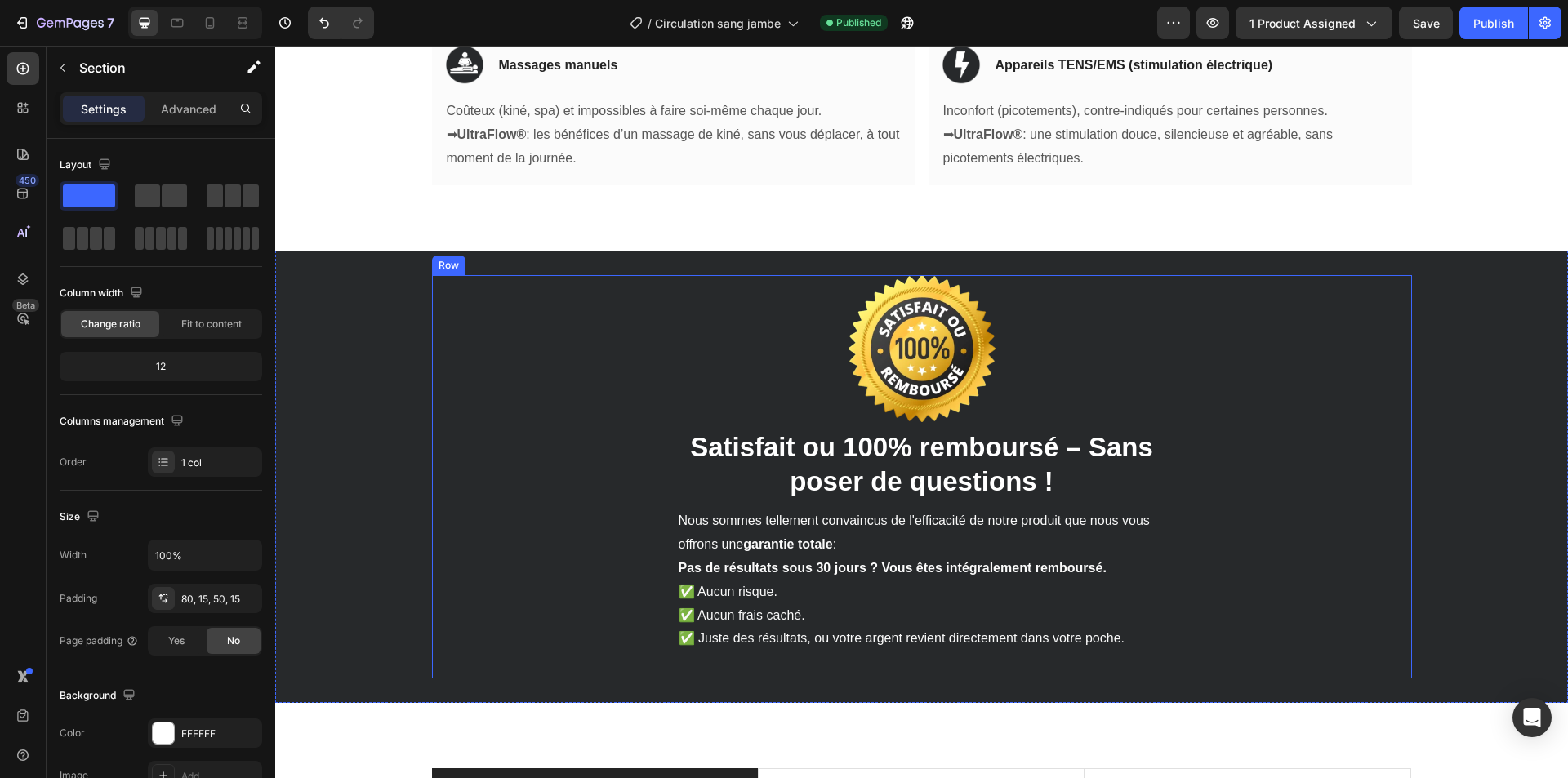
click at [516, 454] on div "Image ⁠⁠⁠⁠⁠⁠⁠ Satisfait ou 100% remboursé – Sans poser de questions ! Heading N…" at bounding box center [922, 477] width 980 height 405
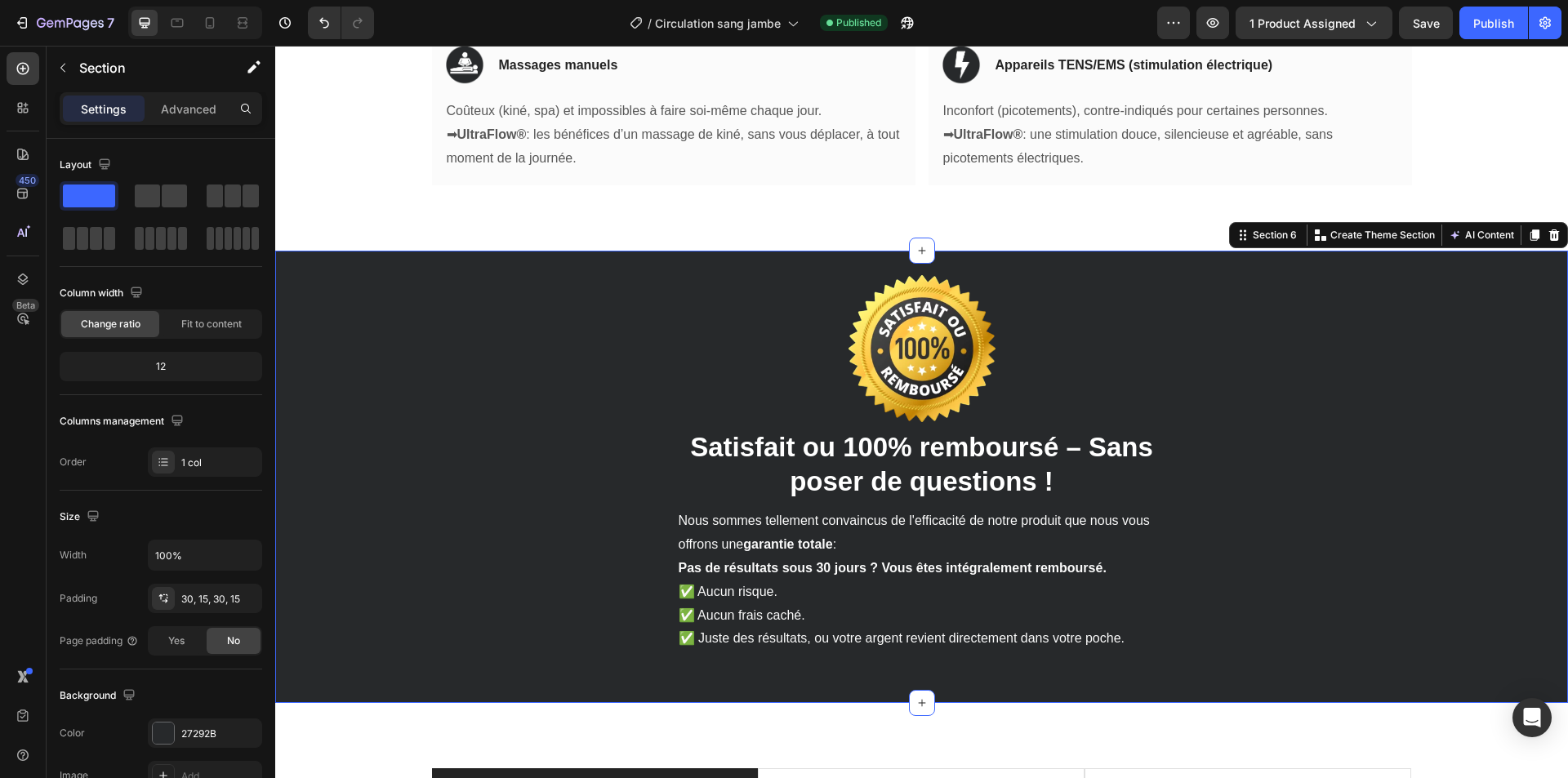
click at [363, 454] on div "Image ⁠⁠⁠⁠⁠⁠⁠ Satisfait ou 100% remboursé – Sans poser de questions ! Heading N…" at bounding box center [921, 477] width 1268 height 405
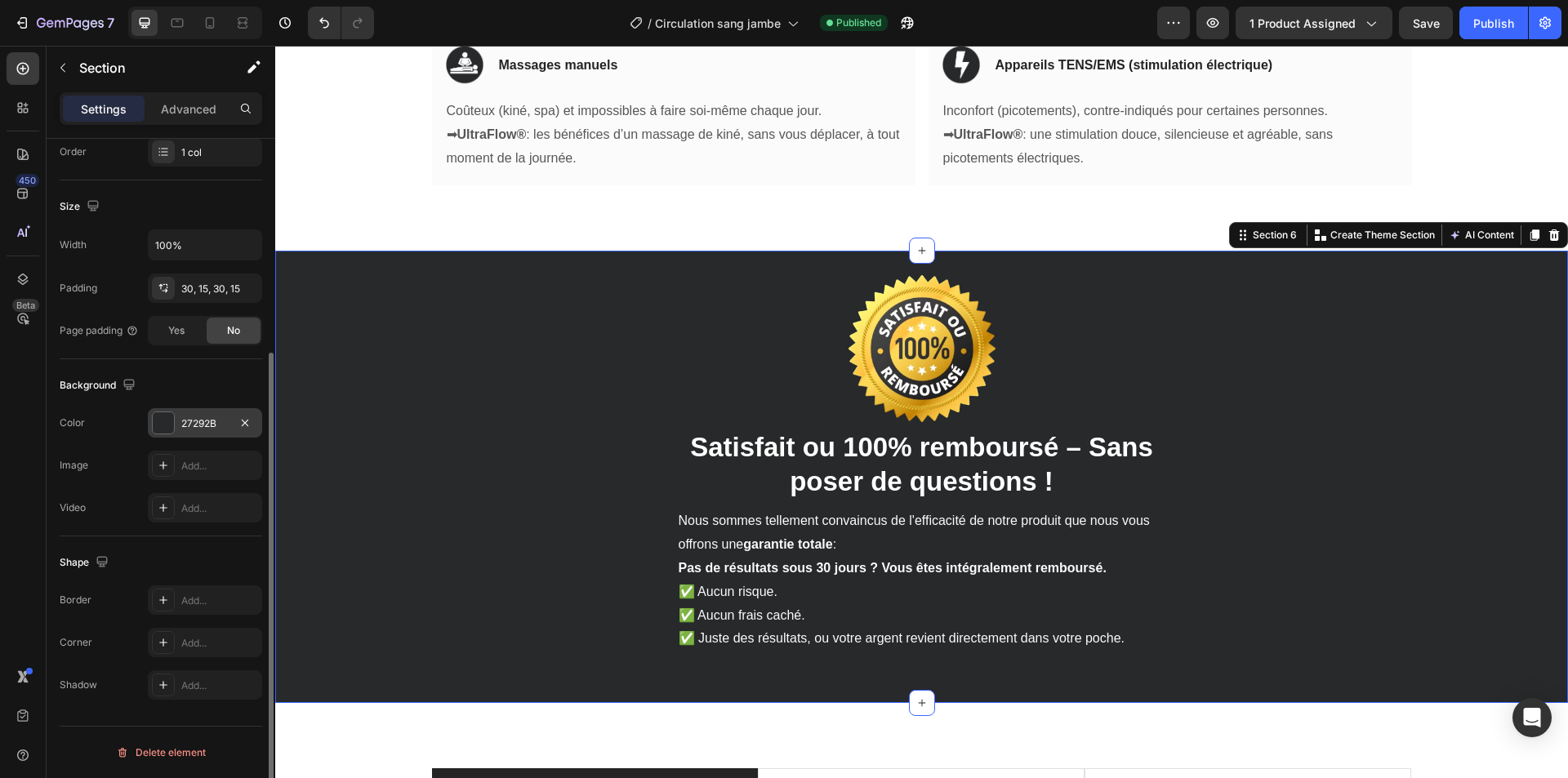
click at [201, 420] on div "27292B" at bounding box center [204, 423] width 47 height 15
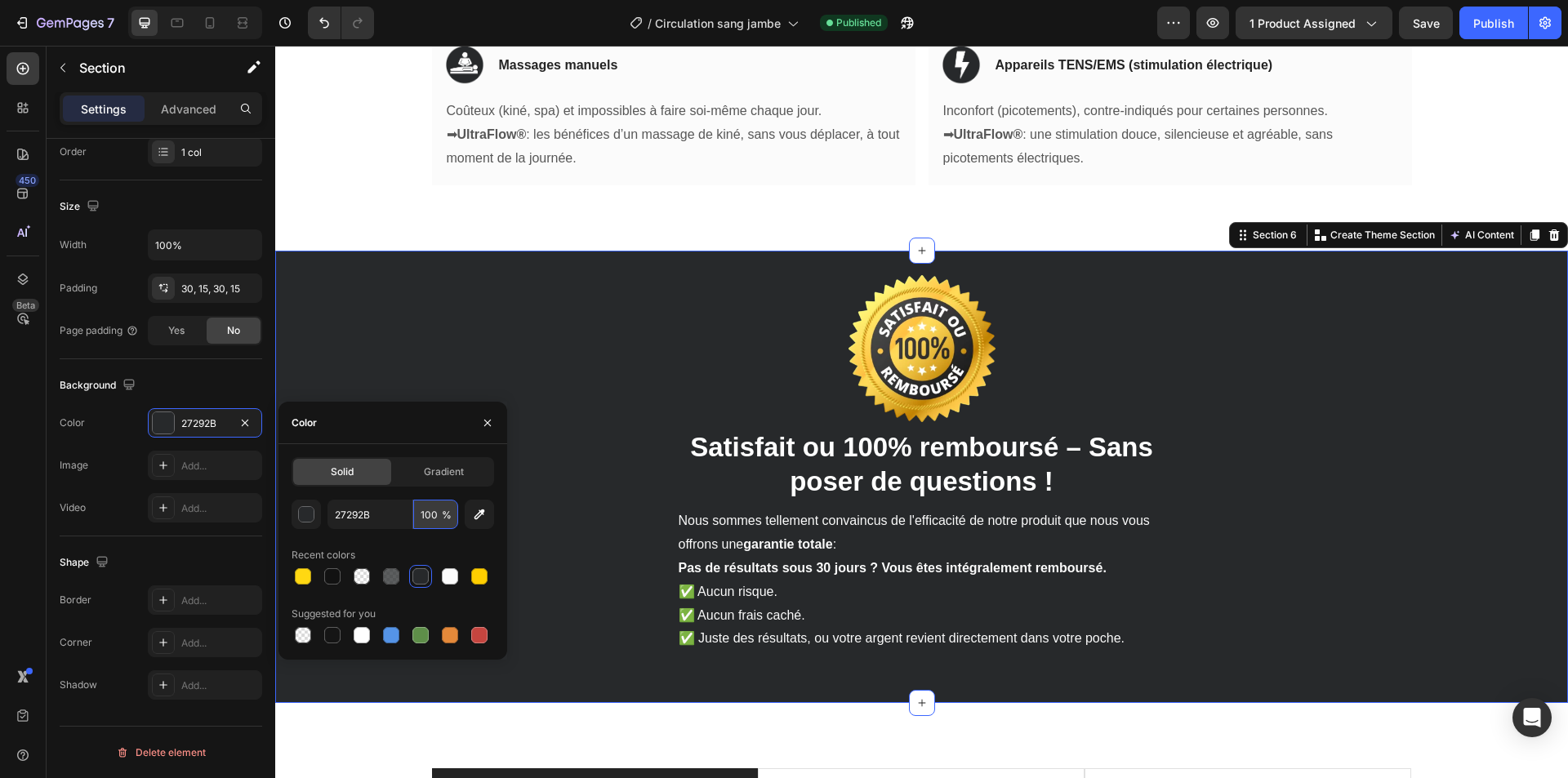
click at [429, 514] on input "100" at bounding box center [436, 514] width 45 height 29
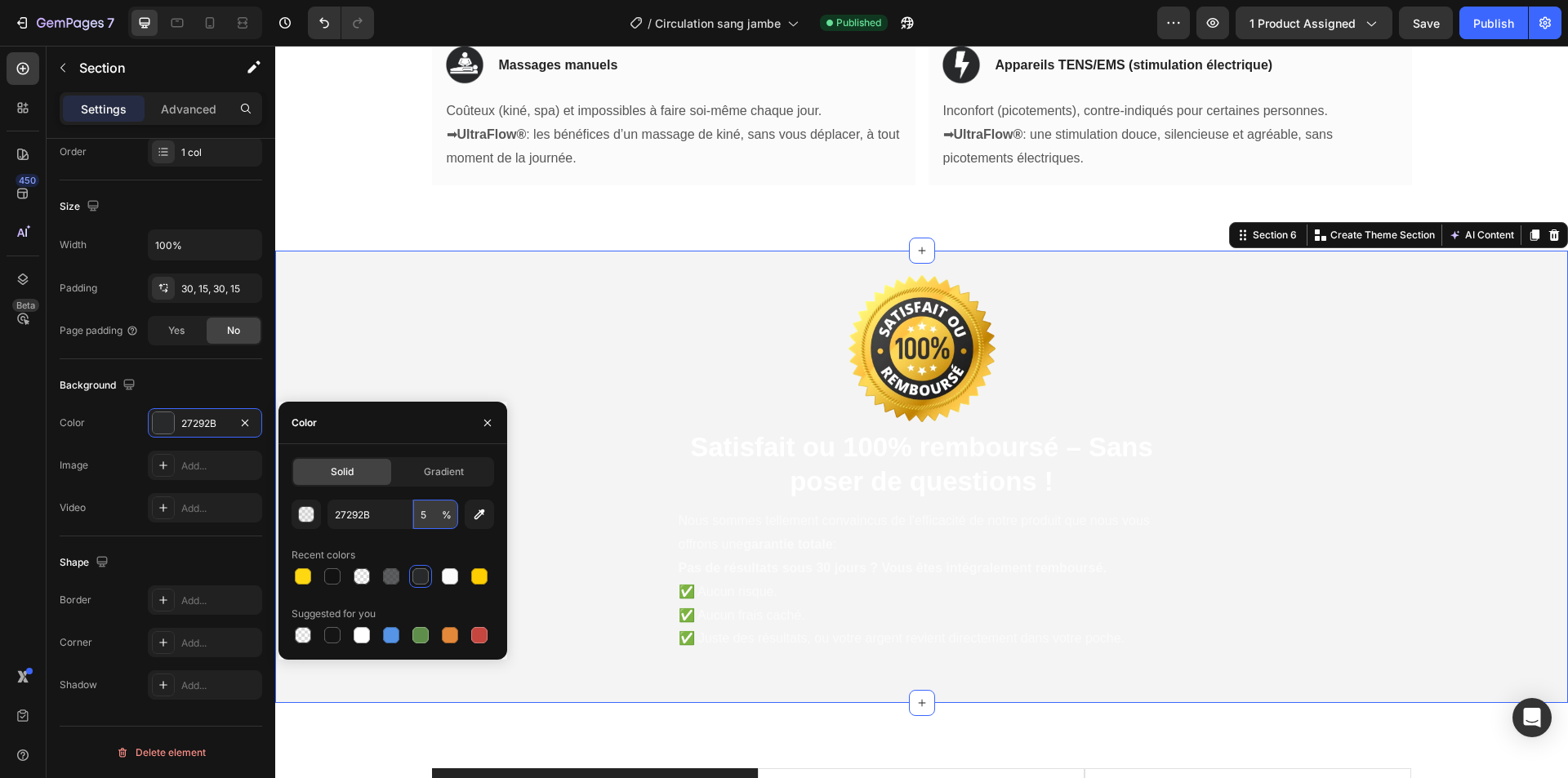
type input "50"
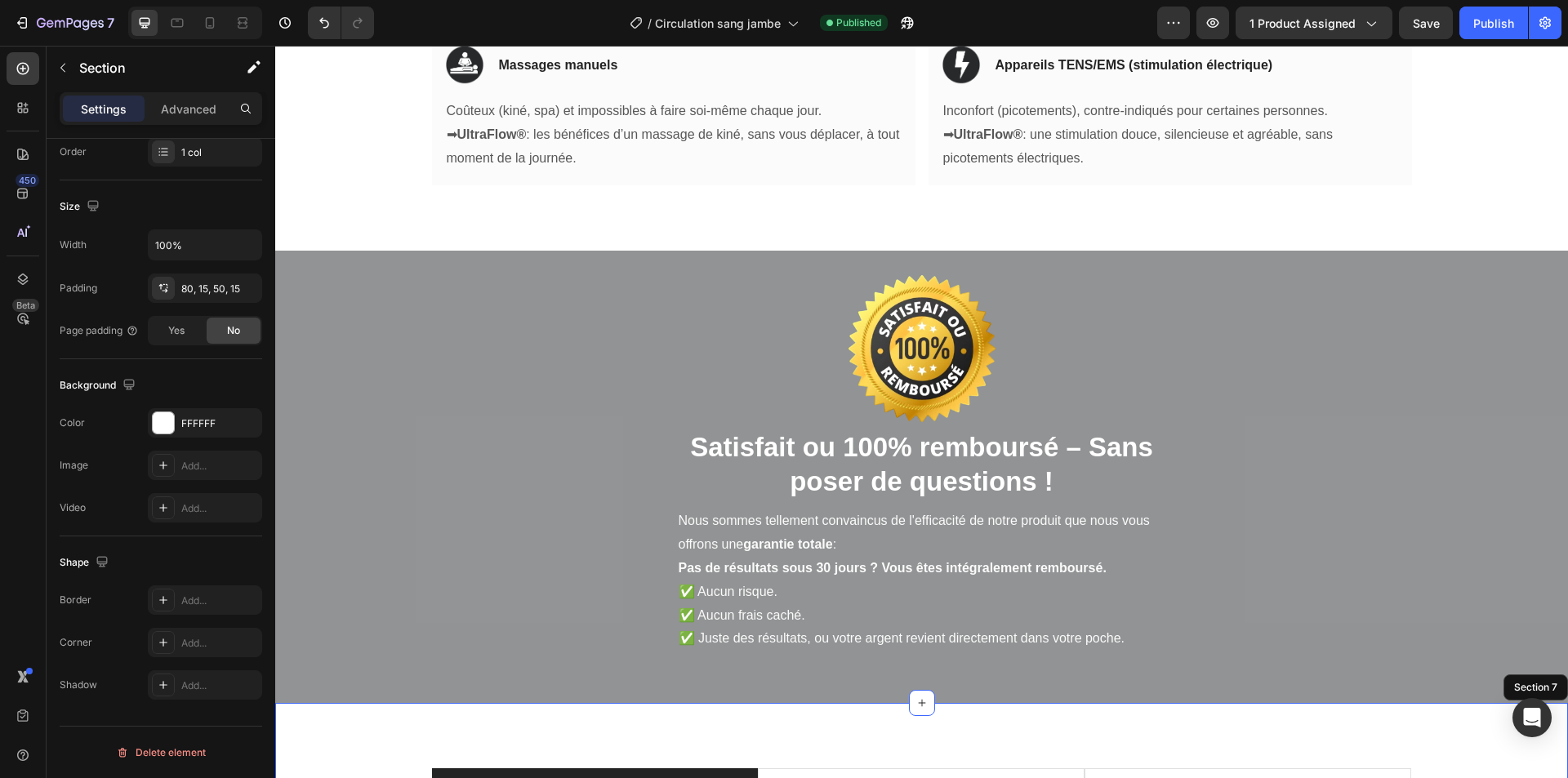
click at [500, 504] on div "Image ⁠⁠⁠⁠⁠⁠⁠ Satisfait ou 100% remboursé – Sans poser de questions ! Heading N…" at bounding box center [922, 477] width 980 height 405
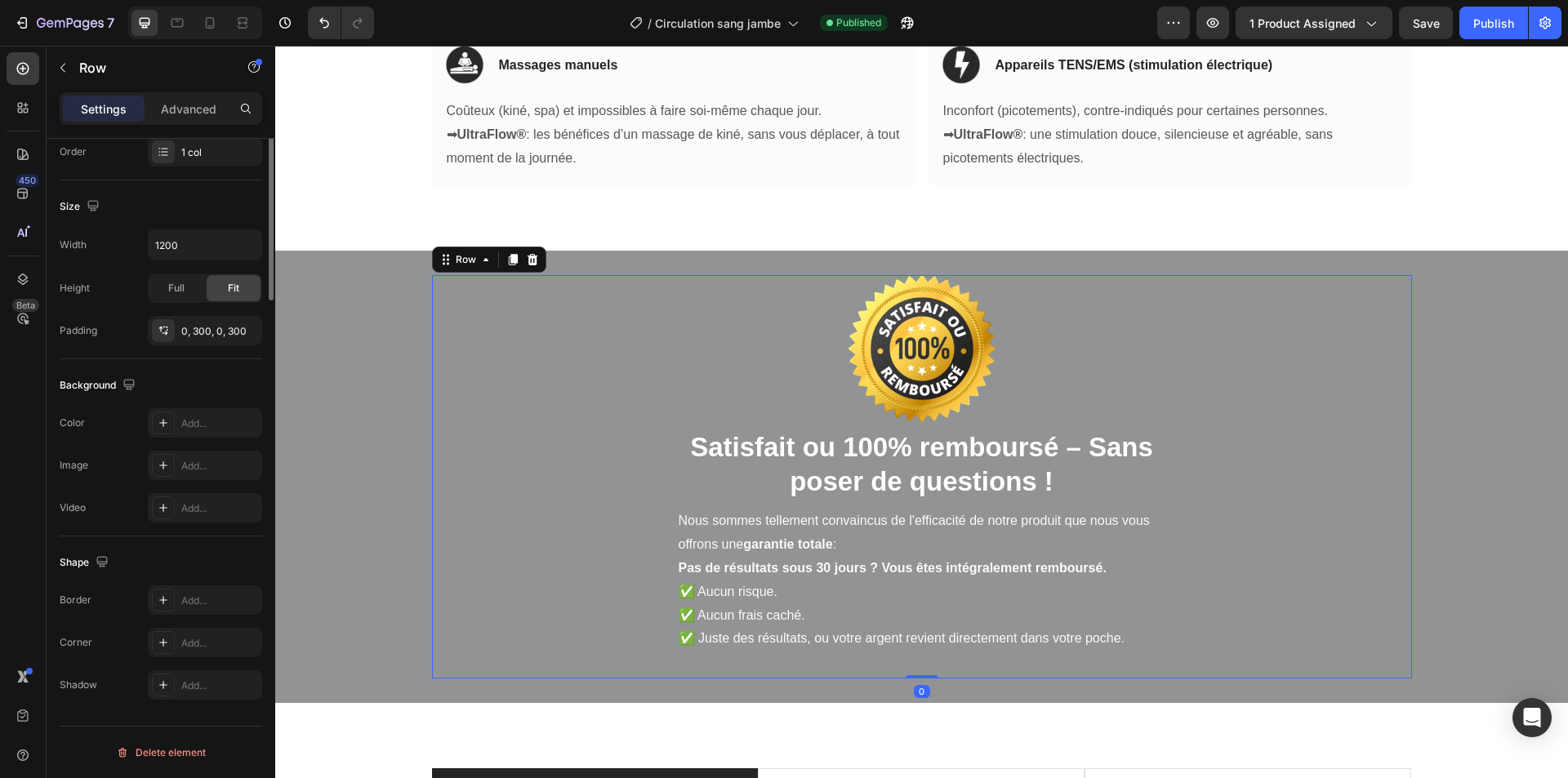
scroll to position [0, 0]
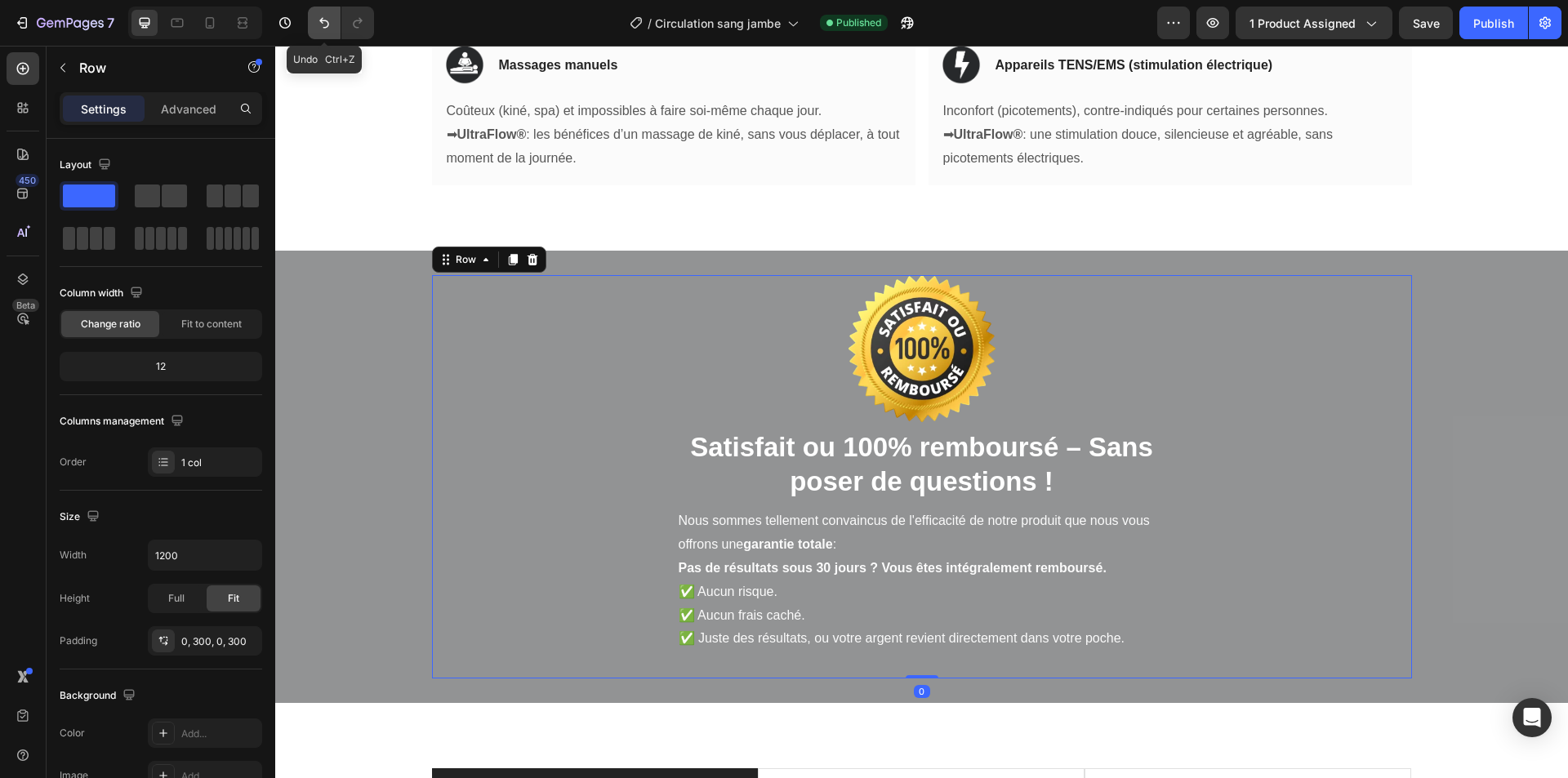
click at [326, 28] on icon "Undo/Redo" at bounding box center [324, 23] width 10 height 11
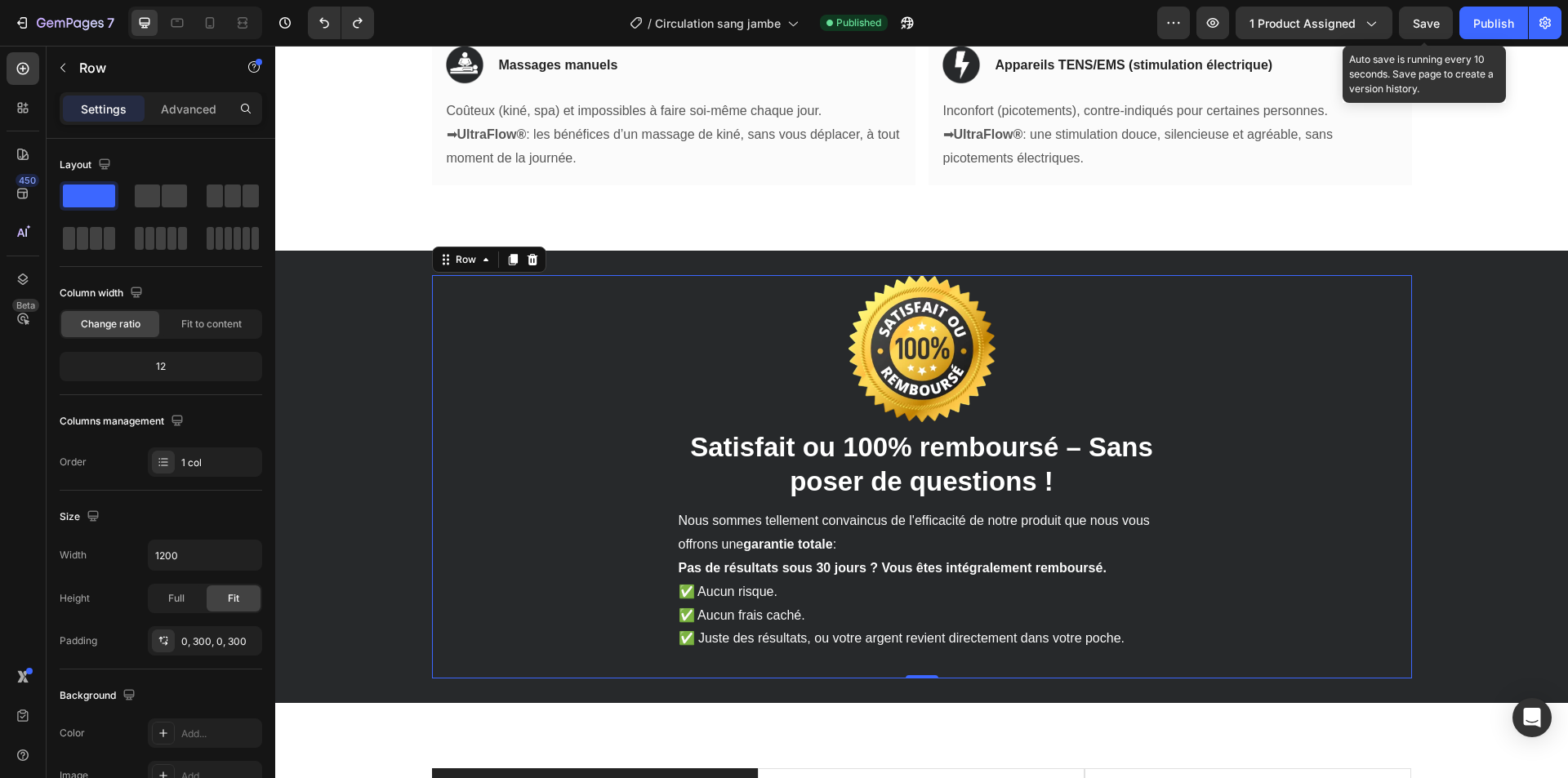
click at [1419, 20] on span "Save" at bounding box center [1426, 23] width 27 height 14
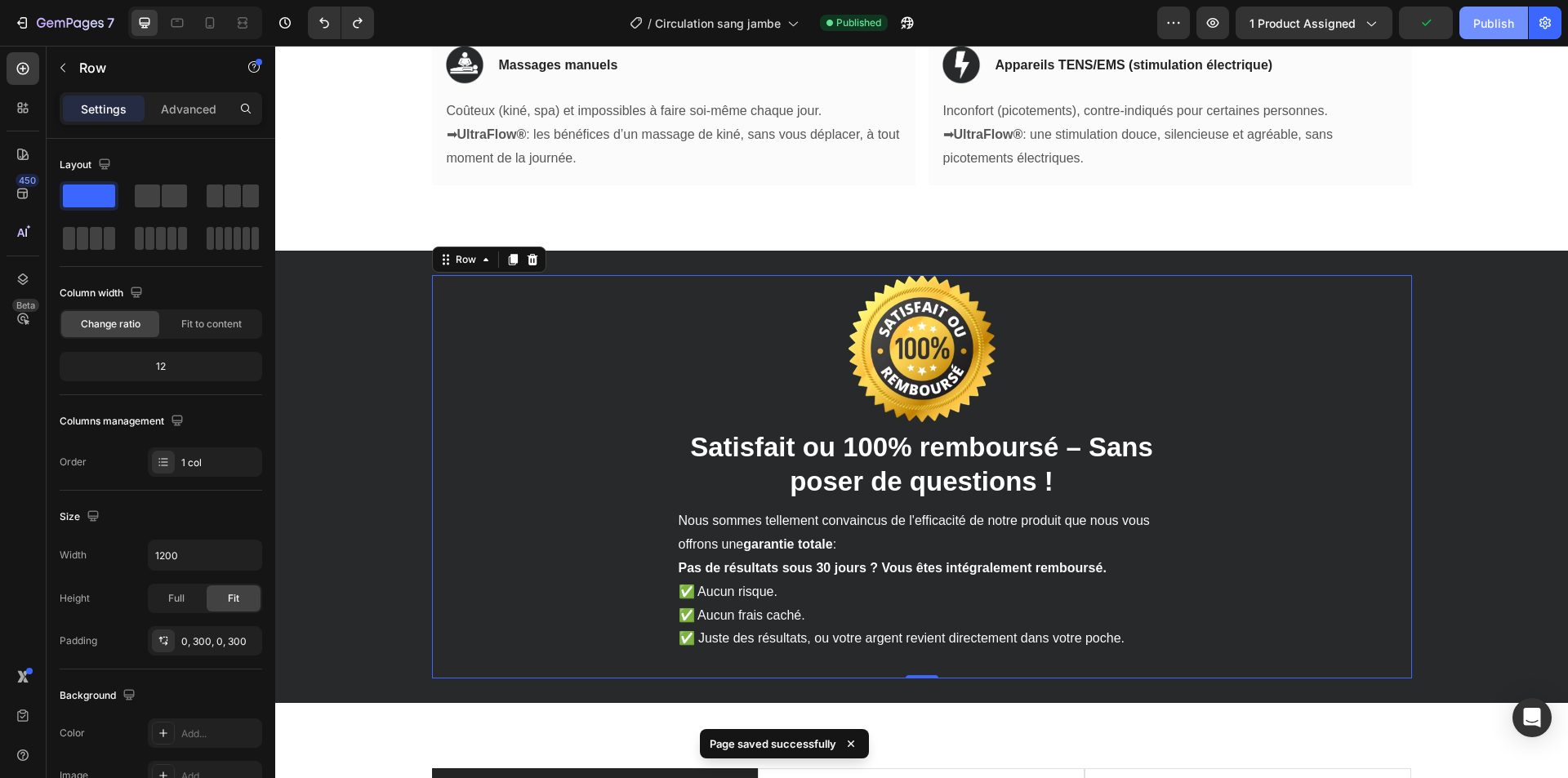
click at [1507, 23] on div "Publish" at bounding box center [1493, 23] width 41 height 17
click at [172, 24] on icon at bounding box center [177, 23] width 12 height 9
type input "100%"
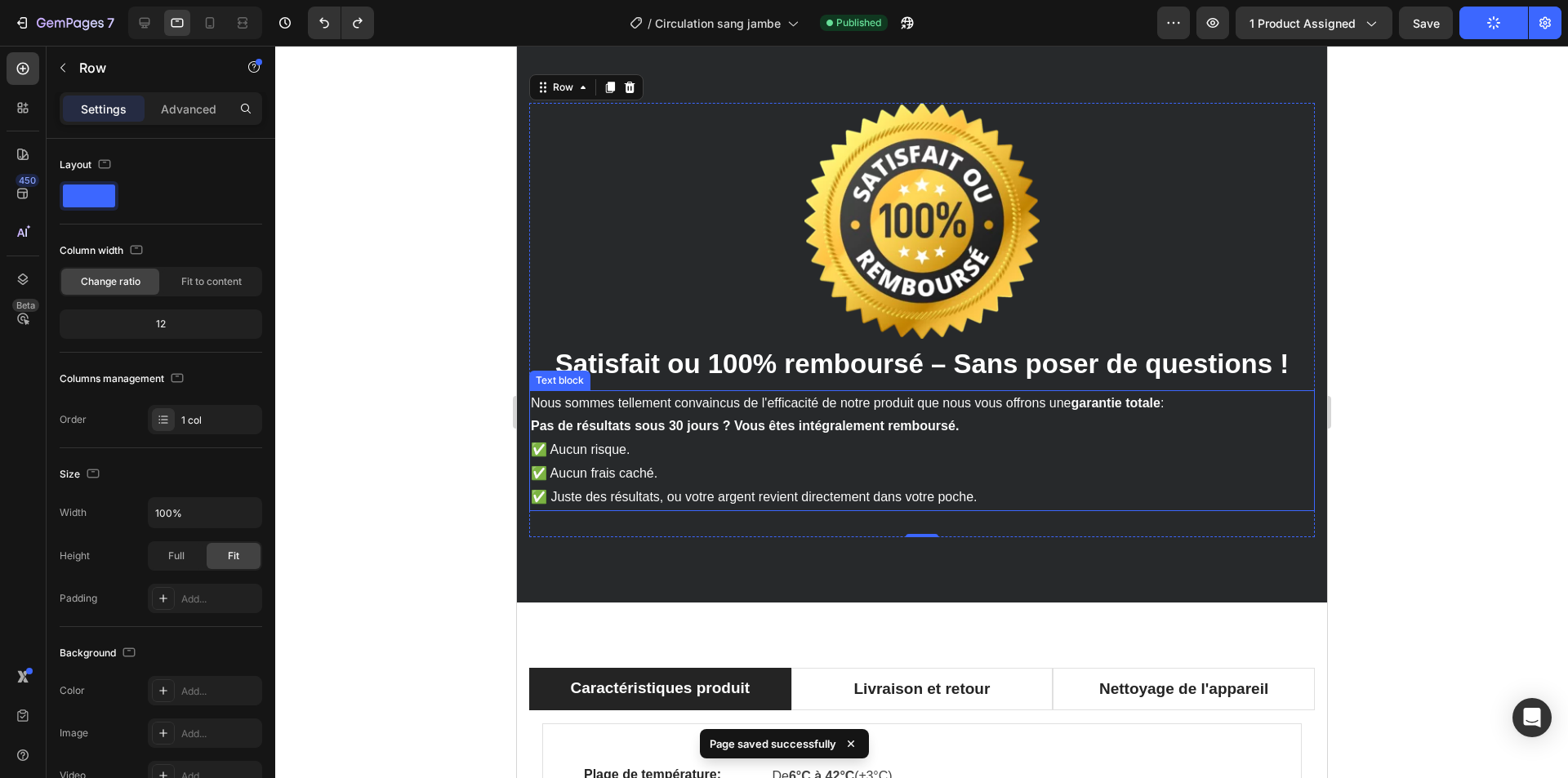
scroll to position [3193, 0]
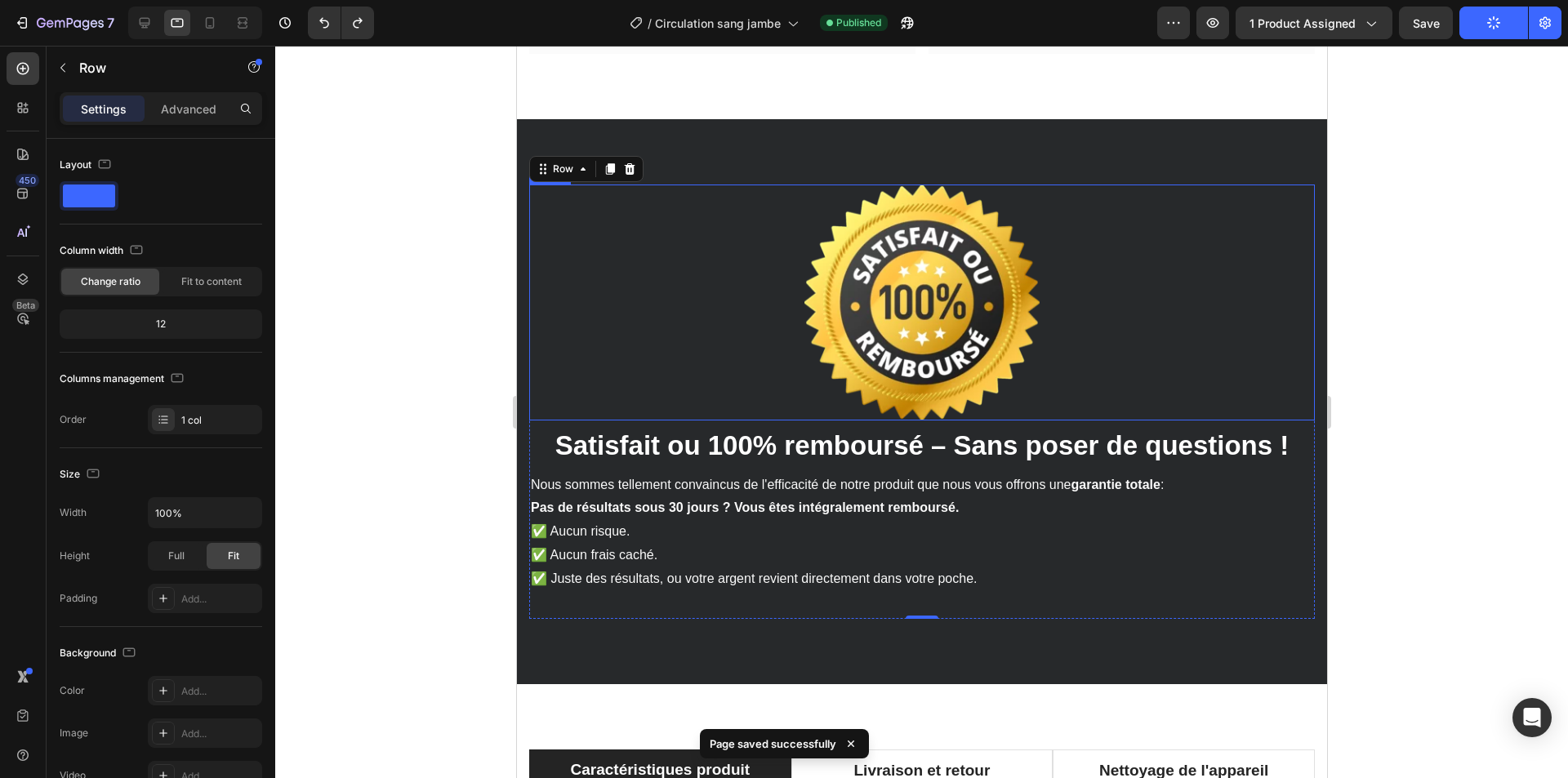
click at [944, 261] on img at bounding box center [922, 303] width 236 height 236
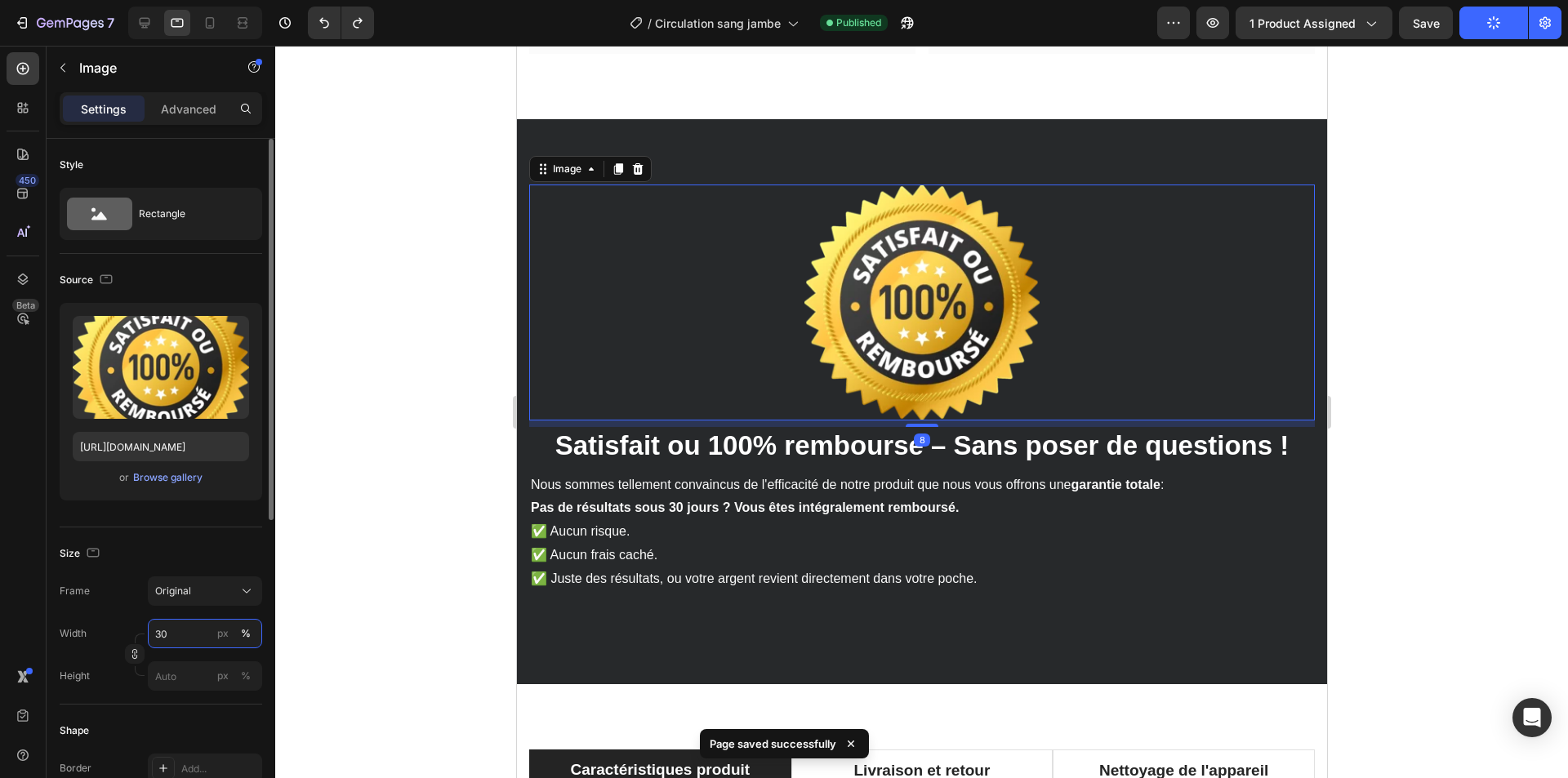
click at [180, 633] on input "30" at bounding box center [205, 633] width 114 height 29
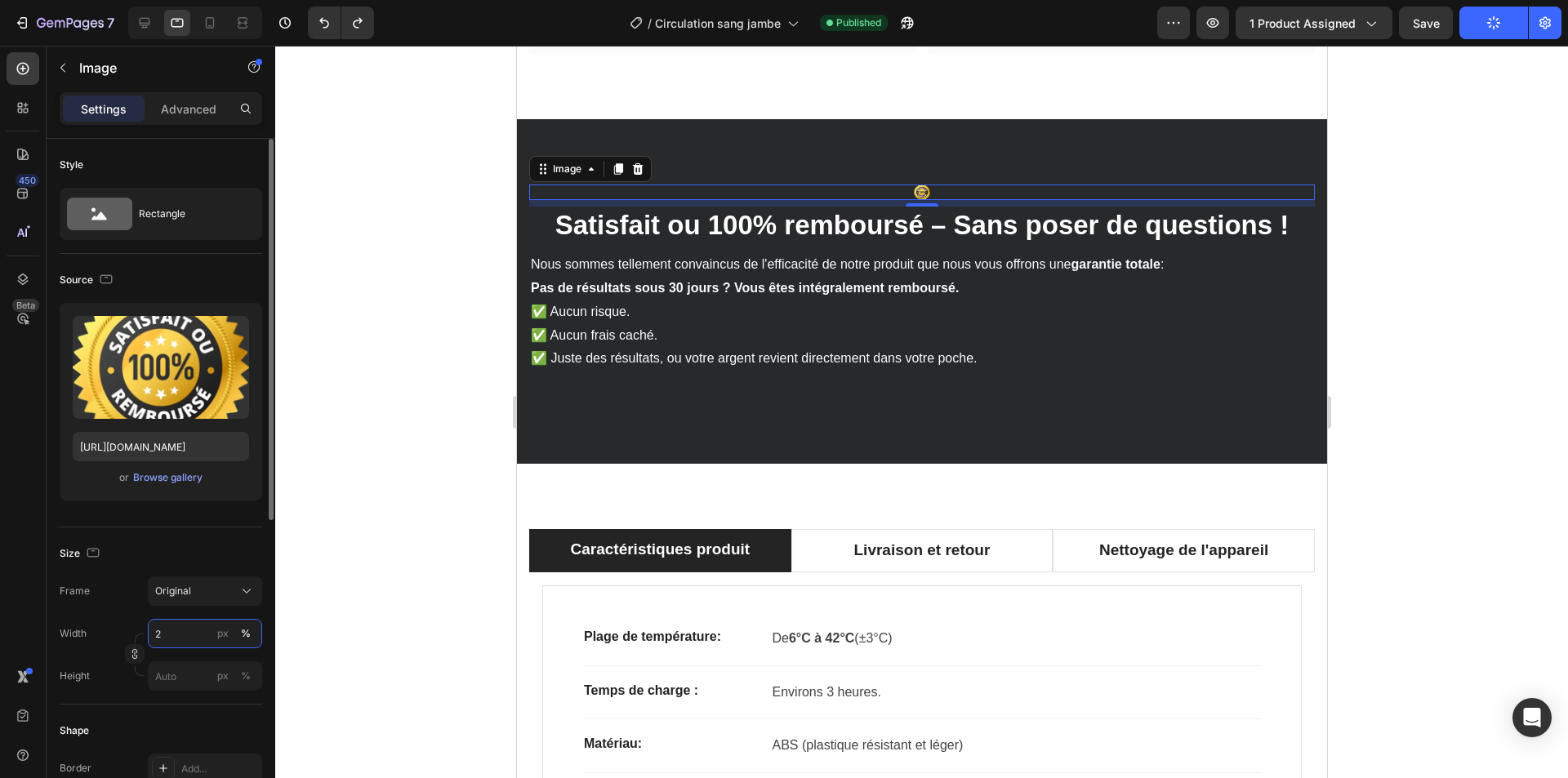
type input "20"
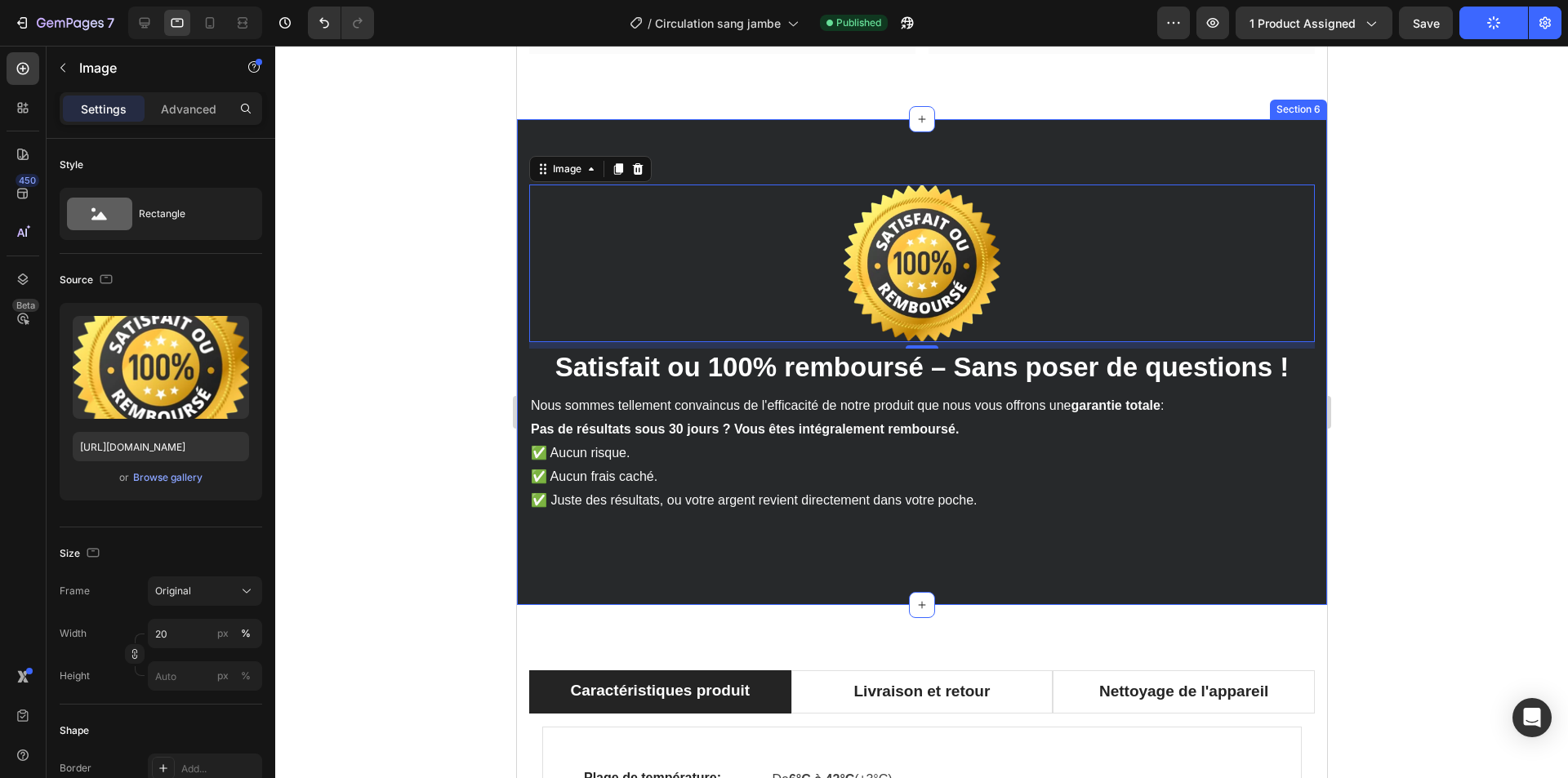
click at [730, 586] on div "Image 8 ⁠⁠⁠⁠⁠⁠⁠ Satisfait ou 100% remboursé – Sans poser de questions ! Heading…" at bounding box center [921, 362] width 810 height 486
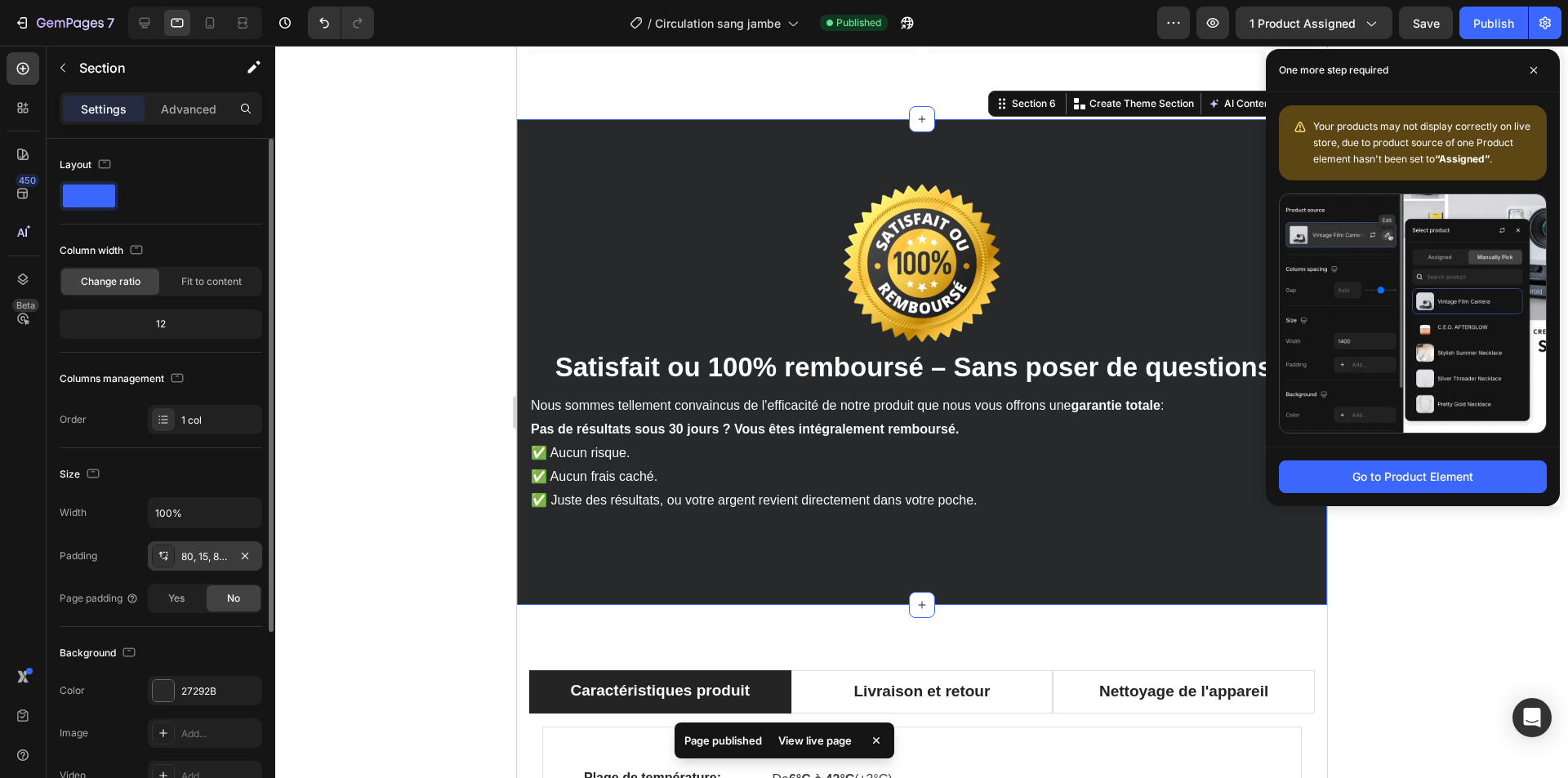
click at [205, 558] on div "80, 15, 80, 15" at bounding box center [204, 556] width 47 height 15
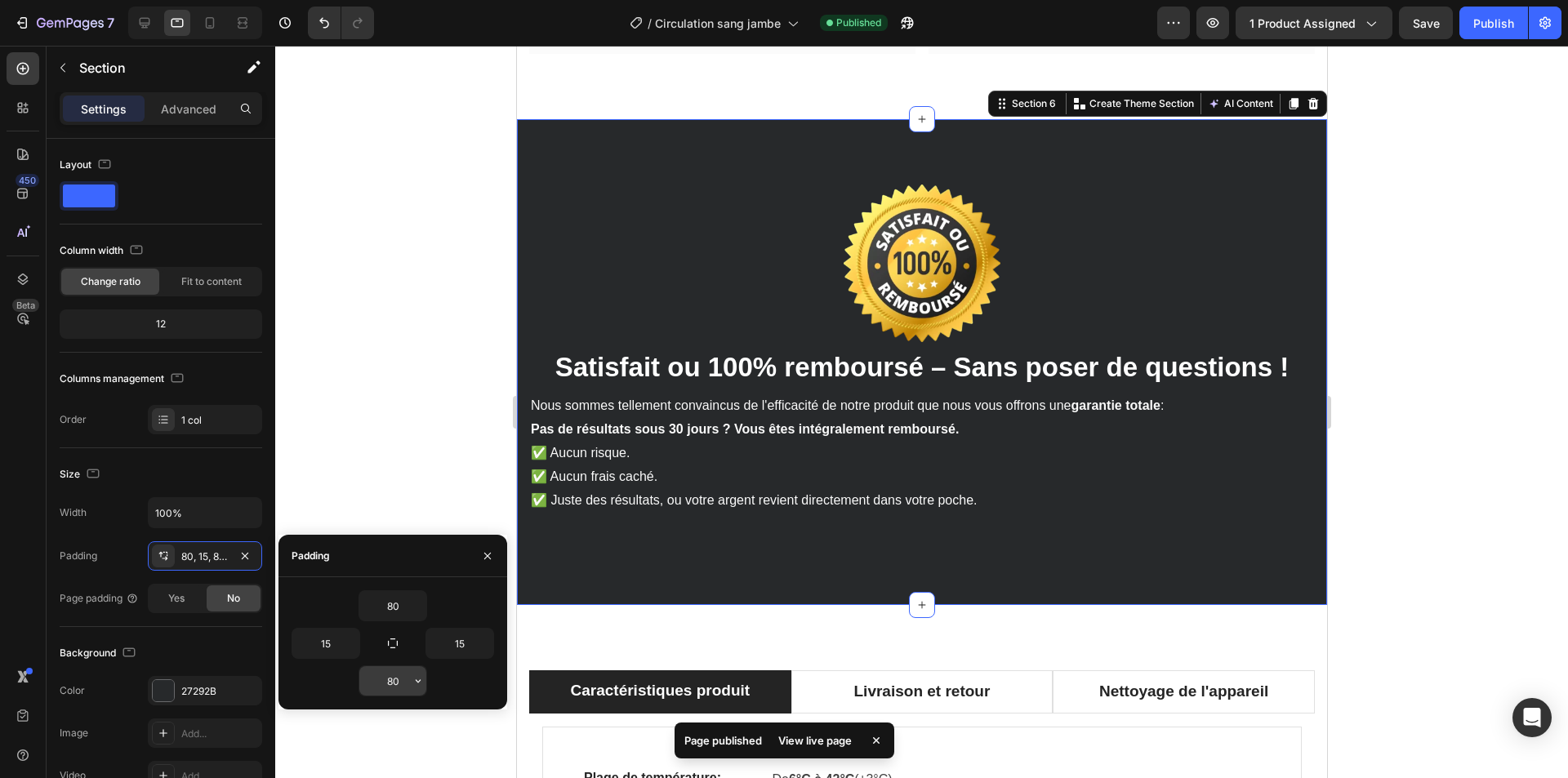
click at [395, 686] on input "80" at bounding box center [392, 680] width 67 height 29
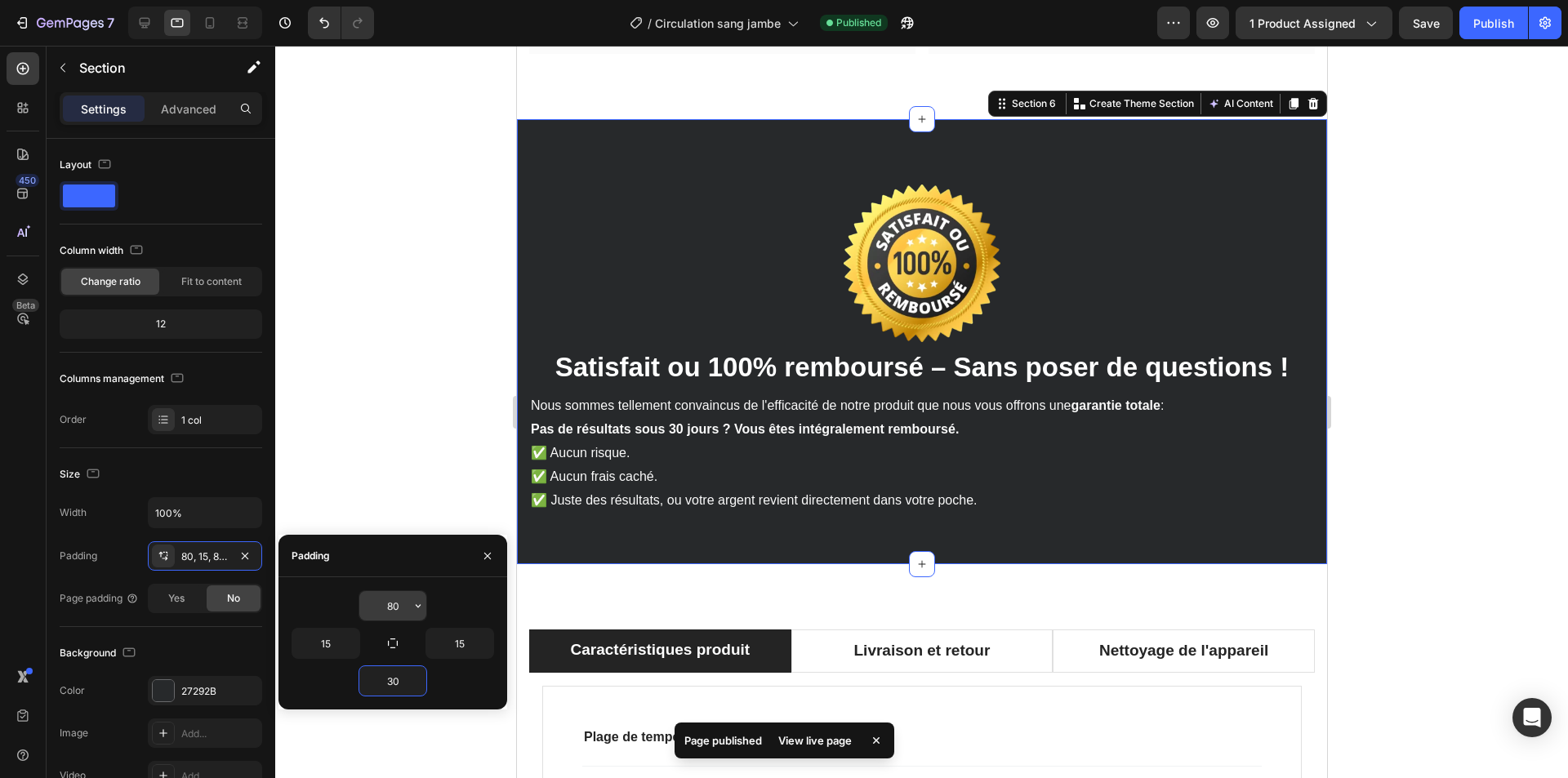
type input "30"
click at [395, 609] on input "80" at bounding box center [392, 605] width 67 height 29
type input "30"
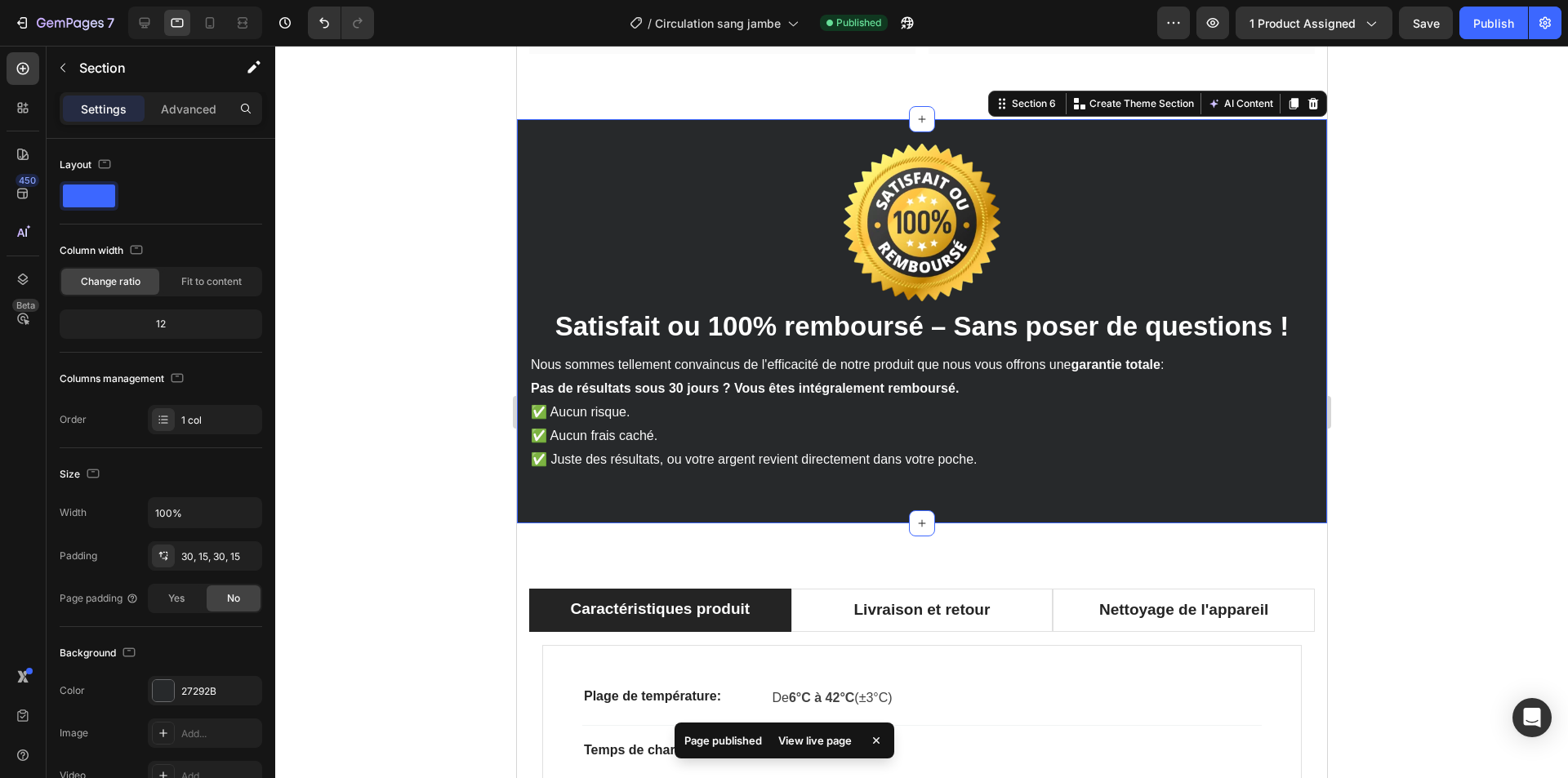
click at [436, 256] on div at bounding box center [921, 413] width 1293 height 733
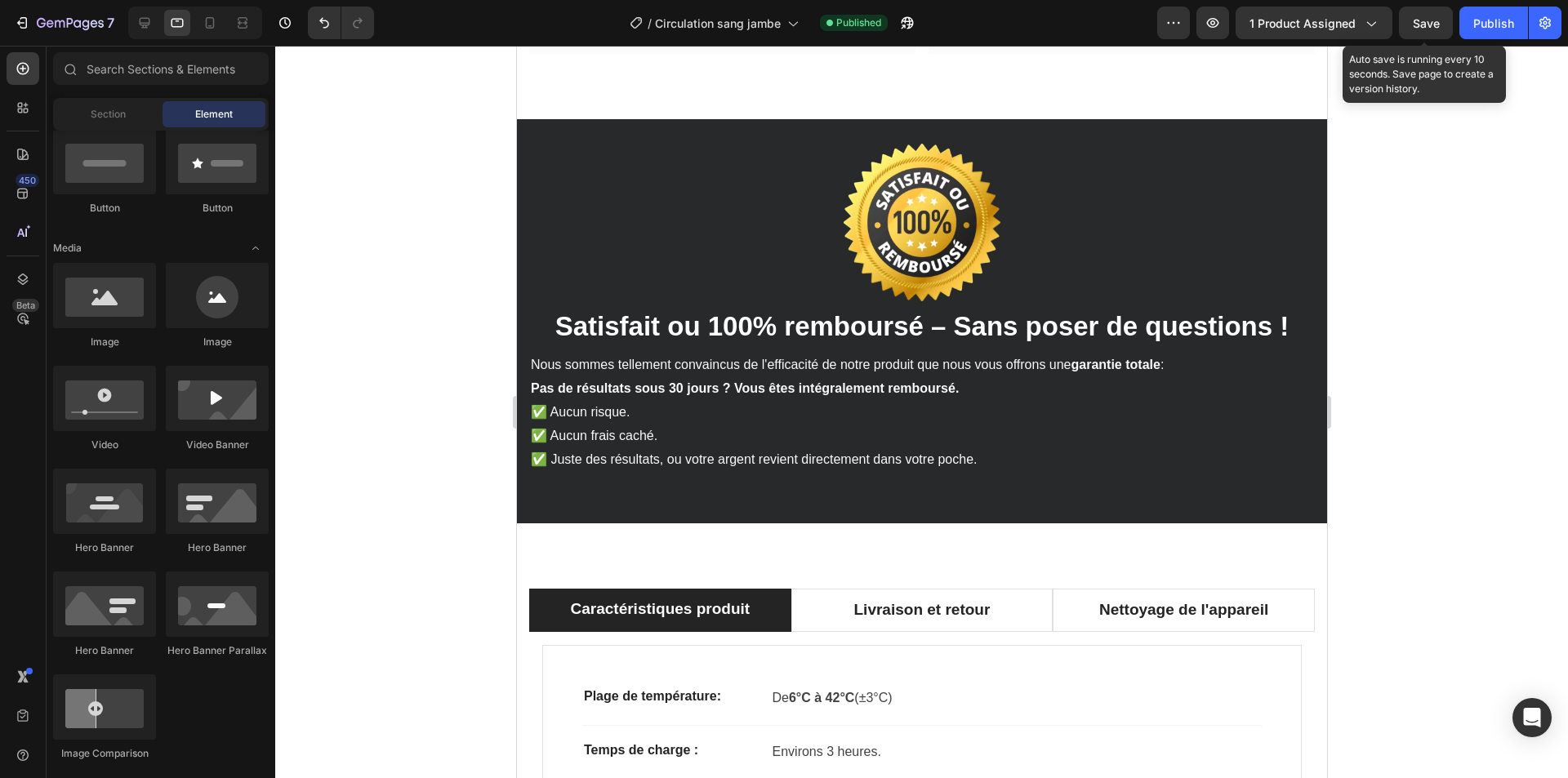
click at [1439, 20] on span "Save" at bounding box center [1426, 23] width 27 height 14
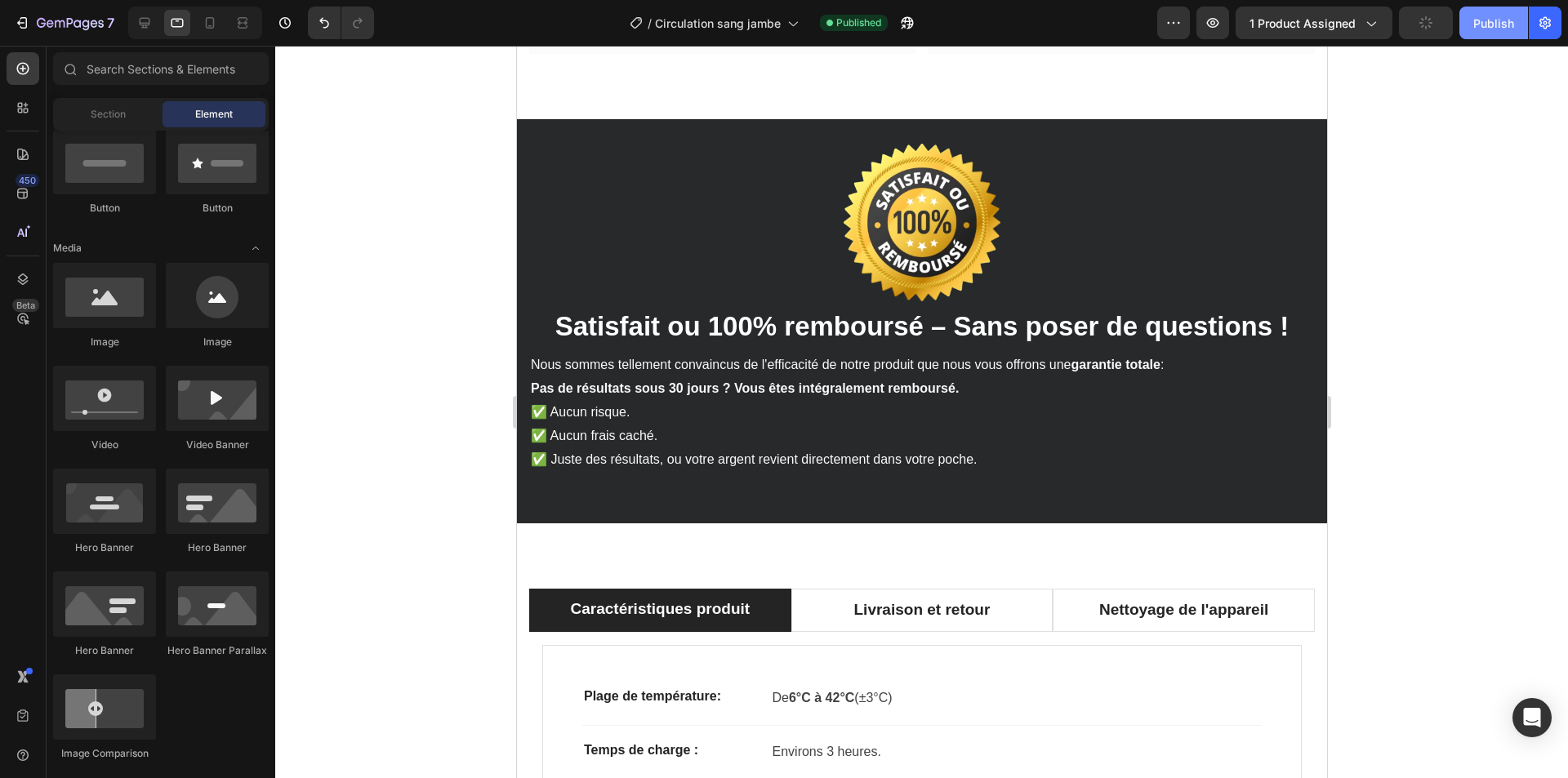
click at [1486, 20] on div "Publish" at bounding box center [1493, 23] width 41 height 17
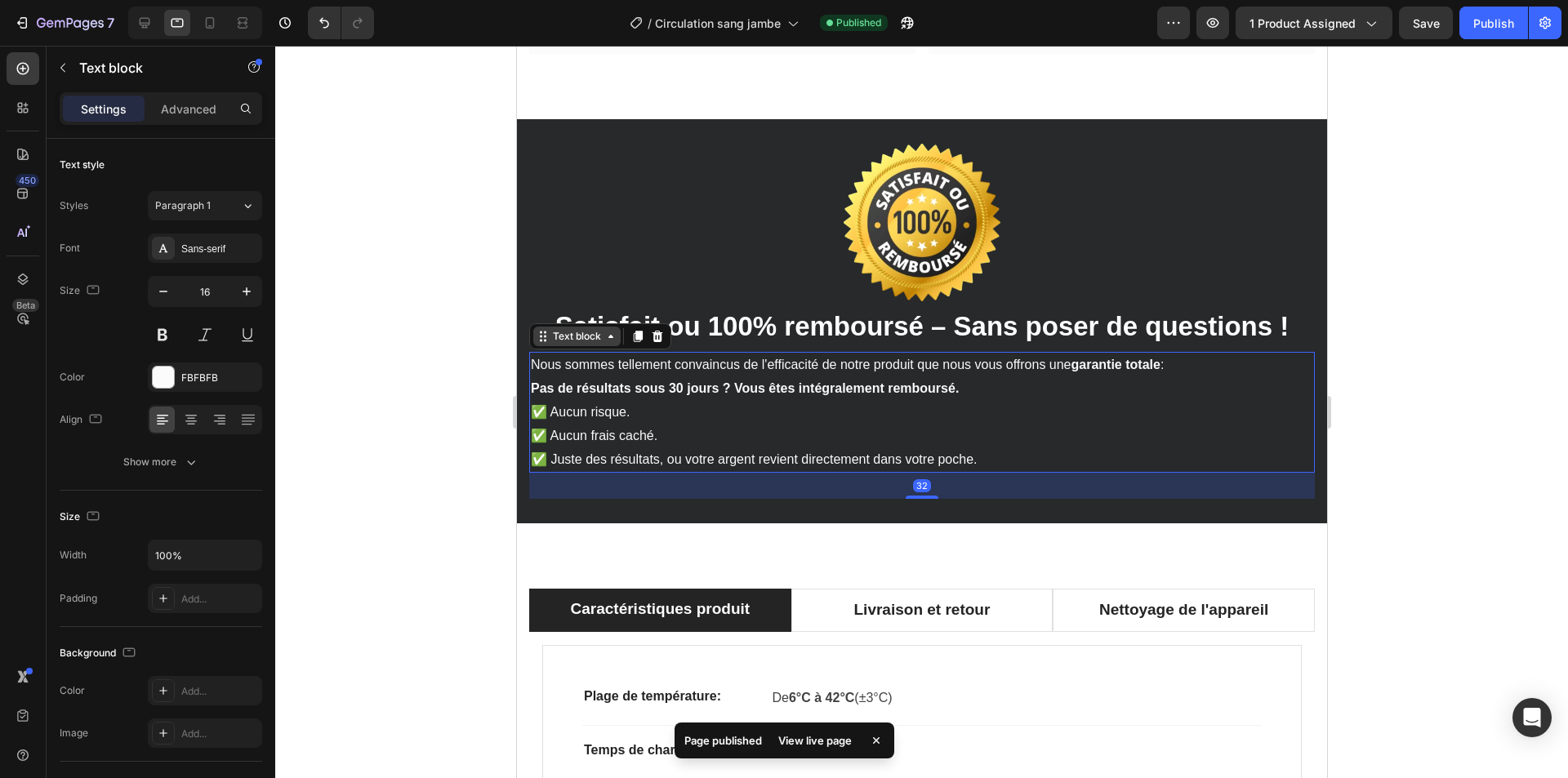
click at [577, 333] on div "Text block" at bounding box center [576, 336] width 55 height 15
click at [727, 318] on span "Satisfait ou 100% remboursé – Sans poser de questions !" at bounding box center [921, 326] width 734 height 30
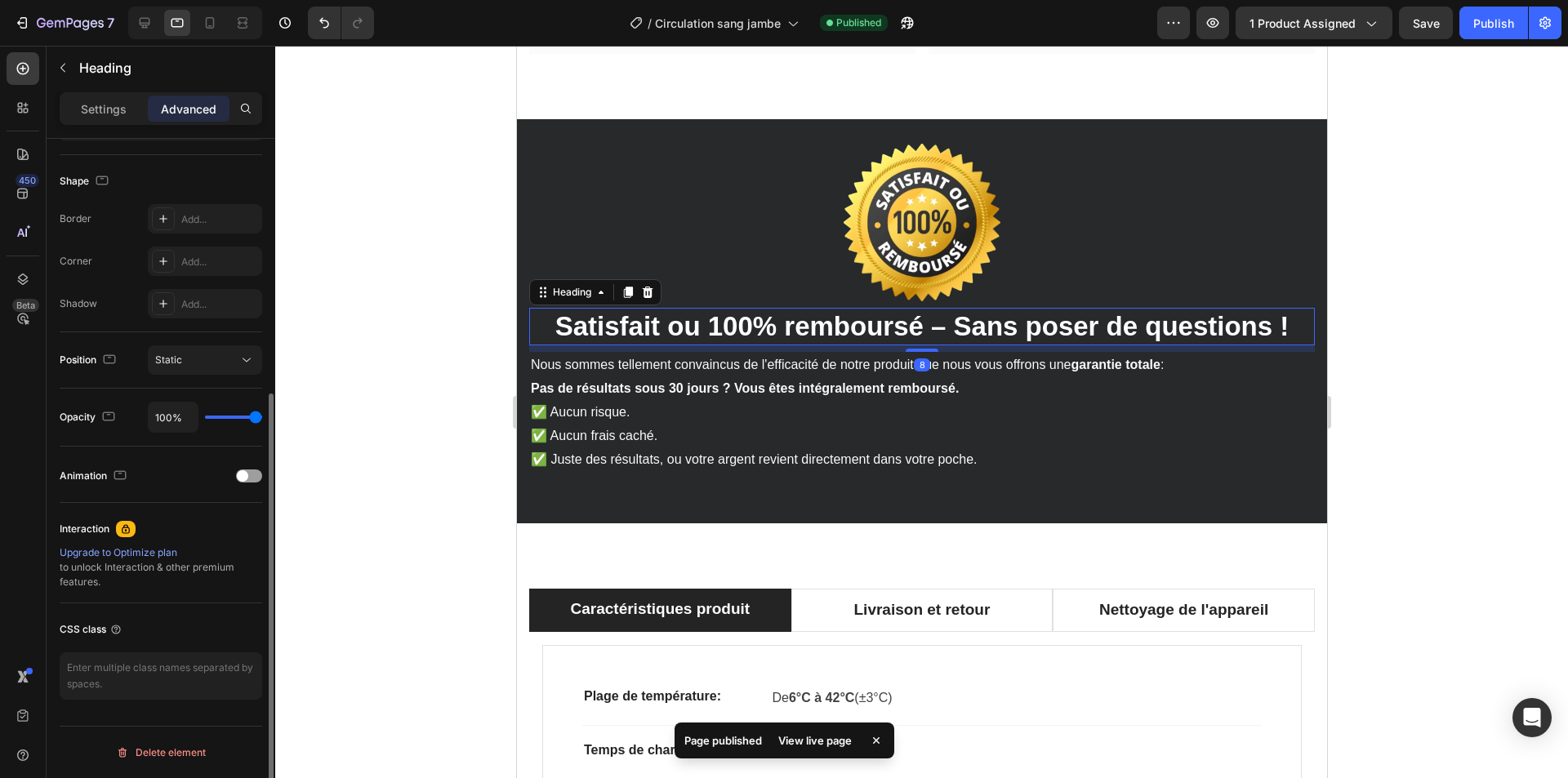
scroll to position [0, 0]
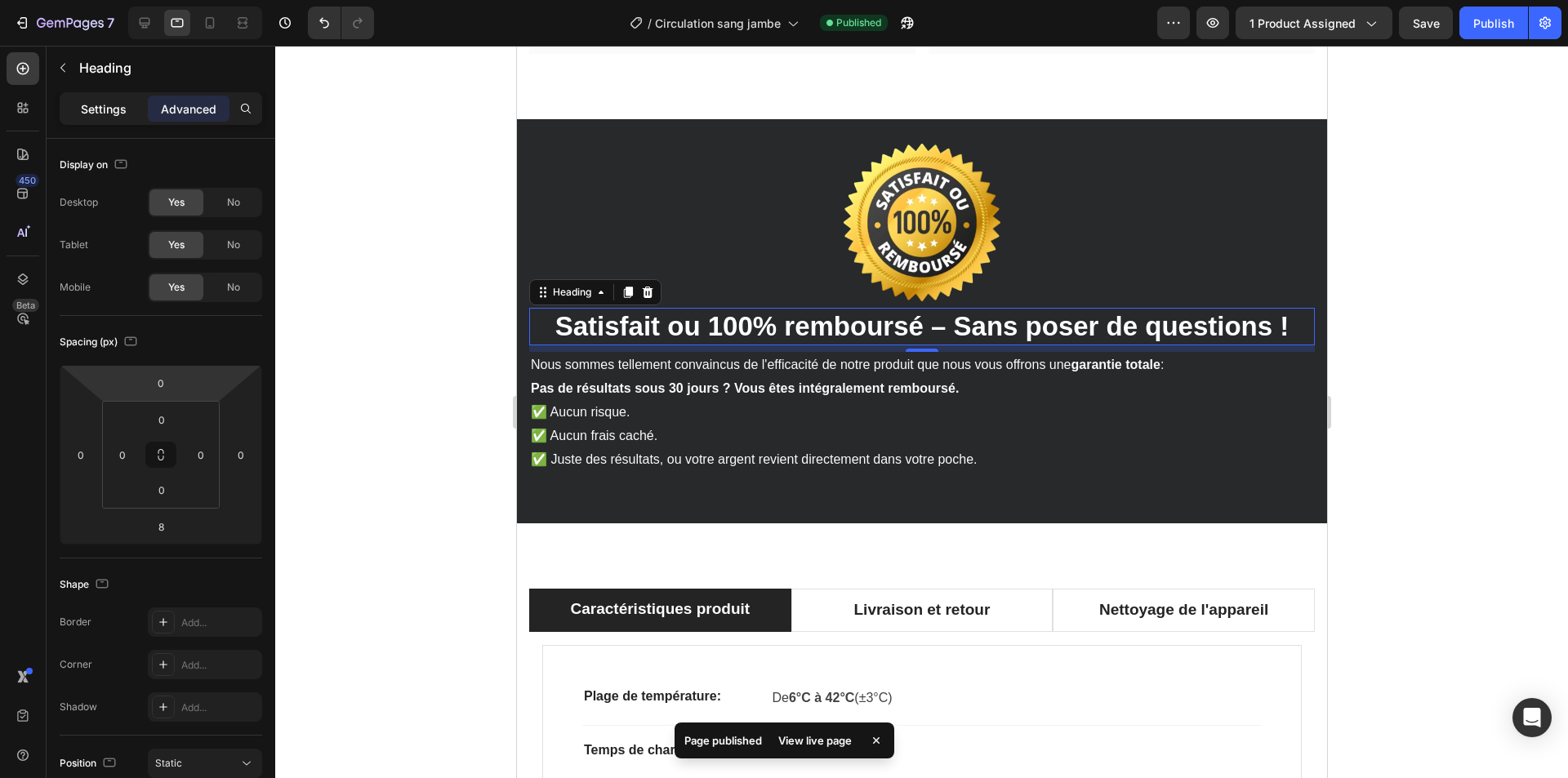
click at [119, 114] on p "Settings" at bounding box center [104, 108] width 46 height 17
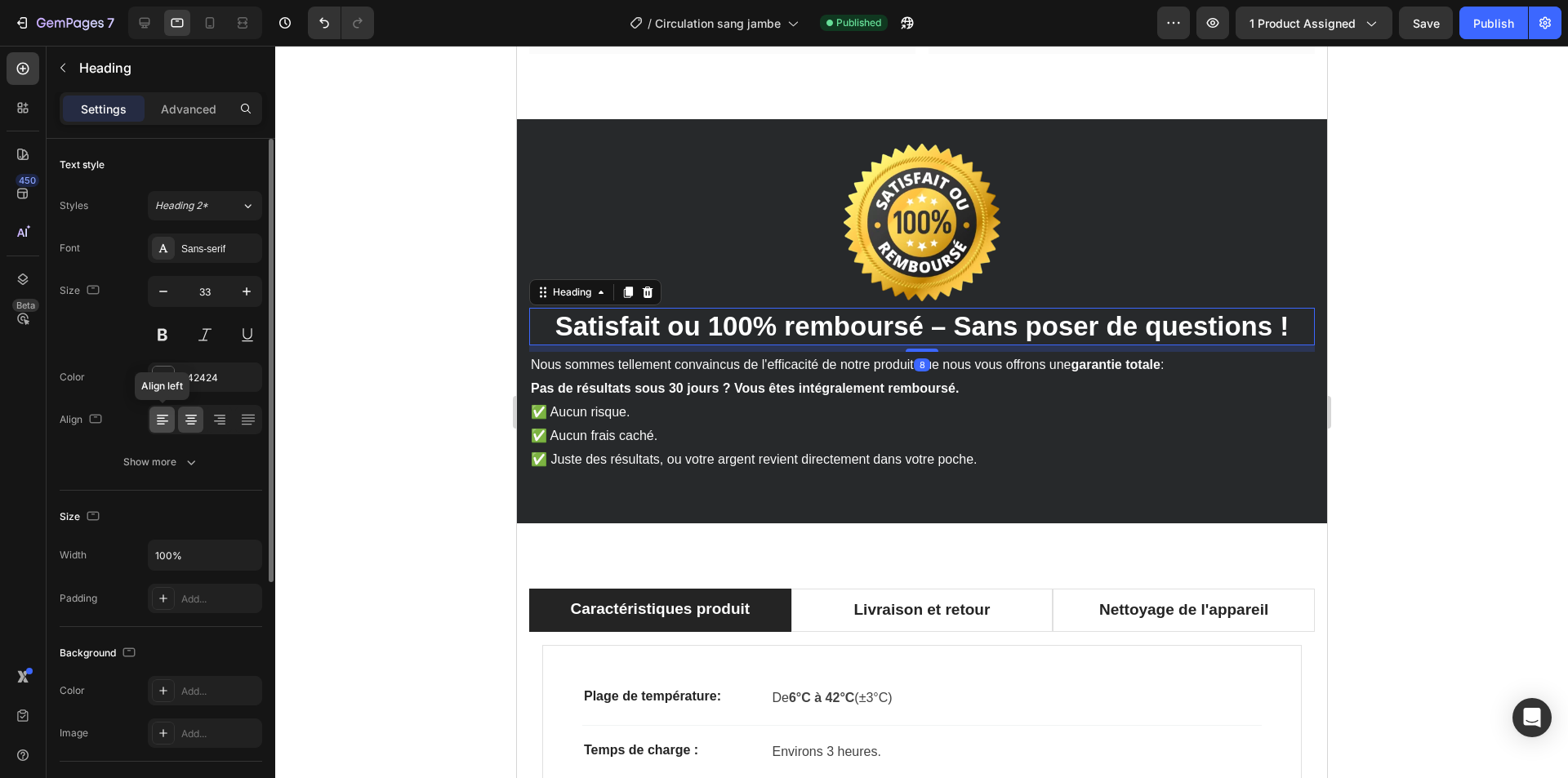
click at [162, 414] on icon at bounding box center [162, 420] width 16 height 16
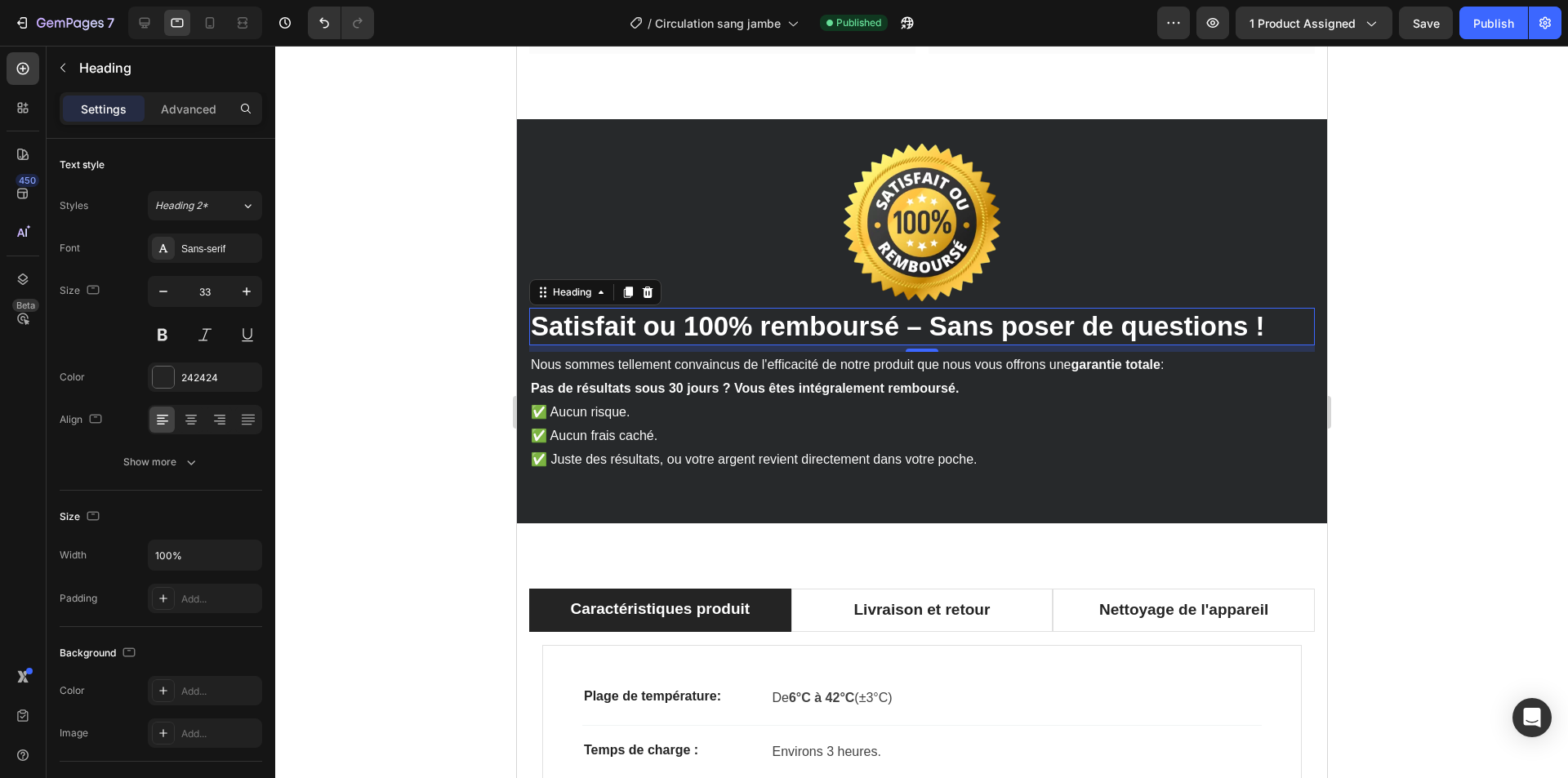
click at [417, 433] on div at bounding box center [921, 413] width 1293 height 733
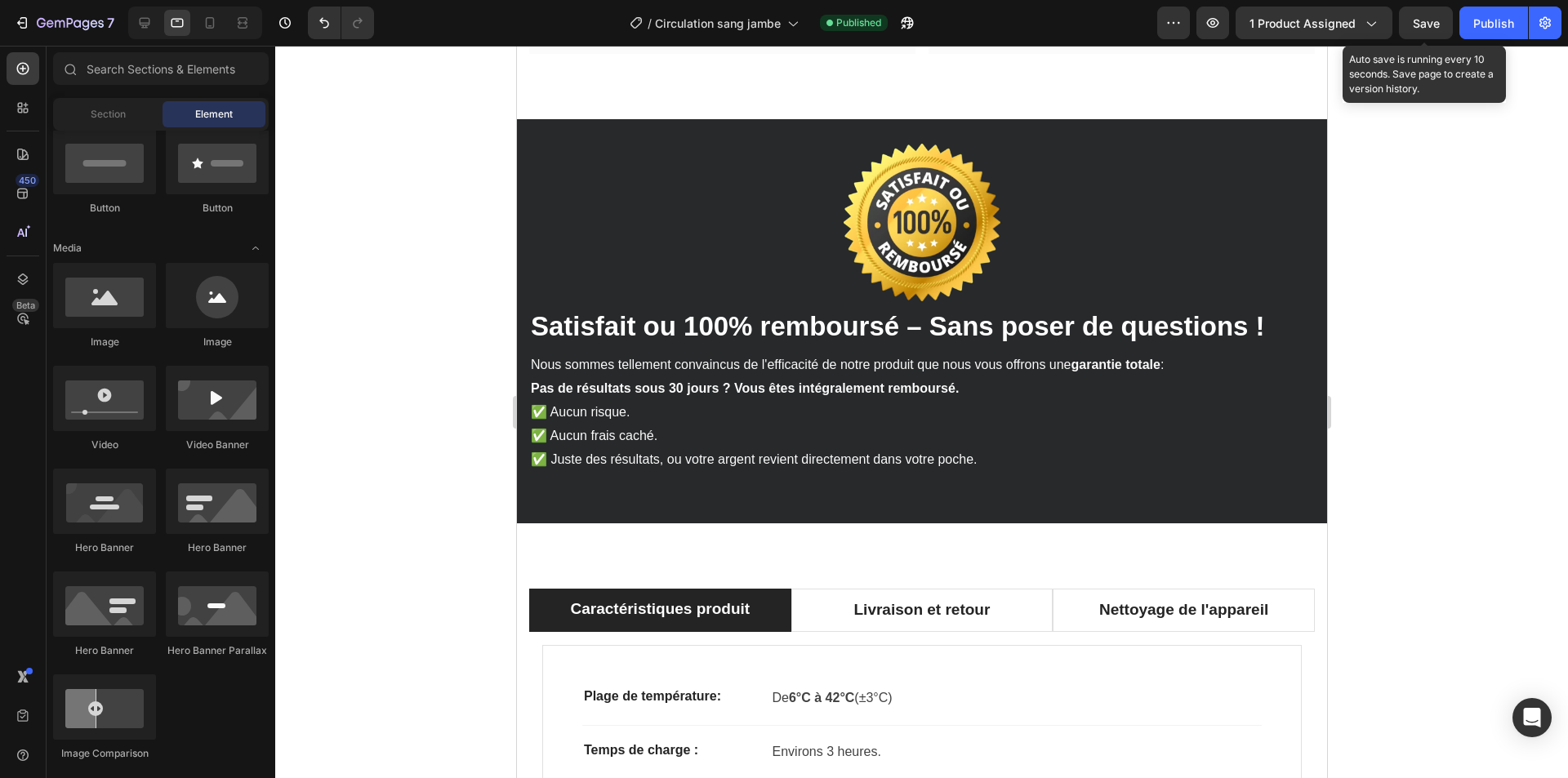
click at [1438, 28] on span "Save" at bounding box center [1426, 23] width 27 height 14
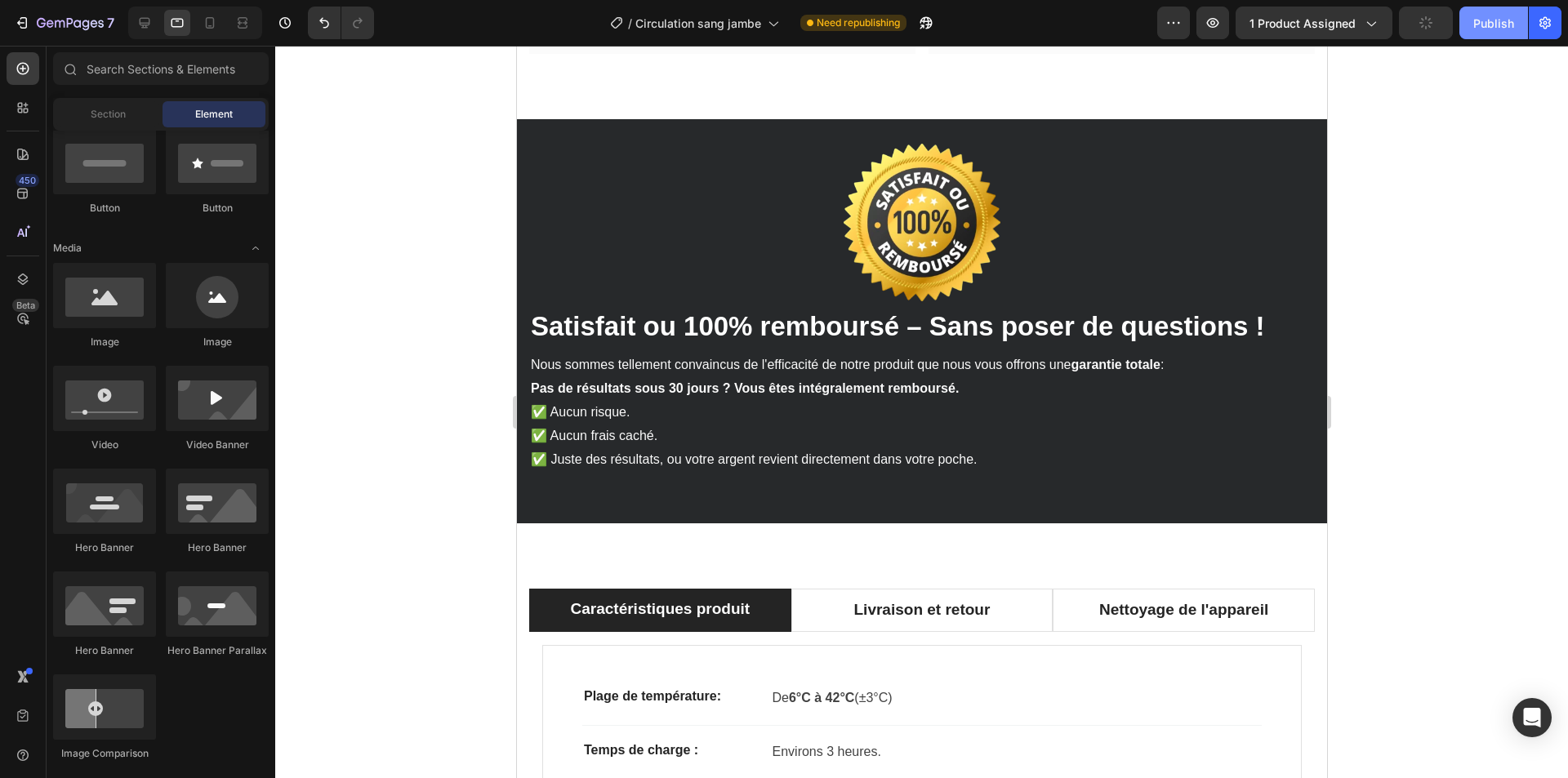
click at [1473, 26] on div "Publish" at bounding box center [1493, 23] width 41 height 17
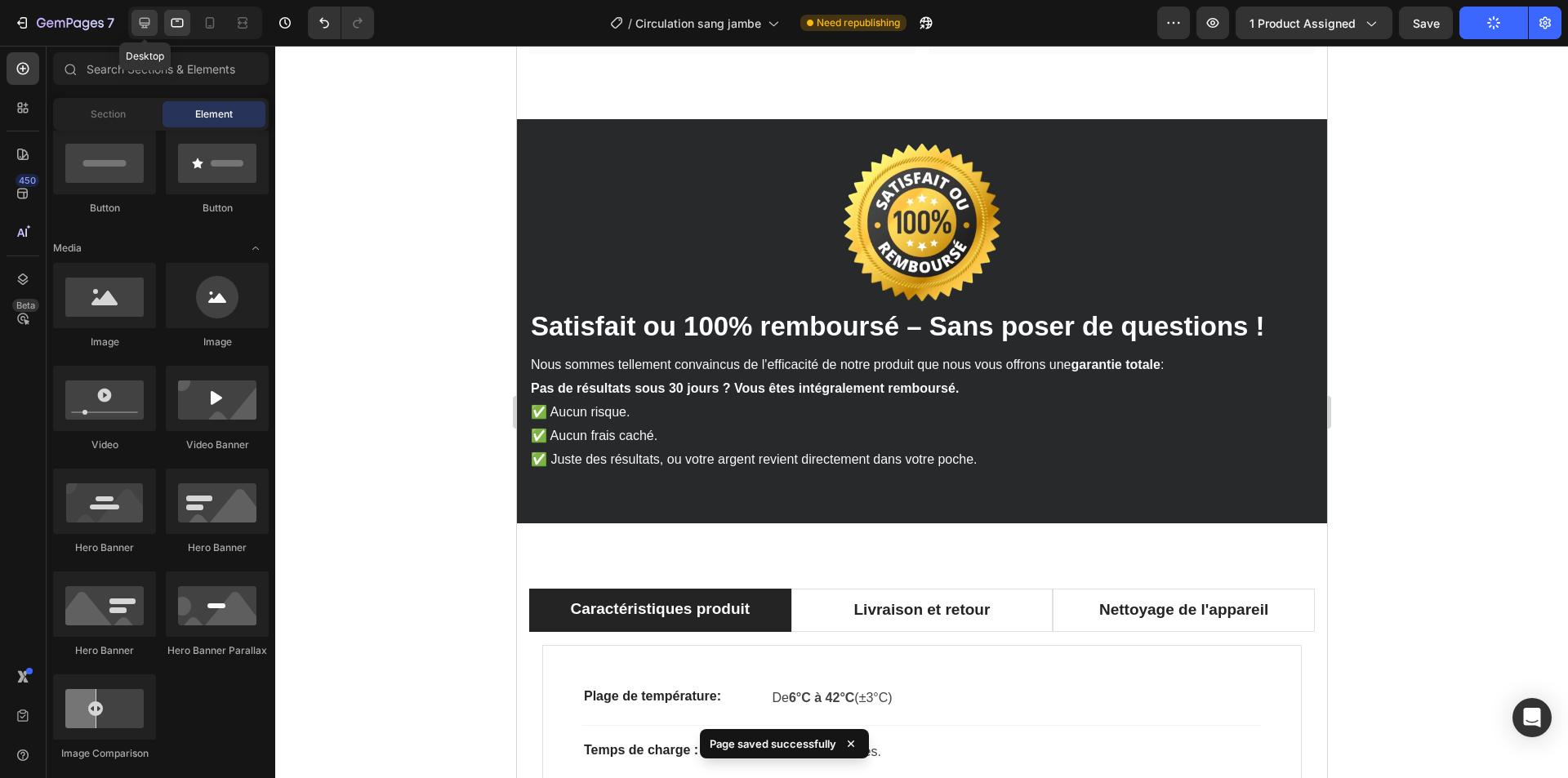
click at [143, 26] on icon at bounding box center [145, 23] width 11 height 11
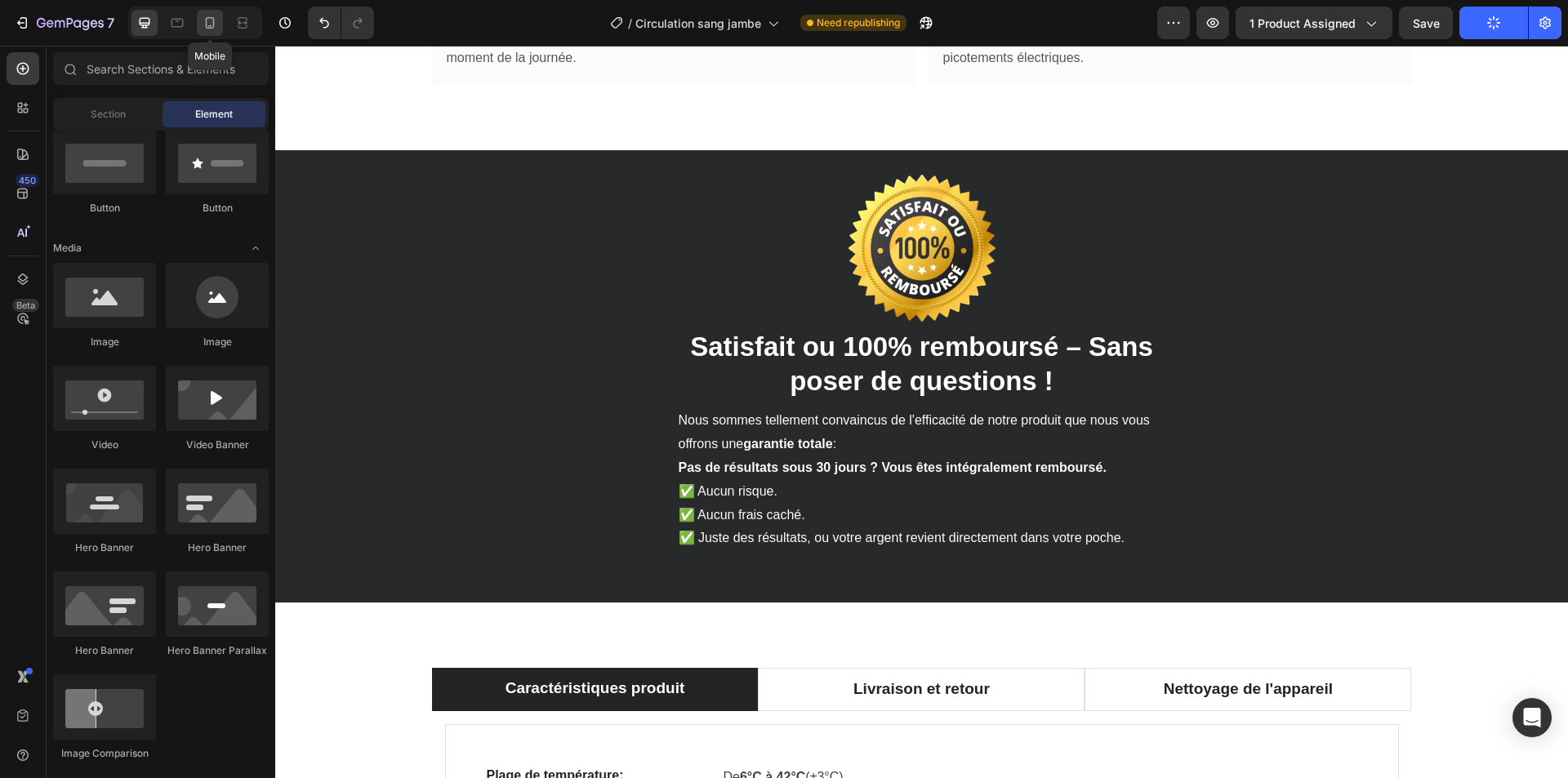
click at [205, 26] on icon at bounding box center [209, 23] width 16 height 16
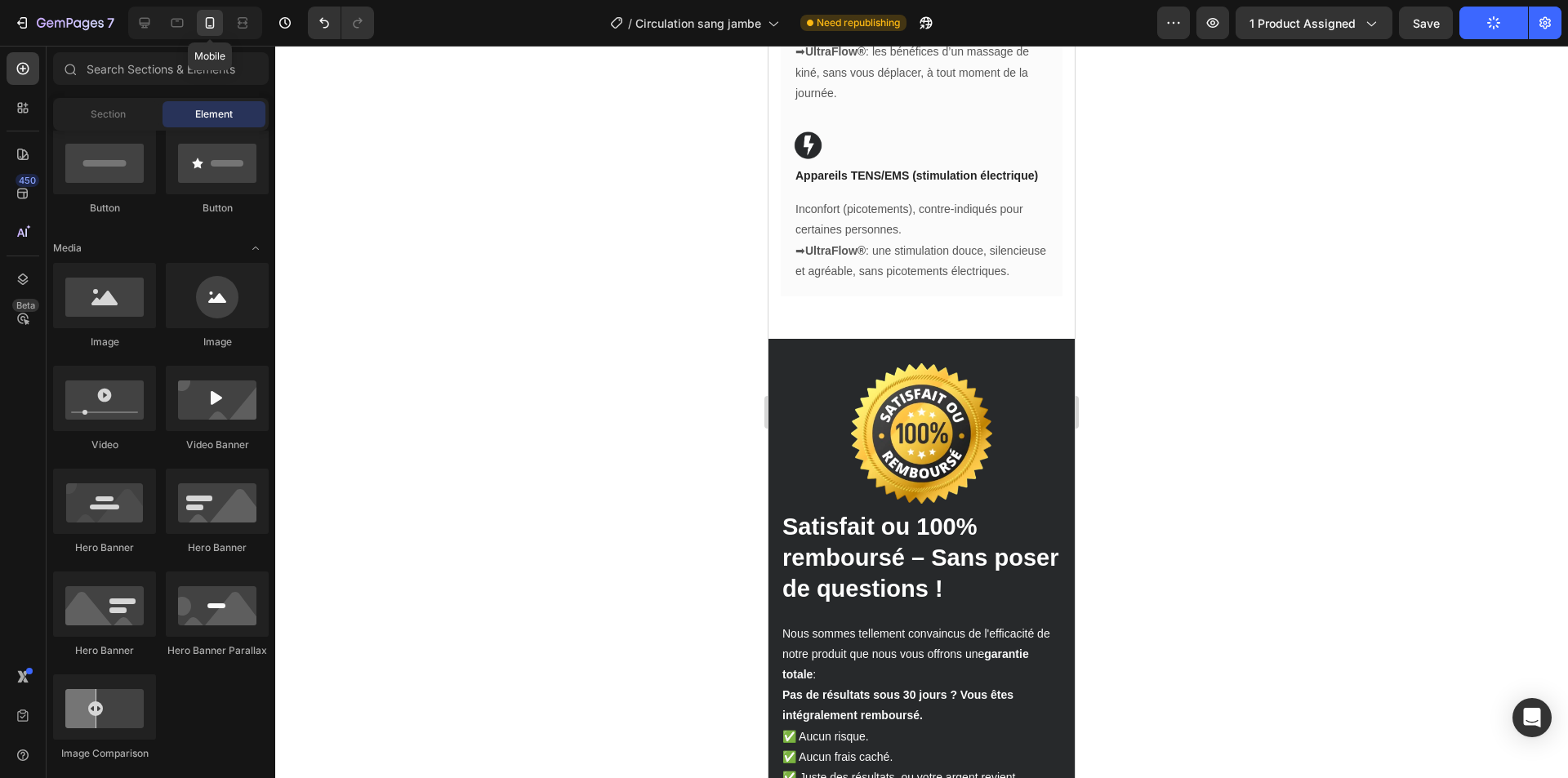
scroll to position [3193, 0]
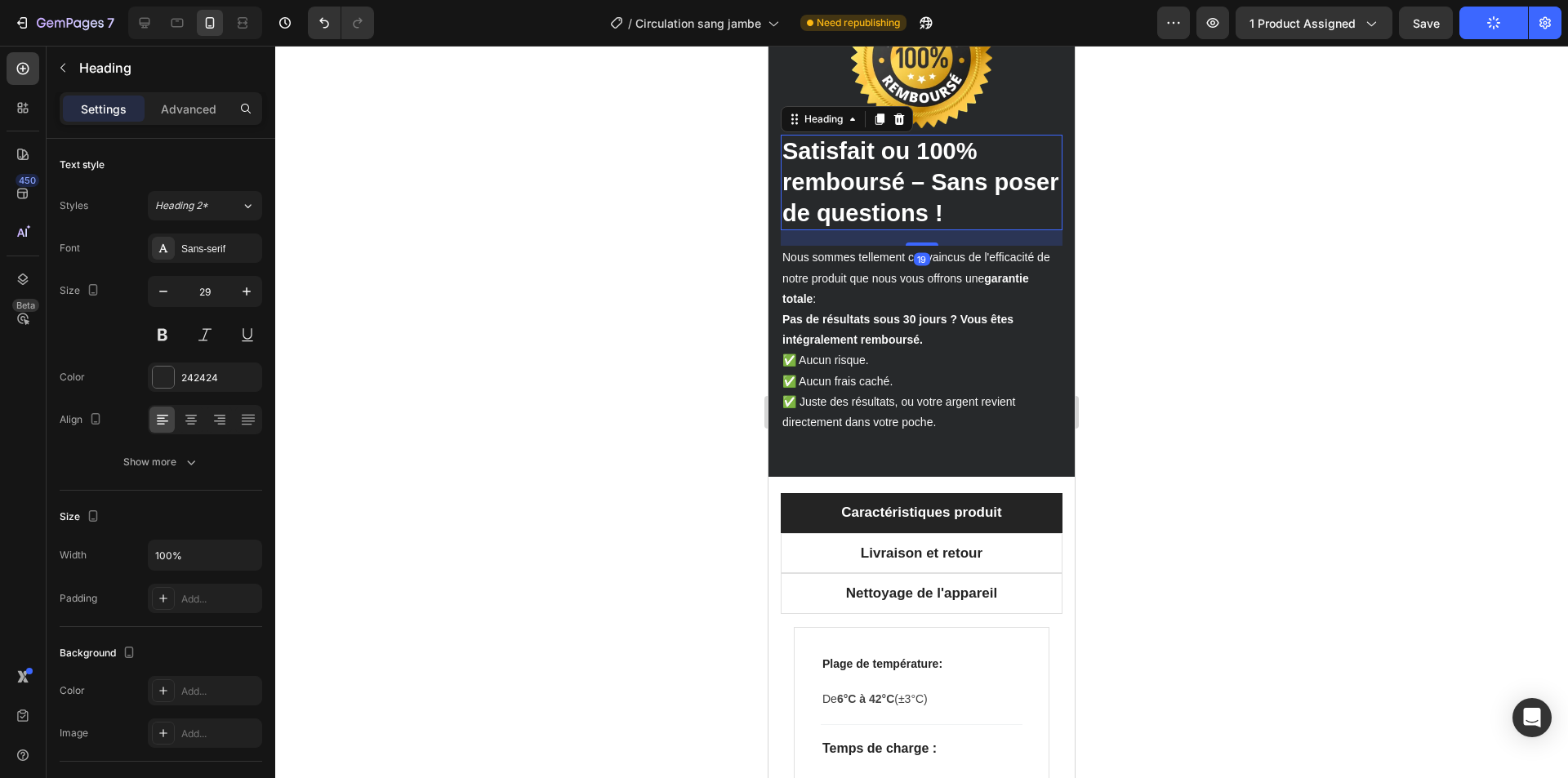
click at [931, 191] on p "⁠⁠⁠⁠⁠⁠⁠ Satisfait ou 100% remboursé – Sans poser de questions !" at bounding box center [922, 183] width 279 height 92
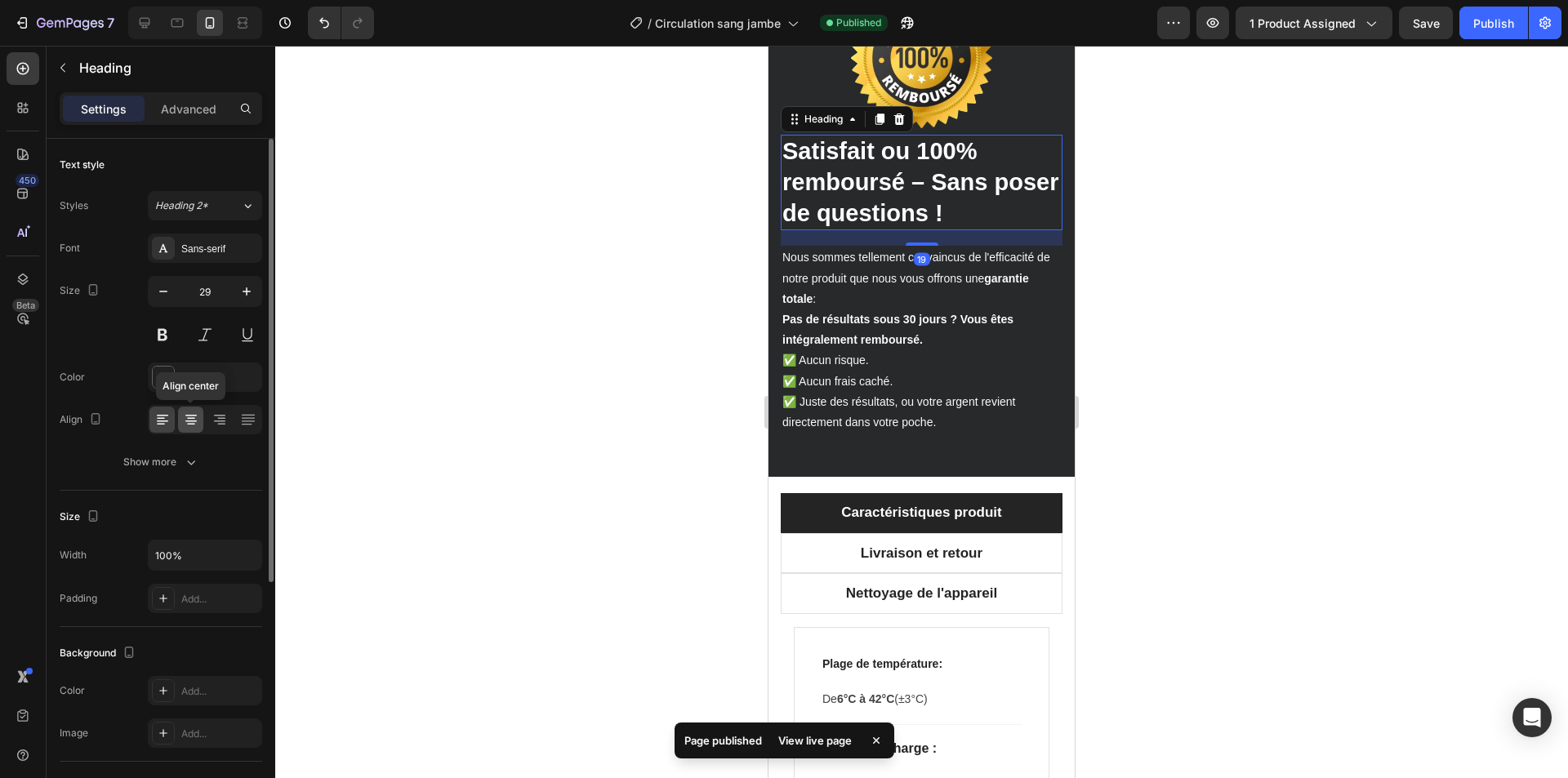
click at [193, 419] on icon at bounding box center [191, 419] width 8 height 2
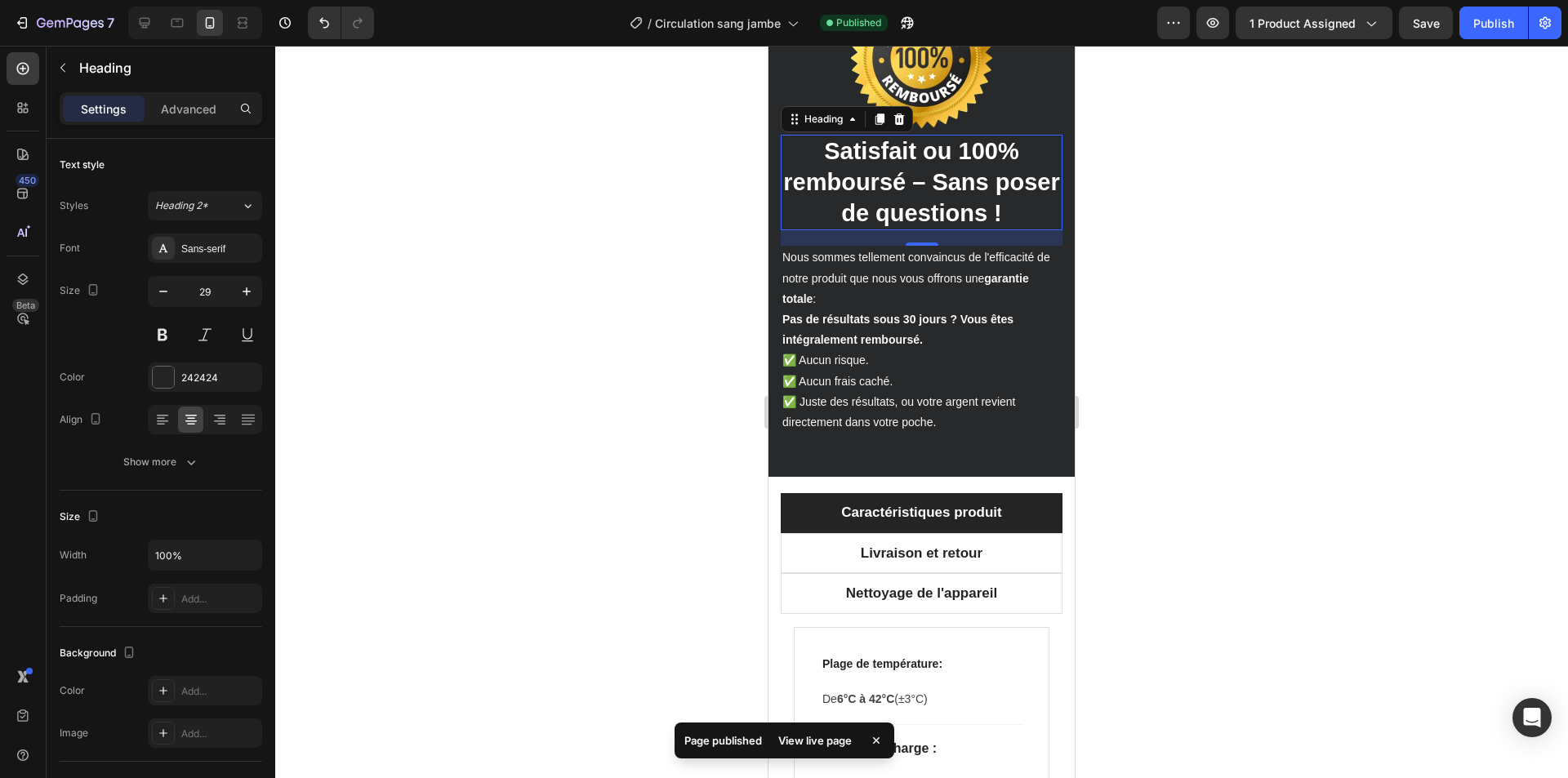
click at [656, 368] on div at bounding box center [921, 413] width 1293 height 733
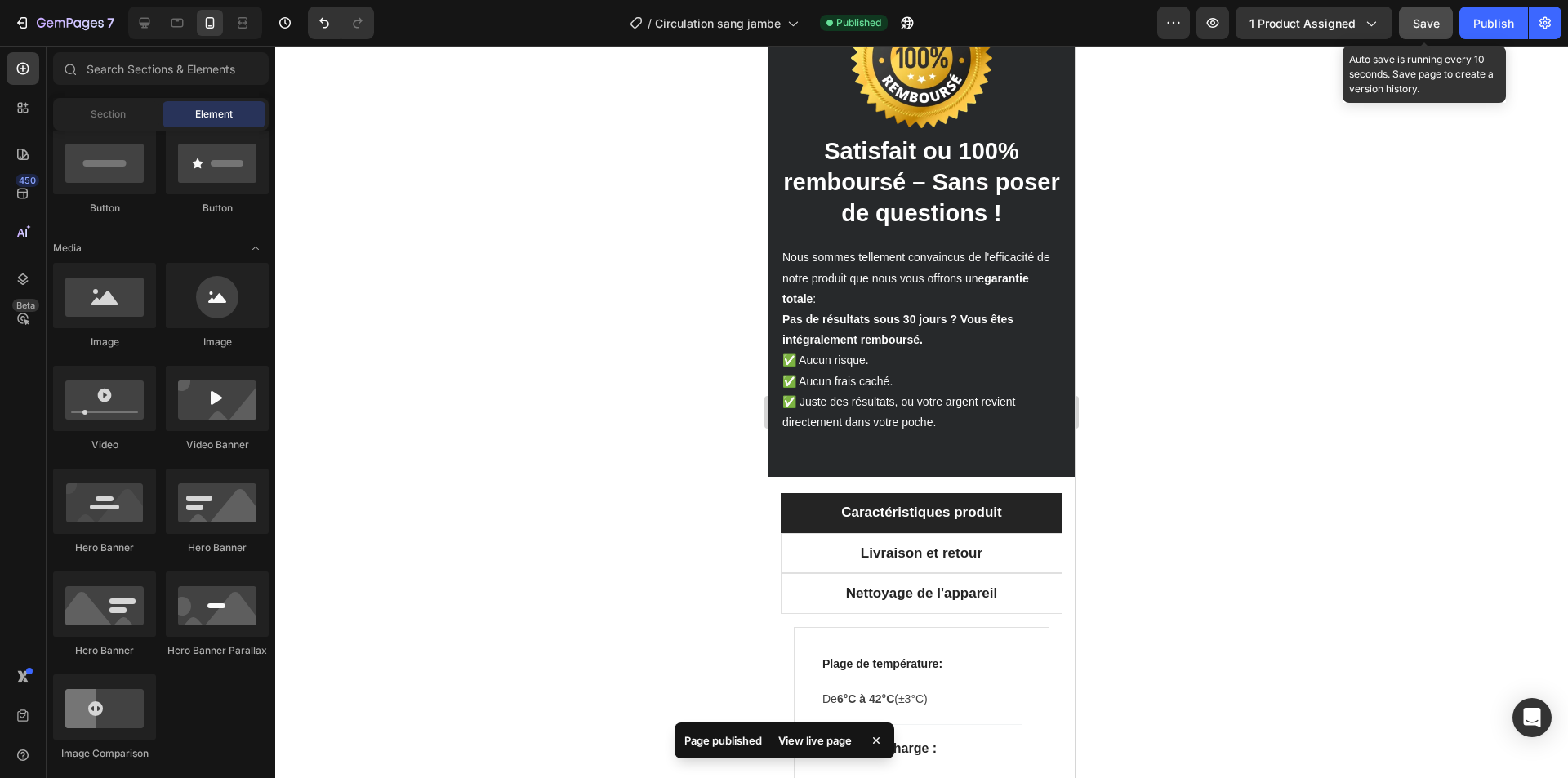
click at [1410, 25] on button "Save" at bounding box center [1426, 22] width 54 height 33
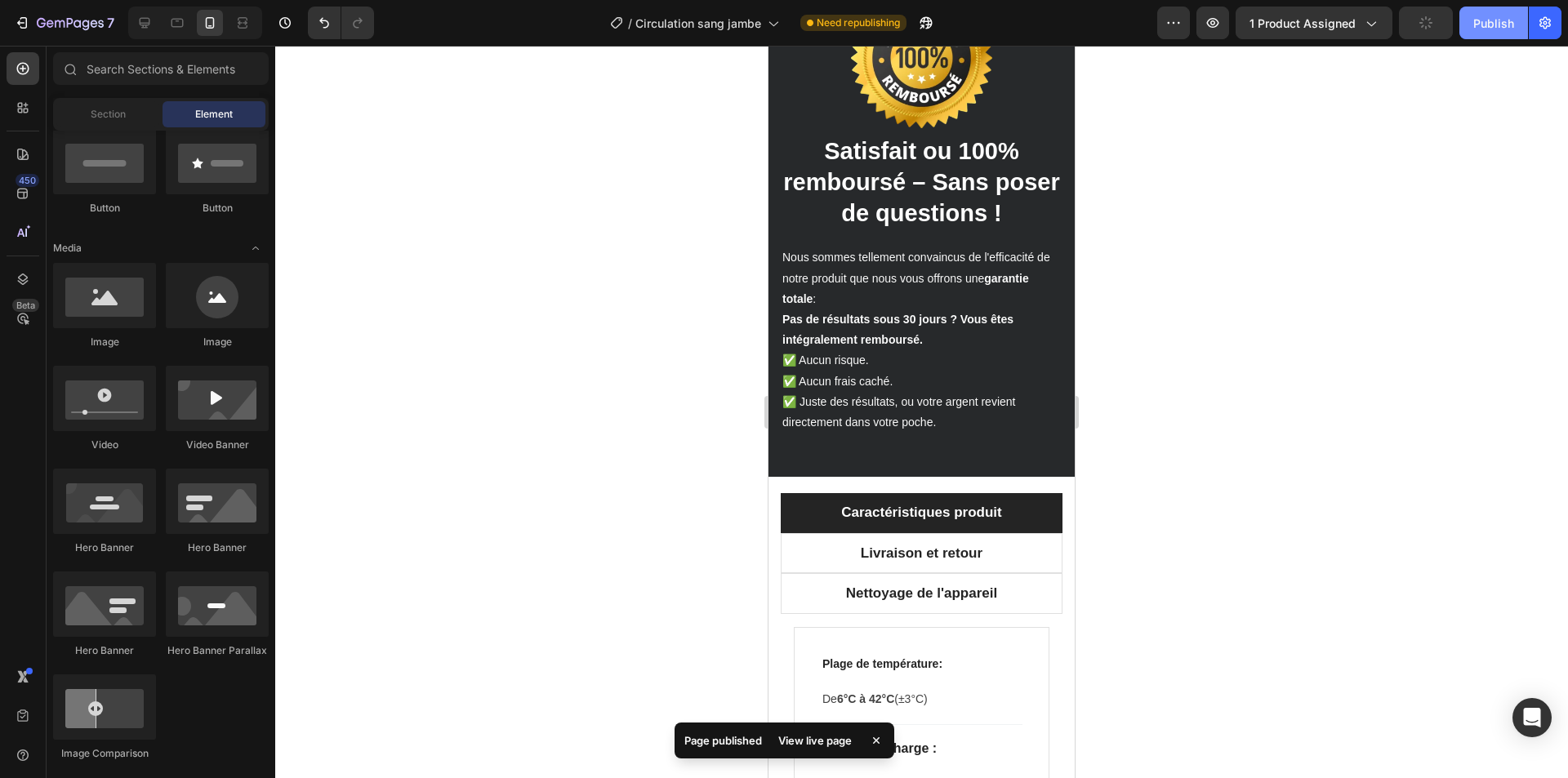
click at [1488, 25] on div "Publish" at bounding box center [1493, 23] width 41 height 17
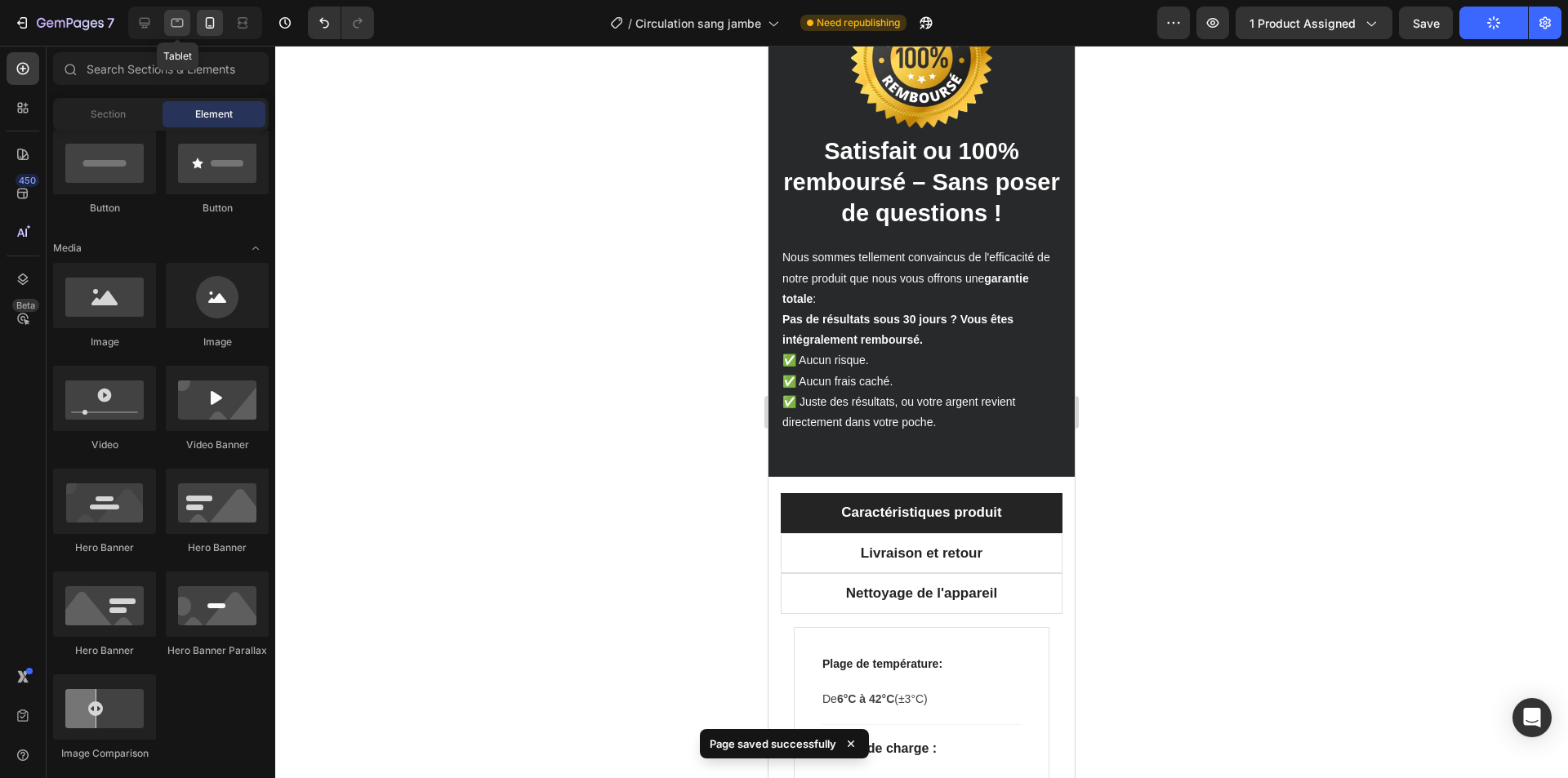
click at [177, 23] on icon at bounding box center [177, 23] width 16 height 16
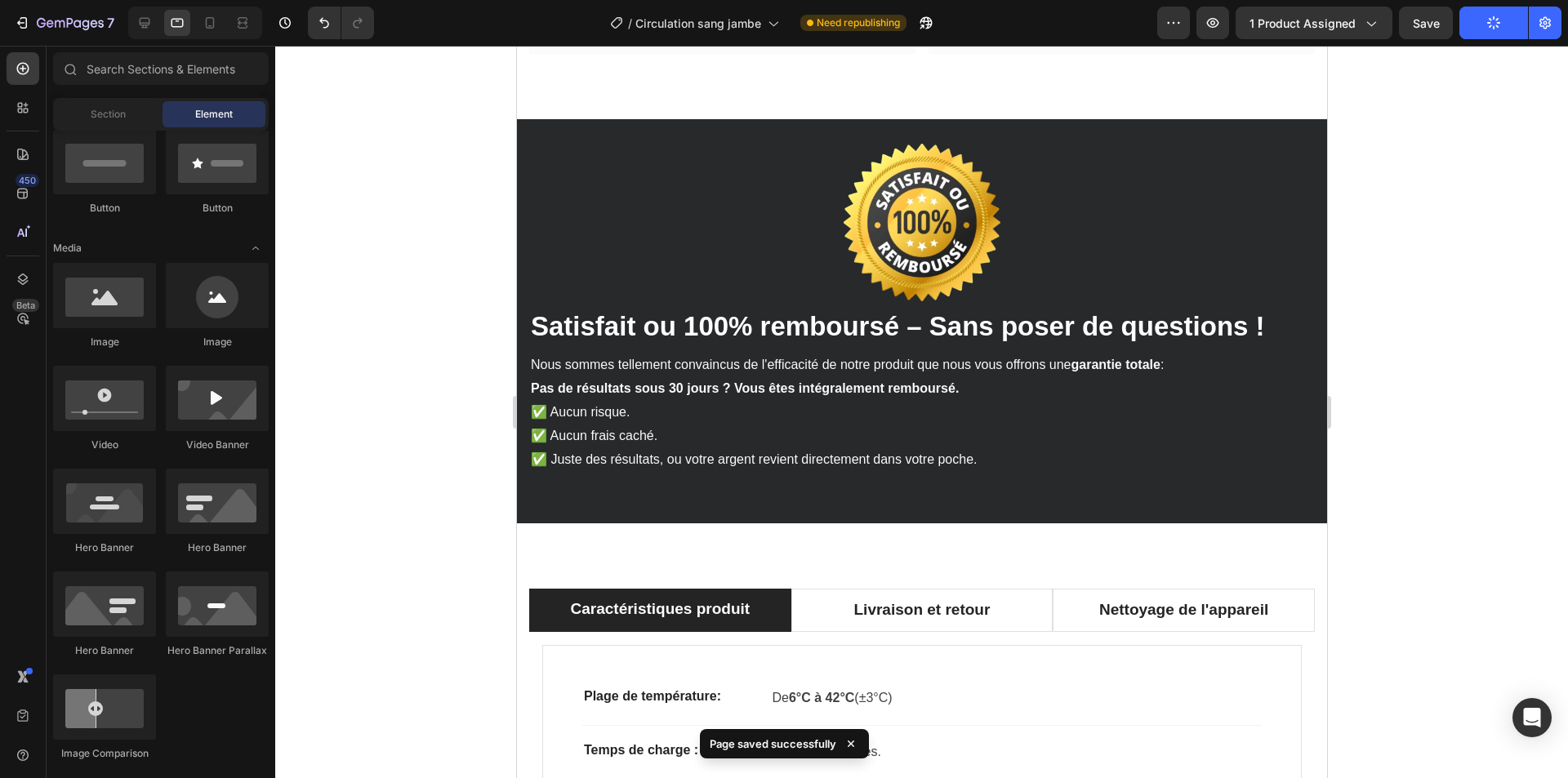
click at [126, 24] on div at bounding box center [192, 22] width 140 height 33
click at [138, 24] on icon at bounding box center [145, 23] width 16 height 16
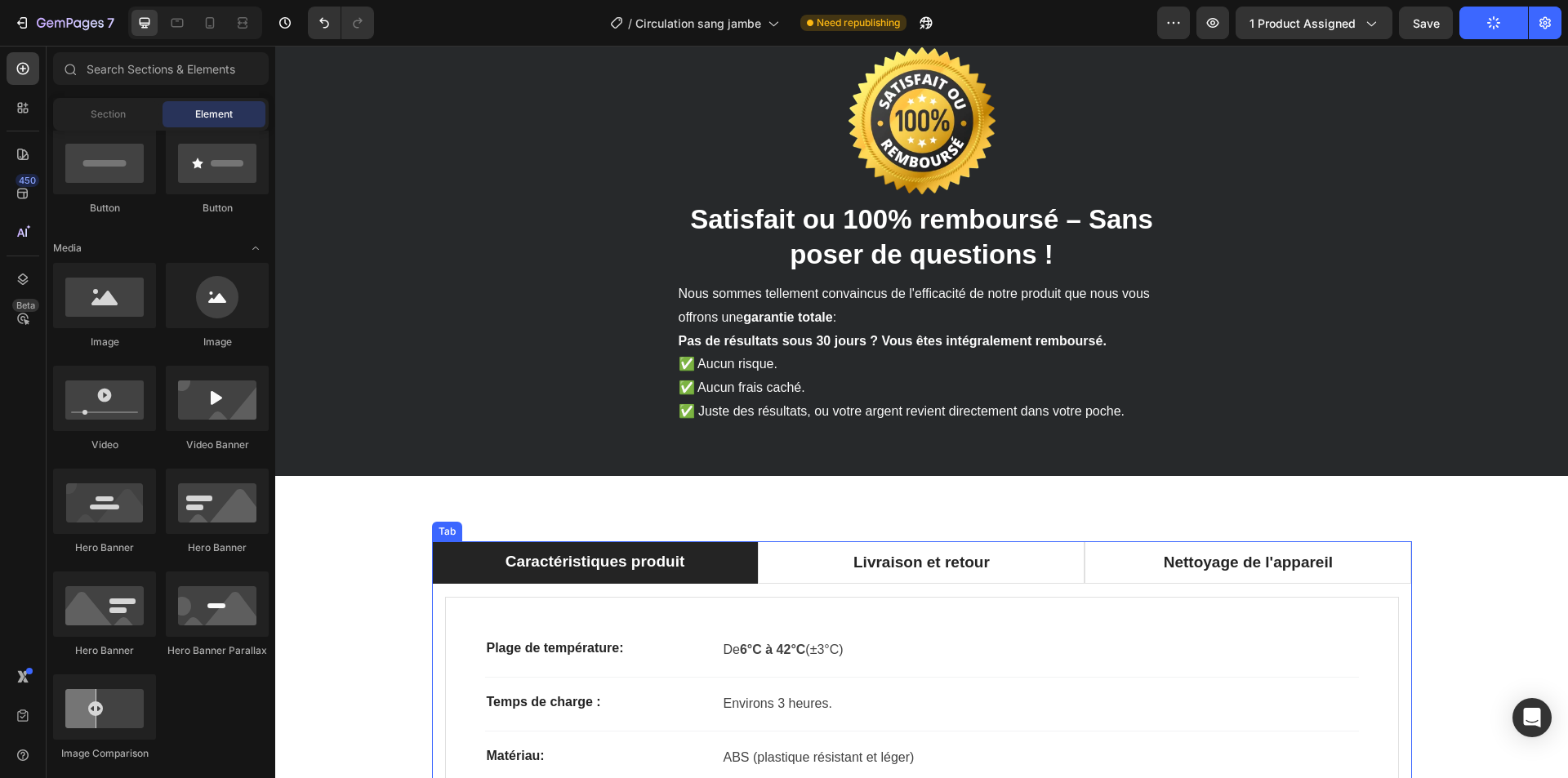
scroll to position [3111, 0]
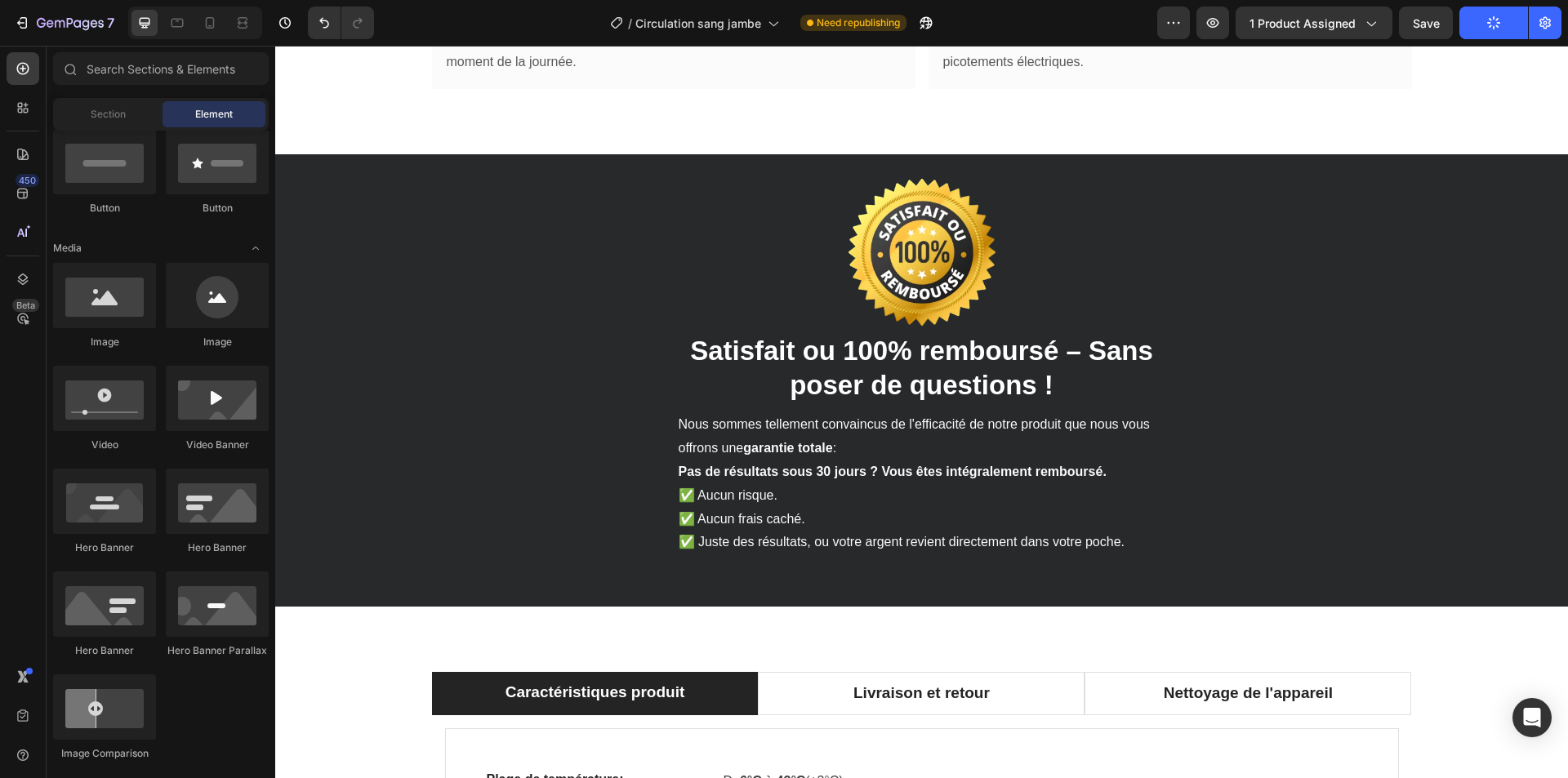
click at [194, 30] on div at bounding box center [194, 22] width 134 height 33
click at [210, 28] on icon at bounding box center [210, 22] width 9 height 12
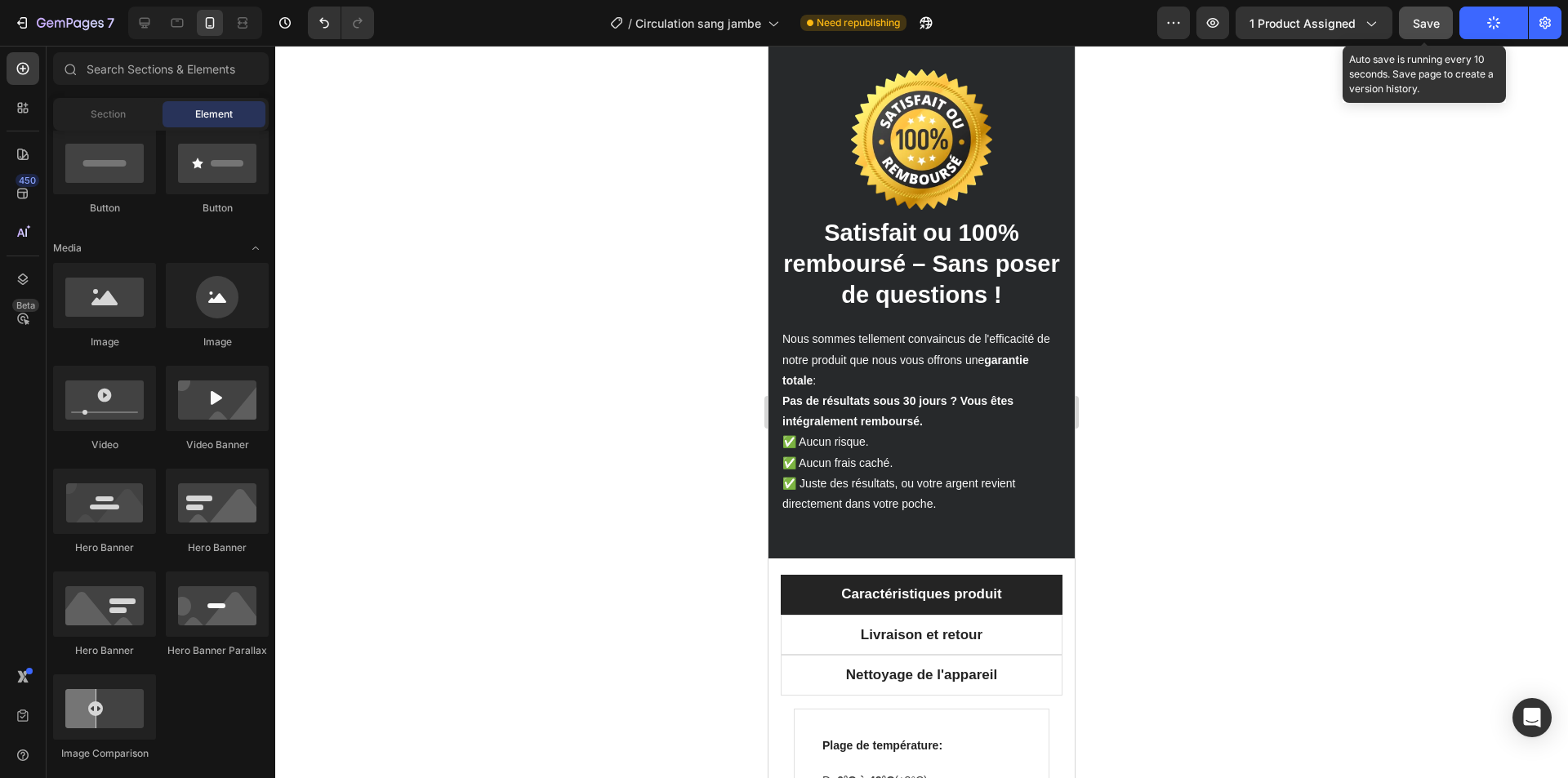
click at [1426, 32] on button "Save" at bounding box center [1426, 22] width 54 height 33
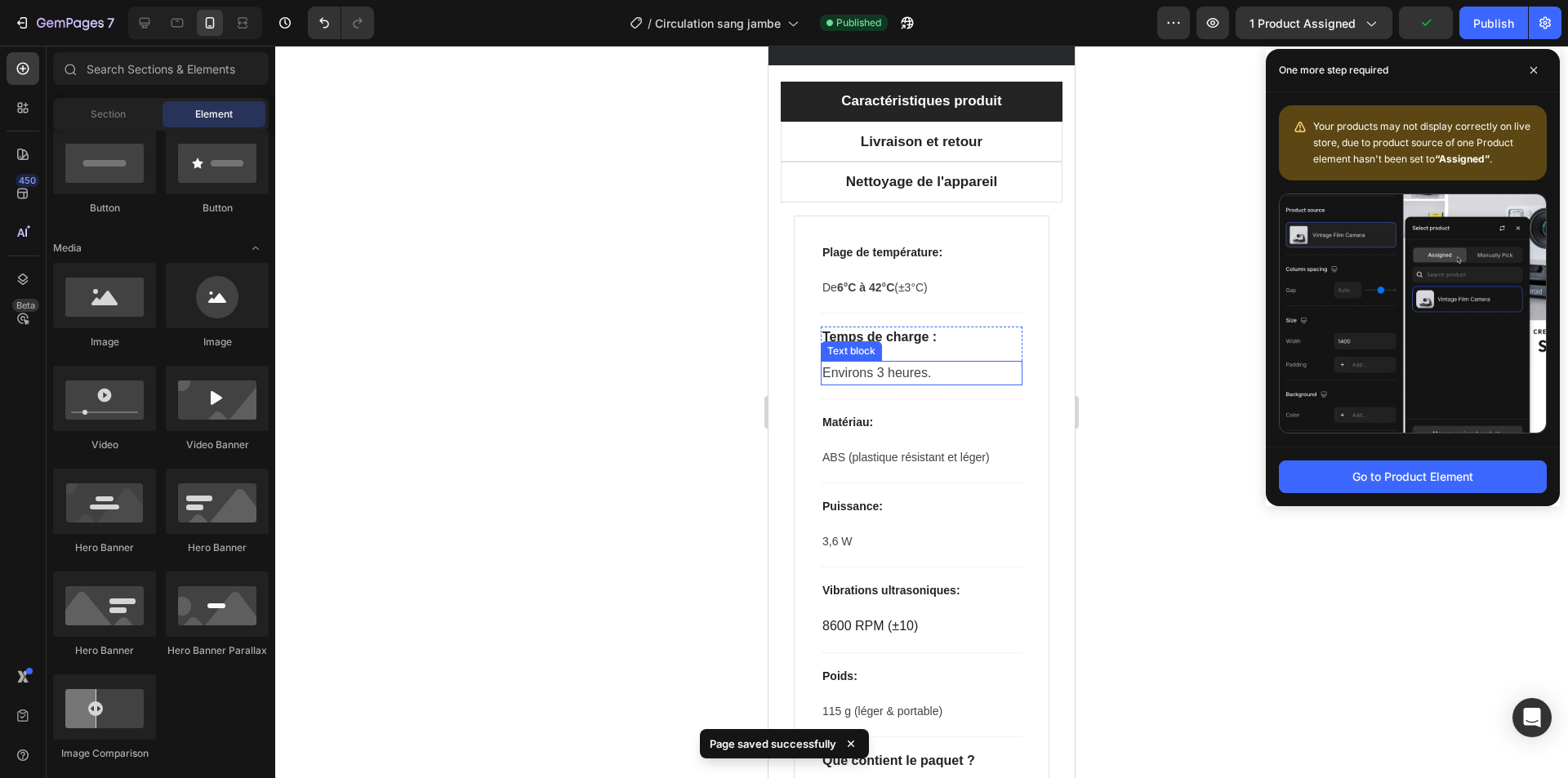
scroll to position [3764, 0]
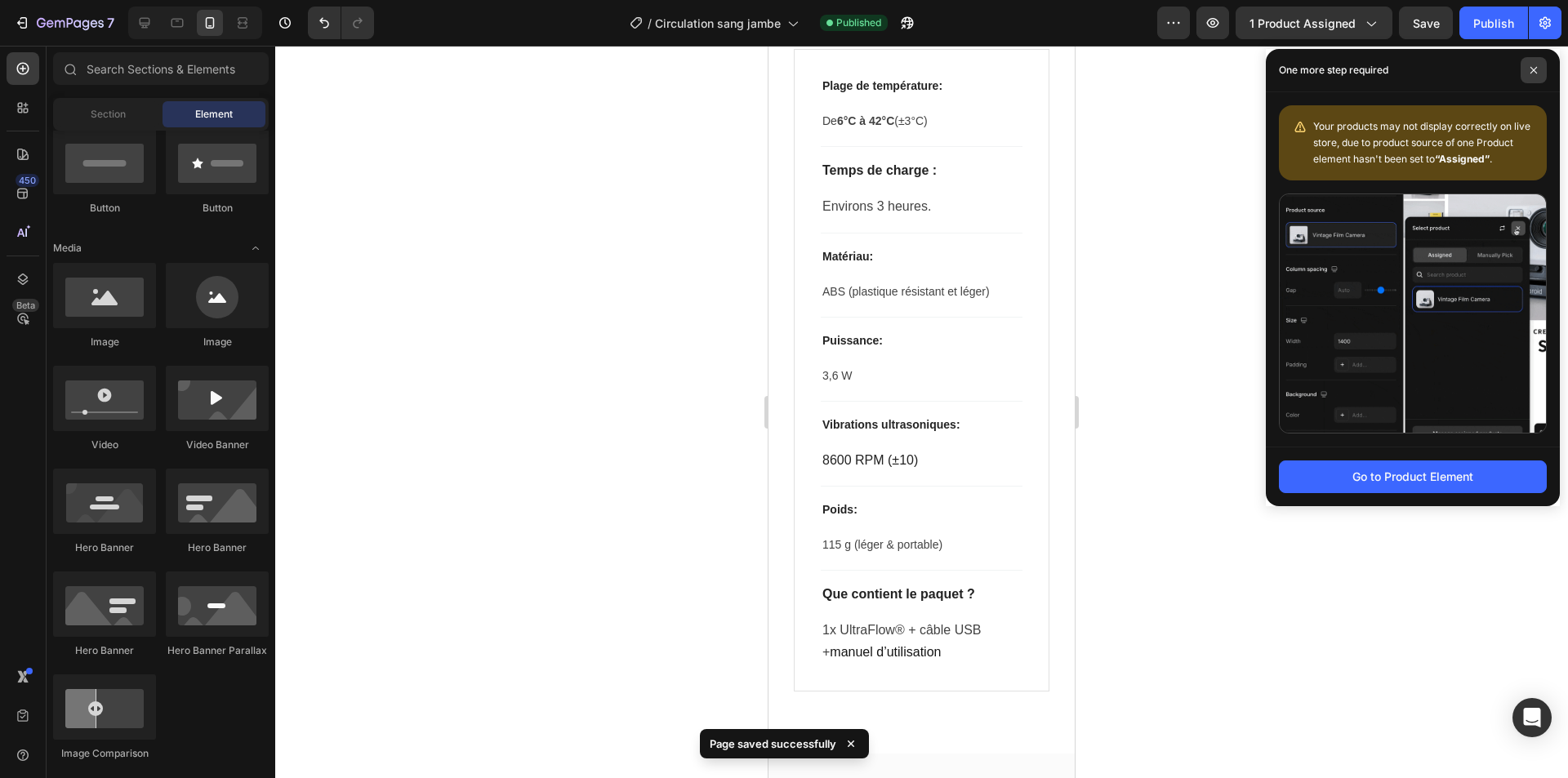
click at [1545, 71] on span at bounding box center [1533, 69] width 26 height 26
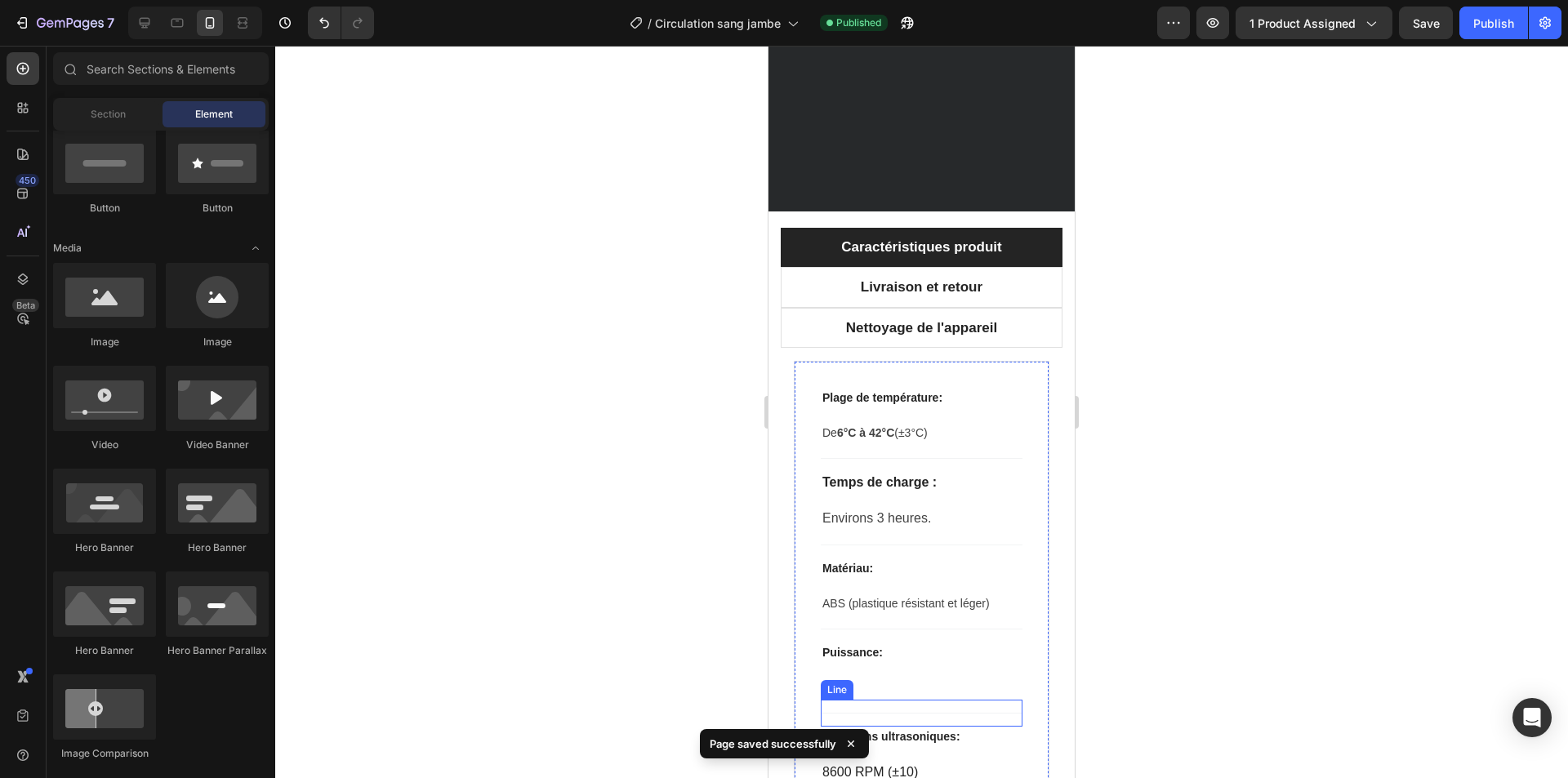
scroll to position [3438, 0]
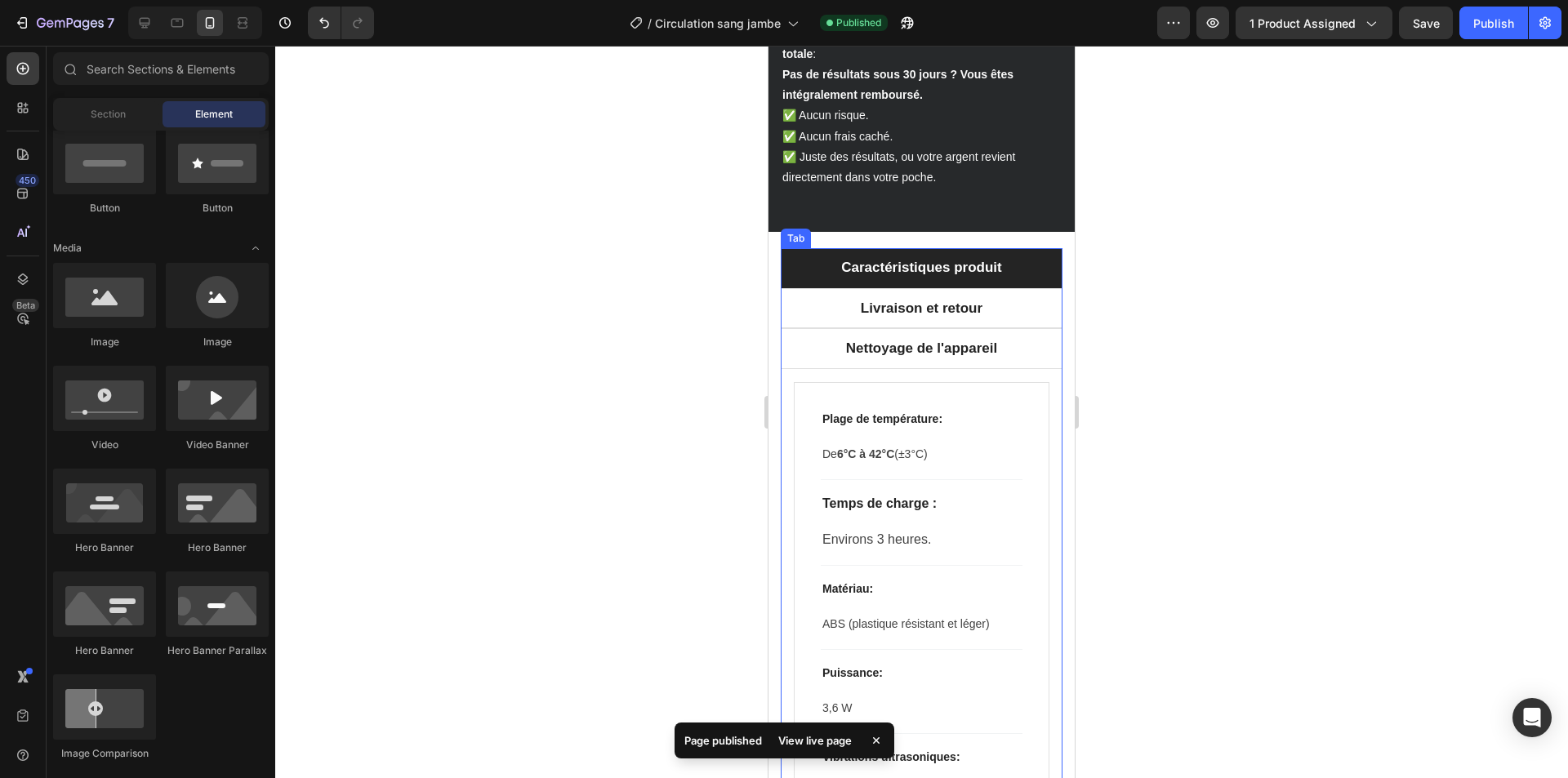
click at [783, 406] on div "Plage de température : Text block De 6°C à 42°C (±3°C) Text block Row Title Lin…" at bounding box center [922, 703] width 282 height 669
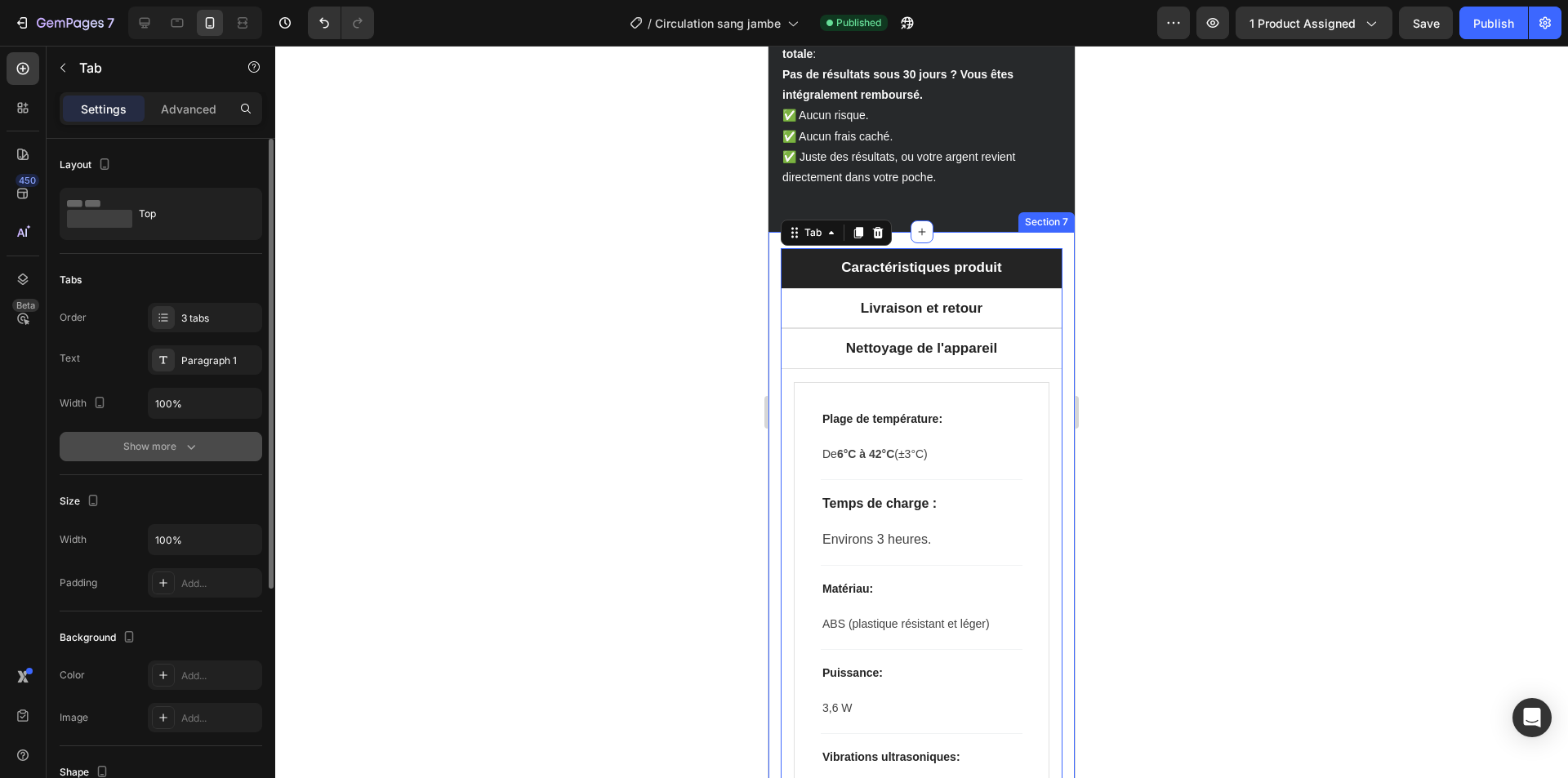
click at [140, 445] on div "Show more" at bounding box center [162, 446] width 76 height 16
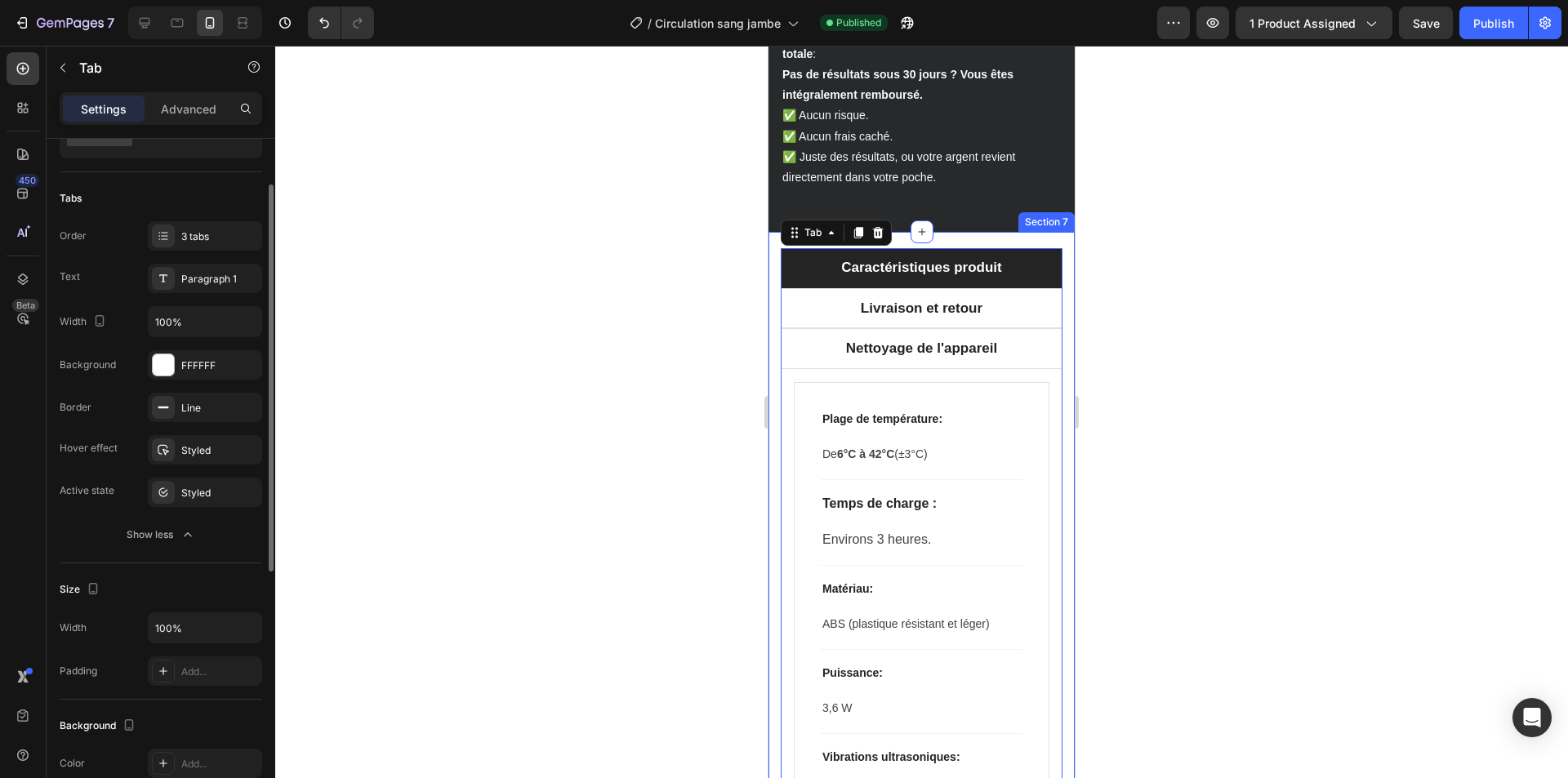
scroll to position [163, 0]
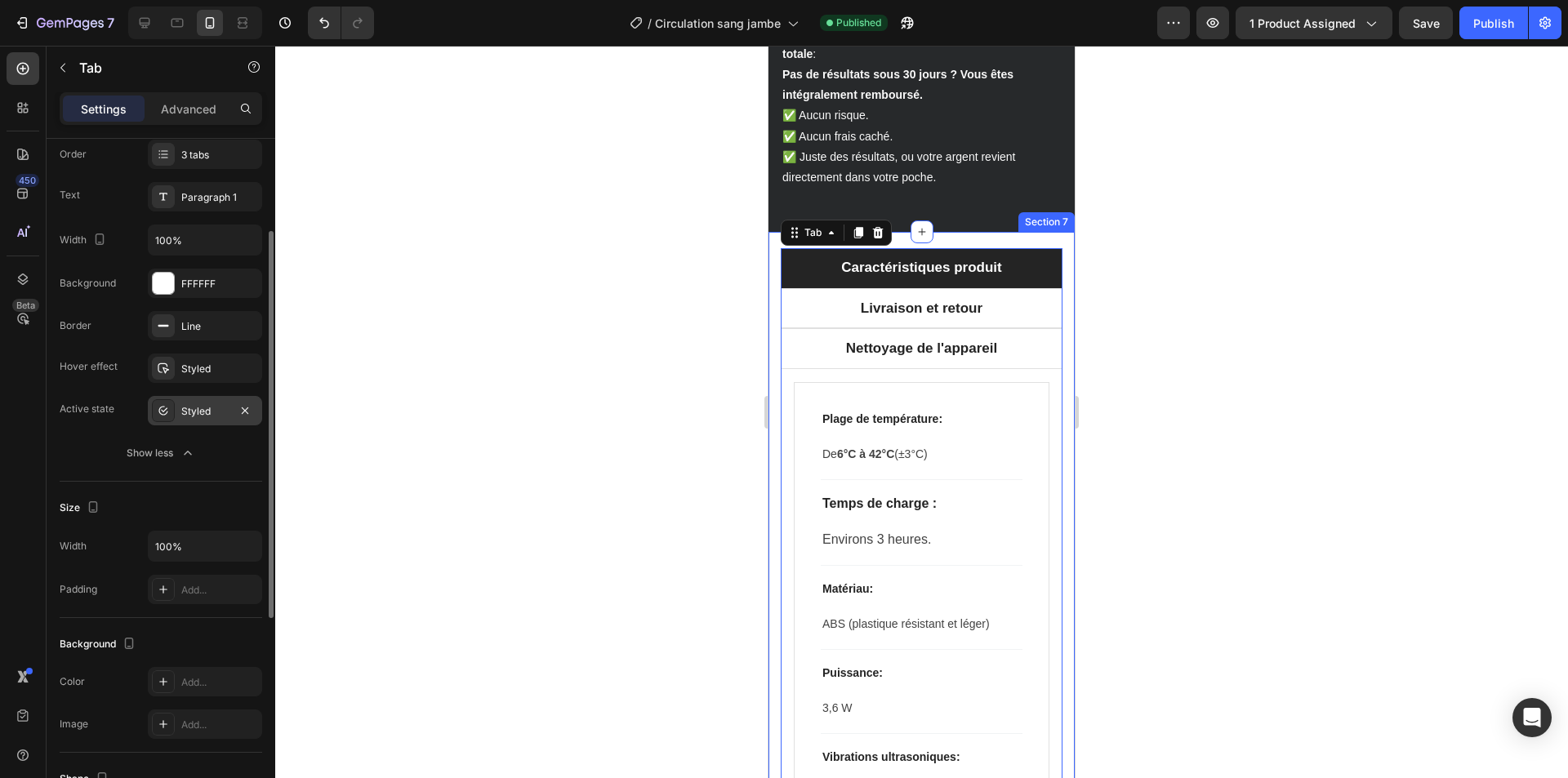
click at [210, 415] on div "Styled" at bounding box center [204, 412] width 47 height 15
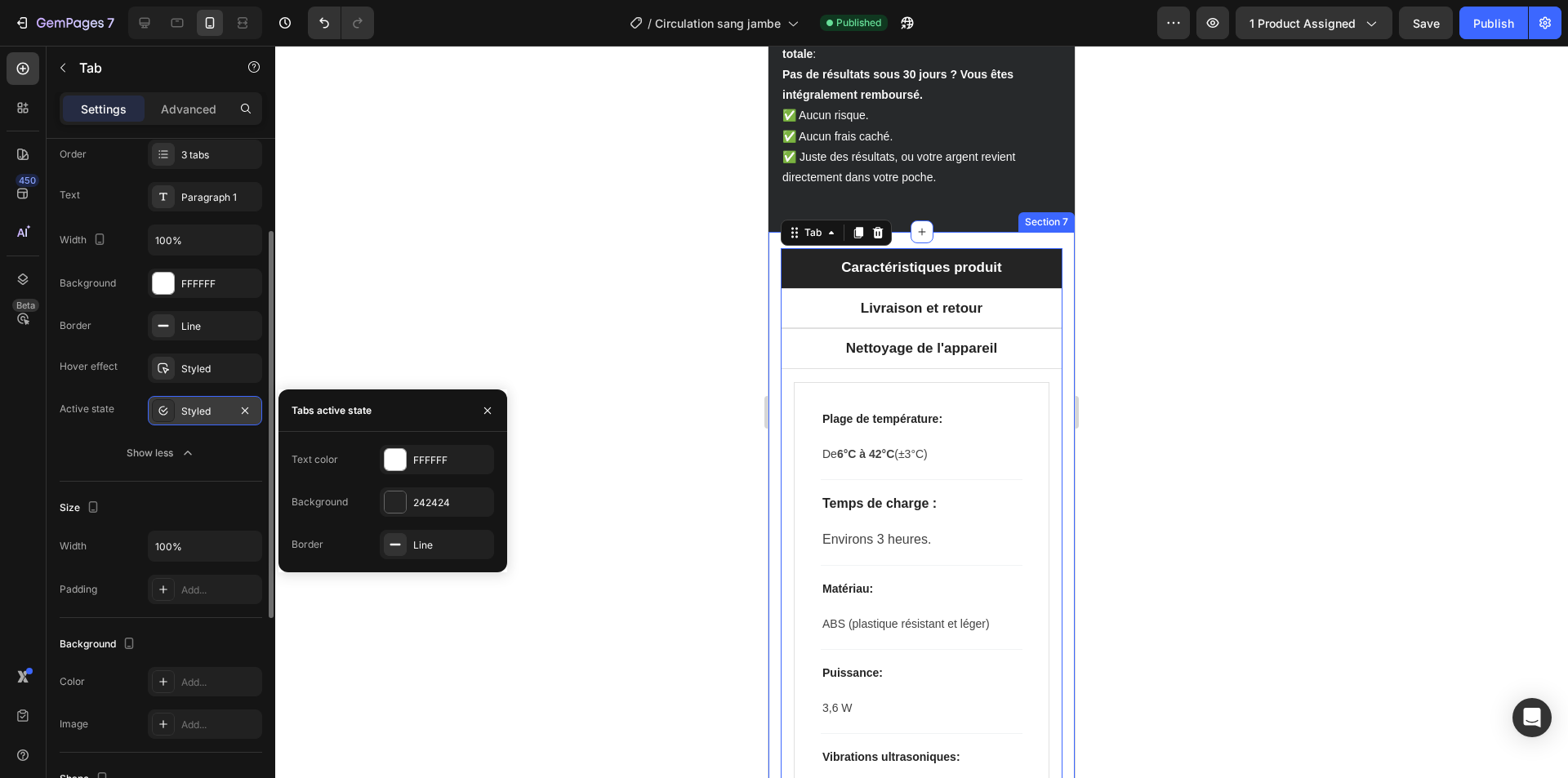
click at [210, 415] on div "Styled" at bounding box center [204, 412] width 47 height 15
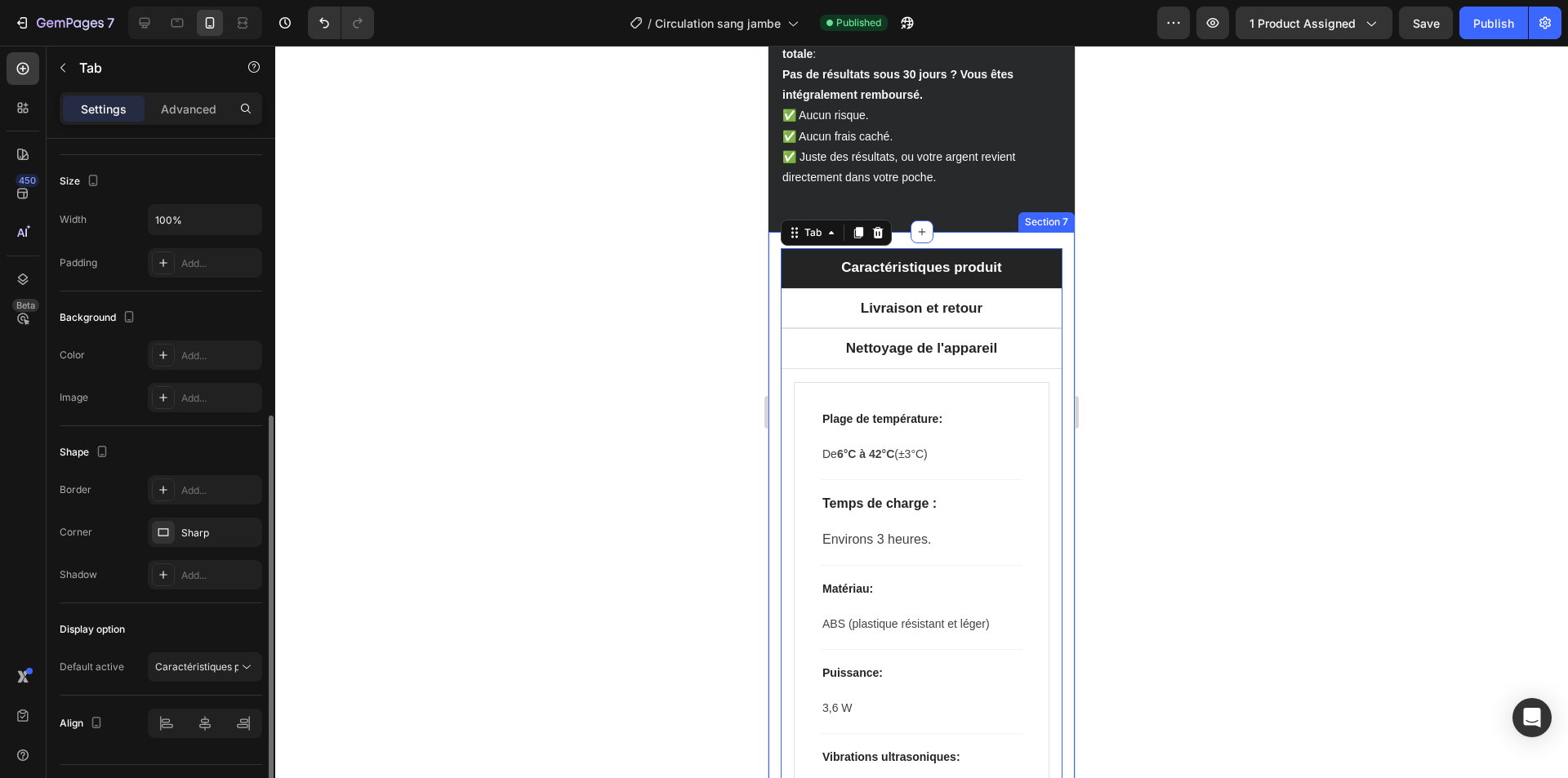
scroll to position [528, 0]
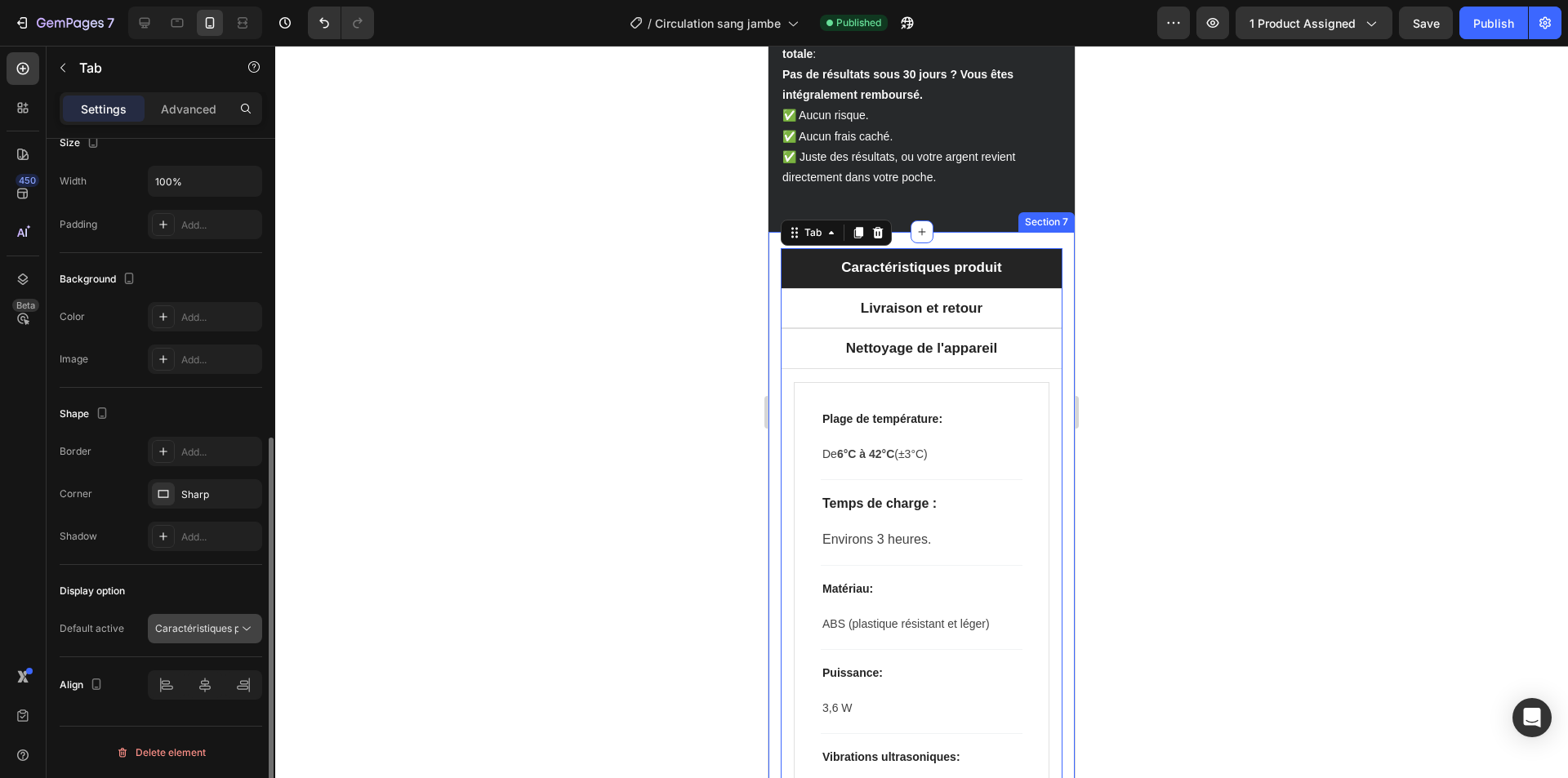
click at [209, 633] on p "Caractéristiques produit" at bounding box center [197, 628] width 83 height 15
click at [207, 628] on p "Caractéristiques produit" at bounding box center [197, 628] width 83 height 15
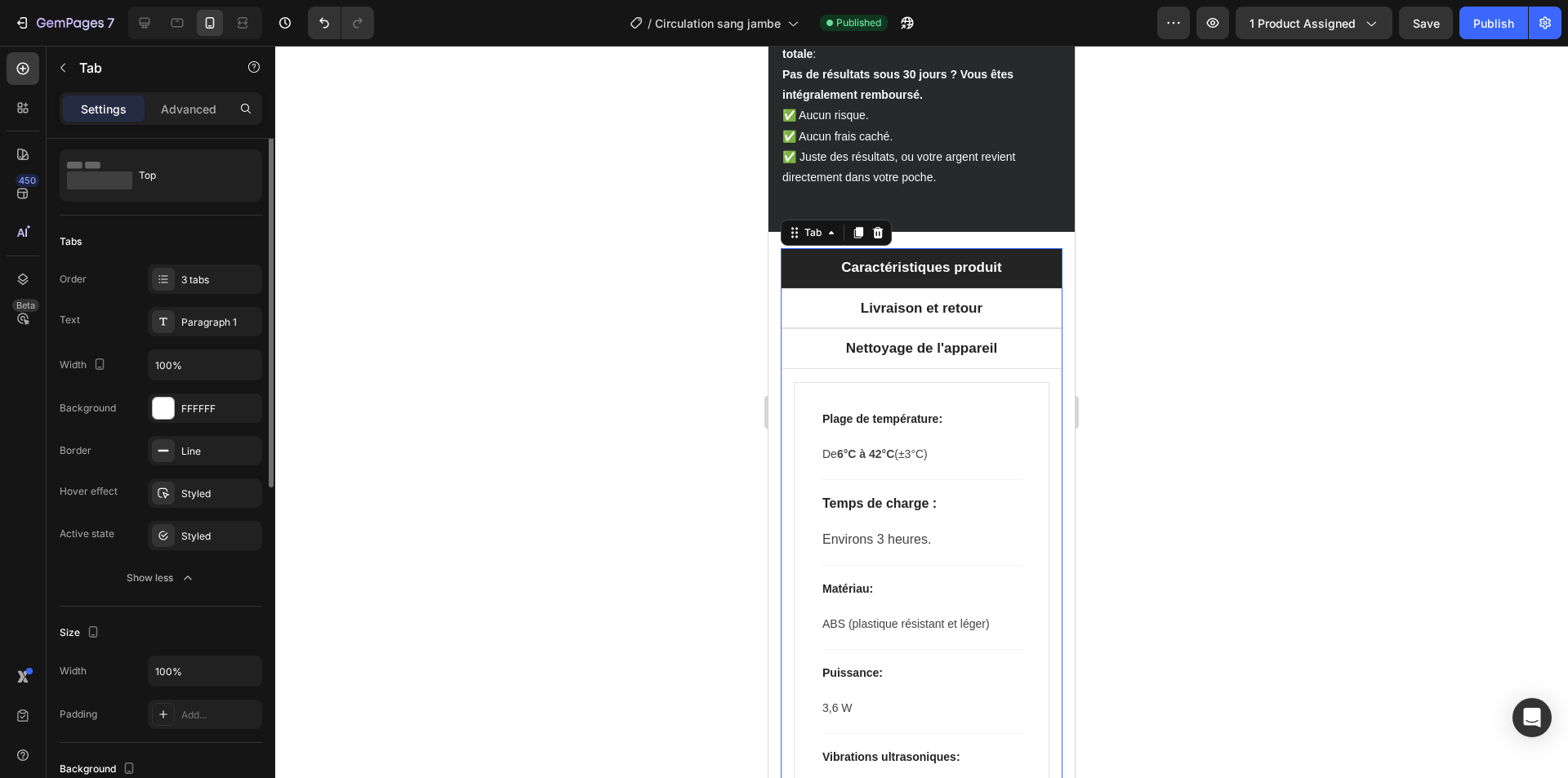
scroll to position [0, 0]
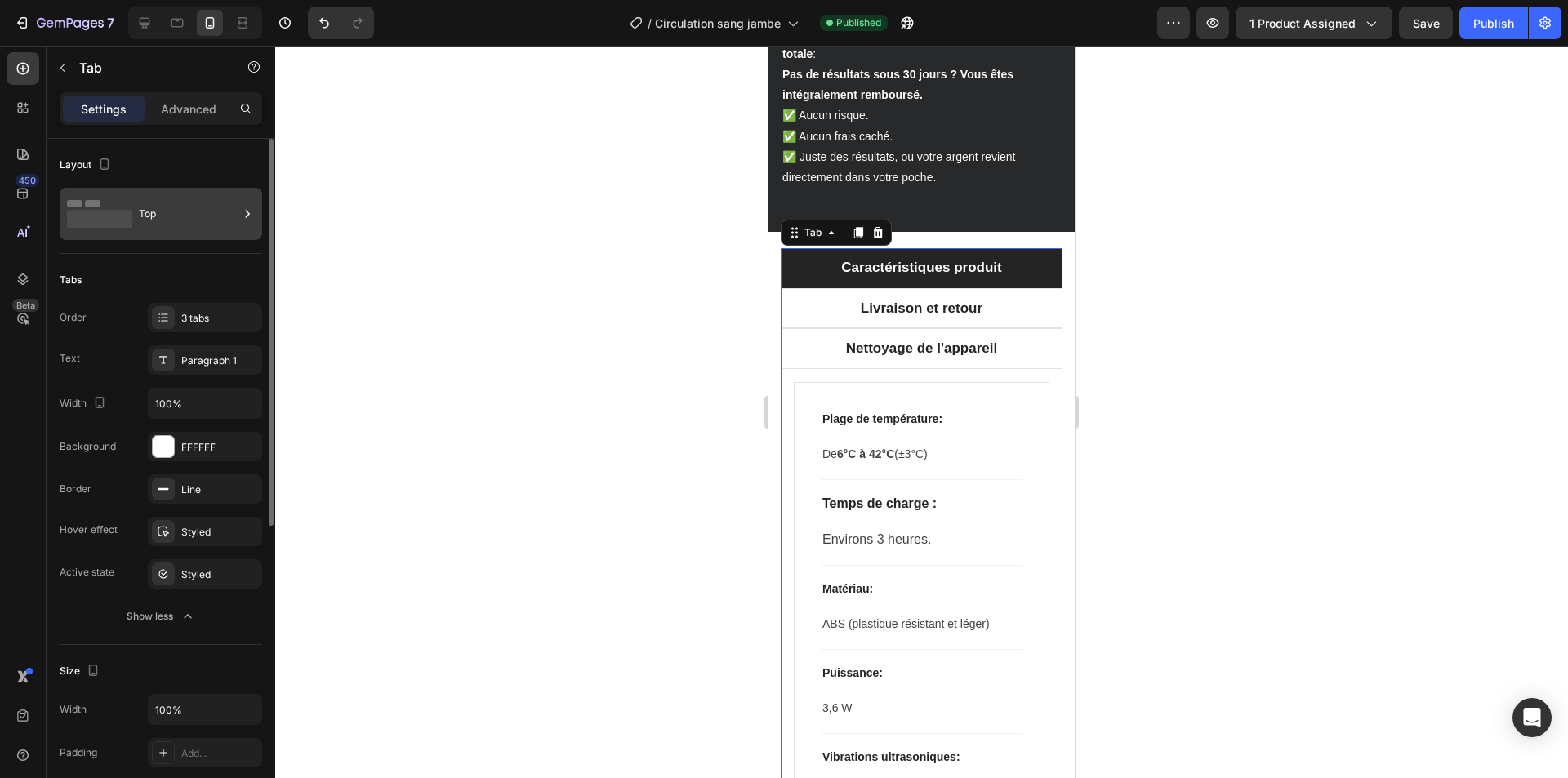
click at [166, 215] on div "Top" at bounding box center [188, 214] width 99 height 37
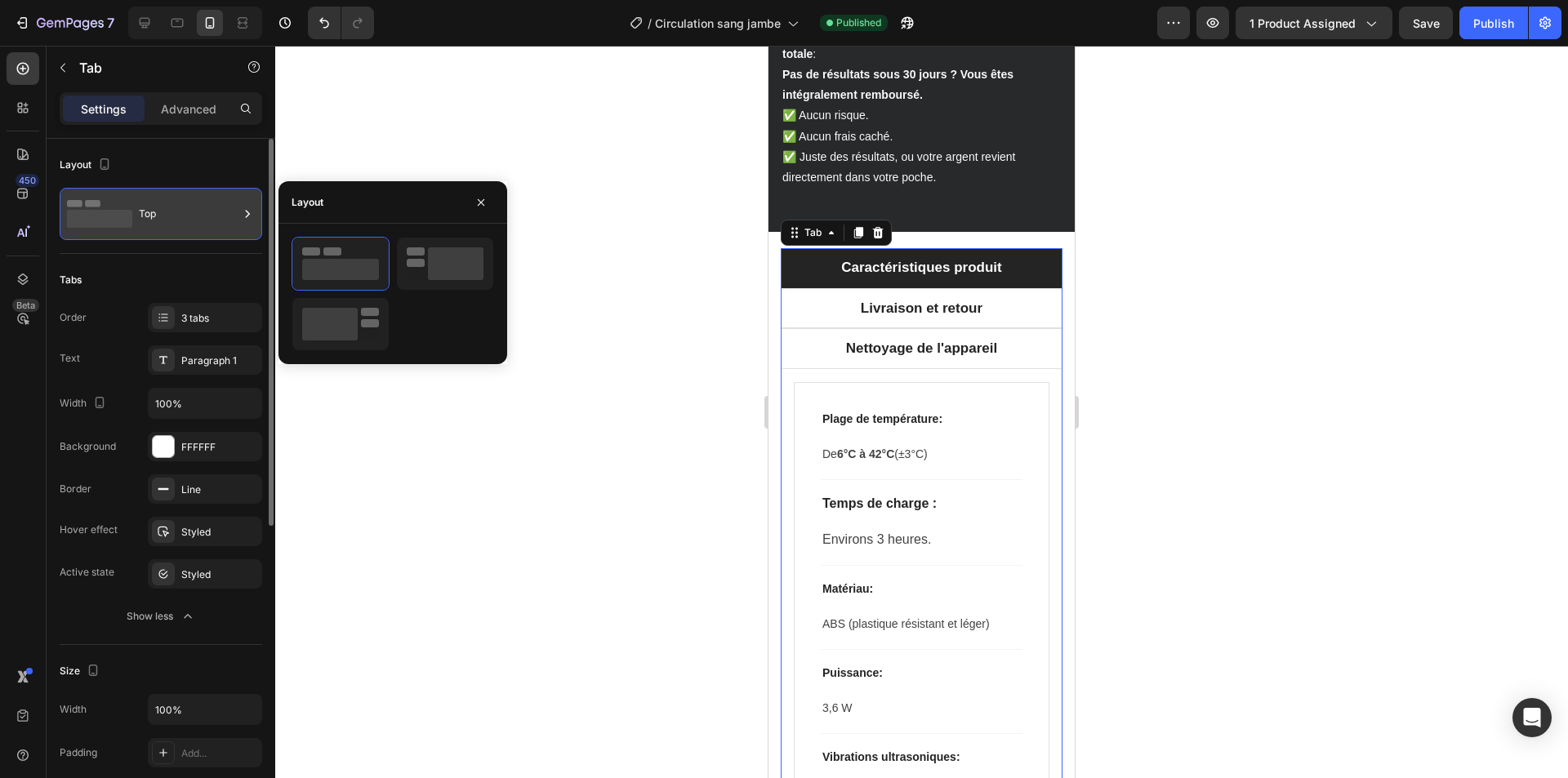
click at [166, 215] on div "Top" at bounding box center [188, 214] width 99 height 37
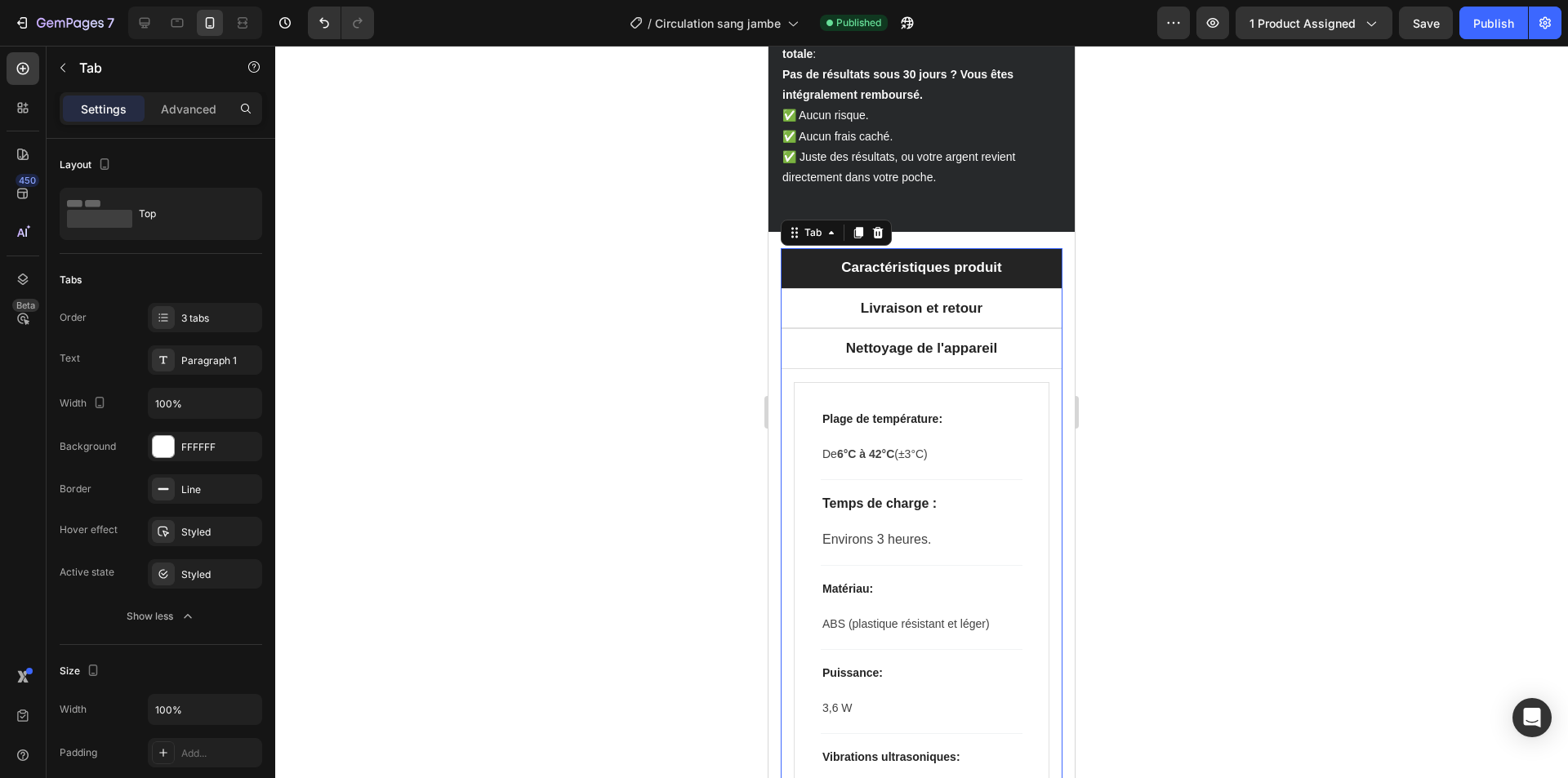
click at [571, 468] on div at bounding box center [921, 413] width 1293 height 733
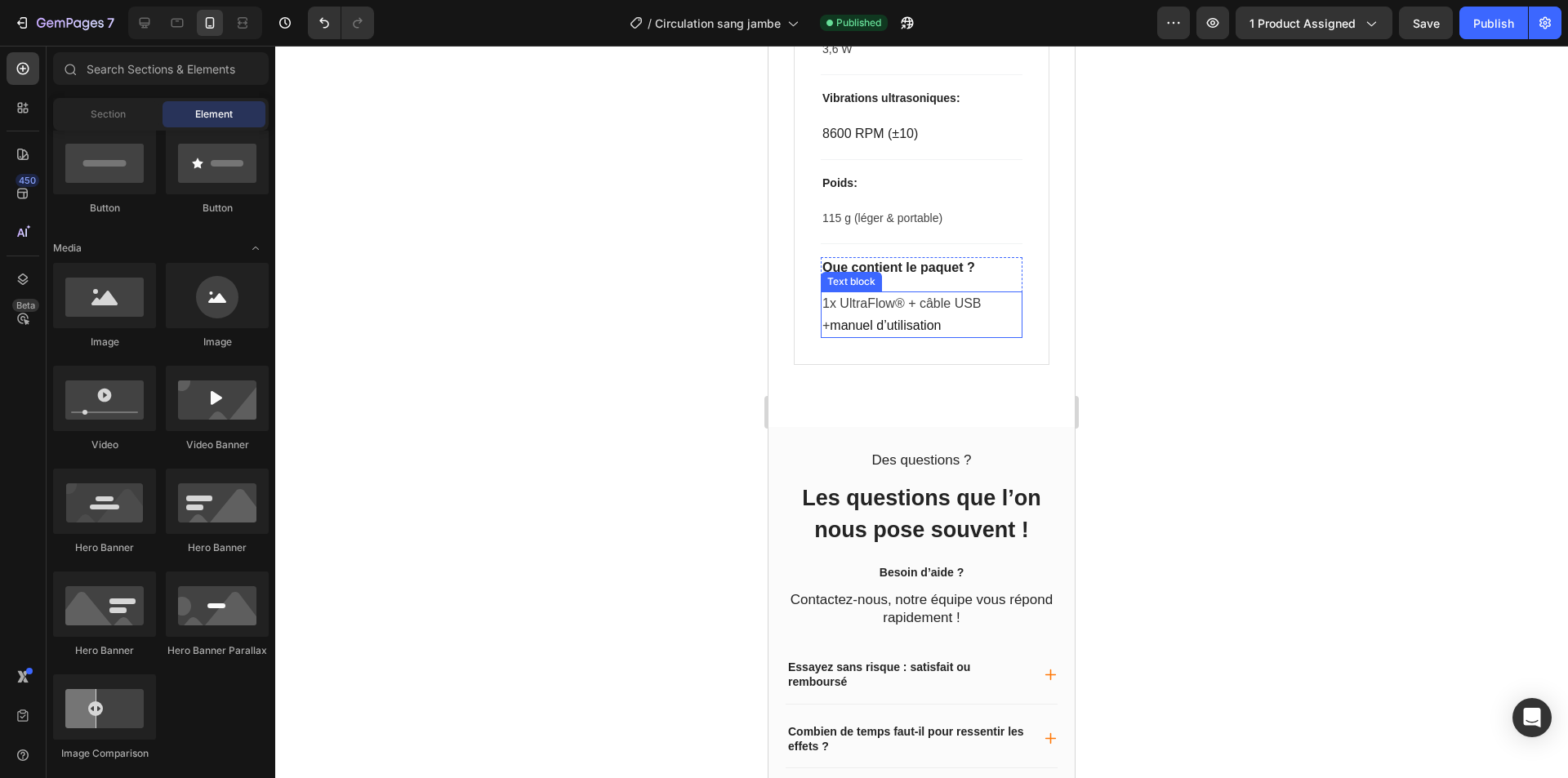
scroll to position [4417, 0]
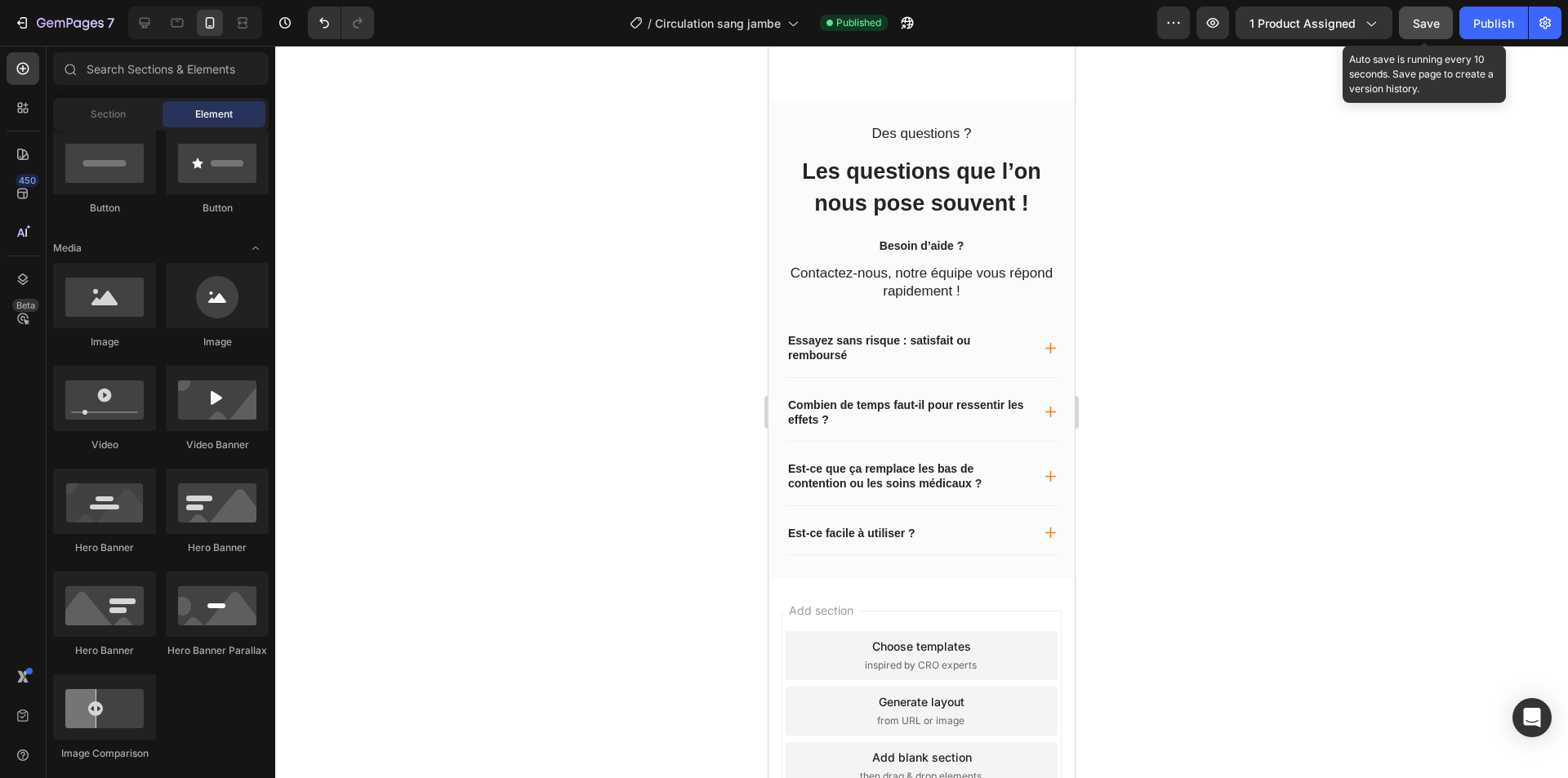
click at [1430, 28] on span "Save" at bounding box center [1426, 23] width 27 height 14
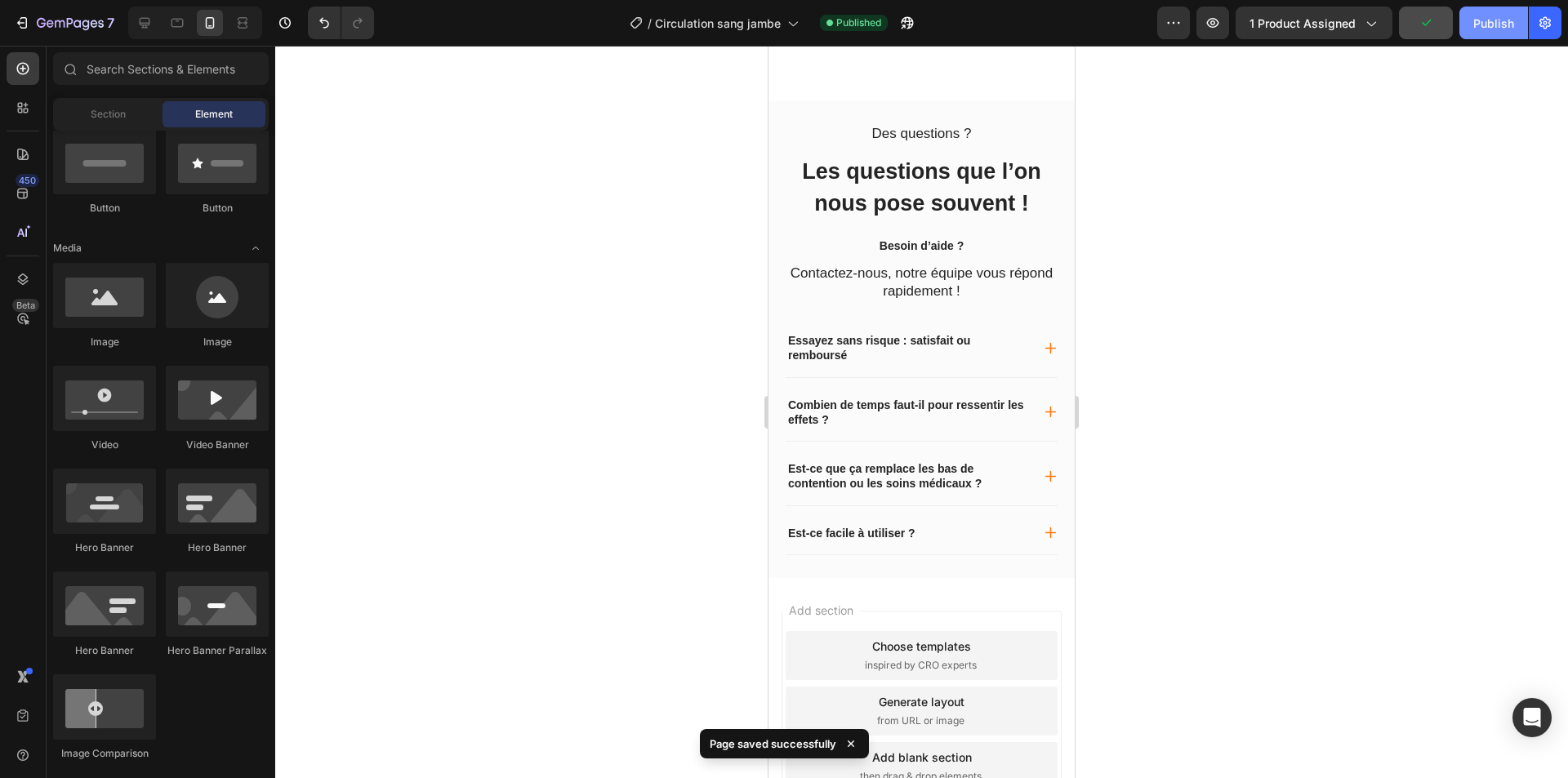
click at [1482, 26] on div "Publish" at bounding box center [1493, 23] width 41 height 17
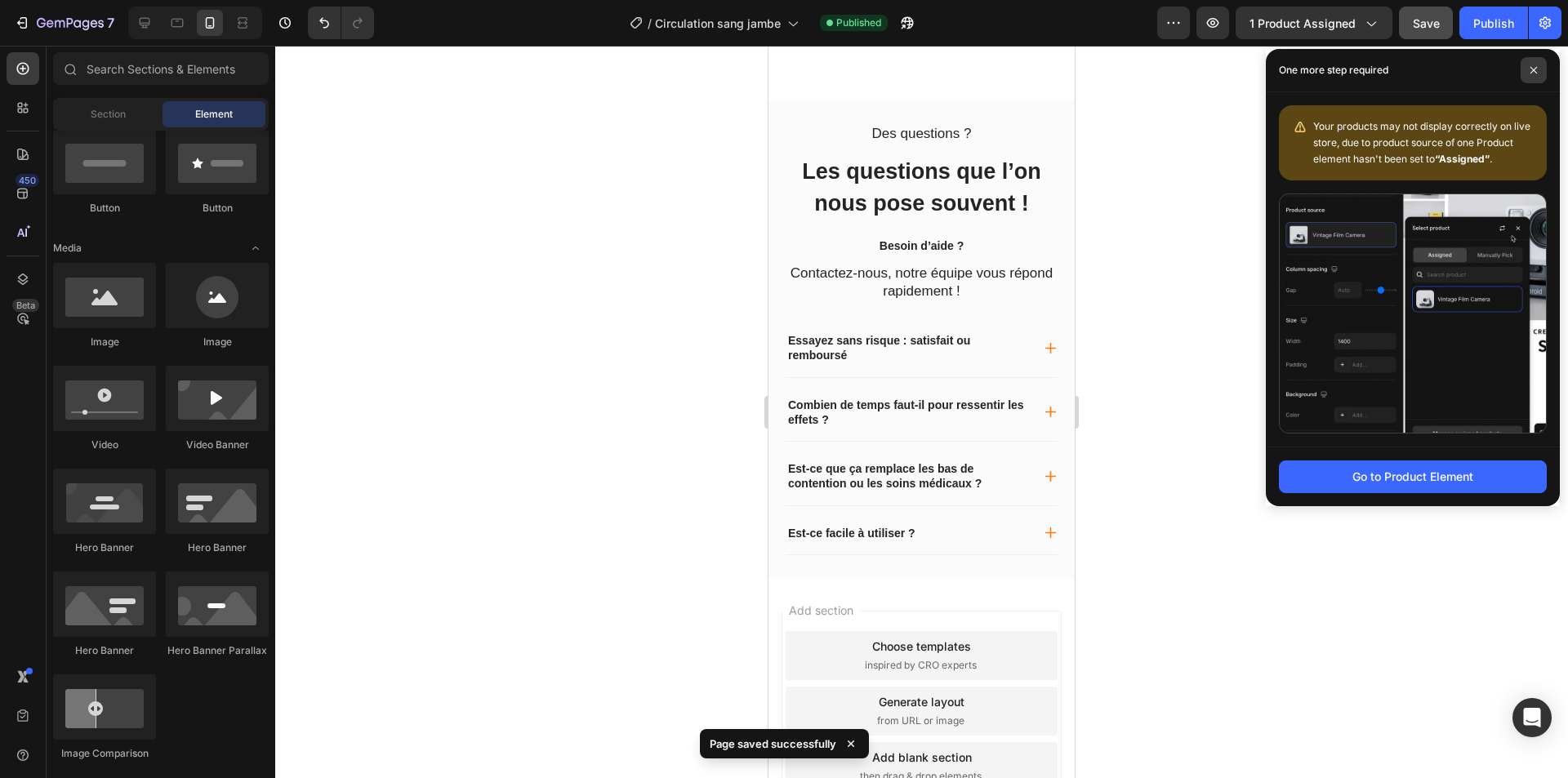
click at [1533, 66] on span at bounding box center [1533, 69] width 26 height 26
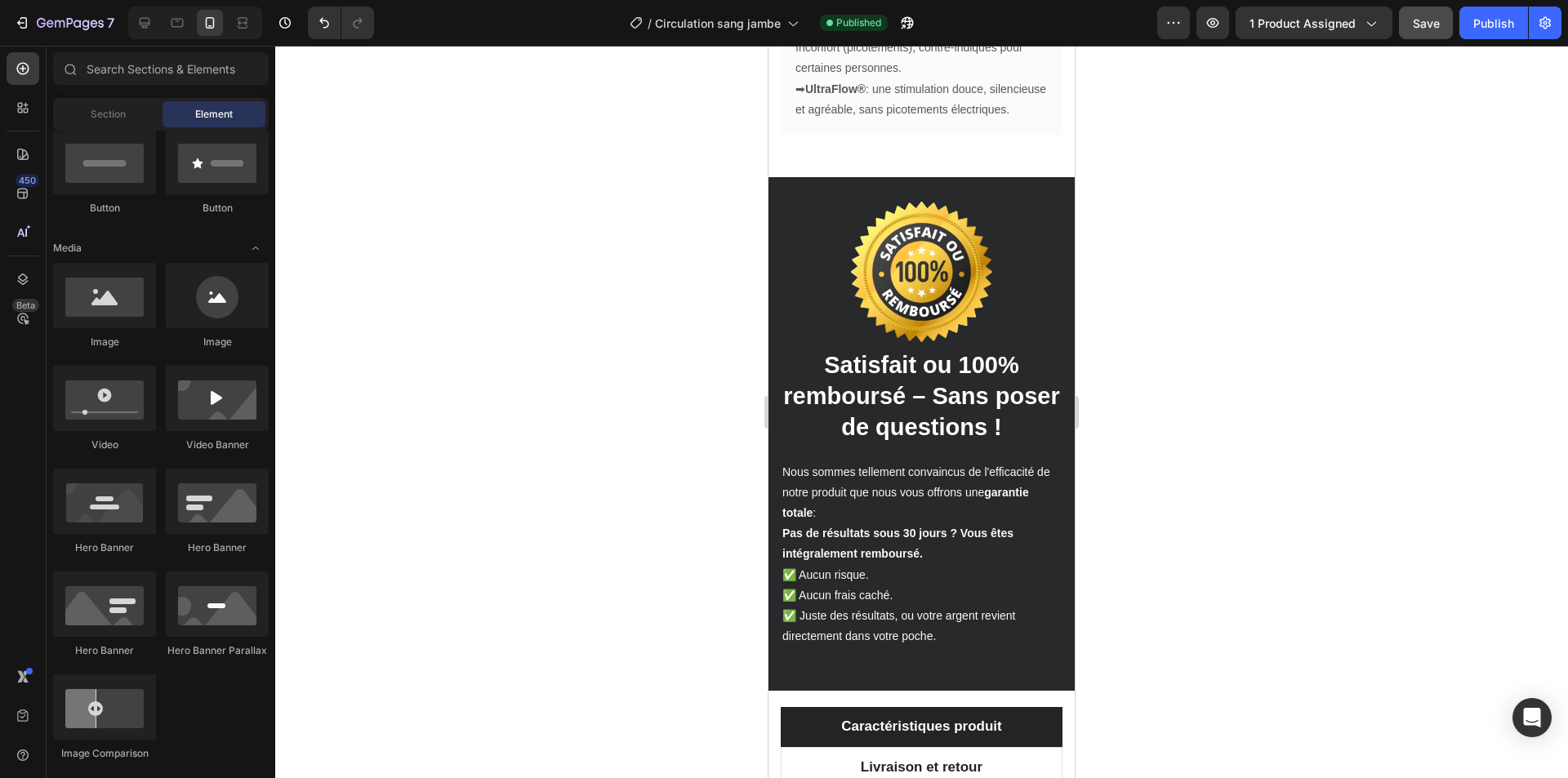
scroll to position [3441, 0]
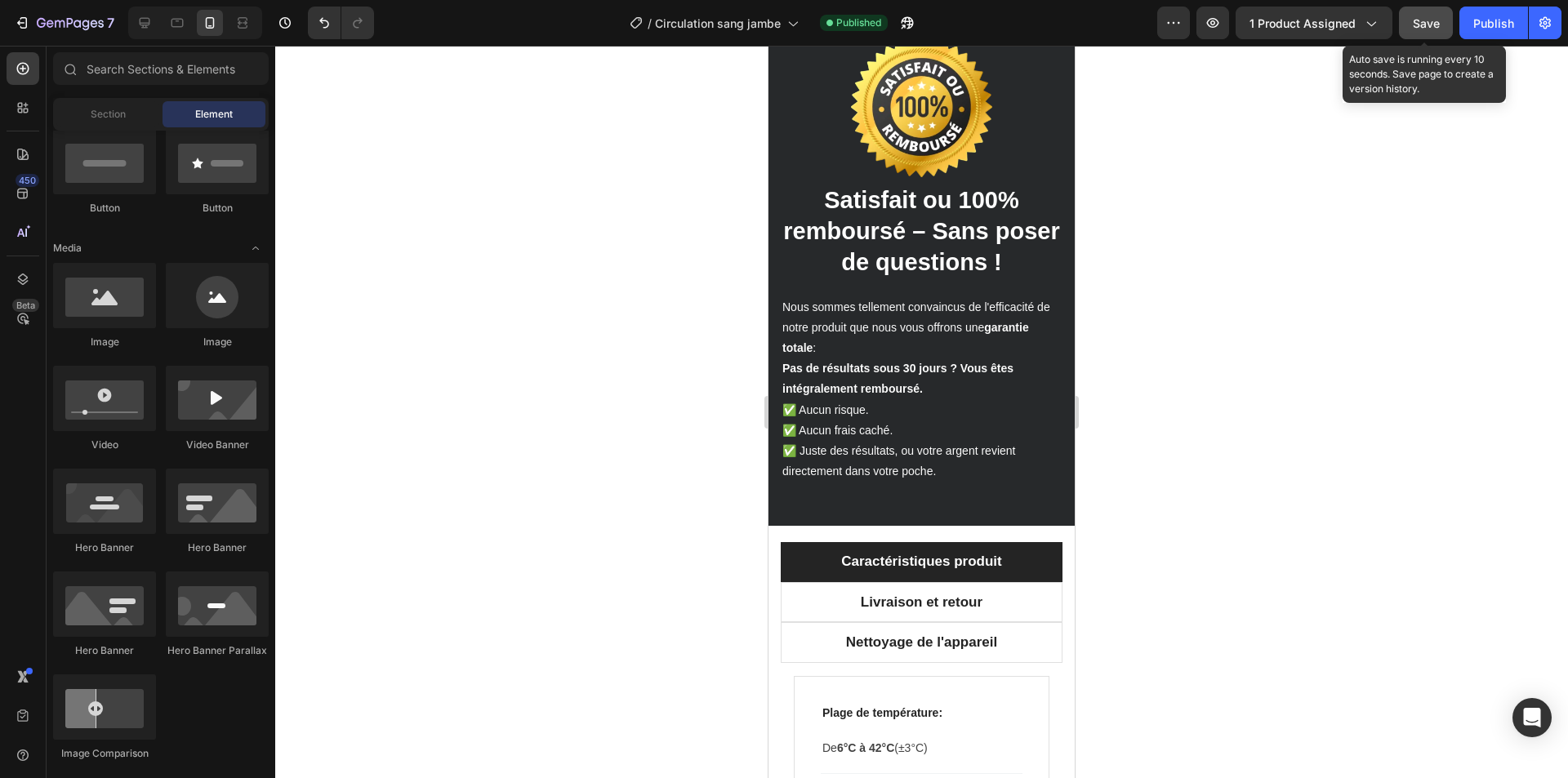
click at [1422, 31] on div "Save" at bounding box center [1426, 23] width 27 height 17
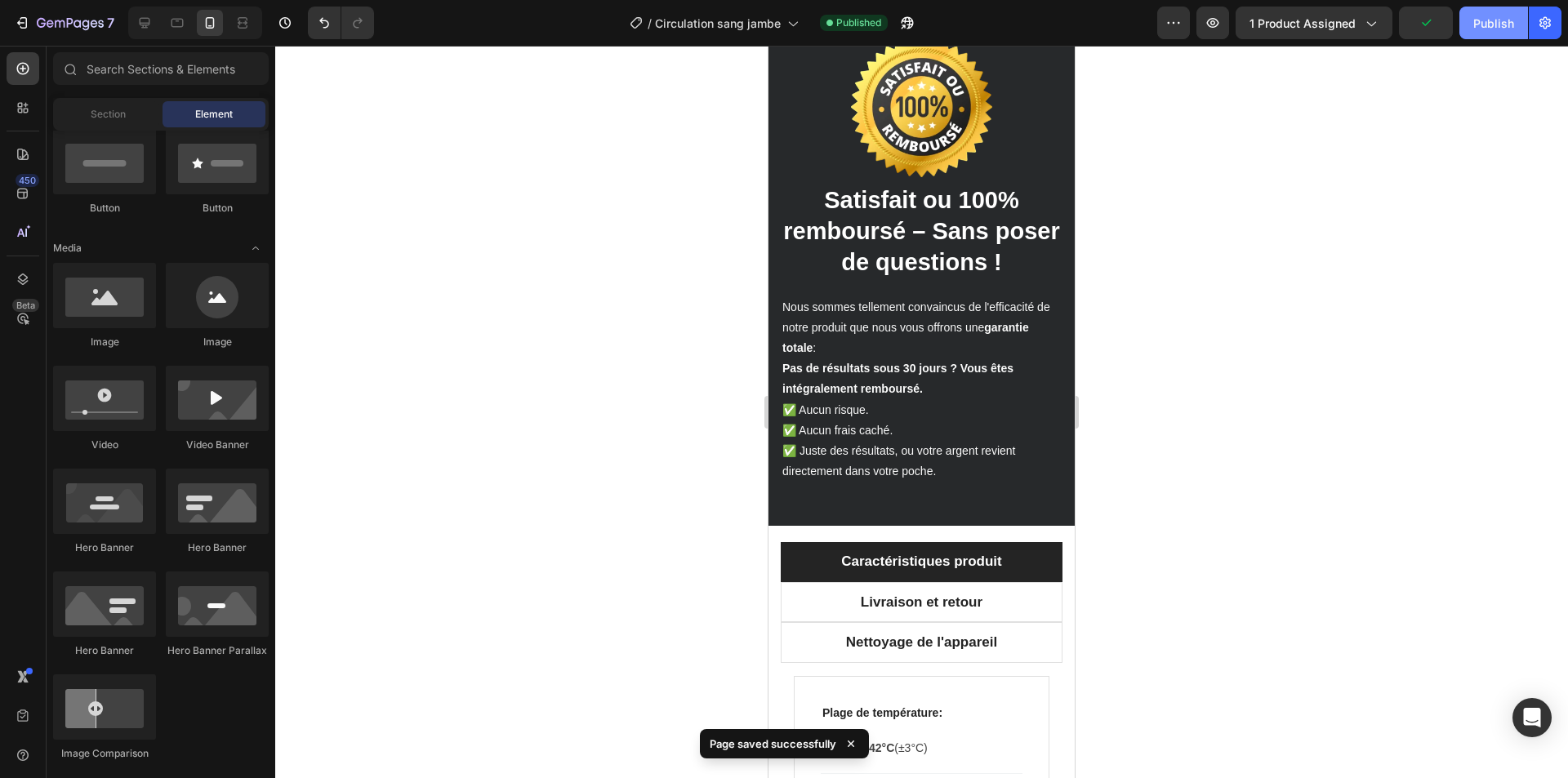
click at [1482, 28] on div "Publish" at bounding box center [1493, 23] width 41 height 17
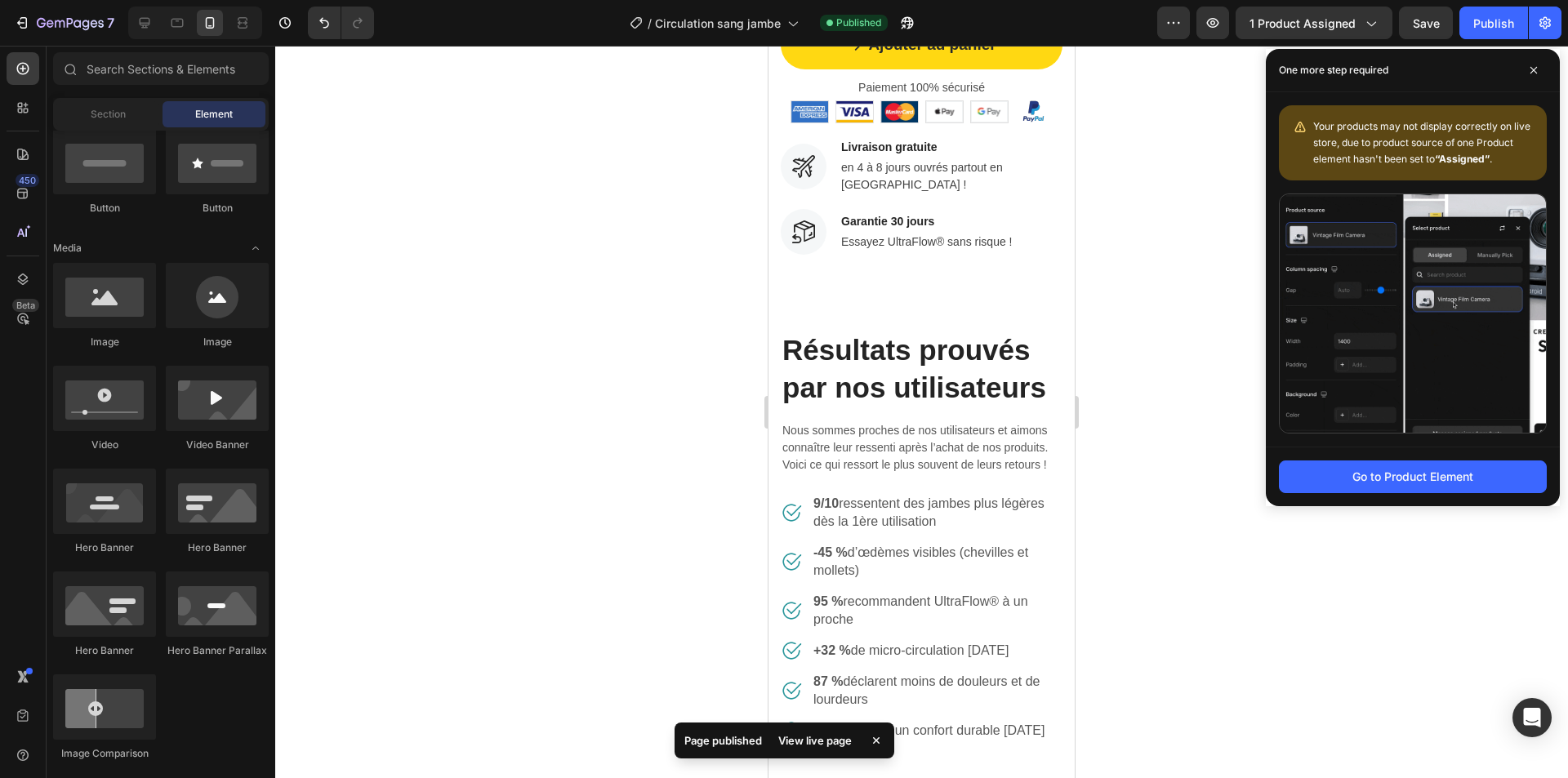
scroll to position [1146, 0]
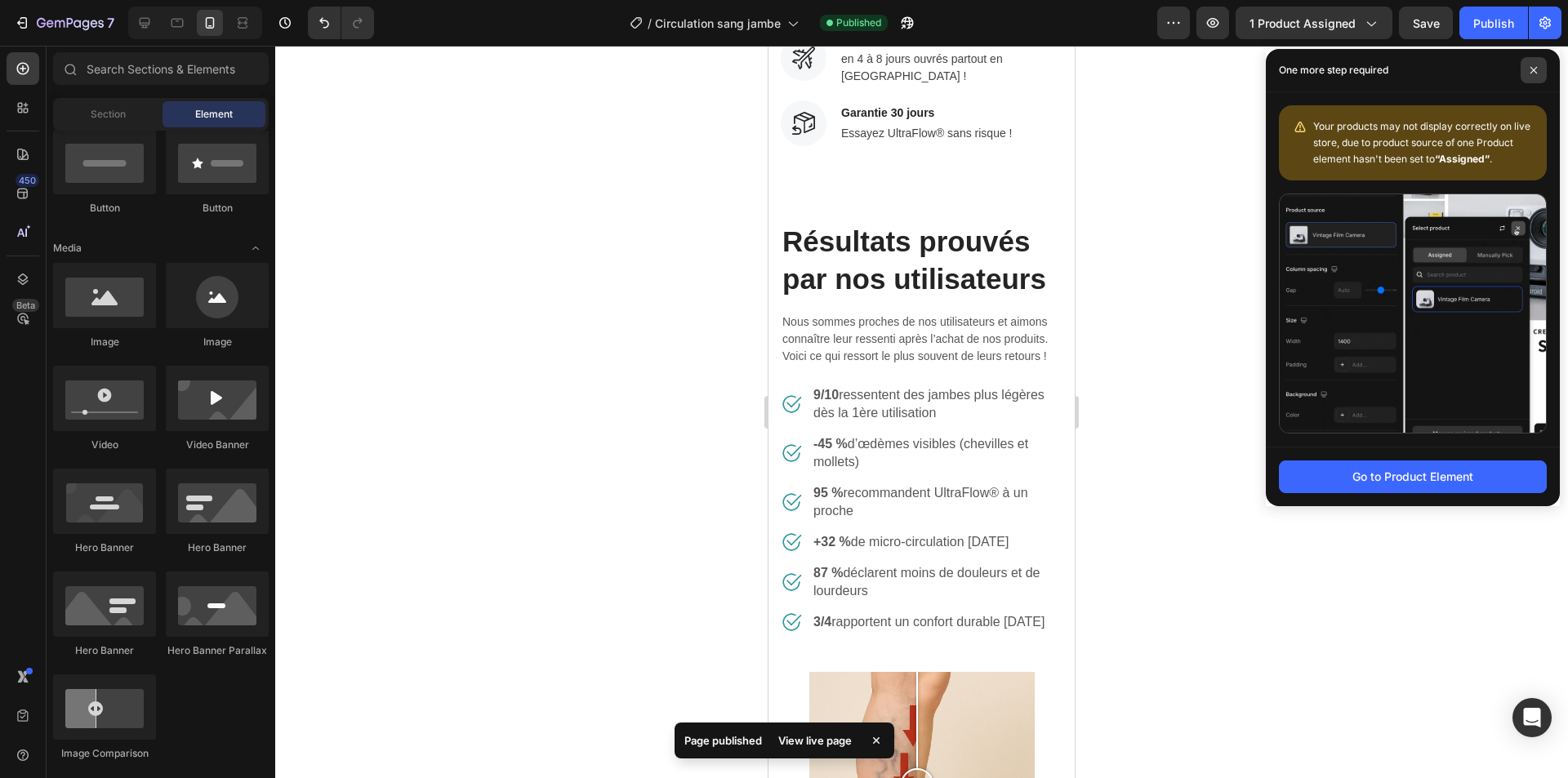
click at [1540, 72] on span at bounding box center [1533, 69] width 26 height 26
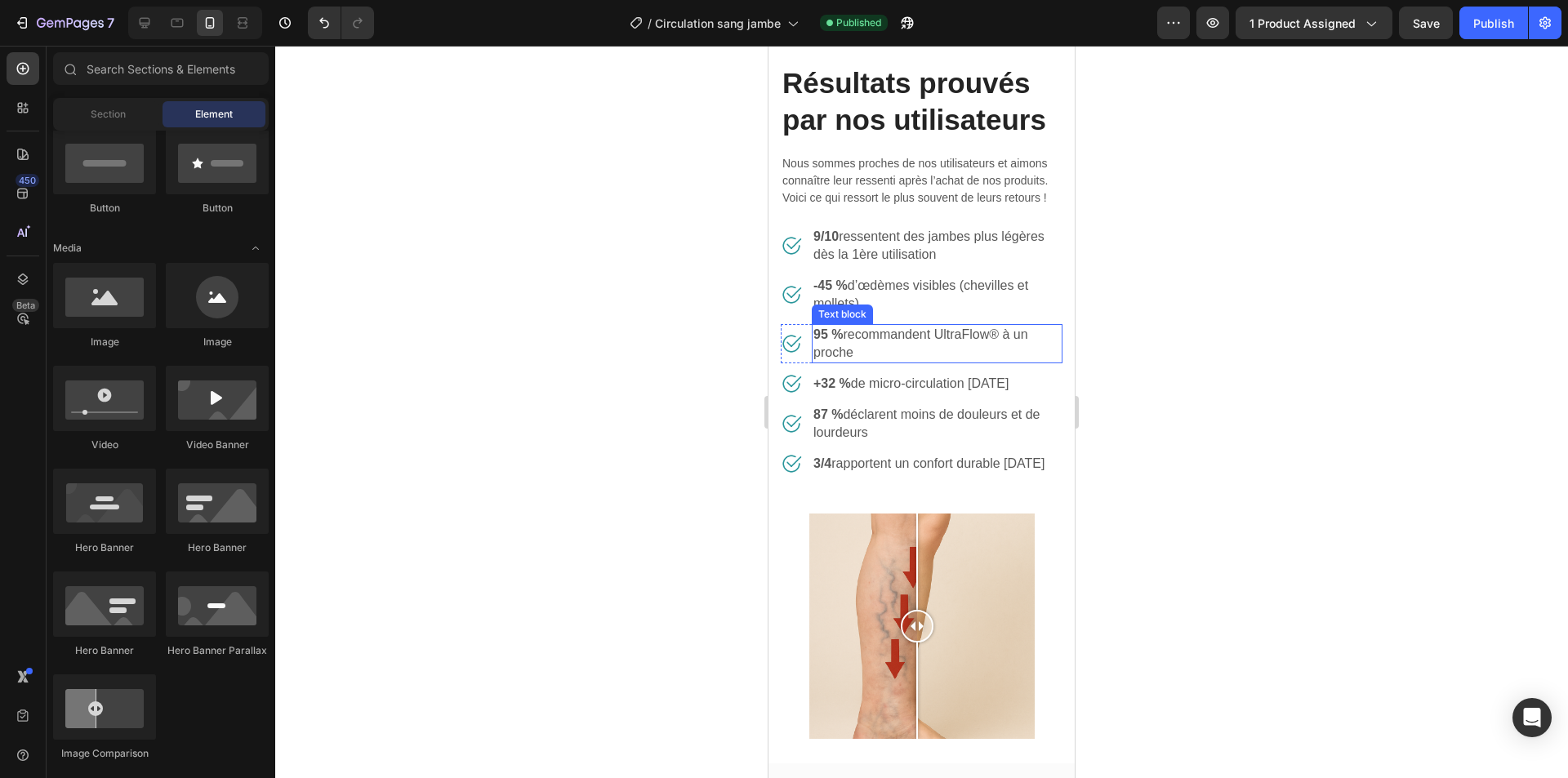
scroll to position [1473, 0]
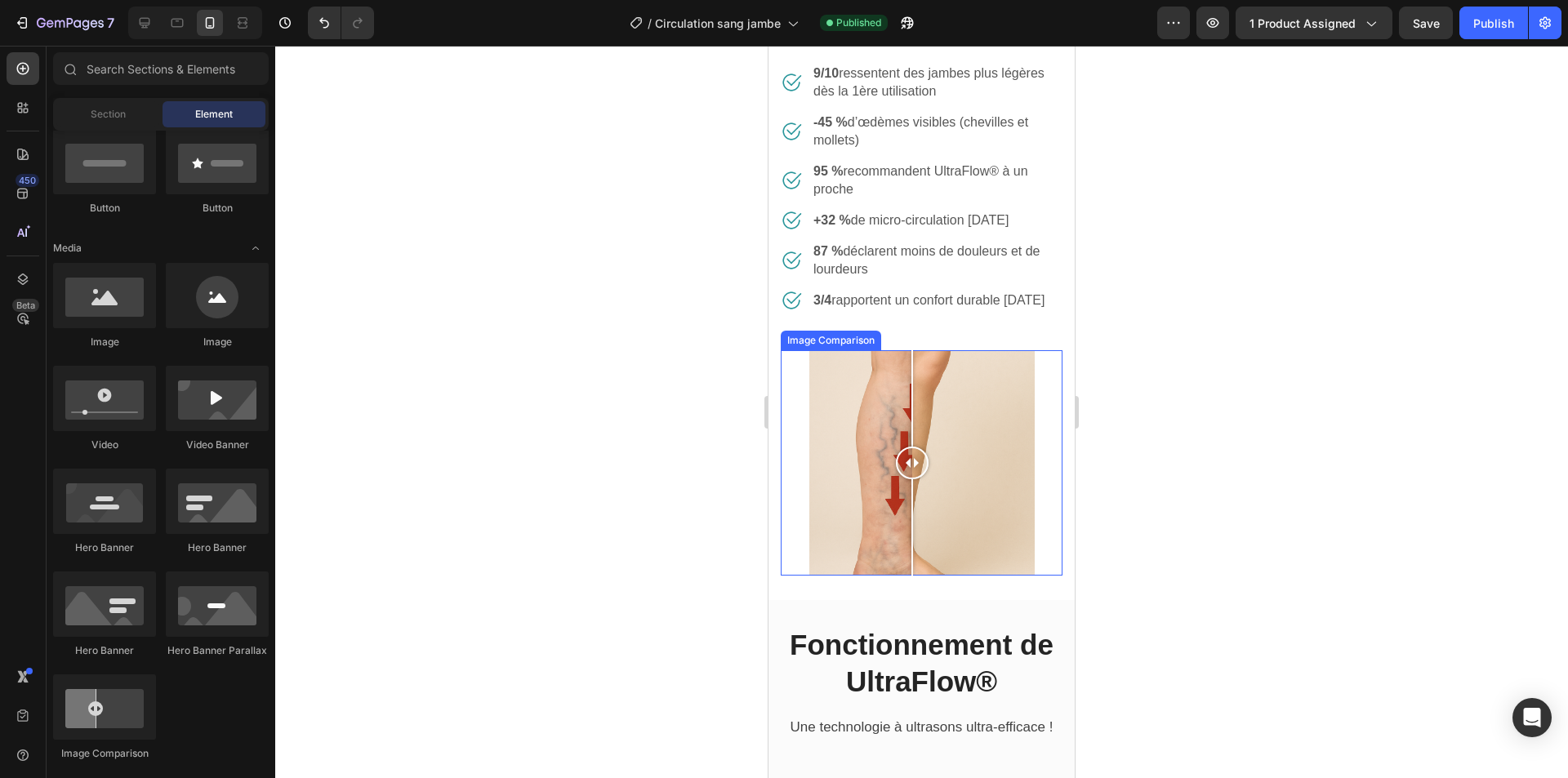
click at [910, 479] on div at bounding box center [912, 462] width 33 height 33
click at [1283, 494] on div at bounding box center [921, 413] width 1293 height 733
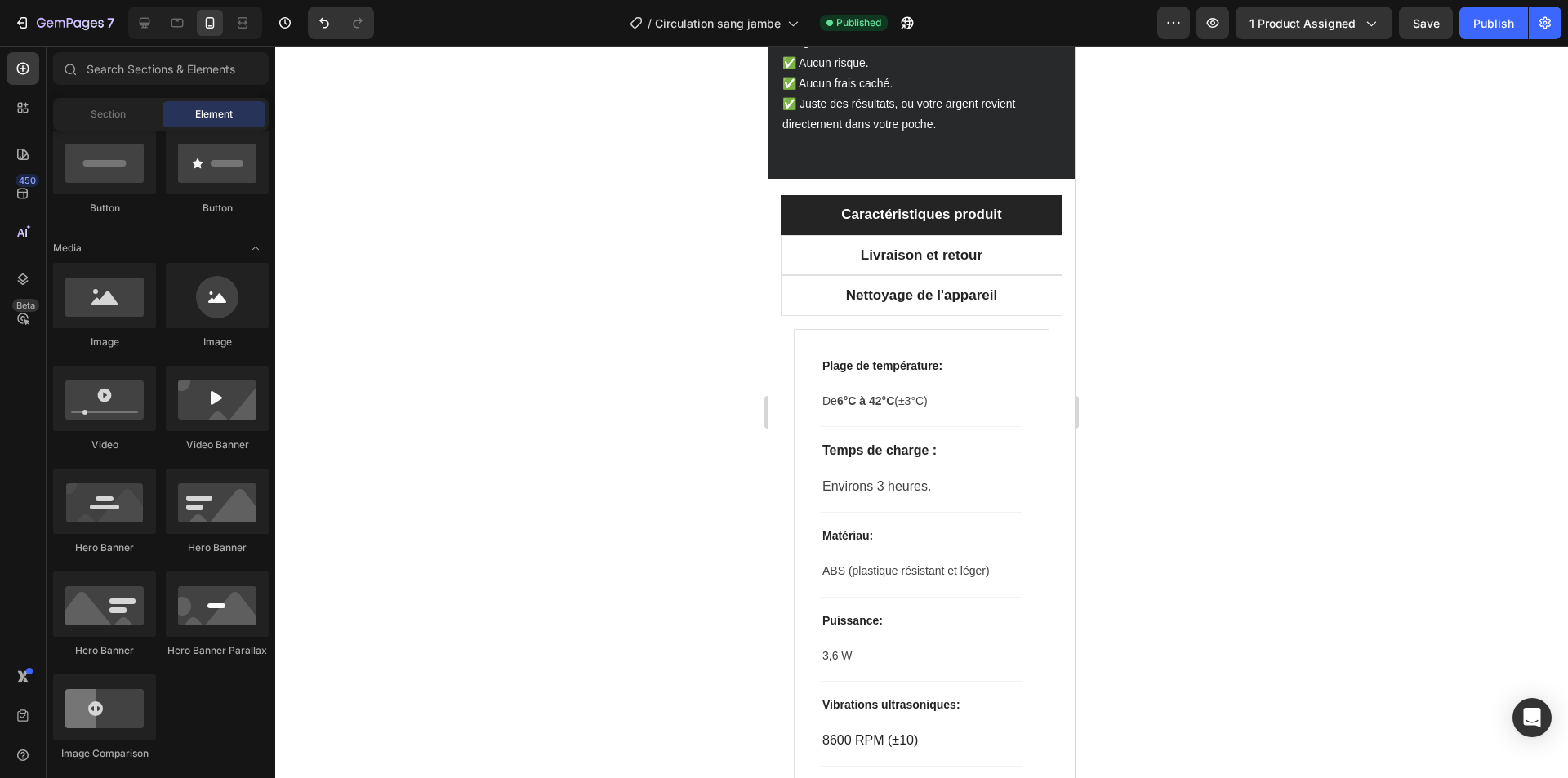
scroll to position [5718, 0]
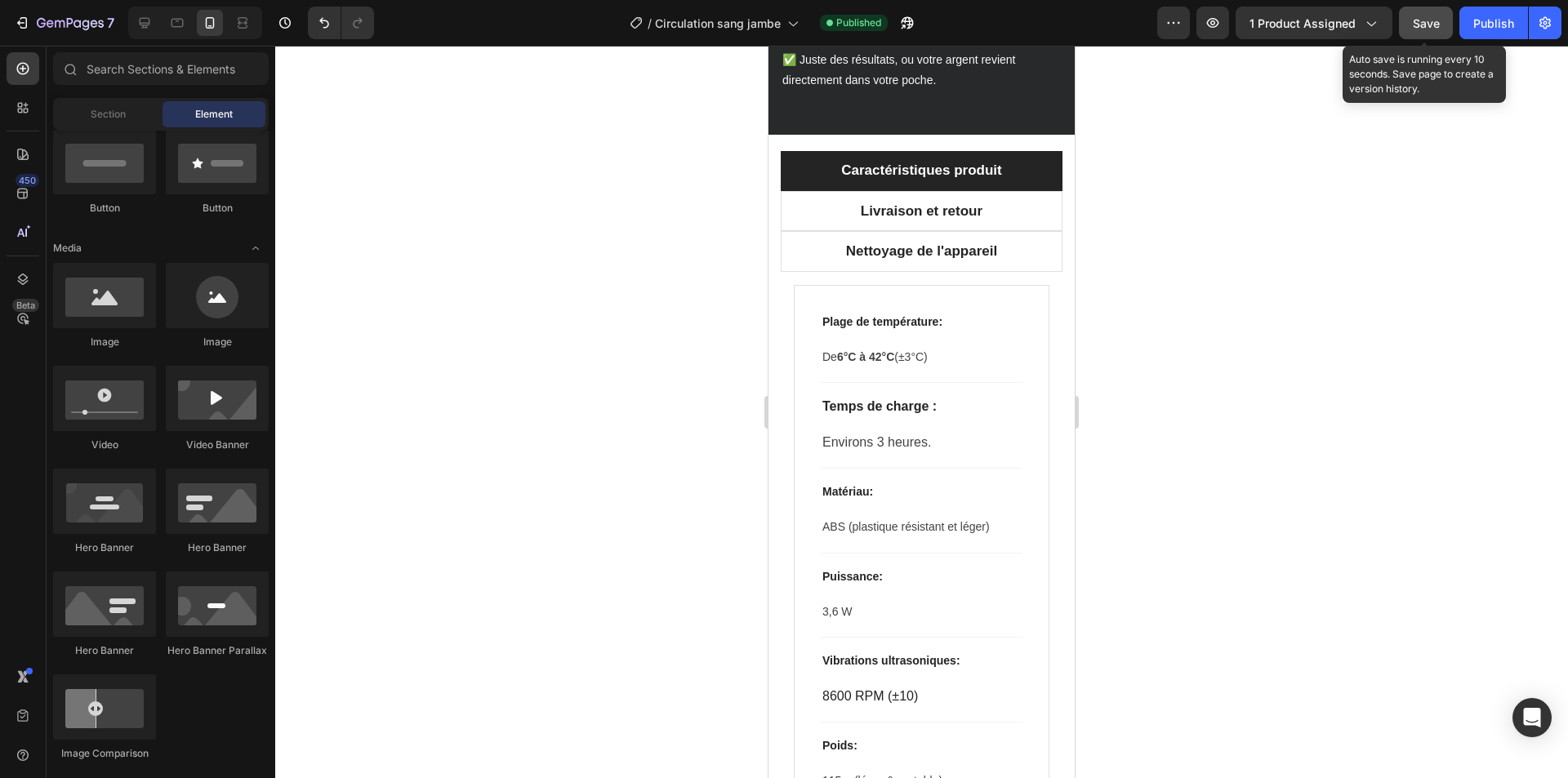
click at [1438, 20] on span "Save" at bounding box center [1426, 23] width 27 height 14
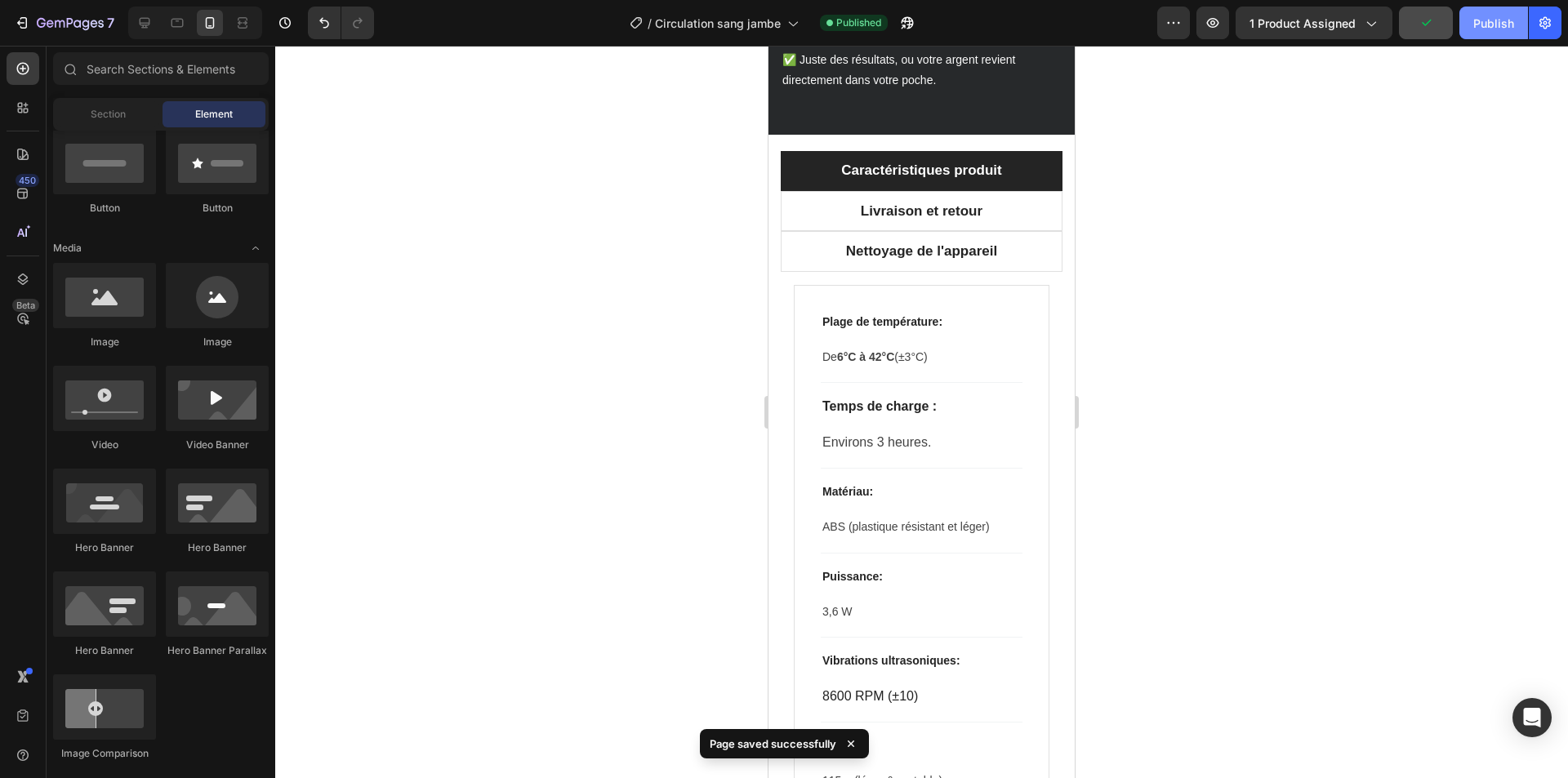
click at [1492, 20] on div "Publish" at bounding box center [1493, 23] width 41 height 17
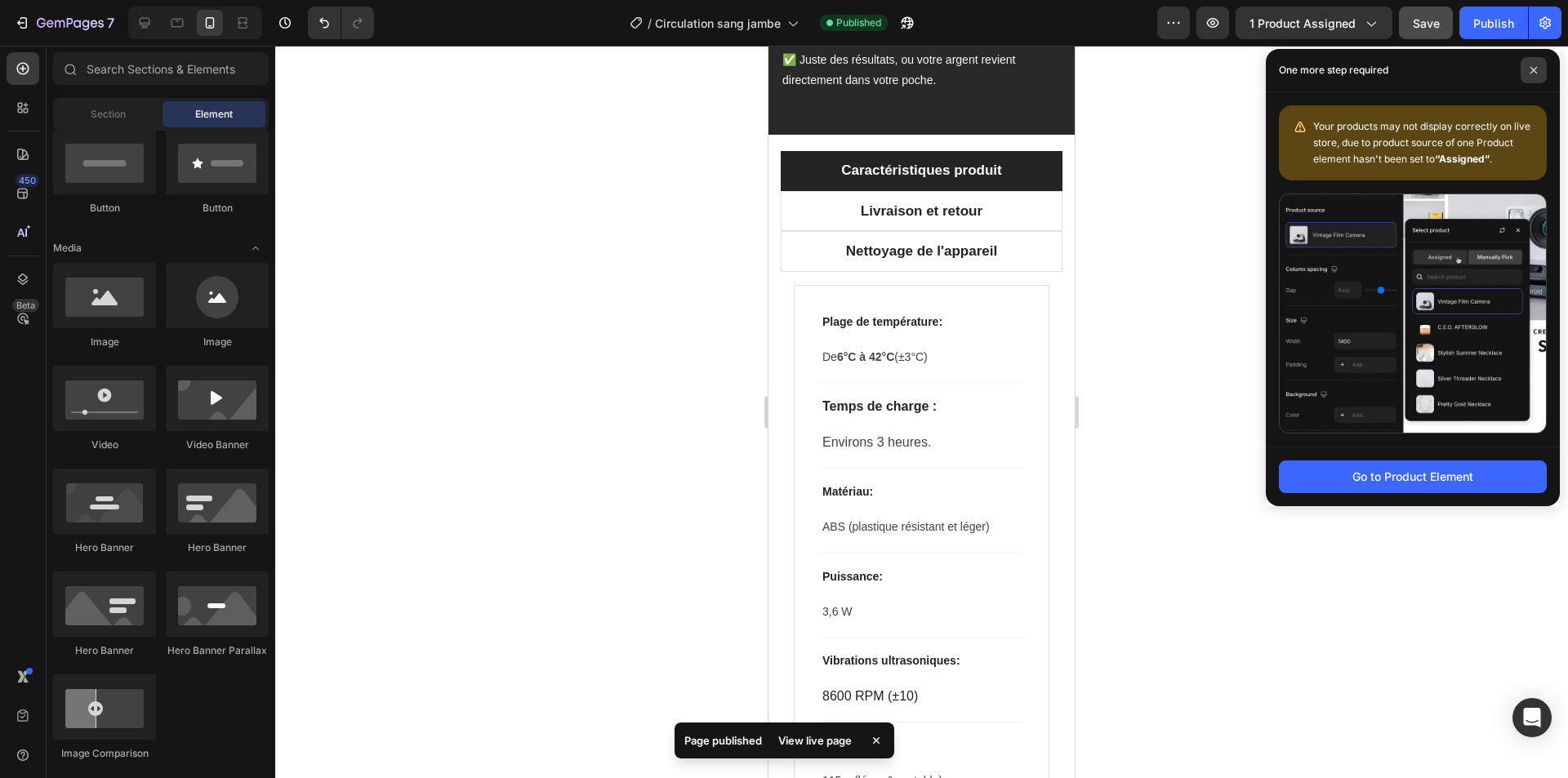
click at [1531, 74] on icon at bounding box center [1533, 69] width 6 height 6
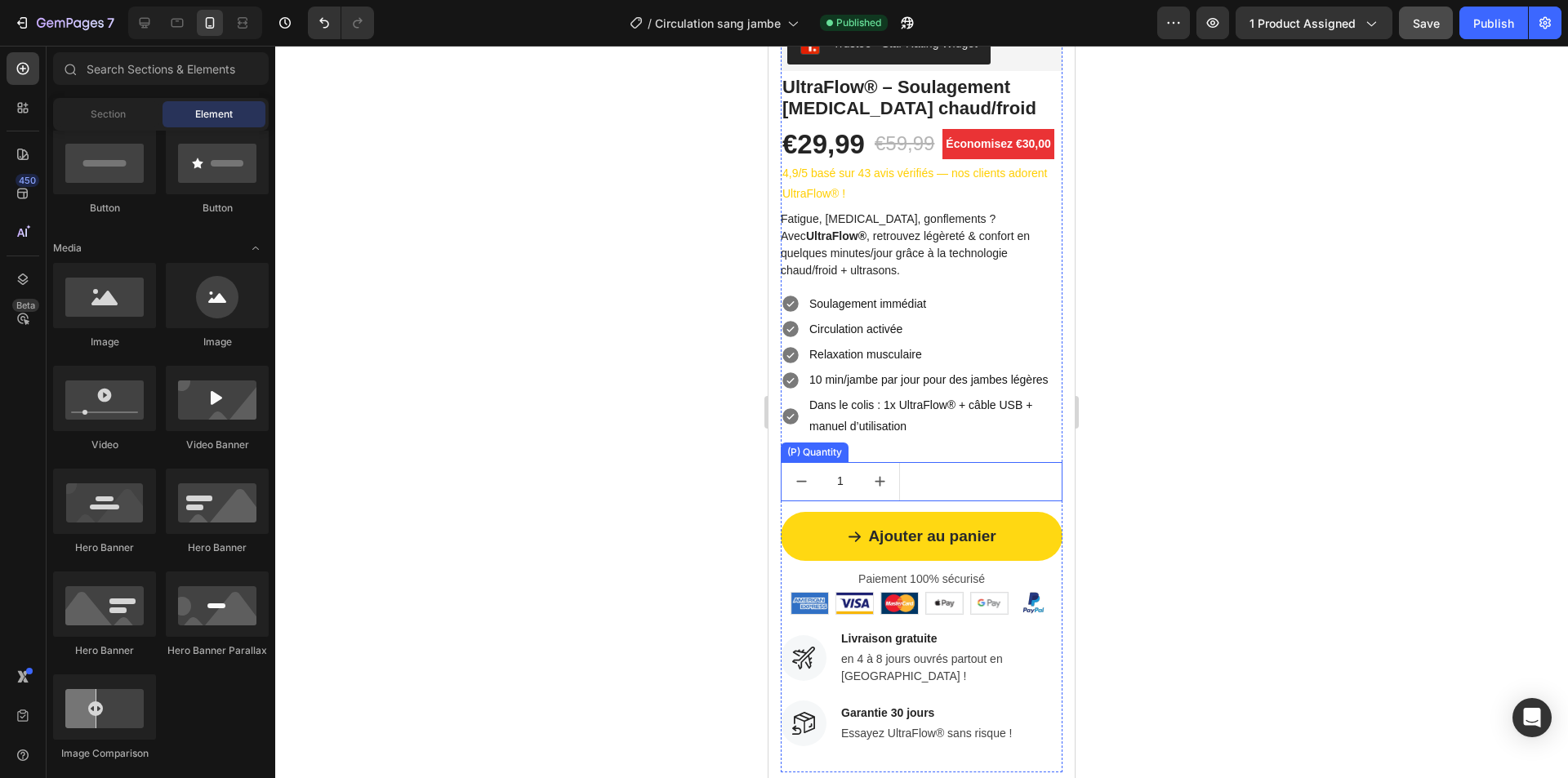
scroll to position [571, 0]
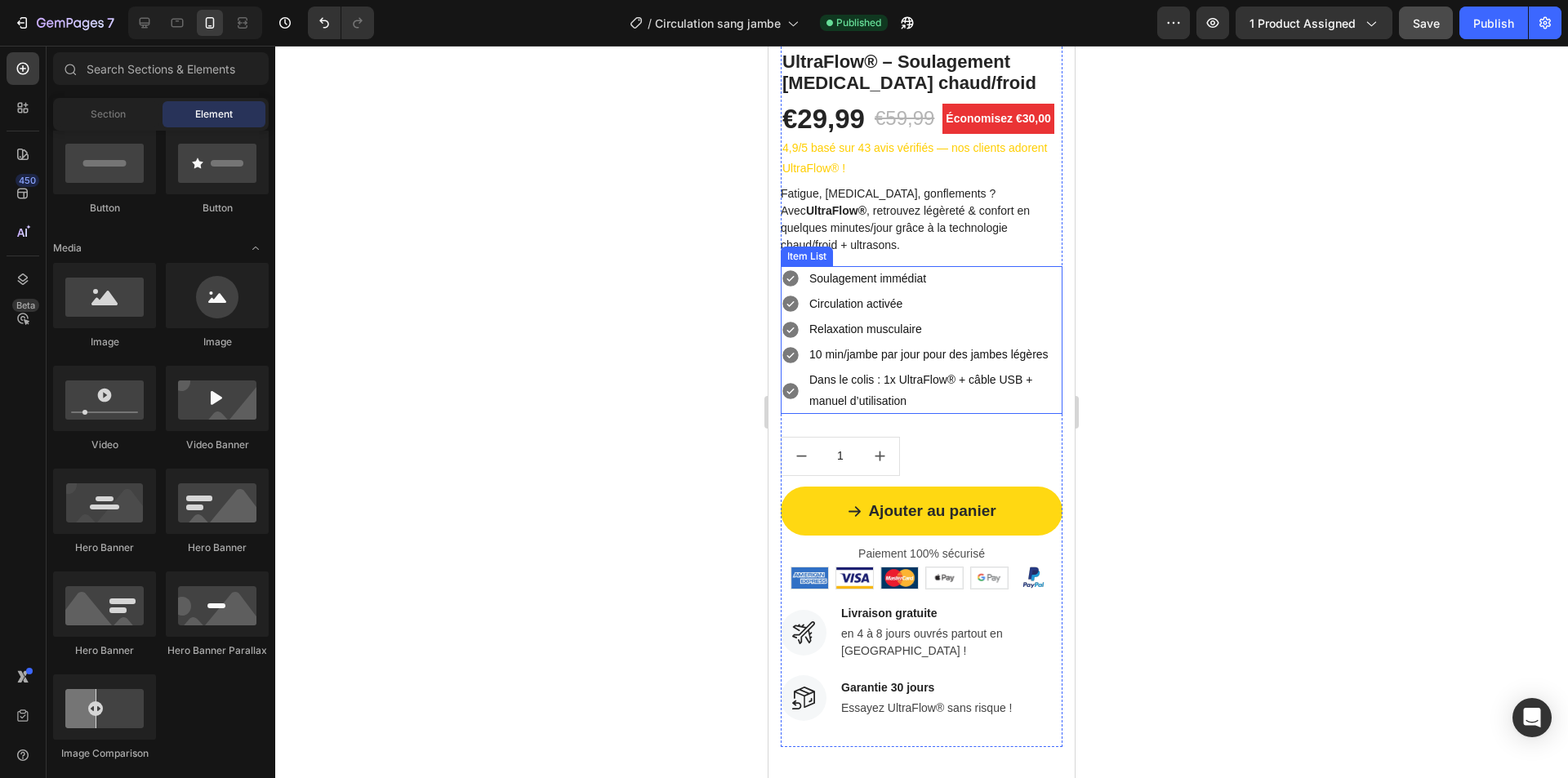
click at [954, 355] on p "10 min/jambe par jour pour des jambes légères" at bounding box center [934, 354] width 251 height 20
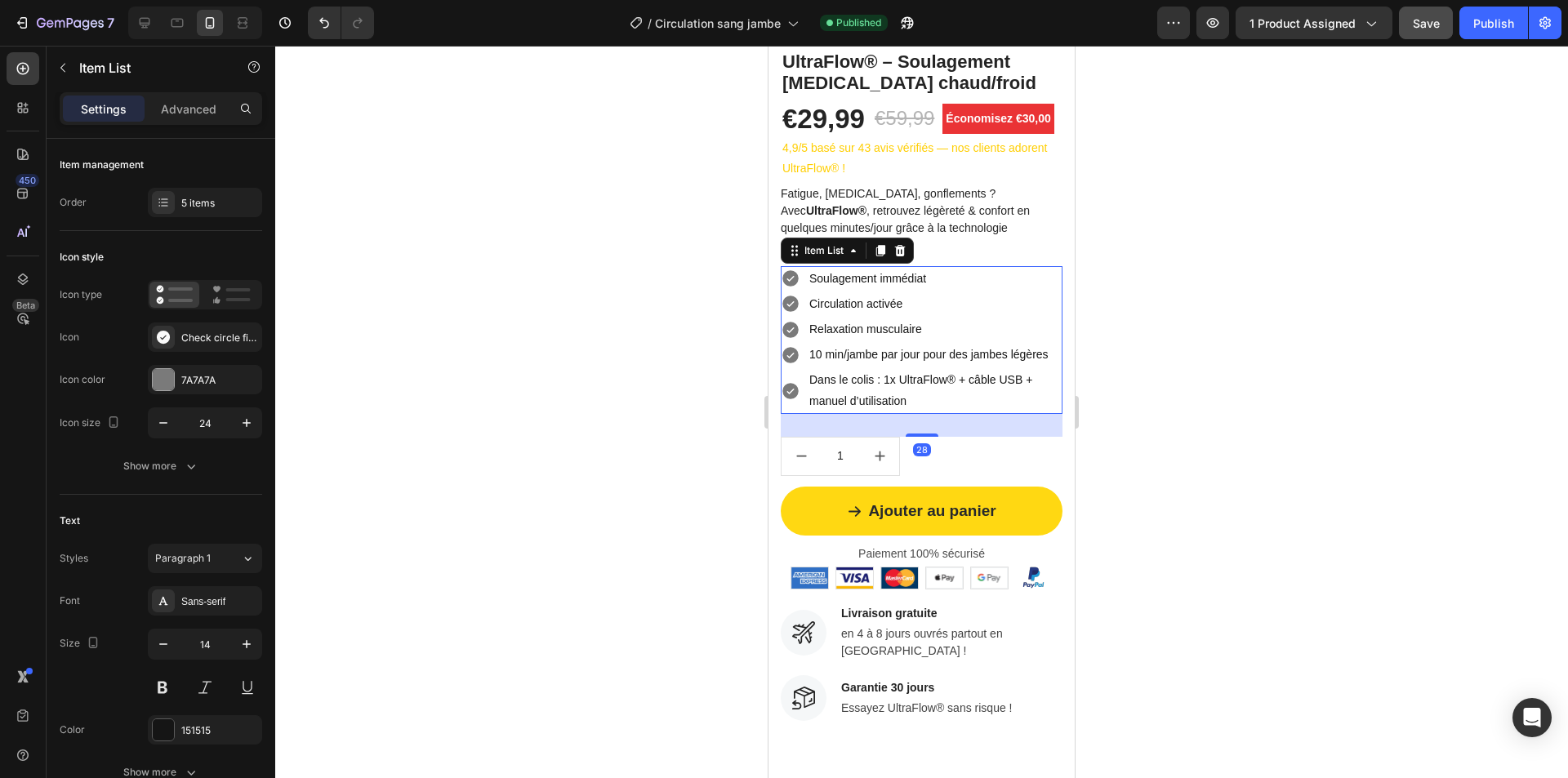
click at [928, 354] on p "10 min/jambe par jour pour des jambes légères" at bounding box center [934, 354] width 251 height 20
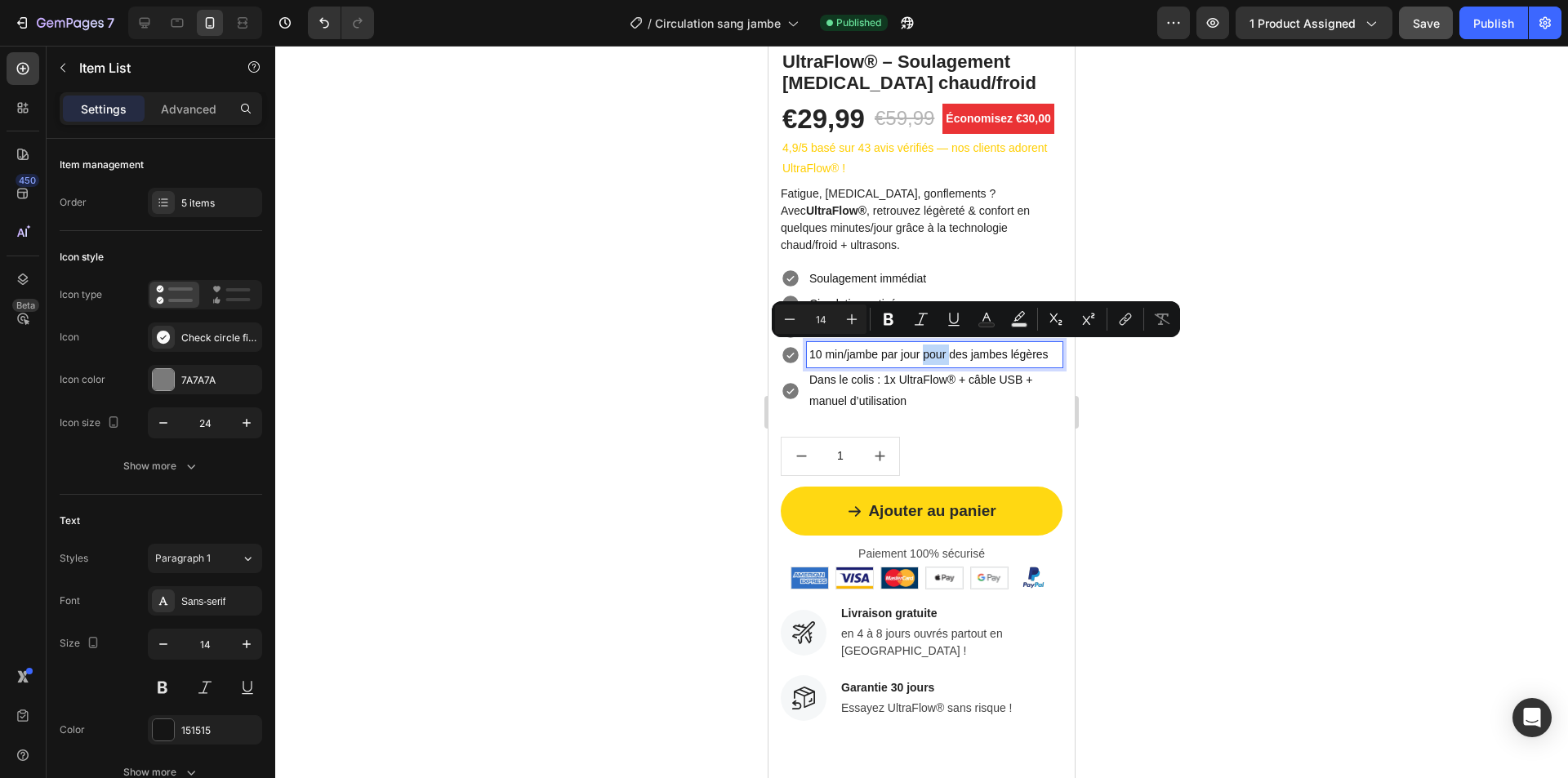
click at [945, 352] on p "10 min/jambe par jour pour des jambes légères" at bounding box center [934, 354] width 251 height 20
drag, startPoint x: 924, startPoint y: 354, endPoint x: 991, endPoint y: 403, distance: 83.0
click at [991, 403] on div "Soulagement immédiat Circulation activée Relaxation musculaire 10 min/jambe par…" at bounding box center [922, 340] width 282 height 148
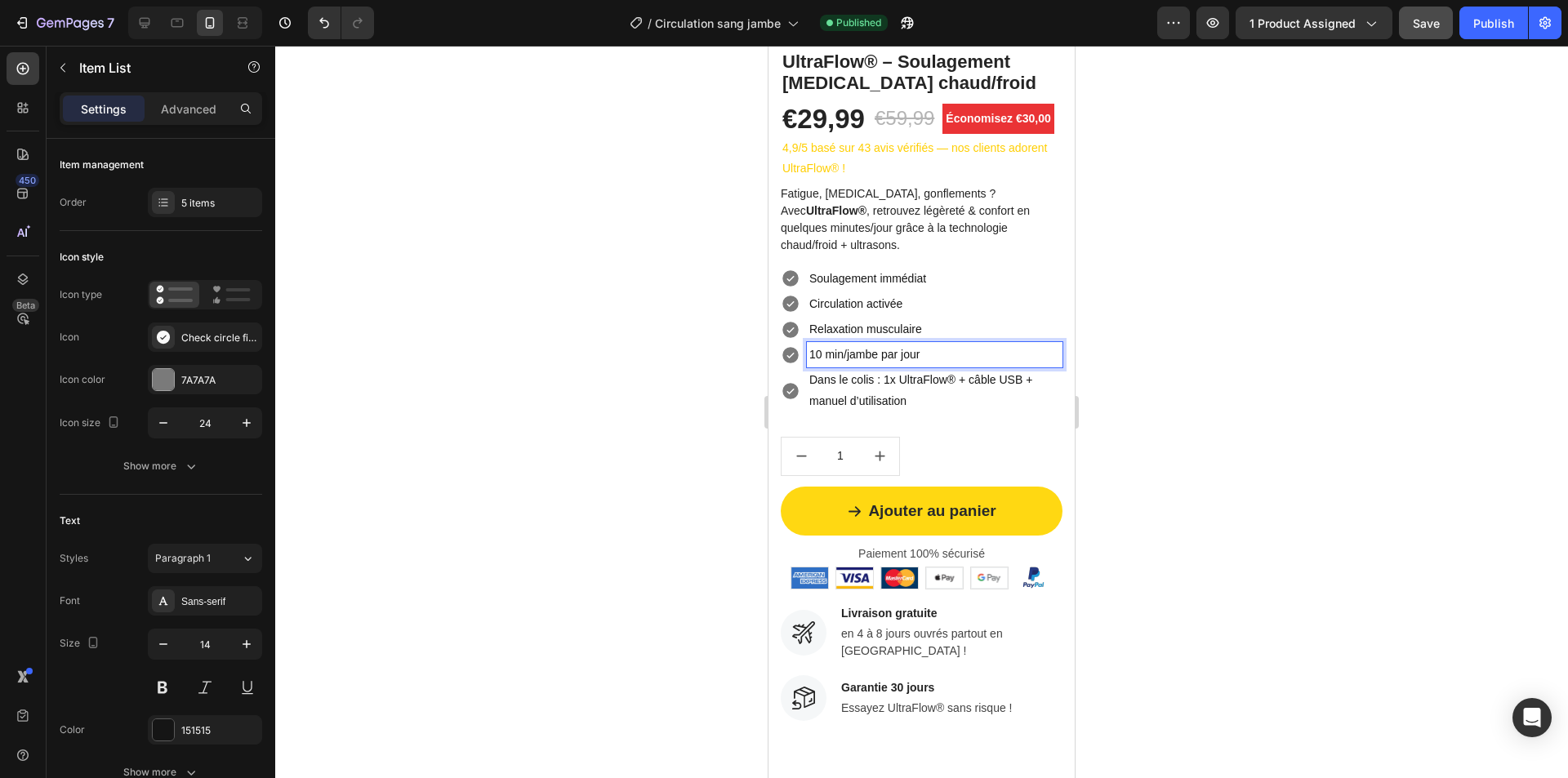
click at [813, 354] on p "10 min/jambe par jour" at bounding box center [934, 354] width 251 height 20
click at [809, 354] on p "10 min/jambe par jour" at bounding box center [934, 354] width 251 height 20
click at [735, 364] on div at bounding box center [921, 413] width 1293 height 733
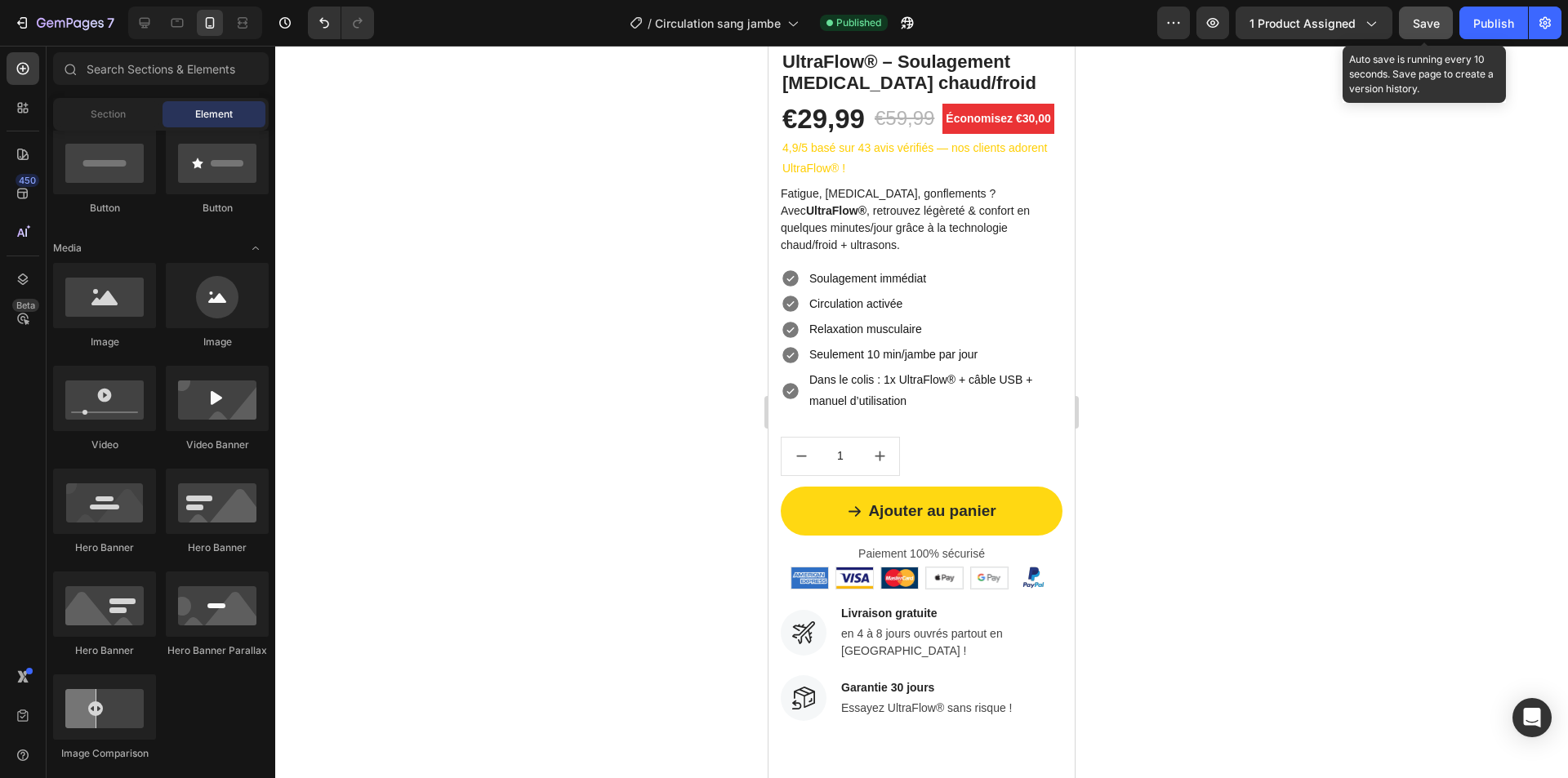
click at [1420, 23] on span "Save" at bounding box center [1426, 23] width 27 height 14
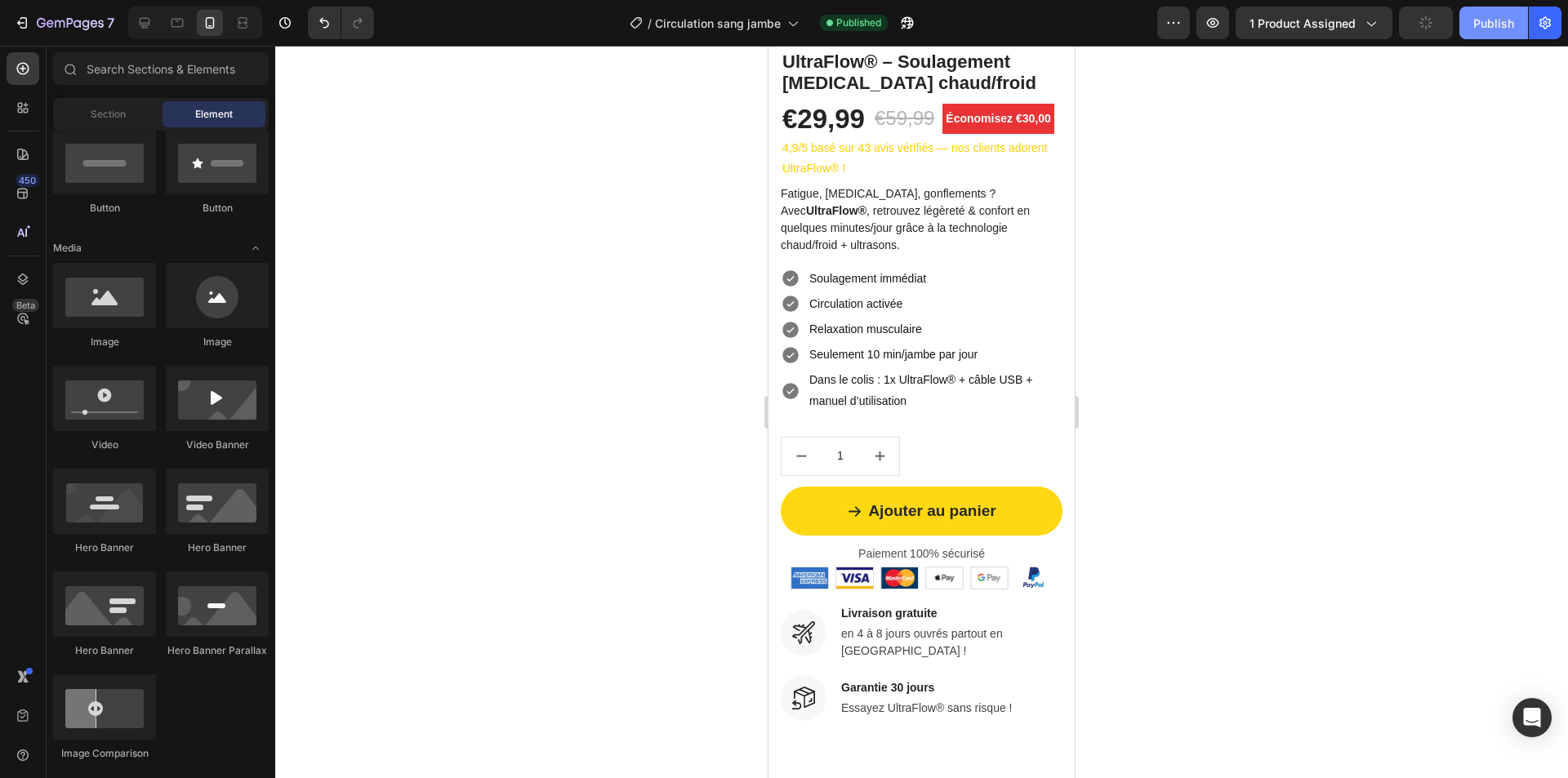
click at [1498, 23] on div "Publish" at bounding box center [1493, 23] width 41 height 17
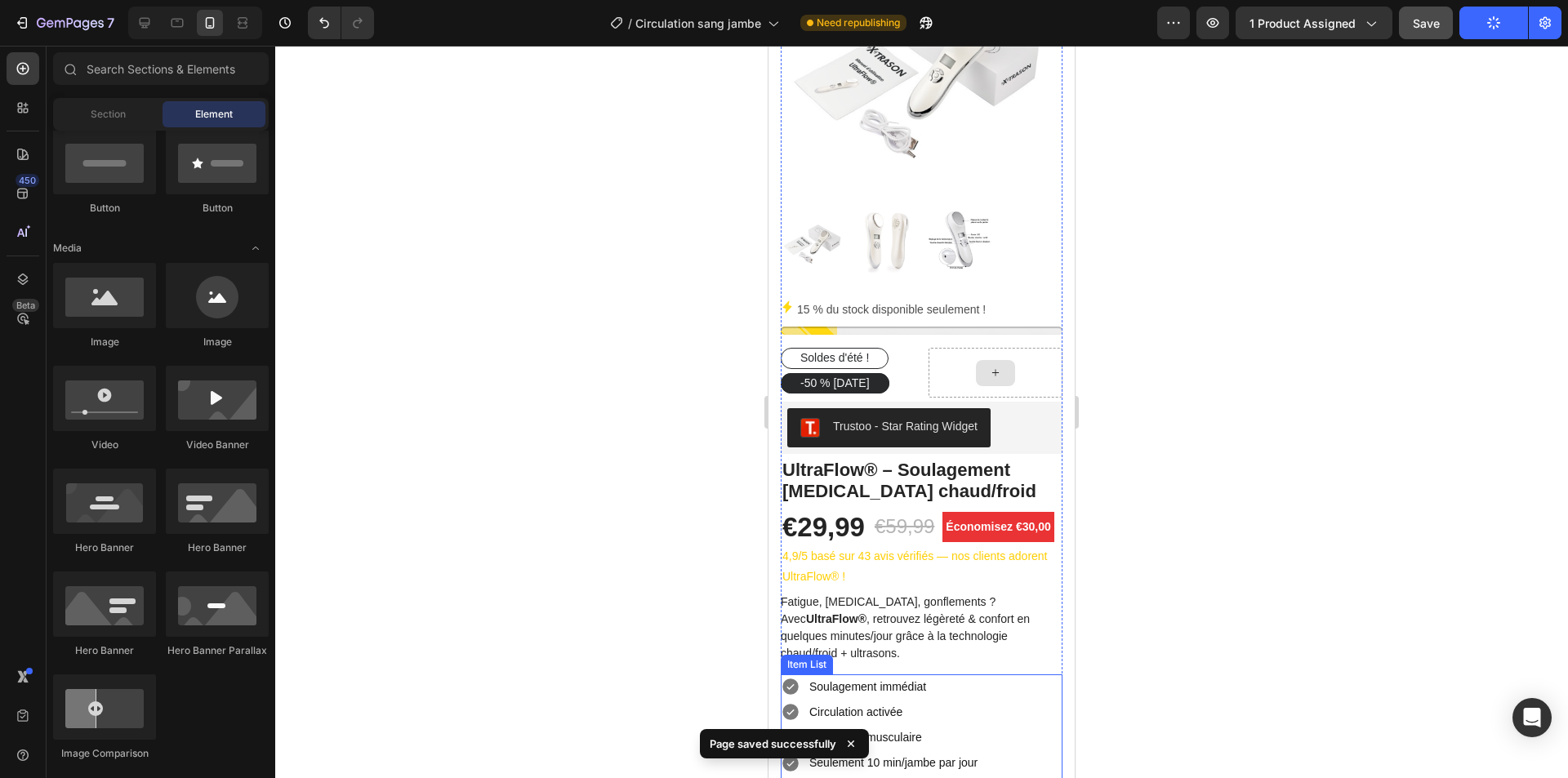
scroll to position [0, 0]
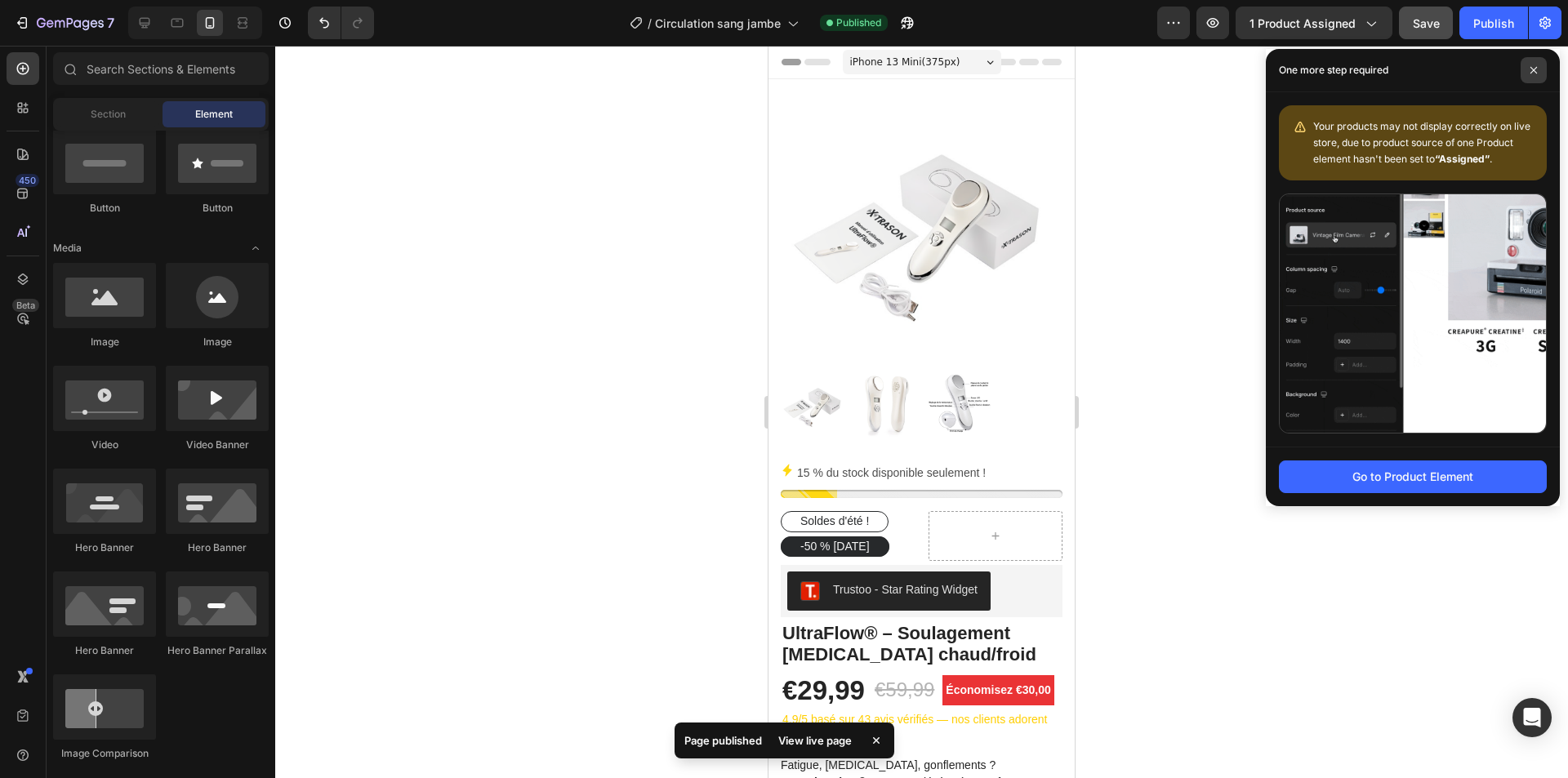
click at [1538, 67] on span at bounding box center [1533, 69] width 26 height 26
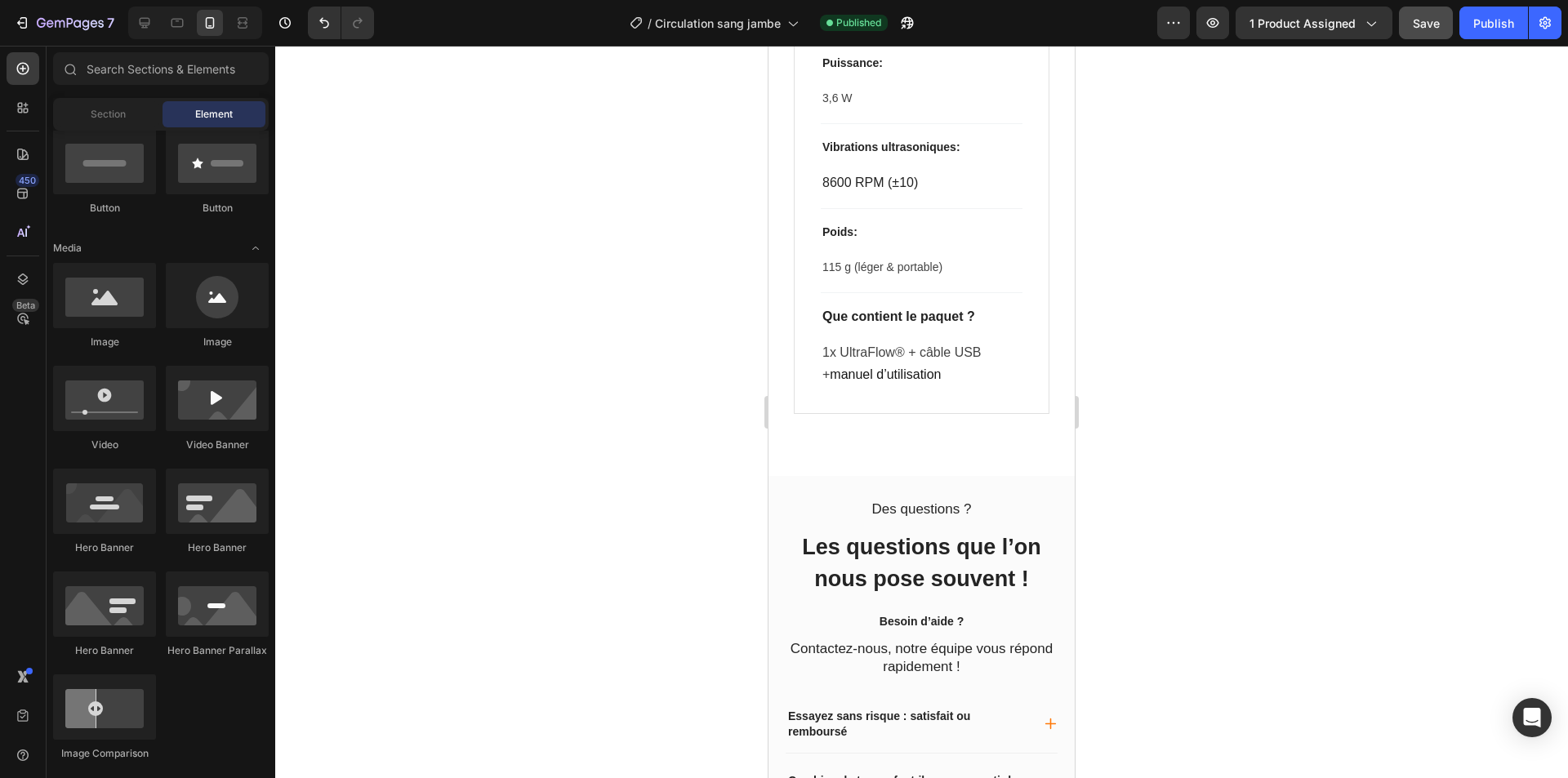
scroll to position [6613, 0]
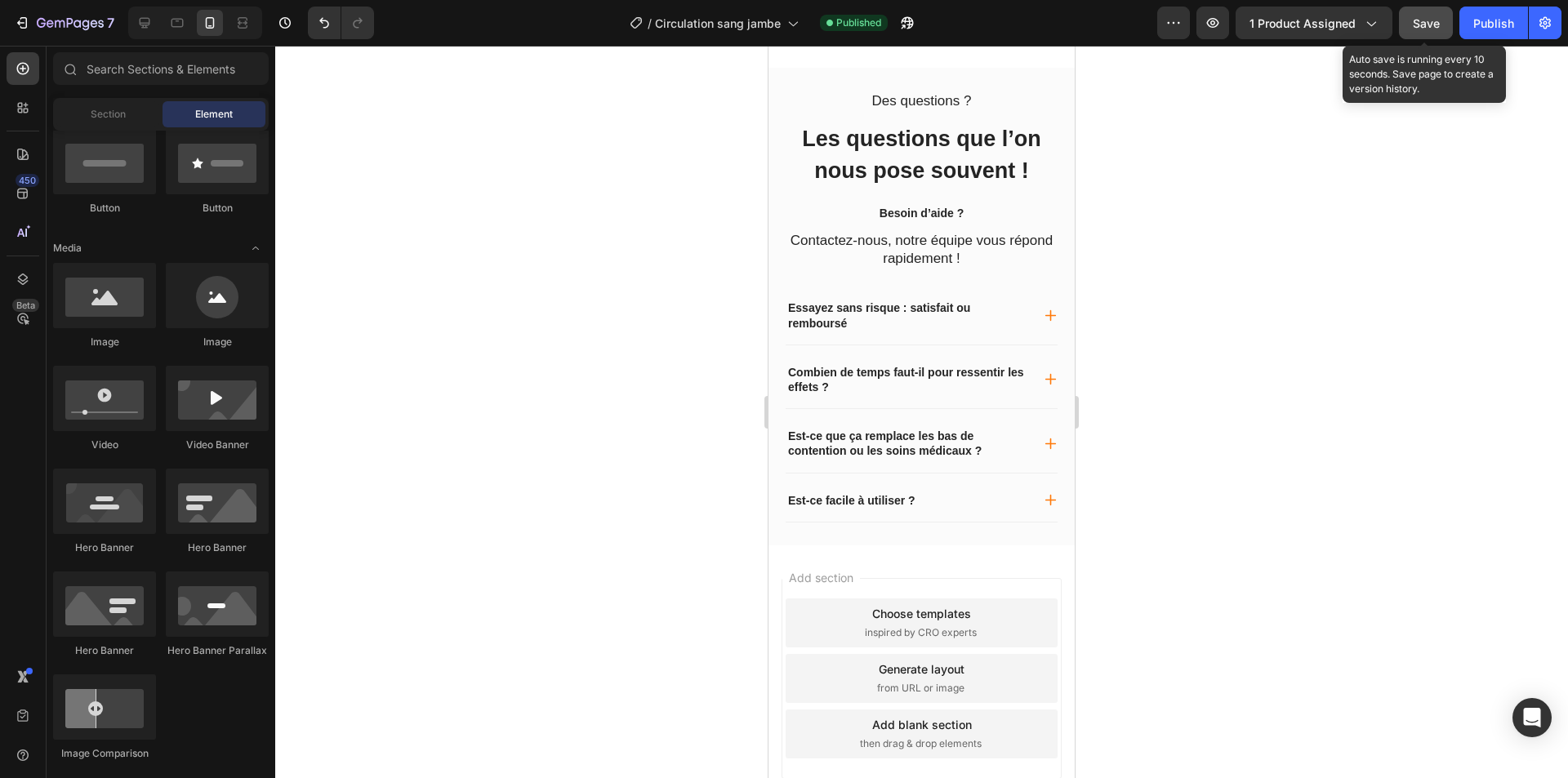
click at [1430, 26] on span "Save" at bounding box center [1426, 23] width 27 height 14
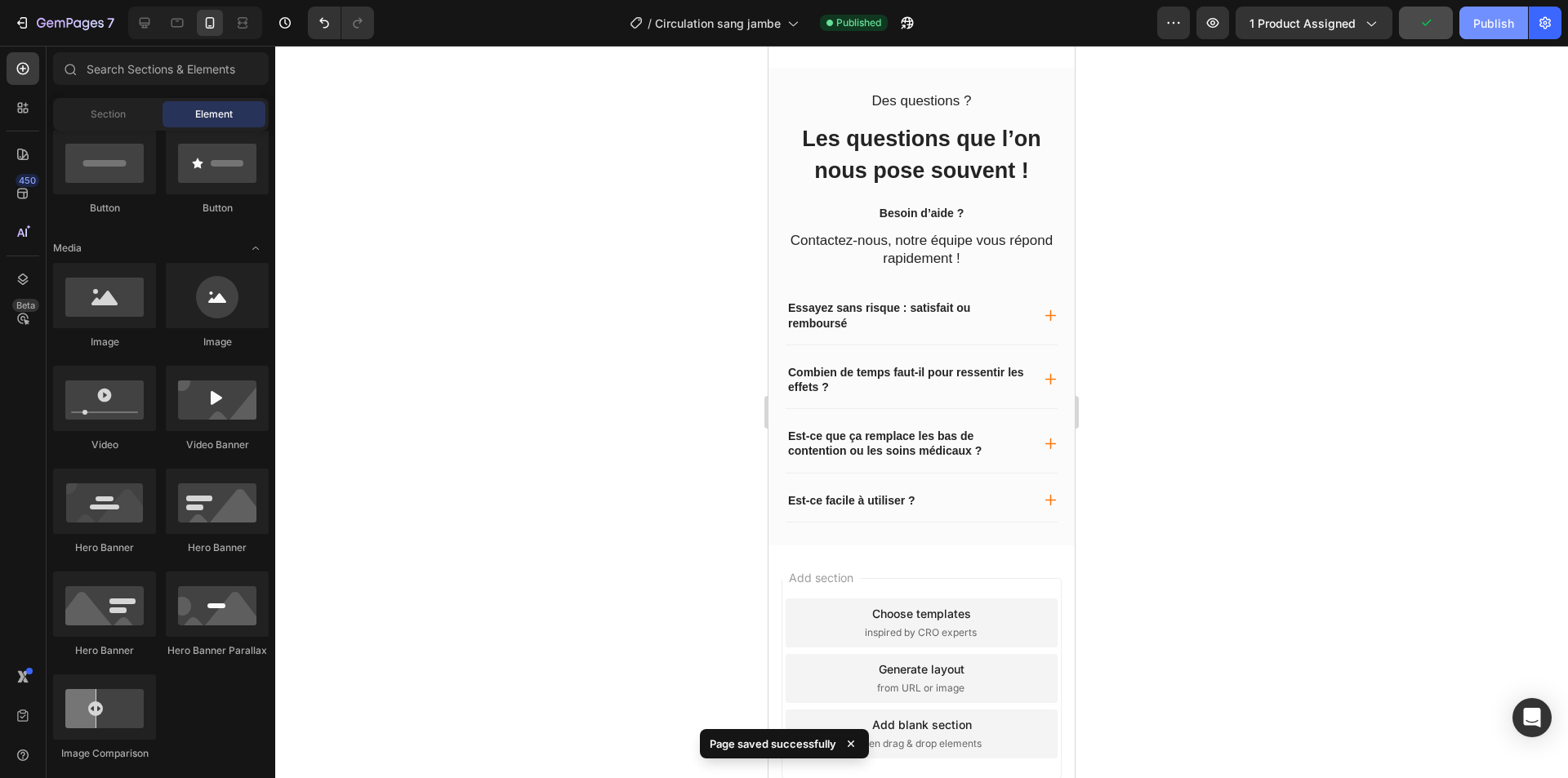
click at [1505, 26] on div "Publish" at bounding box center [1493, 23] width 41 height 17
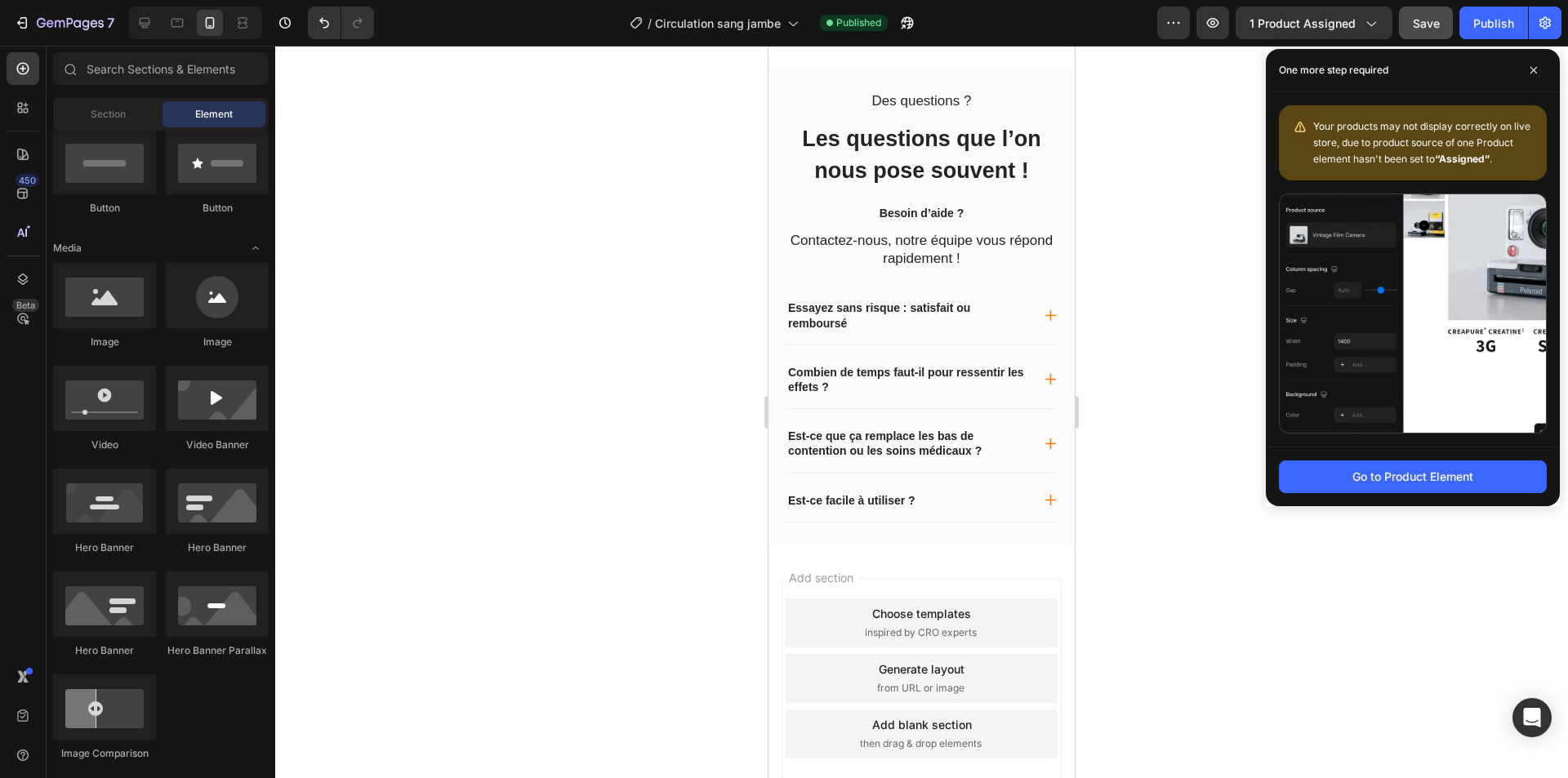
click at [129, 25] on div at bounding box center [194, 22] width 134 height 33
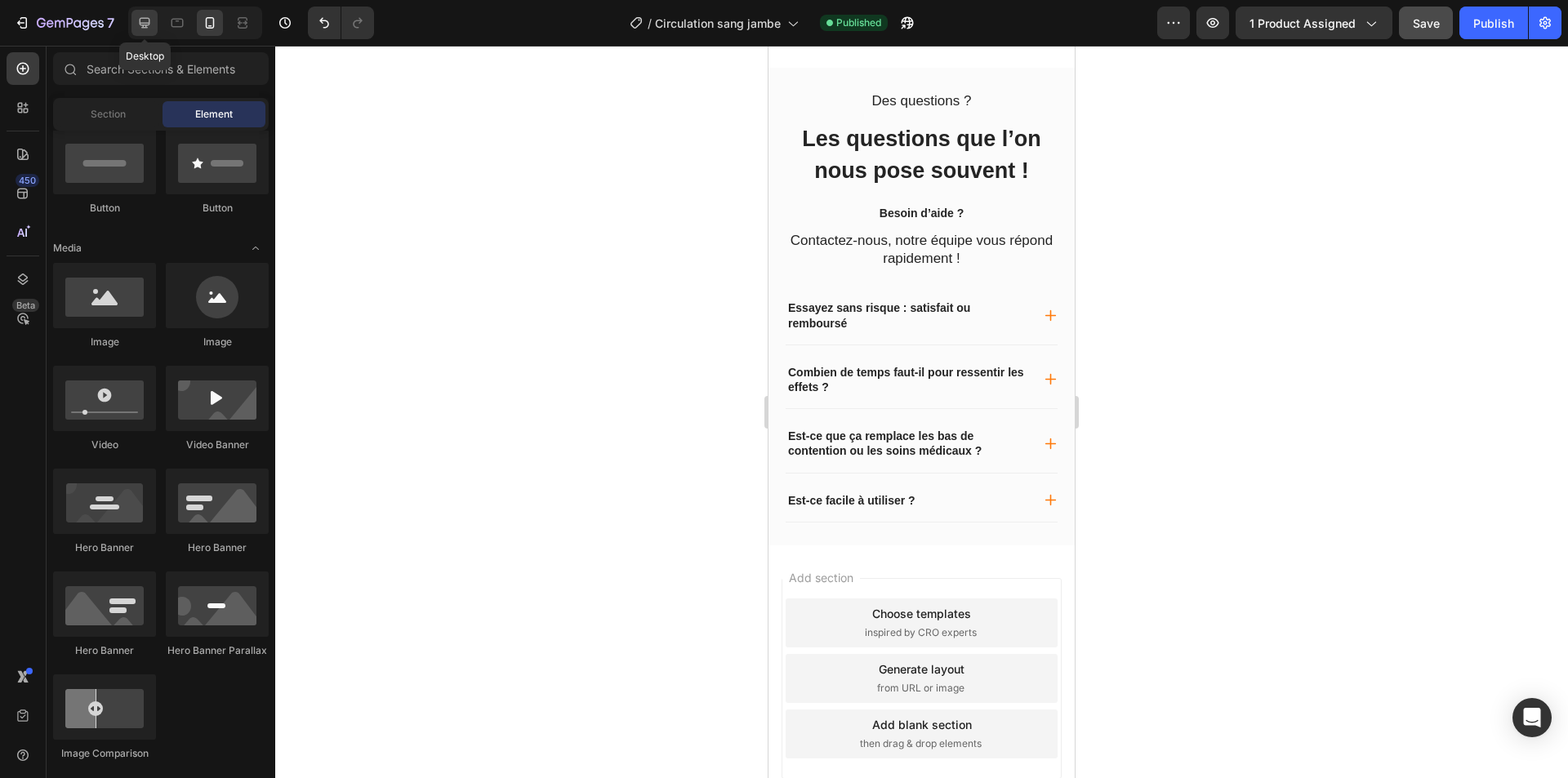
click at [138, 25] on icon at bounding box center [145, 23] width 16 height 16
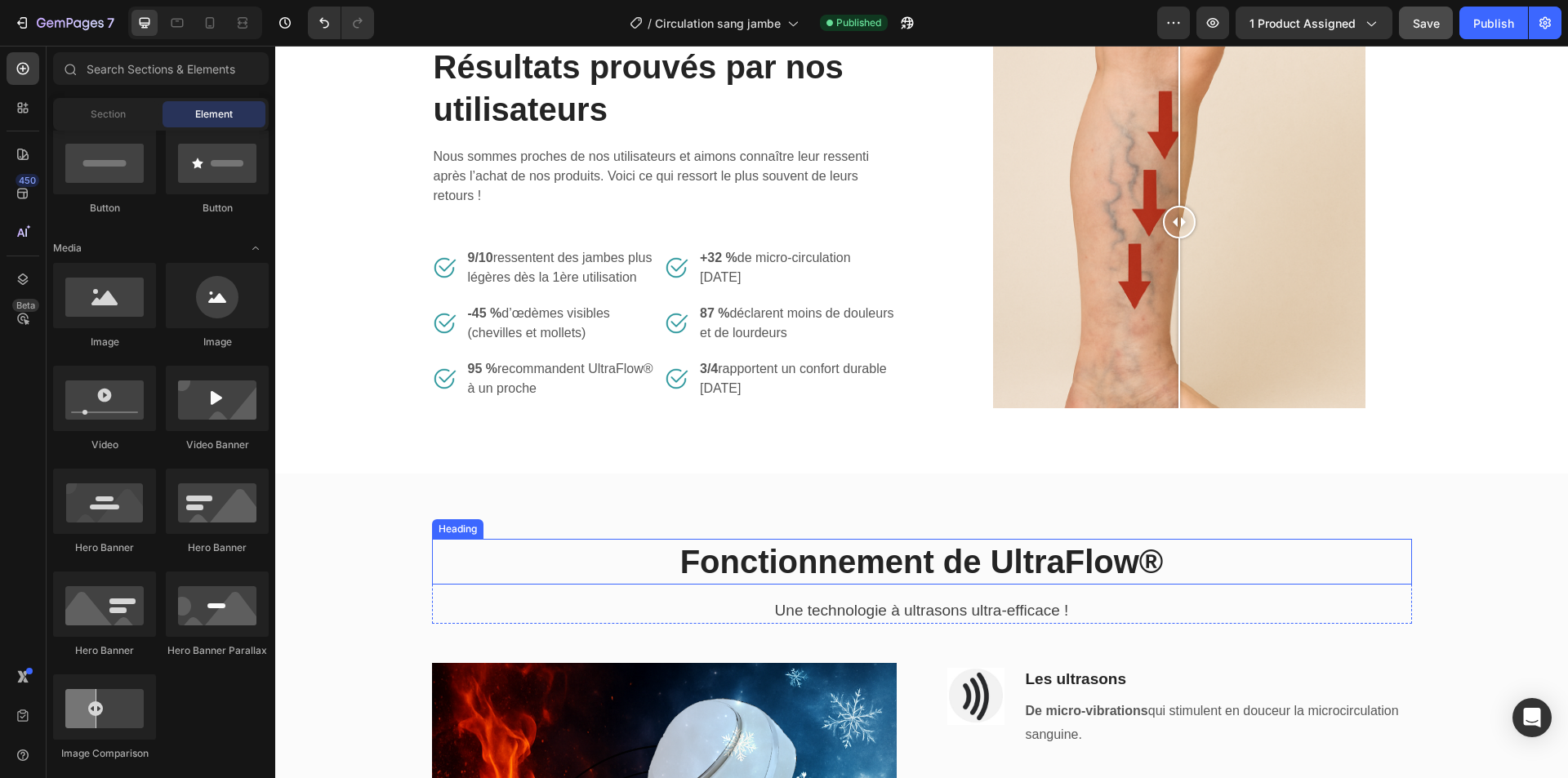
scroll to position [792, 0]
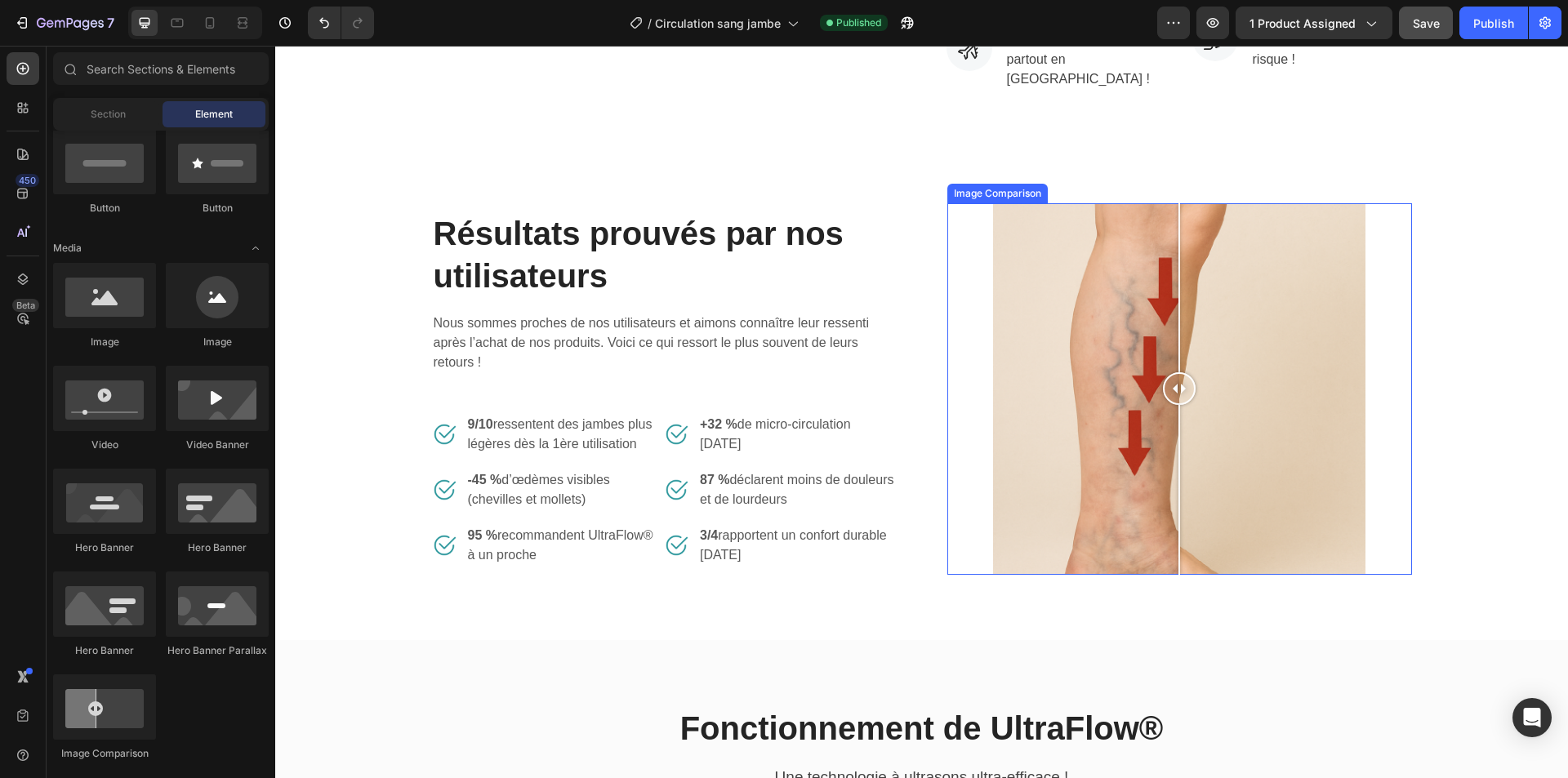
click at [1020, 353] on div at bounding box center [1178, 389] width 372 height 372
drag, startPoint x: 1039, startPoint y: 374, endPoint x: 1154, endPoint y: 379, distance: 115.1
click at [1154, 379] on div at bounding box center [1154, 389] width 33 height 372
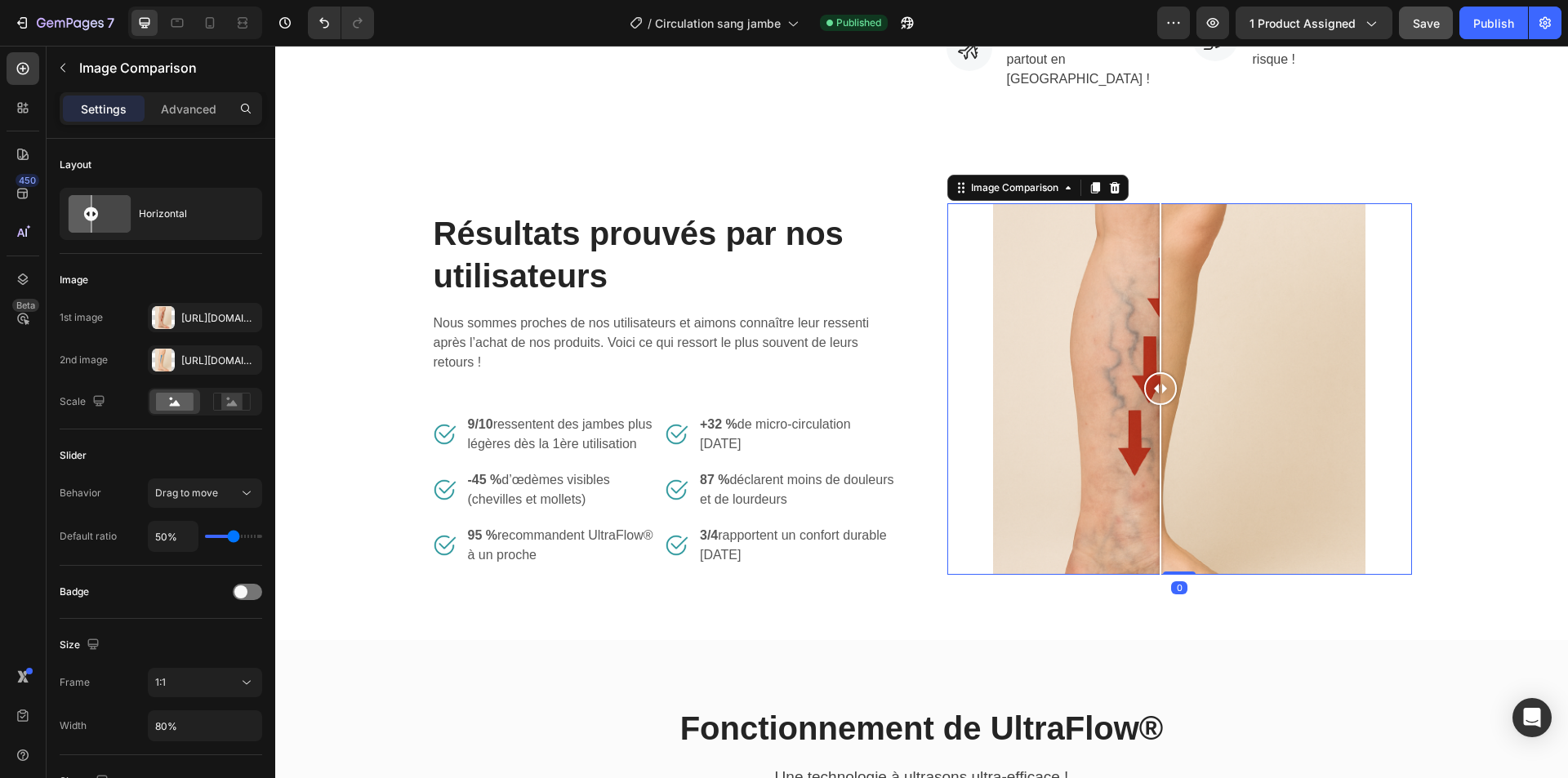
click at [960, 373] on div at bounding box center [1180, 389] width 465 height 372
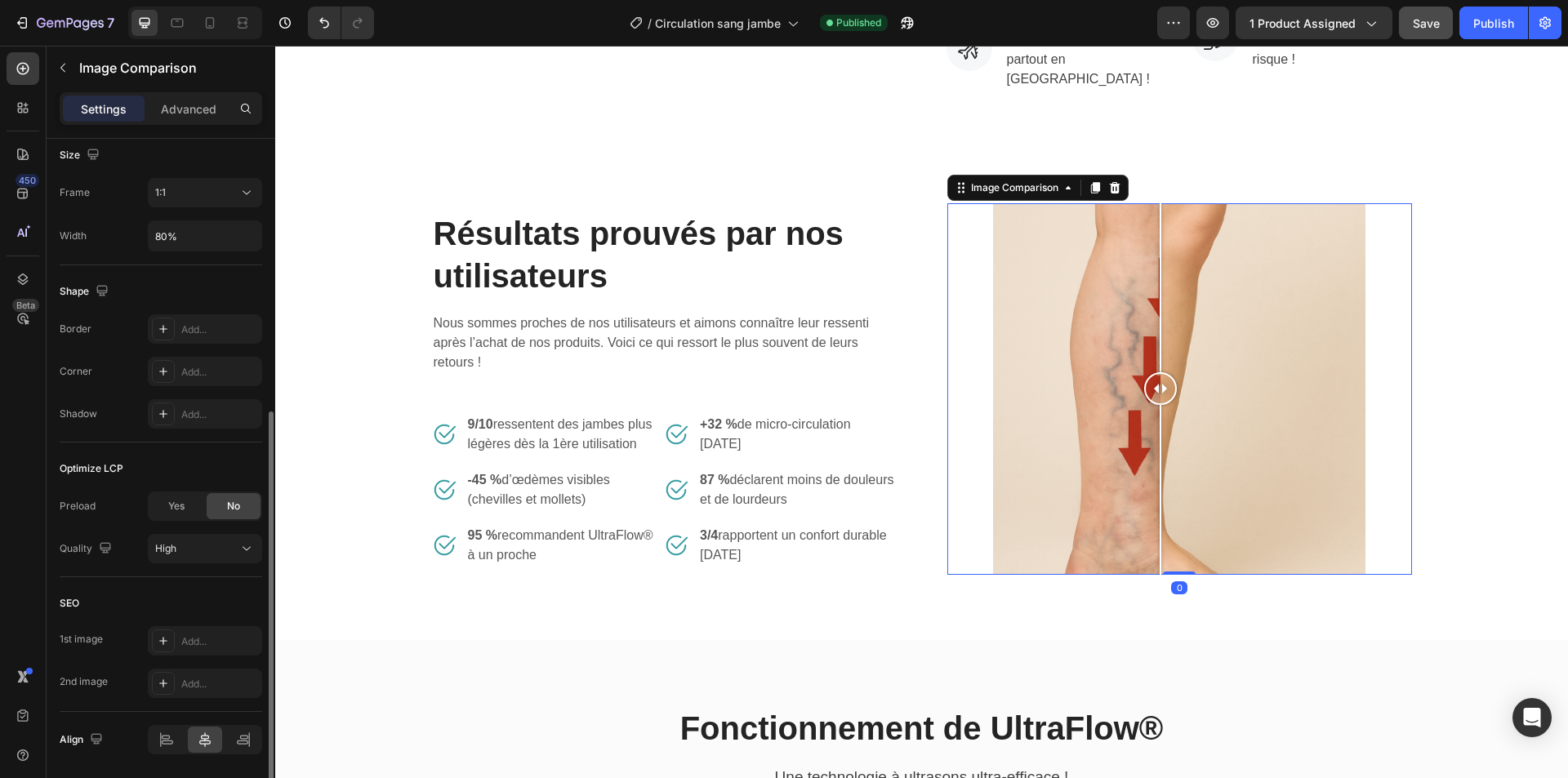
scroll to position [545, 0]
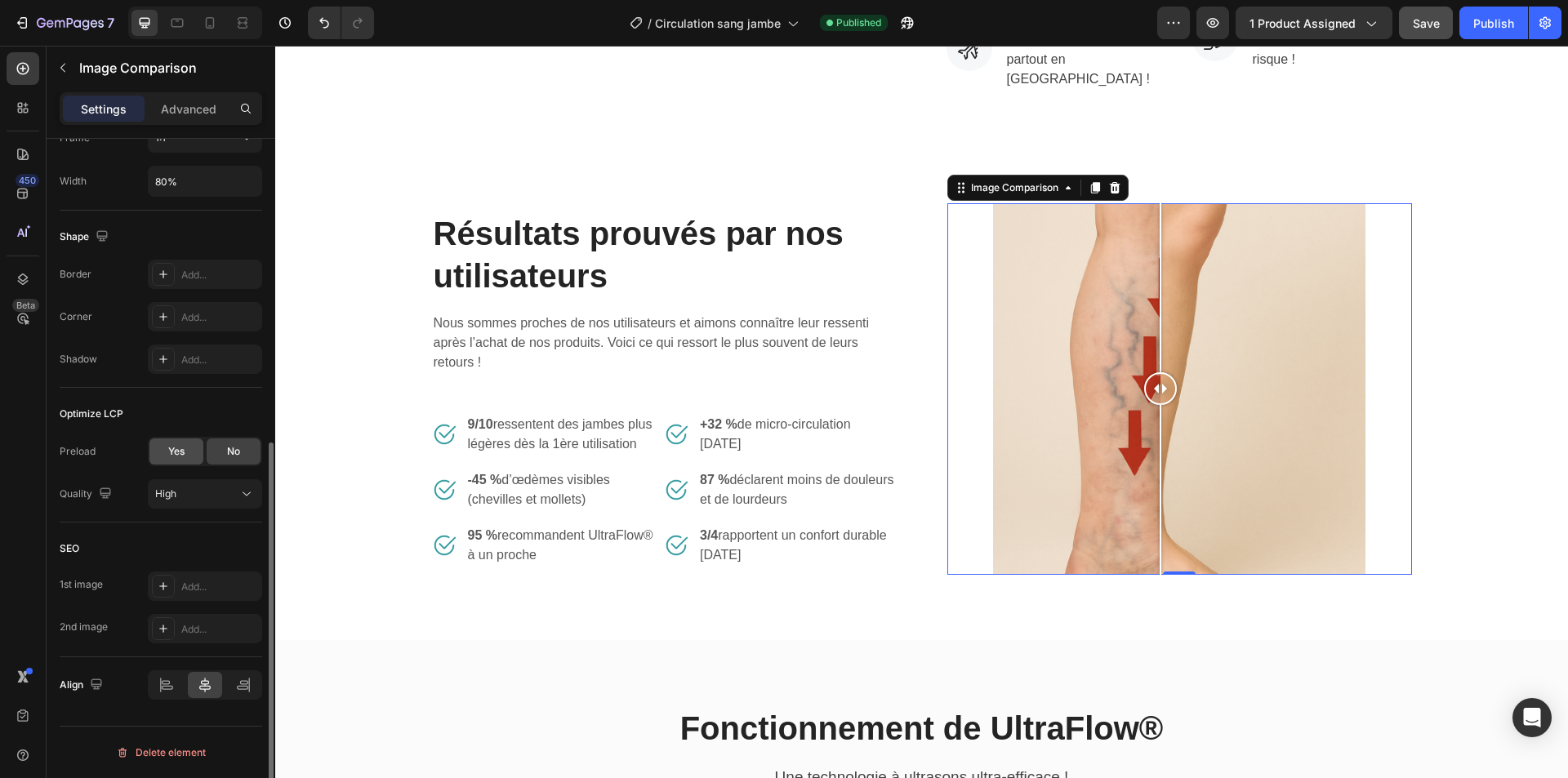
click at [179, 457] on span "Yes" at bounding box center [177, 452] width 16 height 15
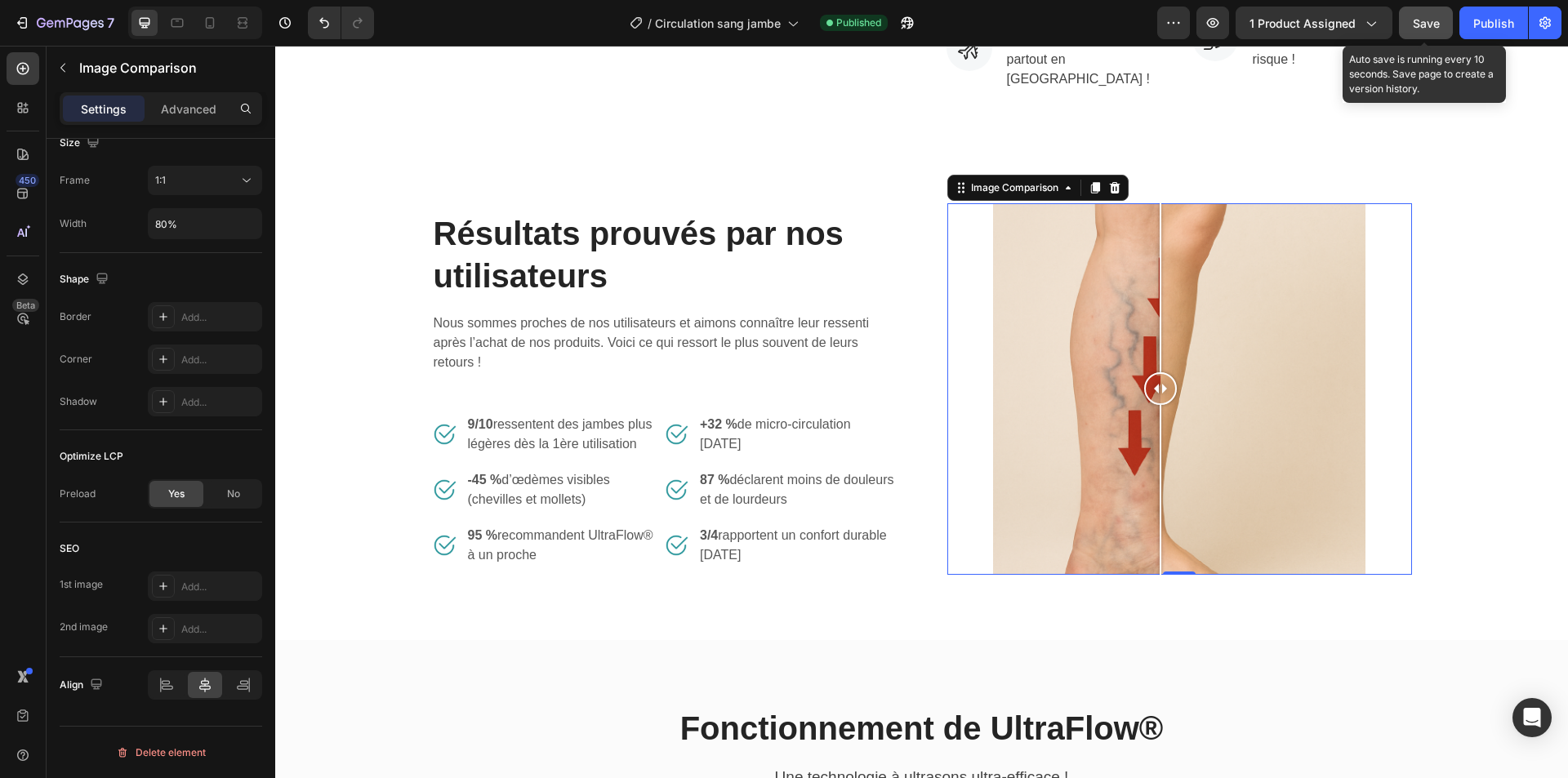
click at [1422, 29] on span "Save" at bounding box center [1426, 23] width 27 height 14
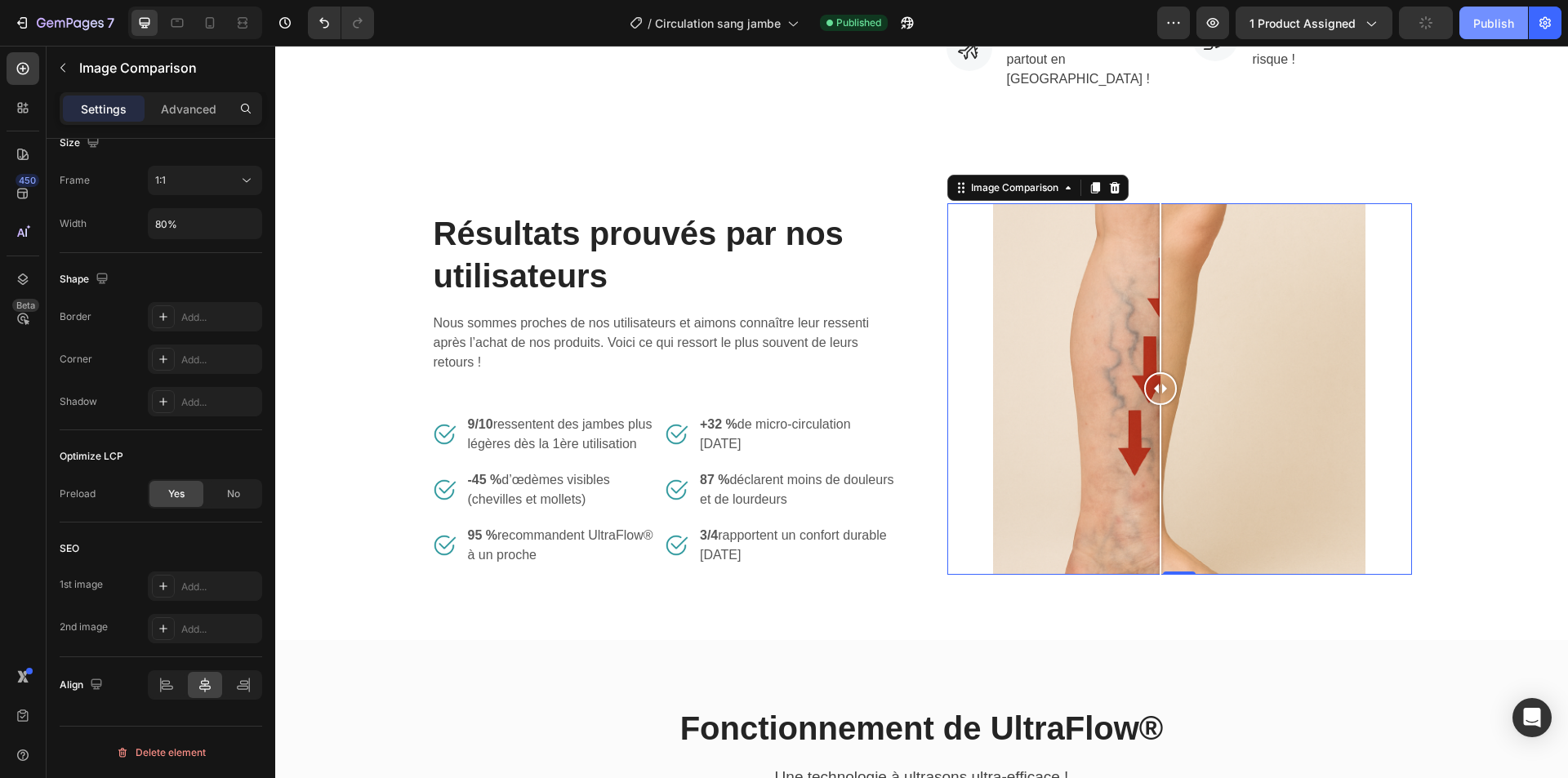
click at [1487, 28] on div "Publish" at bounding box center [1493, 23] width 41 height 17
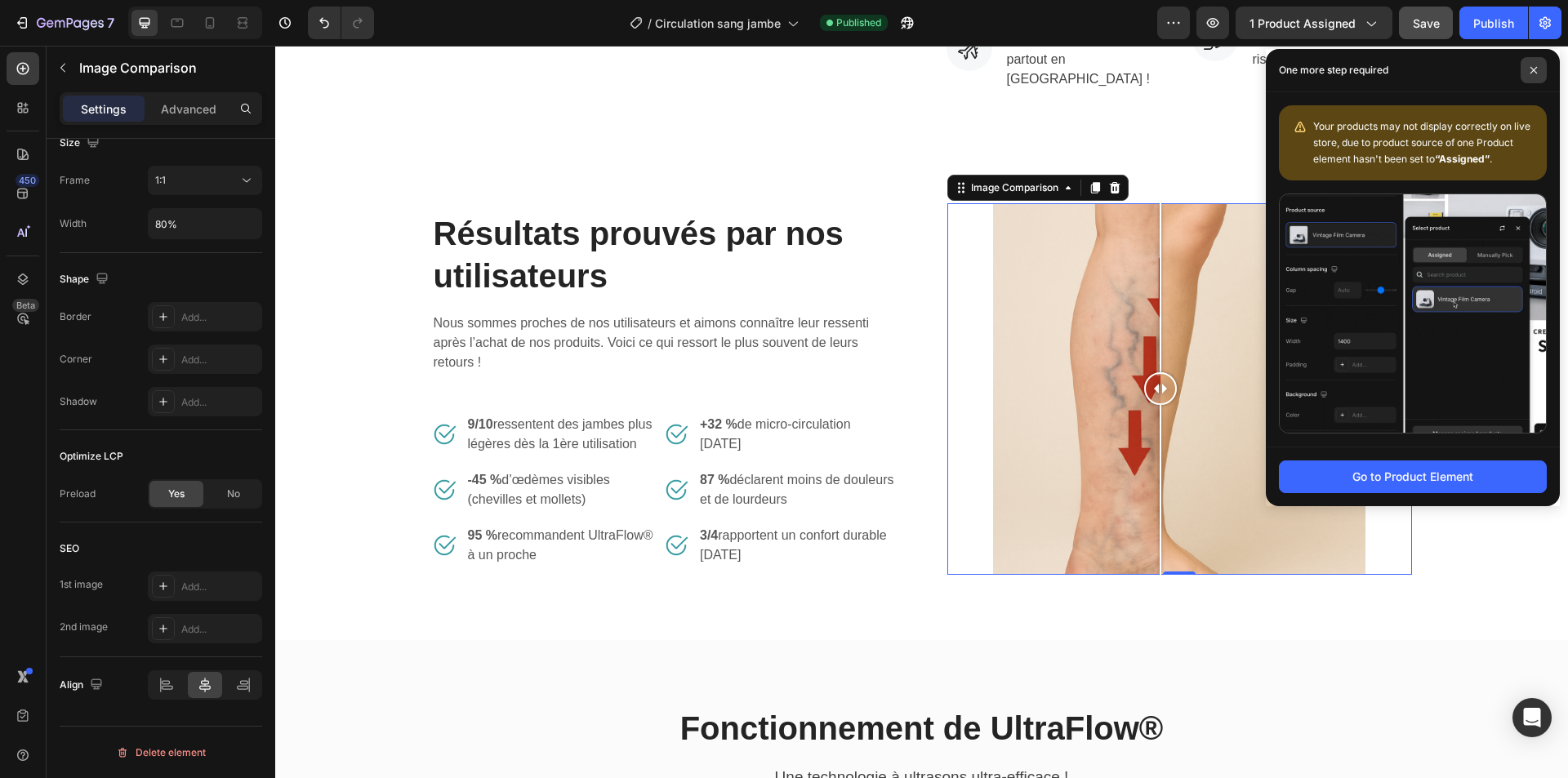
click at [1528, 75] on span at bounding box center [1533, 69] width 26 height 26
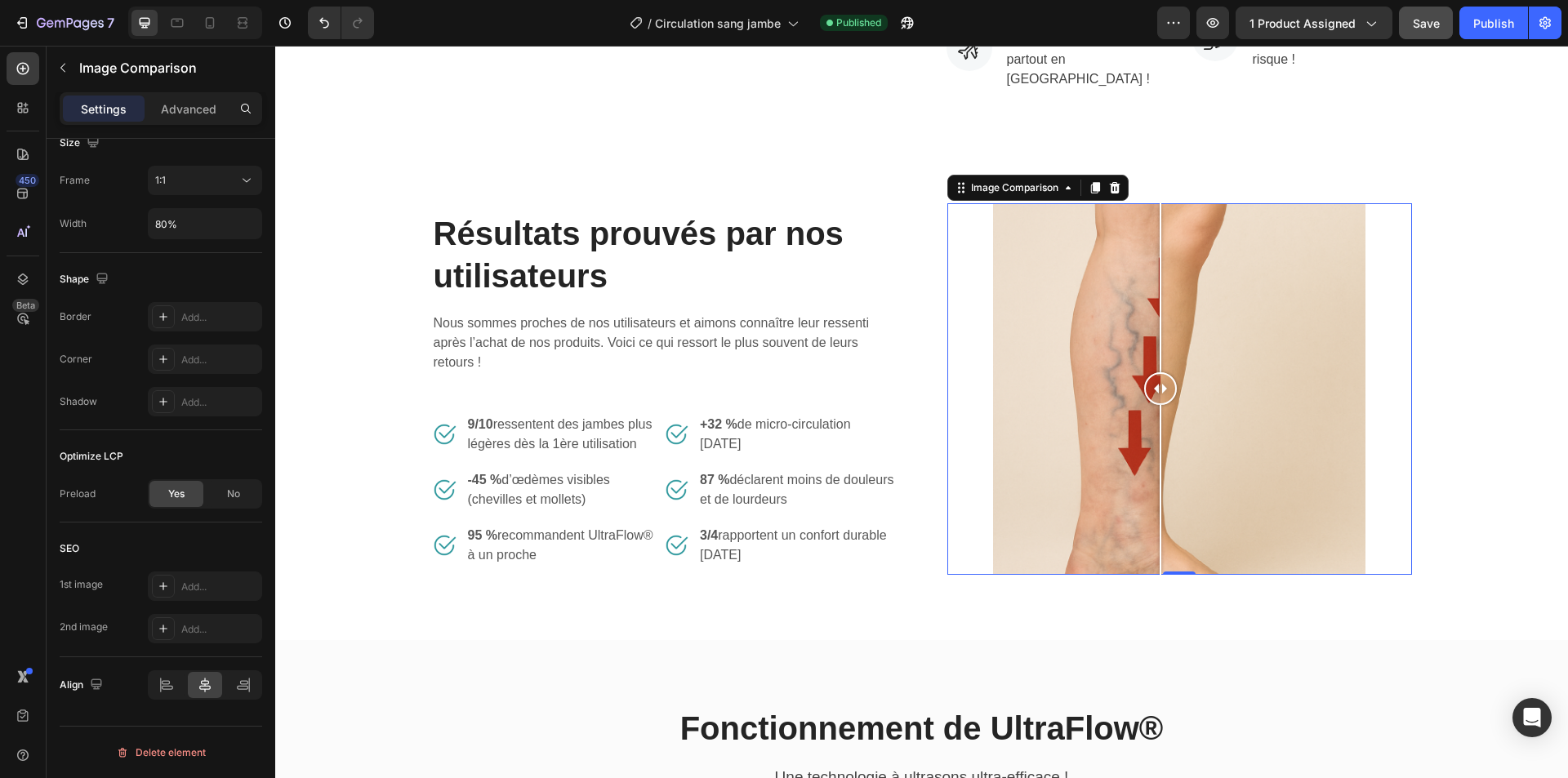
click at [965, 409] on div at bounding box center [1180, 389] width 465 height 372
click at [202, 29] on icon at bounding box center [209, 23] width 16 height 16
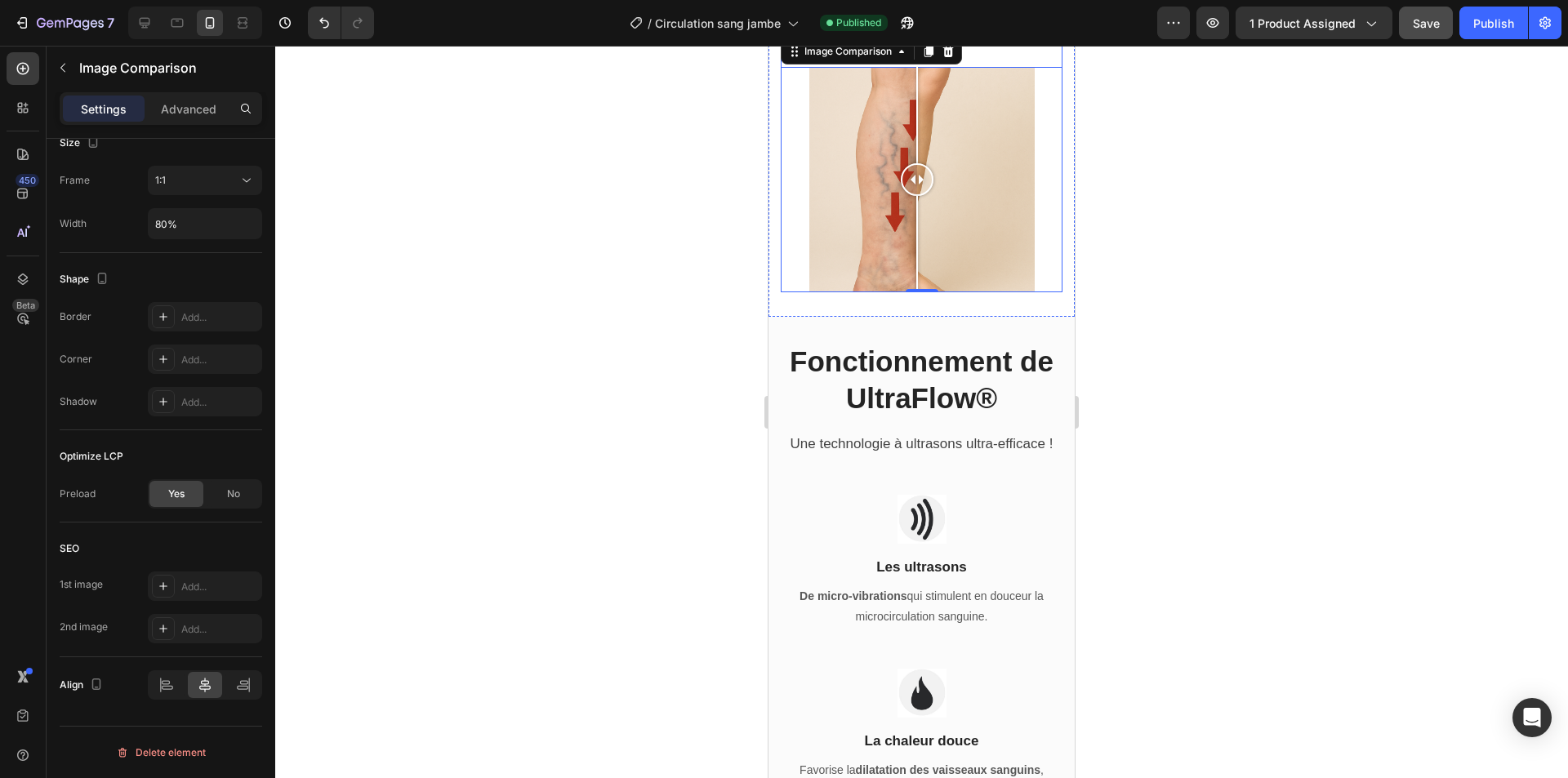
scroll to position [1491, 0]
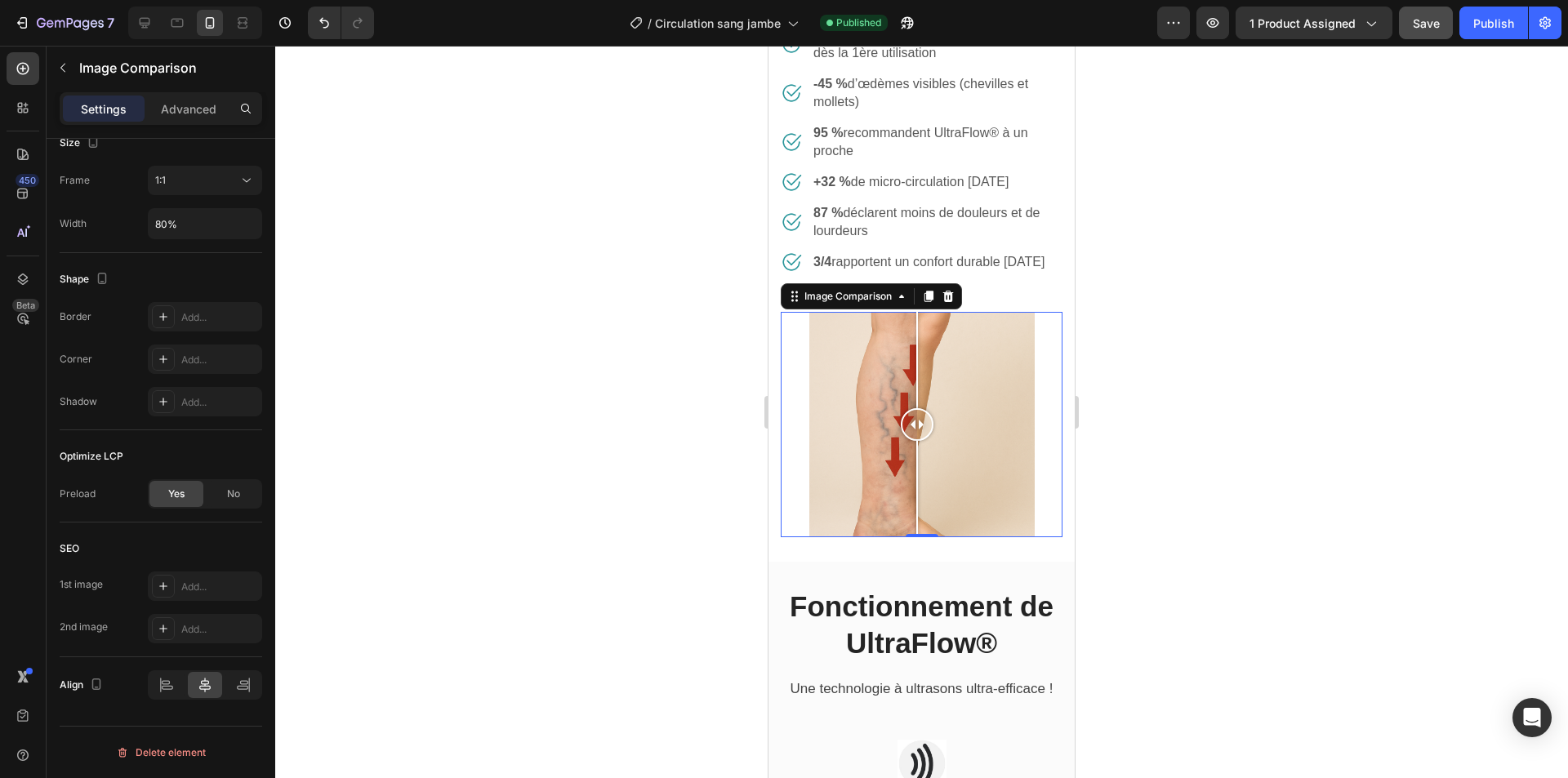
click at [788, 475] on div at bounding box center [922, 425] width 282 height 225
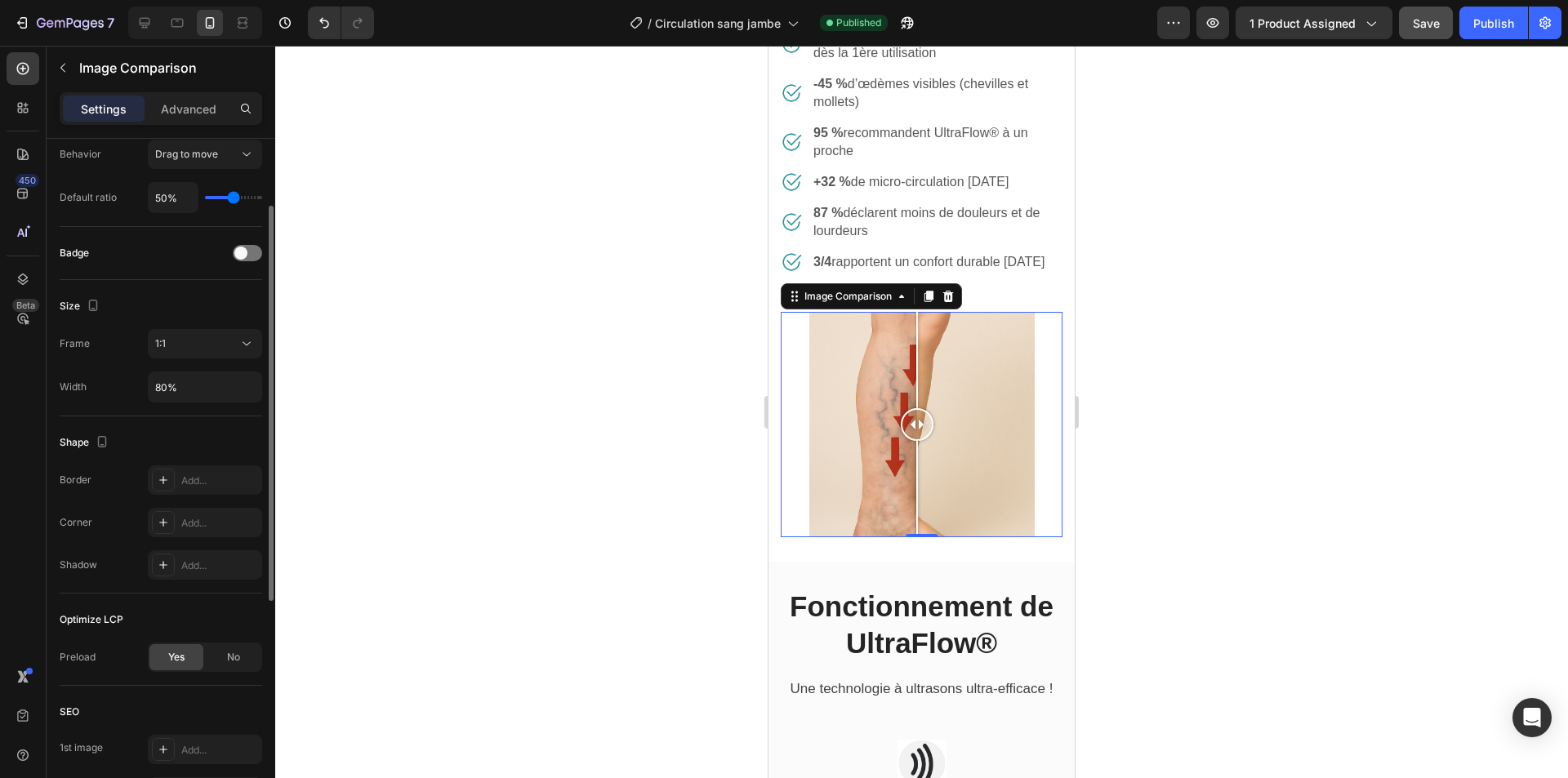
scroll to position [257, 0]
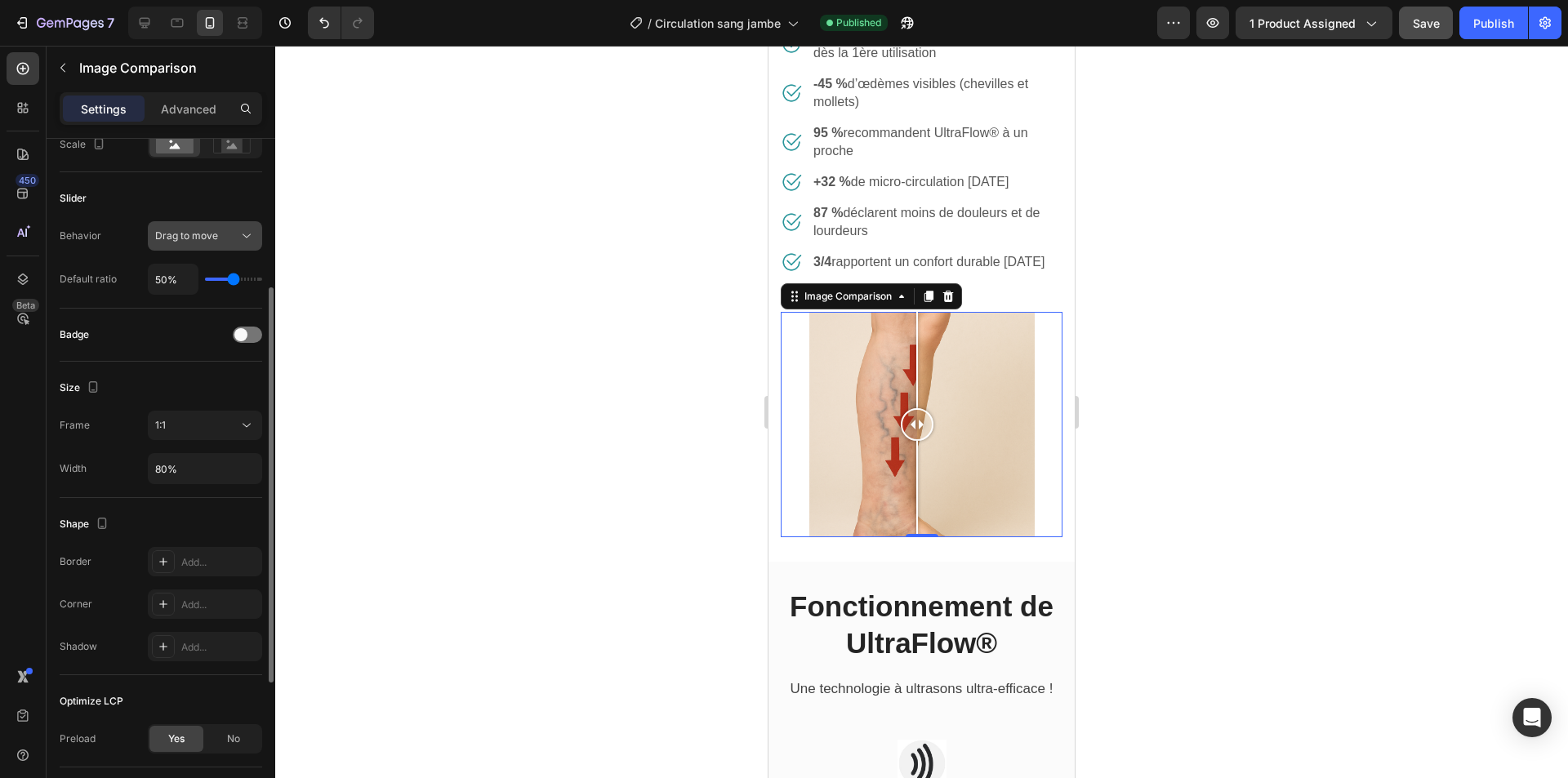
click at [180, 243] on span "Drag to move" at bounding box center [186, 236] width 63 height 15
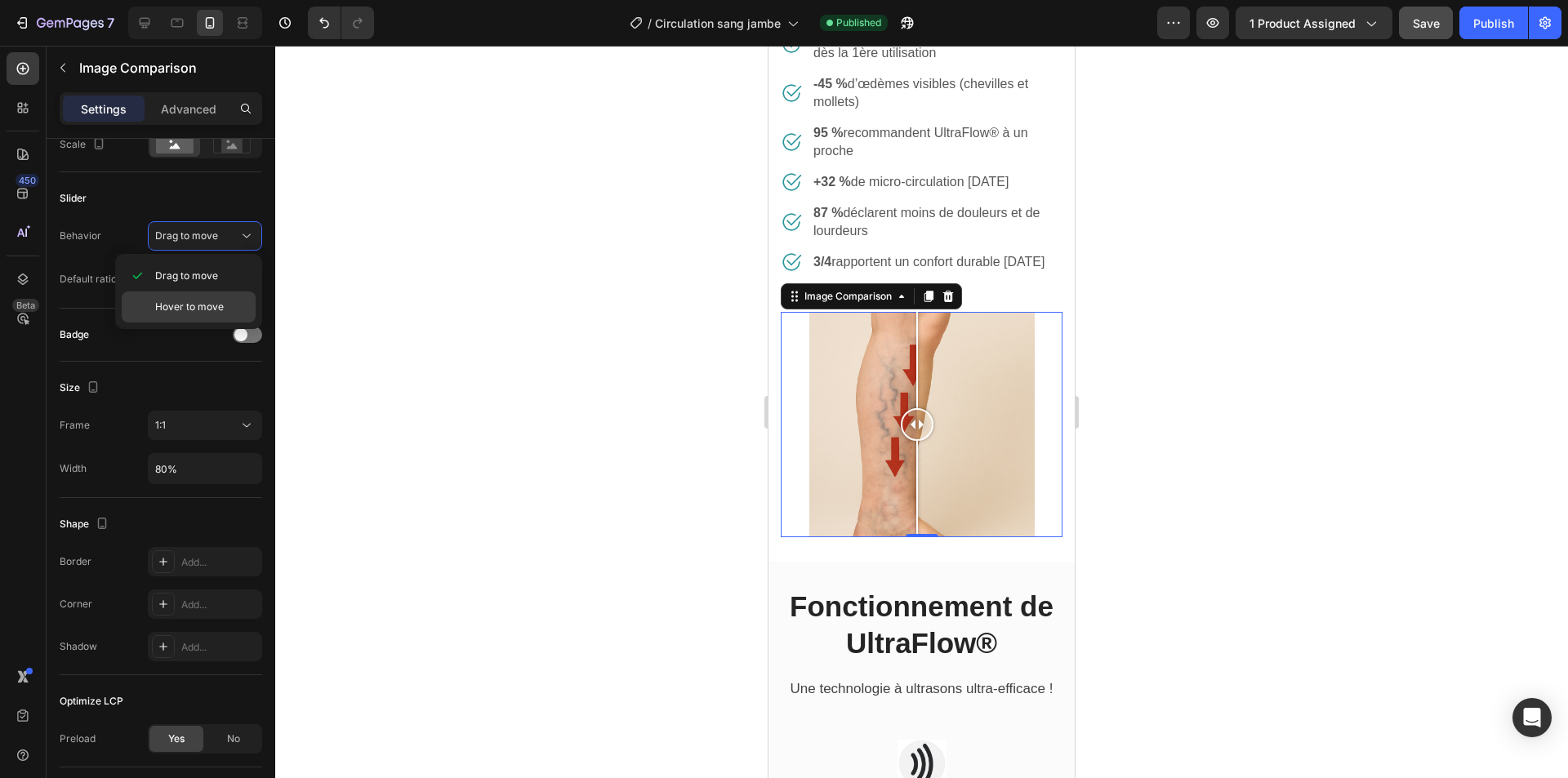
click at [181, 308] on span "Hover to move" at bounding box center [189, 307] width 68 height 15
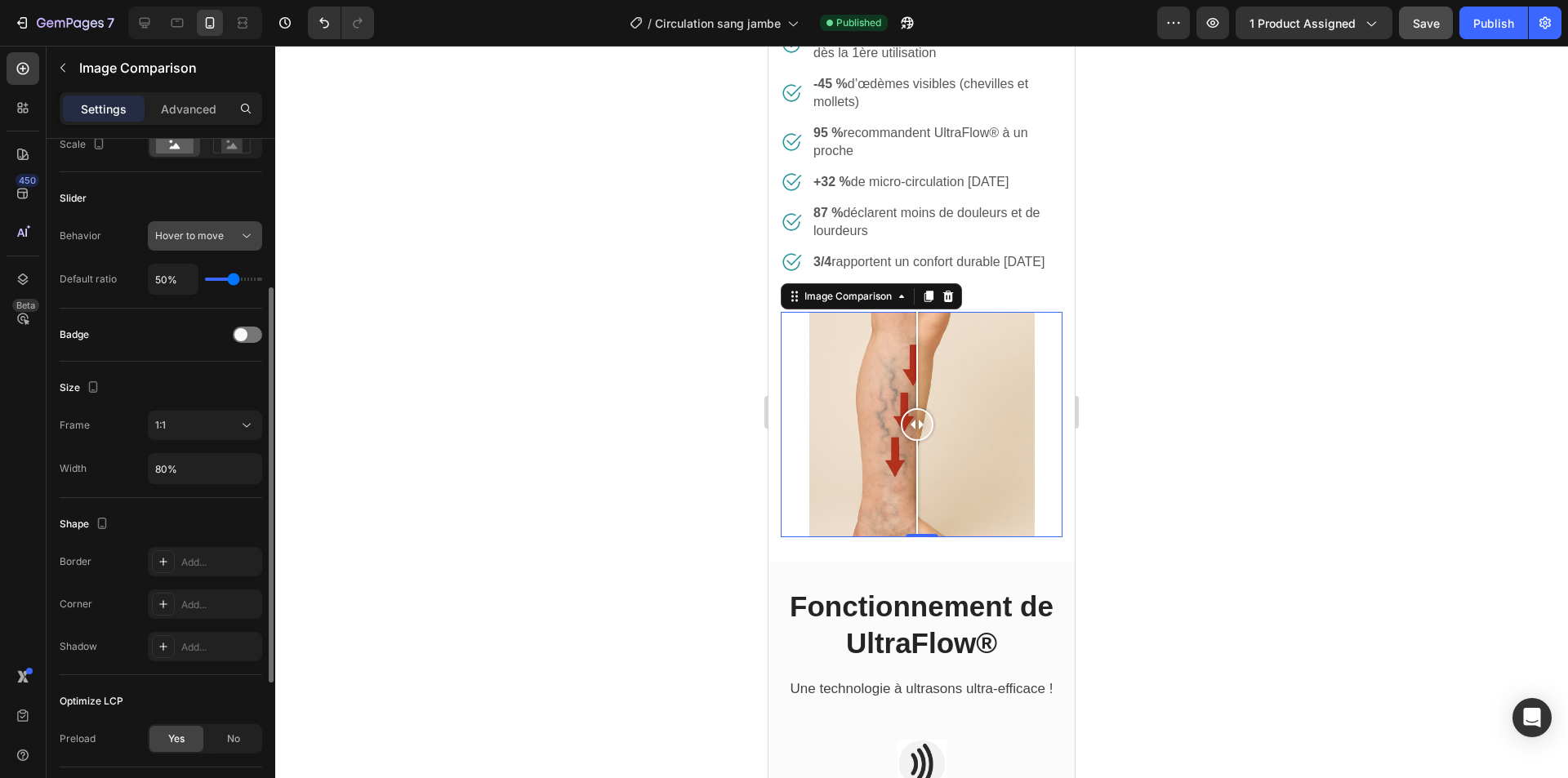
click at [209, 228] on div "Hover to move" at bounding box center [205, 236] width 99 height 16
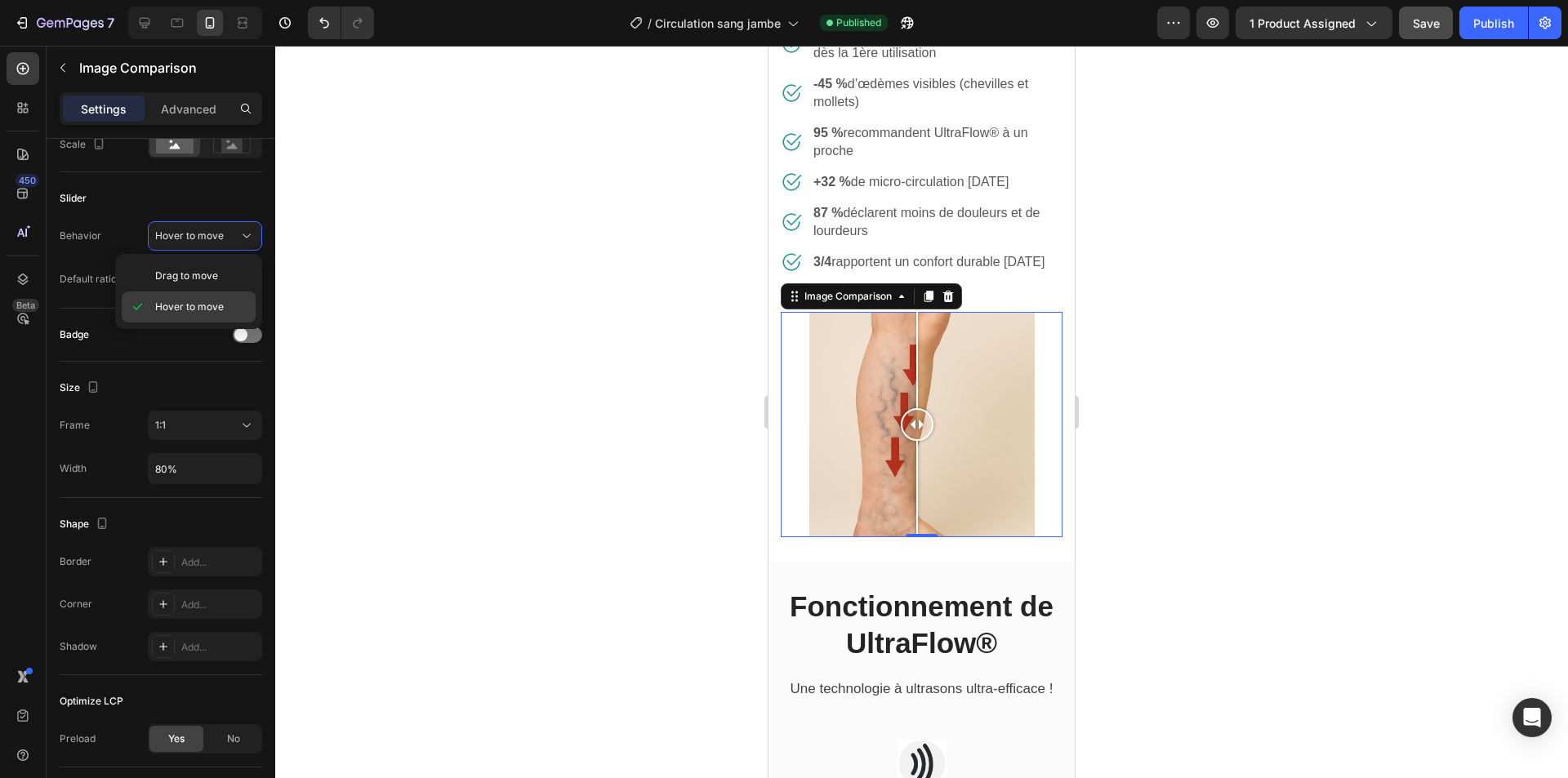
click at [183, 303] on span "Hover to move" at bounding box center [189, 307] width 68 height 15
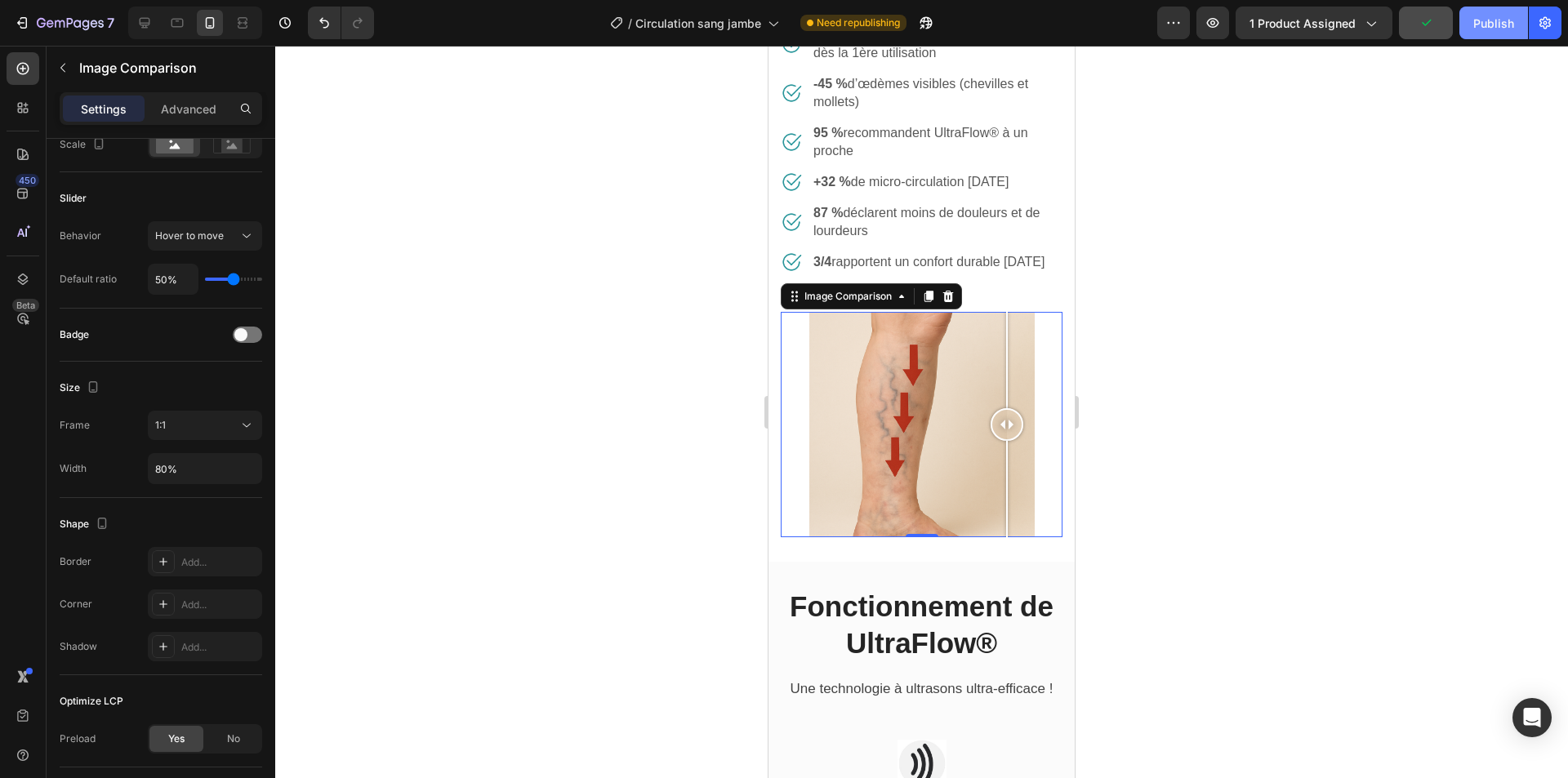
click at [1489, 26] on div "Publish" at bounding box center [1493, 23] width 41 height 17
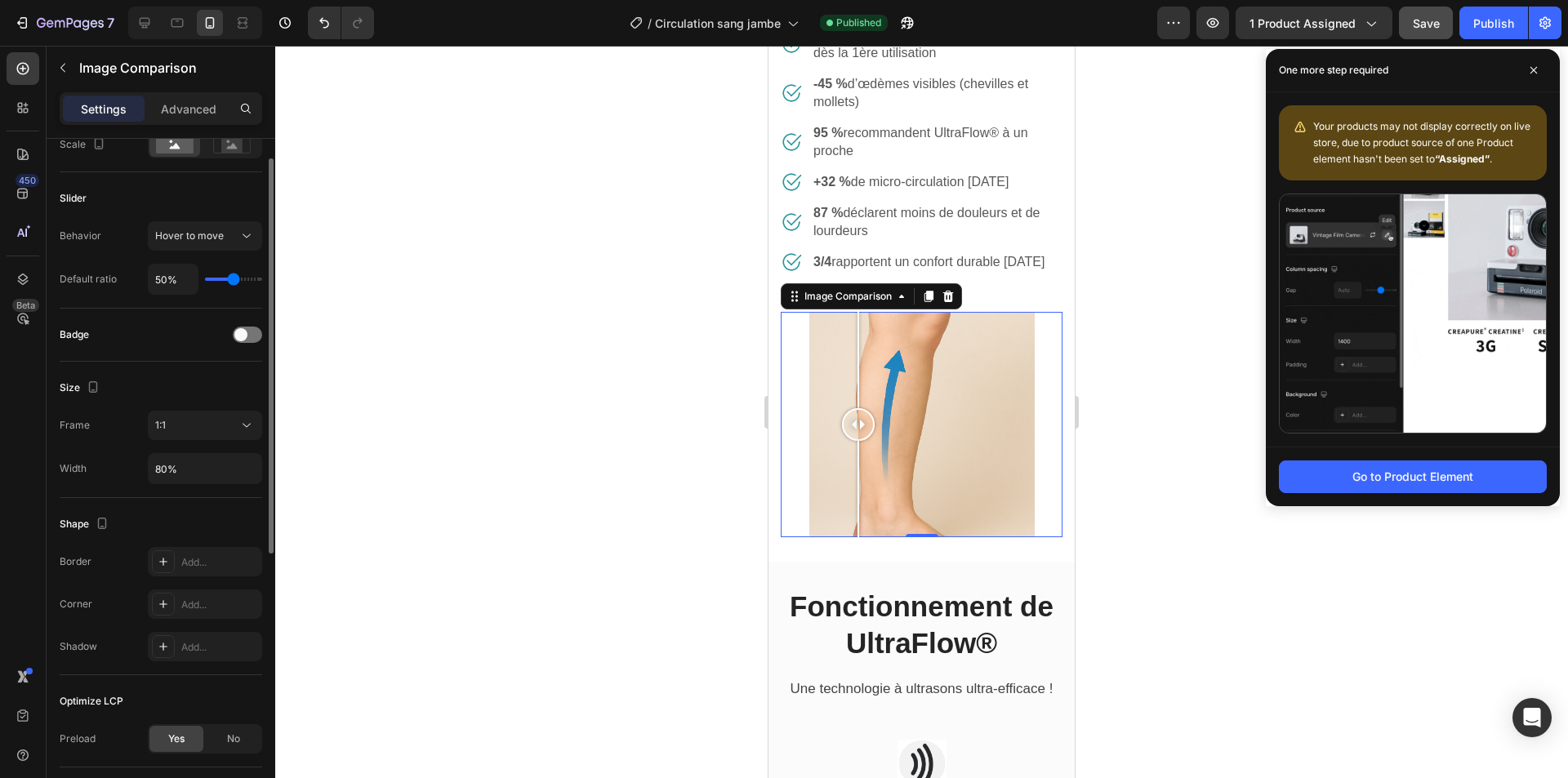
scroll to position [176, 0]
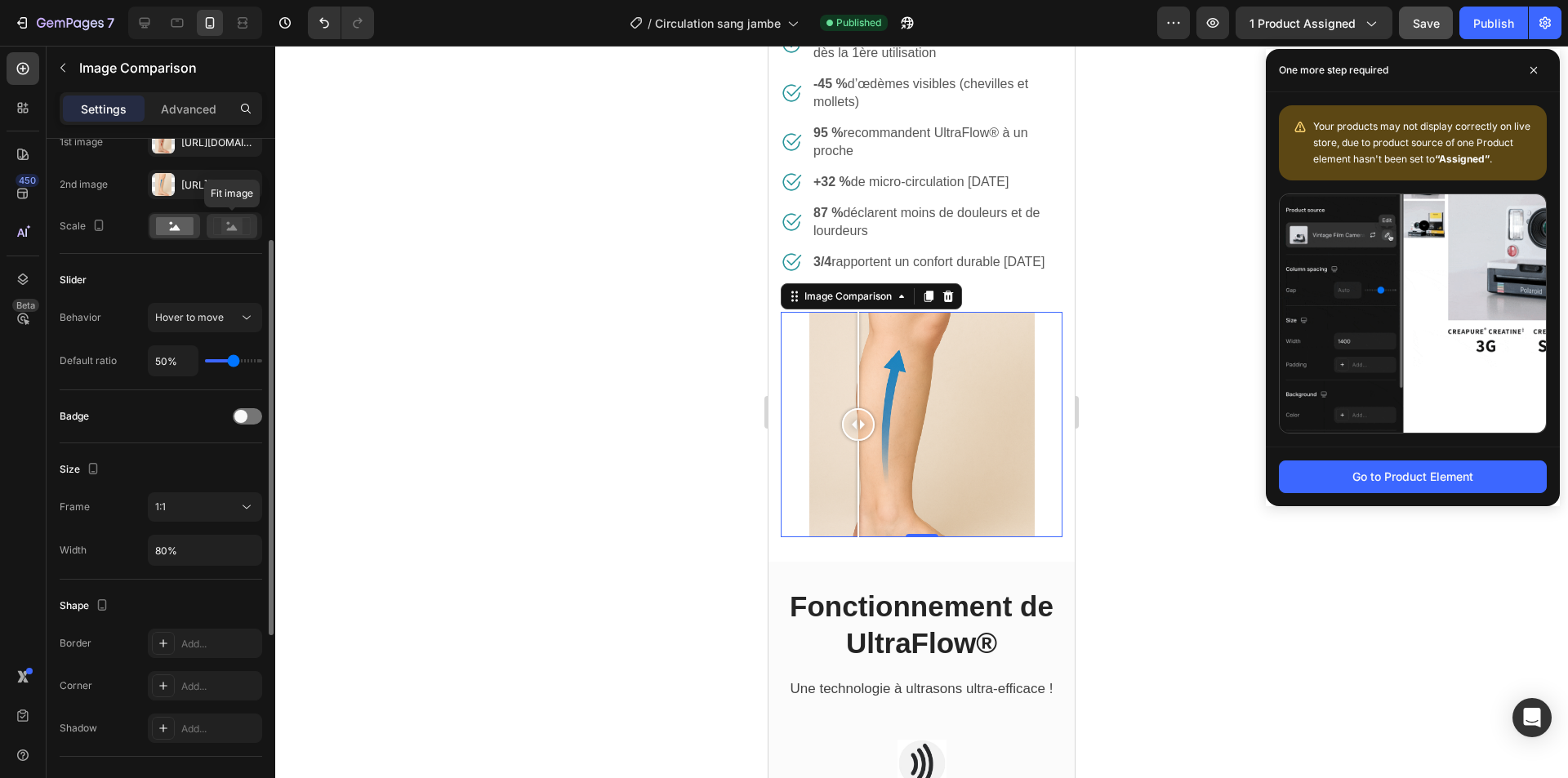
click at [226, 229] on rect at bounding box center [232, 226] width 21 height 16
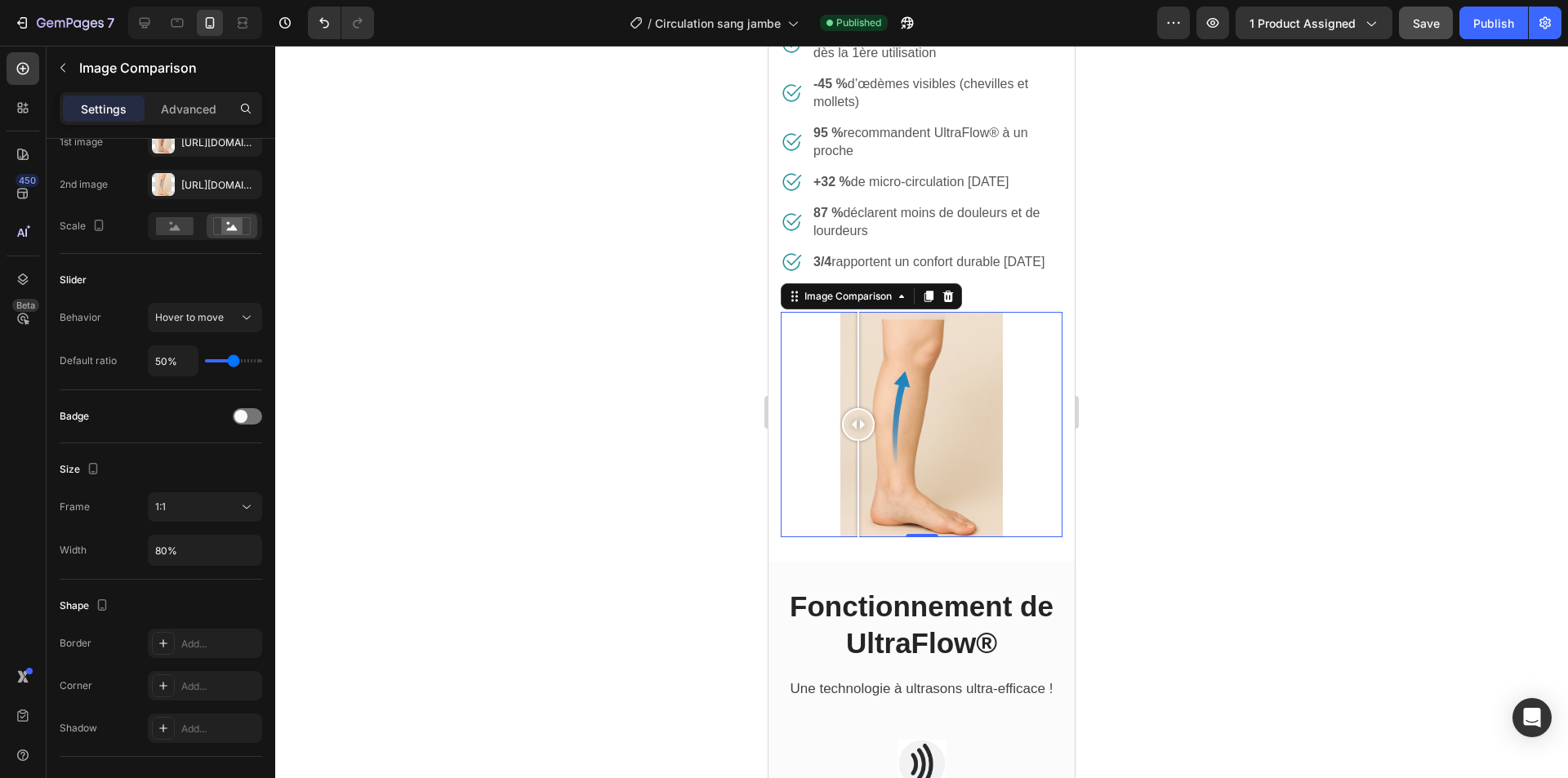
click at [745, 413] on div at bounding box center [921, 413] width 1293 height 733
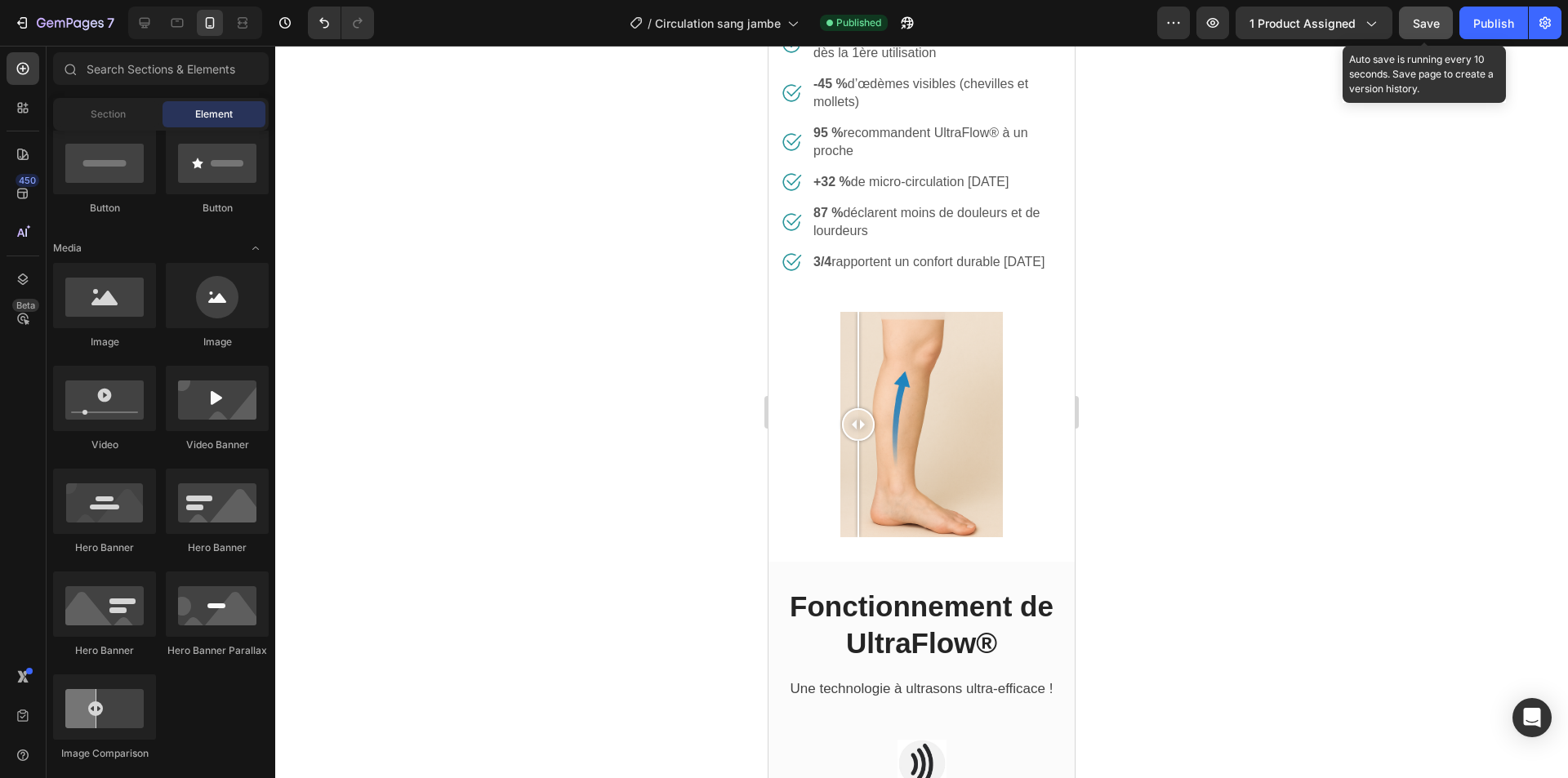
click at [1420, 19] on span "Save" at bounding box center [1426, 23] width 27 height 14
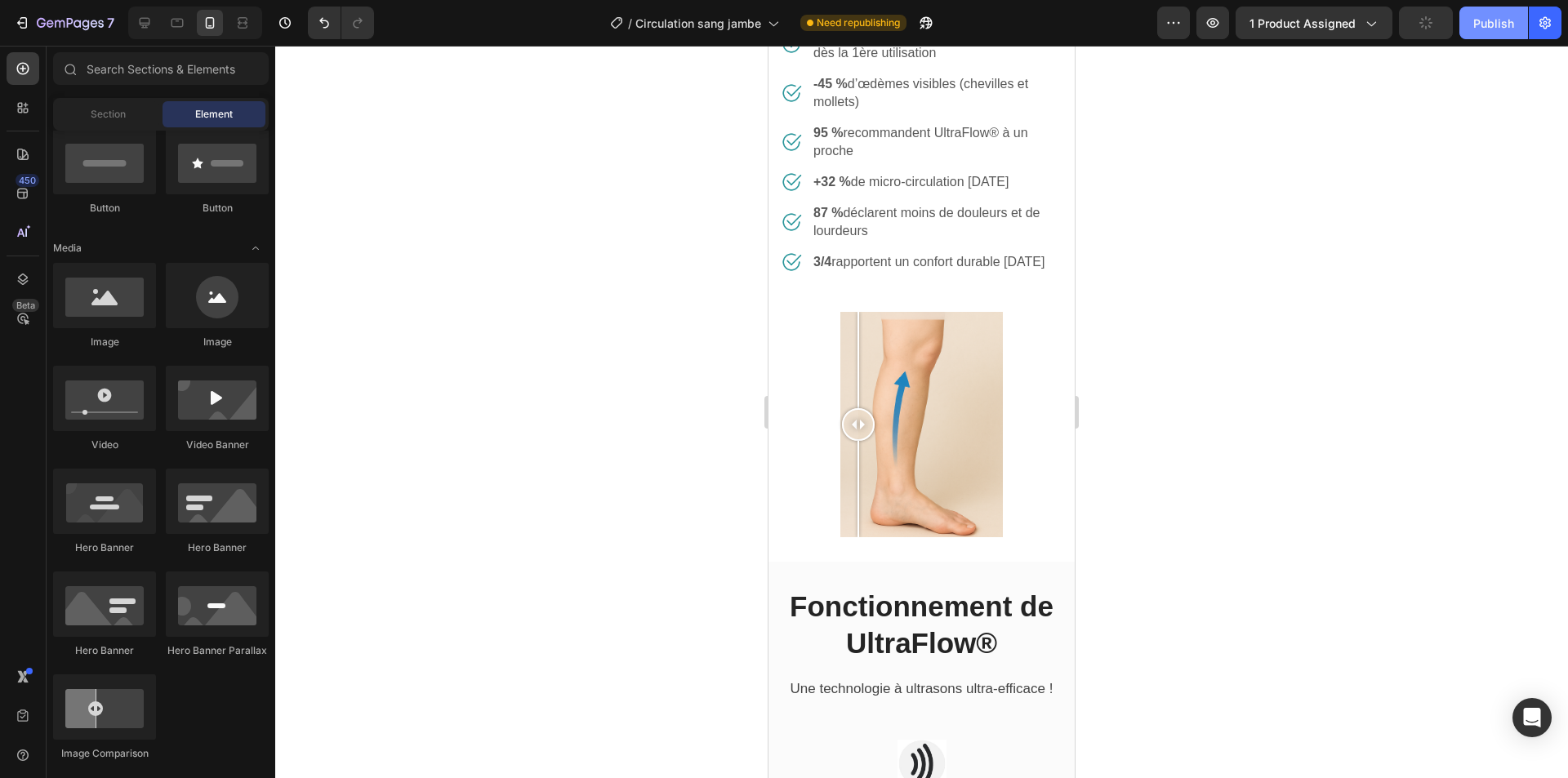
click at [1471, 20] on button "Publish" at bounding box center [1493, 22] width 68 height 33
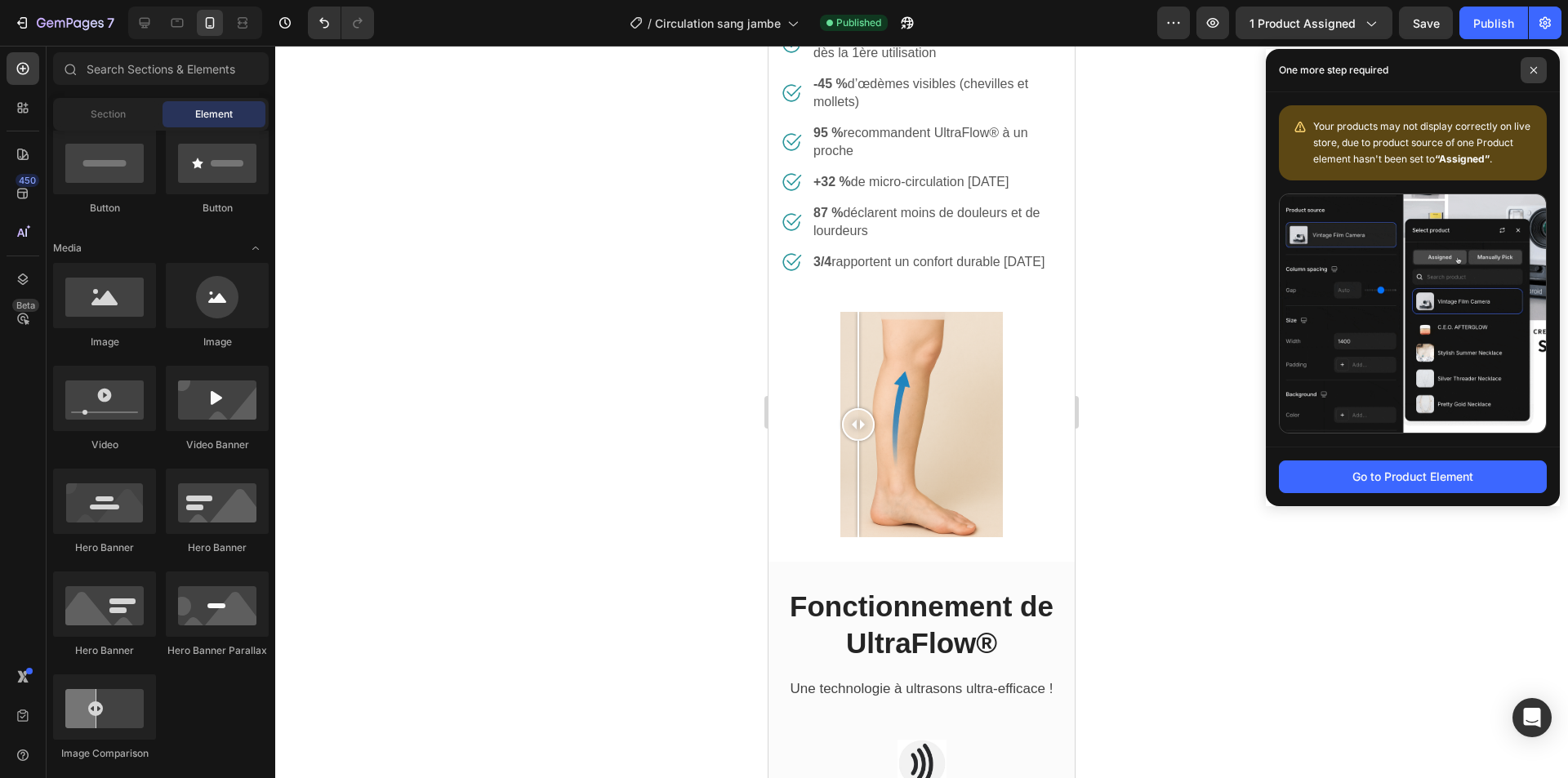
click at [1530, 75] on span at bounding box center [1533, 69] width 26 height 26
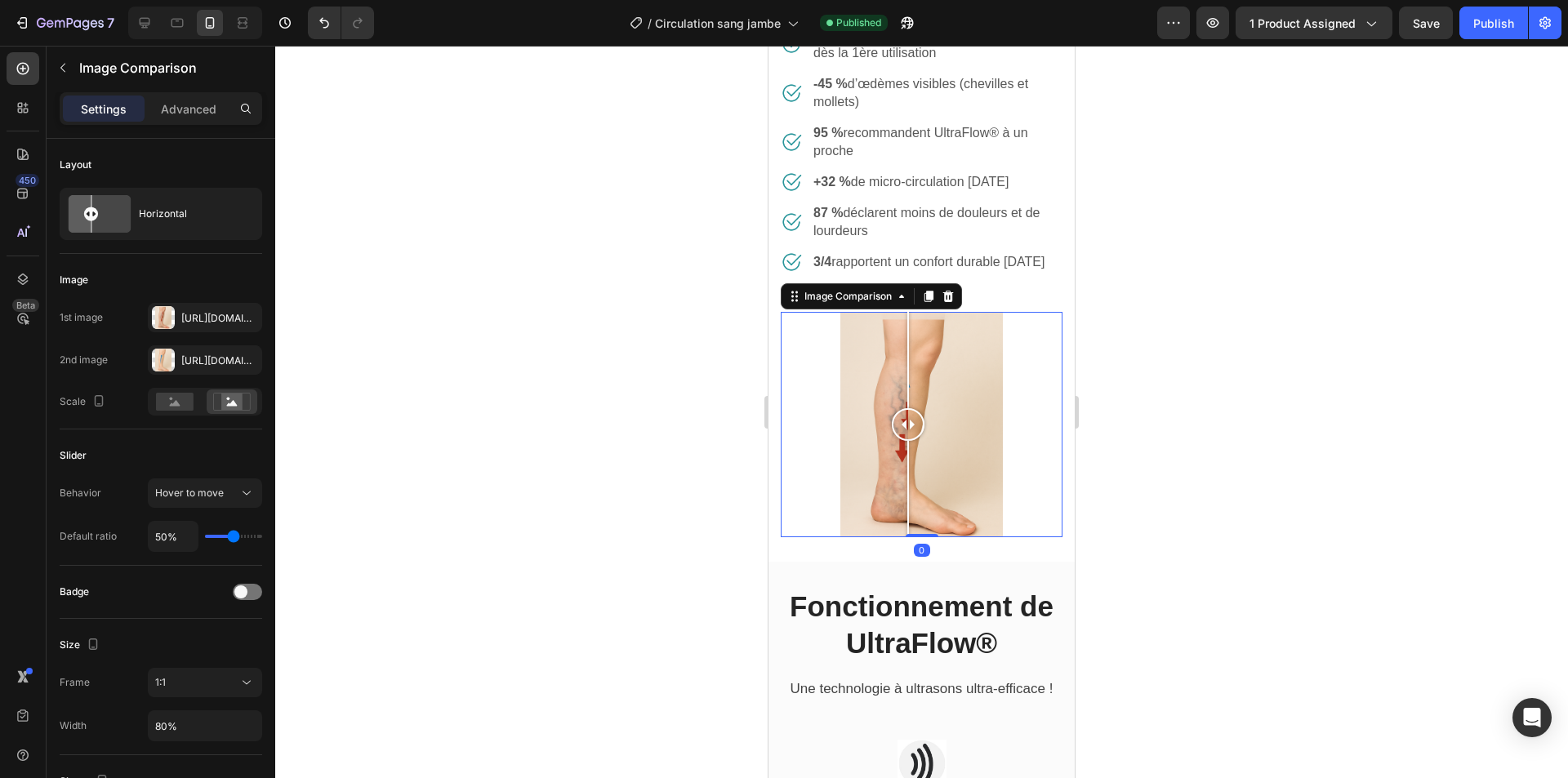
click at [908, 496] on div at bounding box center [909, 489] width 2 height 97
click at [201, 499] on span "Hover to move" at bounding box center [189, 493] width 68 height 12
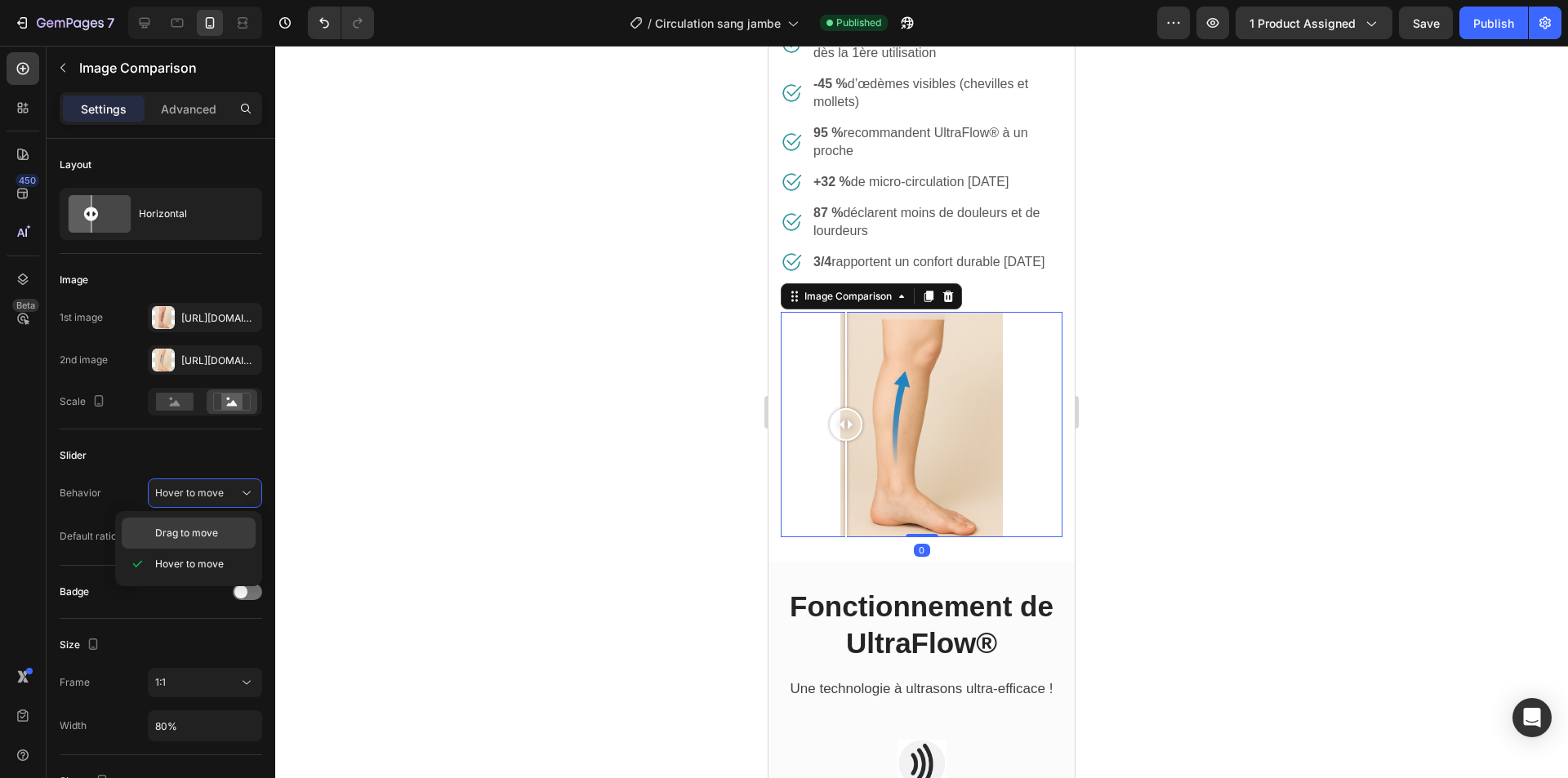
click at [193, 531] on span "Drag to move" at bounding box center [186, 533] width 63 height 15
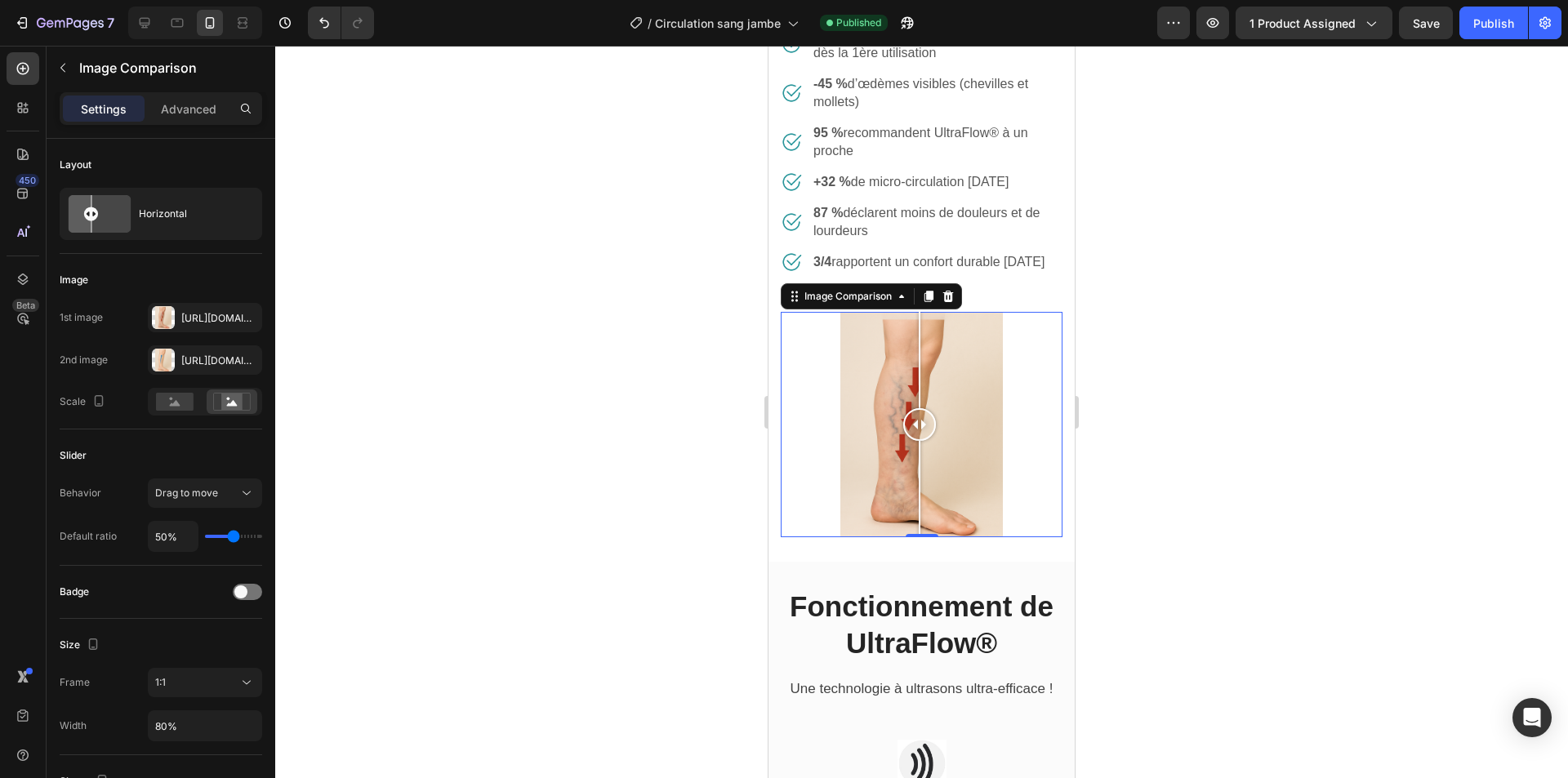
drag, startPoint x: 850, startPoint y: 452, endPoint x: 907, endPoint y: 464, distance: 58.2
click at [907, 441] on div at bounding box center [919, 424] width 33 height 33
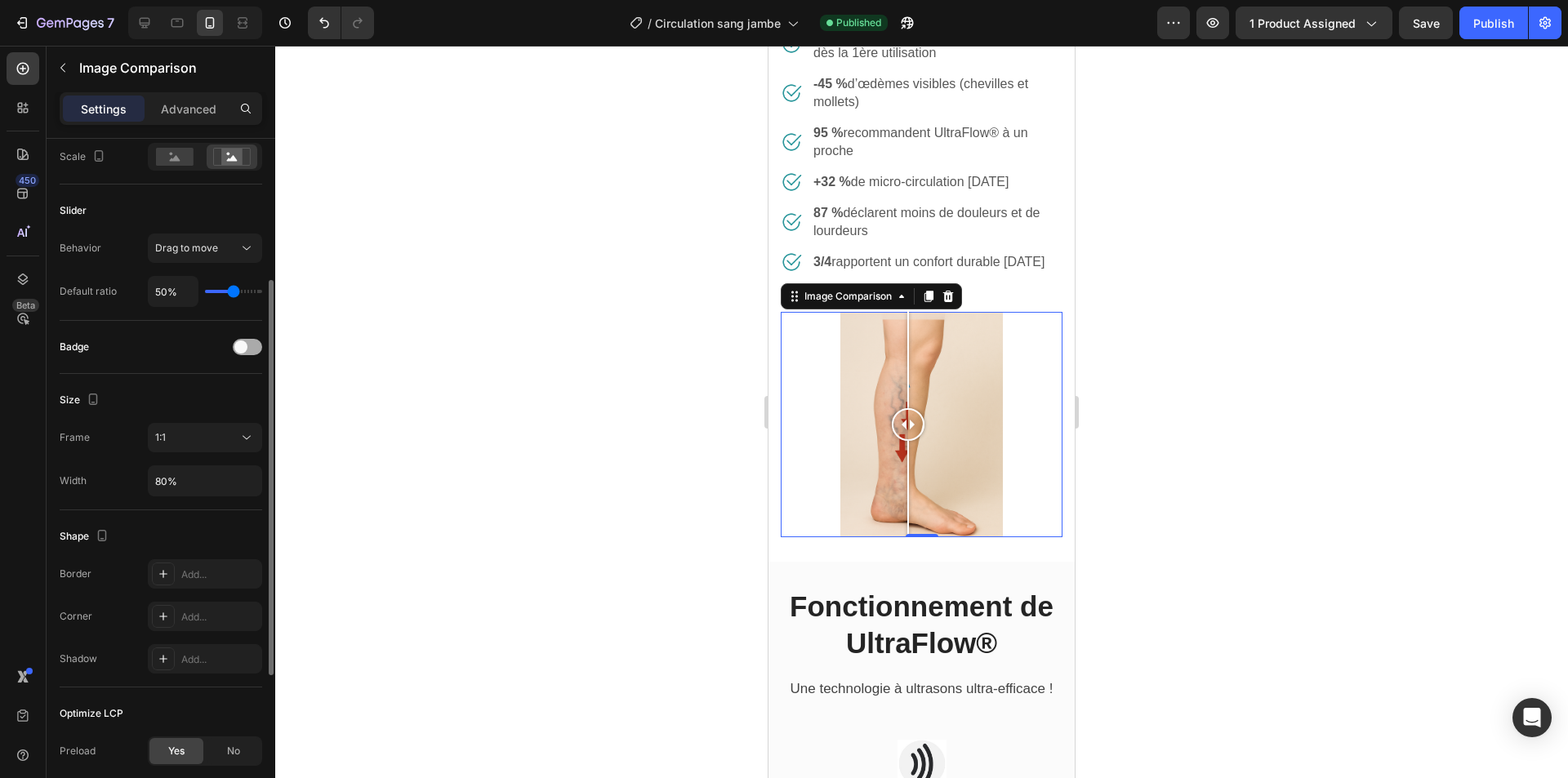
click at [251, 350] on div at bounding box center [247, 347] width 29 height 16
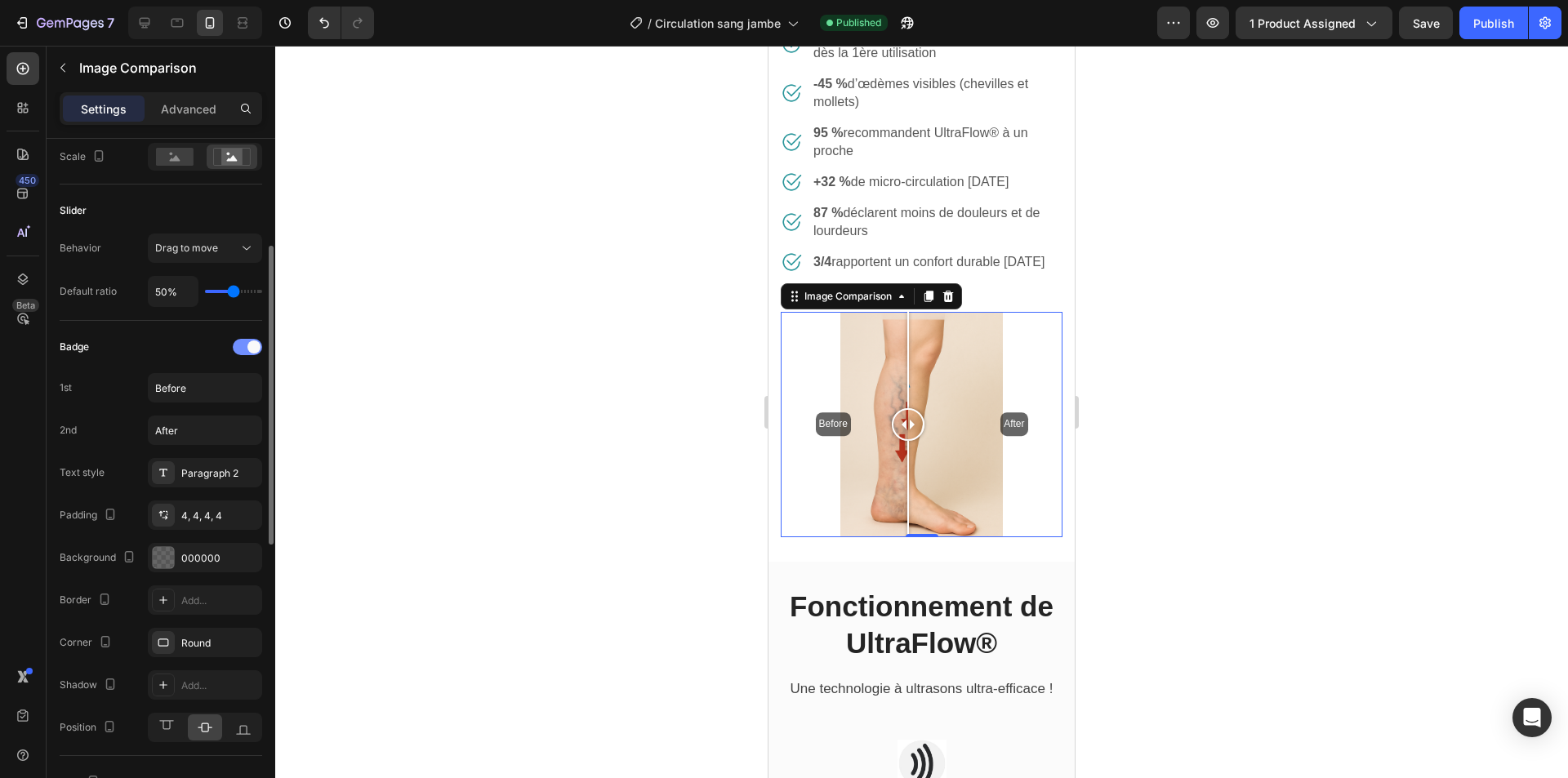
click at [251, 350] on span at bounding box center [254, 347] width 13 height 13
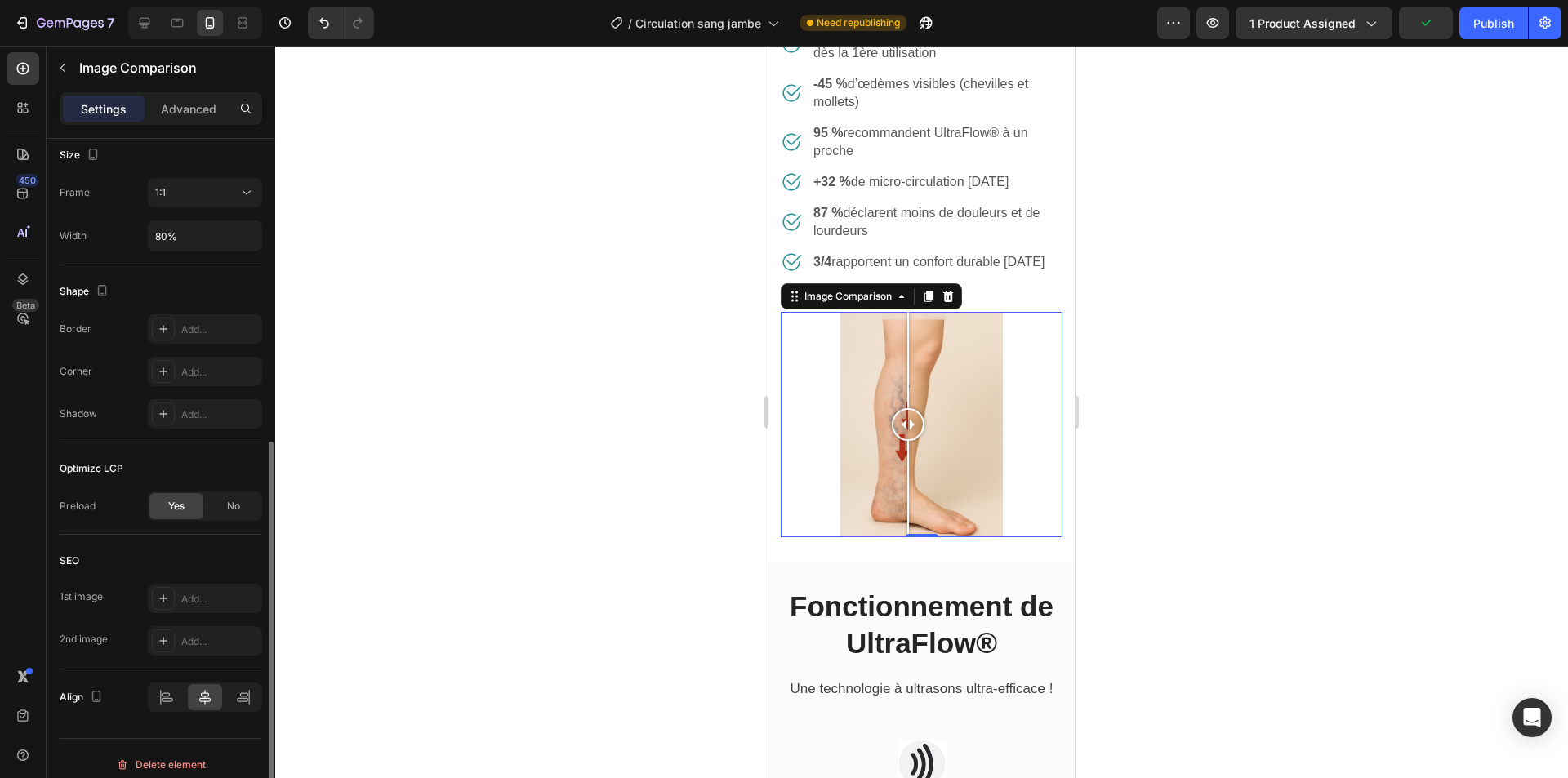
scroll to position [502, 0]
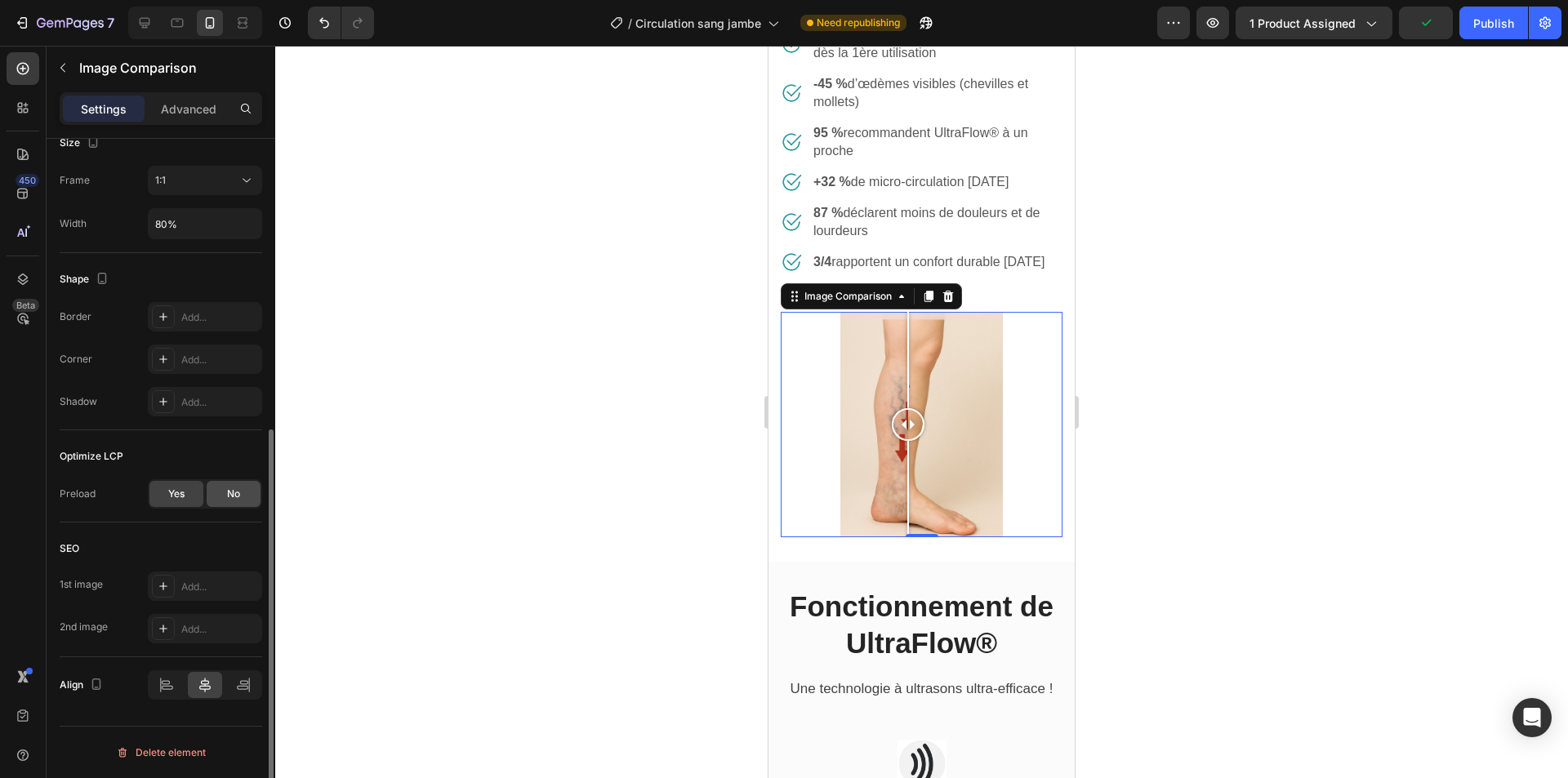
click at [233, 489] on span "No" at bounding box center [233, 494] width 13 height 15
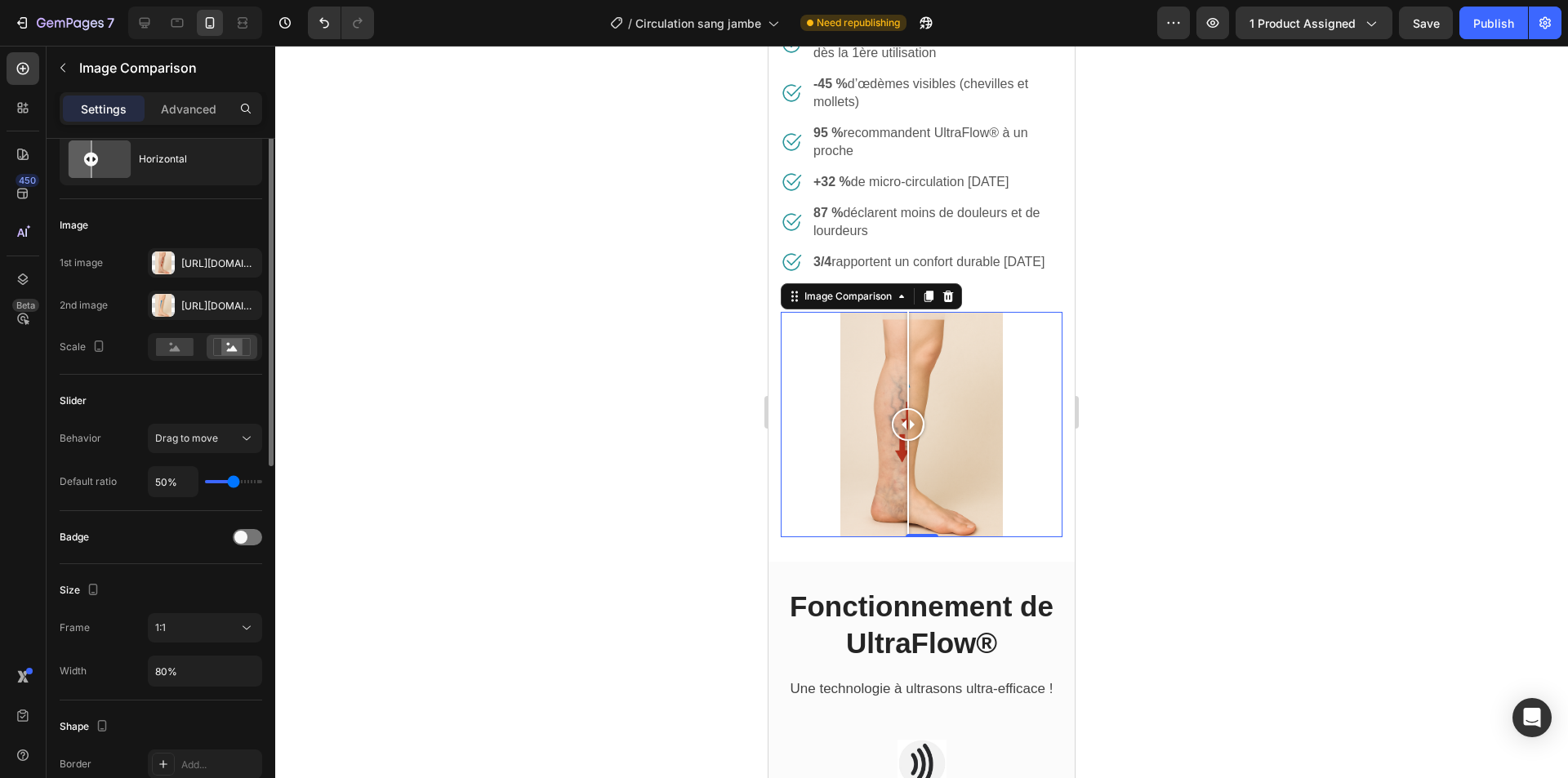
scroll to position [0, 0]
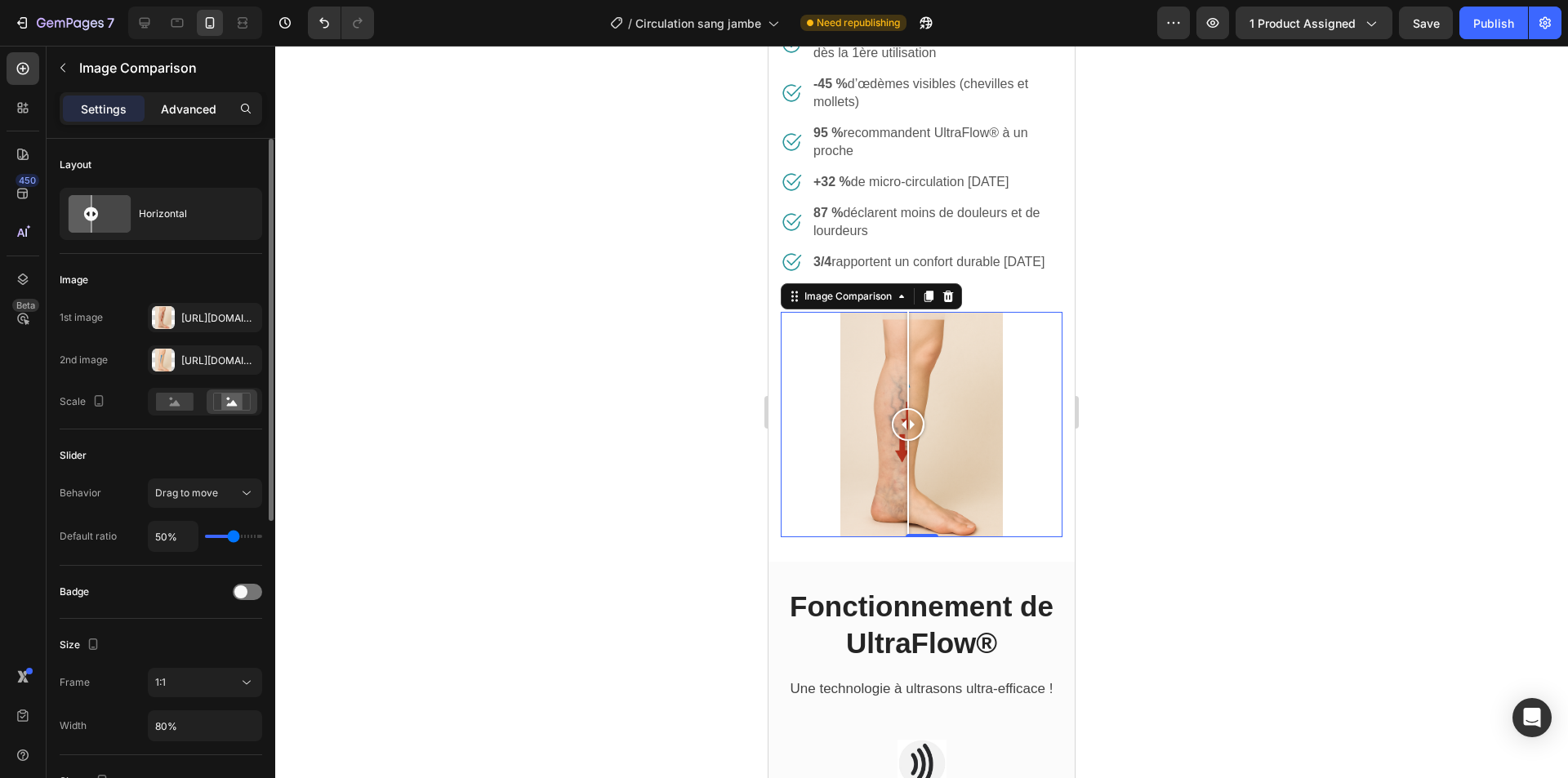
click at [211, 108] on p "Advanced" at bounding box center [188, 108] width 56 height 17
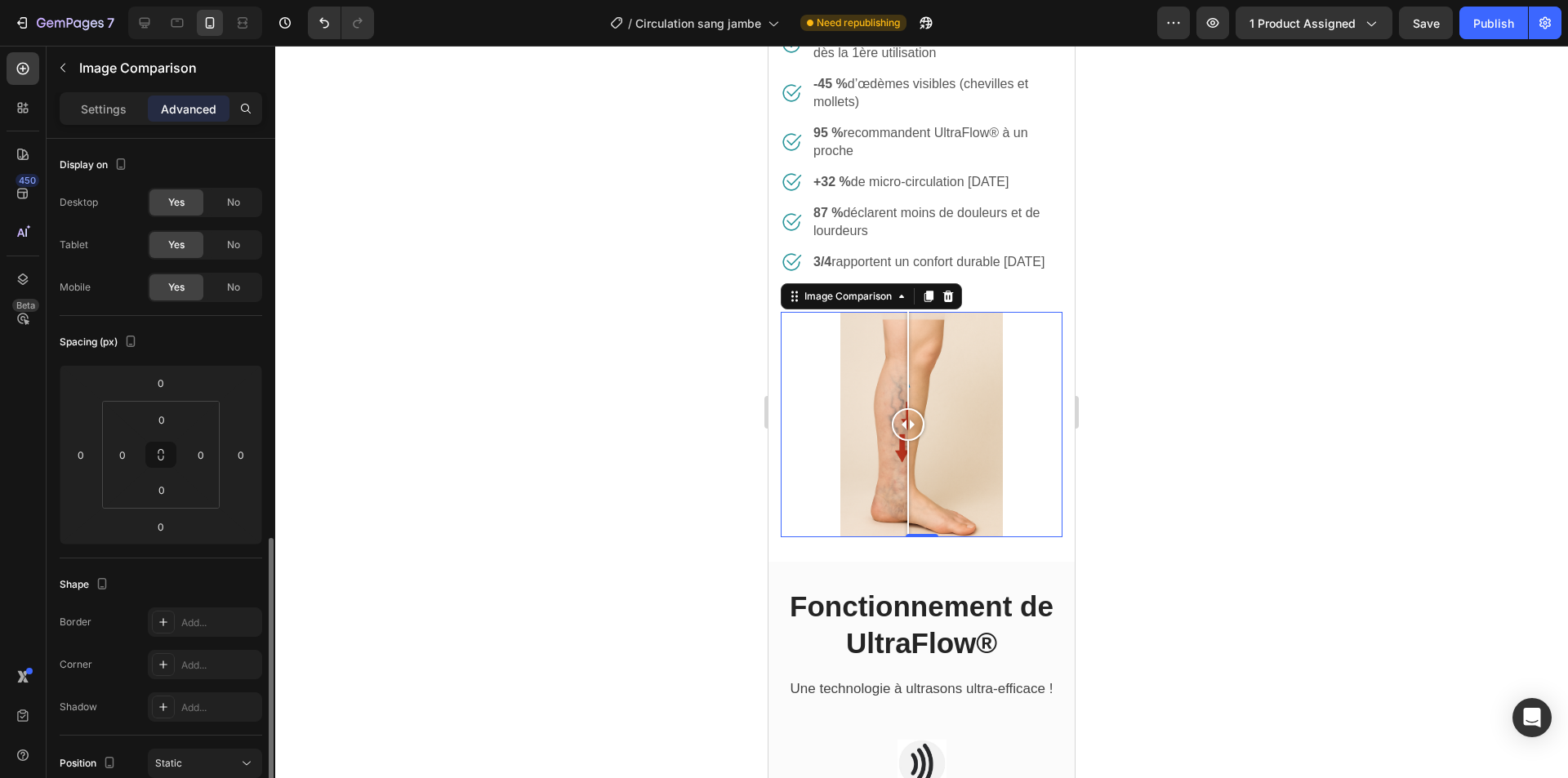
scroll to position [326, 0]
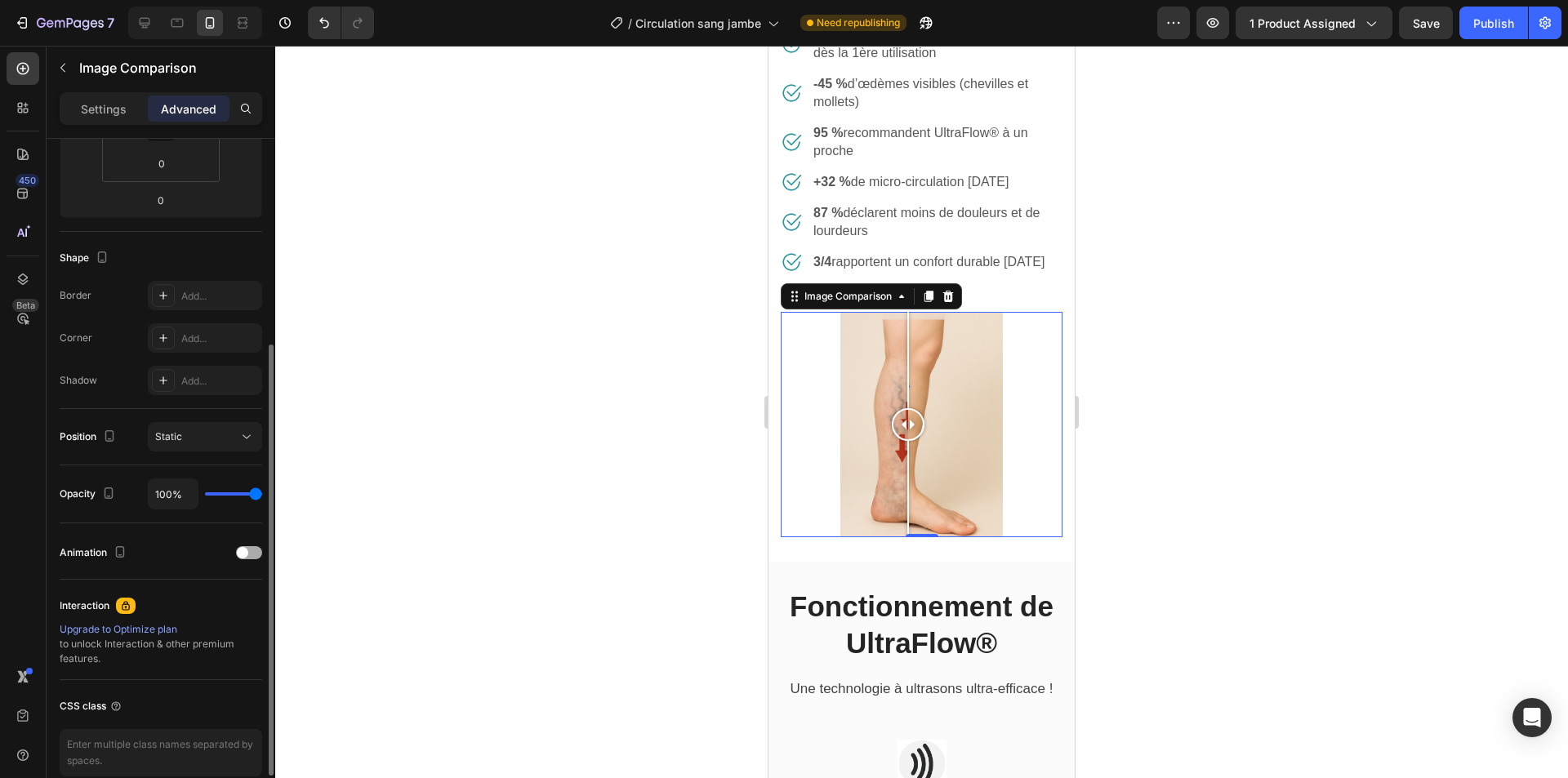
click at [254, 562] on div "Animation" at bounding box center [161, 552] width 202 height 26
click at [251, 558] on div at bounding box center [248, 553] width 26 height 13
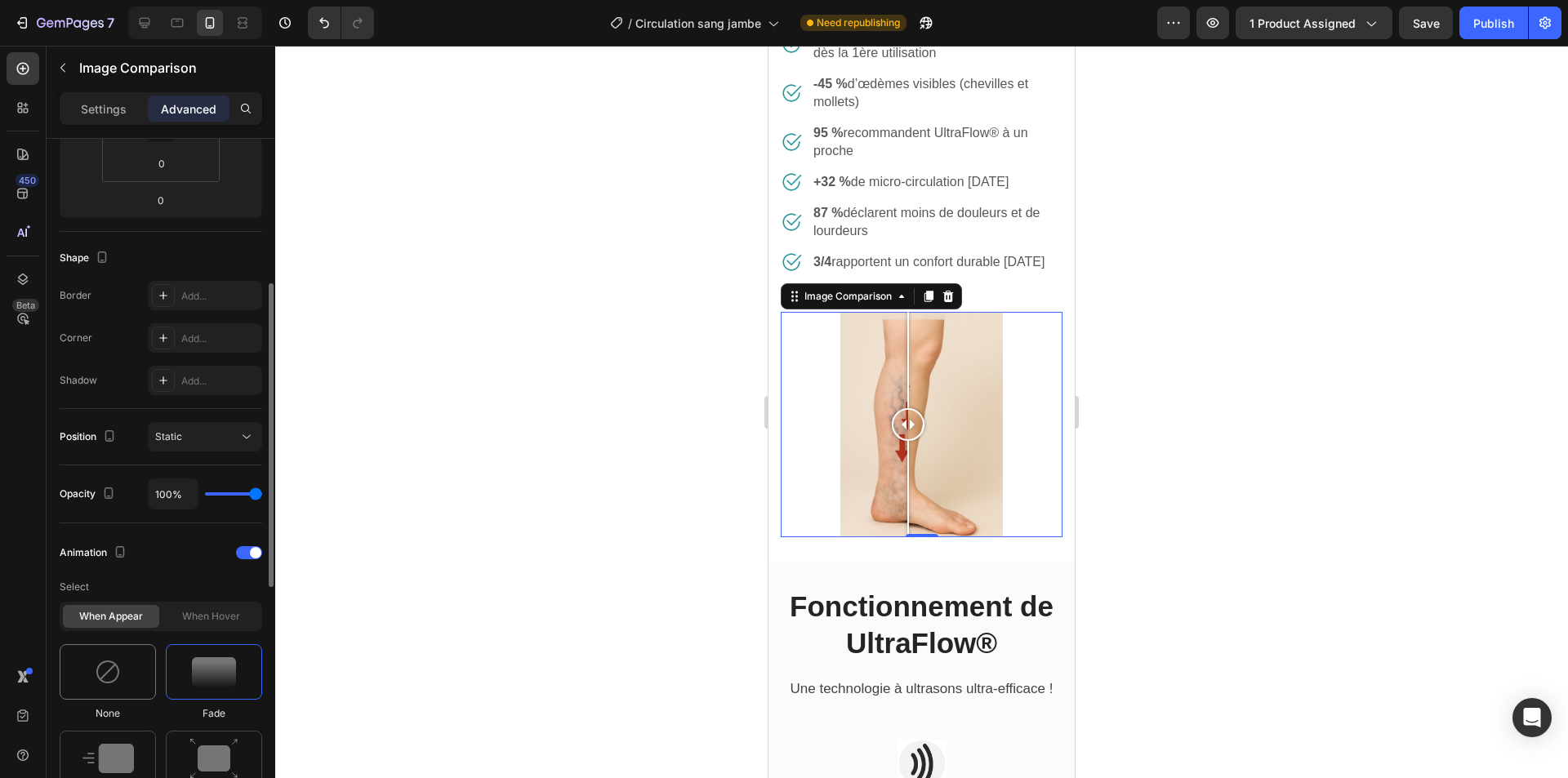
click at [128, 678] on div at bounding box center [107, 672] width 97 height 56
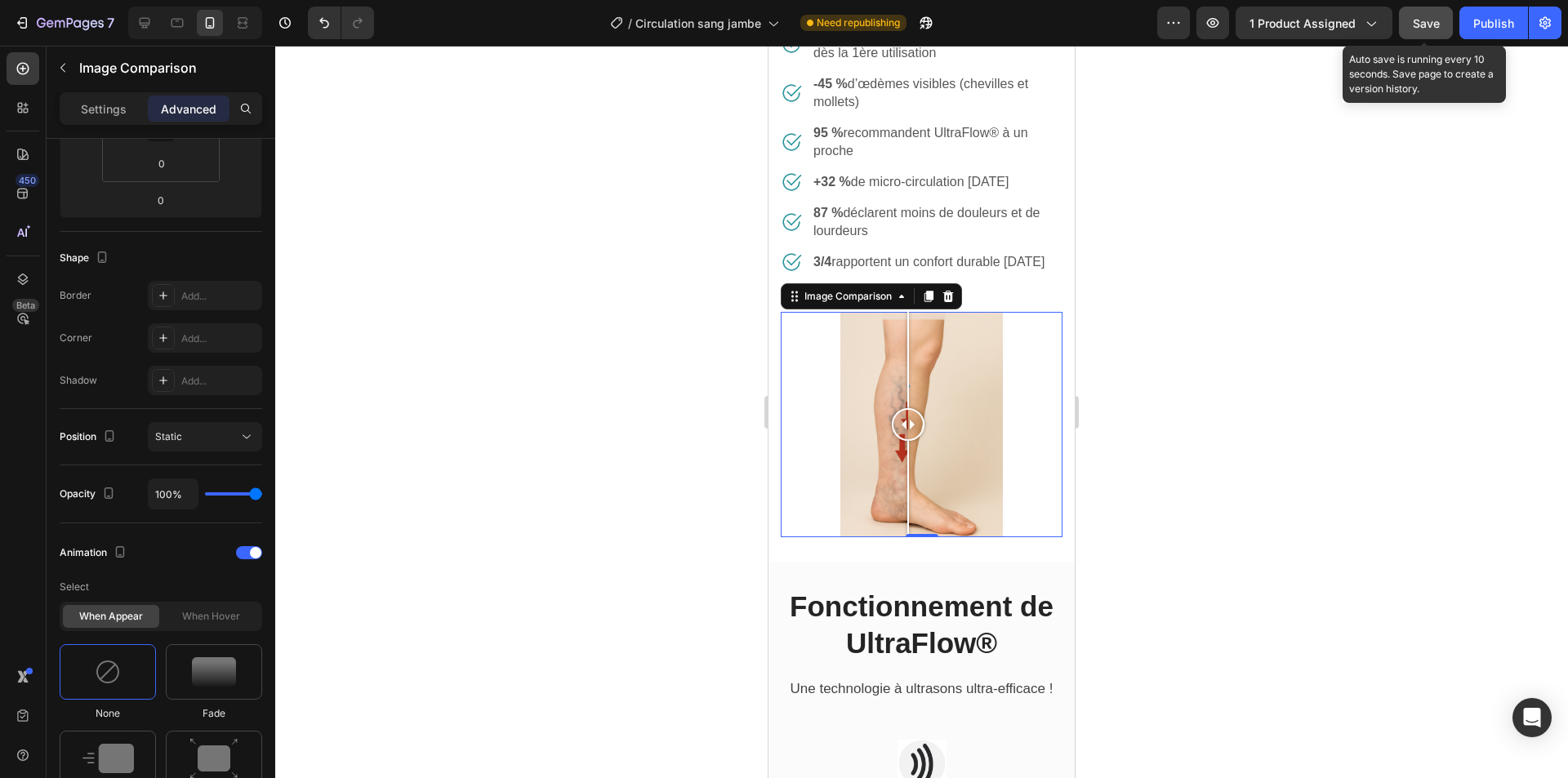
click at [1439, 21] on span "Save" at bounding box center [1426, 23] width 27 height 14
click at [1473, 20] on div "Publish" at bounding box center [1493, 23] width 41 height 17
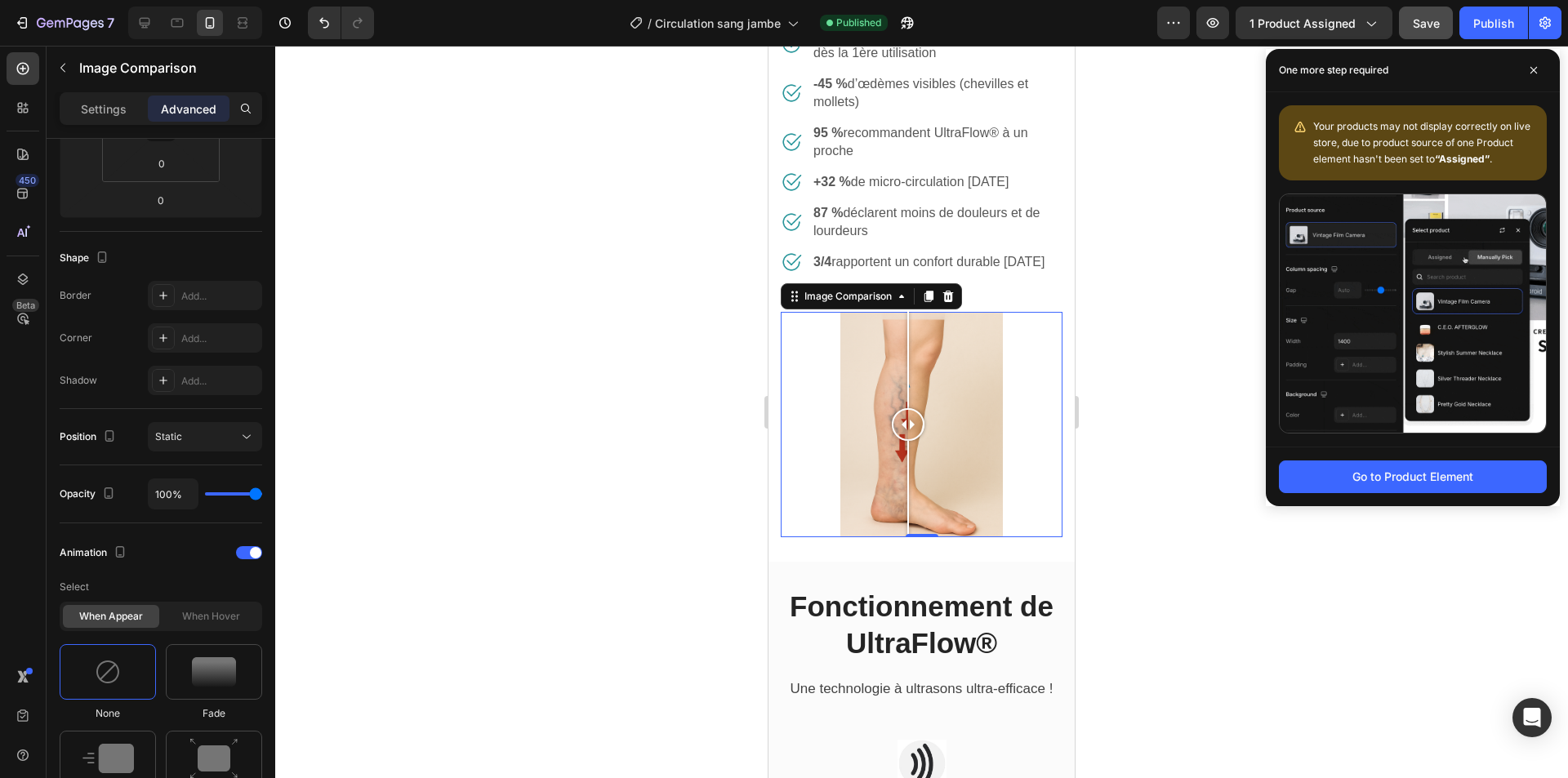
click at [620, 416] on div at bounding box center [921, 413] width 1293 height 733
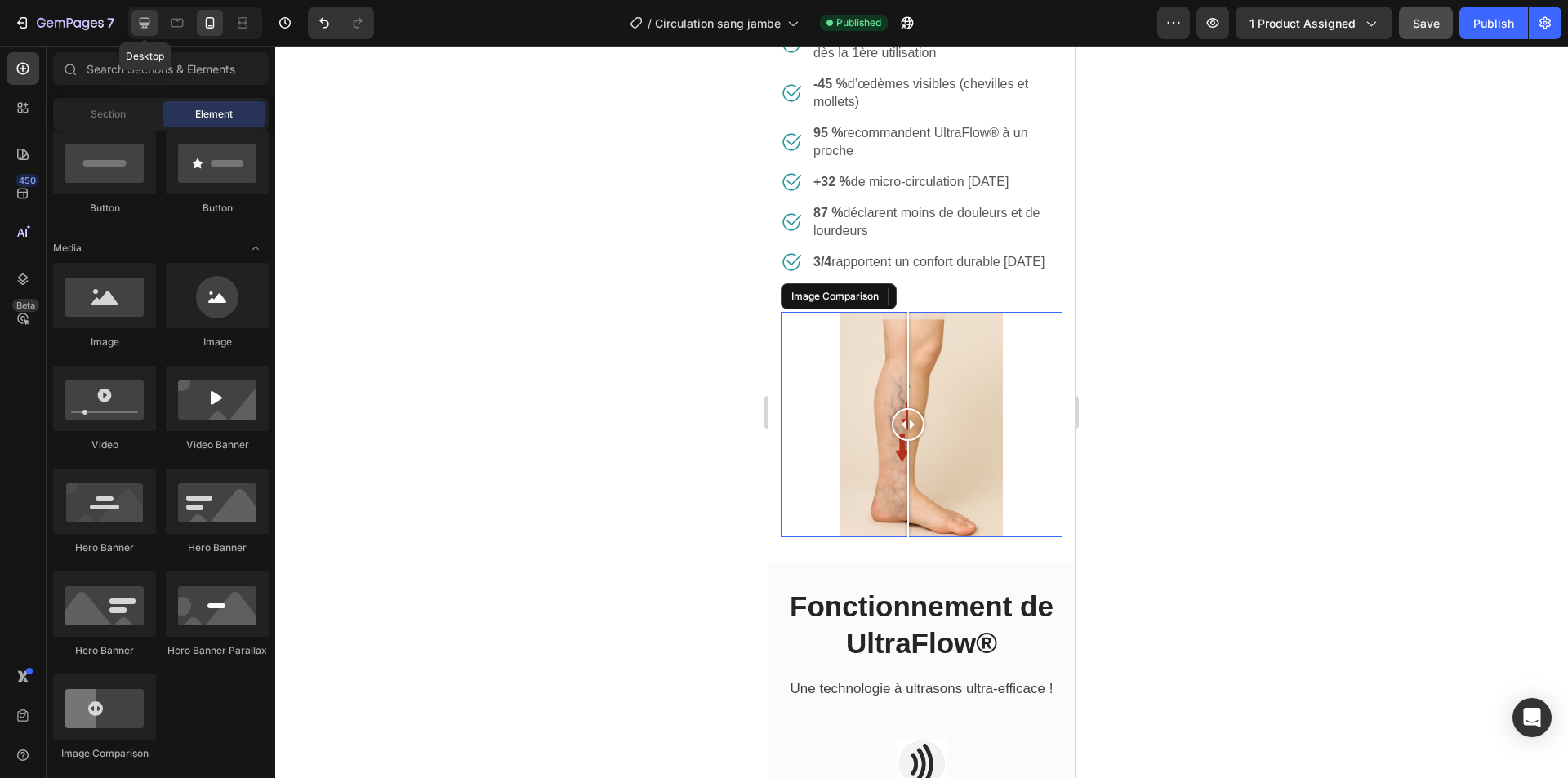
click at [145, 18] on icon at bounding box center [145, 23] width 11 height 11
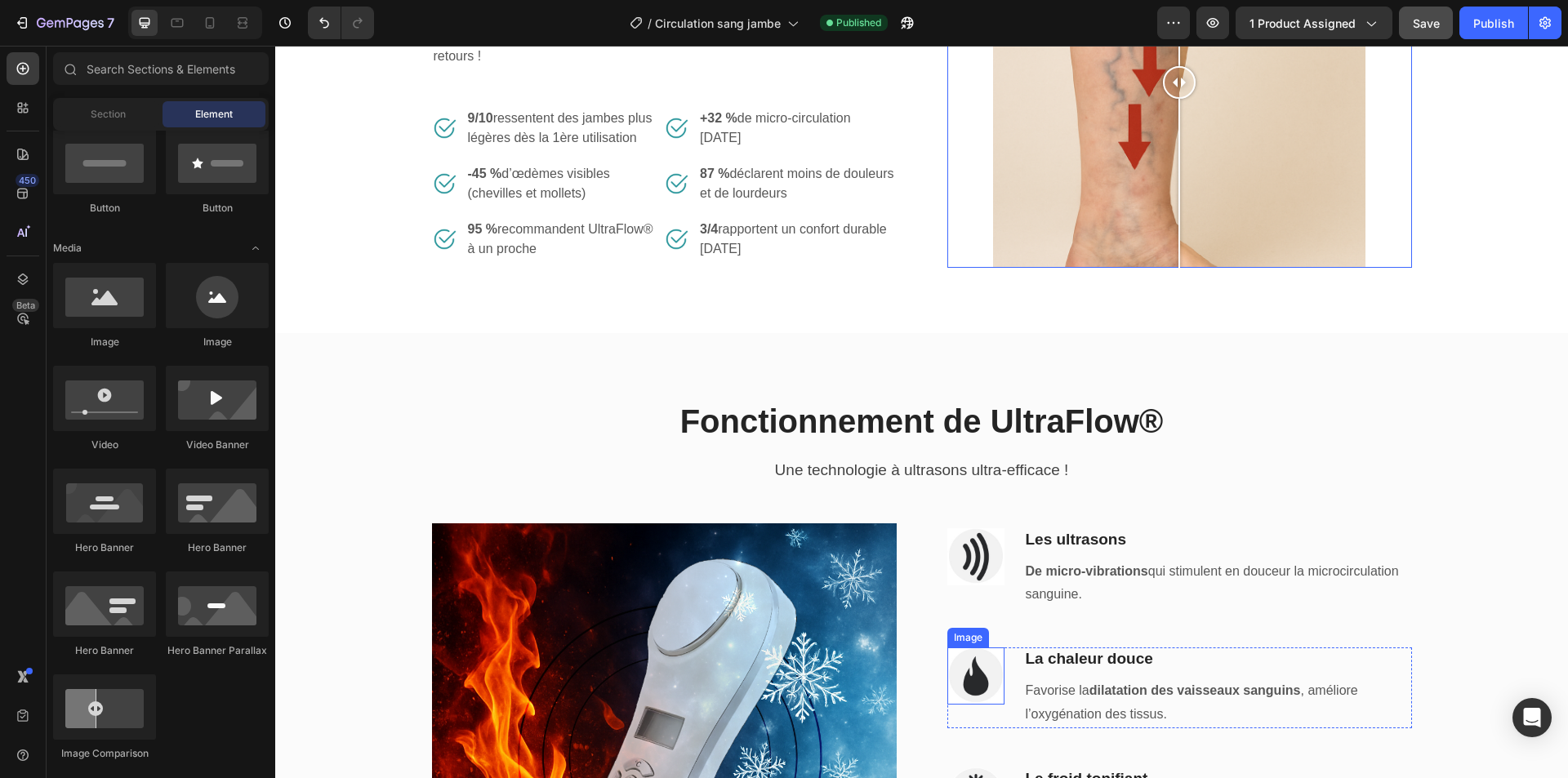
scroll to position [900, 0]
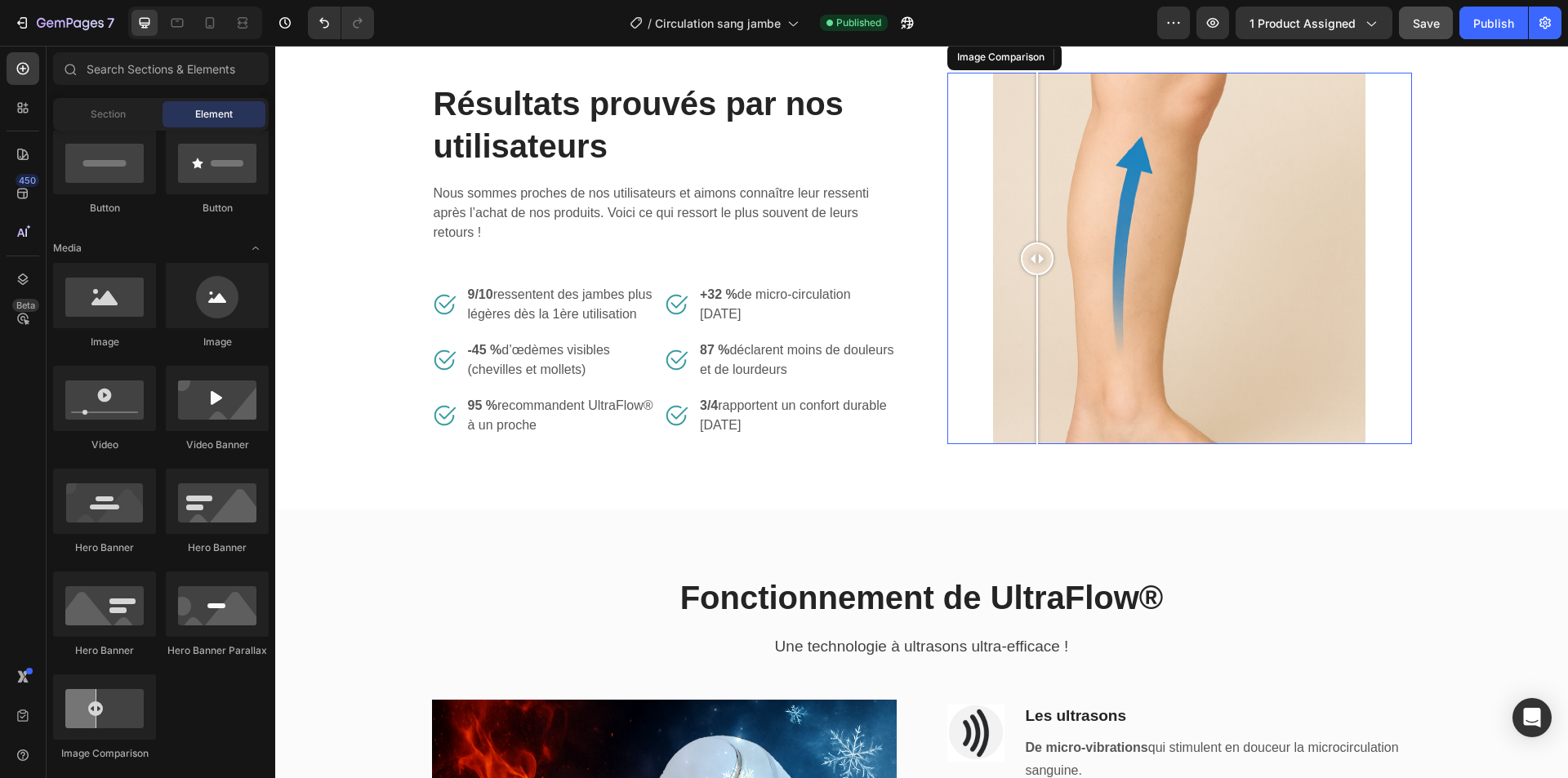
click at [1030, 205] on div at bounding box center [1178, 258] width 372 height 372
click at [948, 213] on div at bounding box center [1180, 258] width 465 height 372
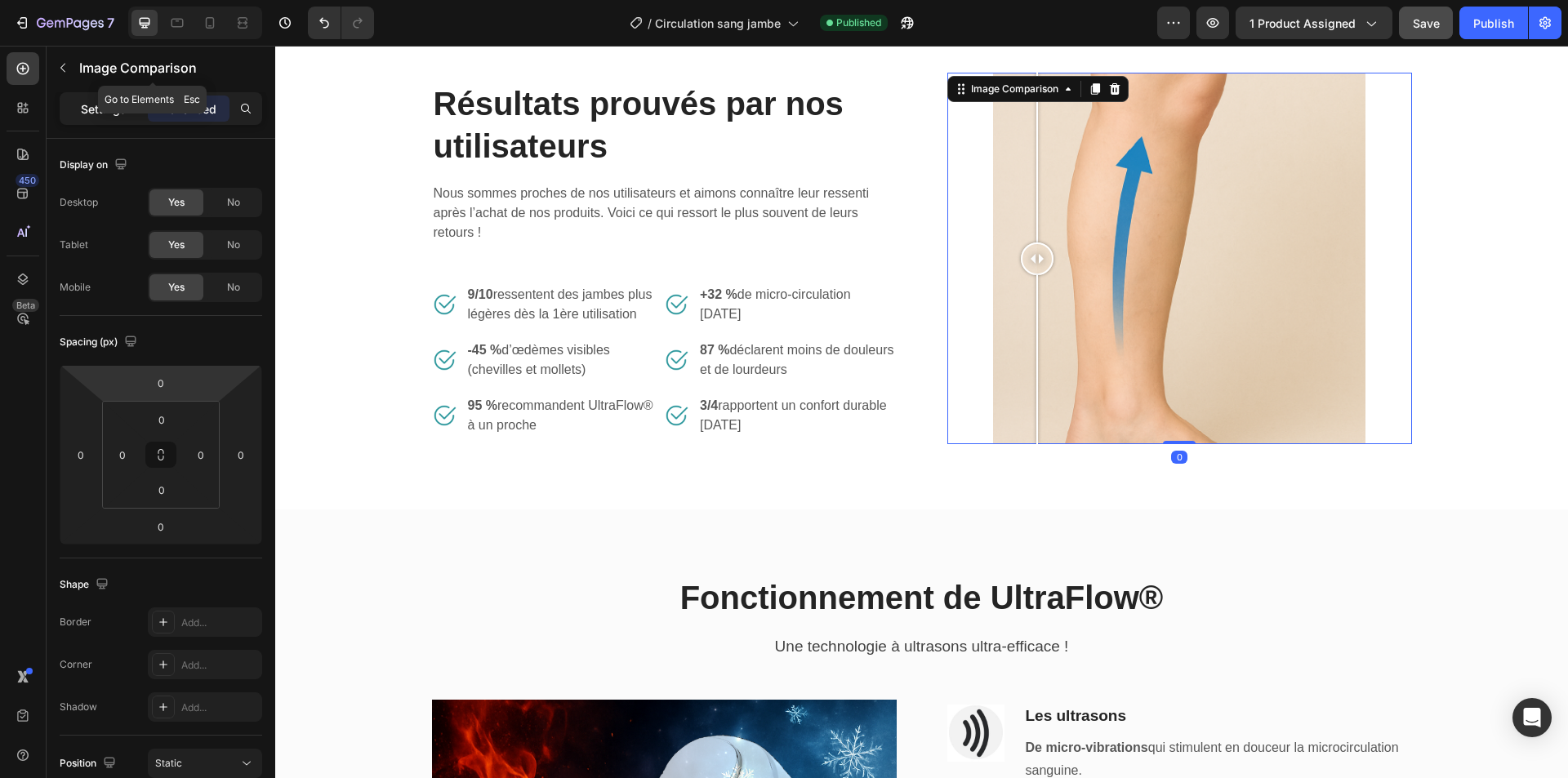
click at [109, 105] on p "Settings" at bounding box center [104, 108] width 46 height 17
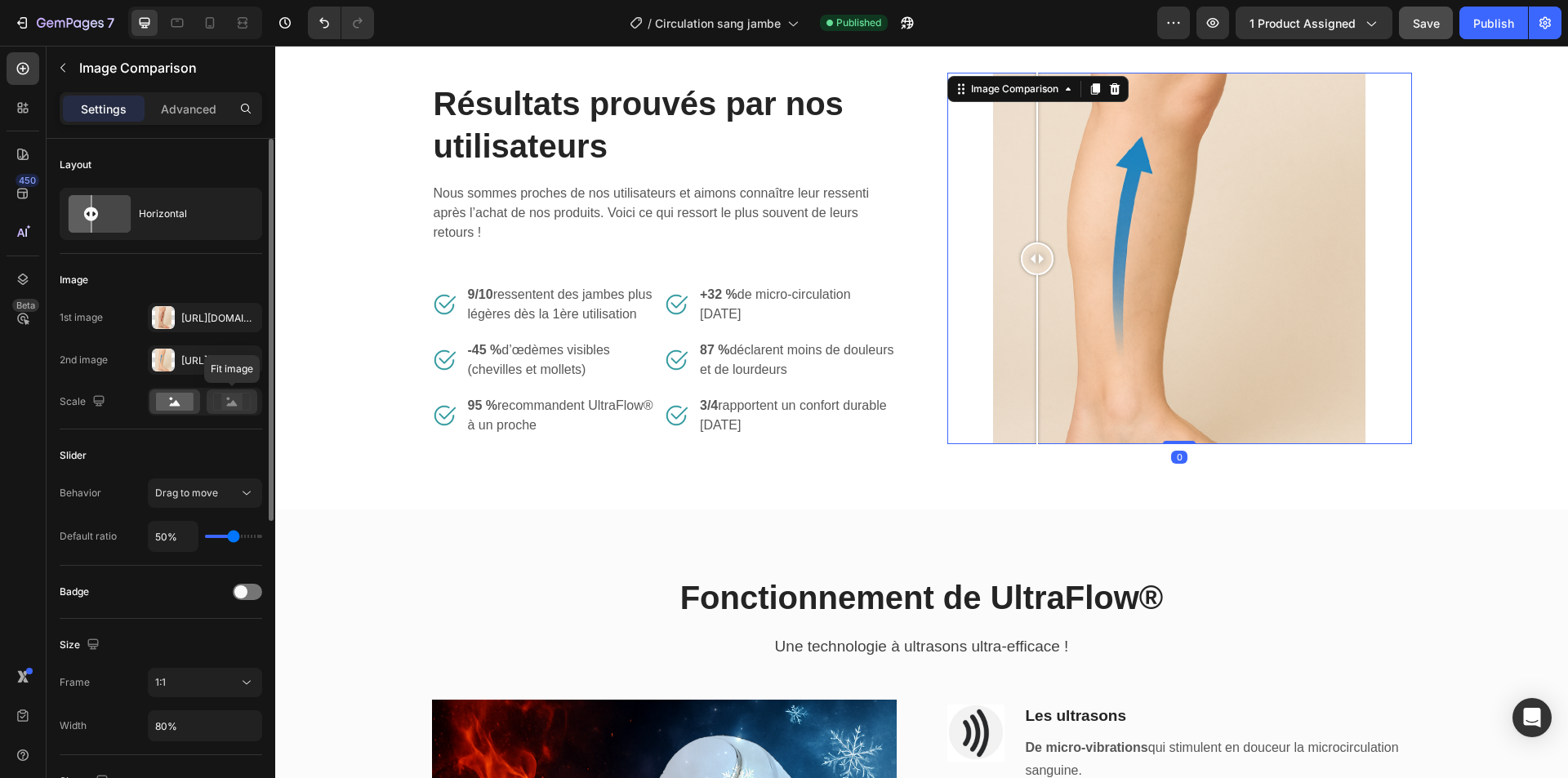
click at [227, 399] on circle at bounding box center [229, 399] width 4 height 4
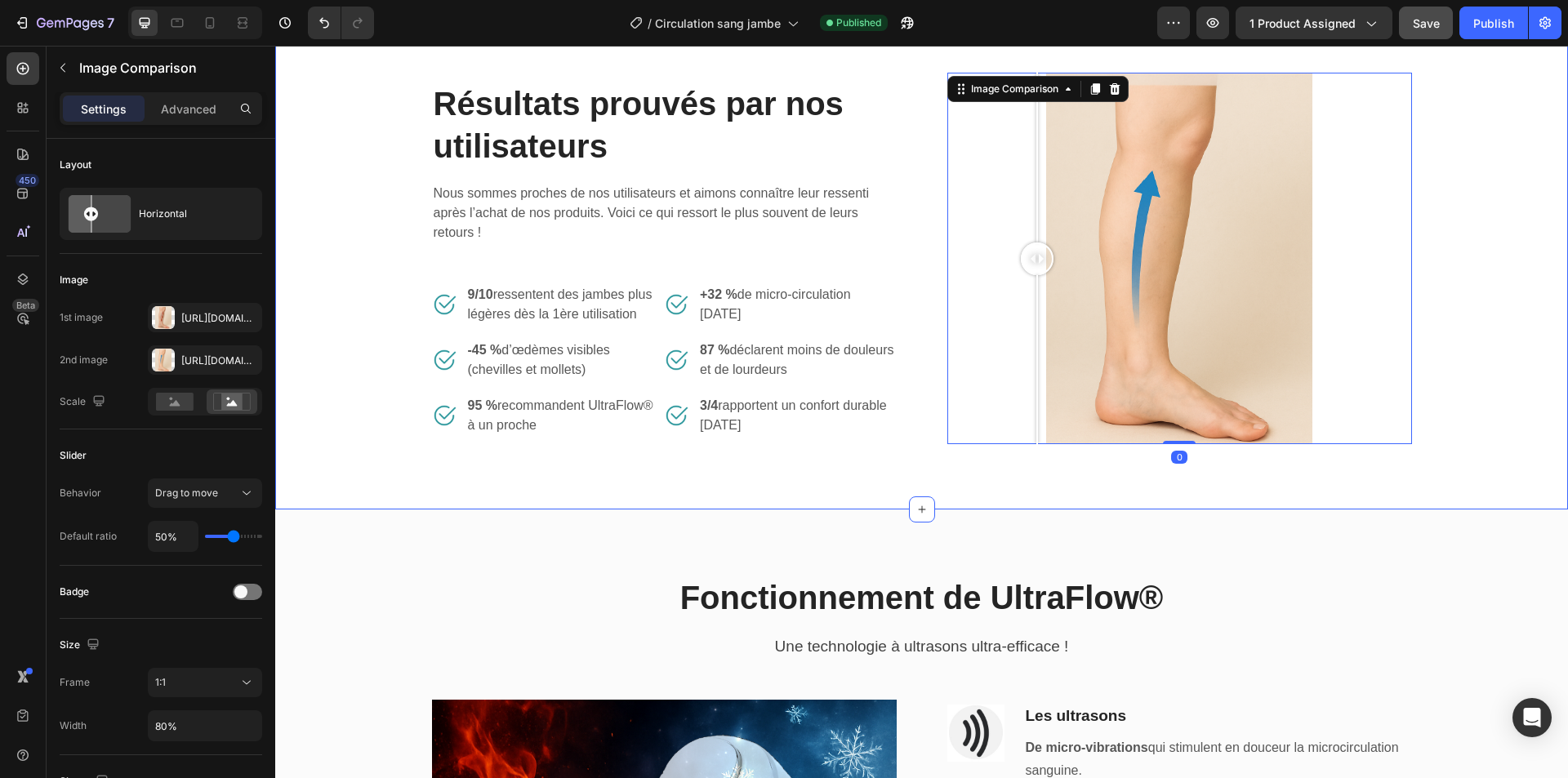
click at [1043, 456] on div "Résultats prouvés par nos utilisateurs Heading Nous sommes proches de nos utili…" at bounding box center [921, 258] width 1293 height 502
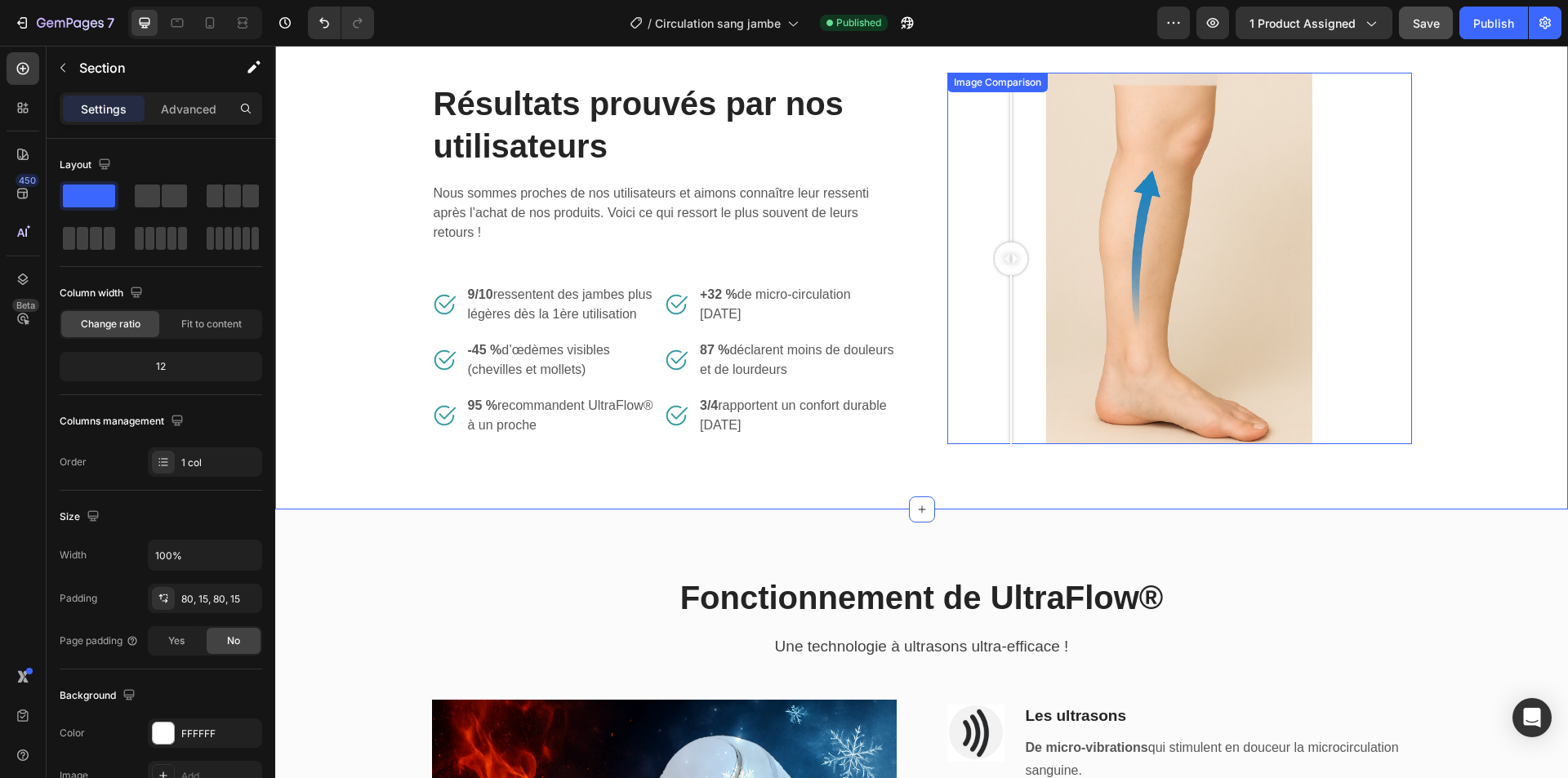
drag, startPoint x: 1028, startPoint y: 264, endPoint x: 981, endPoint y: 268, distance: 47.2
click at [981, 268] on div at bounding box center [1180, 258] width 465 height 372
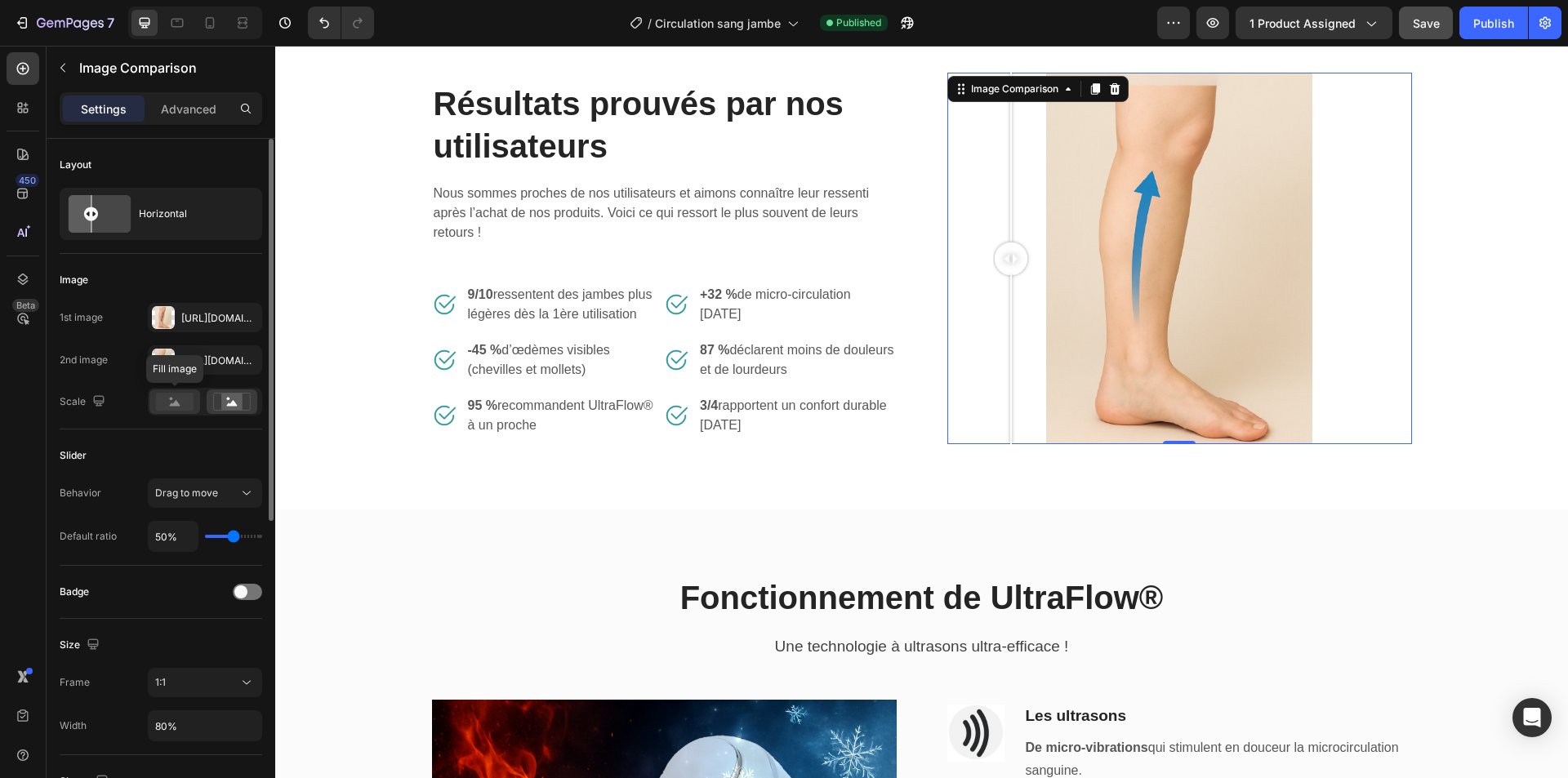
click at [159, 400] on rect at bounding box center [175, 402] width 37 height 18
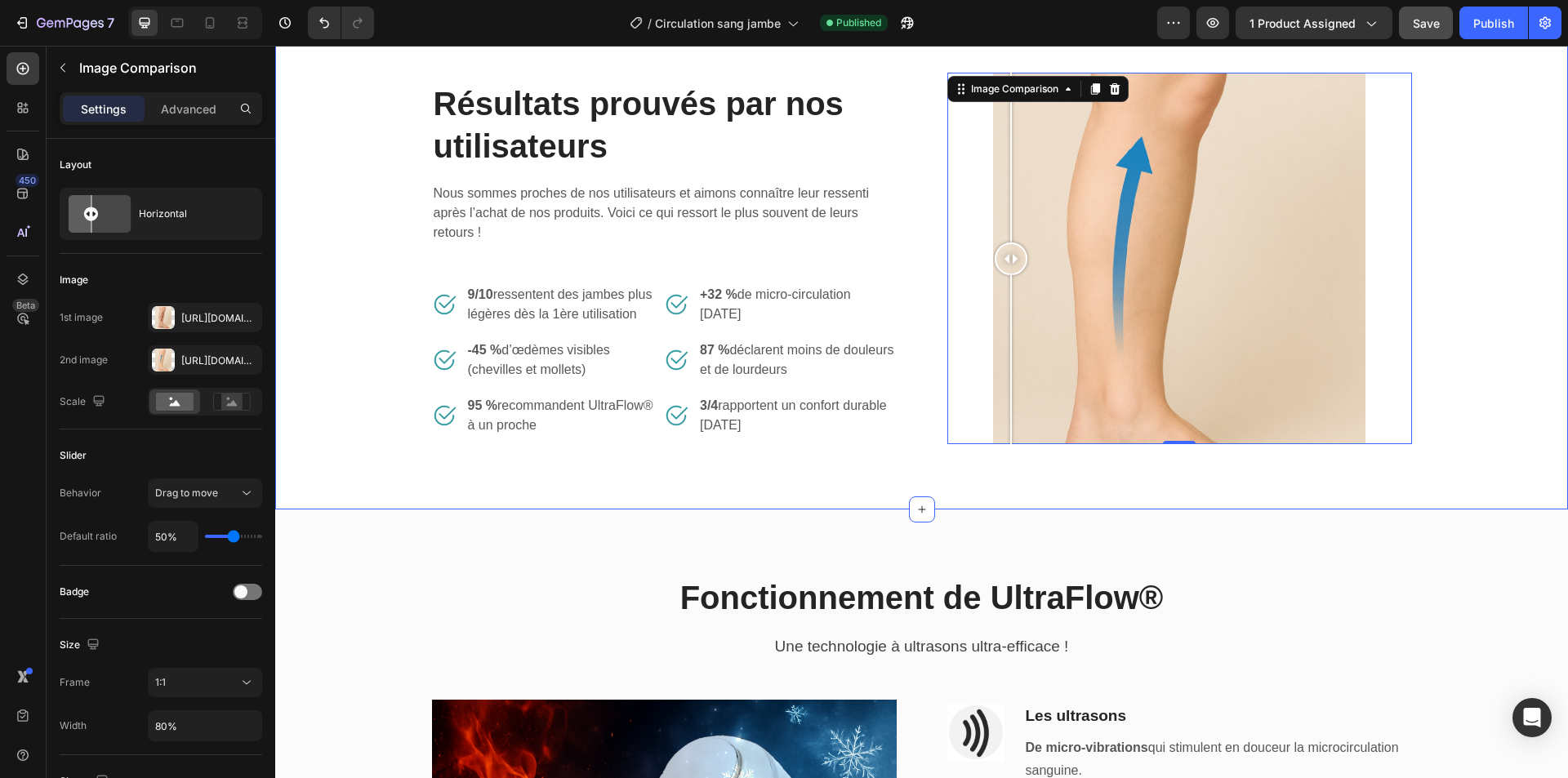
click at [1110, 464] on div "Résultats prouvés par nos utilisateurs Heading Nous sommes proches de nos utili…" at bounding box center [921, 258] width 1293 height 502
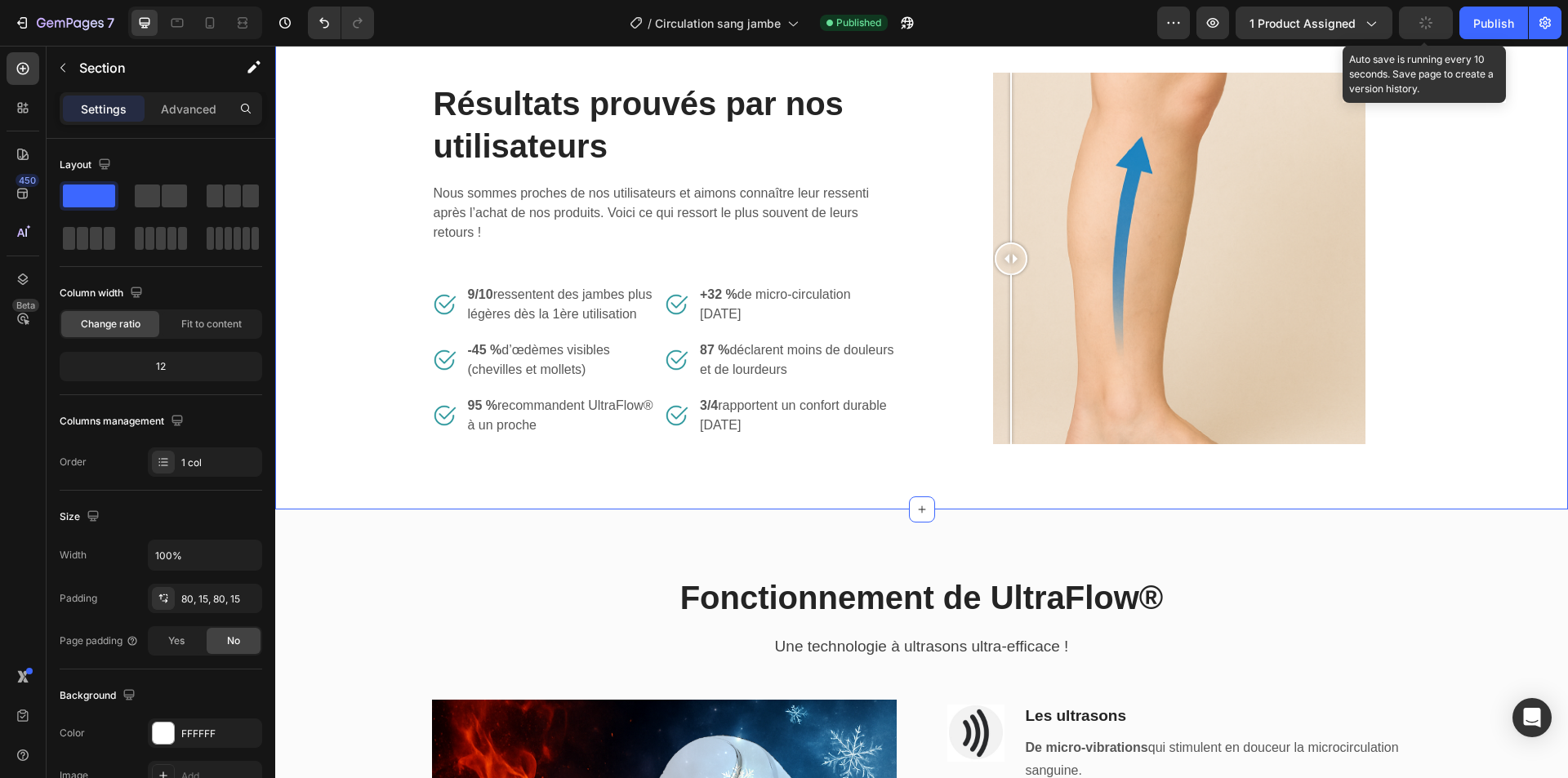
click at [1430, 14] on button "button" at bounding box center [1426, 22] width 54 height 33
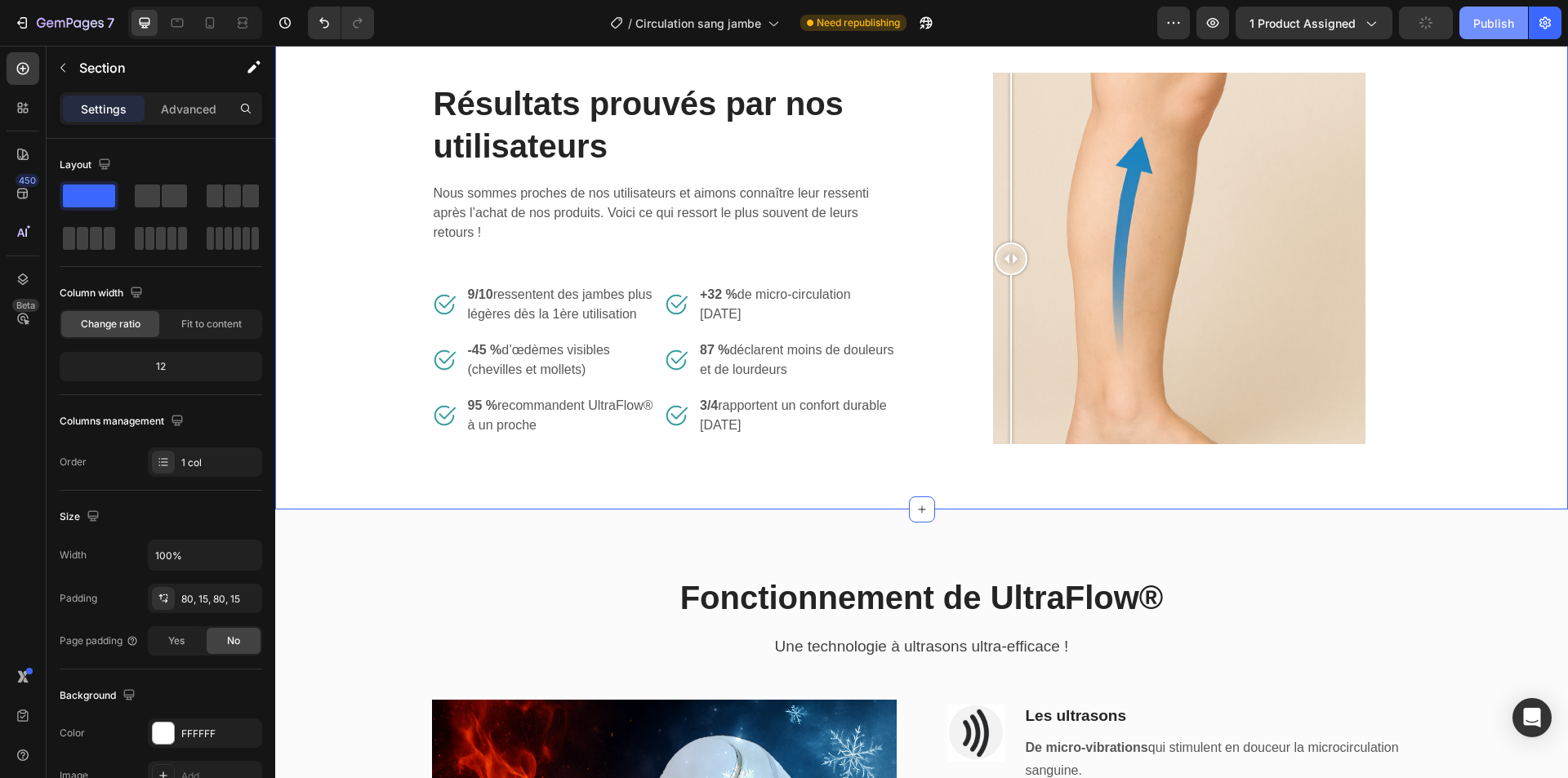
click at [1496, 26] on div "Publish" at bounding box center [1493, 23] width 41 height 17
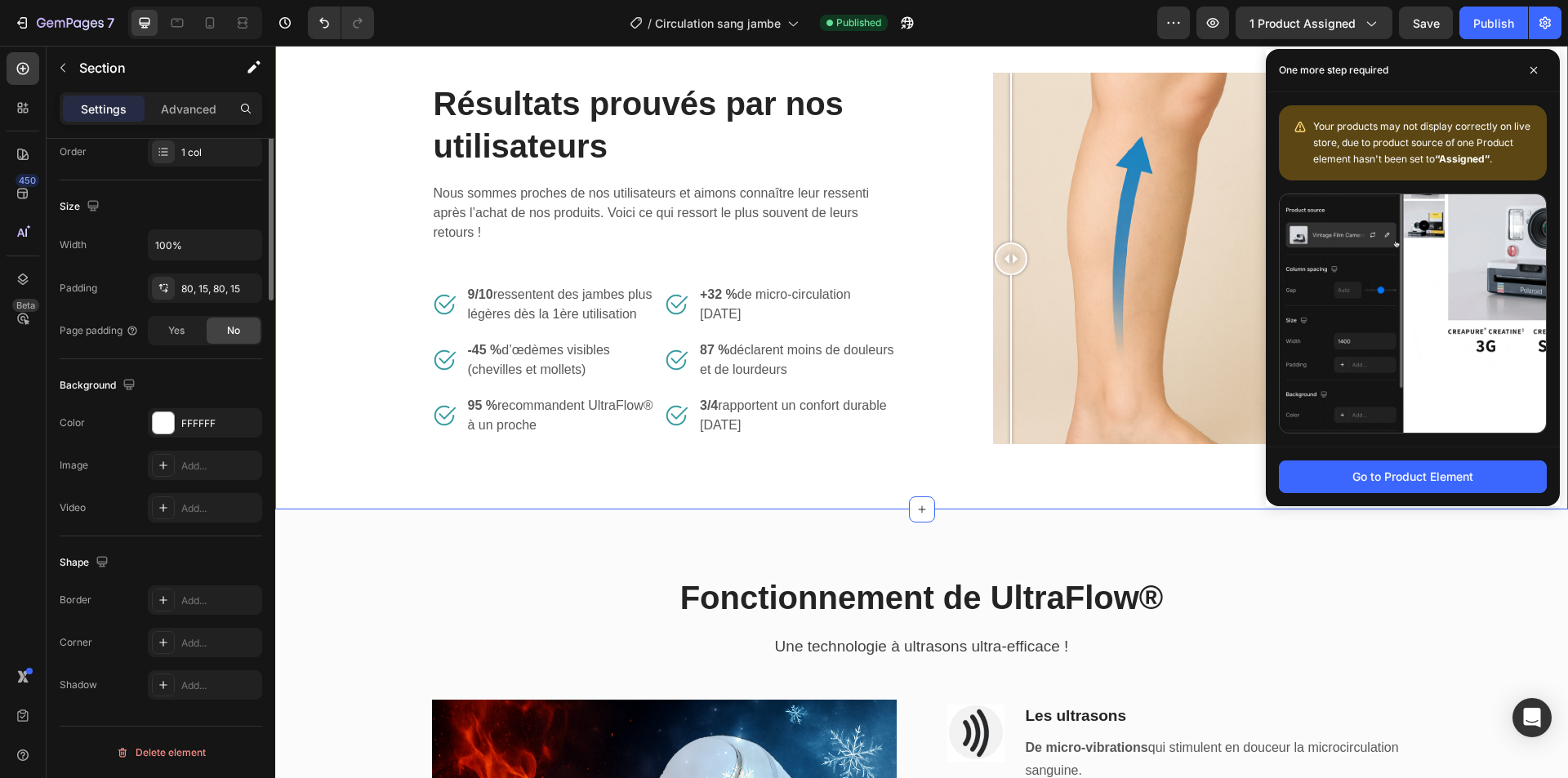
scroll to position [0, 0]
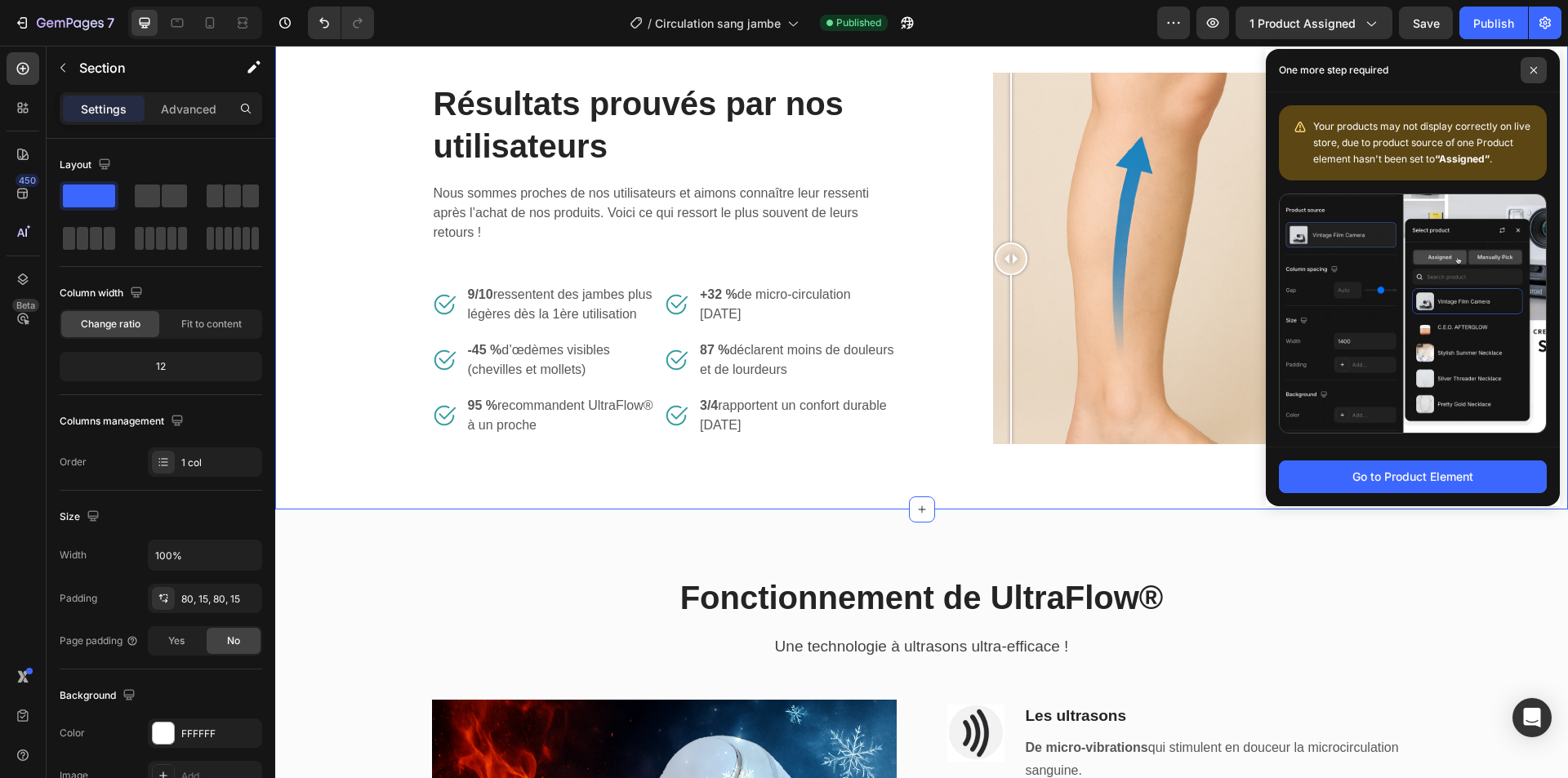
click at [1540, 71] on span at bounding box center [1533, 69] width 26 height 26
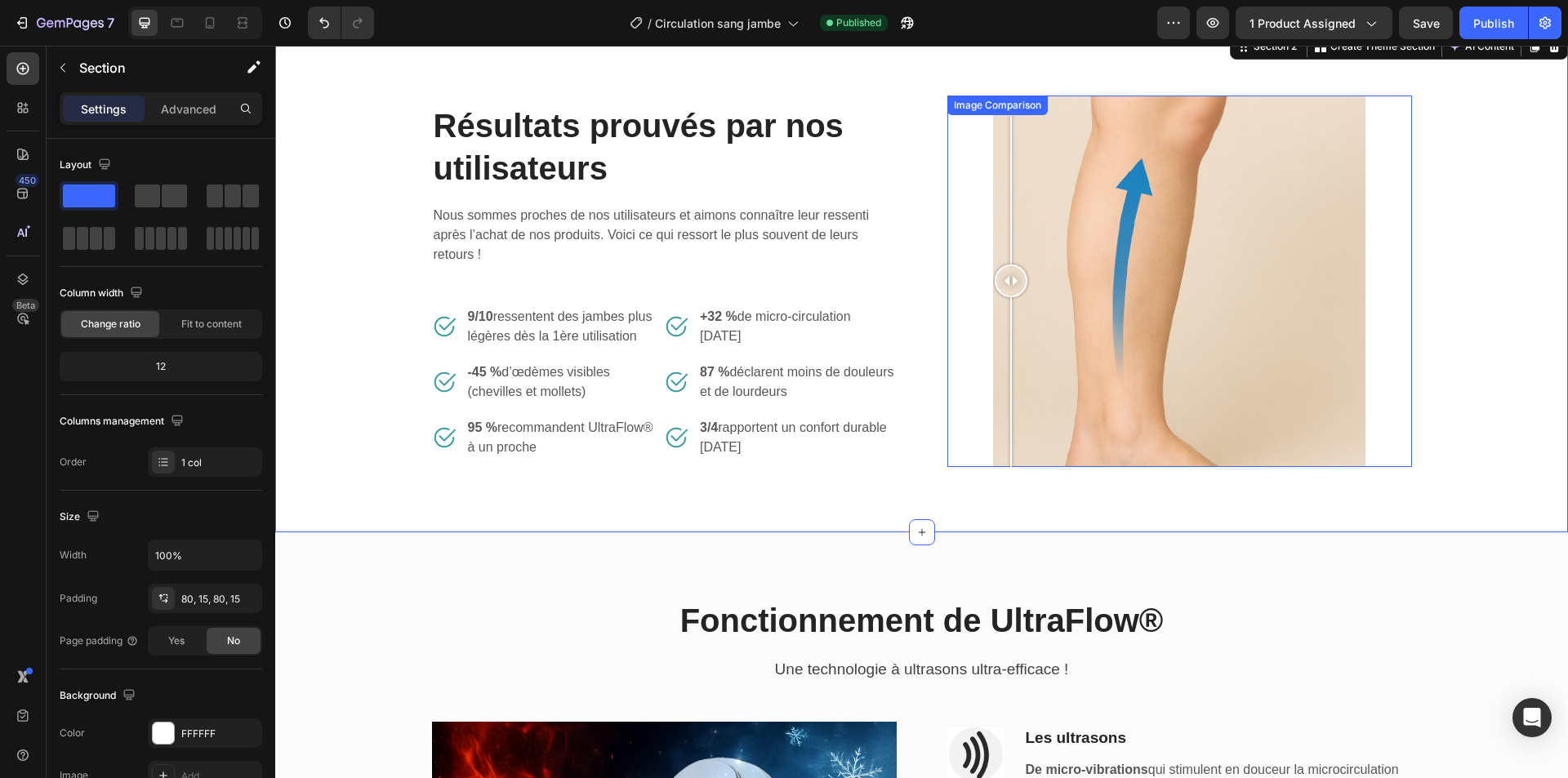
scroll to position [819, 0]
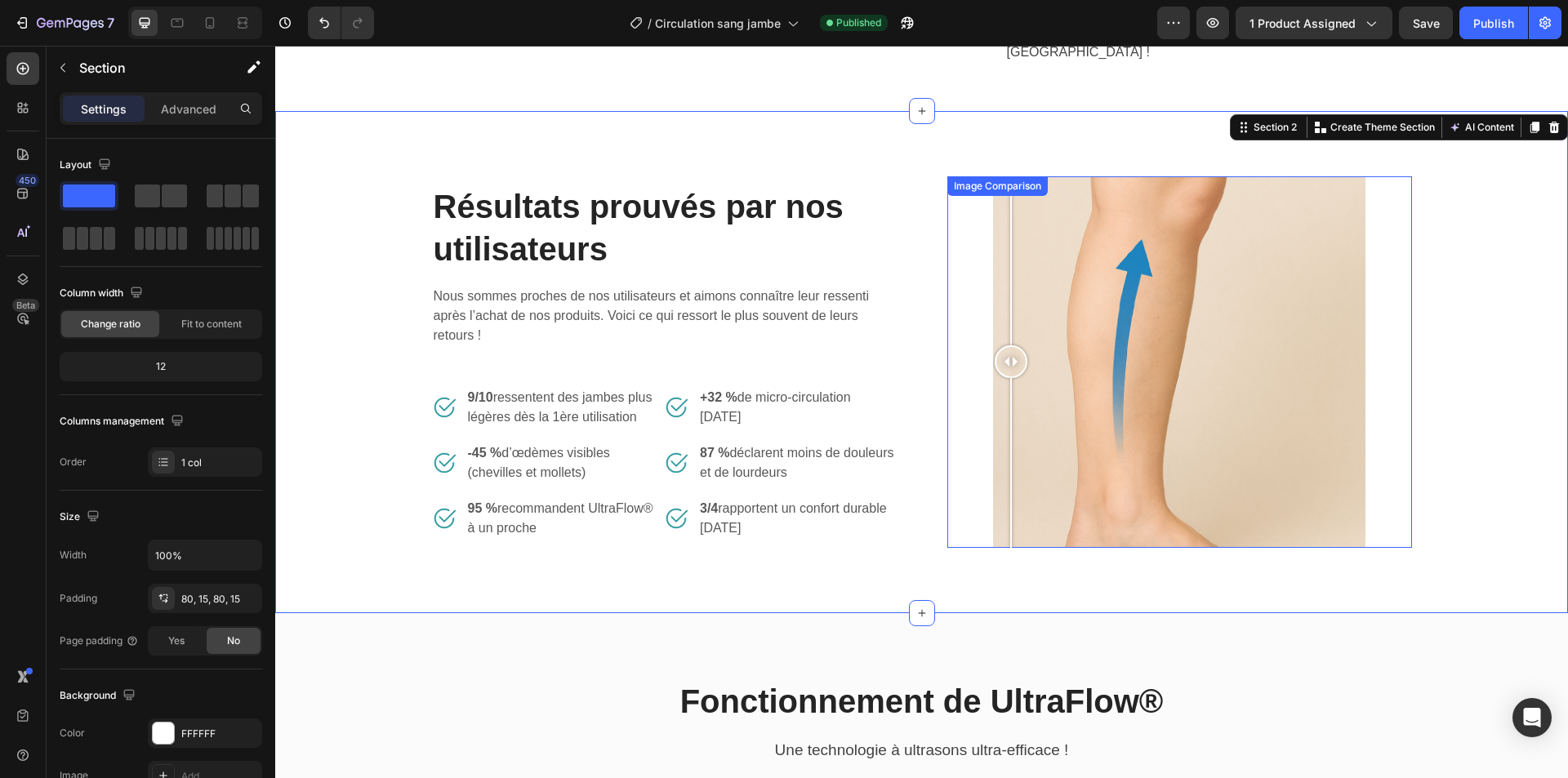
click at [1373, 288] on div at bounding box center [1180, 362] width 465 height 372
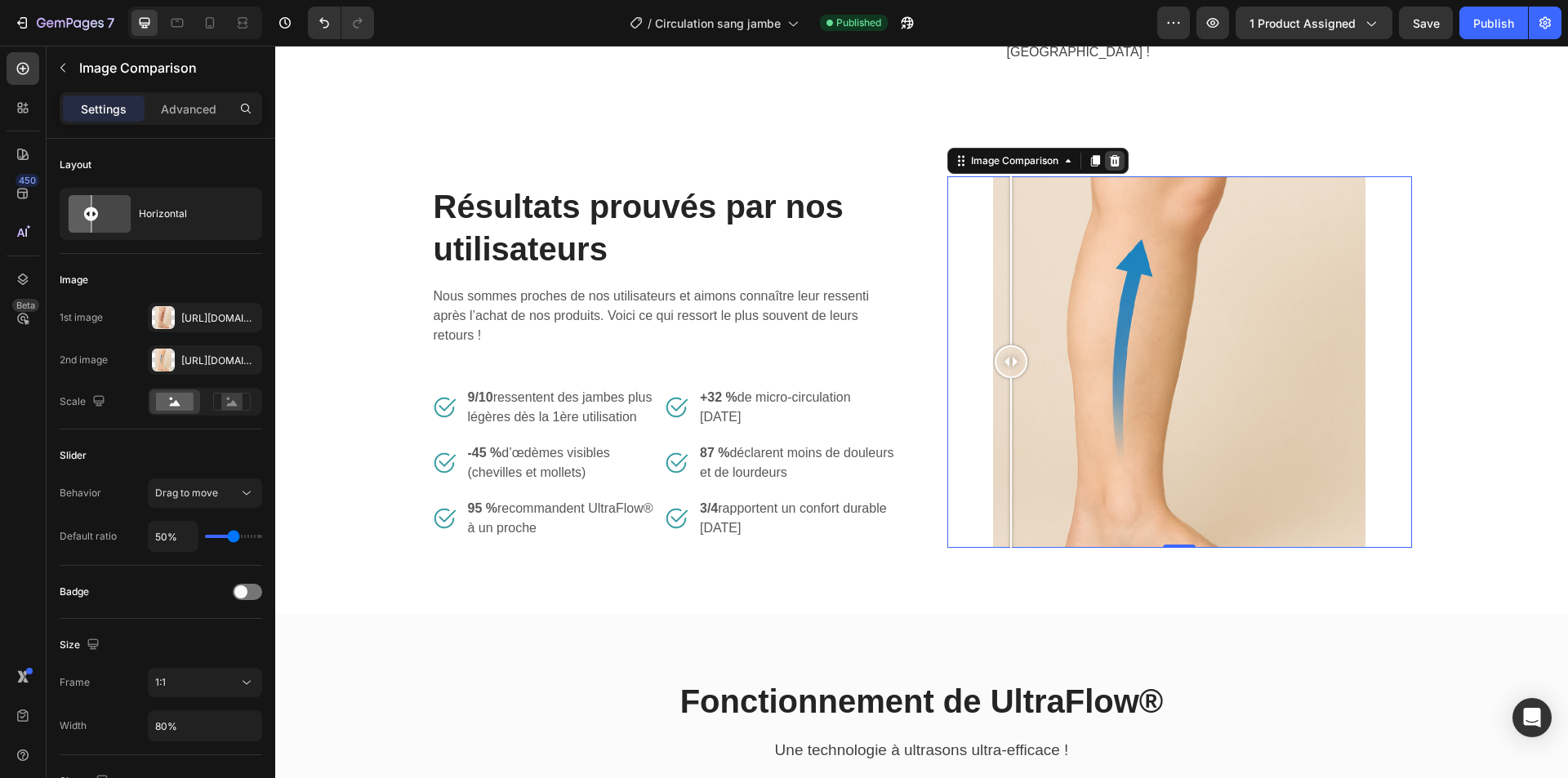
click at [1105, 153] on div at bounding box center [1115, 161] width 20 height 20
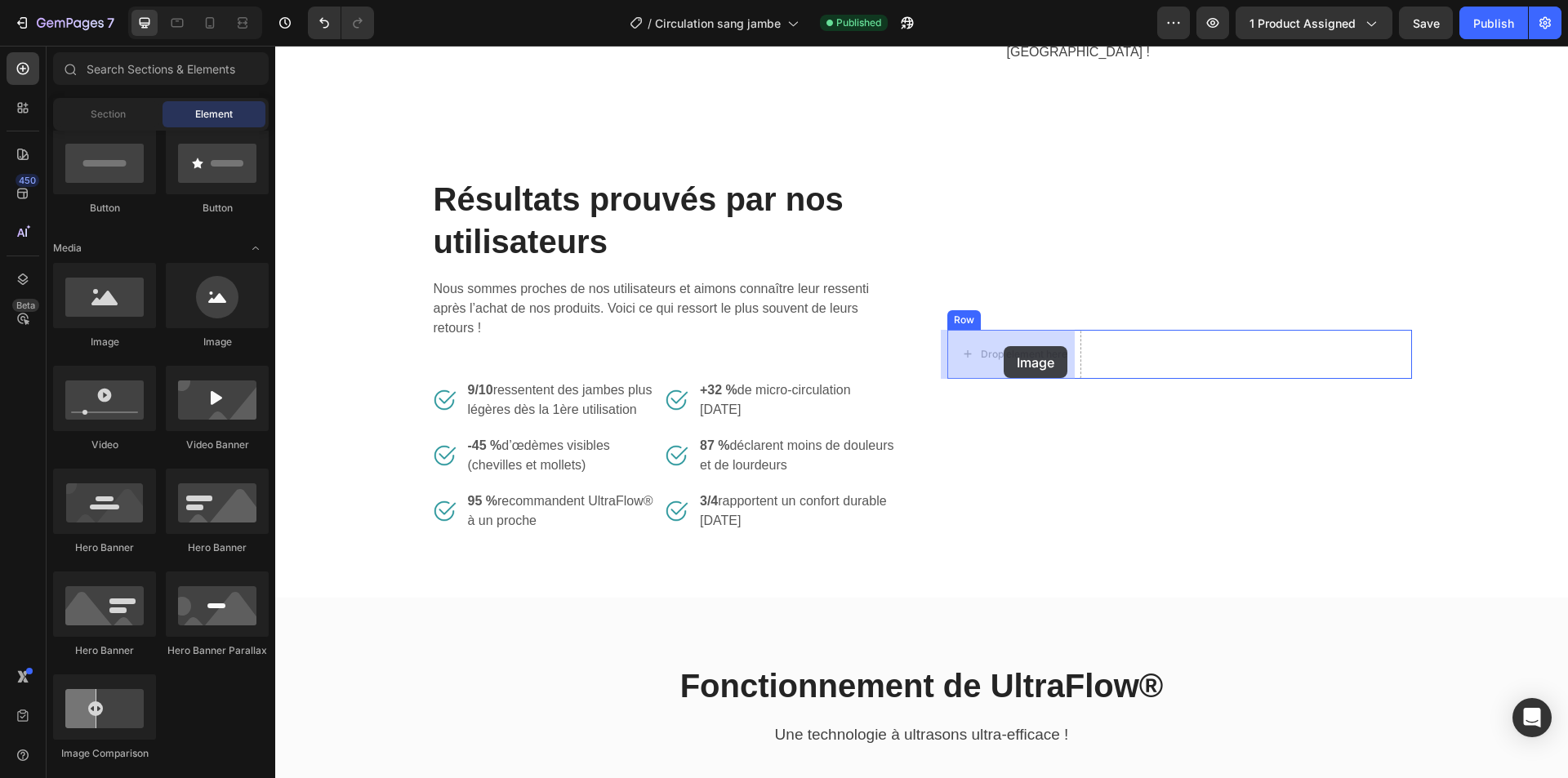
drag, startPoint x: 343, startPoint y: 347, endPoint x: 1004, endPoint y: 346, distance: 661.0
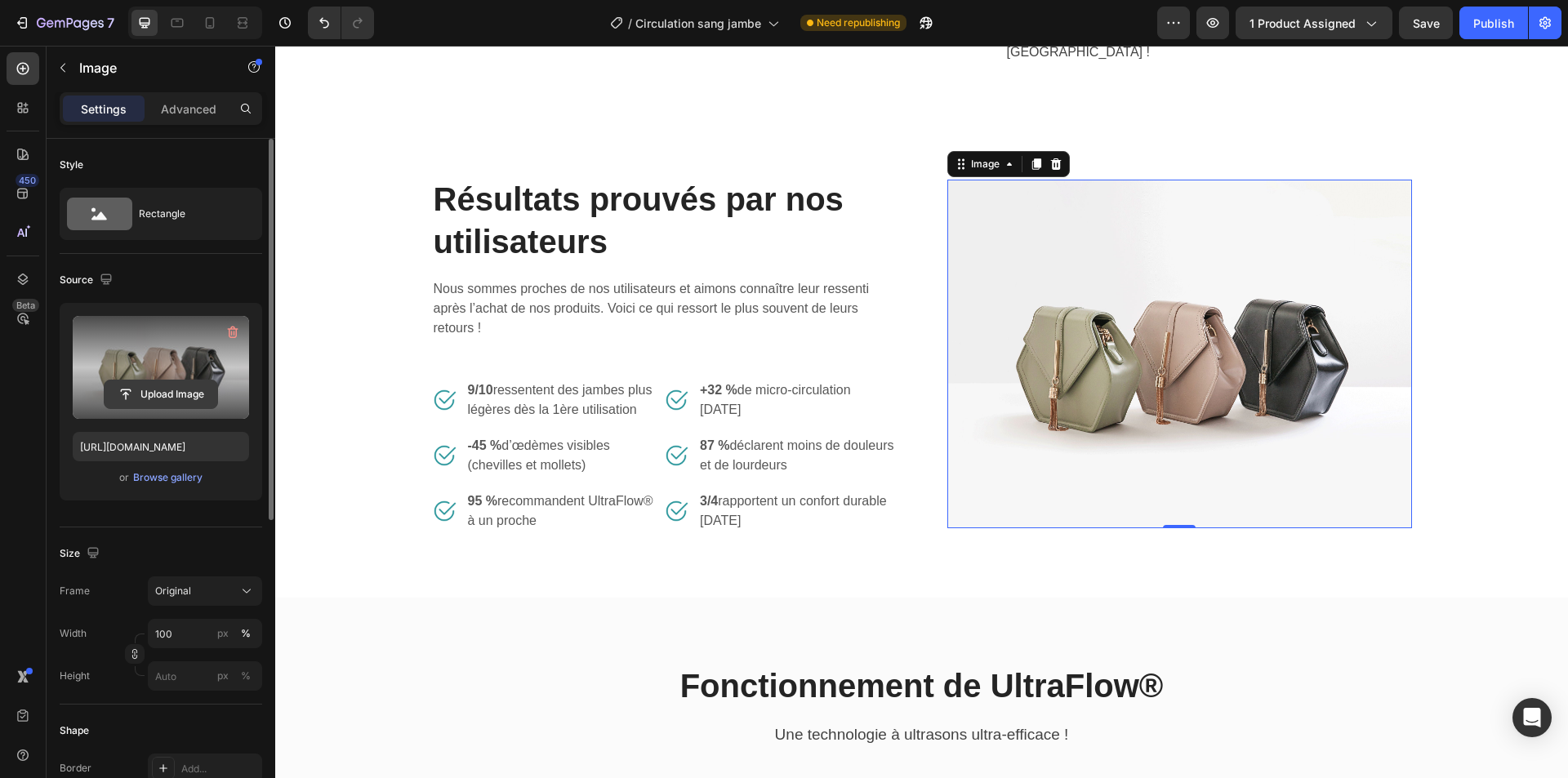
click at [141, 398] on input "file" at bounding box center [161, 394] width 113 height 28
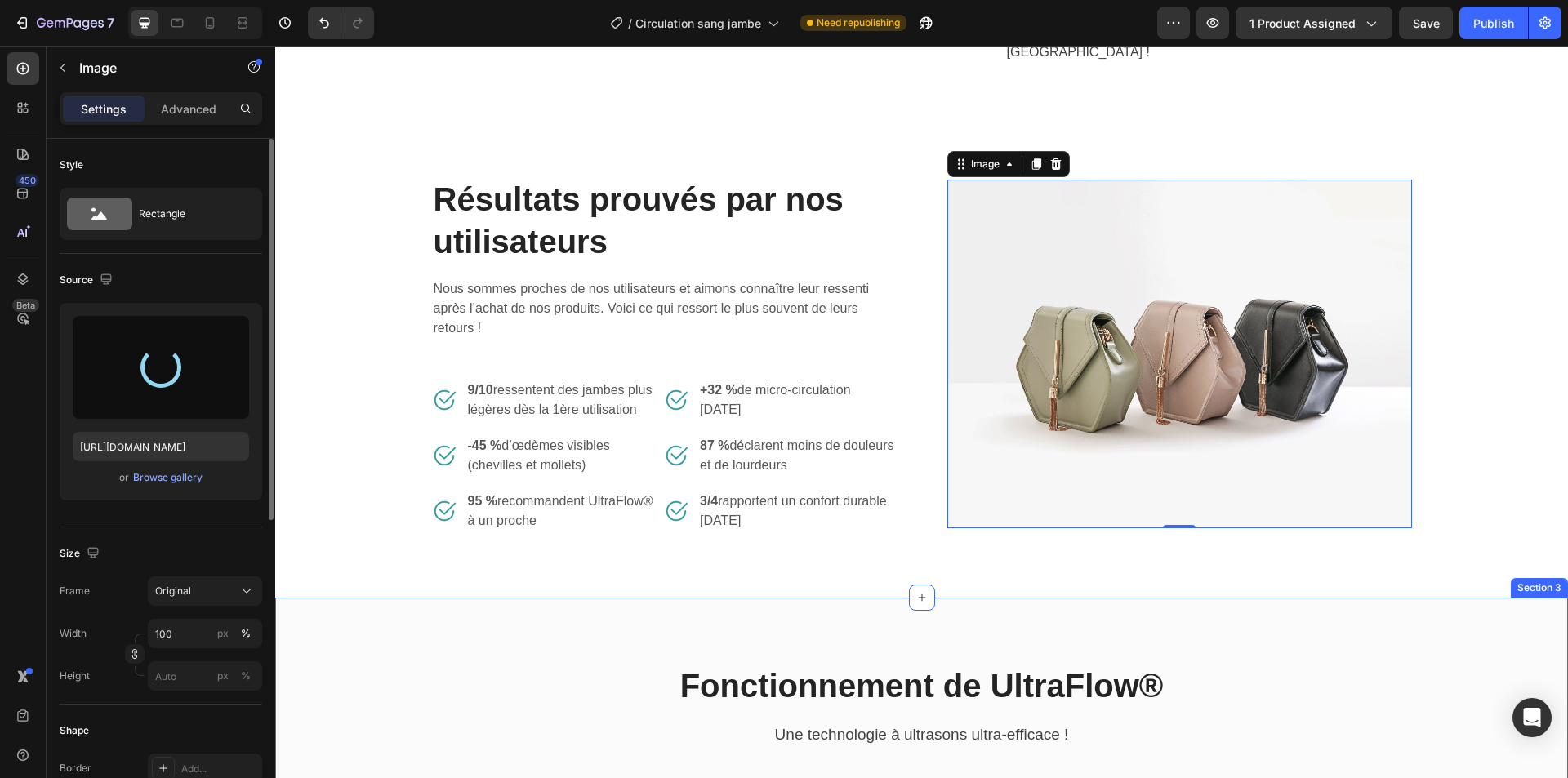
type input "https://cdn.shopify.com/s/files/1/0975/8493/9272/files/gempages_578477947246084…"
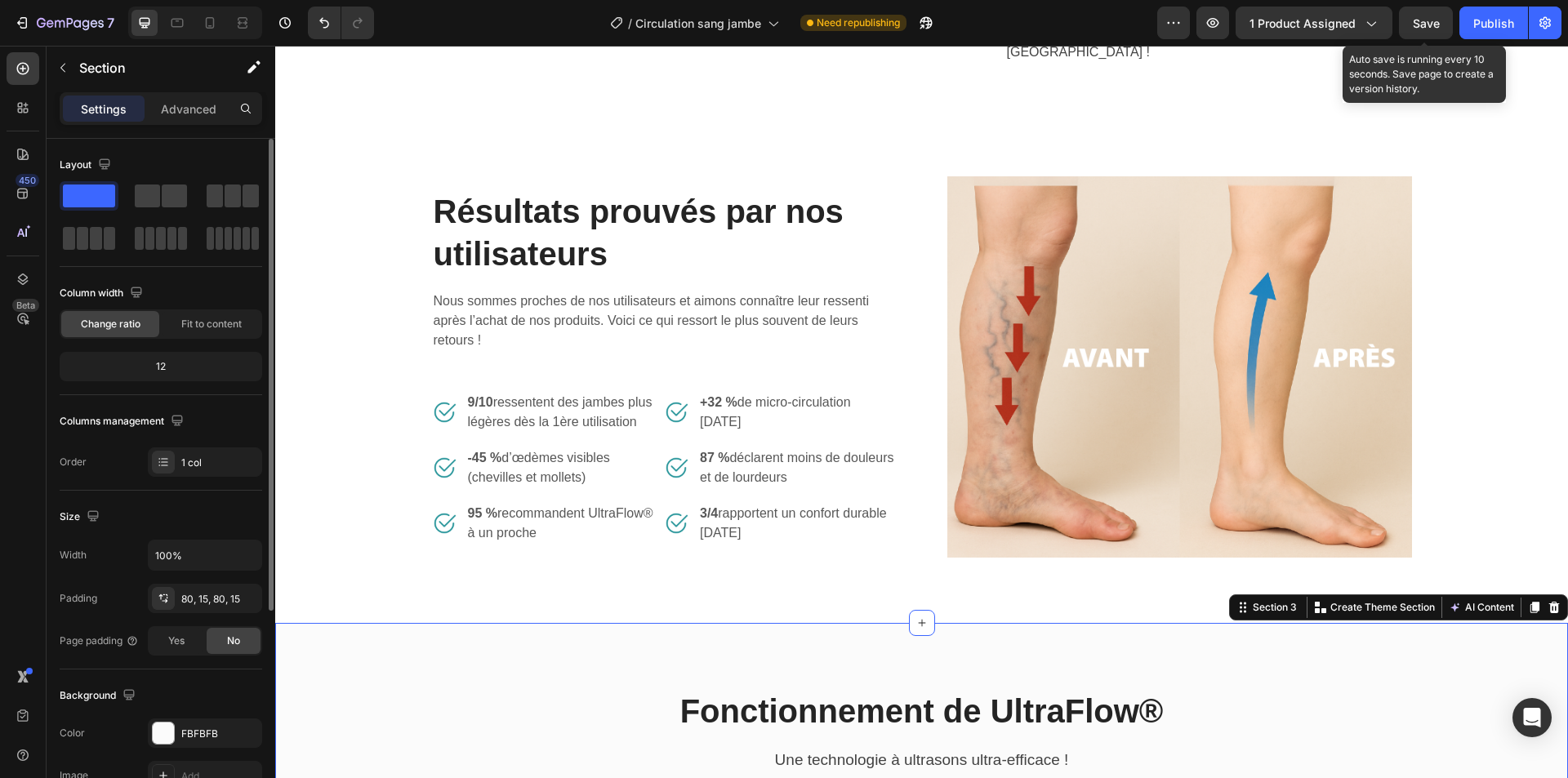
click at [1438, 17] on span "Save" at bounding box center [1426, 23] width 27 height 14
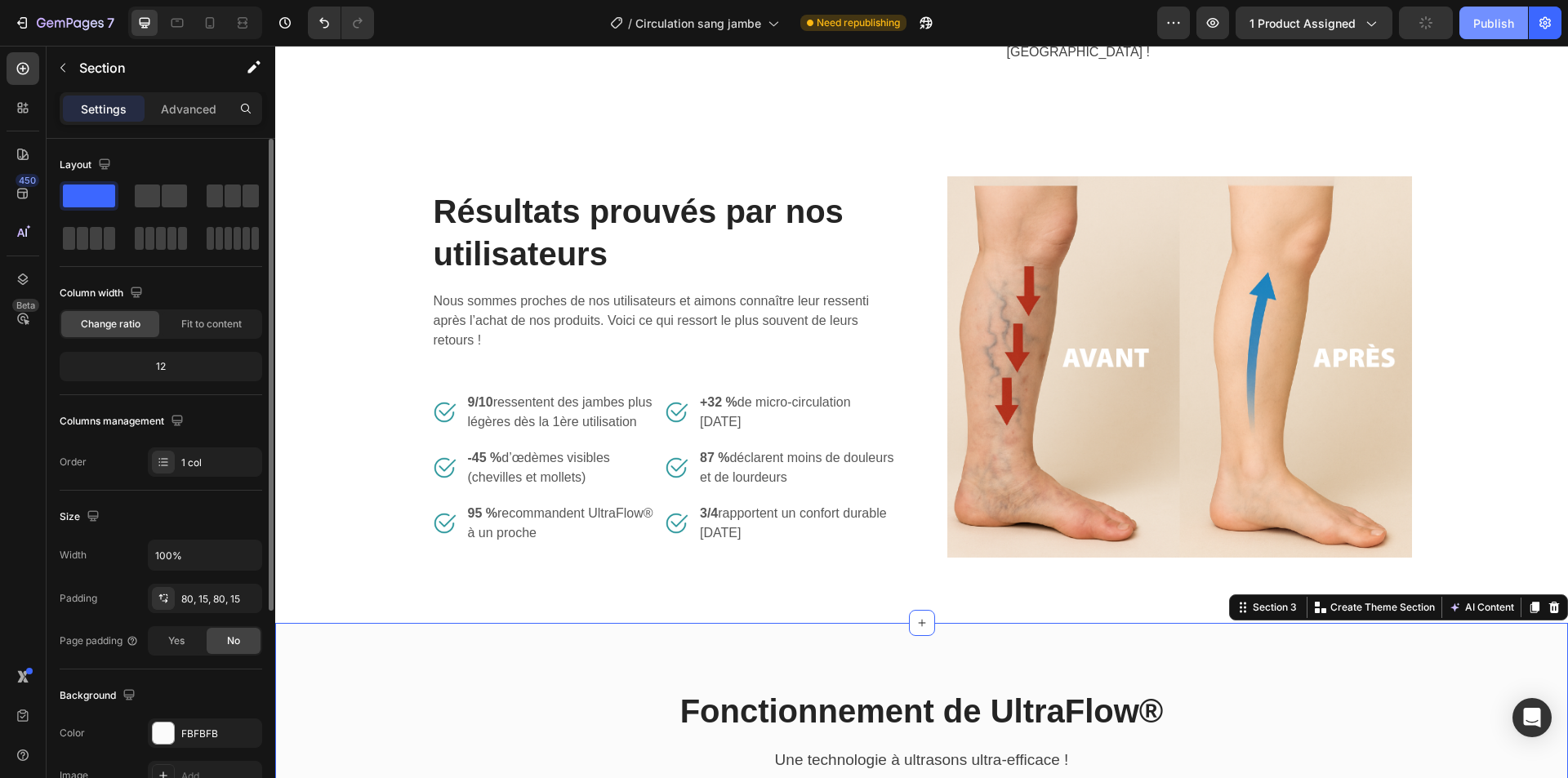
drag, startPoint x: 1501, startPoint y: 19, endPoint x: 1216, endPoint y: 91, distance: 294.0
click at [1501, 19] on div "Publish" at bounding box center [1493, 23] width 41 height 17
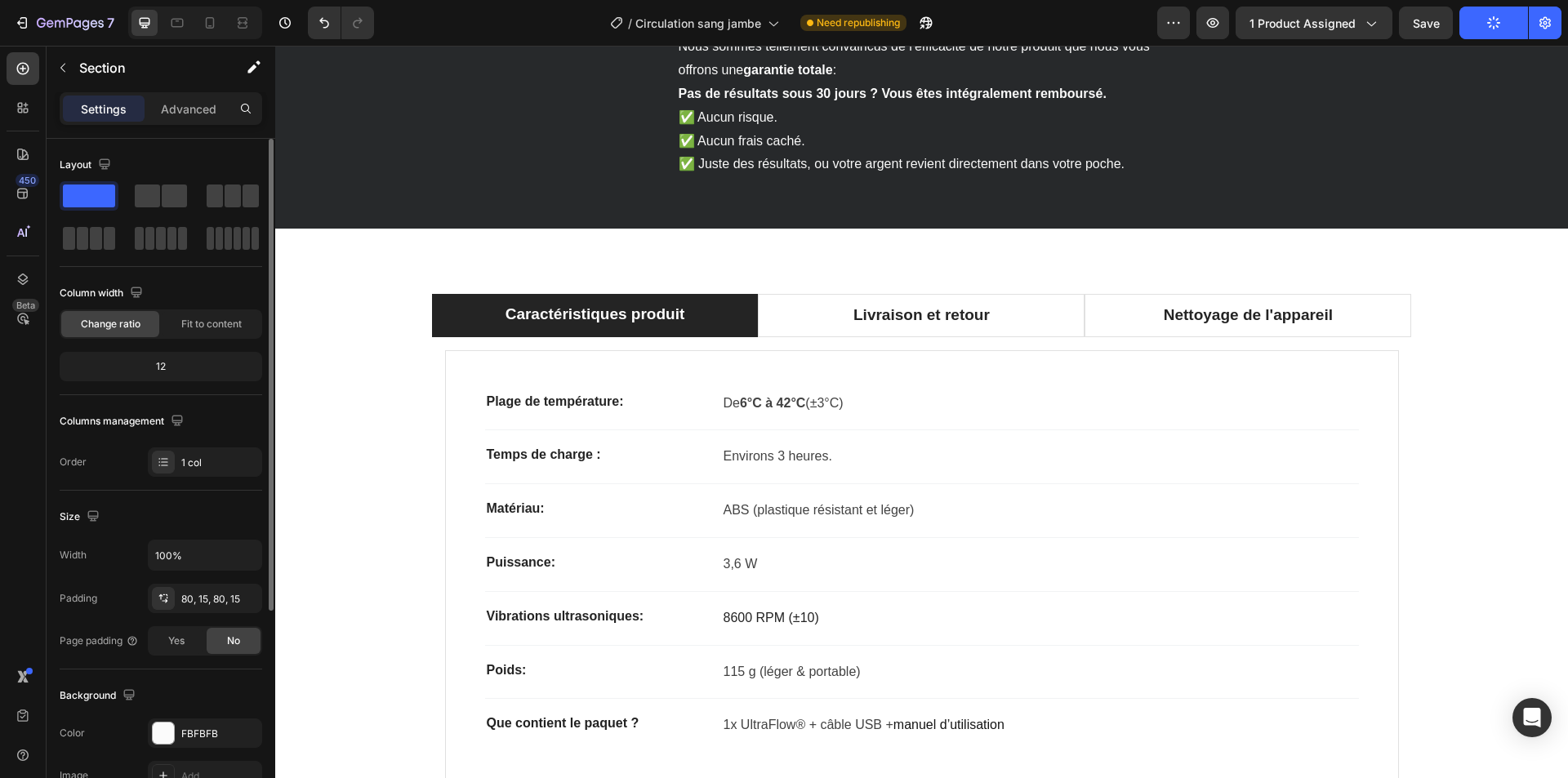
scroll to position [3268, 0]
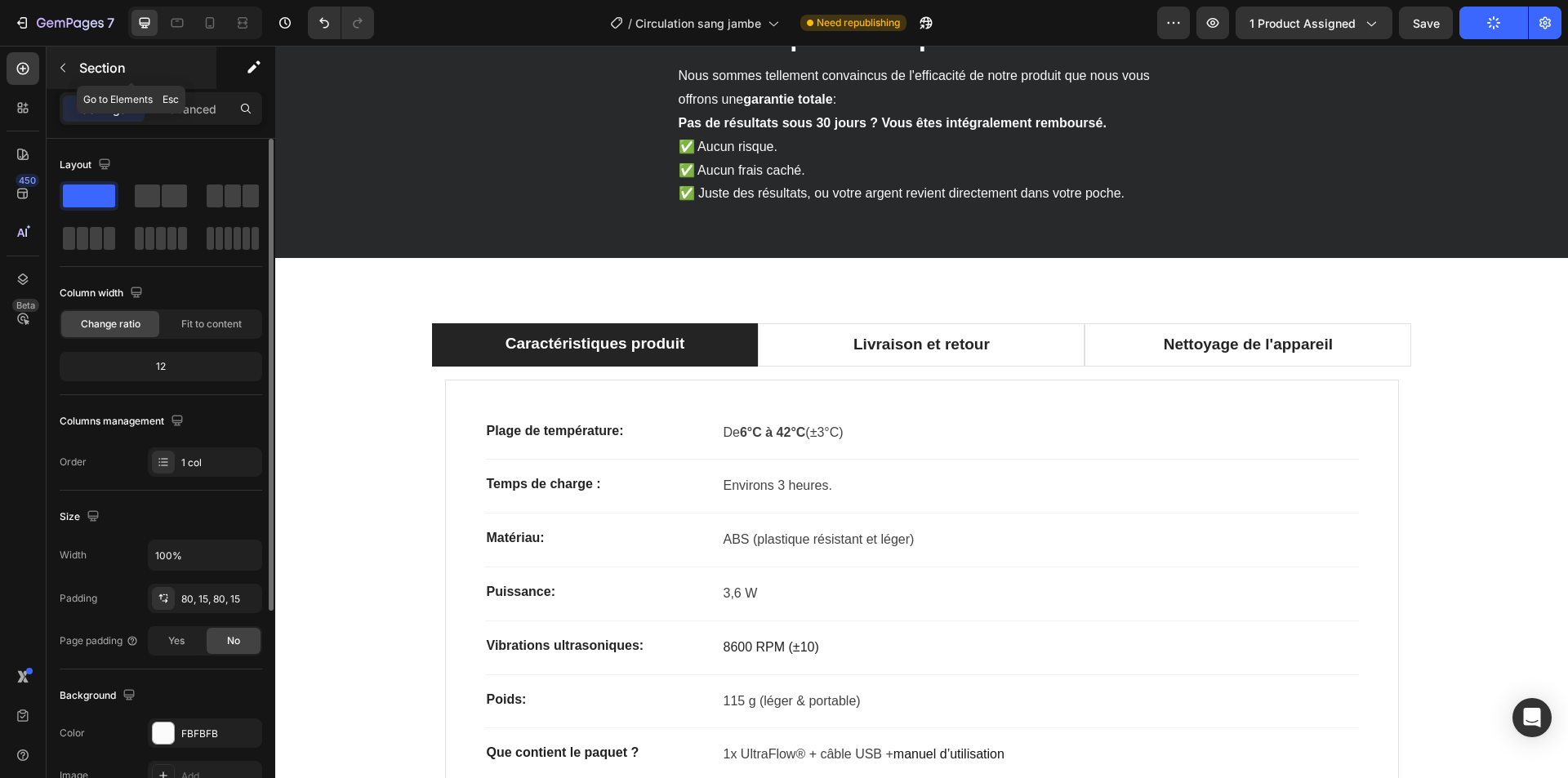
click at [98, 68] on p "Section" at bounding box center [146, 67] width 134 height 20
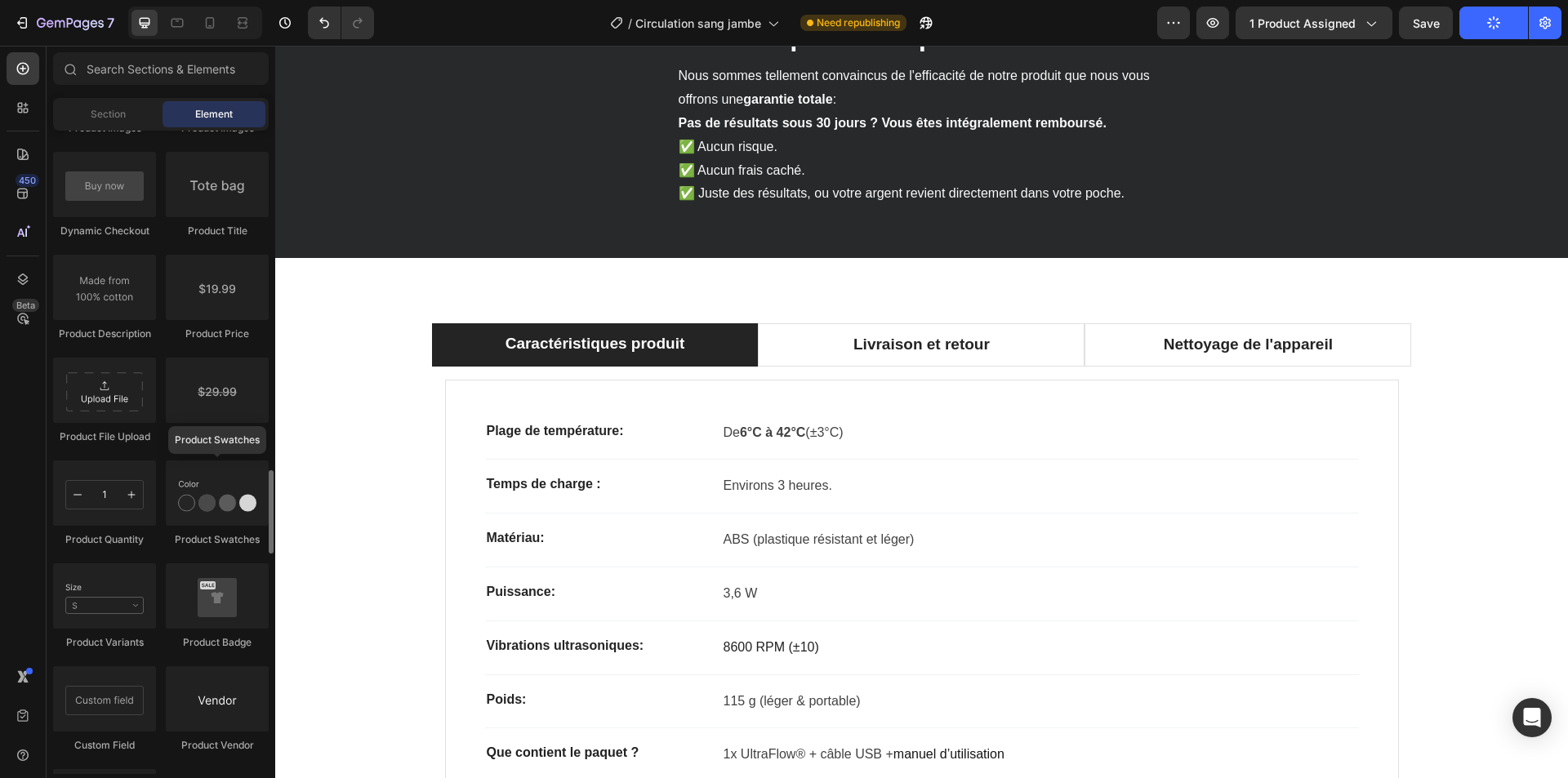
scroll to position [2204, 0]
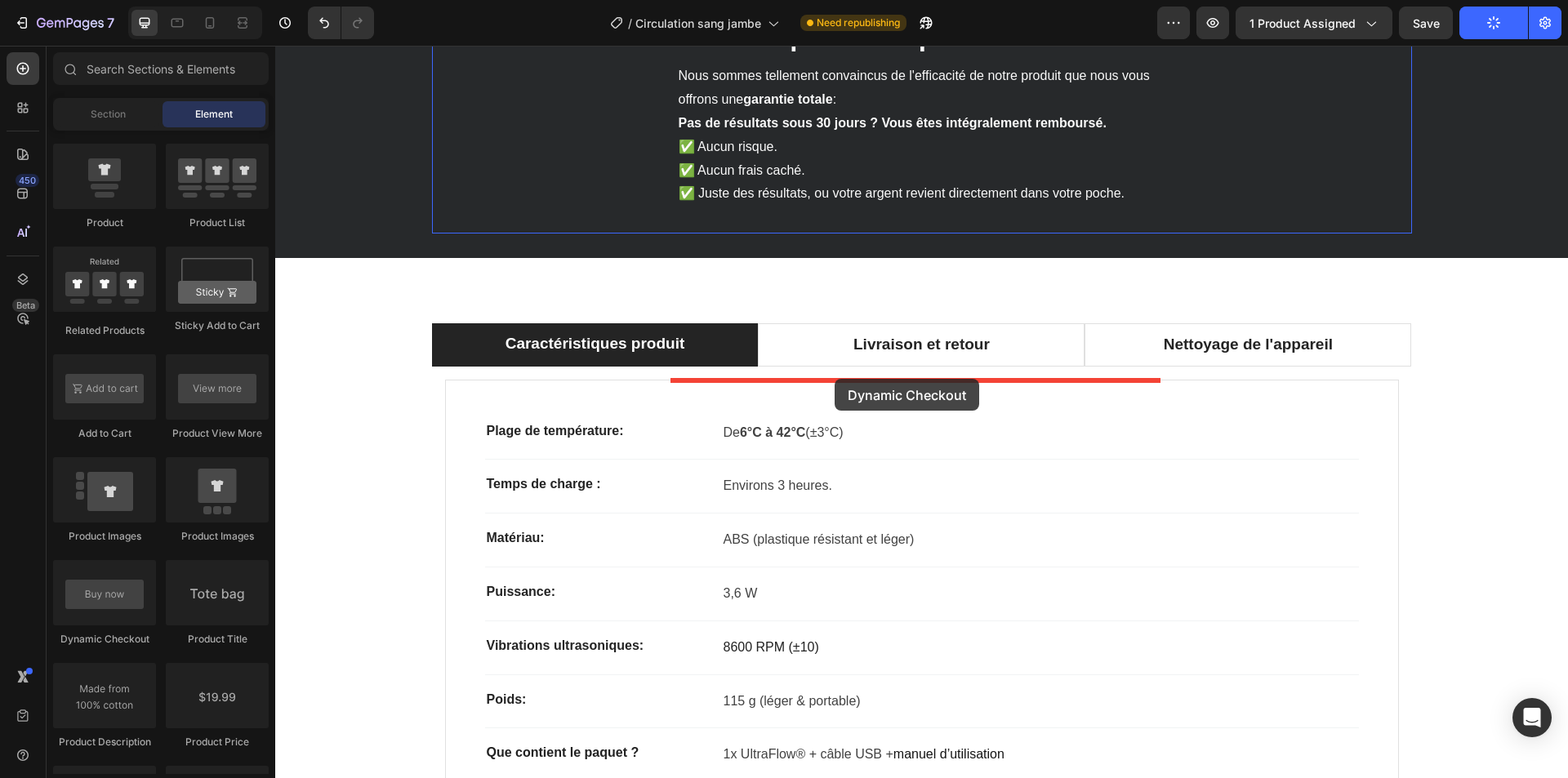
drag, startPoint x: 676, startPoint y: 400, endPoint x: 835, endPoint y: 379, distance: 160.4
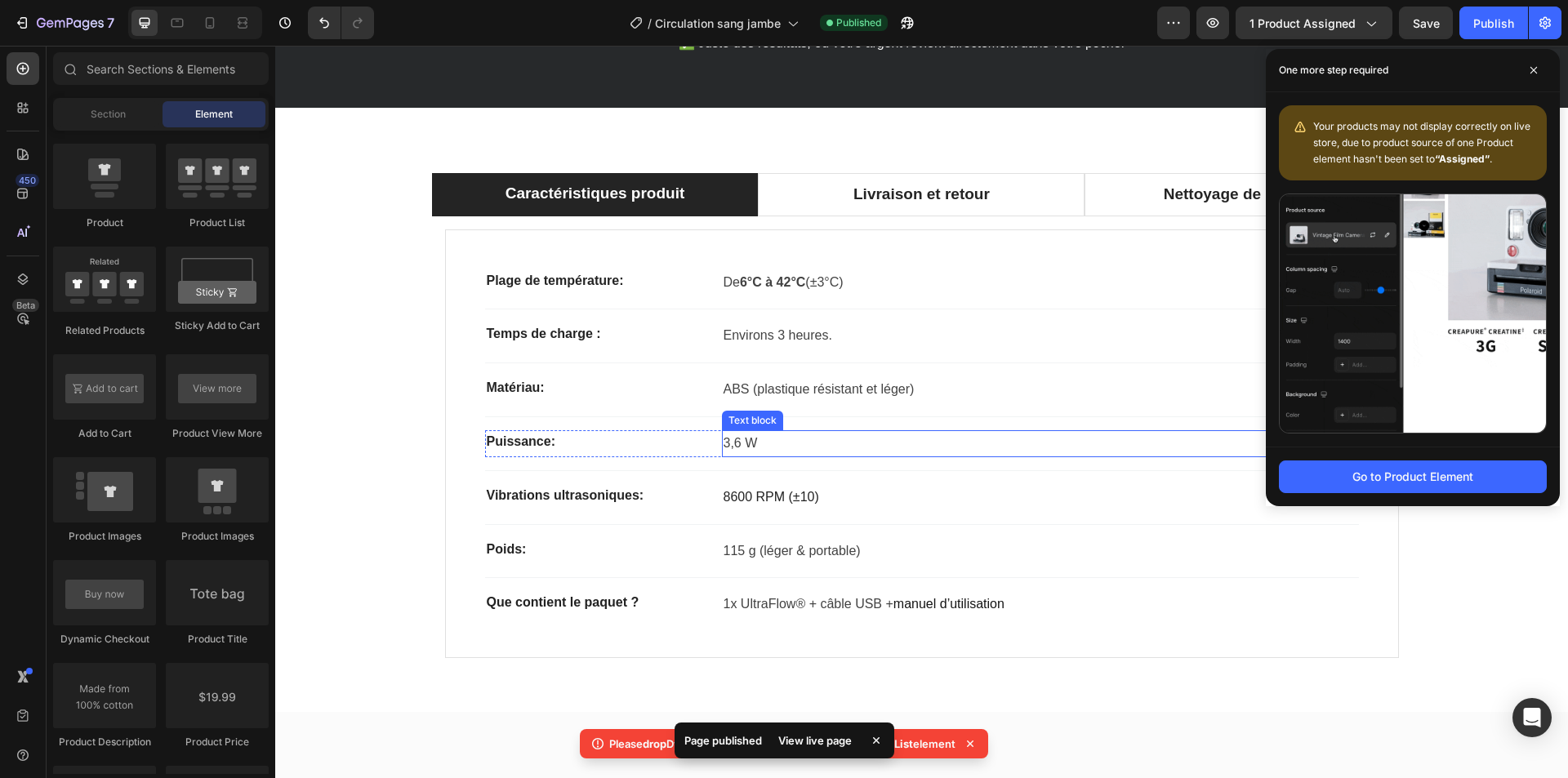
scroll to position [3431, 0]
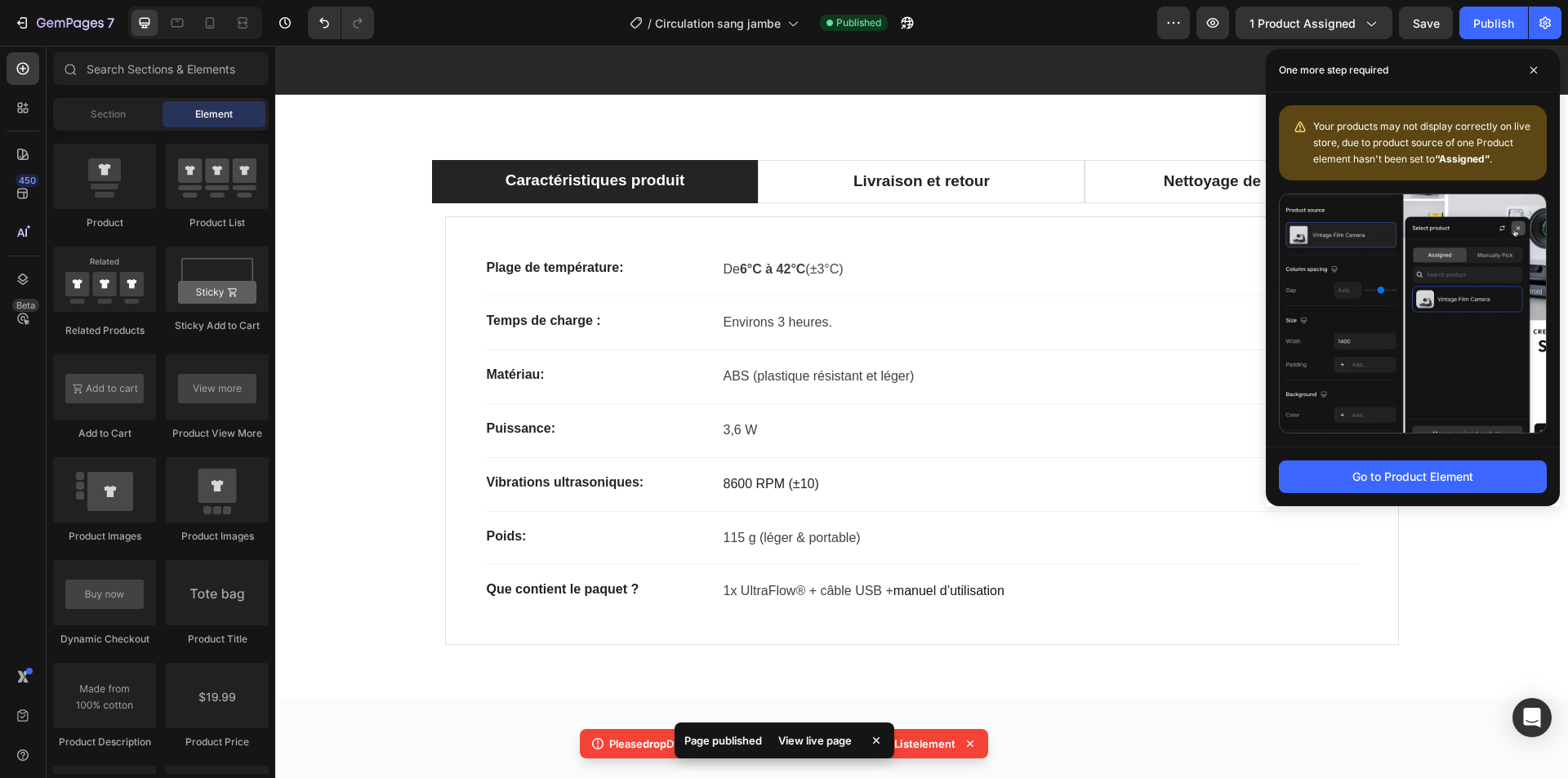
click at [882, 741] on icon at bounding box center [876, 741] width 16 height 16
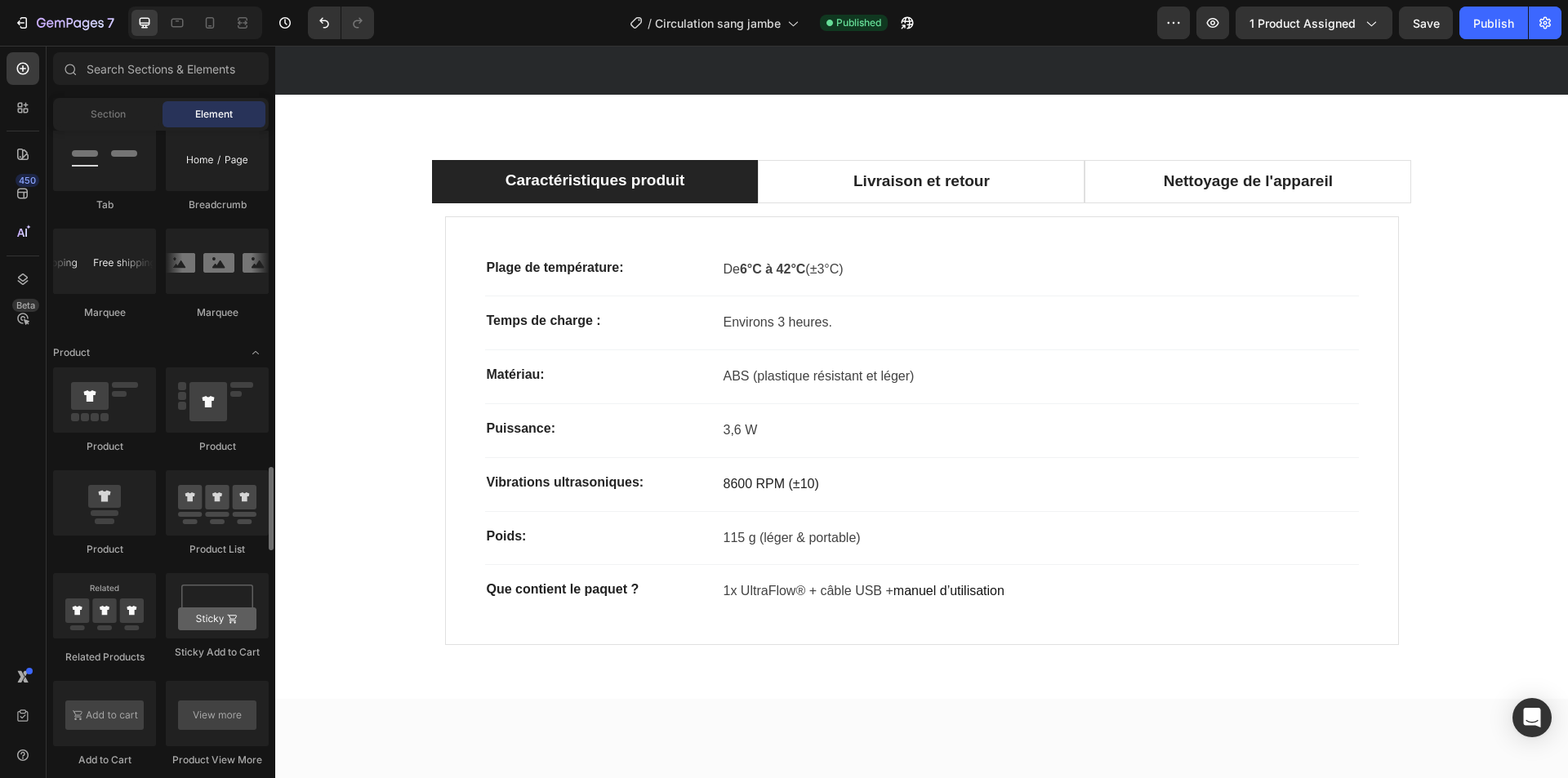
scroll to position [2204, 0]
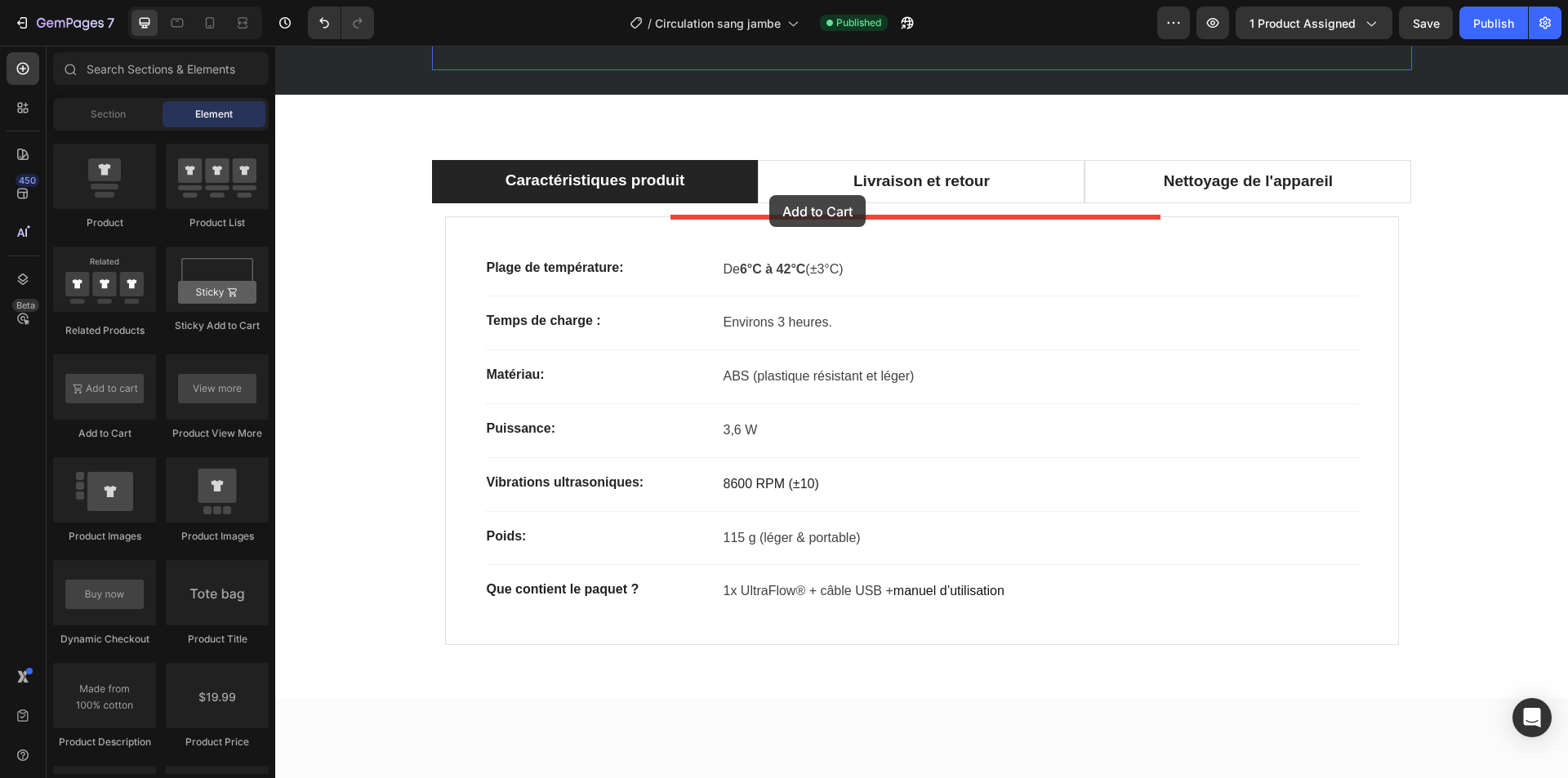
drag, startPoint x: 373, startPoint y: 437, endPoint x: 769, endPoint y: 195, distance: 464.1
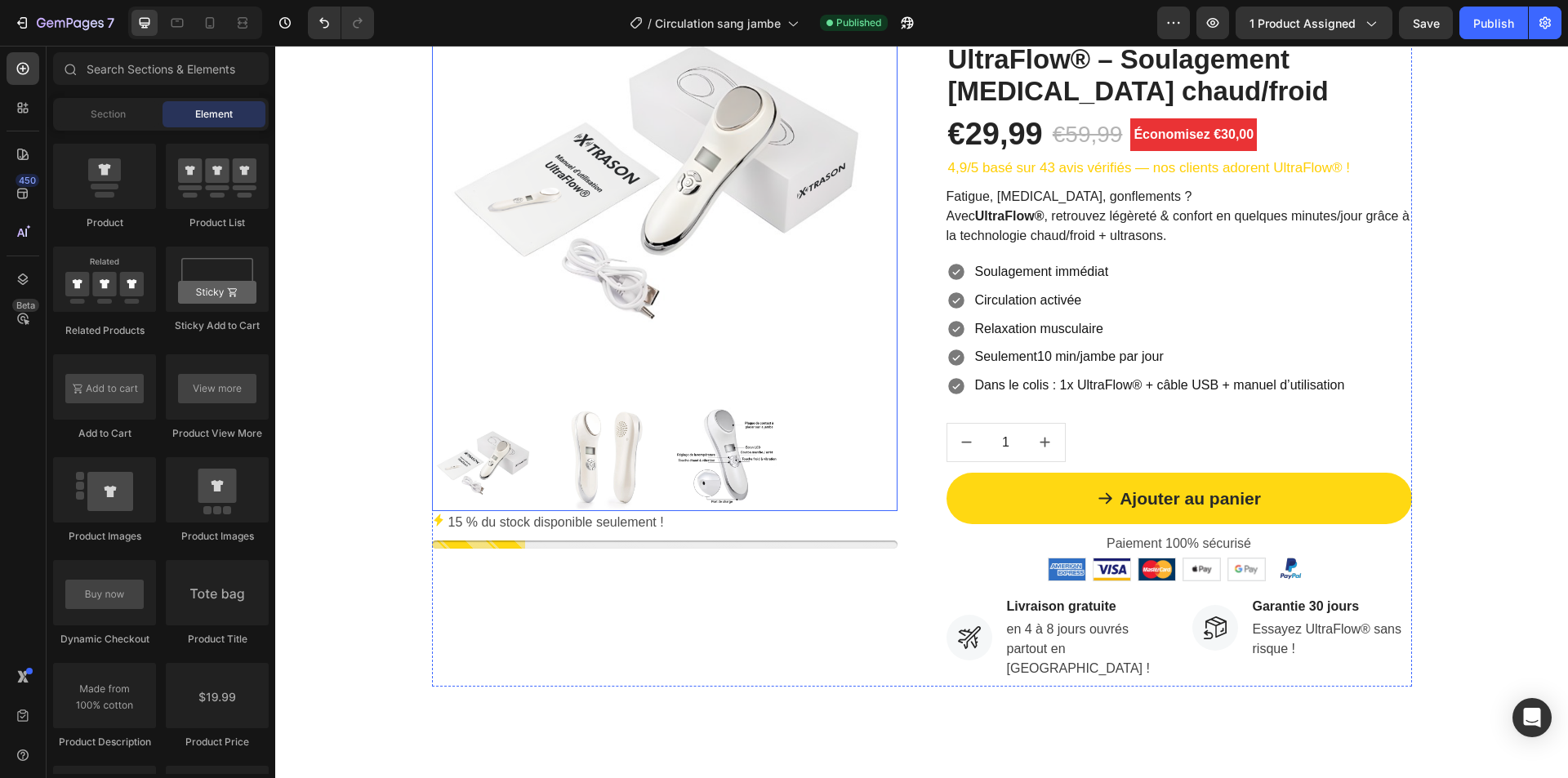
scroll to position [326, 0]
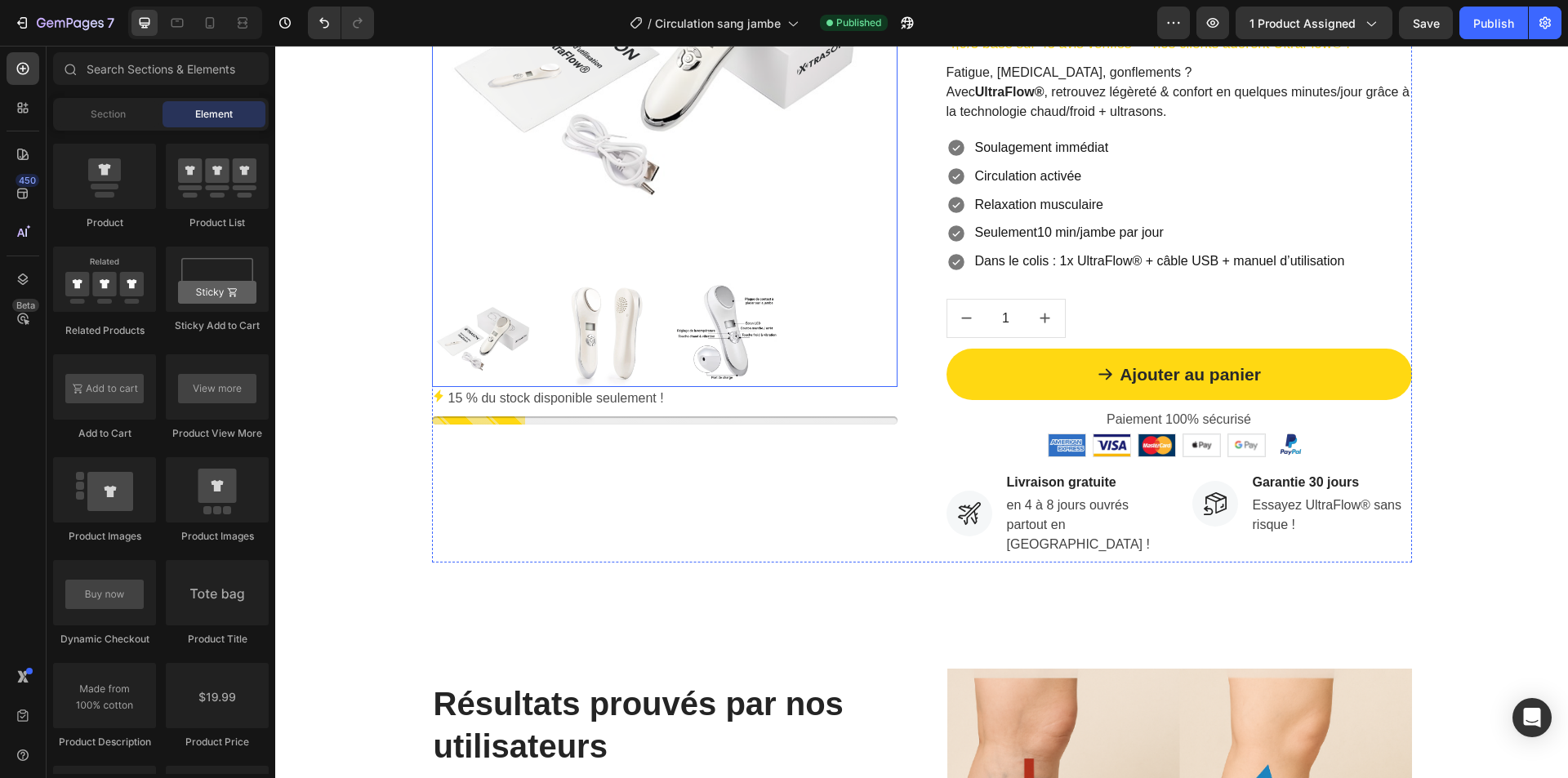
click at [581, 232] on img at bounding box center [665, 34] width 466 height 466
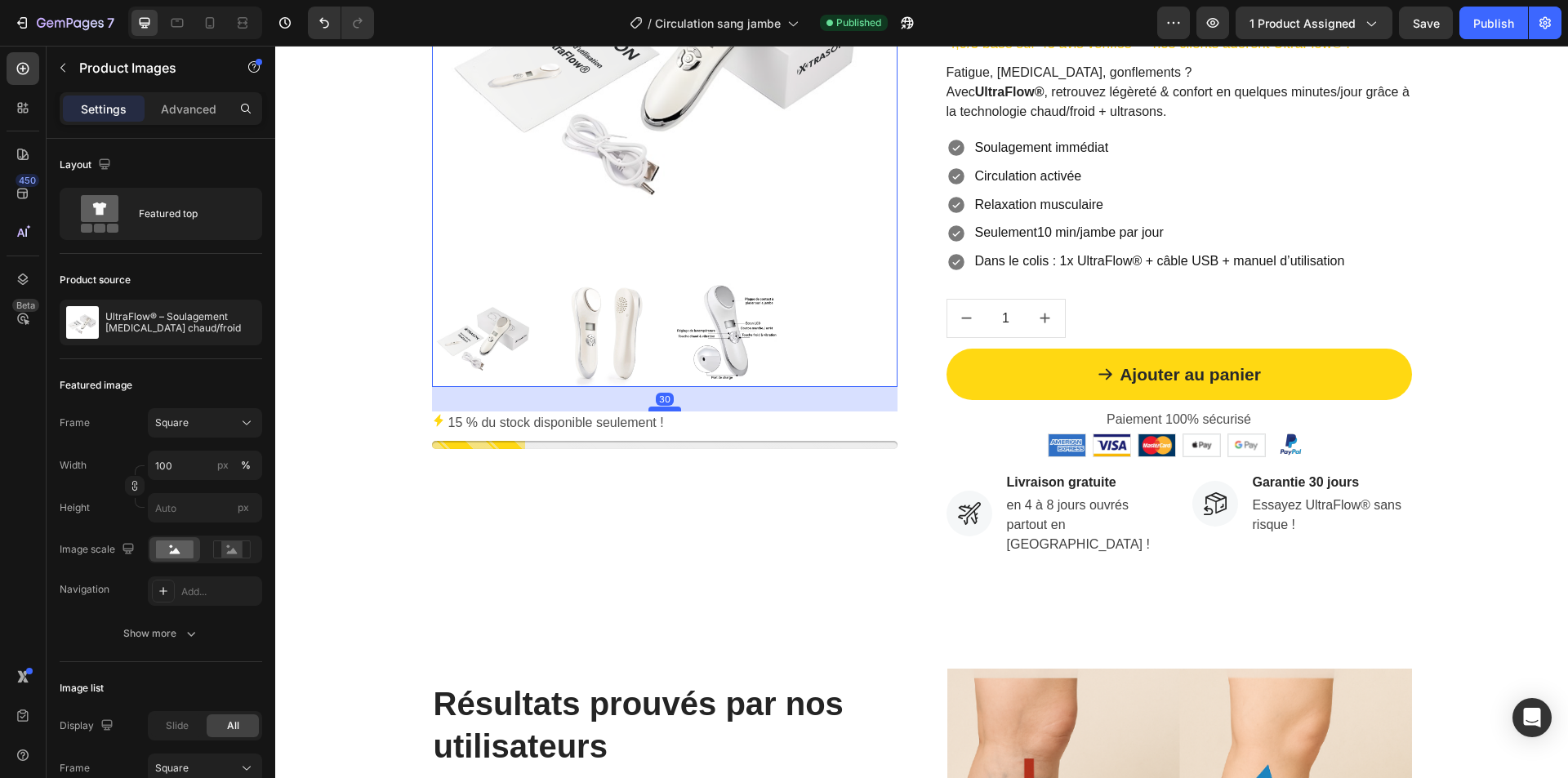
drag, startPoint x: 655, startPoint y: 385, endPoint x: 652, endPoint y: 410, distance: 25.2
click at [652, 410] on div at bounding box center [665, 409] width 33 height 5
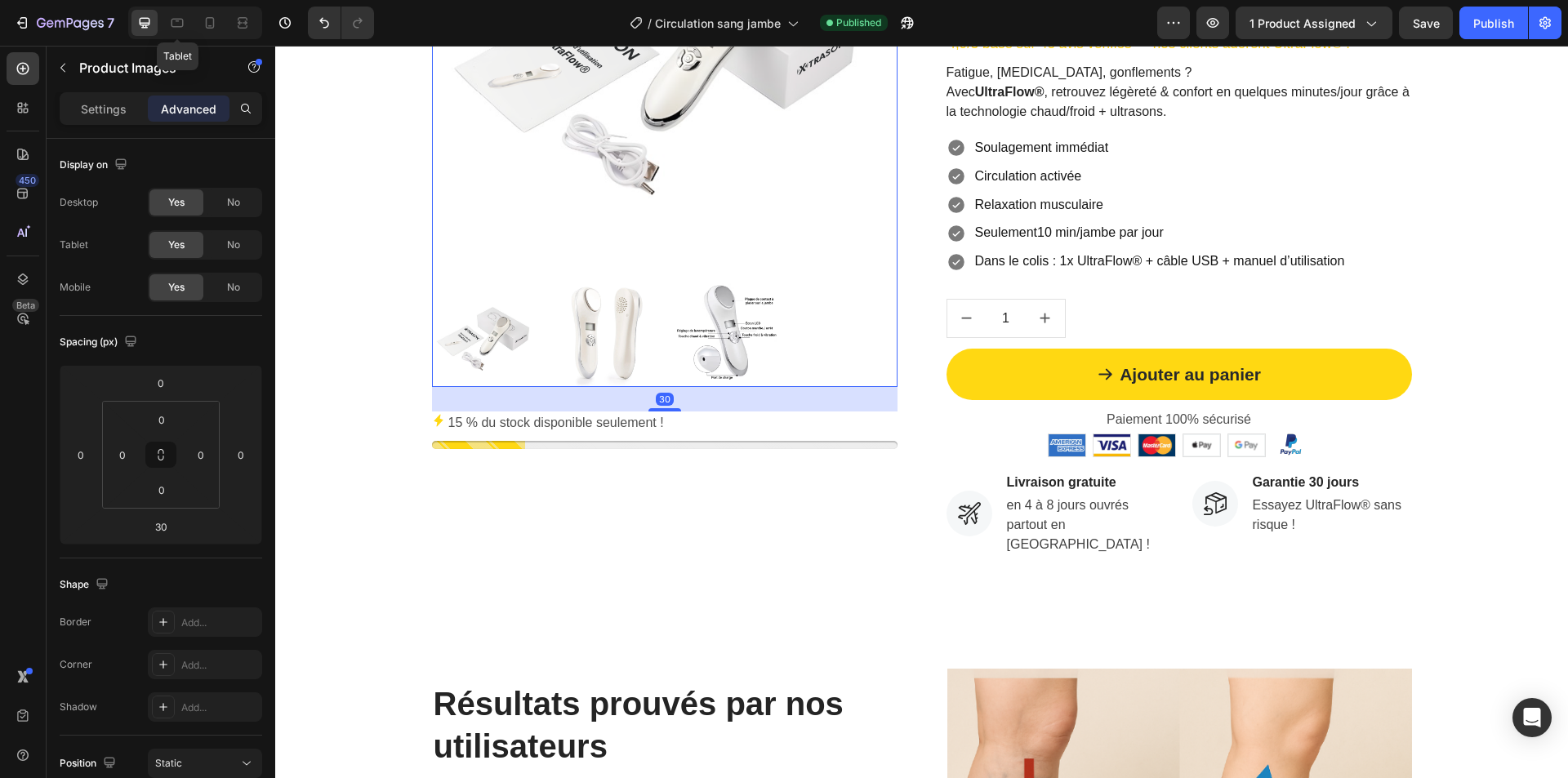
click at [180, 20] on icon at bounding box center [177, 23] width 12 height 9
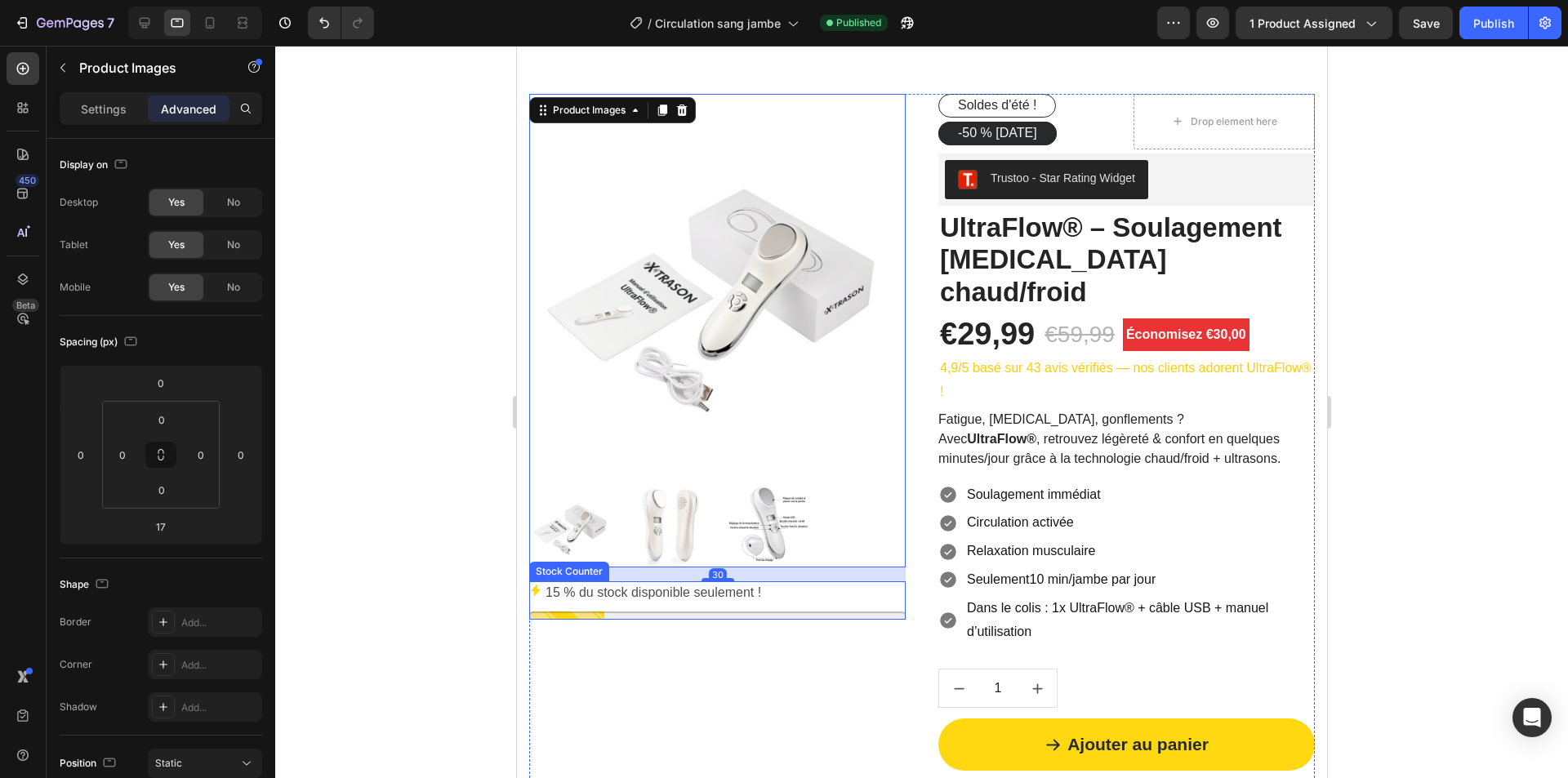
scroll to position [26, 0]
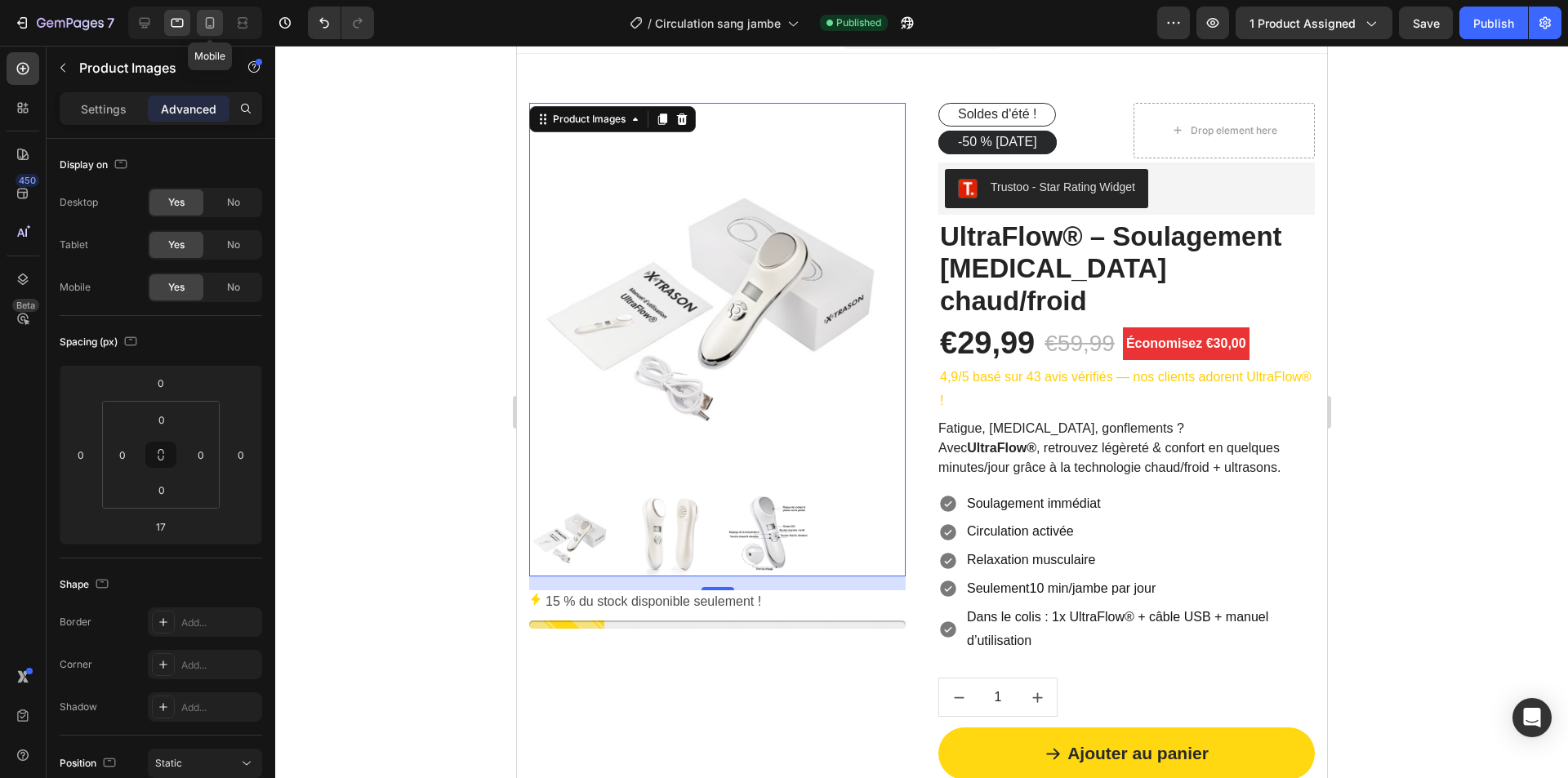
click at [209, 15] on icon at bounding box center [209, 23] width 16 height 16
type input "32"
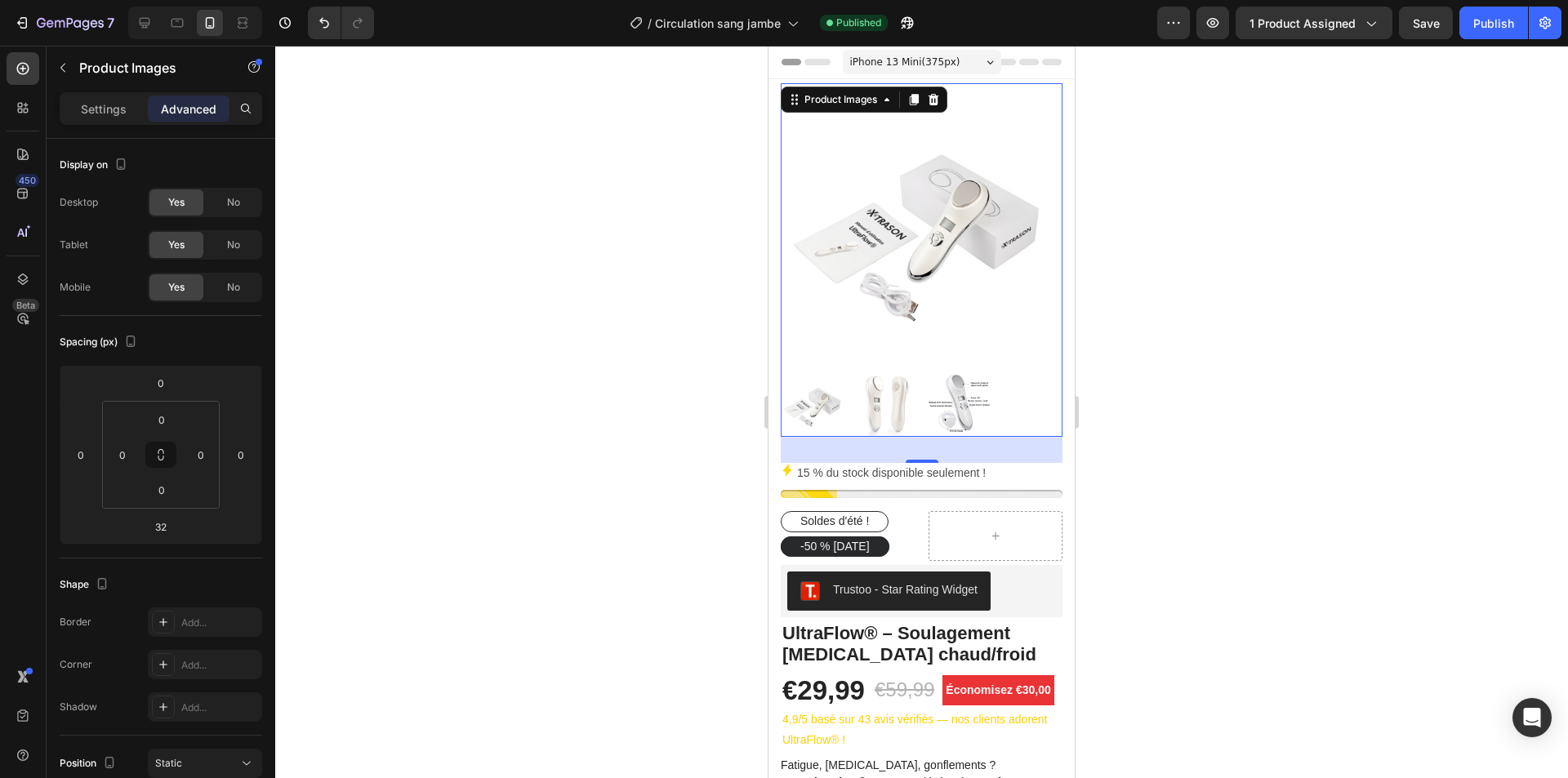
click at [690, 352] on div at bounding box center [921, 413] width 1293 height 733
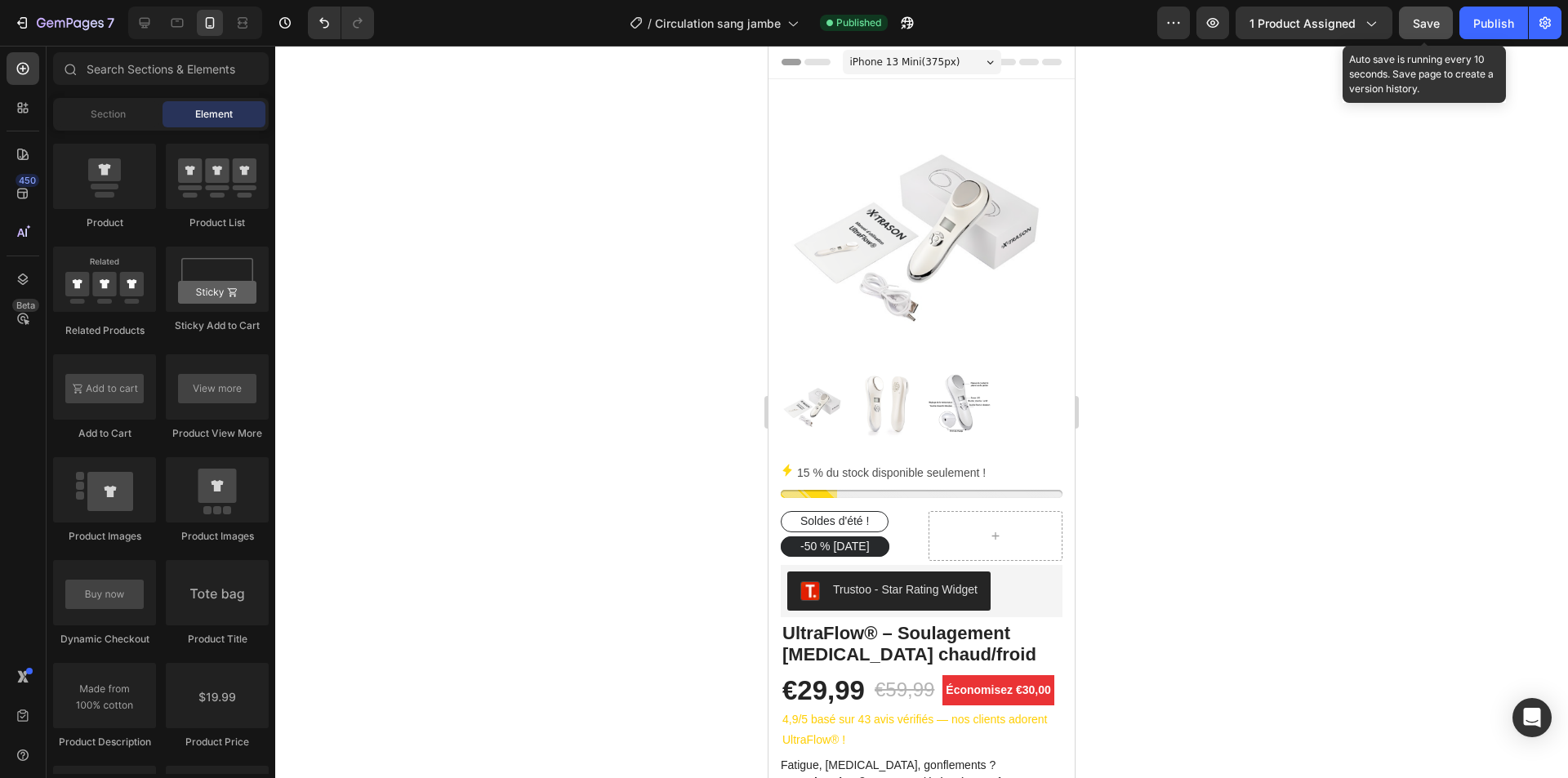
click at [1428, 17] on span "Save" at bounding box center [1426, 23] width 27 height 14
click at [1486, 25] on div "Publish" at bounding box center [1493, 23] width 41 height 17
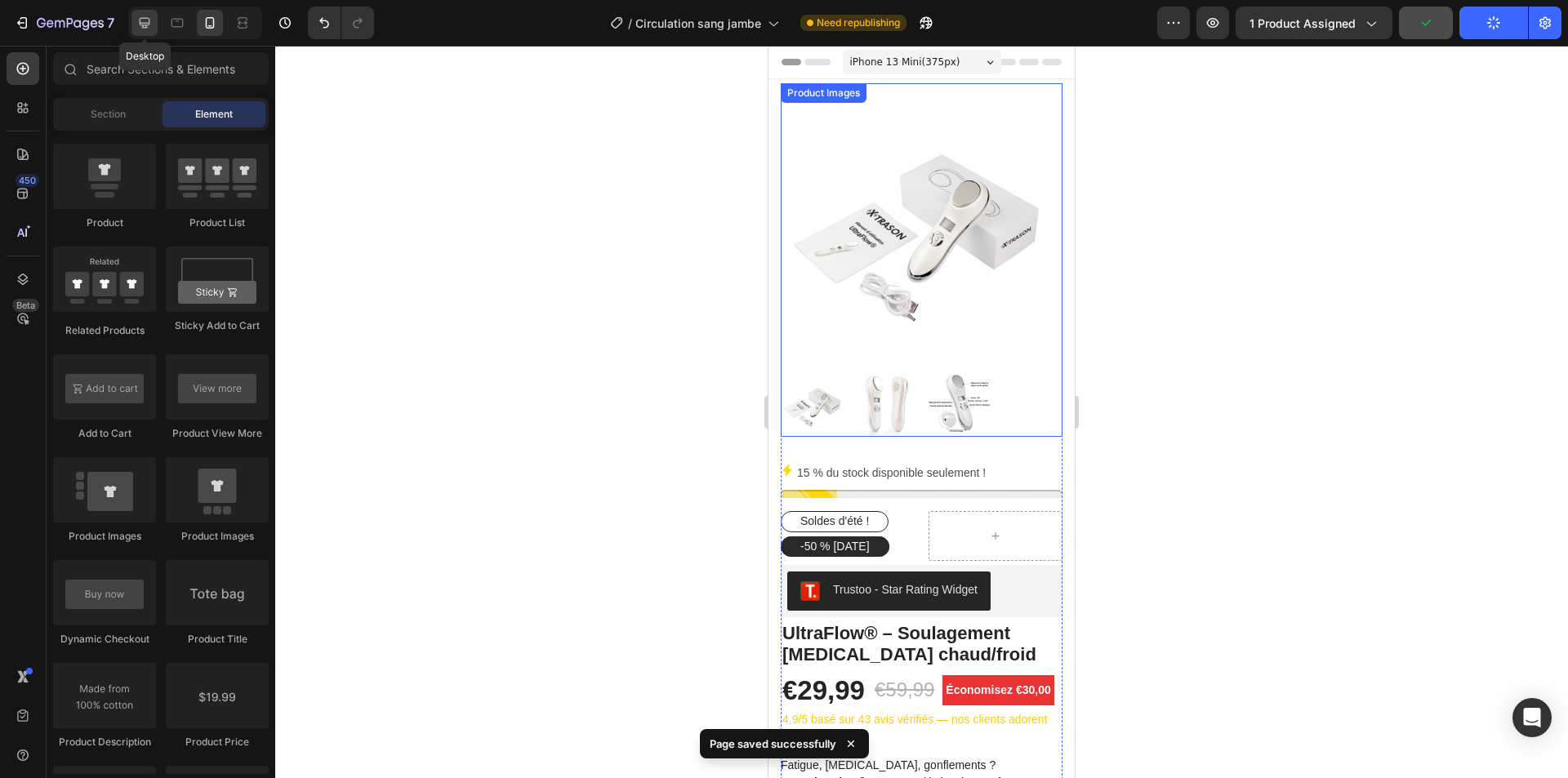
click at [148, 28] on icon at bounding box center [145, 23] width 11 height 11
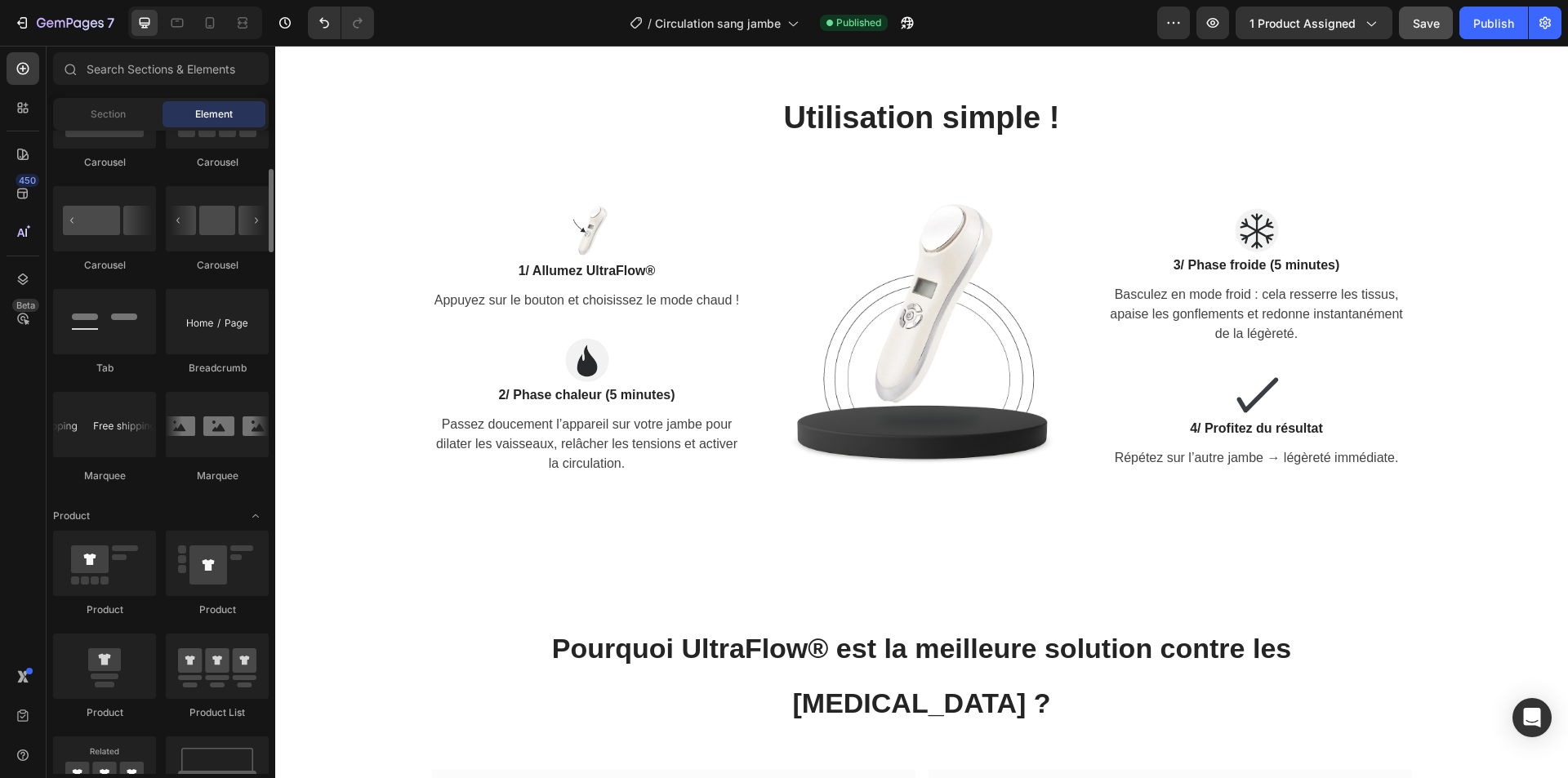
scroll to position [1552, 0]
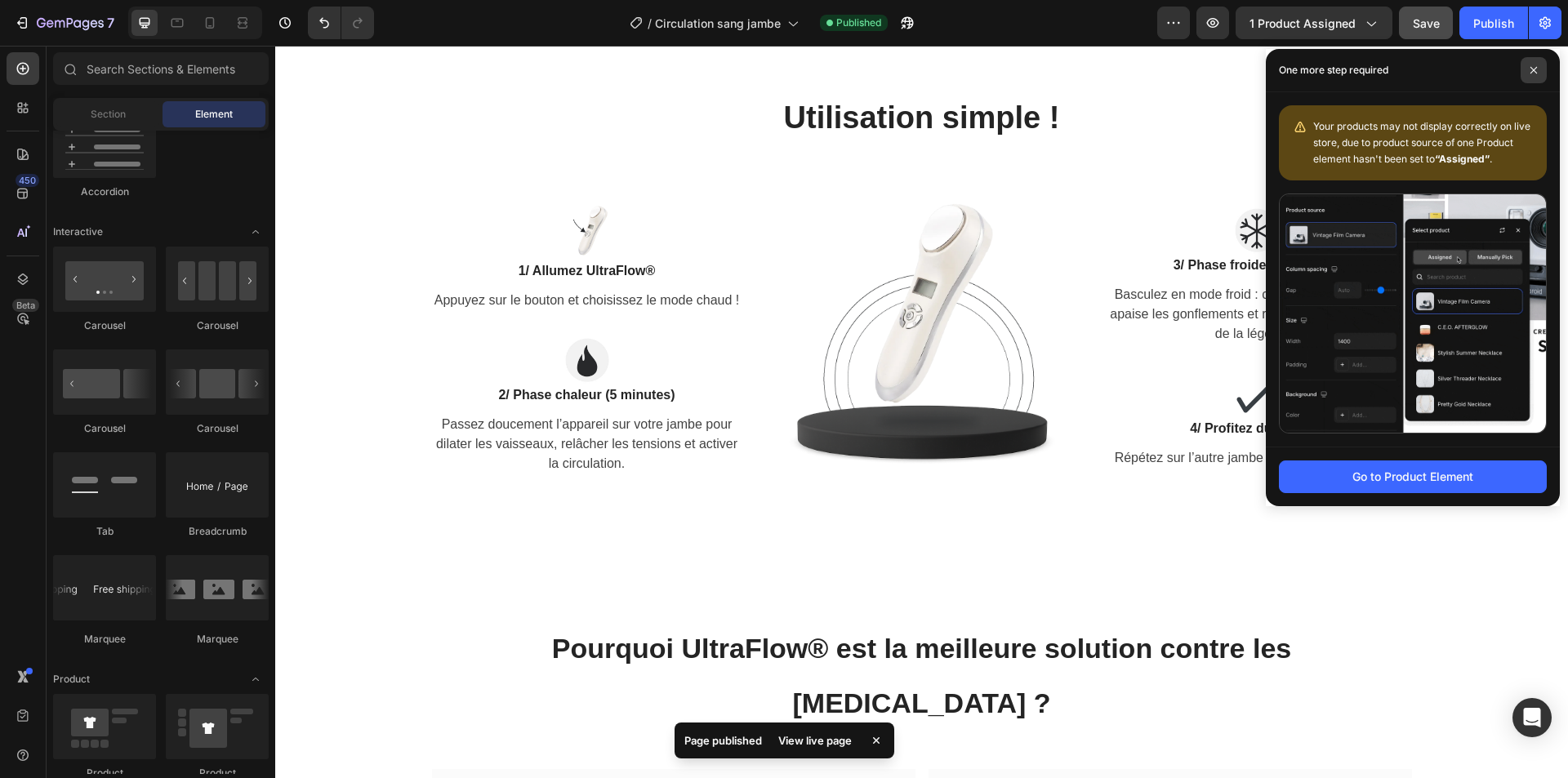
click at [1540, 73] on span at bounding box center [1533, 69] width 26 height 26
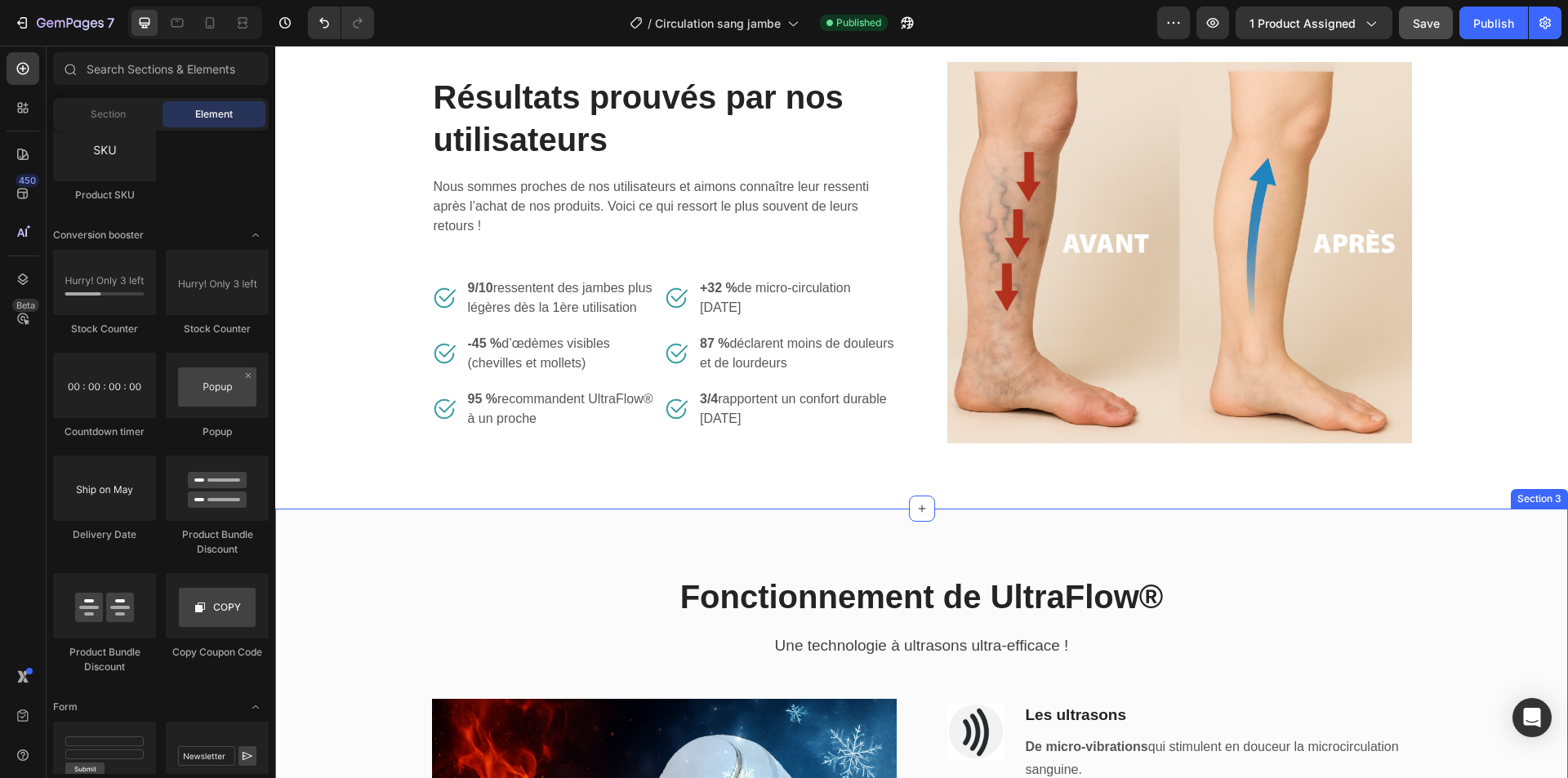
scroll to position [240, 0]
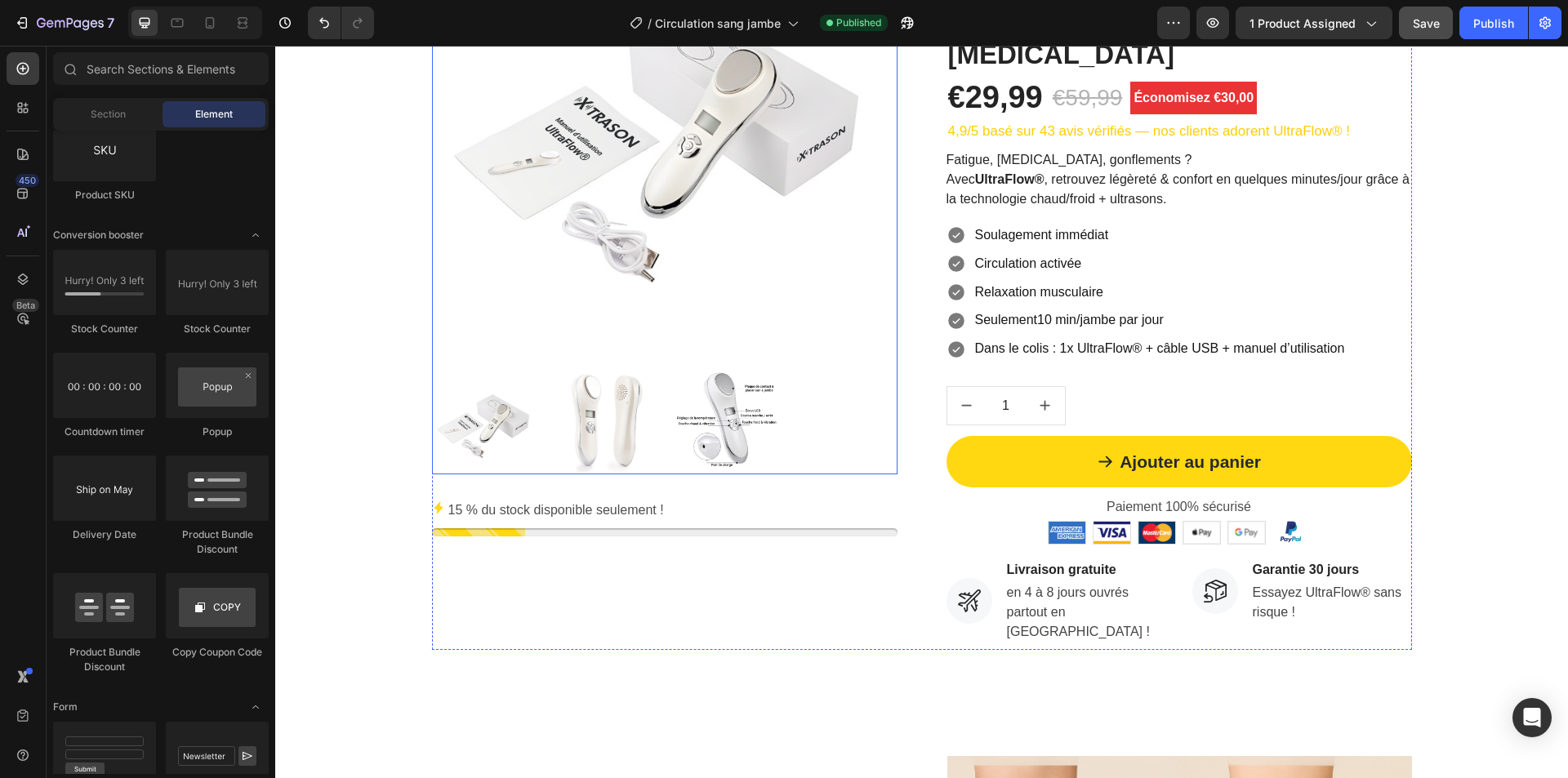
click at [616, 398] on img at bounding box center [604, 420] width 107 height 107
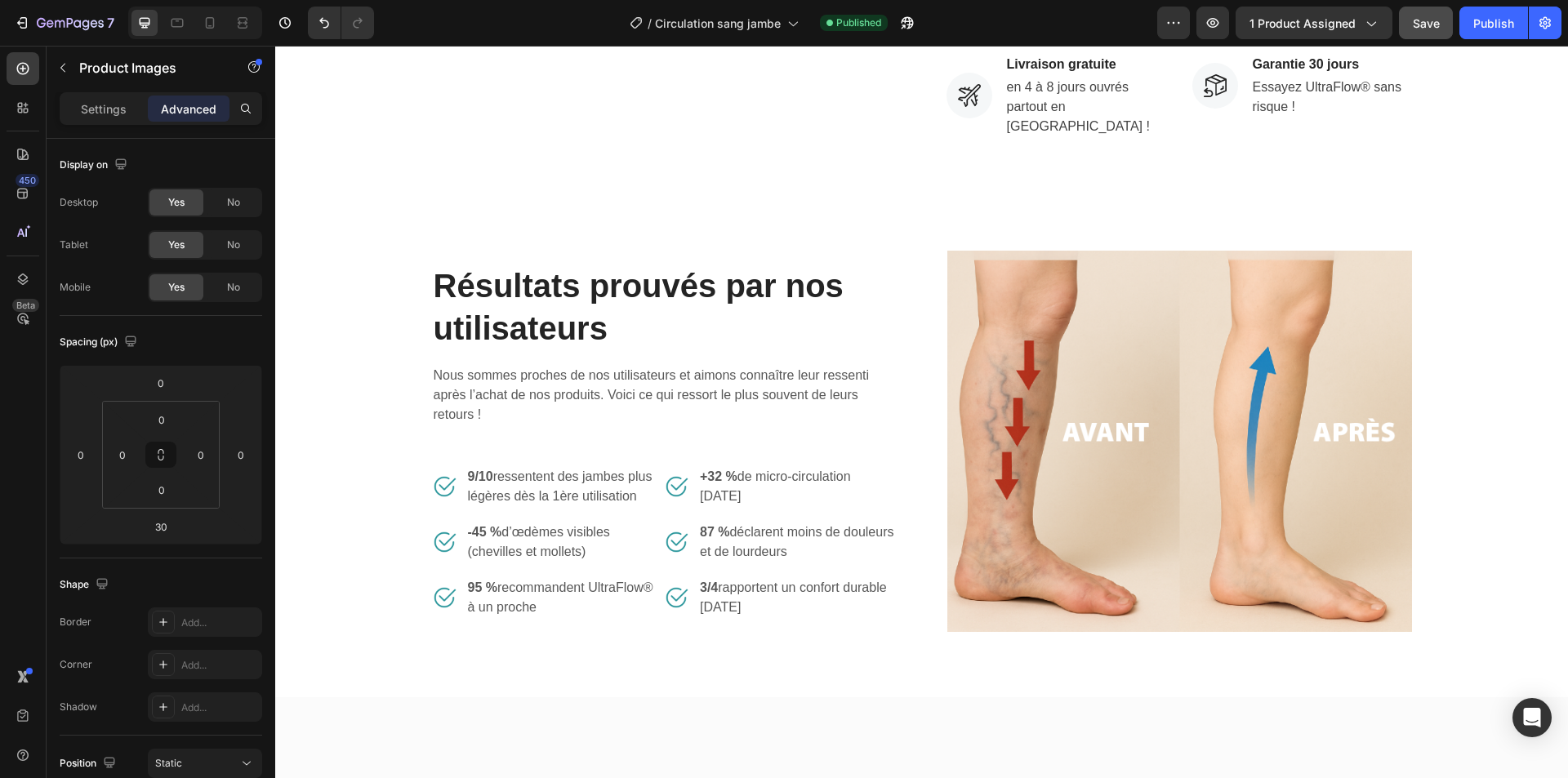
scroll to position [653, 0]
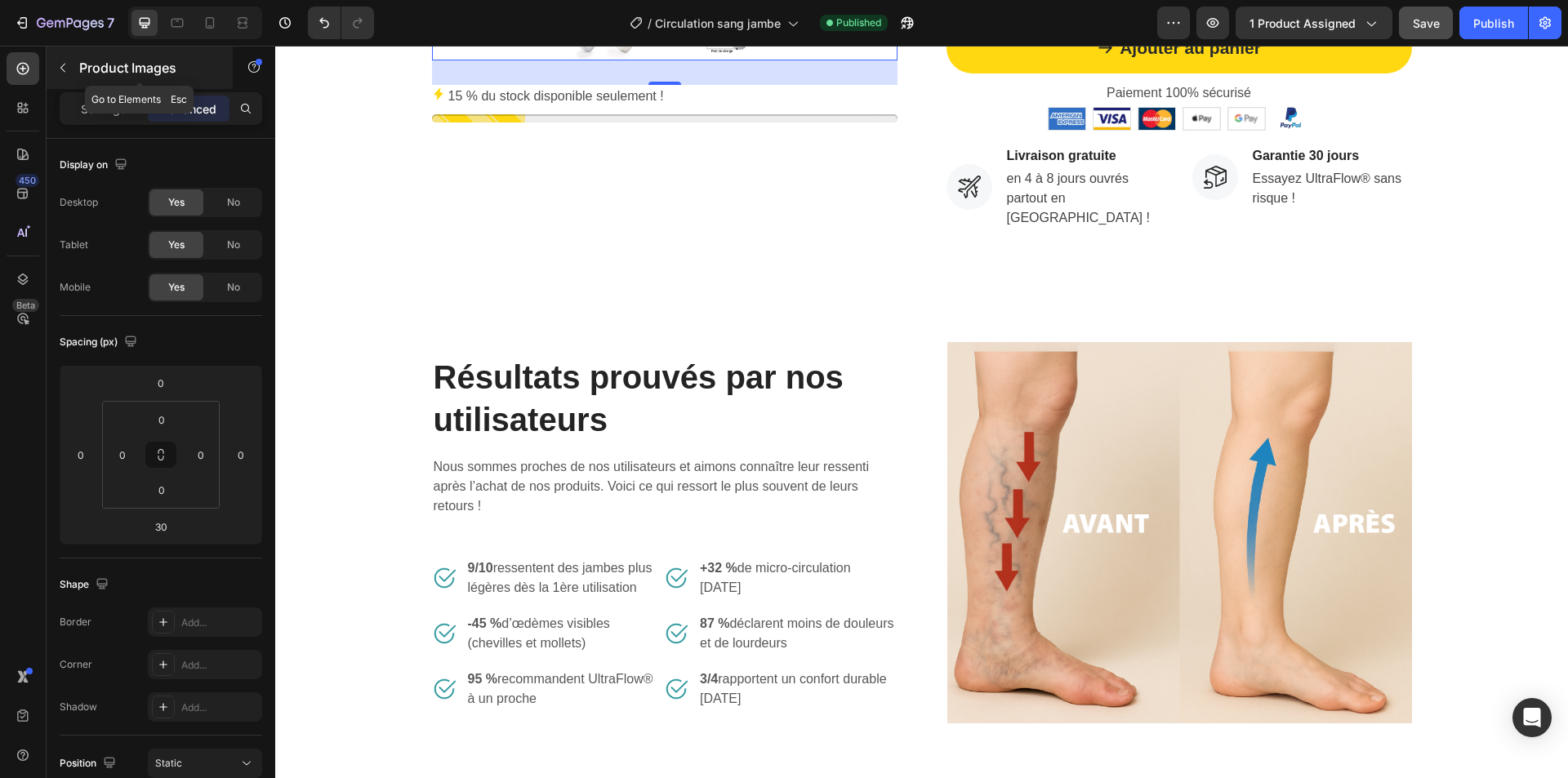
click at [87, 67] on p "Product Images" at bounding box center [148, 67] width 138 height 20
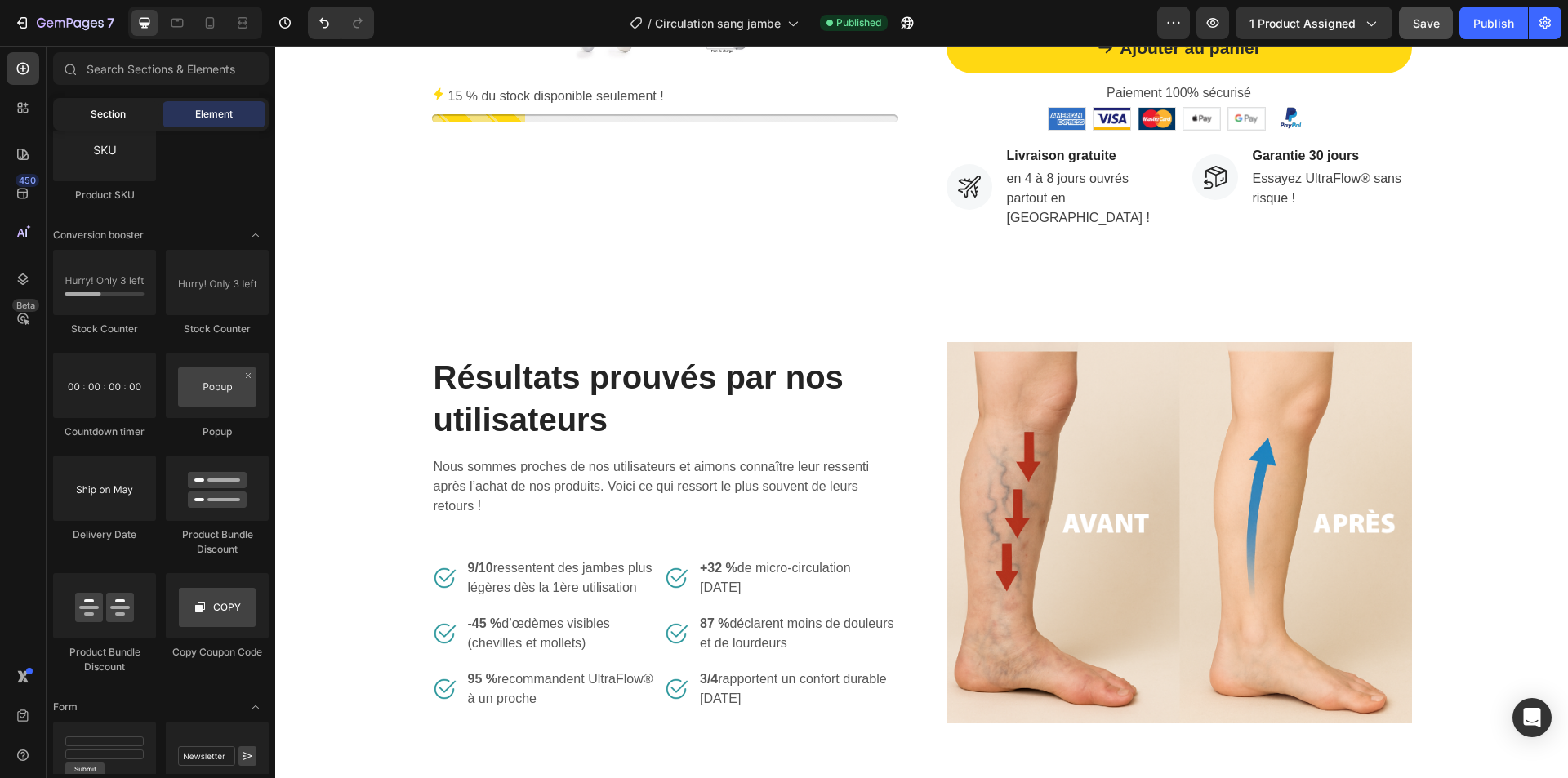
click at [111, 104] on div "Section" at bounding box center [108, 114] width 103 height 26
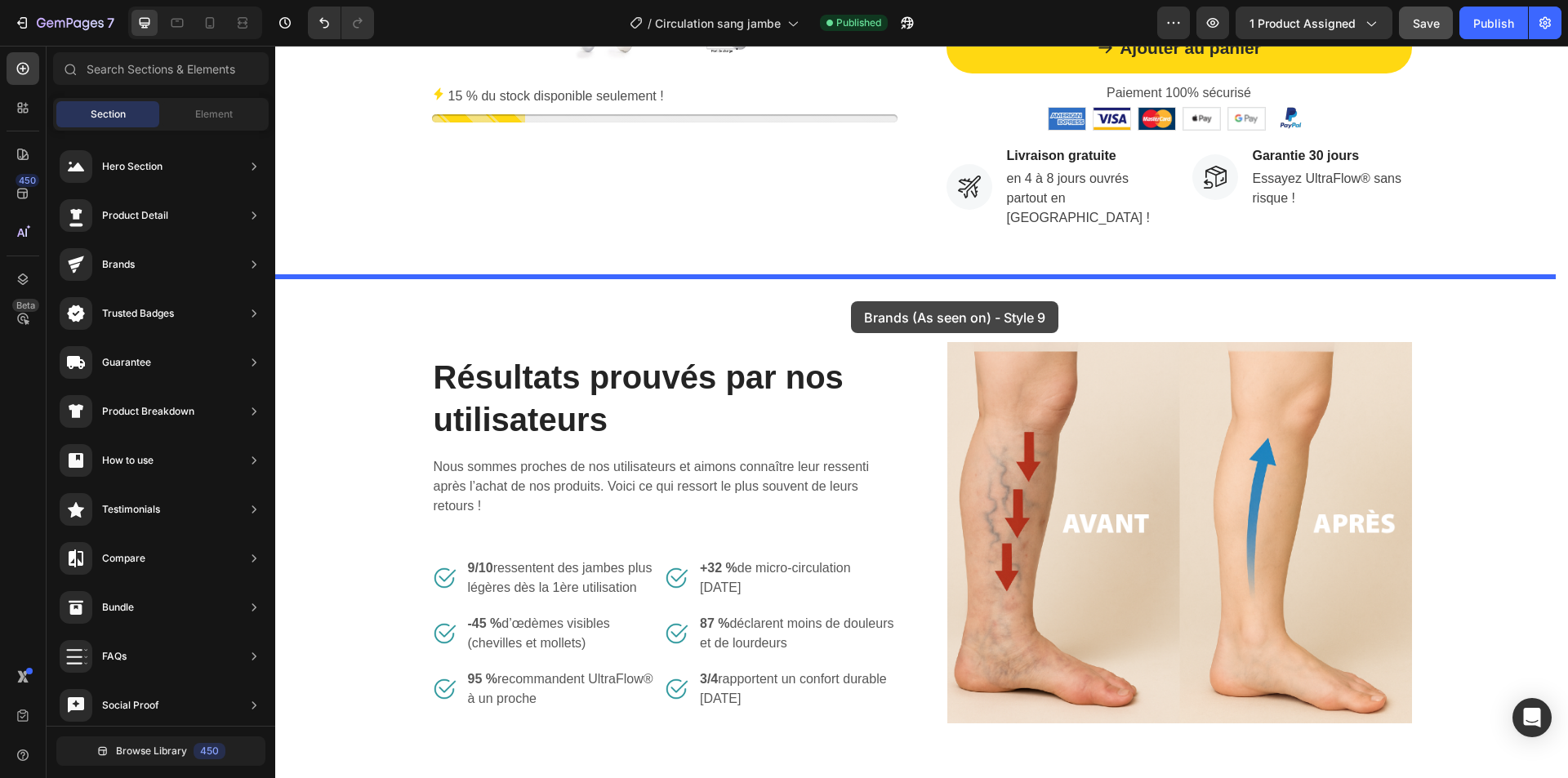
drag, startPoint x: 666, startPoint y: 630, endPoint x: 851, endPoint y: 302, distance: 376.6
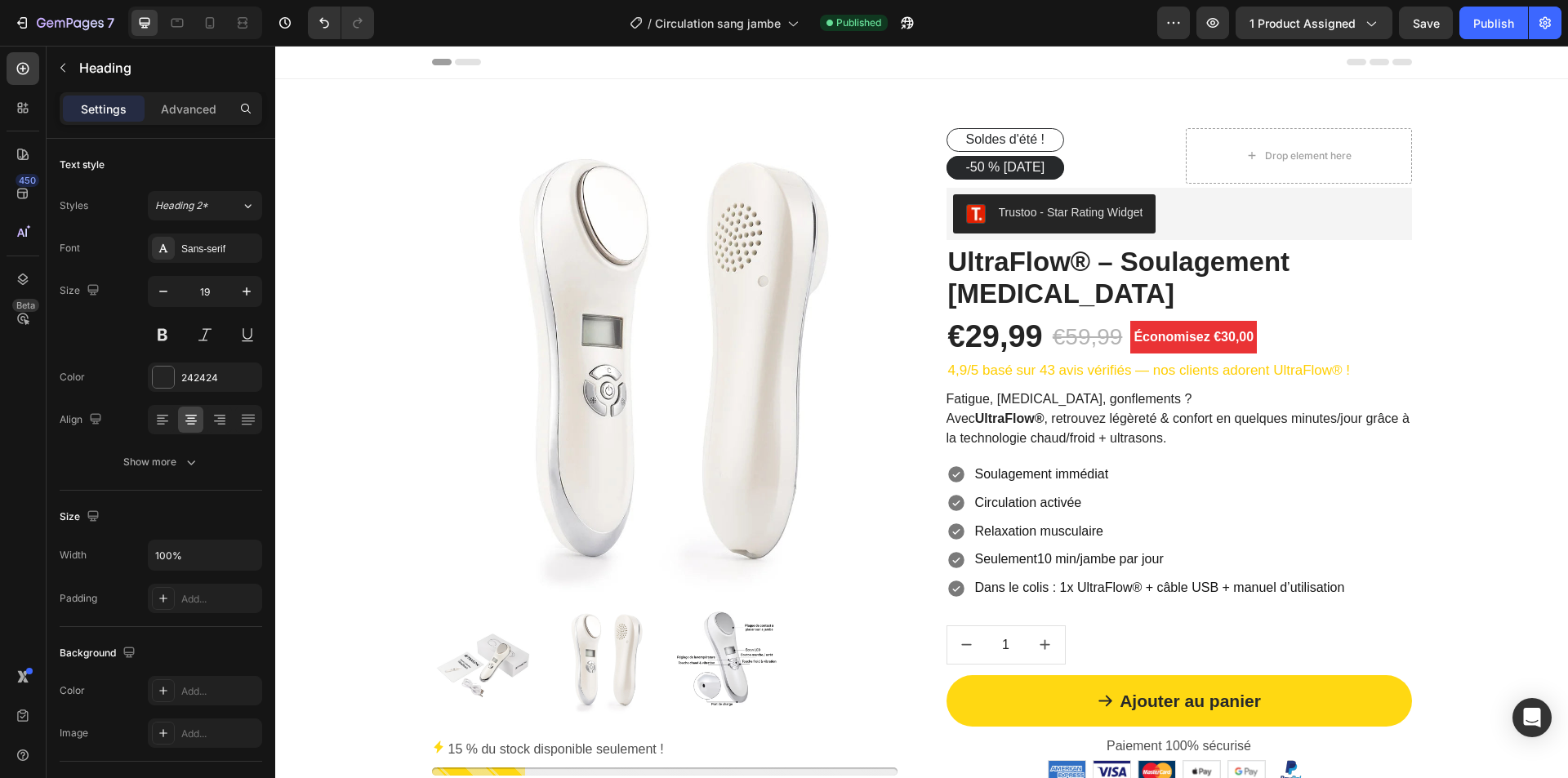
scroll to position [653, 0]
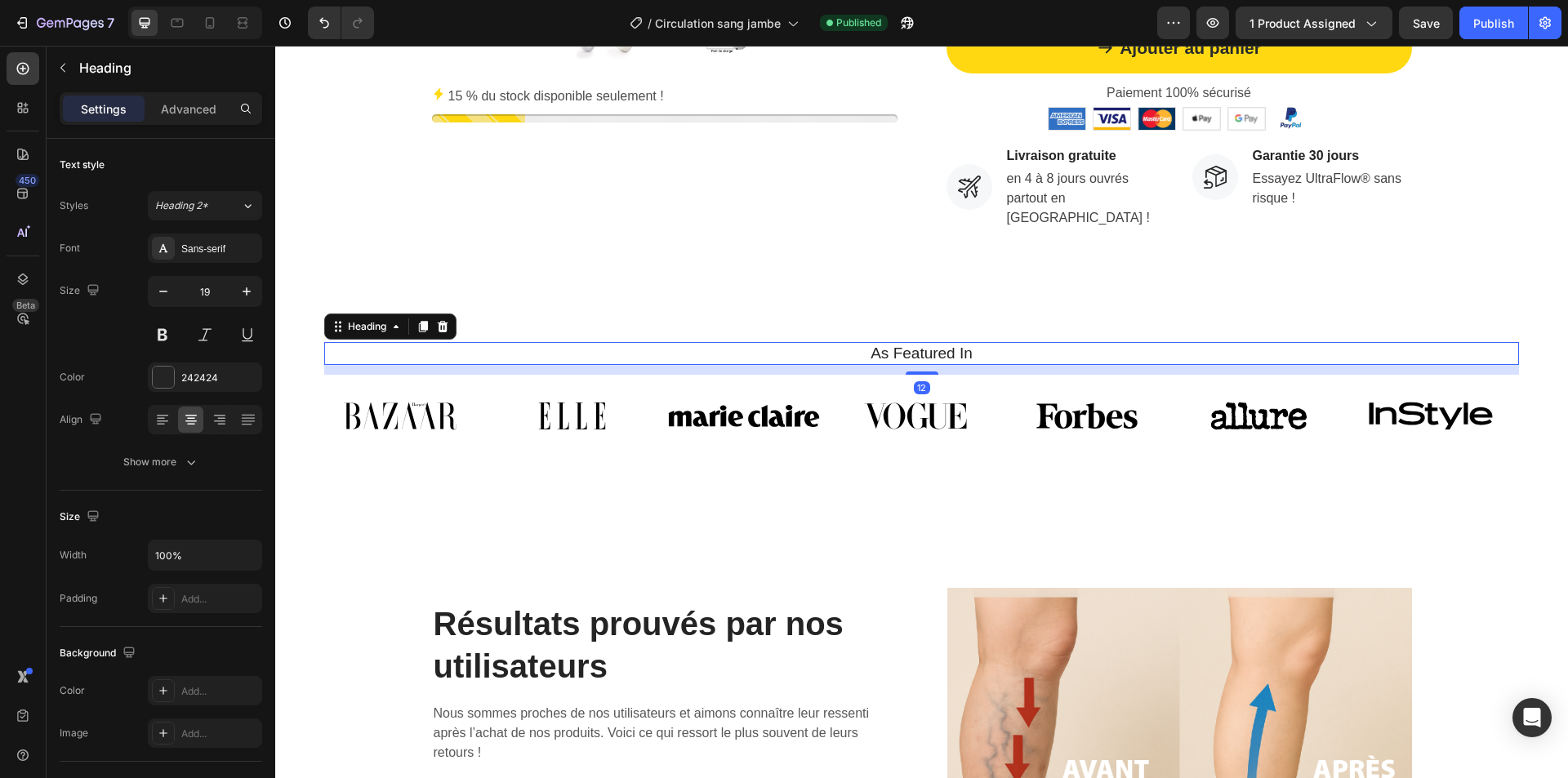
click at [899, 352] on h2 "As Featured In" at bounding box center [921, 354] width 1194 height 24
click at [899, 352] on p "As Featured In" at bounding box center [921, 353] width 1192 height 20
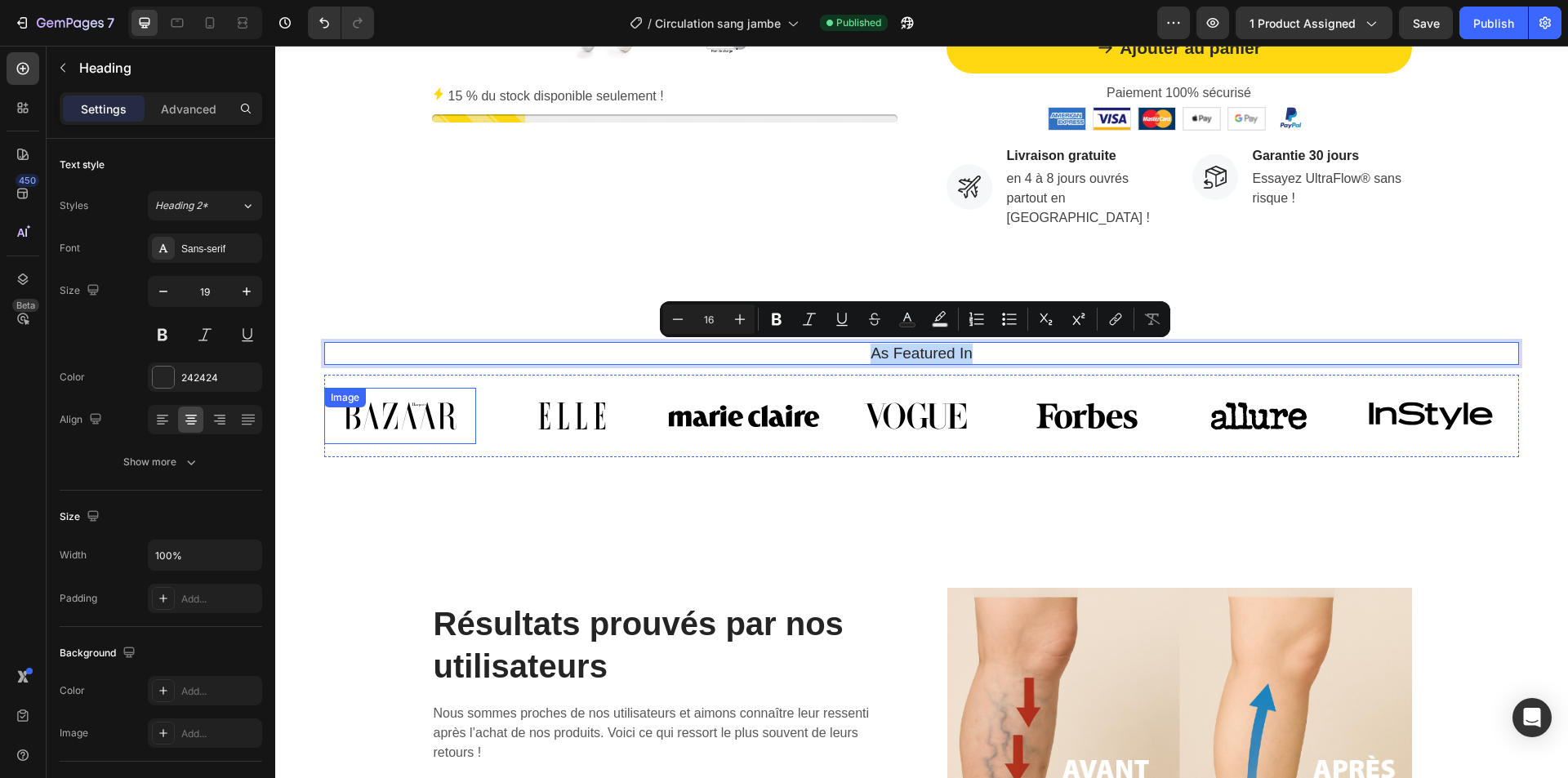
click at [423, 413] on div "Image" at bounding box center [399, 415] width 152 height 56
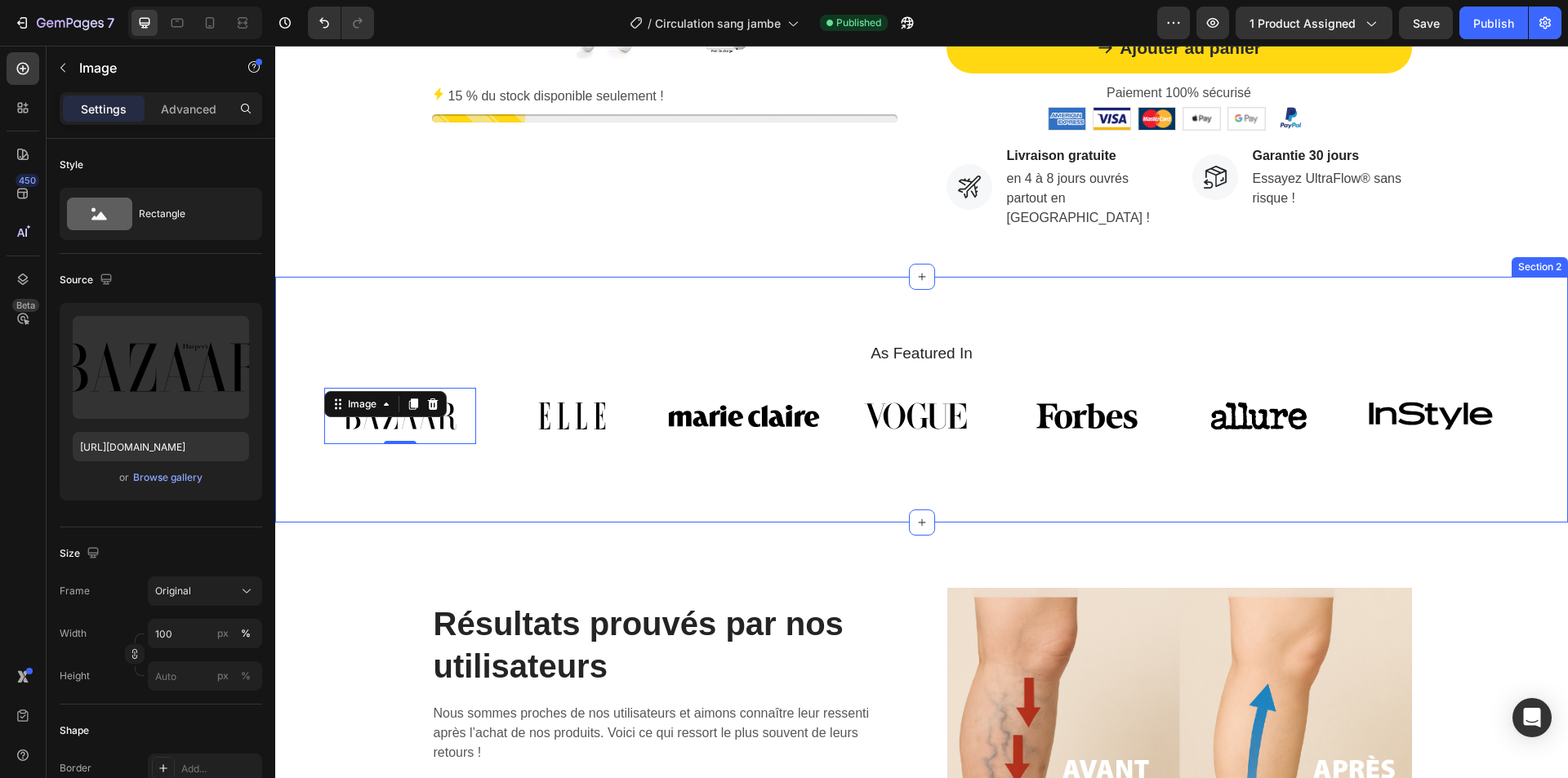
click at [842, 323] on div "As Featured In Heading Image 0 Image Image Image Image Image Image Carousel Row…" at bounding box center [921, 399] width 1293 height 246
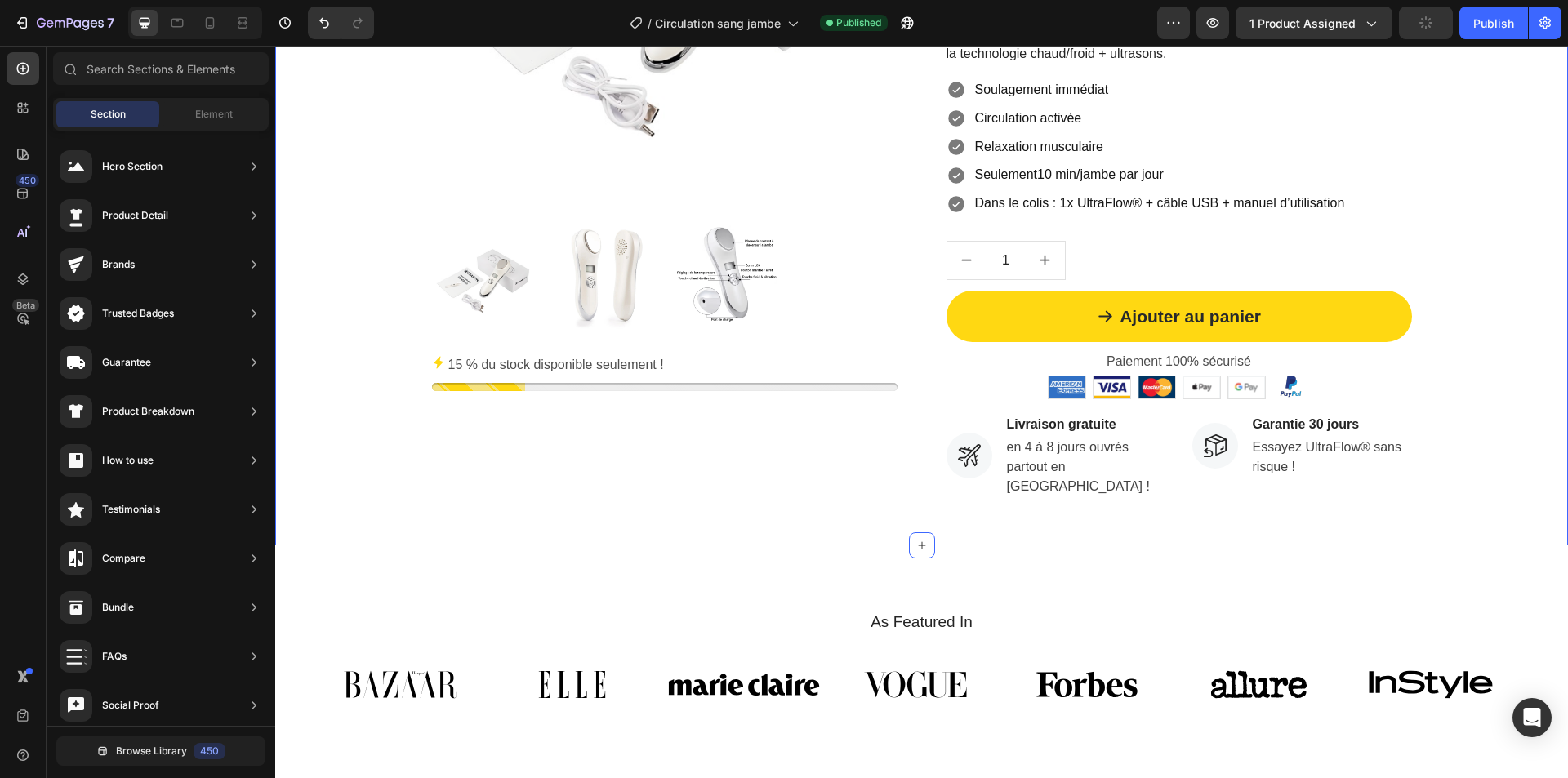
scroll to position [559, 0]
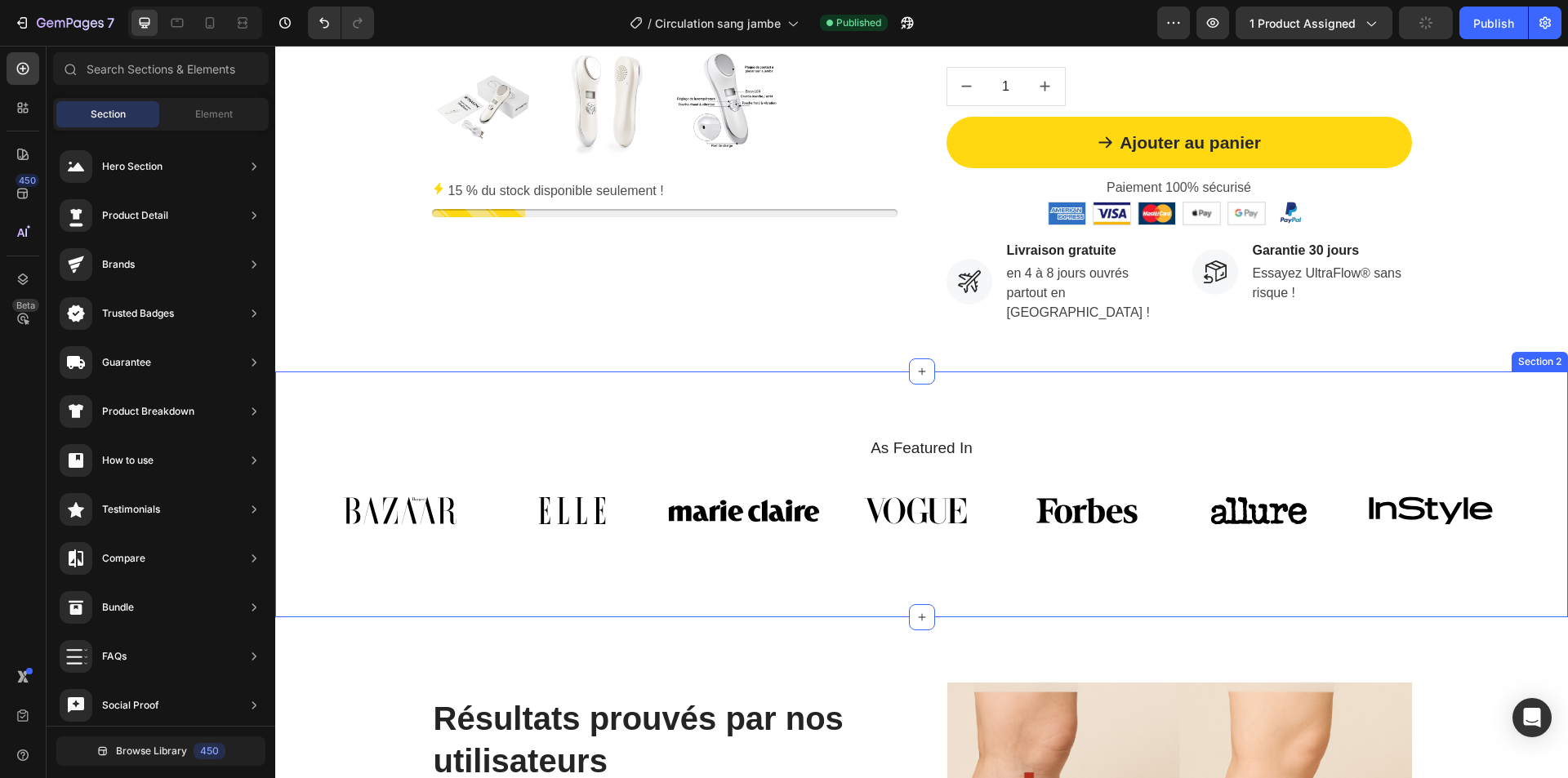
click at [1245, 393] on div "As Featured In Heading Image Image Image Image Image Image Image Carousel Row S…" at bounding box center [921, 494] width 1293 height 246
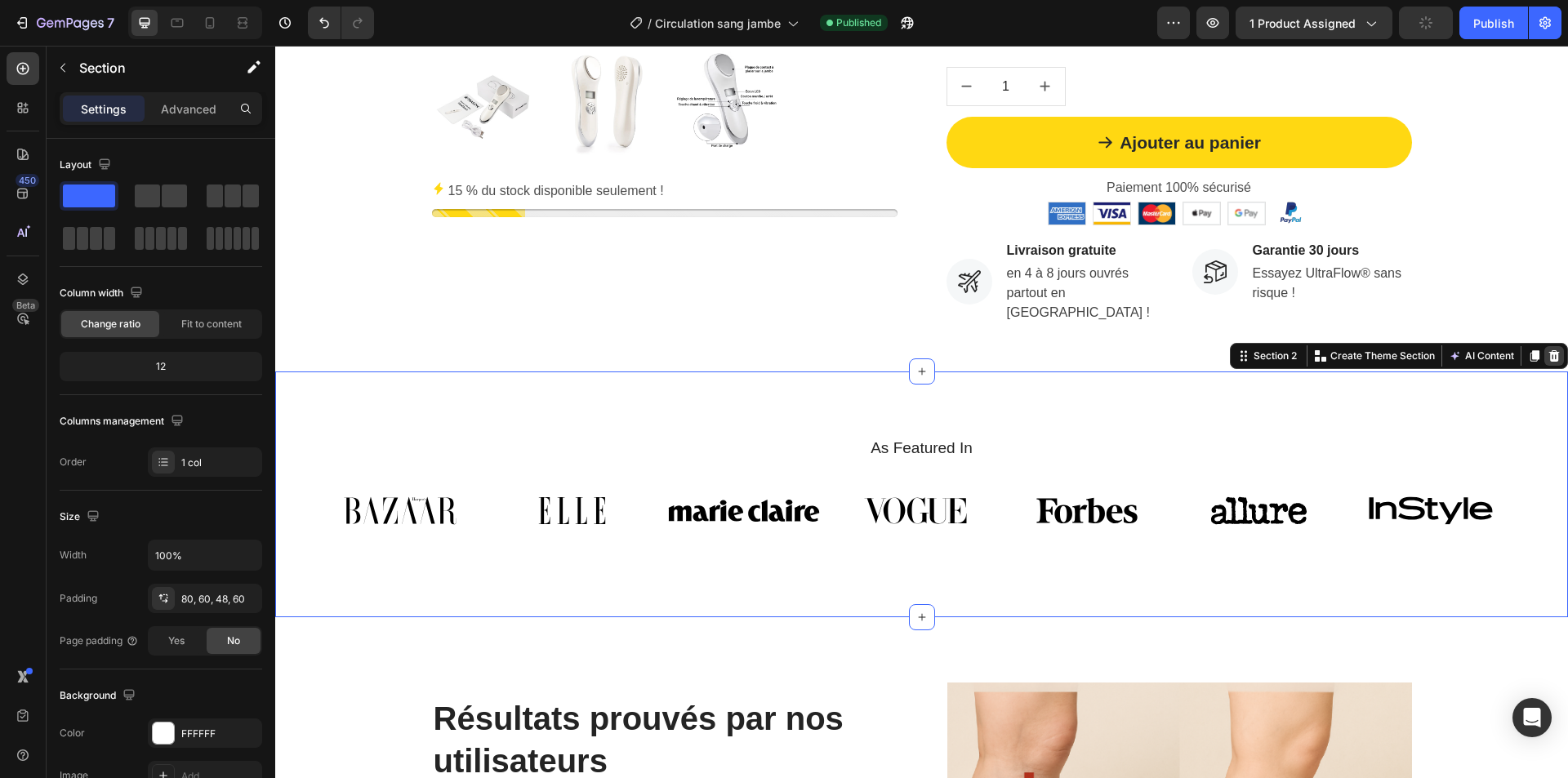
click at [1548, 358] on div at bounding box center [1554, 356] width 20 height 20
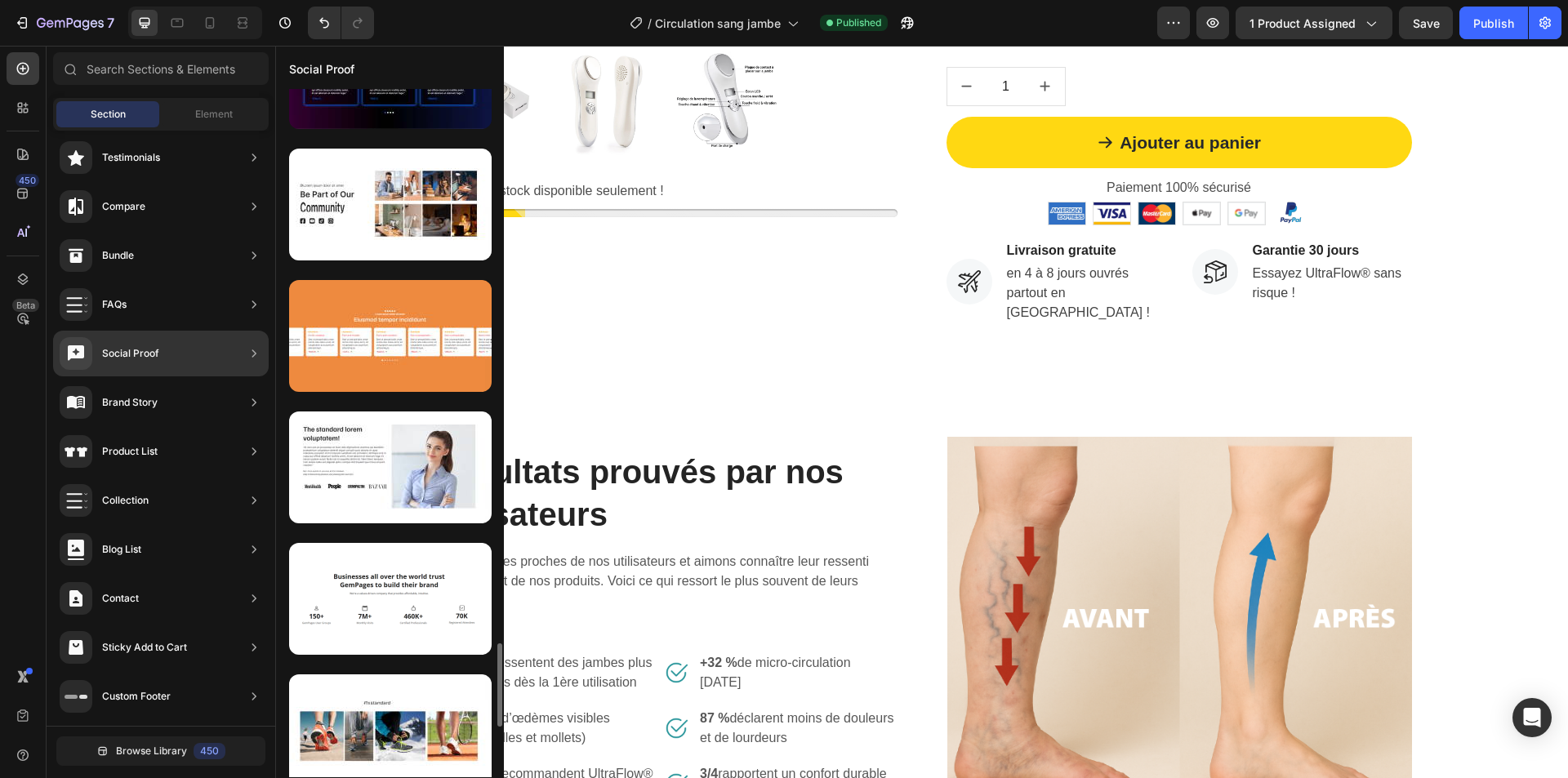
scroll to position [4955, 0]
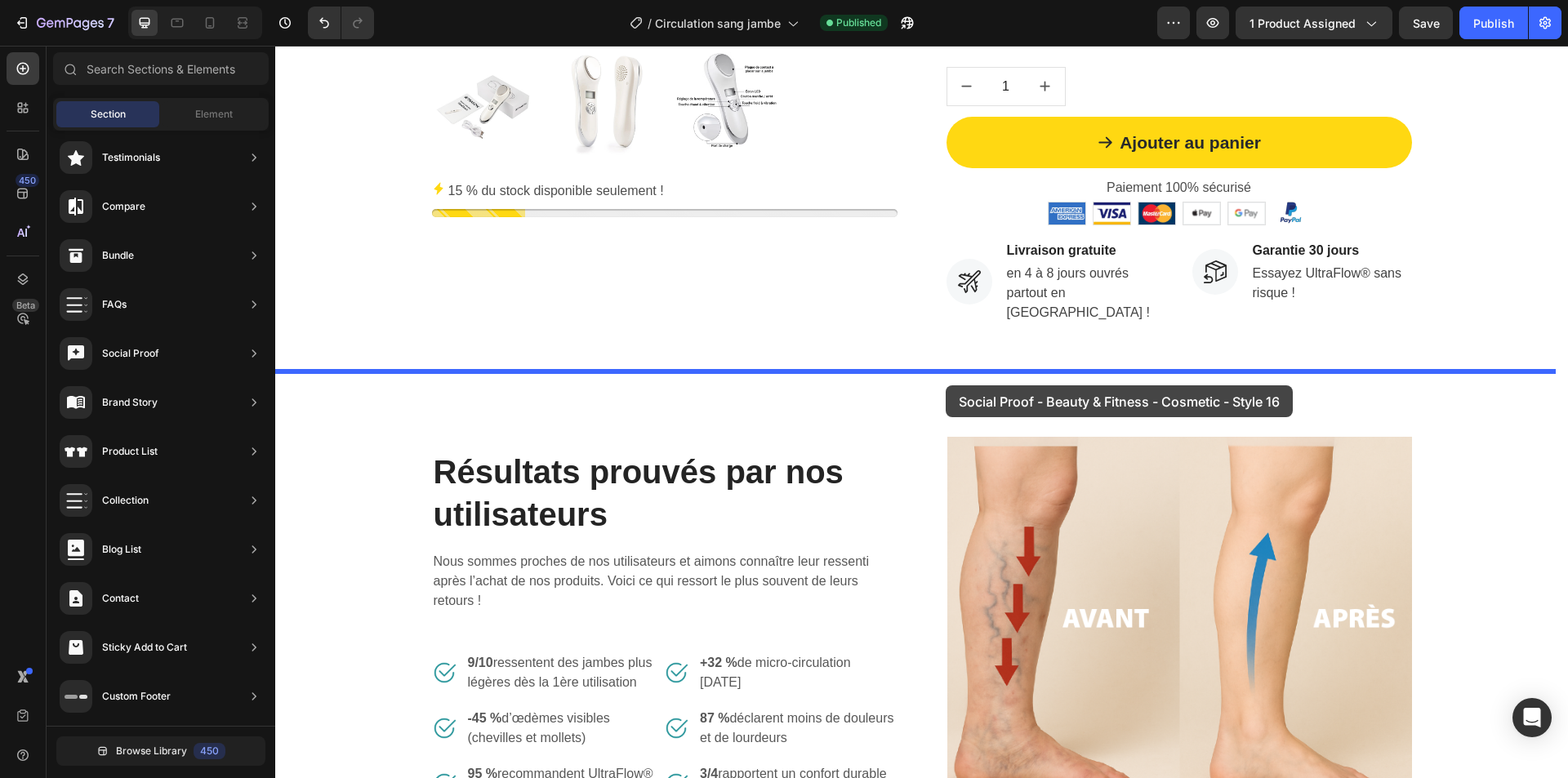
drag, startPoint x: 666, startPoint y: 769, endPoint x: 946, endPoint y: 385, distance: 475.2
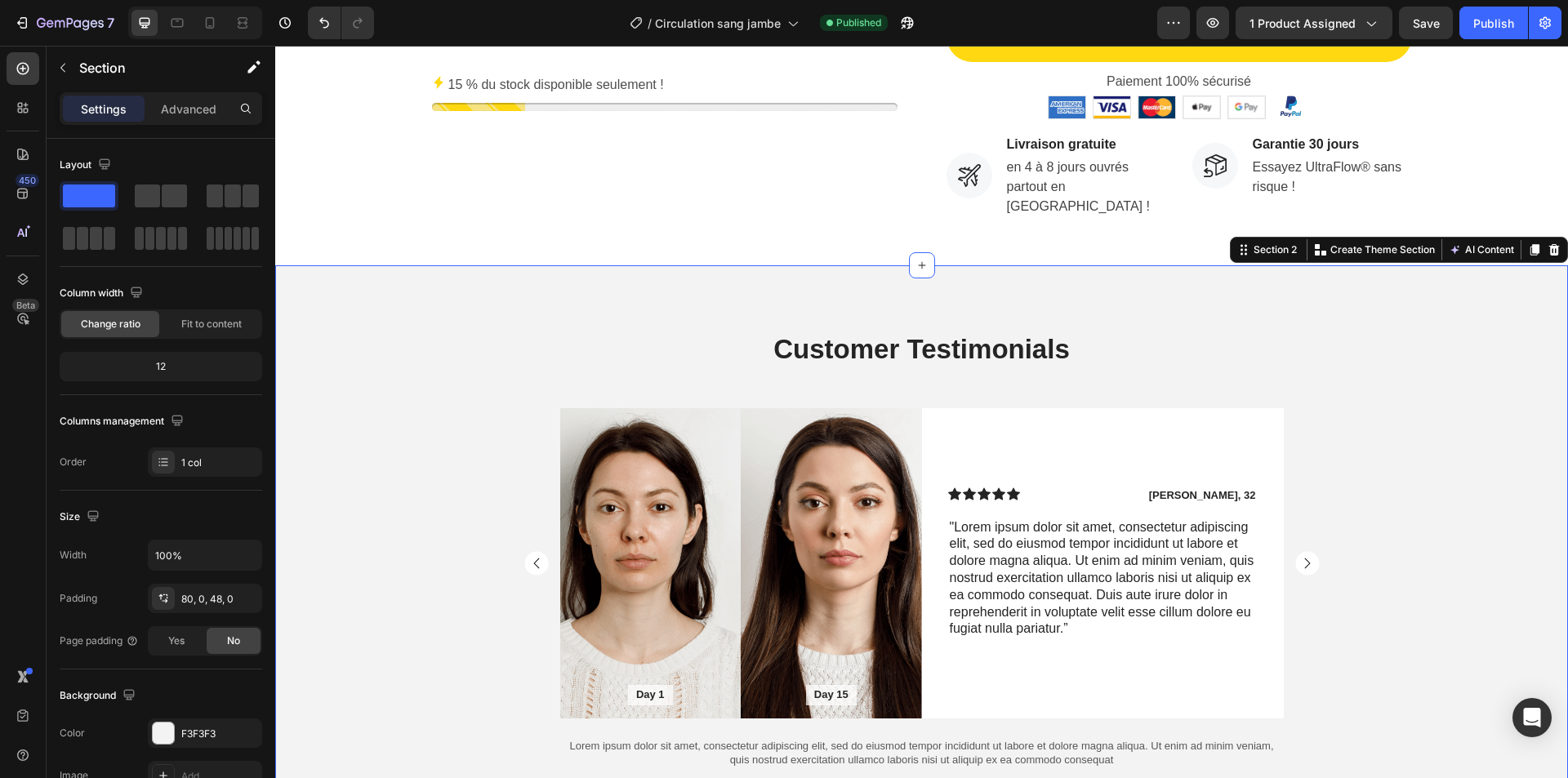
scroll to position [664, 0]
click at [1514, 348] on div "Customer Testimonials Heading Day 1 Text Block Hero Banner Day 15 Text Block He…" at bounding box center [921, 564] width 1293 height 465
click at [1548, 253] on icon at bounding box center [1554, 250] width 13 height 13
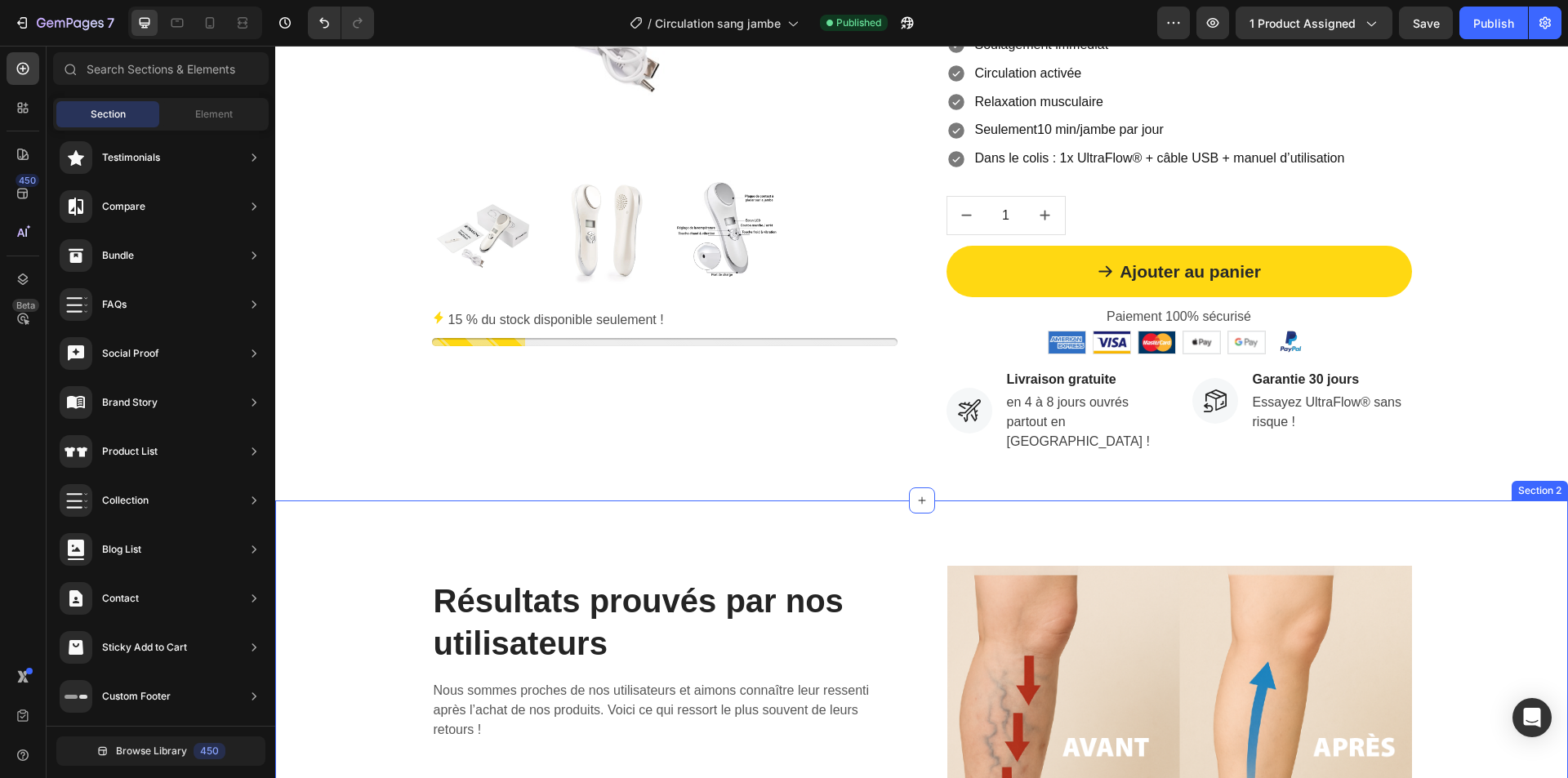
scroll to position [255, 0]
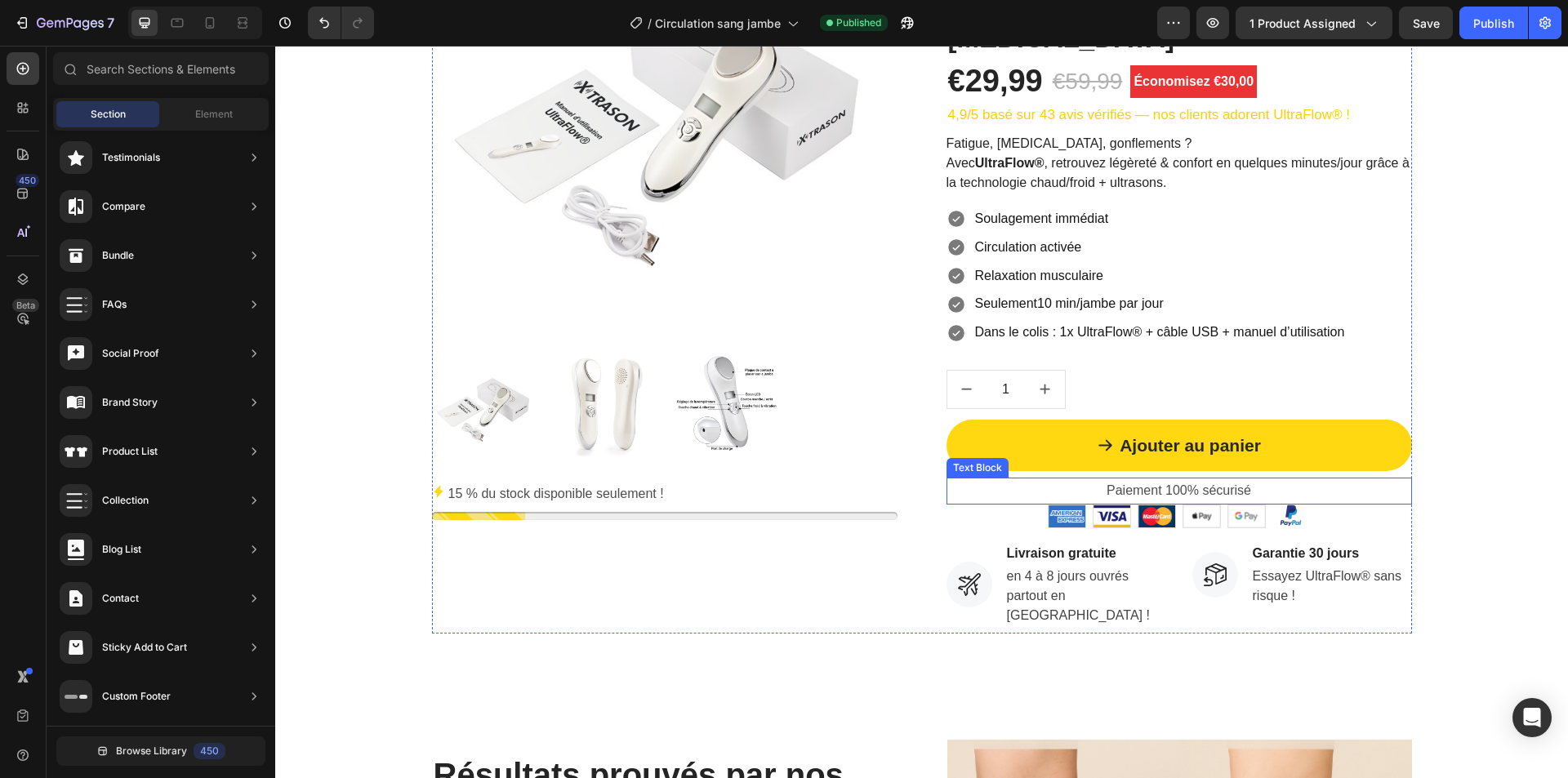
click at [1136, 489] on p "Paiement 100% sécurisé" at bounding box center [1179, 491] width 462 height 24
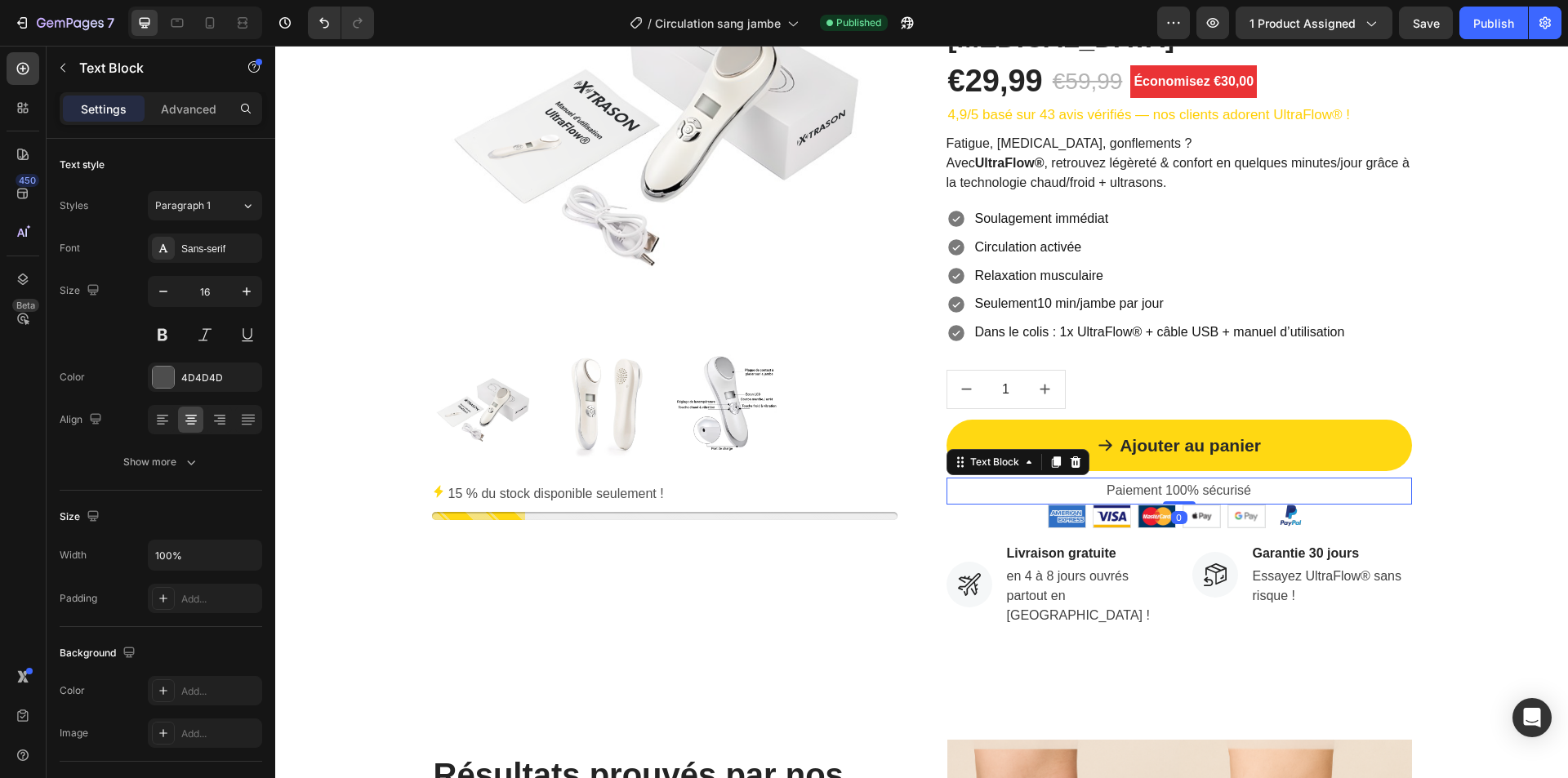
click at [1136, 489] on p "Paiement 100% sécurisé" at bounding box center [1179, 491] width 462 height 24
click at [1249, 489] on p "Paiement 100% sécurisé" at bounding box center [1179, 491] width 462 height 24
click at [1209, 489] on p "Paiement 100% sécurisé" at bounding box center [1179, 491] width 462 height 24
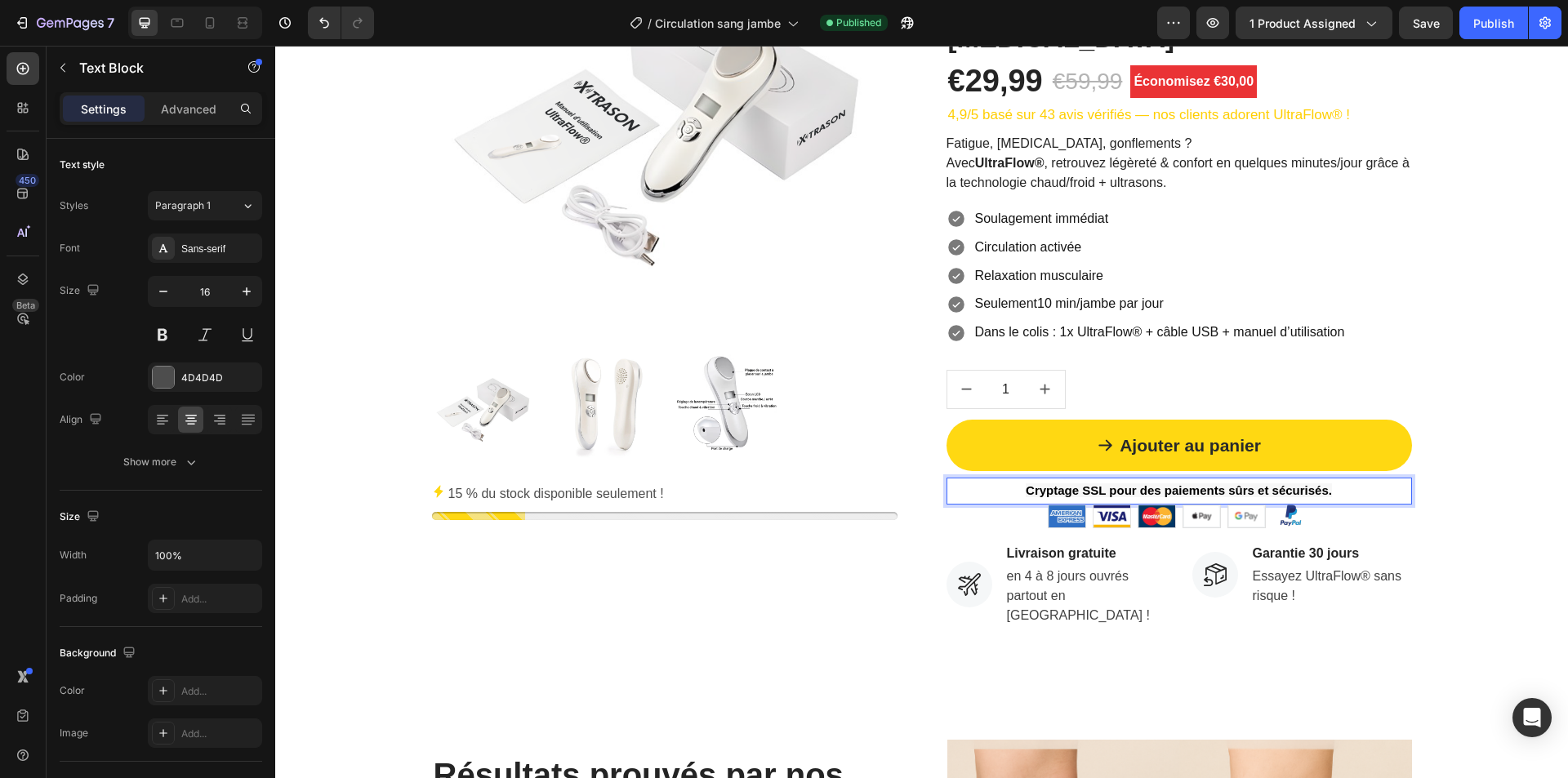
click at [1209, 489] on strong "Cryptage SSL pour des paiements sûrs et sécurisés." at bounding box center [1178, 491] width 306 height 14
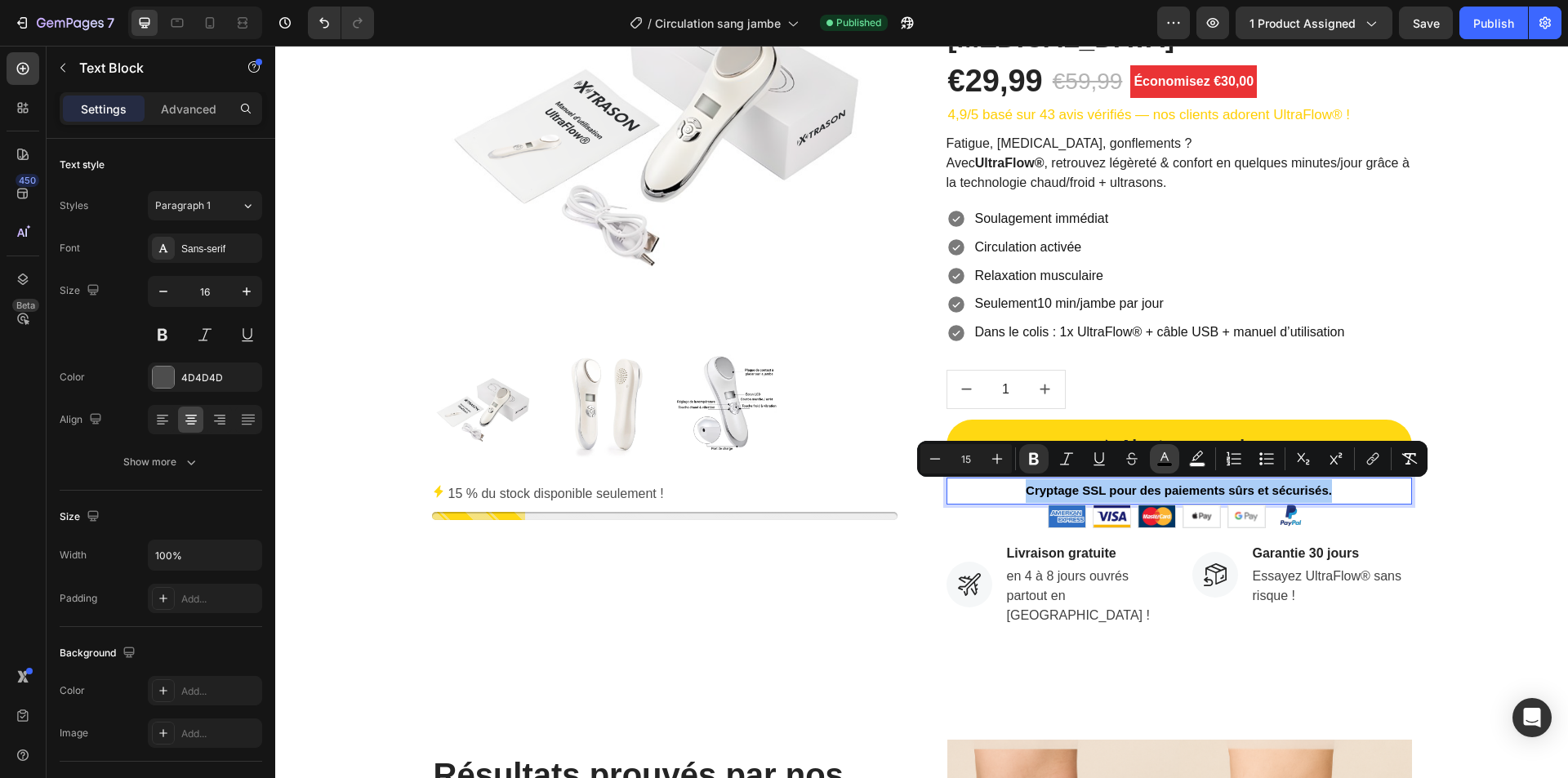
click at [1154, 446] on button "color" at bounding box center [1164, 459] width 29 height 29
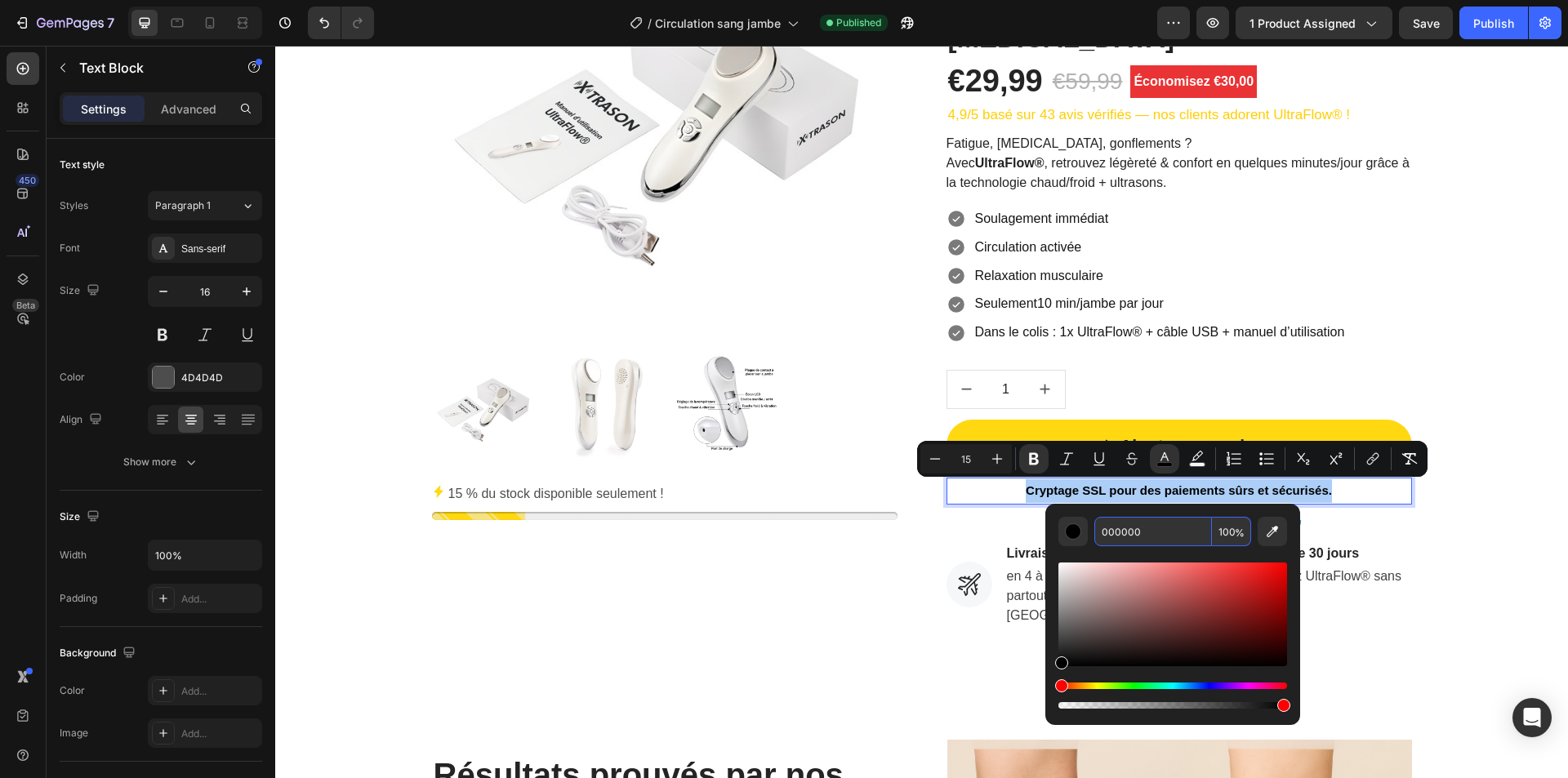
click at [1153, 532] on input "000000" at bounding box center [1153, 531] width 118 height 29
paste input "Cryptage SSL pour des paiements sûrs et sécurisés."
type input "Cryptage SSL pour des paiements sûrs et sécurisés."
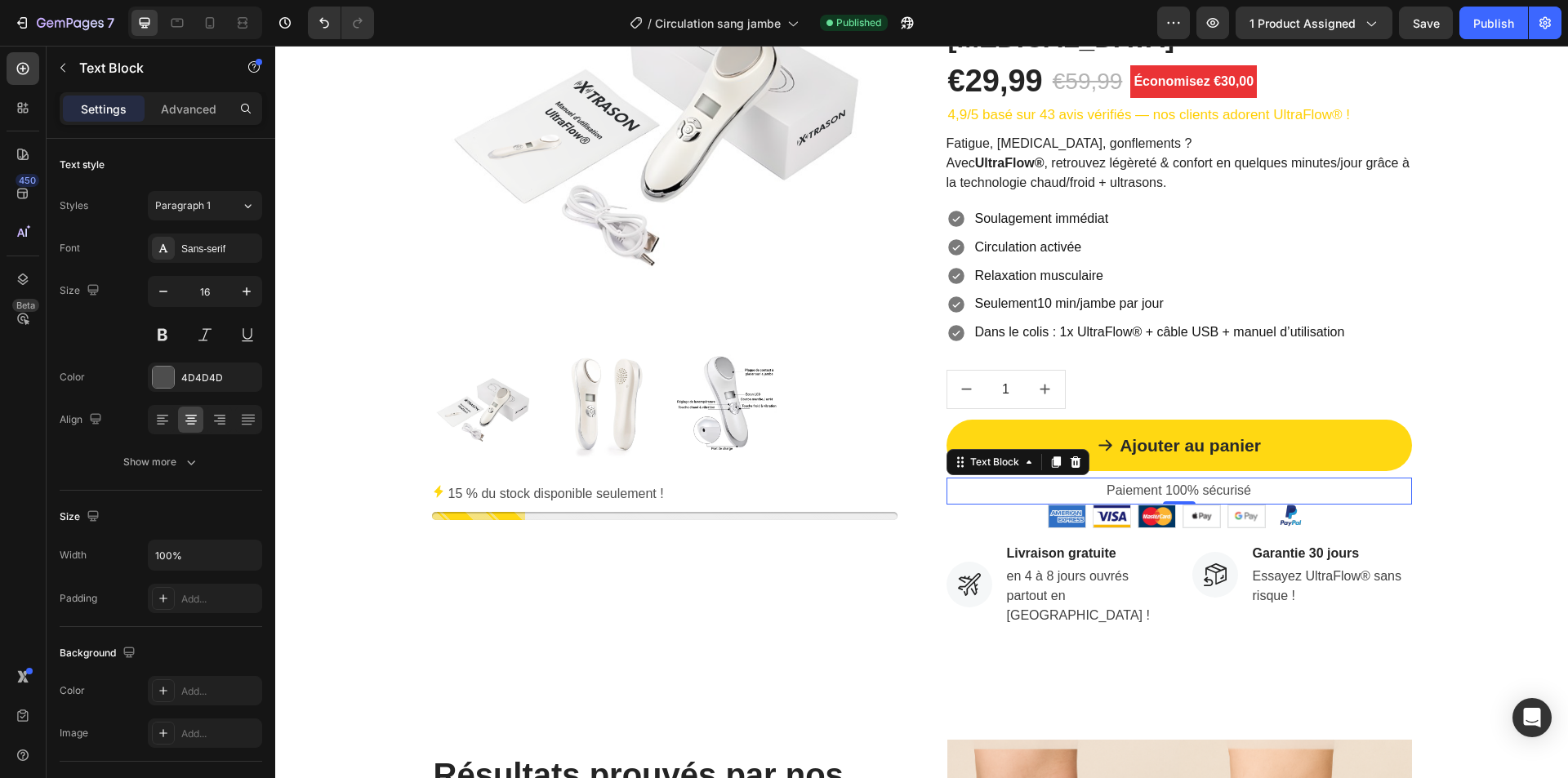
click at [1217, 483] on p "Paiement 100% sécurisé" at bounding box center [1179, 491] width 462 height 24
click at [1201, 491] on p "Paiement 100% sécurisé" at bounding box center [1179, 491] width 462 height 24
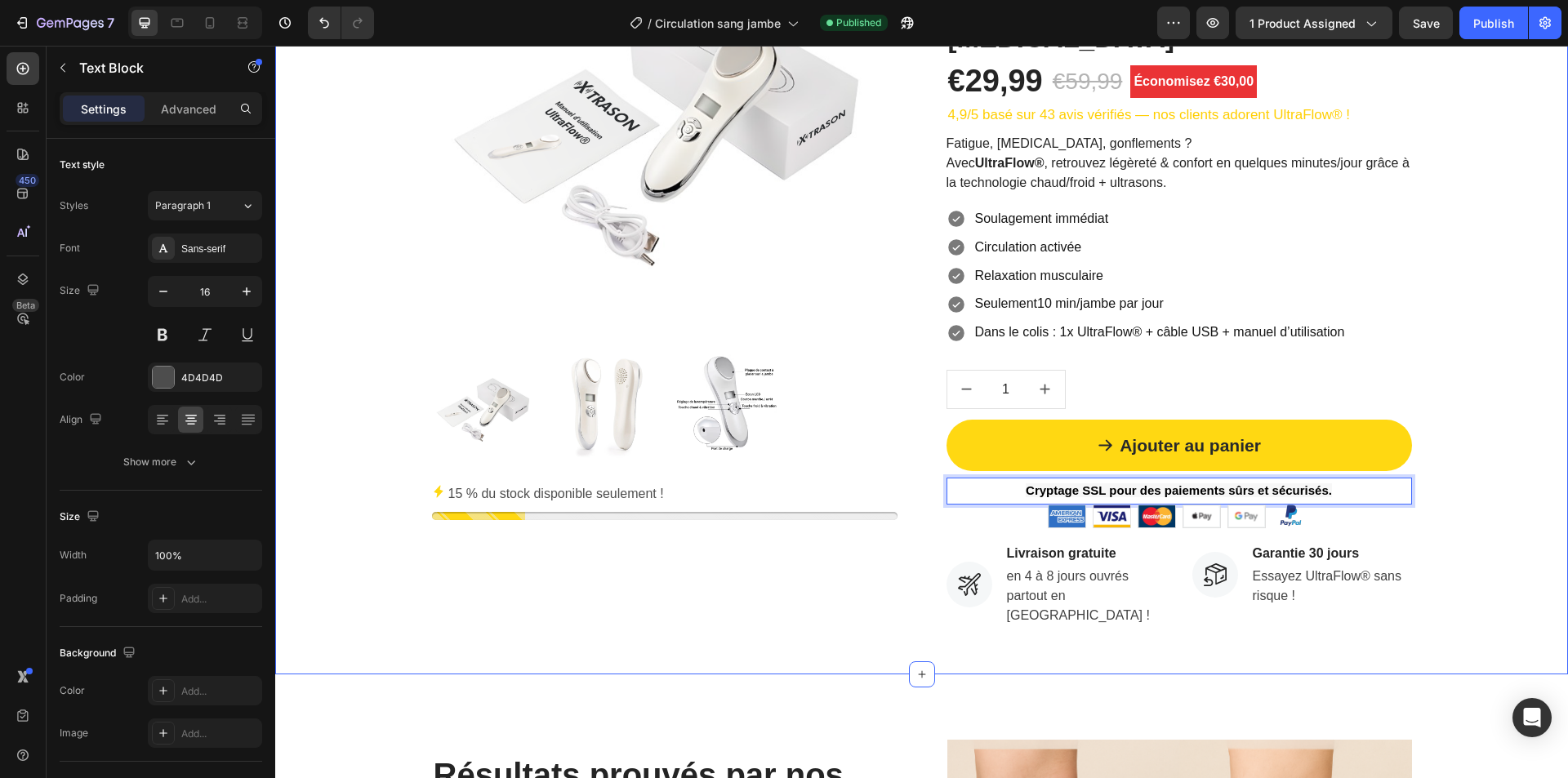
click at [1449, 600] on div "Product Images 15 % du stock disponible seulement ! Stock Counter Soldes d'été …" at bounding box center [921, 253] width 1268 height 761
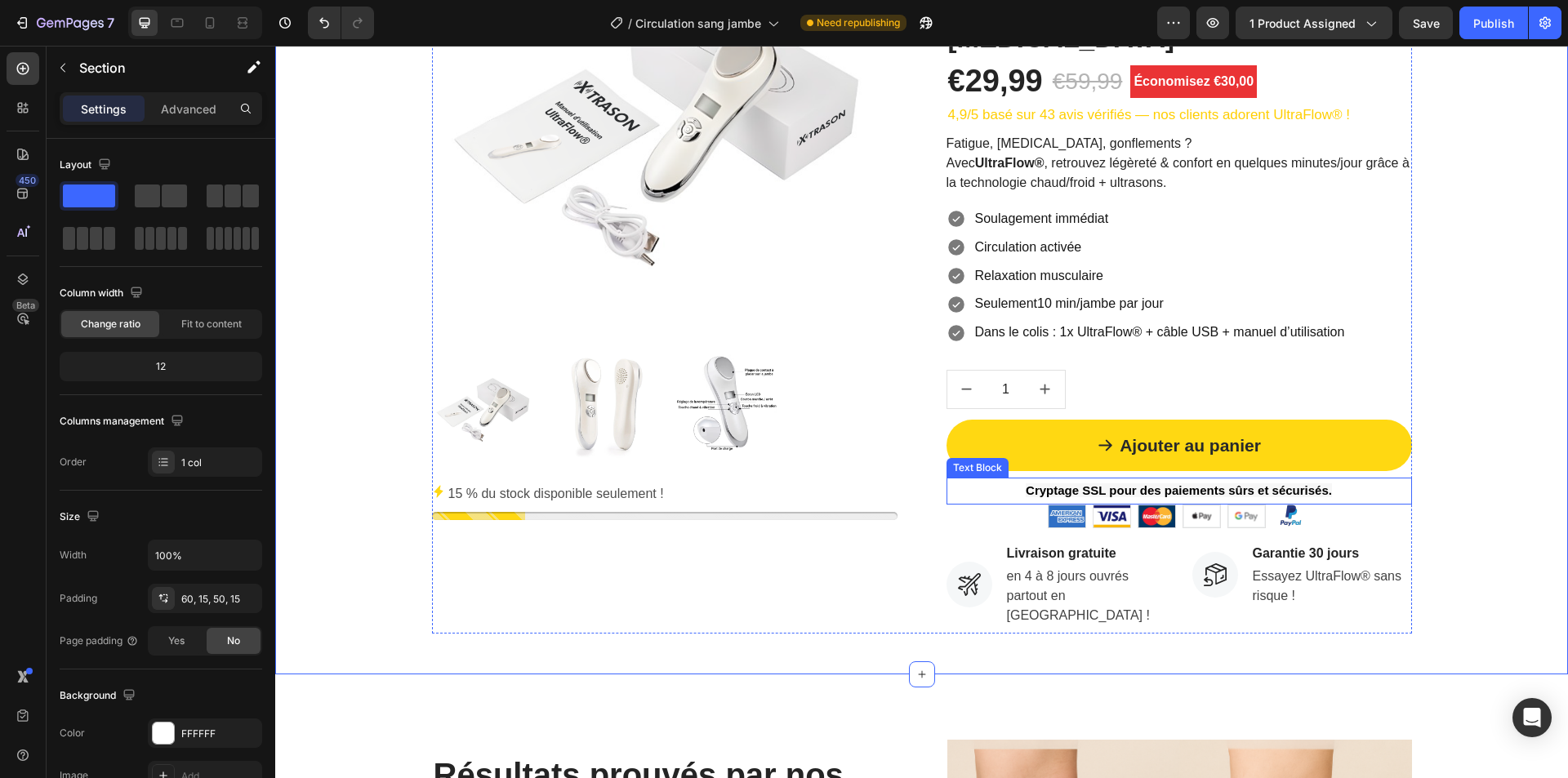
click at [1286, 488] on strong "Cryptage SSL pour des paiements sûrs et sécurisés." at bounding box center [1178, 491] width 306 height 14
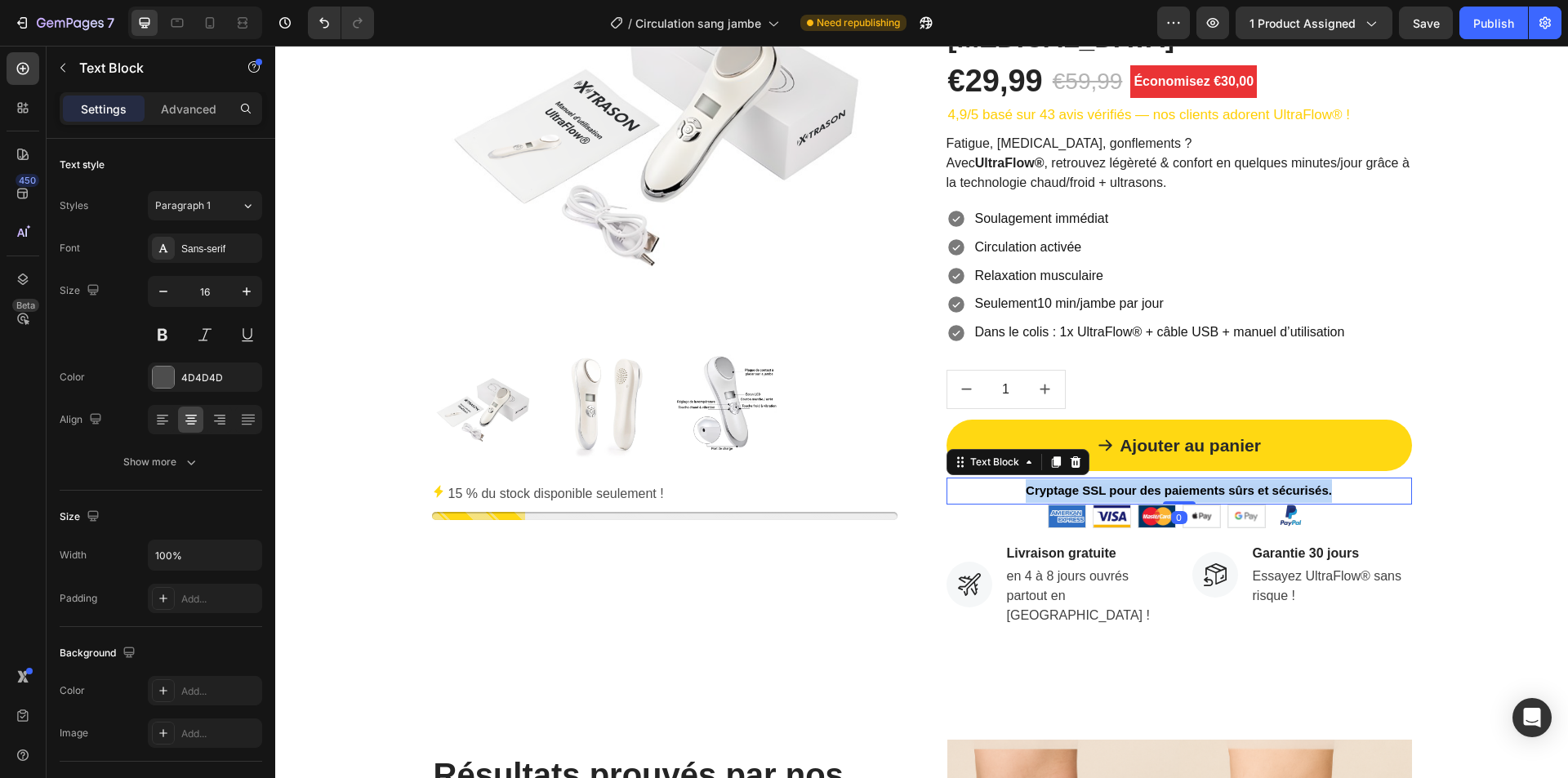
click at [1286, 488] on strong "Cryptage SSL pour des paiements sûrs et sécurisés." at bounding box center [1178, 491] width 306 height 14
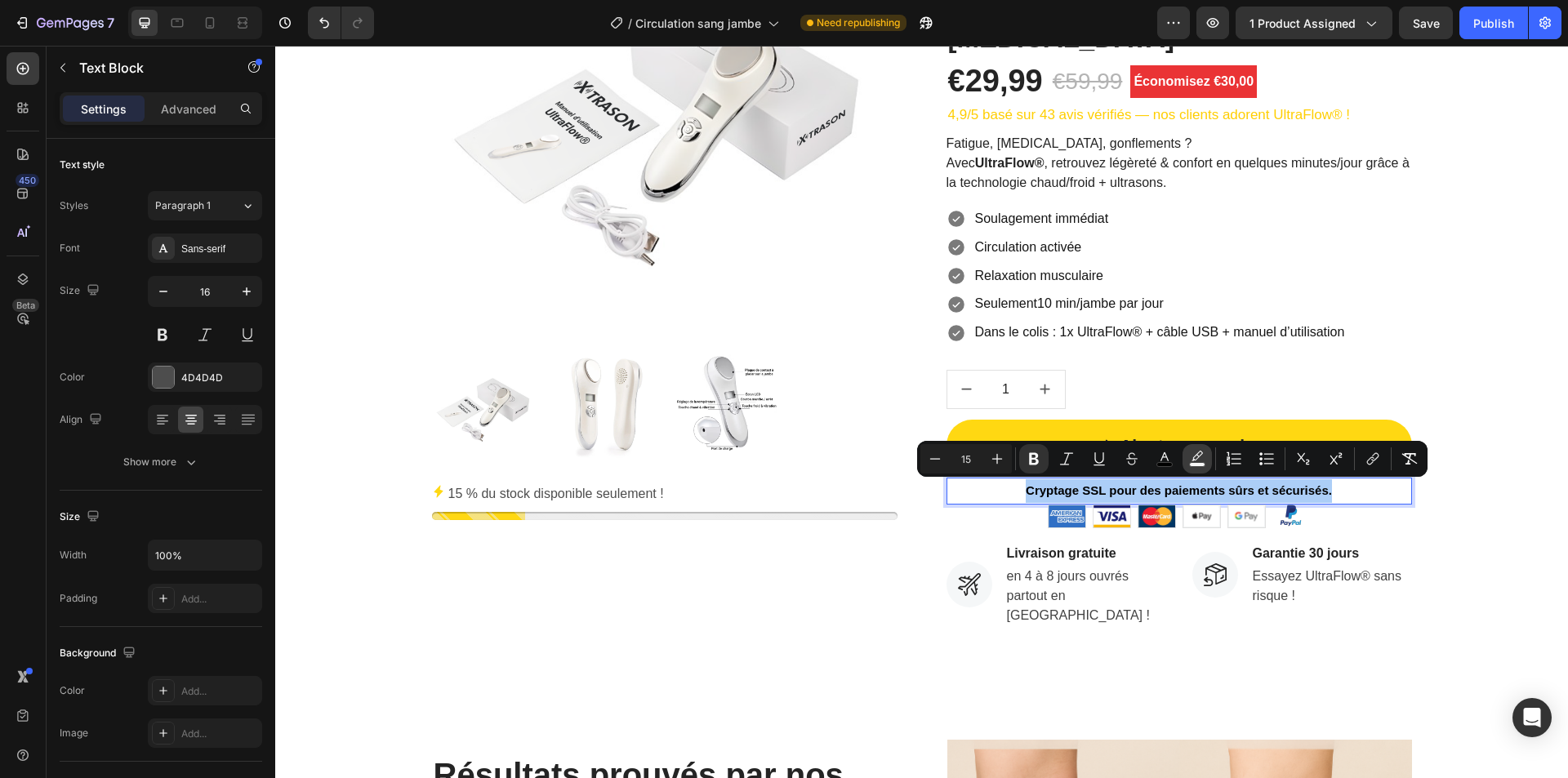
click at [1191, 458] on icon "Editor contextual toolbar" at bounding box center [1197, 459] width 16 height 16
type input "F7F7F7"
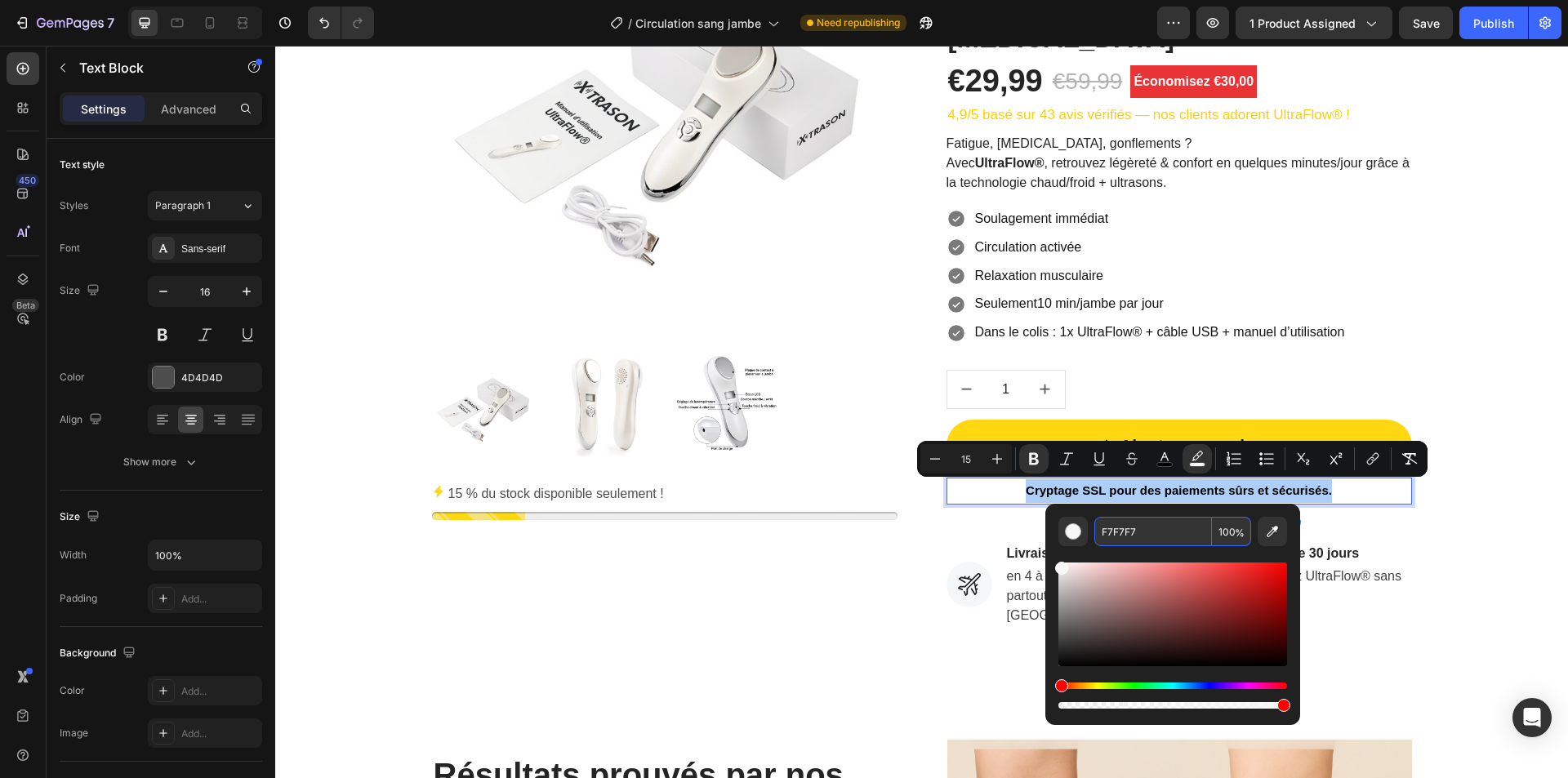
click at [1236, 534] on span "%" at bounding box center [1240, 533] width 10 height 18
click at [1228, 532] on input "100" at bounding box center [1232, 531] width 39 height 29
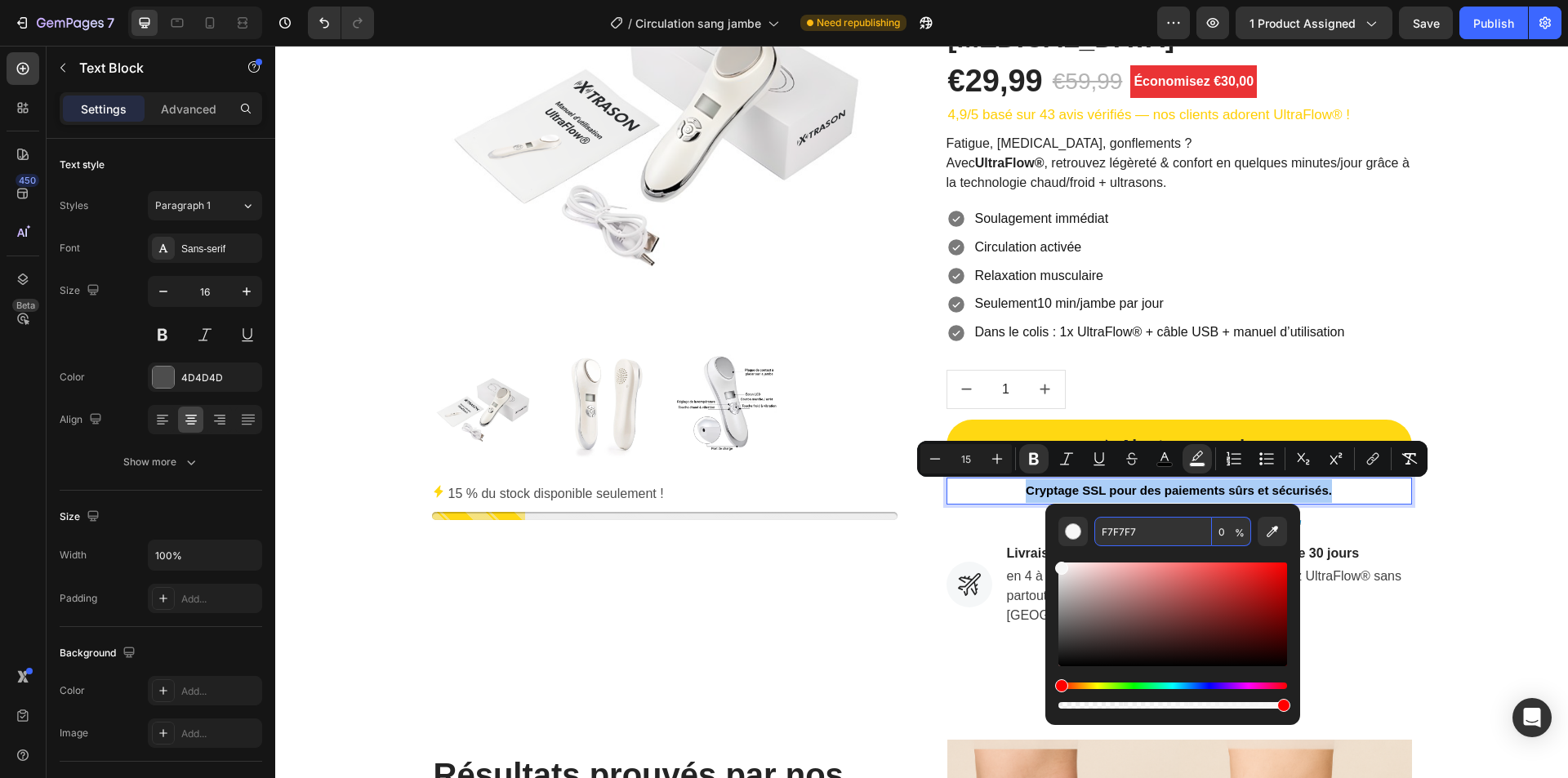
type input "0"
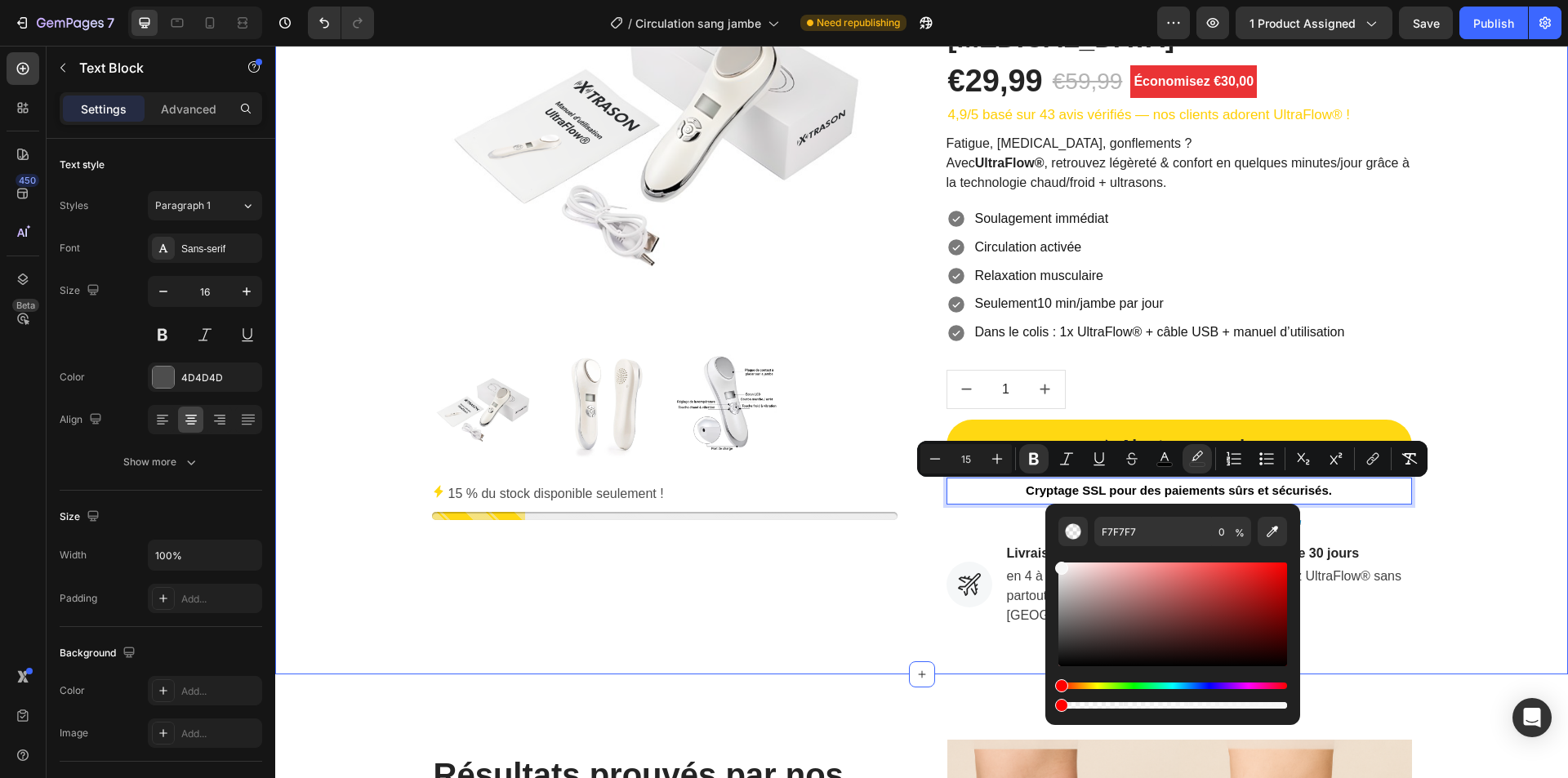
click at [1410, 529] on div "Product Images 15 % du stock disponible seulement ! Stock Counter Soldes d'été …" at bounding box center [921, 253] width 1268 height 761
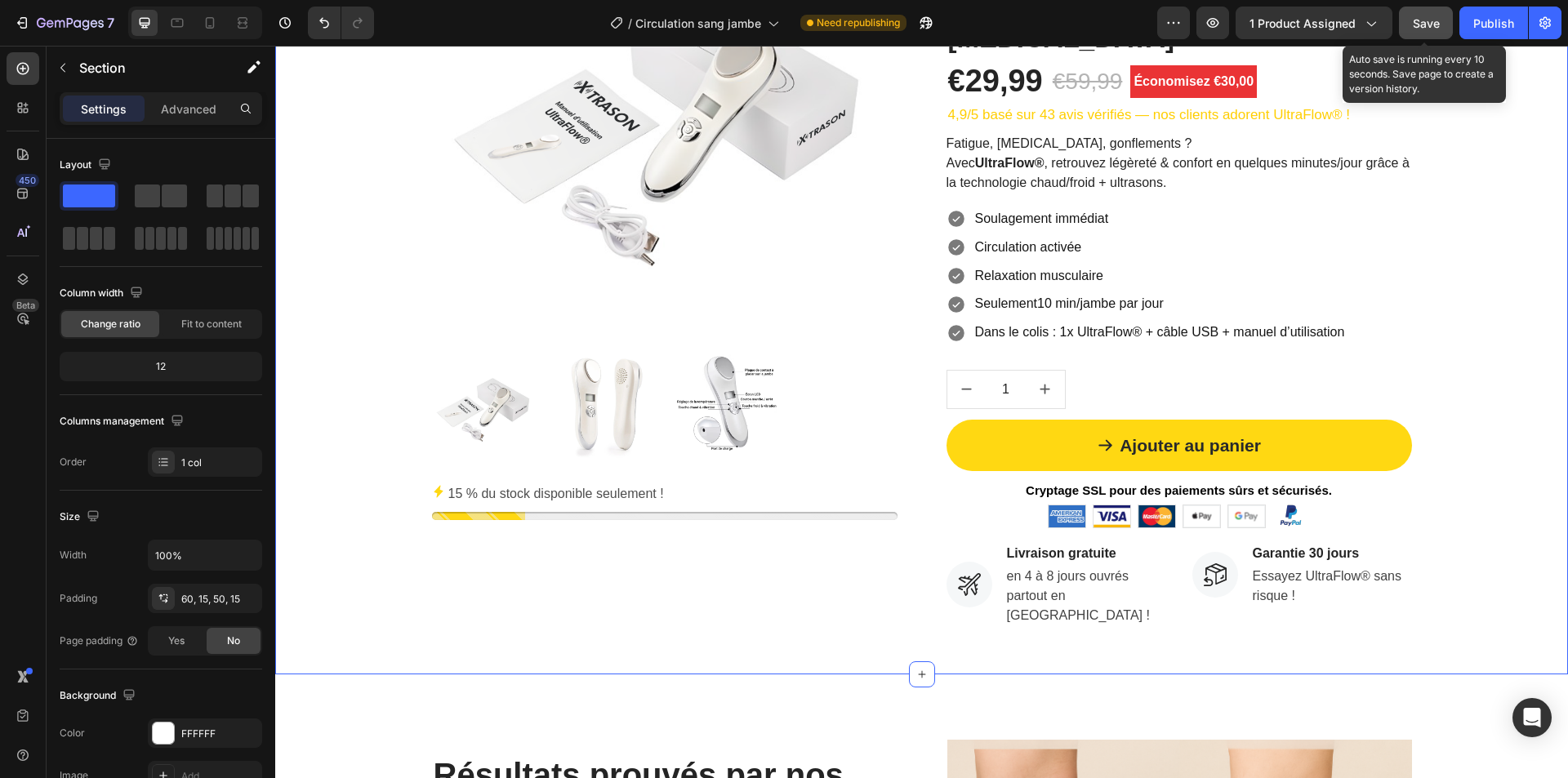
click at [1428, 20] on span "Save" at bounding box center [1426, 23] width 27 height 14
click at [1482, 21] on div "Publish" at bounding box center [1493, 23] width 41 height 17
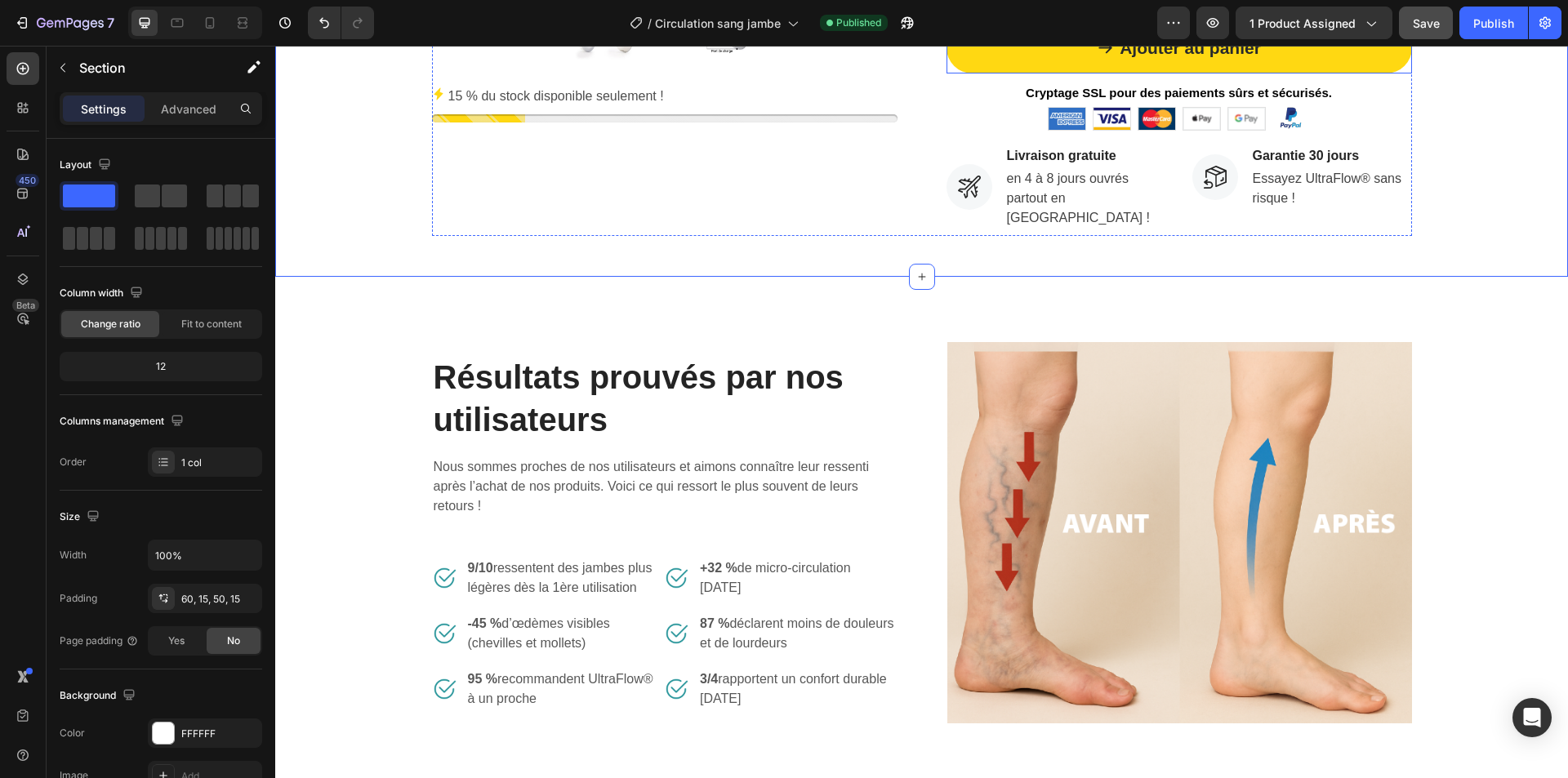
scroll to position [664, 0]
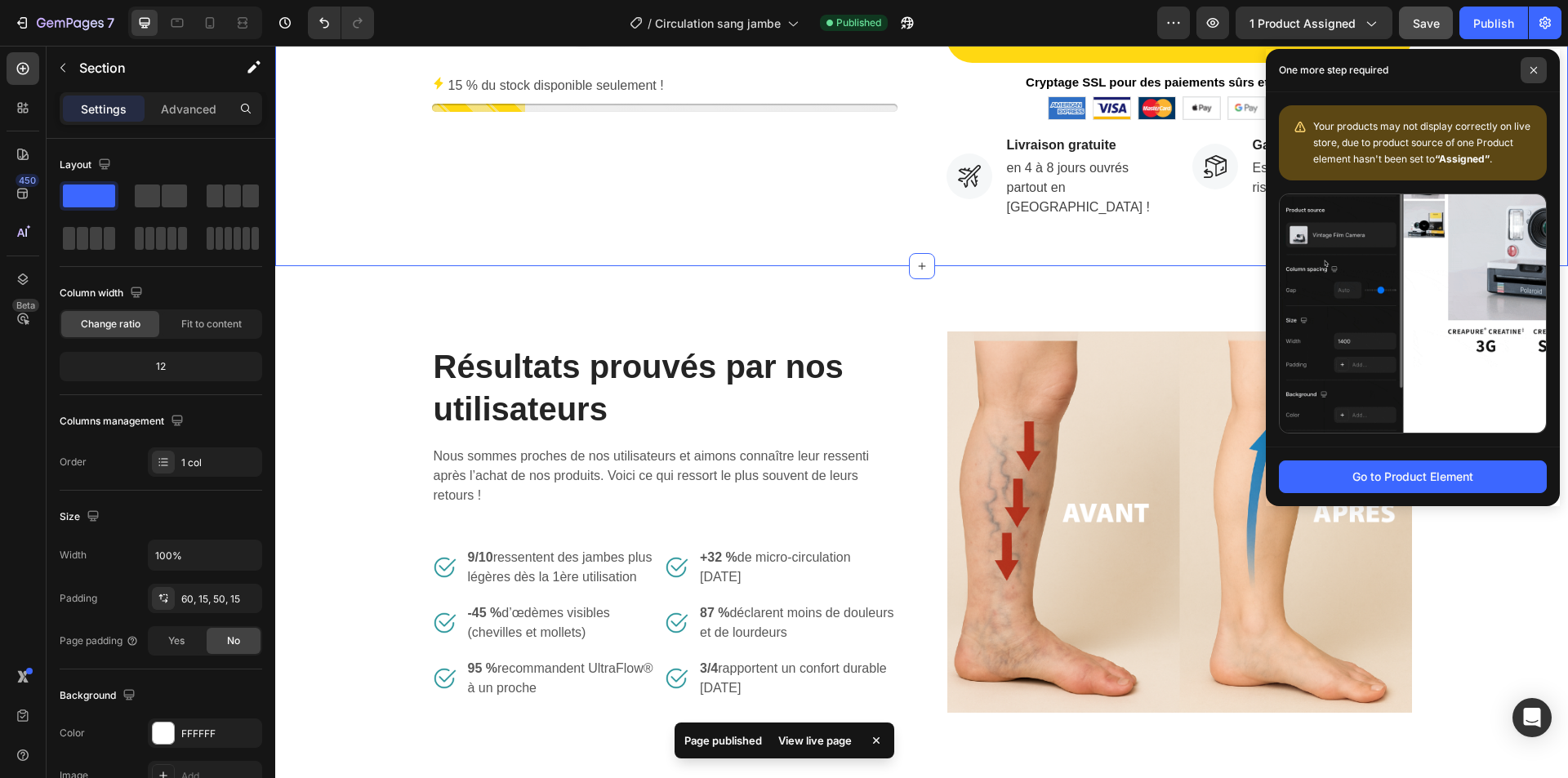
click at [1524, 73] on span at bounding box center [1533, 69] width 26 height 26
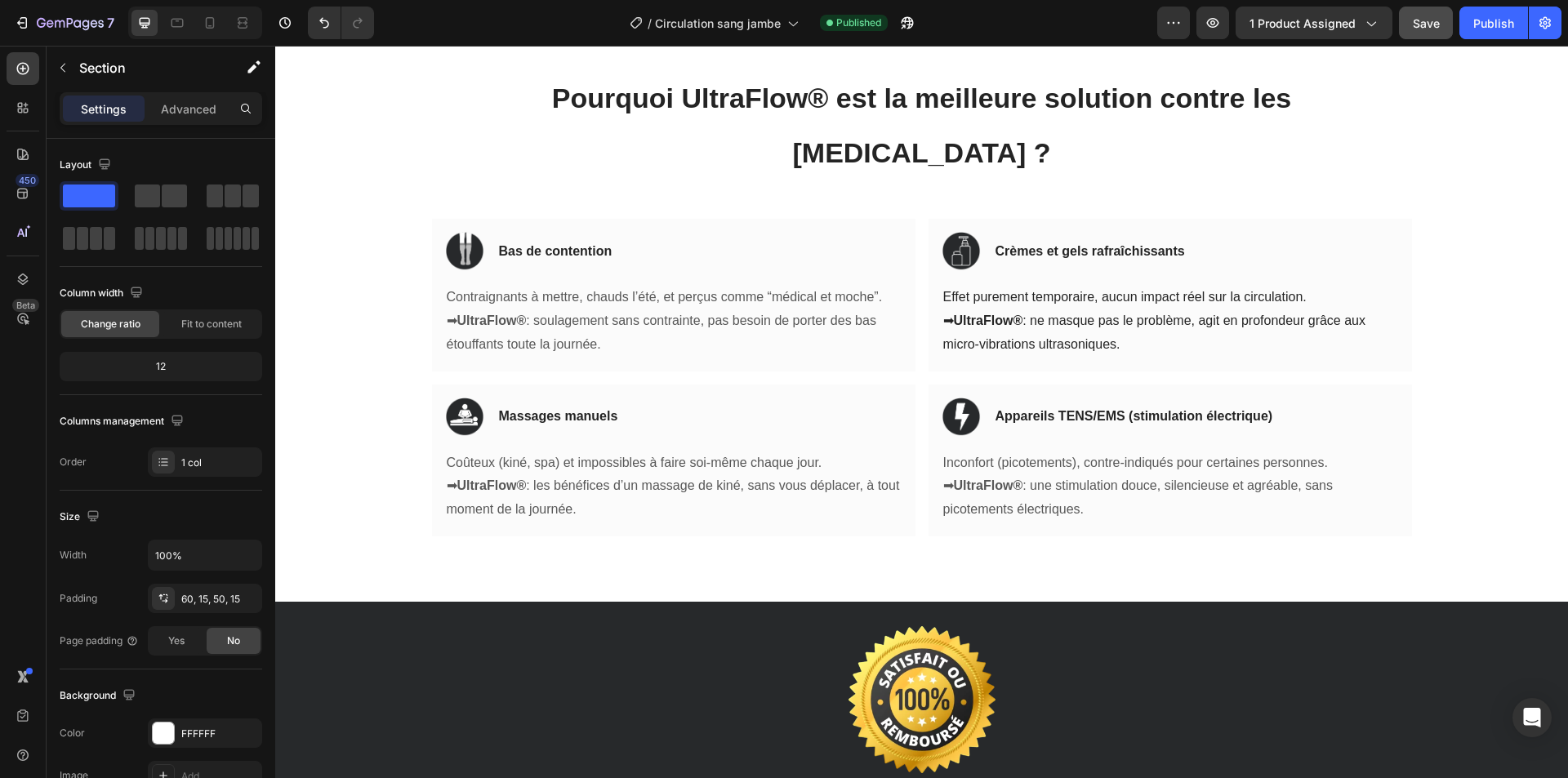
scroll to position [2705, 0]
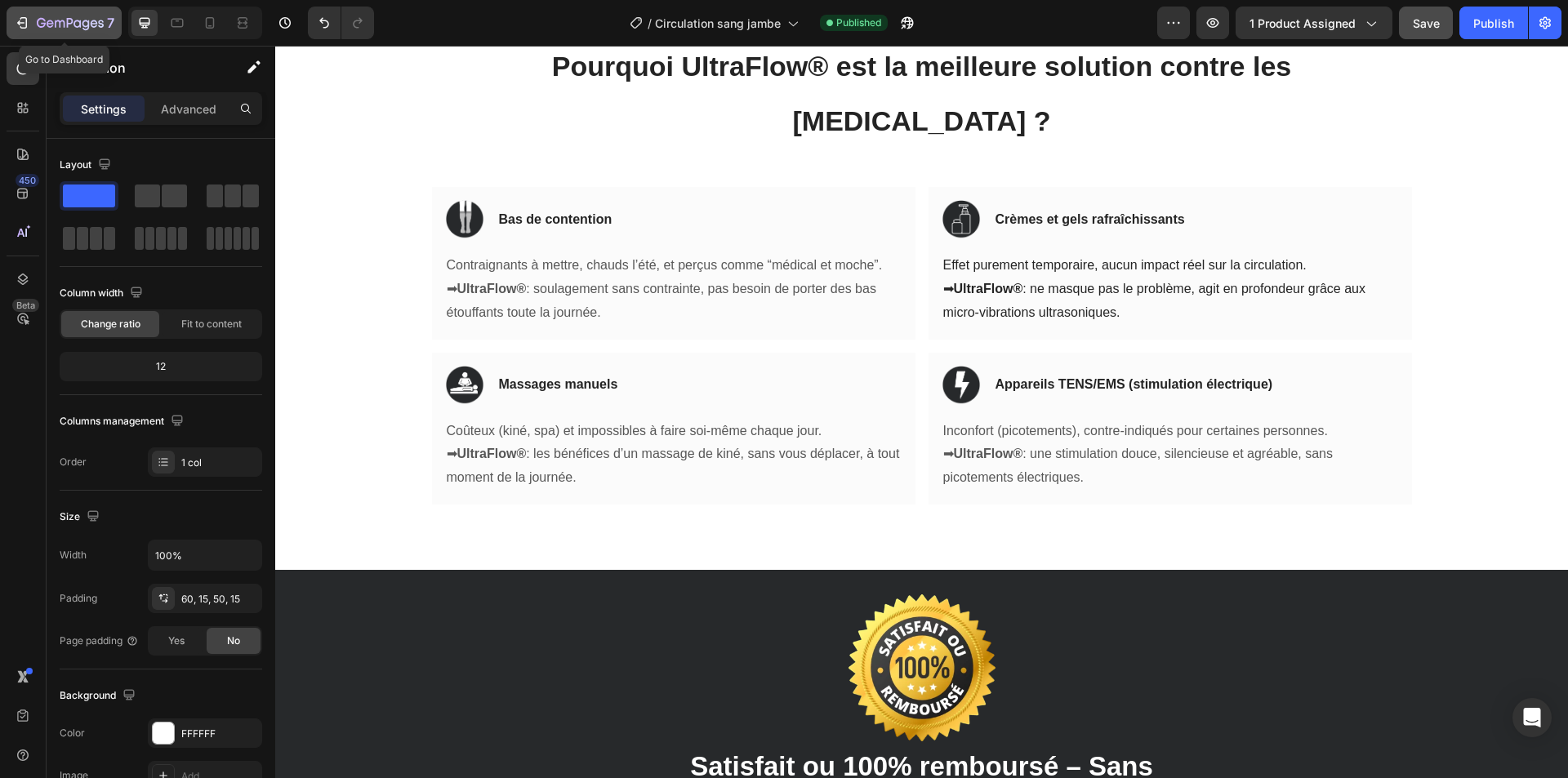
click at [71, 25] on icon "button" at bounding box center [69, 24] width 67 height 14
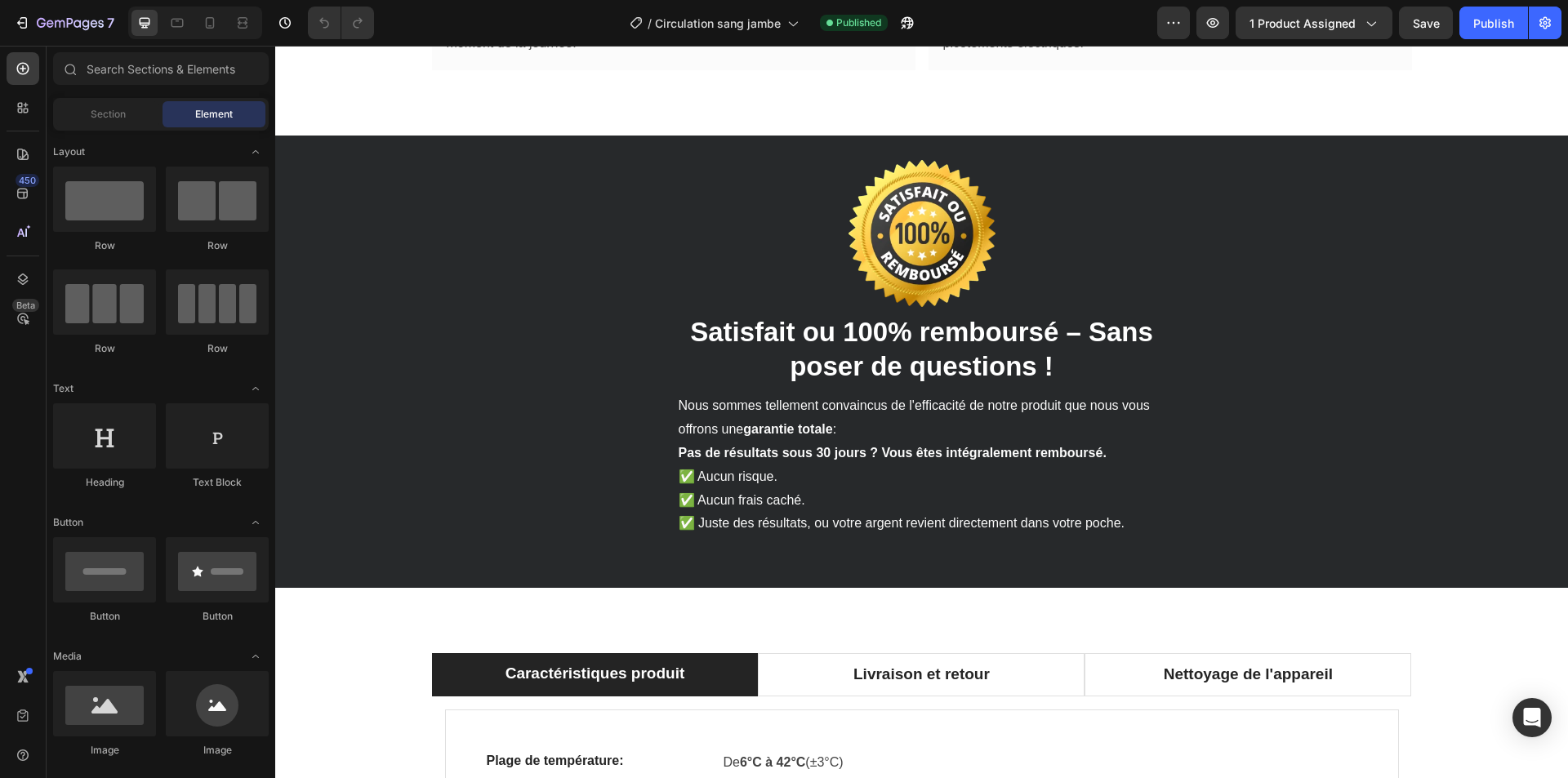
scroll to position [3102, 0]
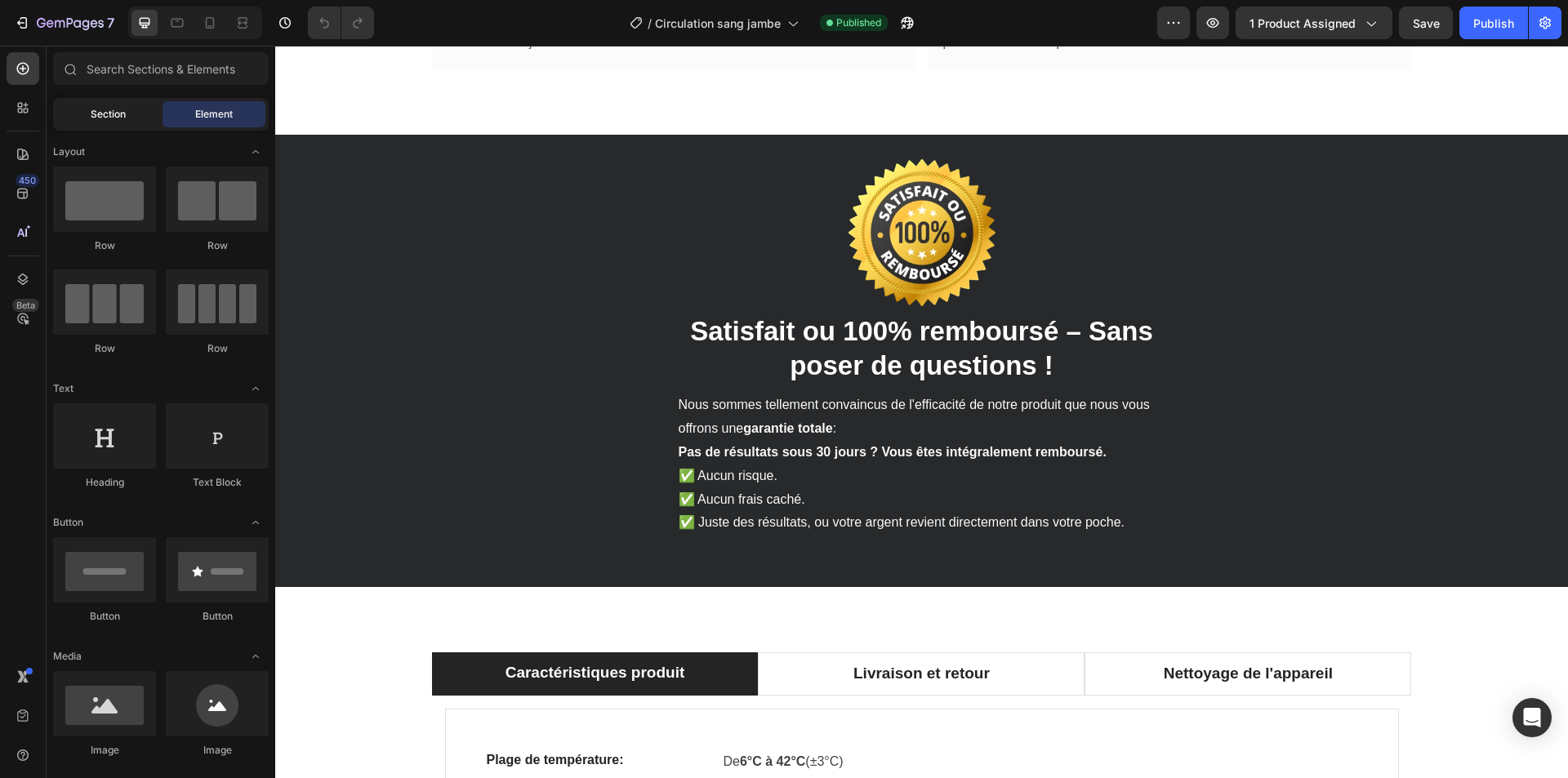
click at [112, 116] on span "Section" at bounding box center [108, 114] width 35 height 15
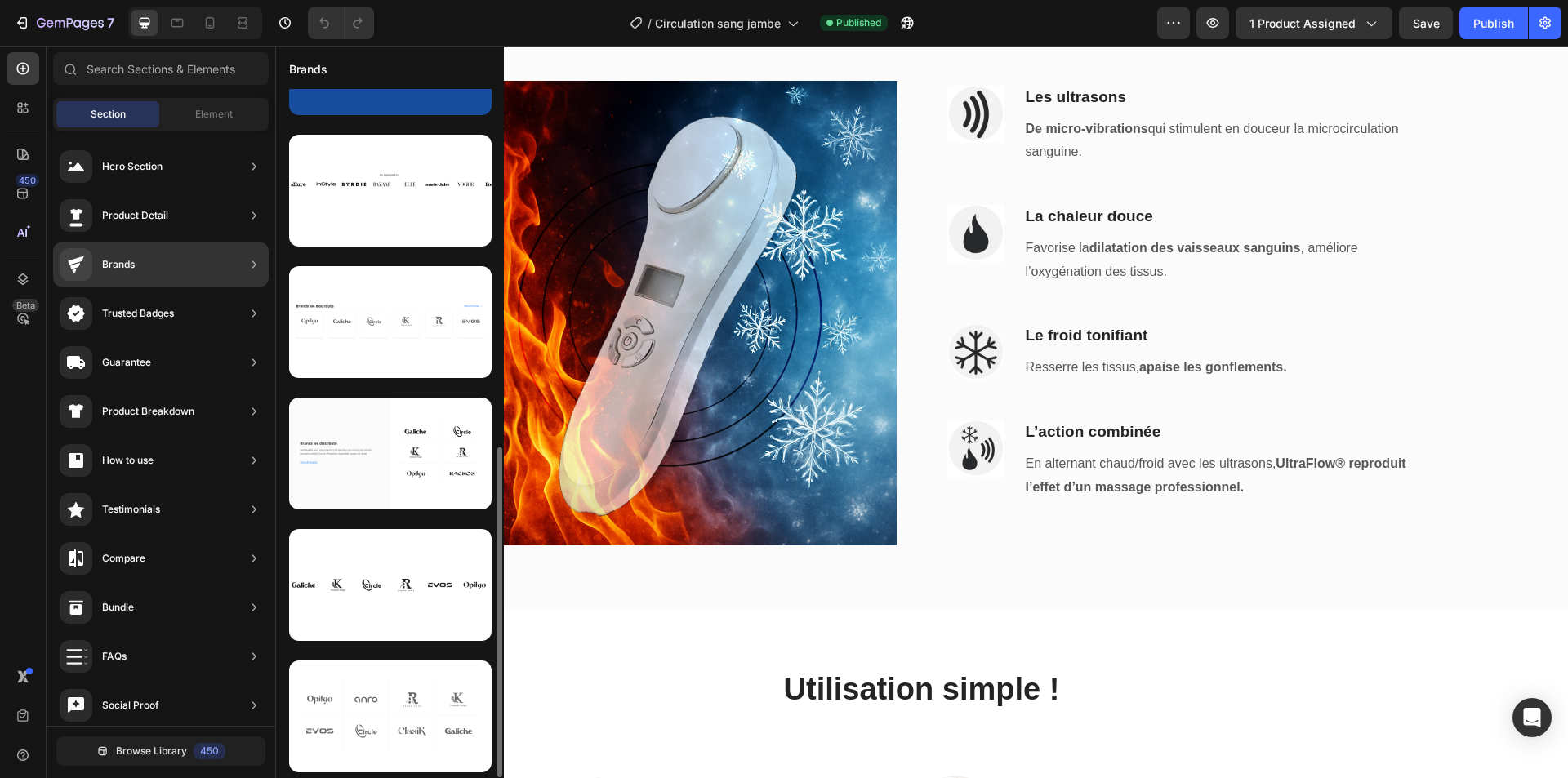
scroll to position [666, 0]
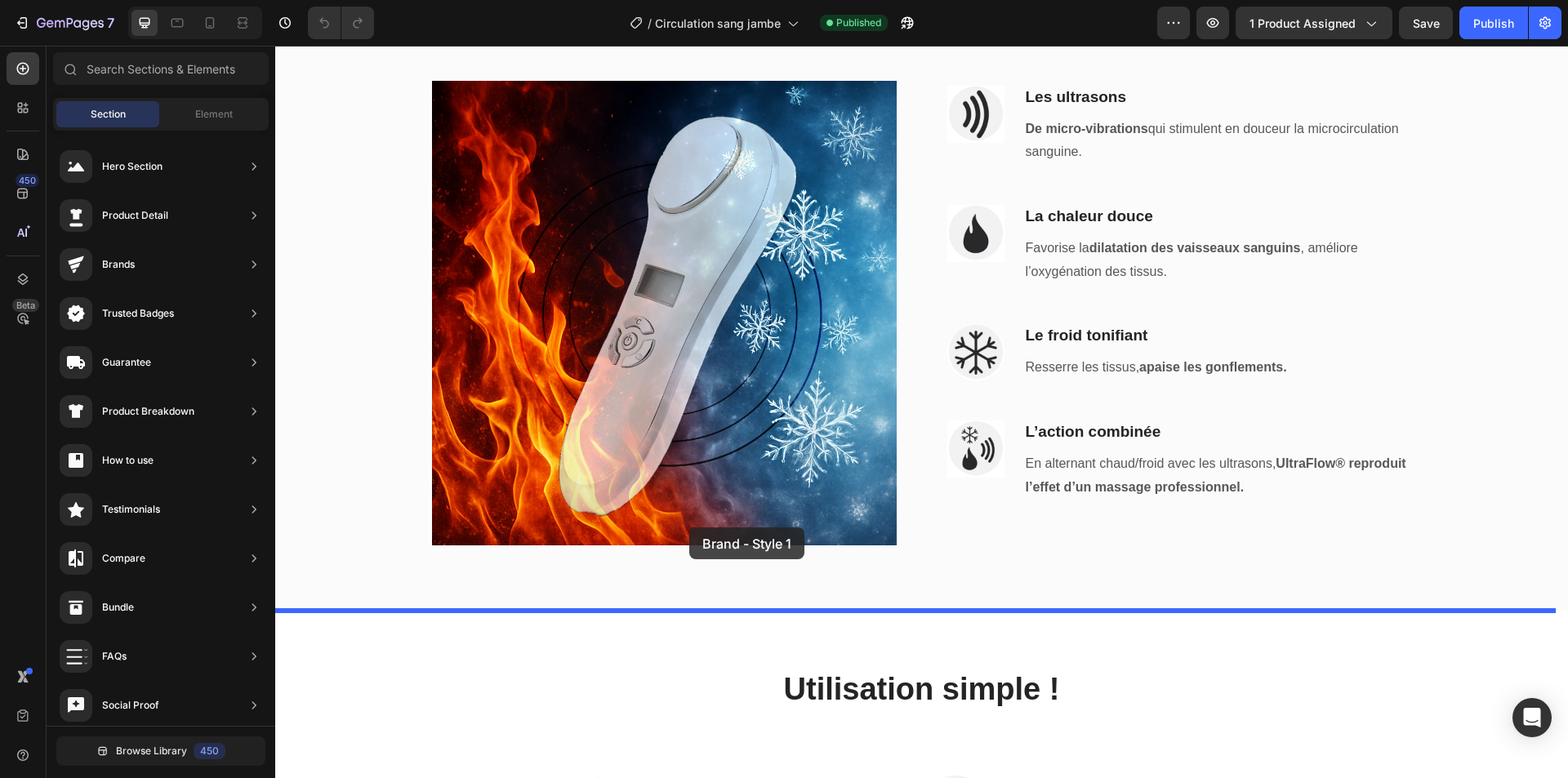
drag, startPoint x: 641, startPoint y: 437, endPoint x: 711, endPoint y: 533, distance: 118.8
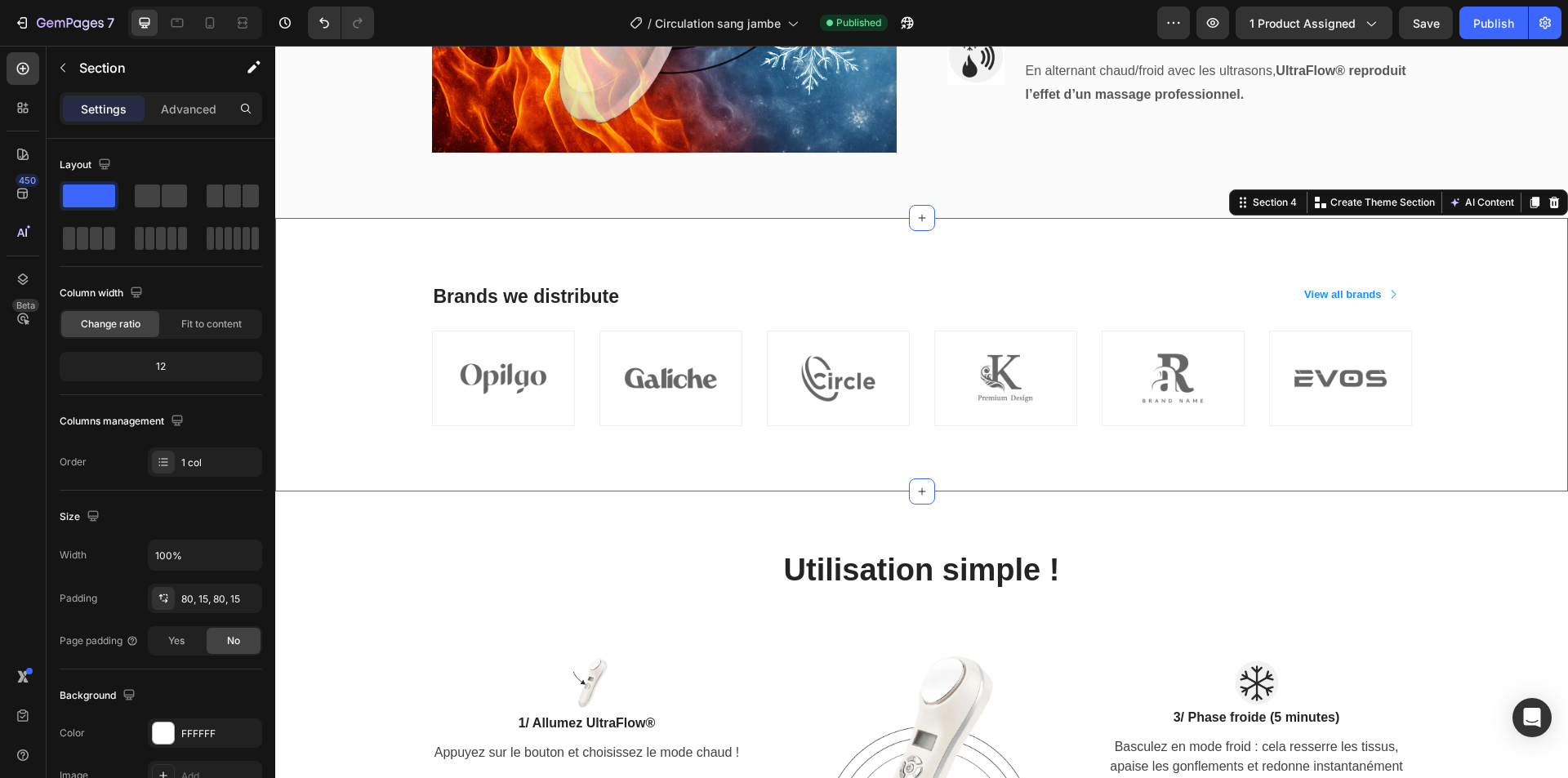
scroll to position [1960, 0]
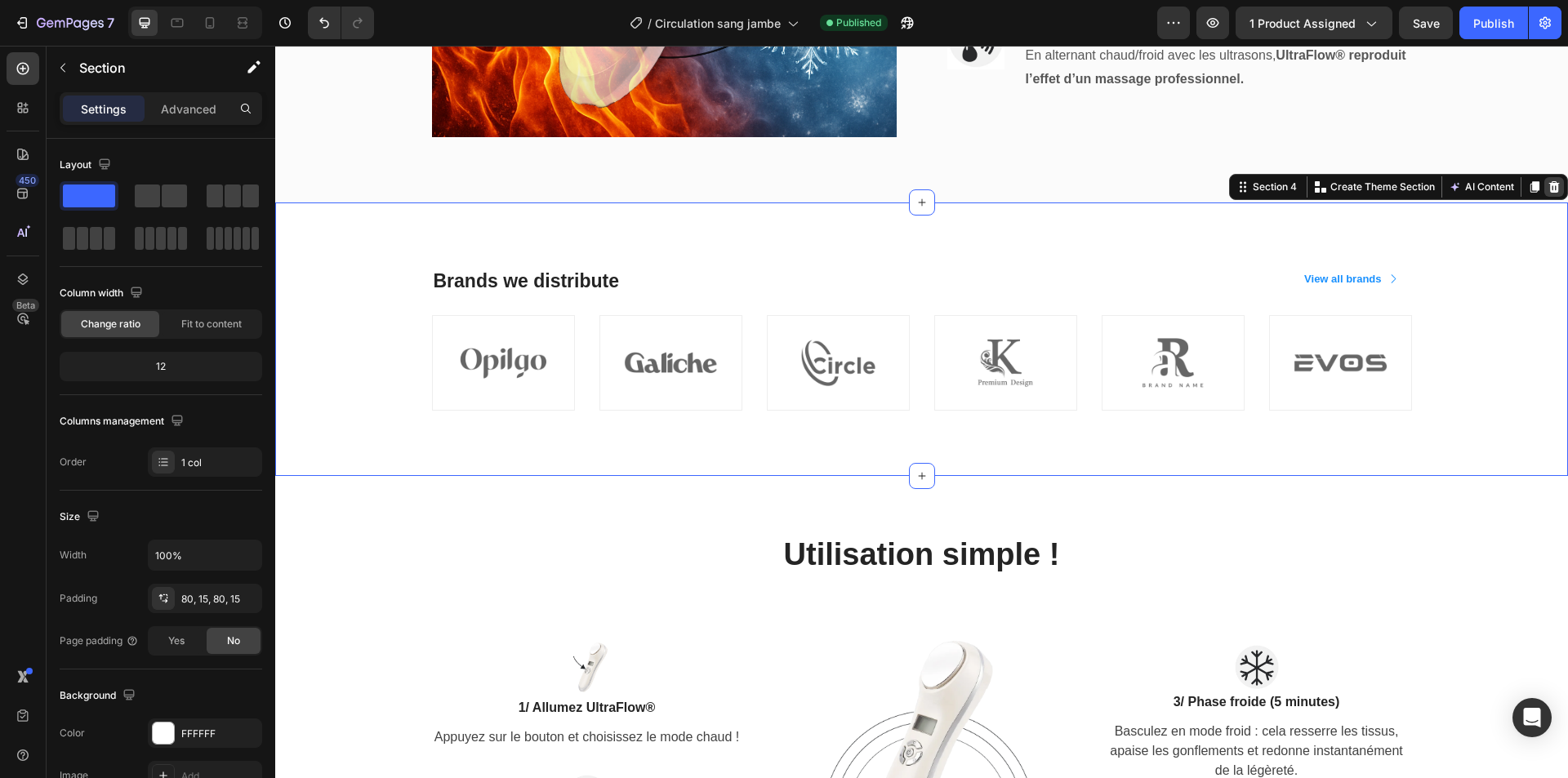
click at [1548, 185] on icon at bounding box center [1554, 186] width 13 height 13
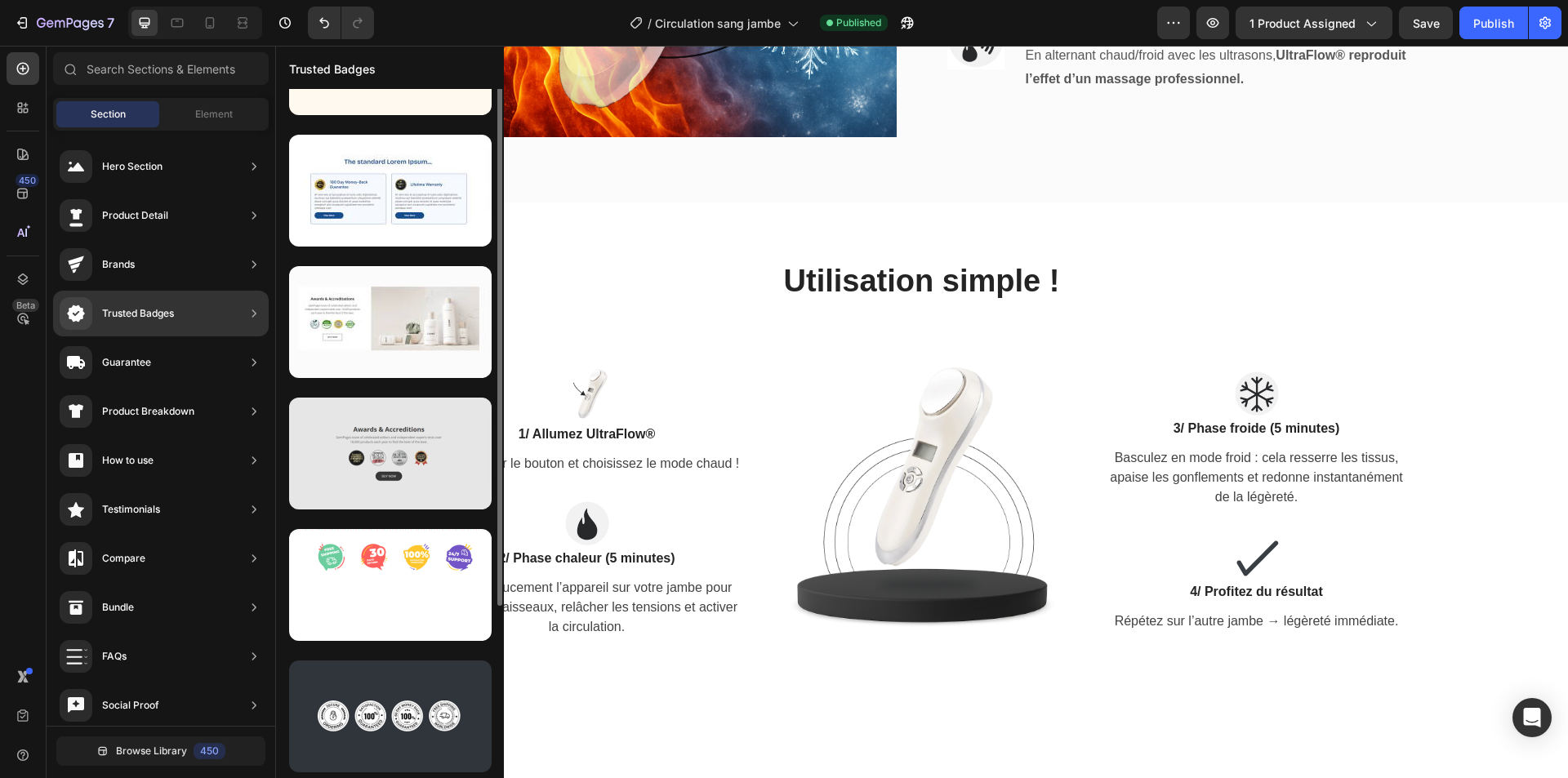
scroll to position [0, 0]
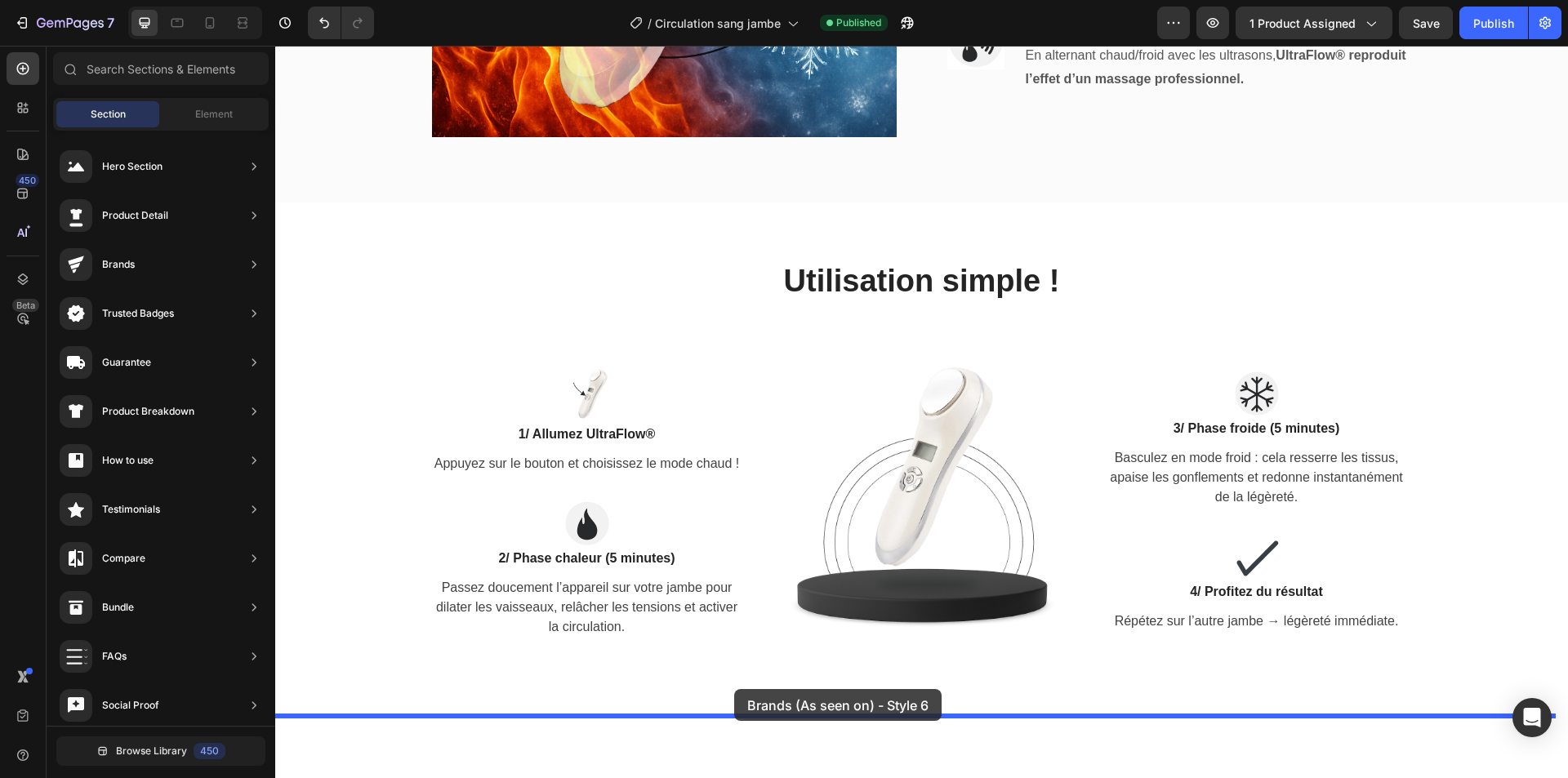
drag, startPoint x: 635, startPoint y: 342, endPoint x: 734, endPoint y: 689, distance: 360.8
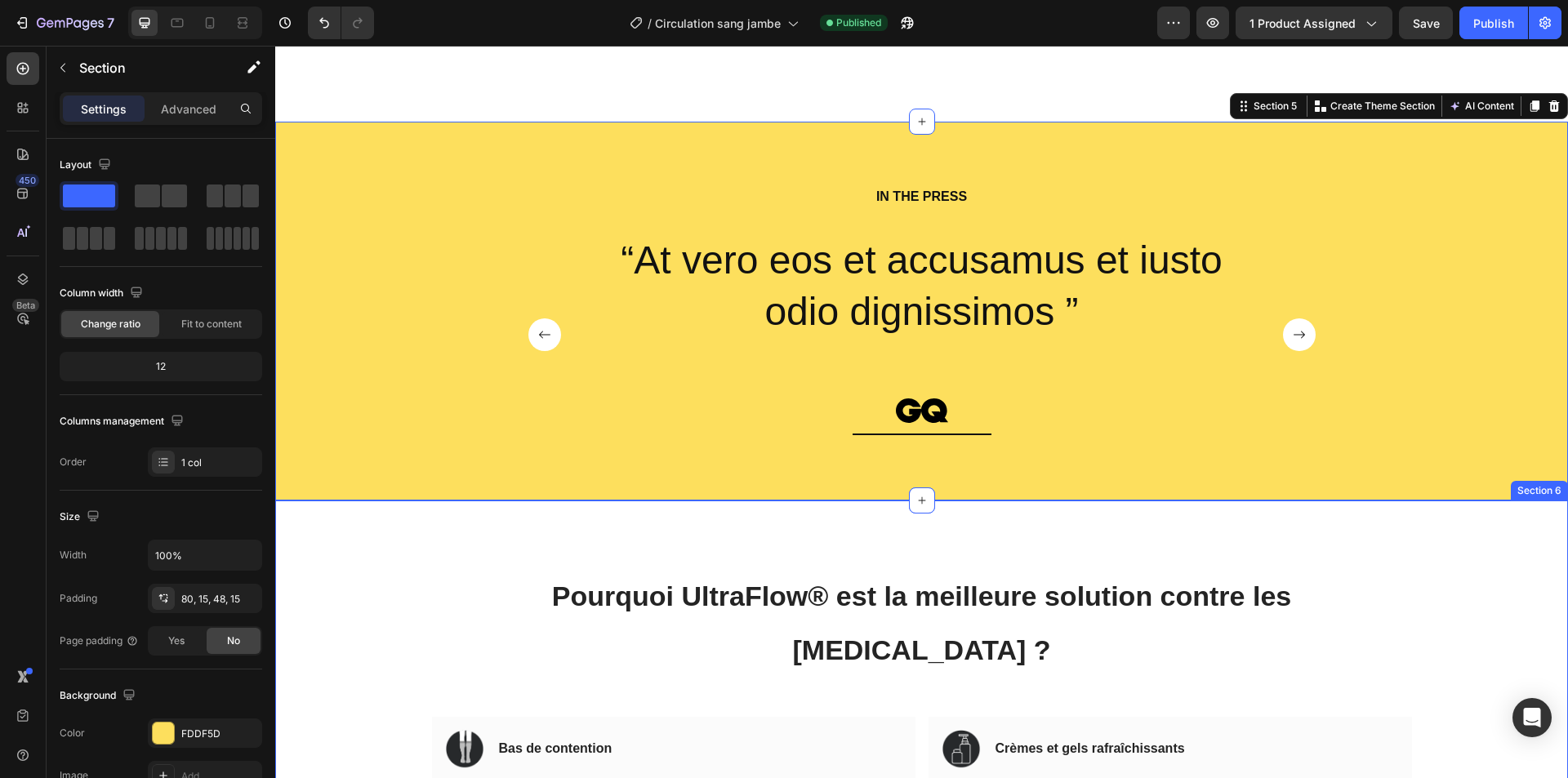
scroll to position [2573, 0]
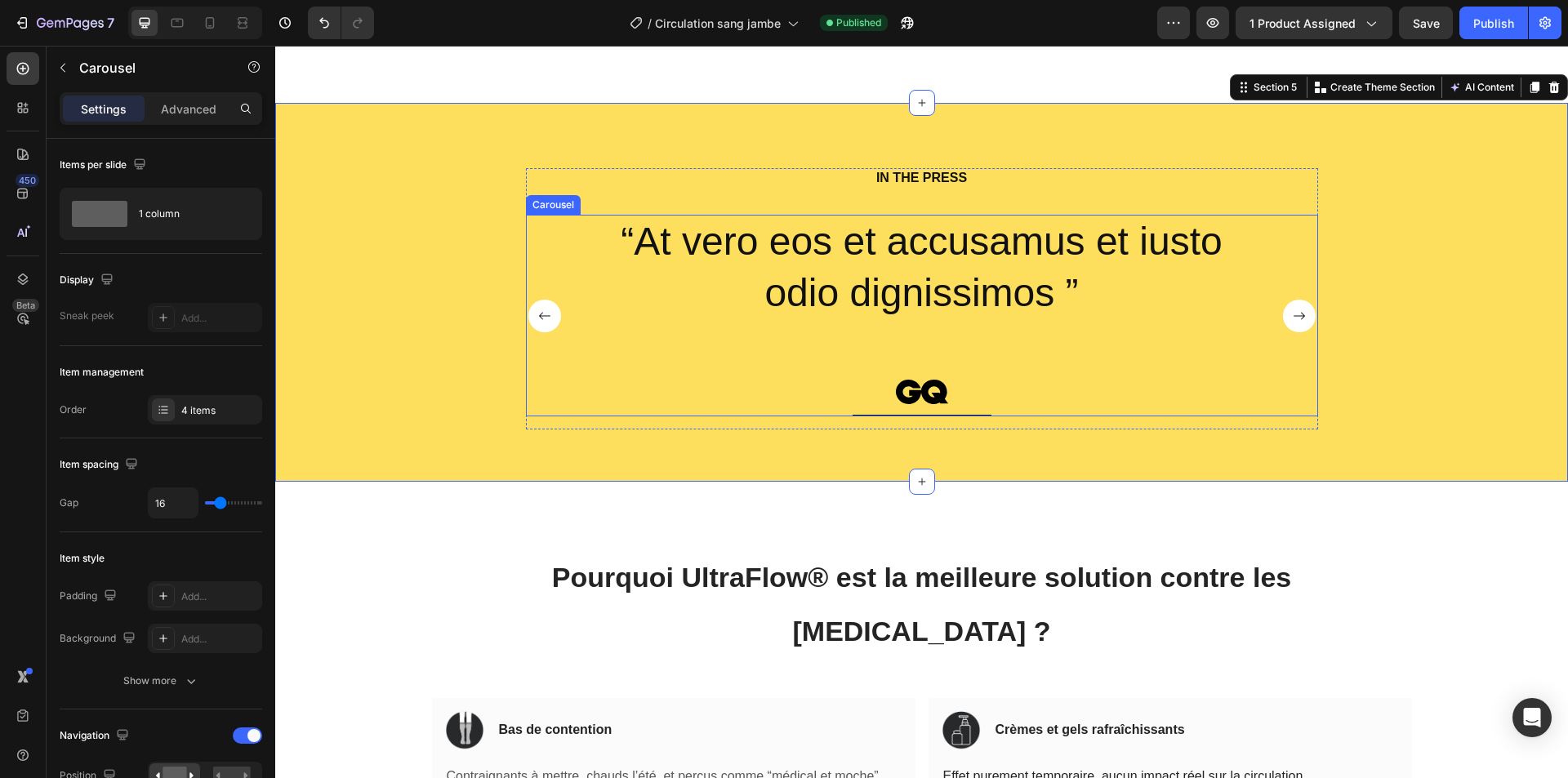
click at [1292, 315] on rect "Carousel Next Arrow" at bounding box center [1299, 316] width 33 height 33
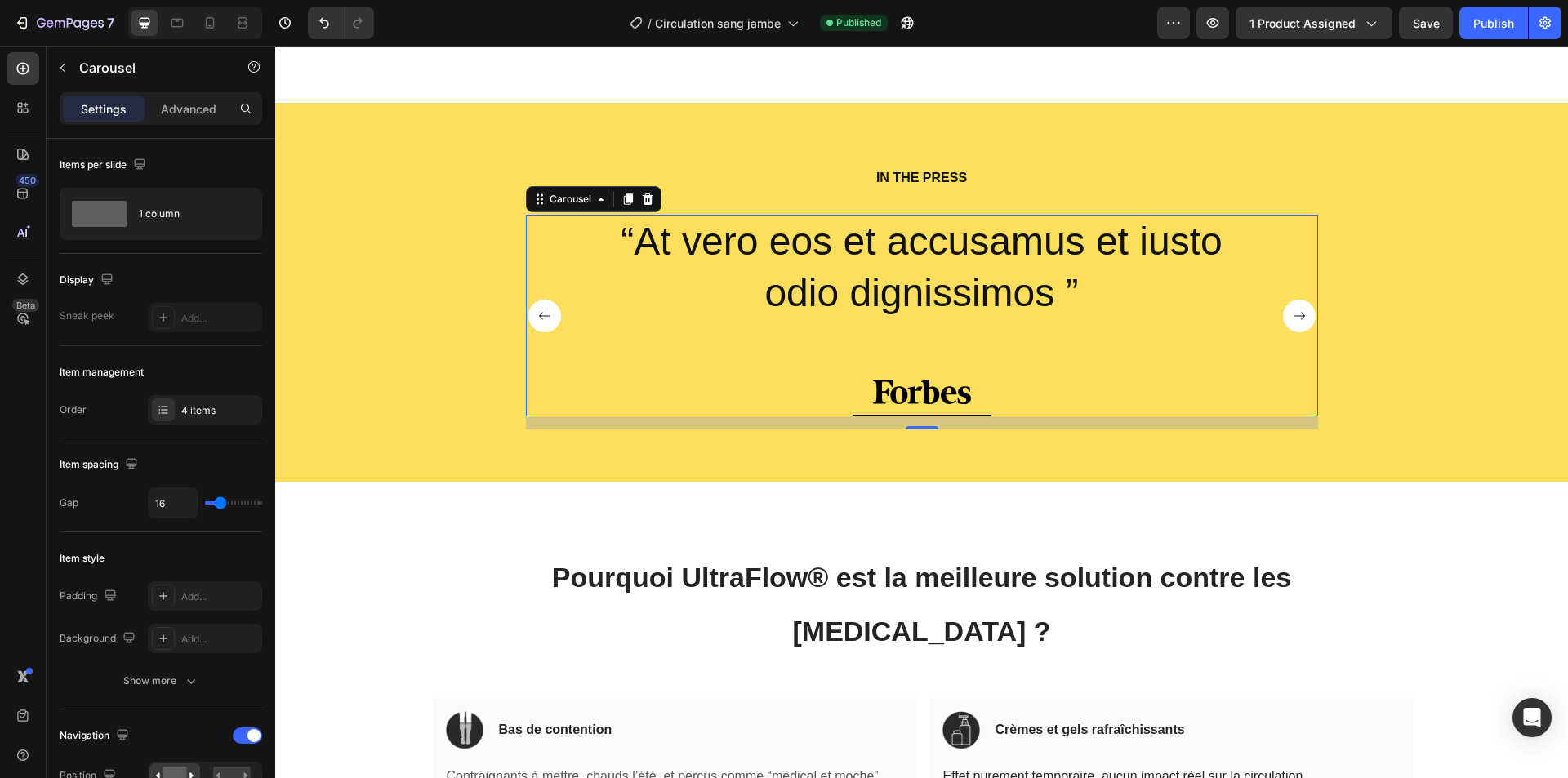
click at [1292, 315] on rect "Carousel Next Arrow" at bounding box center [1299, 316] width 33 height 33
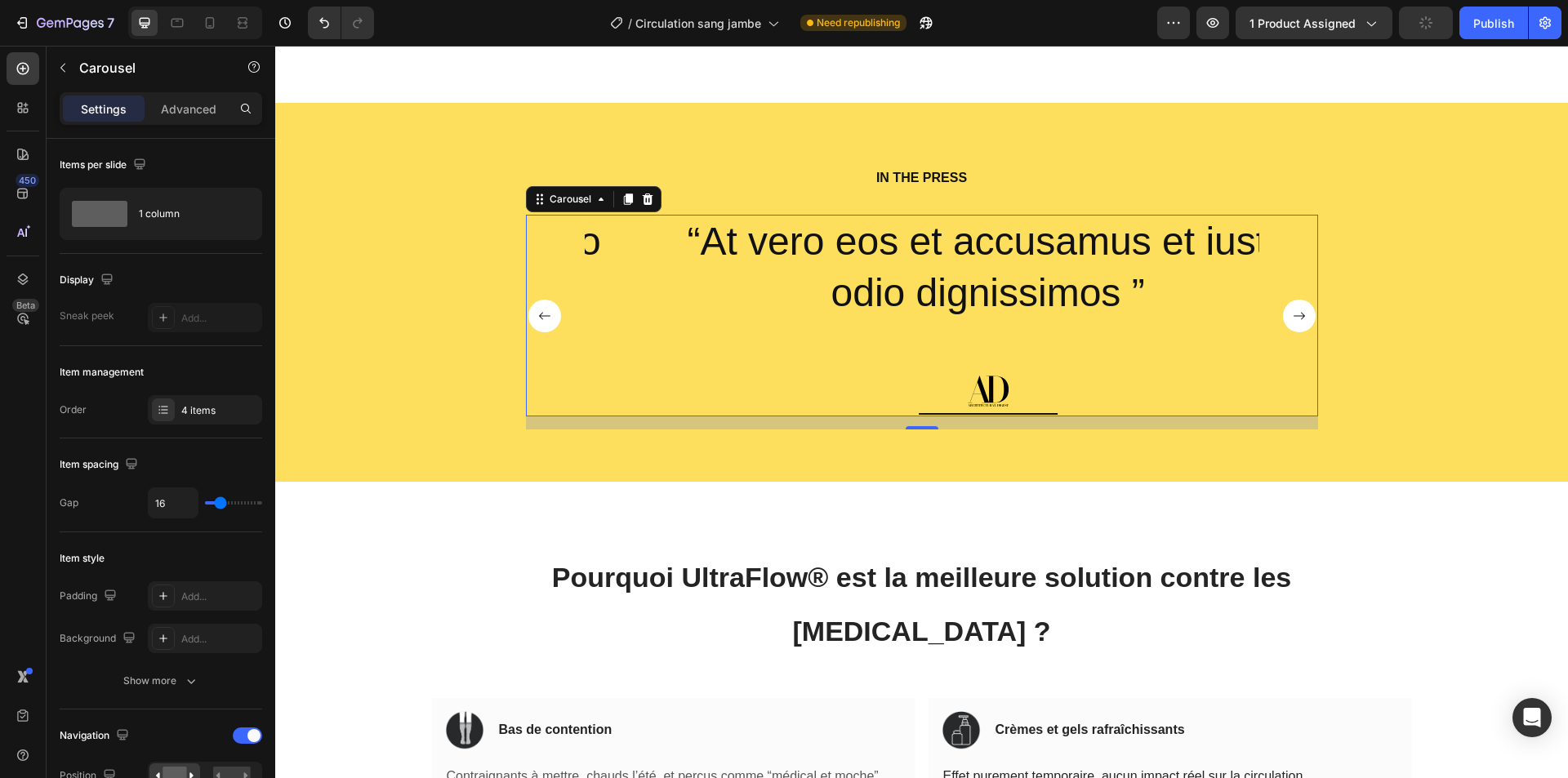
click at [1292, 315] on rect "Carousel Next Arrow" at bounding box center [1299, 316] width 33 height 33
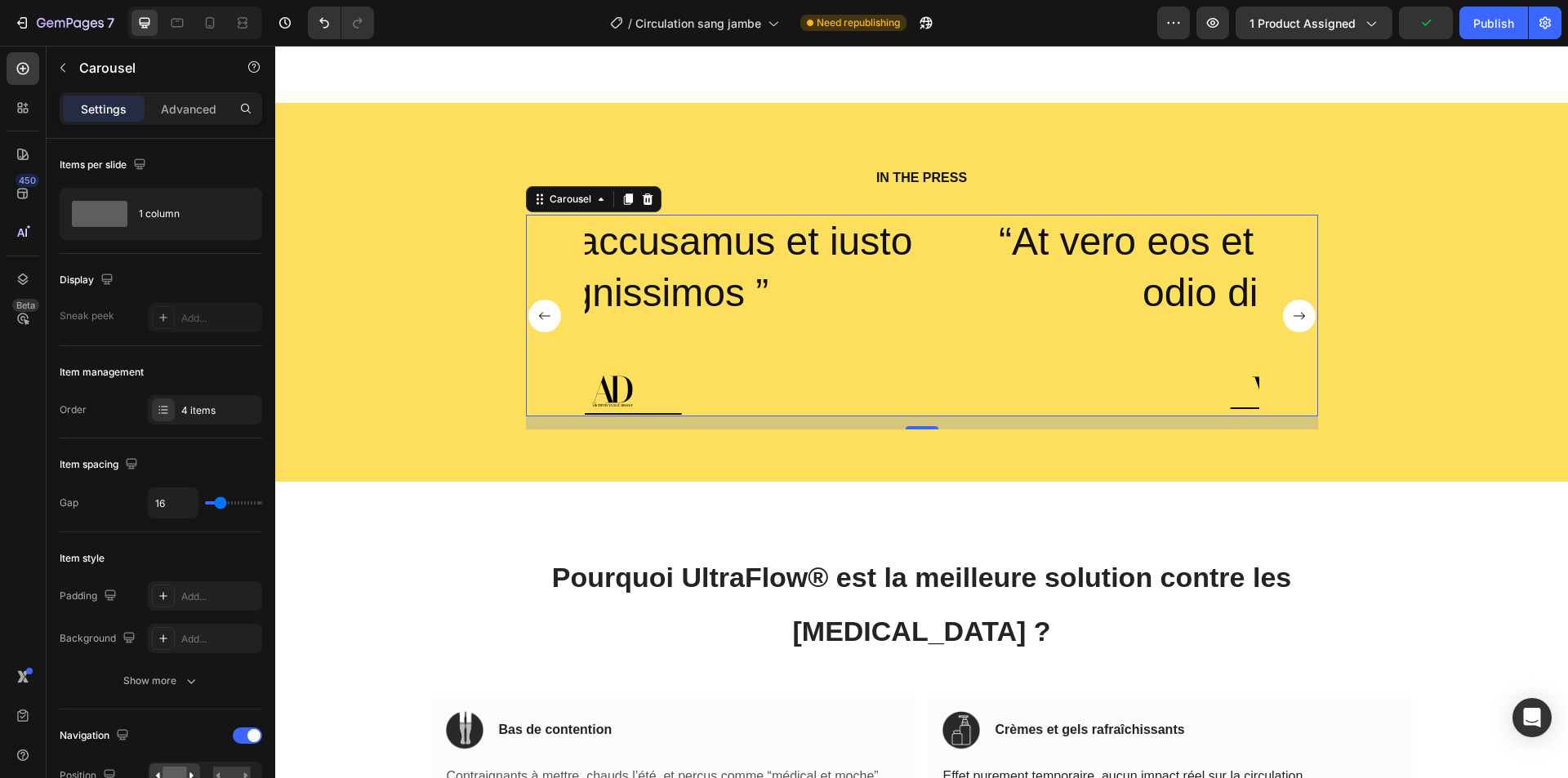
click at [1292, 315] on rect "Carousel Next Arrow" at bounding box center [1299, 316] width 33 height 33
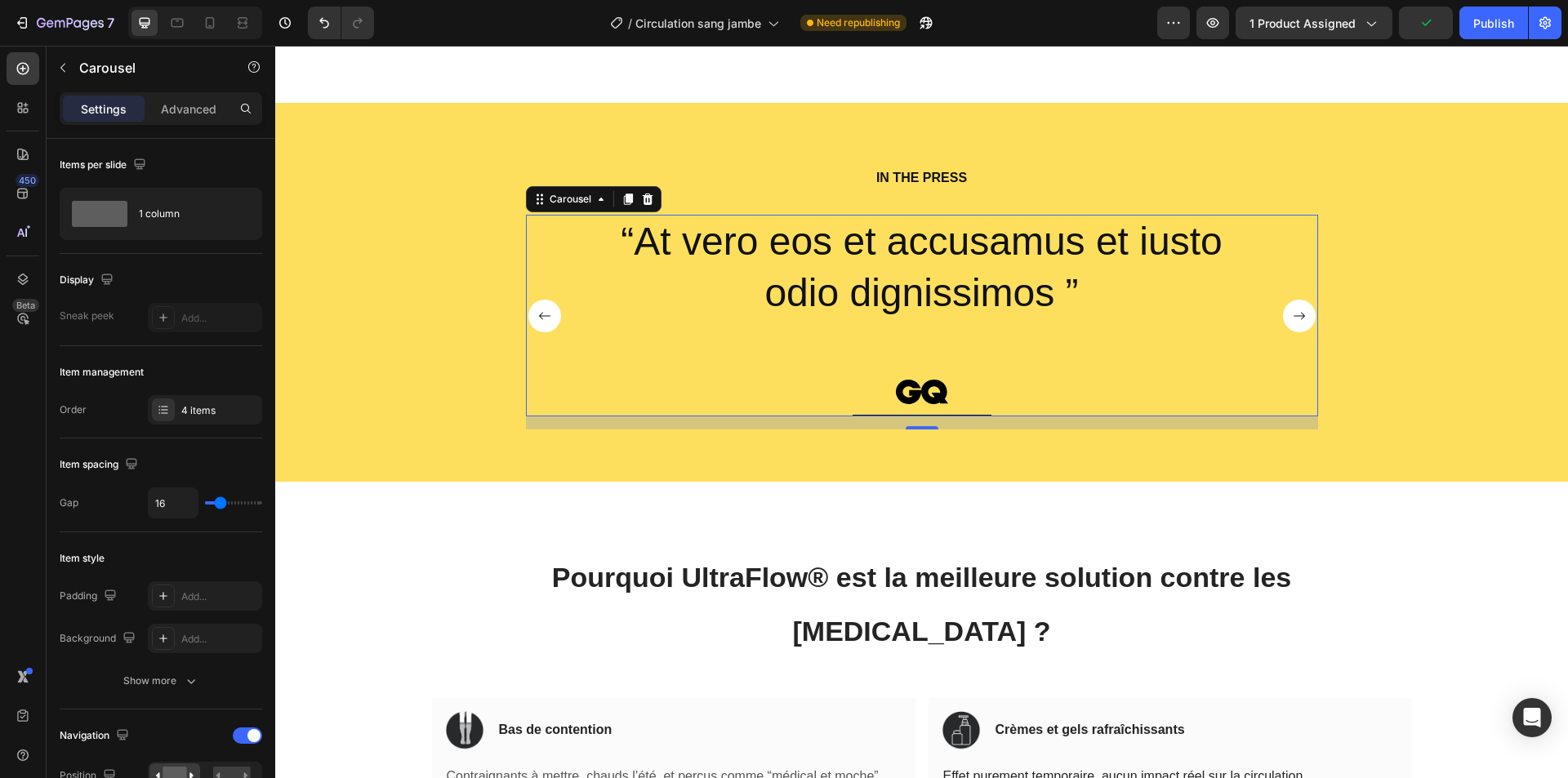
click at [1292, 315] on rect "Carousel Next Arrow" at bounding box center [1299, 316] width 33 height 33
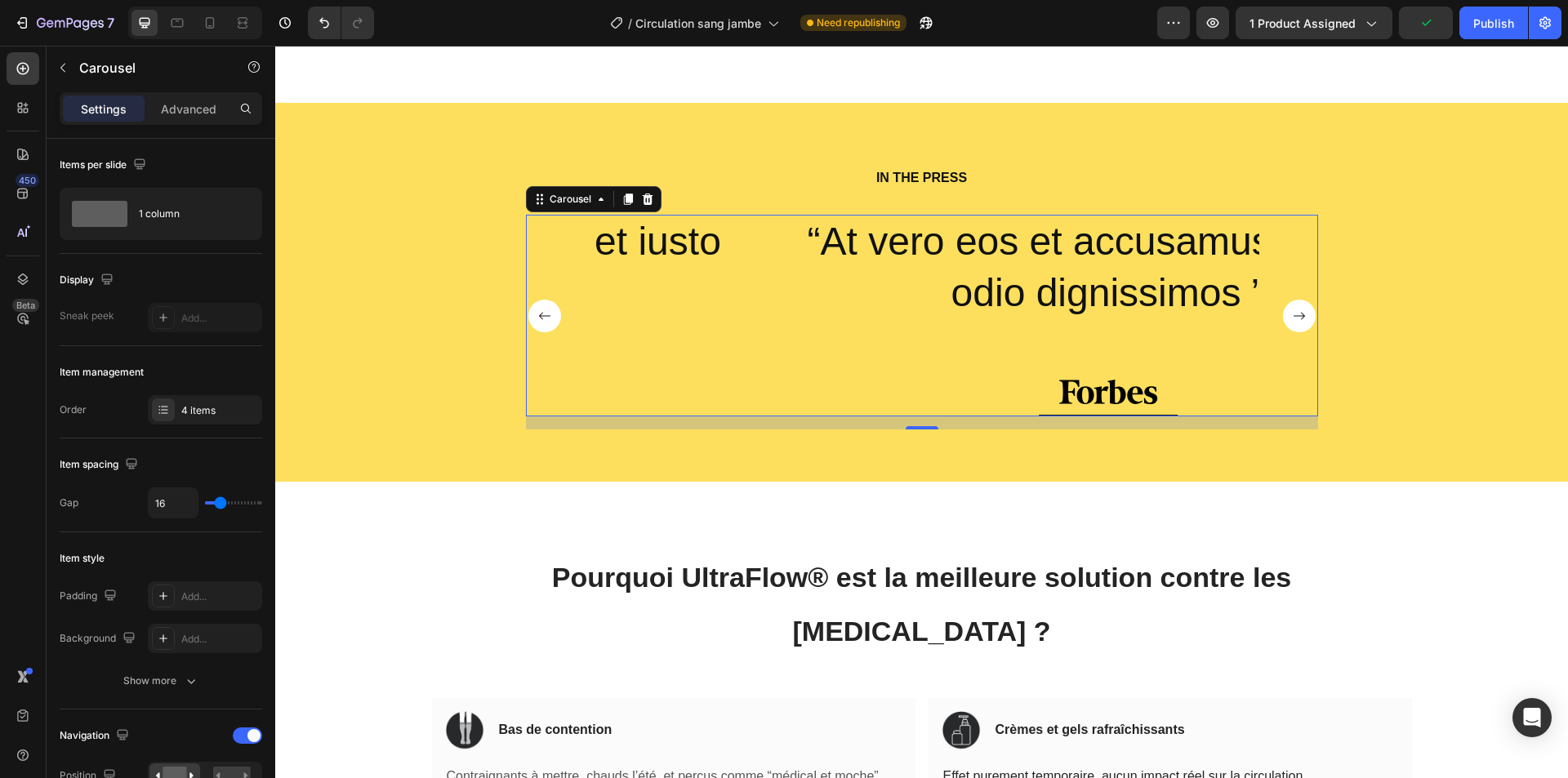
click at [1292, 315] on rect "Carousel Next Arrow" at bounding box center [1299, 316] width 33 height 33
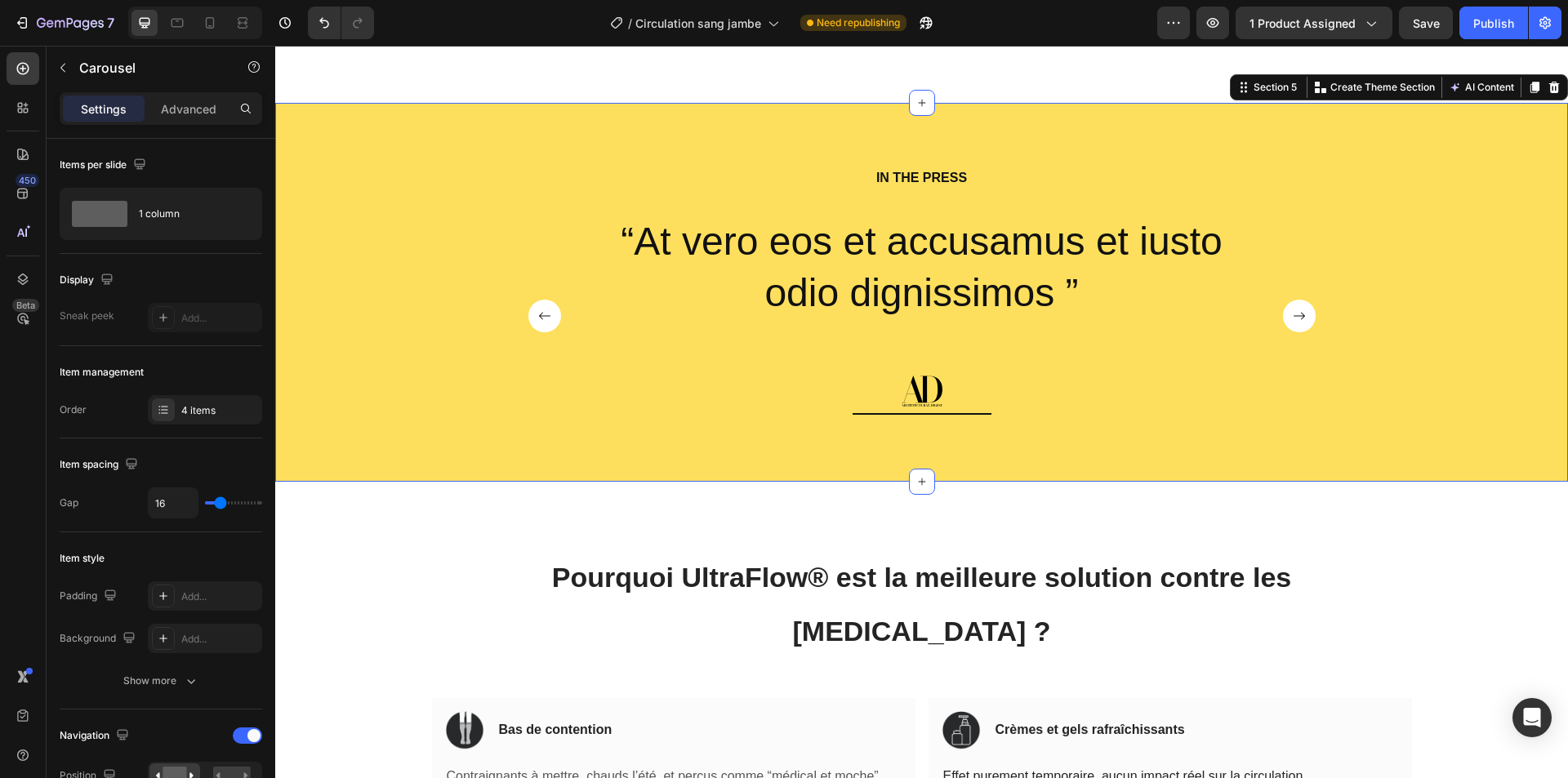
click at [1344, 204] on div "IN THE PRESS Heading “At vero eos et accusamus et iusto odio dignissimos ” Text…" at bounding box center [921, 305] width 1268 height 274
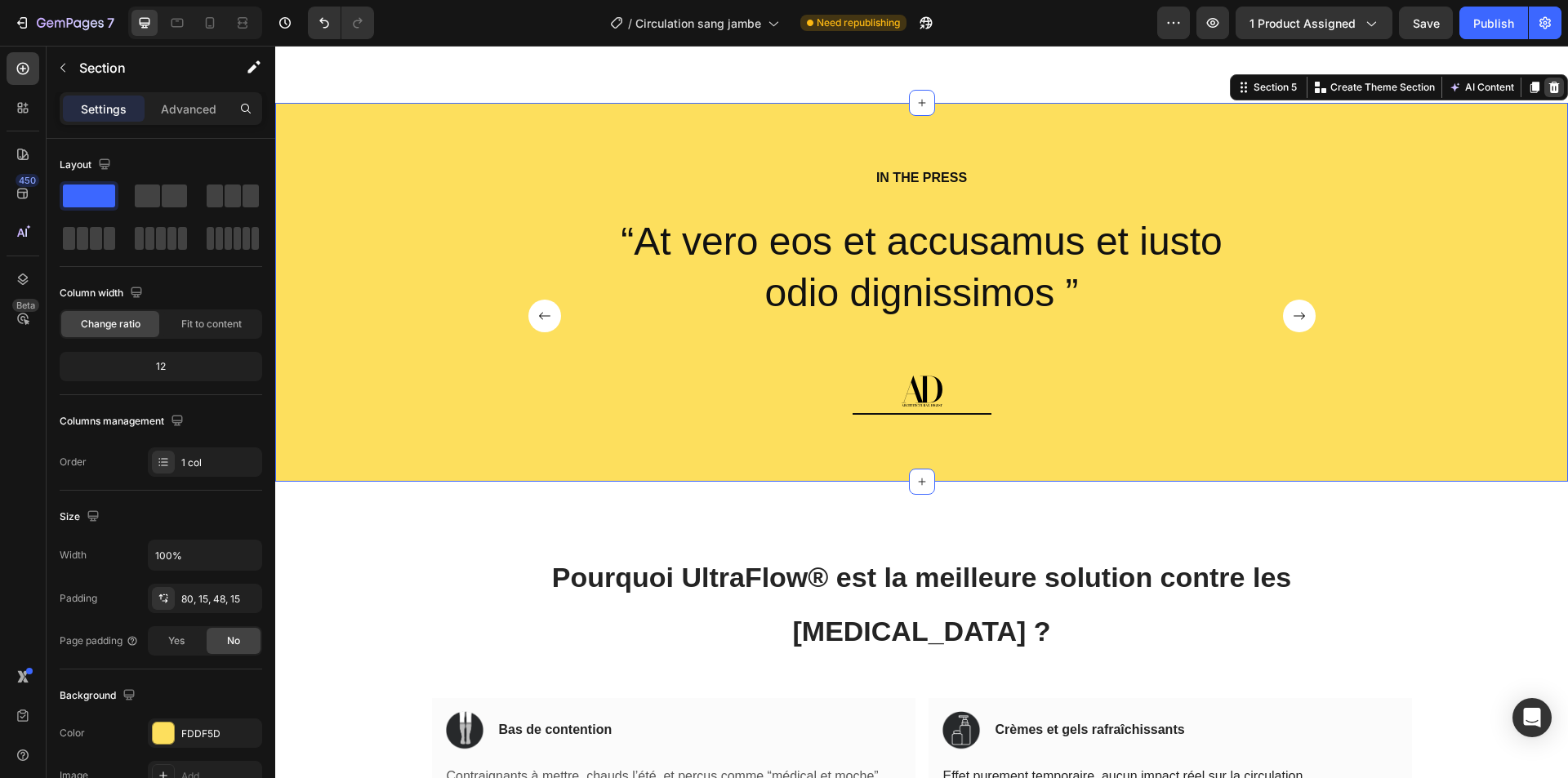
click at [1549, 92] on icon at bounding box center [1555, 87] width 11 height 12
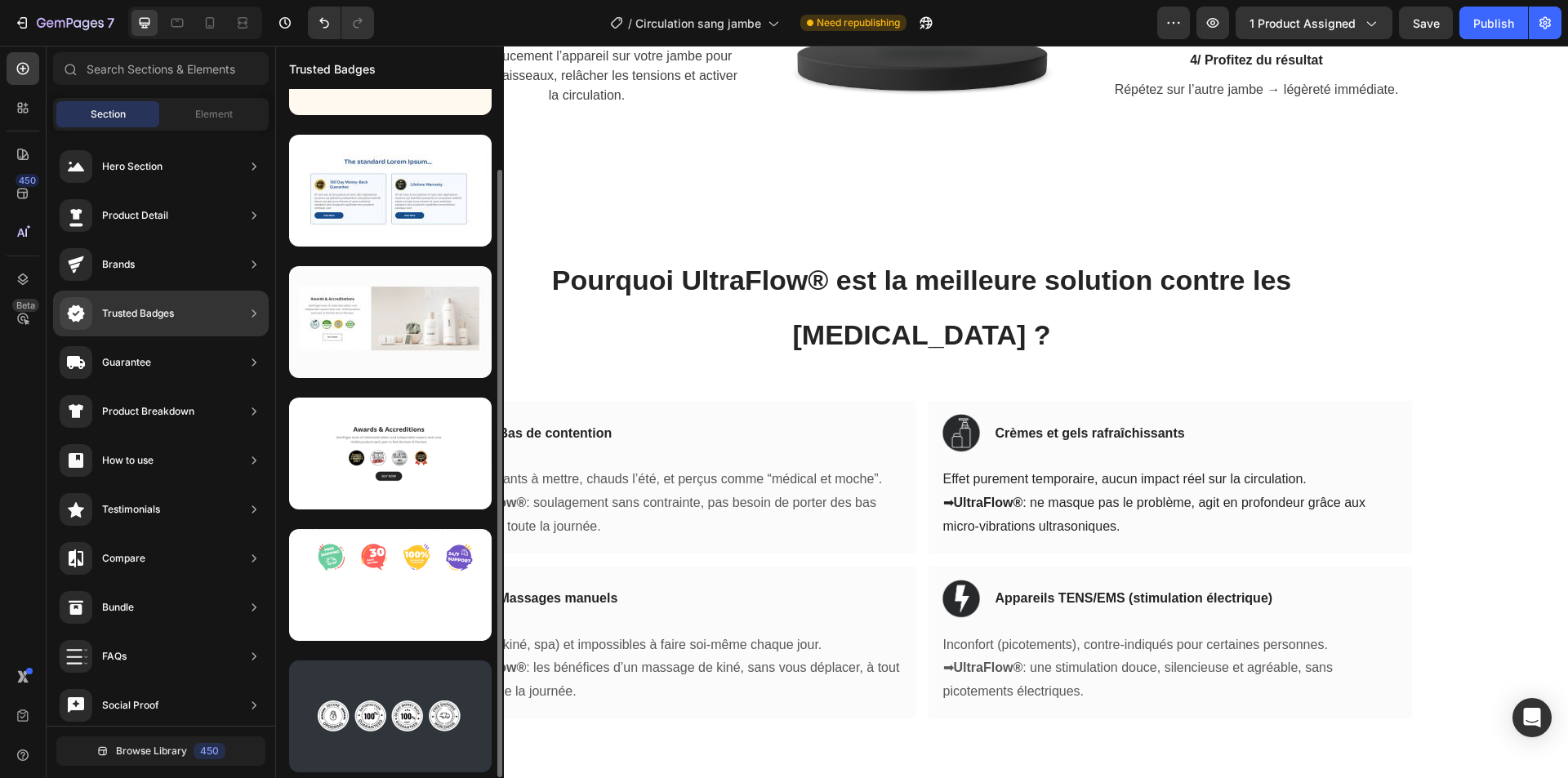
scroll to position [90, 0]
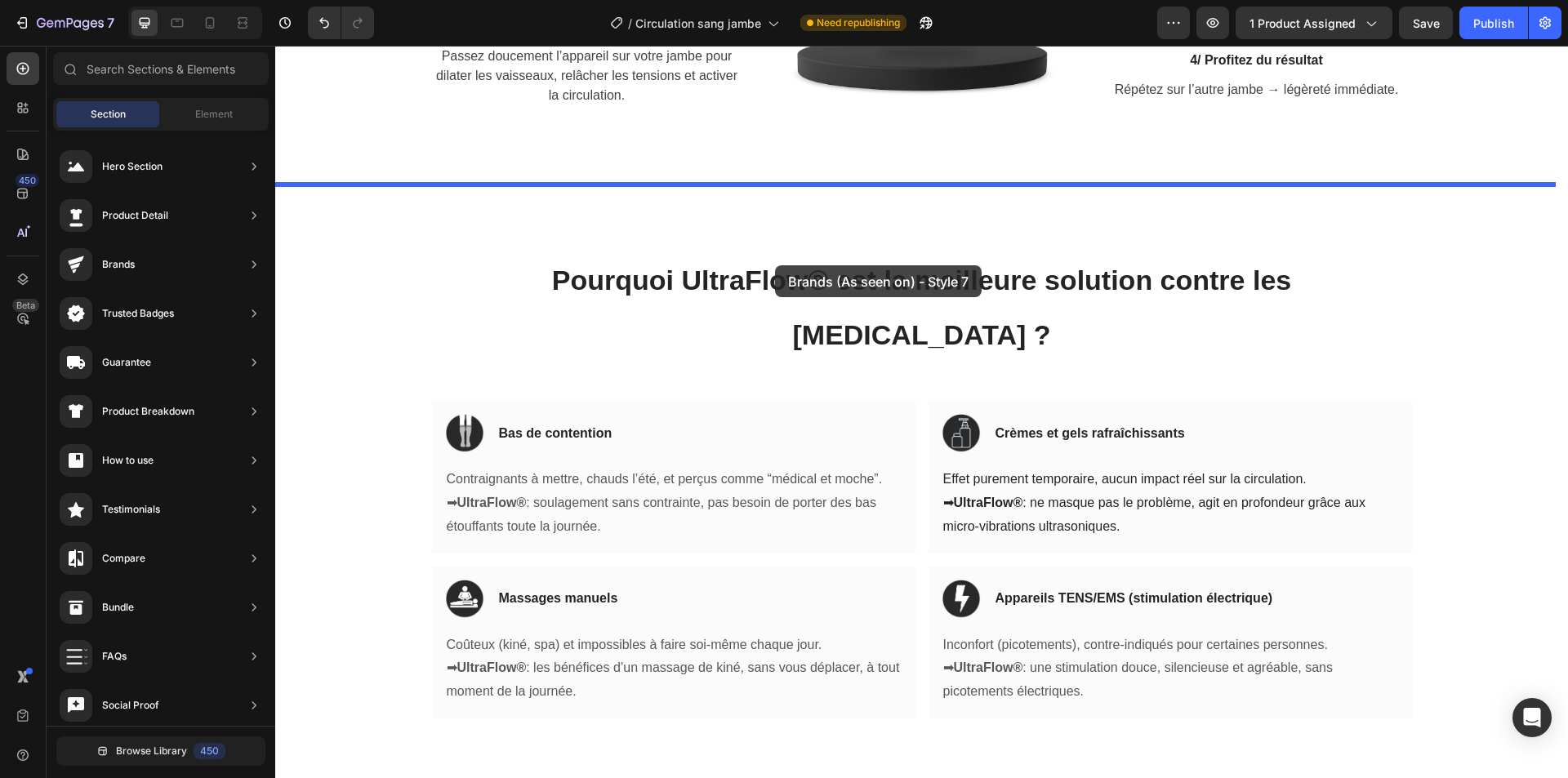
drag, startPoint x: 614, startPoint y: 357, endPoint x: 776, endPoint y: 265, distance: 186.3
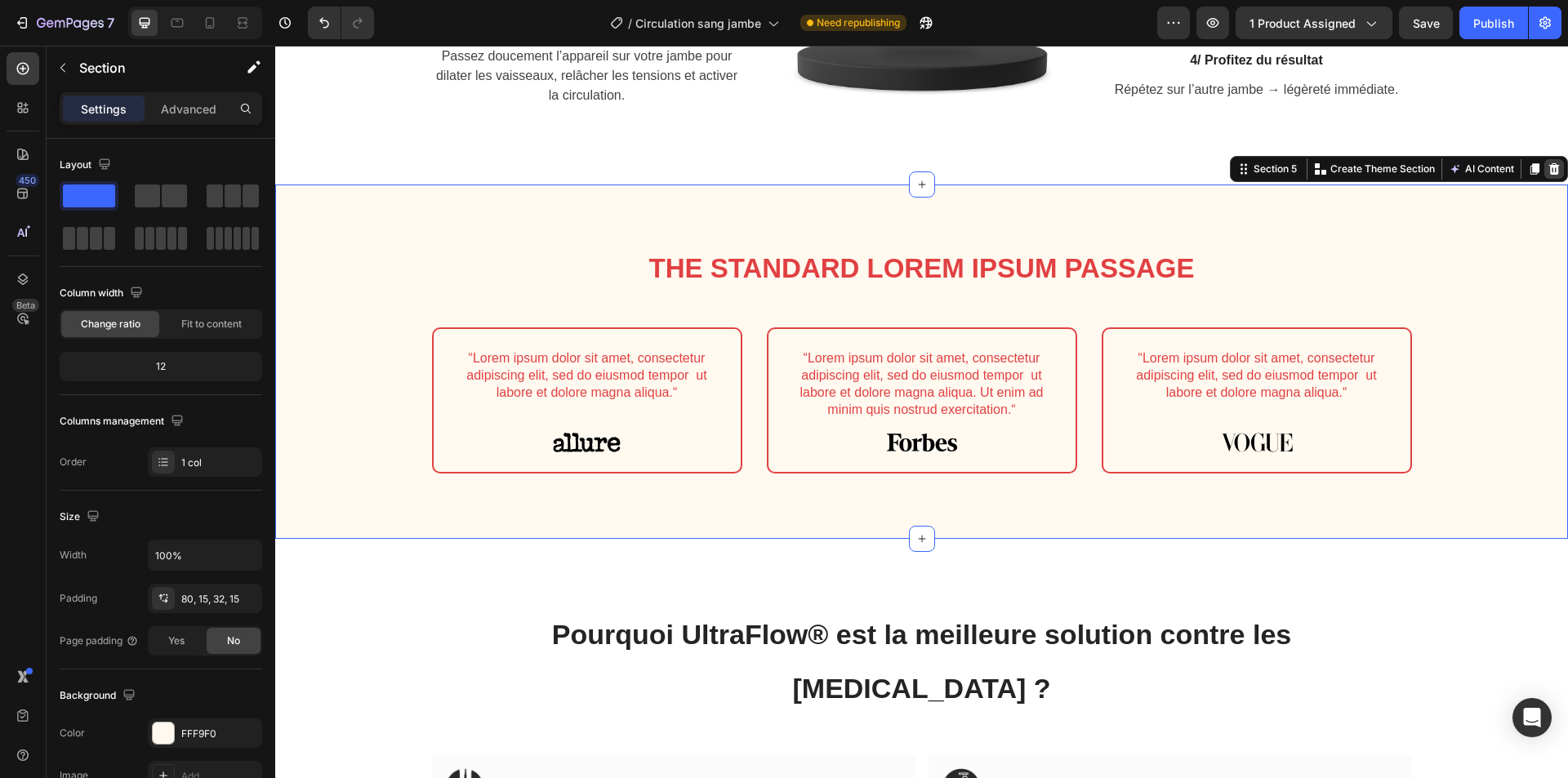
click at [1549, 174] on icon at bounding box center [1555, 169] width 11 height 12
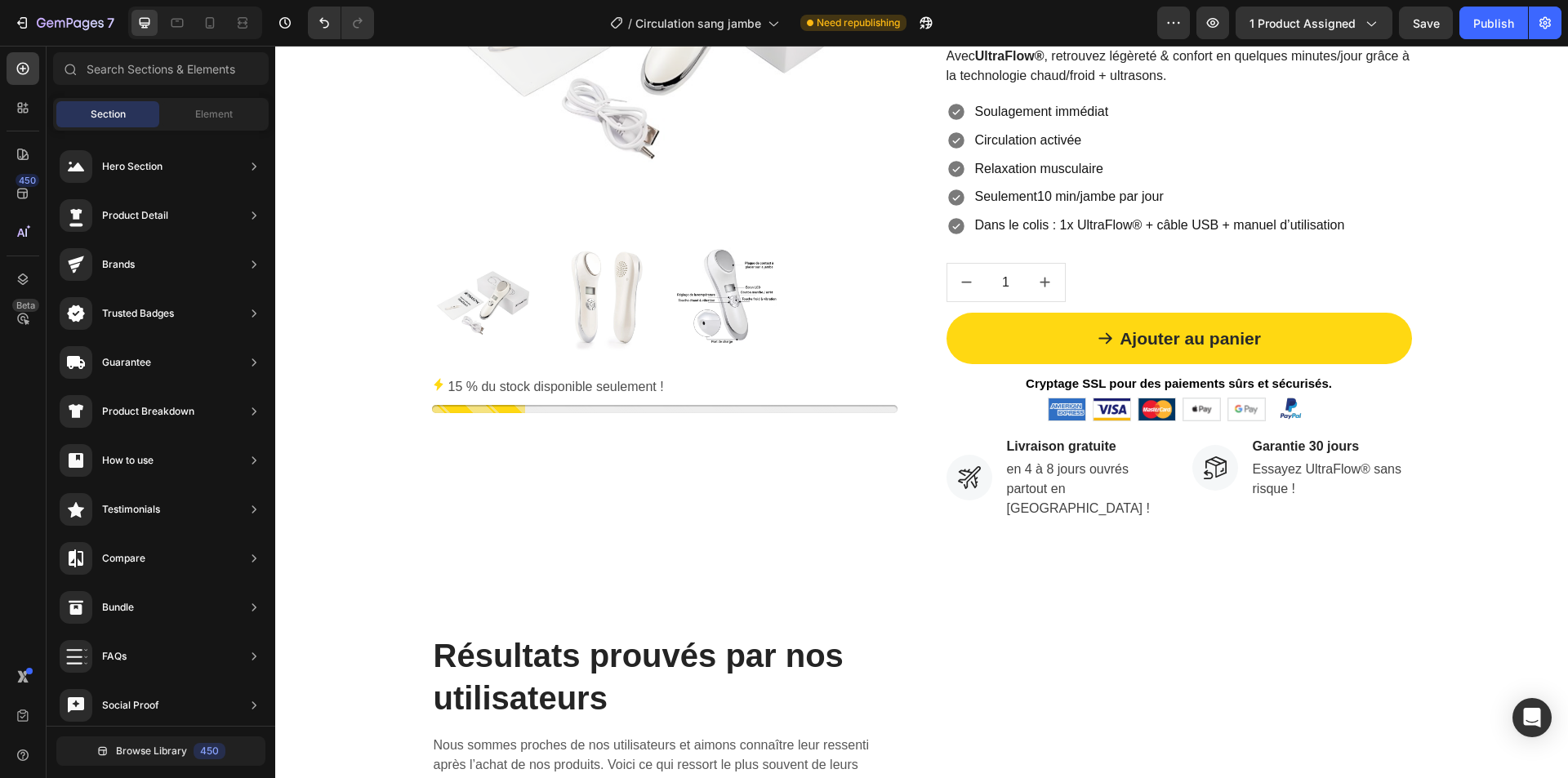
scroll to position [136, 0]
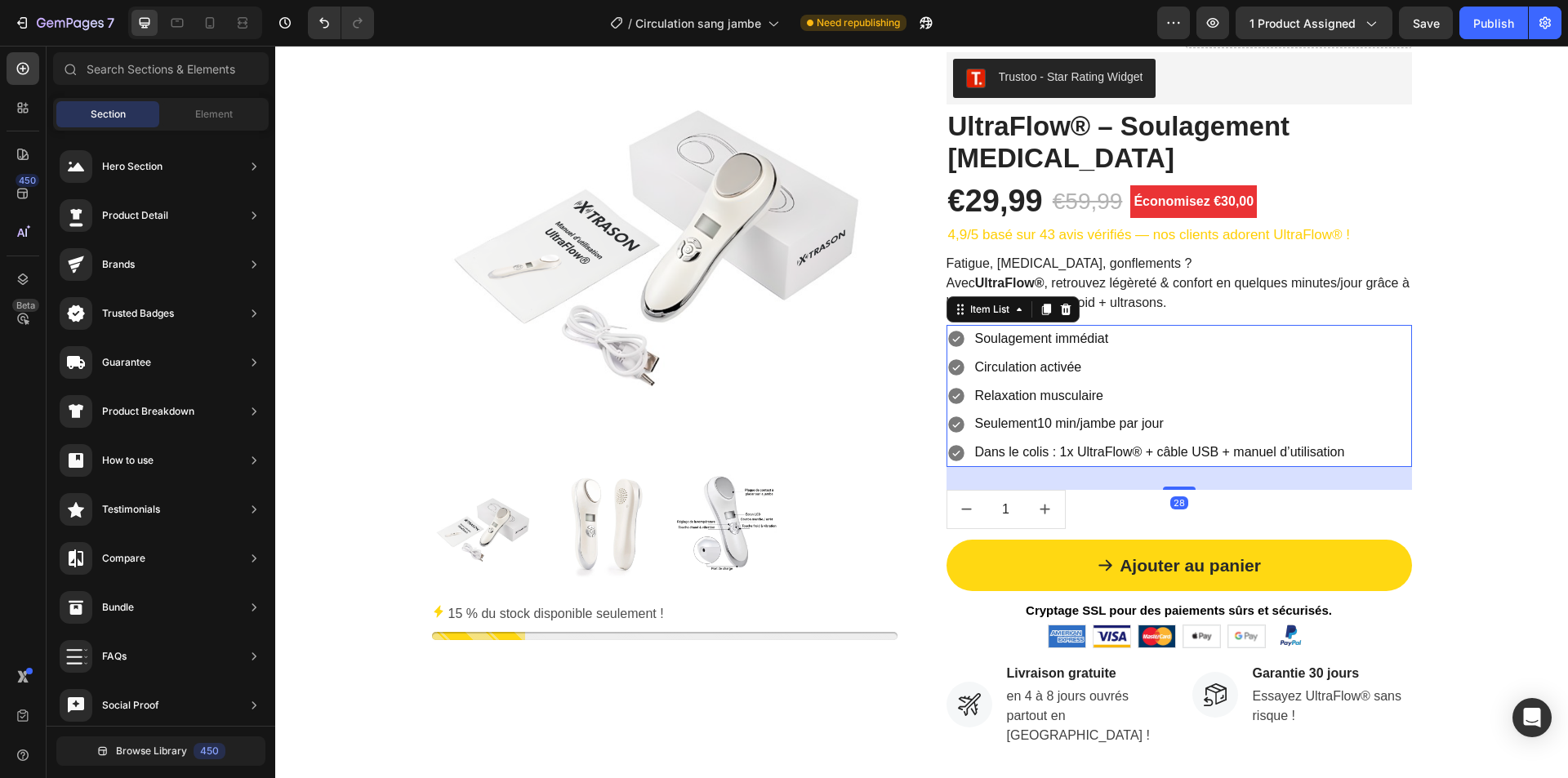
click at [1208, 452] on p "Dans le colis : 1x UltraFlow® + câble USB + manuel d’utilisation" at bounding box center [1160, 452] width 370 height 24
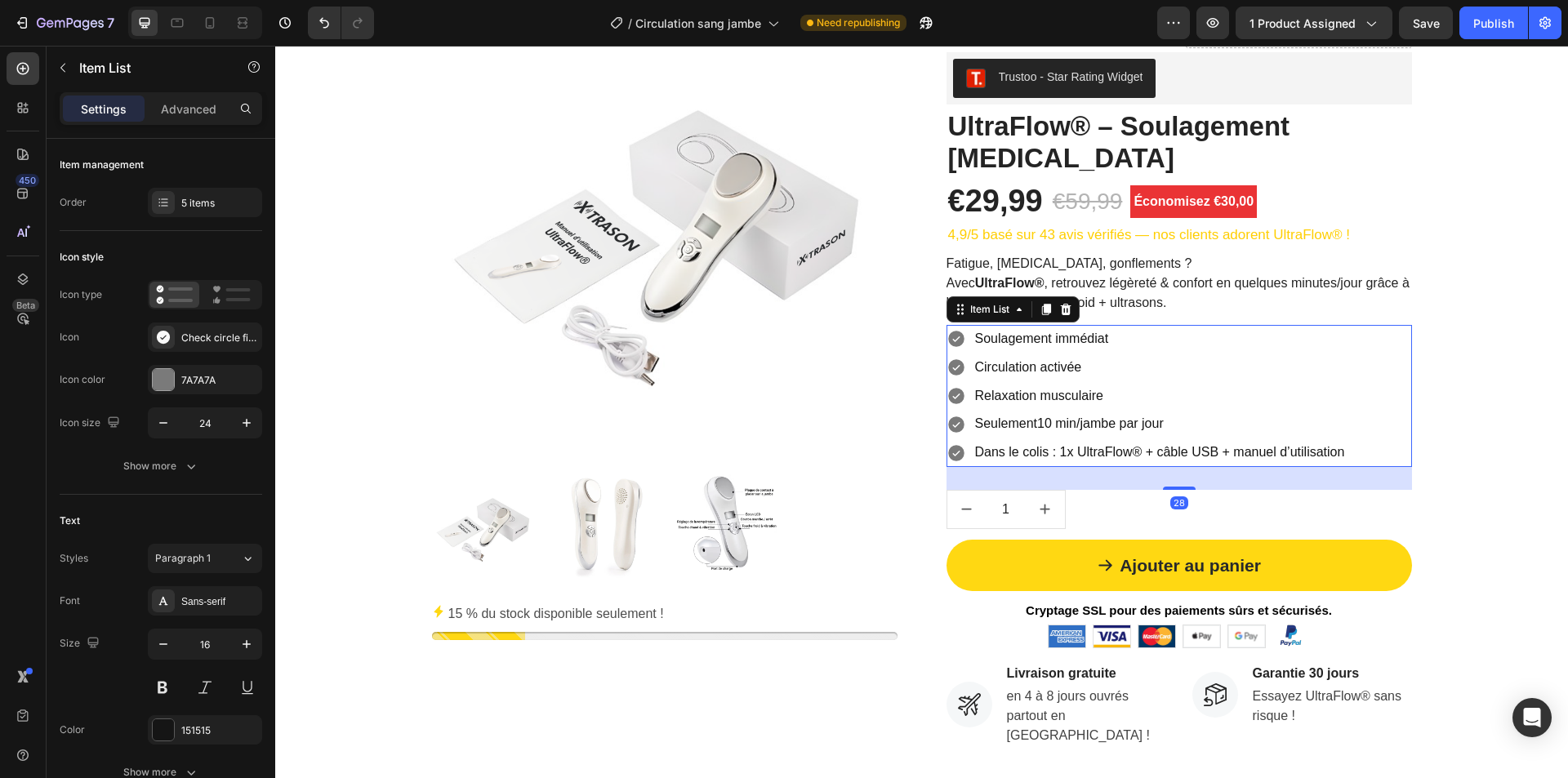
click at [1208, 452] on p "Dans le colis : 1x UltraFlow® + câble USB + manuel d’utilisation" at bounding box center [1160, 452] width 370 height 24
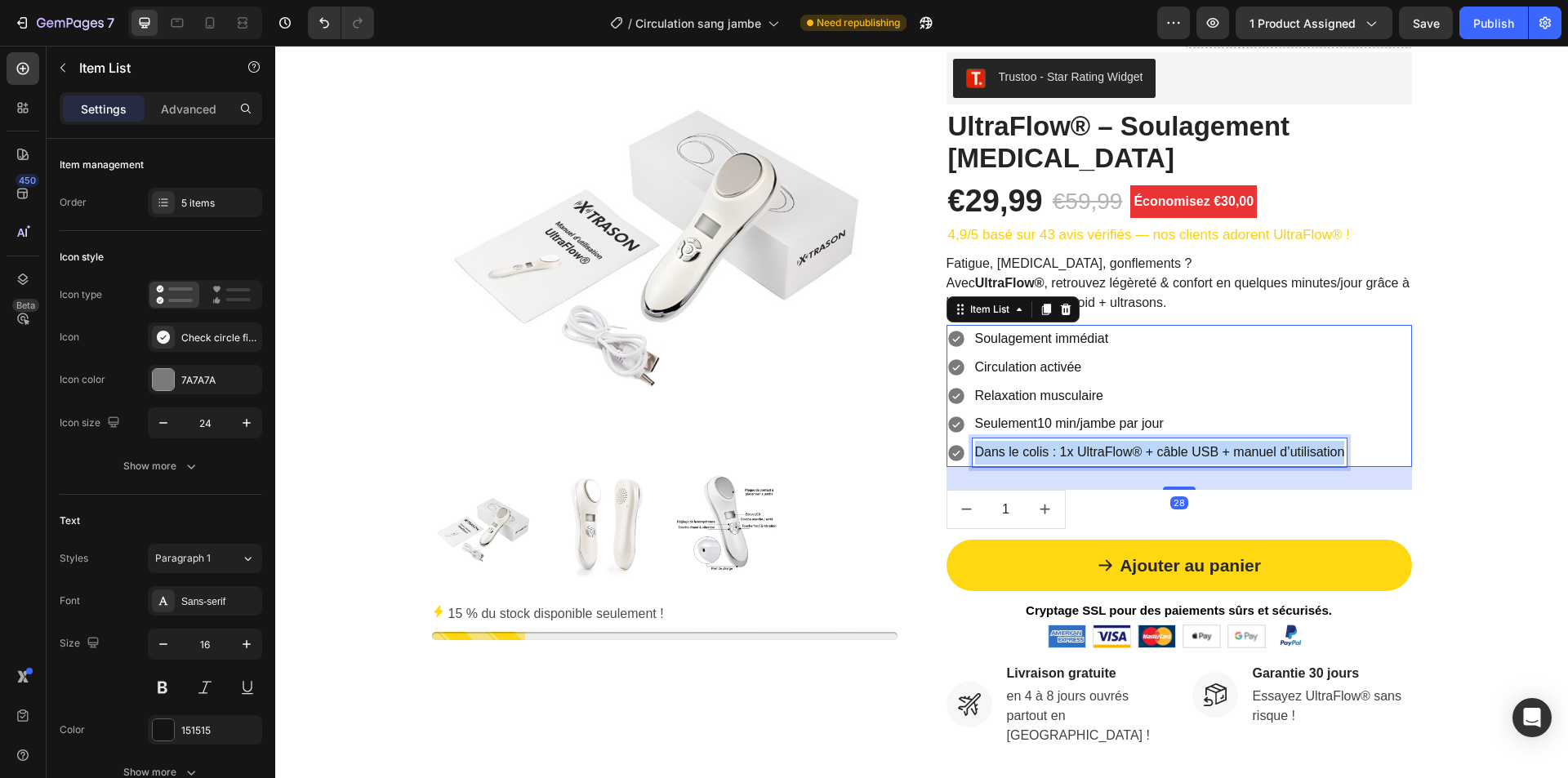
click at [1208, 452] on p "Dans le colis : 1x UltraFlow® + câble USB + manuel d’utilisation" at bounding box center [1160, 452] width 370 height 24
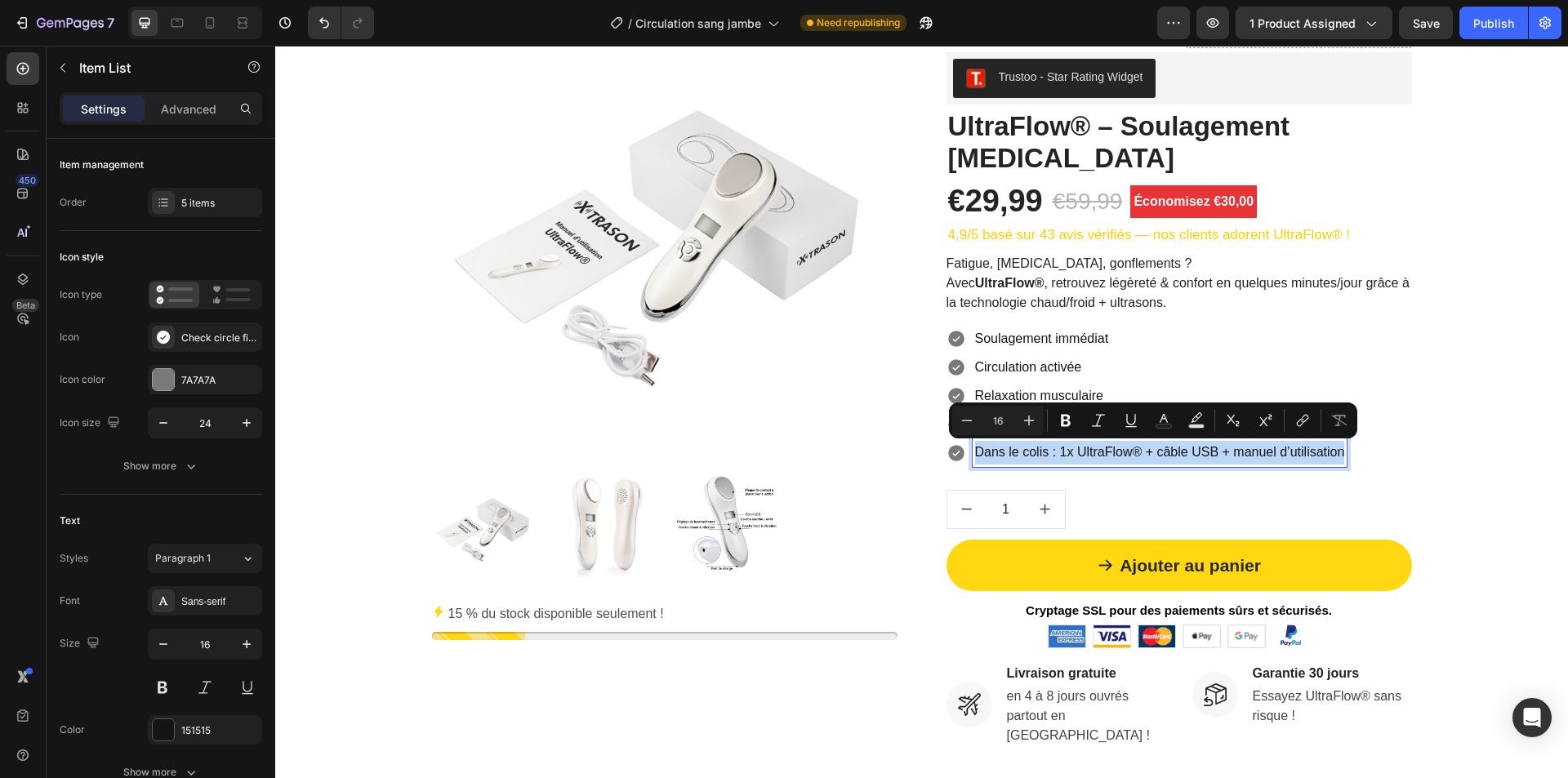
click at [1208, 452] on p "Dans le colis : 1x UltraFlow® + câble USB + manuel d’utilisation" at bounding box center [1160, 452] width 370 height 24
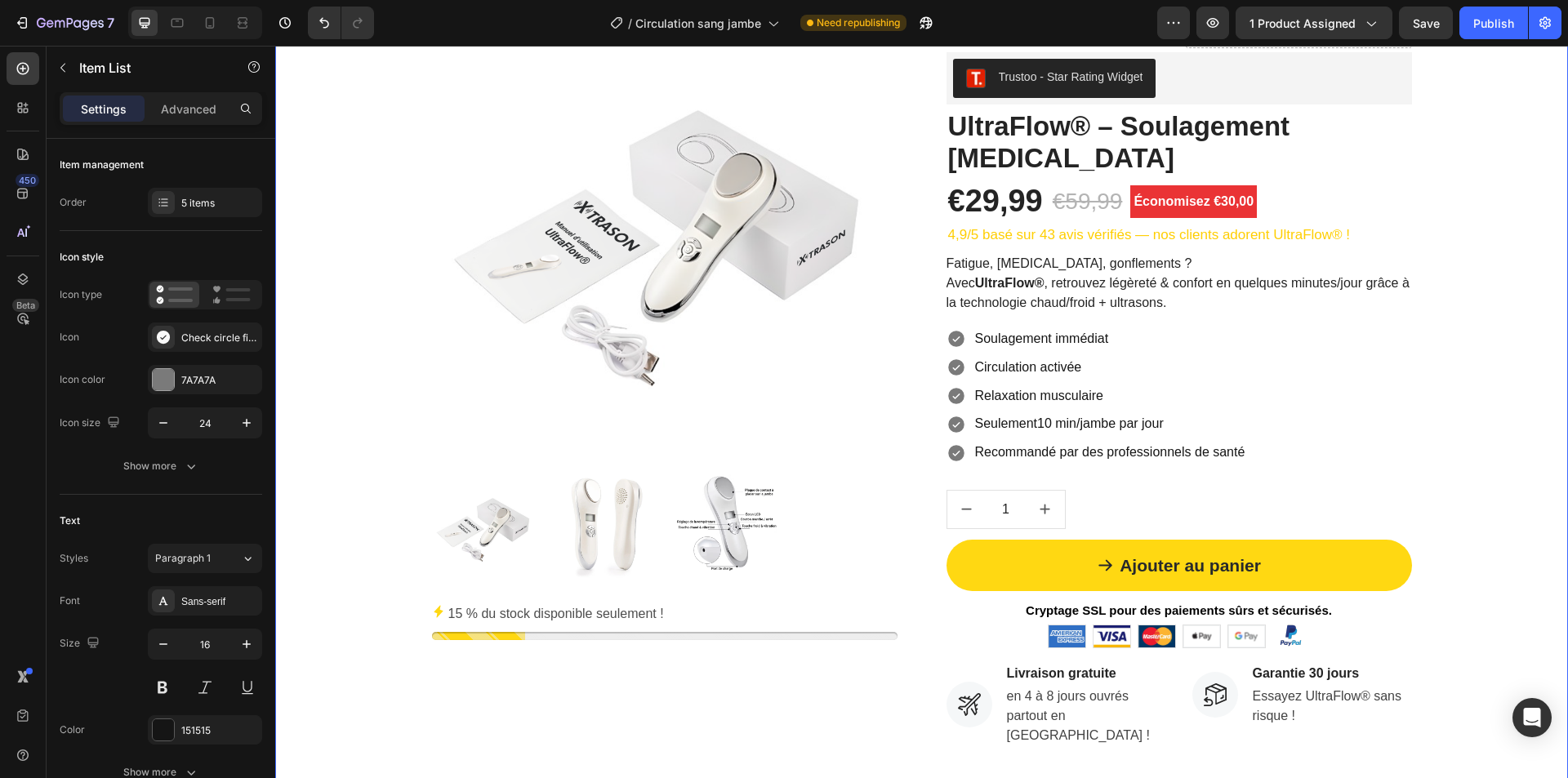
click at [1435, 452] on div "Product Images 15 % du stock disponible seulement ! Stock Counter Soldes d'été …" at bounding box center [921, 373] width 1268 height 761
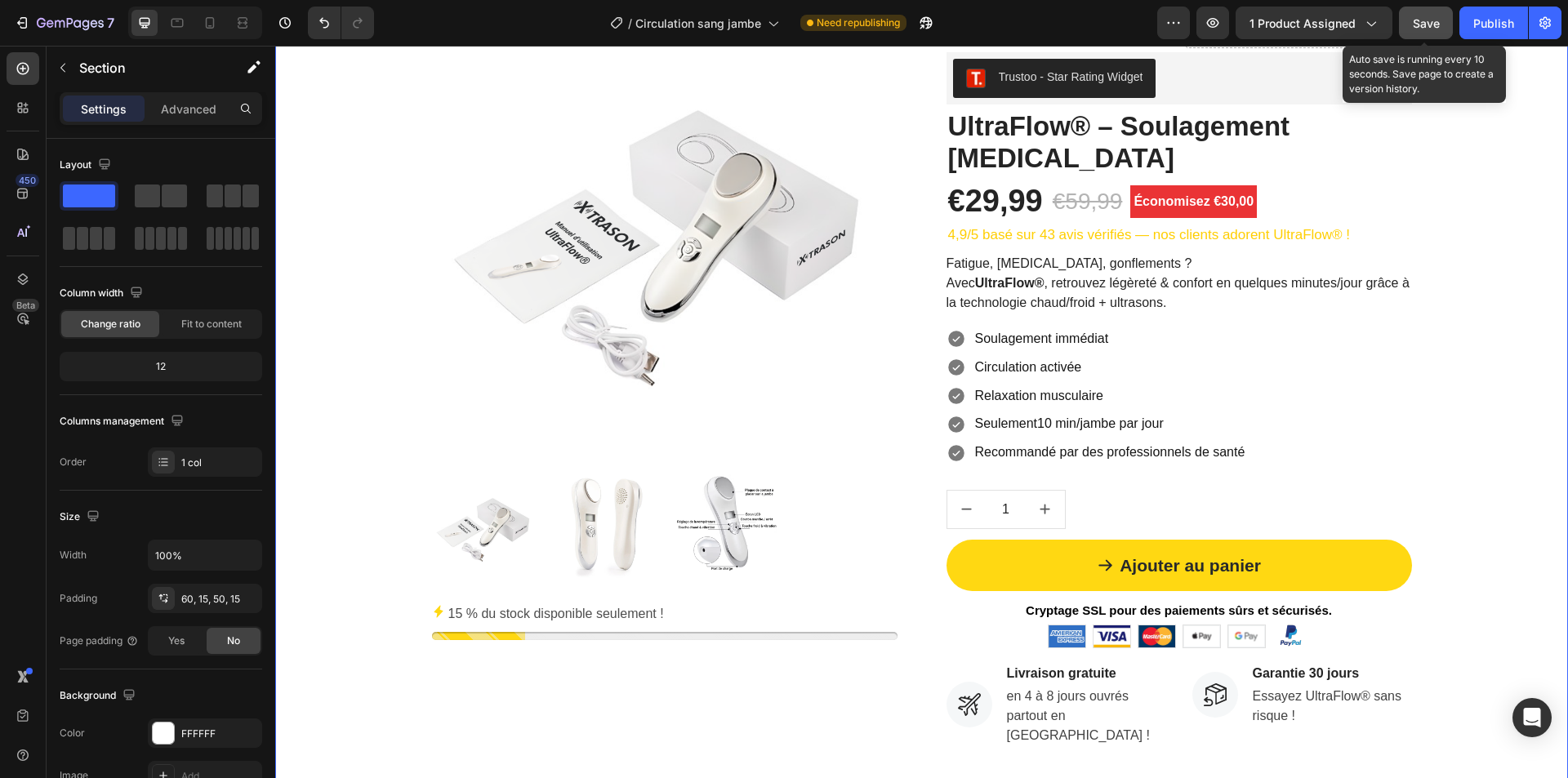
click at [1414, 28] on span "Save" at bounding box center [1426, 23] width 27 height 14
click at [1493, 28] on div "Publish" at bounding box center [1493, 23] width 41 height 17
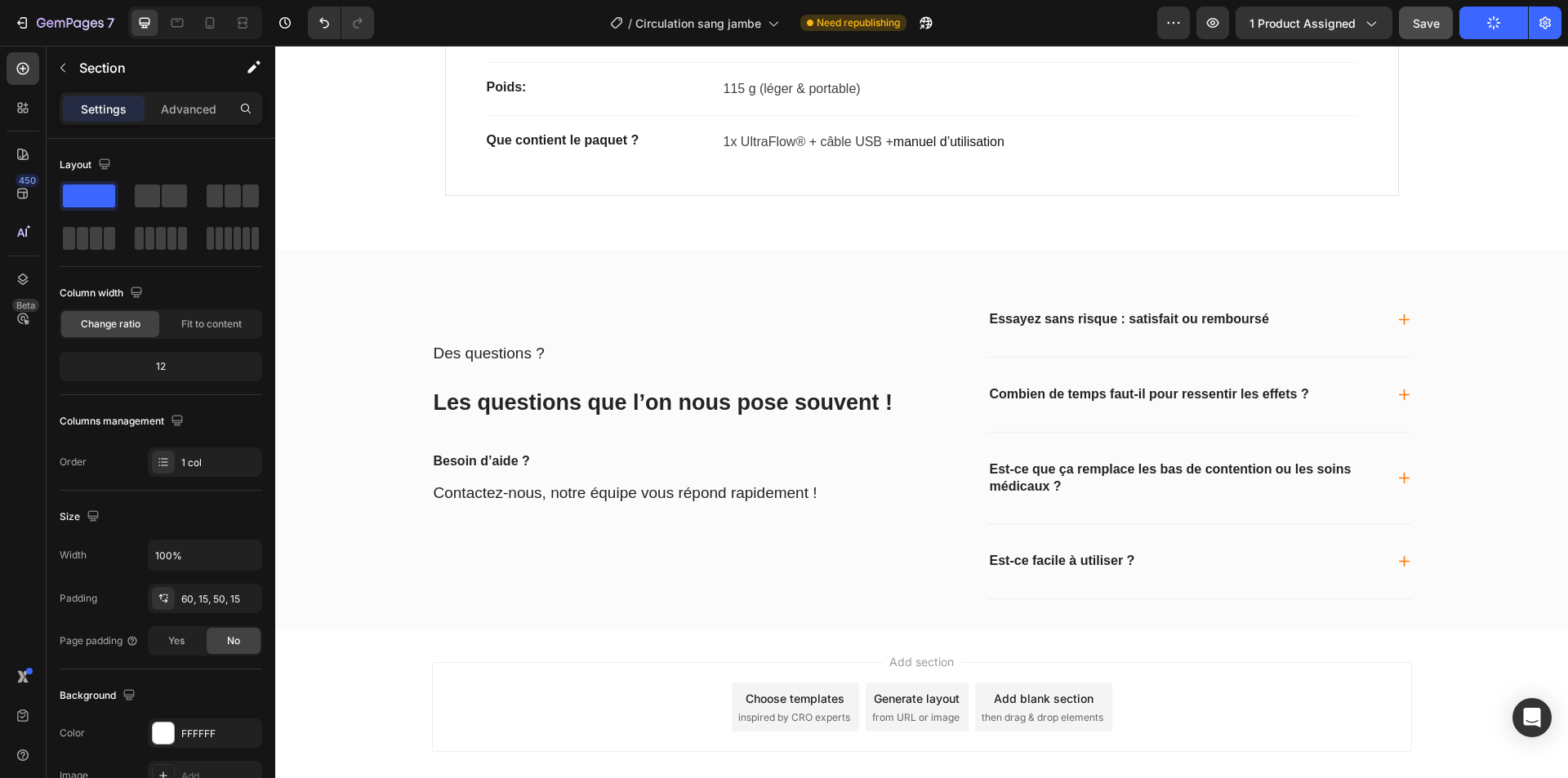
scroll to position [4114, 0]
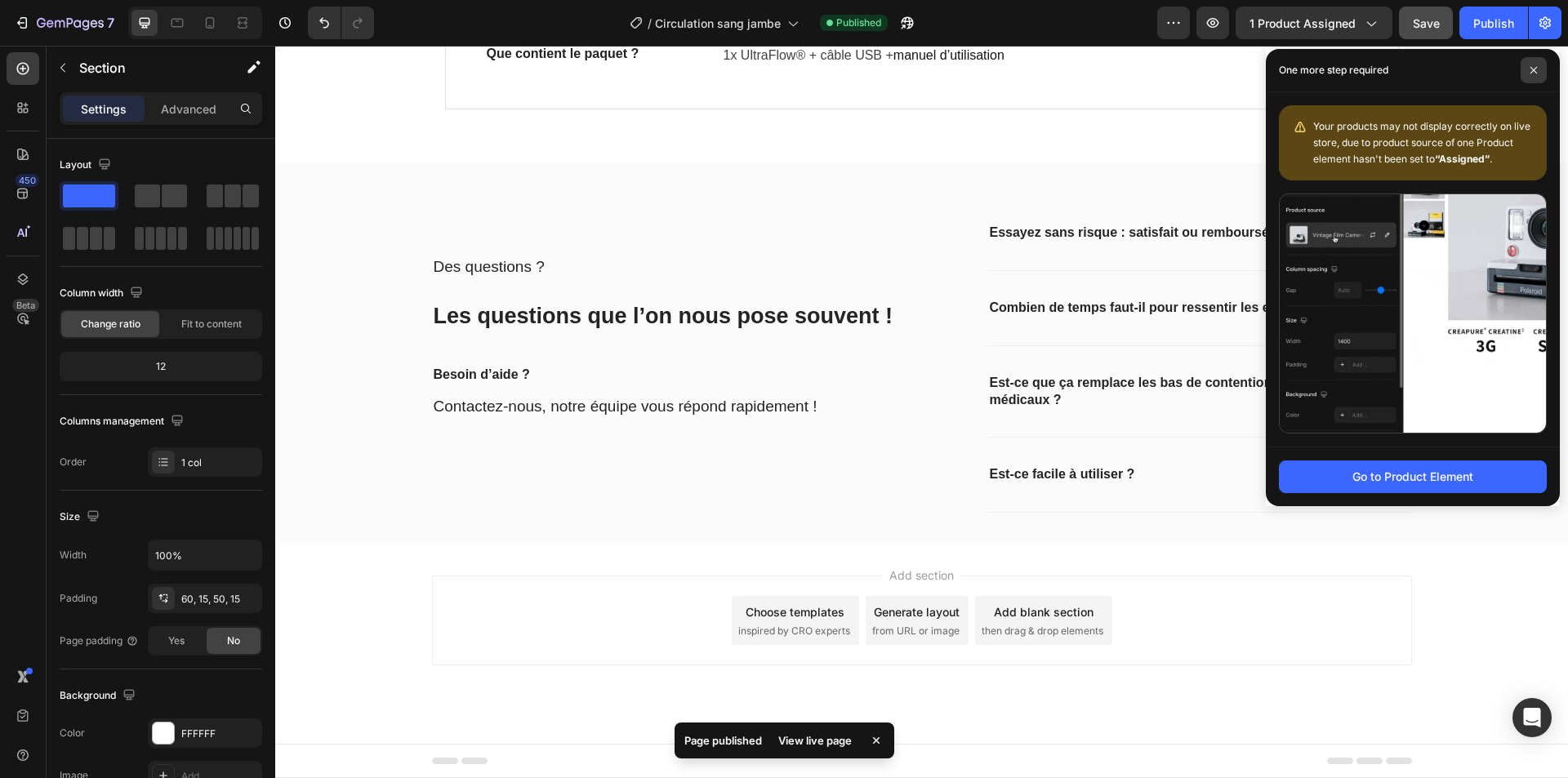
click at [1530, 70] on icon at bounding box center [1533, 70] width 8 height 8
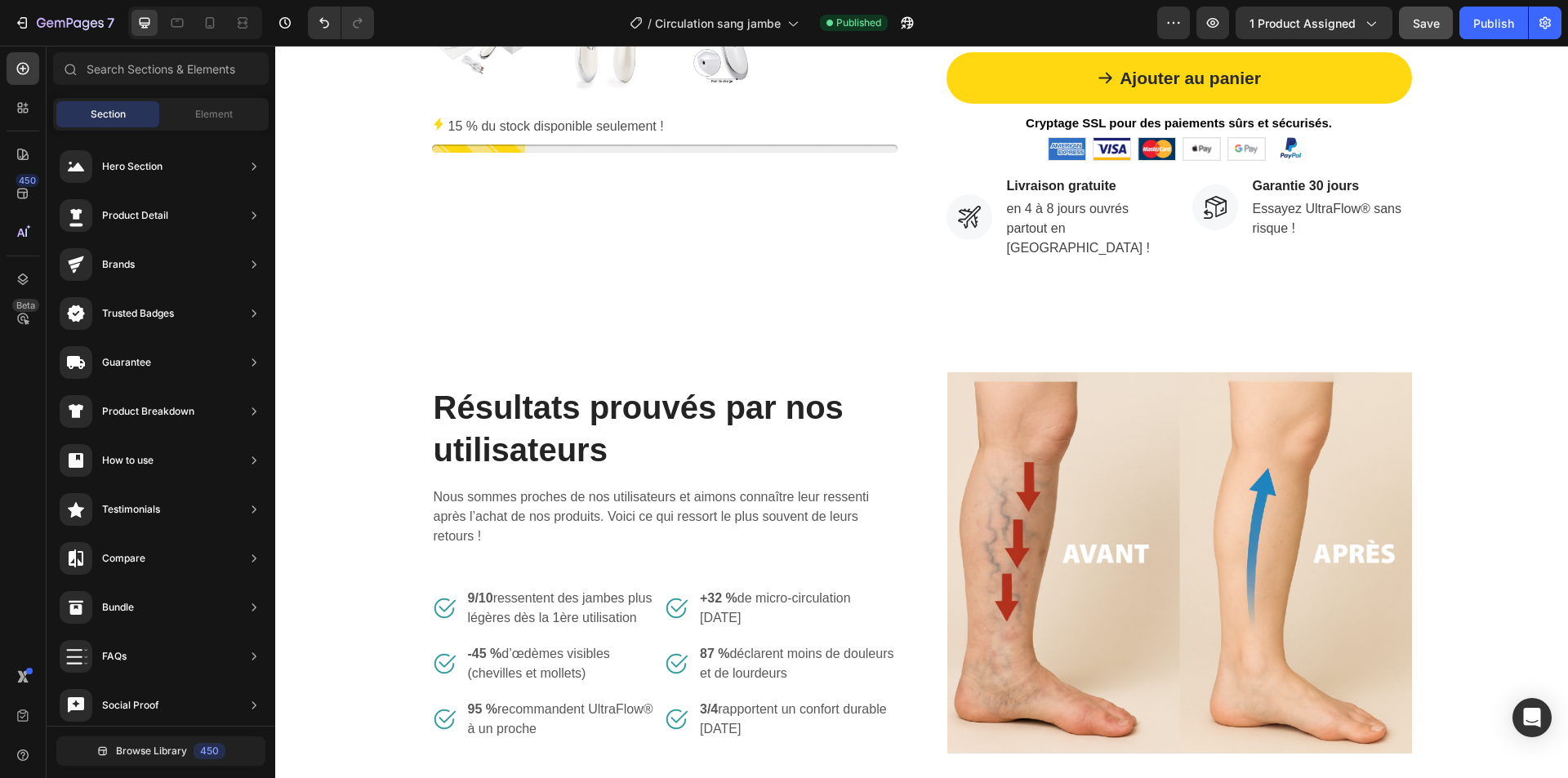
scroll to position [0, 0]
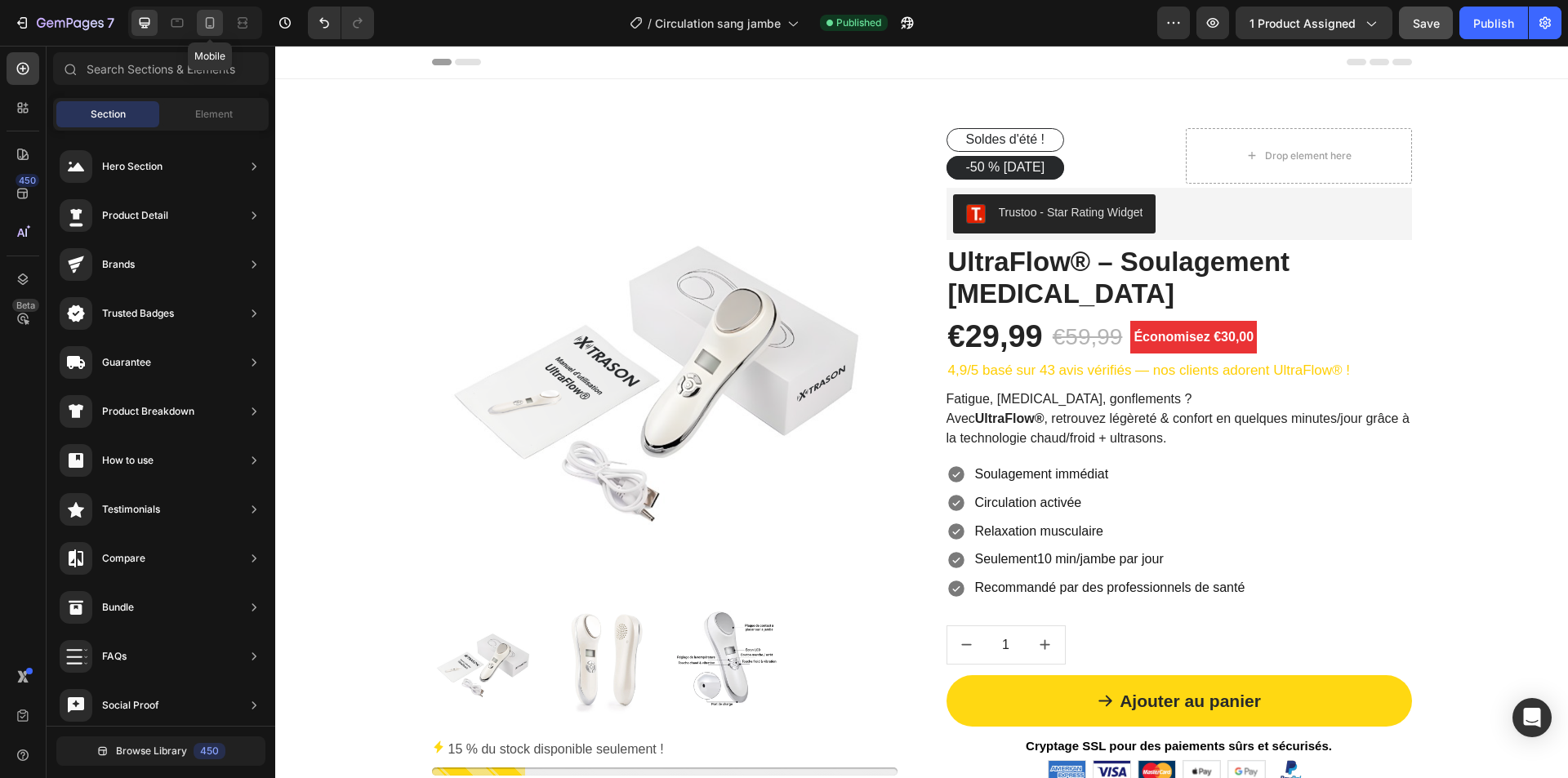
click at [201, 28] on icon at bounding box center [209, 23] width 16 height 16
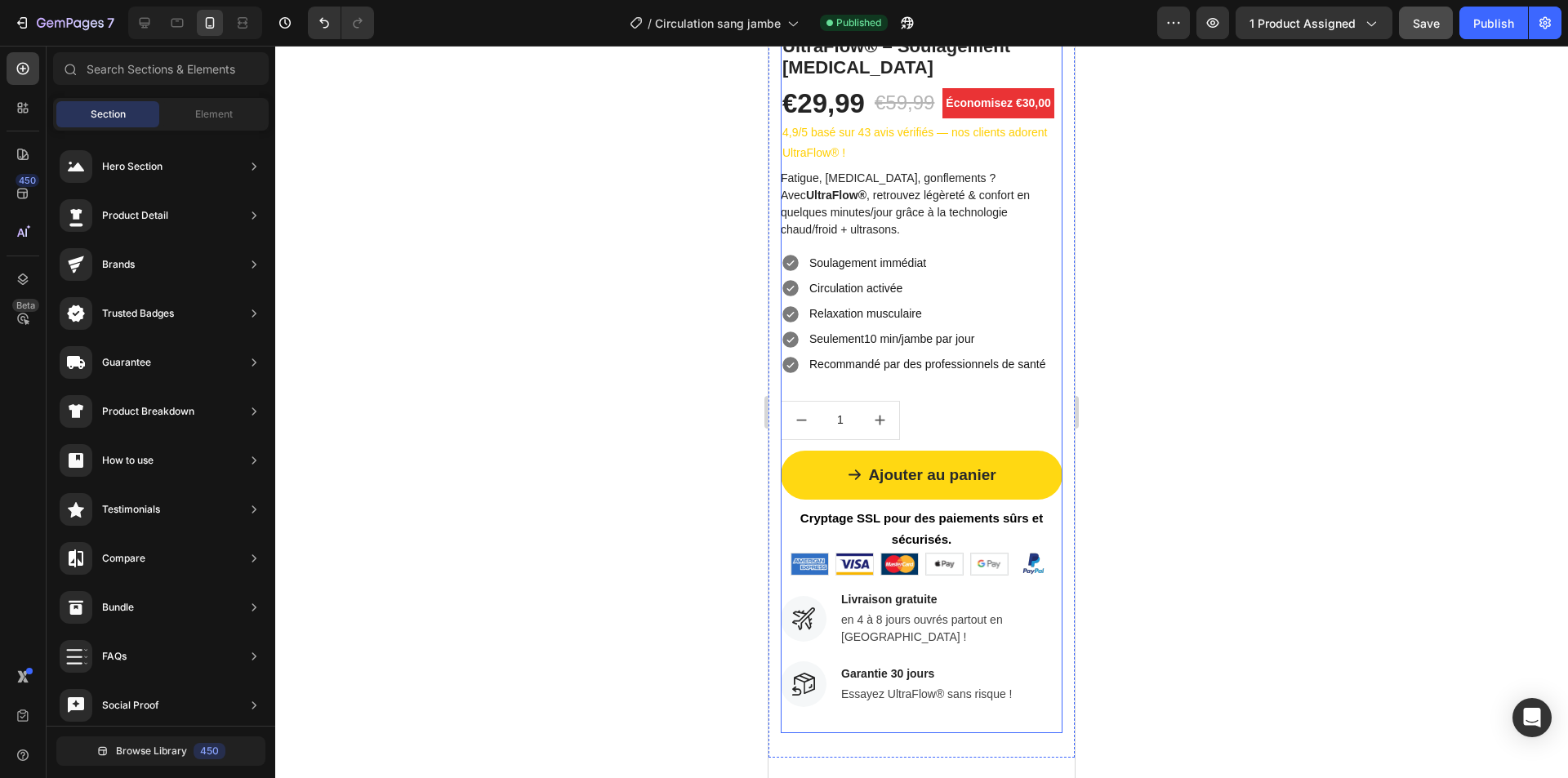
scroll to position [735, 0]
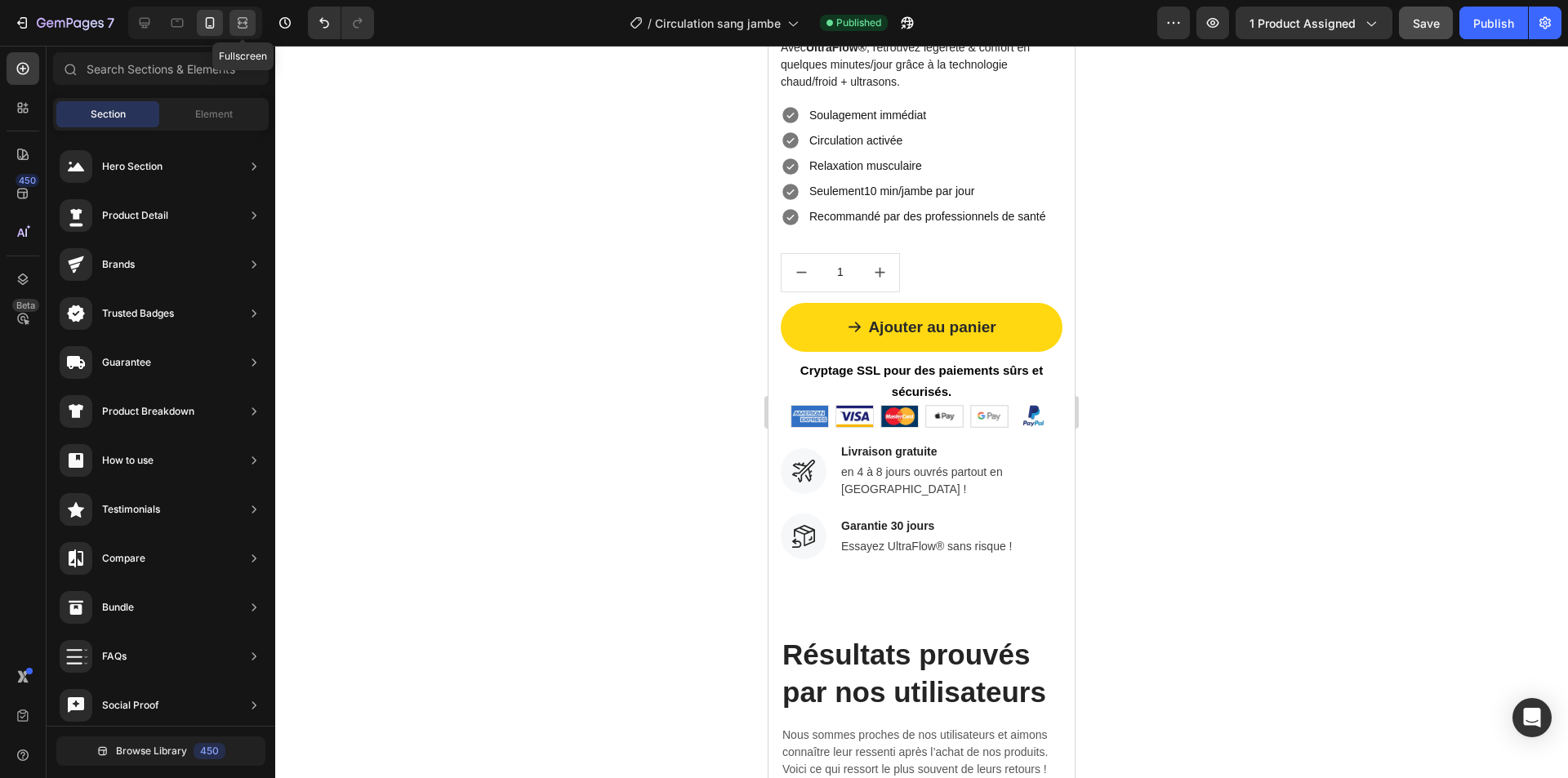
click at [249, 26] on icon at bounding box center [242, 23] width 16 height 16
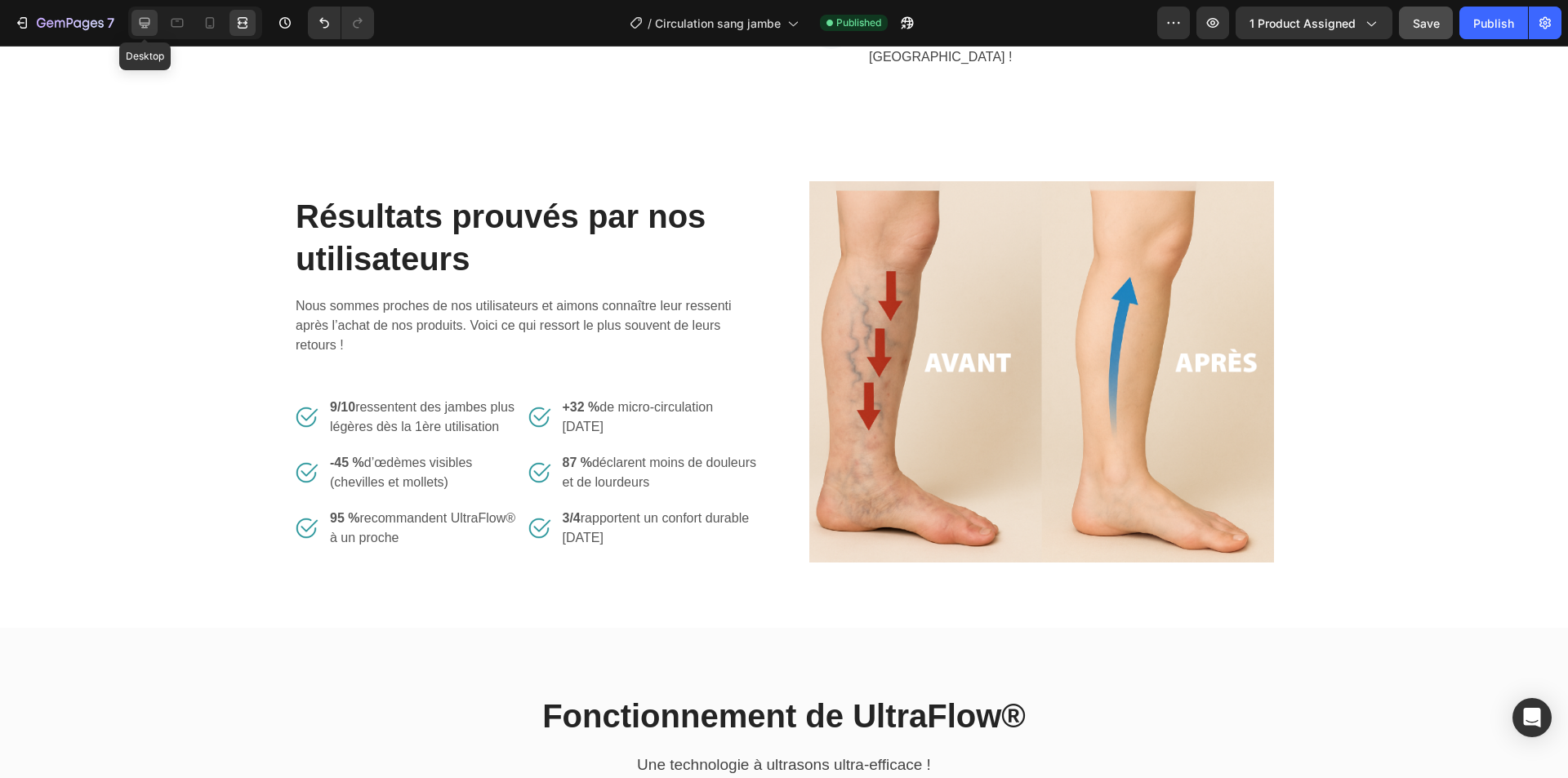
click at [137, 28] on icon at bounding box center [145, 23] width 16 height 16
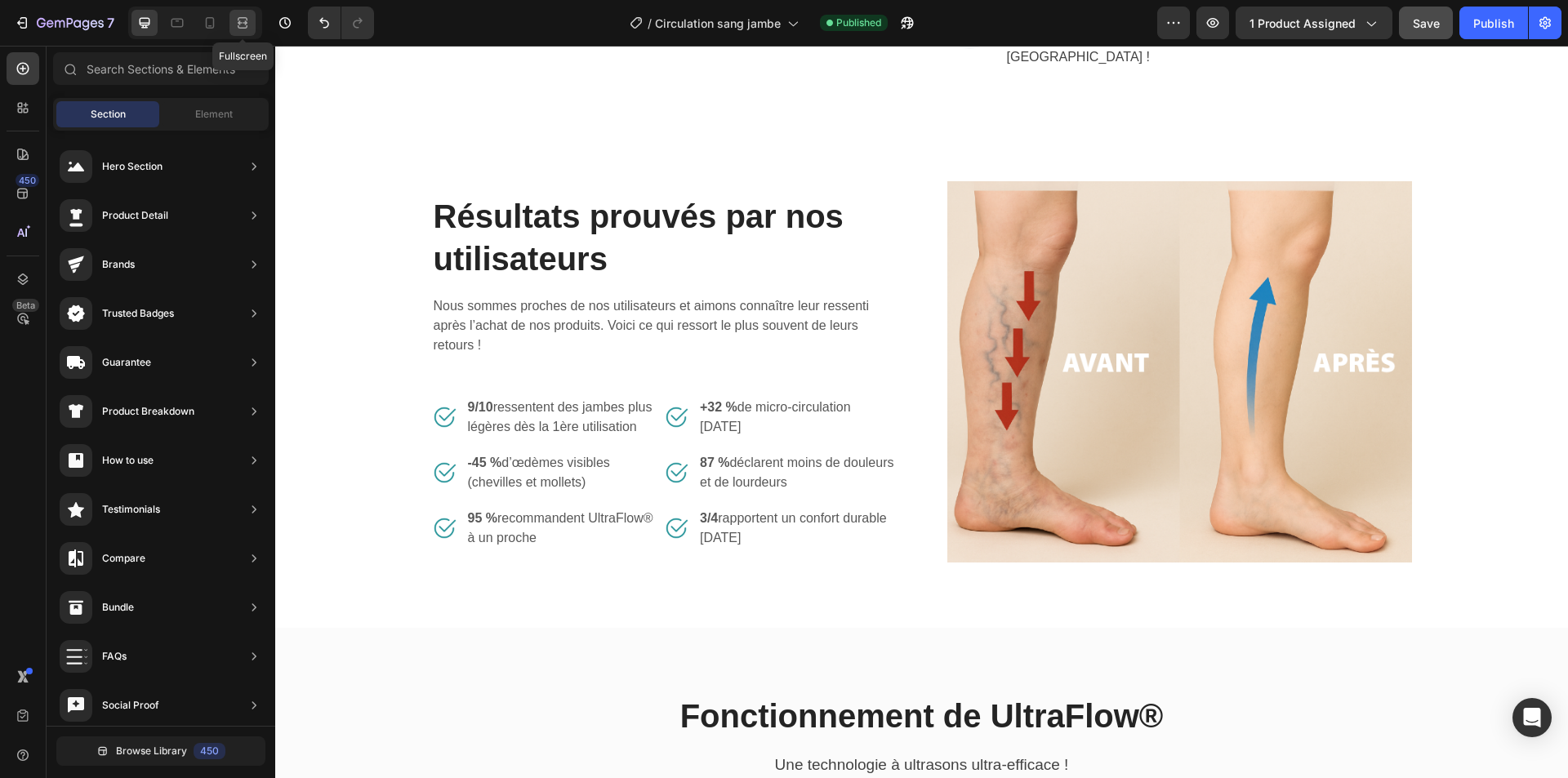
click at [249, 23] on icon at bounding box center [242, 23] width 16 height 16
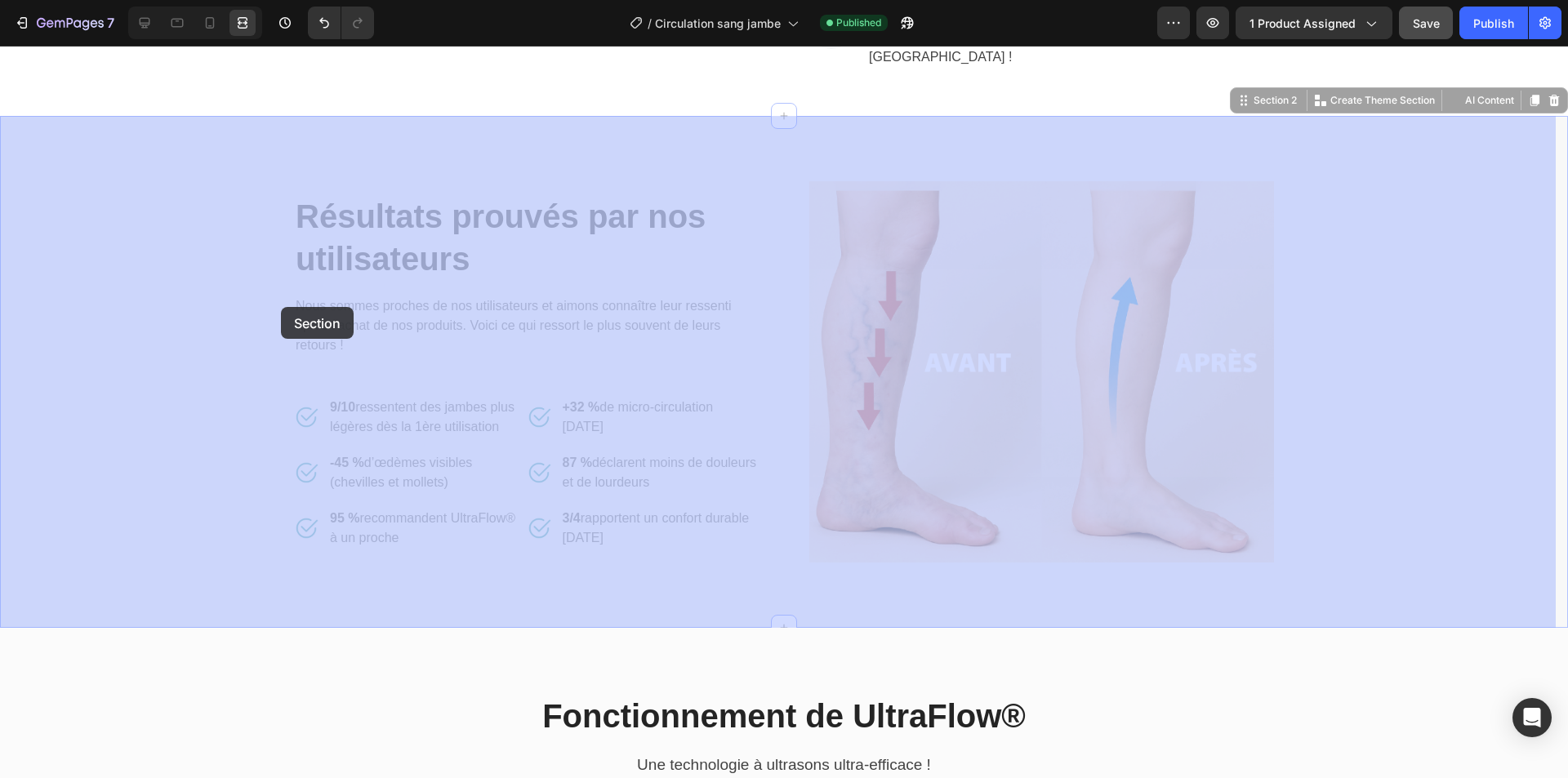
drag, startPoint x: 0, startPoint y: 311, endPoint x: 281, endPoint y: 307, distance: 281.0
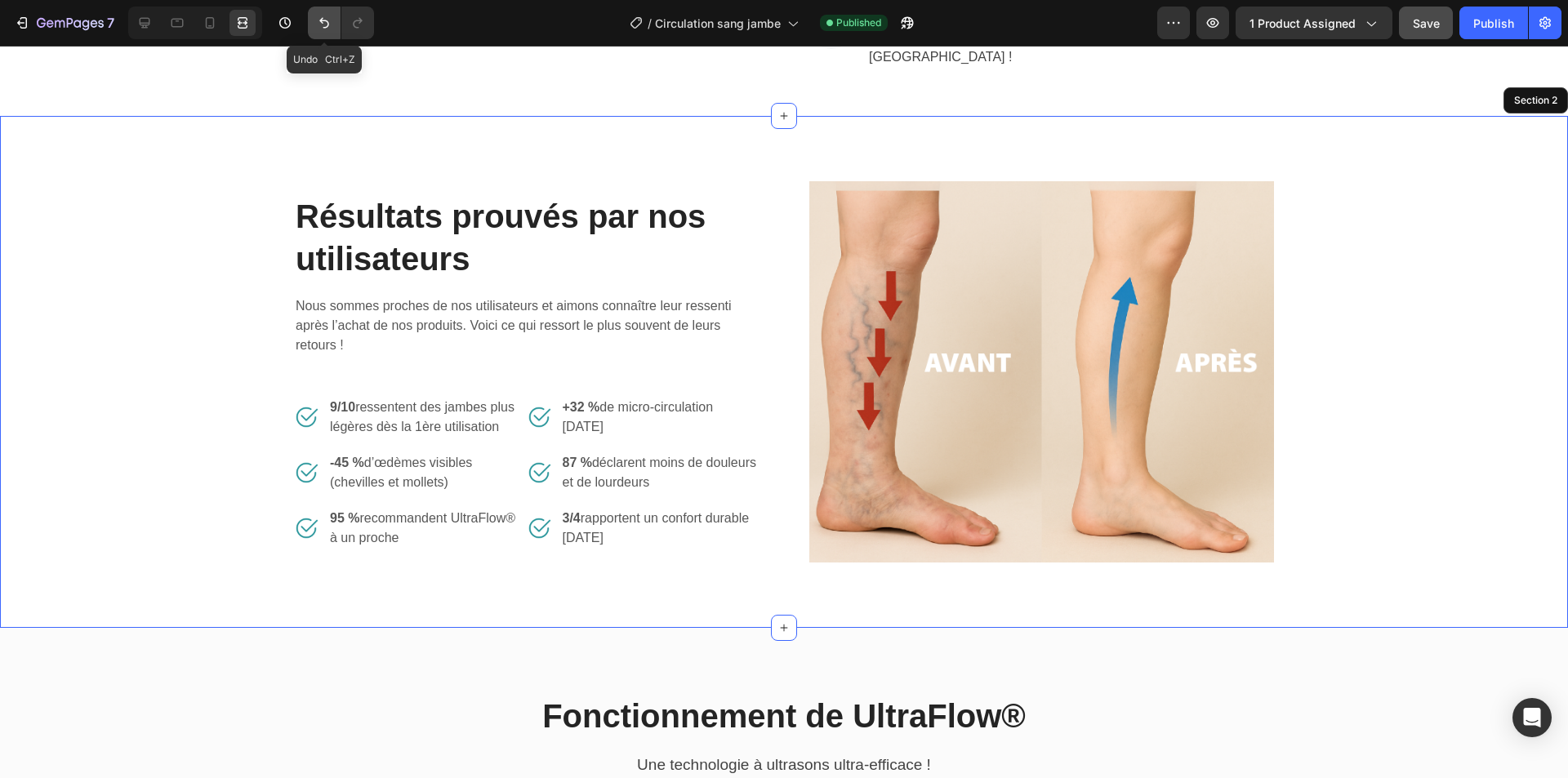
click at [320, 27] on icon "Undo/Redo" at bounding box center [324, 23] width 16 height 16
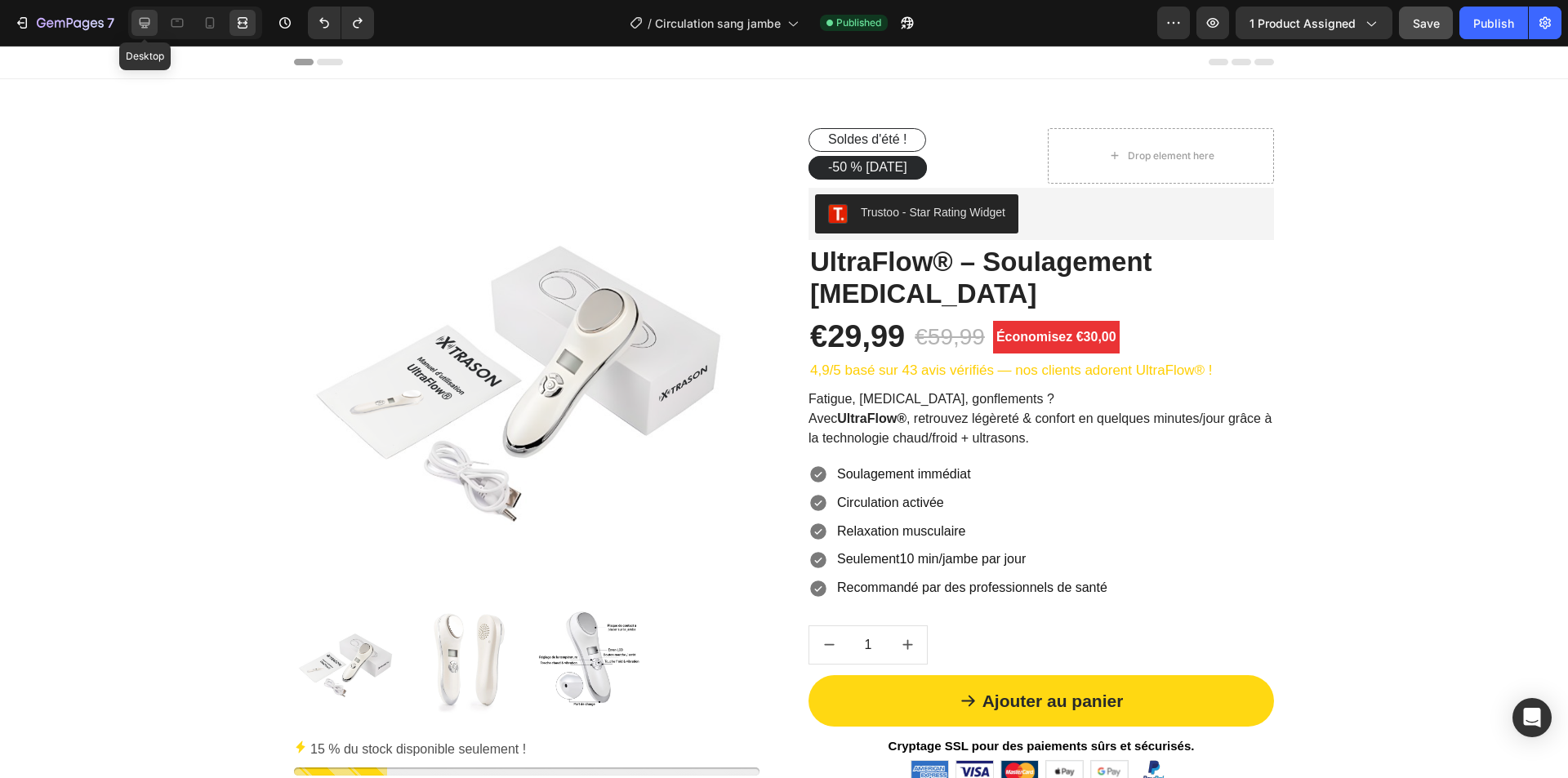
click at [141, 24] on icon at bounding box center [145, 23] width 11 height 11
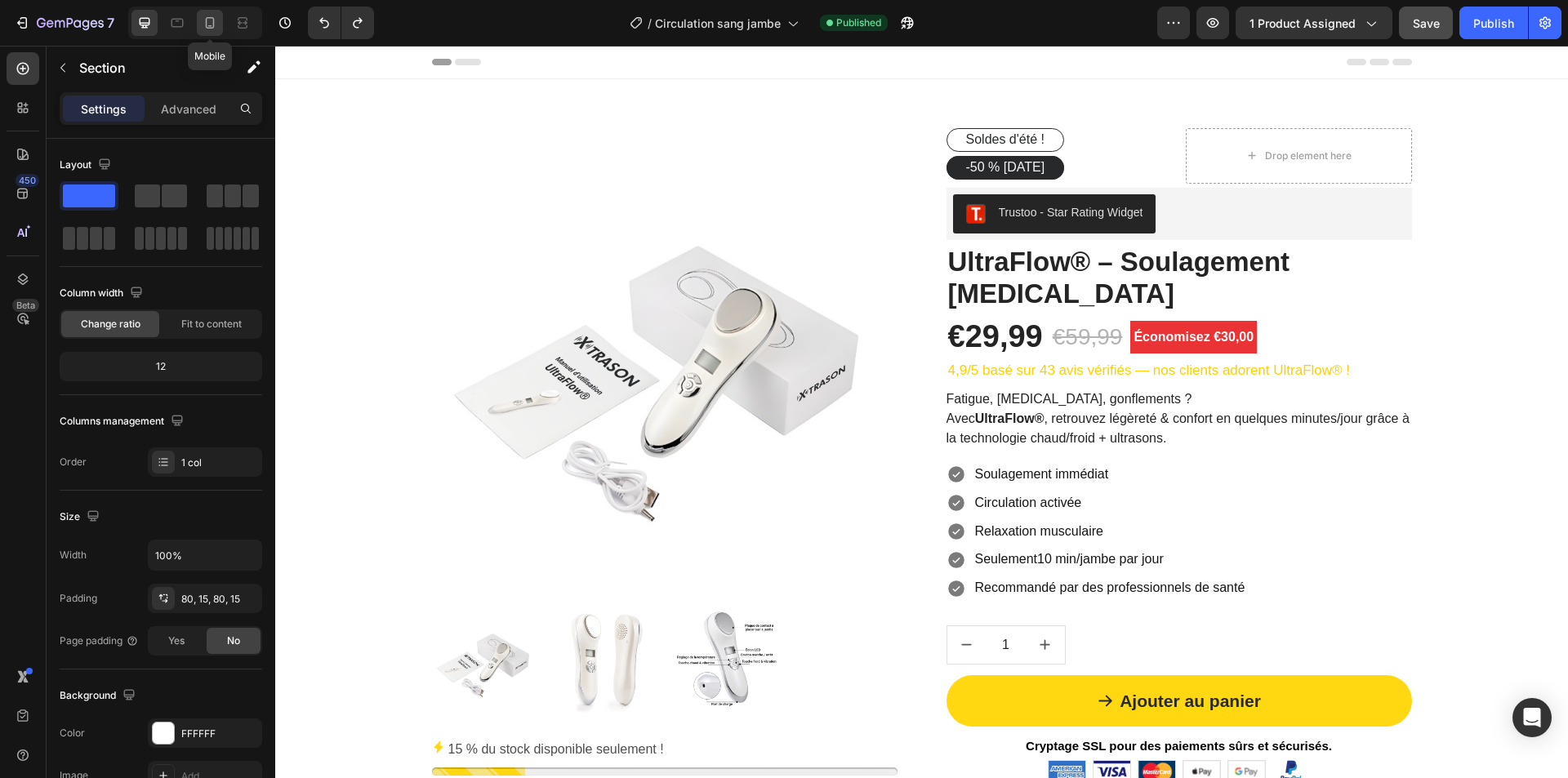
click at [210, 23] on icon at bounding box center [209, 23] width 16 height 16
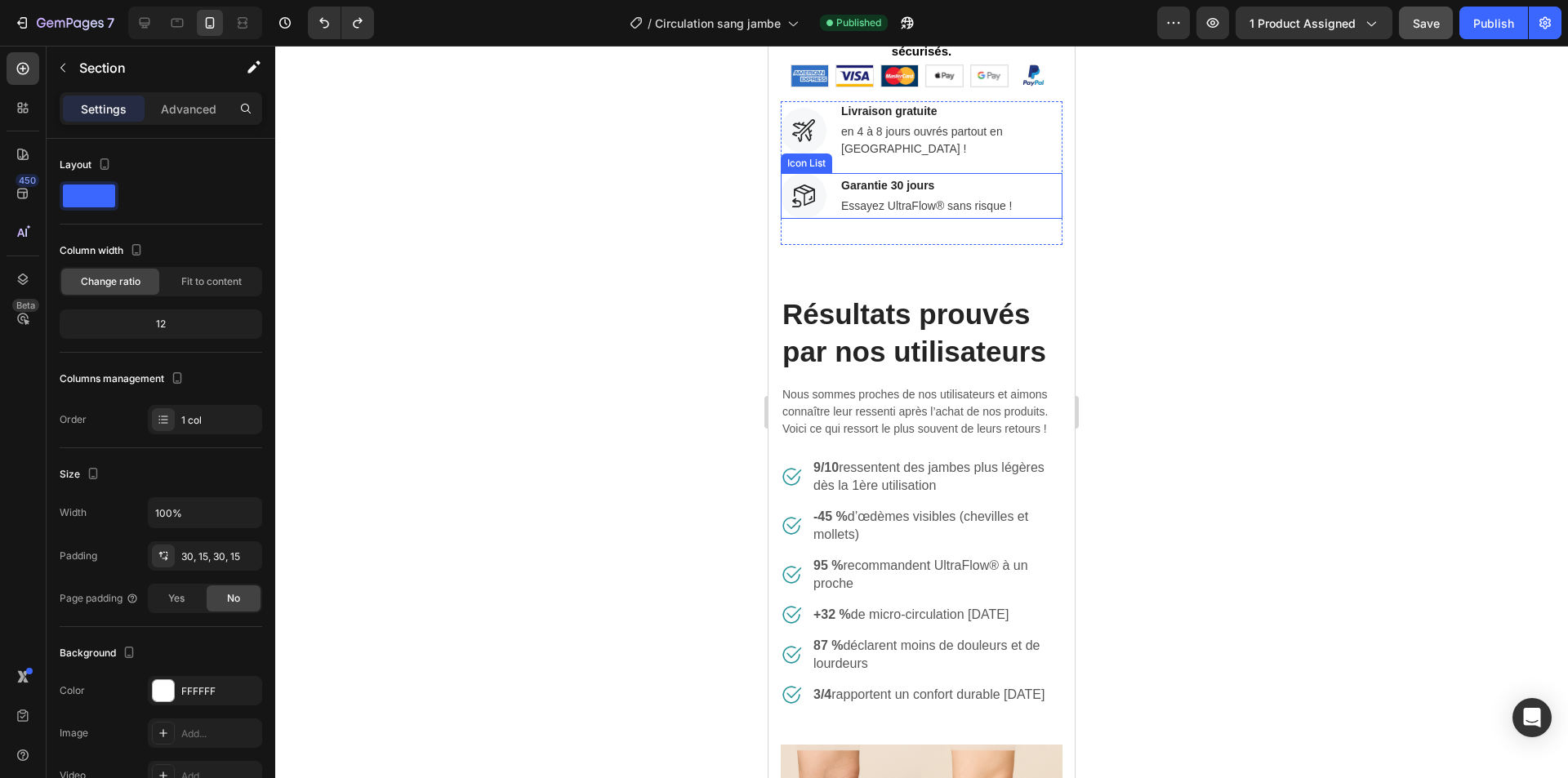
scroll to position [900, 0]
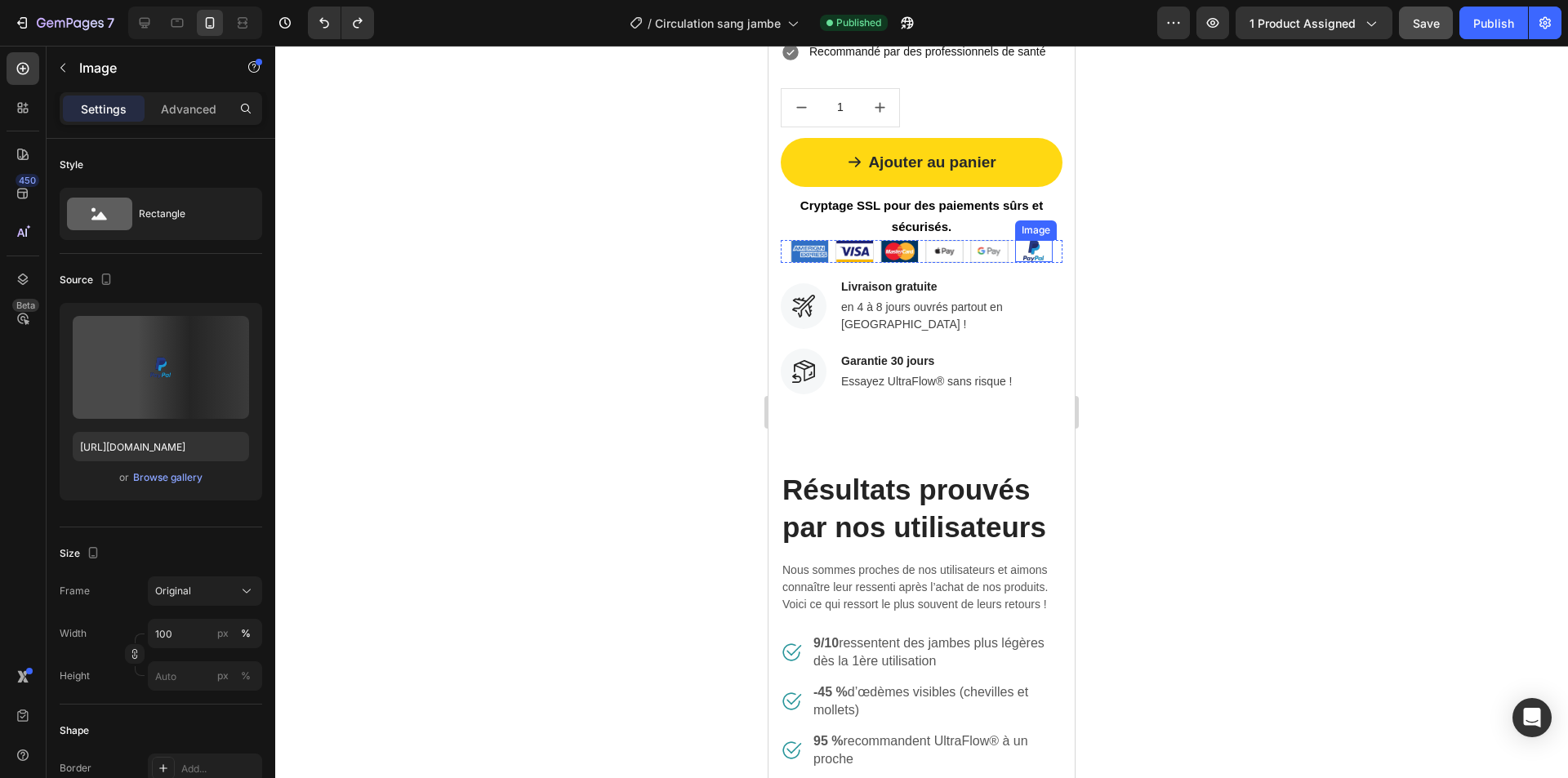
click at [1030, 241] on img at bounding box center [1034, 251] width 37 height 22
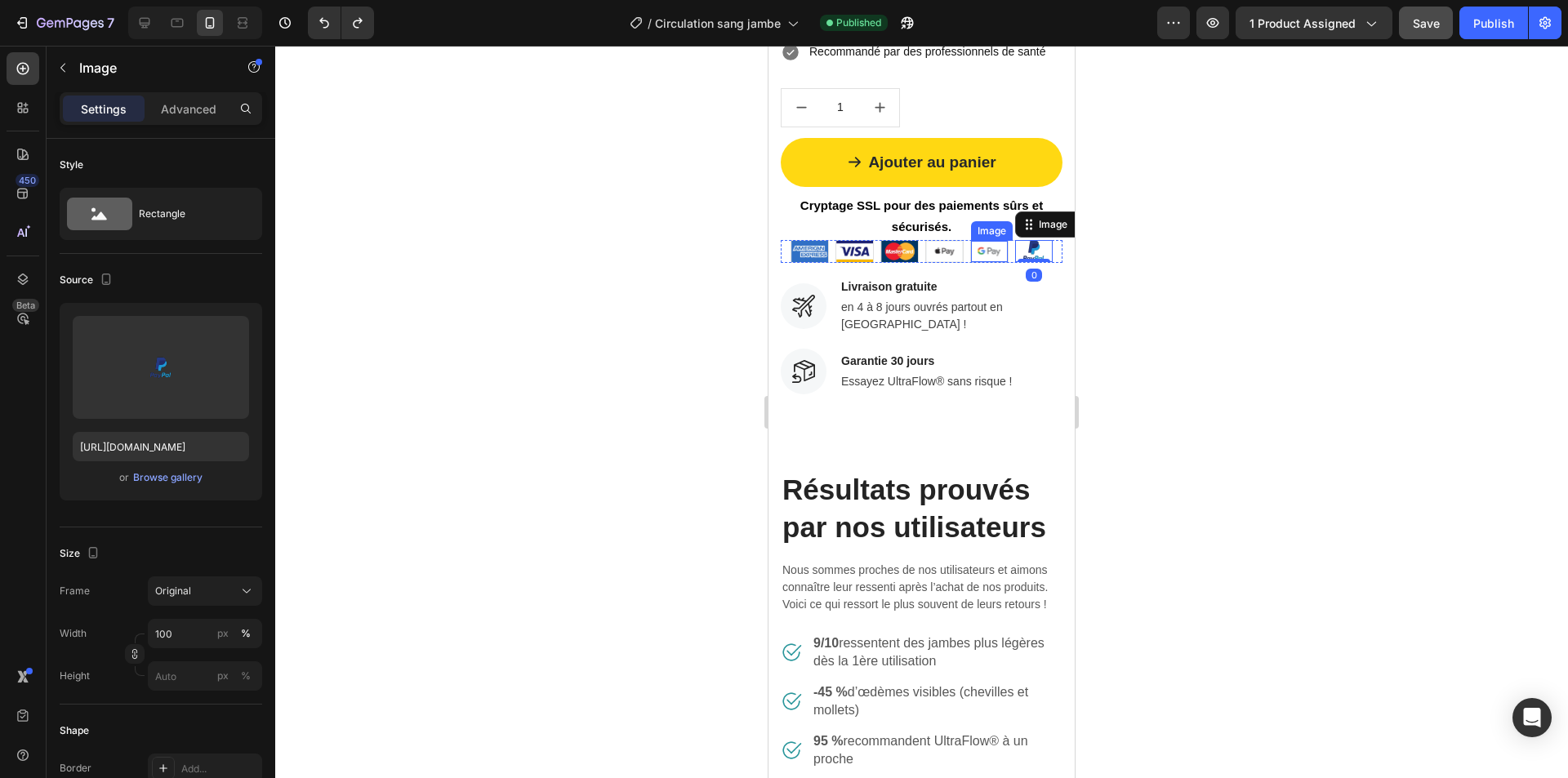
click at [986, 249] on img at bounding box center [989, 252] width 36 height 21
click at [1018, 246] on img at bounding box center [1034, 251] width 37 height 22
click at [991, 246] on img at bounding box center [989, 252] width 36 height 21
click at [1030, 246] on img at bounding box center [1034, 251] width 37 height 22
click at [174, 640] on input "100" at bounding box center [205, 633] width 114 height 29
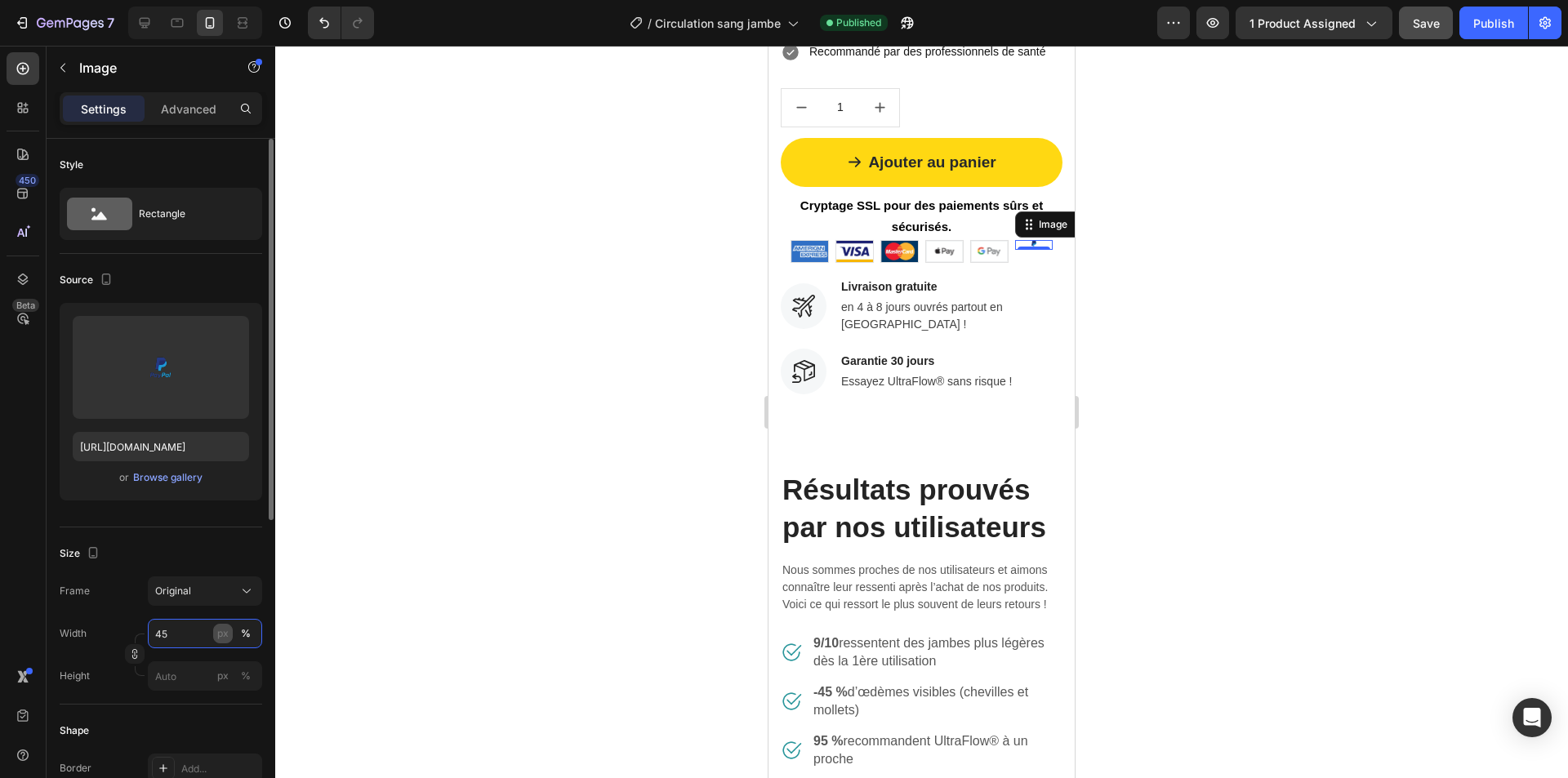
type input "45"
click at [226, 634] on div "px" at bounding box center [223, 633] width 12 height 15
click at [410, 593] on div at bounding box center [921, 413] width 1293 height 733
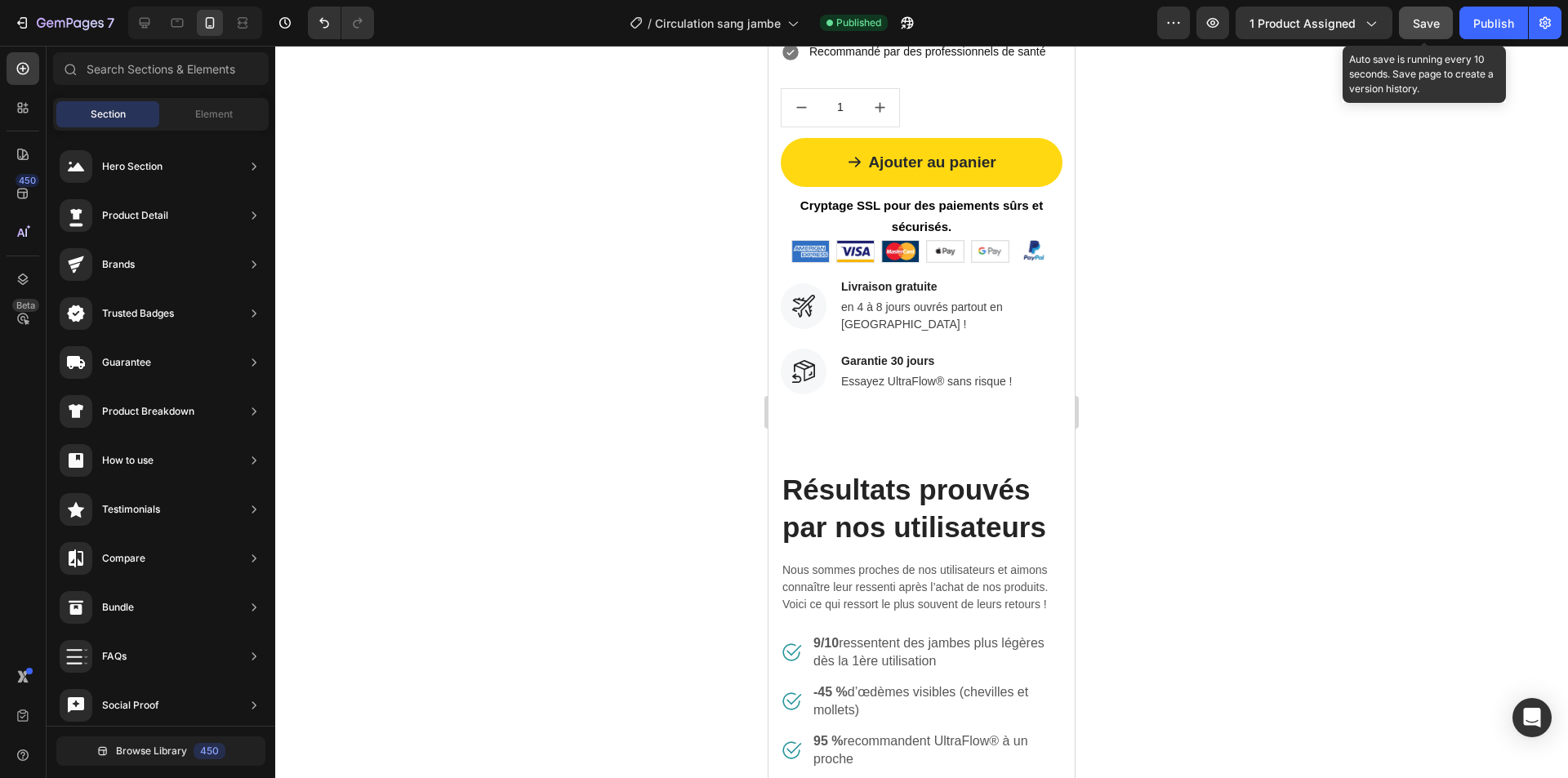
click at [1438, 28] on span "Save" at bounding box center [1426, 23] width 27 height 14
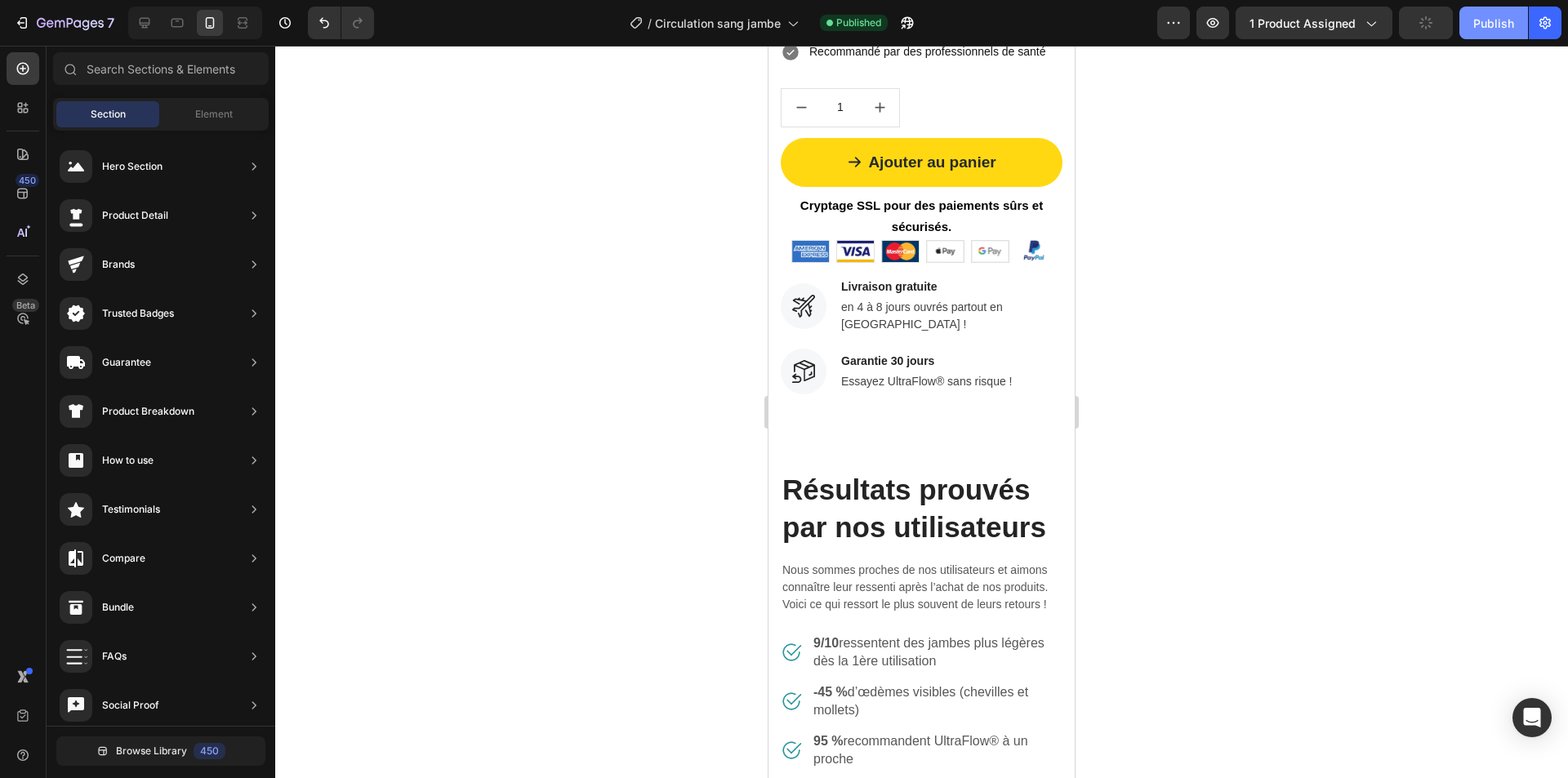
click at [1482, 28] on div "Publish" at bounding box center [1493, 23] width 41 height 17
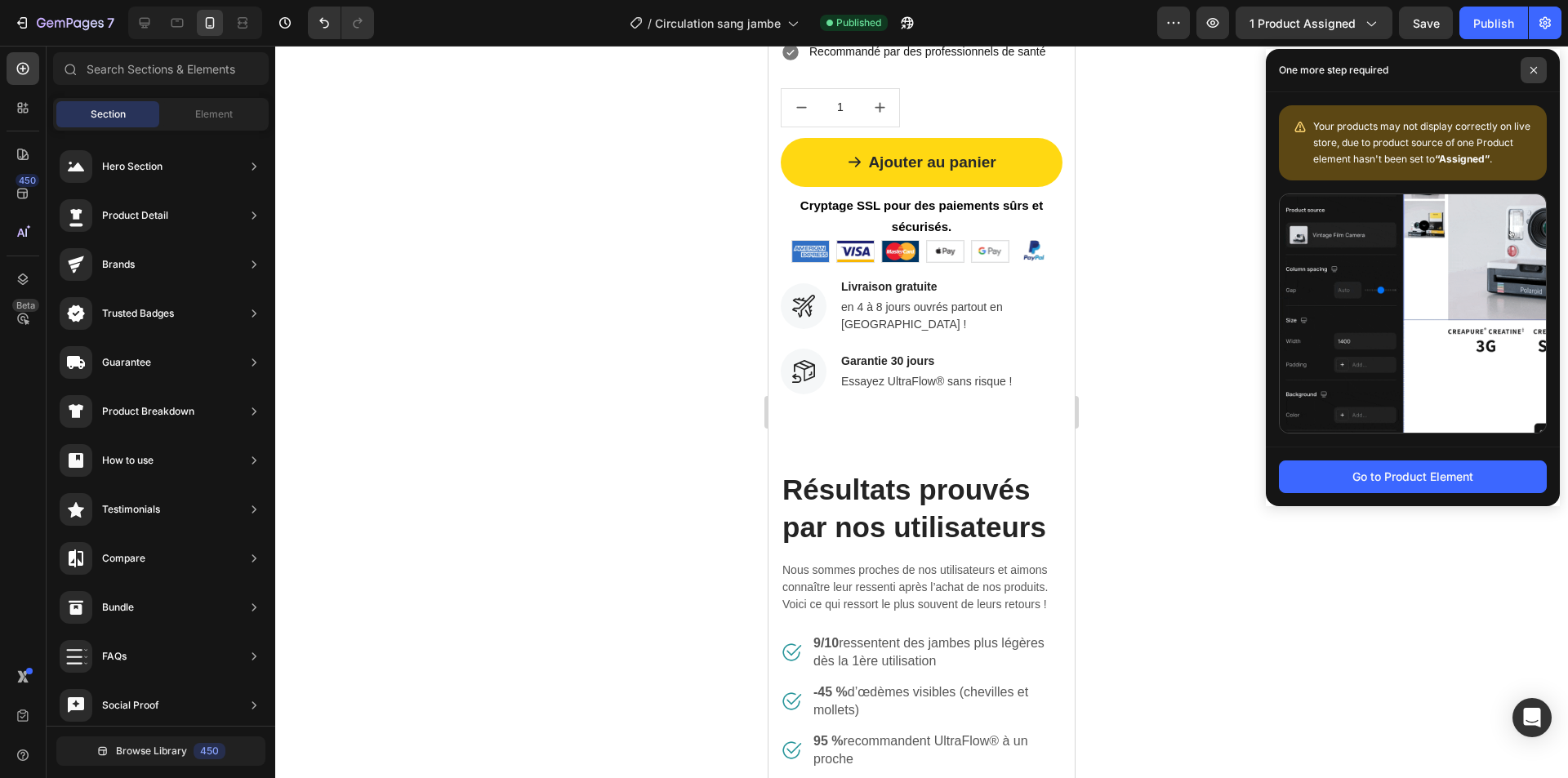
click at [1535, 76] on span at bounding box center [1533, 69] width 26 height 26
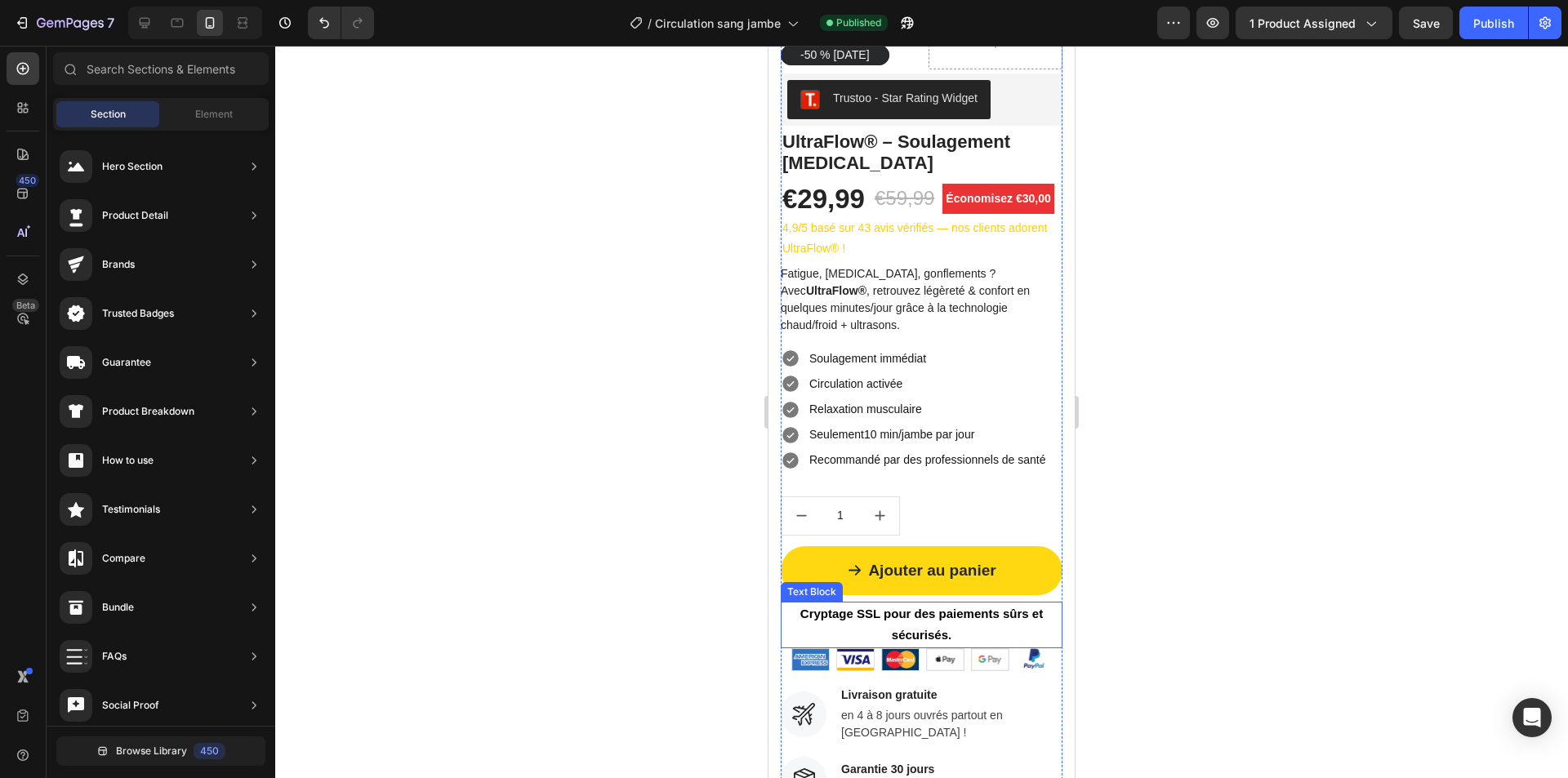
scroll to position [2, 0]
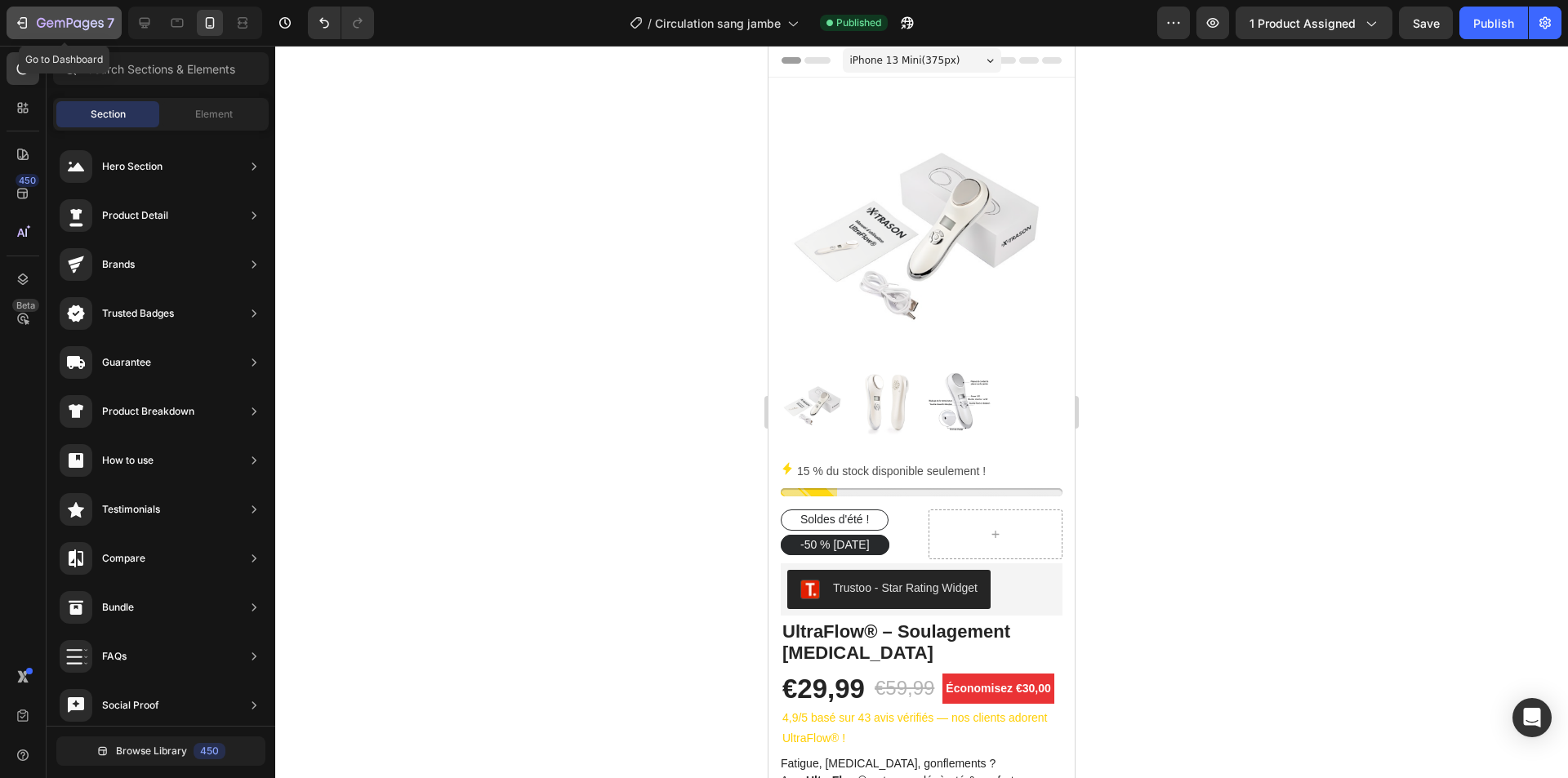
click at [76, 22] on icon "button" at bounding box center [69, 24] width 67 height 14
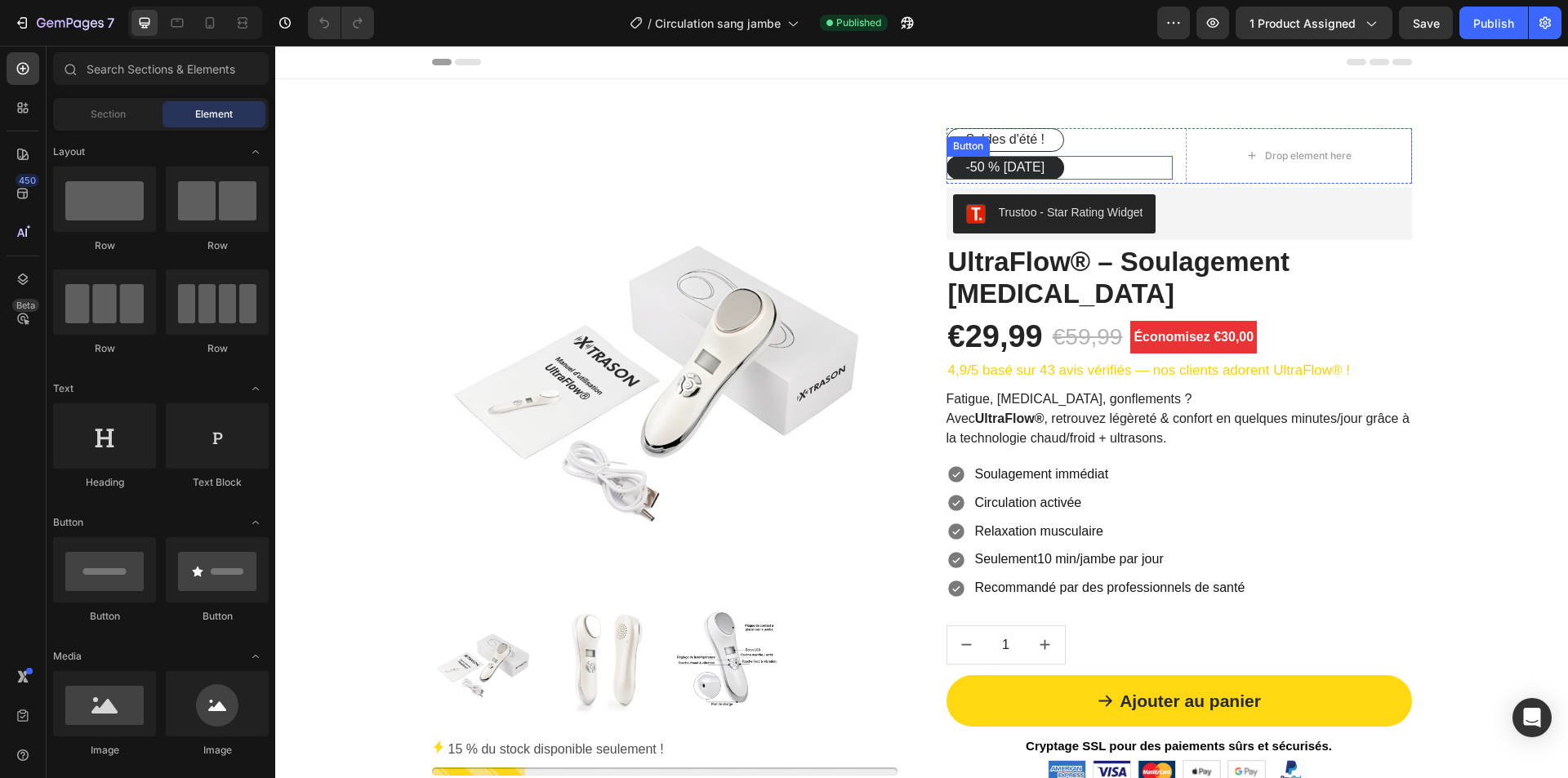
click at [1107, 169] on div "-50 % [DATE] Button" at bounding box center [1060, 168] width 226 height 24
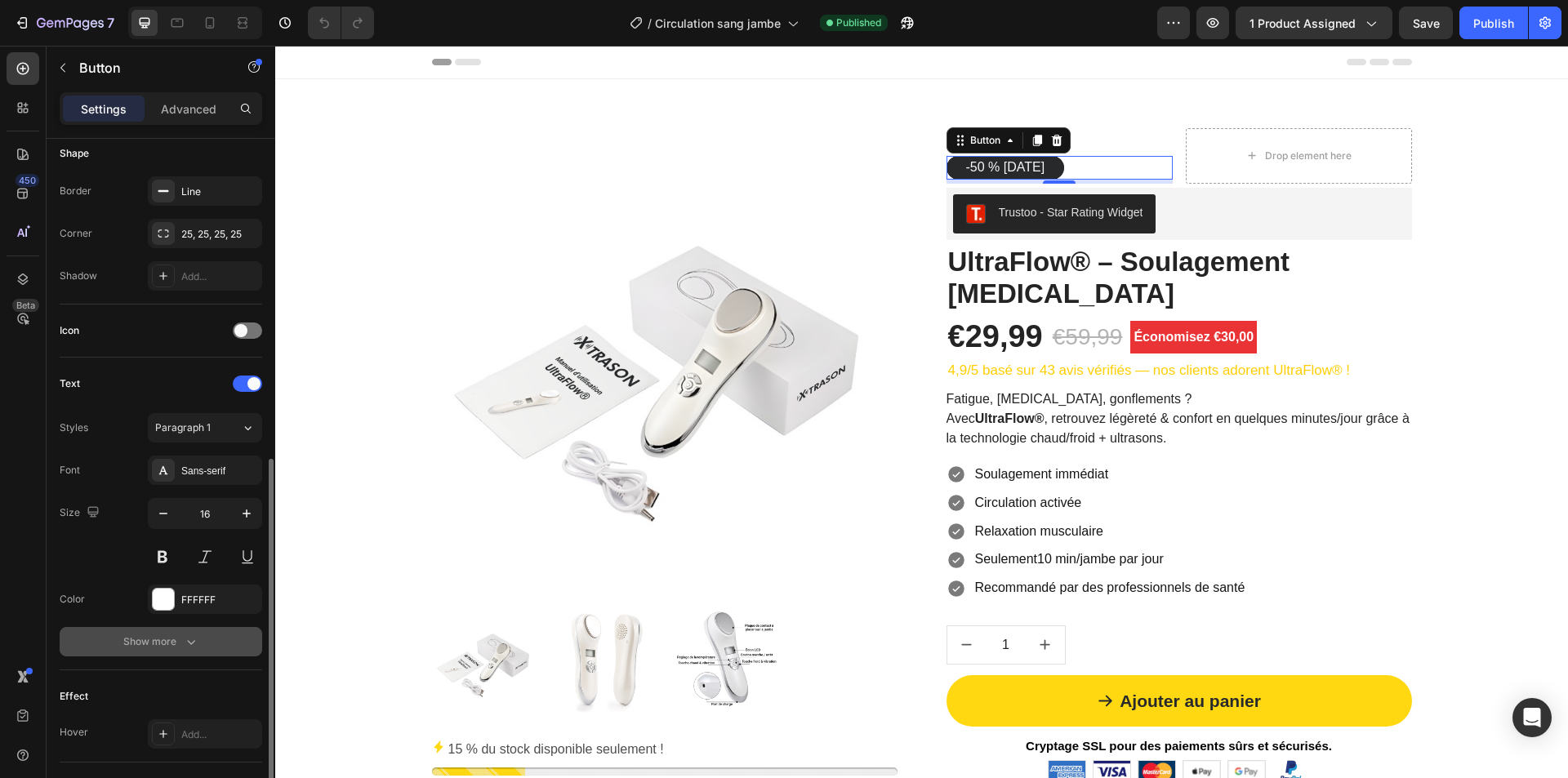
scroll to position [485, 0]
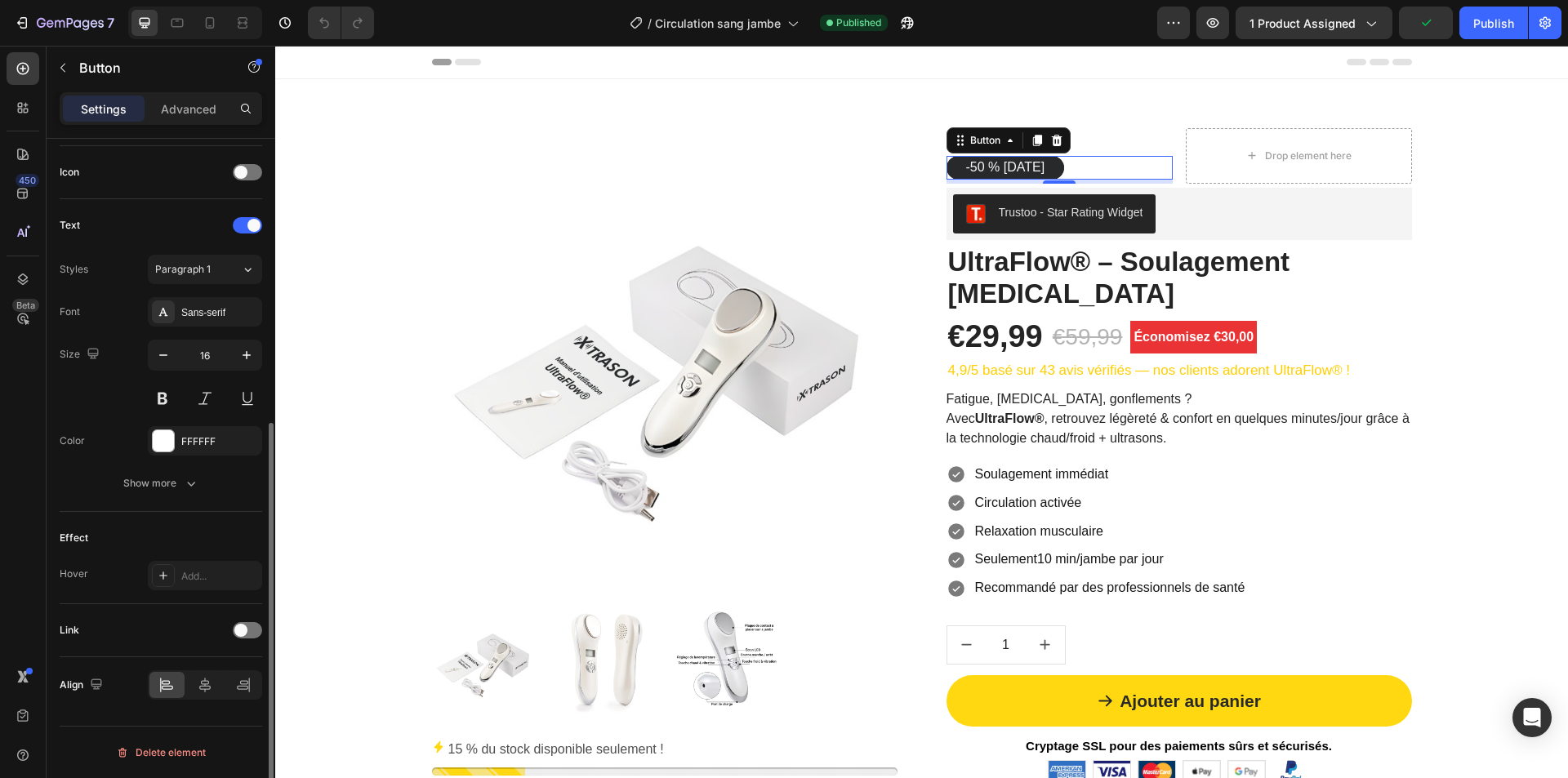
click at [153, 507] on div "Text Styles Paragraph 1 Font Sans-serif Size 16 Color FFFFFF Show more" at bounding box center [161, 356] width 202 height 312
click at [151, 467] on div "Font Sans-serif Size 16 Color FFFFFF Show more" at bounding box center [161, 397] width 202 height 200
click at [118, 473] on button "Show more" at bounding box center [161, 483] width 202 height 29
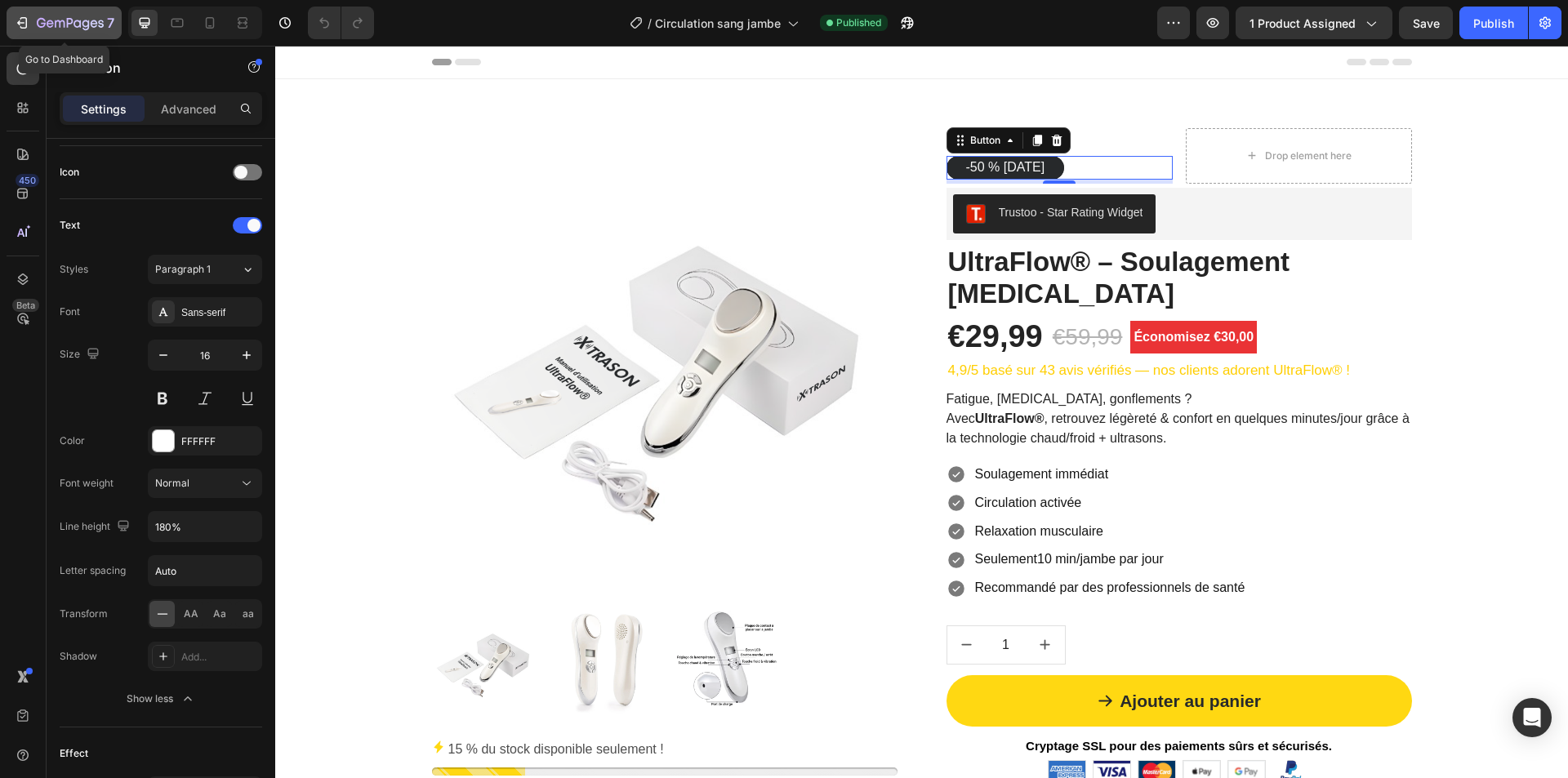
click at [59, 17] on icon "button" at bounding box center [69, 24] width 67 height 14
